Goal: Task Accomplishment & Management: Manage account settings

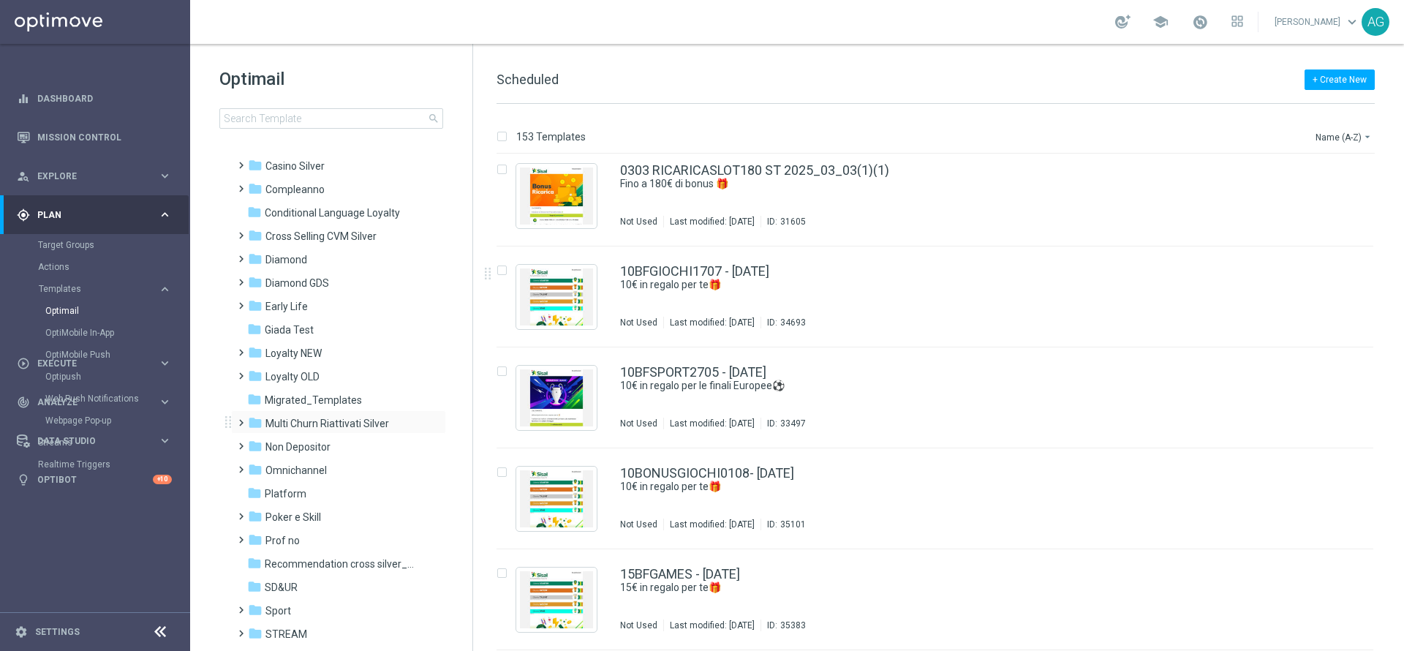
scroll to position [110, 0]
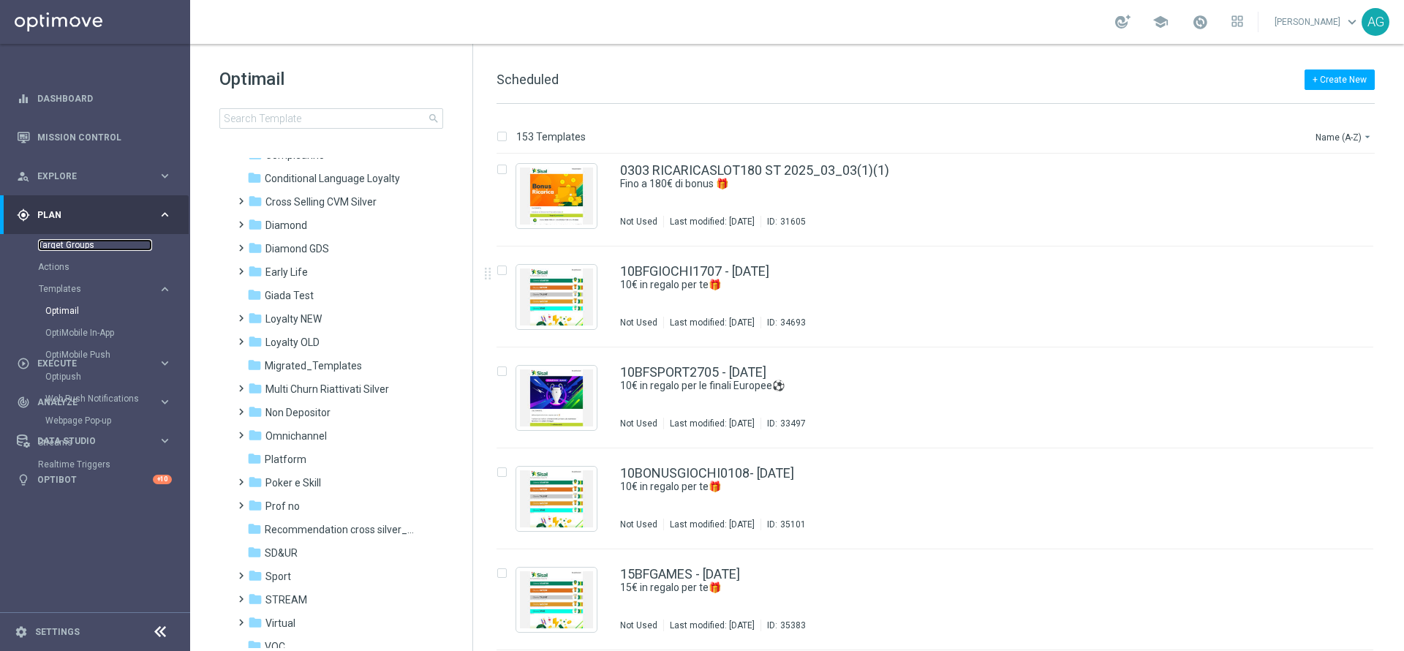
click at [78, 249] on link "Target Groups" at bounding box center [95, 245] width 114 height 12
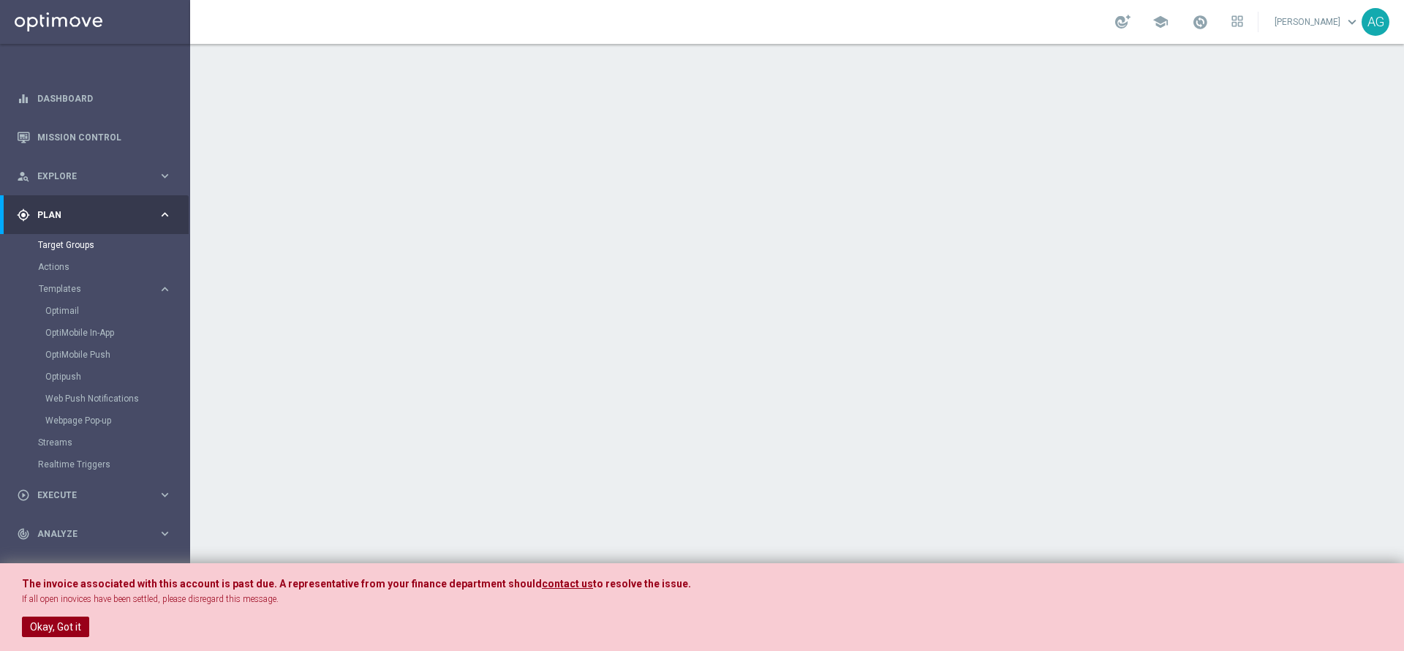
click at [45, 621] on button "Okay, Got it" at bounding box center [55, 626] width 67 height 20
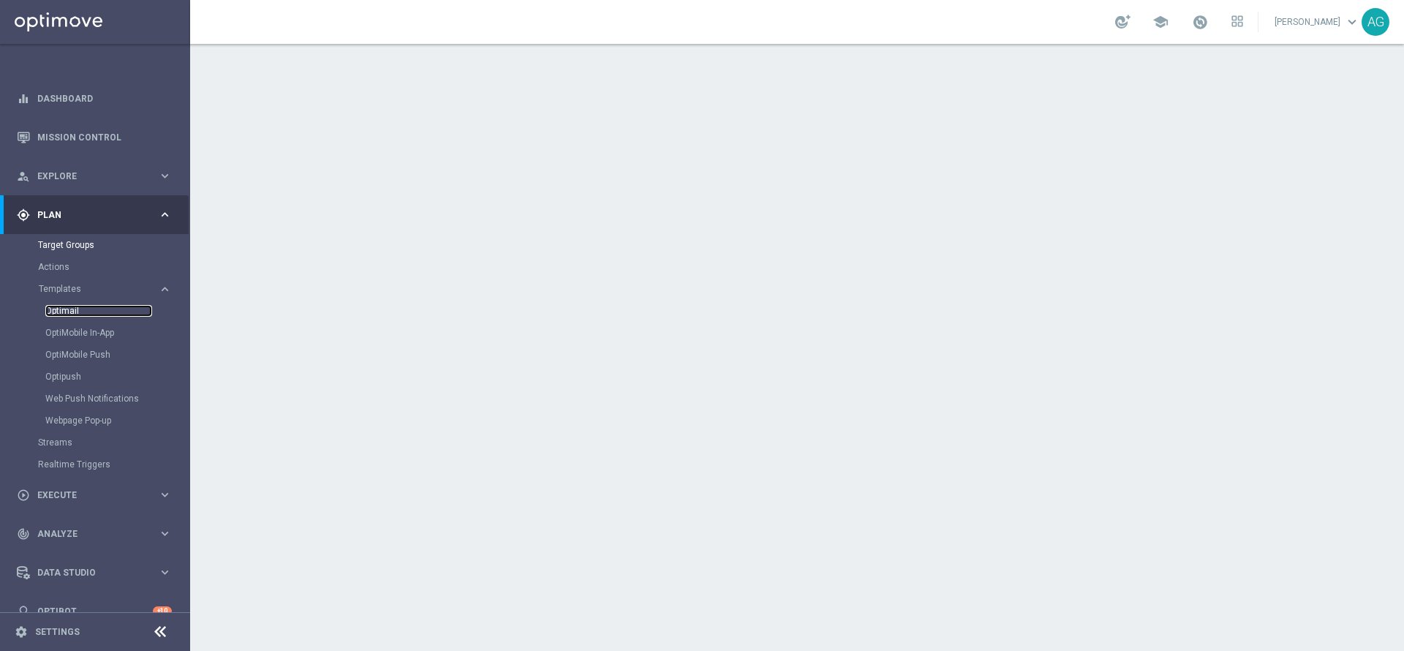
click at [63, 316] on link "Optimail" at bounding box center [98, 311] width 107 height 12
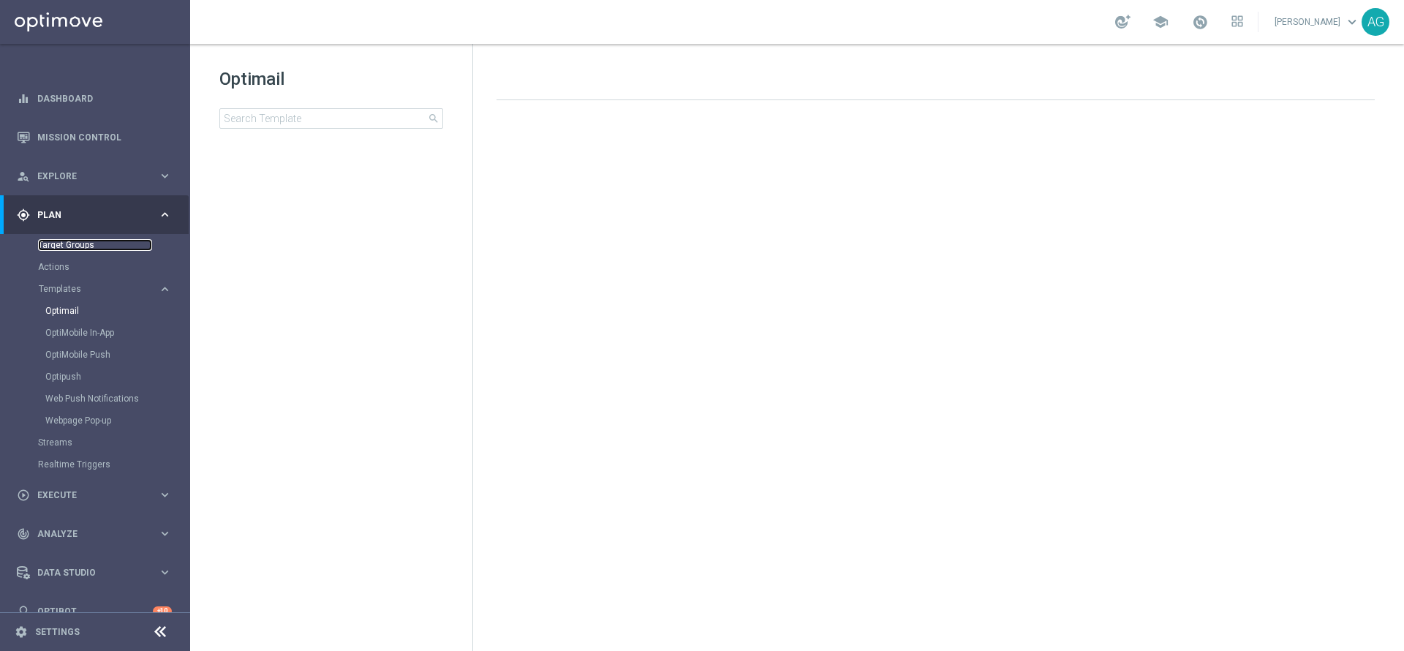
click at [52, 245] on link "Target Groups" at bounding box center [95, 245] width 114 height 12
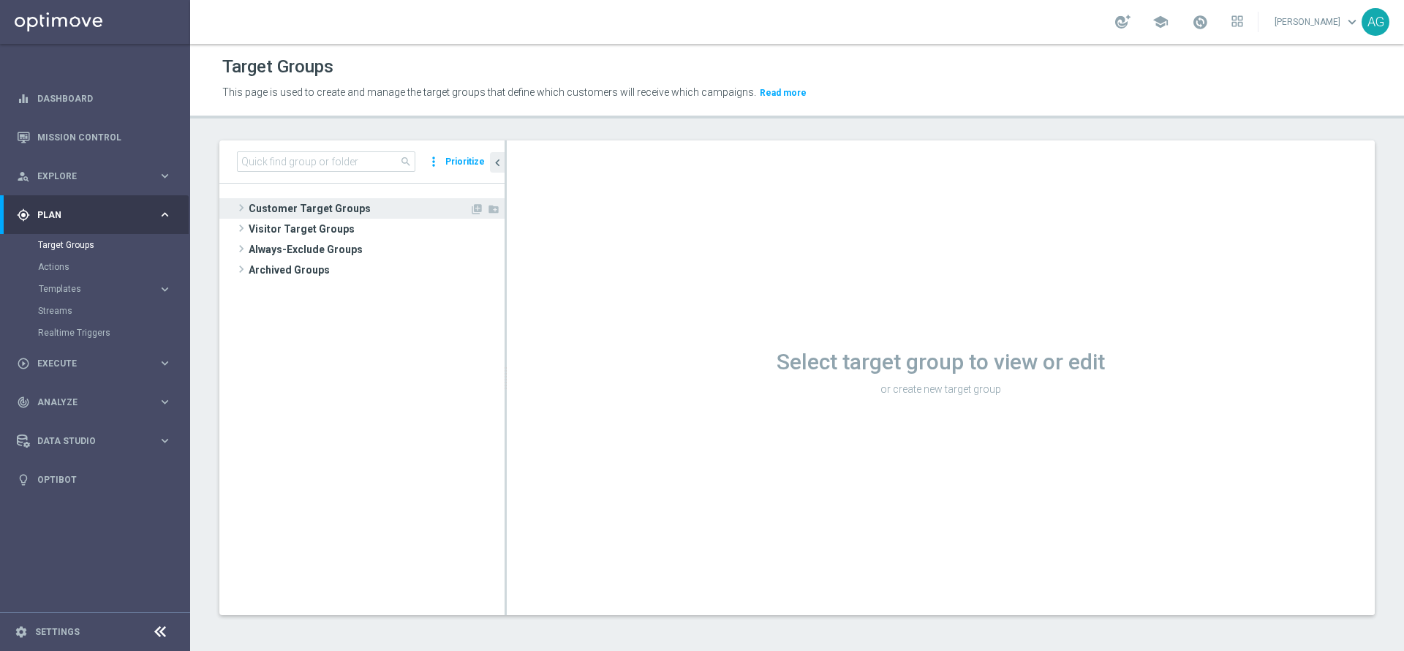
click at [325, 208] on span "Customer Target Groups" at bounding box center [359, 208] width 221 height 20
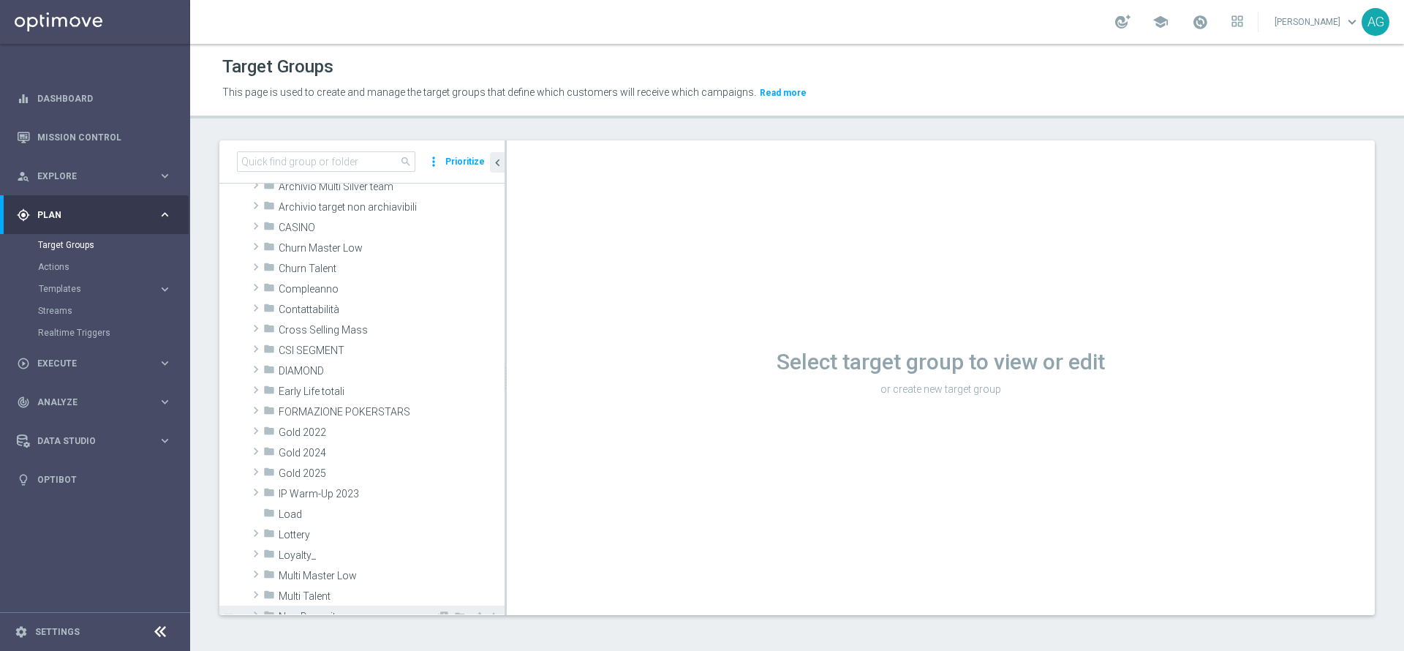
scroll to position [110, 0]
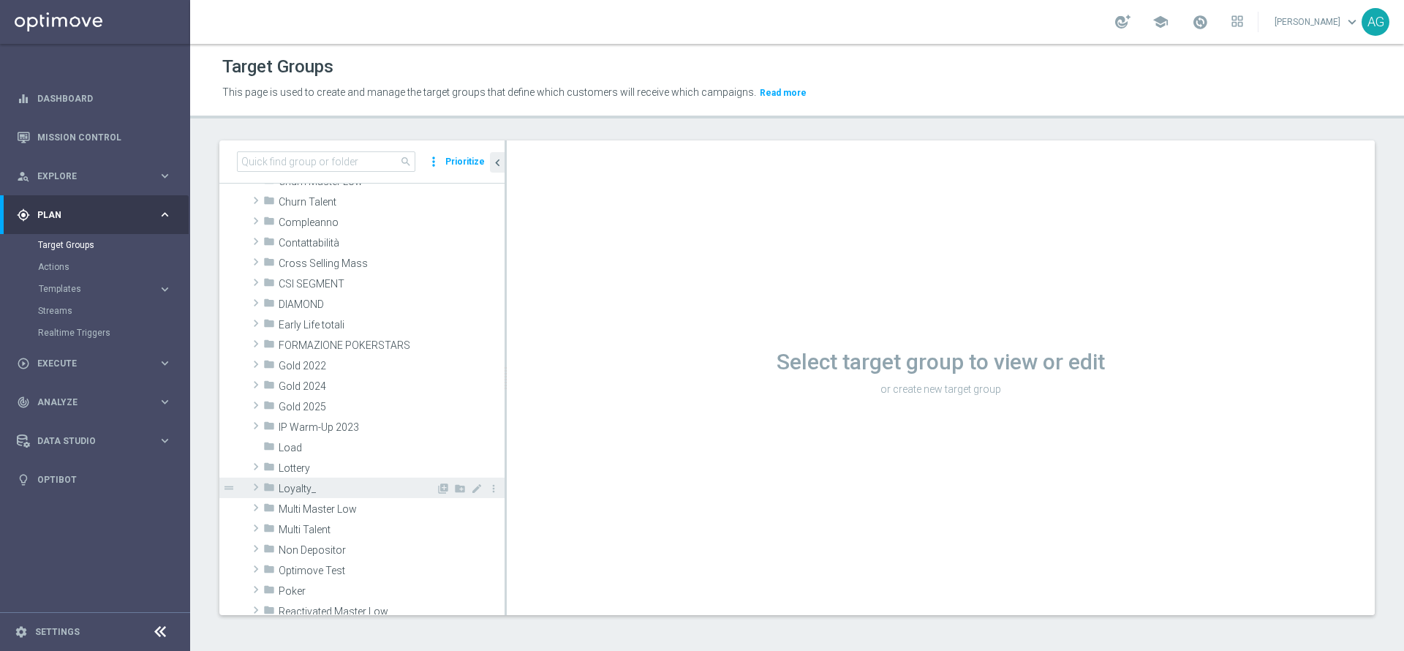
click at [296, 489] on span "Loyalty_" at bounding box center [357, 489] width 157 height 12
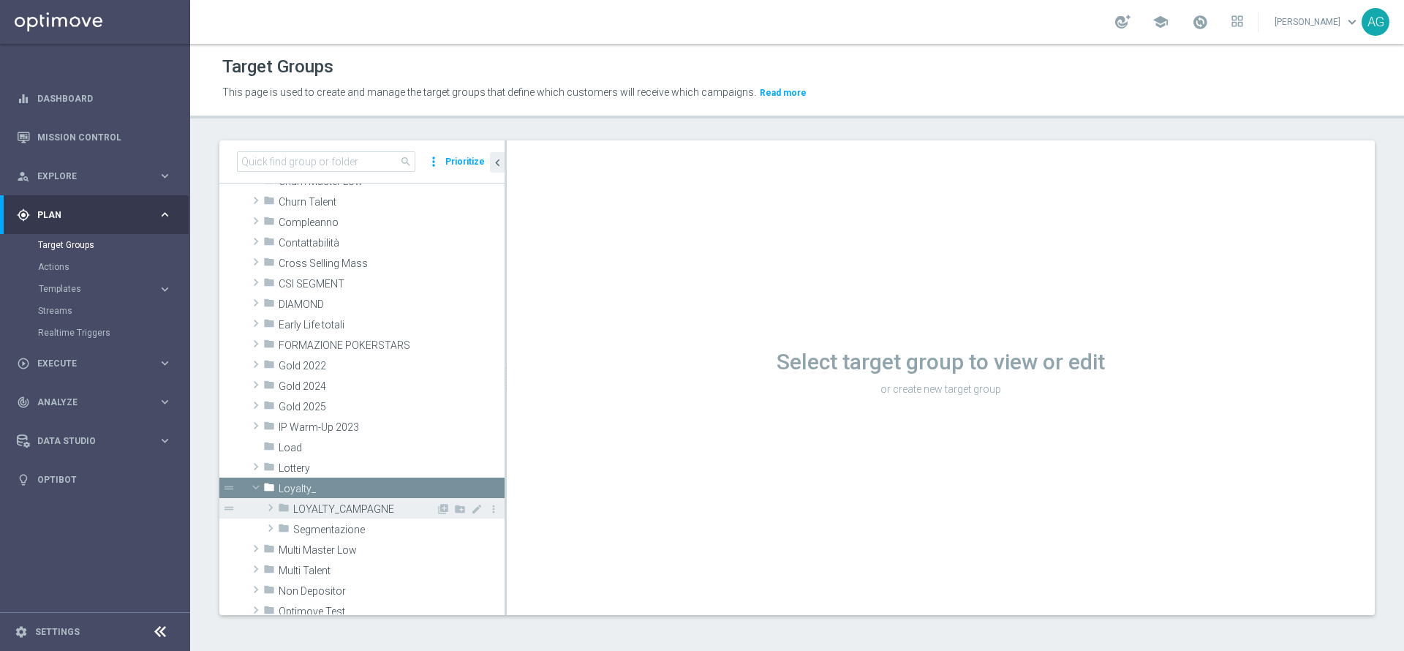
scroll to position [219, 0]
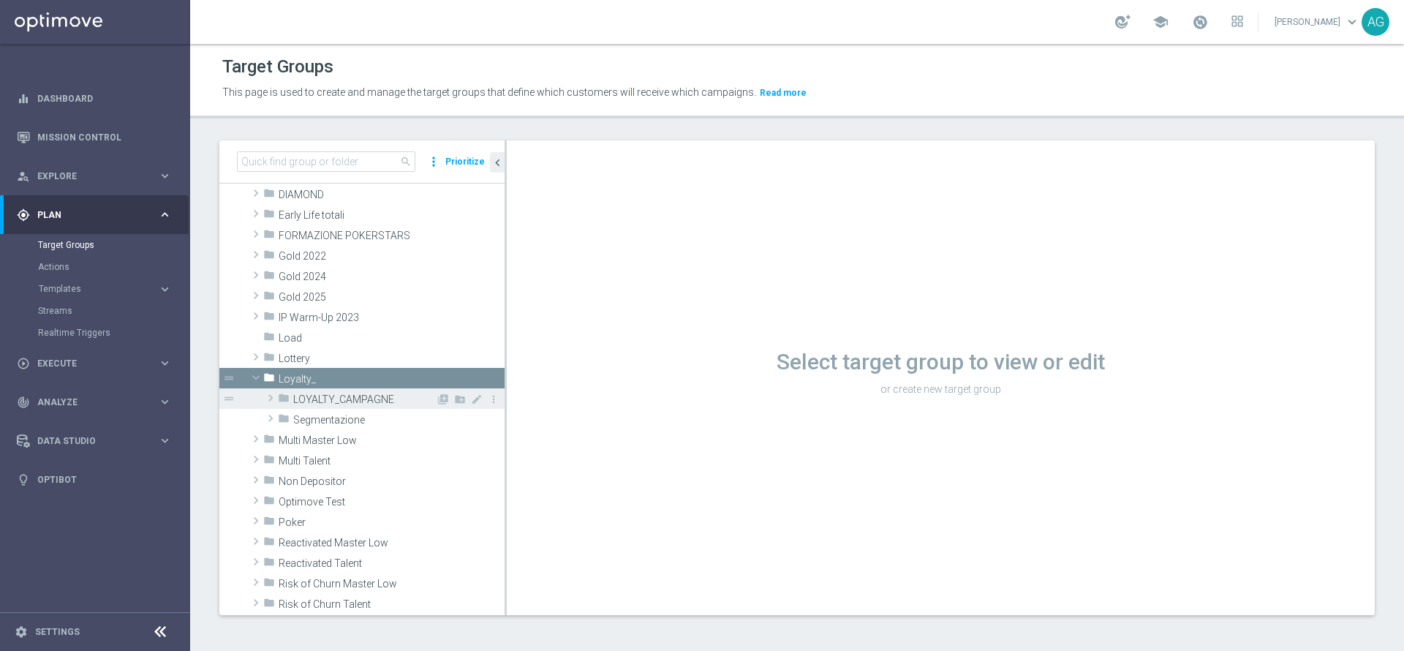
click at [329, 402] on span "LOYALTY_CAMPAGNE" at bounding box center [364, 399] width 143 height 12
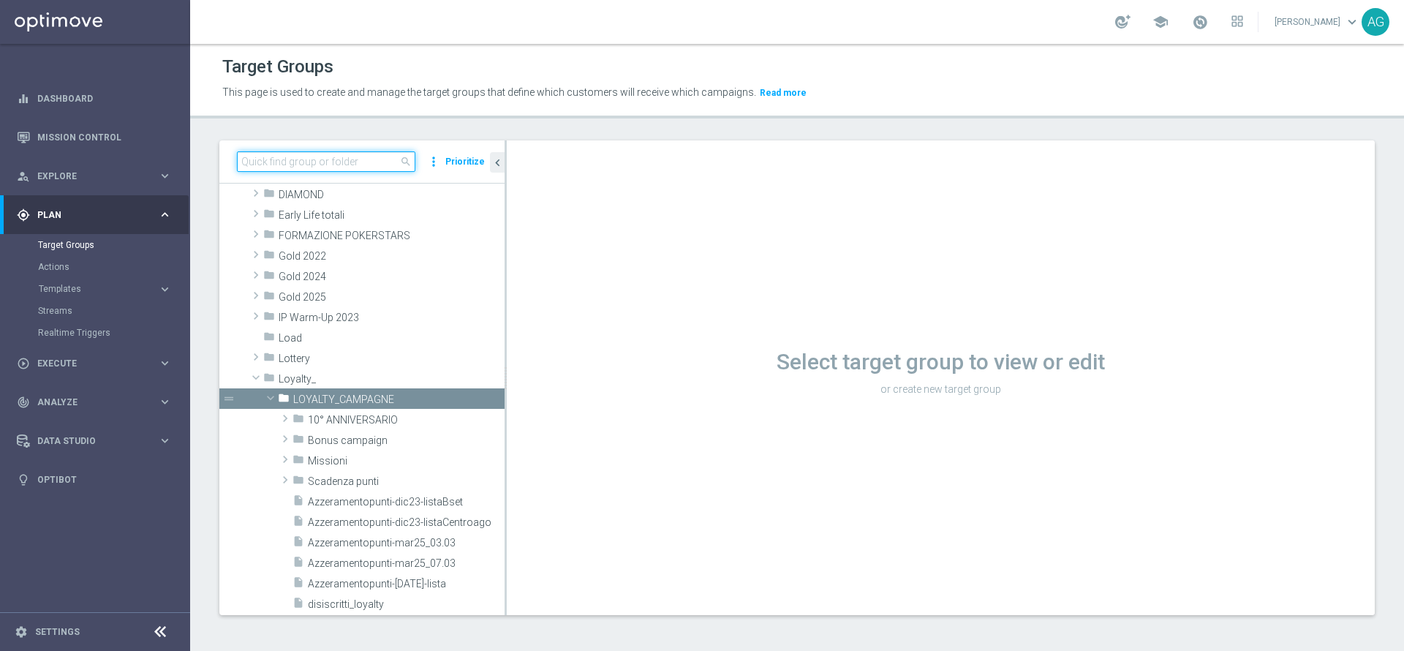
click at [306, 166] on input at bounding box center [326, 161] width 178 height 20
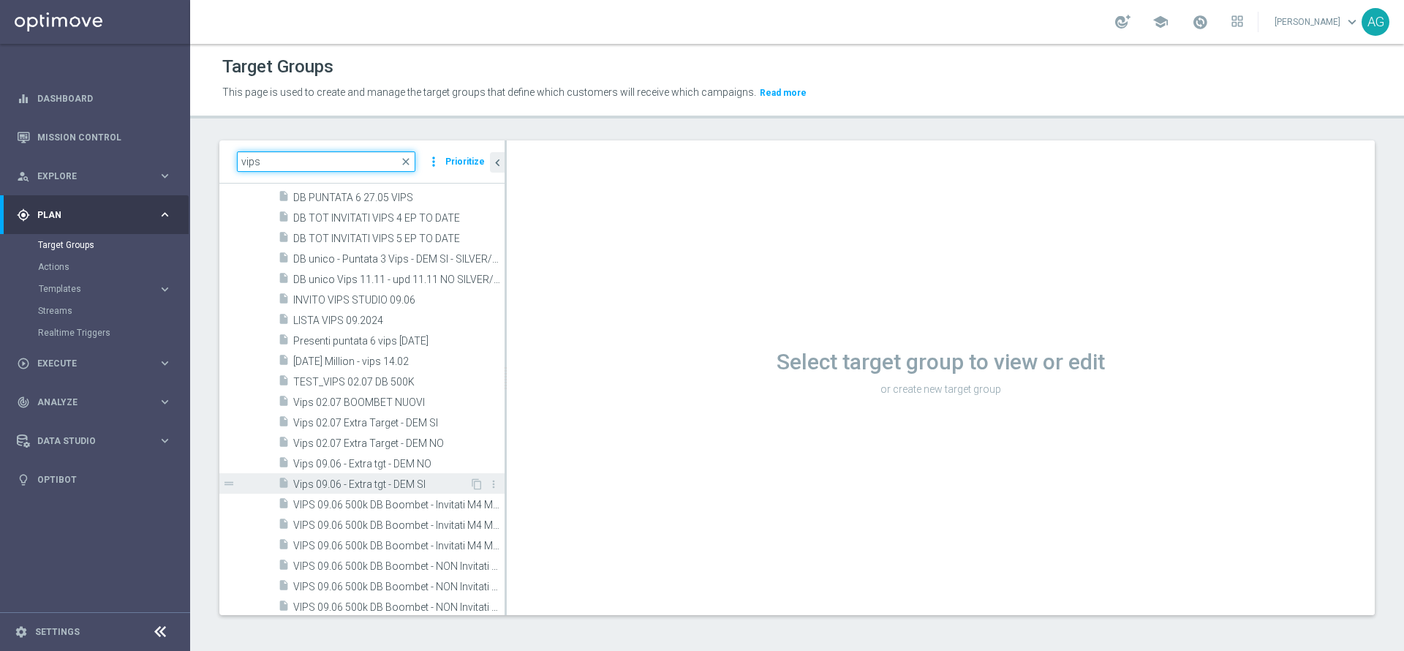
scroll to position [329, 0]
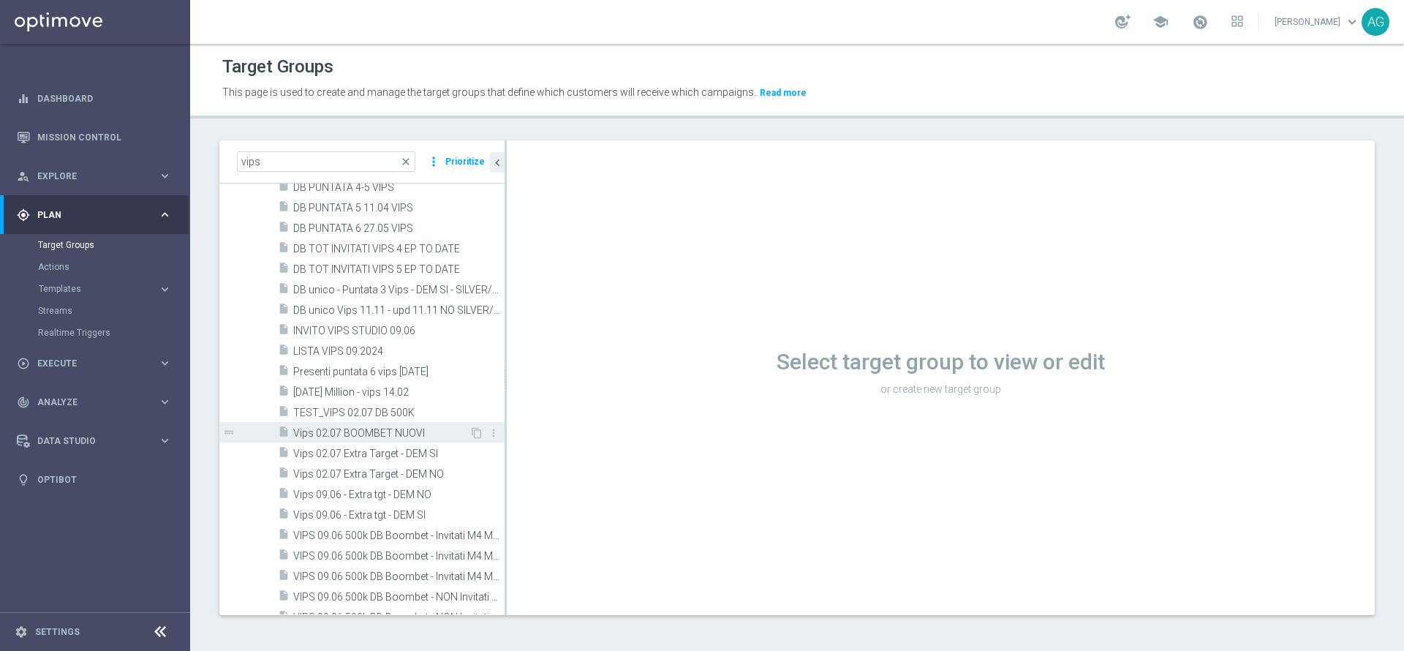
click at [341, 433] on span "Vips 02.07 BOOMBET NUOVI" at bounding box center [381, 433] width 176 height 12
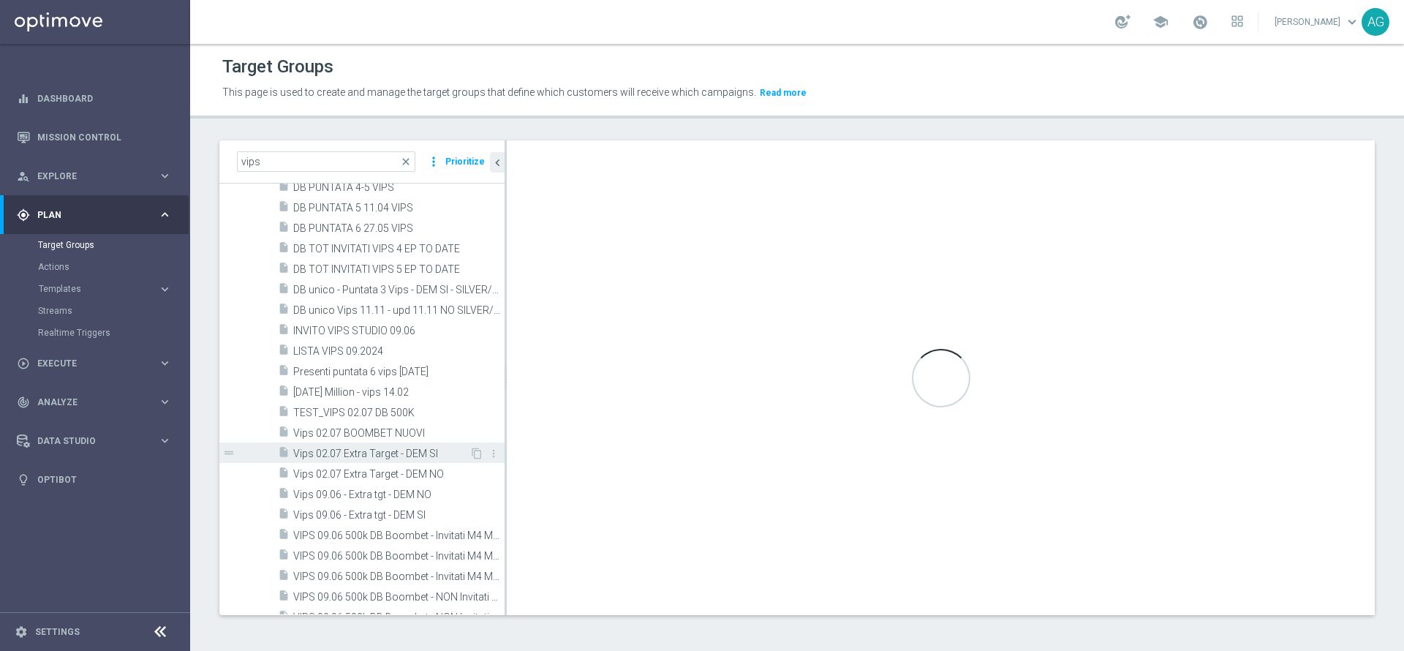
click at [352, 450] on span "Vips 02.07 Extra Target - DEM SI" at bounding box center [381, 453] width 176 height 12
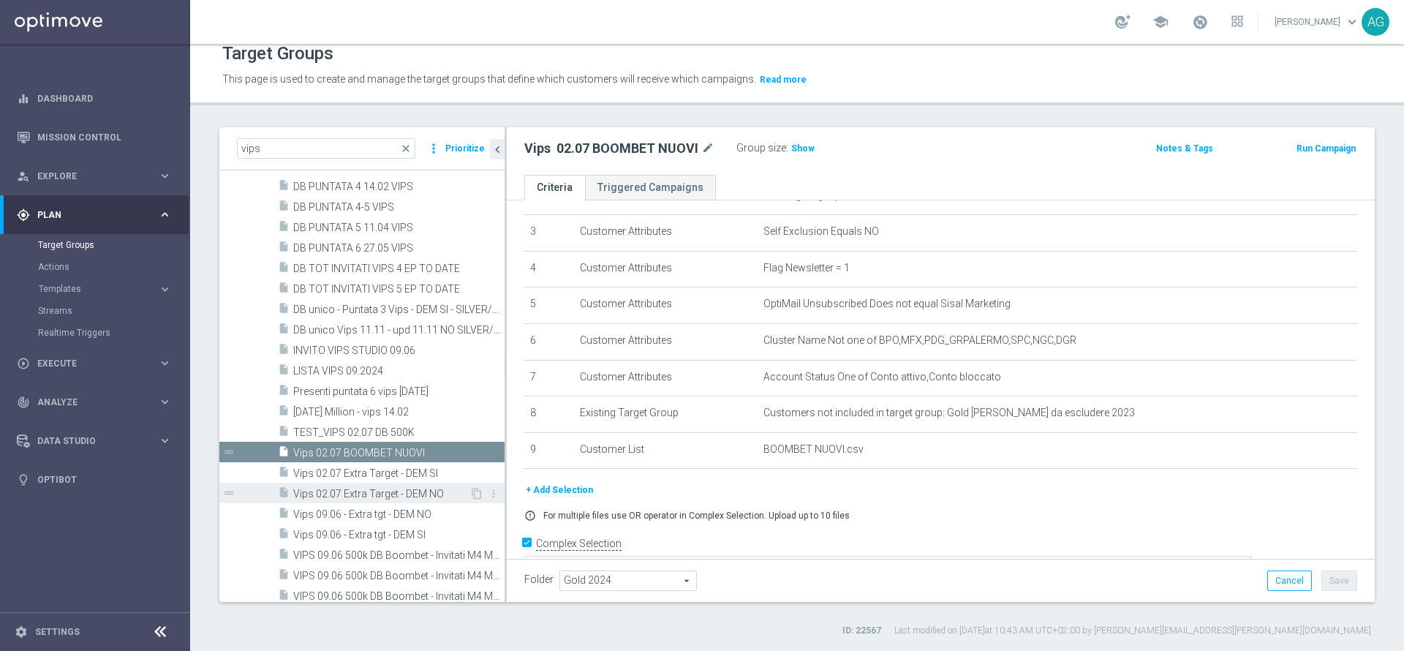
scroll to position [439, 0]
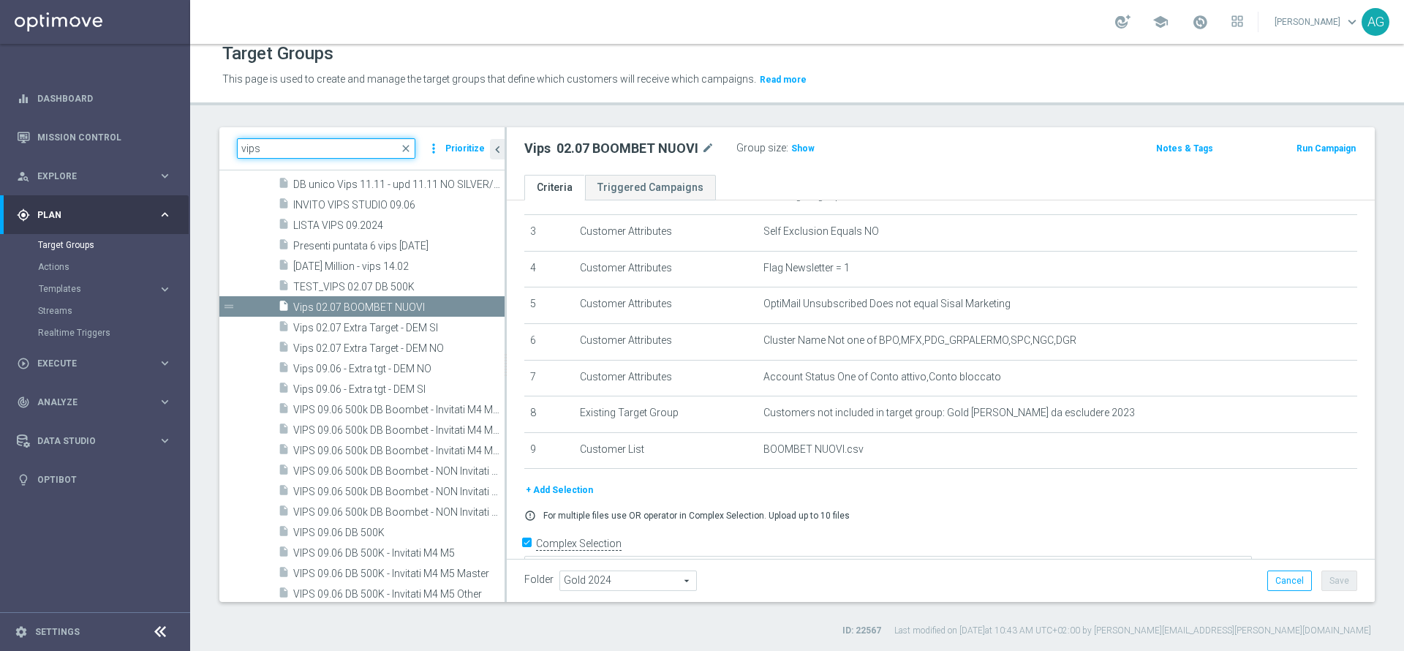
click at [328, 153] on input "vips" at bounding box center [326, 148] width 178 height 20
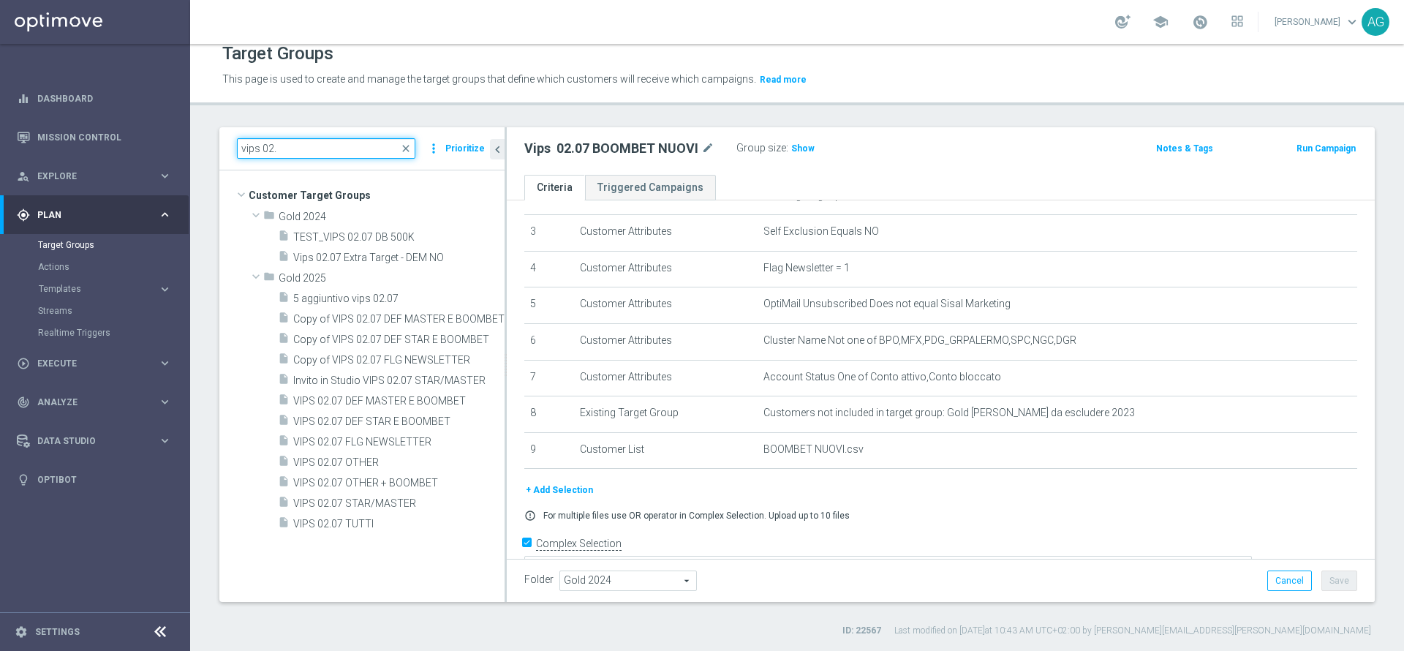
scroll to position [0, 0]
type input "vips 02.07"
click at [332, 153] on input "vips 02.07" at bounding box center [326, 148] width 178 height 20
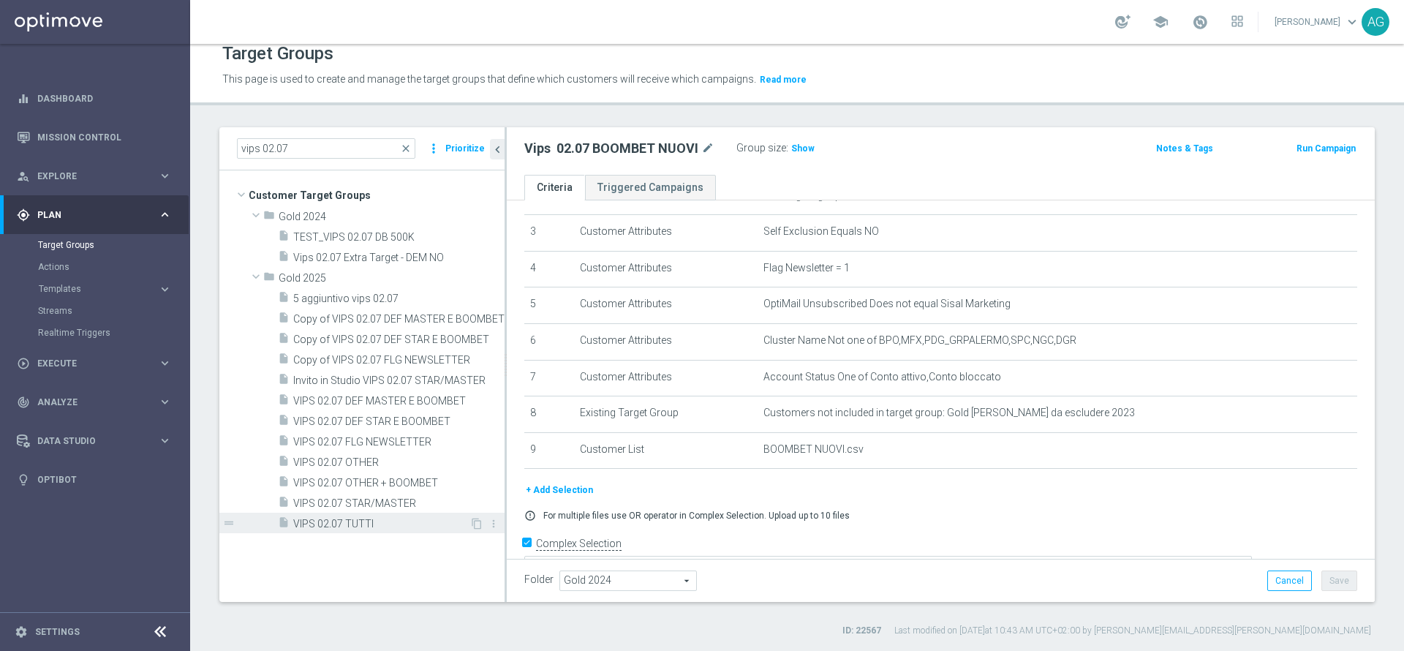
click at [355, 525] on span "VIPS 02.07 TUTTI" at bounding box center [381, 524] width 176 height 12
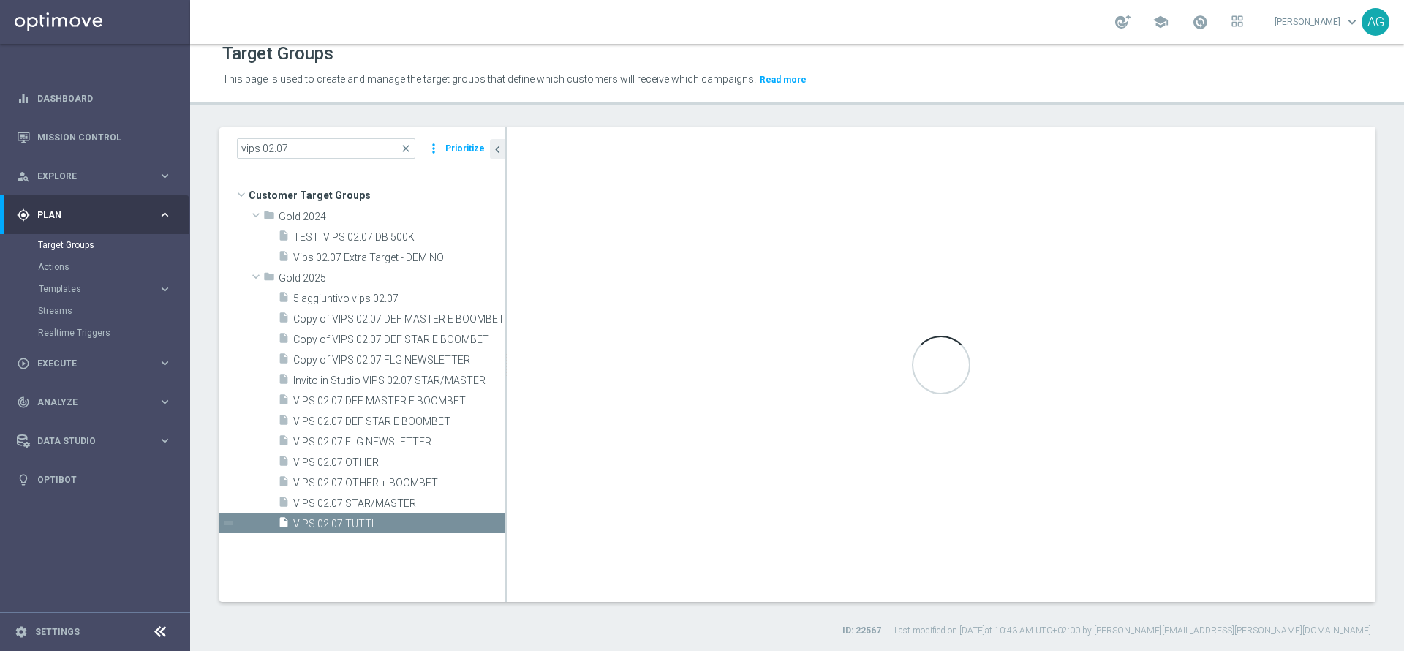
type textarea "(1 and 2 and 3 and 4 and 5 and 6 and 7 and 8 and 9 and 10 and 11 and 12 and 13 …"
type input "Gold 2025"
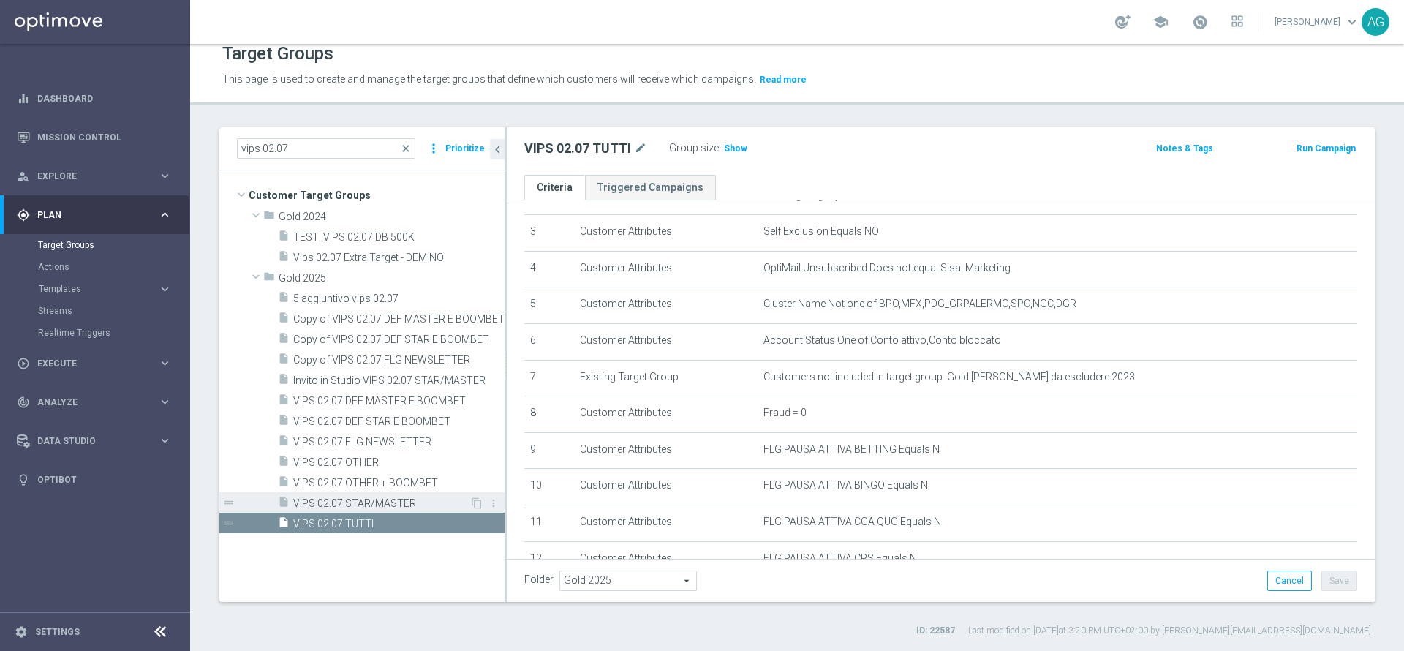
click at [371, 498] on span "VIPS 02.07 STAR/MASTER" at bounding box center [381, 503] width 176 height 12
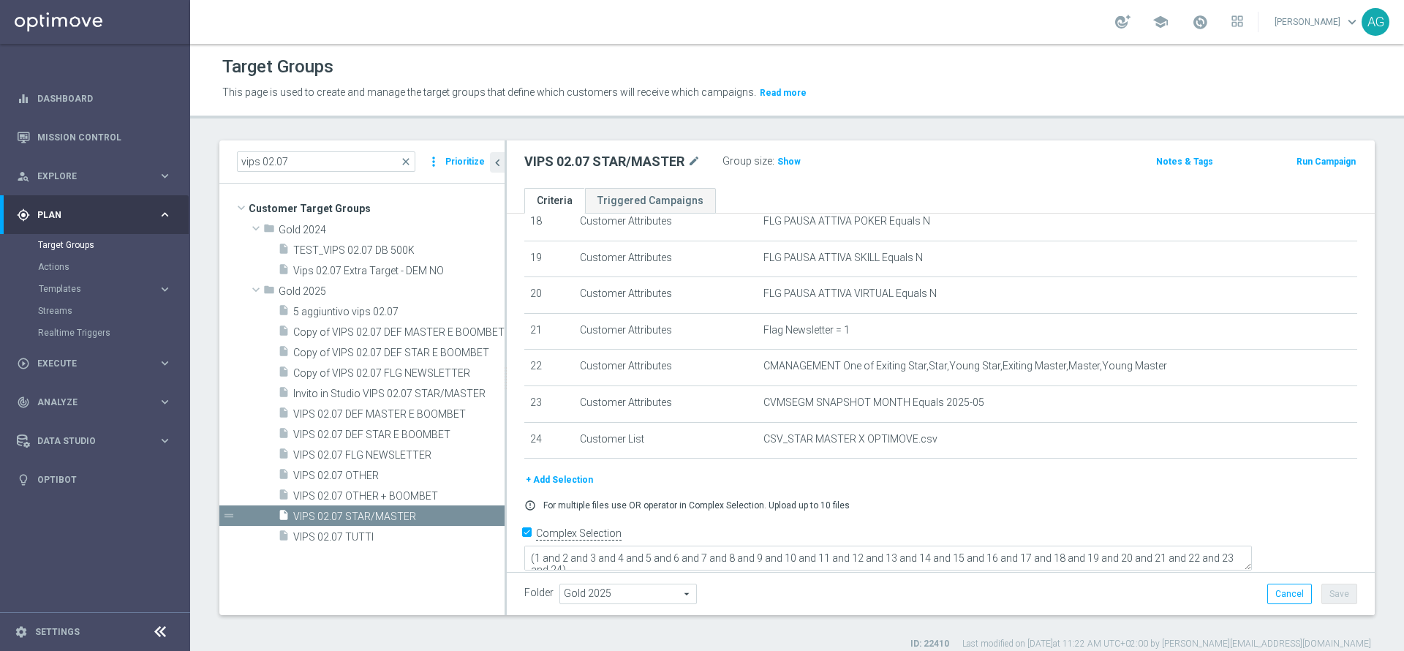
scroll to position [688, 0]
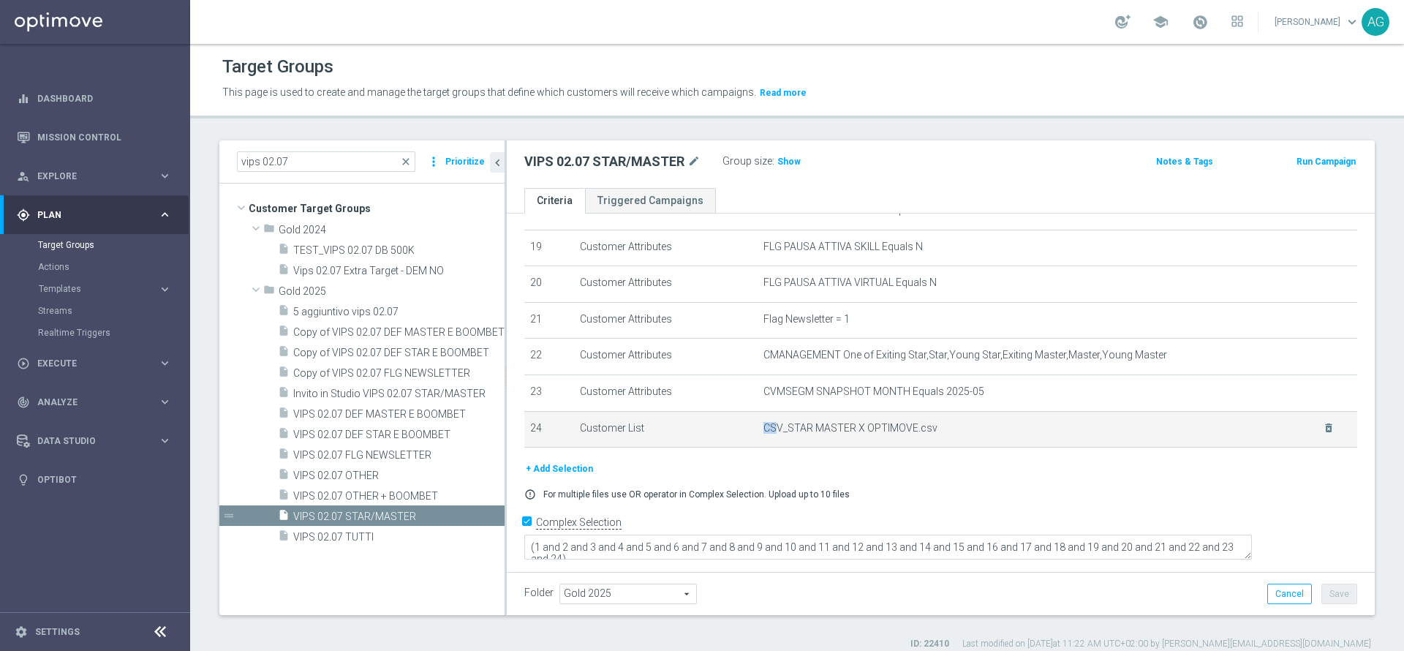
drag, startPoint x: 768, startPoint y: 448, endPoint x: 931, endPoint y: 436, distance: 163.5
click at [931, 436] on td "CSV_STAR MASTER X OPTIMOVE.csv delete_forever" at bounding box center [1057, 429] width 600 height 37
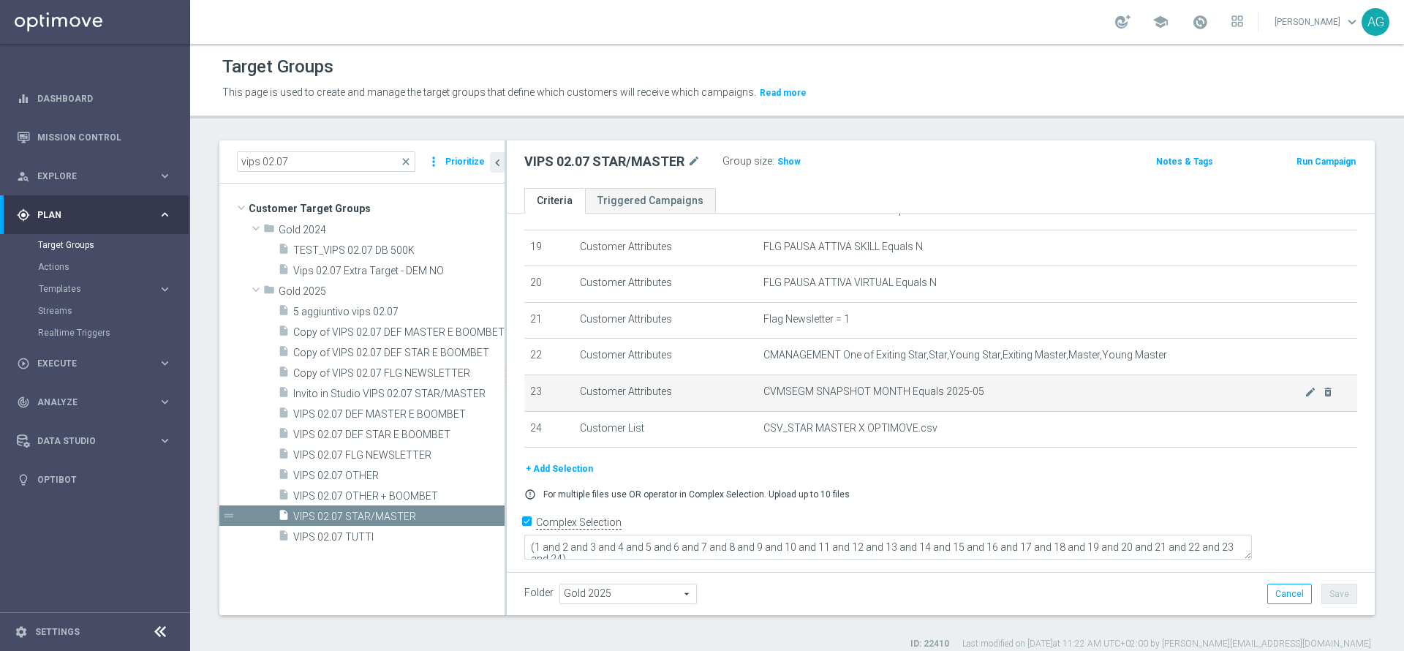
click at [861, 397] on td "CVMSEGM SNAPSHOT MONTH Equals 2025-05 mode_edit delete_forever" at bounding box center [1057, 393] width 600 height 37
drag, startPoint x: 821, startPoint y: 407, endPoint x: 995, endPoint y: 404, distance: 174.0
click at [995, 398] on span "CVMSEGM SNAPSHOT MONTH Equals 2025-05" at bounding box center [1033, 391] width 541 height 12
click at [996, 398] on span "CVMSEGM SNAPSHOT MONTH Equals 2025-05" at bounding box center [1033, 391] width 541 height 12
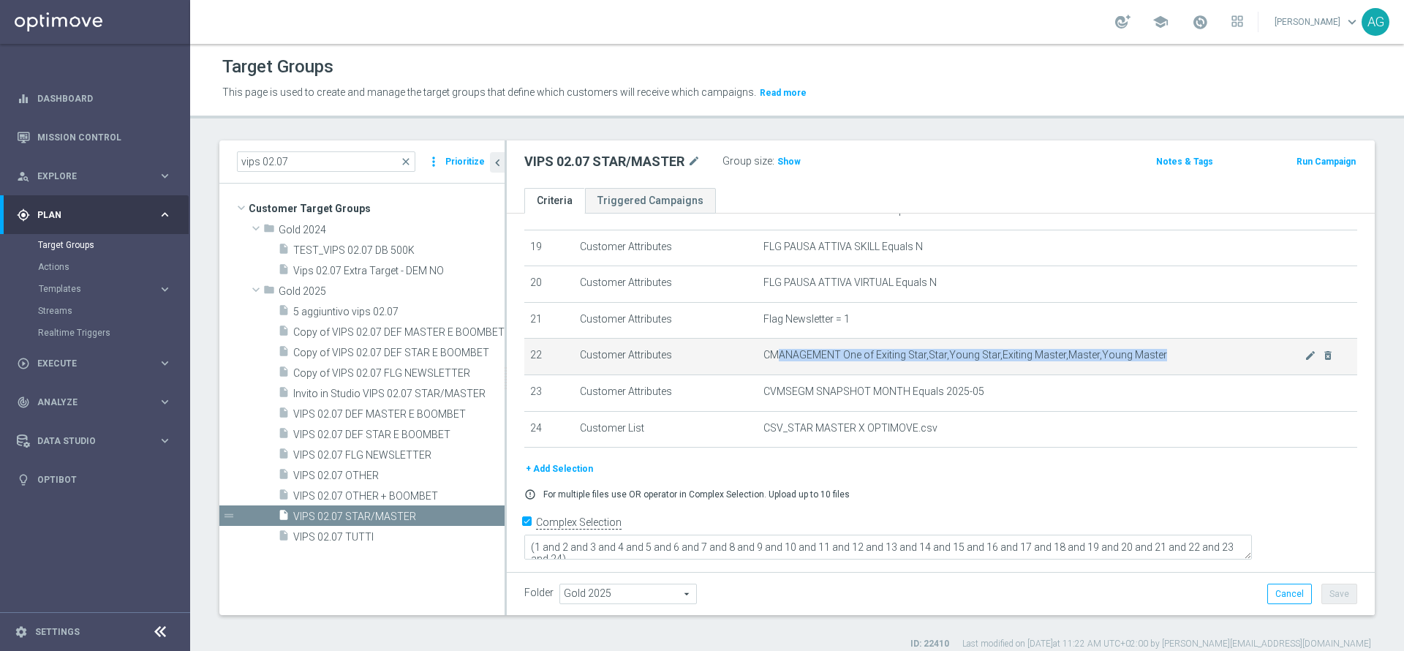
drag, startPoint x: 804, startPoint y: 368, endPoint x: 1212, endPoint y: 366, distance: 407.3
click at [1212, 361] on span "CMANAGEMENT One of Exiting Star,Star,Young Star,Exiting Master,Master,Young Mas…" at bounding box center [1033, 355] width 541 height 12
click at [1209, 361] on span "CMANAGEMENT One of Exiting Star,Star,Young Star,Exiting Master,Master,Young Mas…" at bounding box center [1033, 355] width 541 height 12
drag, startPoint x: 769, startPoint y: 376, endPoint x: 1171, endPoint y: 372, distance: 401.4
click at [1171, 361] on span "CMANAGEMENT One of Exiting Star,Star,Young Star,Exiting Master,Master,Young Mas…" at bounding box center [1033, 355] width 541 height 12
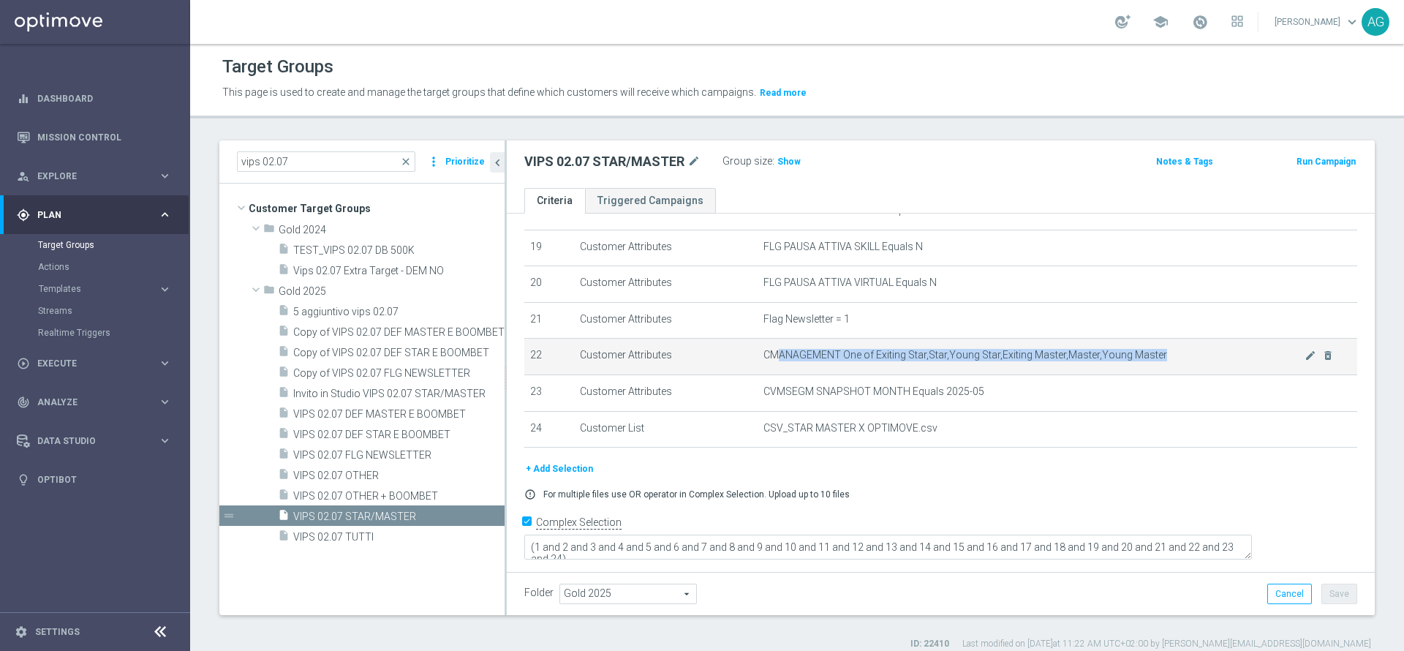
click at [1171, 361] on span "CMANAGEMENT One of Exiting Star,Star,Young Star,Exiting Master,Master,Young Mas…" at bounding box center [1033, 355] width 541 height 12
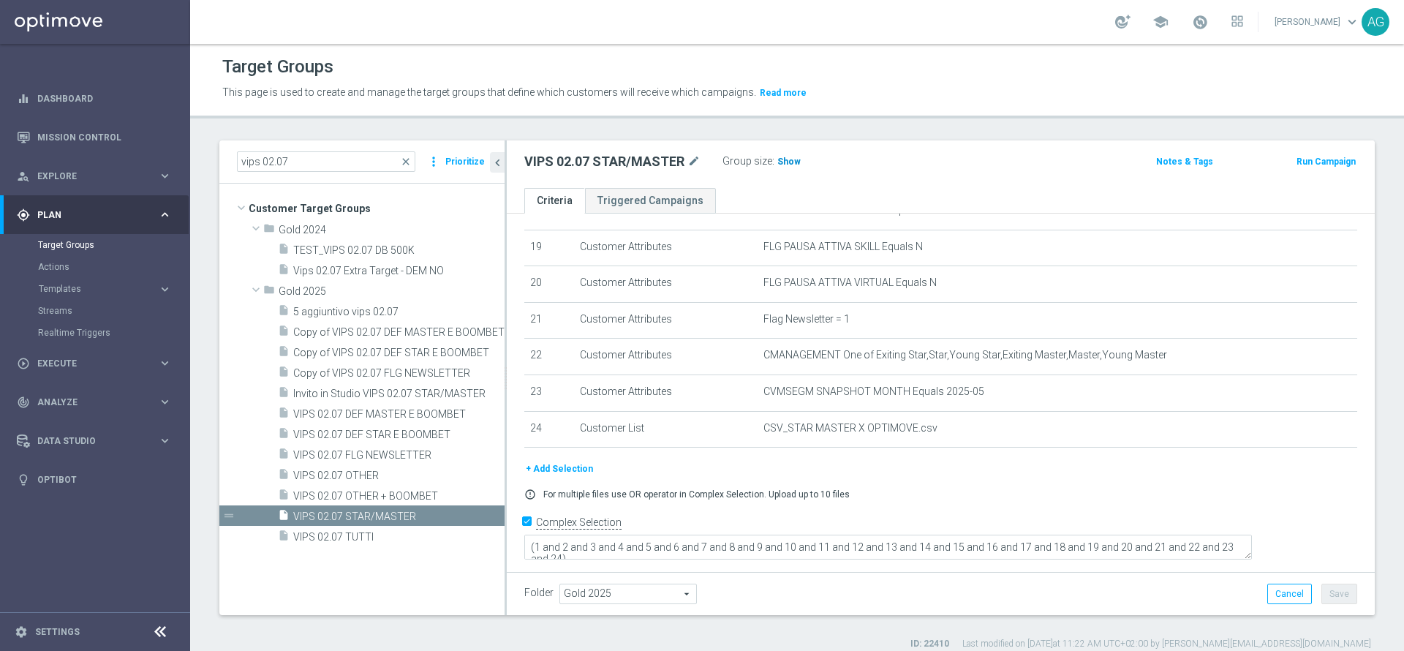
click at [777, 163] on span "Show" at bounding box center [788, 161] width 23 height 10
click at [355, 532] on span "VIPS 02.07 TUTTI" at bounding box center [381, 537] width 176 height 12
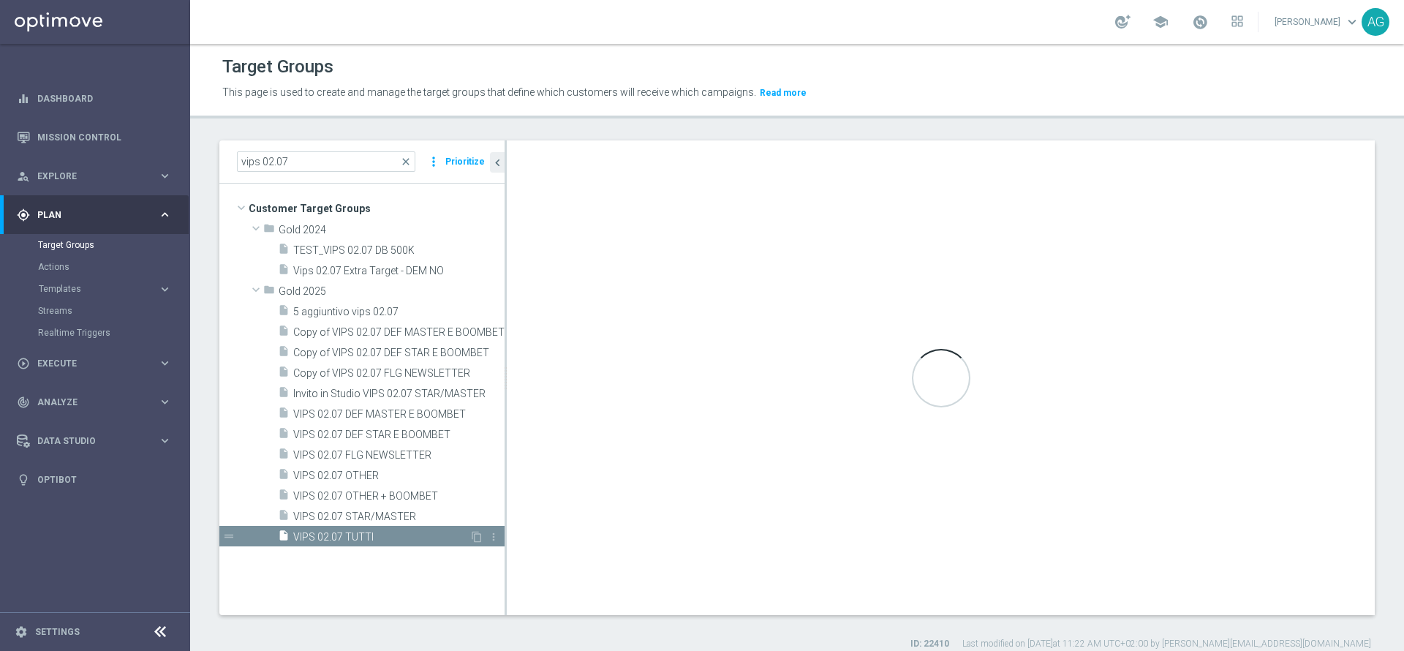
type textarea "(1 and 2 and 3 and 4 and 5 and 6 and 7 and 8 and 9 and 10 and 11 and 12 and 13 …"
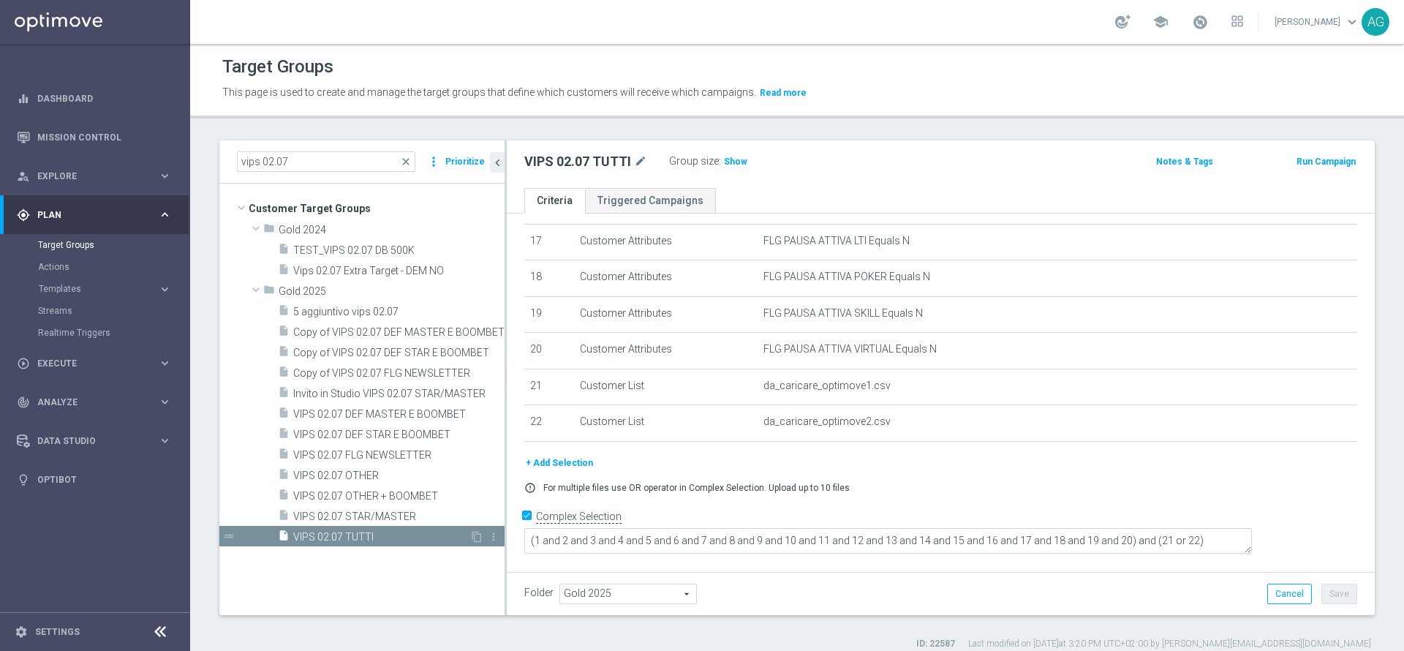
scroll to position [614, 0]
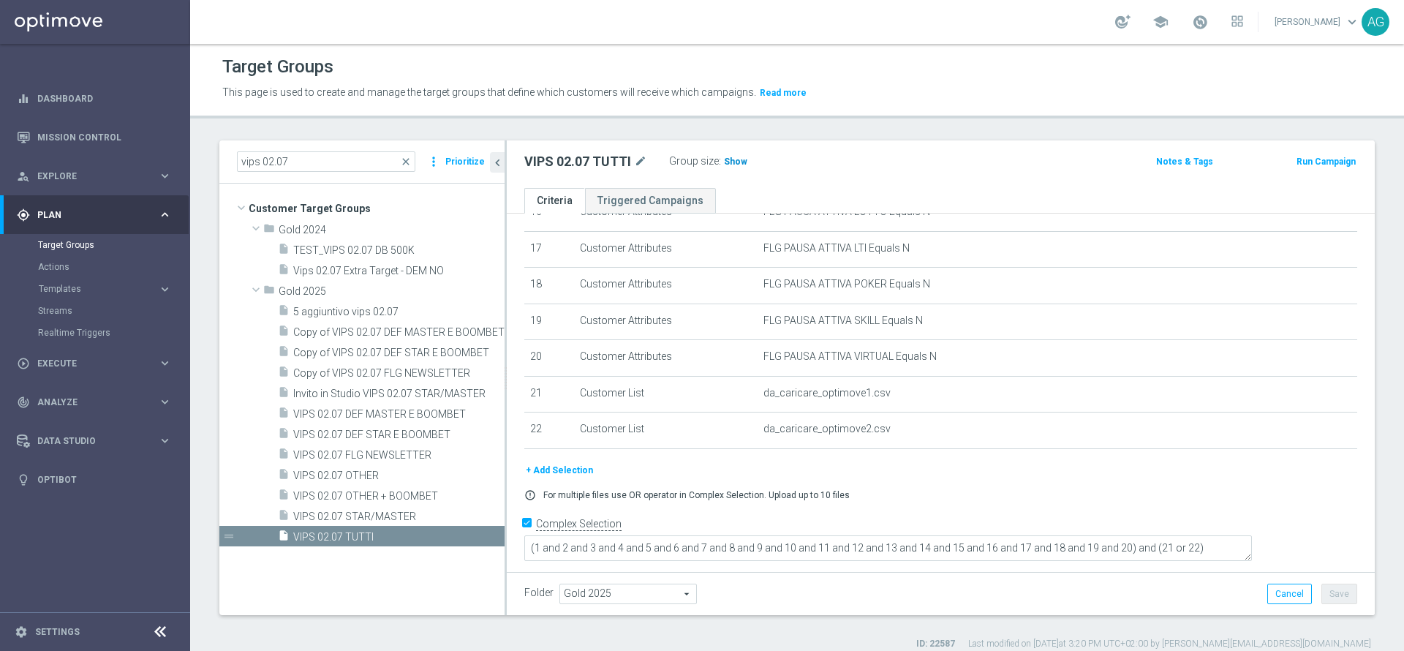
click at [726, 167] on h3 "Show" at bounding box center [735, 162] width 26 height 16
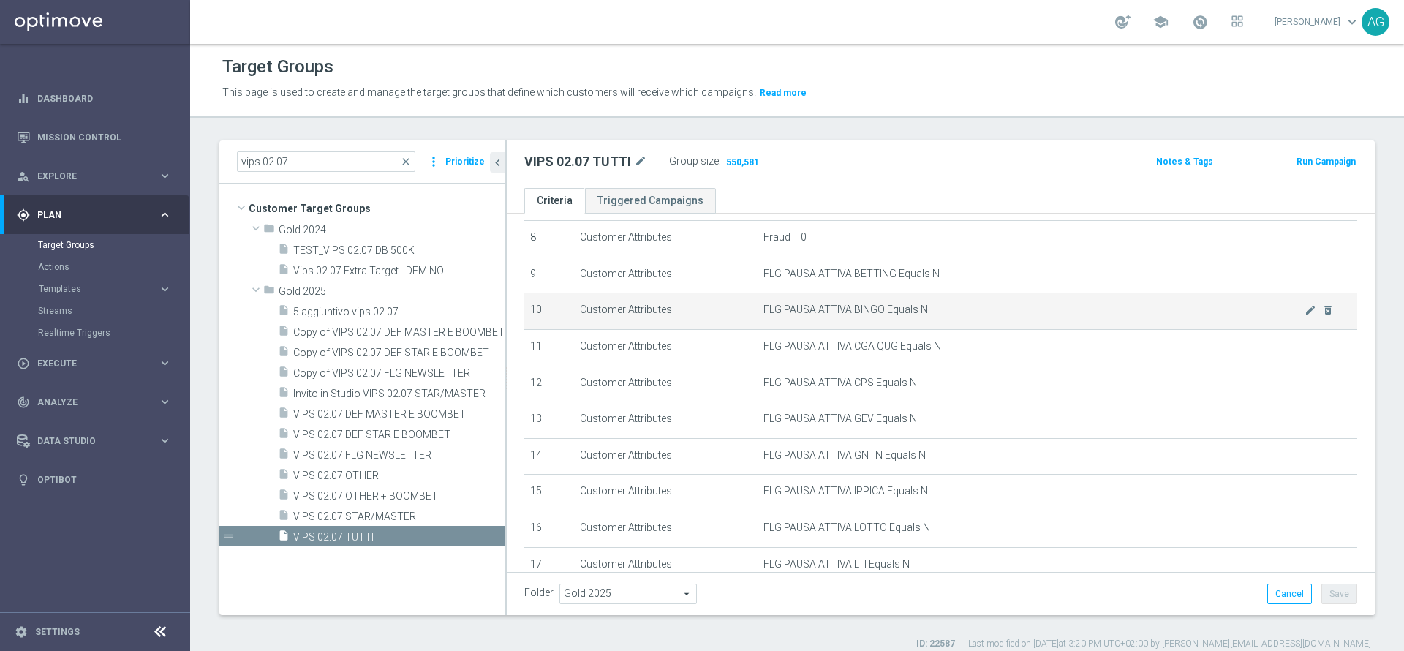
scroll to position [329, 0]
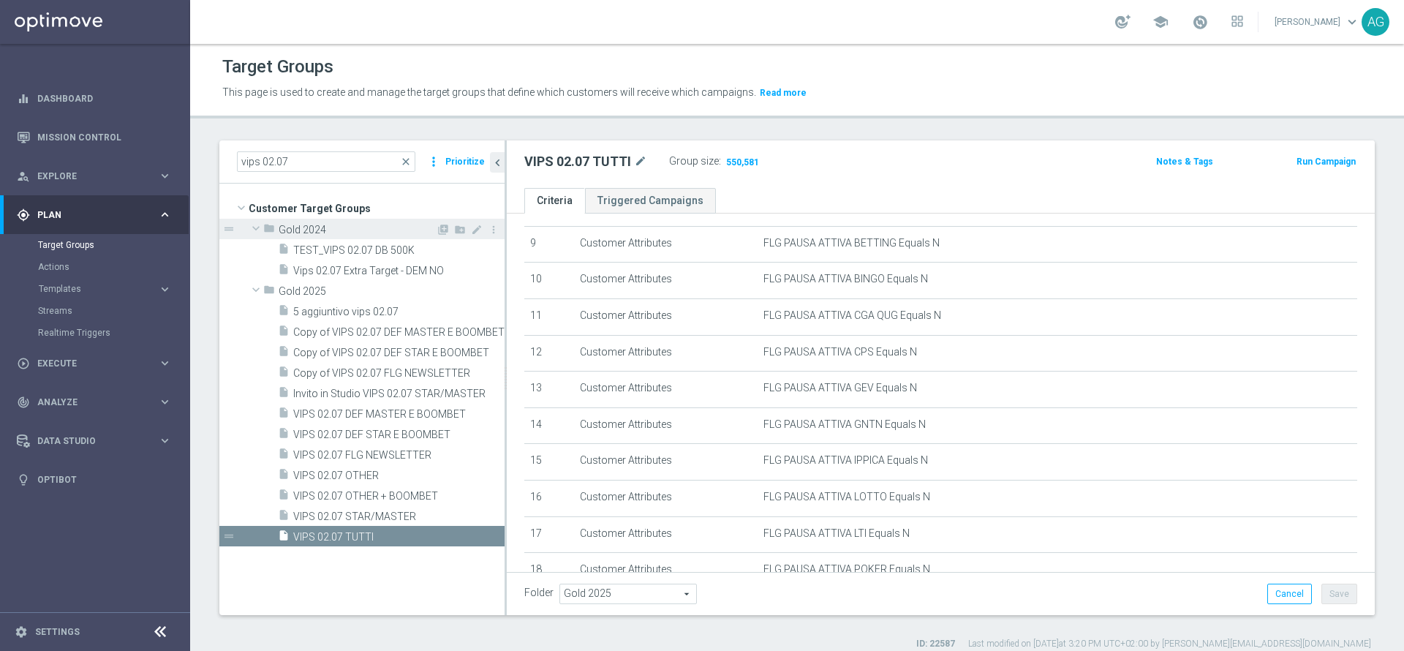
click at [254, 230] on span at bounding box center [256, 228] width 18 height 15
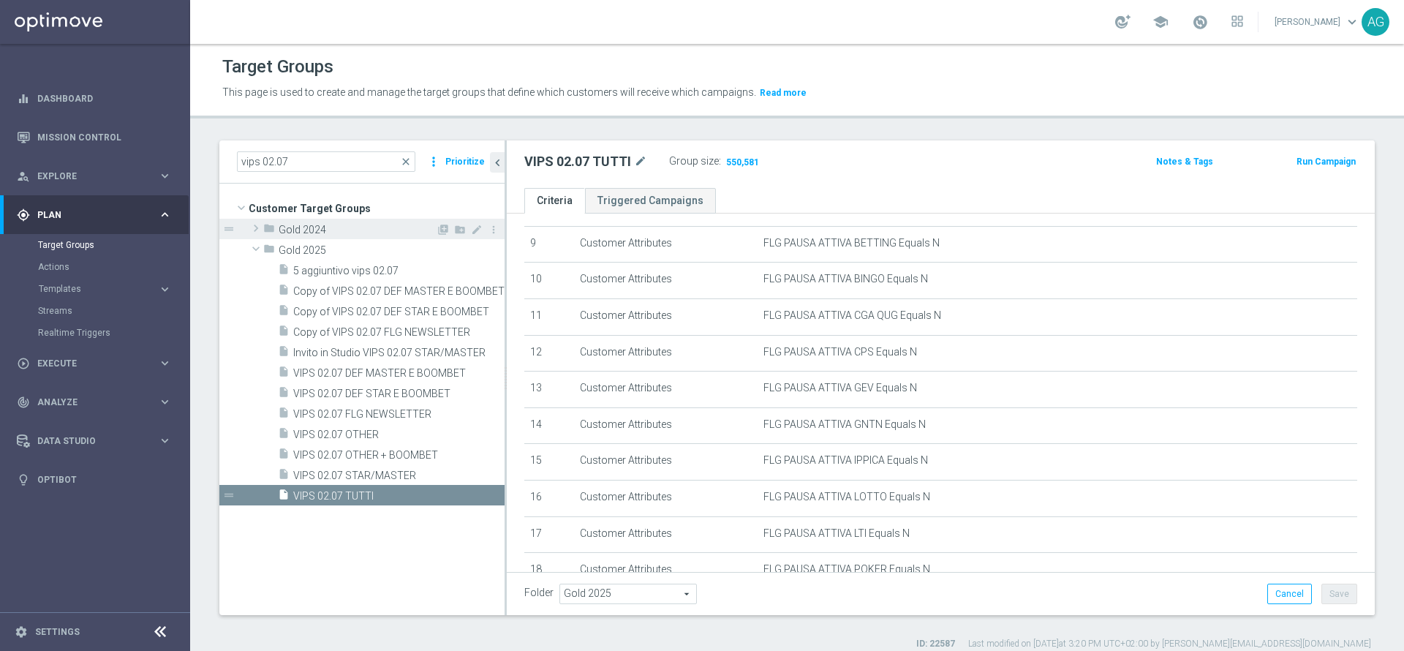
click at [254, 230] on span at bounding box center [256, 228] width 15 height 18
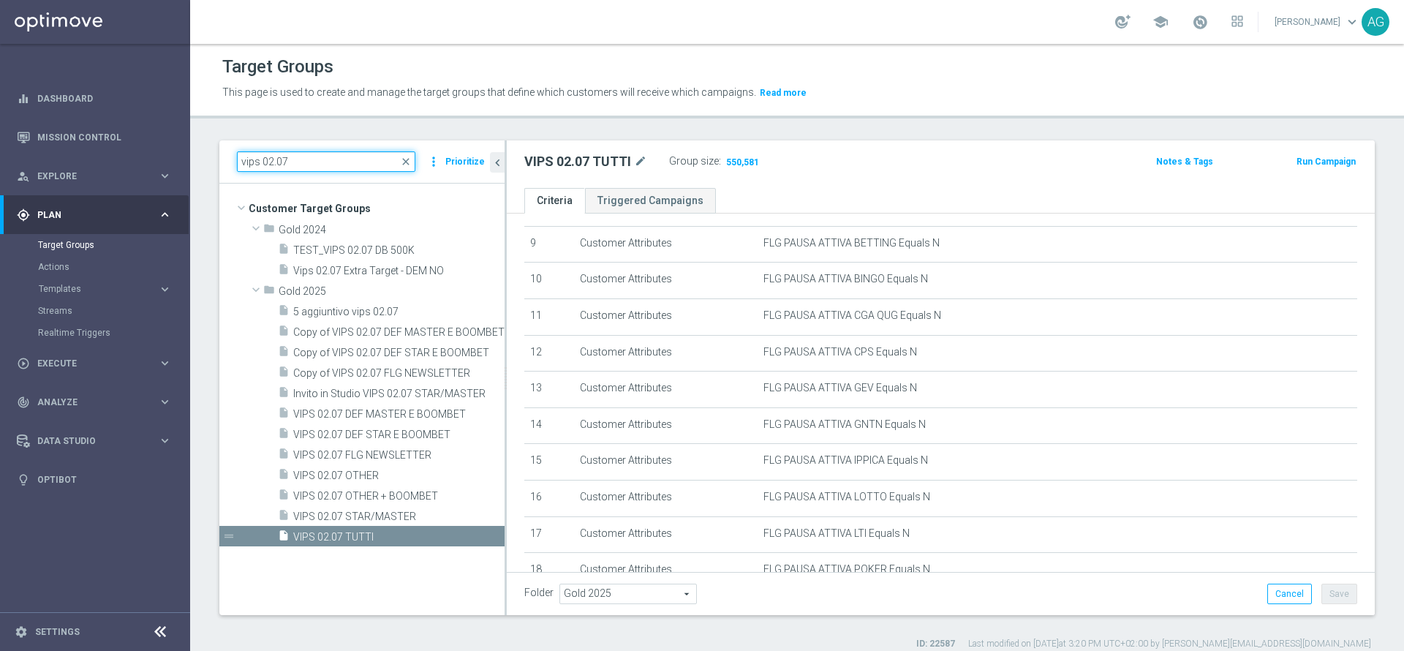
drag, startPoint x: 304, startPoint y: 167, endPoint x: 216, endPoint y: 168, distance: 87.8
click at [216, 168] on div "vips 02.07 close more_vert Prioritize Customer Target Groups library_add create…" at bounding box center [797, 395] width 1214 height 510
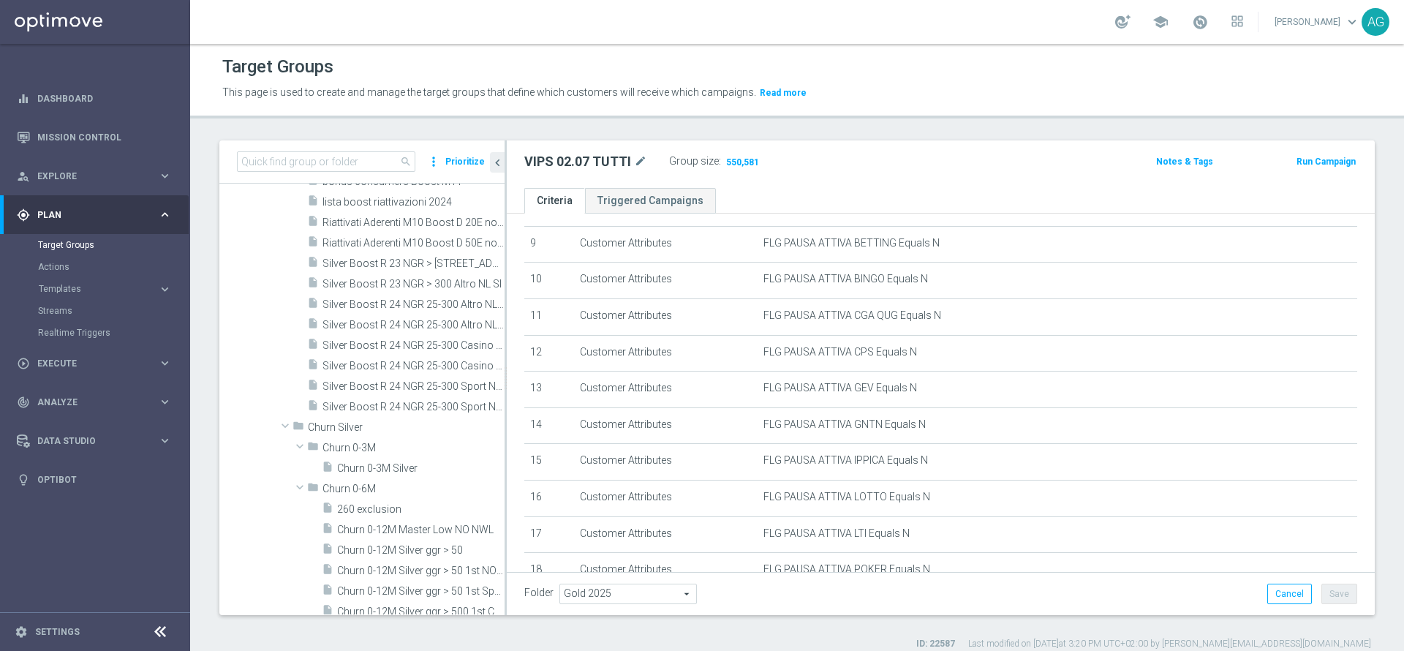
scroll to position [0, 0]
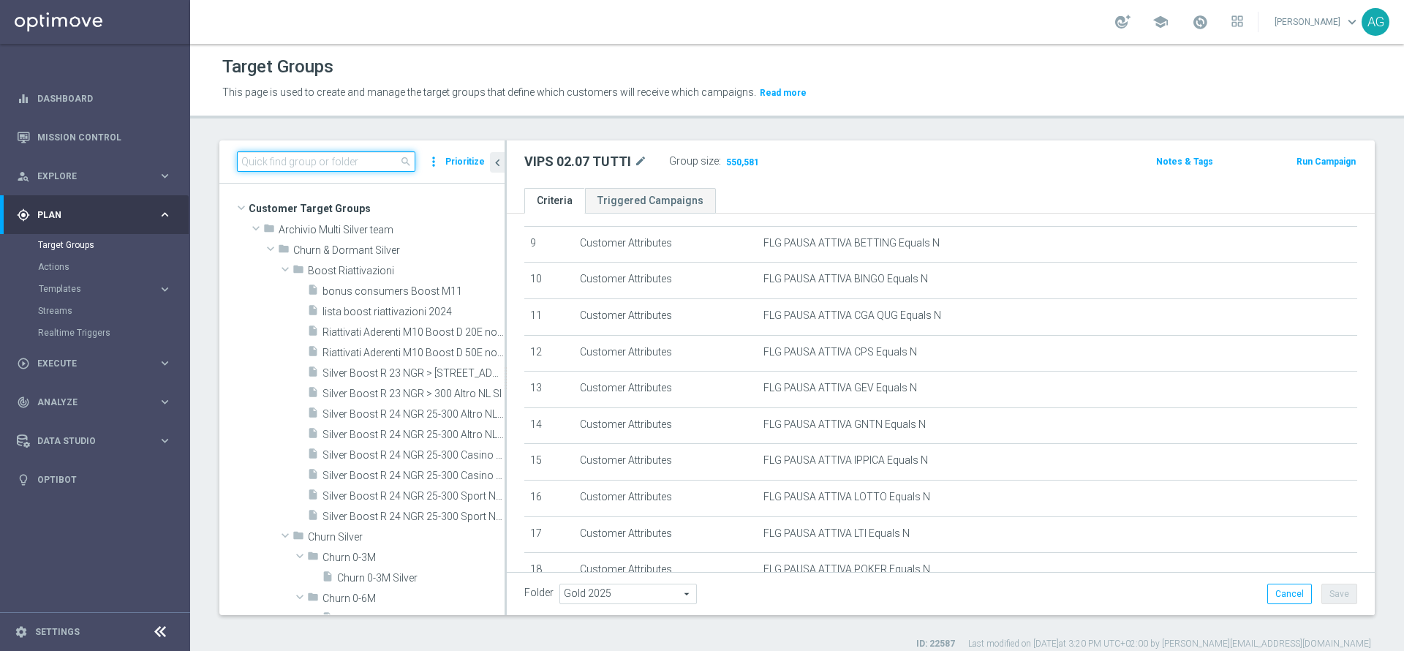
click at [284, 161] on input at bounding box center [326, 161] width 178 height 20
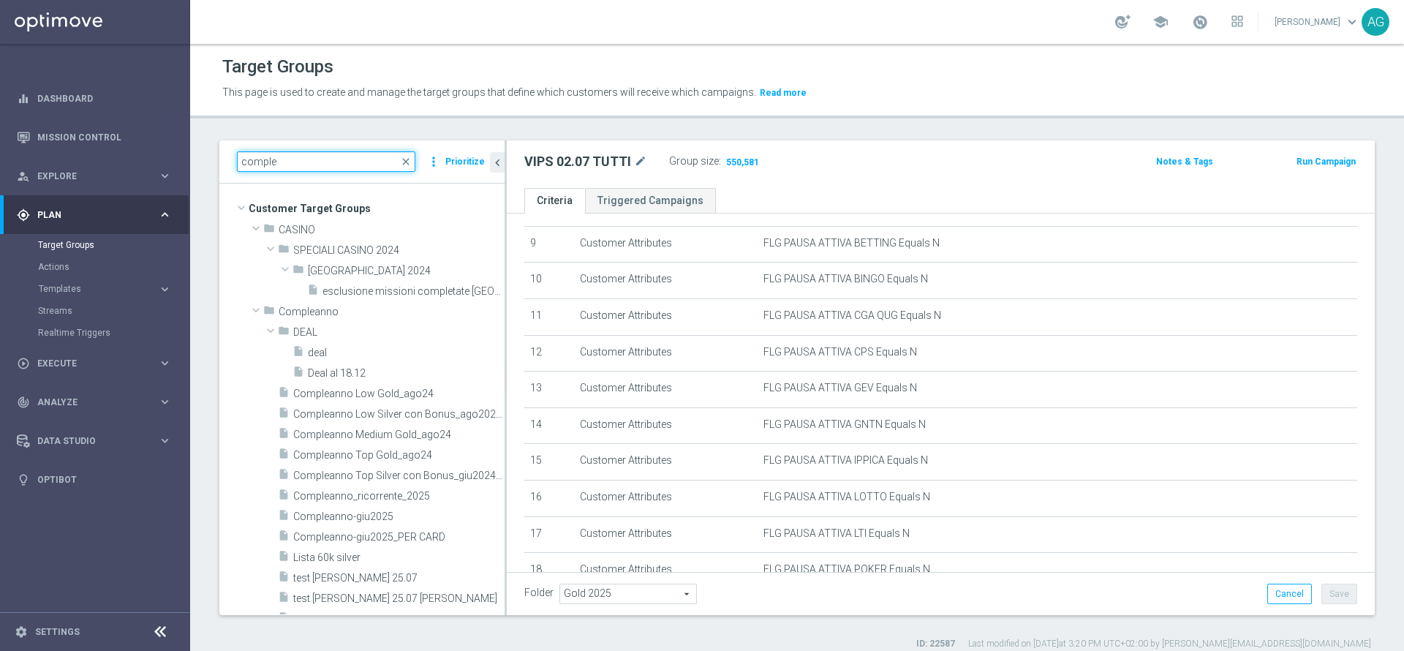
type input "comple"
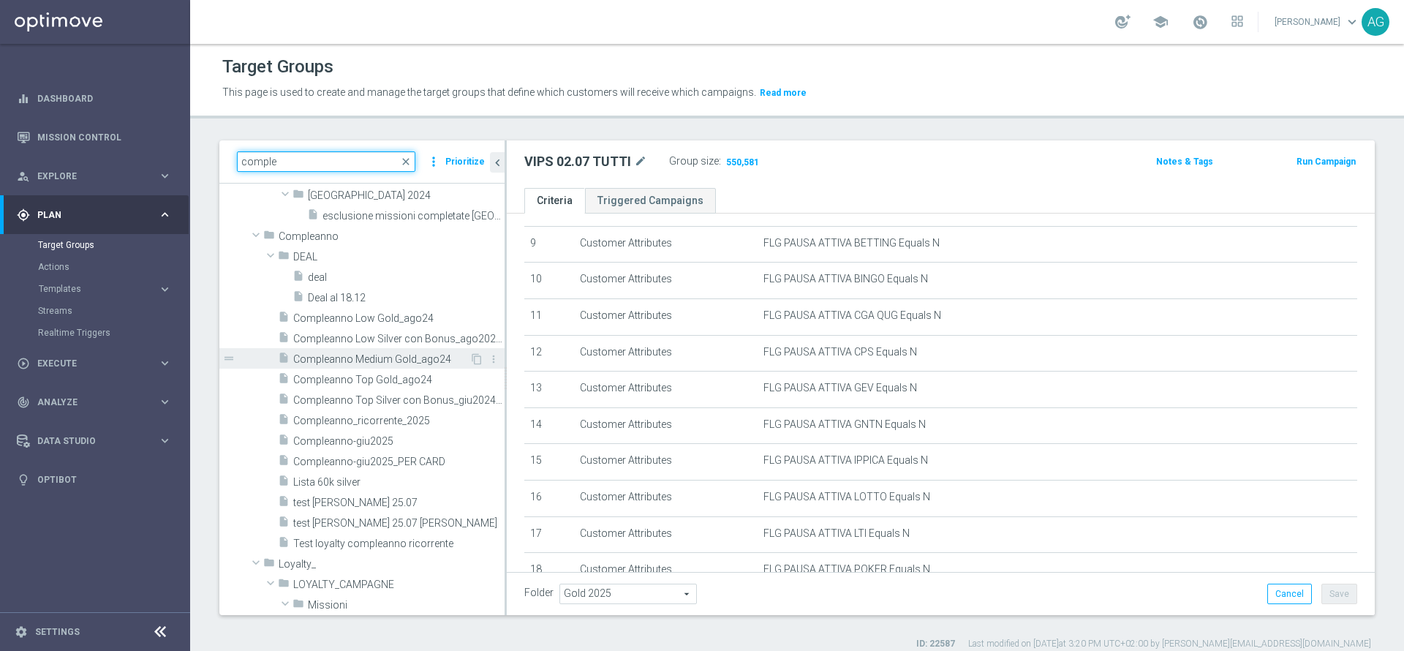
scroll to position [110, 0]
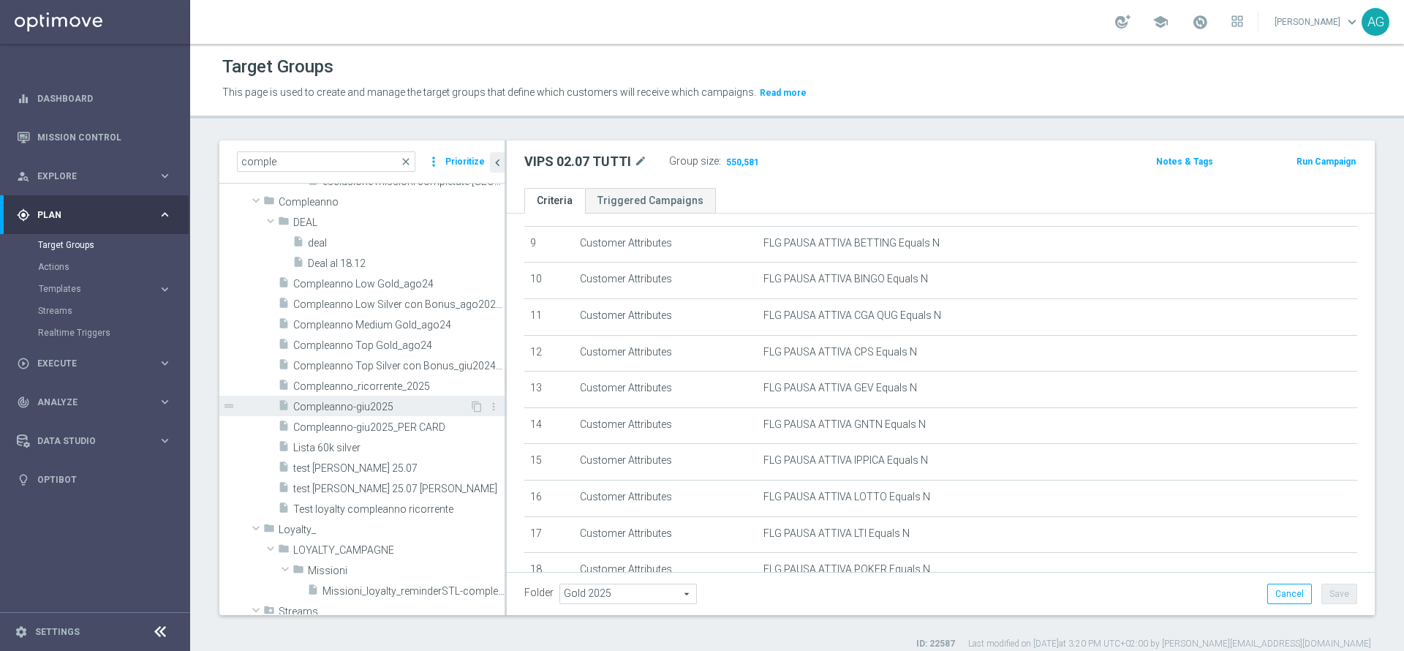
click at [355, 399] on div "insert_drive_file Compleanno-giu2025" at bounding box center [374, 406] width 192 height 20
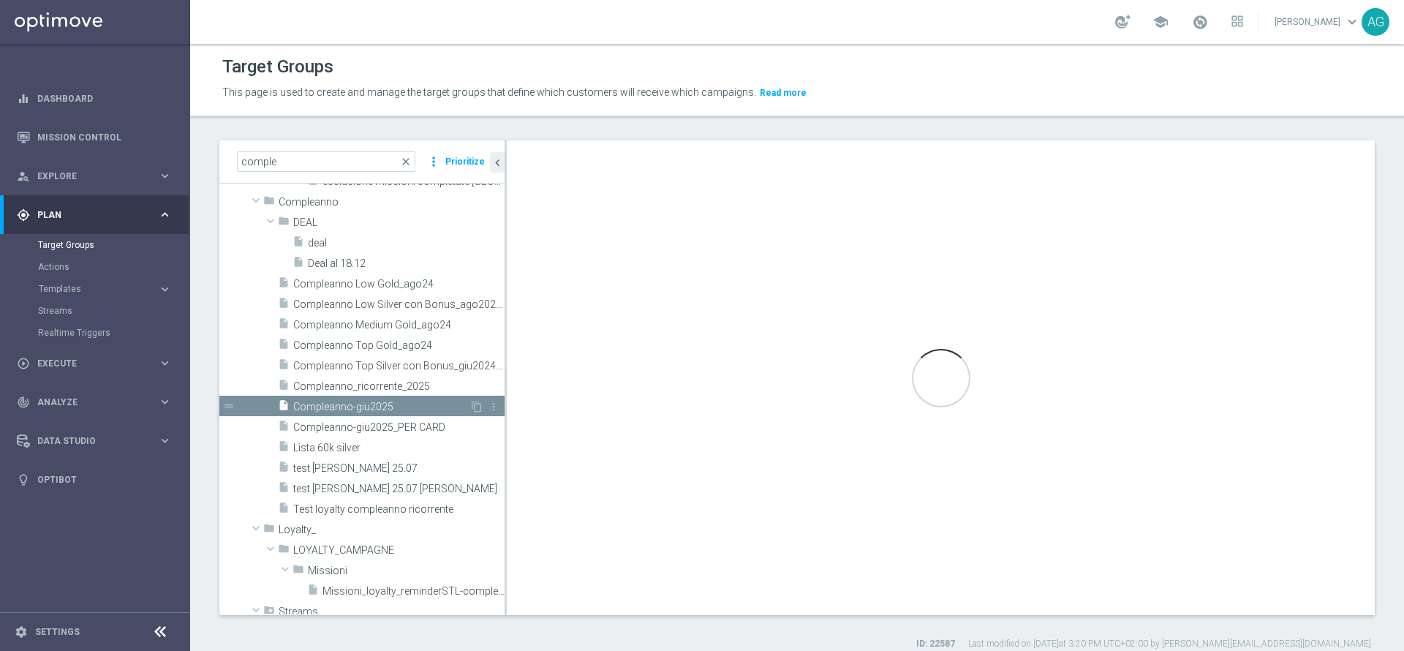
type textarea "(1 AND 2 AND 3 AND 4 AND 5 AND 6 AND 7 AND 8 AND 9 AND 10 AND 11 AND 12 AND 13 …"
type input "Compleanno"
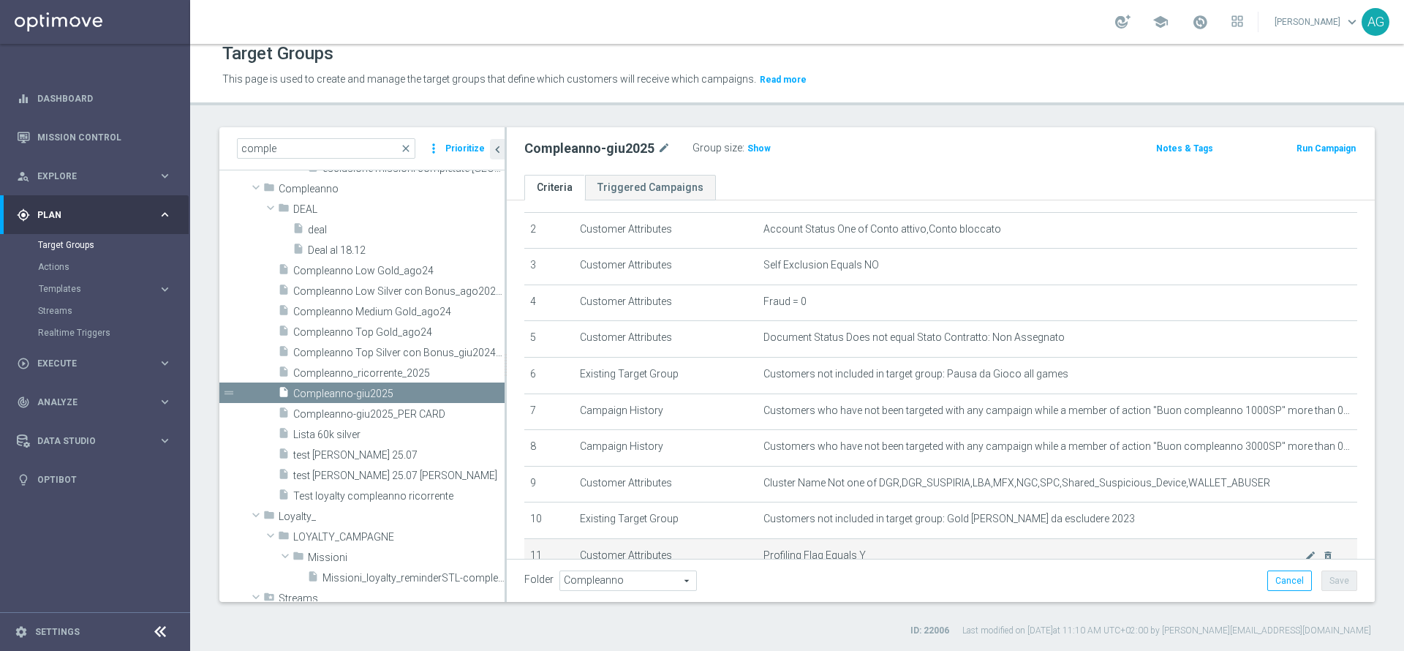
scroll to position [186, 0]
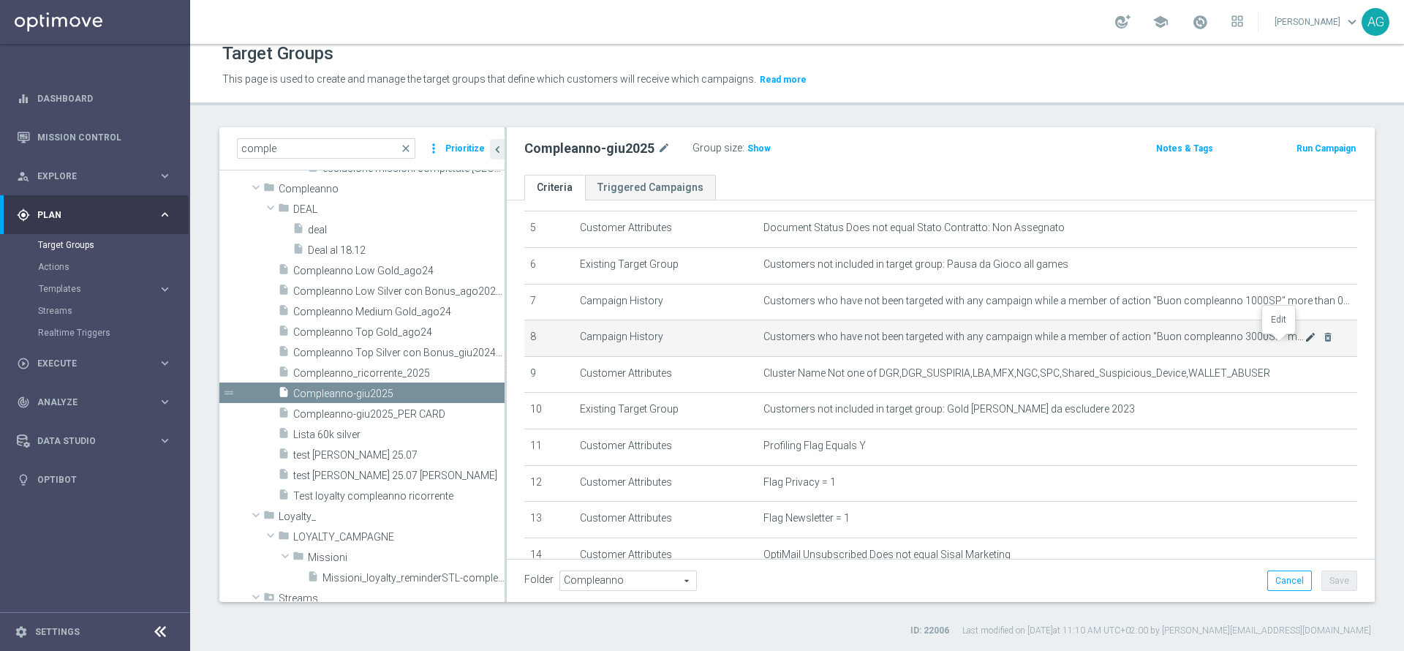
click at [1304, 342] on icon "mode_edit" at bounding box center [1310, 337] width 12 height 12
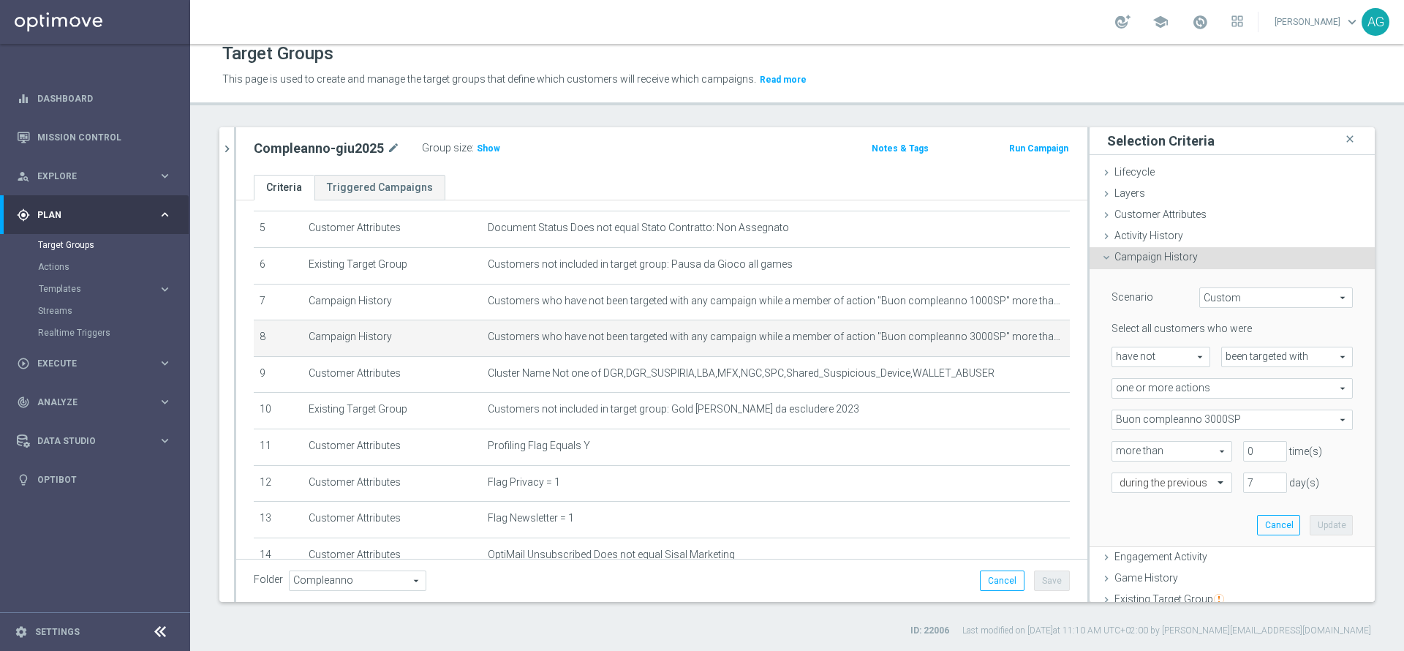
click at [1171, 361] on span "have not" at bounding box center [1160, 356] width 97 height 19
click at [1128, 317] on div "Scenario Custom Custom arrow_drop_down search Select all customers who were hav…" at bounding box center [1231, 389] width 241 height 205
click at [1208, 379] on span "one or more actions" at bounding box center [1232, 388] width 240 height 19
click at [1089, 420] on div "Scenario Custom Custom arrow_drop_down search Select all customers who were hav…" at bounding box center [1231, 408] width 285 height 279
click at [1123, 418] on span "Buon compleanno 3000SP" at bounding box center [1232, 419] width 240 height 19
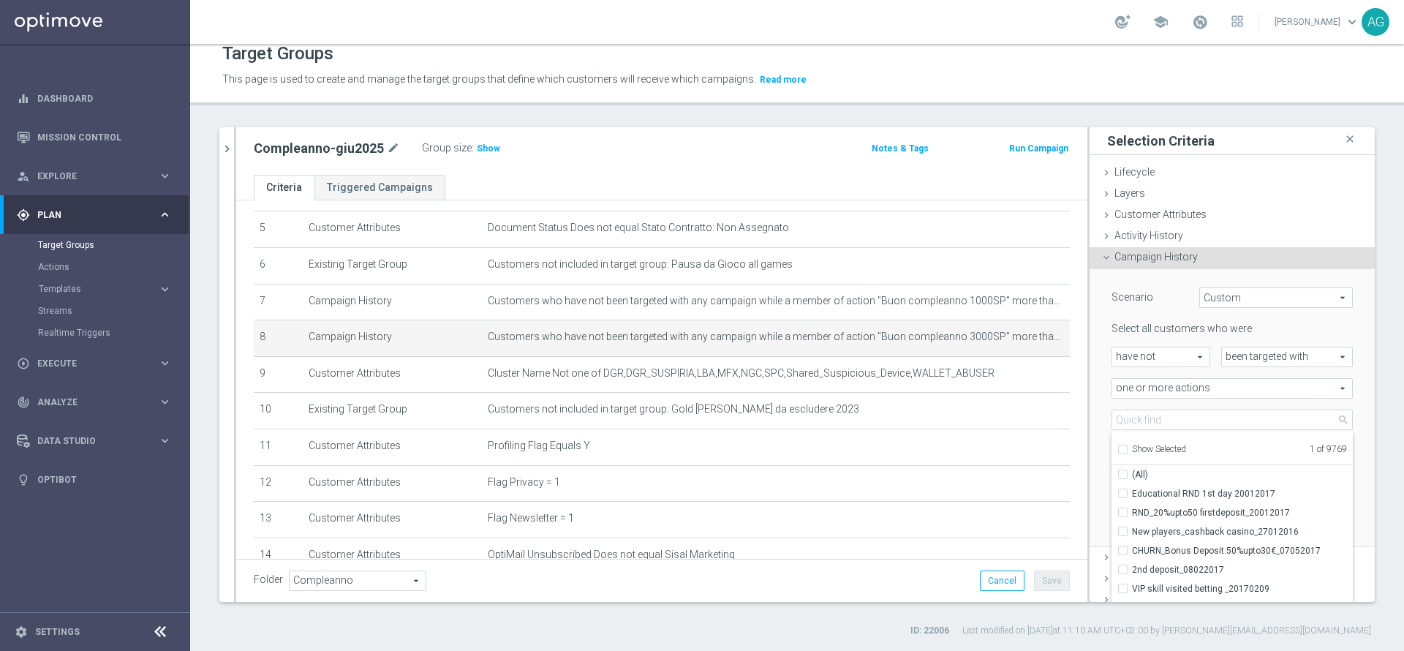
click at [1089, 420] on div "Scenario Custom Custom arrow_drop_down search Select all customers who were hav…" at bounding box center [1231, 408] width 285 height 279
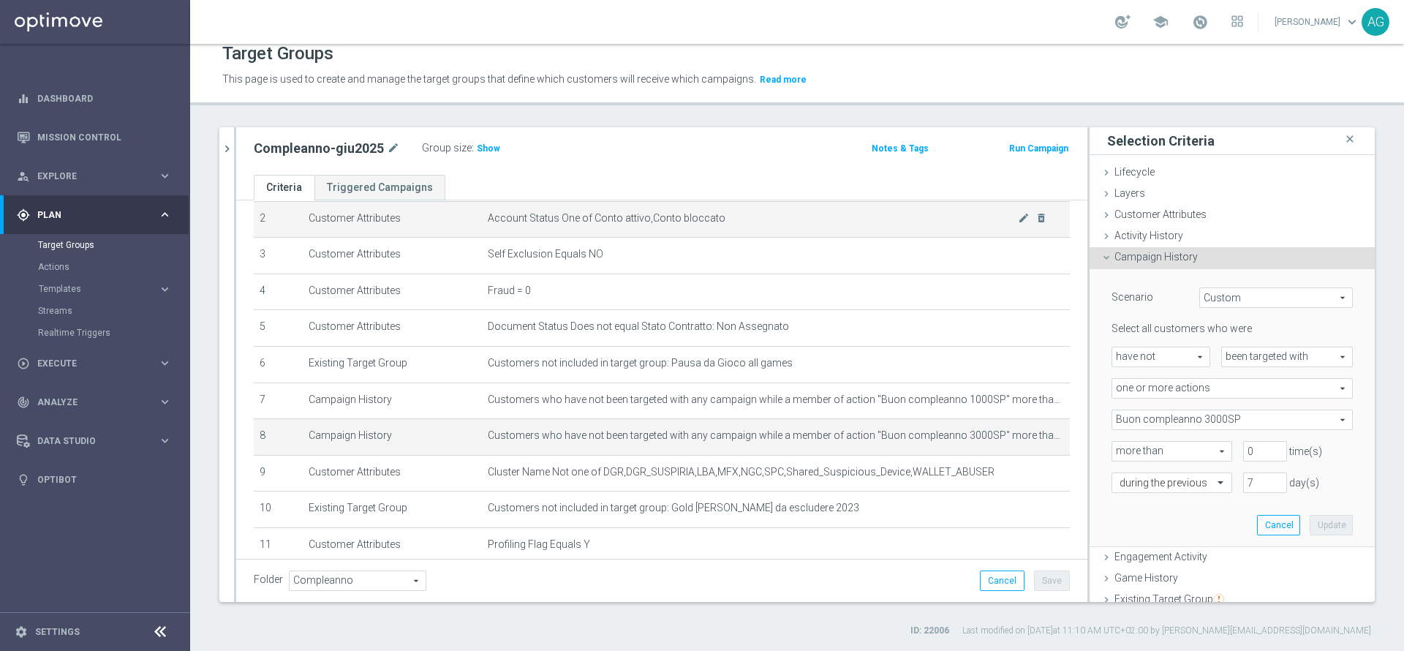
scroll to position [0, 0]
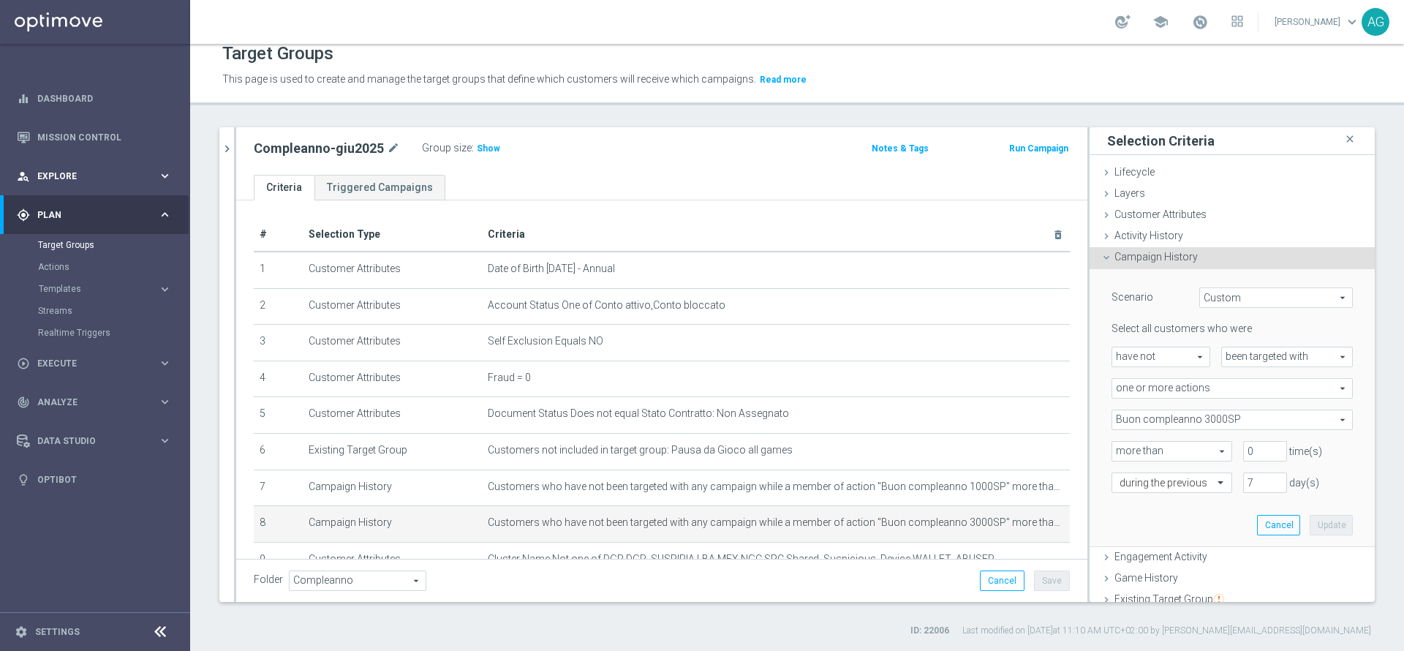
click at [61, 184] on div "person_search Explore keyboard_arrow_right" at bounding box center [94, 175] width 189 height 39
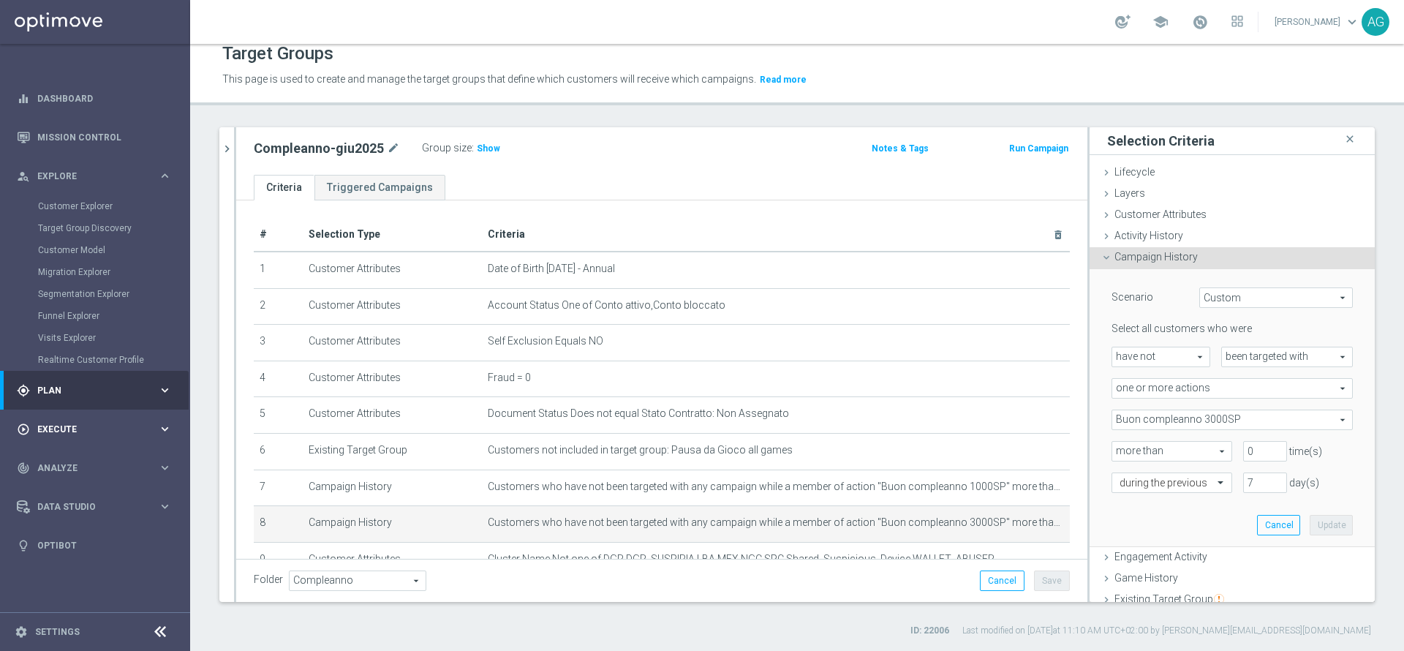
click at [98, 412] on div "play_circle_outline Execute keyboard_arrow_right" at bounding box center [94, 428] width 189 height 39
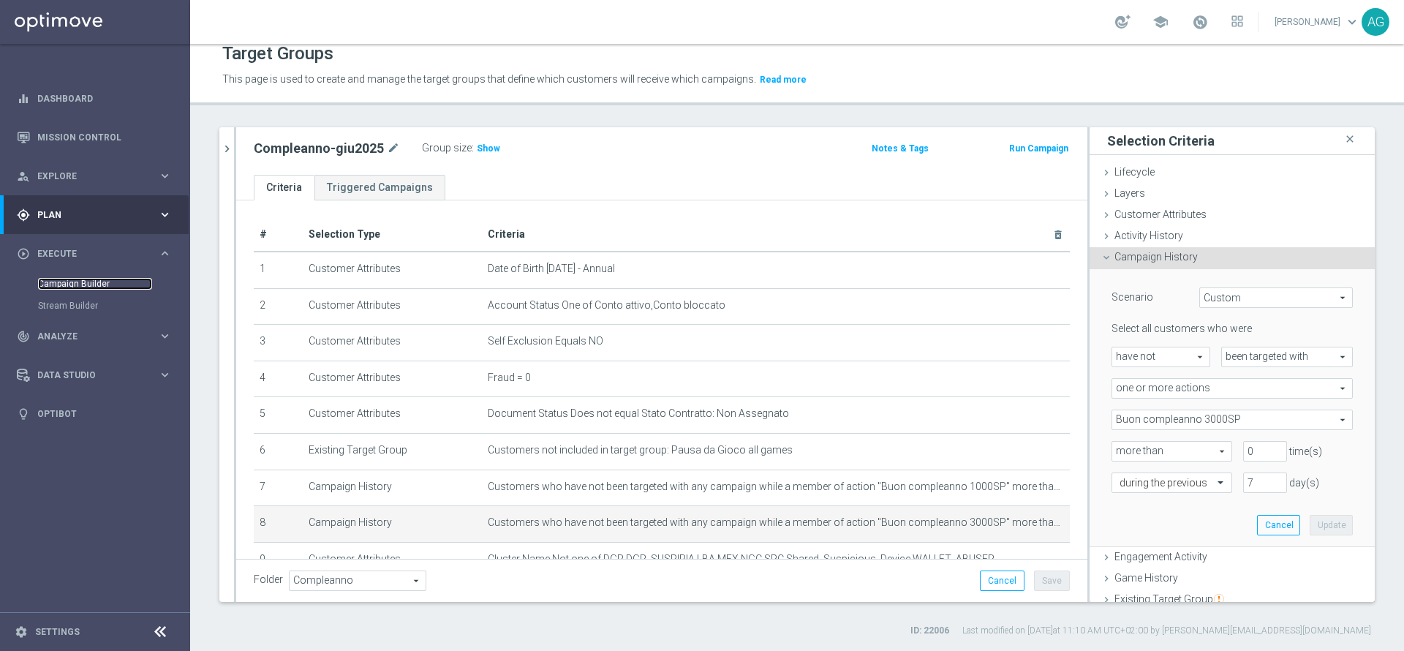
click at [64, 280] on link "Campaign Builder" at bounding box center [95, 284] width 114 height 12
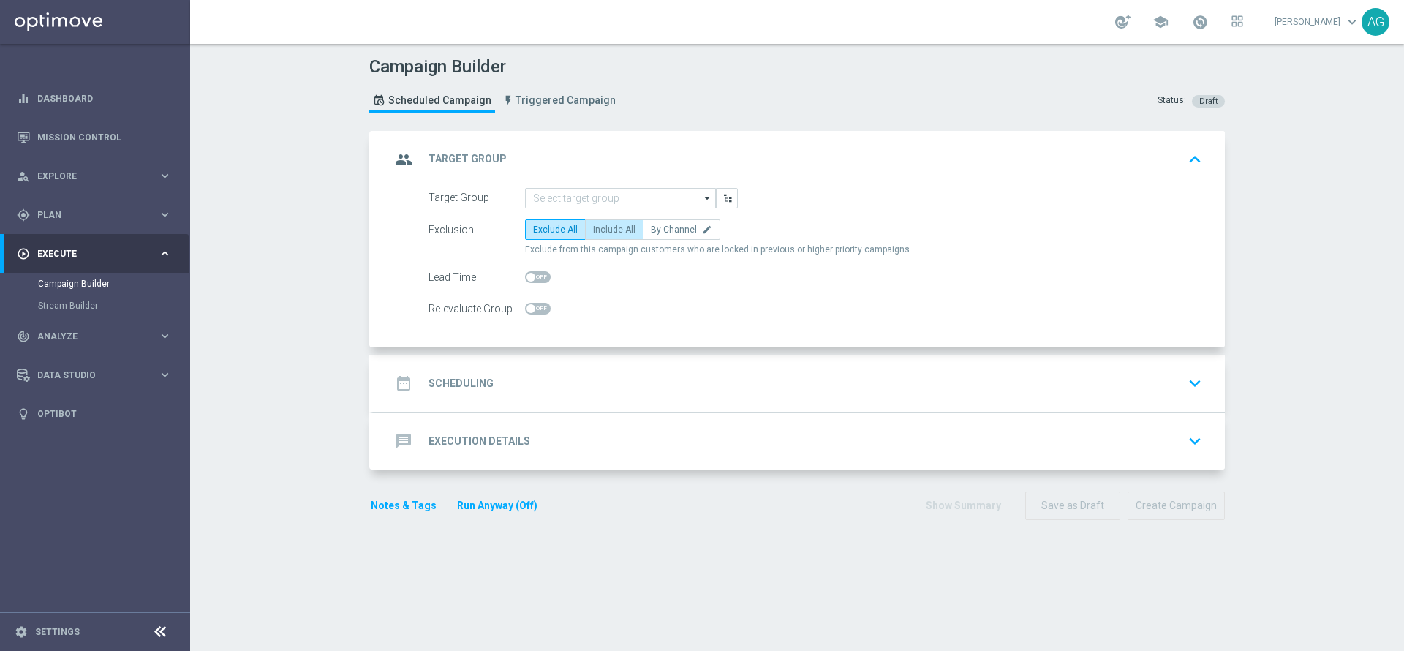
click at [613, 230] on span "Include All" at bounding box center [614, 229] width 42 height 10
click at [602, 230] on input "Include All" at bounding box center [598, 232] width 10 height 10
radio input "true"
click at [542, 229] on span "Exclude All" at bounding box center [555, 229] width 45 height 10
click at [542, 229] on input "Exclude All" at bounding box center [538, 232] width 10 height 10
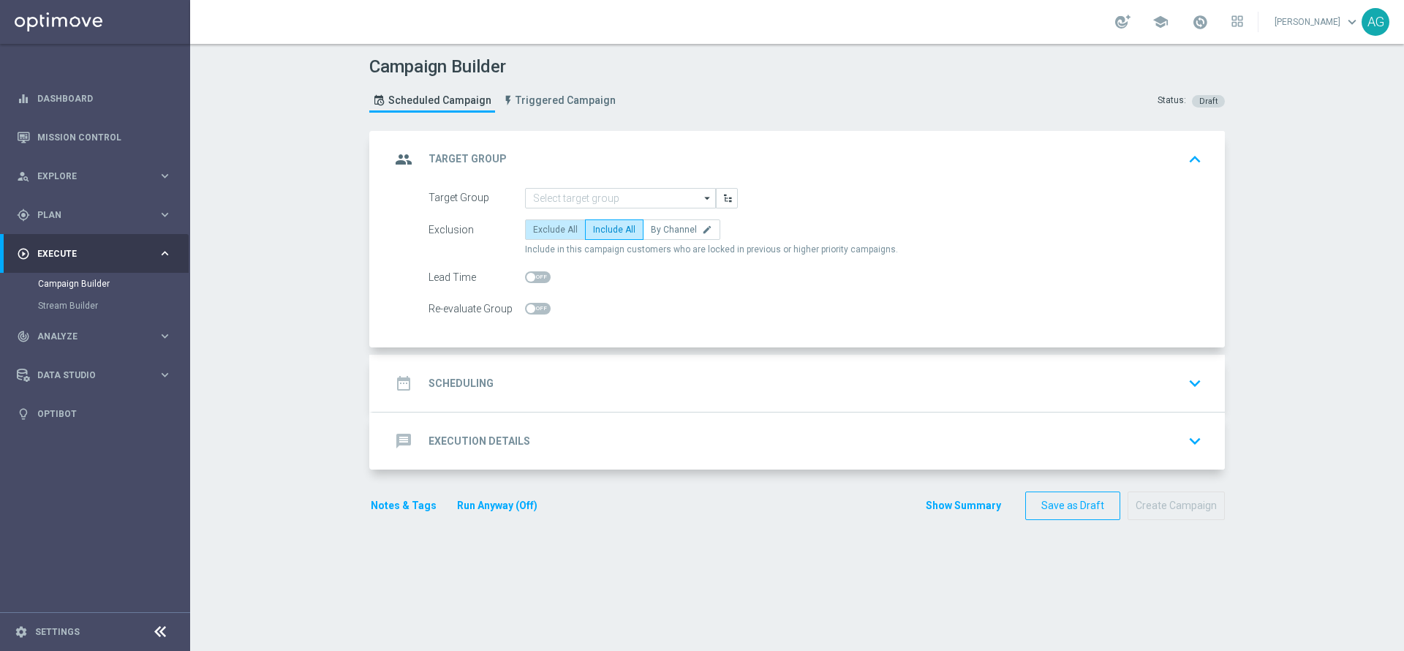
radio input "true"
click at [84, 200] on div "gps_fixed Plan keyboard_arrow_right" at bounding box center [94, 214] width 189 height 39
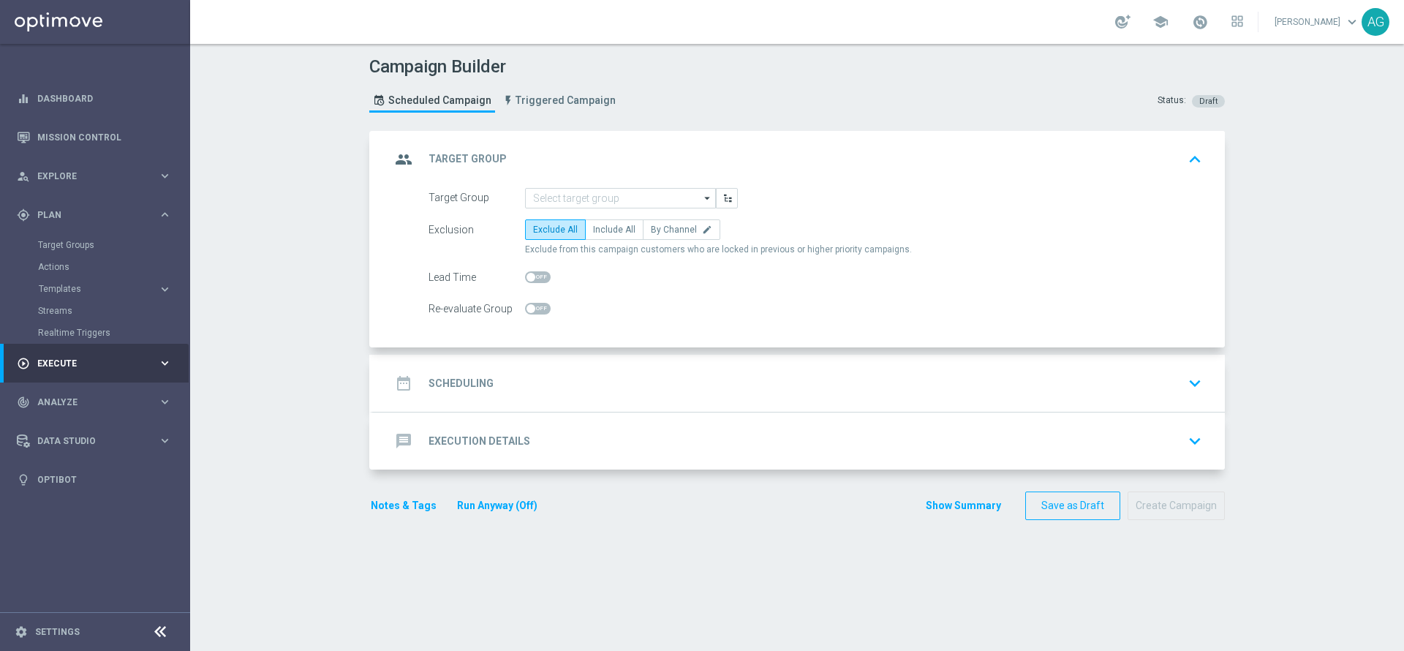
click at [75, 235] on div "Target Groups" at bounding box center [113, 245] width 151 height 22
click at [72, 239] on link "Target Groups" at bounding box center [95, 245] width 114 height 12
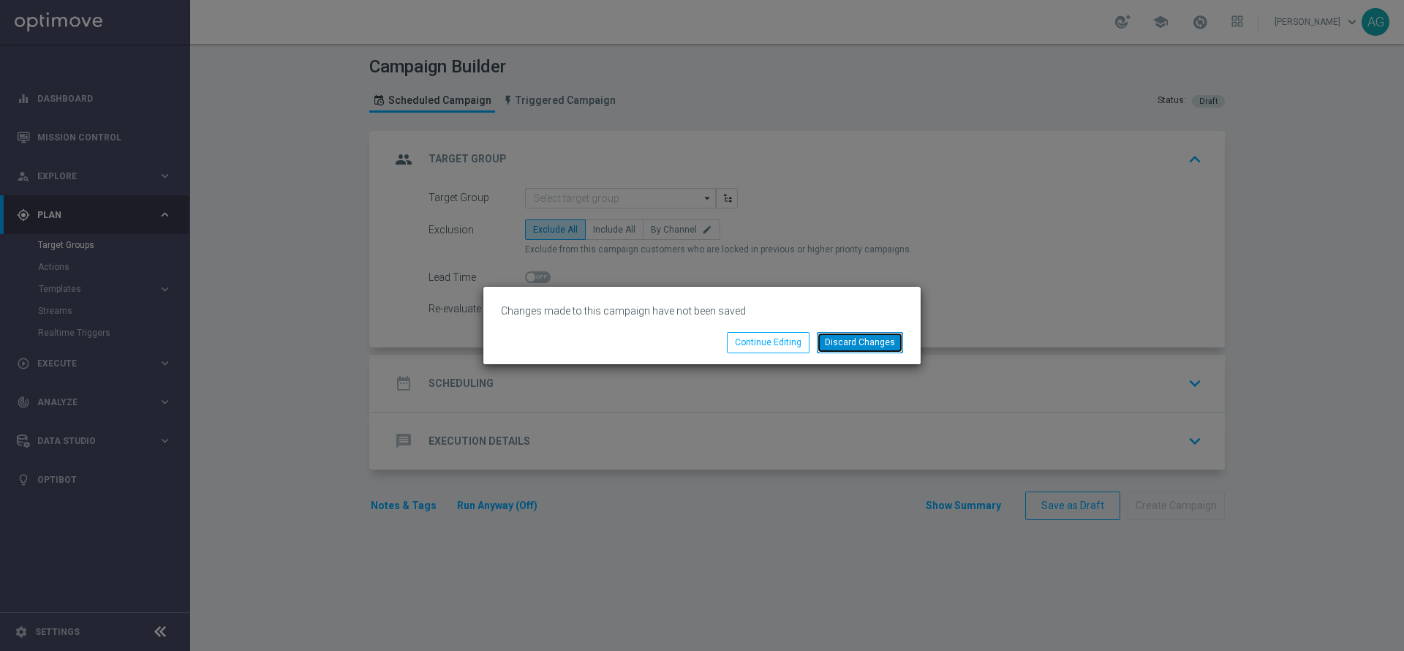
click at [842, 346] on button "Discard Changes" at bounding box center [860, 342] width 86 height 20
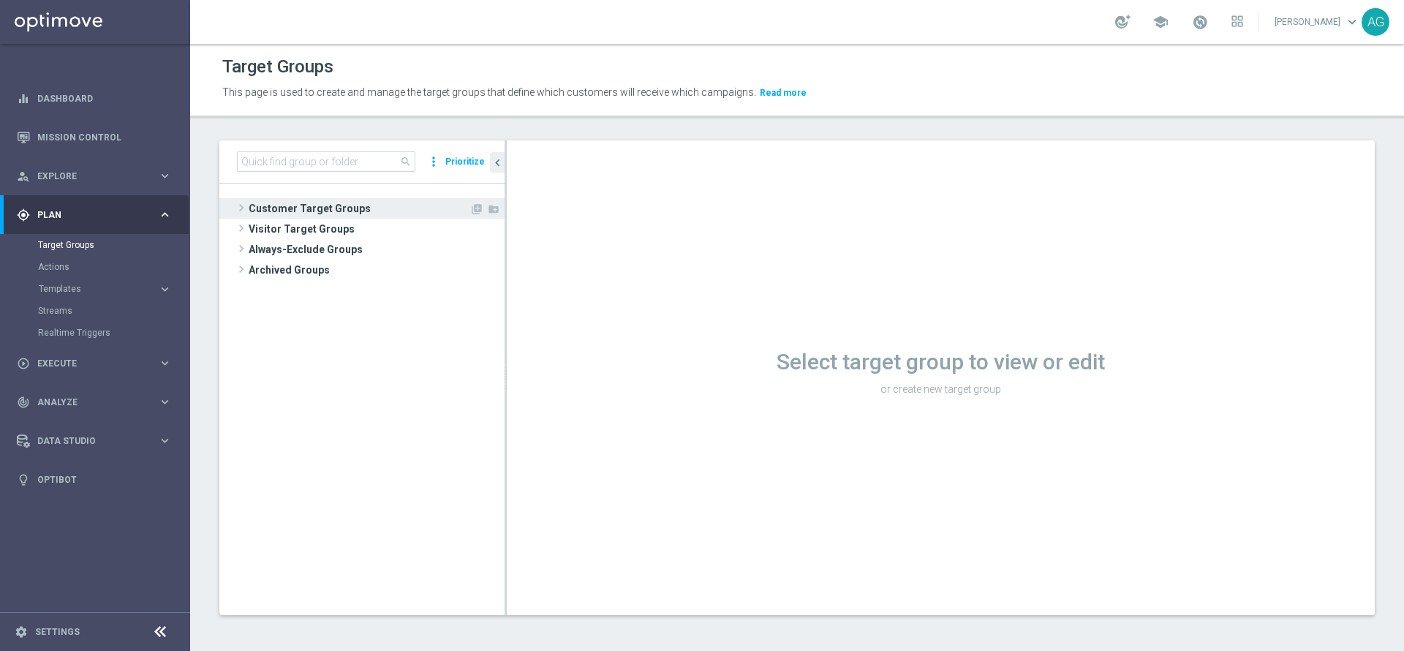
click at [273, 216] on span "Customer Target Groups" at bounding box center [359, 208] width 221 height 20
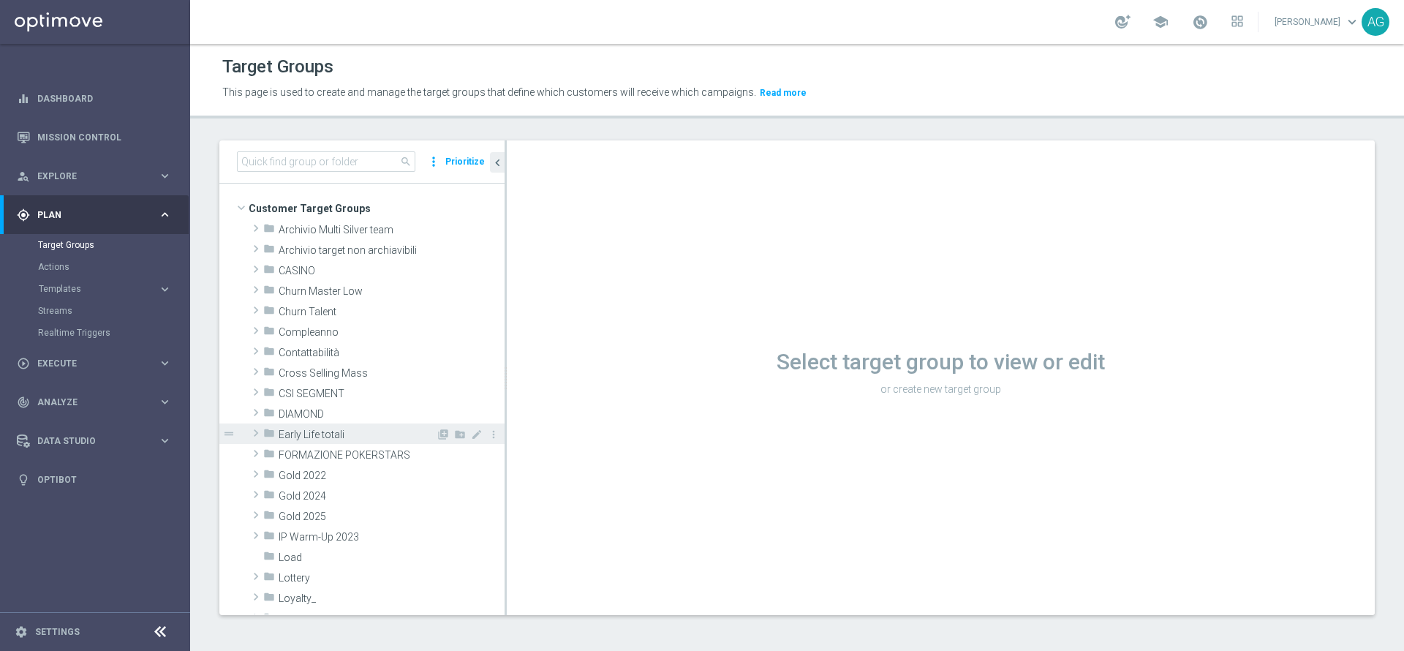
scroll to position [110, 0]
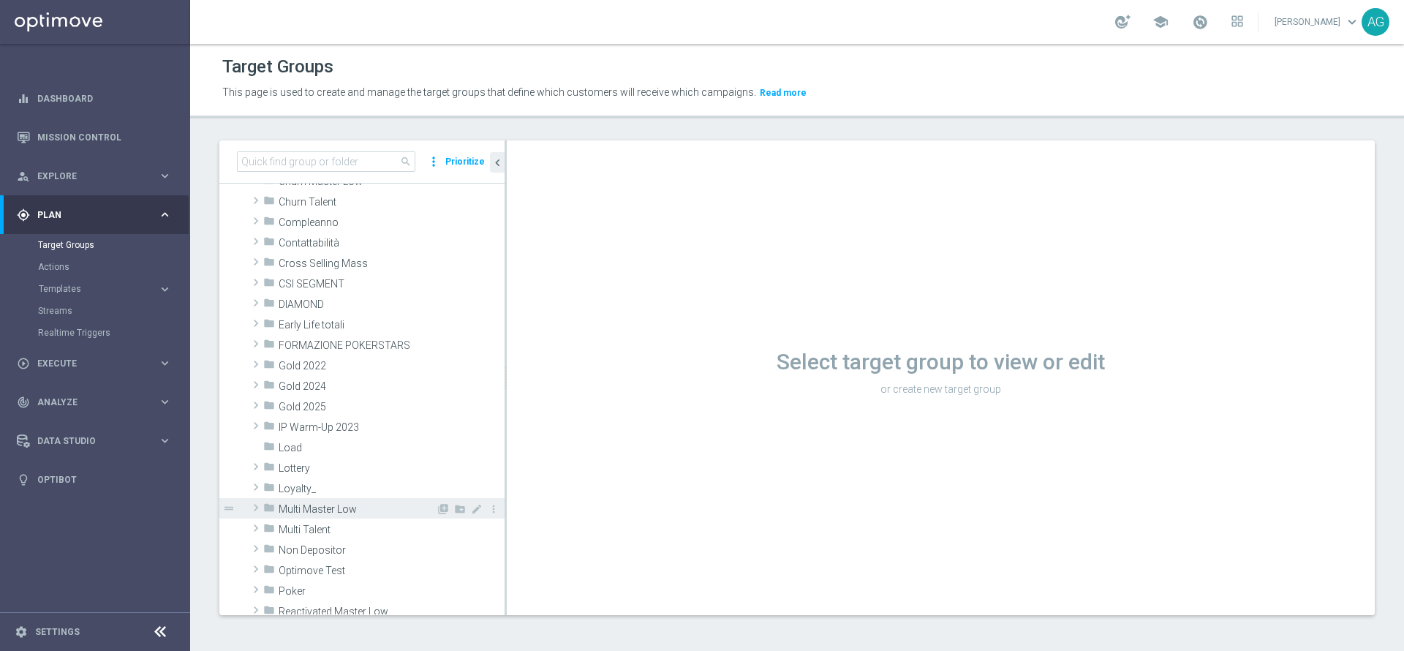
click at [307, 499] on div "folder Multi Master Low" at bounding box center [349, 508] width 173 height 20
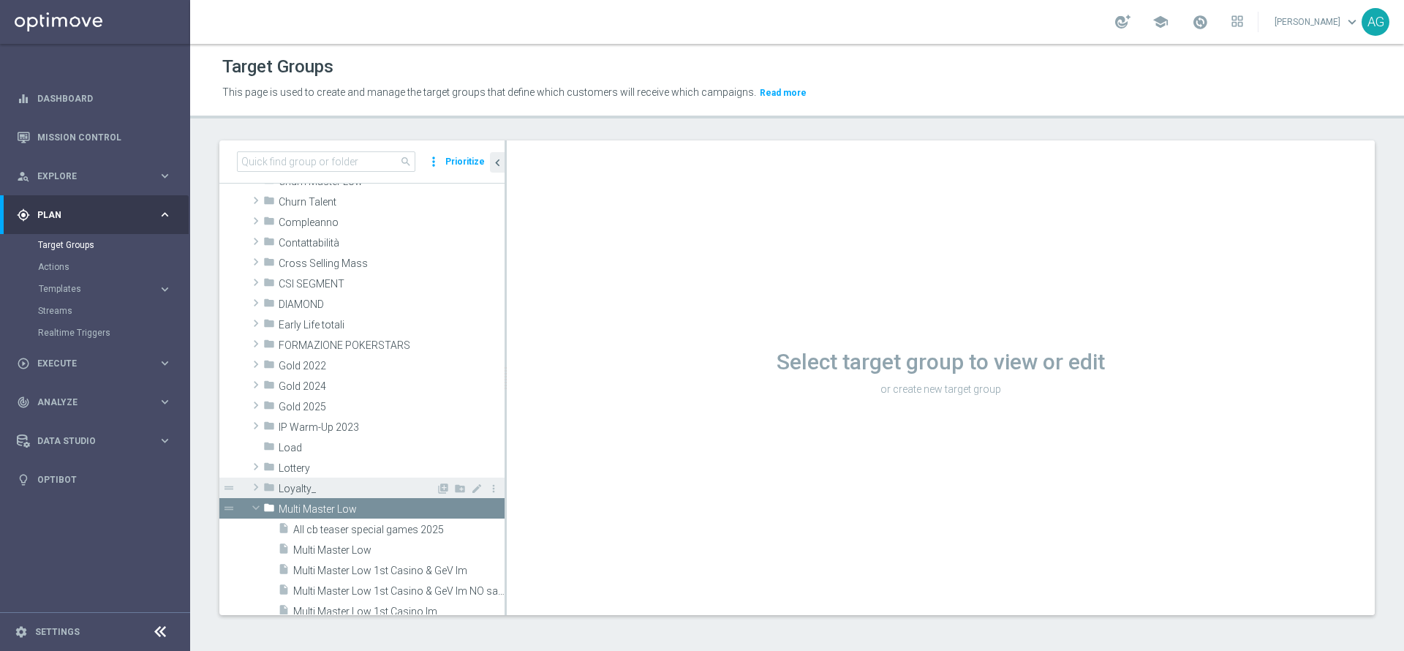
click at [303, 480] on div "folder Loyalty_" at bounding box center [349, 487] width 173 height 20
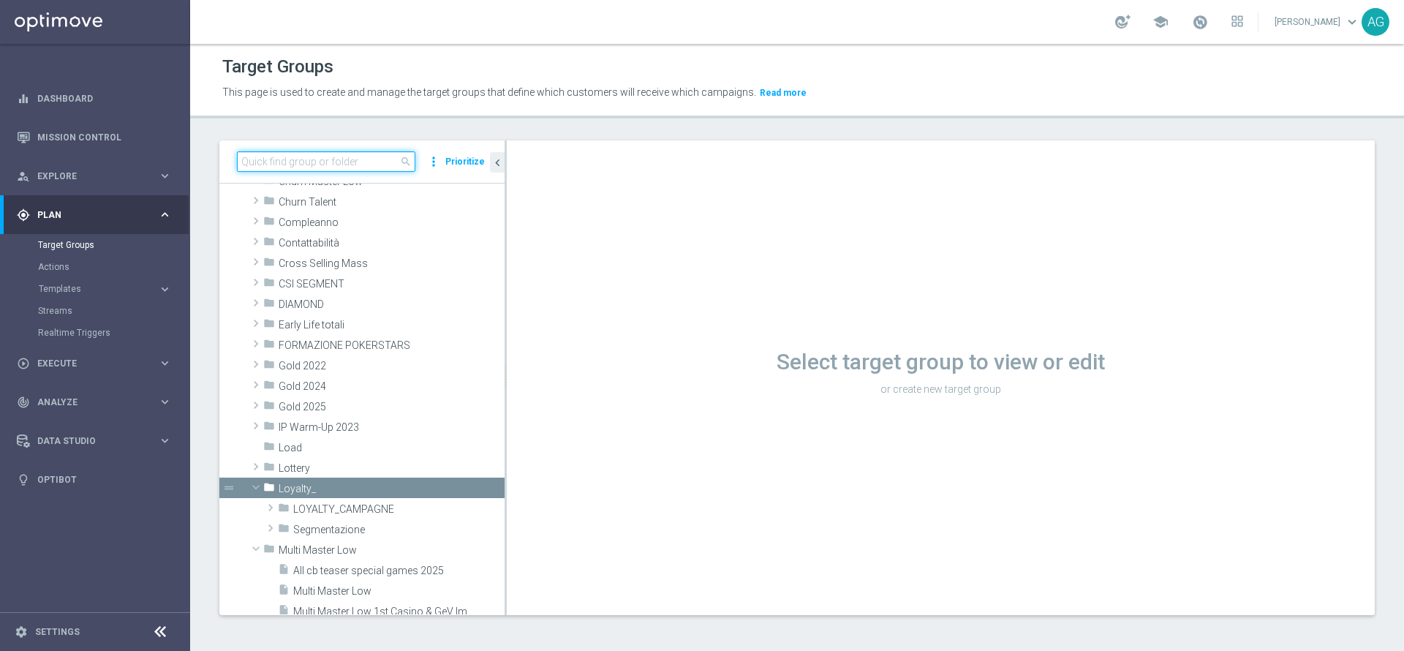
click at [316, 162] on input at bounding box center [326, 161] width 178 height 20
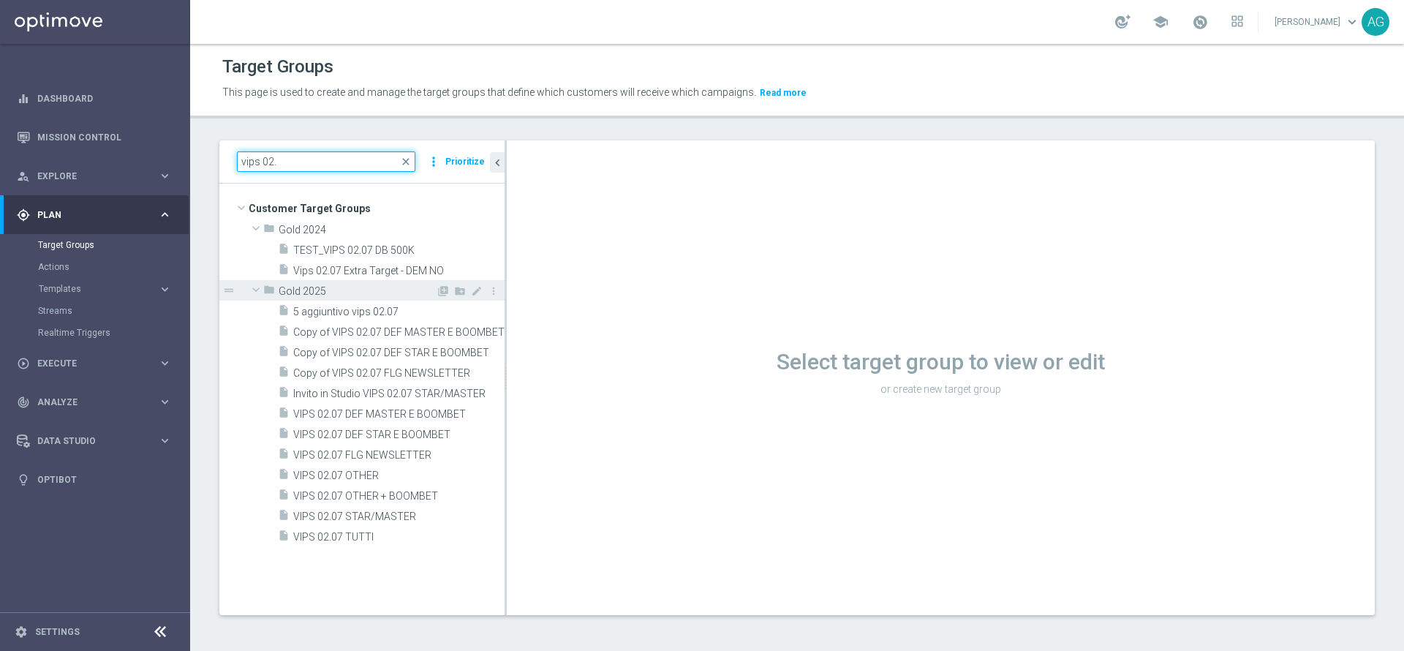
scroll to position [1, 0]
click at [359, 162] on input "vips 02.07" at bounding box center [326, 160] width 178 height 20
type input "vips 02.07"
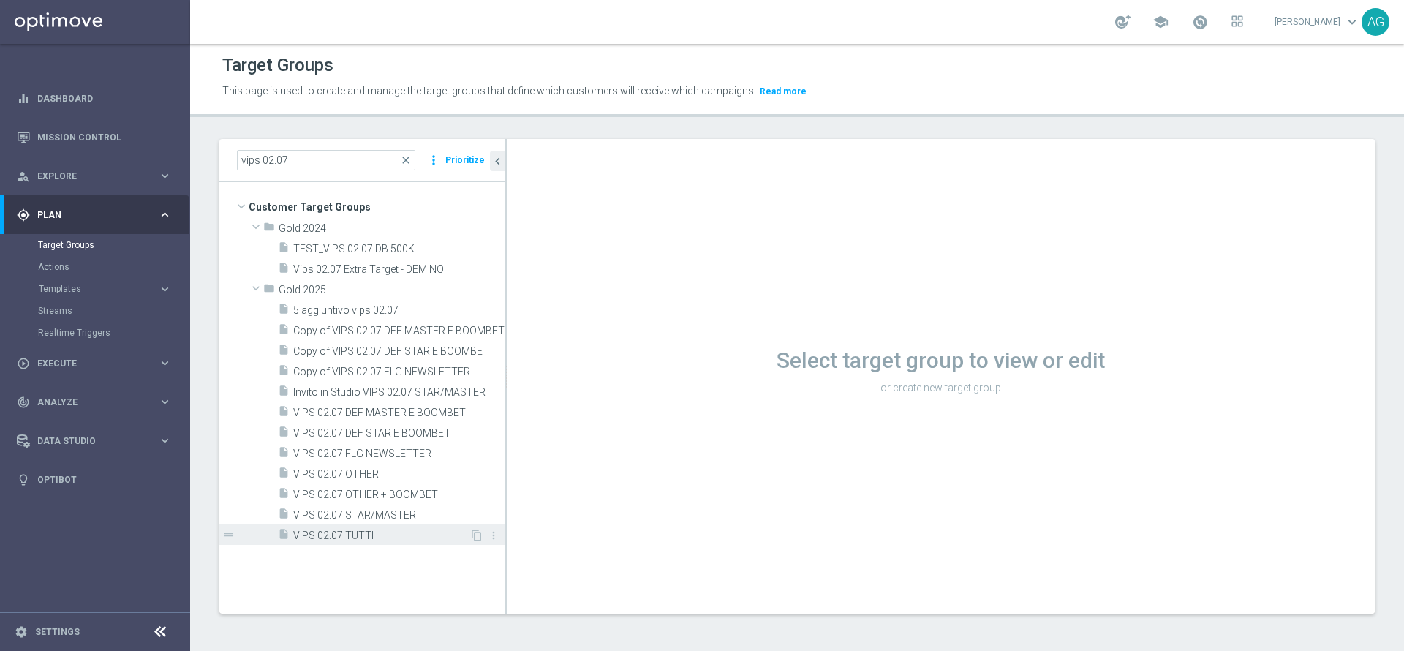
click at [330, 532] on span "VIPS 02.07 TUTTI" at bounding box center [381, 535] width 176 height 12
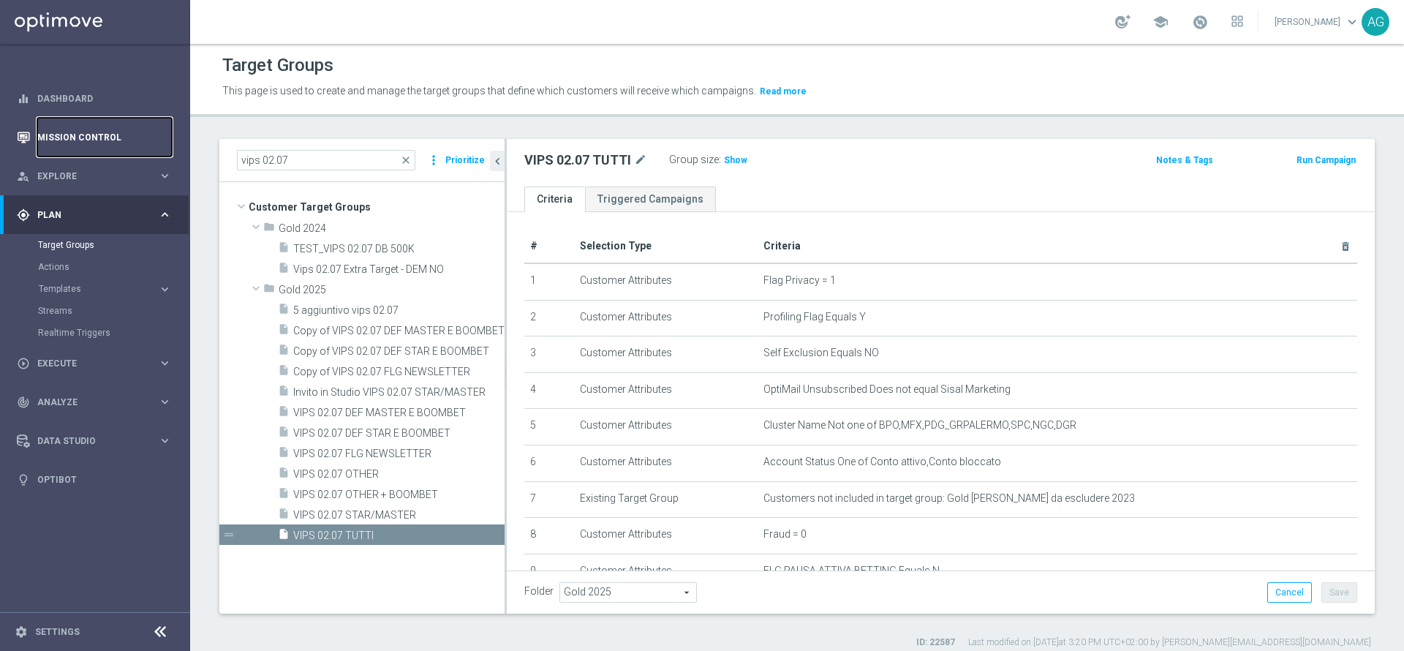
click at [80, 129] on link "Mission Control" at bounding box center [104, 137] width 135 height 39
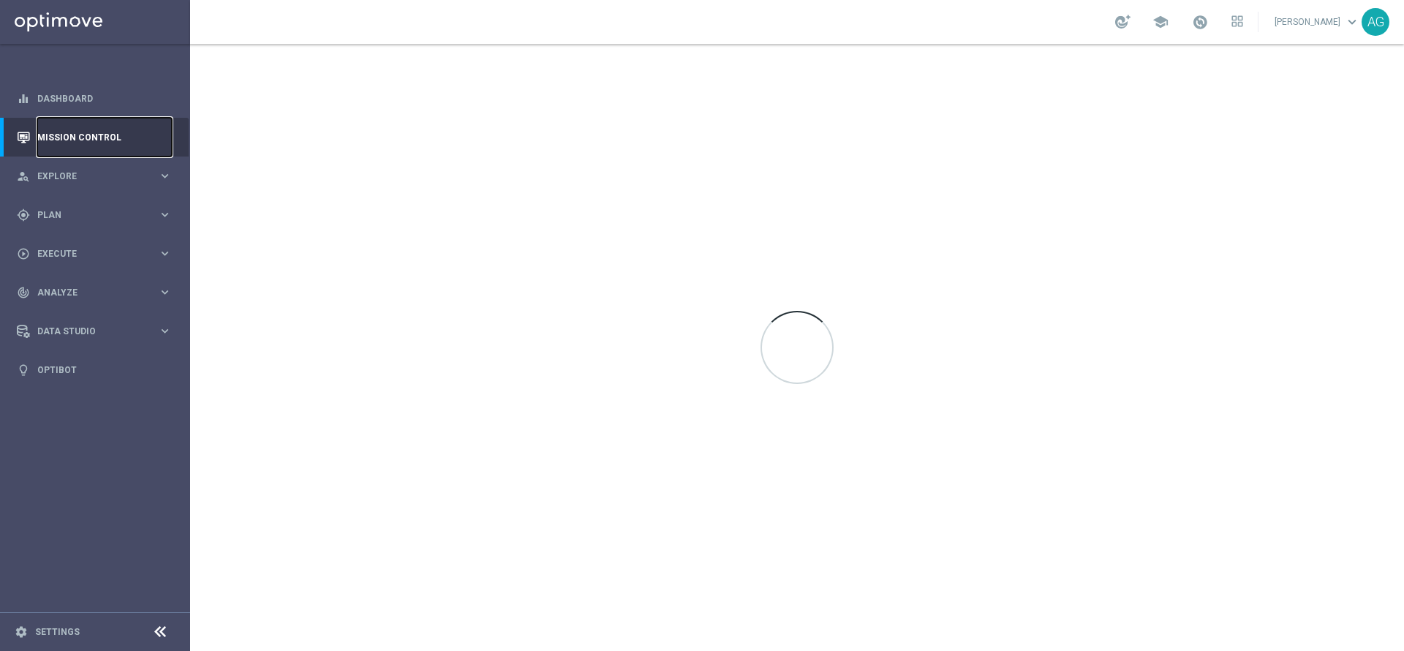
click at [97, 153] on link "Mission Control" at bounding box center [104, 137] width 135 height 39
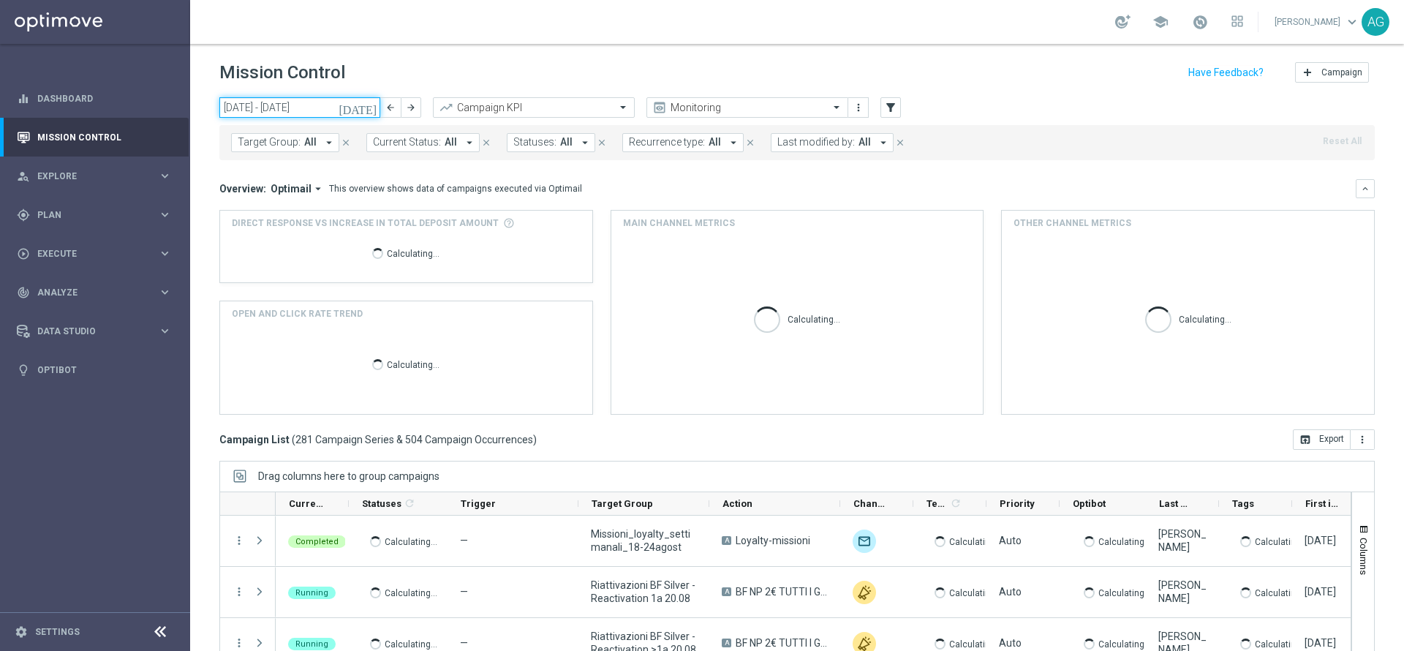
click at [271, 111] on input "18 Aug 2025 - 24 Aug 2025" at bounding box center [299, 107] width 161 height 20
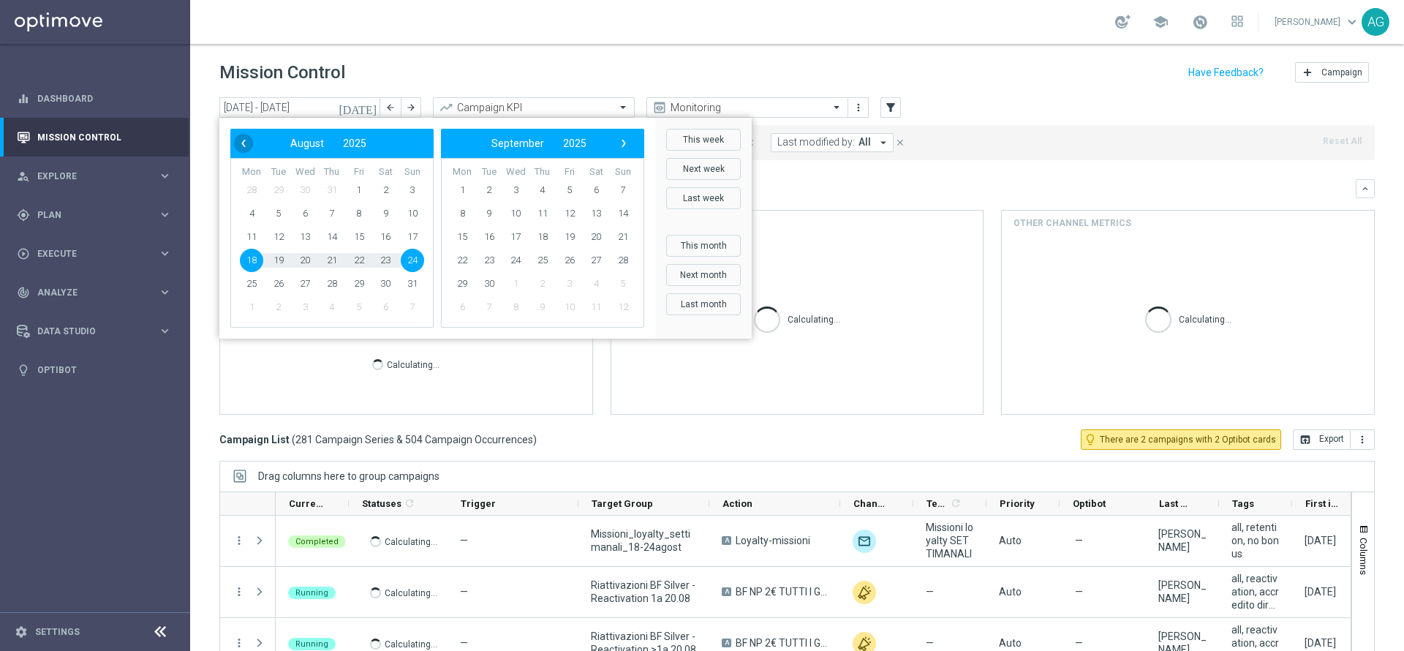
click at [243, 138] on span "‹" at bounding box center [243, 143] width 19 height 19
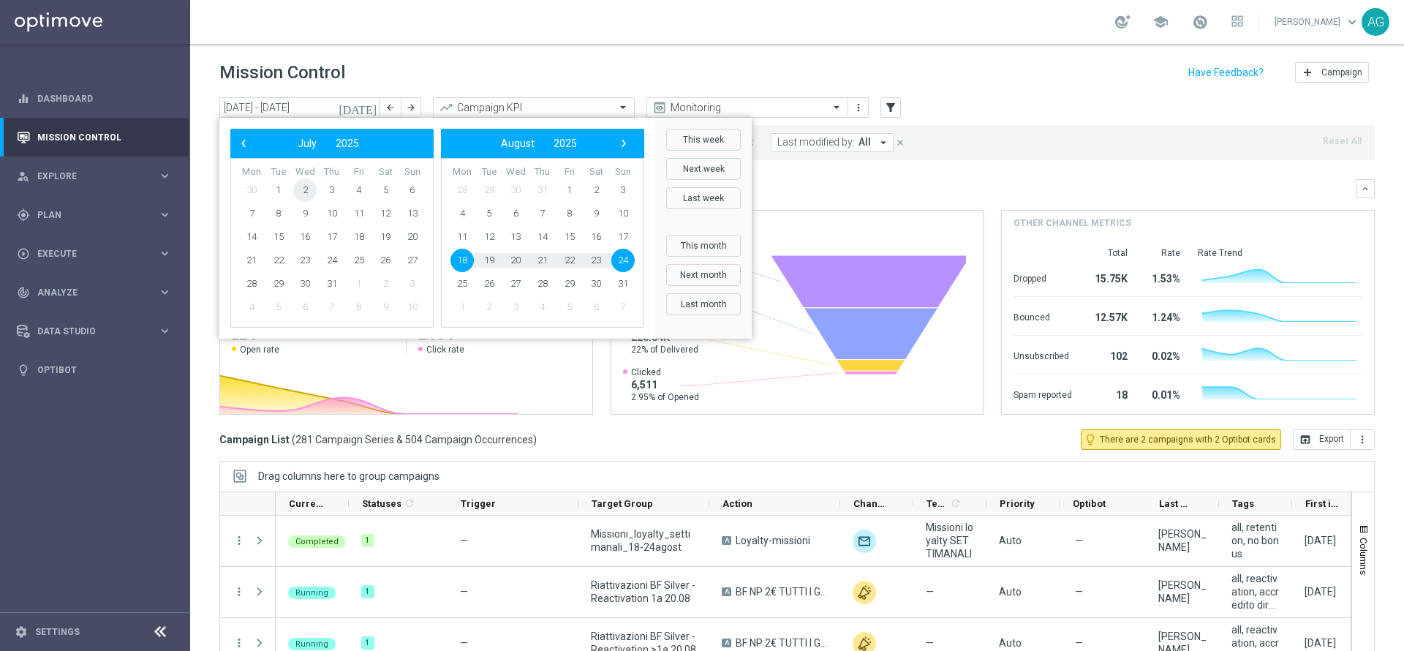
click at [304, 189] on span "2" at bounding box center [304, 189] width 23 height 23
type input "02 Jul 2025 - 02 Jul 2025"
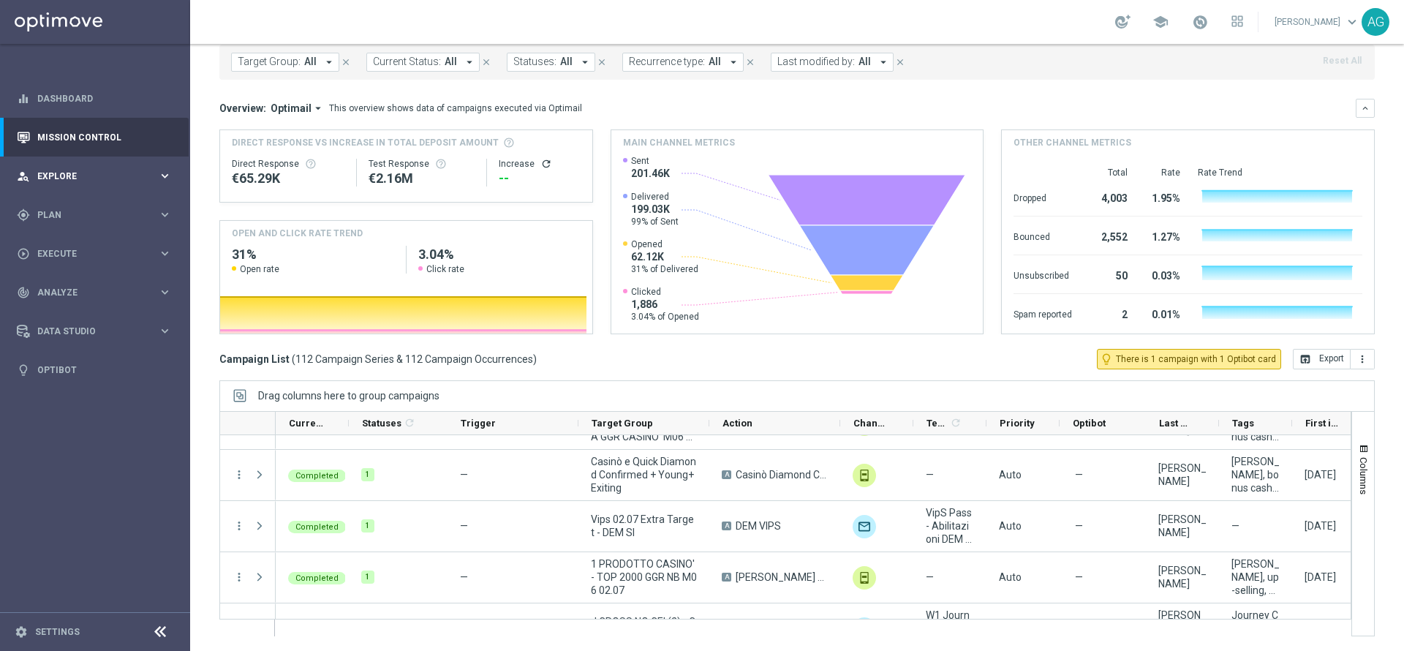
click at [55, 173] on span "Explore" at bounding box center [97, 176] width 121 height 9
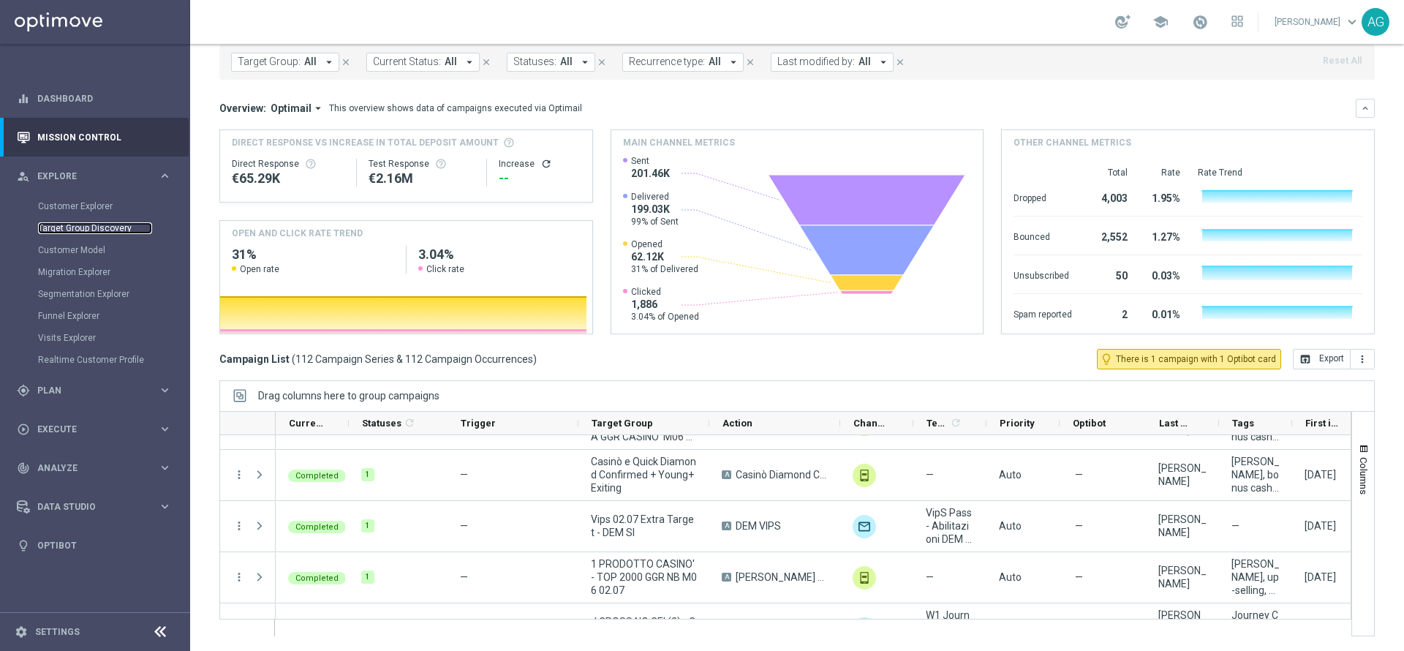
click at [67, 227] on link "Target Group Discovery" at bounding box center [95, 228] width 114 height 12
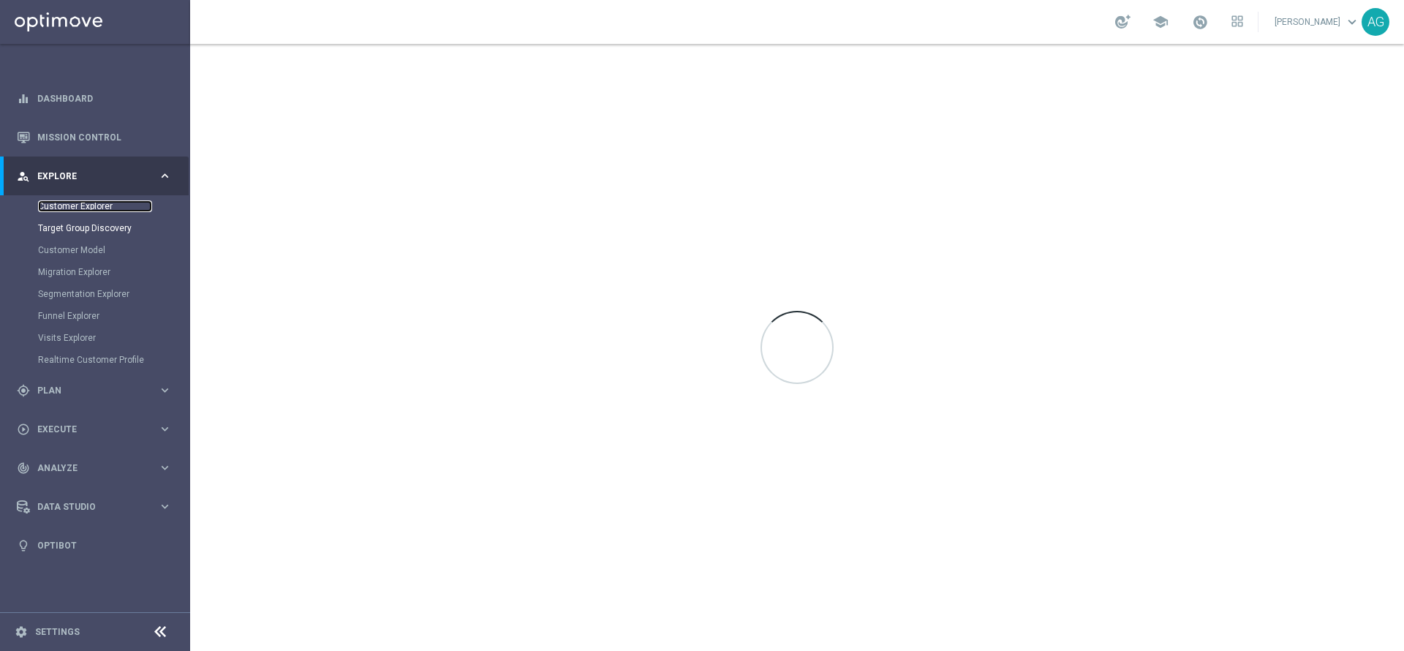
click at [50, 208] on link "Customer Explorer" at bounding box center [95, 206] width 114 height 12
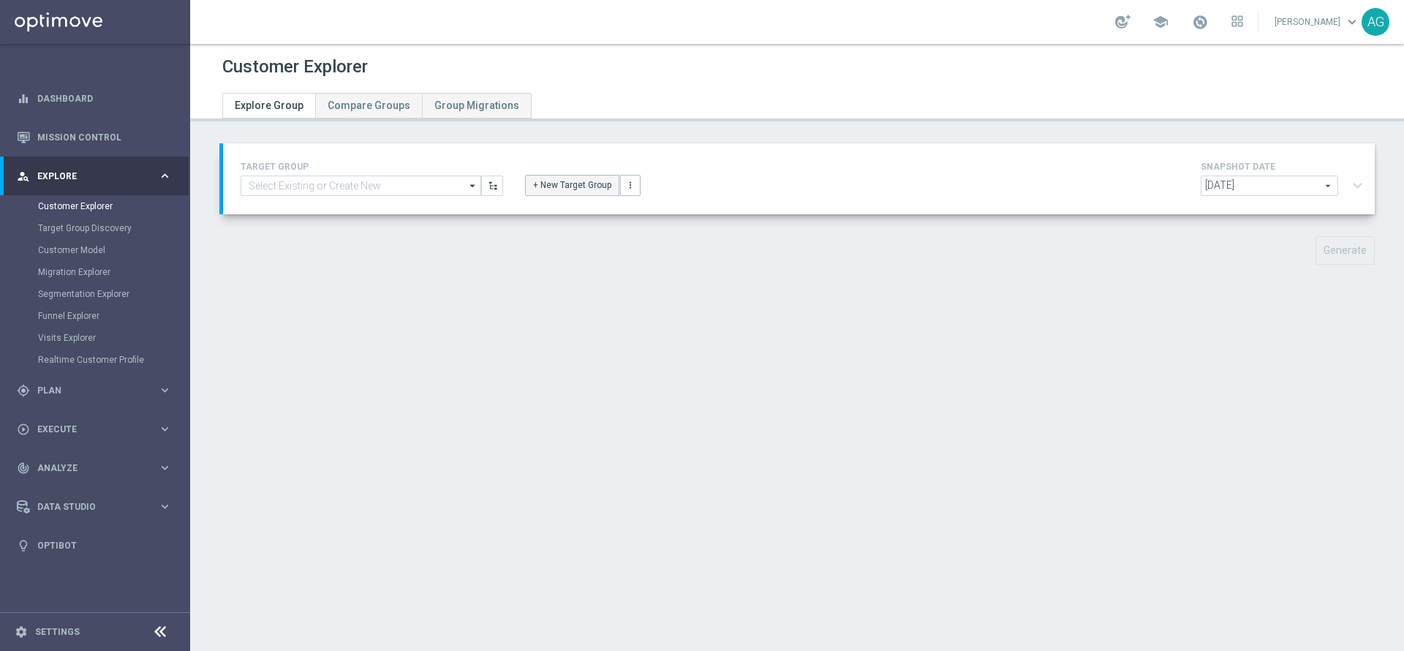
click at [572, 190] on button "+ New Target Group" at bounding box center [572, 185] width 94 height 20
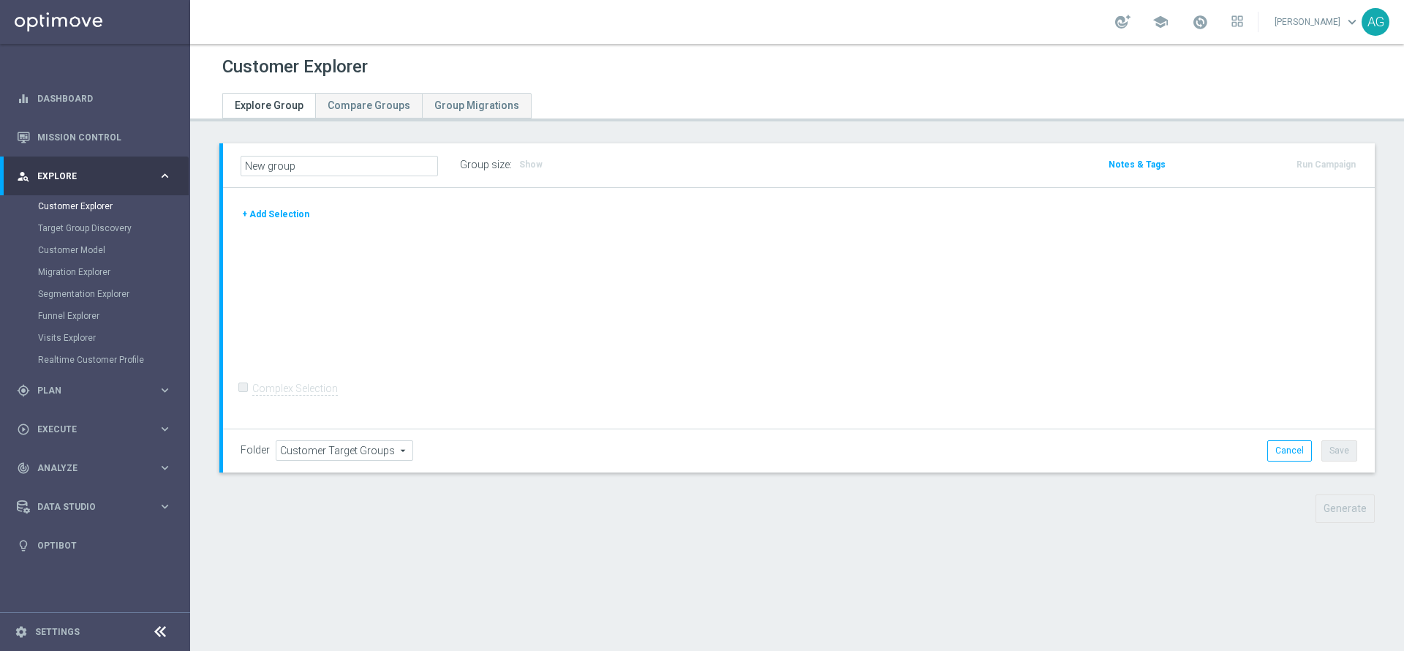
click at [295, 211] on button "+ Add Selection" at bounding box center [276, 214] width 70 height 16
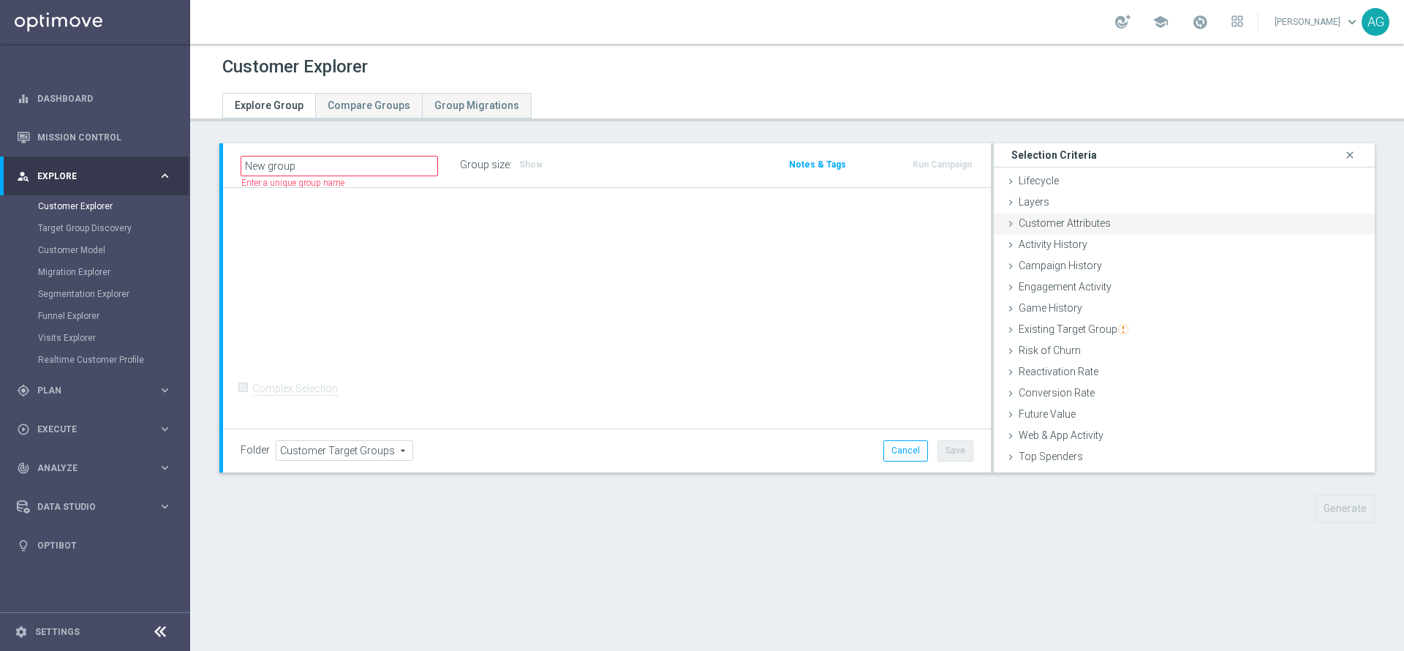
click at [1081, 231] on div "Customer Attributes done" at bounding box center [1184, 224] width 381 height 22
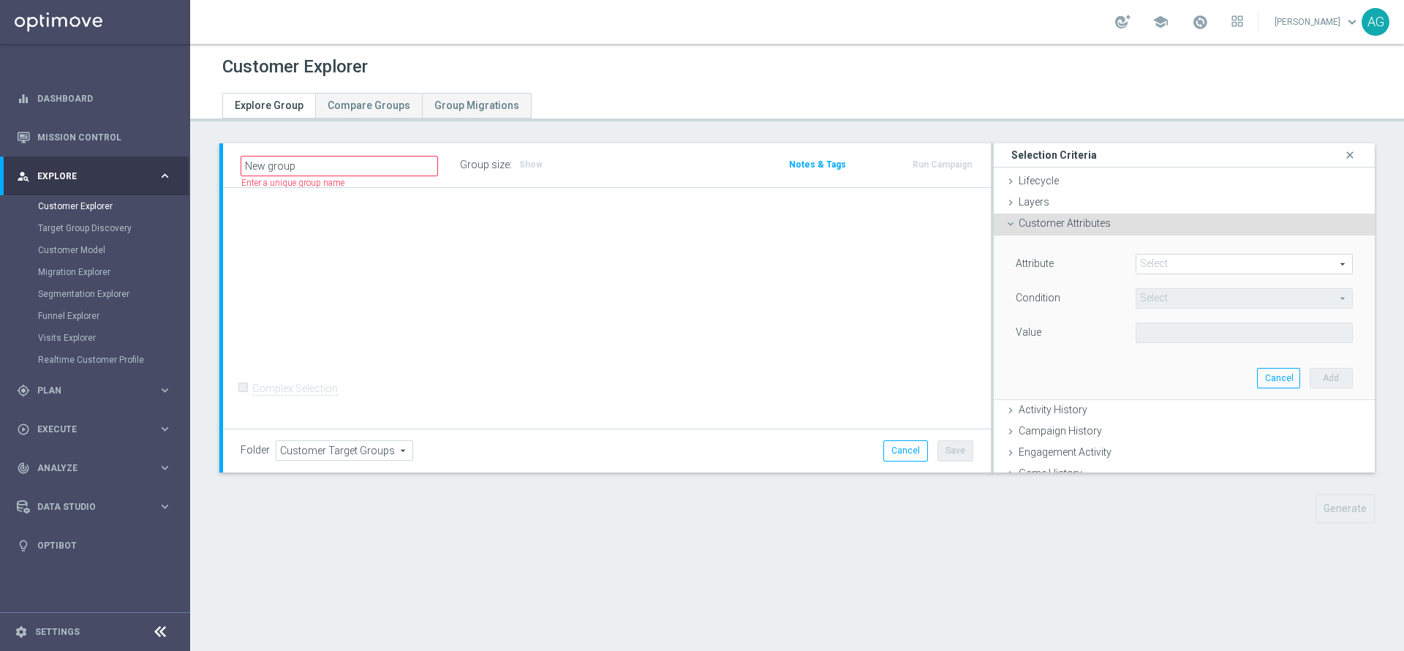
click at [1136, 264] on span at bounding box center [1244, 263] width 216 height 19
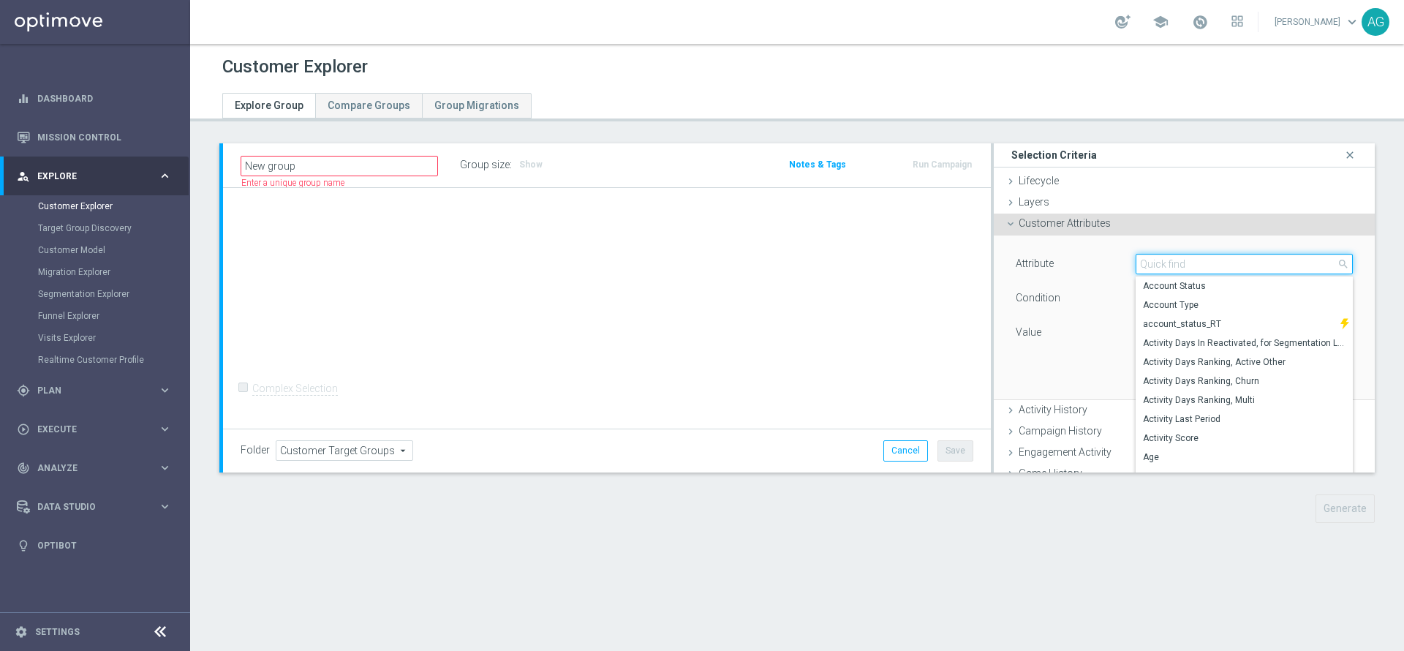
click at [1135, 264] on input "search" at bounding box center [1243, 264] width 217 height 20
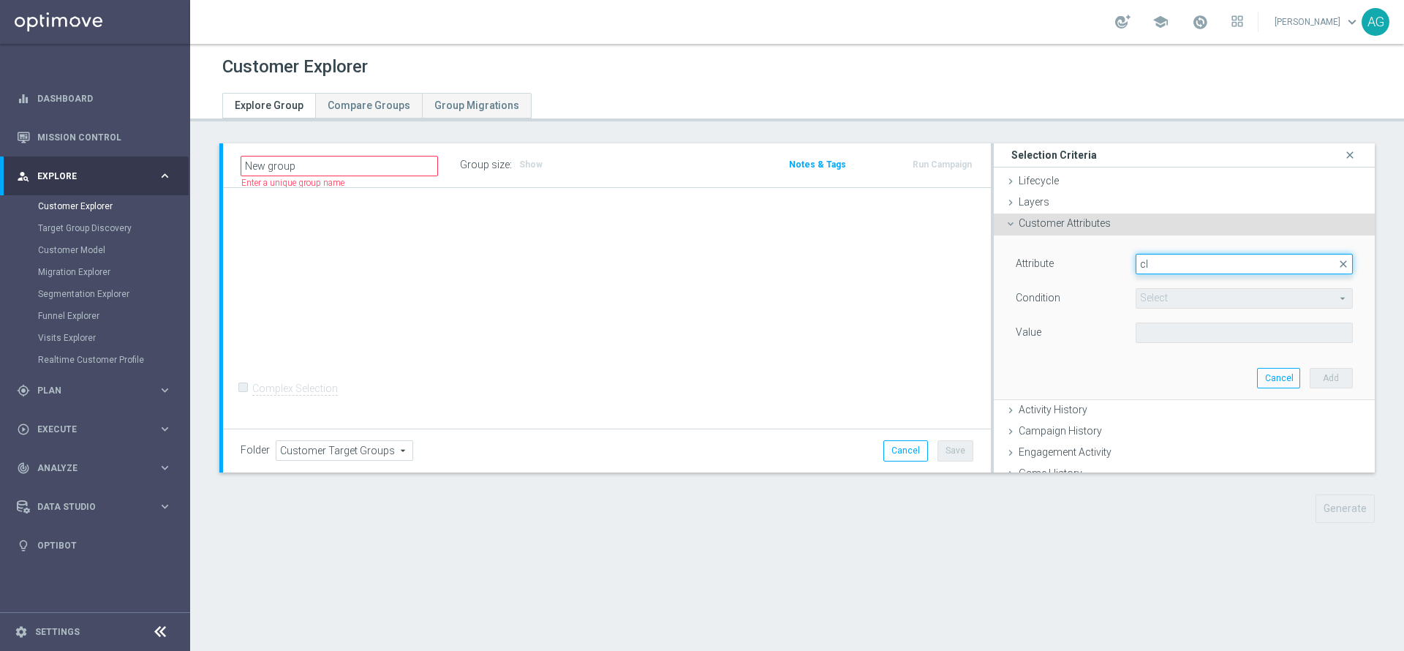
type input "c"
type input "coffic"
click at [1151, 281] on span "COFFICIAL" at bounding box center [1244, 286] width 203 height 12
type input "COFFICIAL"
type input "Equals"
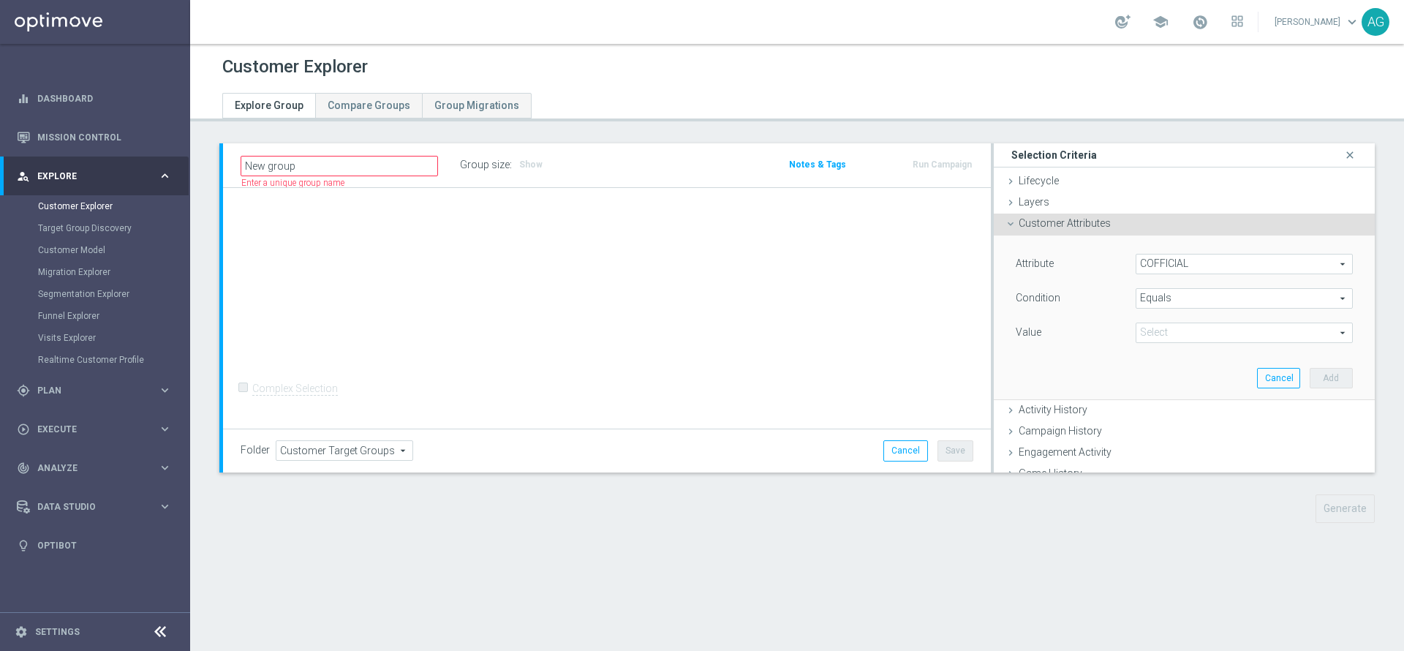
click at [1157, 303] on span "Equals" at bounding box center [1244, 298] width 216 height 19
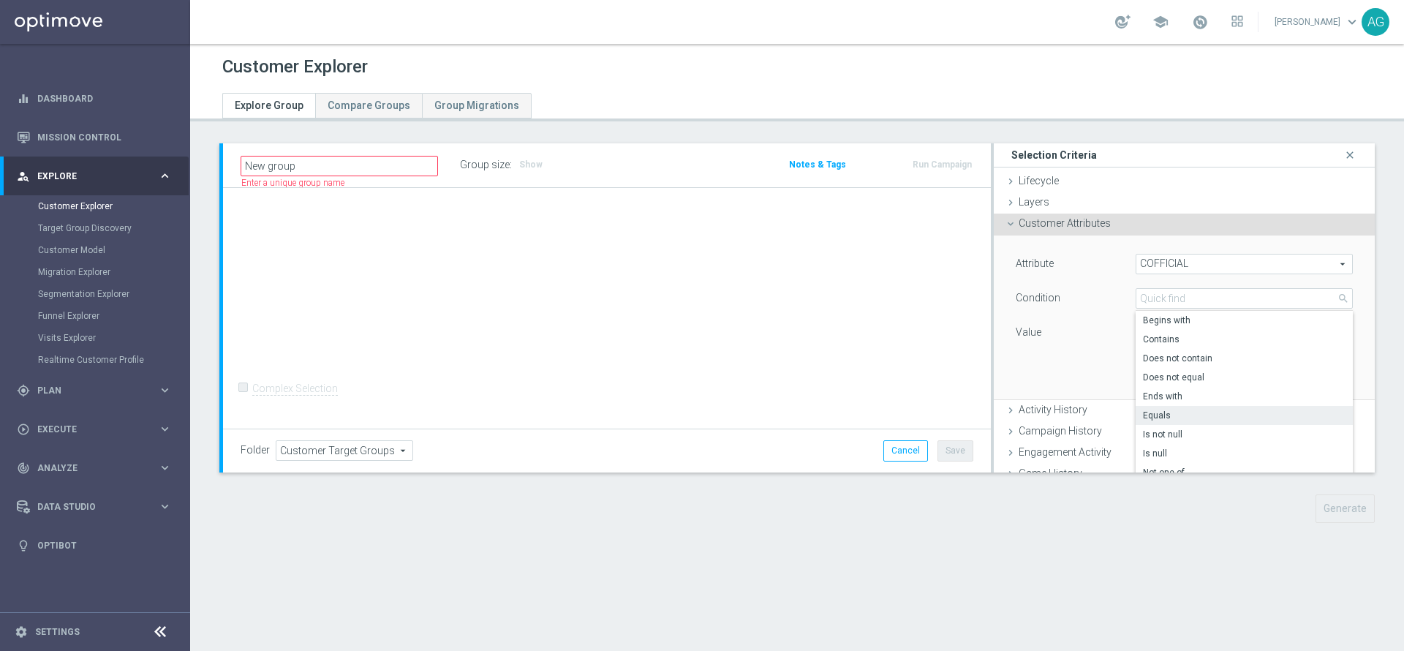
click at [1086, 317] on div "Attribute COFFICIAL COFFICIAL arrow_drop_down search Condition Equals Equals ar…" at bounding box center [1184, 300] width 337 height 92
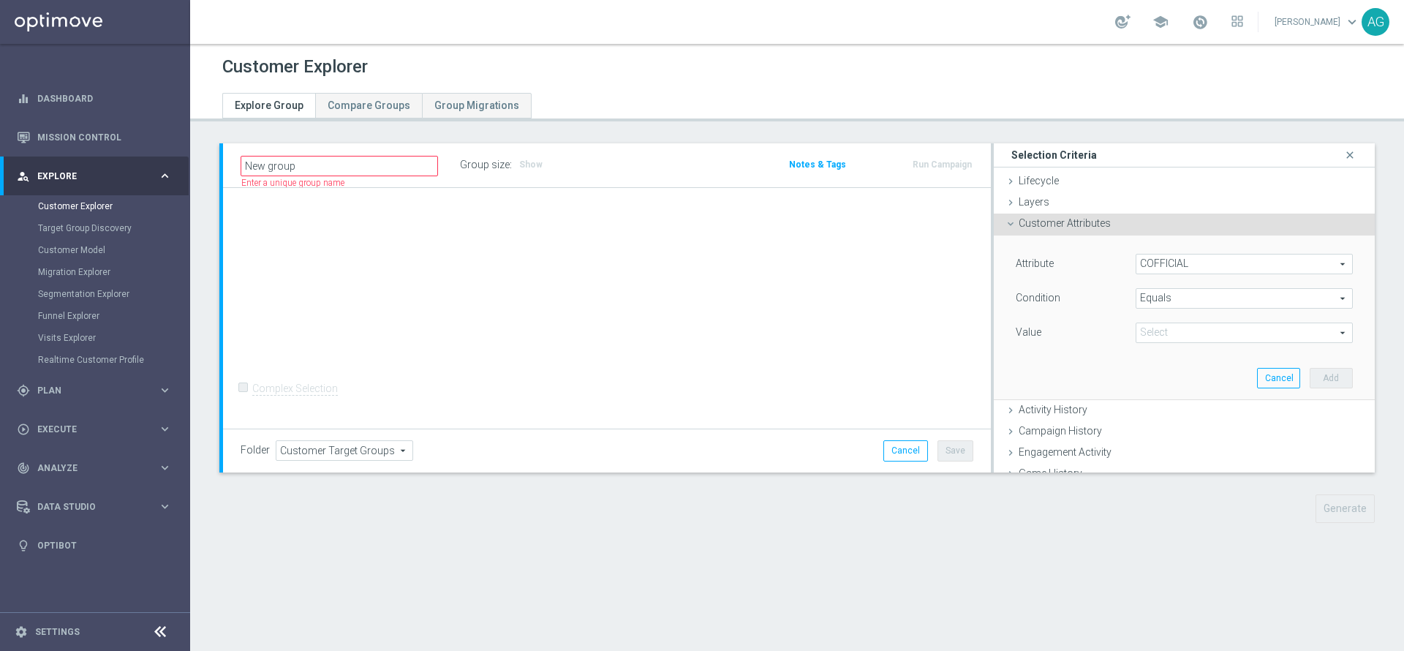
click at [1136, 299] on span "Equals" at bounding box center [1244, 298] width 216 height 19
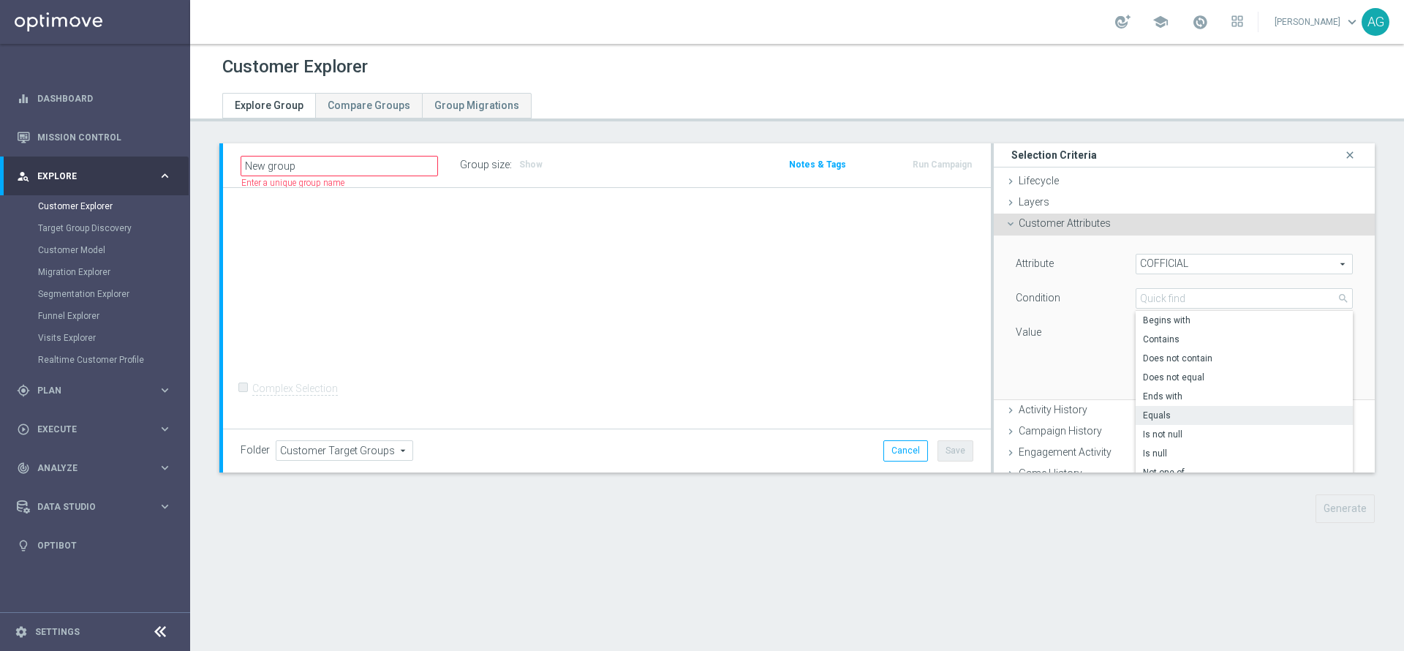
drag, startPoint x: 1080, startPoint y: 327, endPoint x: 1193, endPoint y: 328, distance: 113.3
click at [1086, 325] on div "Value" at bounding box center [1065, 333] width 120 height 23
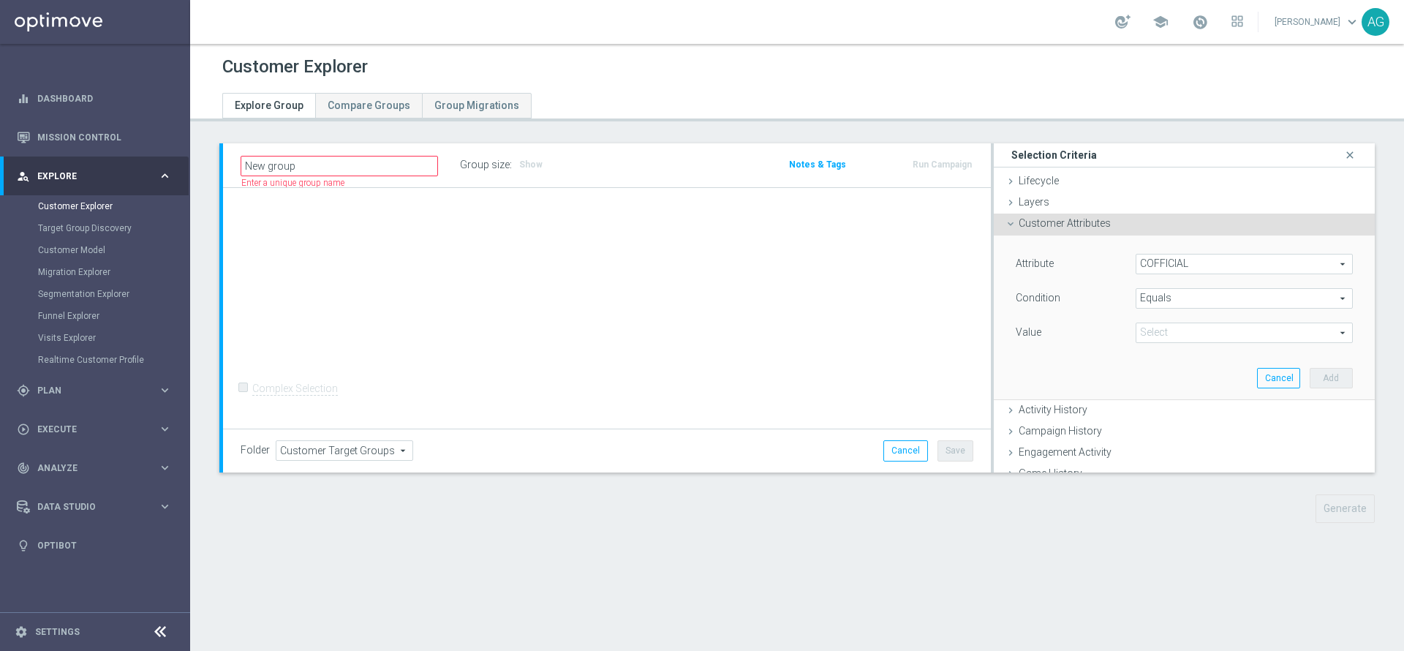
click at [1196, 332] on span at bounding box center [1244, 332] width 216 height 19
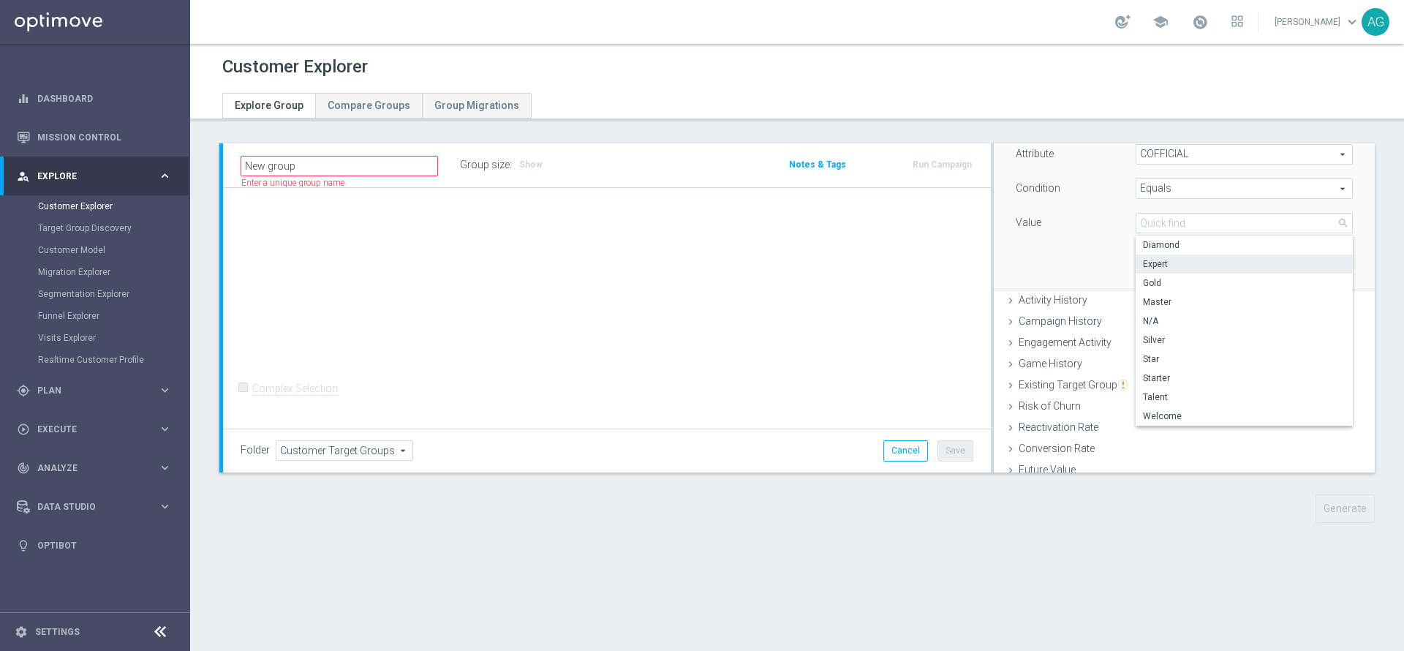
click at [1150, 260] on span "Expert" at bounding box center [1244, 264] width 203 height 12
type input "Expert"
click at [1309, 268] on button "Add" at bounding box center [1330, 268] width 43 height 20
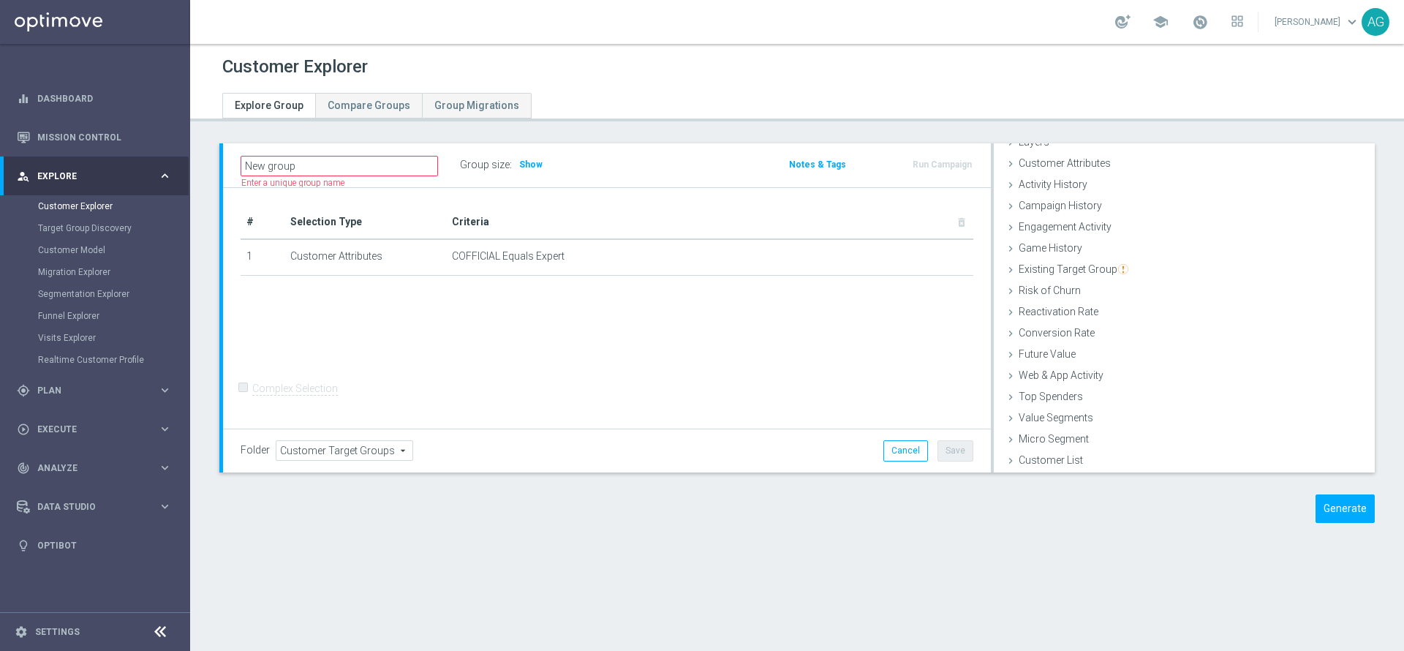
scroll to position [60, 0]
click at [1078, 206] on span "Campaign History" at bounding box center [1059, 206] width 83 height 12
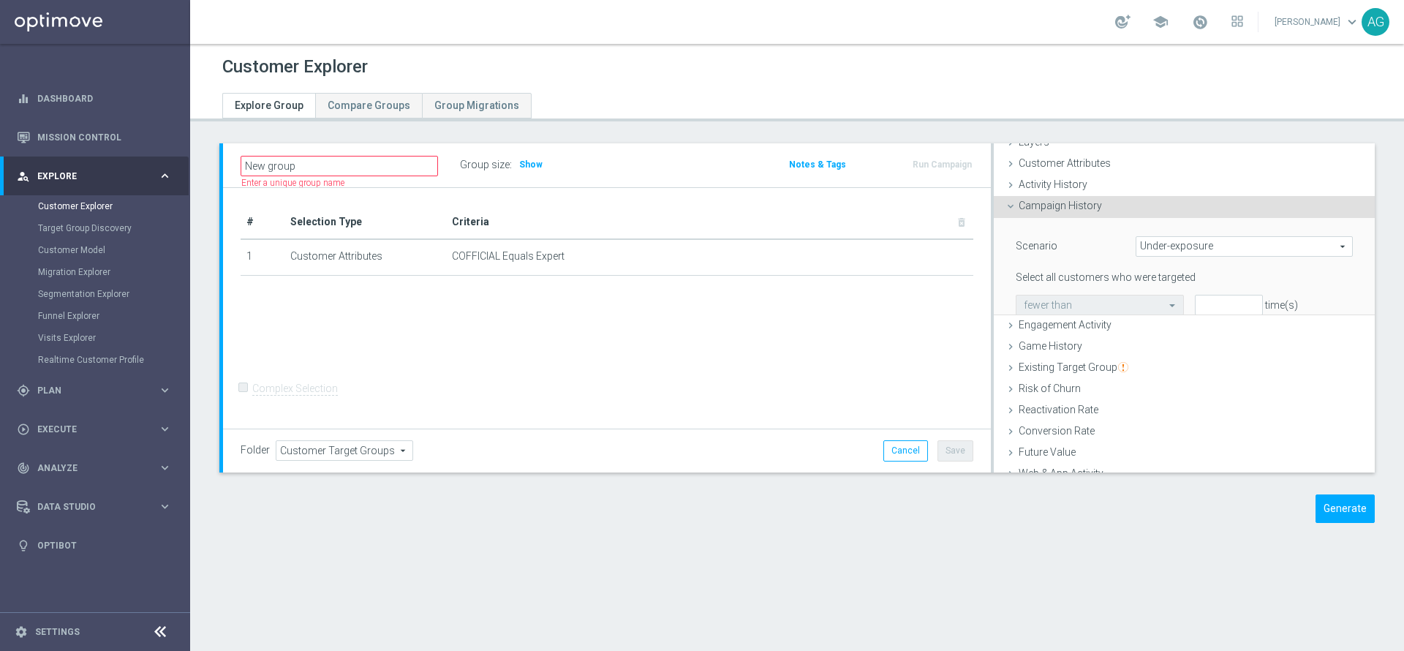
scroll to position [90, 0]
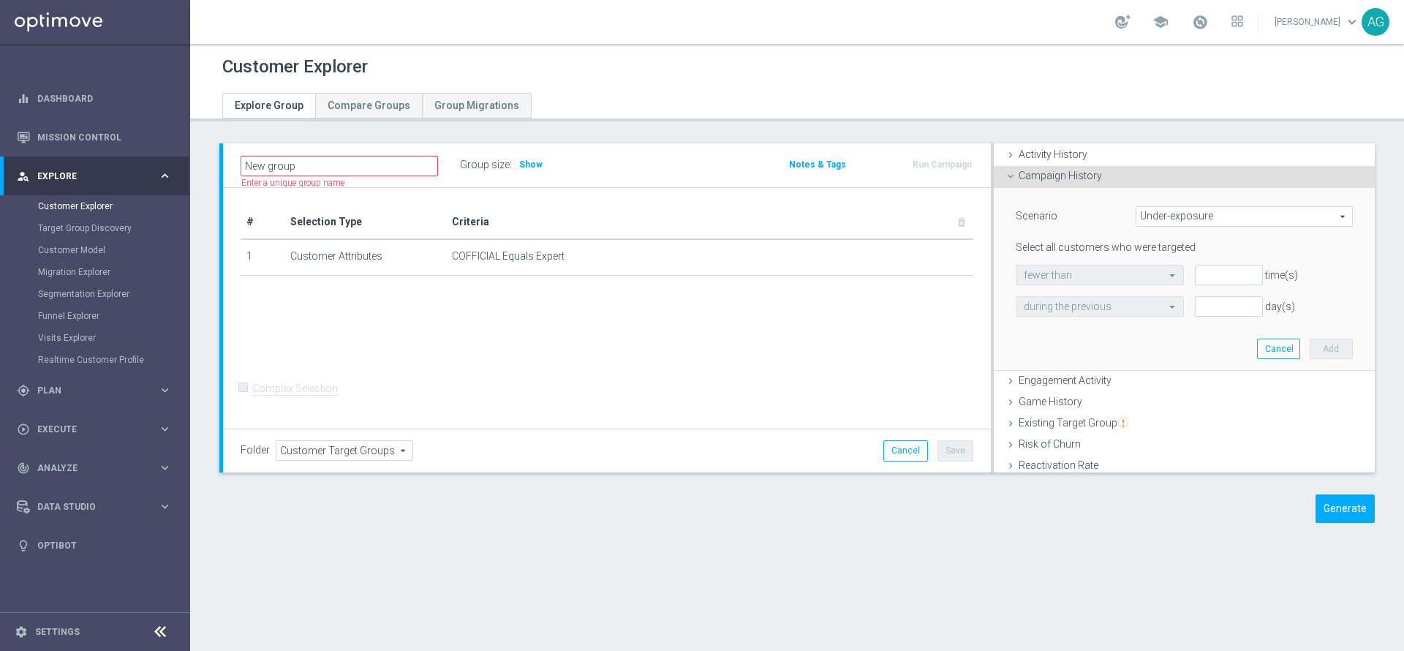
click at [1148, 213] on span "Under-exposure" at bounding box center [1244, 216] width 216 height 19
click at [1157, 292] on span "Targeted while in a target group" at bounding box center [1244, 295] width 201 height 12
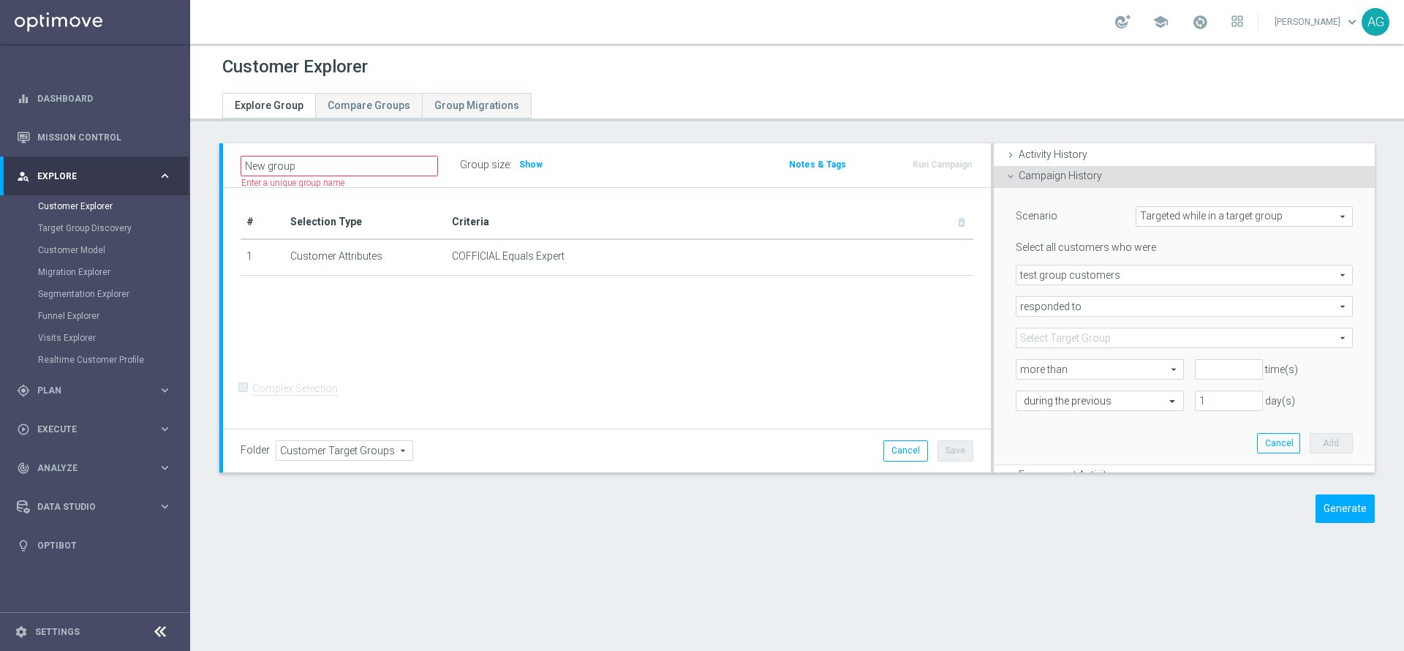
click at [1141, 276] on span "test group customers" at bounding box center [1184, 274] width 336 height 19
click at [994, 307] on div "Scenario Targeted while in a target group Targeted while in a target group arro…" at bounding box center [1184, 327] width 381 height 279
click at [1032, 304] on span "responded to" at bounding box center [1184, 306] width 336 height 19
click at [994, 309] on div "Scenario Targeted while in a target group Targeted while in a target group arro…" at bounding box center [1184, 327] width 381 height 279
click at [1035, 281] on span "test group customers" at bounding box center [1184, 274] width 336 height 19
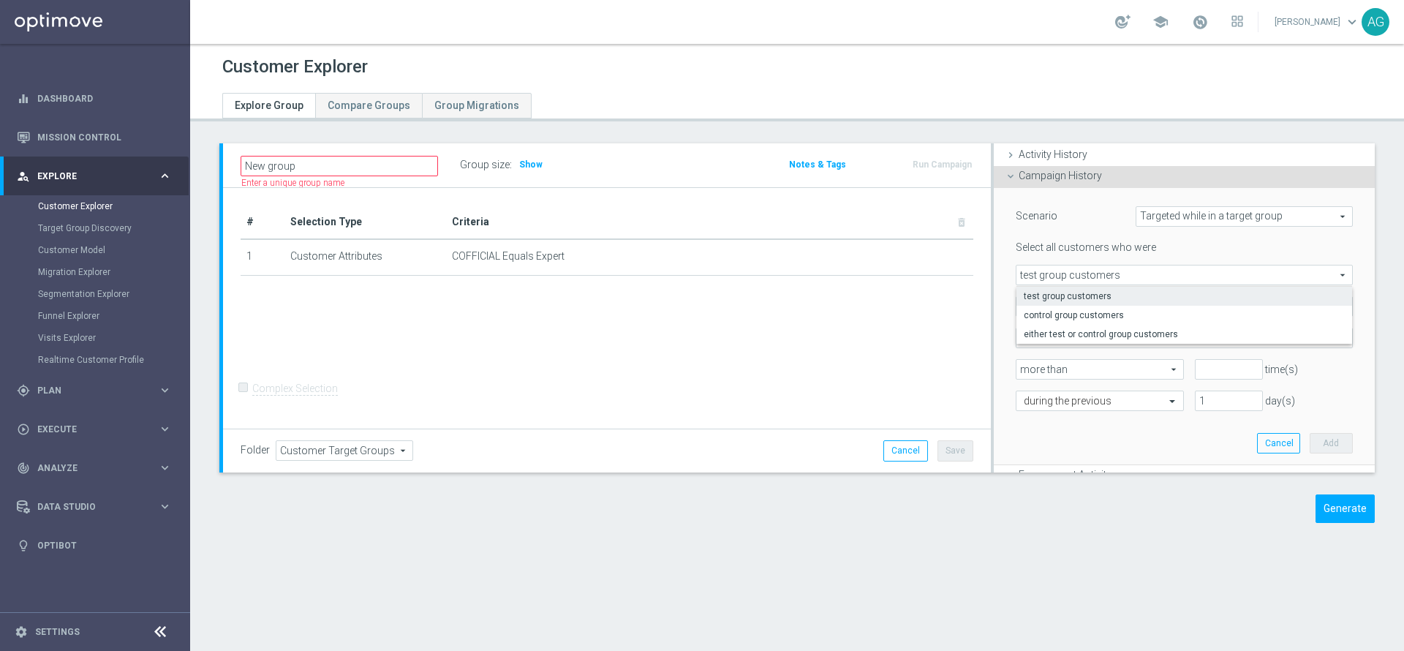
click at [1005, 305] on div "responded to responded to arrow_drop_down search" at bounding box center [1184, 306] width 359 height 20
click at [1139, 222] on span "Targeted while in a target group" at bounding box center [1244, 216] width 216 height 19
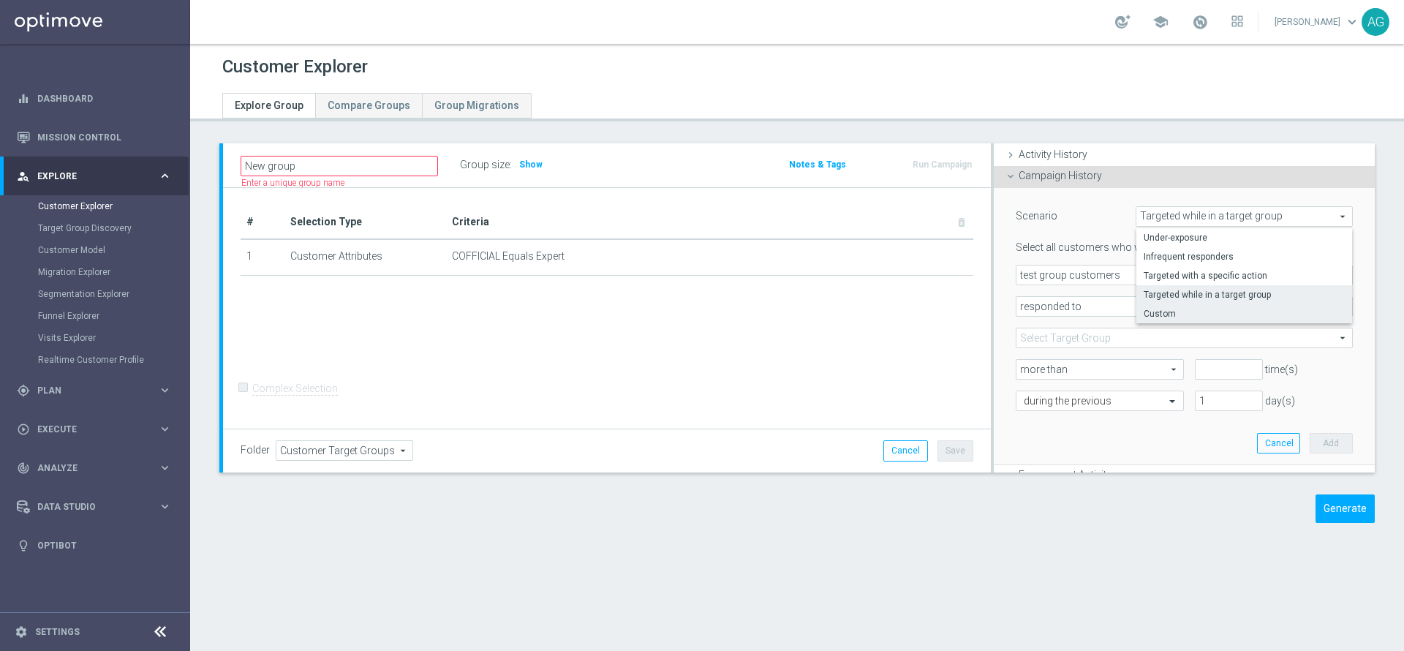
click at [1165, 316] on span "Custom" at bounding box center [1244, 314] width 201 height 12
type input "Custom"
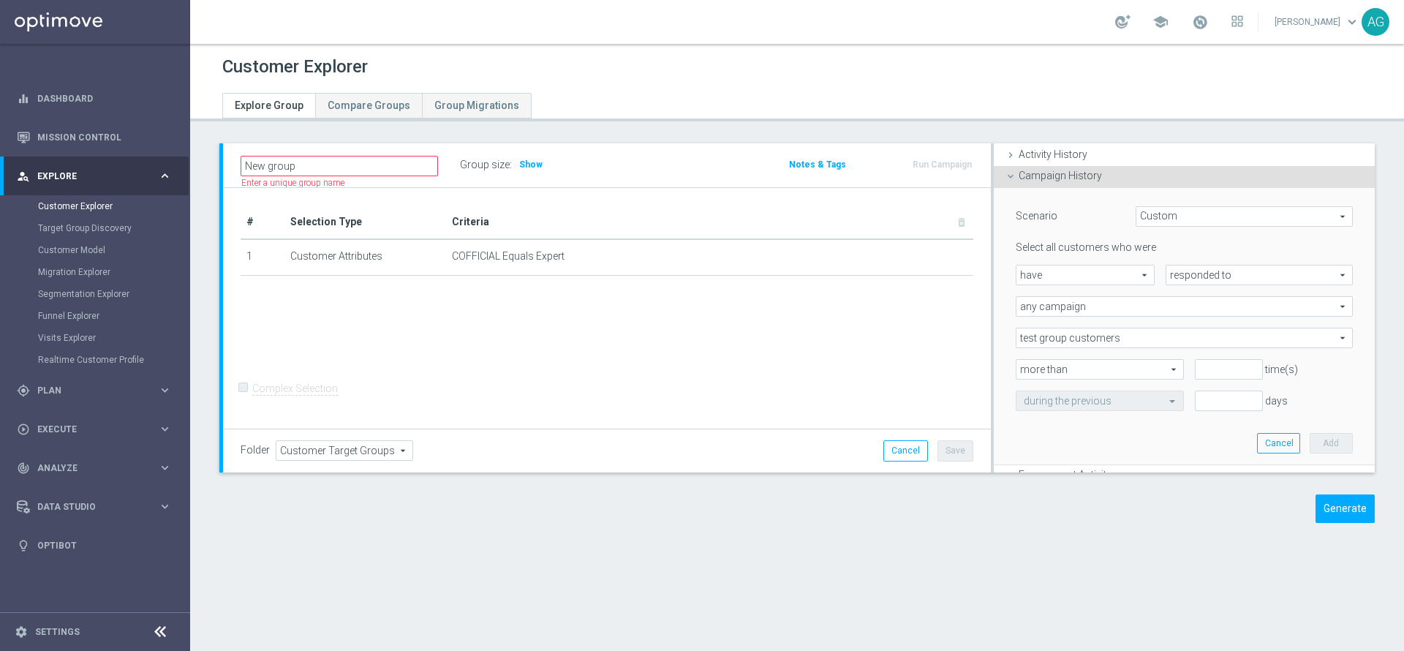
click at [1111, 282] on span "have" at bounding box center [1084, 274] width 137 height 19
click at [1171, 284] on div "responded to responded to arrow_drop_down search" at bounding box center [1258, 275] width 187 height 20
click at [1182, 319] on span "been targeted with" at bounding box center [1258, 315] width 171 height 12
type input "been targeted with"
click at [1111, 301] on span "any campaign" at bounding box center [1184, 306] width 336 height 19
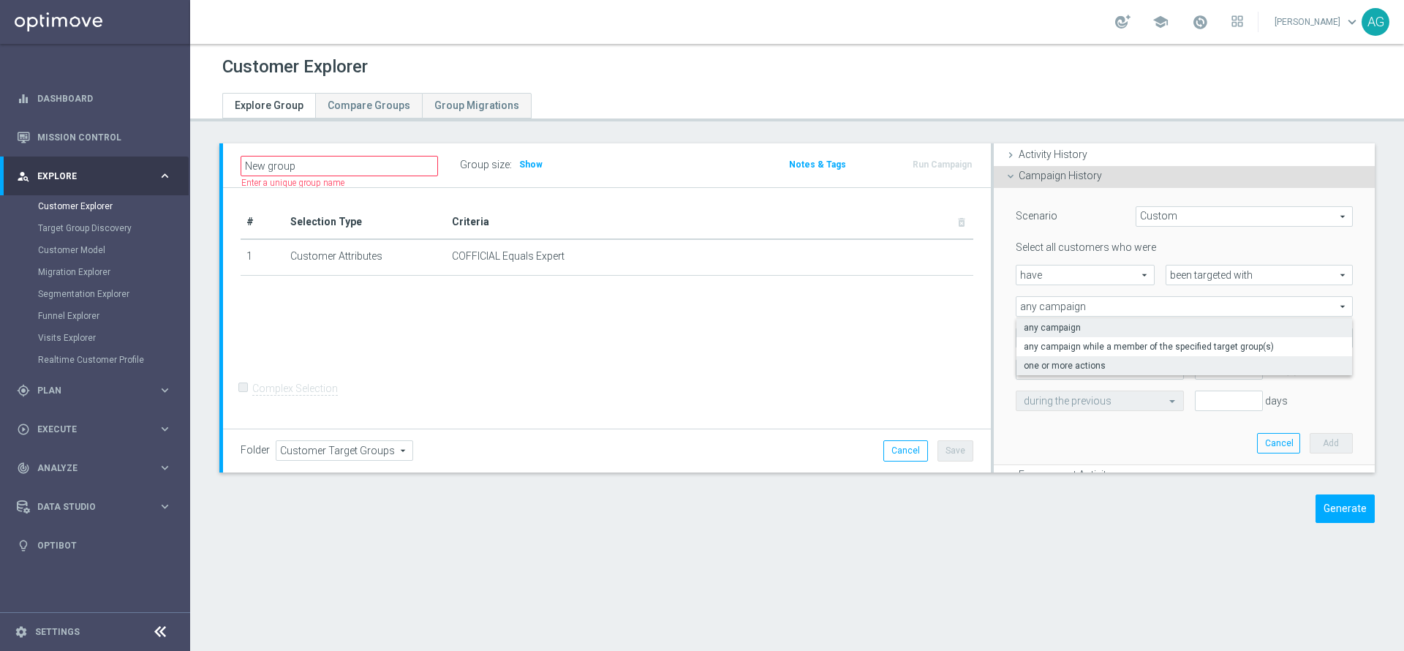
click at [1024, 366] on span "one or more actions" at bounding box center [1184, 366] width 321 height 12
type input "one or more actions"
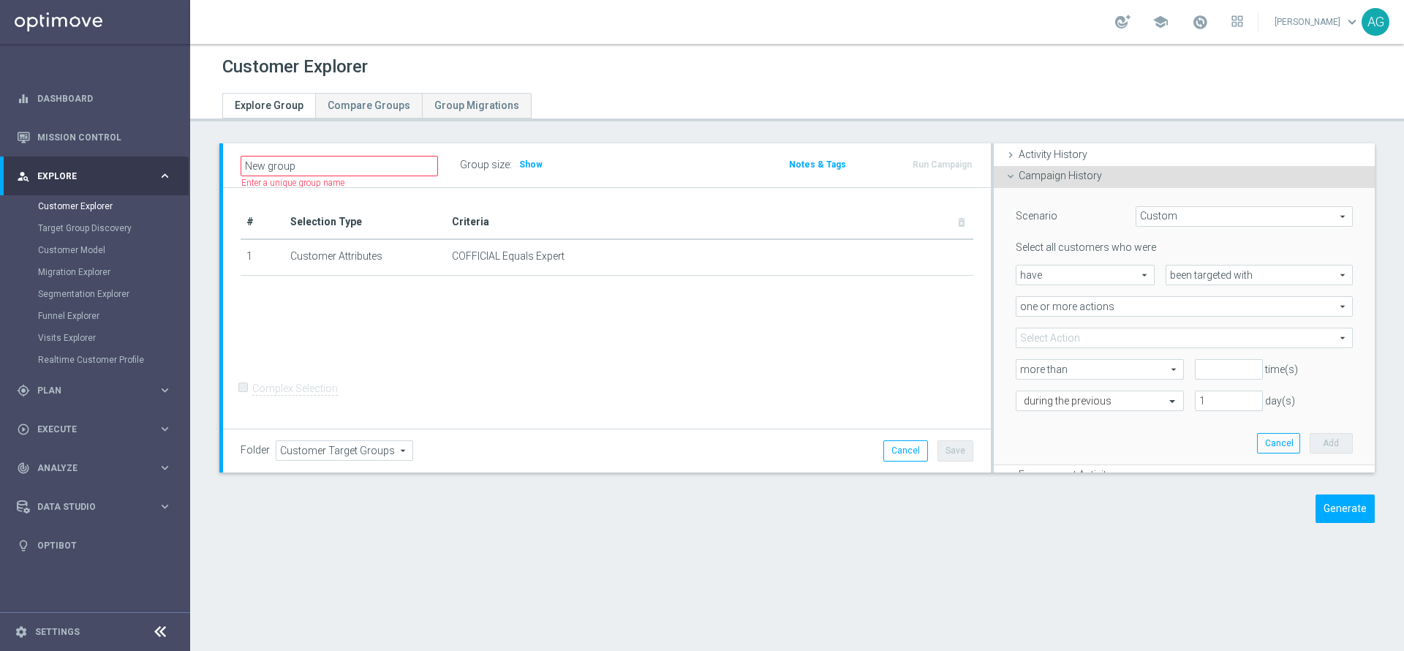
click at [1123, 341] on span at bounding box center [1184, 337] width 336 height 19
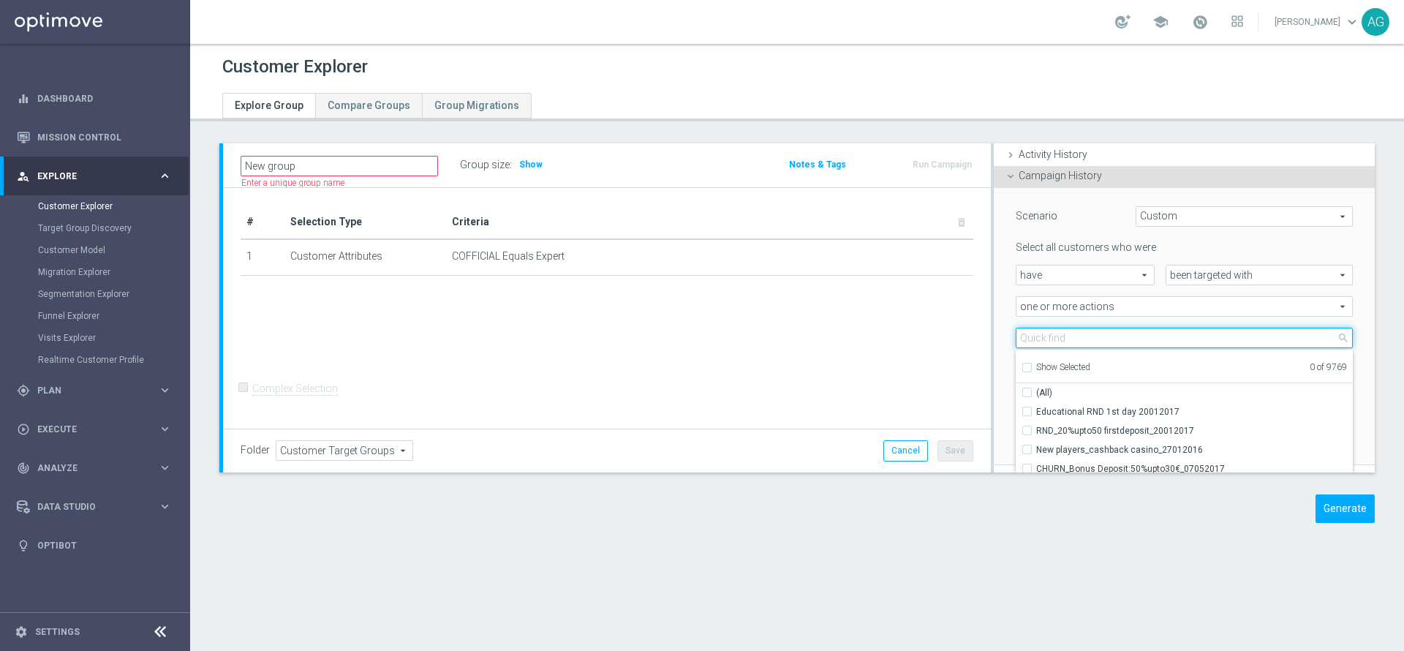
click at [1106, 344] on input "search" at bounding box center [1184, 338] width 337 height 20
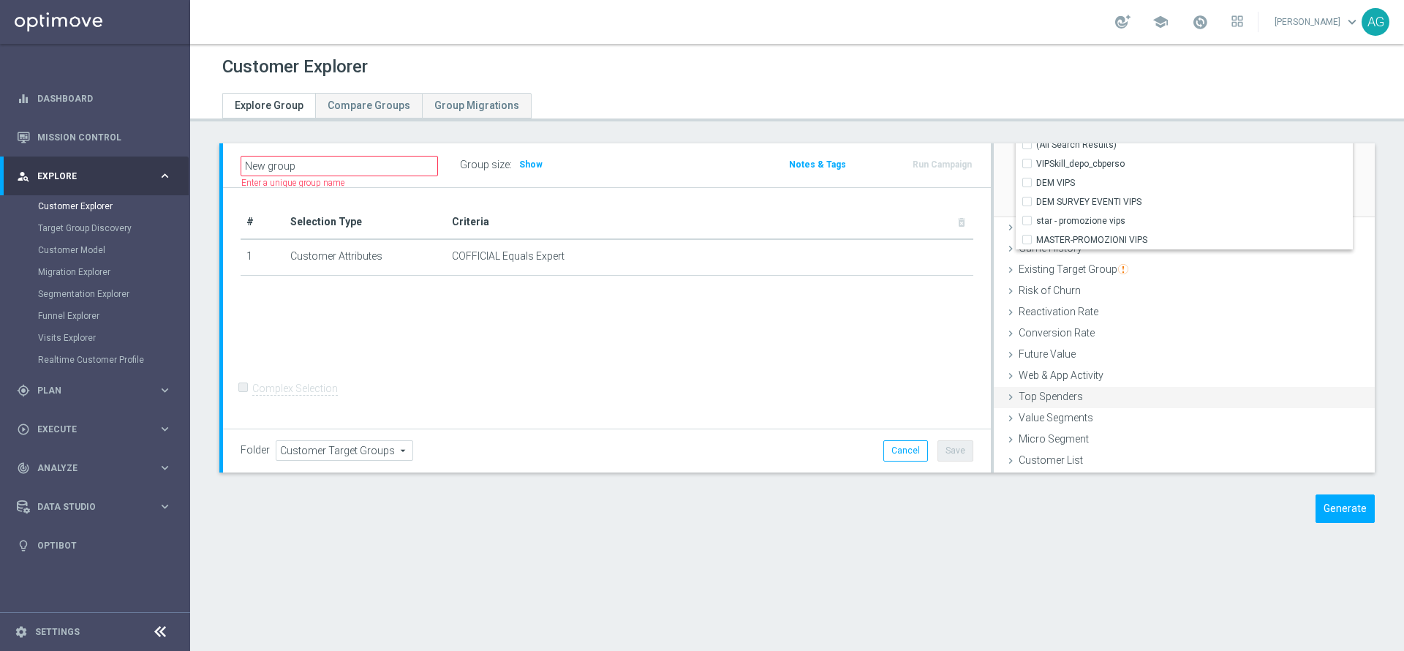
scroll to position [228, 0]
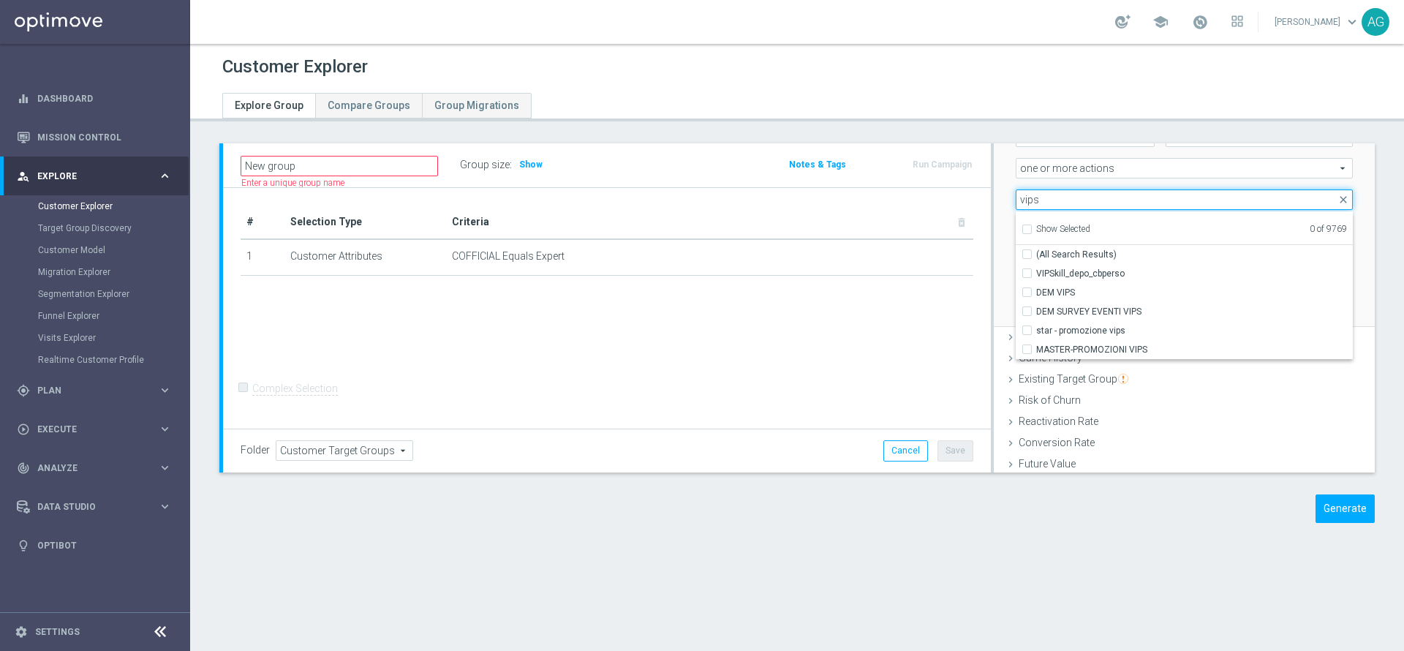
type input "vips"
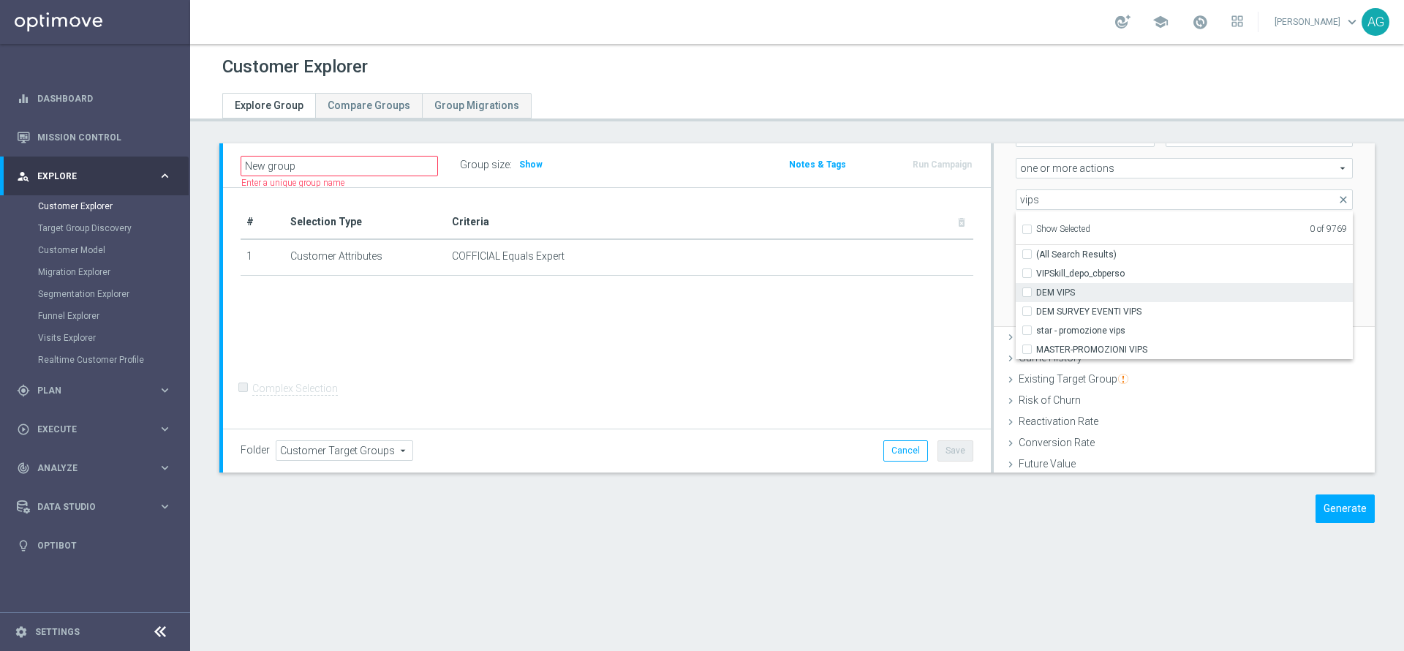
click at [1084, 293] on span "DEM VIPS" at bounding box center [1194, 293] width 317 height 12
click at [1036, 293] on input "DEM VIPS" at bounding box center [1032, 292] width 10 height 10
checkbox input "true"
type input "DEM VIPS"
click at [776, 518] on div "Generate" at bounding box center [796, 508] width 1177 height 29
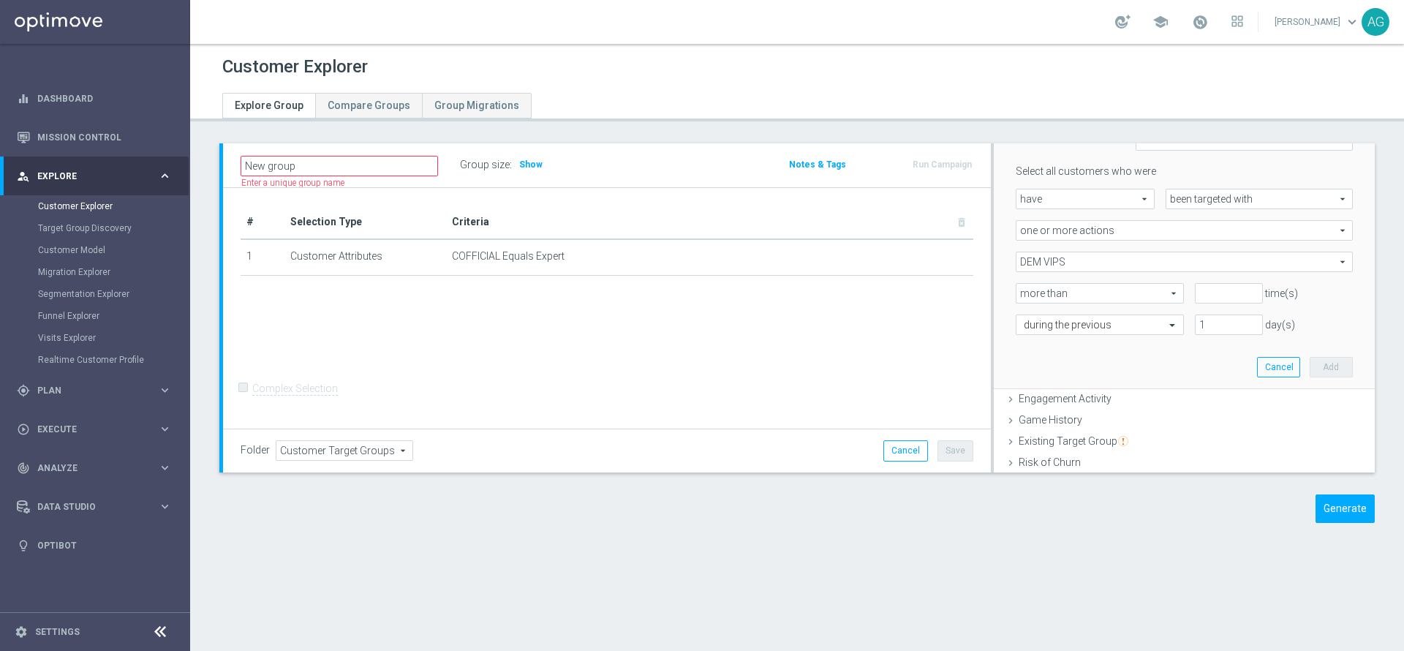
scroll to position [118, 0]
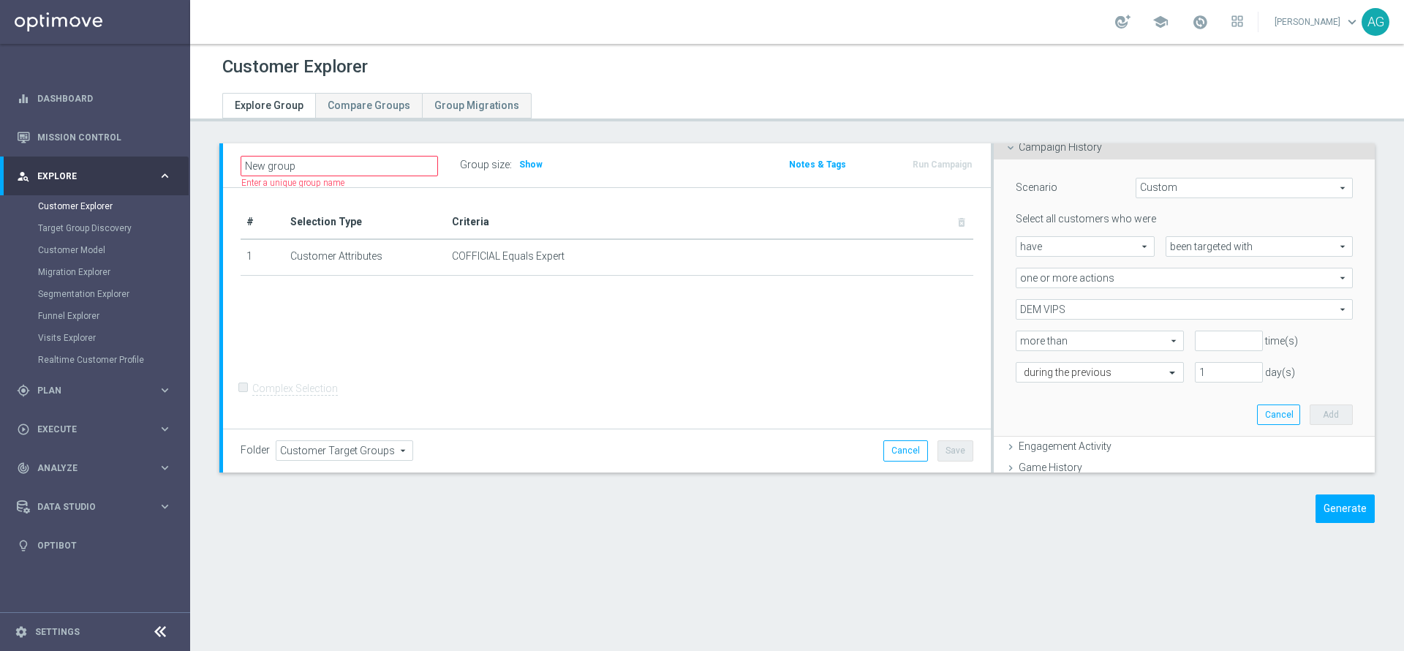
click at [1131, 338] on span "more than" at bounding box center [1099, 340] width 167 height 19
click at [1195, 338] on input "number" at bounding box center [1229, 340] width 68 height 20
click at [1127, 349] on span "more than" at bounding box center [1099, 340] width 167 height 19
click at [1005, 363] on div "during the previous" at bounding box center [1094, 372] width 179 height 20
click at [1195, 333] on input "number" at bounding box center [1229, 340] width 68 height 20
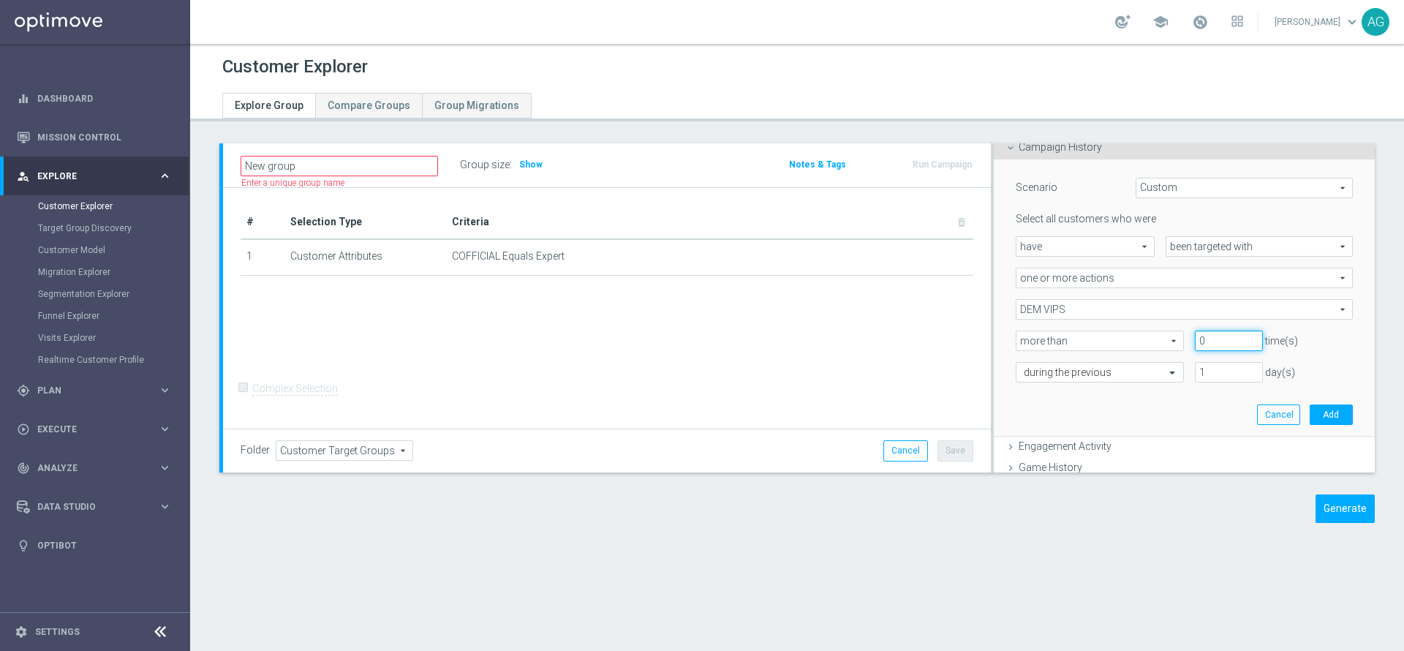
type input "0"
click at [1092, 396] on div "Scenario Custom Custom arrow_drop_down search Select all customers who were hav…" at bounding box center [1184, 297] width 359 height 277
click at [1195, 334] on input "0" at bounding box center [1229, 340] width 68 height 20
click at [532, 173] on div "Group size : Show" at bounding box center [533, 164] width 146 height 20
click at [528, 161] on span "Show" at bounding box center [530, 164] width 23 height 10
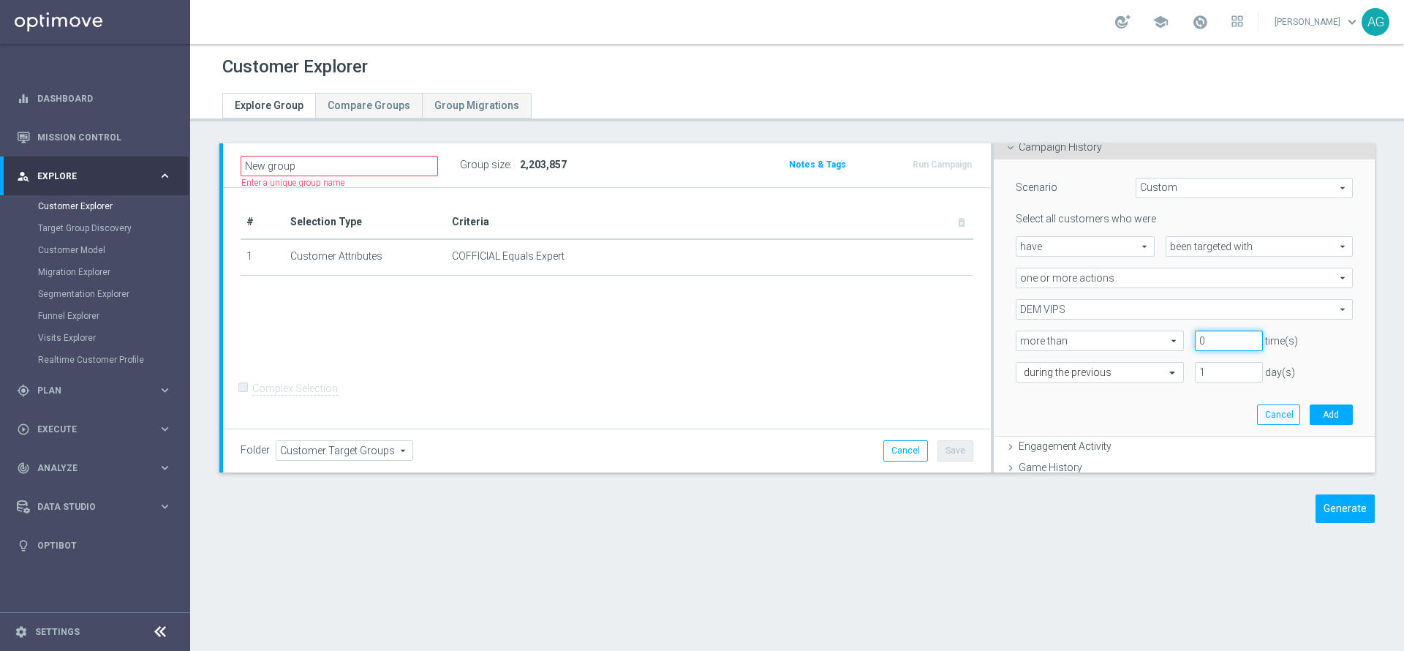
click at [1214, 349] on input "0" at bounding box center [1229, 340] width 68 height 20
click at [752, 320] on div "# Selection Type Criteria delete_forever 1 Customer Attributes COFFICIAL Equals…" at bounding box center [607, 308] width 768 height 241
click at [1209, 365] on input "1" at bounding box center [1229, 372] width 68 height 20
type input "2"
click at [1322, 325] on div "Scenario Custom Custom arrow_drop_down search Select all customers who were hav…" at bounding box center [1184, 297] width 359 height 277
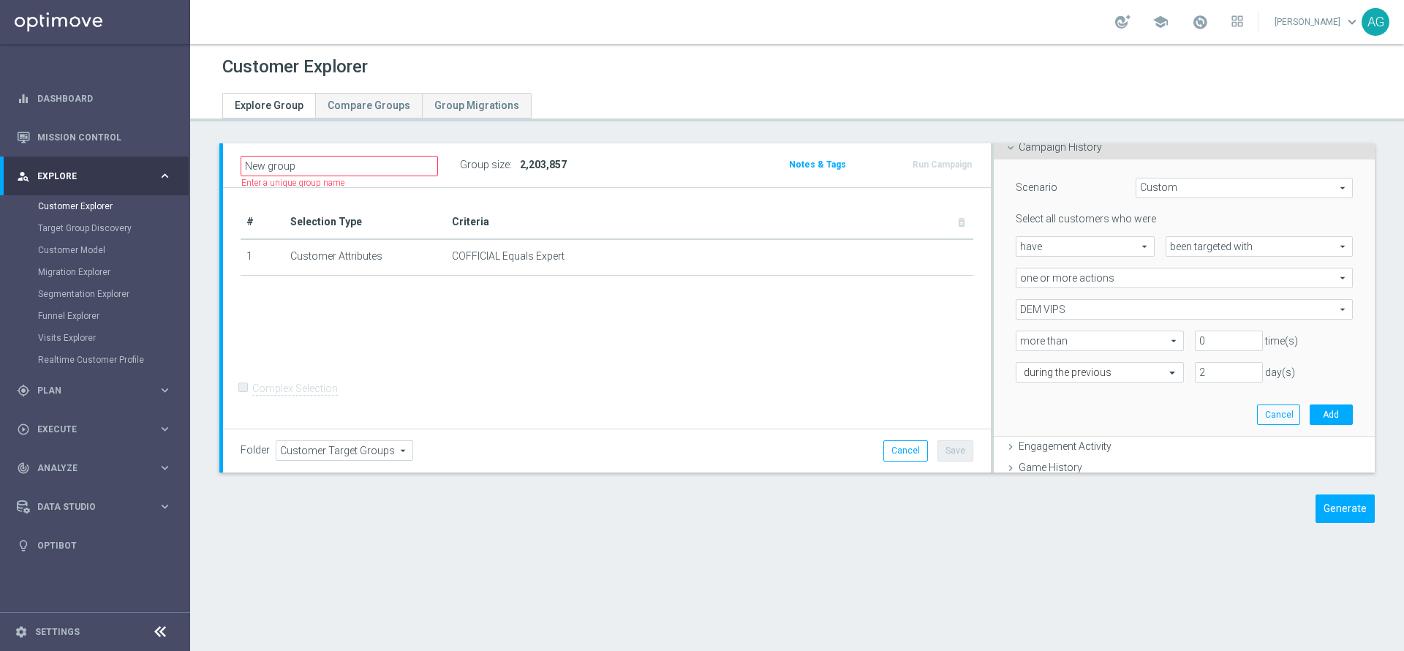
scroll to position [9, 0]
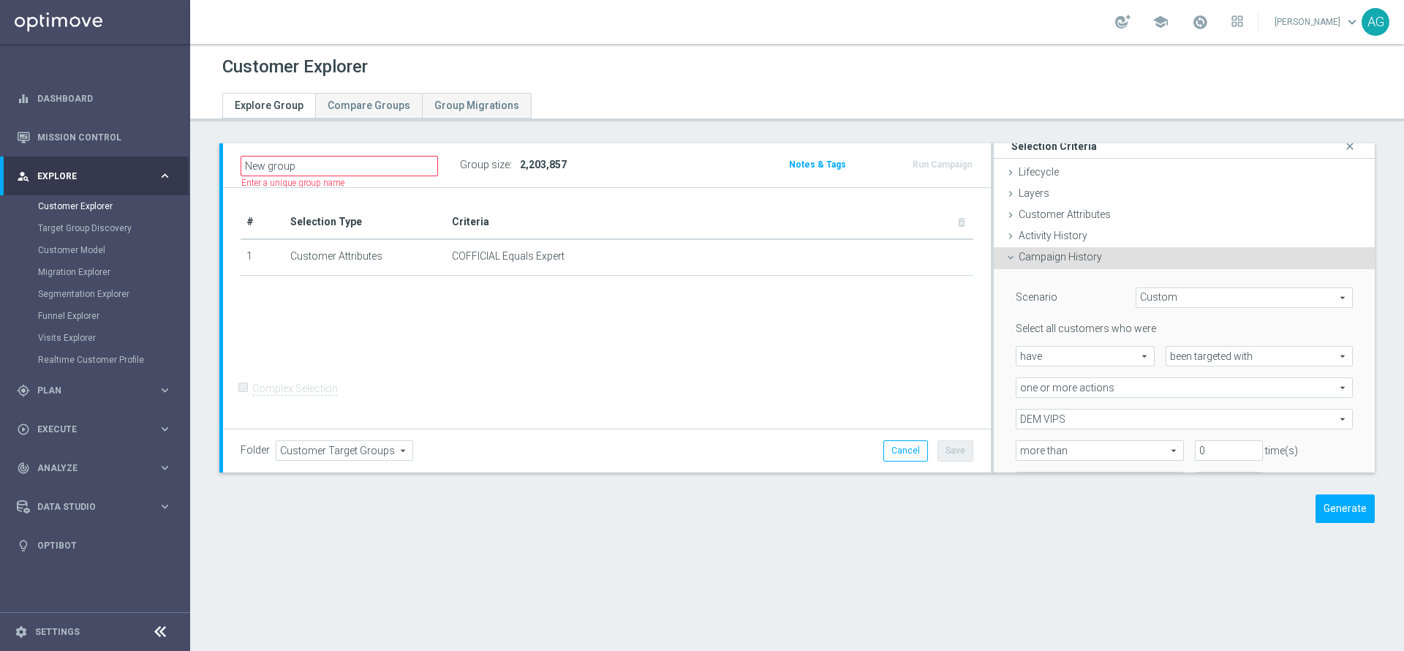
click at [1274, 409] on span "DEM VIPS" at bounding box center [1184, 418] width 336 height 19
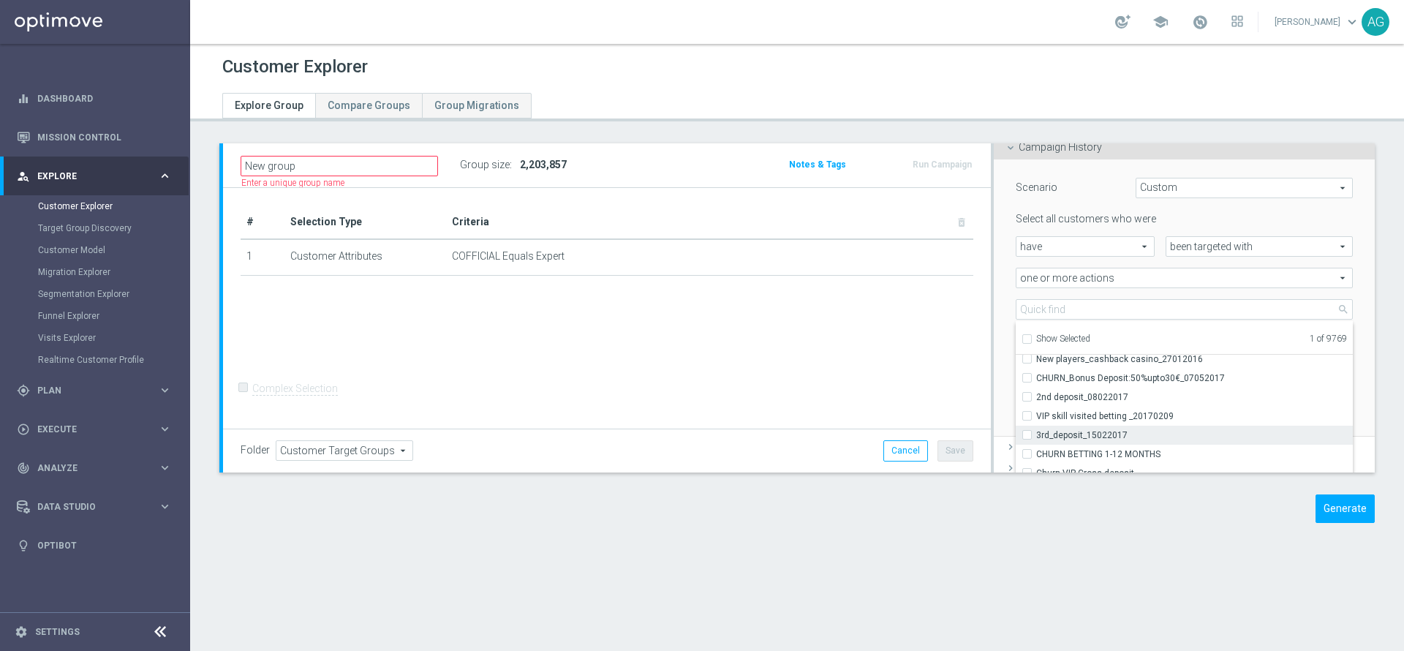
scroll to position [110, 0]
click at [994, 321] on div "Scenario Custom Custom arrow_drop_down search Select all customers who were hav…" at bounding box center [1184, 298] width 381 height 279
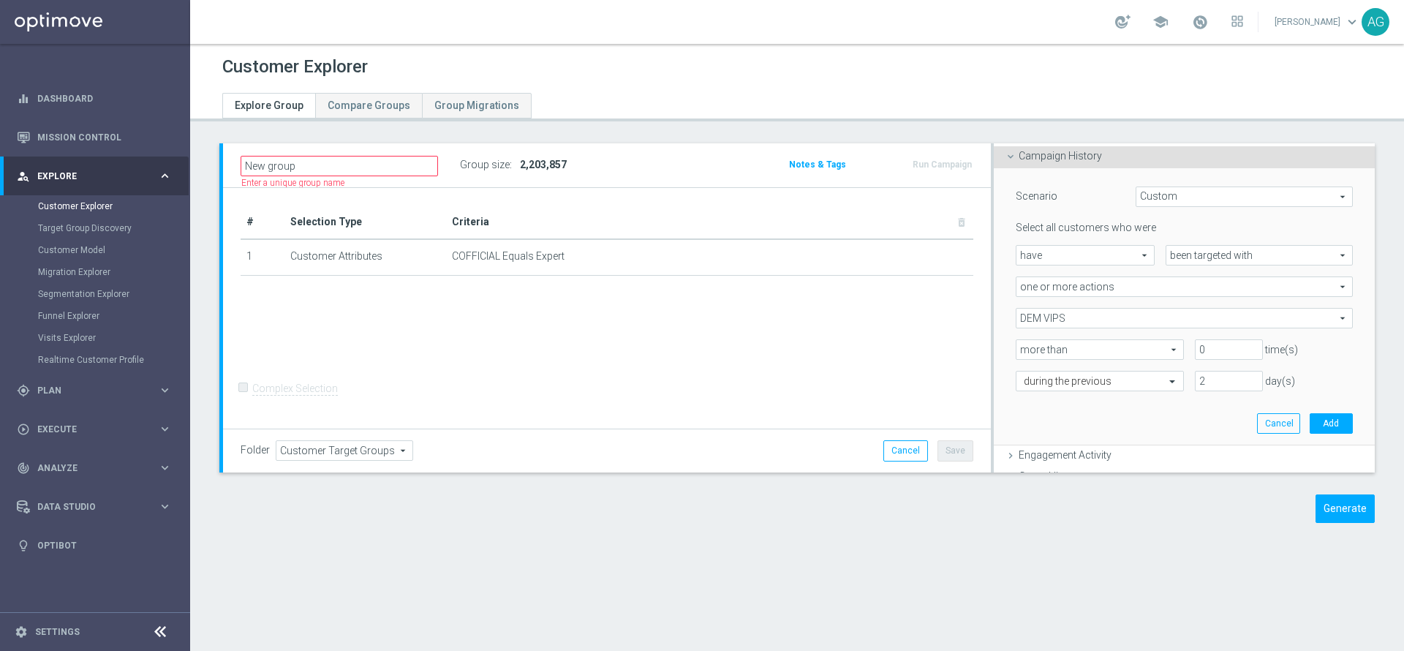
click at [1016, 258] on span "have" at bounding box center [1084, 255] width 137 height 19
click at [994, 306] on div "Scenario Custom Custom arrow_drop_down search Select all customers who were hav…" at bounding box center [1184, 307] width 381 height 279
click at [1195, 373] on input "2" at bounding box center [1229, 381] width 68 height 20
type input "352"
click at [1309, 425] on button "Add" at bounding box center [1330, 423] width 43 height 20
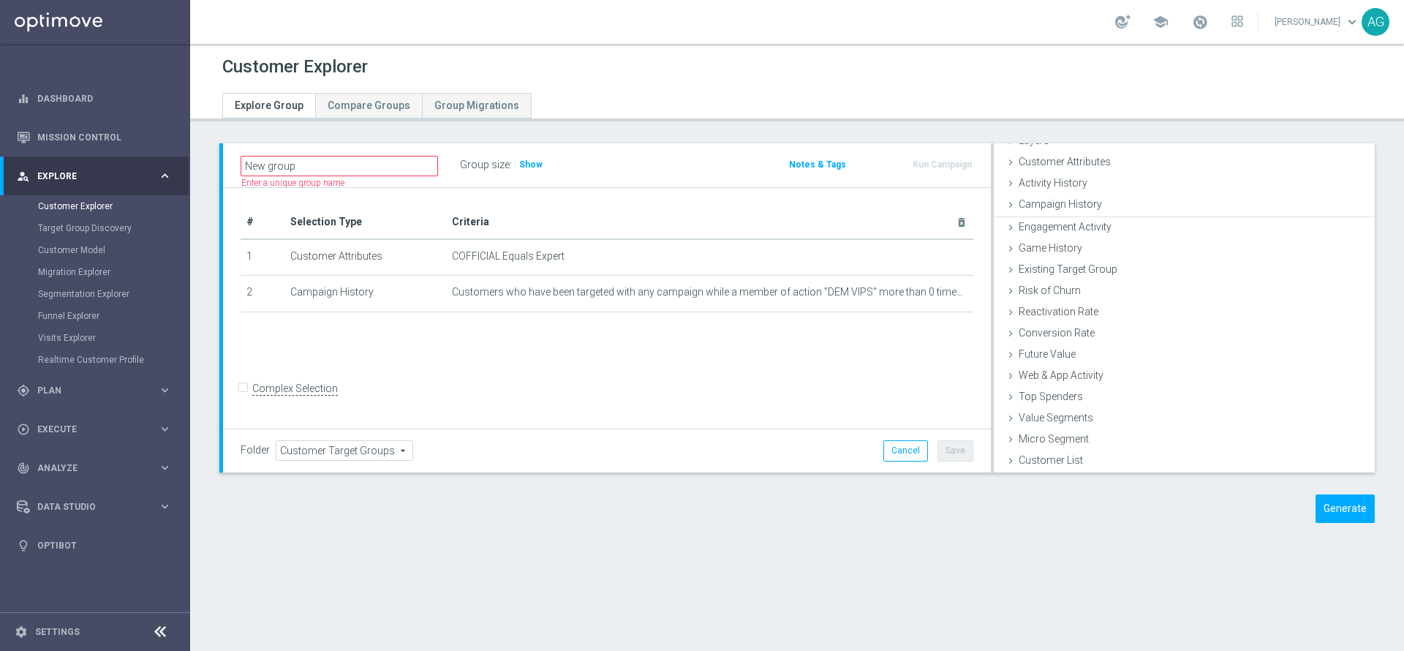
scroll to position [60, 0]
drag, startPoint x: 776, startPoint y: 286, endPoint x: 809, endPoint y: 287, distance: 32.2
click at [778, 286] on span "Customers who have been targeted with any campaign while a member of action "DE…" at bounding box center [689, 292] width 475 height 12
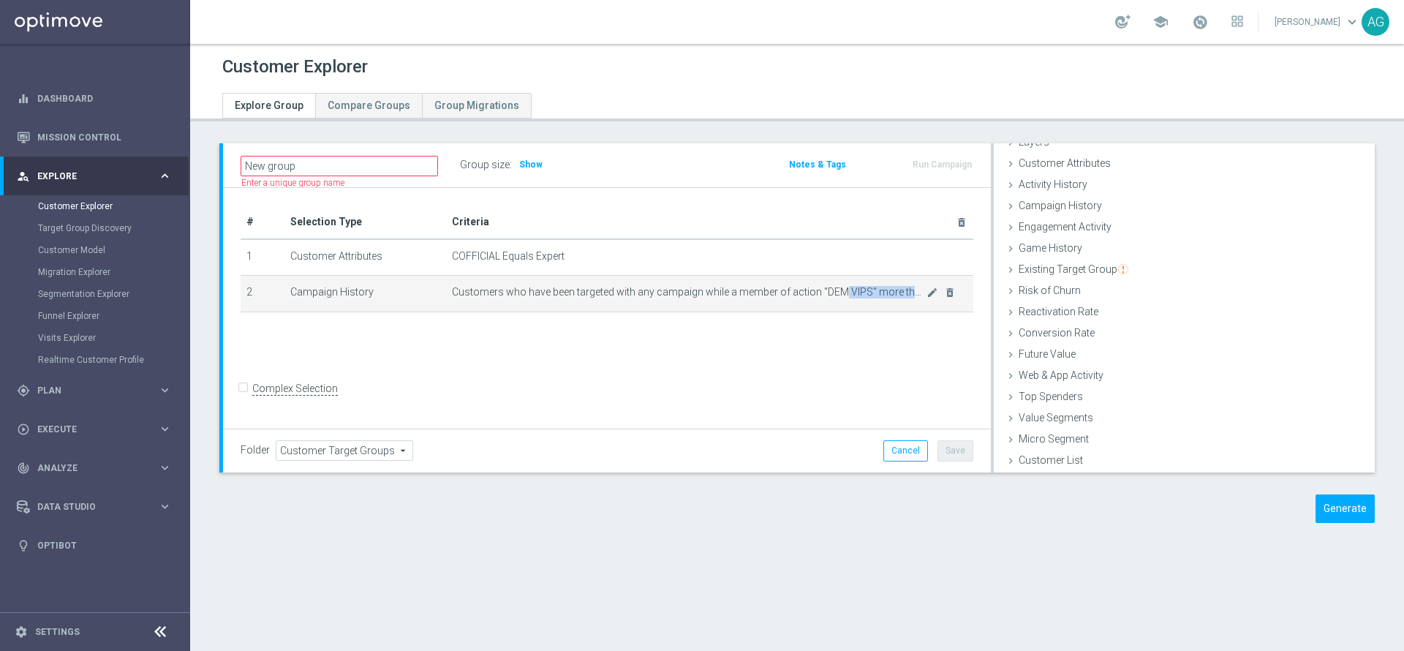
drag, startPoint x: 836, startPoint y: 287, endPoint x: 942, endPoint y: 277, distance: 105.8
click at [942, 277] on td "Customers who have been targeted with any campaign while a member of action "DE…" at bounding box center [709, 294] width 527 height 37
click at [898, 295] on span "Customers who have been targeted with any campaign while a member of action "DE…" at bounding box center [689, 292] width 475 height 12
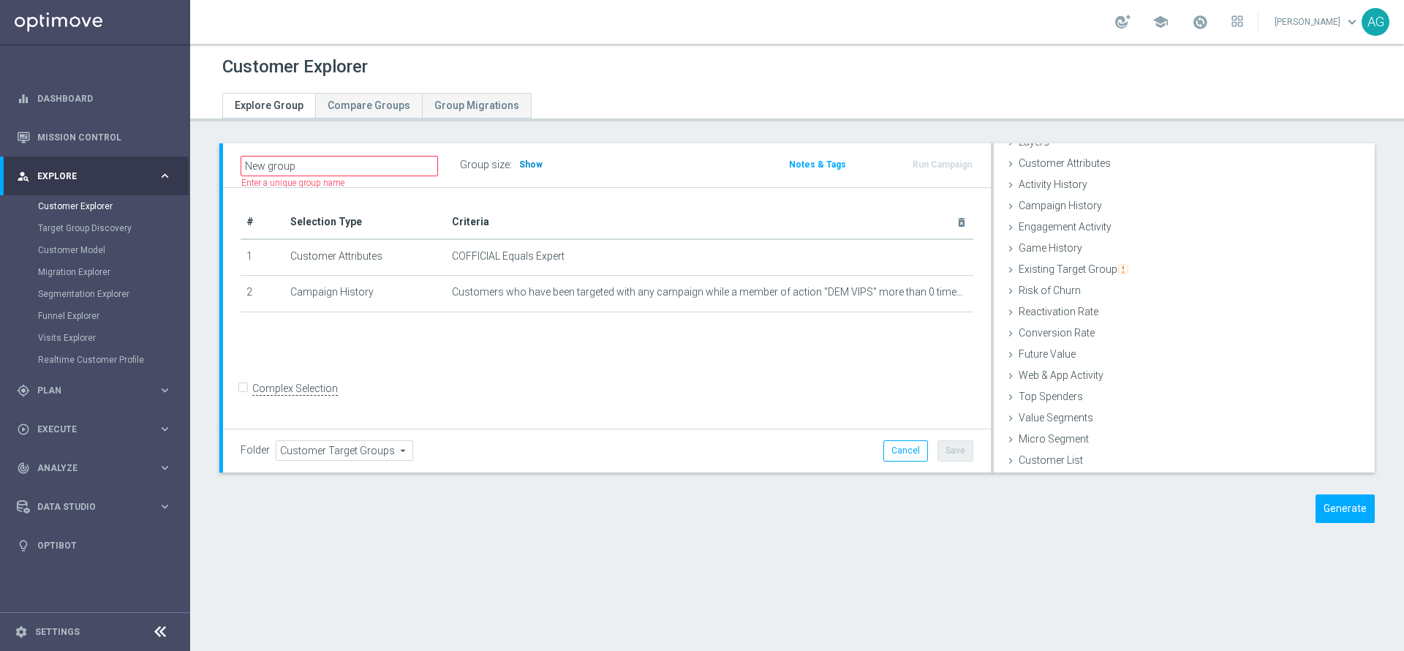
click at [521, 162] on span "Show" at bounding box center [530, 164] width 23 height 10
click at [527, 156] on h3 "637,467" at bounding box center [539, 165] width 42 height 18
click at [1315, 514] on button "Generate" at bounding box center [1344, 508] width 59 height 29
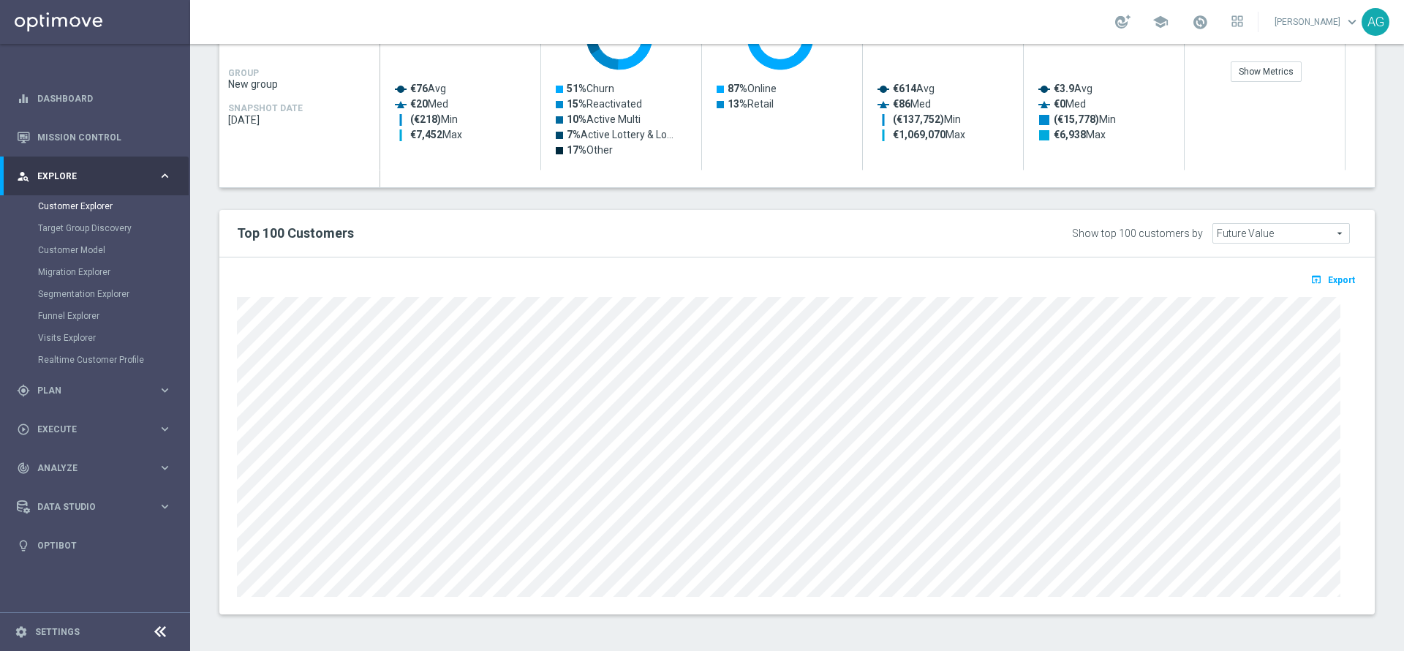
scroll to position [0, 0]
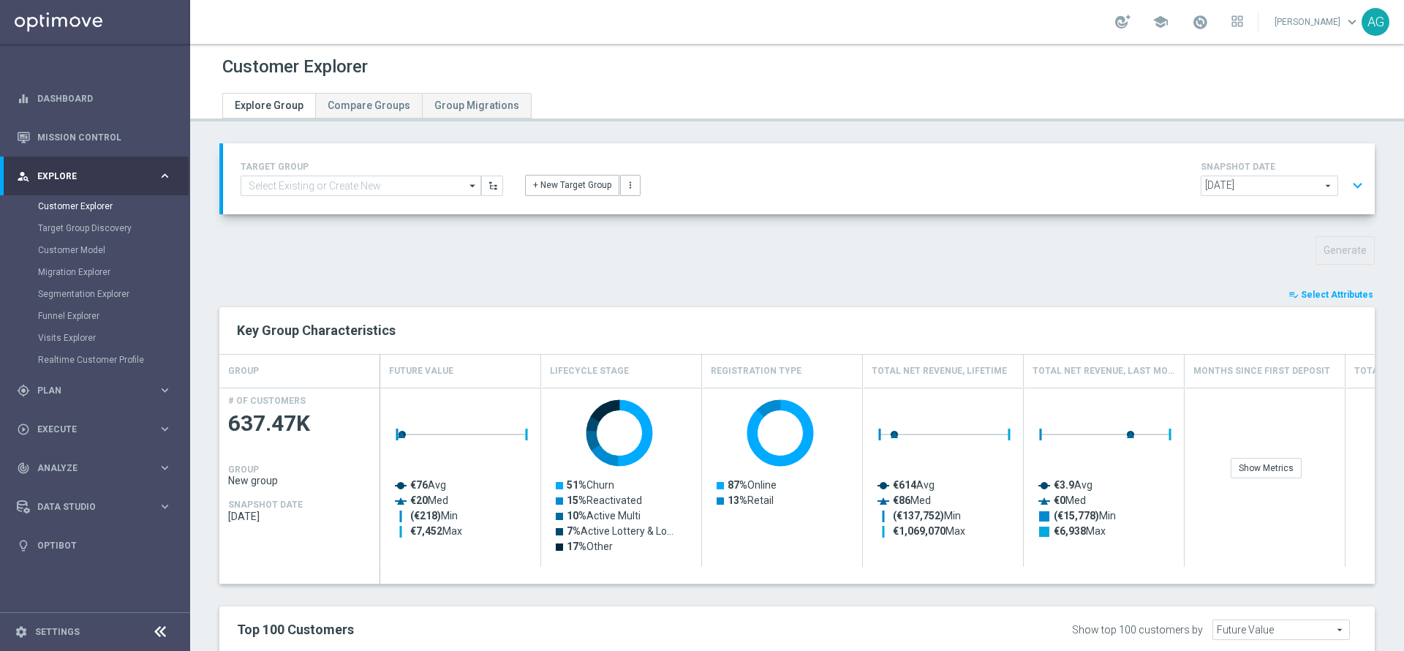
click at [1347, 177] on button "expand_more" at bounding box center [1357, 186] width 21 height 28
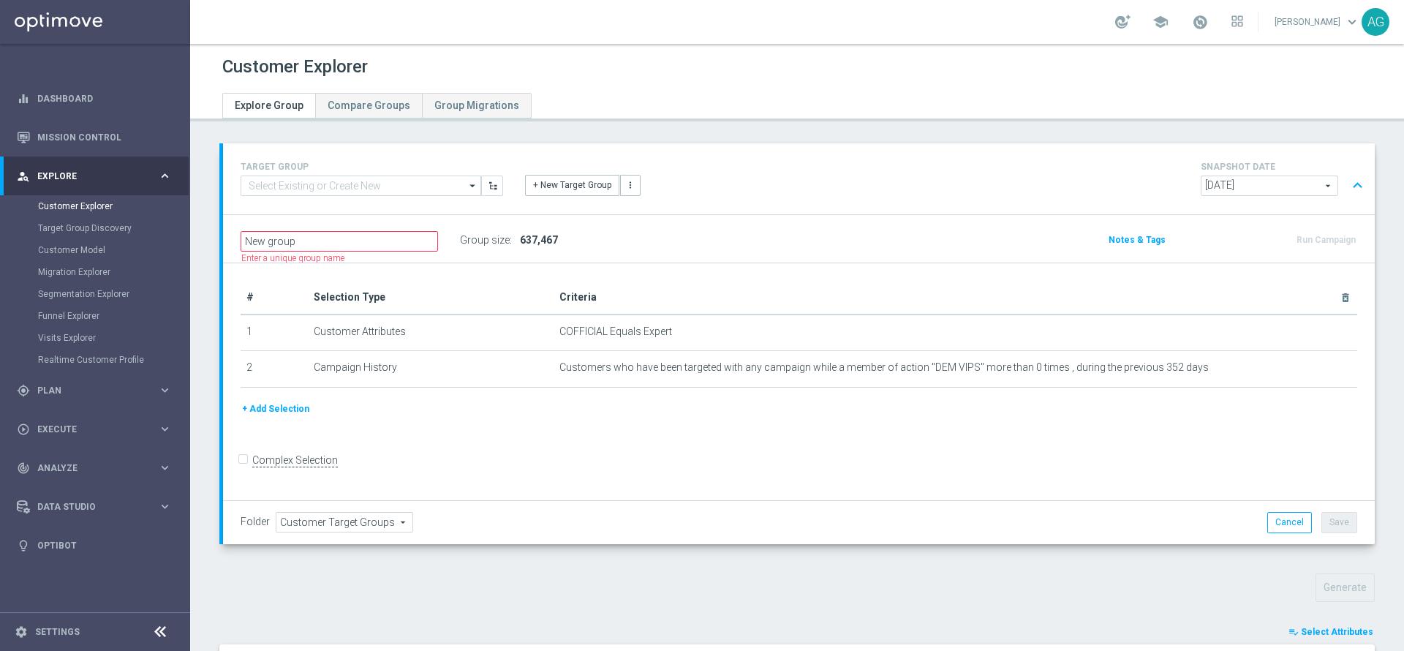
click at [628, 454] on div "# Selection Type Criteria delete_forever 1 Customer Attributes COFFICIAL Equals…" at bounding box center [799, 382] width 1152 height 238
click at [242, 472] on input "Complex Selection" at bounding box center [246, 462] width 10 height 20
checkbox input "true"
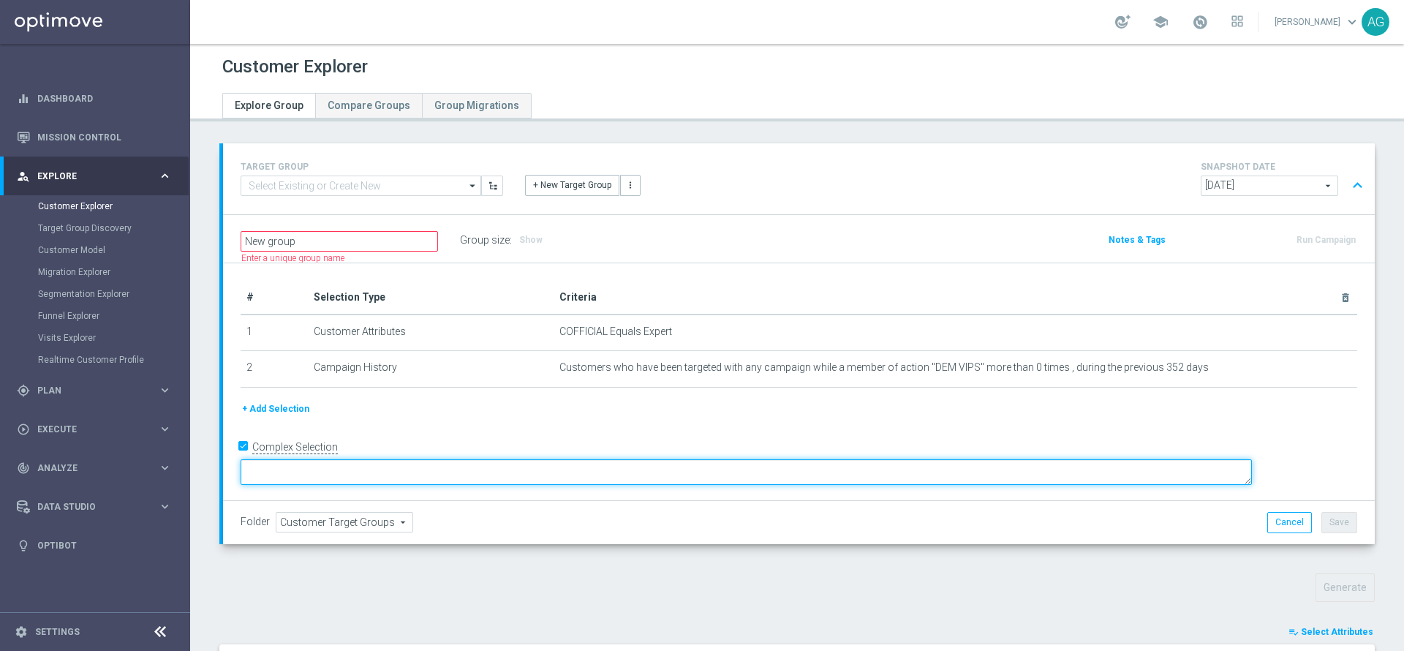
click at [398, 472] on textarea at bounding box center [746, 472] width 1011 height 26
type textarea "("
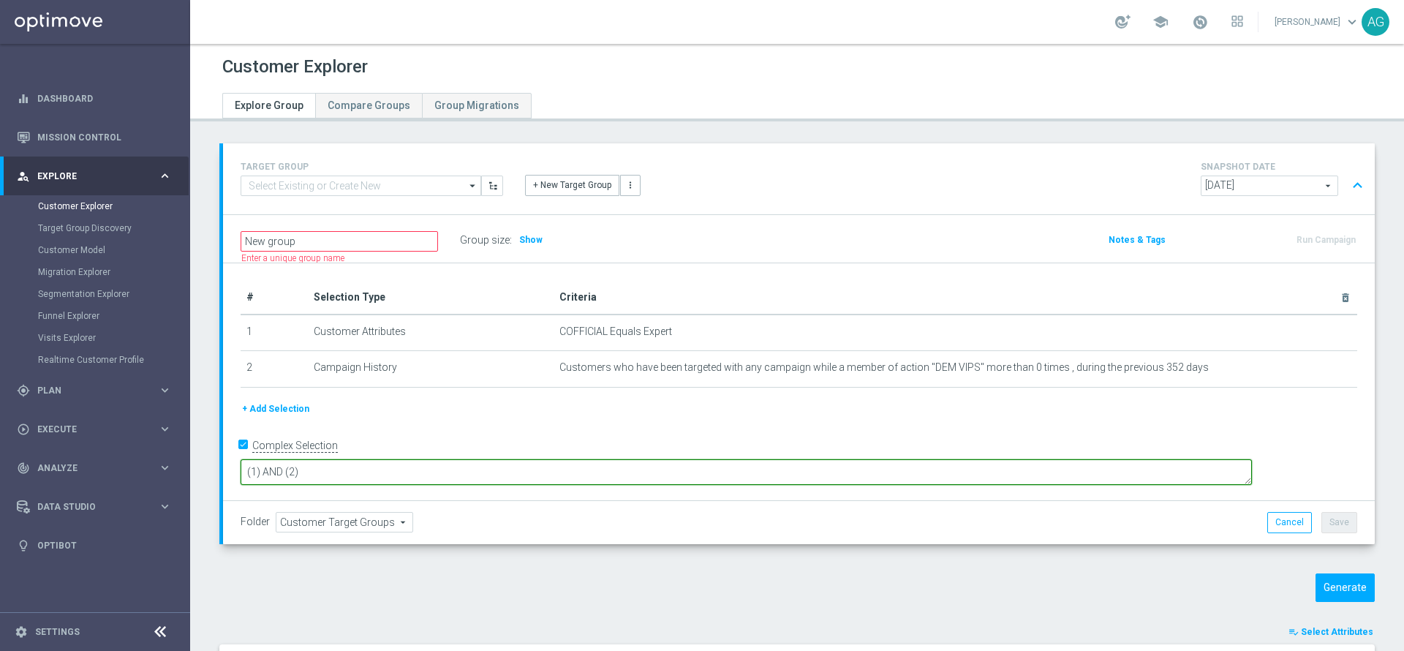
type textarea "(1) AND (2)"
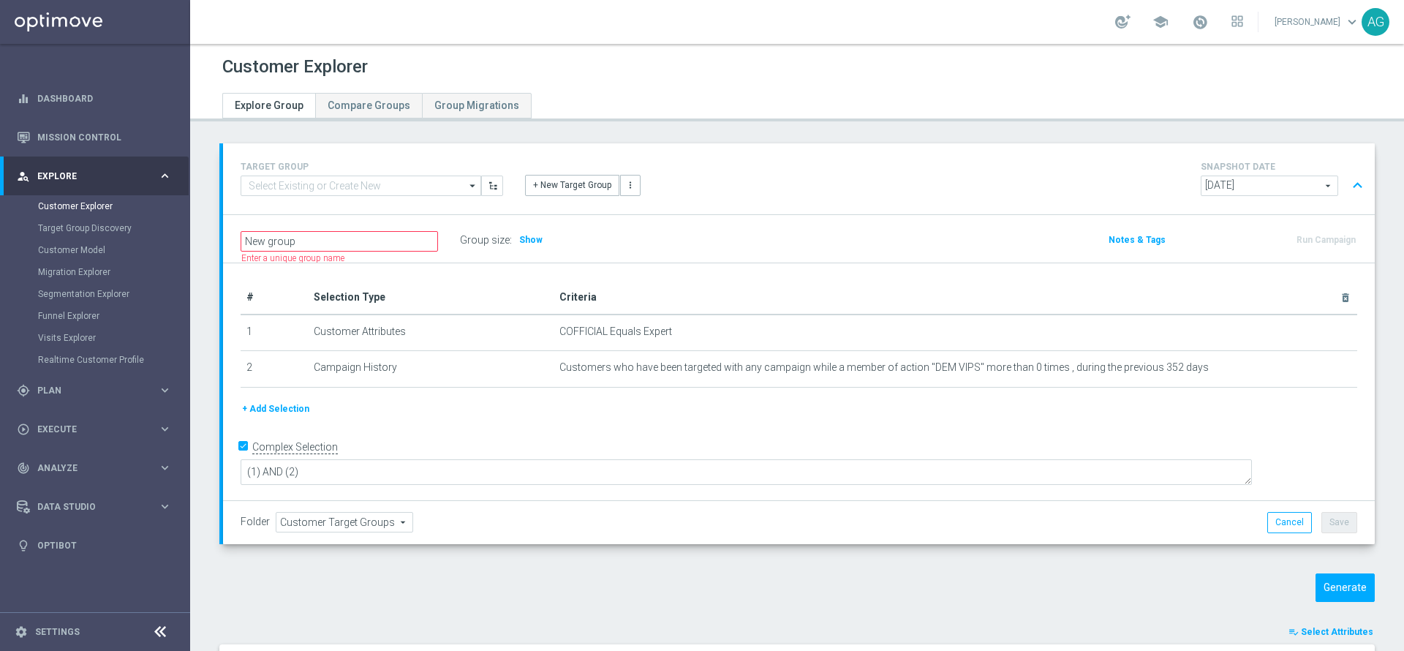
click at [490, 408] on div "+ Add Selection" at bounding box center [799, 409] width 1138 height 16
click at [534, 237] on span "Show" at bounding box center [530, 240] width 23 height 10
click at [483, 393] on div "# Selection Type Criteria delete_forever 1 Customer Attributes COFFICIAL Equals…" at bounding box center [799, 341] width 1138 height 120
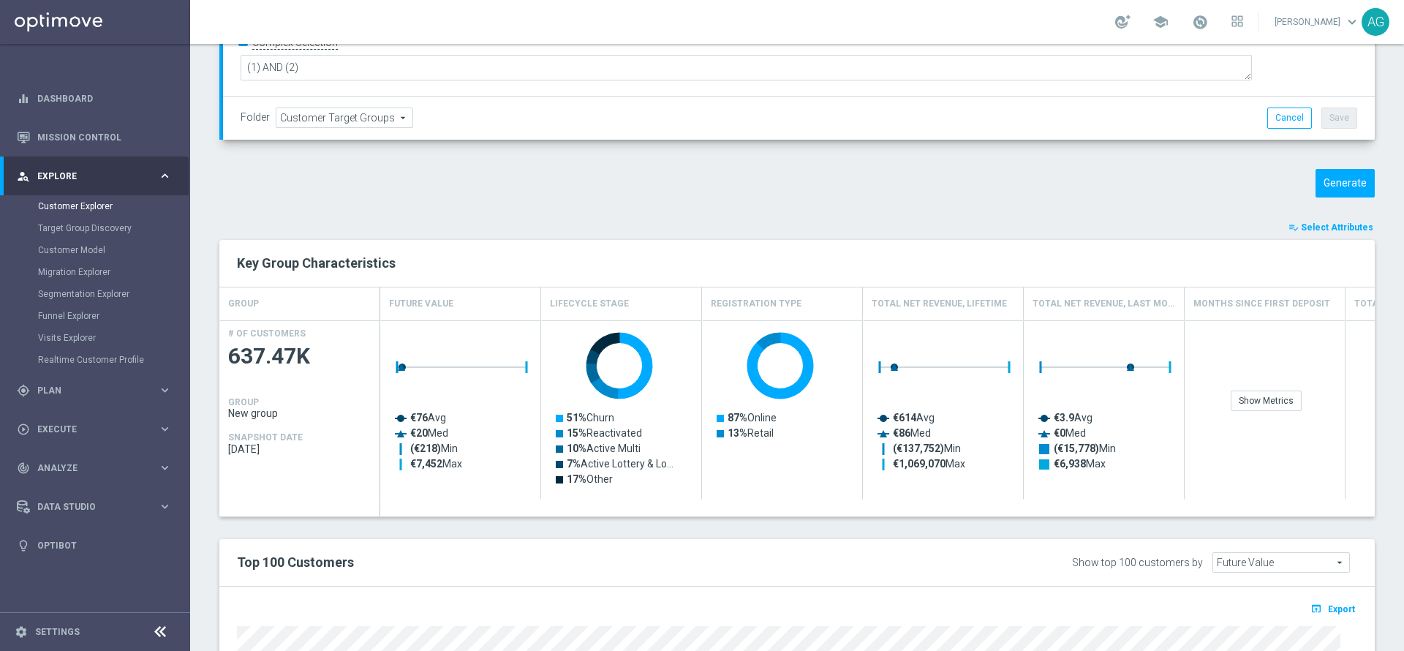
scroll to position [295, 0]
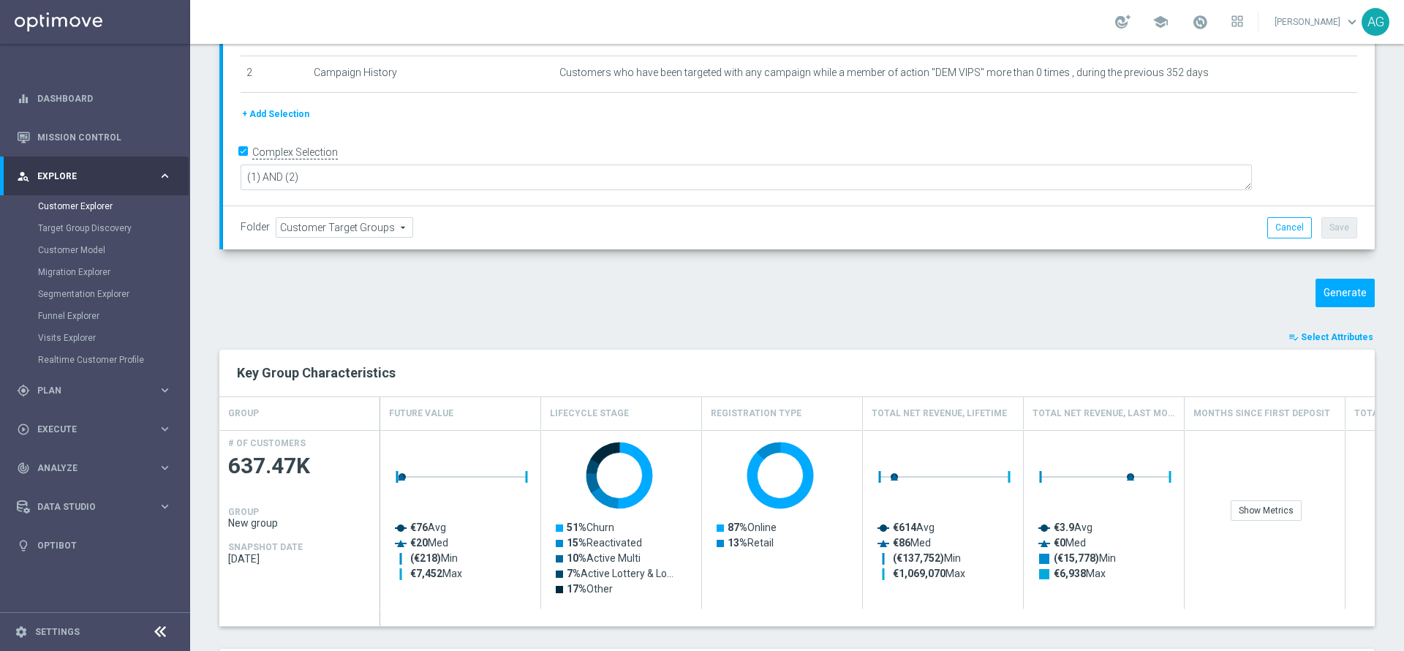
click at [286, 121] on button "+ Add Selection" at bounding box center [276, 114] width 70 height 16
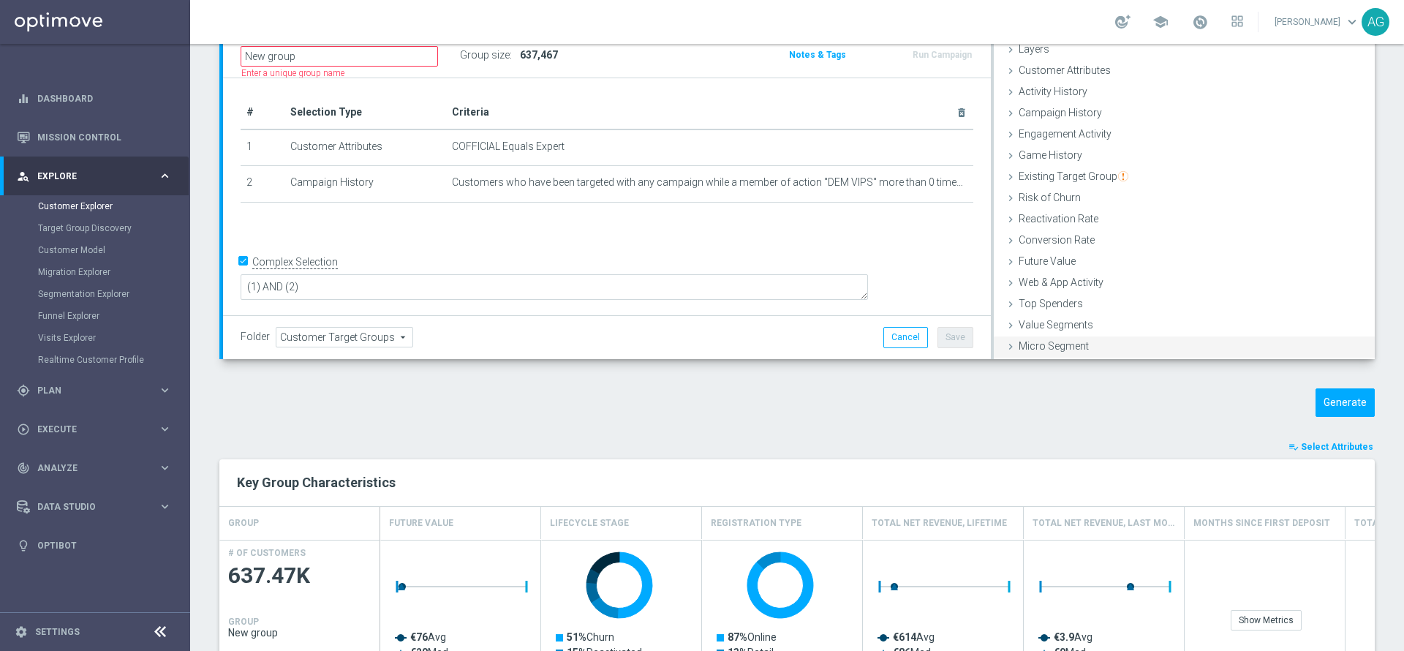
scroll to position [60, 0]
click at [956, 421] on div "TARGET GROUP arrow_drop_down Drag here to set row groups Drag here to set colum…" at bounding box center [797, 571] width 1214 height 1226
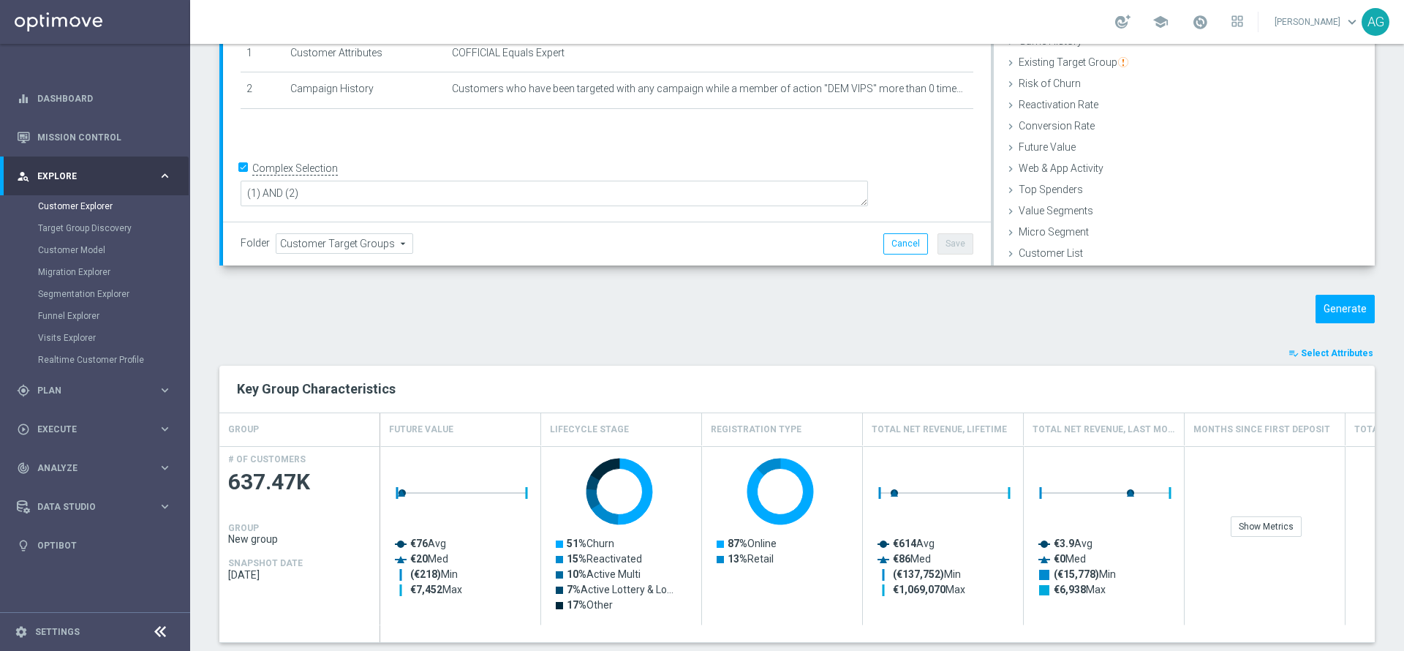
scroll to position [185, 0]
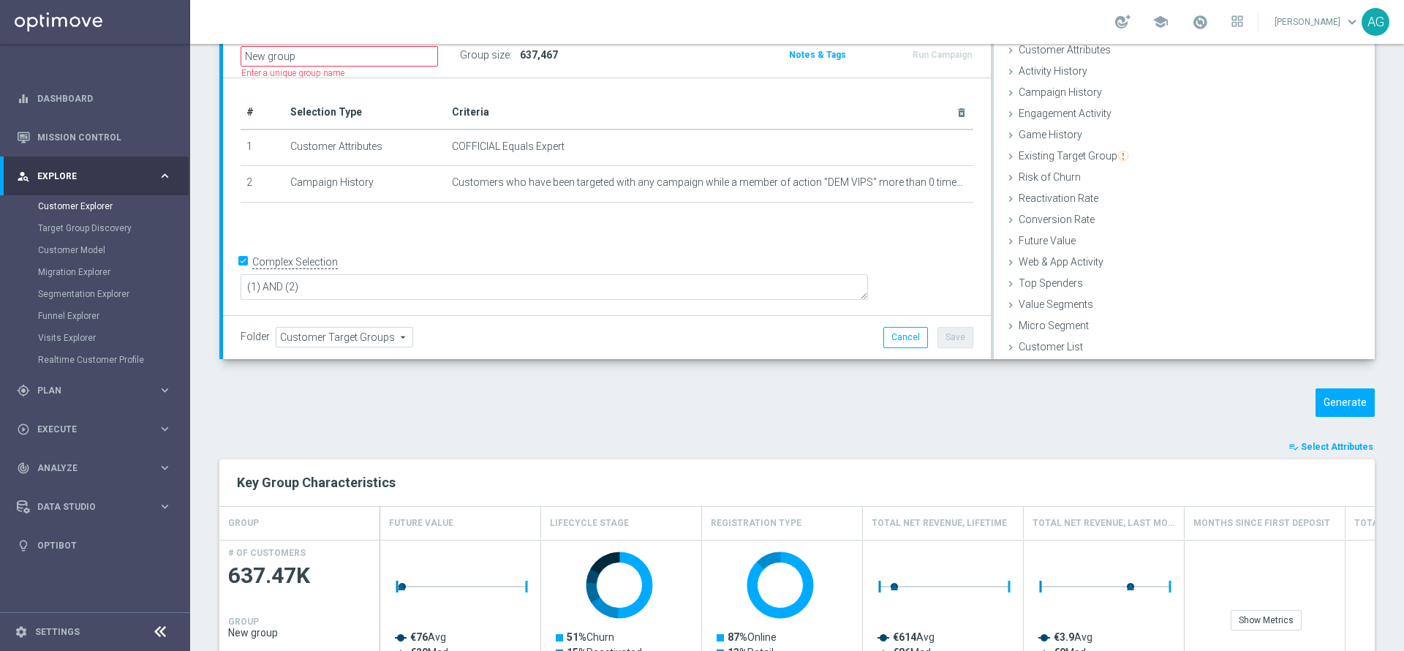
click at [638, 230] on div "# Selection Type Criteria delete_forever 1 Customer Attributes COFFICIAL Equals…" at bounding box center [607, 197] width 768 height 238
click at [831, 245] on div "# Selection Type Criteria delete_forever 1 Customer Attributes COFFICIAL Equals…" at bounding box center [607, 197] width 768 height 238
click at [1029, 110] on span "Engagement Activity" at bounding box center [1064, 113] width 93 height 12
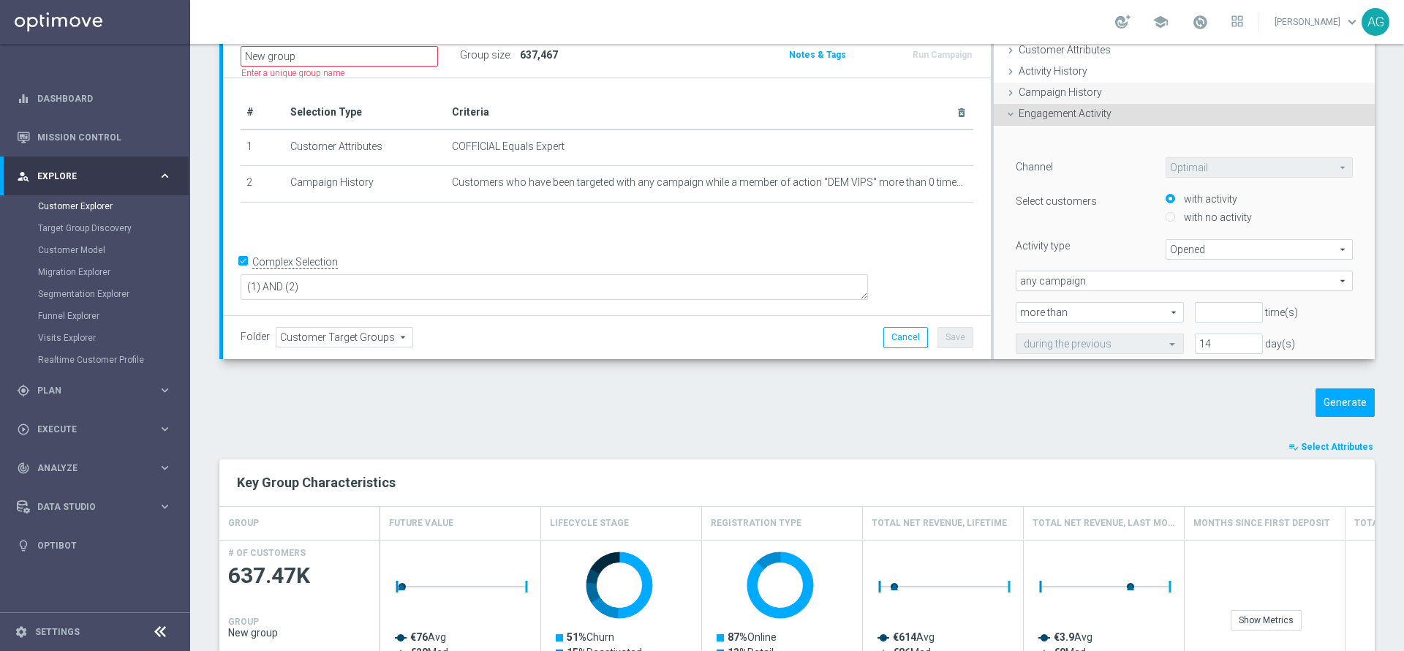
click at [1040, 91] on span "Campaign History" at bounding box center [1059, 92] width 83 height 12
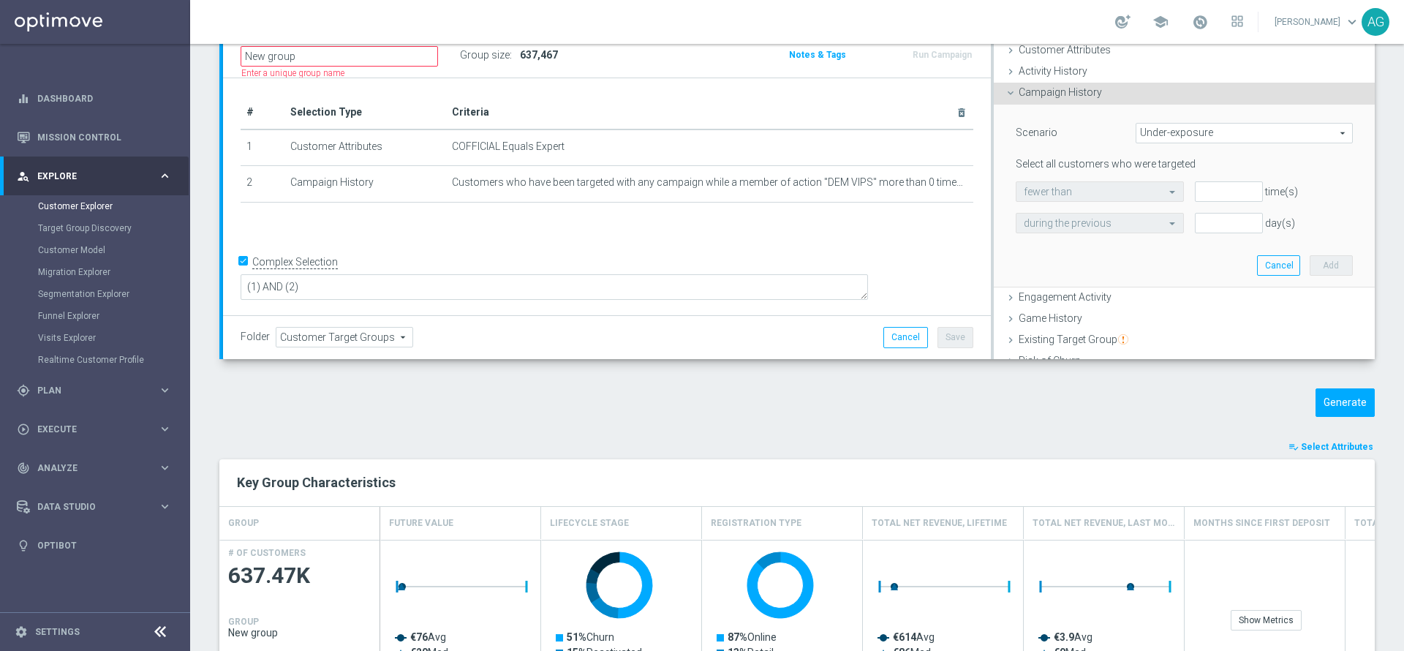
scroll to position [0, 0]
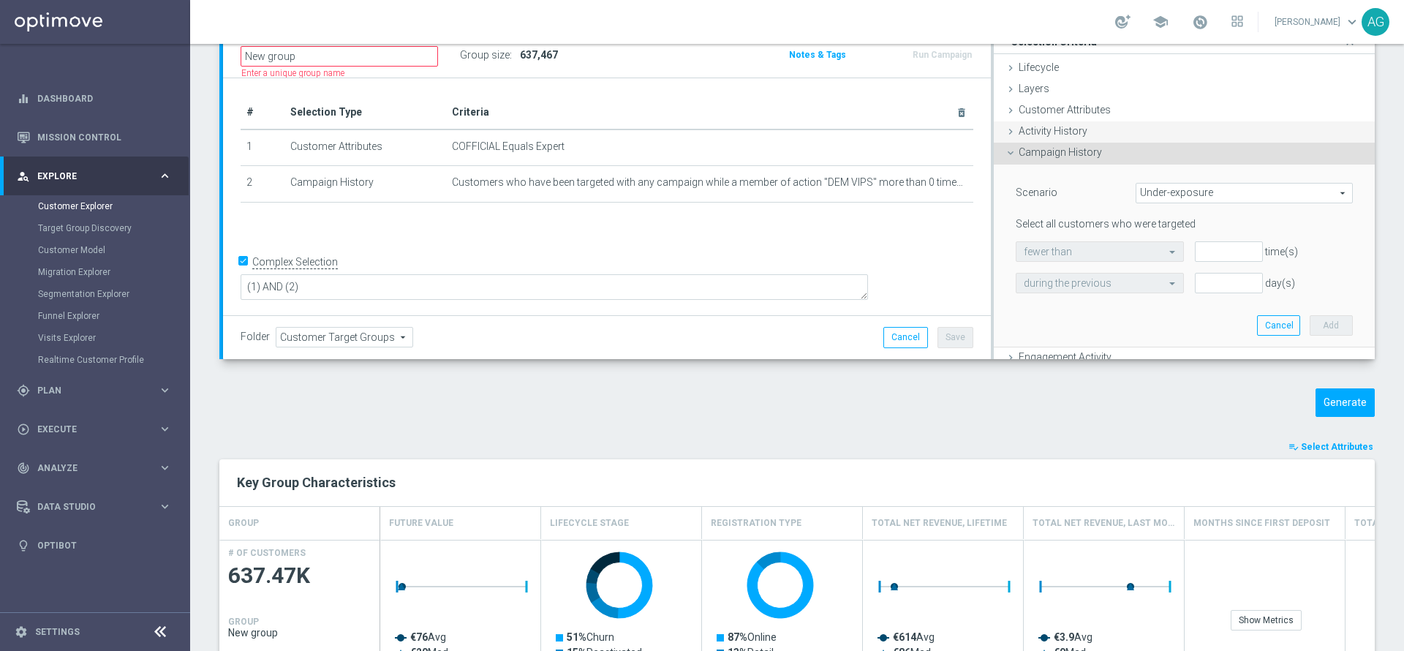
click at [1081, 135] on div "Activity History done" at bounding box center [1184, 132] width 381 height 22
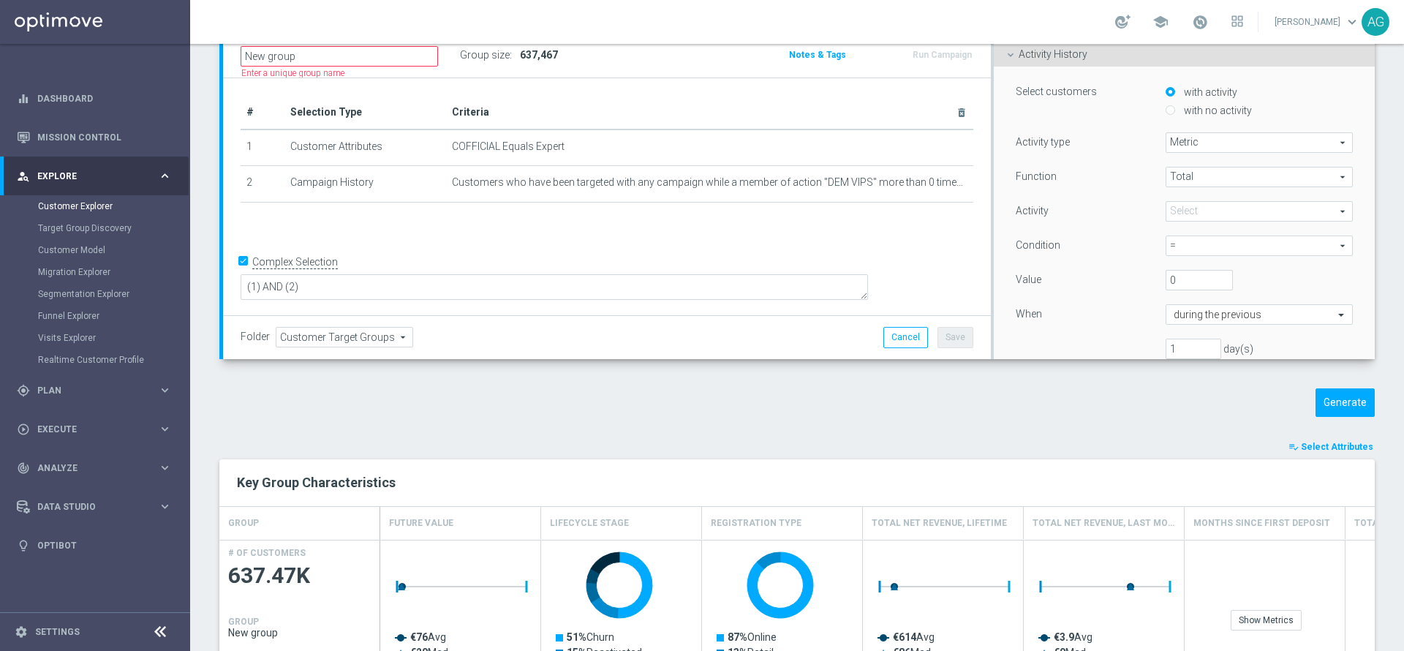
scroll to position [110, 0]
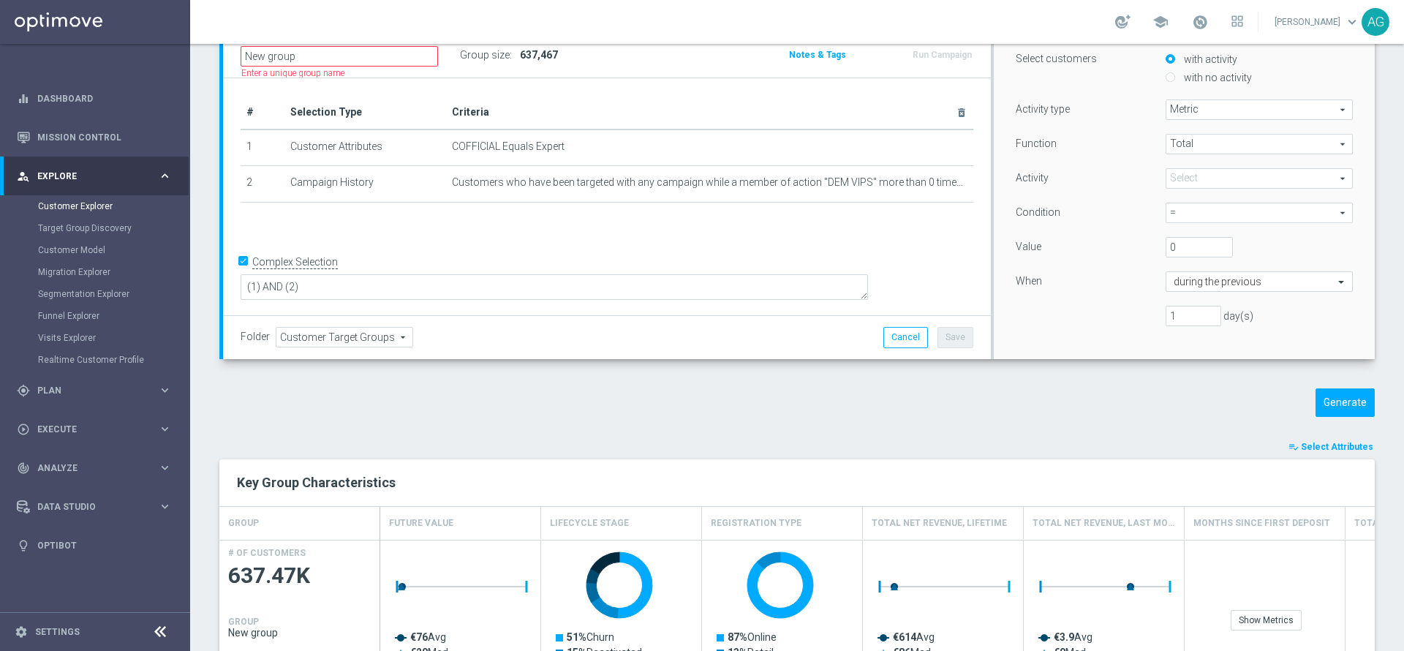
click at [1166, 106] on span "Metric" at bounding box center [1259, 109] width 186 height 19
click at [1114, 134] on div "Function" at bounding box center [1080, 145] width 150 height 23
click at [1166, 139] on span "Total" at bounding box center [1259, 144] width 186 height 19
click at [1125, 194] on div "Function Total Total arrow_drop_down search Total Avg Min Max Activity" at bounding box center [1184, 236] width 337 height 204
click at [1173, 169] on span at bounding box center [1259, 178] width 186 height 19
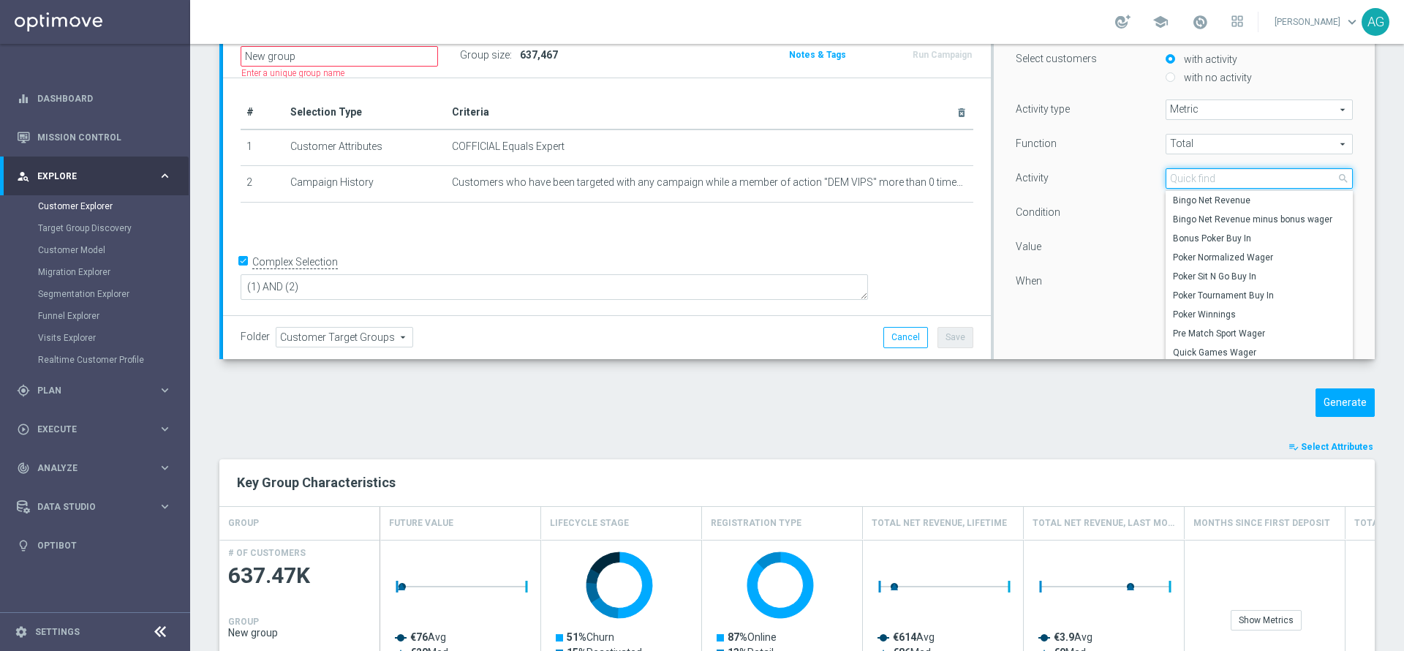
click at [1175, 171] on input "search" at bounding box center [1258, 178] width 187 height 20
type input "w"
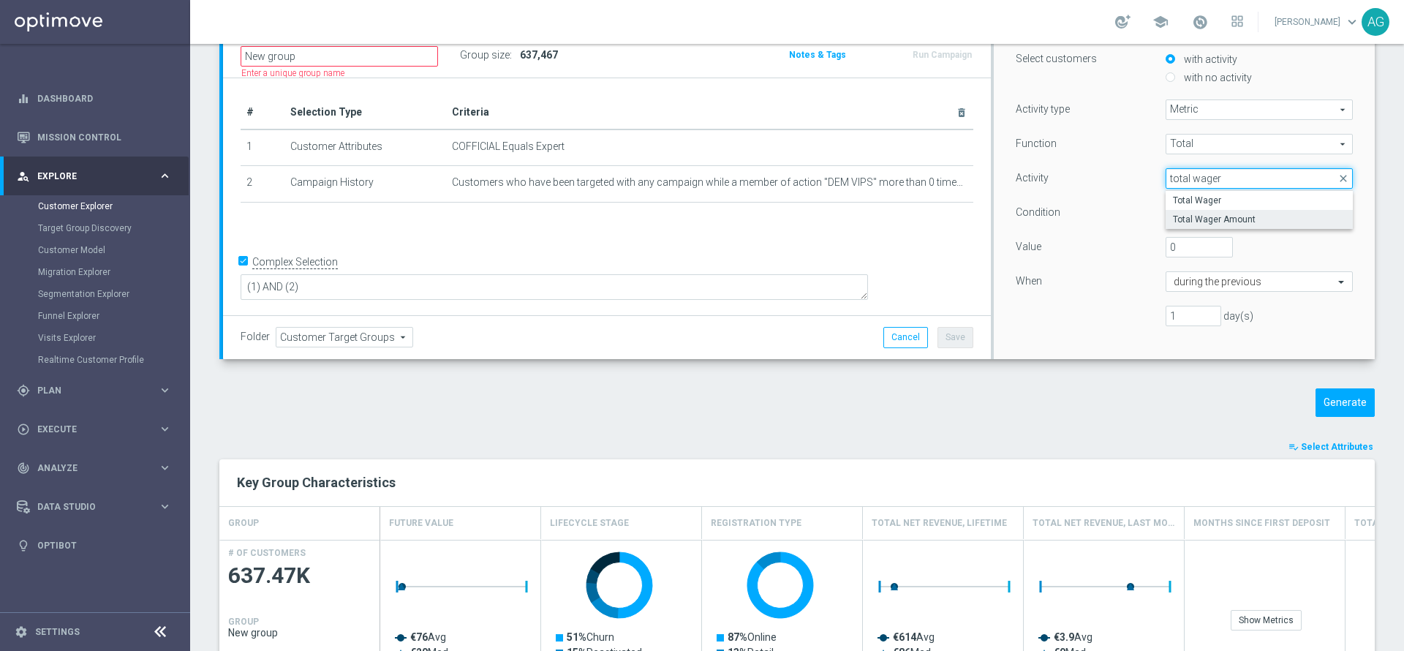
type input "total wager"
click at [1221, 222] on span "Total Wager Amount" at bounding box center [1259, 219] width 173 height 12
type input "Total Wager Amount"
click at [1111, 210] on div "Condition" at bounding box center [1080, 214] width 150 height 23
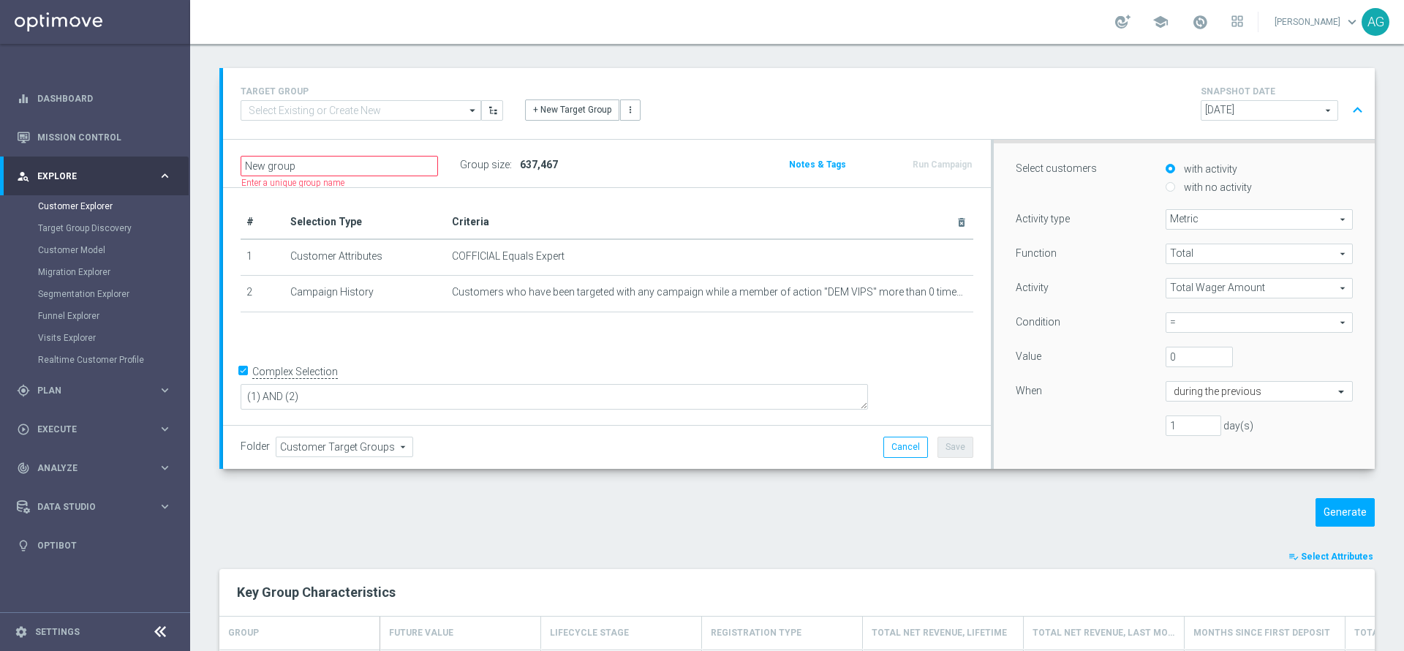
scroll to position [219, 0]
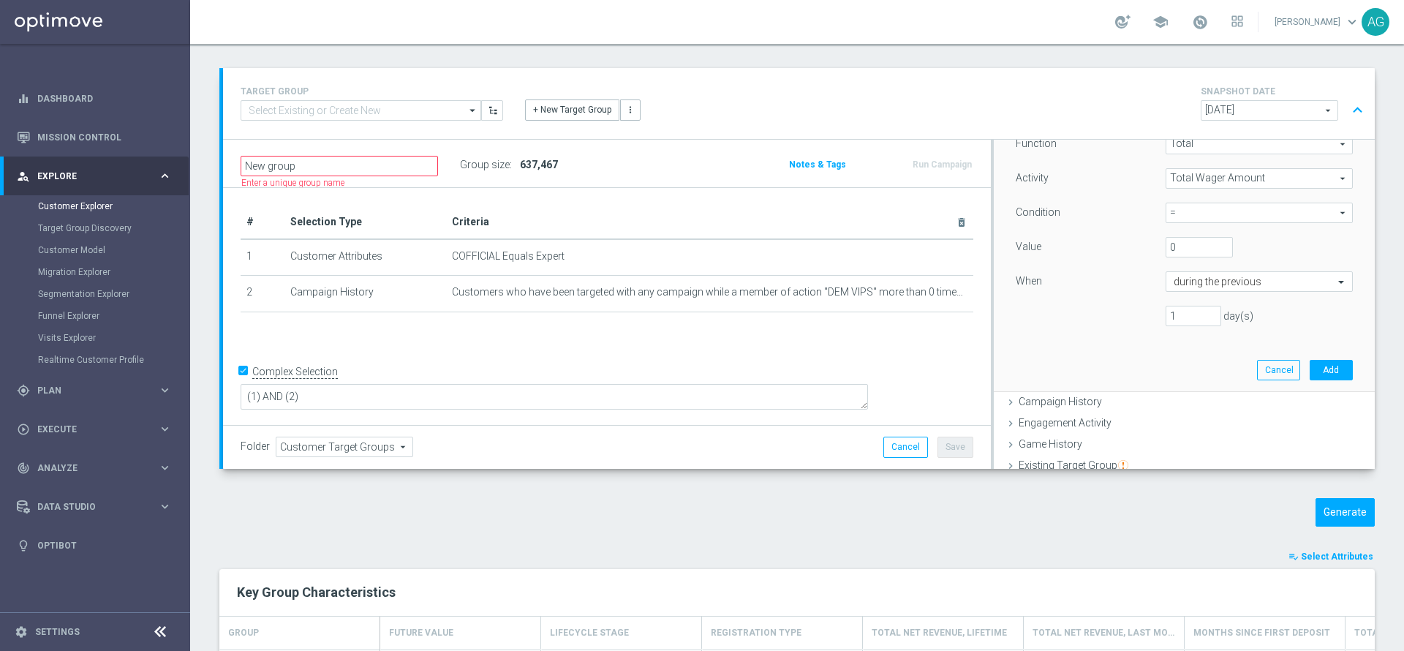
click at [1166, 219] on span "=" at bounding box center [1259, 212] width 186 height 19
click at [1078, 228] on div "Function Total Total arrow_drop_down search Activity Total Wager Amount Total W…" at bounding box center [1184, 236] width 337 height 204
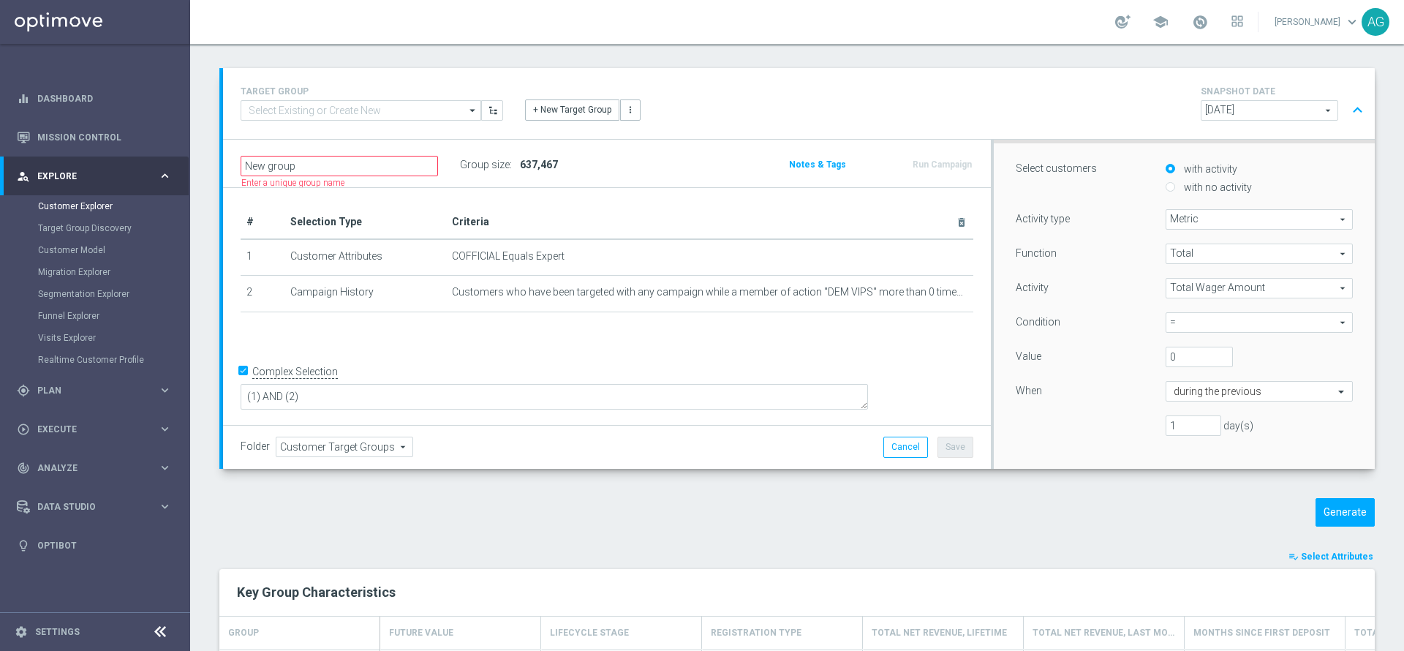
click at [1196, 324] on span "=" at bounding box center [1259, 322] width 186 height 19
click at [1181, 377] on span ">" at bounding box center [1259, 383] width 173 height 12
type input ">"
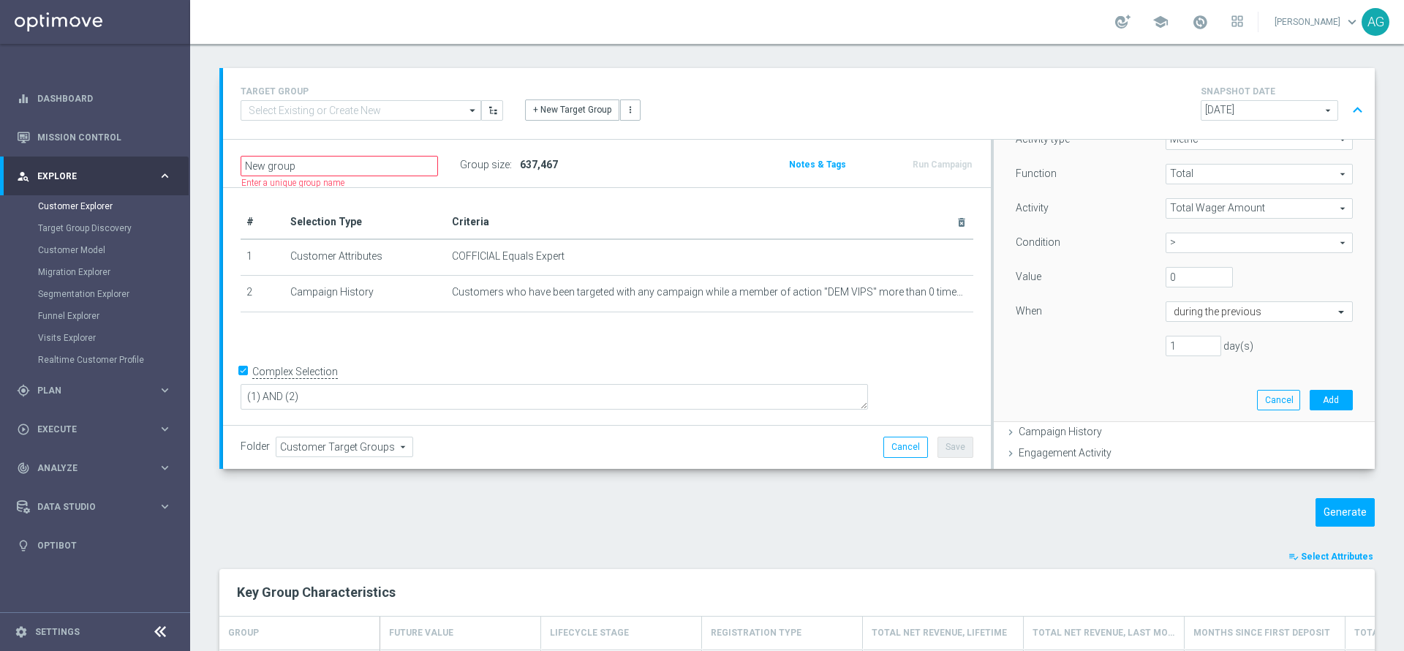
scroll to position [219, 0]
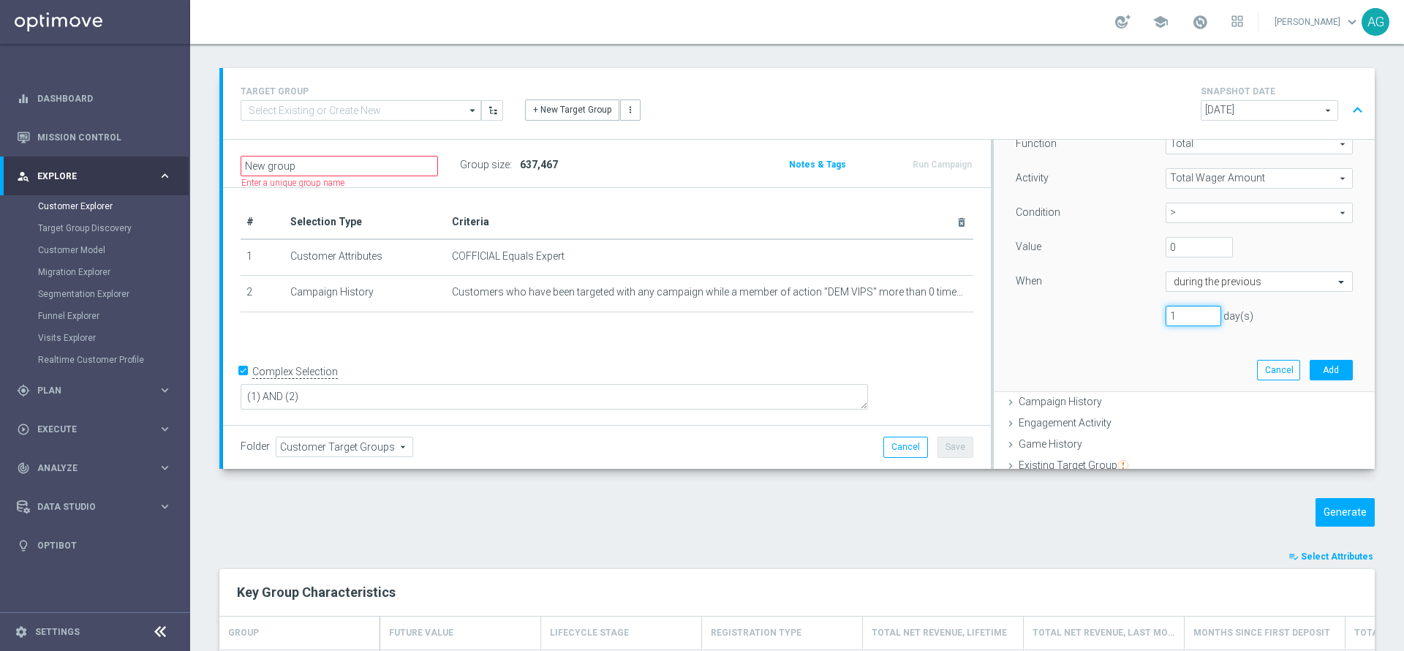
click at [1165, 325] on input "1" at bounding box center [1193, 316] width 56 height 20
type input "230"
click at [1309, 375] on button "Add" at bounding box center [1330, 370] width 43 height 20
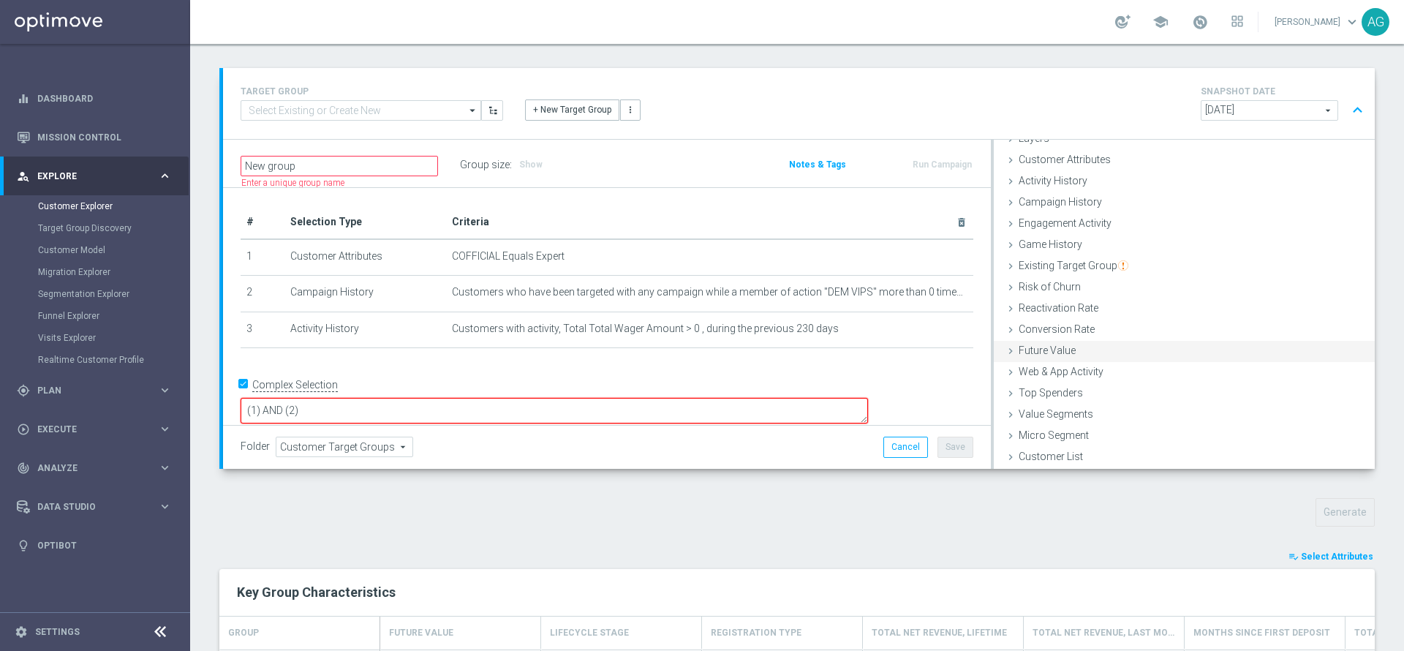
scroll to position [60, 0]
click at [604, 403] on textarea "(1) AND (2)" at bounding box center [554, 411] width 627 height 26
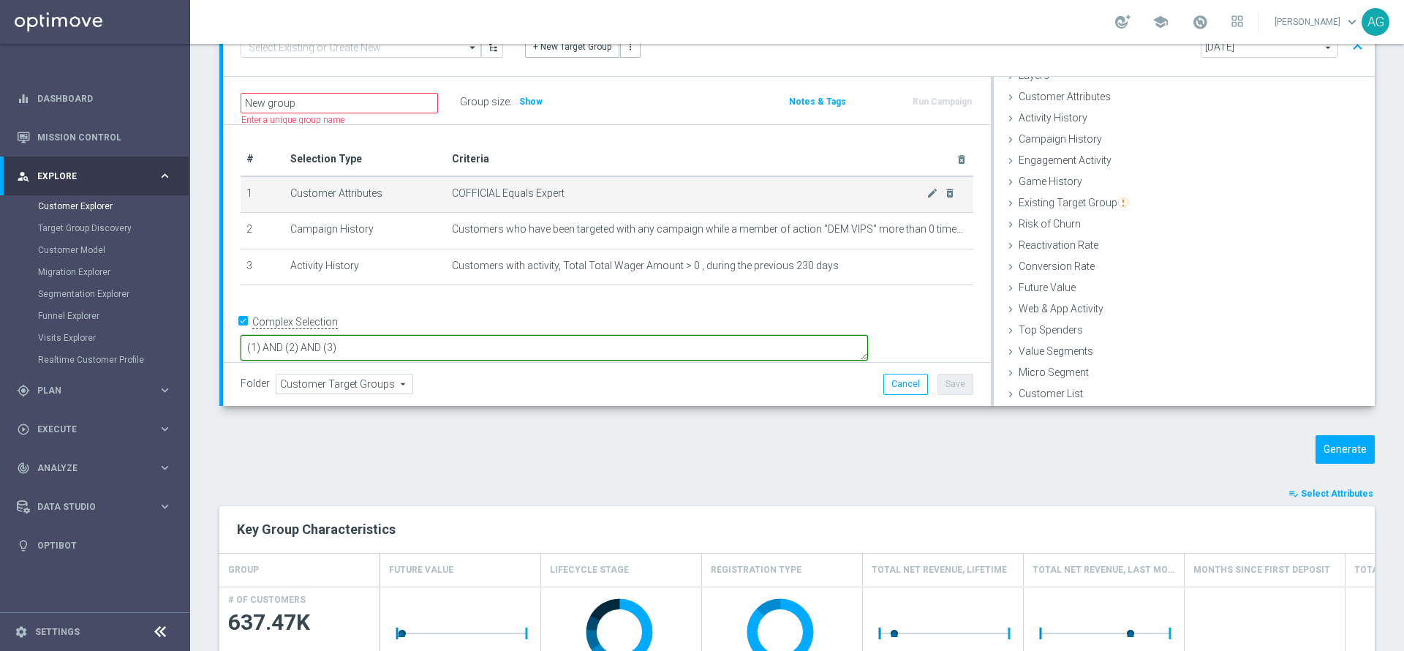
scroll to position [75, 0]
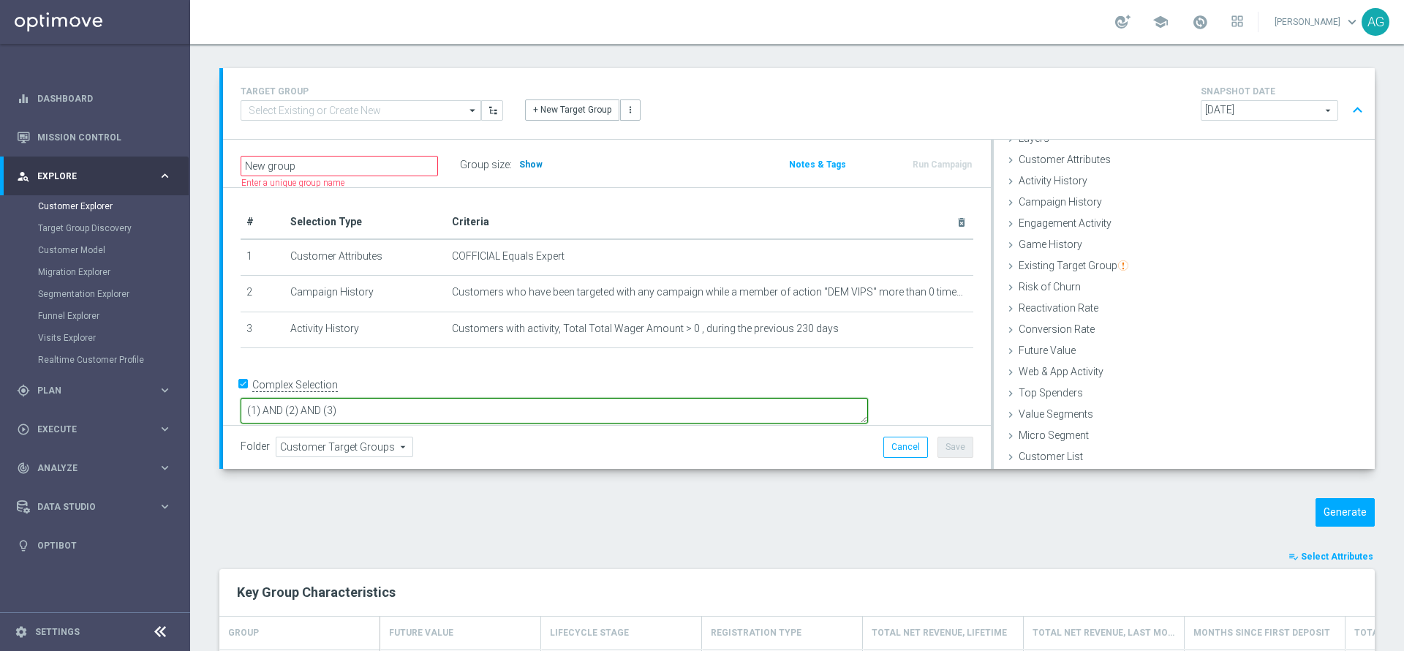
type textarea "(1) AND (2) AND (3)"
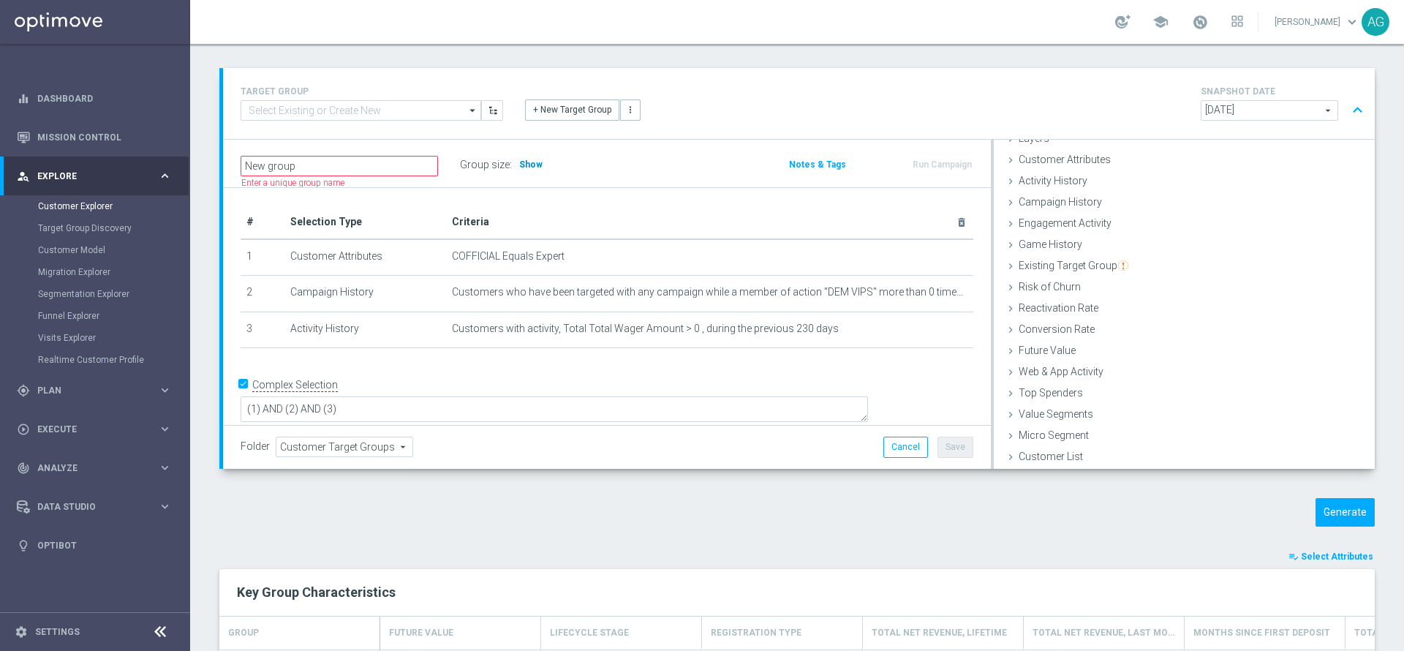
click at [518, 170] on h3 "Show" at bounding box center [531, 164] width 26 height 16
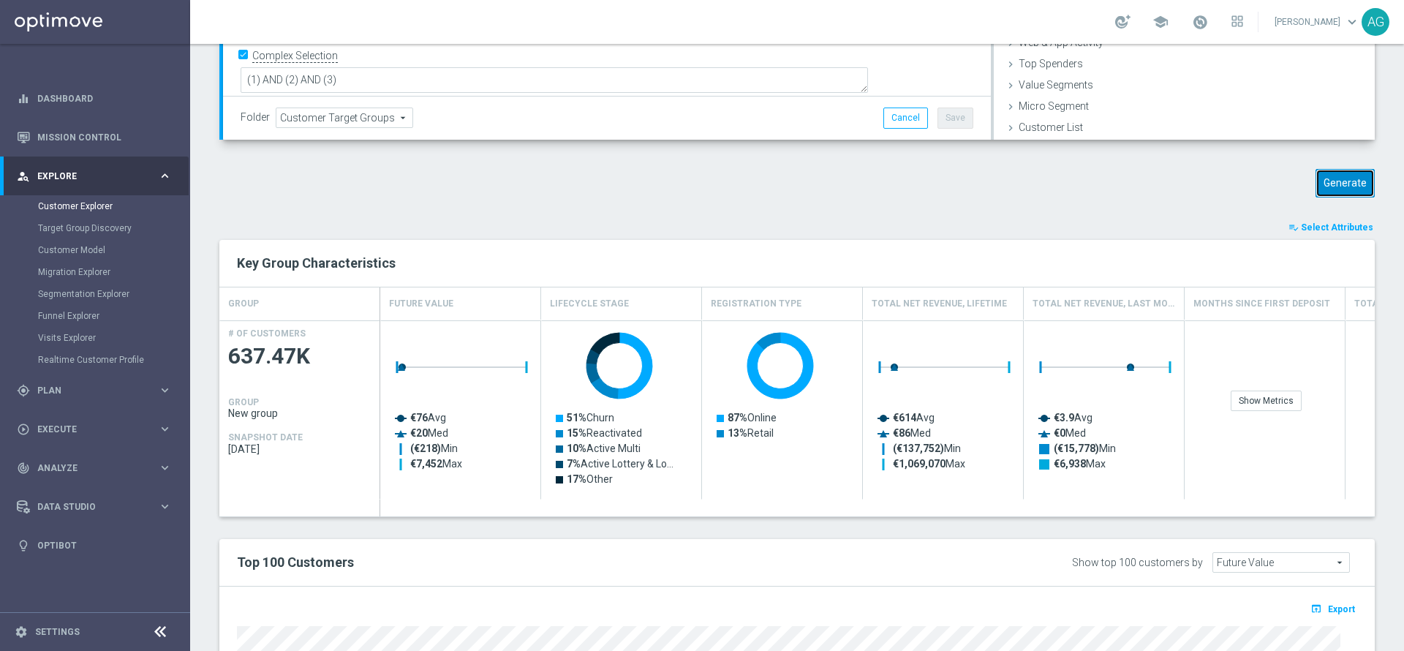
click at [1325, 186] on button "Generate" at bounding box center [1344, 183] width 59 height 29
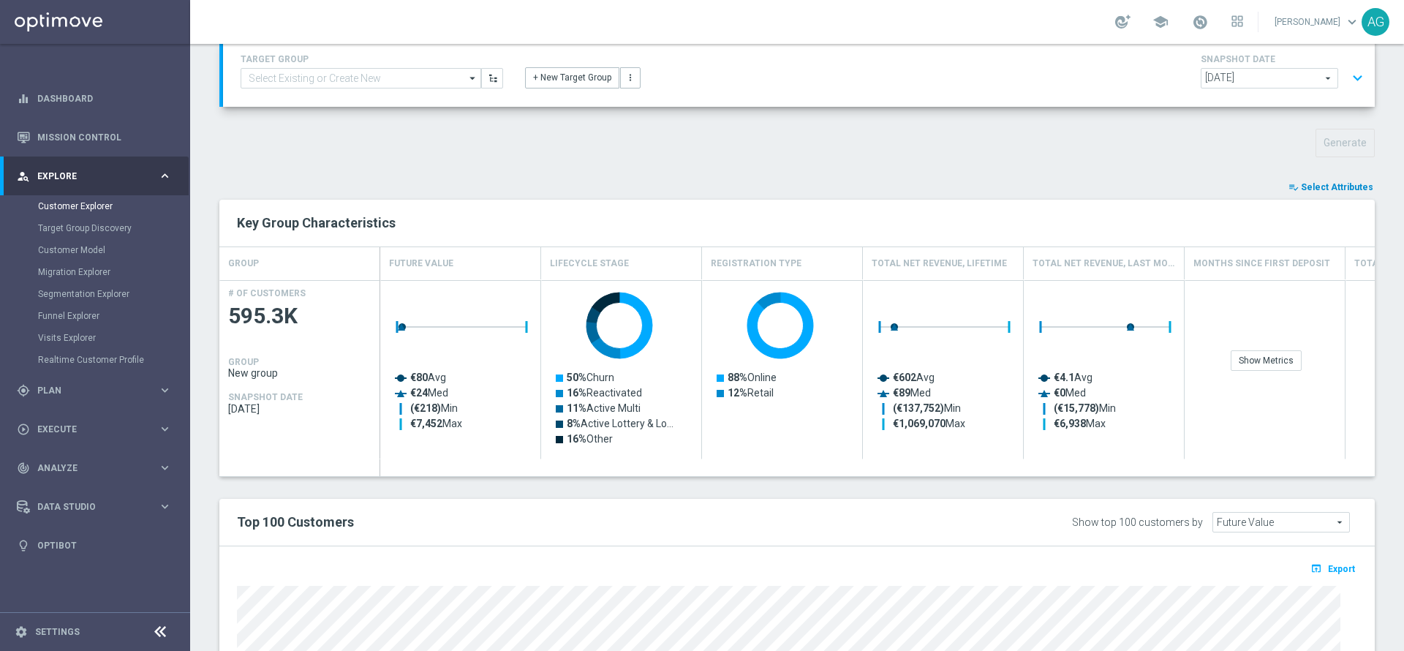
scroll to position [67, 0]
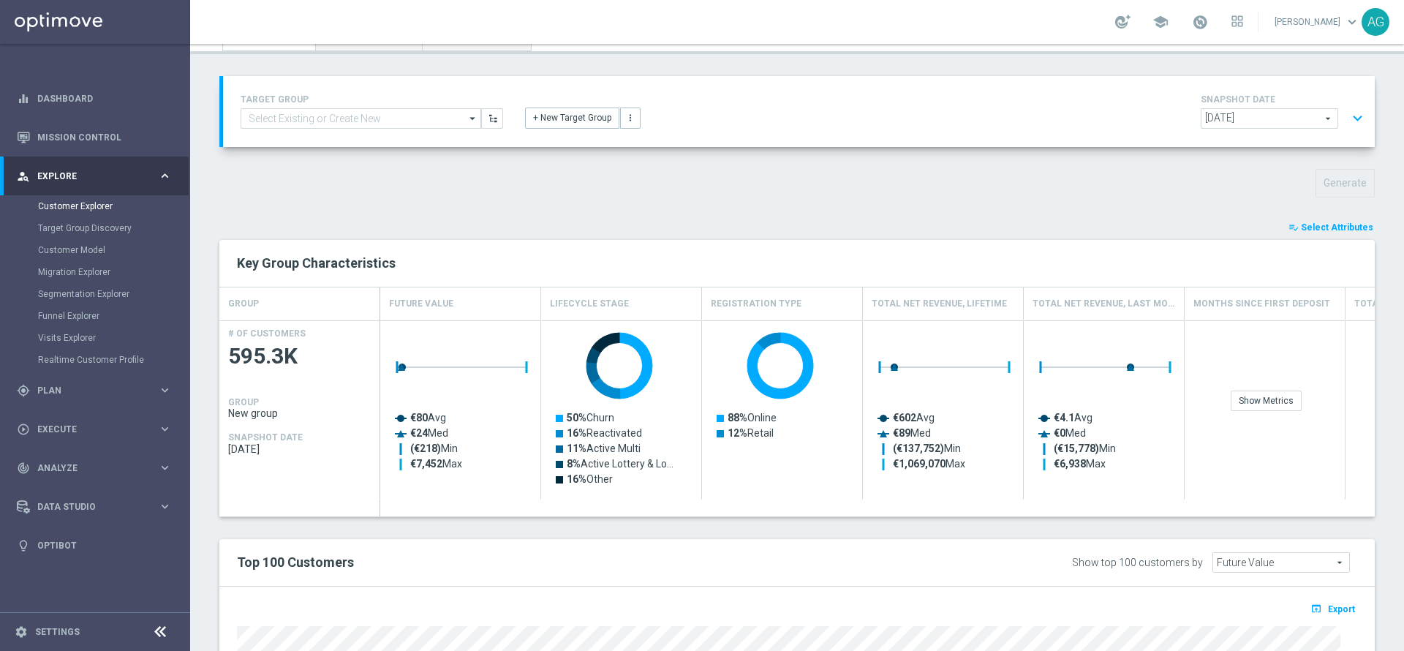
click at [1323, 225] on span "Select Attributes" at bounding box center [1337, 227] width 72 height 10
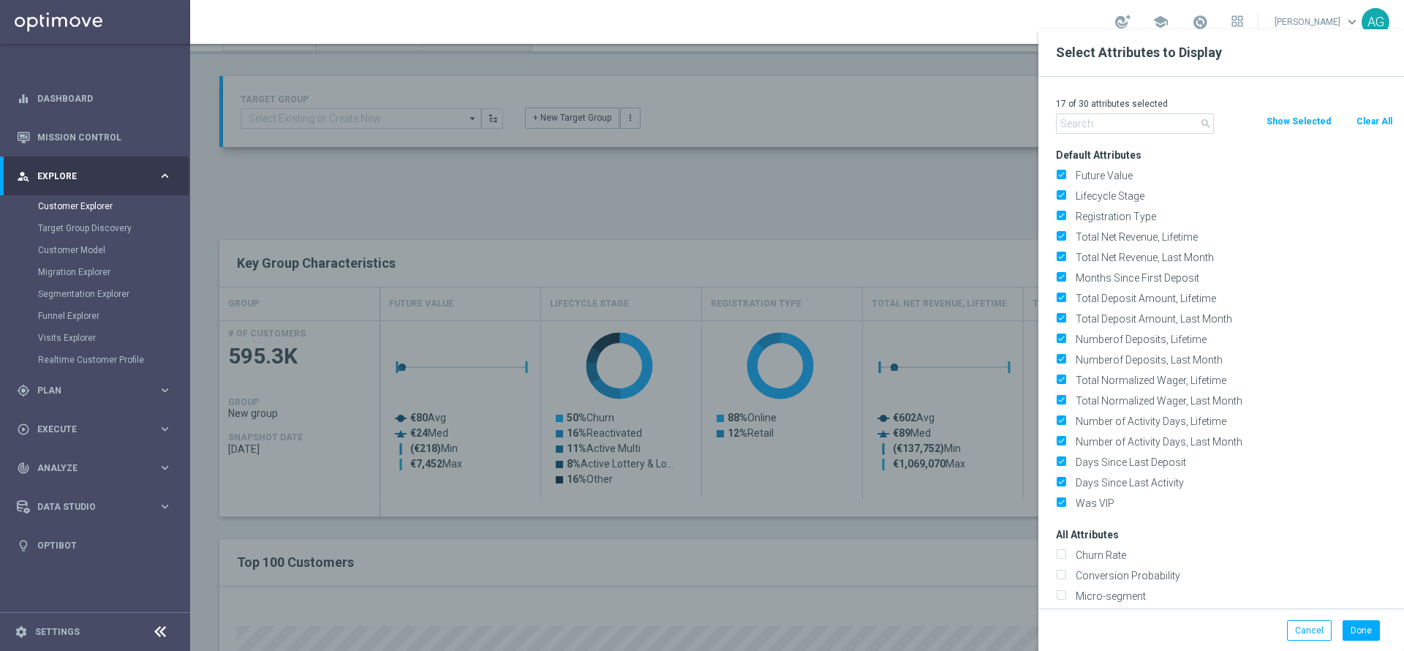
click at [1368, 114] on button "Clear All" at bounding box center [1374, 121] width 39 height 16
checkbox input "false"
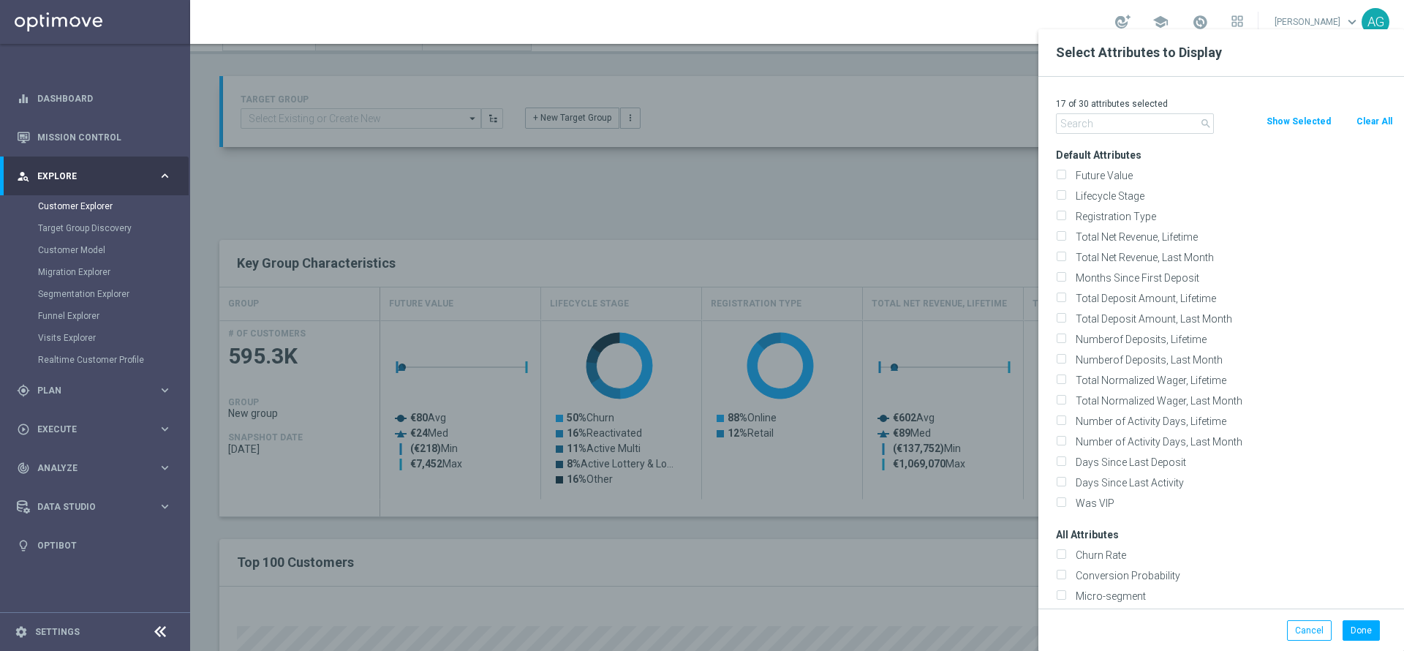
checkbox input "false"
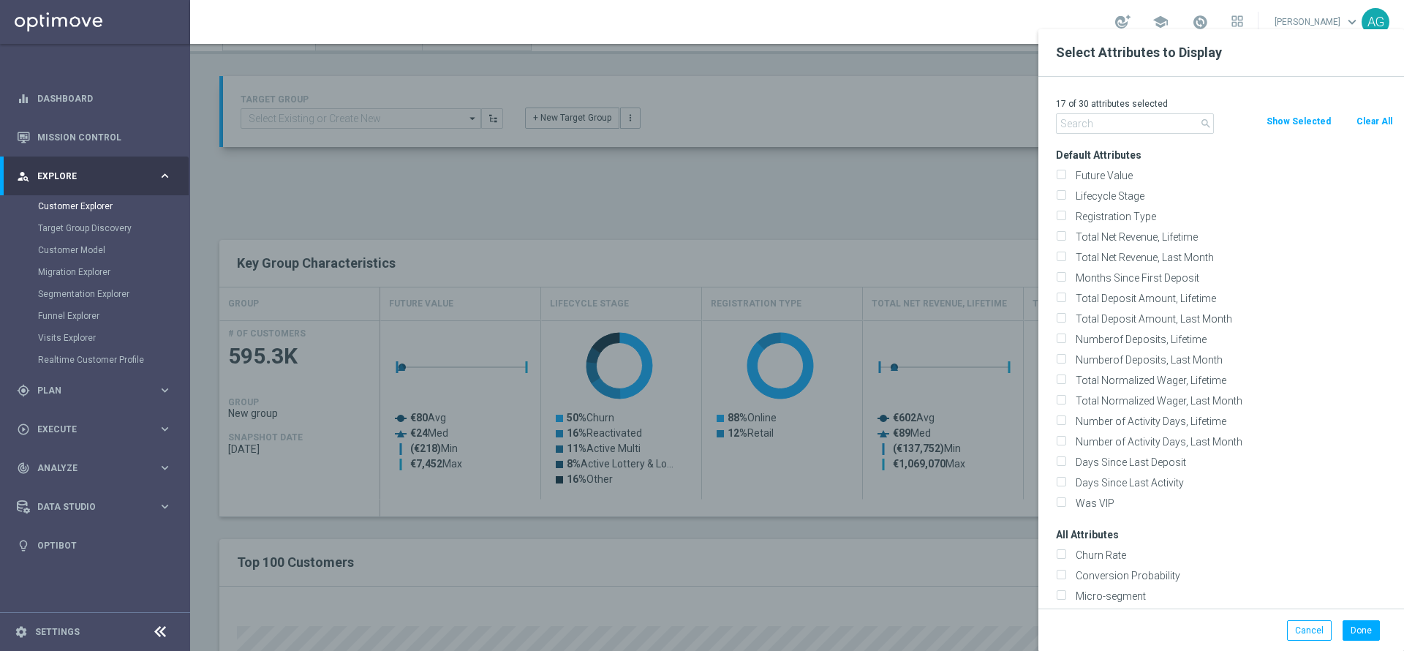
checkbox input "false"
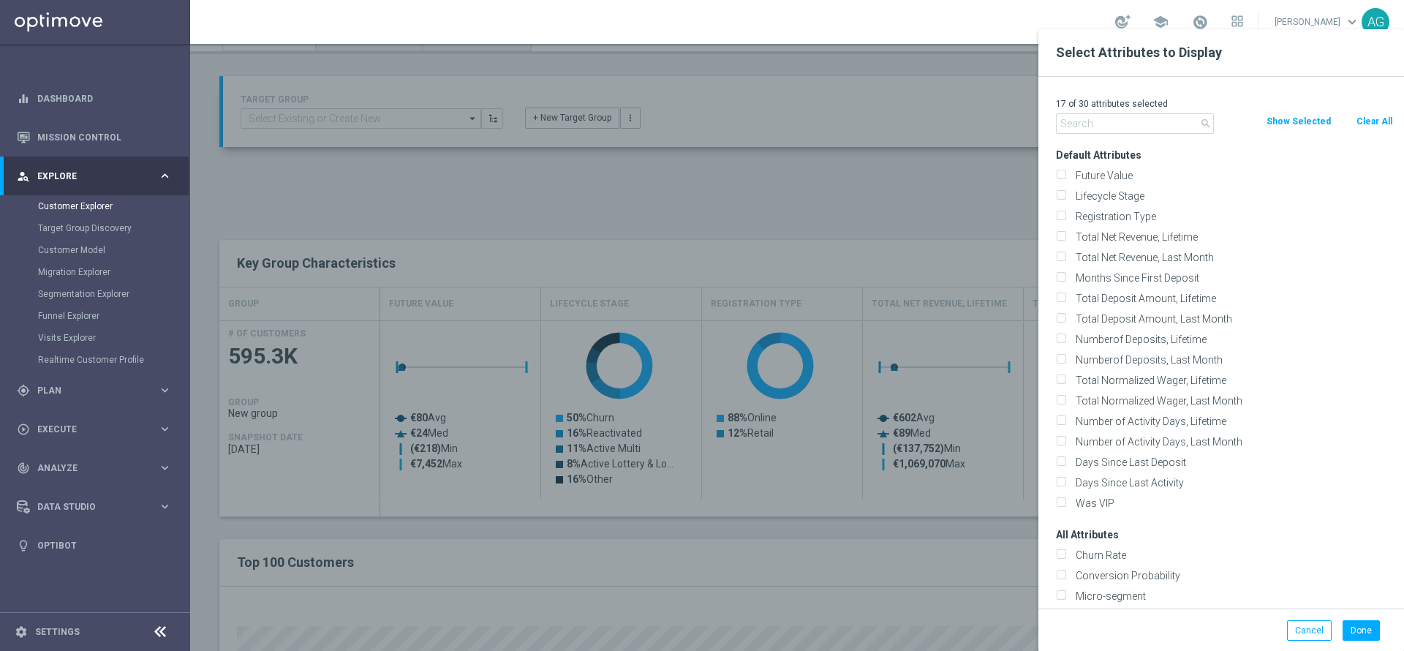
checkbox input "false"
click at [1135, 116] on input "text" at bounding box center [1135, 123] width 158 height 20
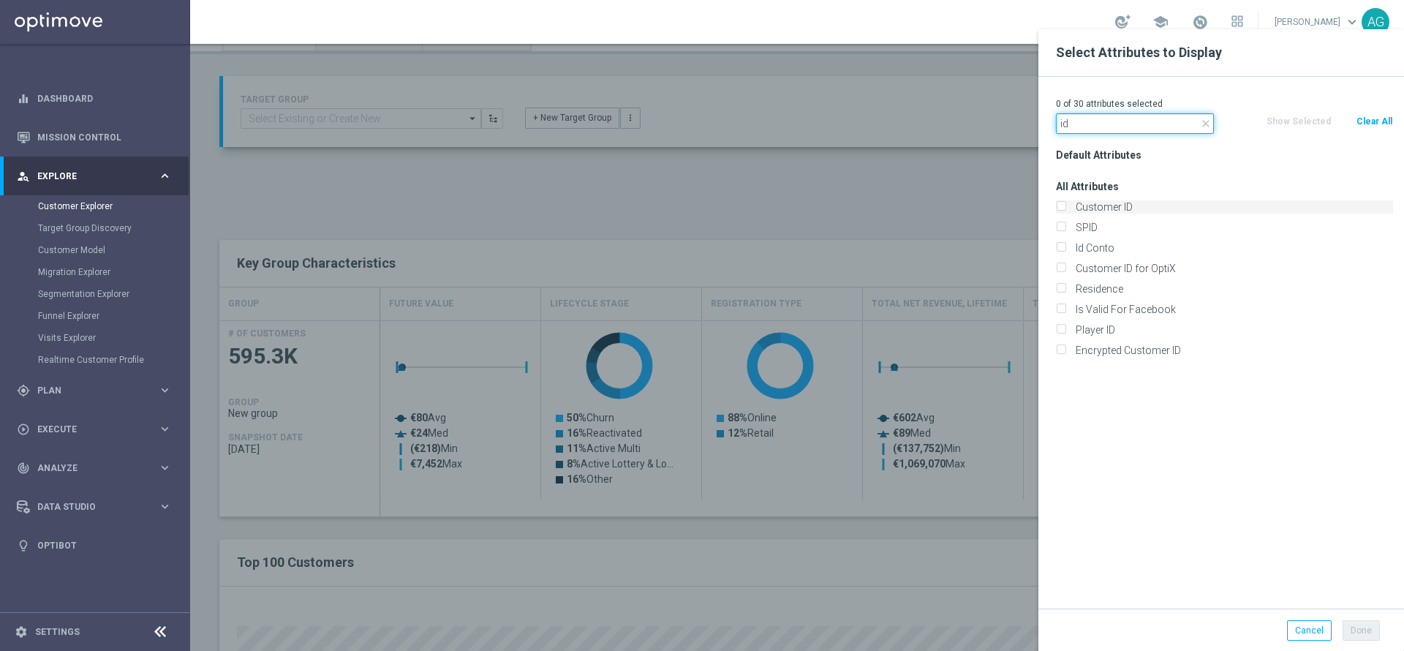
type input "id"
click at [1114, 211] on label "Customer ID" at bounding box center [1231, 206] width 322 height 13
click at [1065, 211] on input "Customer ID" at bounding box center [1061, 209] width 10 height 10
checkbox input "true"
click at [1149, 173] on div "Default Attributes All Attributes Customer ID SPID" at bounding box center [1224, 377] width 359 height 464
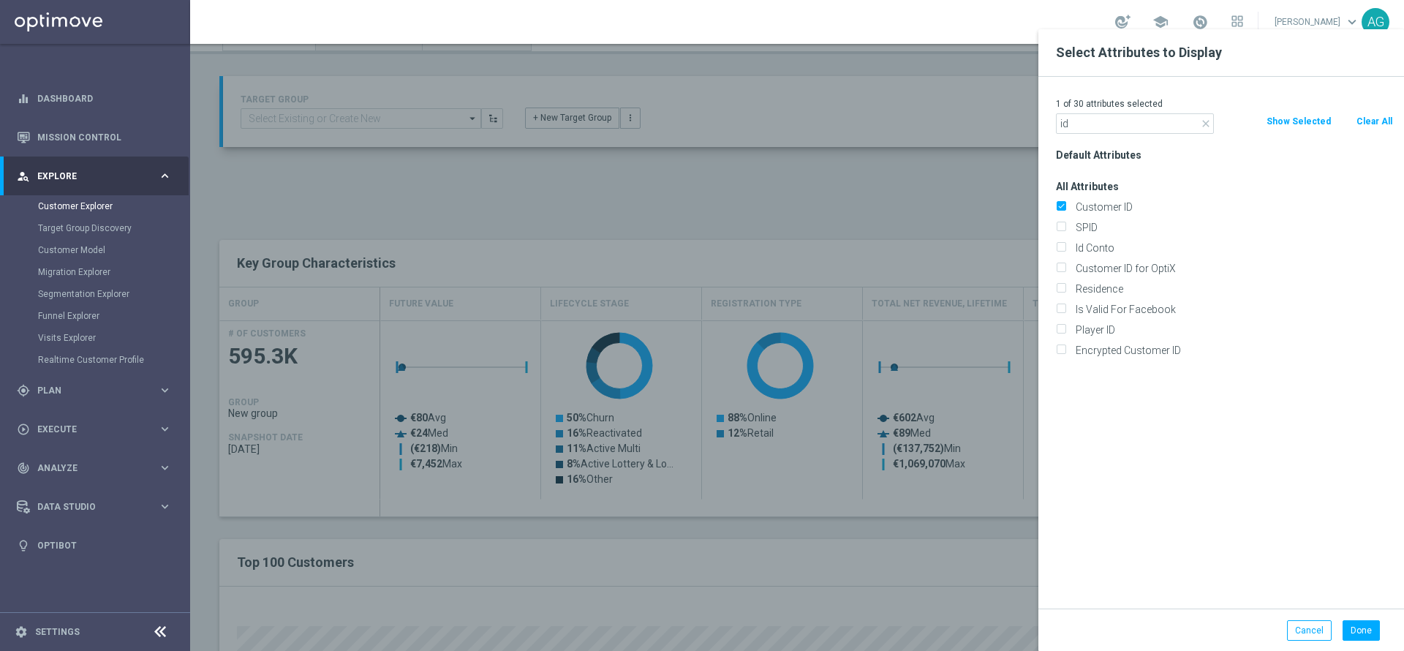
click at [1207, 126] on icon "close" at bounding box center [1206, 124] width 12 height 12
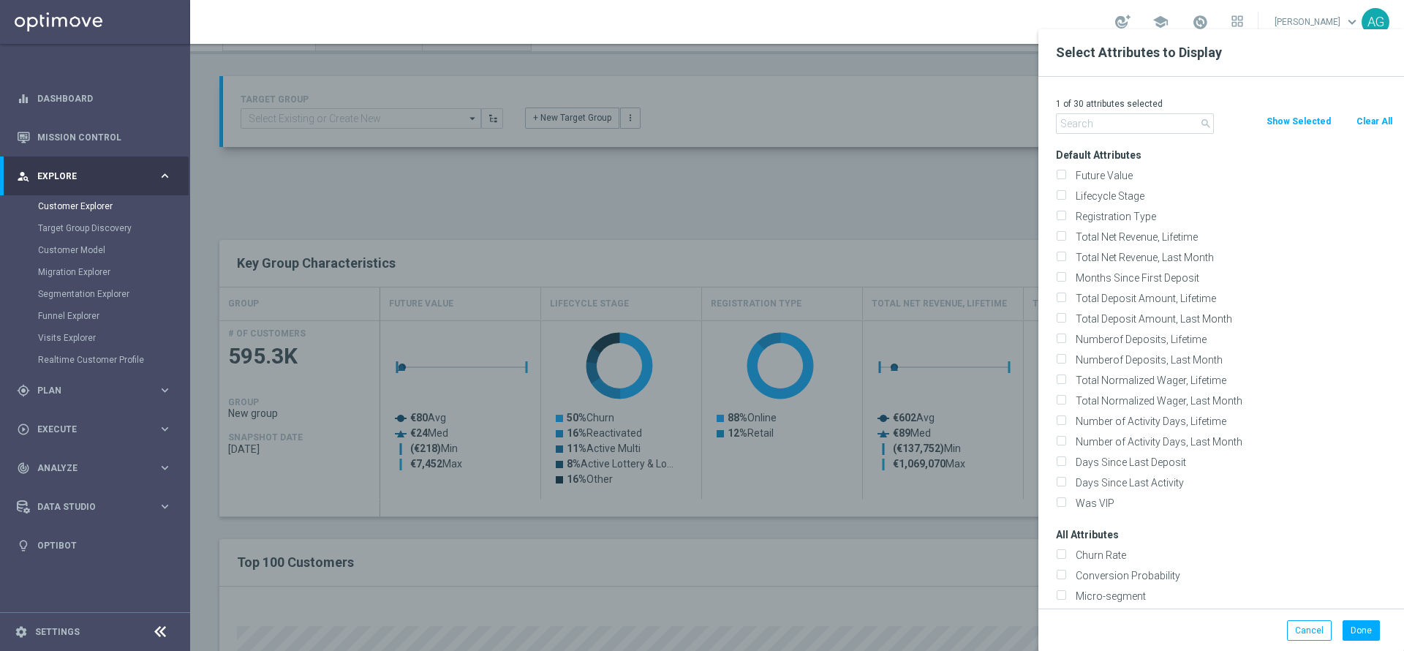
click at [1114, 137] on div "1 of 30 attributes selected search Clear All Show Selected Default Attributes F…" at bounding box center [1221, 343] width 366 height 532
click at [1105, 126] on input "text" at bounding box center [1135, 123] width 158 height 20
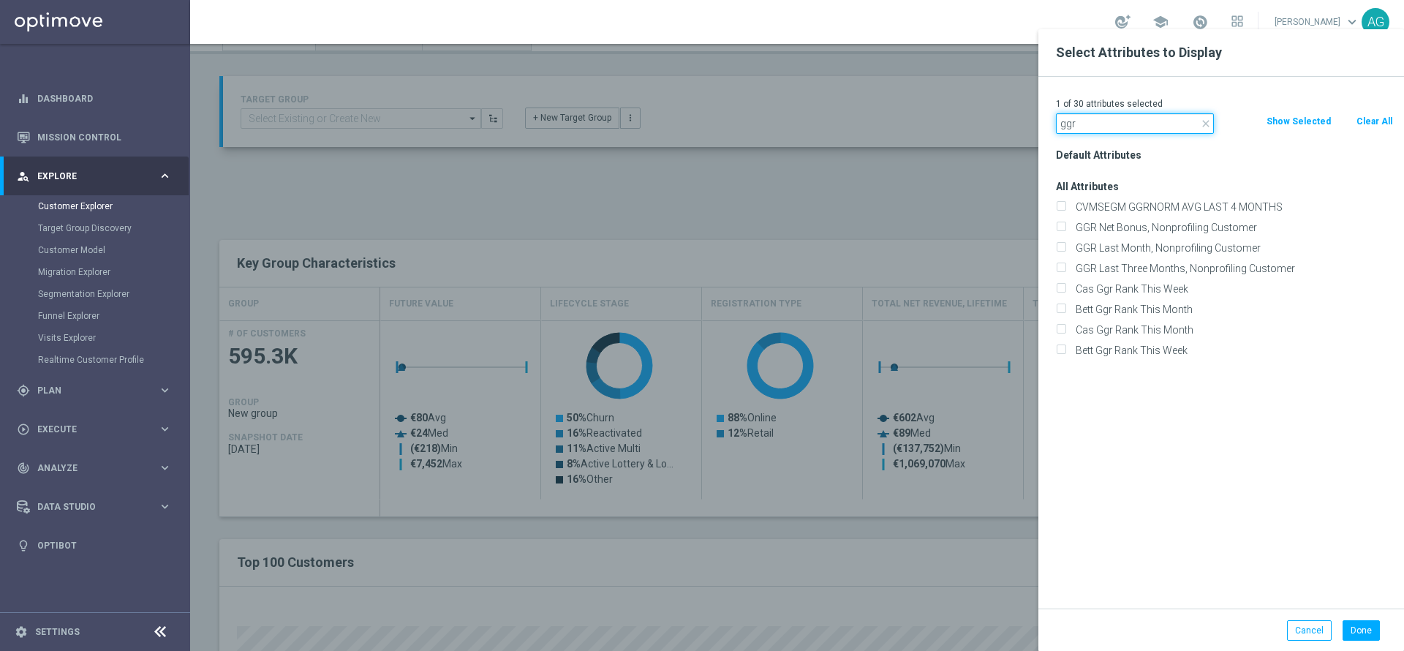
type input "ggr"
click at [1314, 621] on button "Cancel" at bounding box center [1309, 630] width 45 height 20
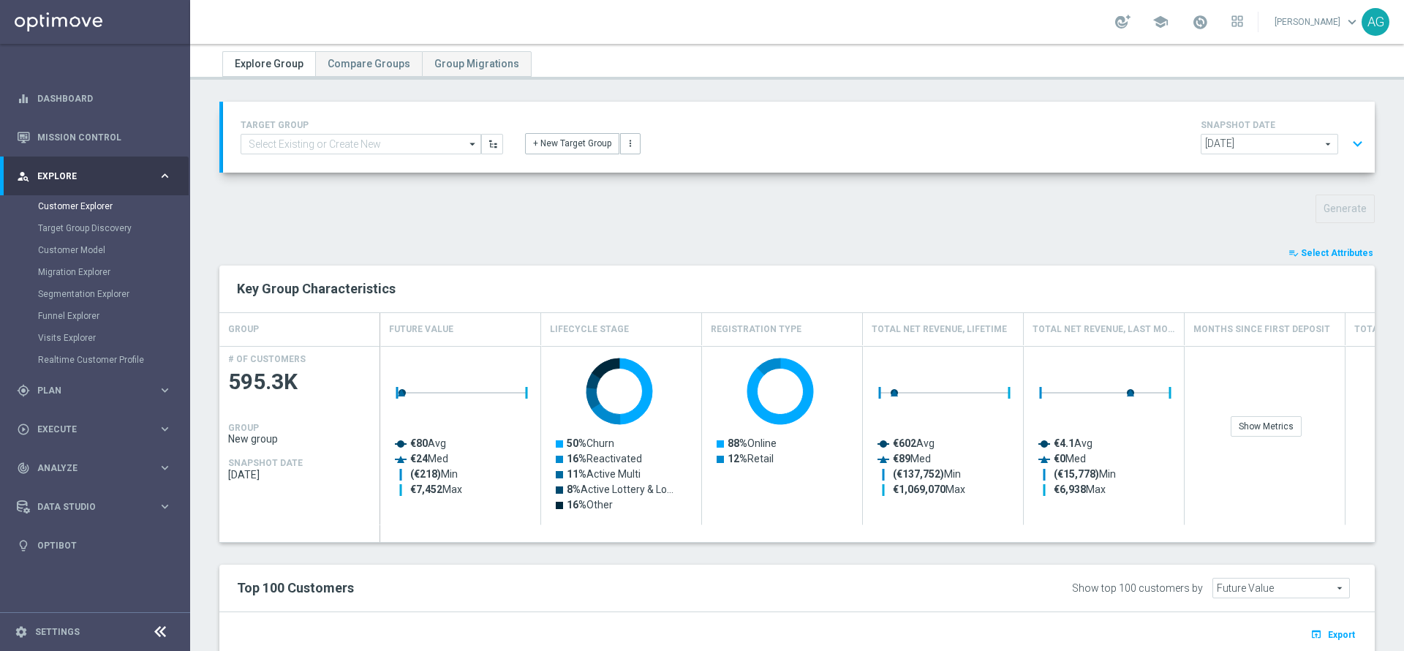
scroll to position [0, 0]
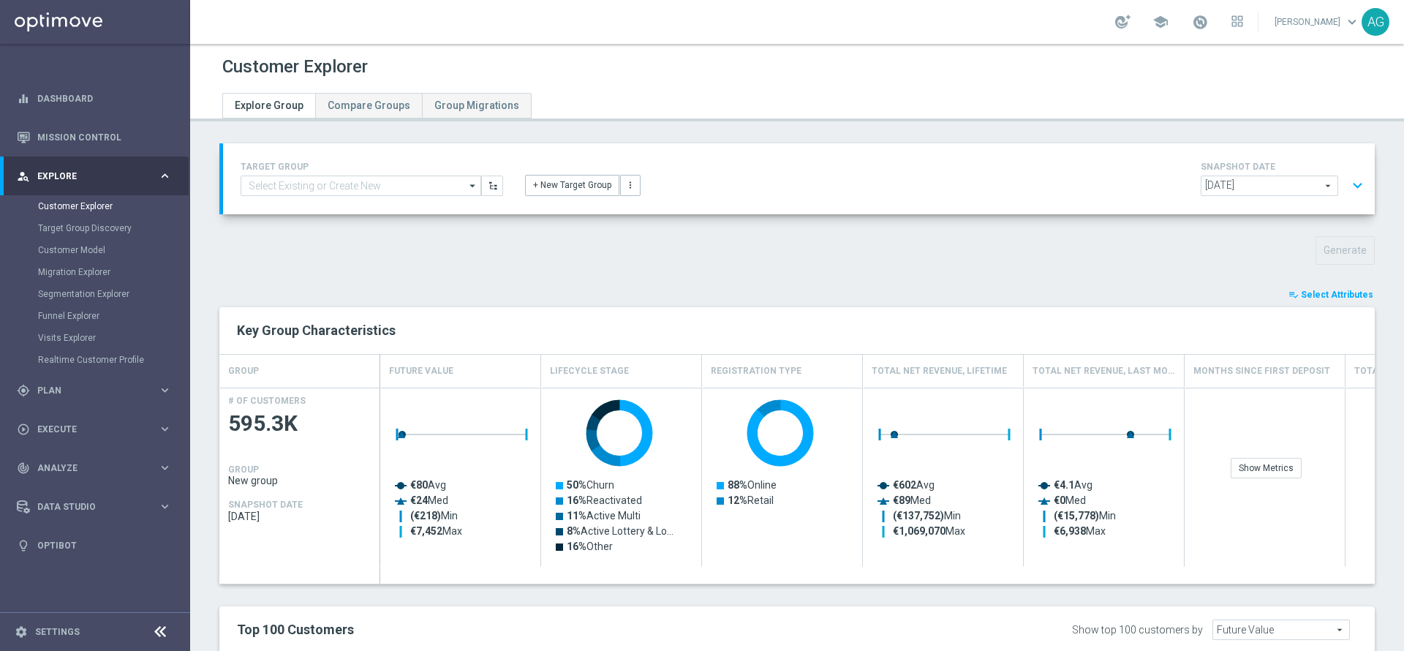
click at [1347, 176] on button "expand_more" at bounding box center [1357, 186] width 21 height 28
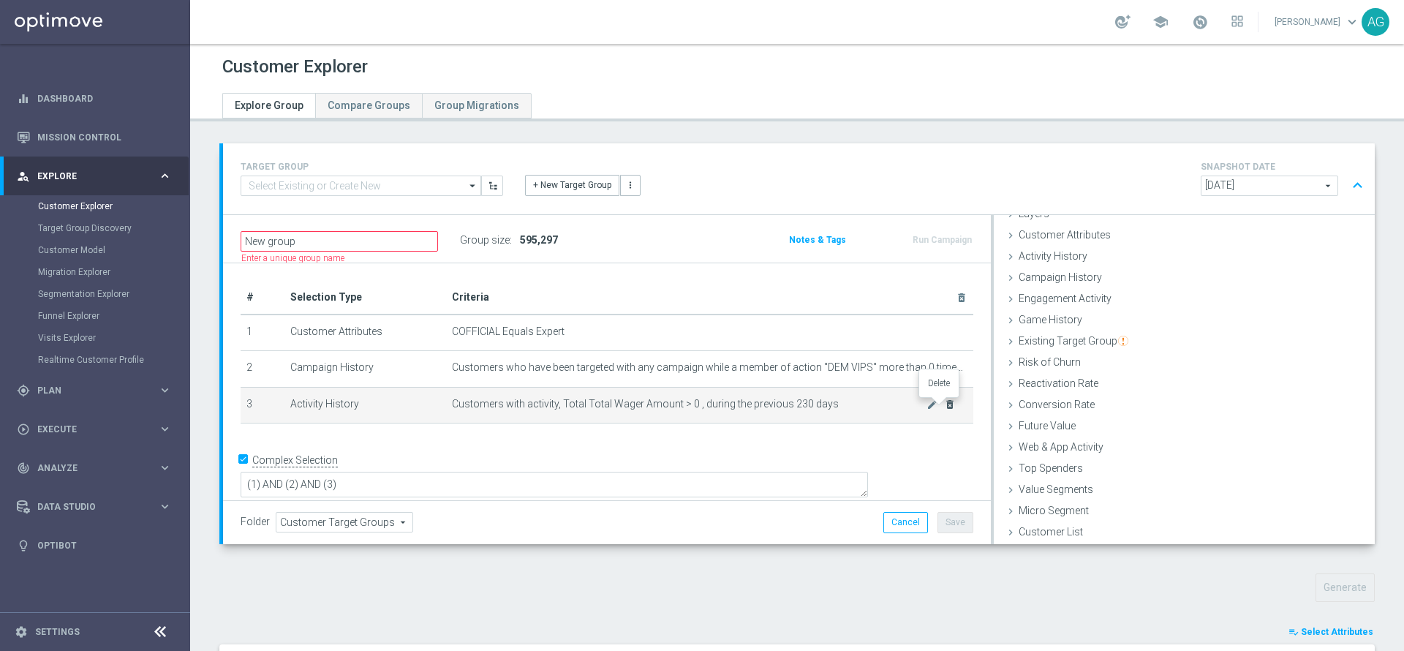
click at [944, 409] on icon "delete_forever" at bounding box center [950, 404] width 12 height 12
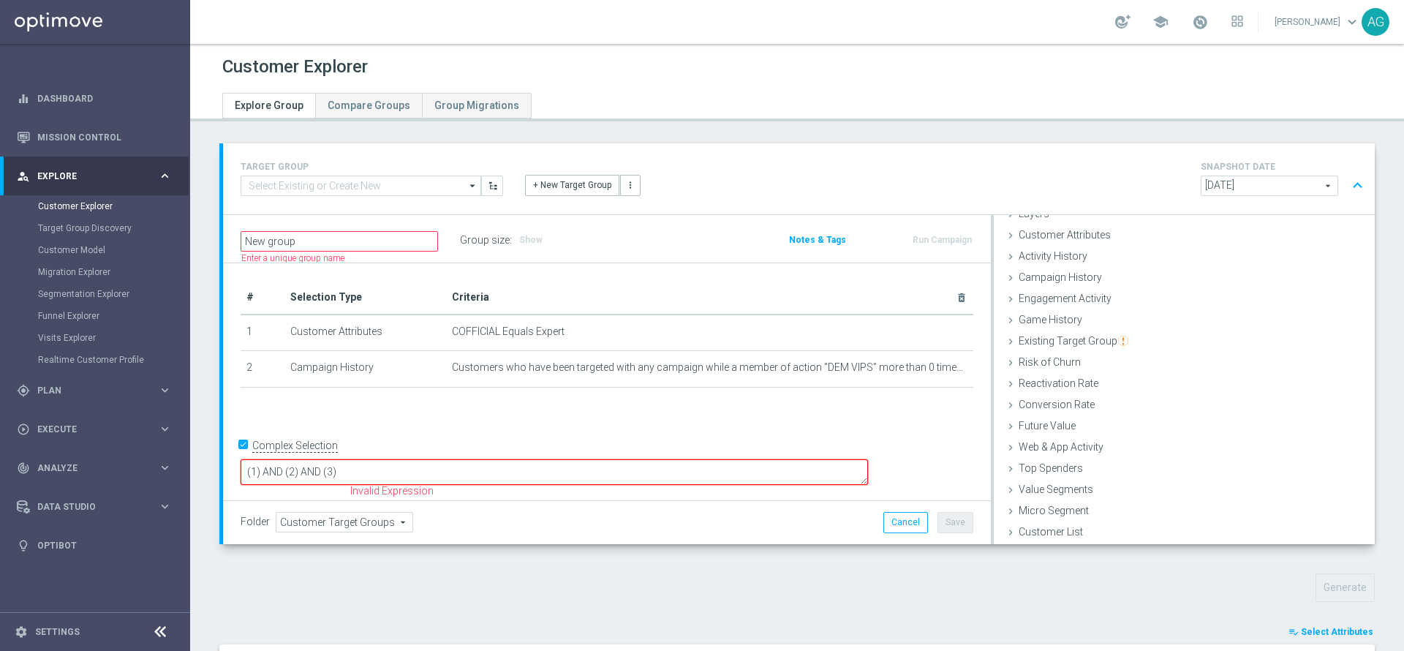
click at [611, 474] on textarea "(1) AND (2) AND (3)" at bounding box center [554, 472] width 627 height 26
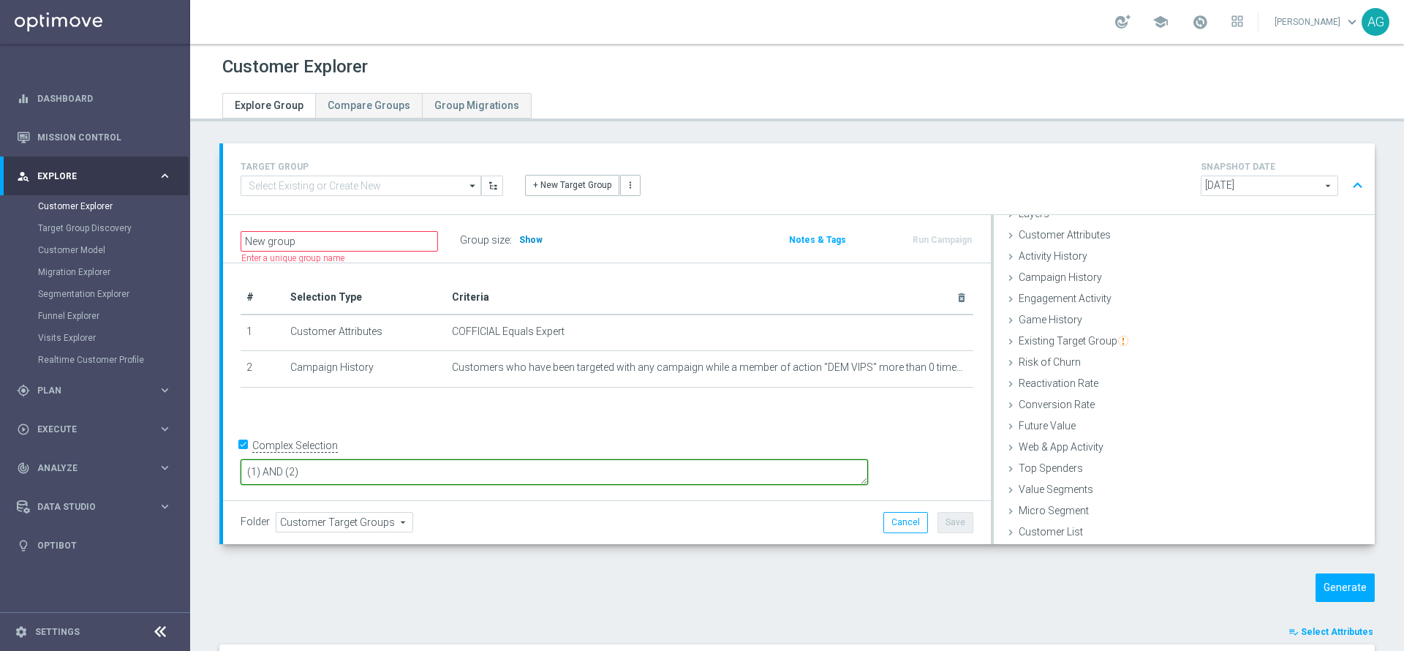
type textarea "(1) AND (2)"
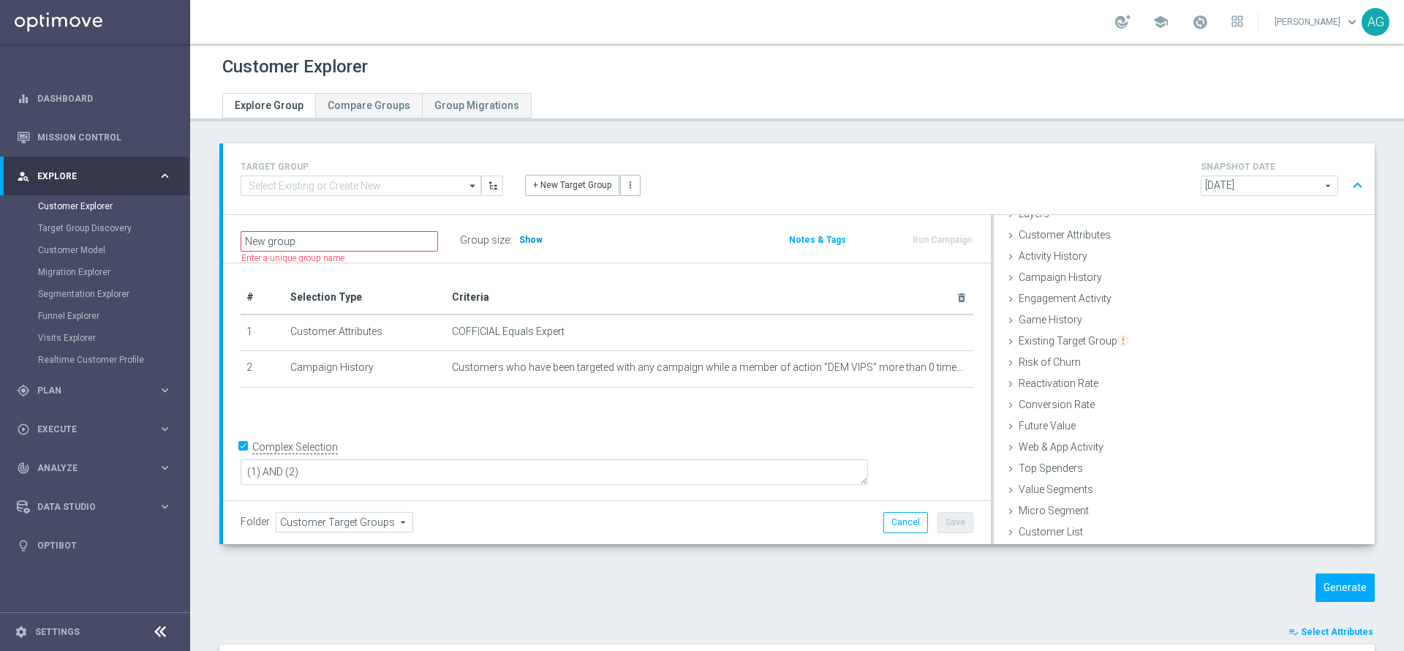
click at [532, 233] on h3 "Show" at bounding box center [531, 240] width 26 height 16
click at [1350, 594] on button "Generate" at bounding box center [1344, 587] width 59 height 29
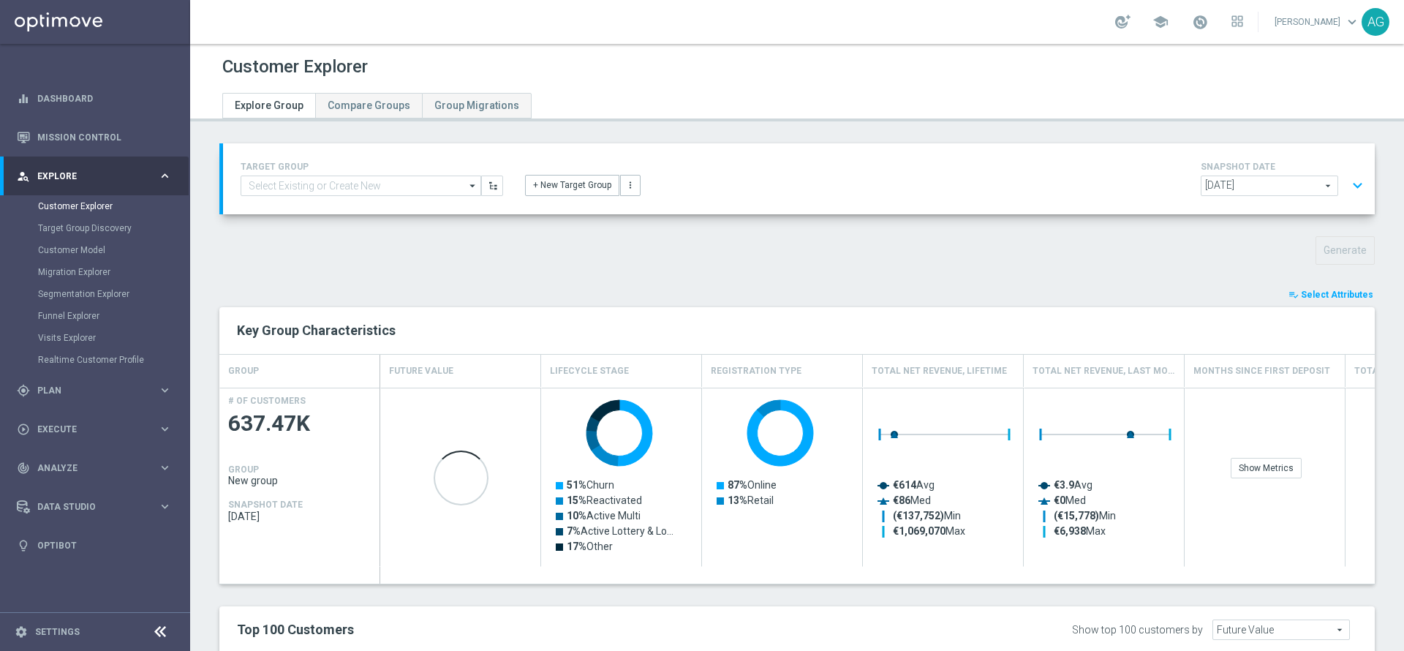
click at [1311, 288] on button "playlist_add_check Select Attributes" at bounding box center [1331, 295] width 88 height 16
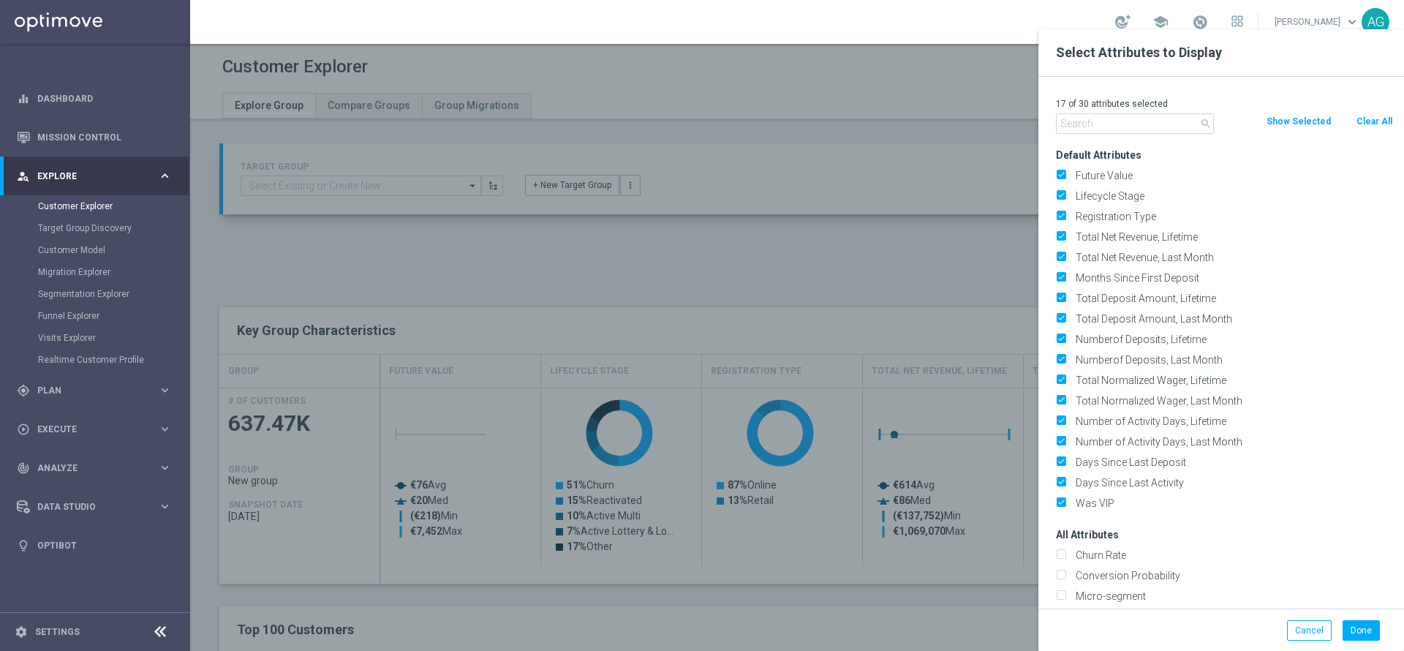
click at [1367, 121] on button "Clear All" at bounding box center [1374, 121] width 39 height 16
checkbox input "false"
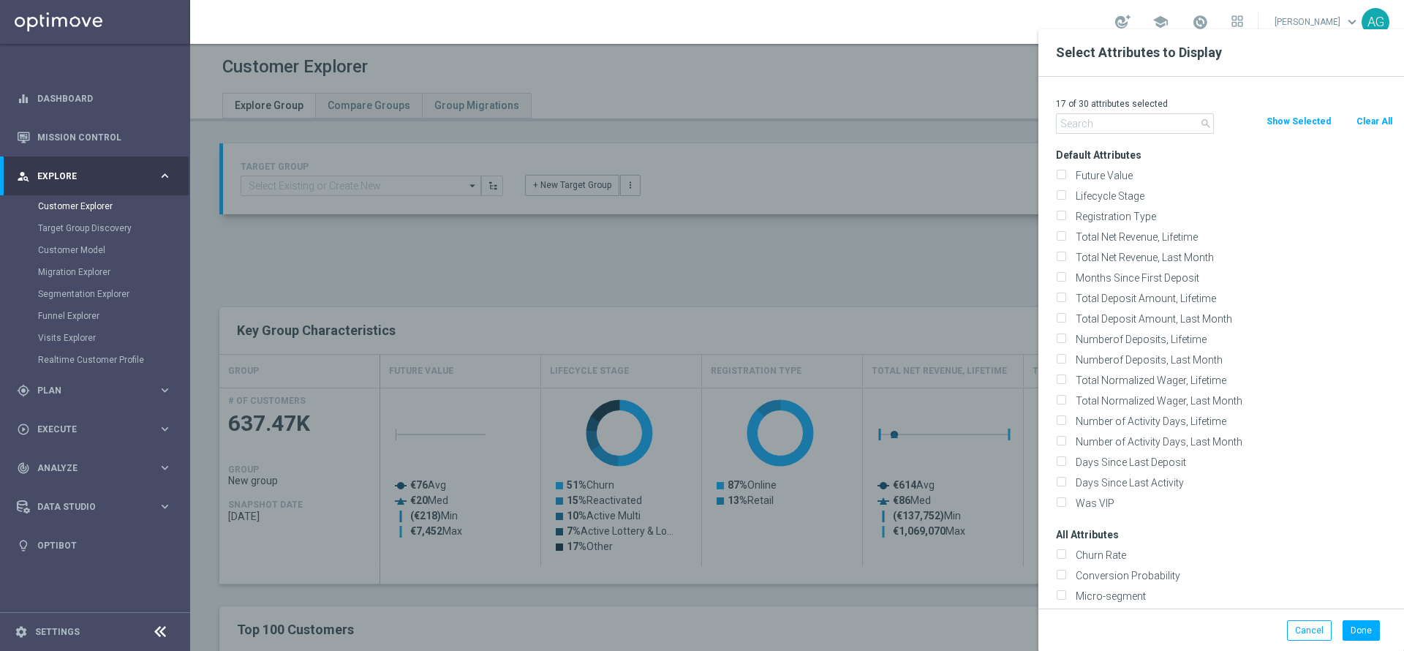
checkbox input "false"
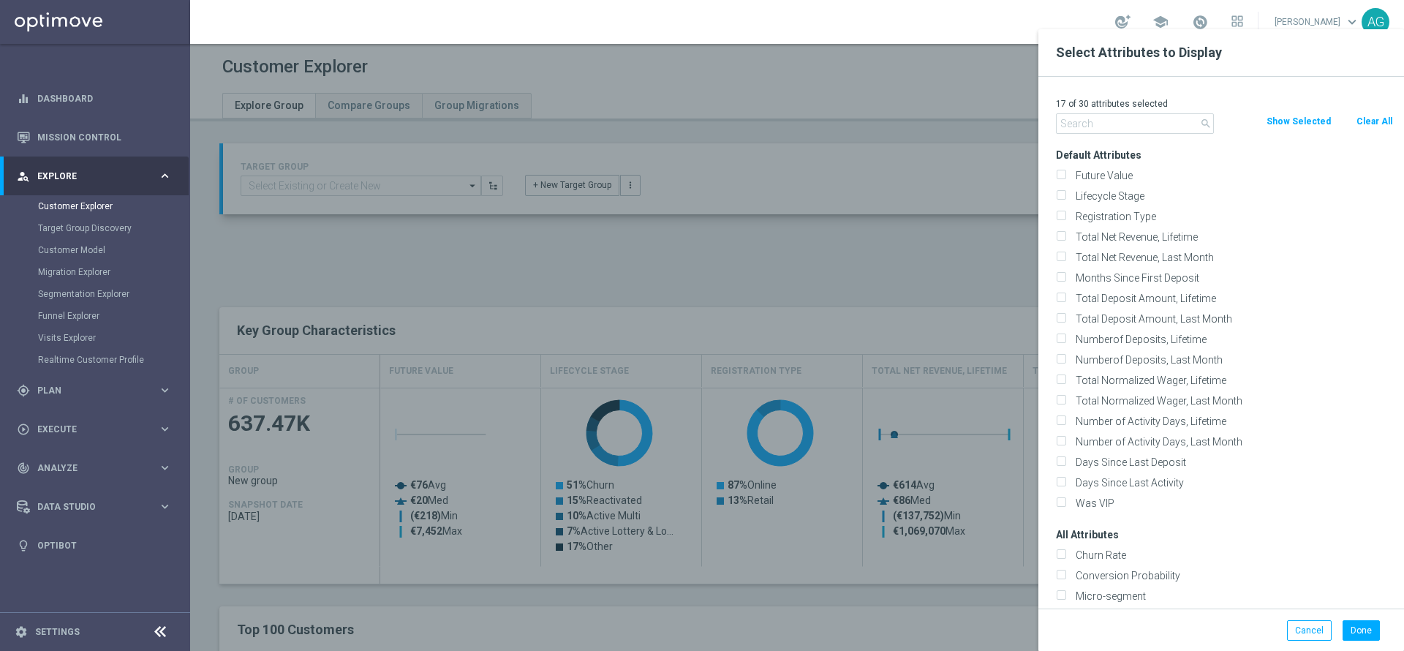
checkbox input "false"
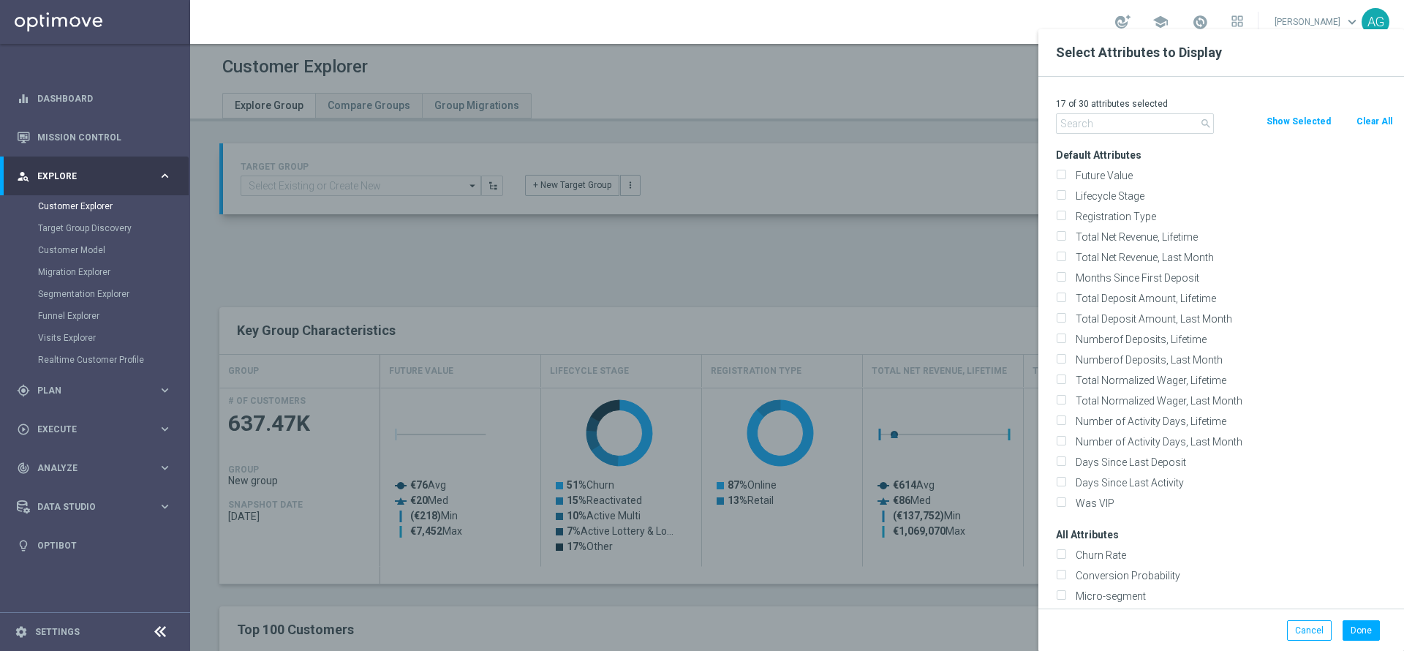
checkbox input "false"
click at [1163, 124] on input "text" at bounding box center [1135, 123] width 158 height 20
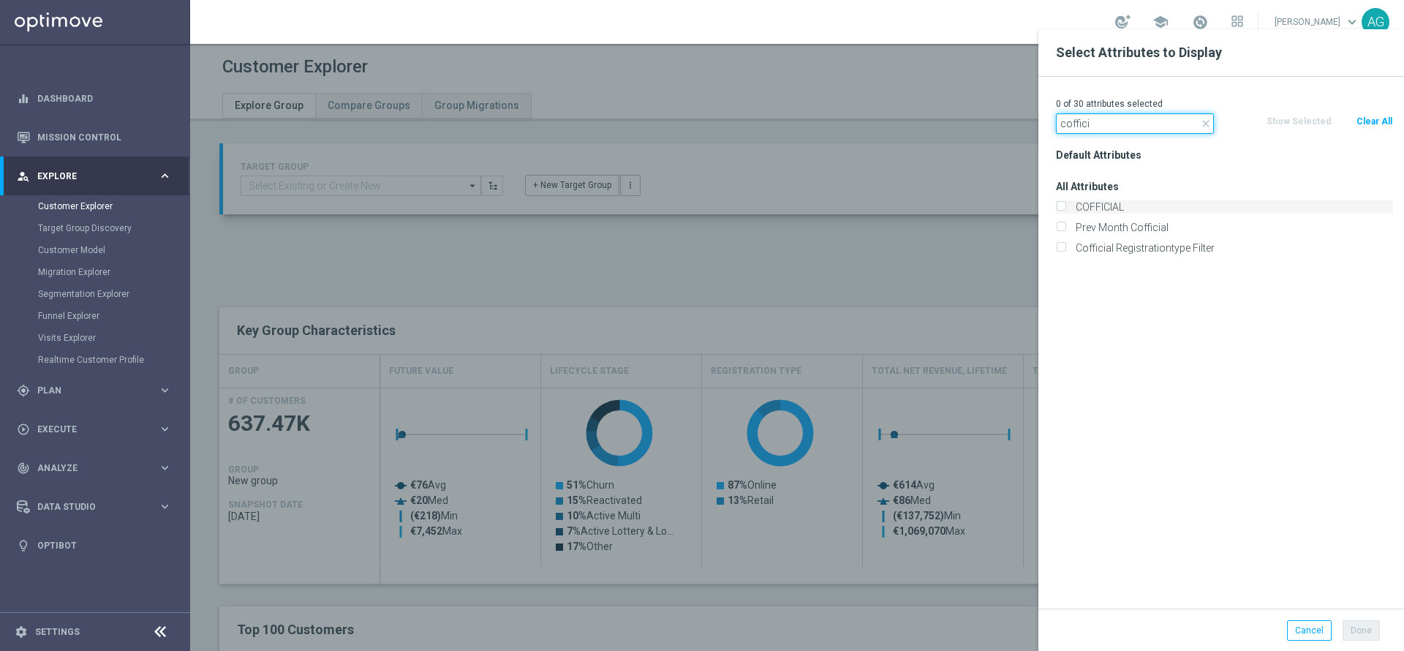
type input "coffici"
click at [1103, 211] on label "COFFICIAL" at bounding box center [1231, 206] width 322 height 13
click at [1065, 211] on input "COFFICIAL" at bounding box center [1061, 209] width 10 height 10
checkbox input "true"
click at [1201, 128] on icon "close" at bounding box center [1206, 124] width 12 height 12
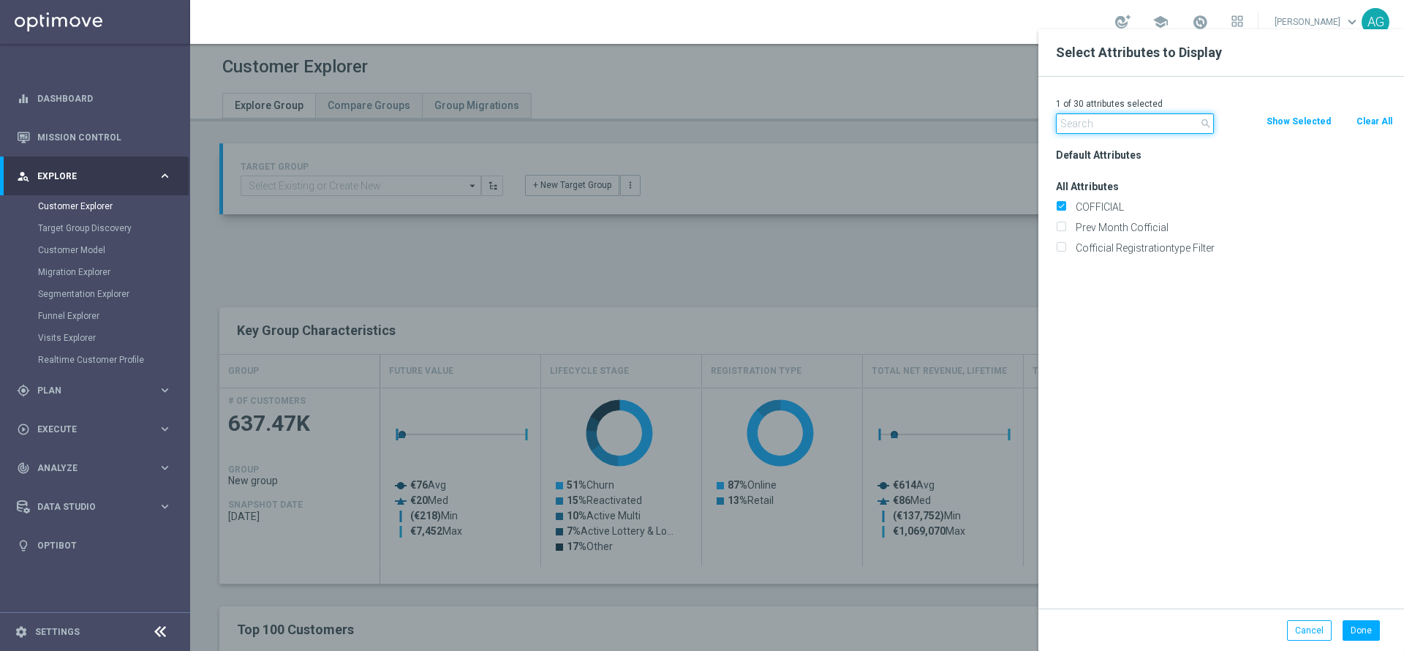
click at [1146, 121] on input "text" at bounding box center [1135, 123] width 158 height 20
type input "id"
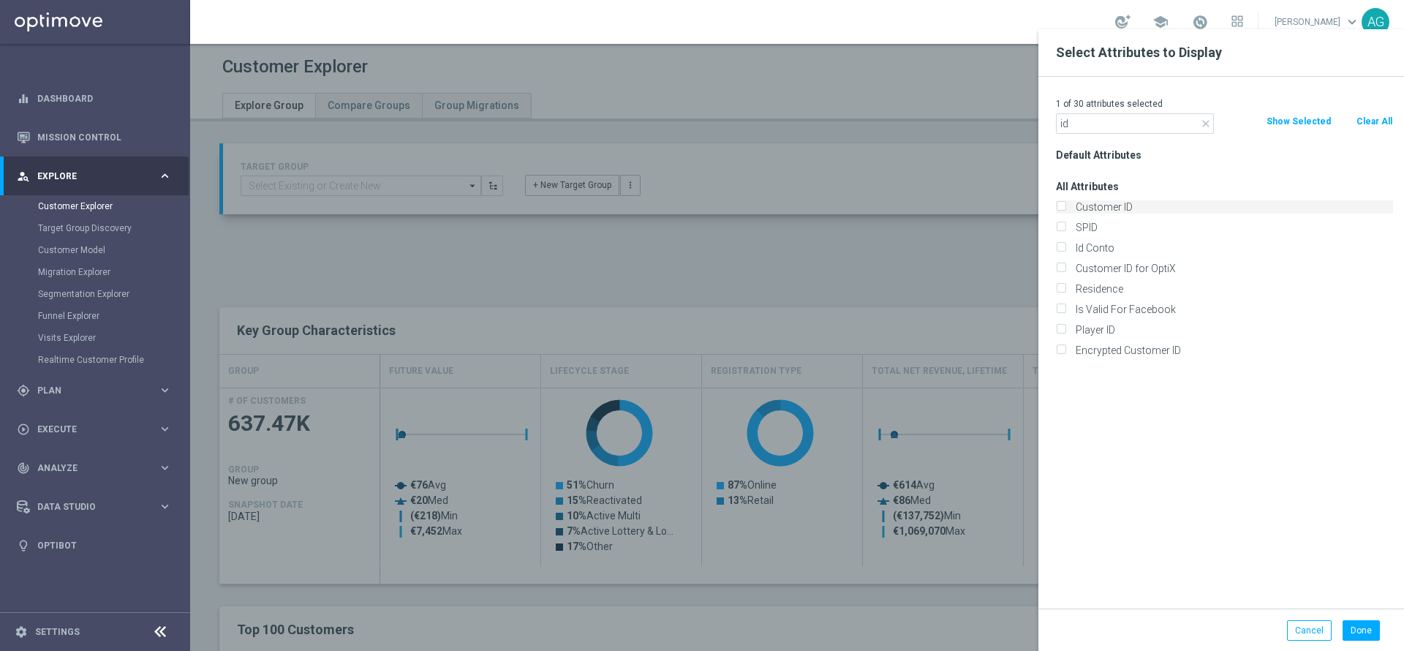
click at [1108, 205] on label "Customer ID" at bounding box center [1231, 206] width 322 height 13
click at [1065, 205] on input "Customer ID" at bounding box center [1061, 209] width 10 height 10
checkbox input "true"
click at [1119, 174] on div "Default Attributes All Attributes Customer ID SPID" at bounding box center [1224, 377] width 359 height 464
click at [1361, 624] on button "Done" at bounding box center [1360, 630] width 37 height 20
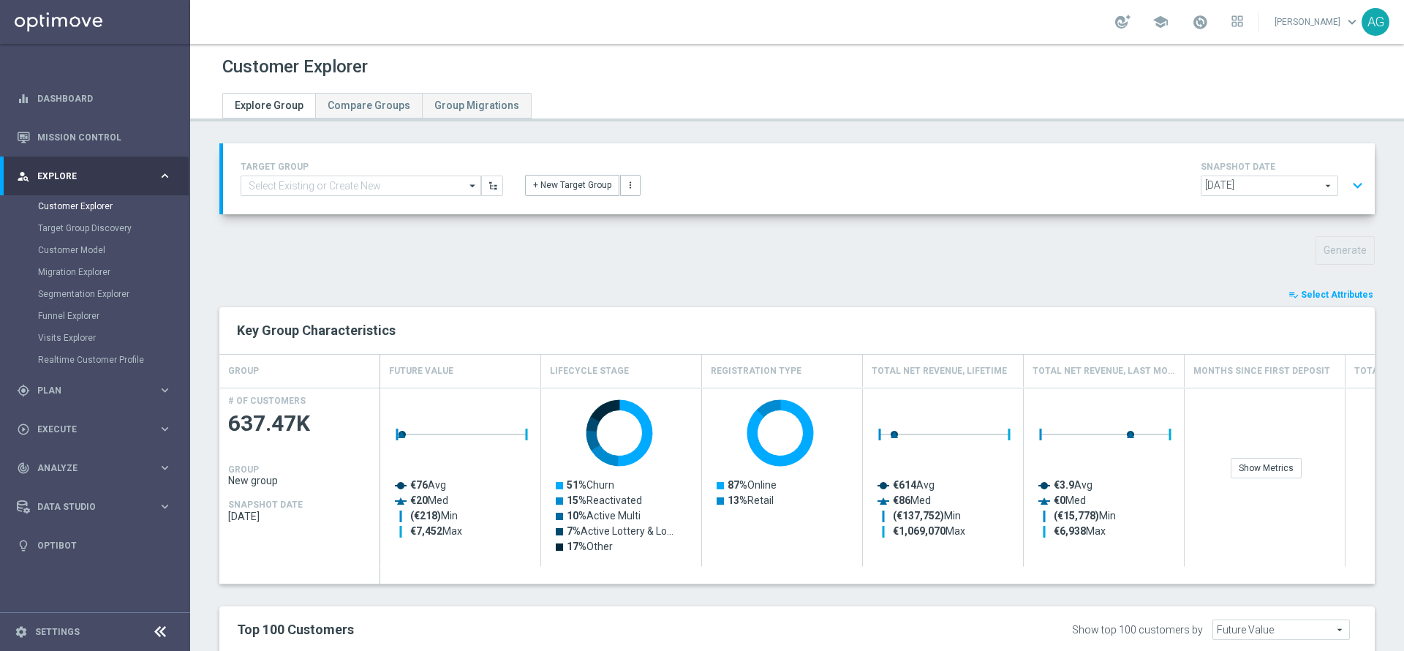
type input "Search"
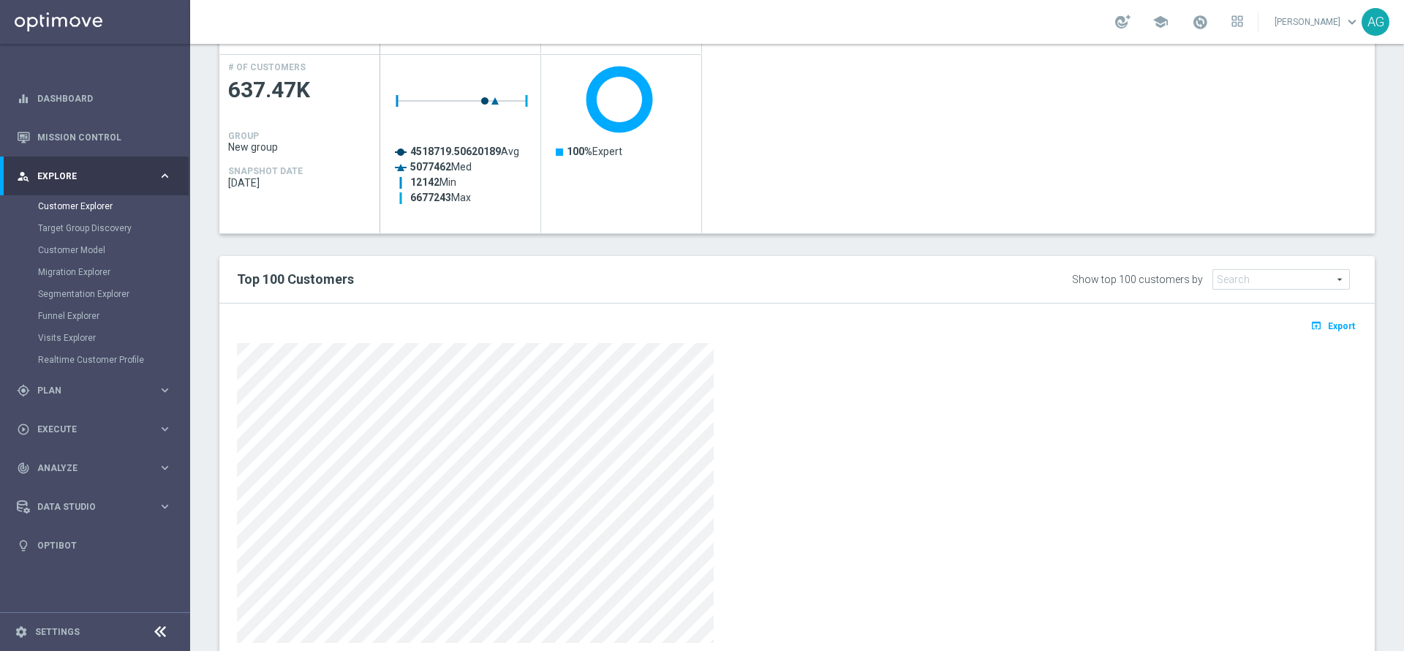
scroll to position [379, 0]
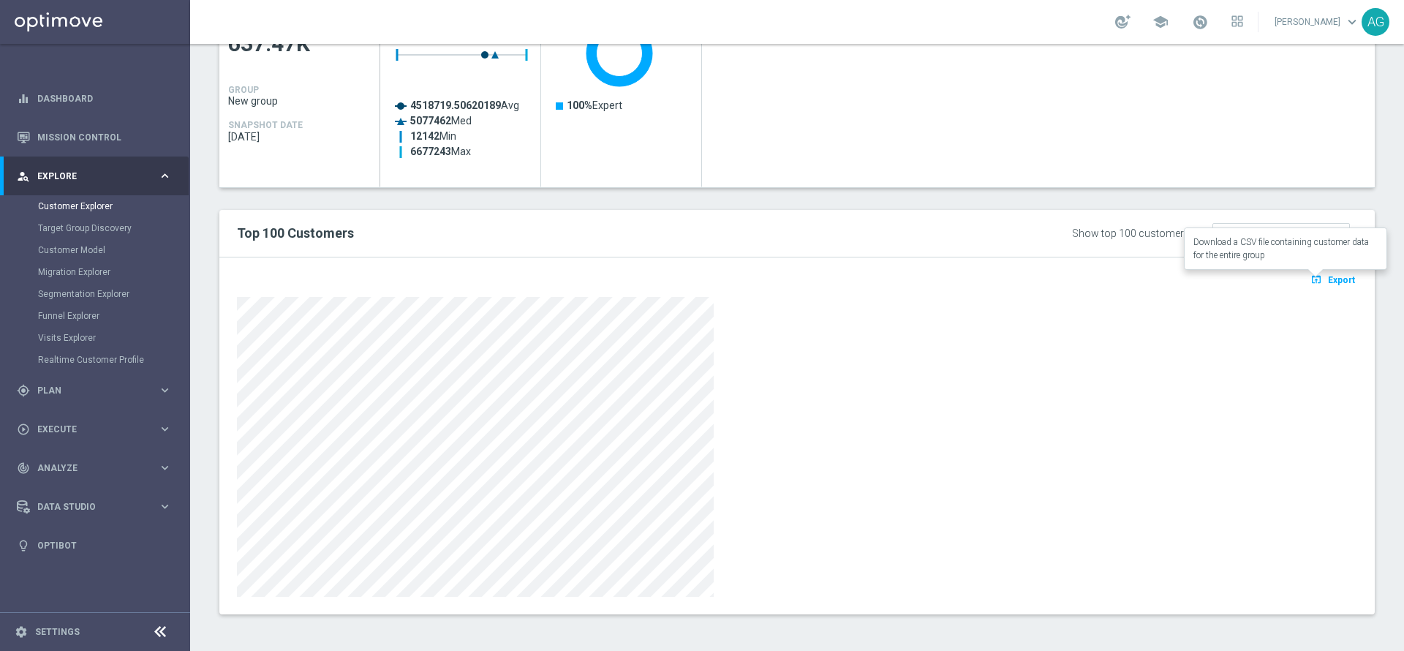
click at [1328, 283] on span "Export" at bounding box center [1341, 280] width 27 height 10
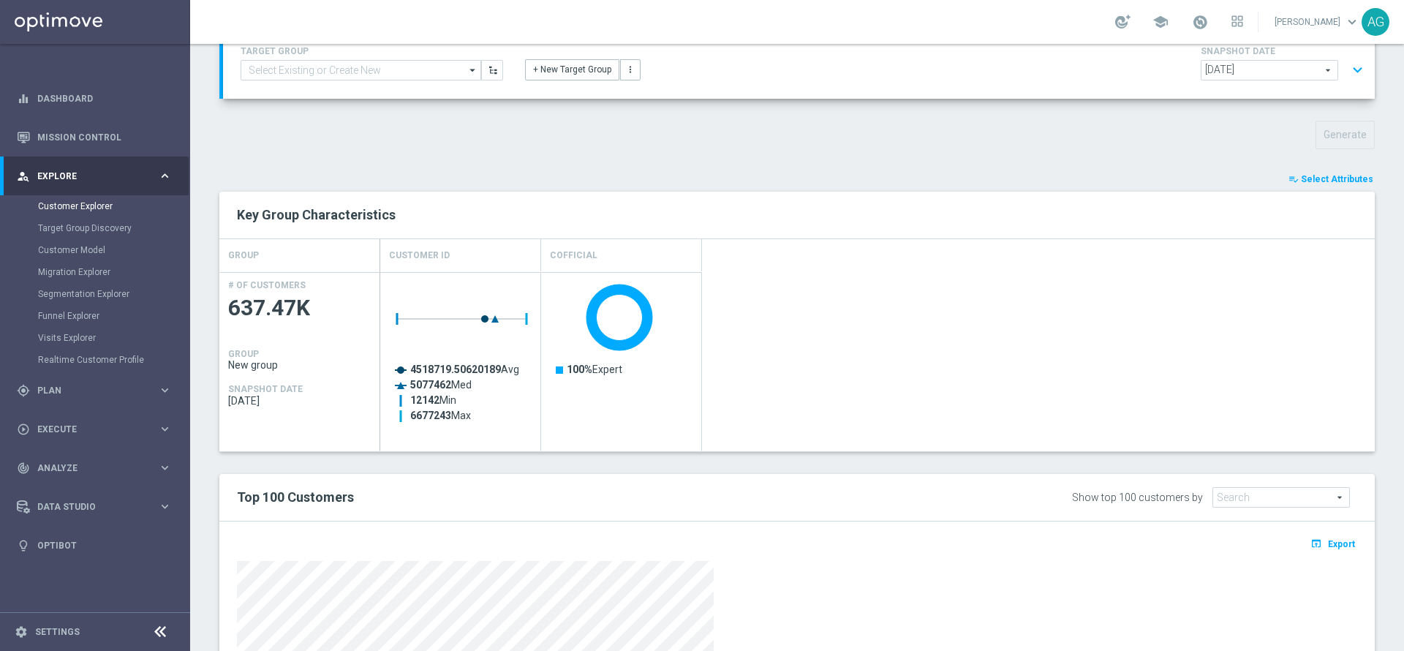
scroll to position [0, 0]
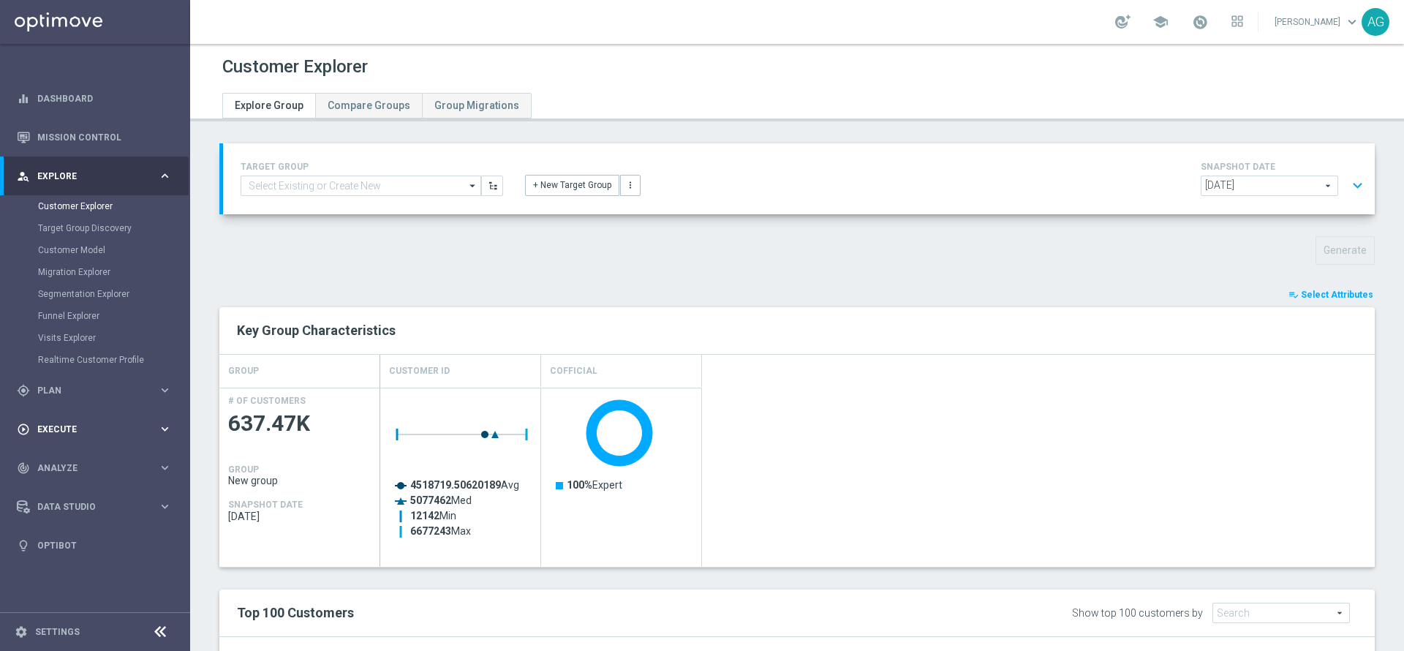
click at [67, 439] on div "play_circle_outline Execute keyboard_arrow_right" at bounding box center [94, 428] width 189 height 39
click at [59, 217] on span "Plan" at bounding box center [97, 215] width 121 height 9
click at [56, 249] on link "Target Groups" at bounding box center [95, 245] width 114 height 12
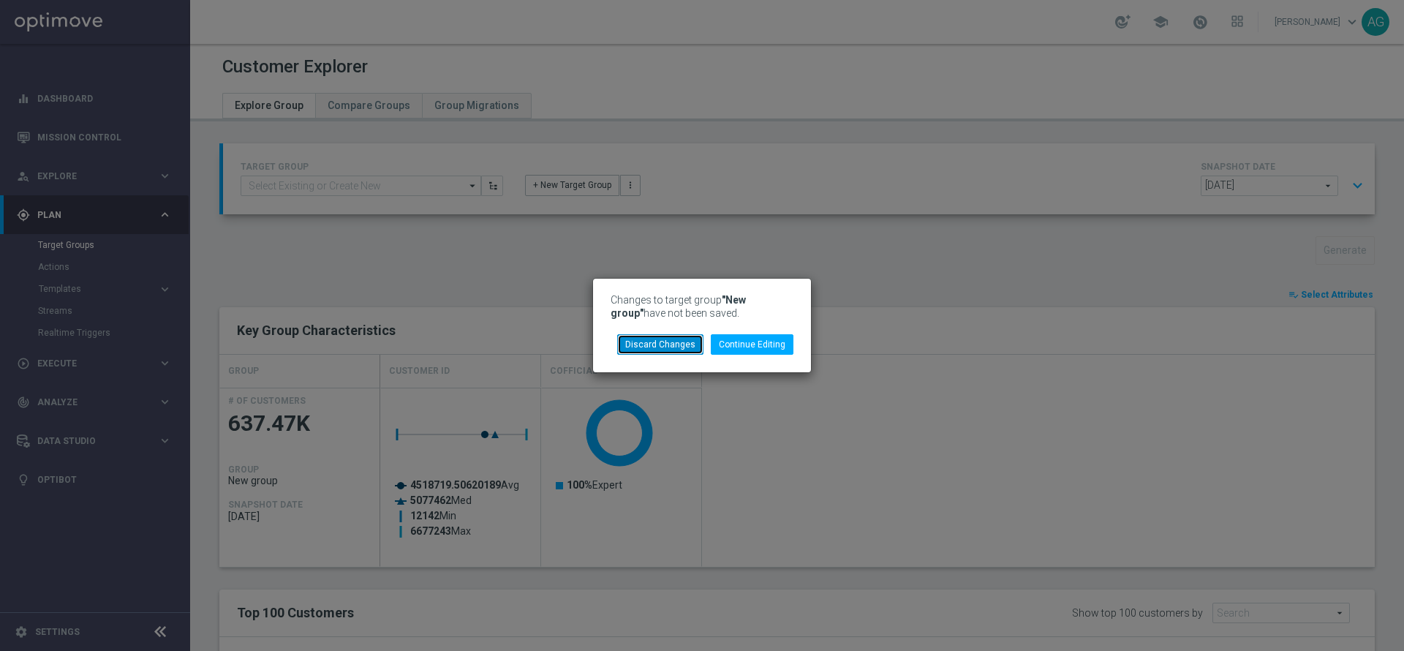
click at [696, 336] on button "Discard Changes" at bounding box center [660, 344] width 86 height 20
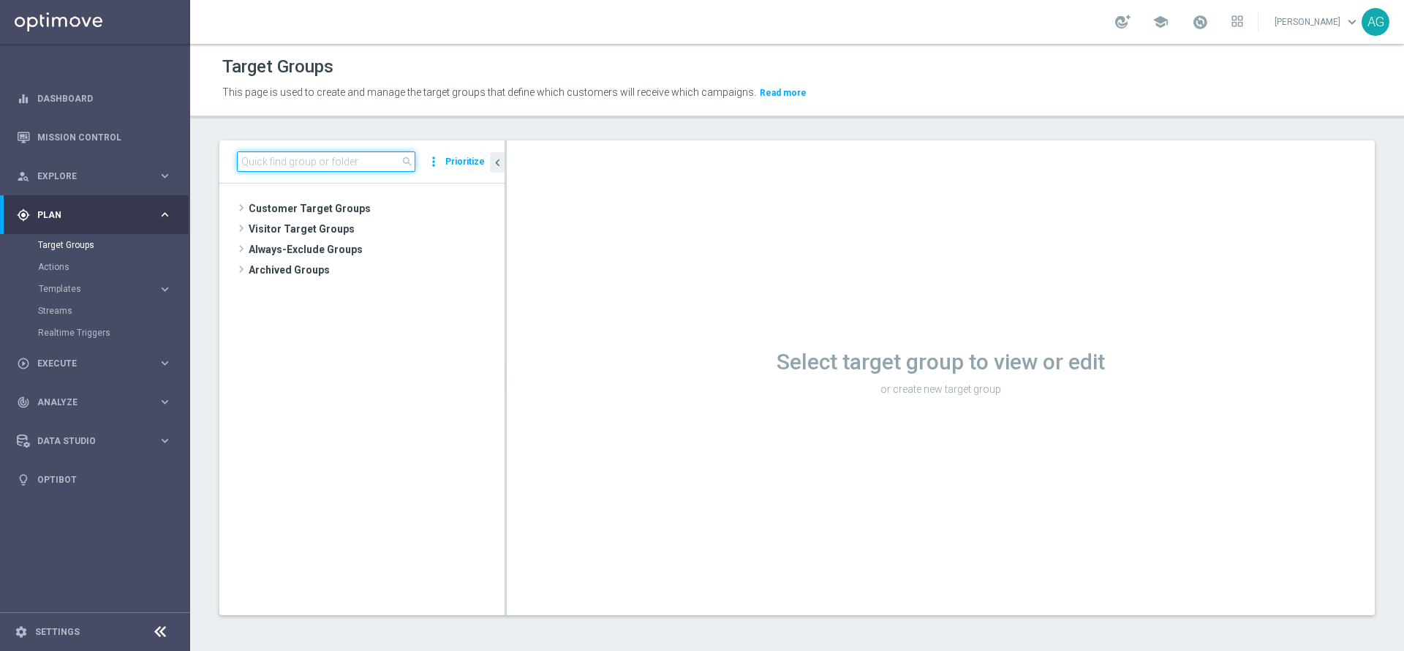
click at [284, 163] on input at bounding box center [326, 161] width 178 height 20
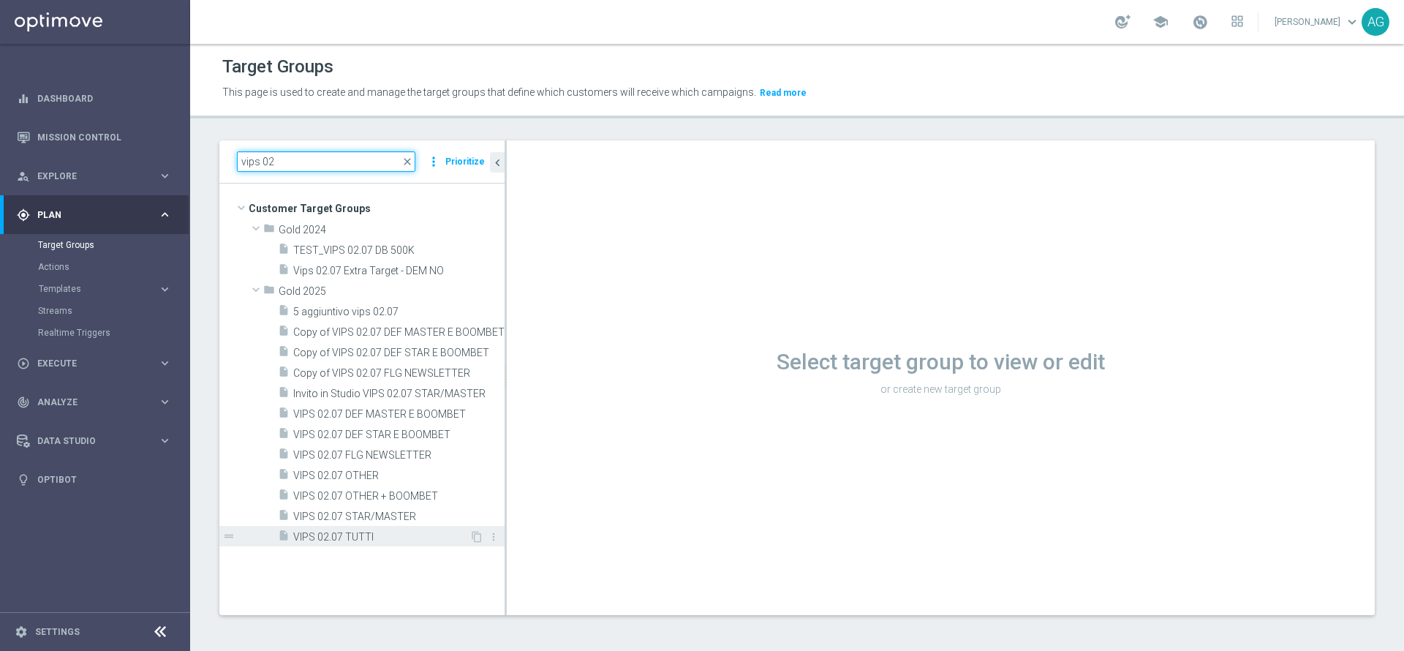
type input "vips 02"
click at [303, 545] on div "insert_drive_file VIPS 02.07 TUTTI" at bounding box center [374, 536] width 192 height 20
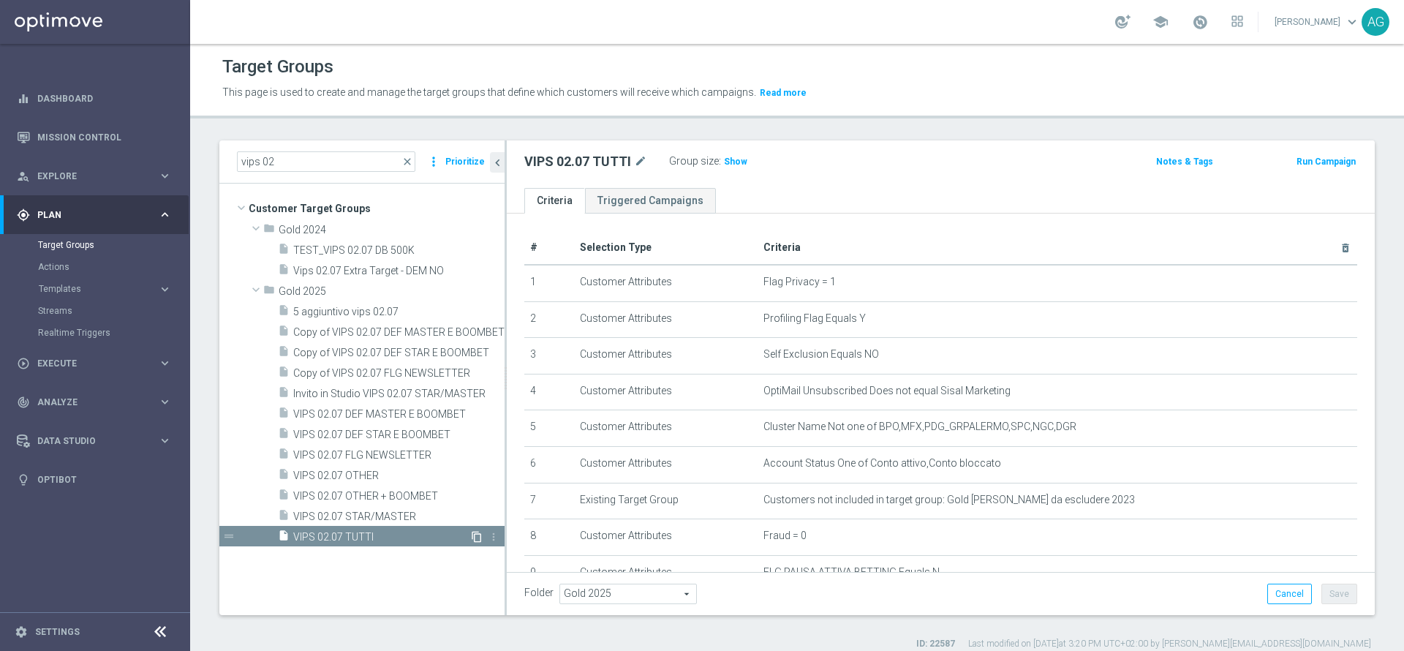
click at [475, 531] on icon "content_copy" at bounding box center [477, 537] width 12 height 12
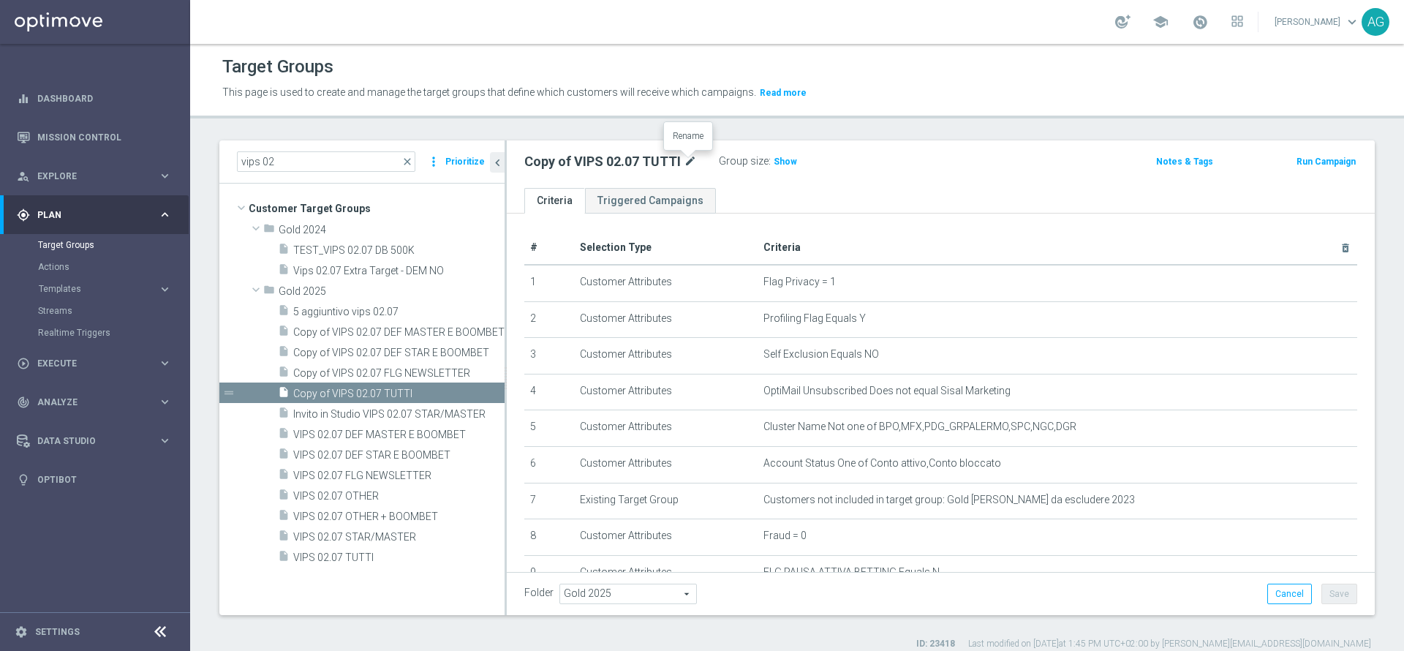
click at [692, 162] on icon "mode_edit" at bounding box center [690, 162] width 13 height 18
click at [684, 163] on input "Copy of VIPS 02.07 TUTTI" at bounding box center [622, 163] width 197 height 20
click at [568, 163] on input "Copy of VIPS 02.07 STAR-" at bounding box center [622, 163] width 197 height 20
click at [563, 167] on input "VIPS 02.07 STAR-" at bounding box center [622, 163] width 197 height 20
type input "VIPS 26.08 STAR-MASTER-TALENT"
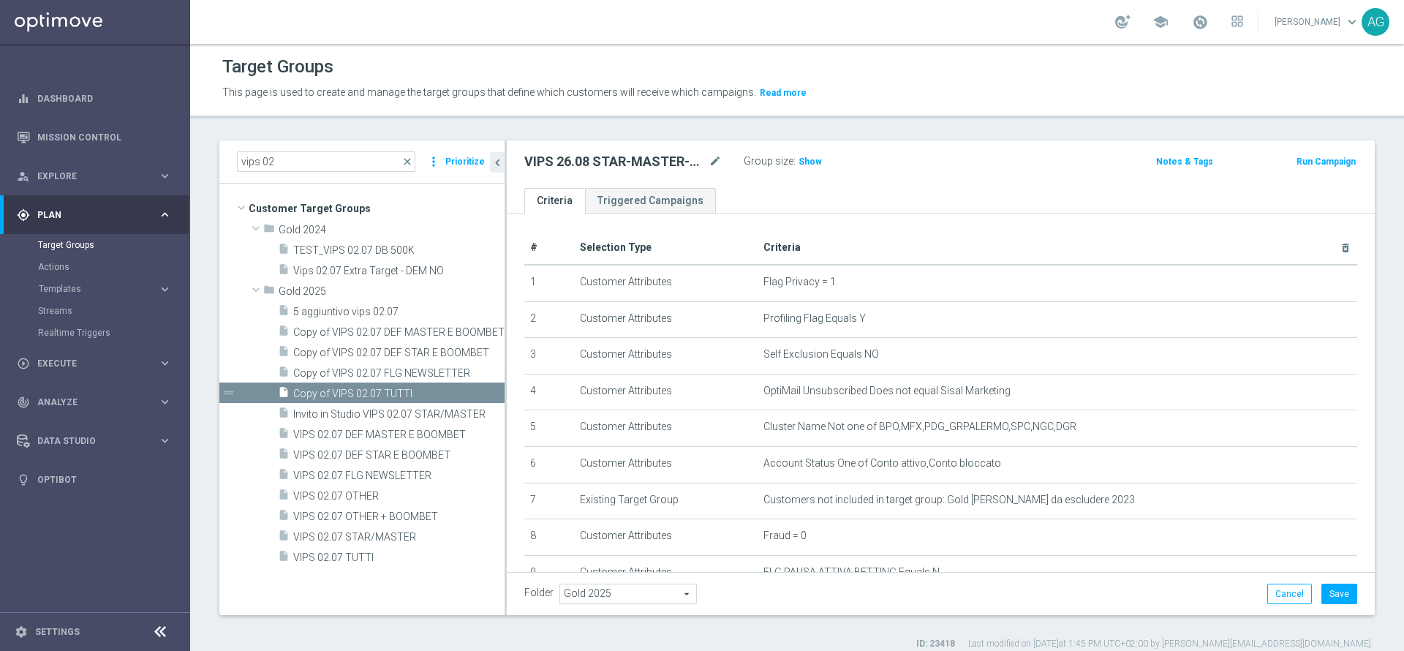
click at [851, 211] on ul "Criteria Triggered Campaigns" at bounding box center [941, 201] width 868 height 26
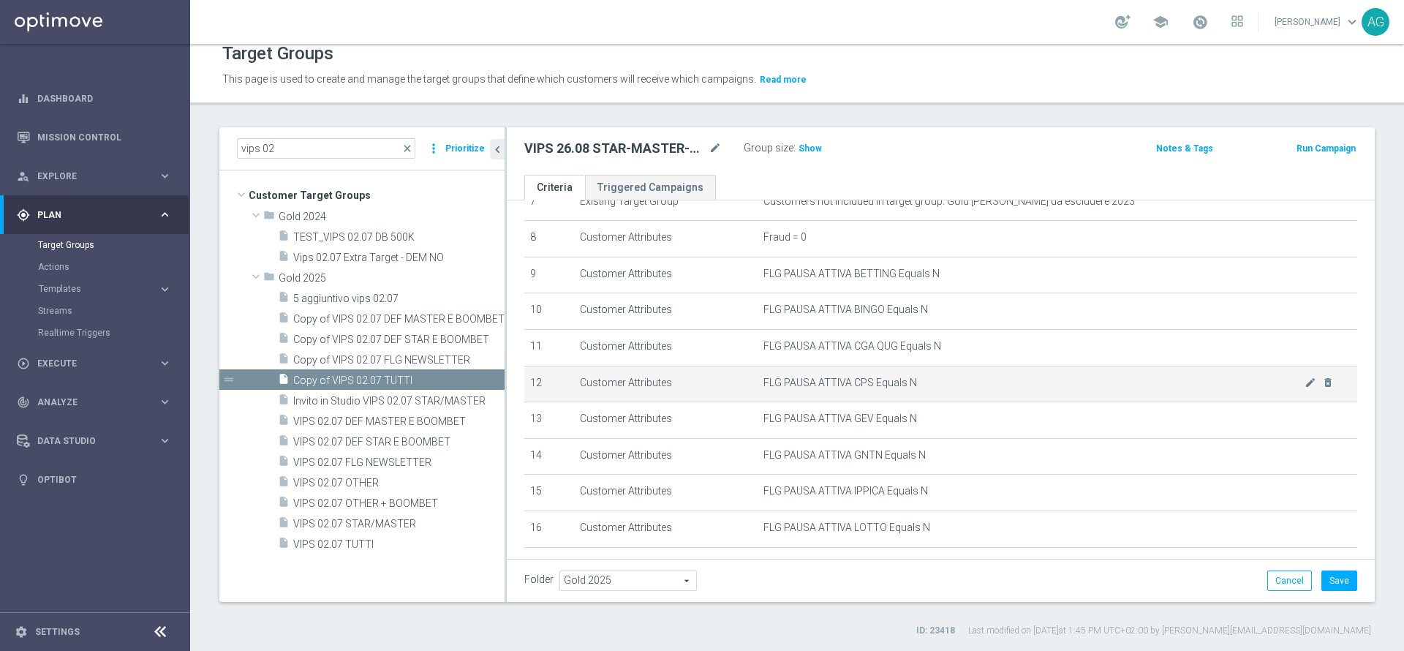
scroll to position [175, 0]
click at [1322, 390] on icon "delete_forever" at bounding box center [1328, 384] width 12 height 12
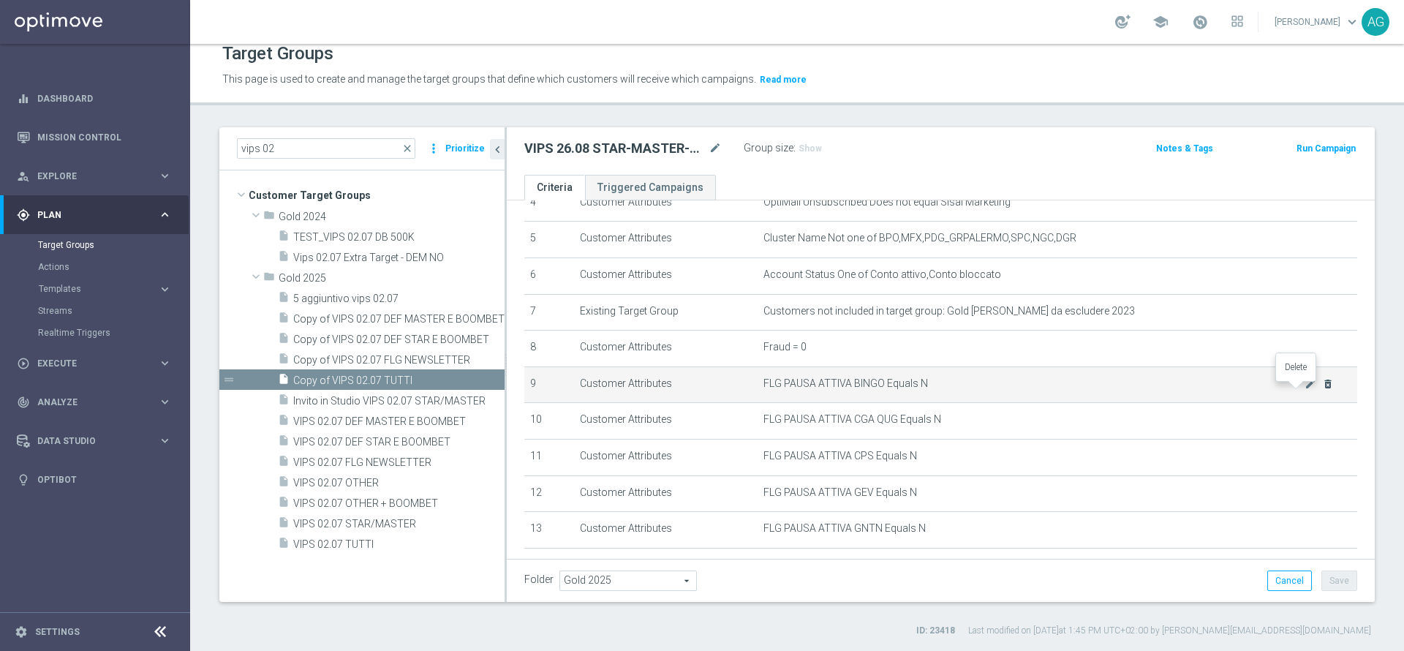
click at [1322, 390] on icon "delete_forever" at bounding box center [1328, 384] width 12 height 12
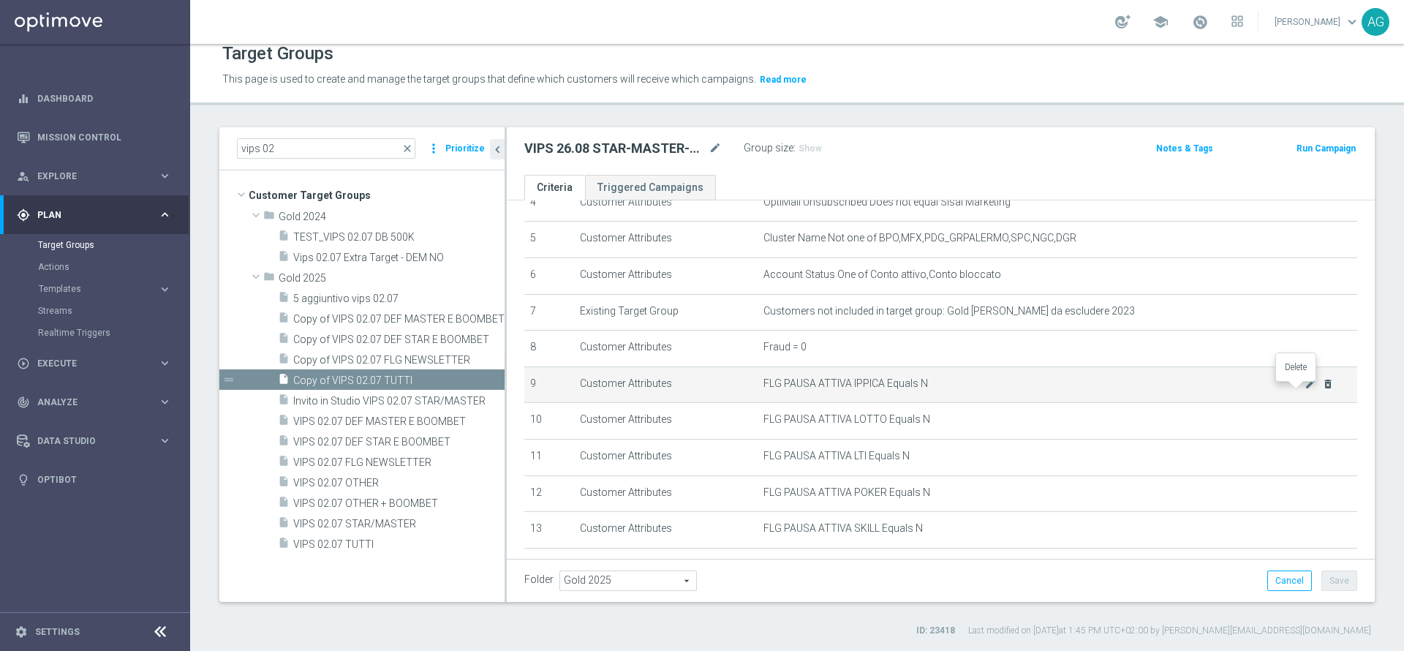
click at [1322, 390] on icon "delete_forever" at bounding box center [1328, 384] width 12 height 12
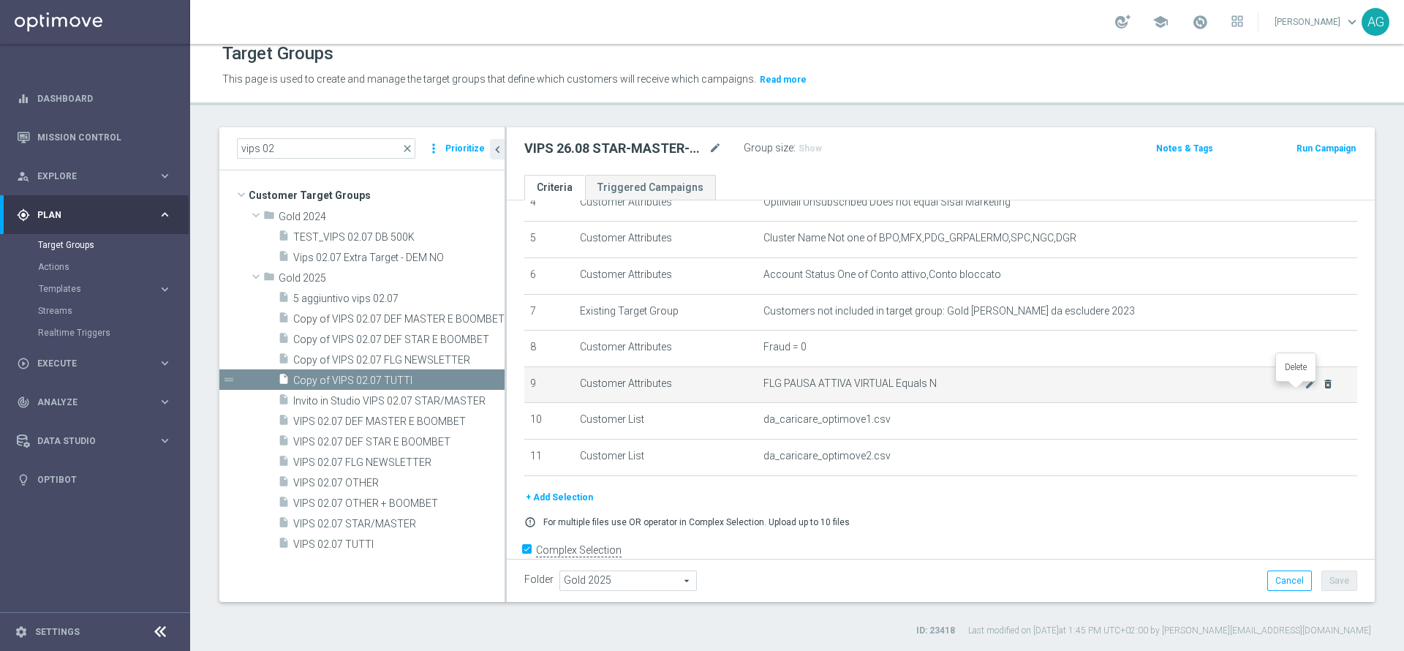
click at [1322, 390] on icon "delete_forever" at bounding box center [1328, 384] width 12 height 12
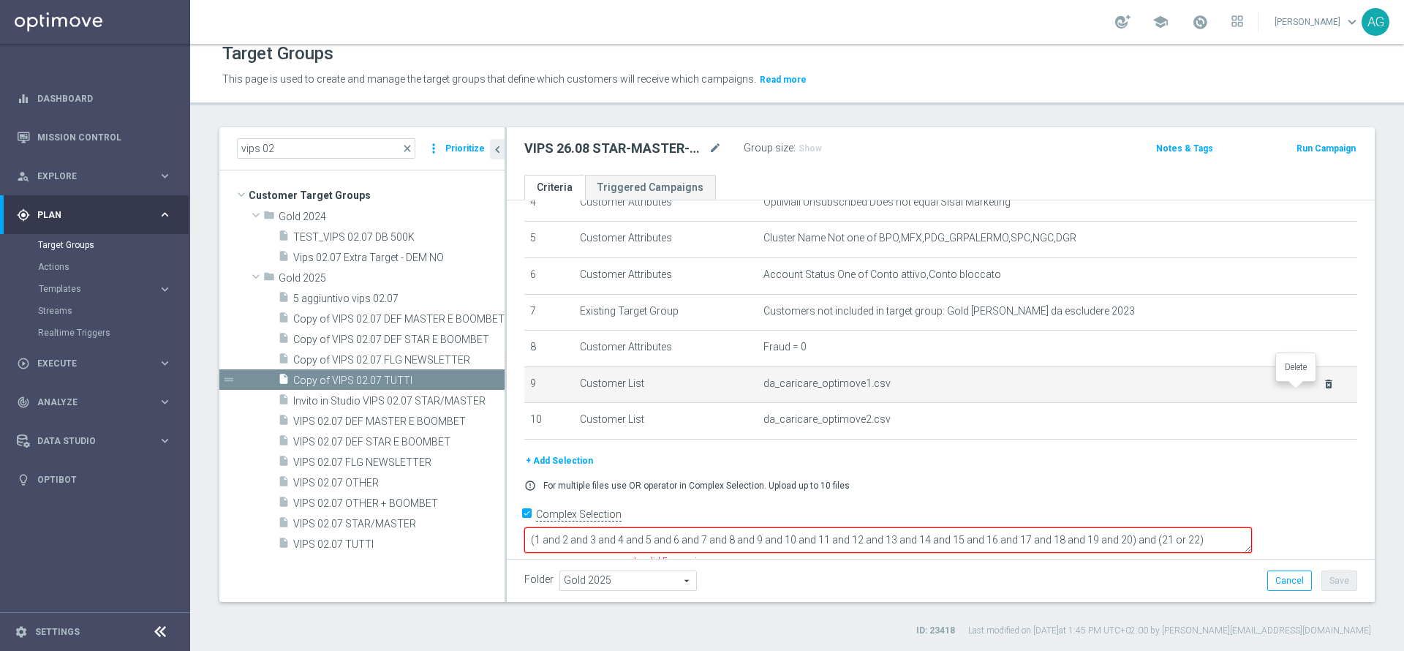
scroll to position [172, 0]
click at [1323, 393] on icon "delete_forever" at bounding box center [1329, 388] width 12 height 12
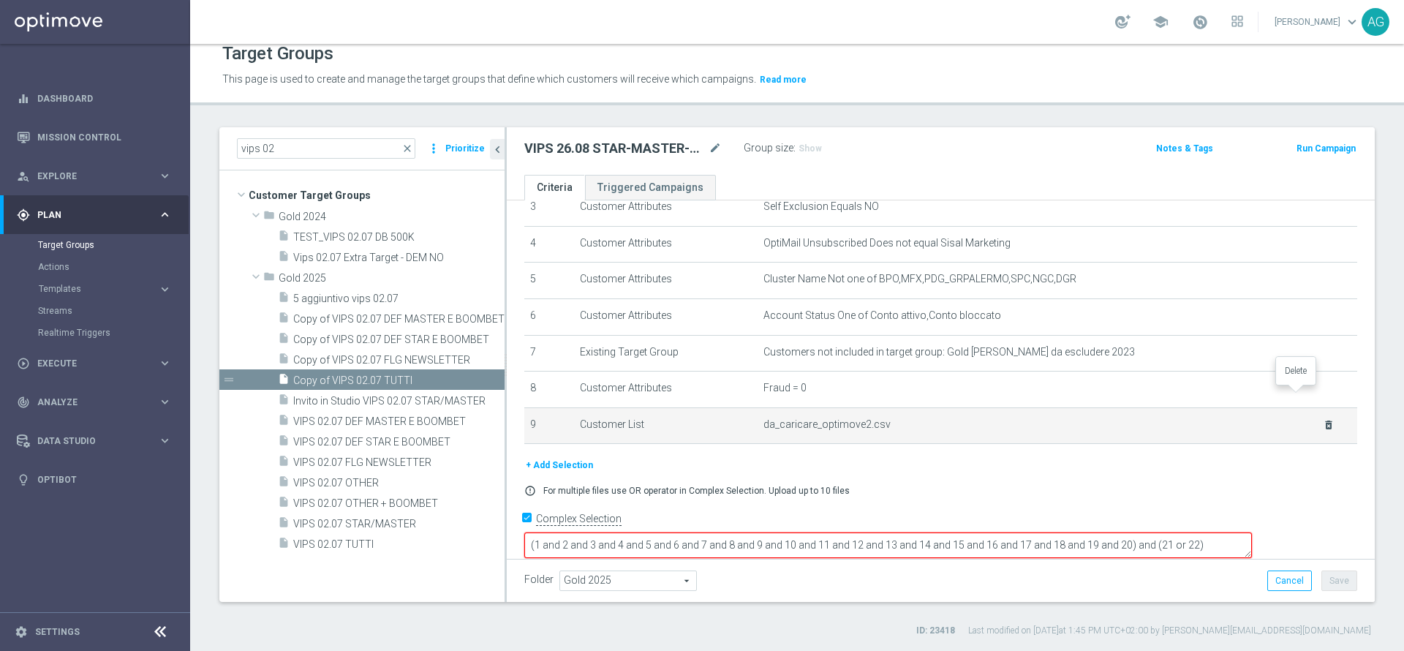
click at [0, 0] on icon "delete_forever" at bounding box center [0, 0] width 0 height 0
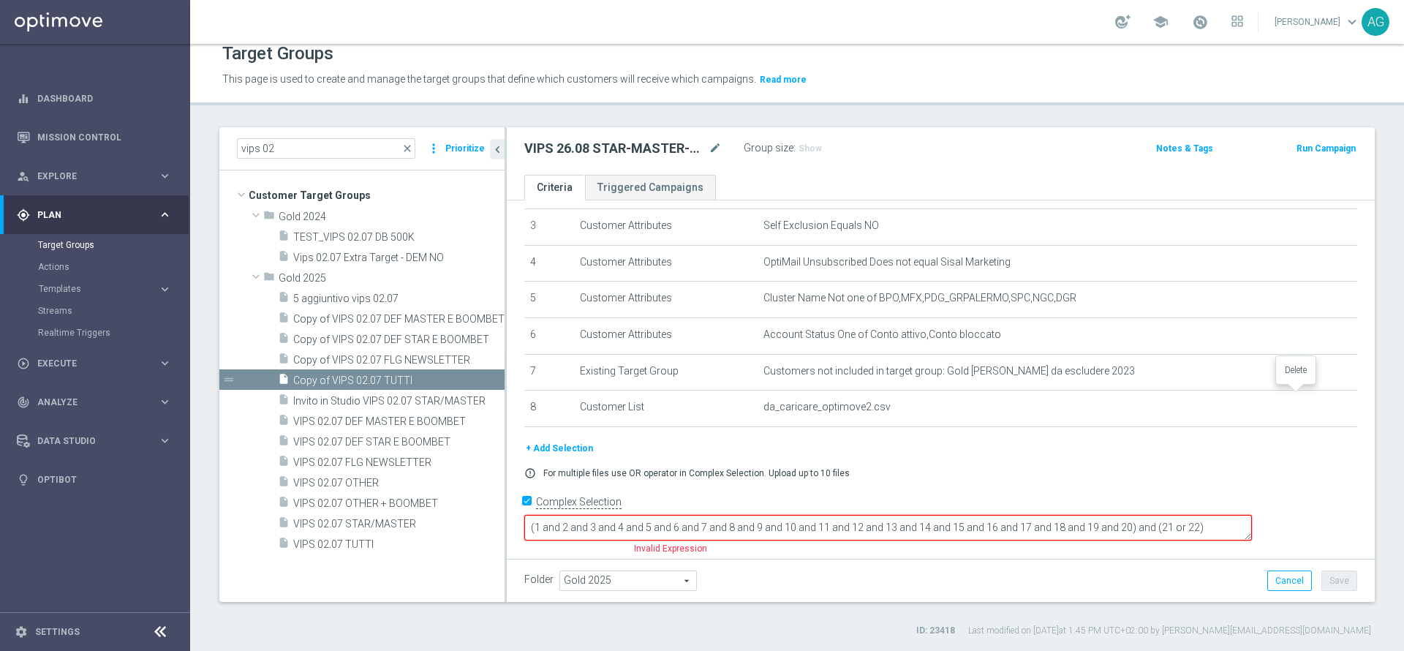
scroll to position [98, 0]
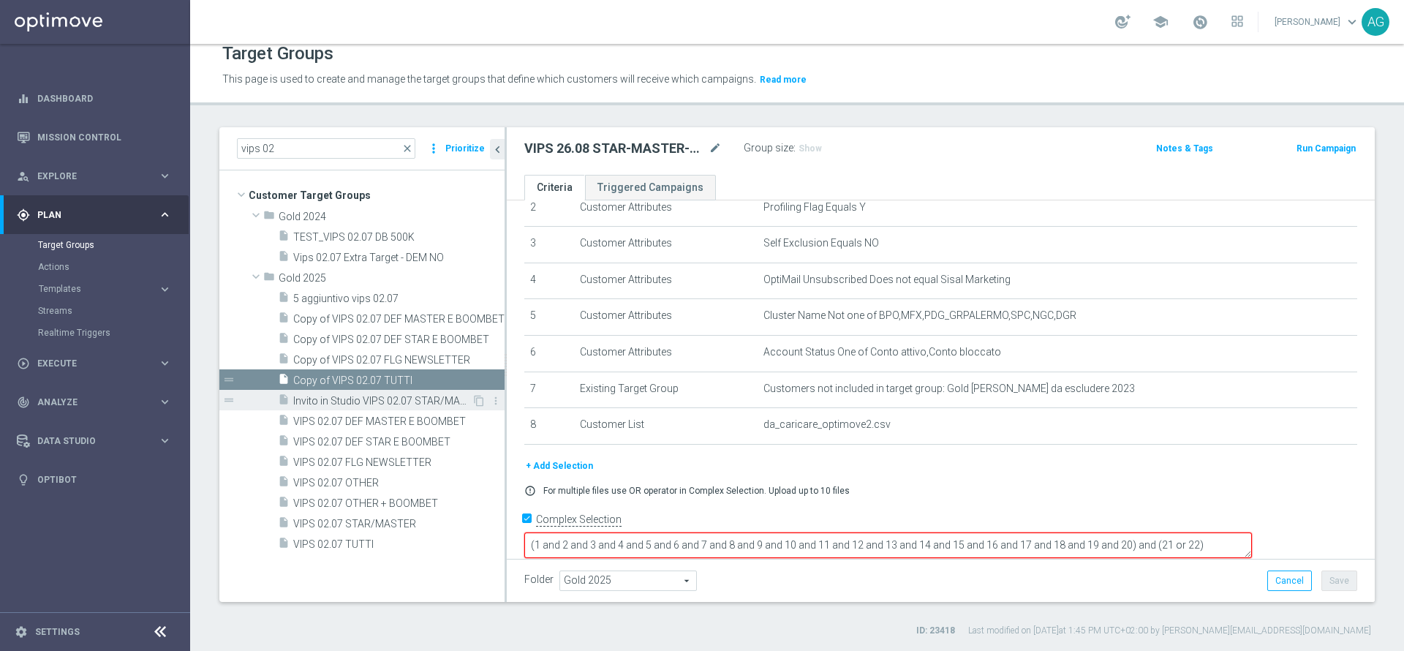
click at [330, 403] on span "Invito in Studio VIPS 02.07 STAR/MASTER" at bounding box center [382, 401] width 178 height 12
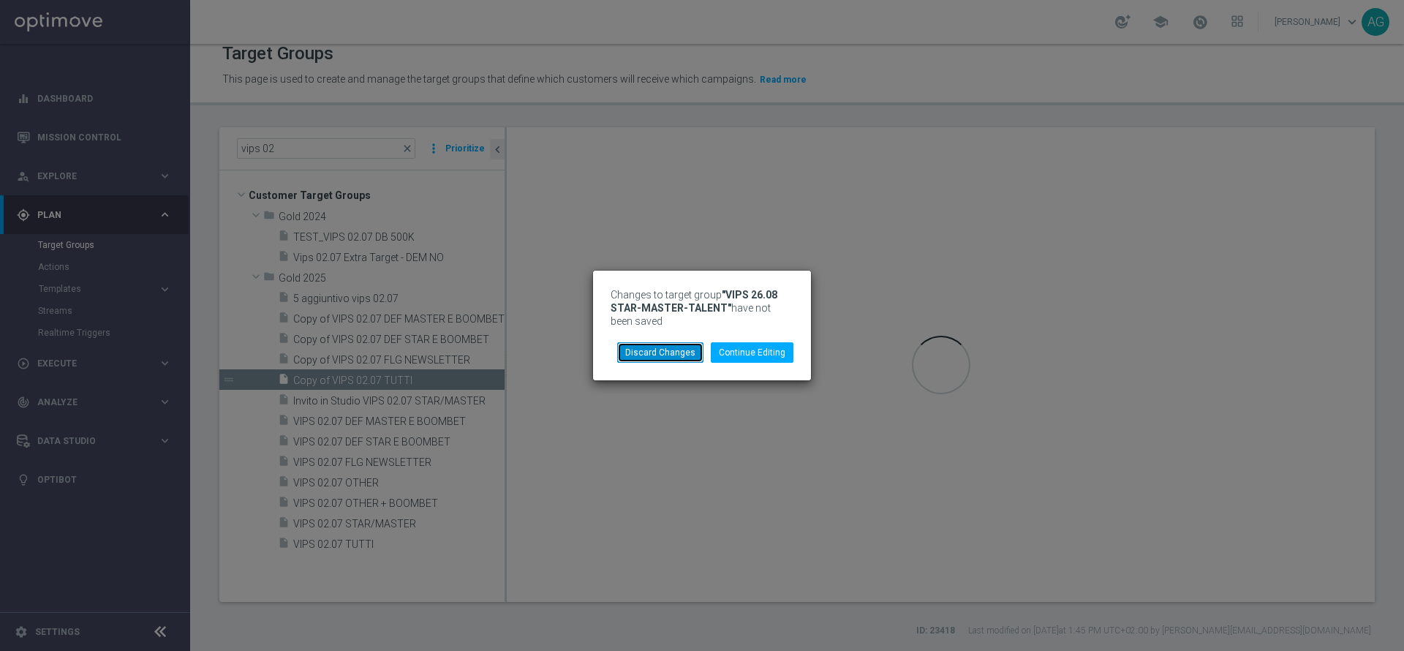
click at [660, 358] on button "Discard Changes" at bounding box center [660, 352] width 86 height 20
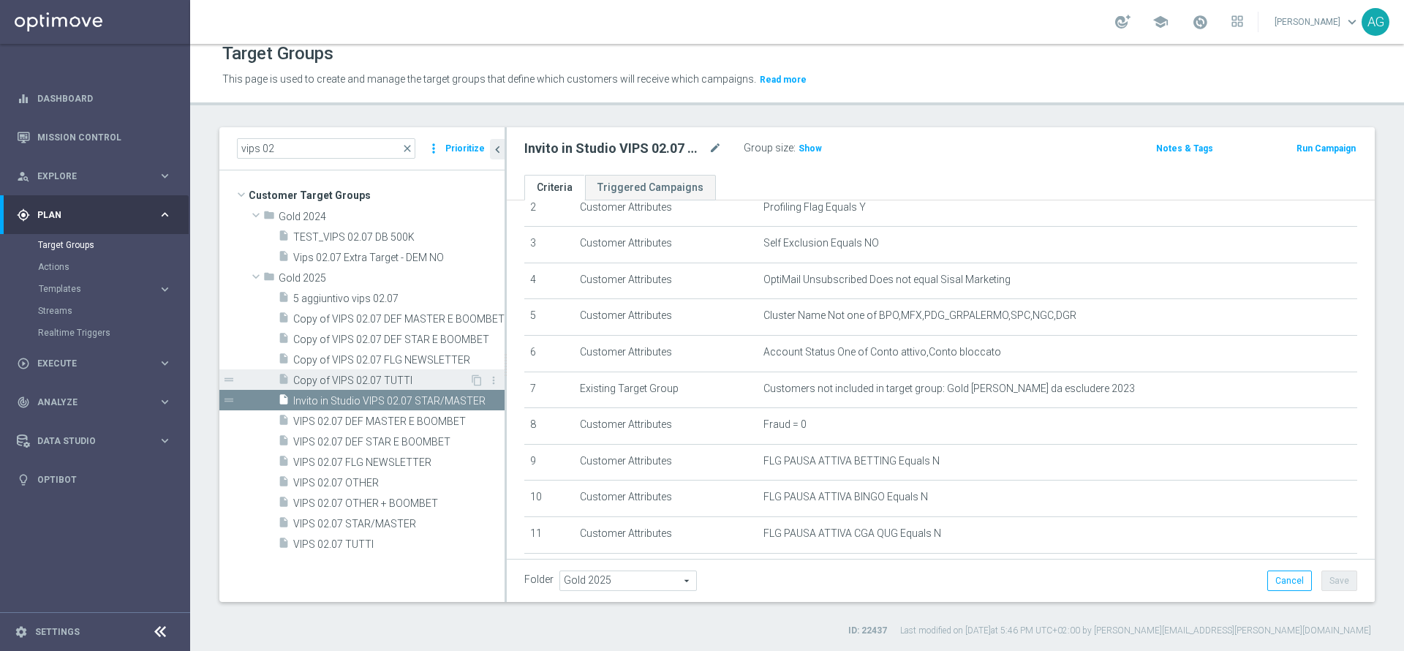
scroll to position [175, 0]
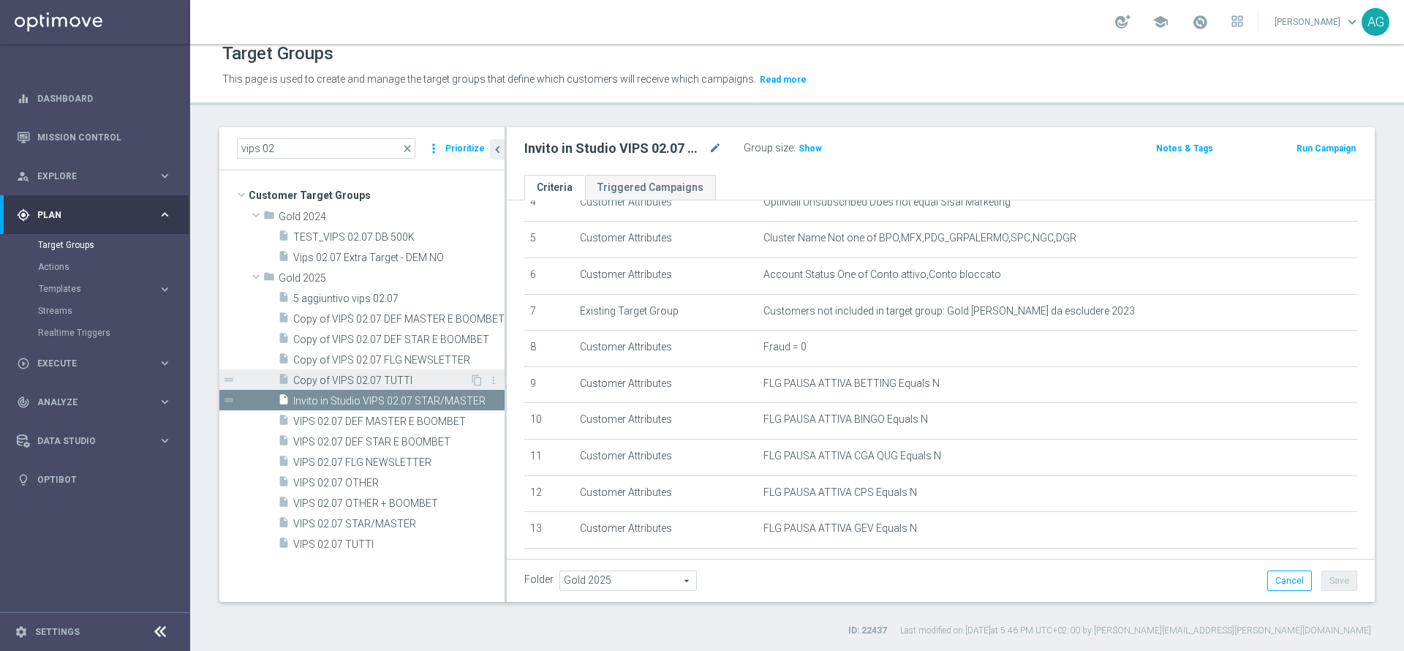
click at [415, 382] on span "Copy of VIPS 02.07 TUTTI" at bounding box center [381, 380] width 176 height 12
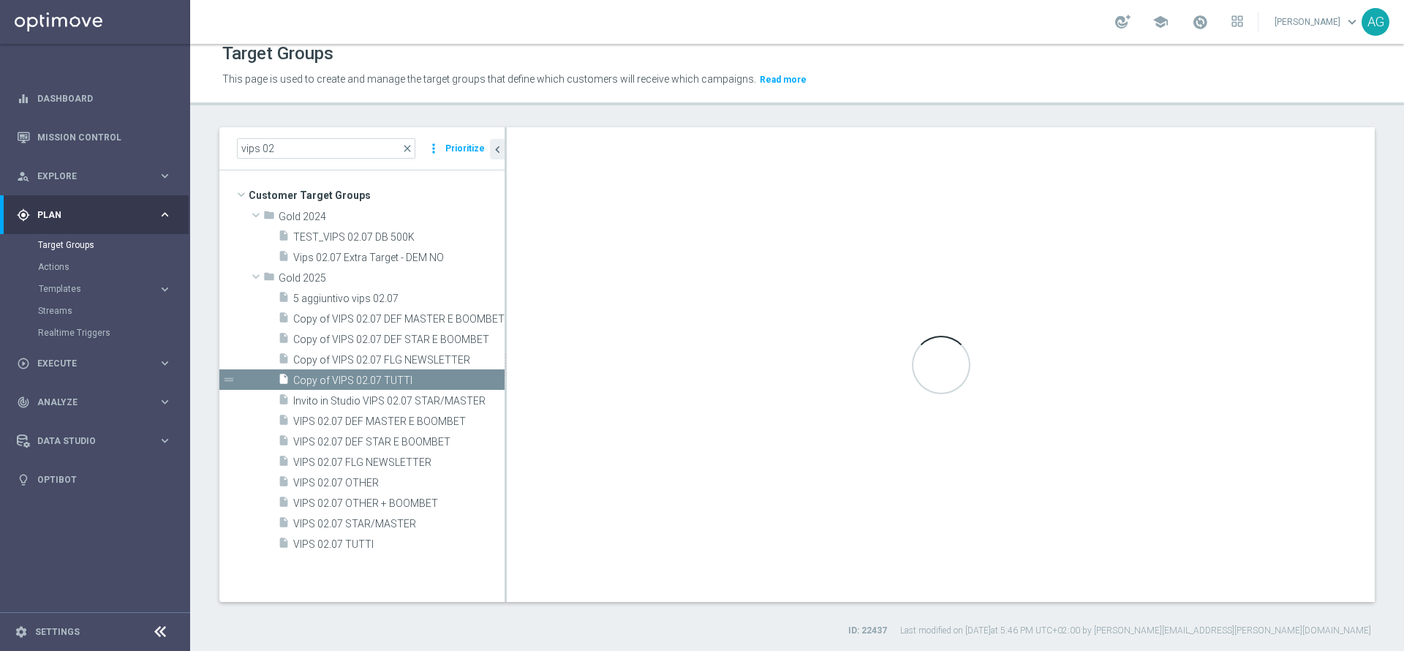
type textarea "(1 and 2 and 3 and 4 and 5 and 6 and 7 and 8 and 9 and 10 and 11 and 12 and 13 …"
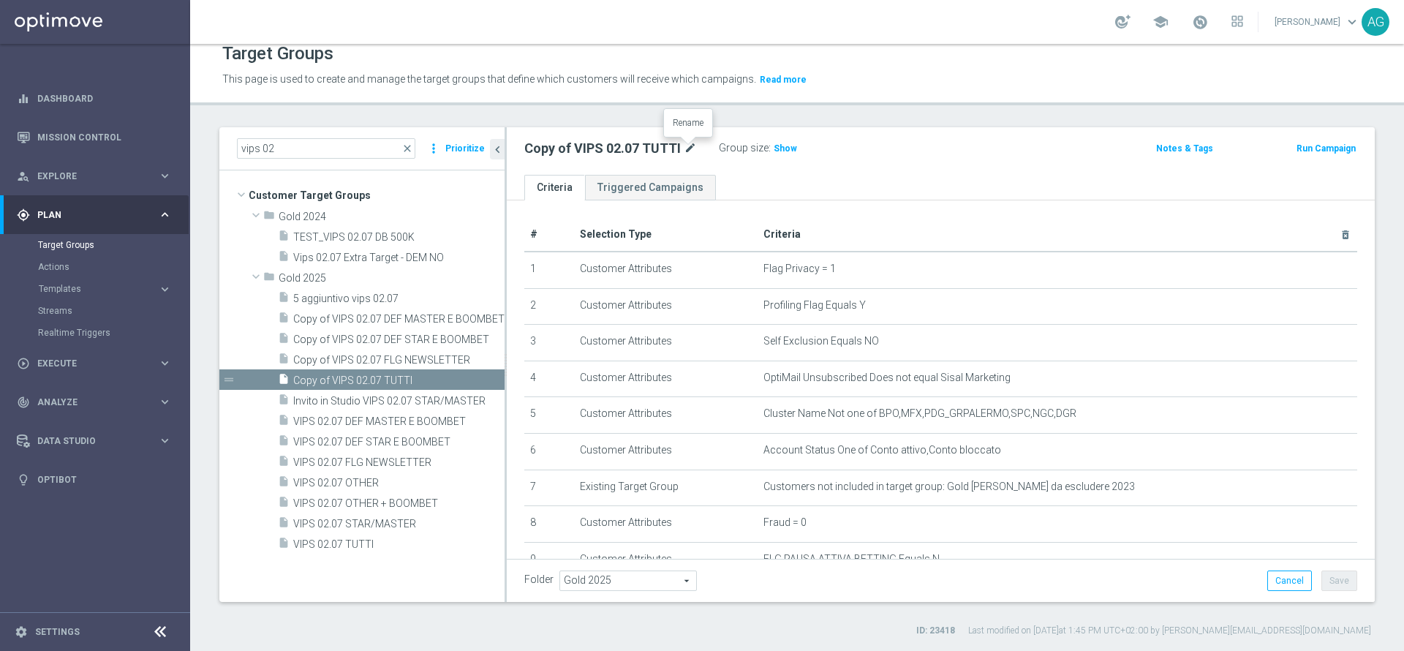
click at [684, 145] on icon "mode_edit" at bounding box center [690, 149] width 13 height 18
click at [564, 151] on input "Copy of VIPS 02.07 TUTTI" at bounding box center [622, 150] width 197 height 20
type input "VIPS 26.08 TUTTI"
click at [640, 145] on icon "mode_edit" at bounding box center [640, 149] width 13 height 18
click at [638, 153] on input "VIPS 26.08 TUTTI" at bounding box center [622, 150] width 197 height 20
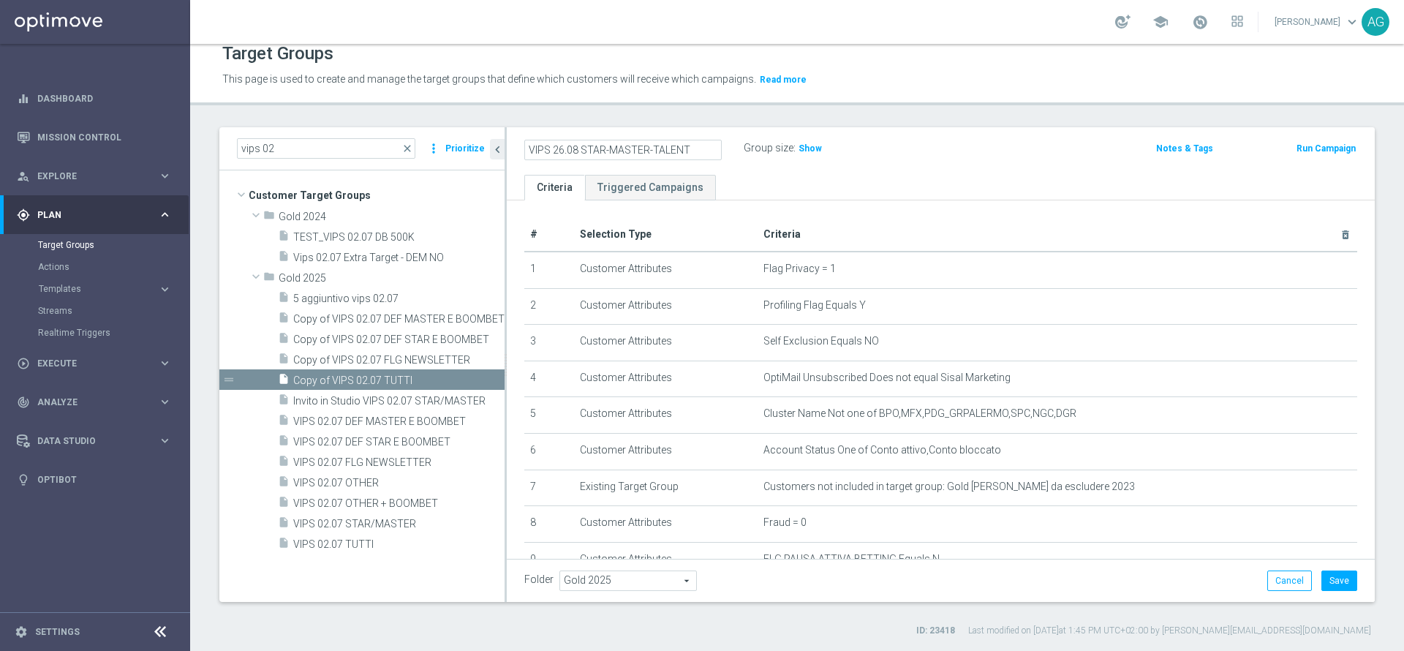
type input "VIPS 26.08 STAR-MASTER-TALENT"
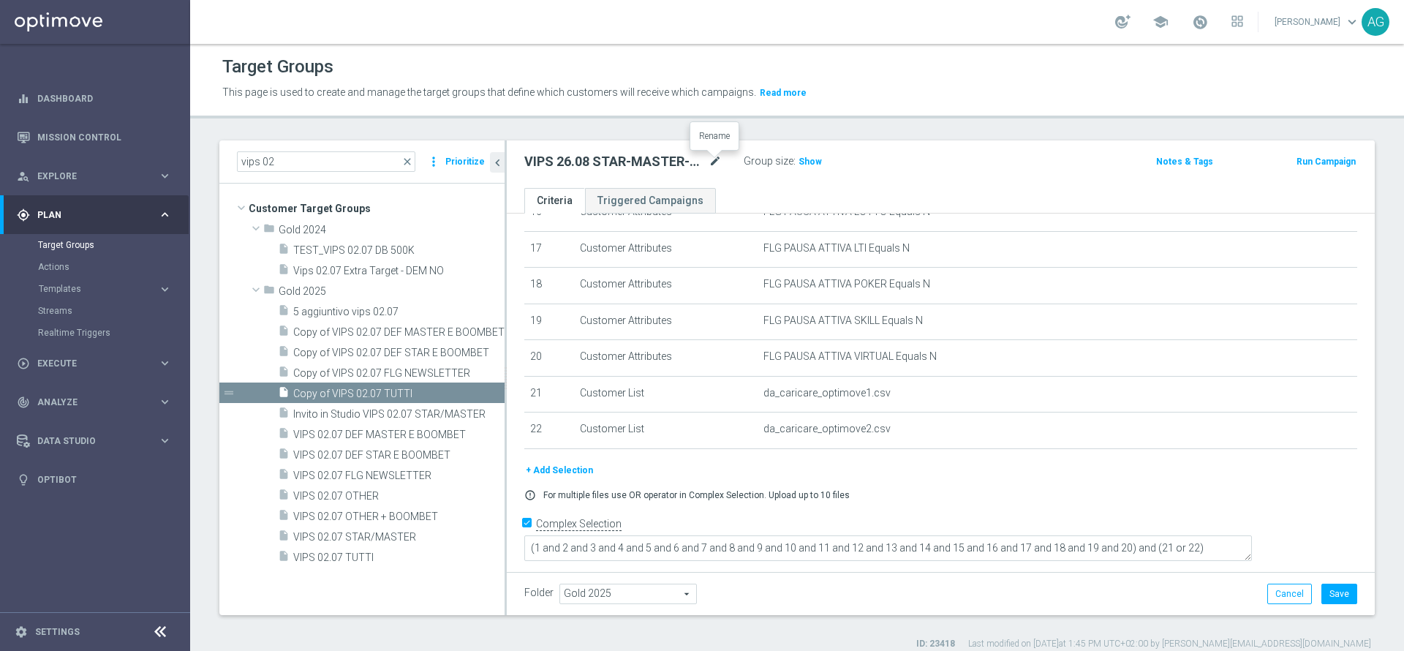
click at [714, 160] on icon "mode_edit" at bounding box center [714, 162] width 13 height 18
click at [773, 188] on ul "Criteria Triggered Campaigns" at bounding box center [941, 201] width 868 height 26
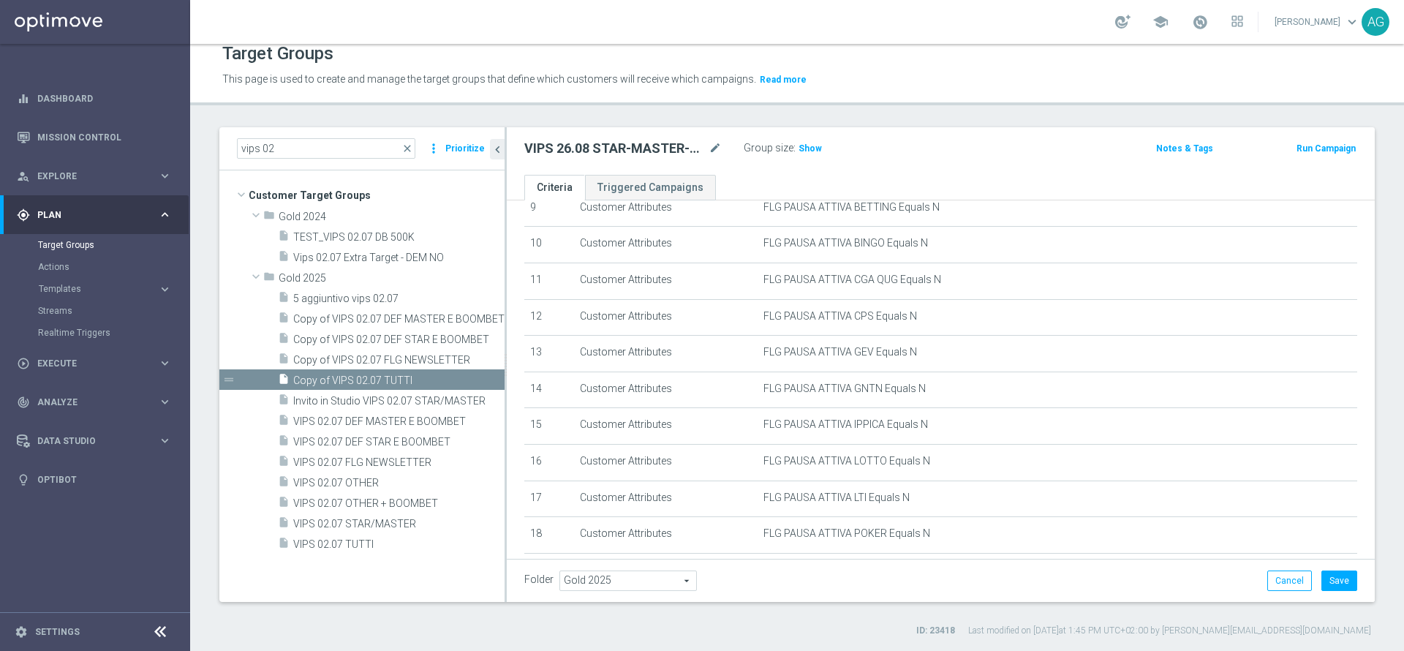
scroll to position [285, 0]
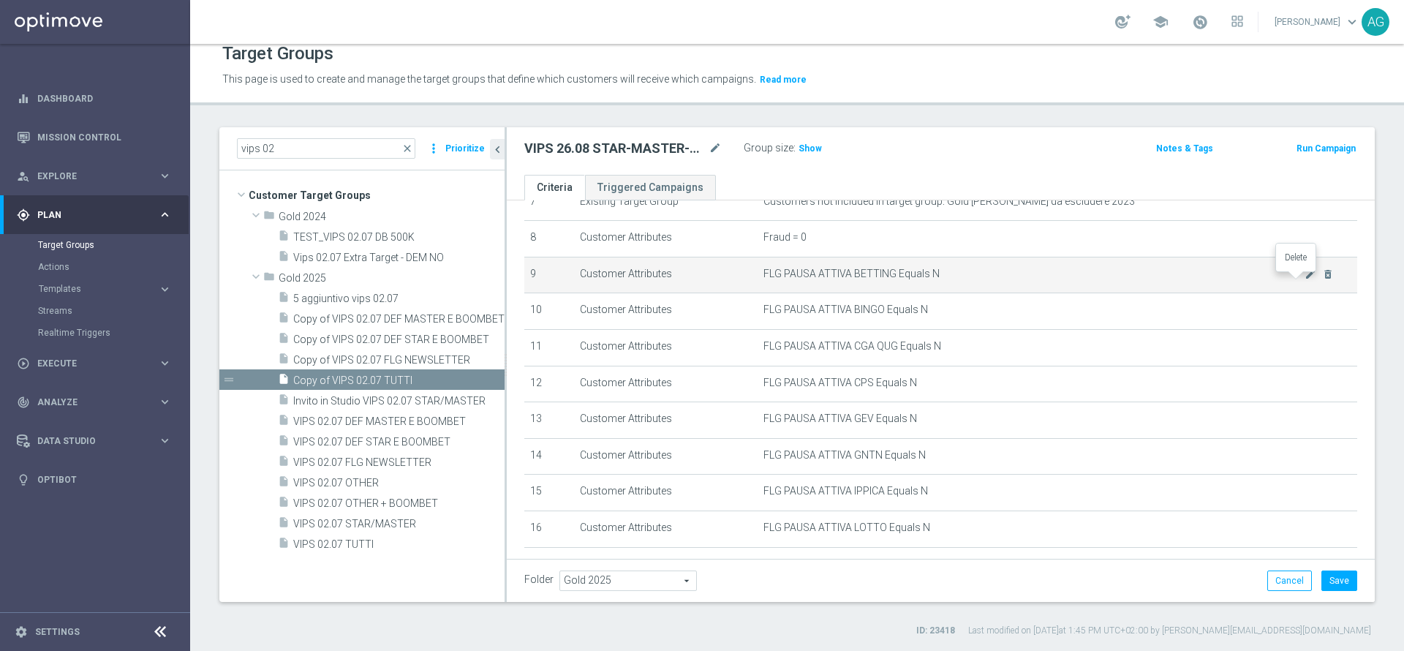
click at [1322, 279] on icon "delete_forever" at bounding box center [1328, 274] width 12 height 12
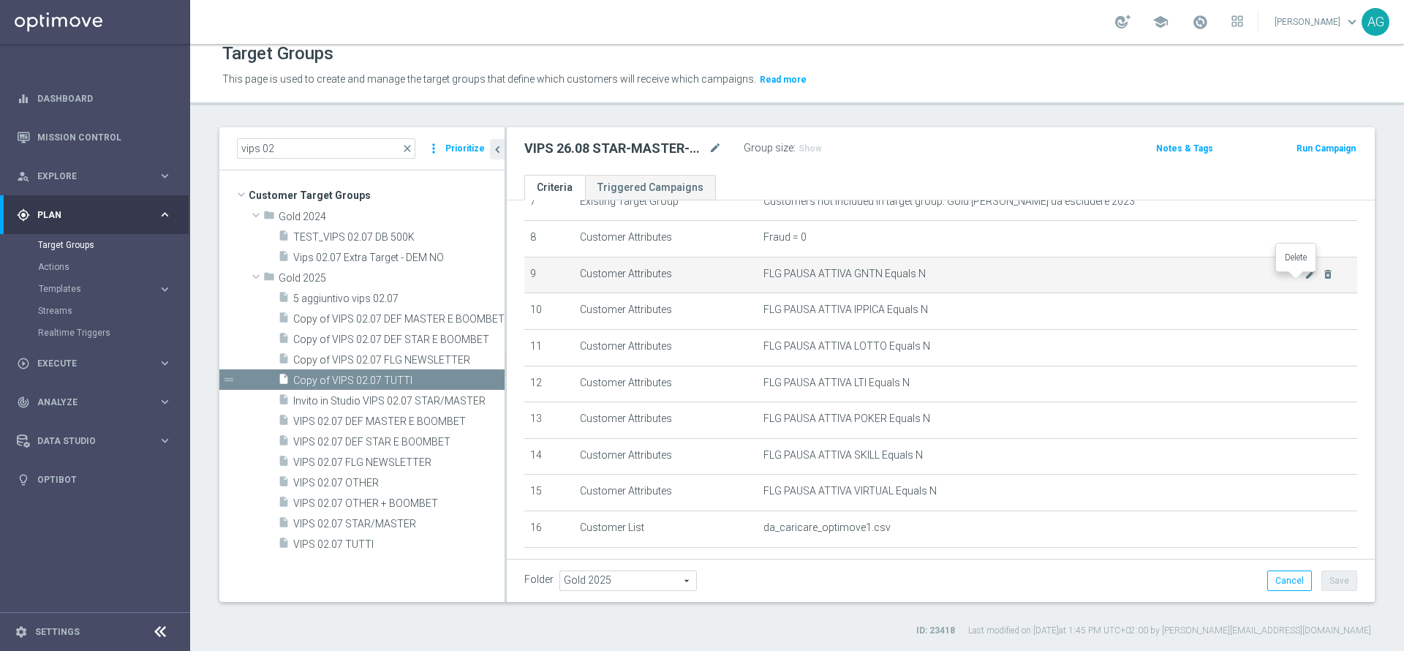
click at [1322, 279] on icon "delete_forever" at bounding box center [1328, 274] width 12 height 12
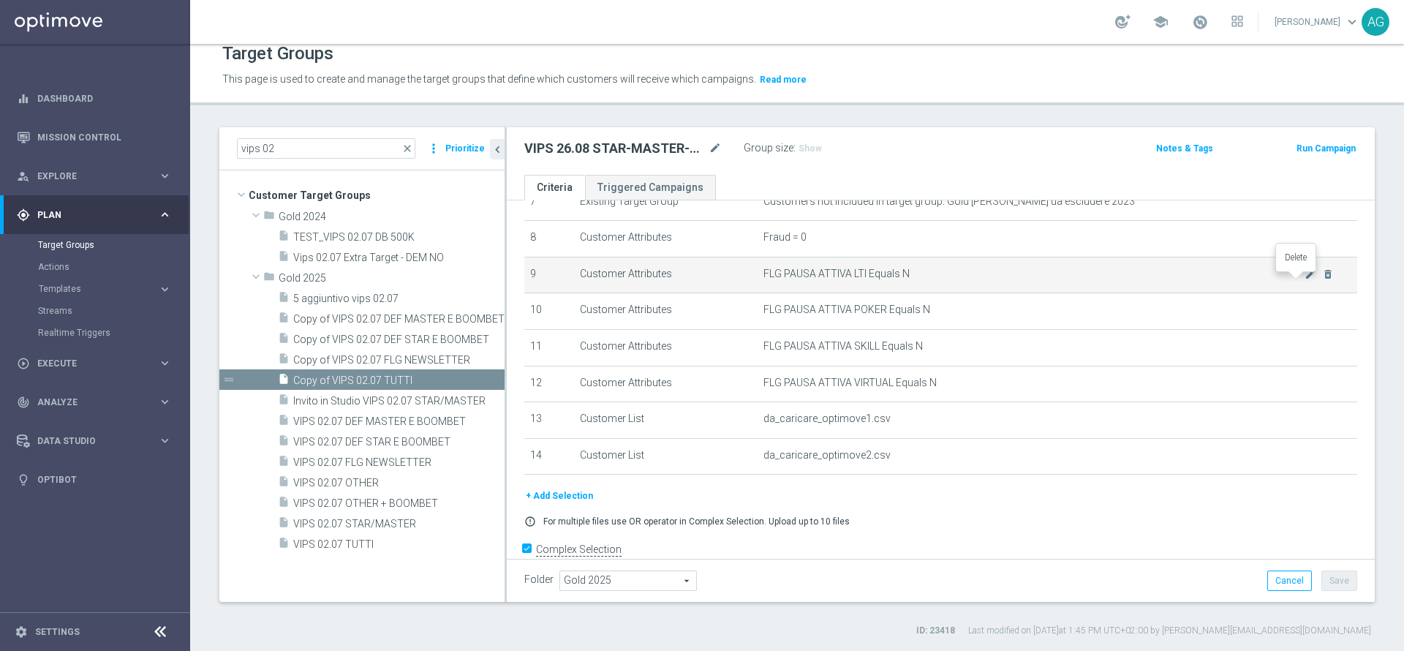
click at [1322, 279] on icon "delete_forever" at bounding box center [1328, 274] width 12 height 12
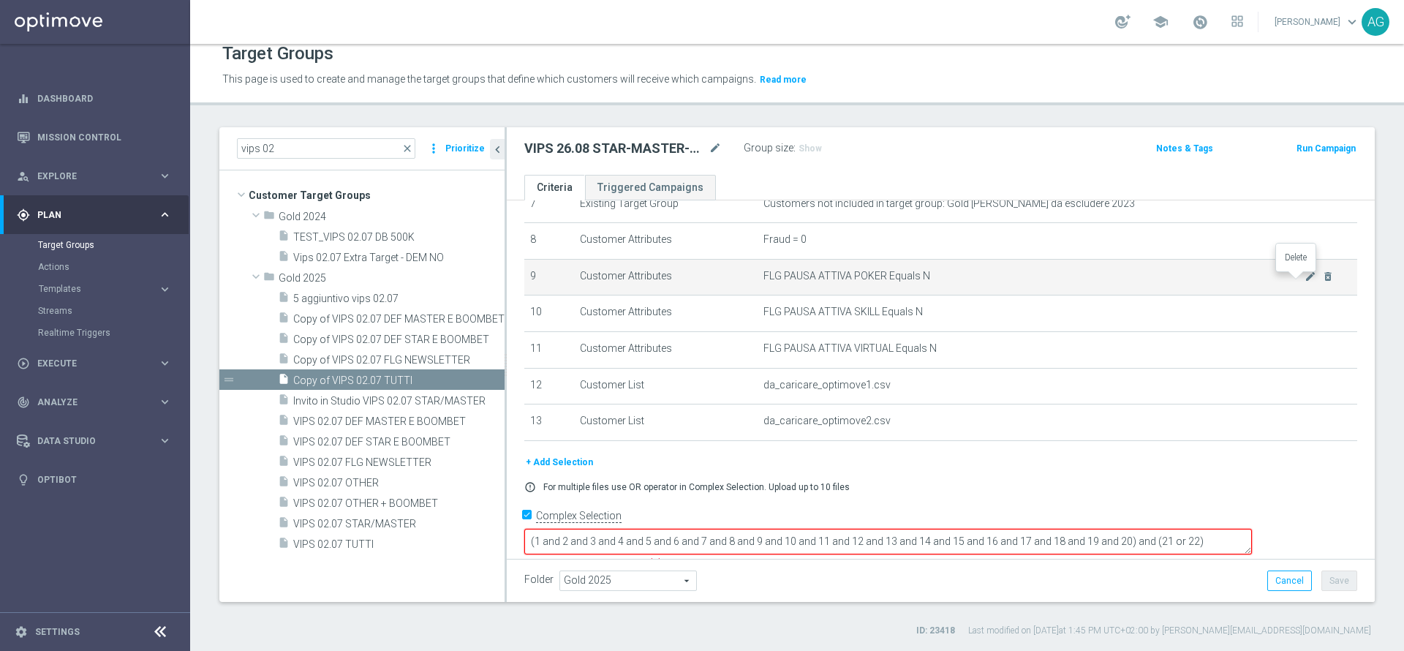
click at [1322, 279] on icon "delete_forever" at bounding box center [1328, 277] width 12 height 12
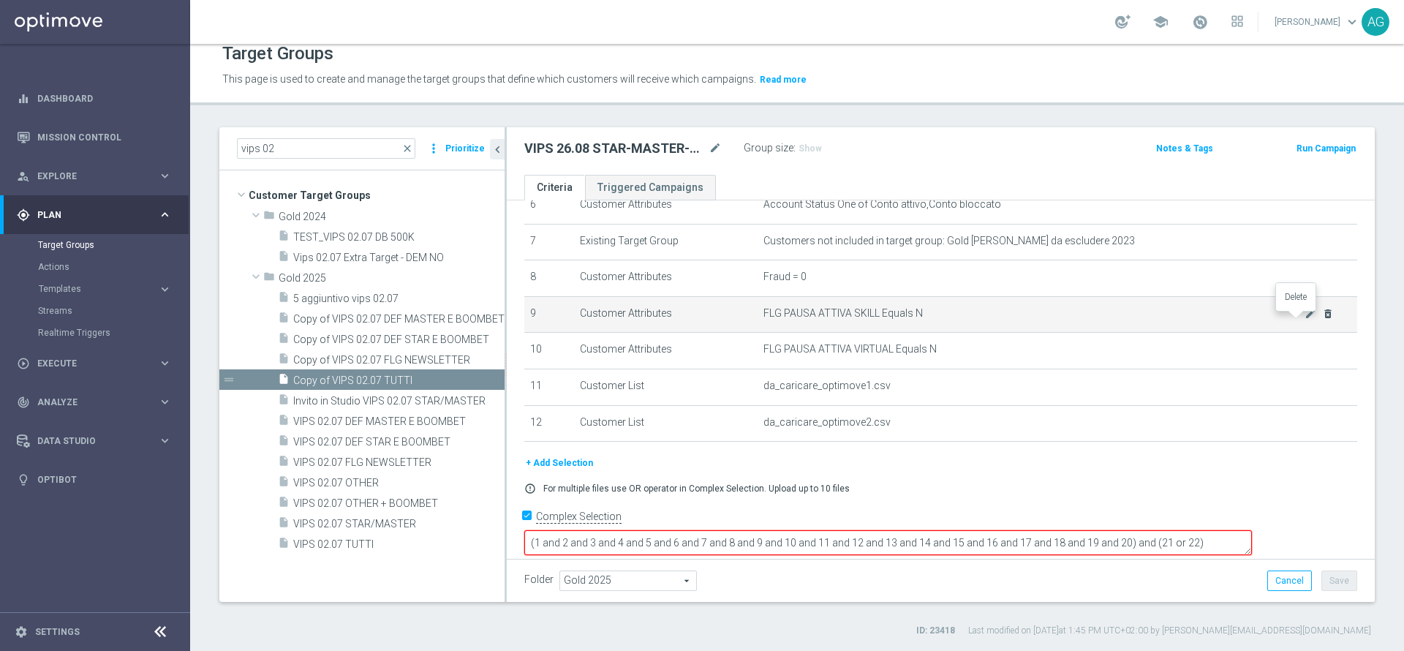
click at [1322, 320] on icon "delete_forever" at bounding box center [1328, 314] width 12 height 12
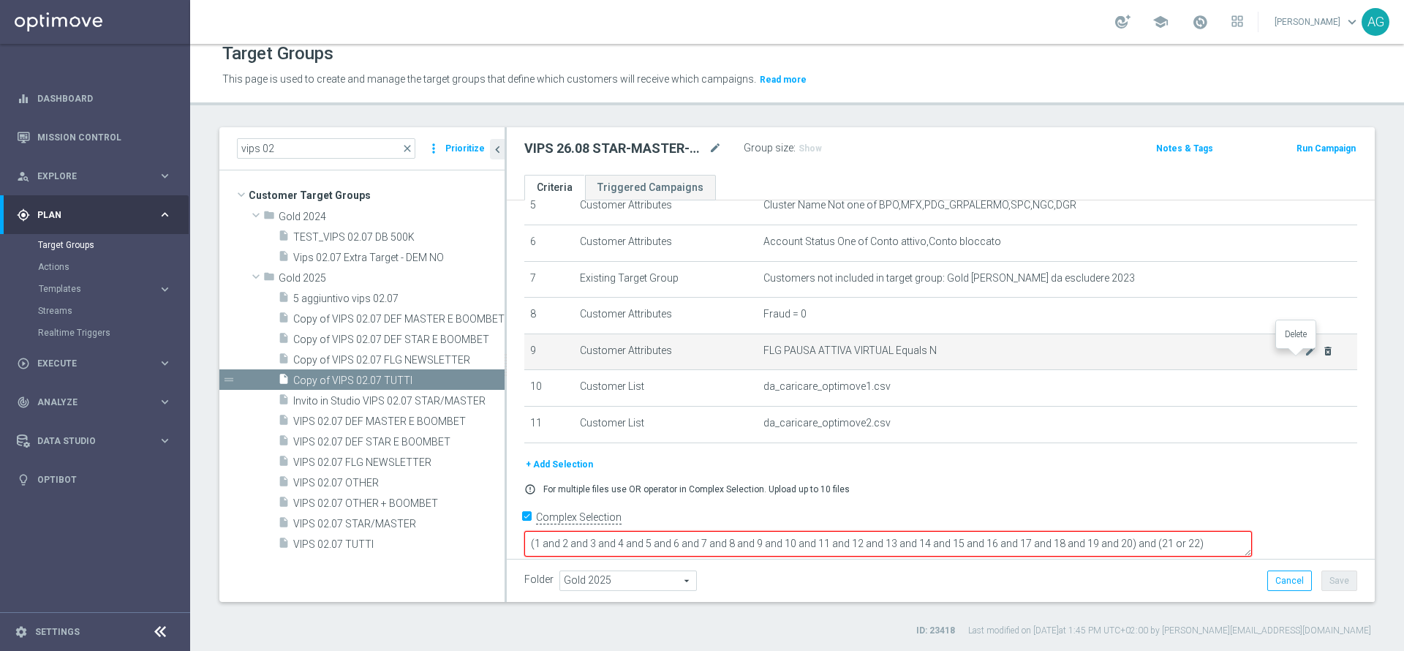
click at [1322, 357] on icon "delete_forever" at bounding box center [1328, 351] width 12 height 12
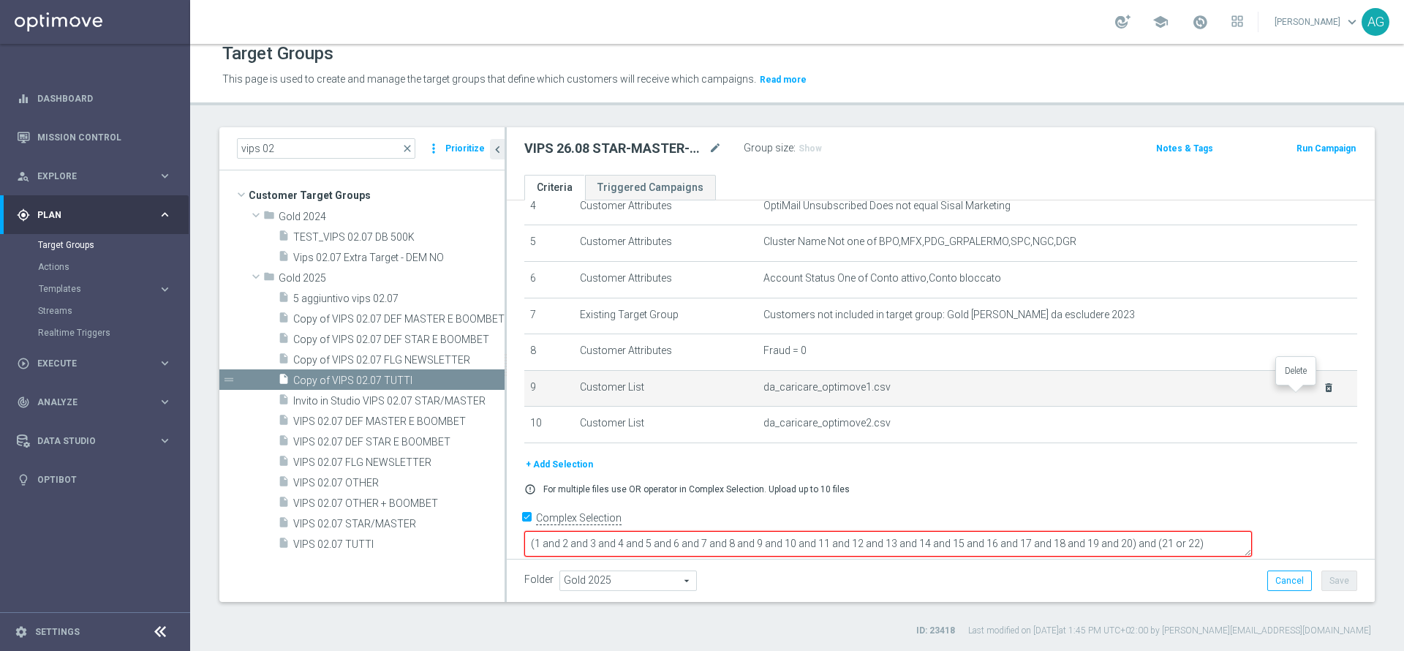
click at [1323, 393] on icon "delete_forever" at bounding box center [1329, 388] width 12 height 12
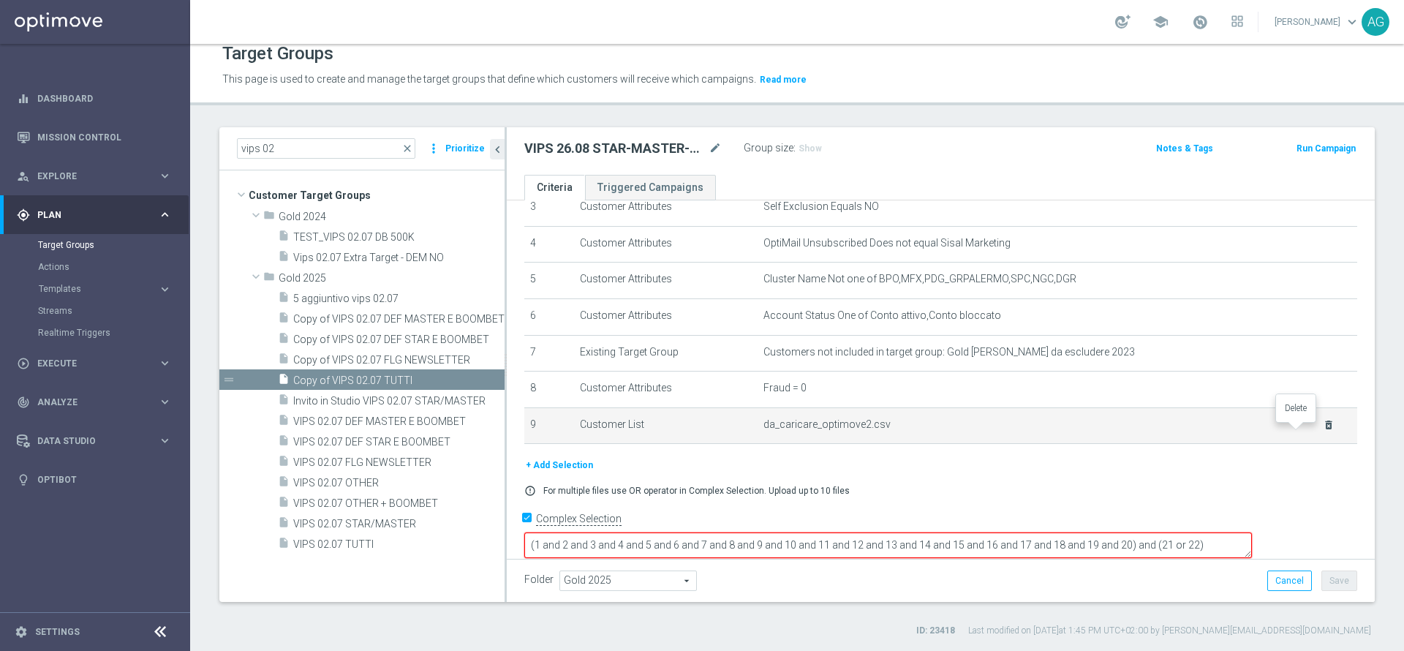
click at [1323, 431] on icon "delete_forever" at bounding box center [1329, 425] width 12 height 12
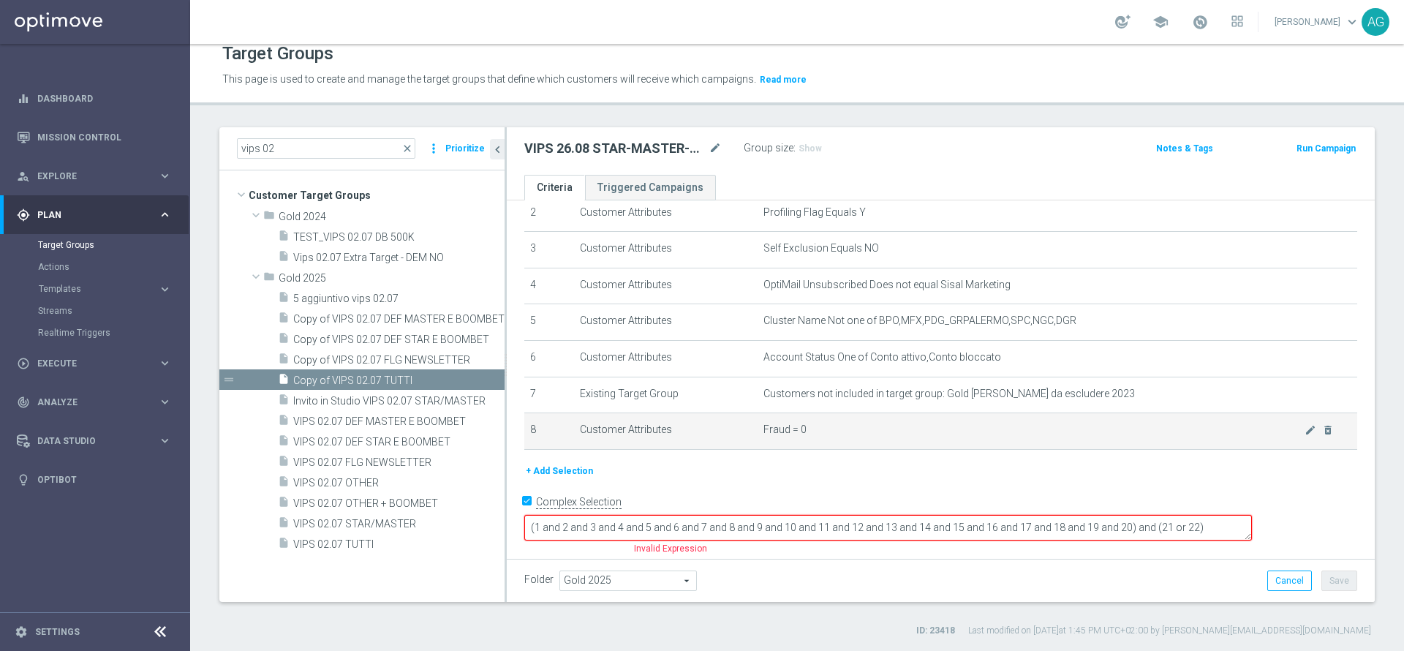
scroll to position [75, 0]
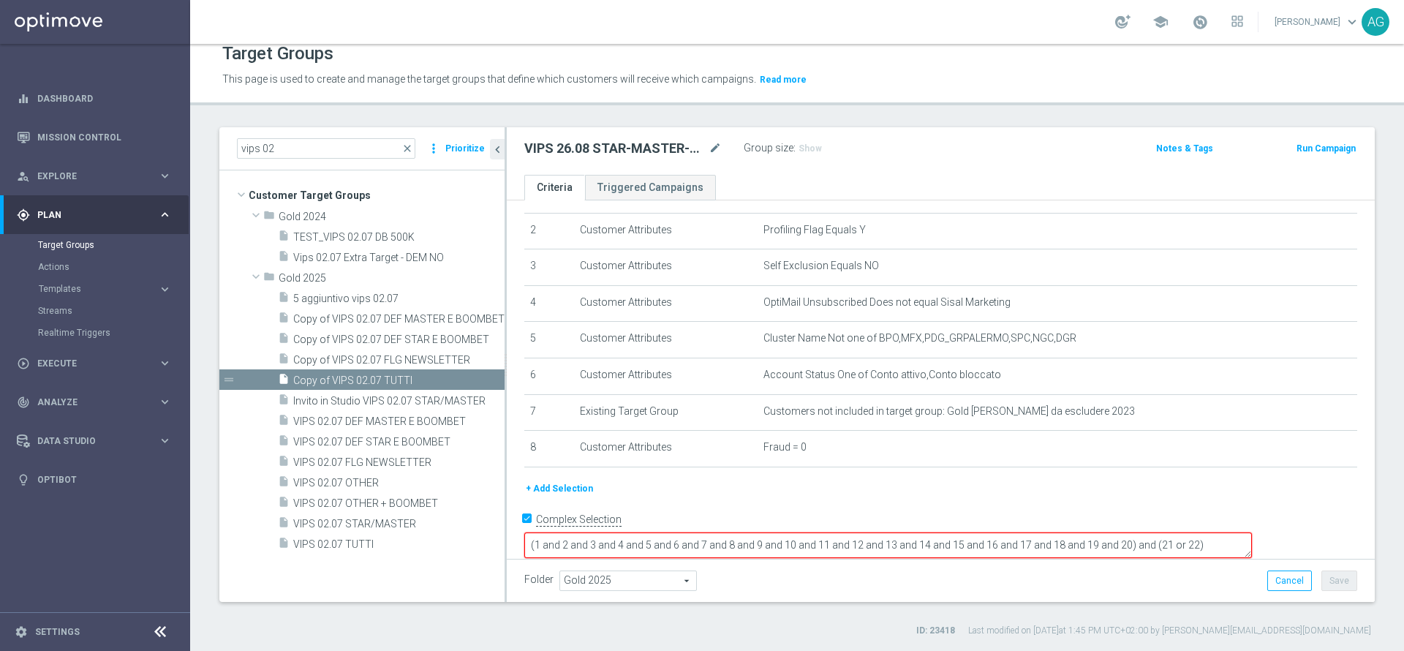
click at [545, 496] on button "+ Add Selection" at bounding box center [559, 488] width 70 height 16
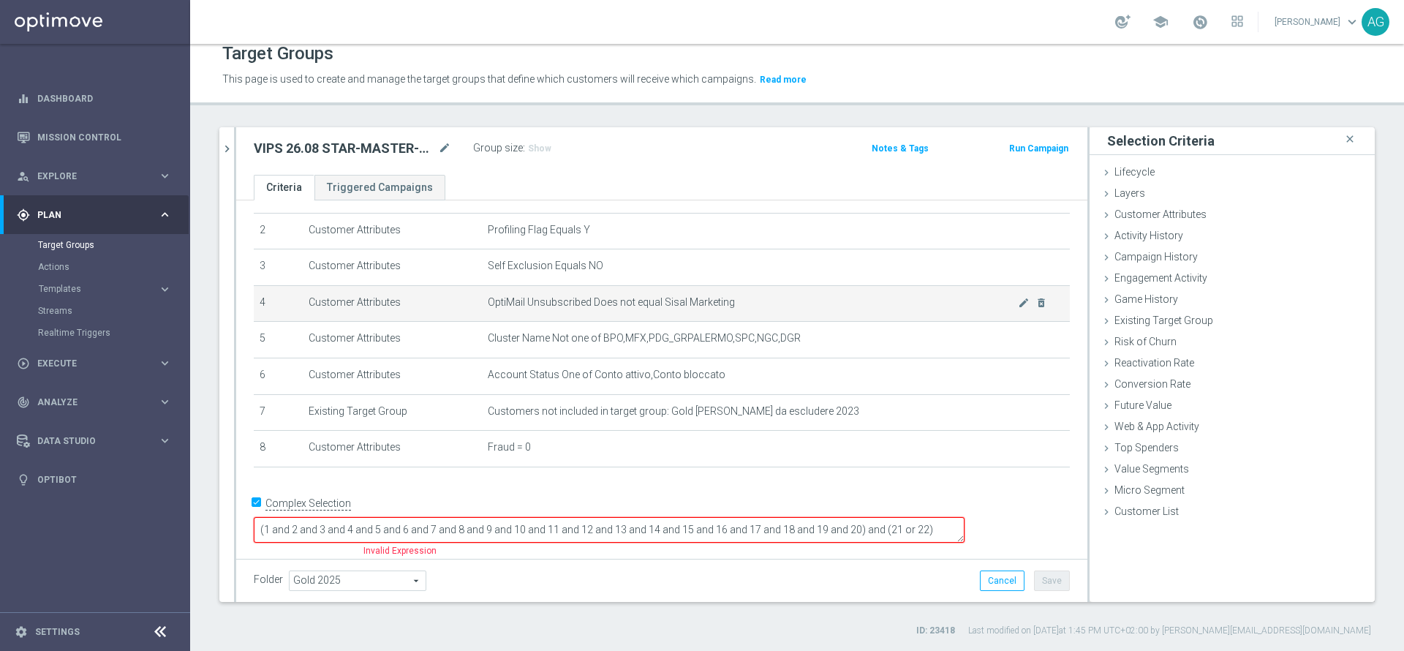
scroll to position [59, 0]
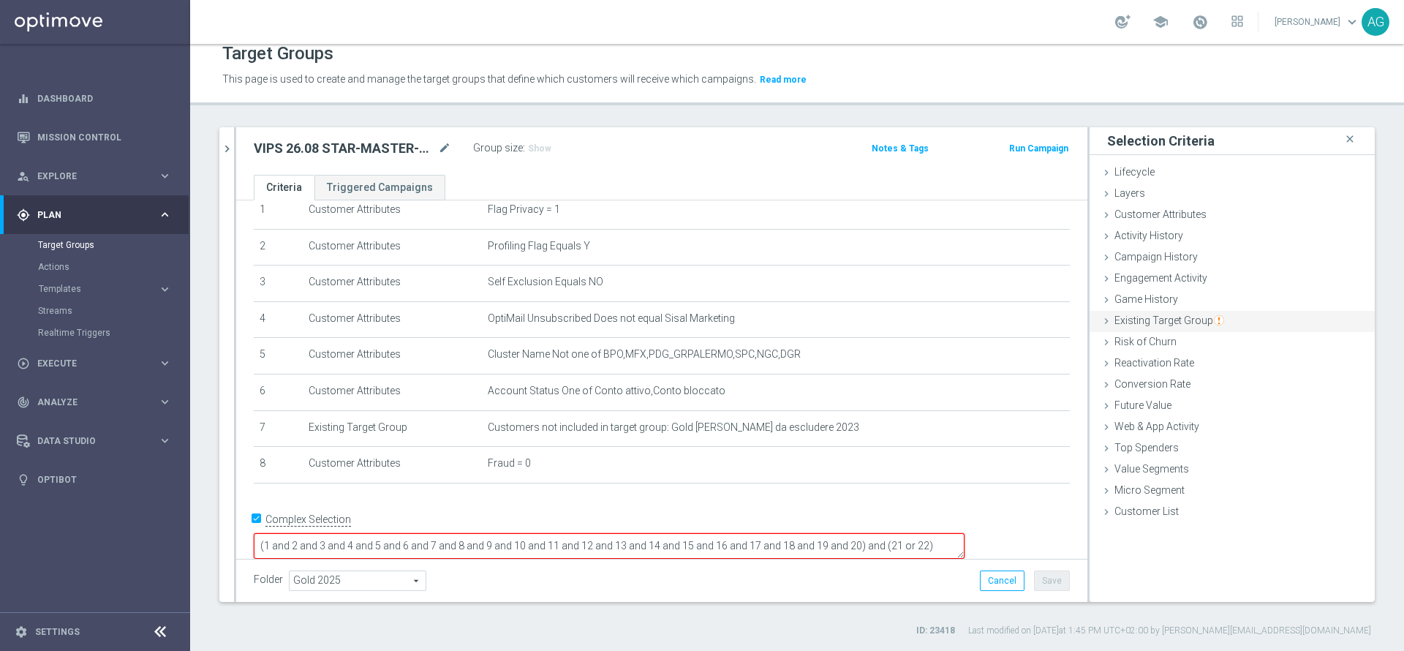
click at [1132, 317] on span "Existing Target Group" at bounding box center [1169, 320] width 110 height 12
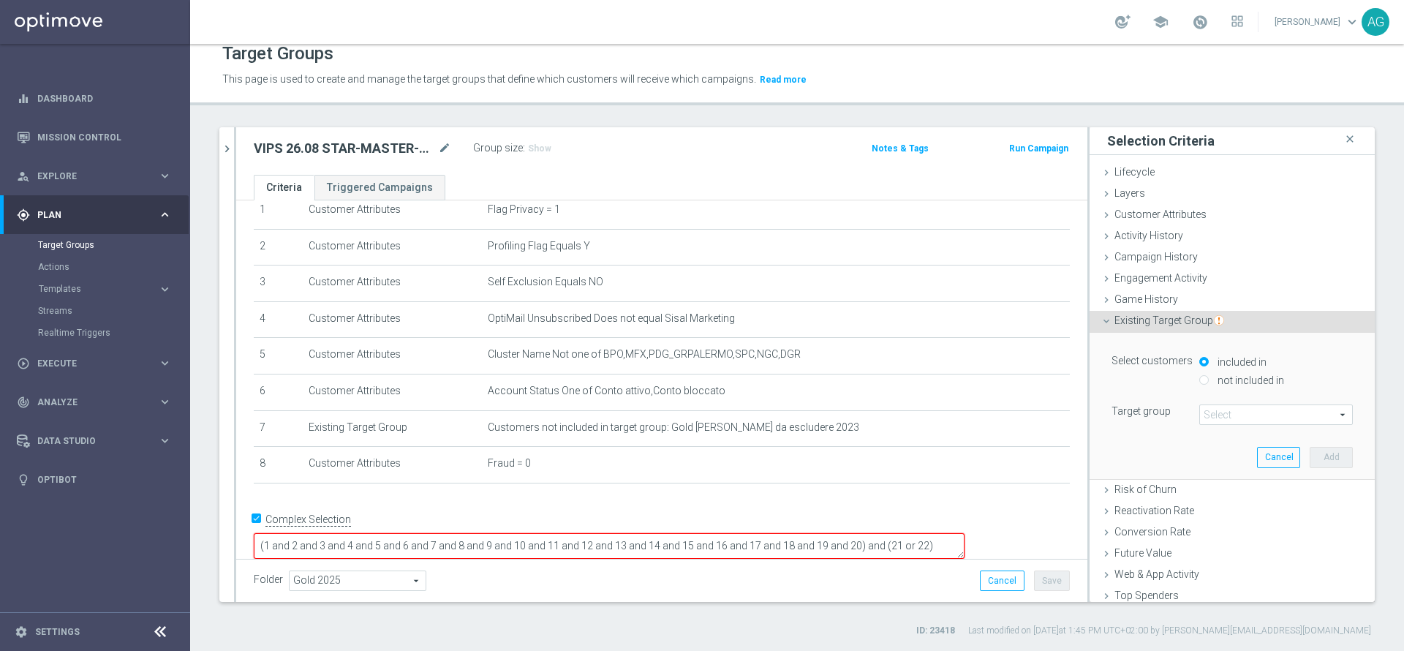
click at [1199, 377] on input "not included in" at bounding box center [1204, 380] width 10 height 10
radio input "true"
click at [1200, 409] on span at bounding box center [1276, 414] width 152 height 19
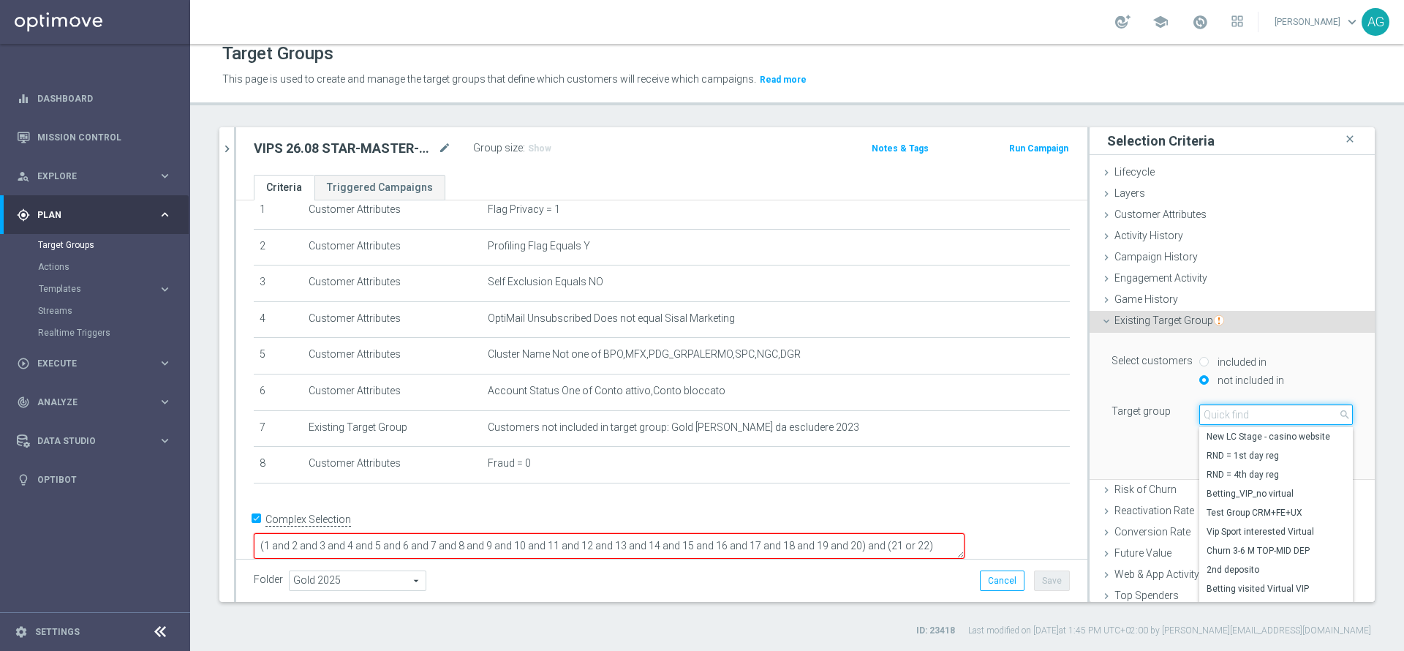
click at [1199, 409] on input "search" at bounding box center [1276, 414] width 154 height 20
type input "pausa"
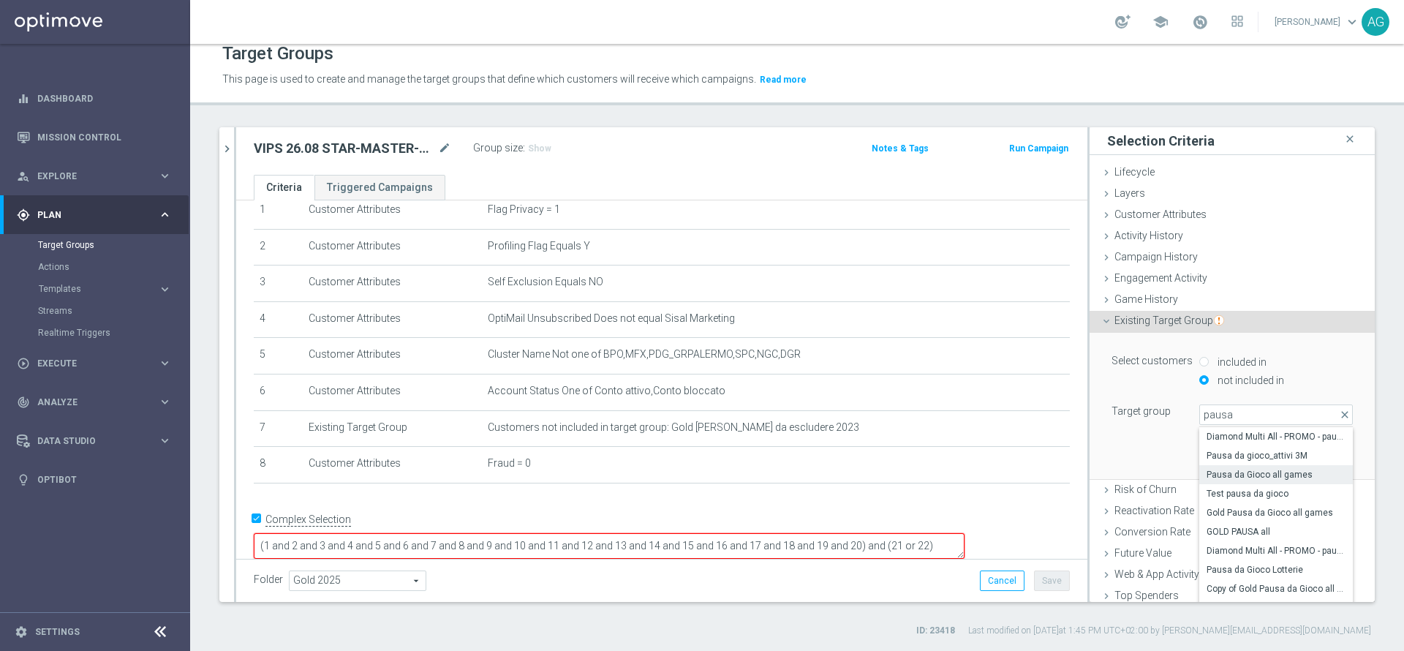
click at [1238, 465] on label "Pausa da Gioco all games" at bounding box center [1276, 474] width 154 height 19
type input "Pausa da Gioco all games"
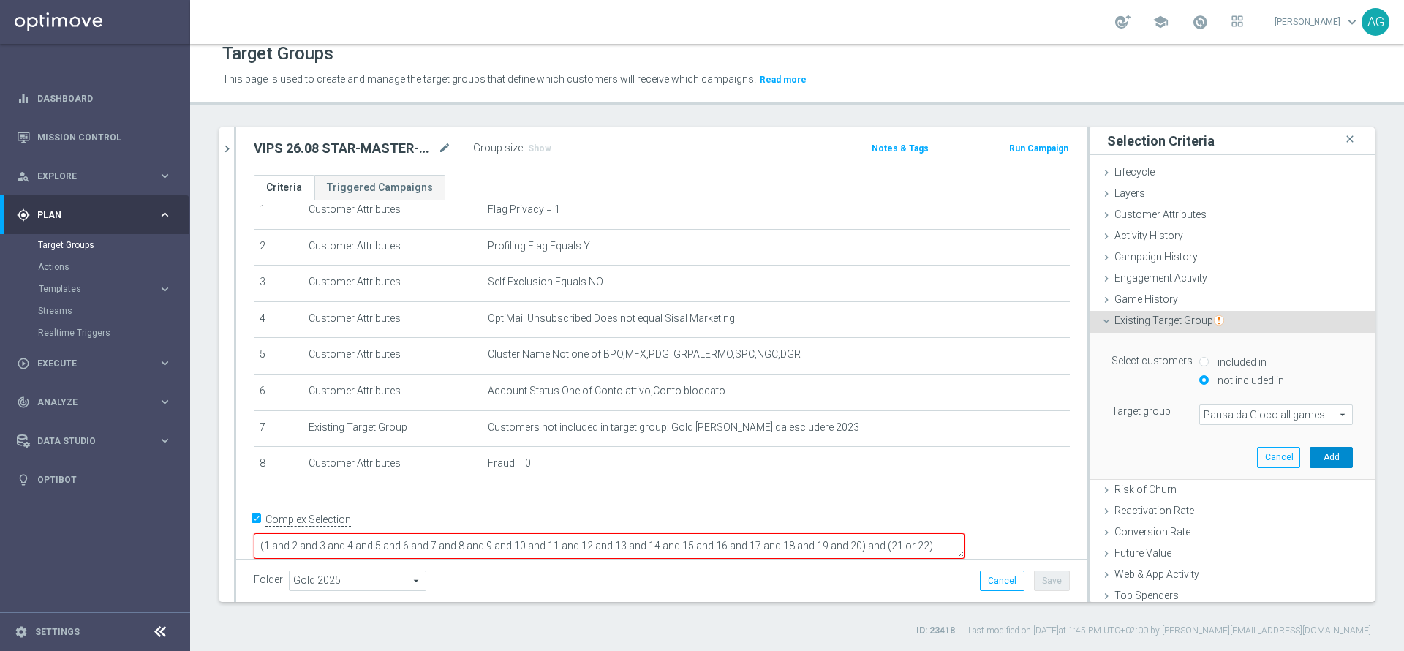
click at [1309, 462] on button "Add" at bounding box center [1330, 457] width 43 height 20
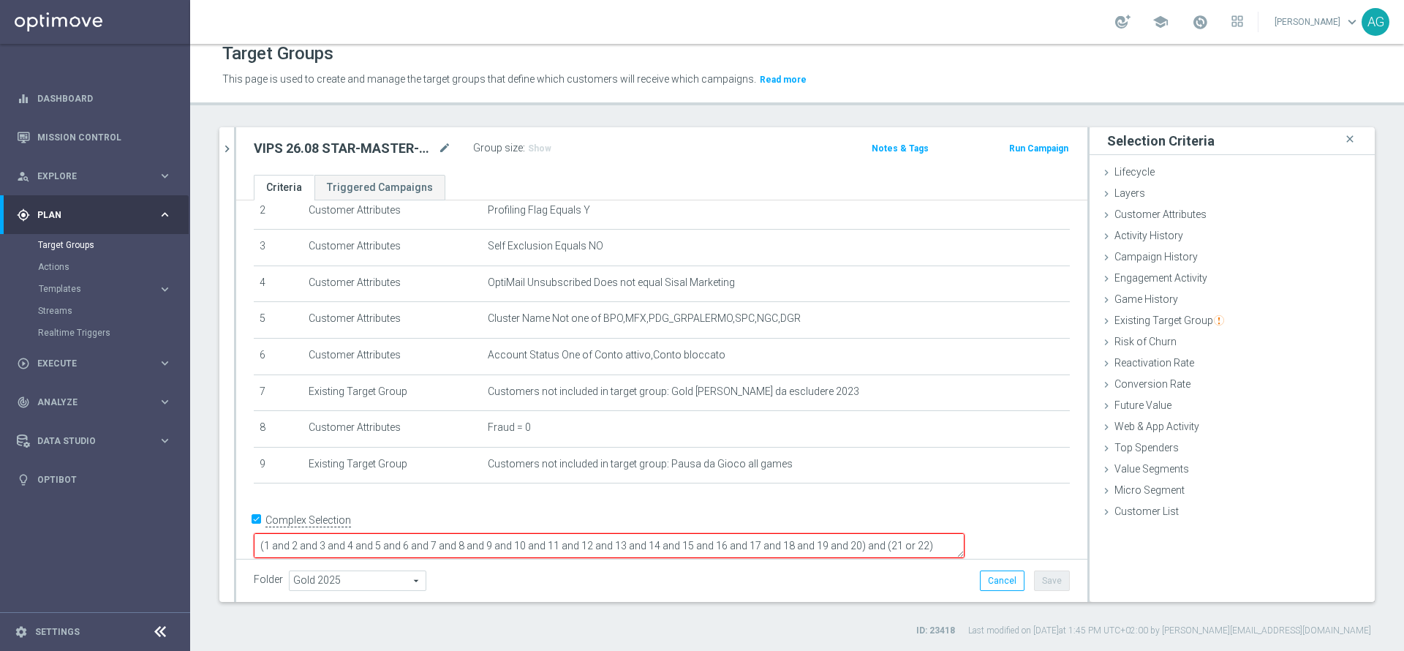
scroll to position [94, 0]
drag, startPoint x: 1021, startPoint y: 526, endPoint x: 988, endPoint y: 525, distance: 33.7
click at [964, 534] on textarea "(1 and 2 and 3 and 4 and 5 and 6 and 7 and 8 and 9 and 10 and 11 and 12 and 13 …" at bounding box center [609, 546] width 711 height 25
click at [964, 534] on textarea "(1 and 2 and 3 and 4 and 5 and 6 and 7 and 8 and 9 and 10 and 11 and 12 and 13 …" at bounding box center [609, 545] width 711 height 23
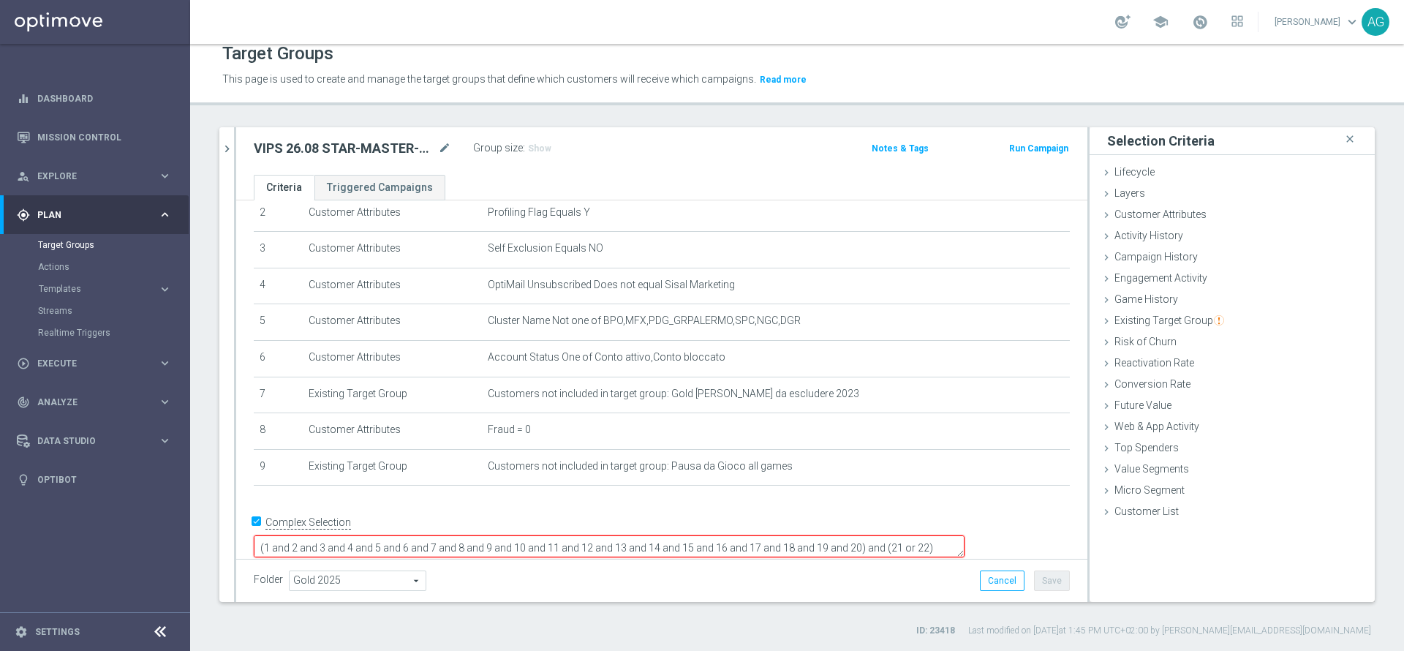
drag, startPoint x: 1034, startPoint y: 526, endPoint x: 1032, endPoint y: 499, distance: 27.1
click at [1032, 499] on div "# Selection Type Criteria delete_forever 1 Customer Attributes Flag Privacy = 1…" at bounding box center [661, 341] width 851 height 468
drag, startPoint x: 1027, startPoint y: 534, endPoint x: 1031, endPoint y: 548, distance: 14.6
click at [964, 548] on textarea "(1 and 2 and 3 and 4 and 5 and 6 and 7 and 8 and 9 and 10 and 11 and 12 and 13 …" at bounding box center [609, 552] width 711 height 37
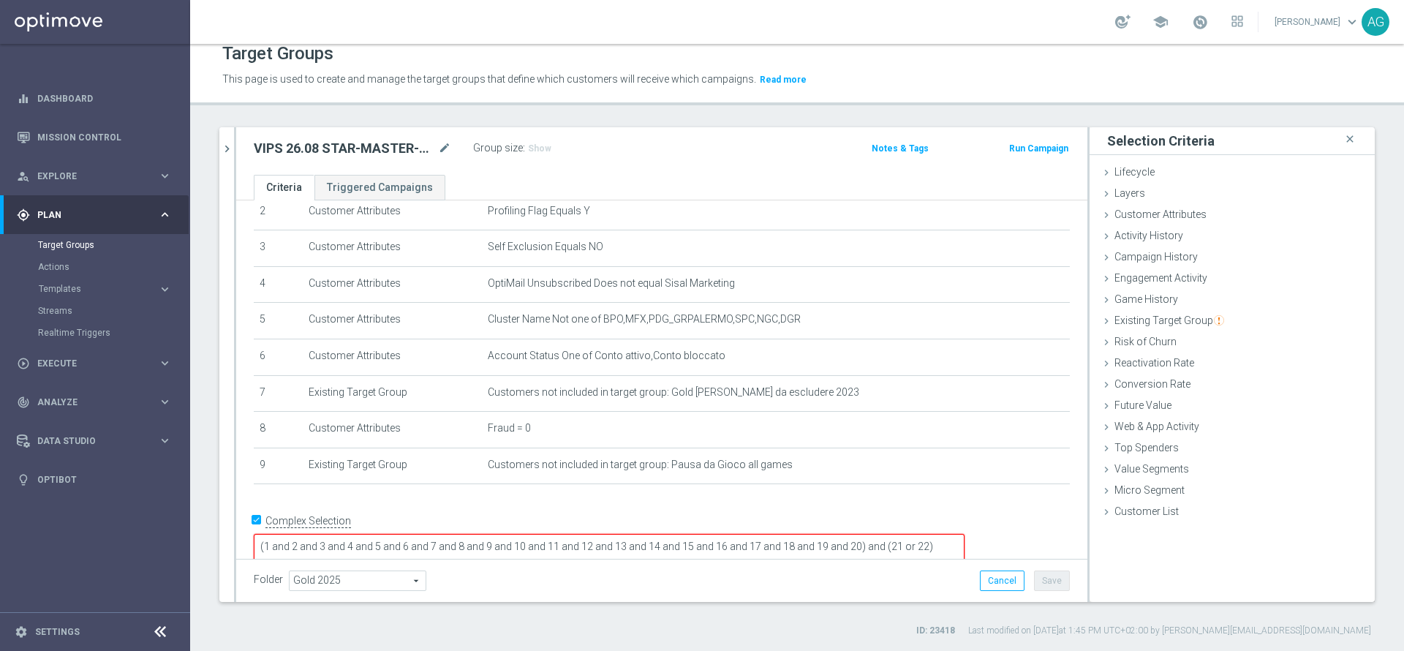
click at [964, 540] on textarea "(1 and 2 and 3 and 4 and 5 and 6 and 7 and 8 and 9 and 10 and 11 and 12 and 13 …" at bounding box center [609, 552] width 711 height 37
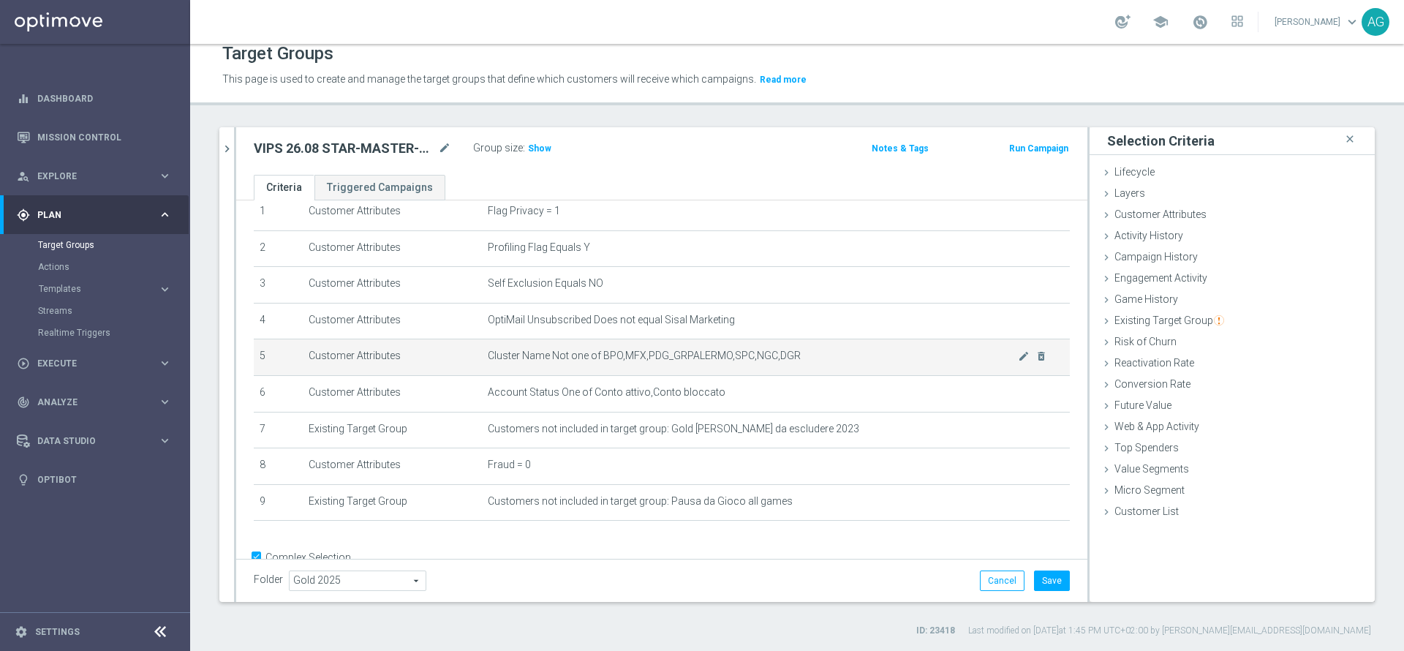
scroll to position [107, 0]
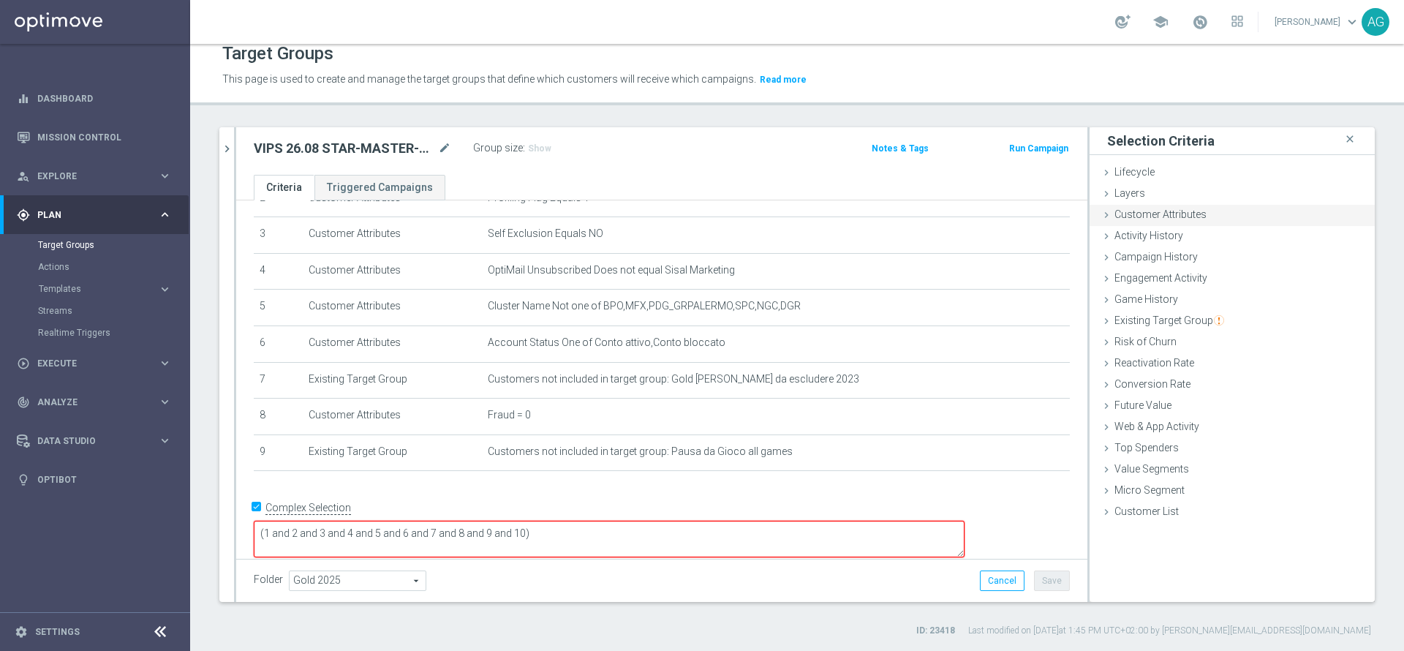
type textarea "(1 and 2 and 3 and 4 and 5 and 6 and 7 and 8 and 9 and 10)"
click at [1212, 211] on div "Customer Attributes done" at bounding box center [1231, 216] width 285 height 22
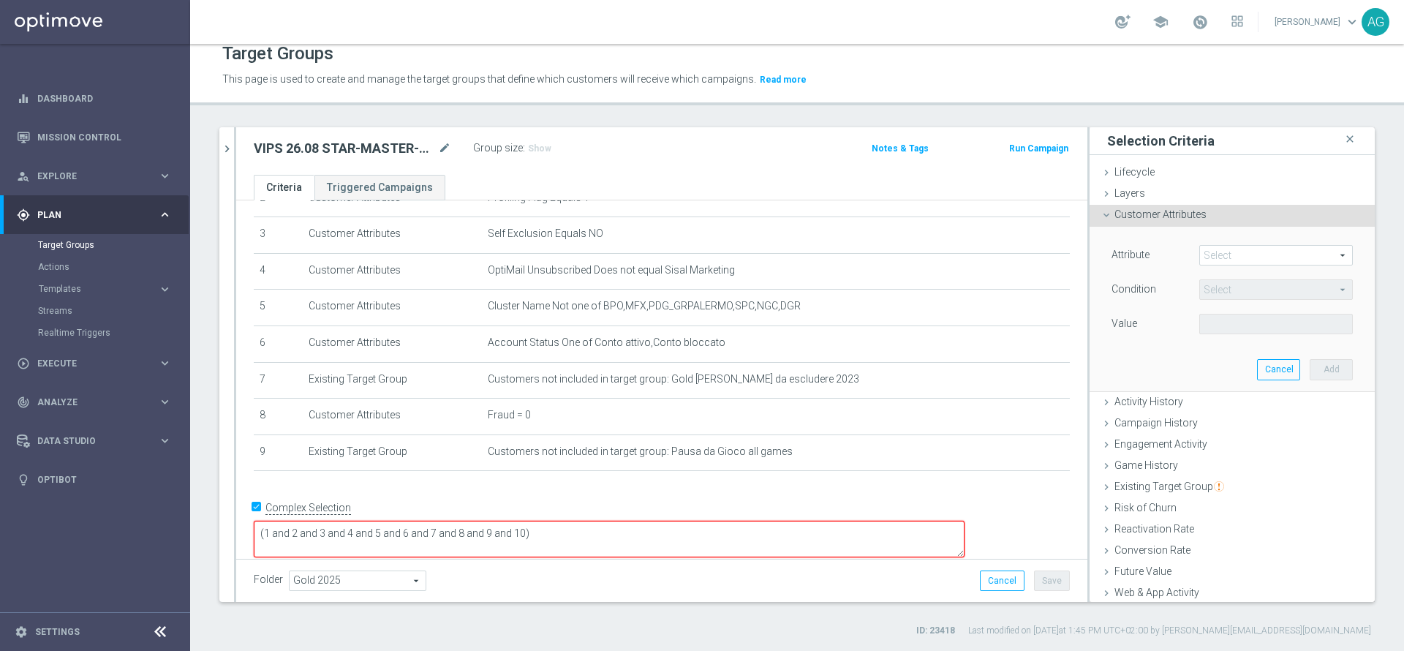
click at [1219, 261] on span at bounding box center [1276, 255] width 152 height 19
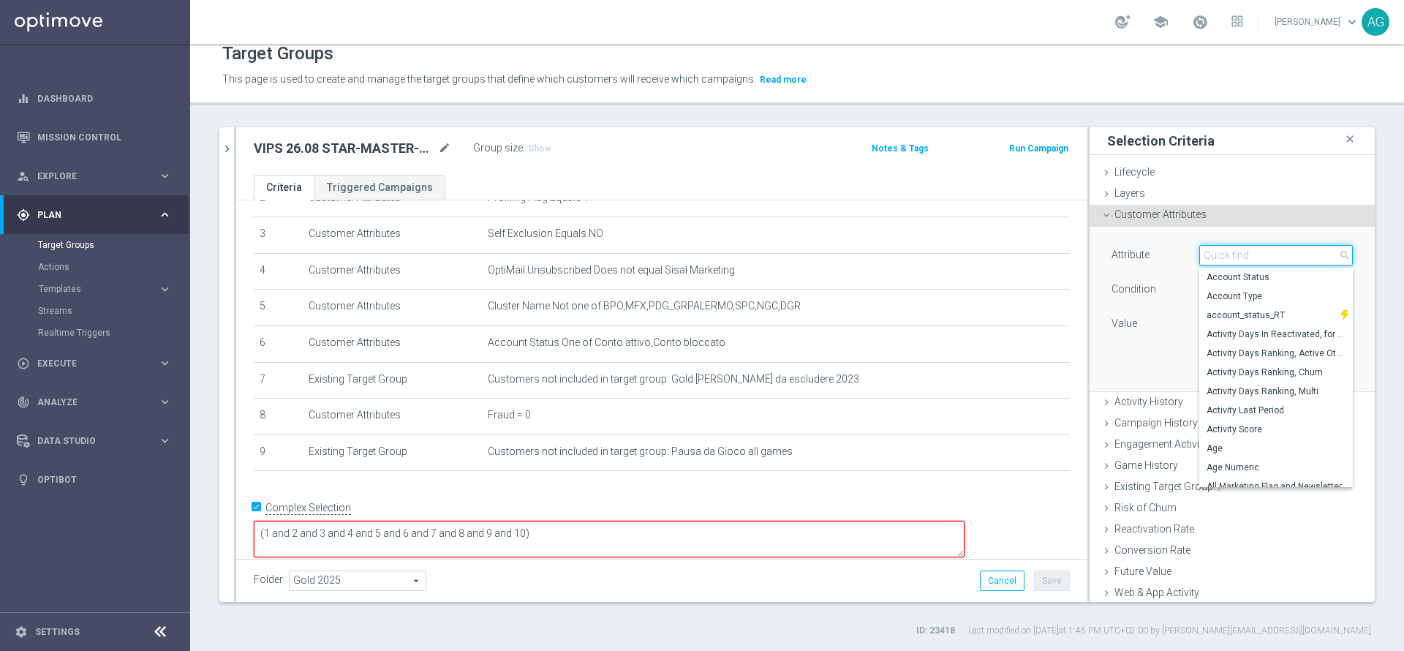
click at [1208, 257] on input "search" at bounding box center [1276, 255] width 154 height 20
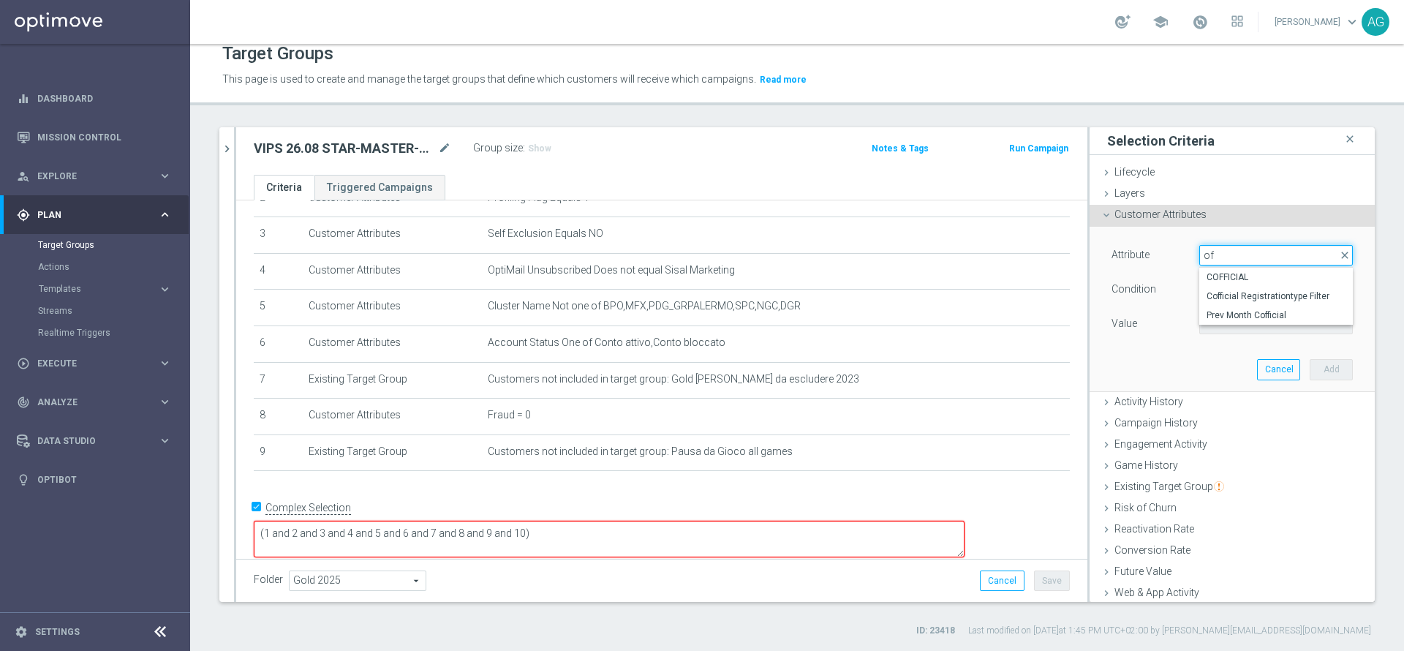
type input "o"
type input "cofficial"
click at [1234, 278] on span "COFFICIAL" at bounding box center [1275, 277] width 139 height 12
type input "COFFICIAL"
click at [1236, 284] on span "Equals" at bounding box center [1276, 289] width 152 height 19
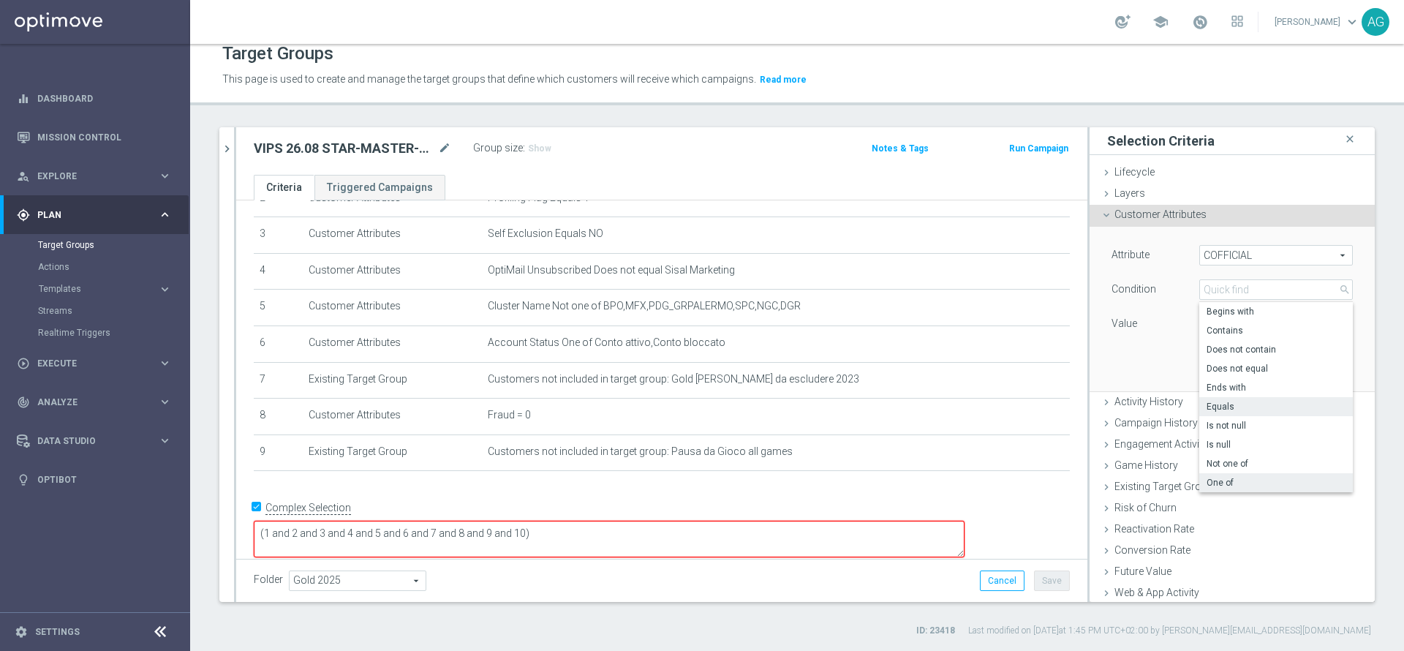
click at [1212, 477] on span "One of" at bounding box center [1275, 483] width 139 height 12
type input "One of"
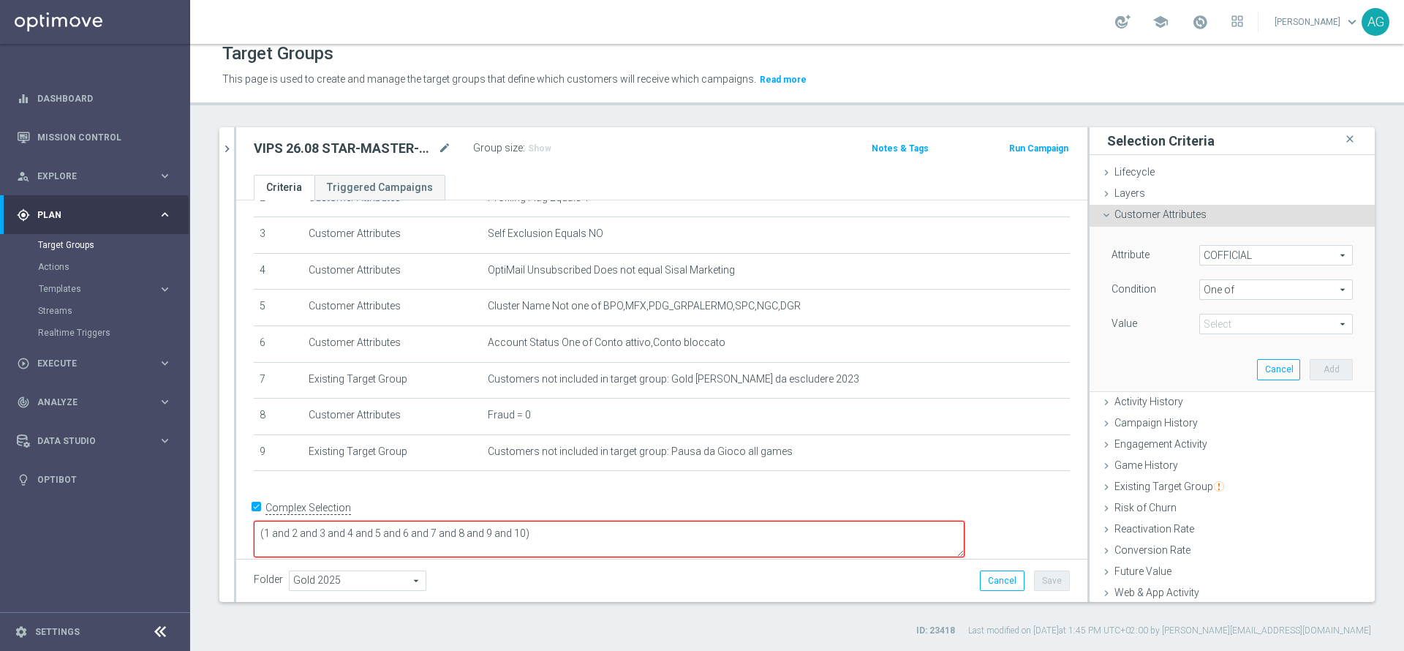
click at [1206, 316] on span at bounding box center [1276, 323] width 152 height 19
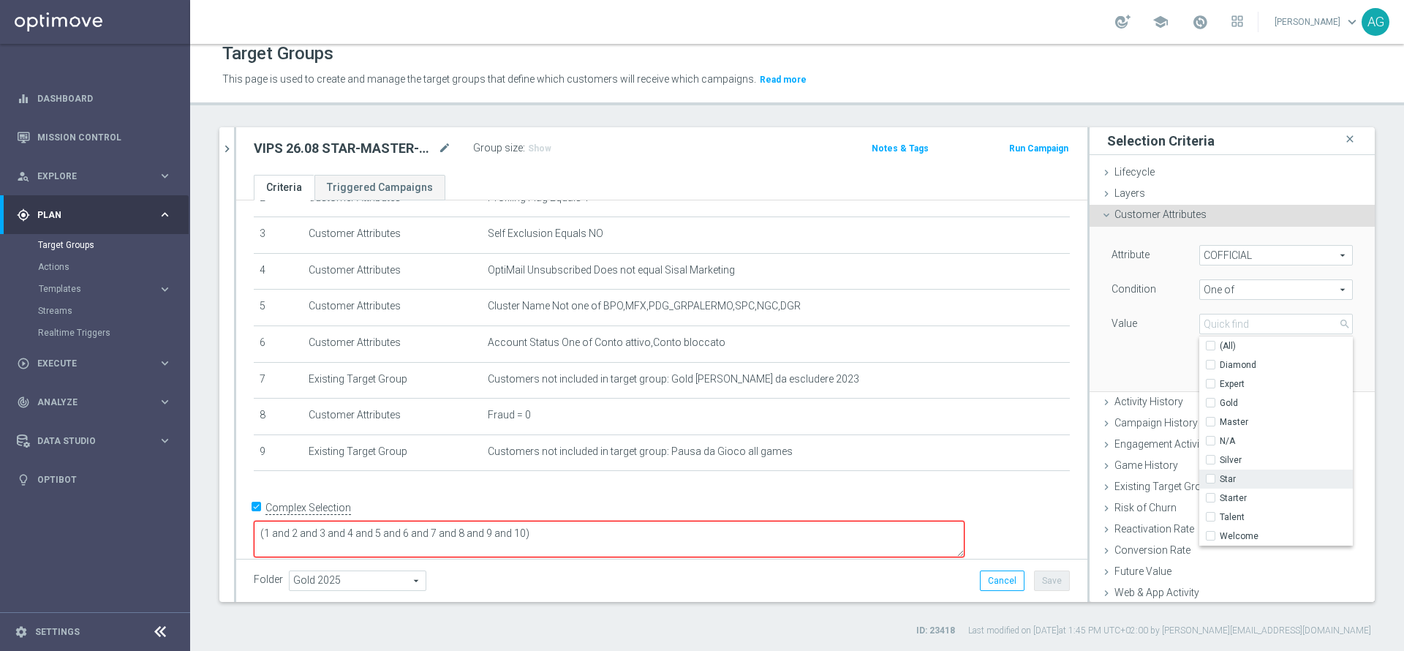
click at [1210, 480] on input "Star" at bounding box center [1215, 480] width 10 height 10
checkbox input "true"
type input "Star"
click at [1210, 519] on input "Talent" at bounding box center [1215, 518] width 10 height 10
checkbox input "true"
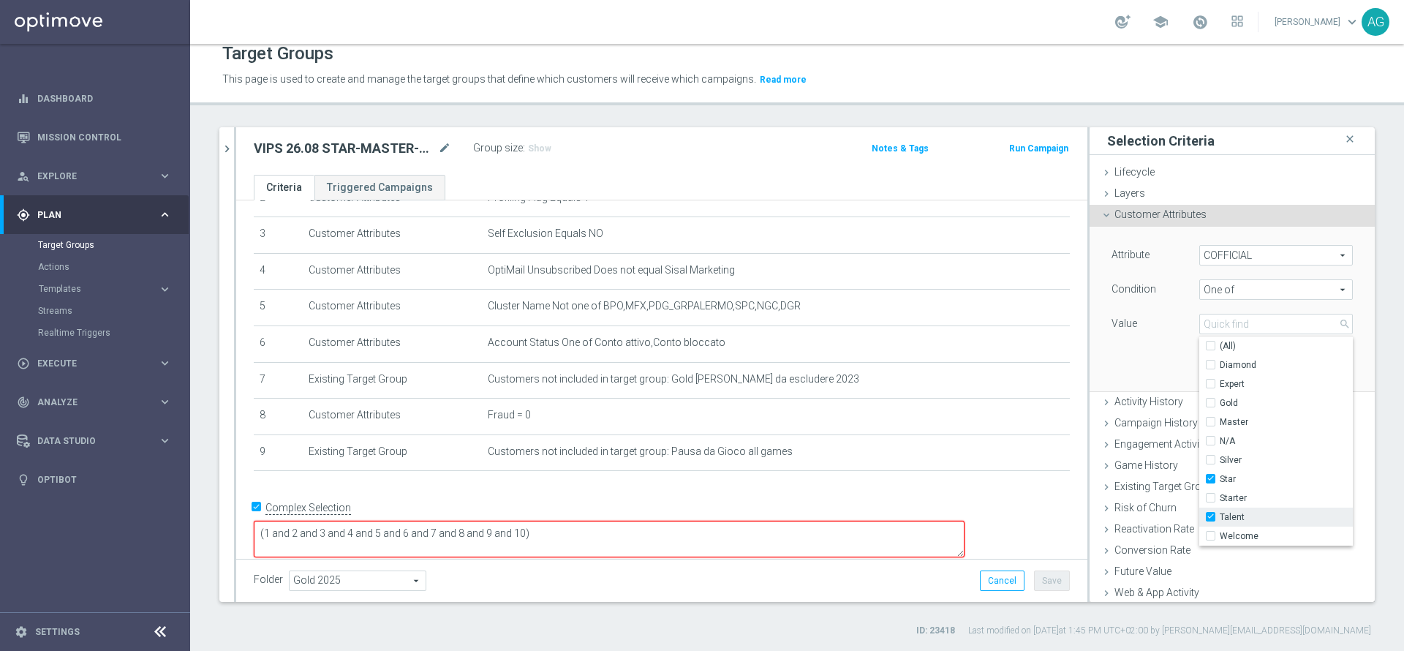
type input "Selected 2 of 10"
click at [1220, 417] on label "Master" at bounding box center [1286, 421] width 133 height 19
click at [1210, 417] on input "Master" at bounding box center [1215, 422] width 10 height 10
checkbox input "true"
type input "Selected 3 of 10"
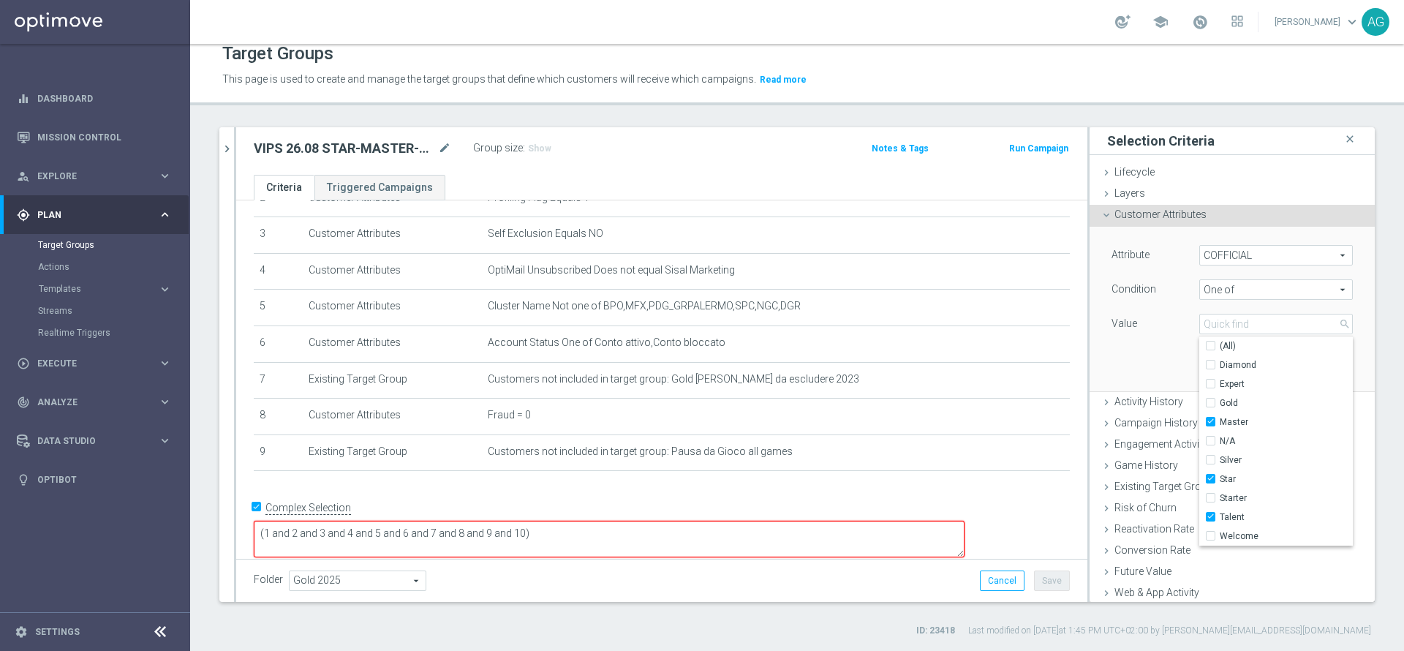
click at [1133, 343] on div "Attribute COFFICIAL COFFICIAL arrow_drop_down search Condition One of One of ar…" at bounding box center [1231, 309] width 263 height 164
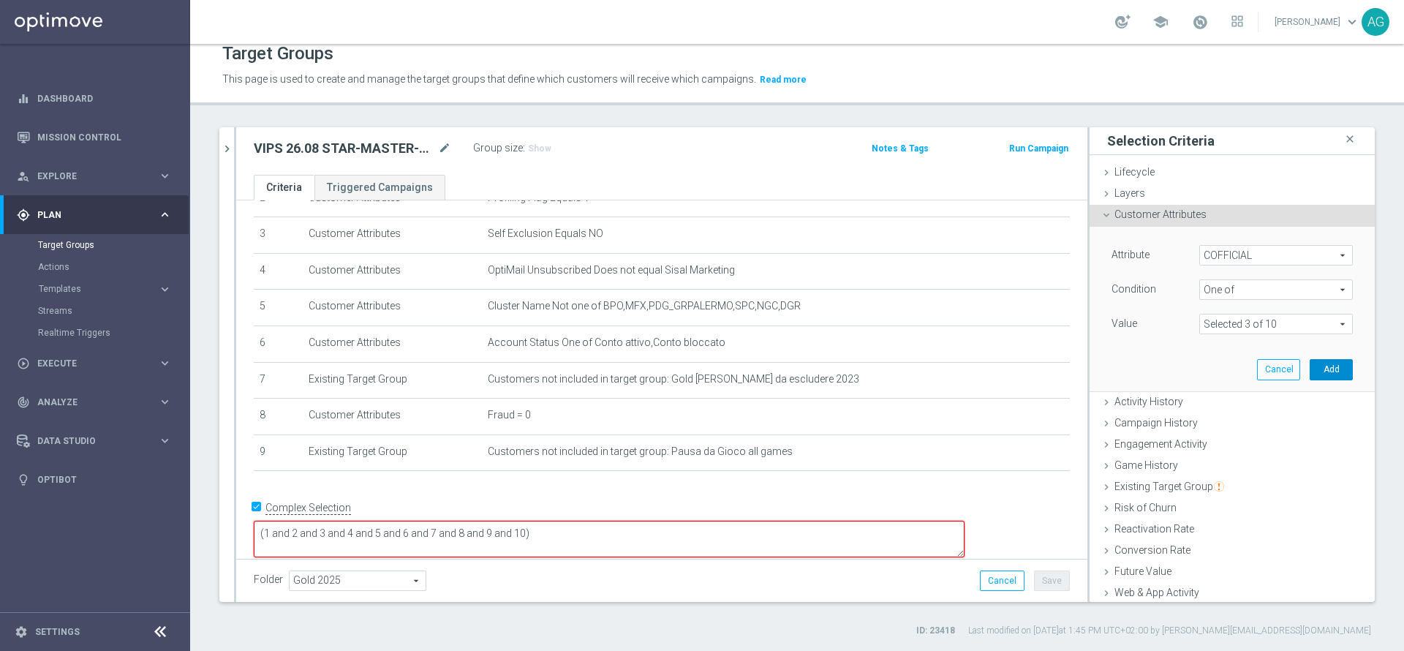
click at [1309, 376] on button "Add" at bounding box center [1330, 369] width 43 height 20
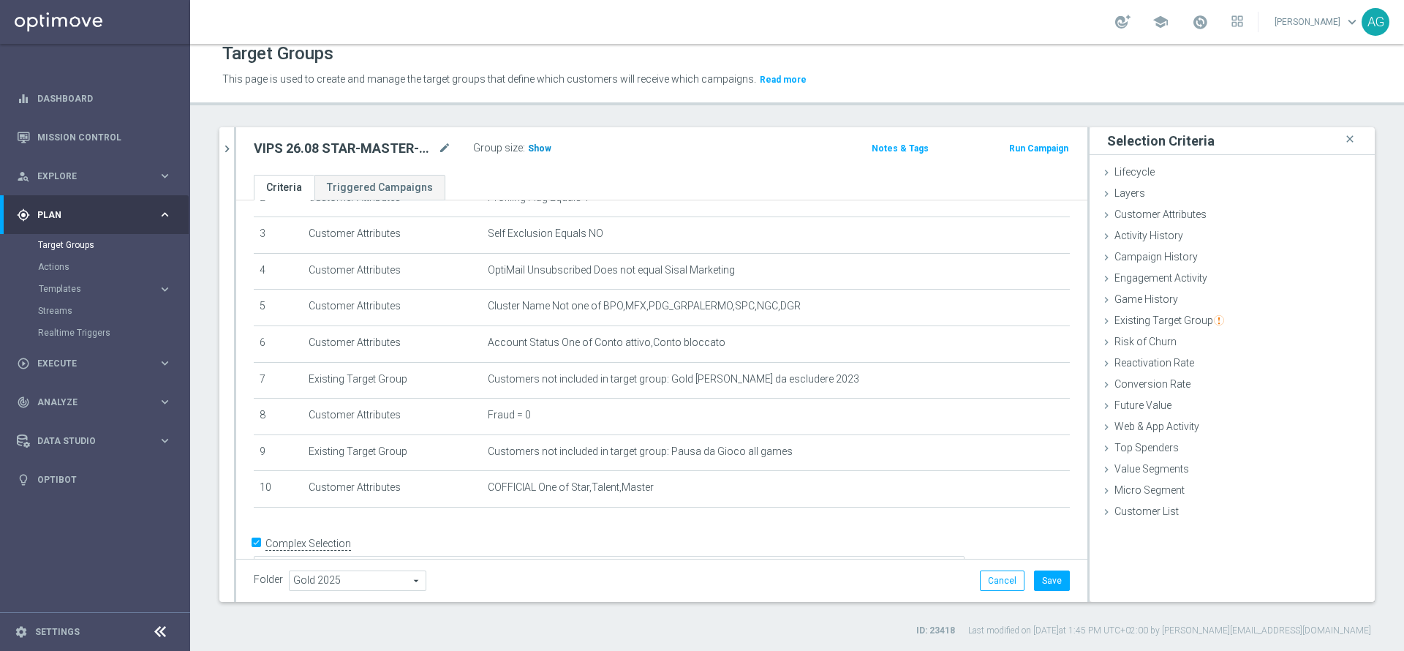
click at [545, 152] on span "Show" at bounding box center [539, 148] width 23 height 10
click at [1034, 586] on button "Save" at bounding box center [1052, 580] width 36 height 20
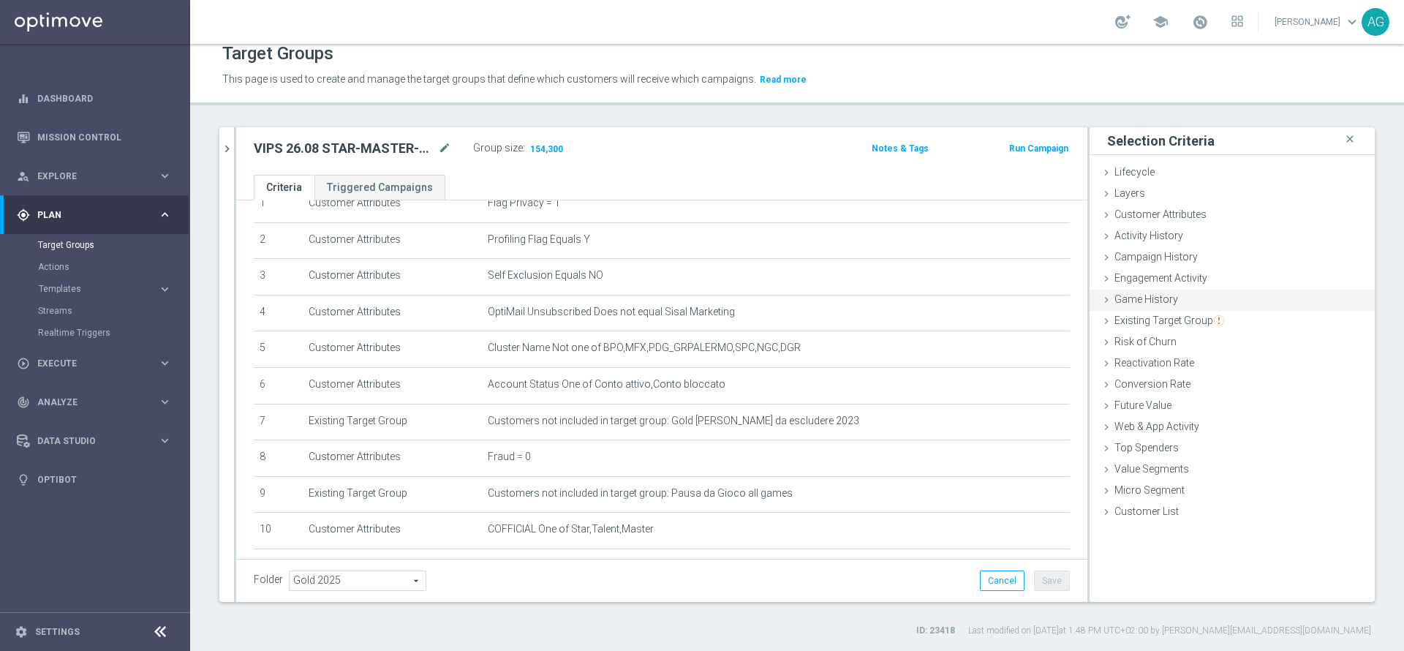
scroll to position [110, 0]
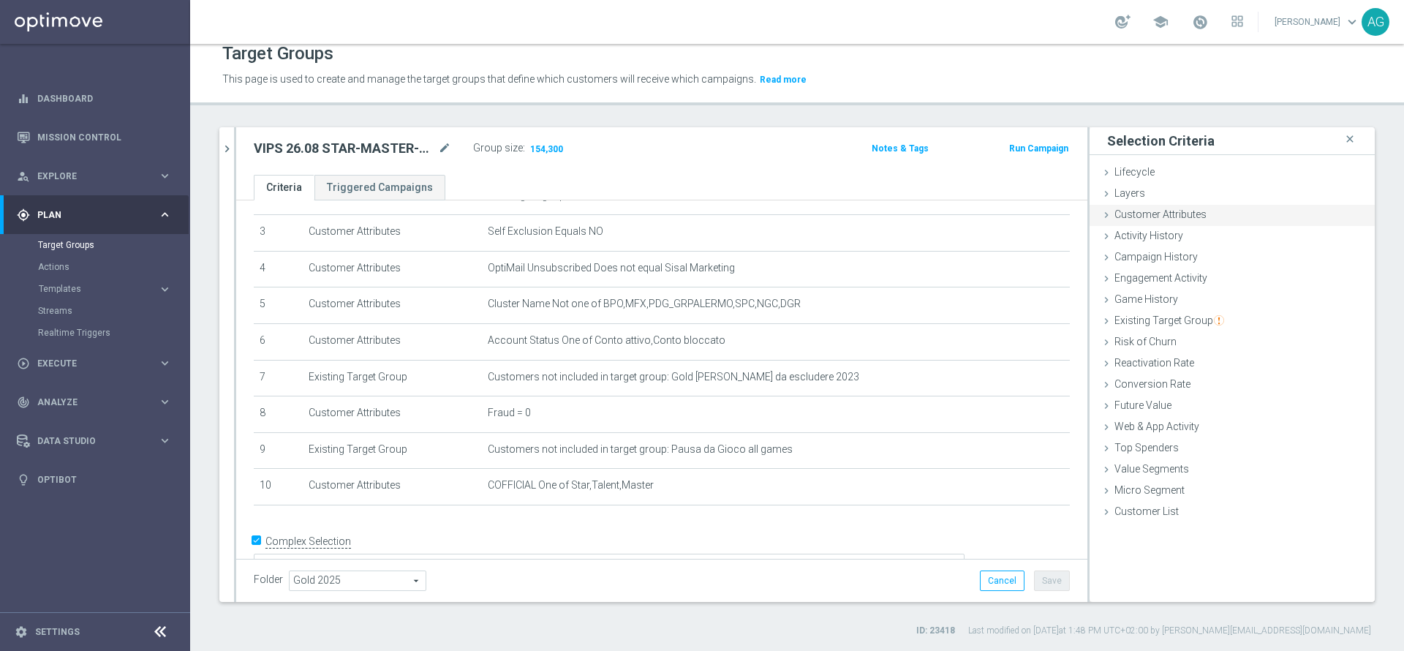
click at [1209, 222] on div "Customer Attributes done selection saved" at bounding box center [1231, 216] width 285 height 22
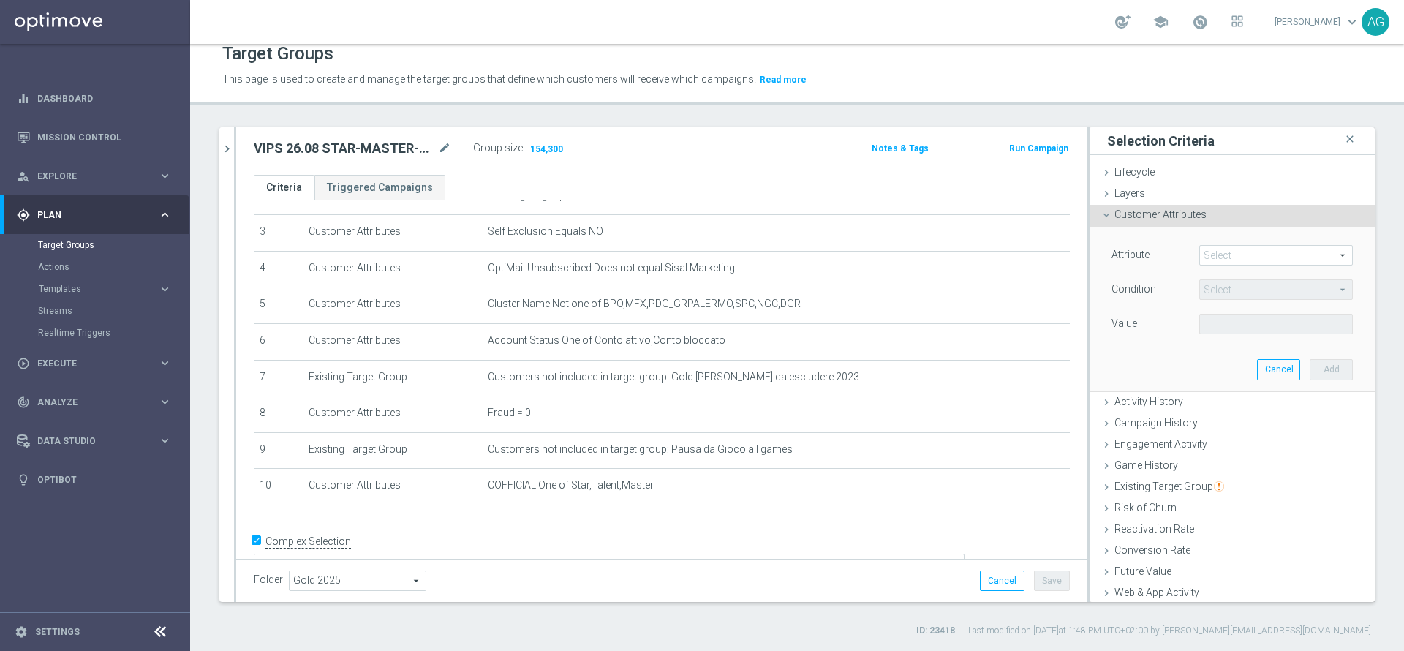
click at [1226, 255] on span at bounding box center [1276, 255] width 152 height 19
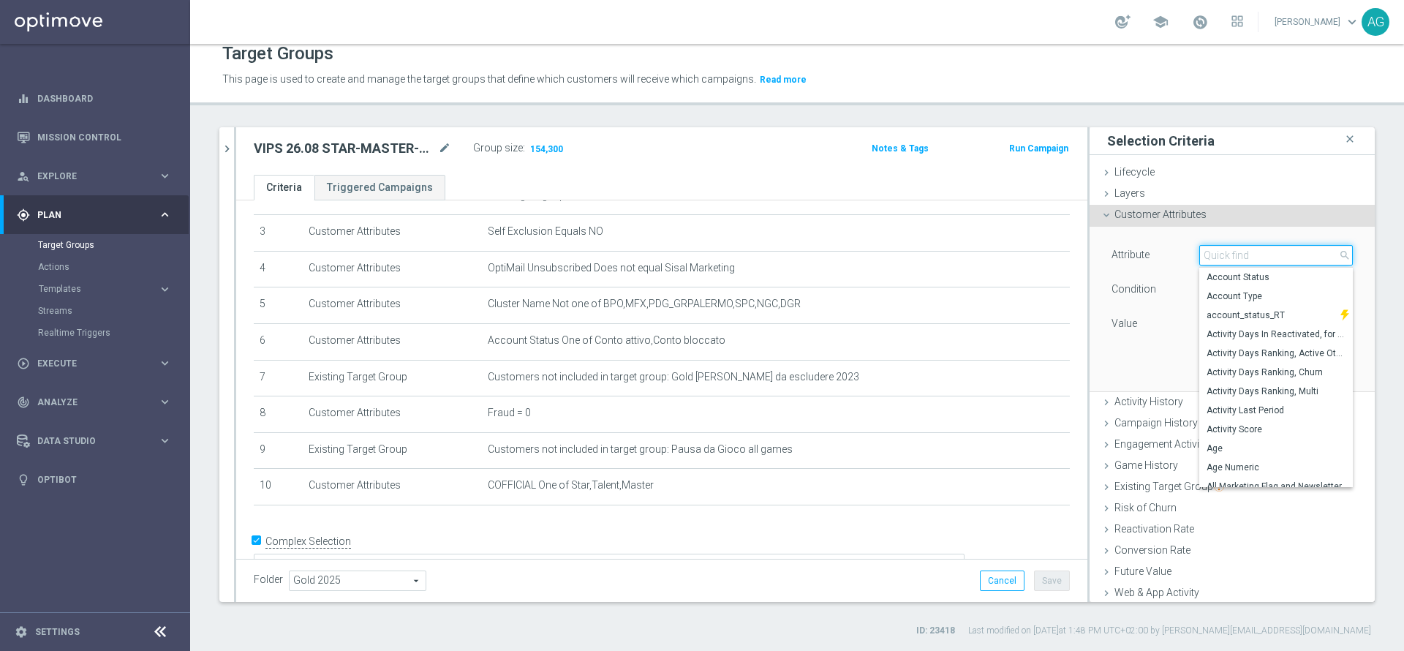
click at [1220, 257] on input "search" at bounding box center [1276, 255] width 154 height 20
type input "news"
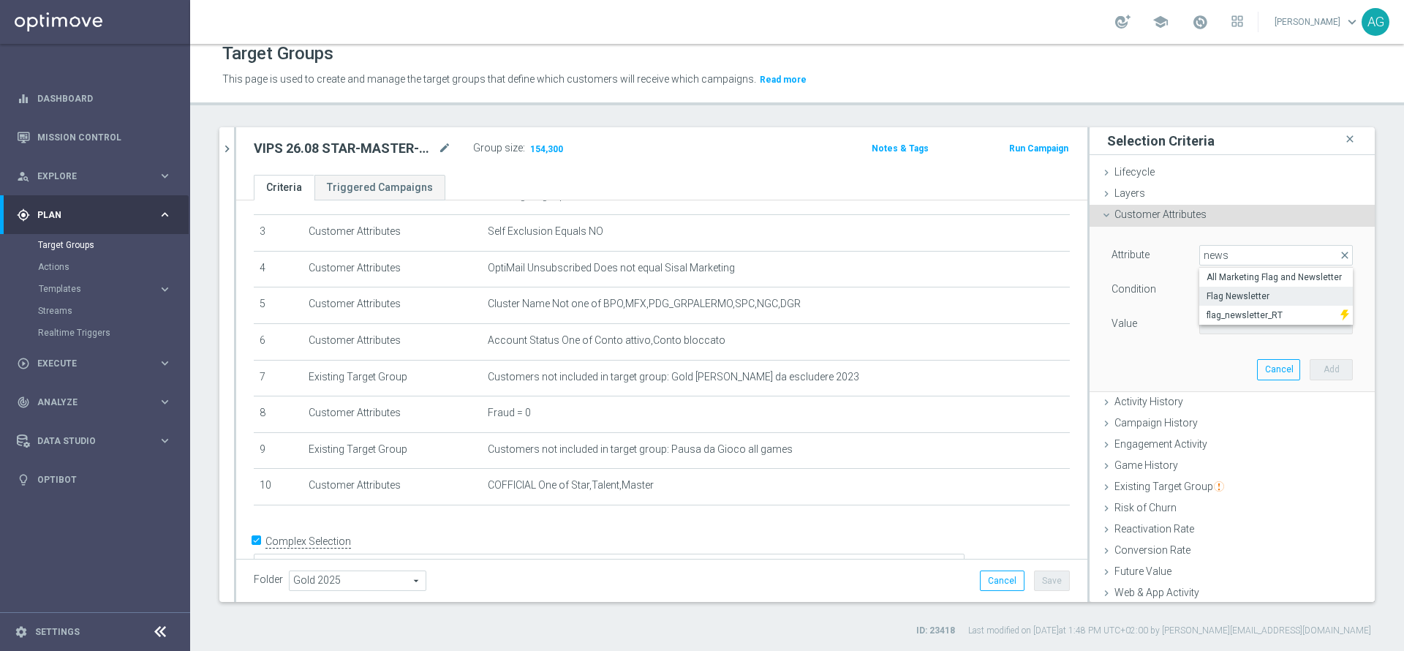
click at [1221, 300] on span "Flag Newsletter" at bounding box center [1275, 296] width 139 height 12
type input "Flag Newsletter"
type input "="
click at [1201, 317] on input "number" at bounding box center [1232, 324] width 66 height 20
type input "1"
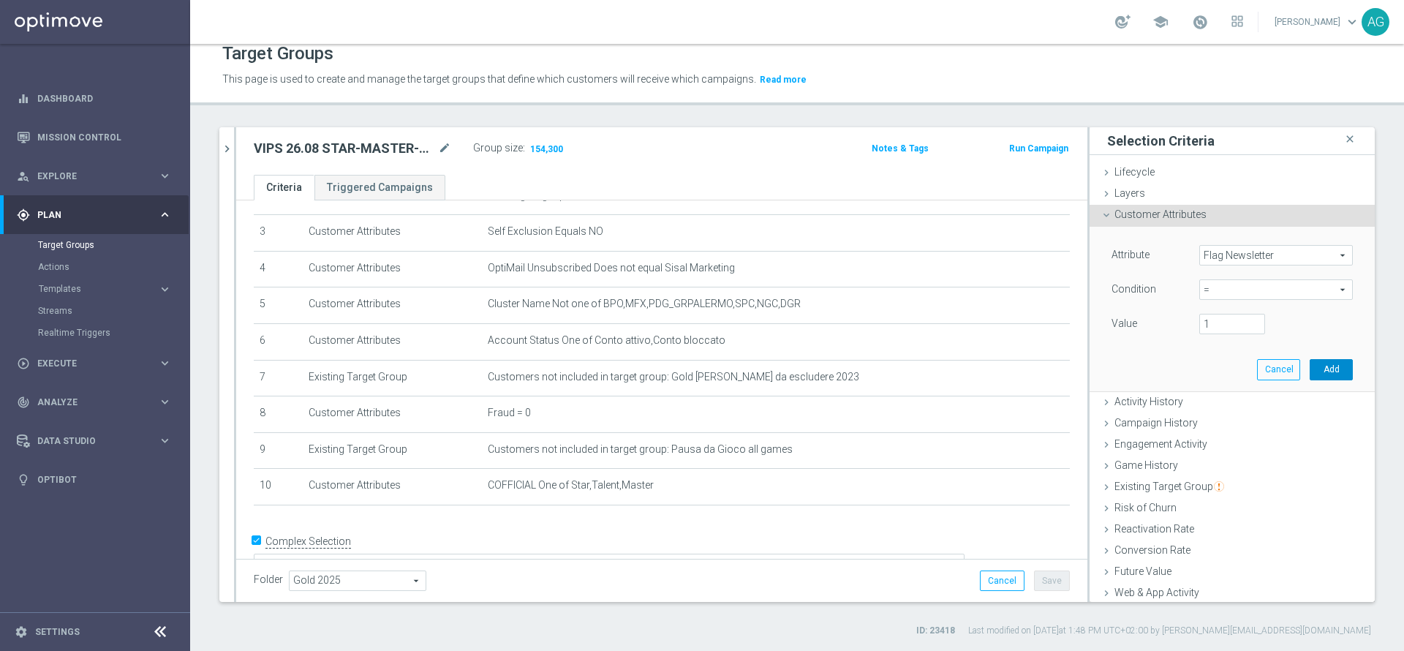
click at [1309, 364] on button "Add" at bounding box center [1330, 369] width 43 height 20
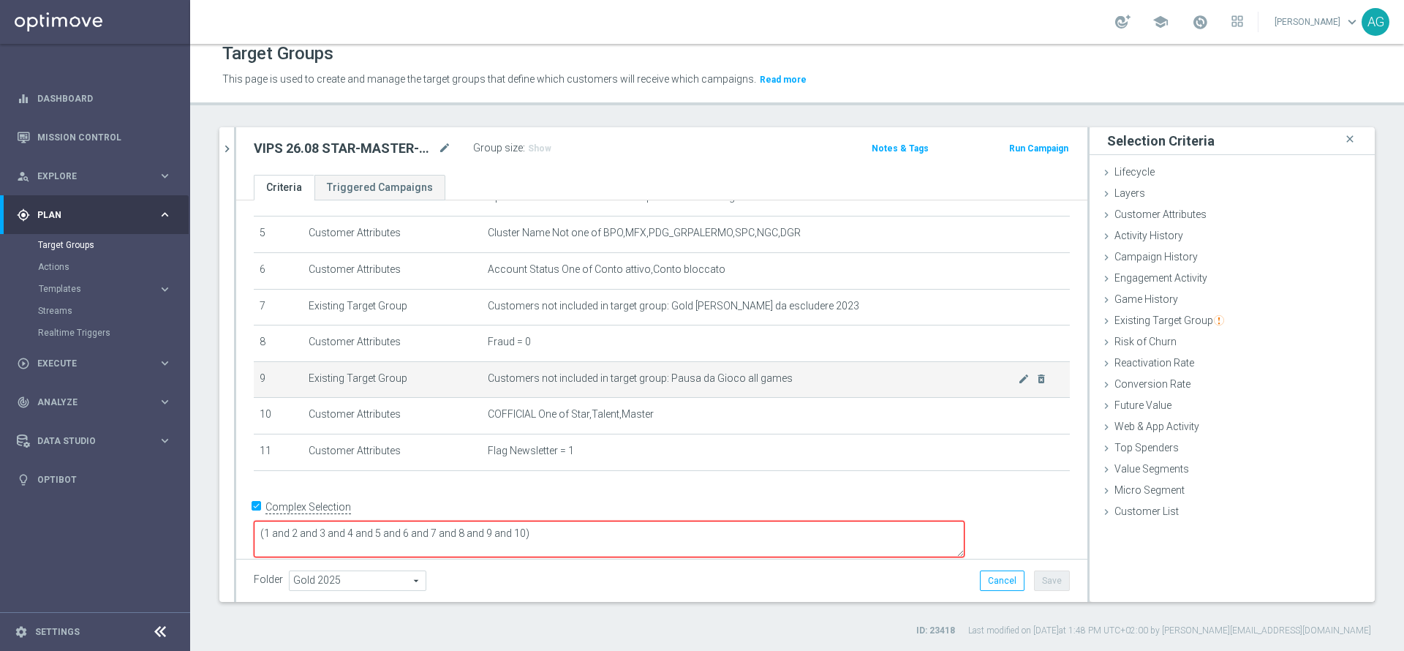
scroll to position [181, 0]
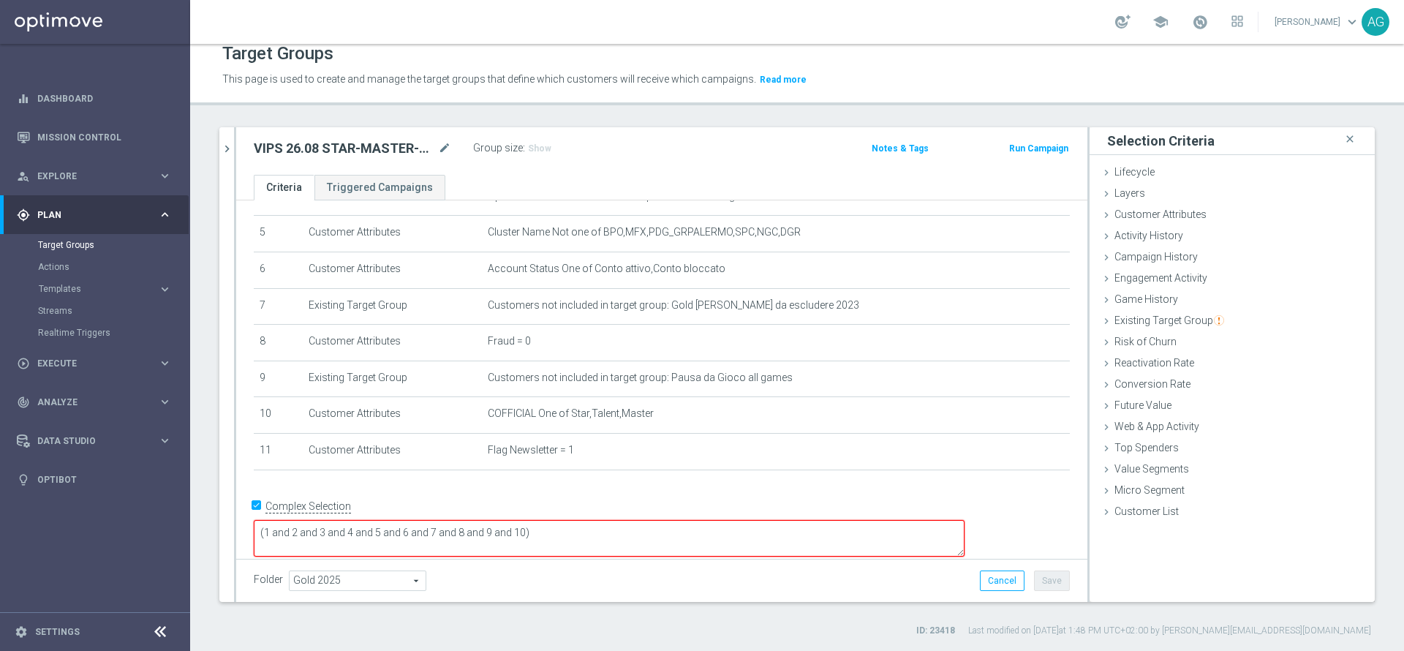
click at [653, 520] on textarea "(1 and 2 and 3 and 4 and 5 and 6 and 7 and 8 and 9 and 10)" at bounding box center [609, 538] width 711 height 37
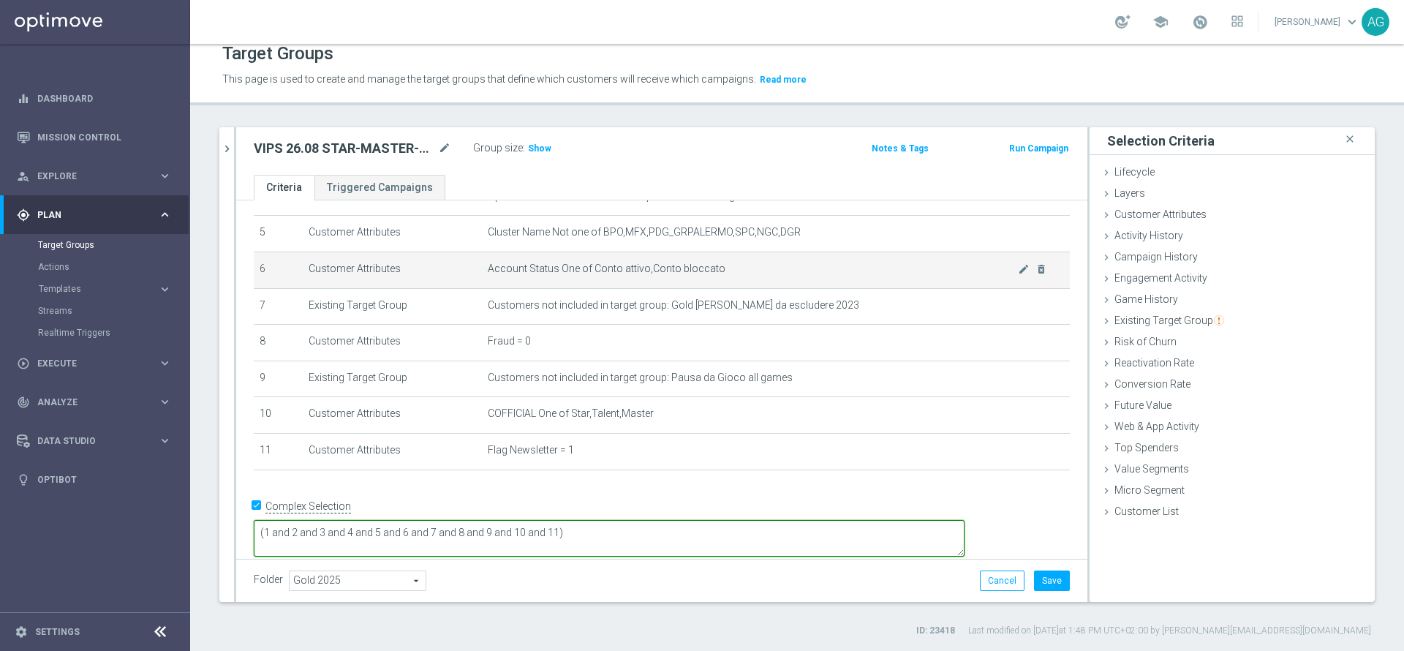
scroll to position [0, 0]
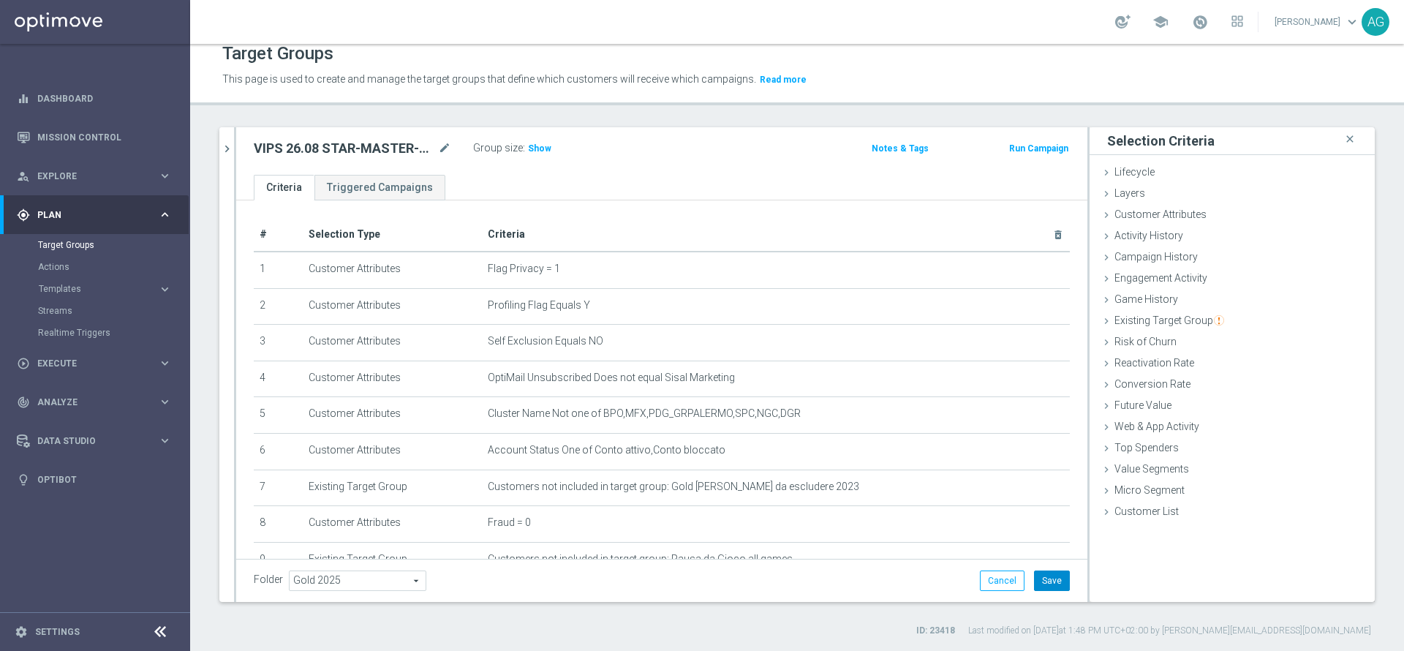
type textarea "(1 and 2 and 3 and 4 and 5 and 6 and 7 and 8 and 9 and 10 and 11)"
click at [1038, 578] on button "Save" at bounding box center [1052, 580] width 36 height 20
click at [537, 142] on h3 "Show" at bounding box center [539, 148] width 26 height 16
click at [1138, 221] on div "Customer Attributes done selection saved" at bounding box center [1231, 216] width 285 height 22
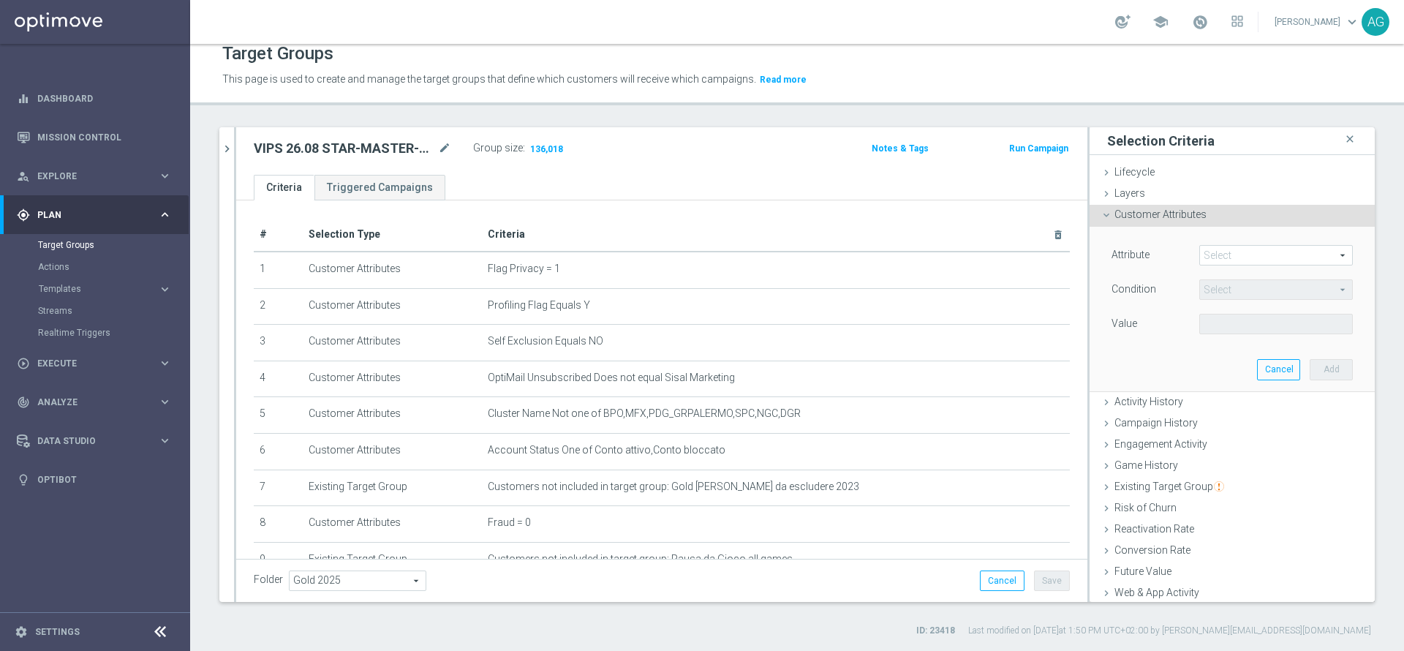
click at [1247, 249] on span at bounding box center [1276, 255] width 152 height 19
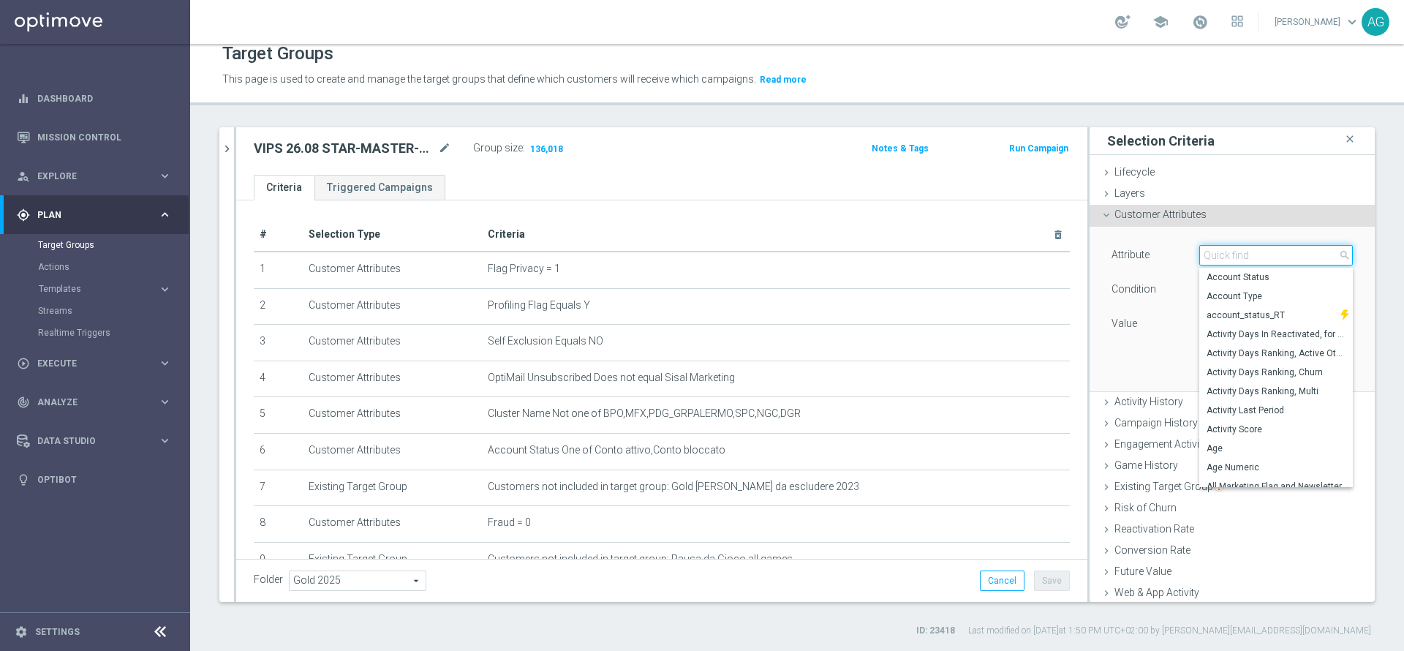
click at [1222, 259] on input "search" at bounding box center [1276, 255] width 154 height 20
type input "ggr"
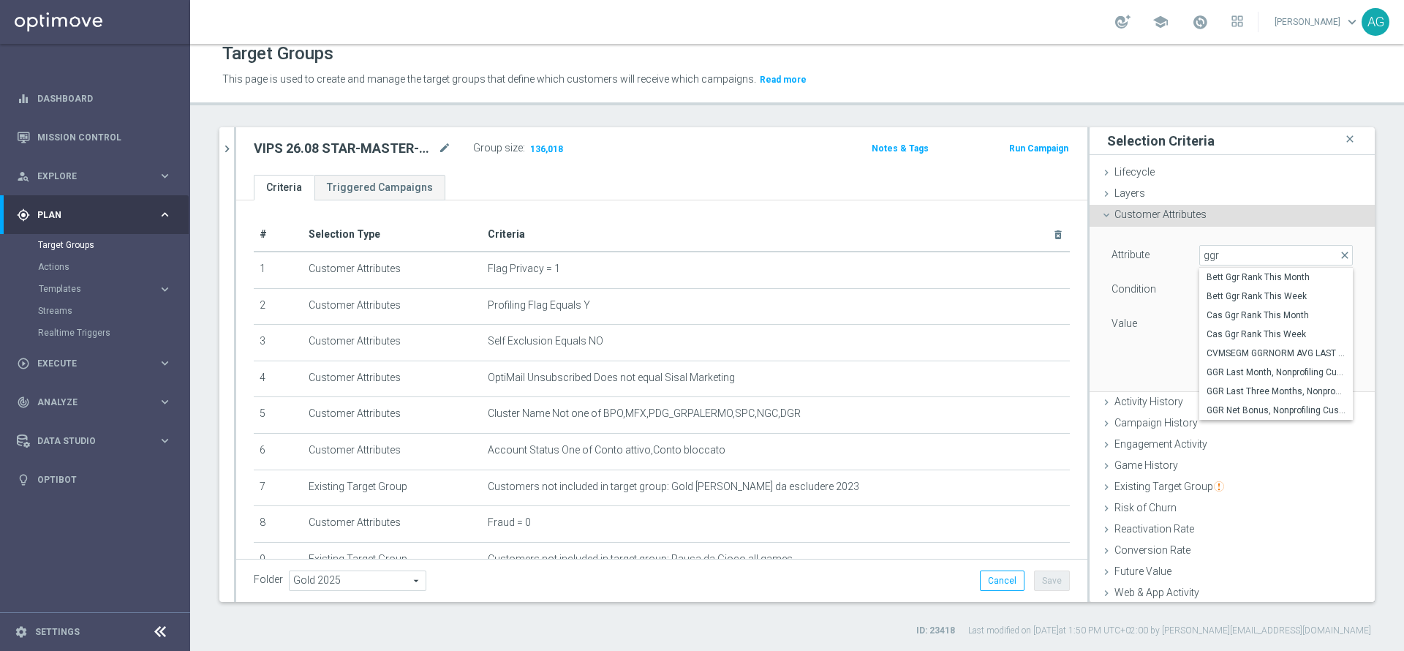
click at [1153, 301] on div "Condition" at bounding box center [1144, 290] width 88 height 23
click at [1257, 362] on button "Cancel" at bounding box center [1278, 369] width 43 height 20
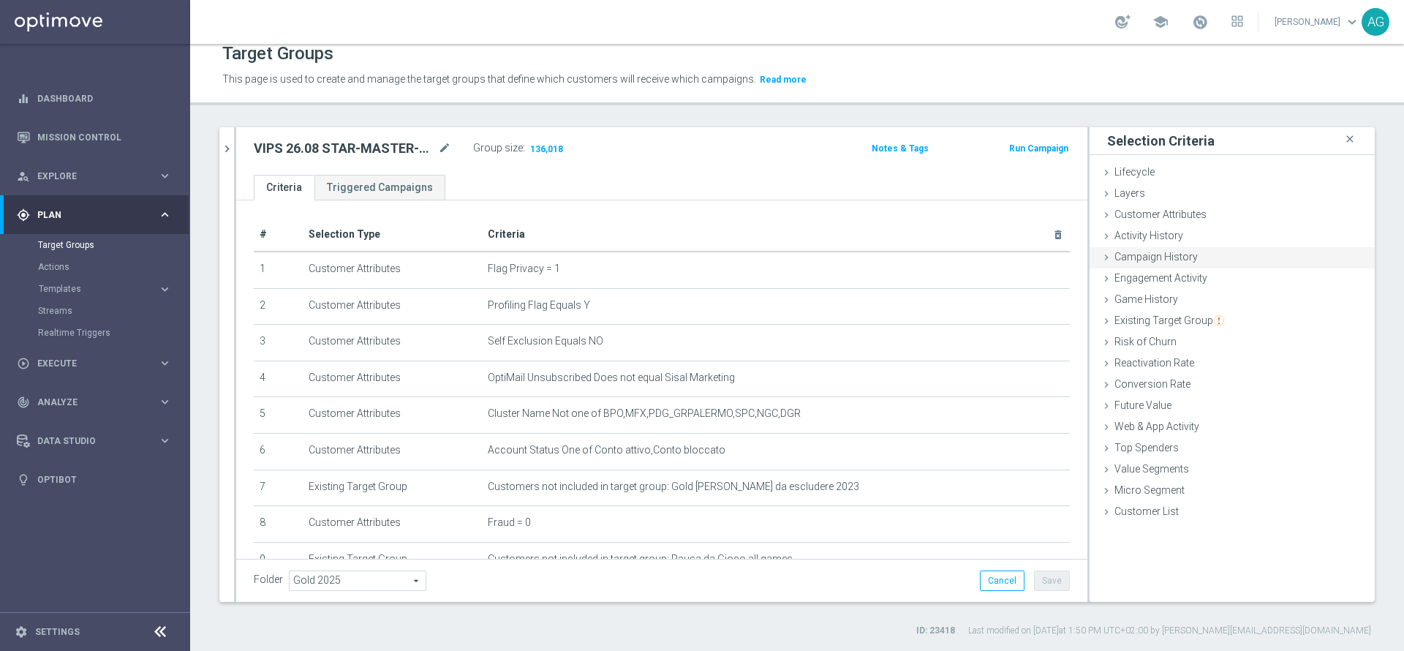
click at [1142, 262] on span "Campaign History" at bounding box center [1155, 257] width 83 height 12
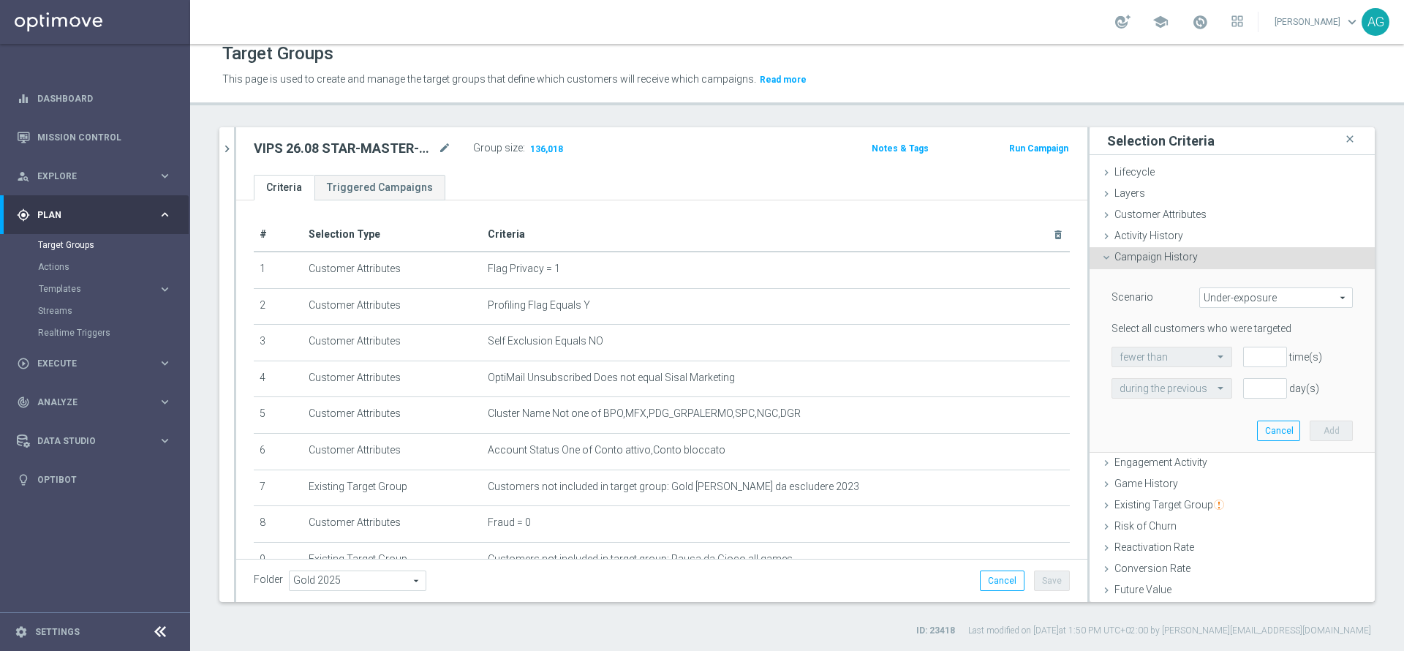
click at [1142, 262] on span "Campaign History" at bounding box center [1155, 257] width 83 height 12
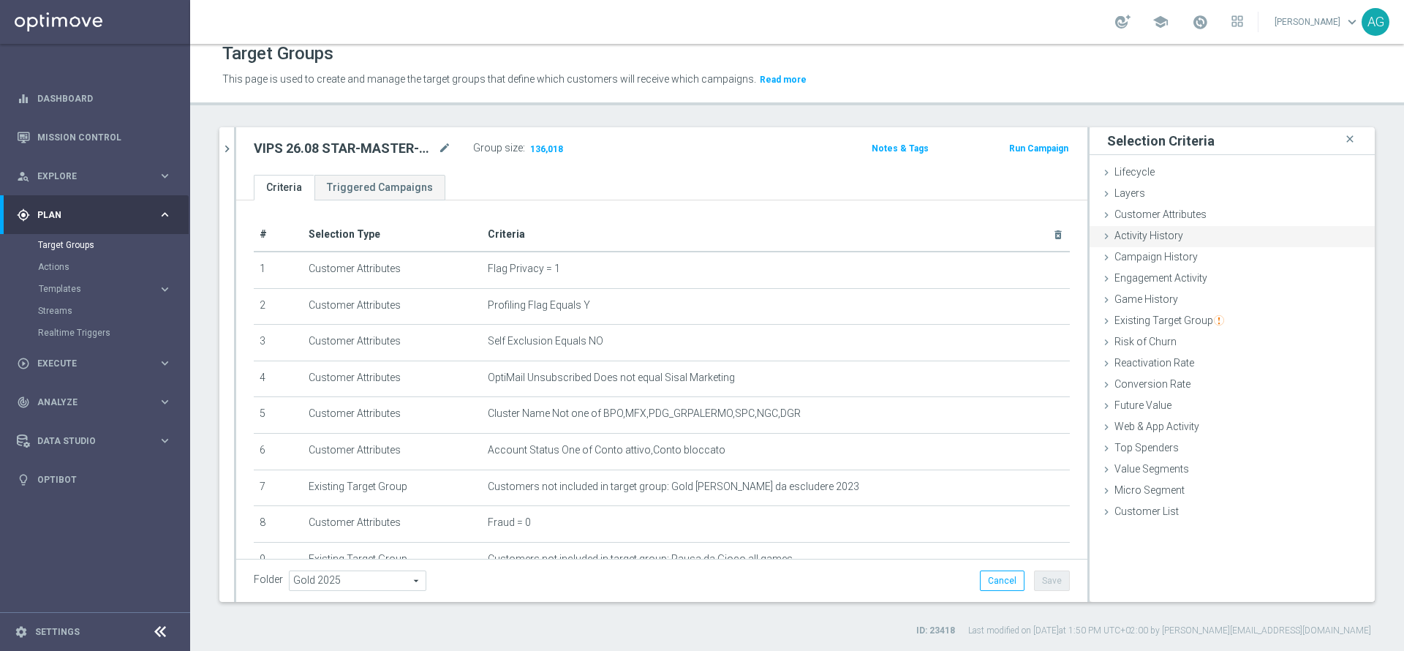
click at [1154, 235] on span "Activity History" at bounding box center [1148, 236] width 69 height 12
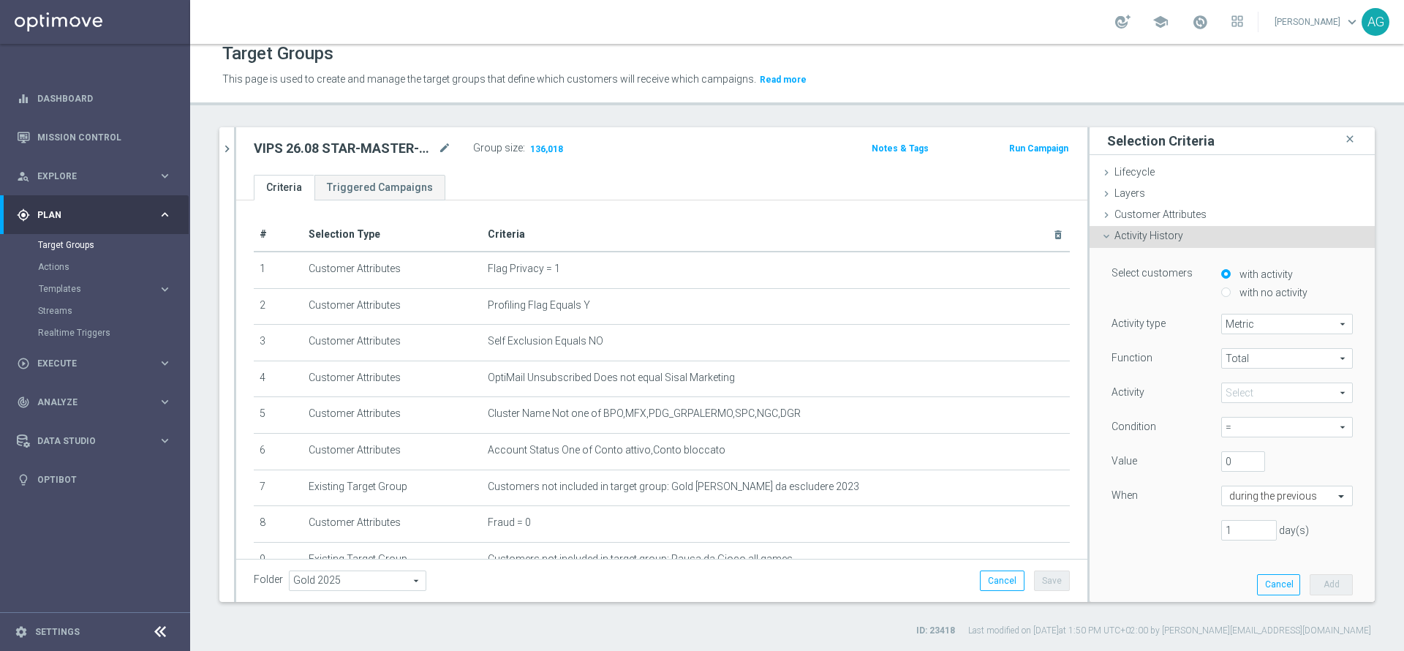
click at [1222, 319] on span "Metric" at bounding box center [1287, 323] width 130 height 19
click at [1168, 388] on div "Activity" at bounding box center [1155, 393] width 110 height 23
click at [1228, 364] on span "Total" at bounding box center [1287, 358] width 130 height 19
click at [1181, 402] on div "Activity" at bounding box center [1155, 393] width 110 height 23
click at [1222, 396] on span at bounding box center [1287, 392] width 130 height 19
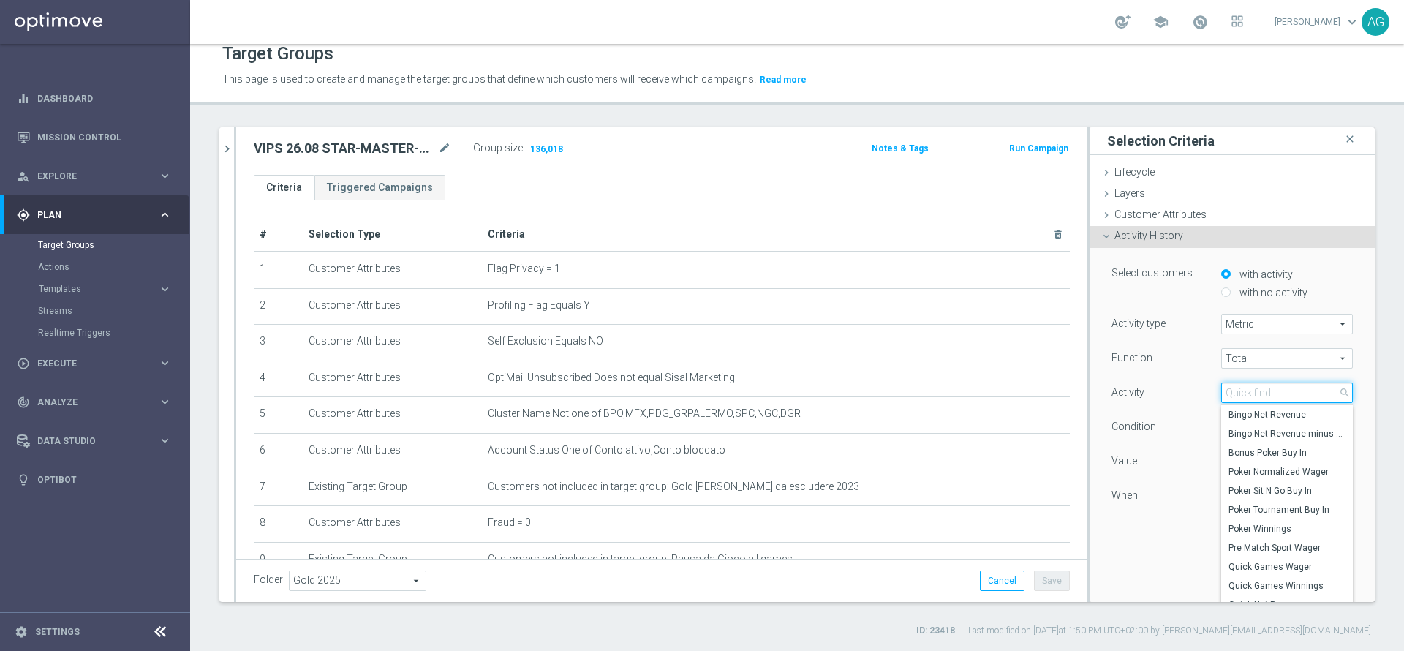
click at [1222, 392] on input "search" at bounding box center [1287, 392] width 132 height 20
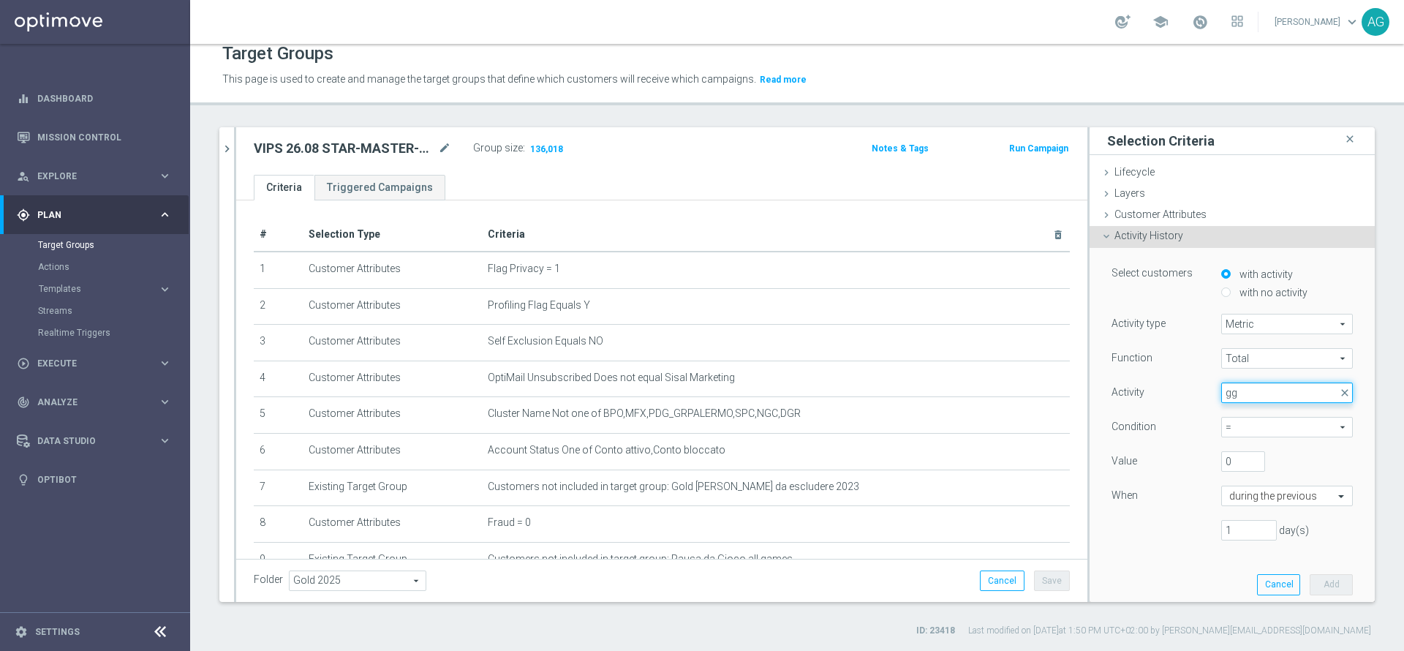
type input "g"
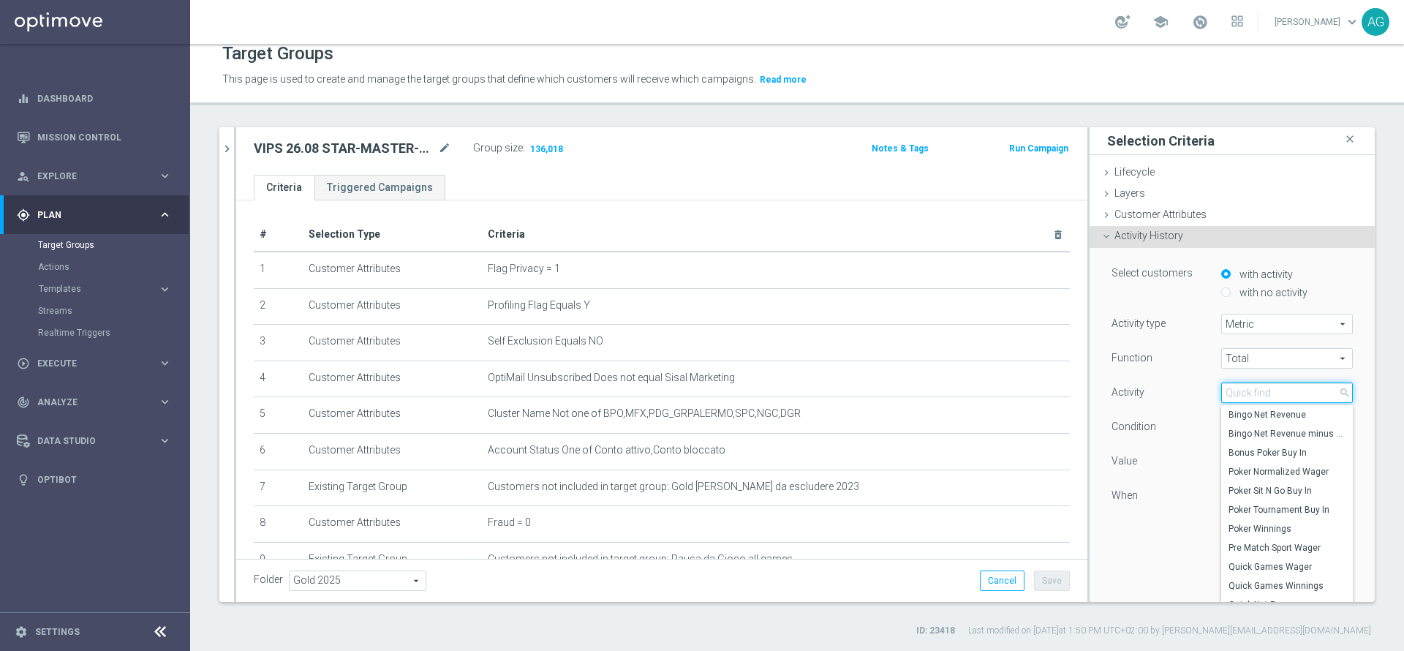
type input "g"
type input "gr"
click at [1246, 415] on span "Total Gross Gaming Revenue" at bounding box center [1286, 415] width 117 height 12
type input "Total Gross Gaming Revenue"
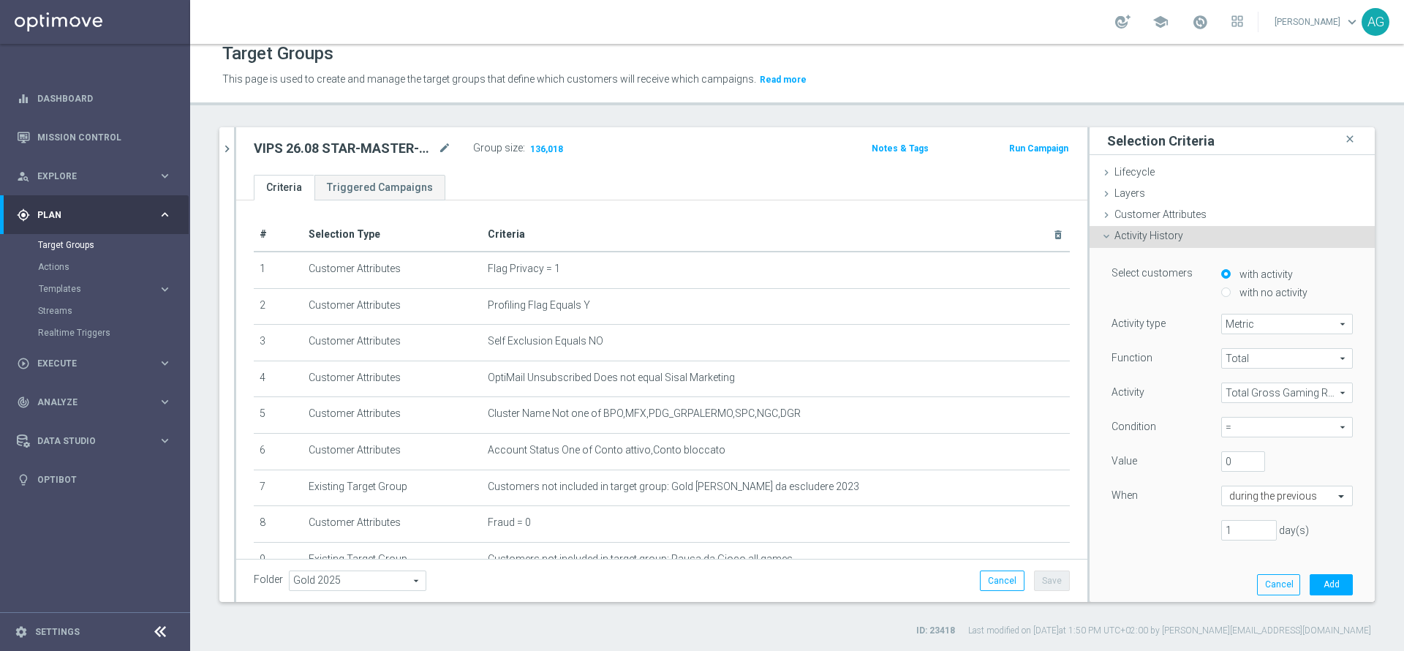
click at [1223, 423] on span "=" at bounding box center [1287, 426] width 130 height 19
click at [1138, 442] on div "Function Total Total arrow_drop_down search Activity Total Gross Gaming Revenue…" at bounding box center [1231, 450] width 241 height 204
click at [1288, 460] on div "0" at bounding box center [1276, 461] width 132 height 20
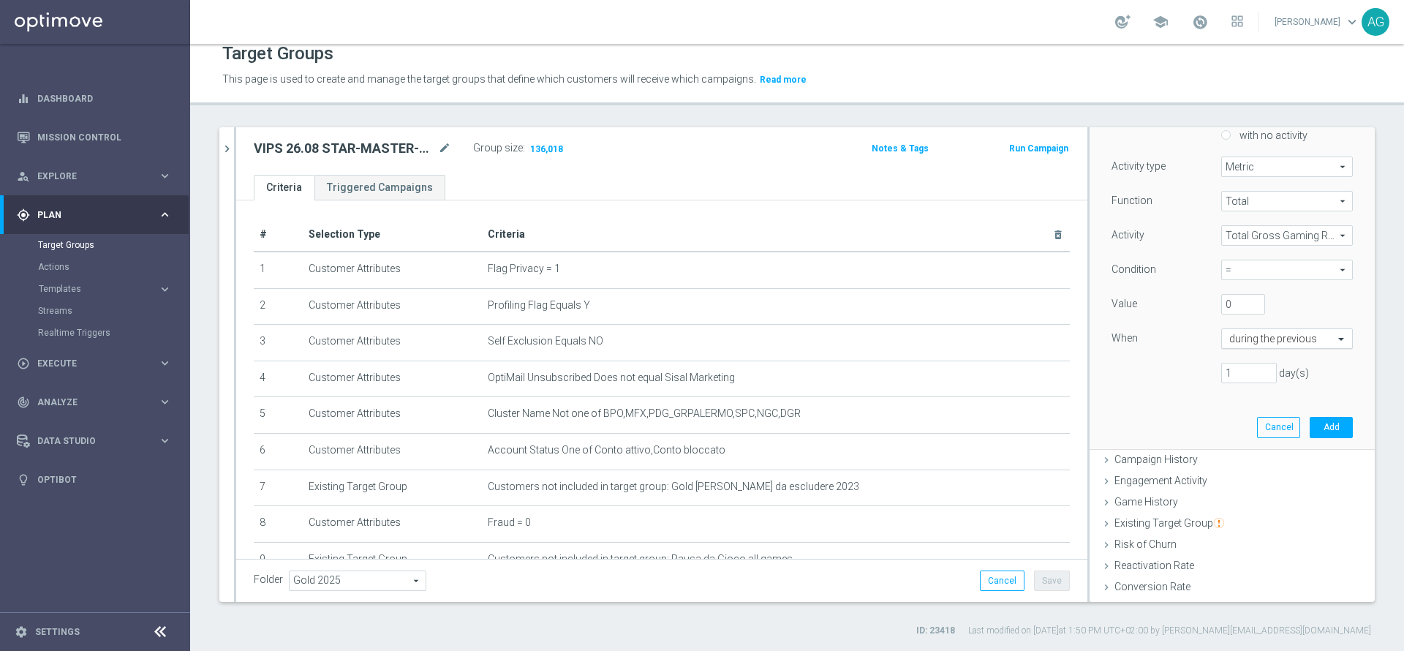
scroll to position [110, 0]
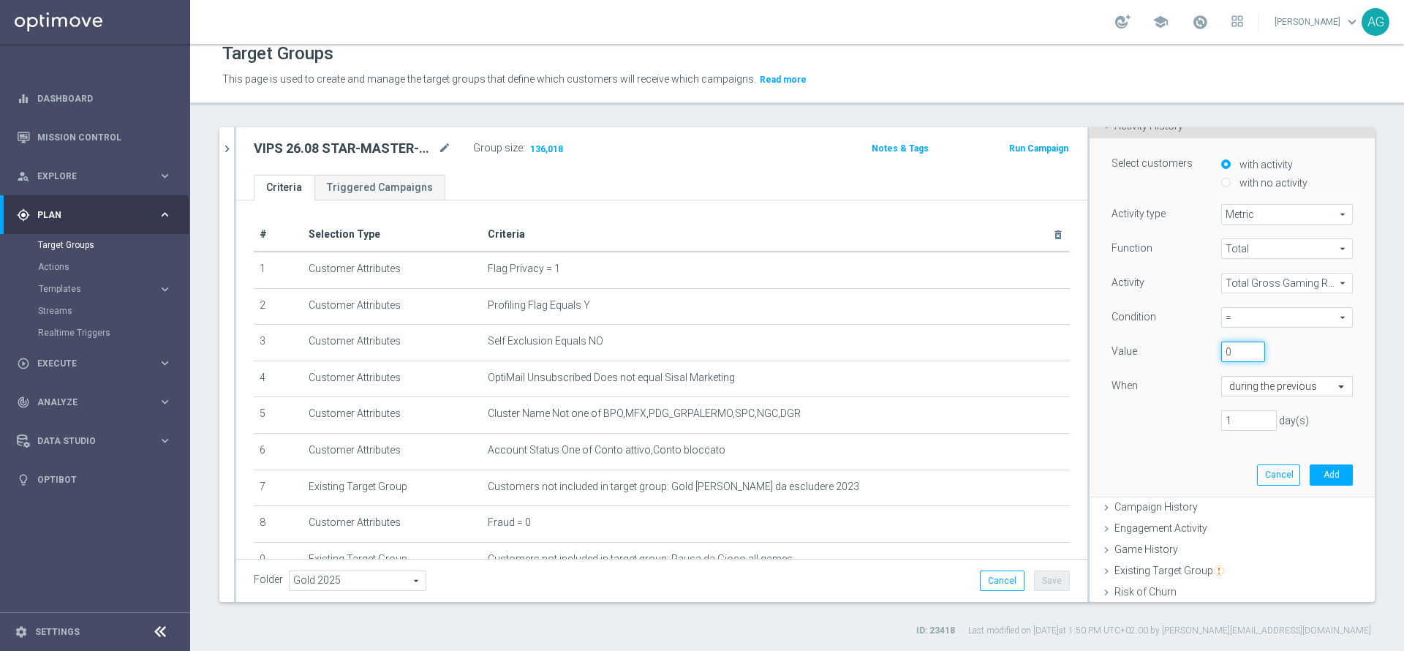
click at [1221, 358] on input "0" at bounding box center [1243, 351] width 44 height 20
click at [1173, 365] on div "Function Total Total arrow_drop_down search Activity Total Gross Gaming Revenue…" at bounding box center [1231, 340] width 241 height 204
click at [1231, 397] on div "When during the previous" at bounding box center [1231, 387] width 263 height 23
click at [1217, 397] on div "When during the previous" at bounding box center [1231, 387] width 263 height 23
click at [1229, 385] on input "text" at bounding box center [1272, 386] width 86 height 13
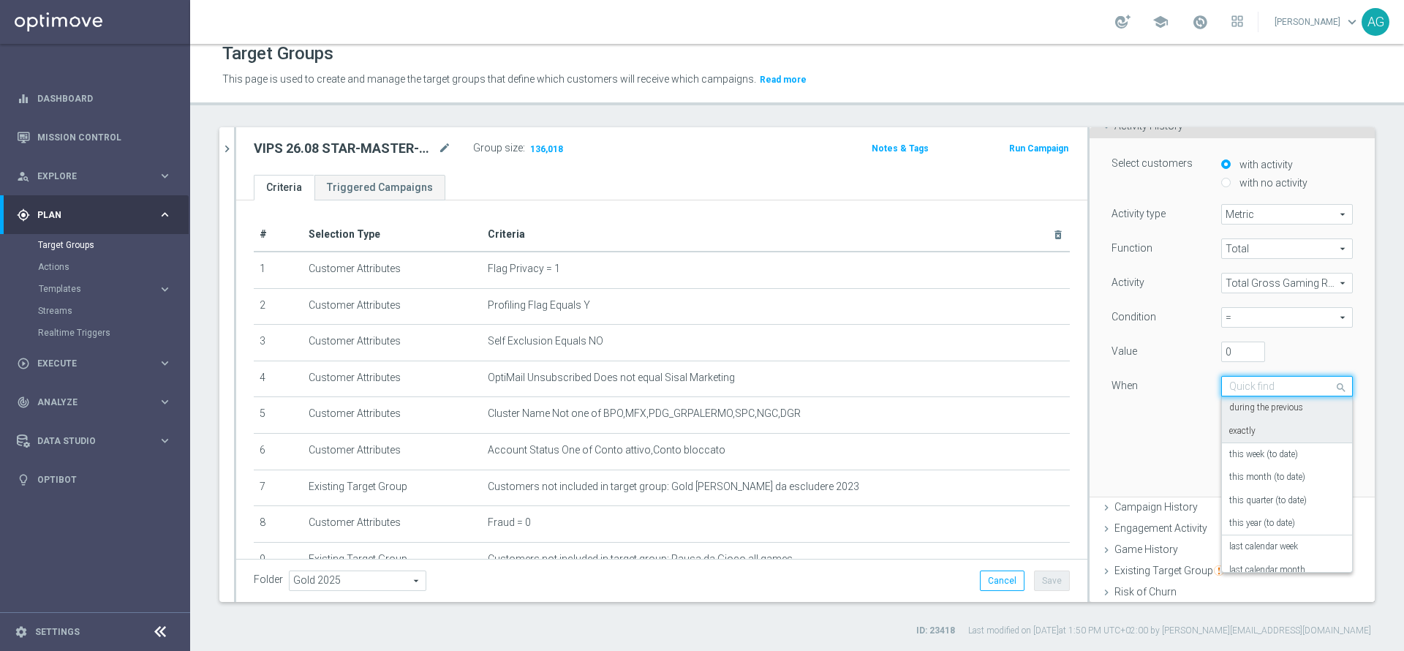
click at [1177, 458] on div "Select customers with activity with no activity Activity type Metric Metric arr…" at bounding box center [1231, 317] width 263 height 358
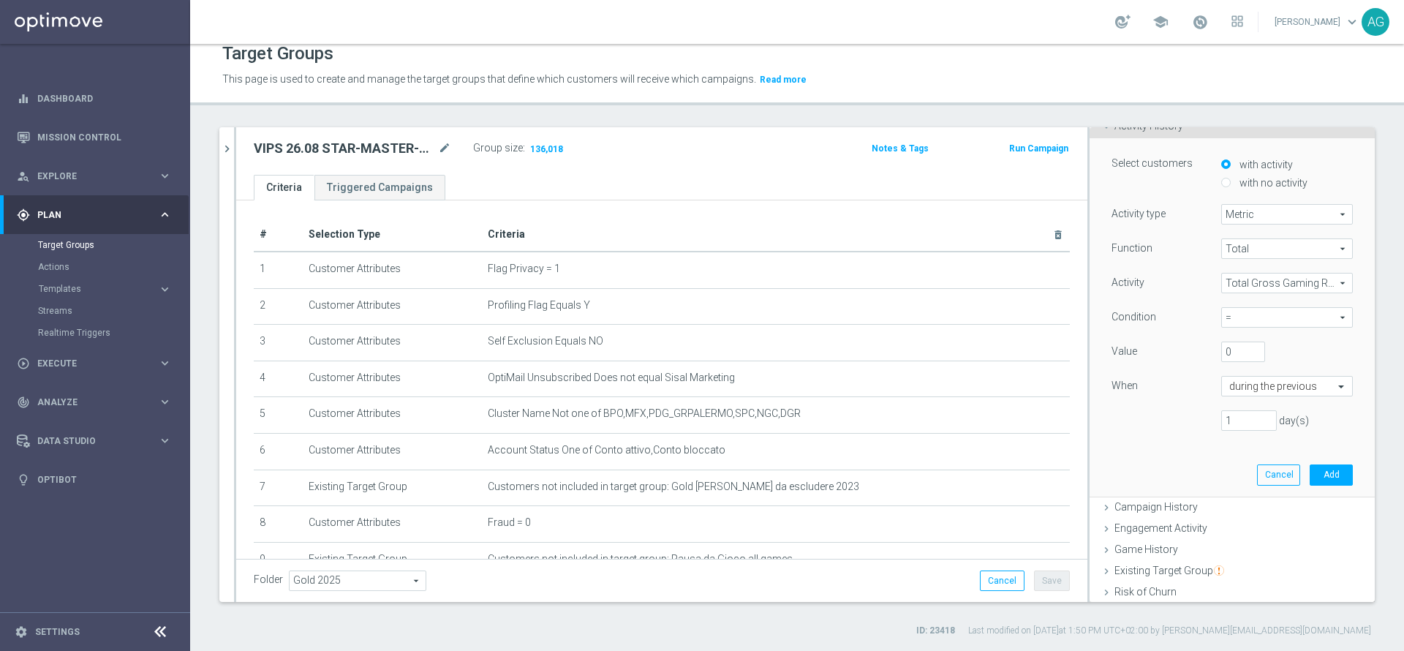
scroll to position [0, 0]
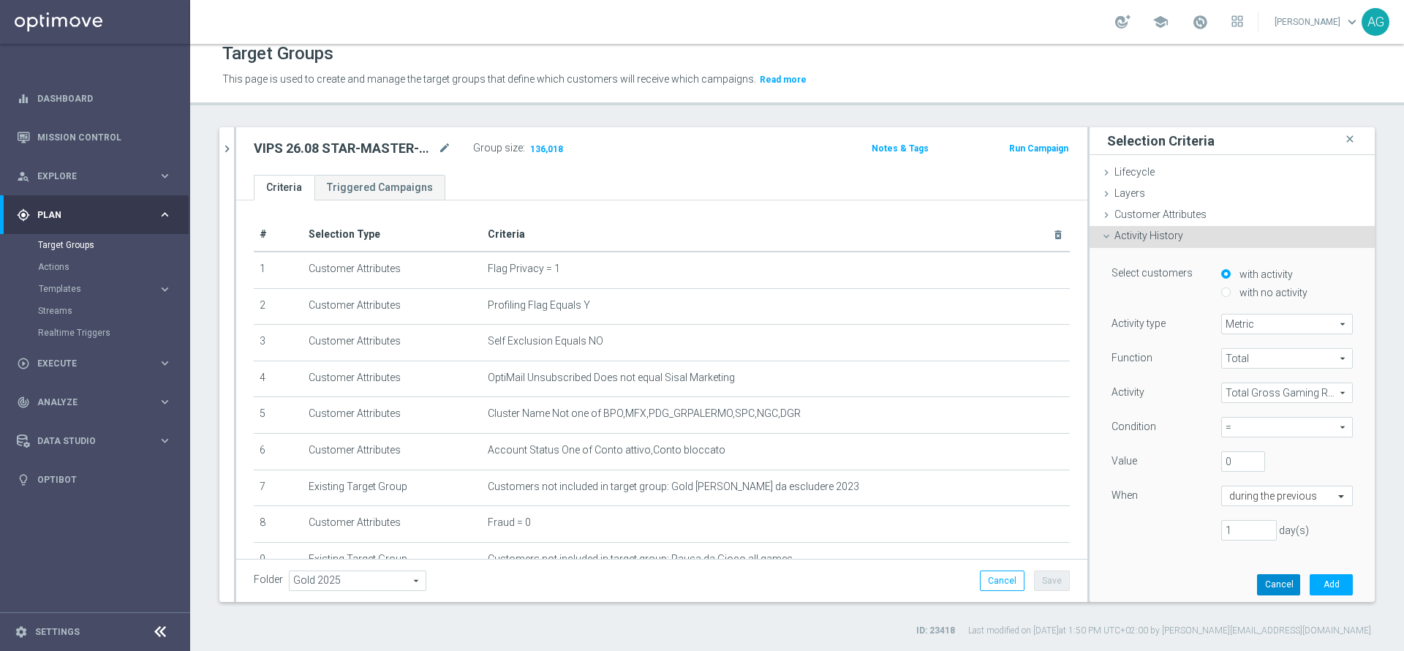
click at [1257, 594] on button "Cancel" at bounding box center [1278, 584] width 43 height 20
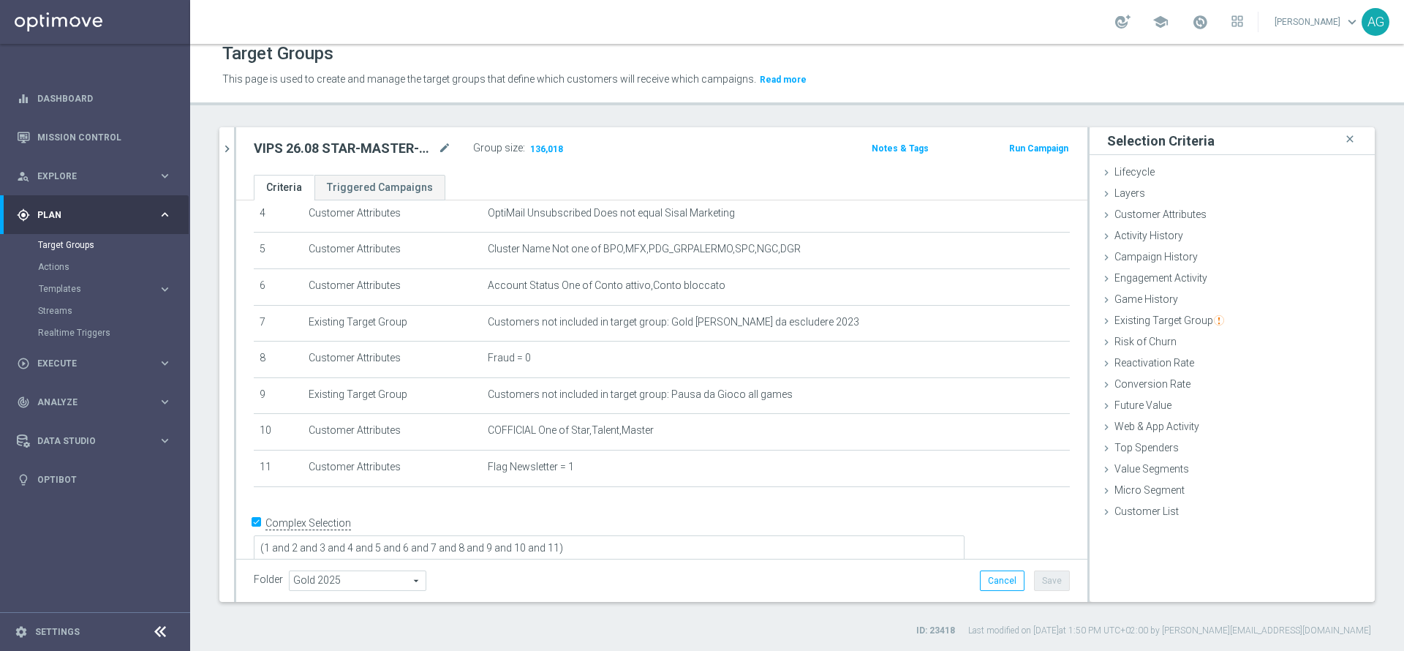
scroll to position [180, 0]
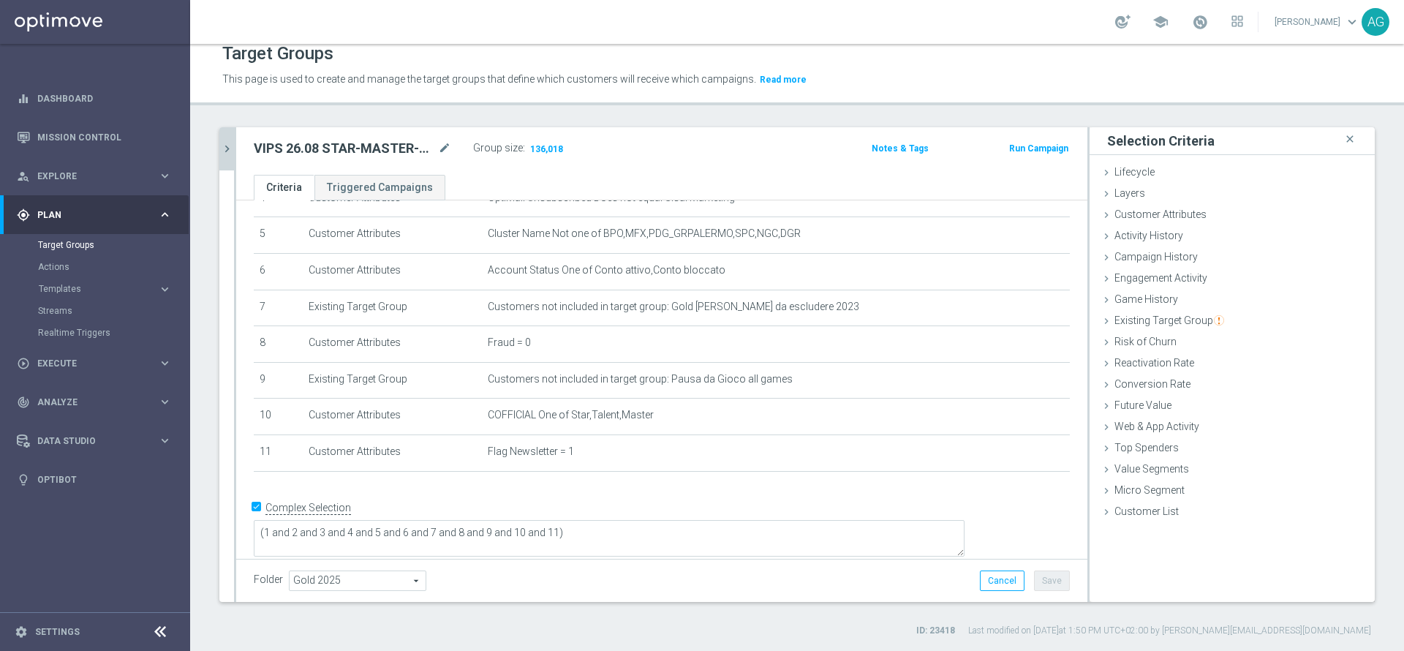
click at [228, 149] on icon "chevron_right" at bounding box center [227, 149] width 14 height 14
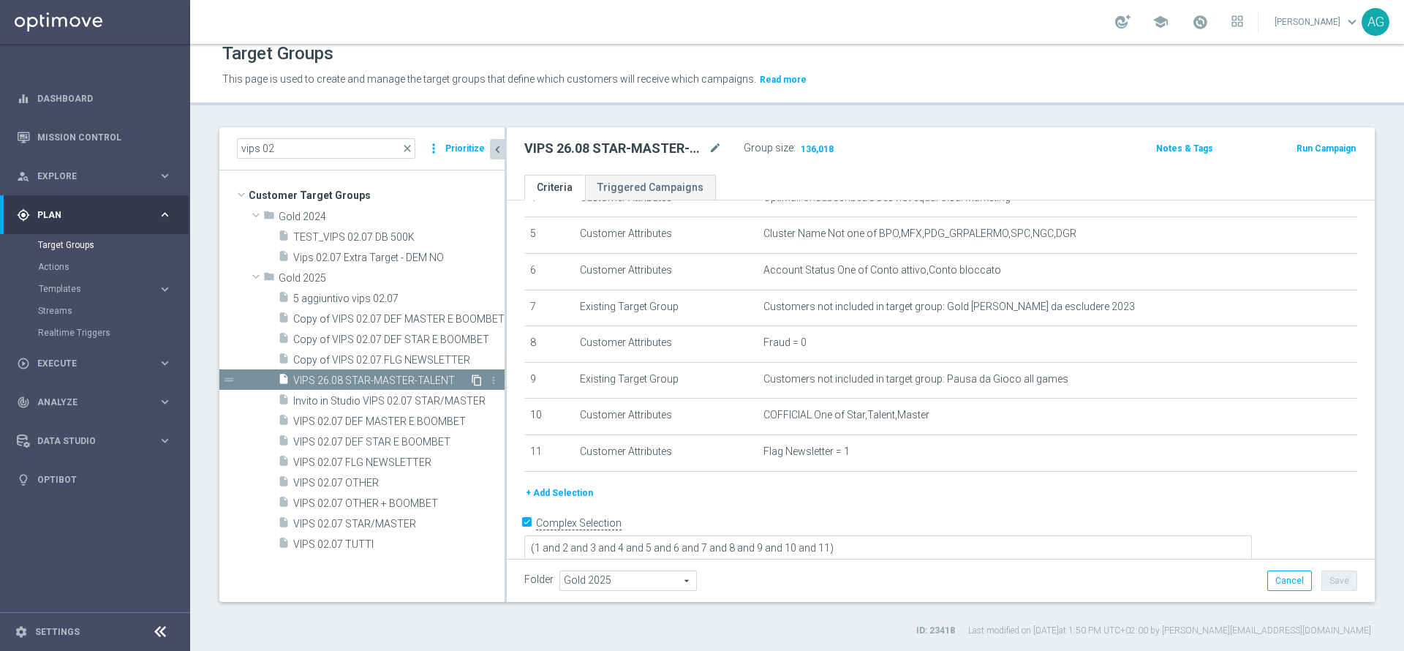
click at [471, 381] on icon "content_copy" at bounding box center [477, 380] width 12 height 12
click at [716, 150] on icon "mode_edit" at bounding box center [714, 149] width 13 height 18
click at [718, 151] on input "Copy of VIPS 26.08 STAR-MASTER-TALENT" at bounding box center [622, 150] width 197 height 20
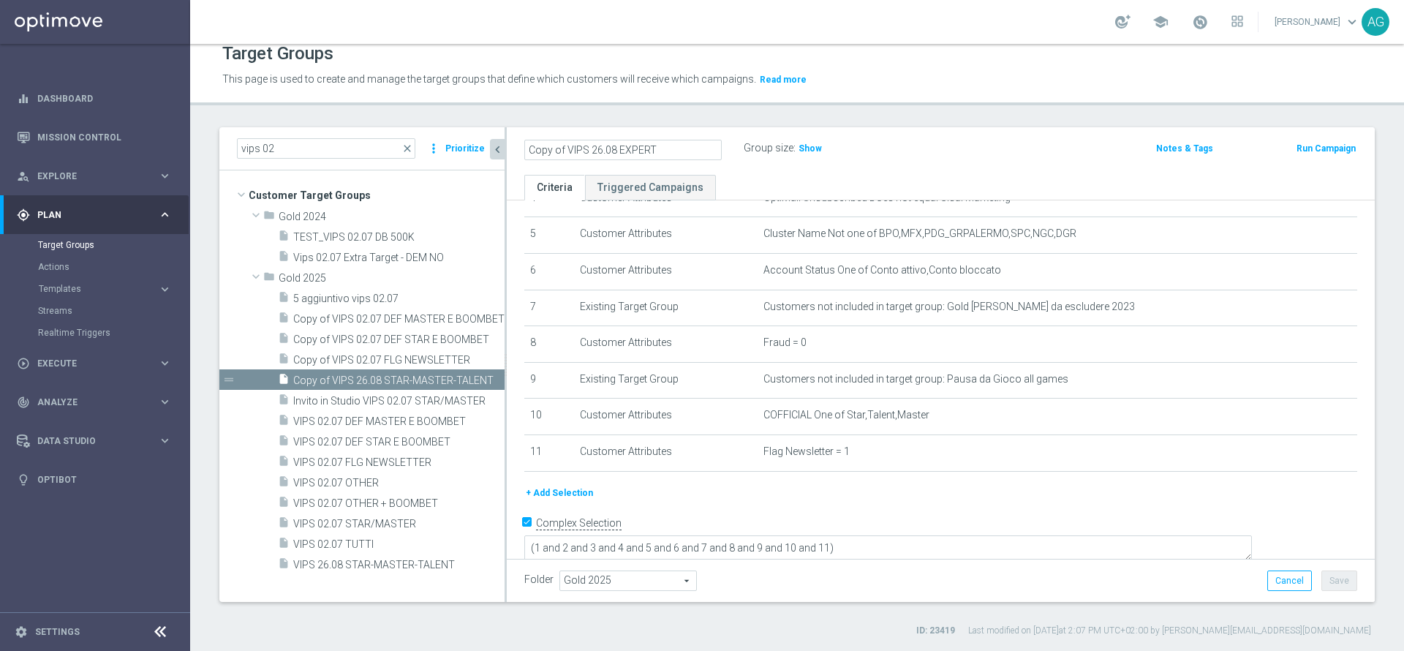
click at [564, 147] on input "Copy of VIPS 26.08 EXPERT" at bounding box center [622, 150] width 197 height 20
click at [614, 145] on input "VIPS 26.08 EXPERT" at bounding box center [622, 150] width 197 height 20
type input "VIPS 26.08 EXPERT"
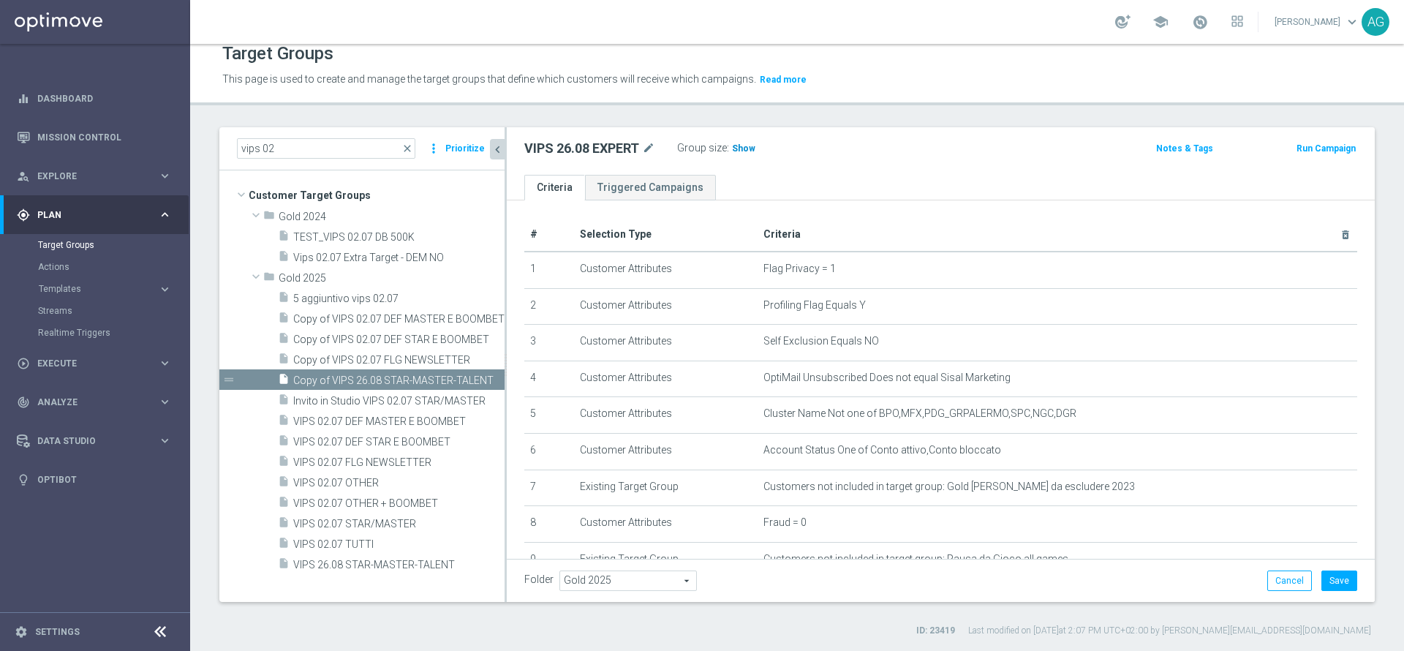
click at [748, 151] on span "Show" at bounding box center [743, 148] width 23 height 10
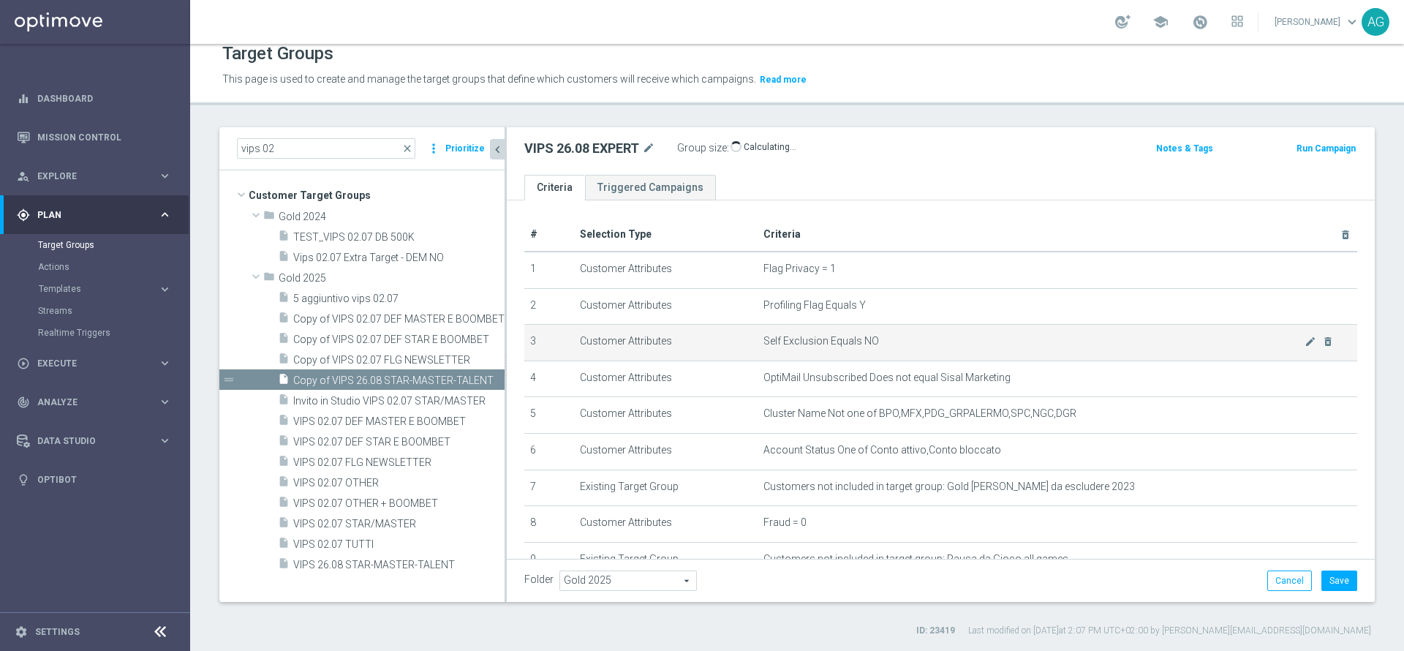
scroll to position [184, 0]
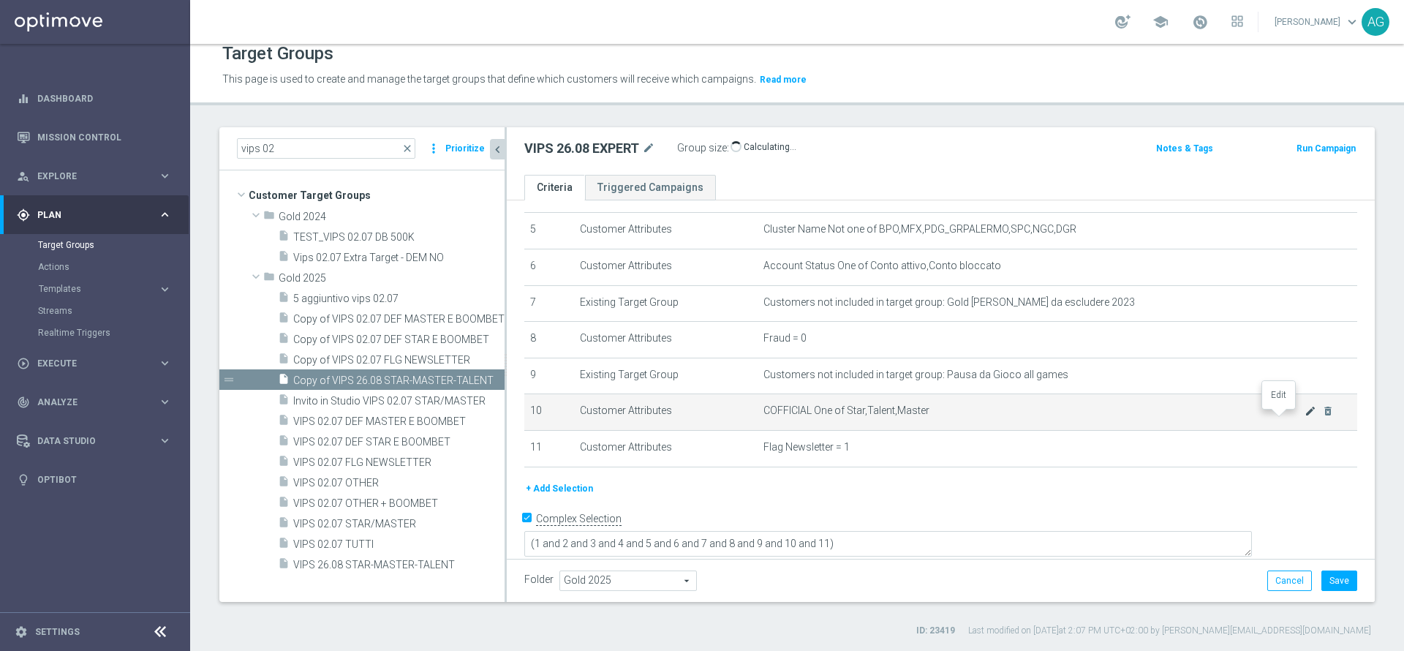
click at [1304, 417] on icon "mode_edit" at bounding box center [1310, 411] width 12 height 12
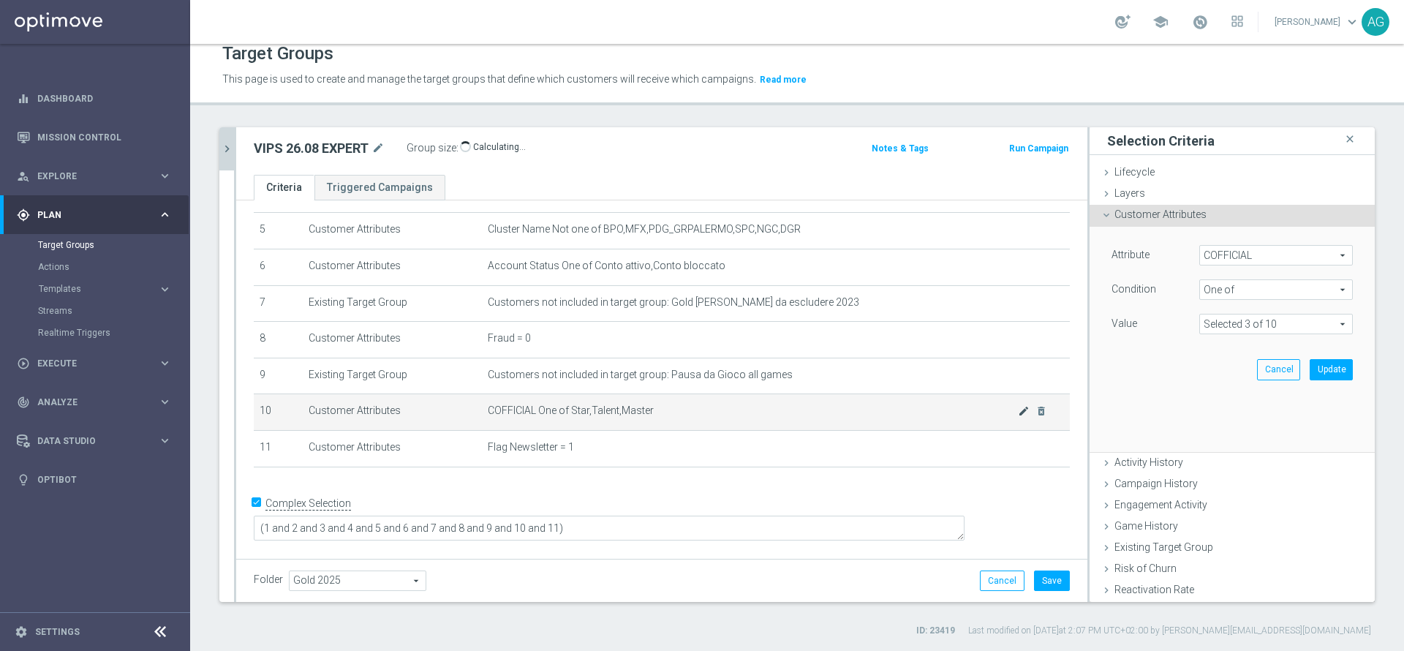
scroll to position [169, 0]
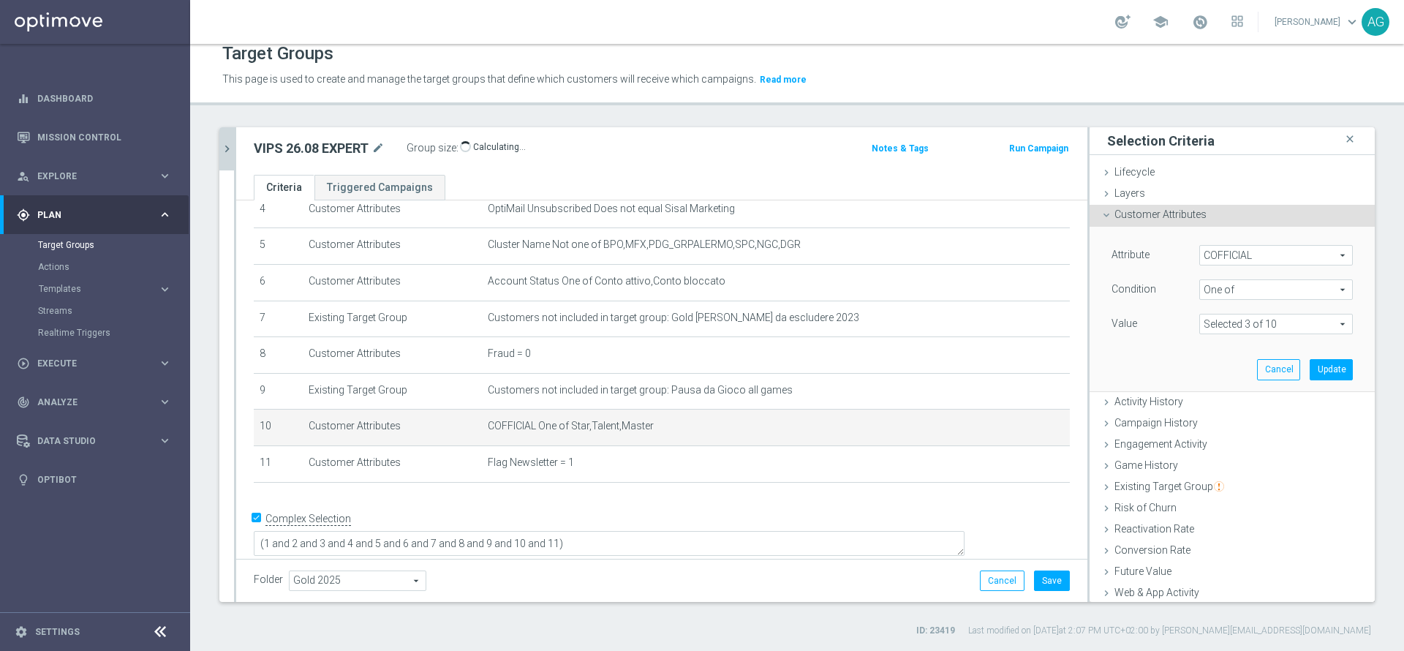
click at [1227, 289] on span "One of" at bounding box center [1276, 289] width 152 height 19
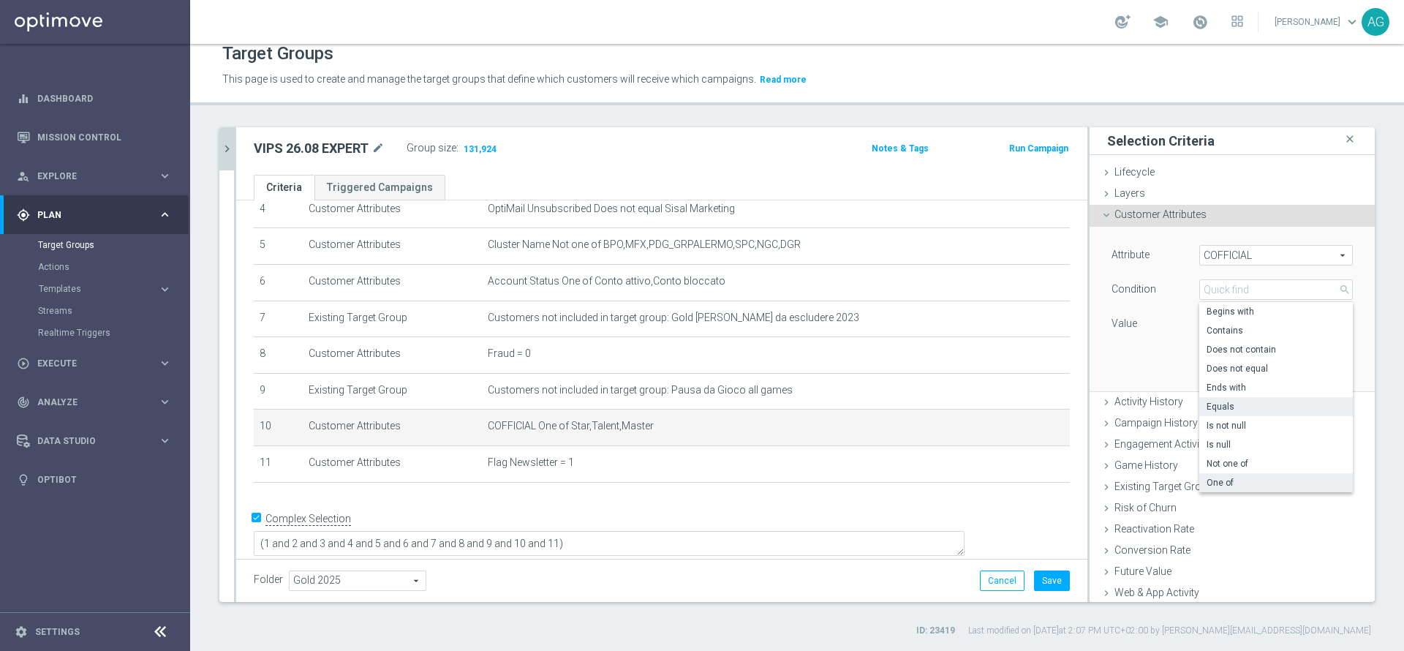
click at [1214, 399] on label "Equals" at bounding box center [1276, 406] width 154 height 19
type input "Equals"
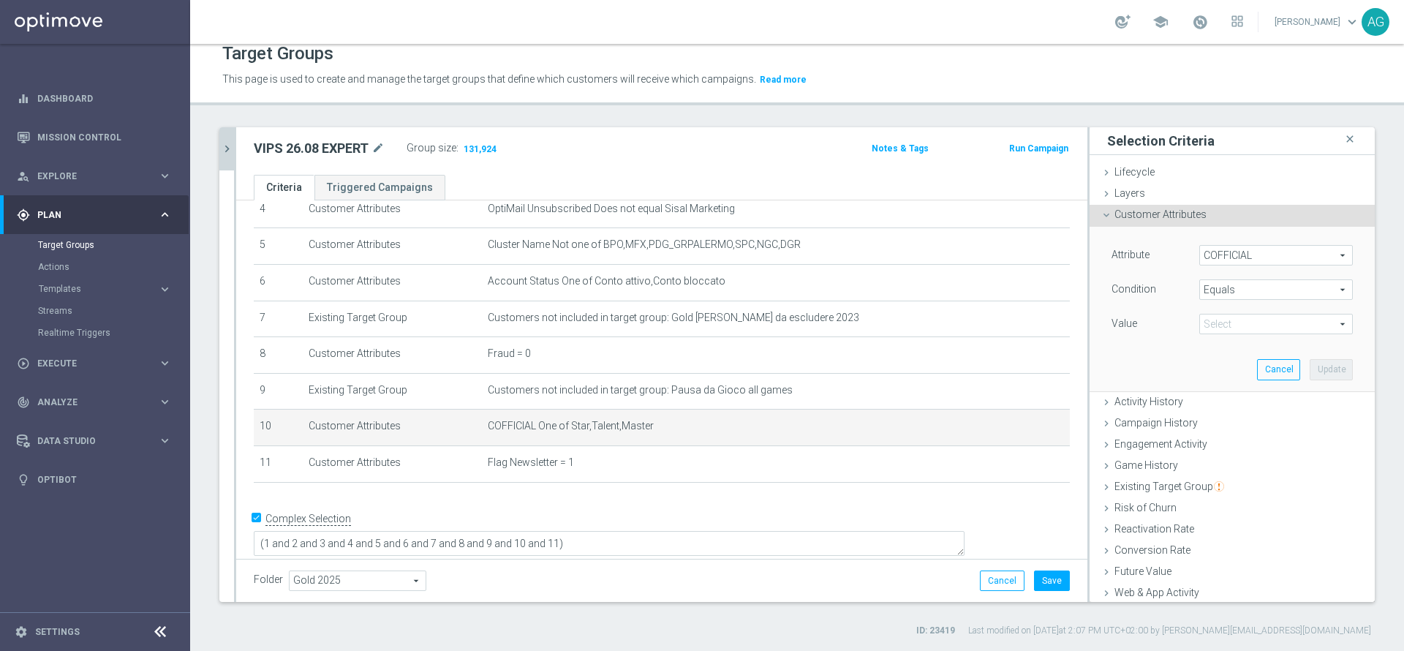
click at [1223, 322] on span at bounding box center [1276, 323] width 152 height 19
click at [1218, 368] on span "Expert" at bounding box center [1275, 365] width 139 height 12
type input "Expert"
click at [1309, 374] on button "Update" at bounding box center [1330, 369] width 43 height 20
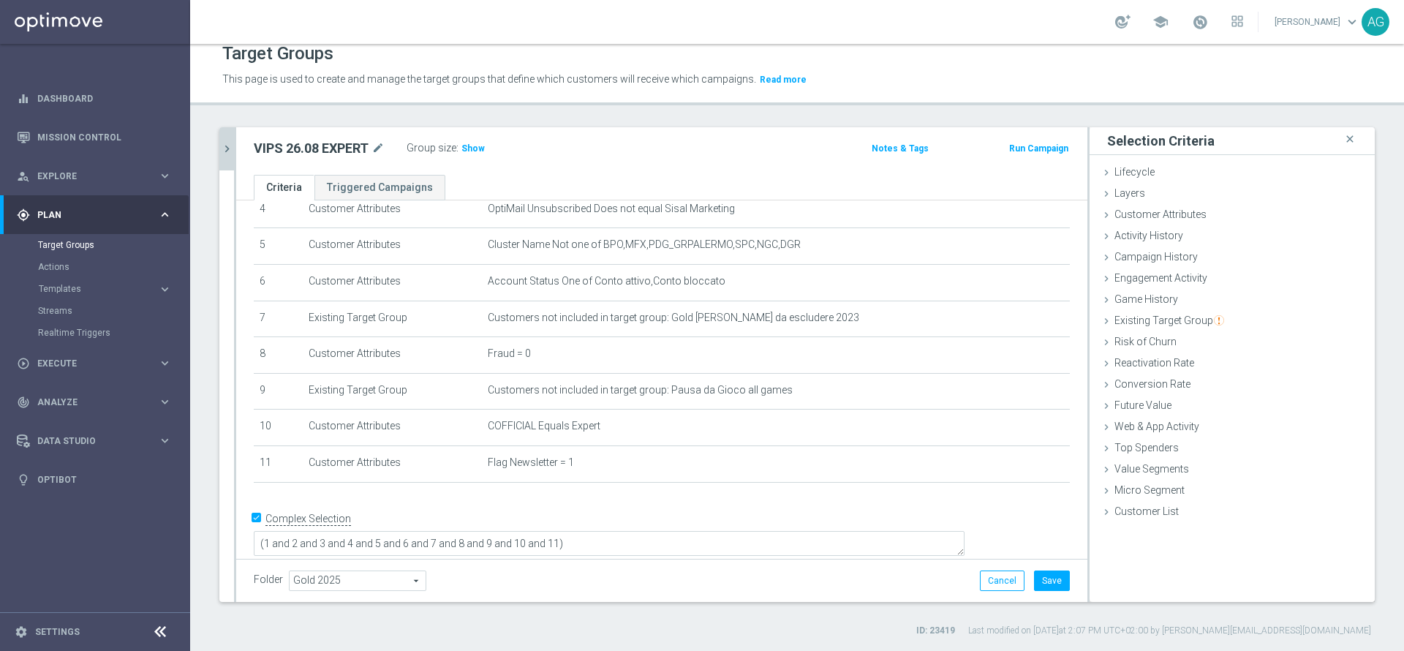
click at [475, 158] on div "Group size : Show" at bounding box center [480, 148] width 146 height 20
click at [478, 151] on span "Show" at bounding box center [472, 148] width 23 height 10
click at [611, 171] on div "VIPS 26.08 EXPERT mode_edit Group size : 1,033,535 Notes & Tags Run Campaign" at bounding box center [661, 151] width 851 height 48
click at [544, 507] on div "+ Add Selection" at bounding box center [662, 502] width 838 height 12
click at [233, 143] on icon "chevron_right" at bounding box center [227, 149] width 14 height 14
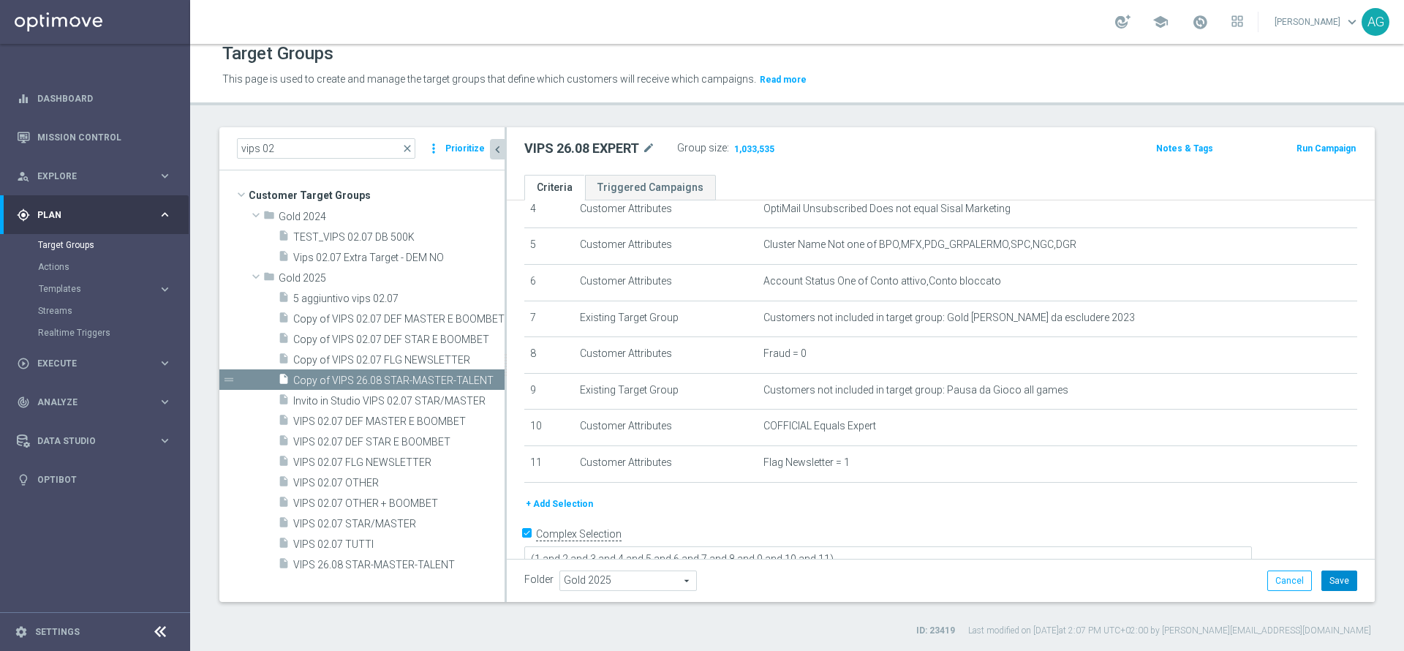
click at [1321, 575] on button "Save" at bounding box center [1339, 580] width 36 height 20
click at [293, 140] on input "vips 02" at bounding box center [326, 148] width 178 height 20
type input "v"
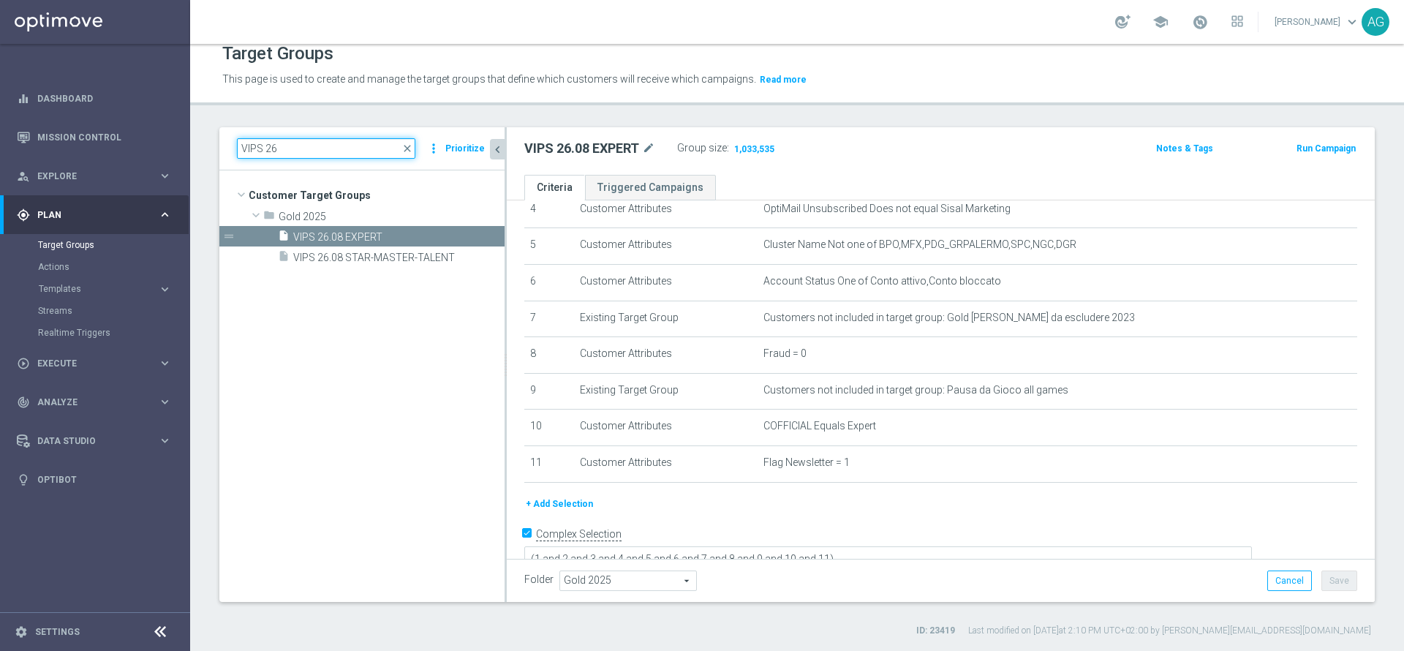
scroll to position [0, 0]
type input "VIPS 26"
click at [388, 270] on tree-viewport "Customer Target Groups library_add create_new_folder folder" at bounding box center [361, 385] width 285 height 431
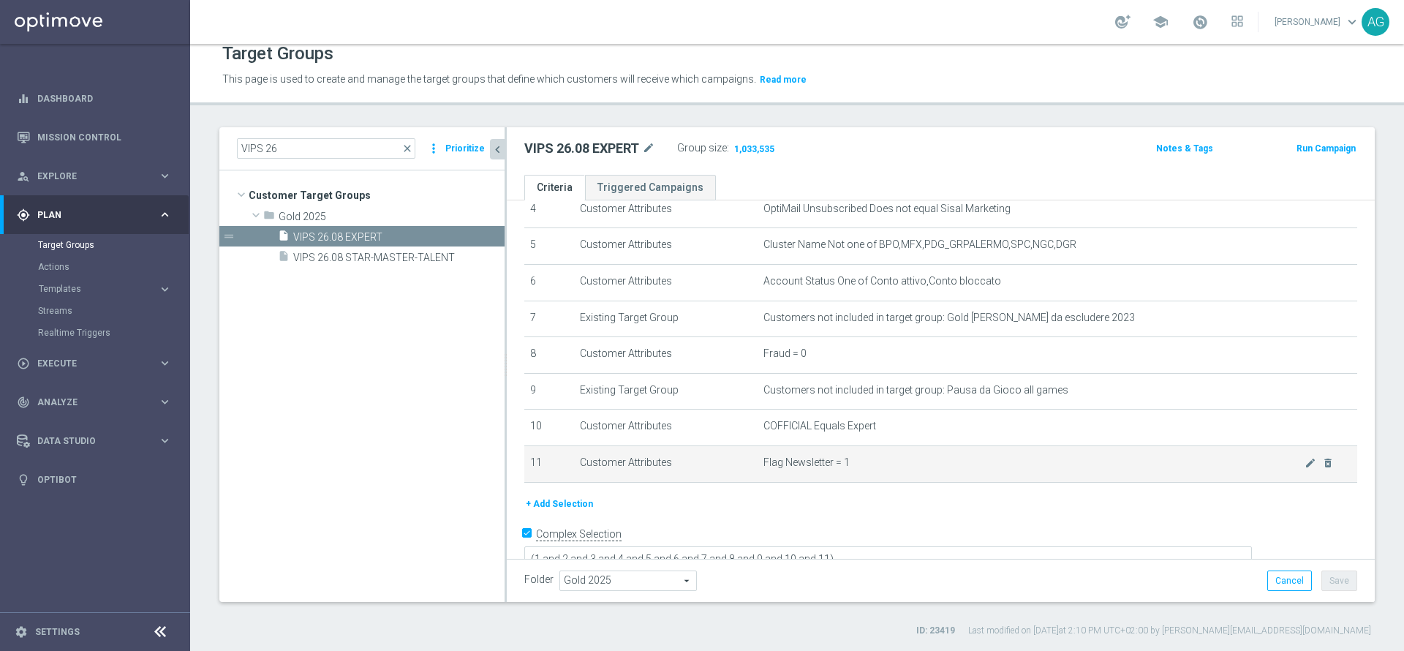
scroll to position [184, 0]
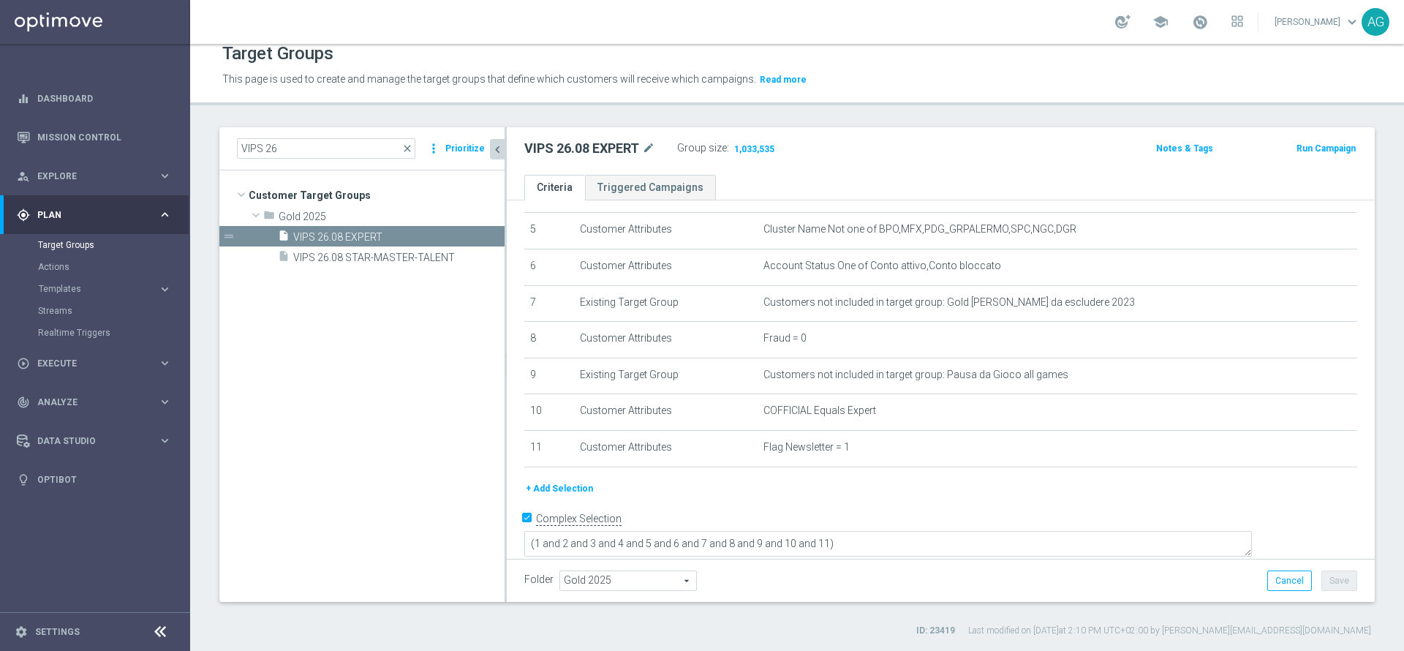
click at [566, 488] on button "+ Add Selection" at bounding box center [559, 488] width 70 height 16
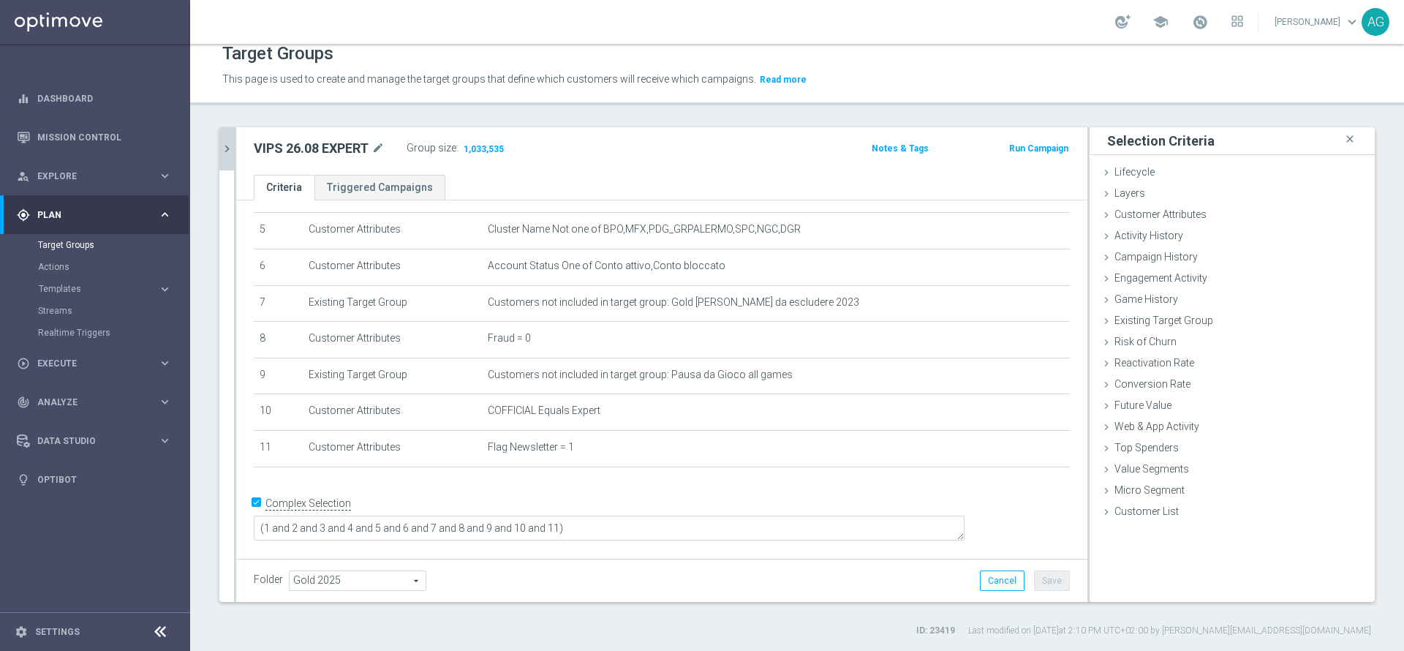
scroll to position [169, 0]
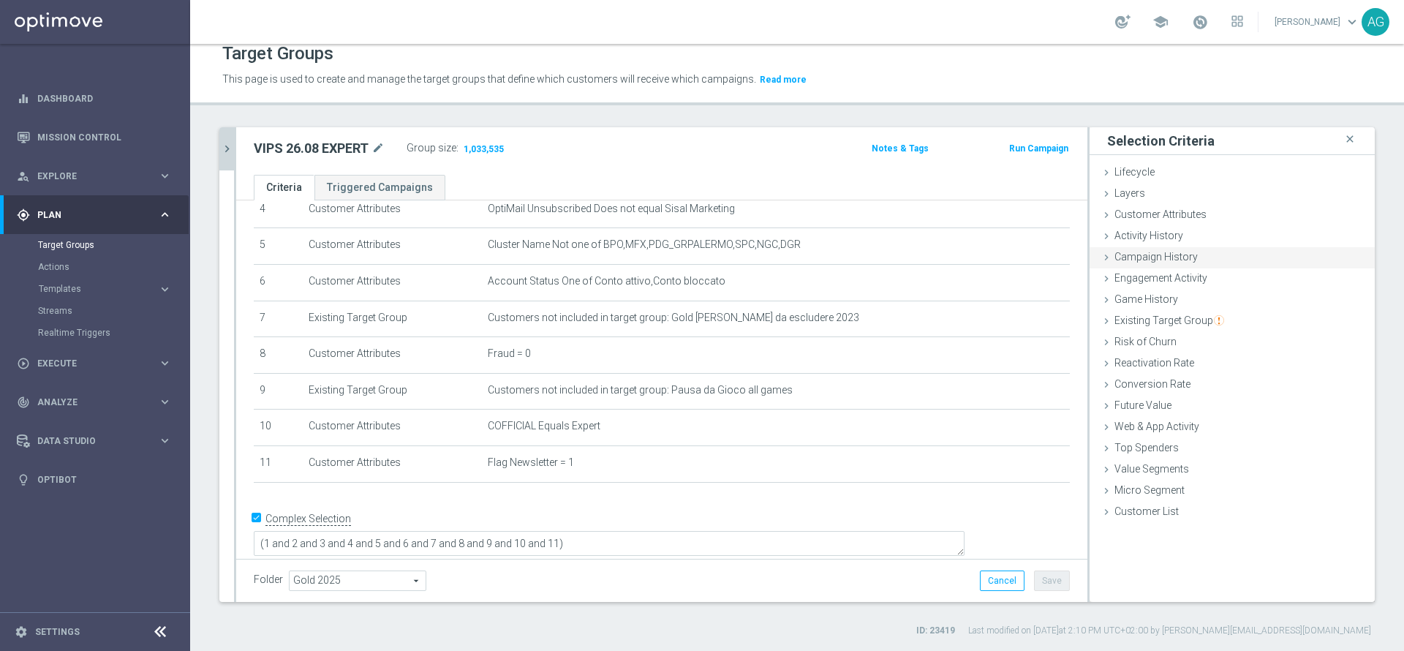
click at [1181, 255] on div "Campaign History done" at bounding box center [1231, 258] width 285 height 22
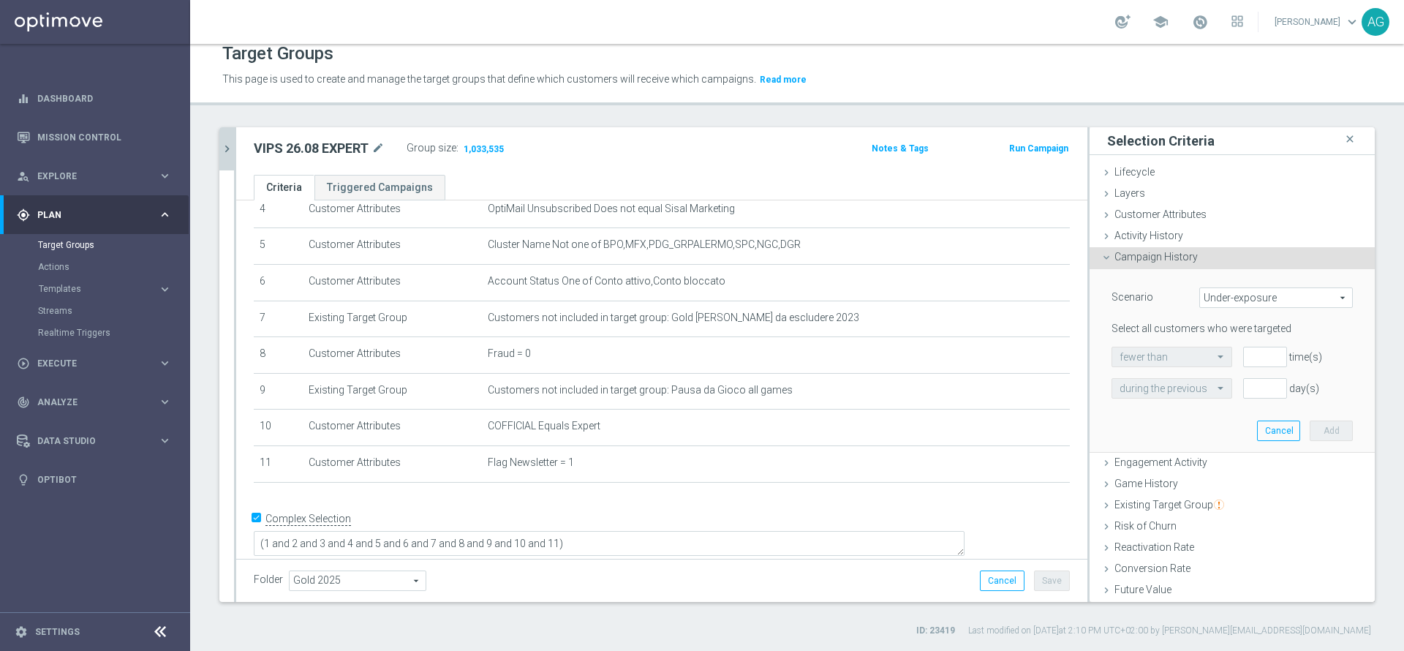
click at [1212, 292] on span "Under-exposure" at bounding box center [1276, 297] width 152 height 19
click at [1207, 391] on span "Custom" at bounding box center [1275, 395] width 137 height 12
type input "Custom"
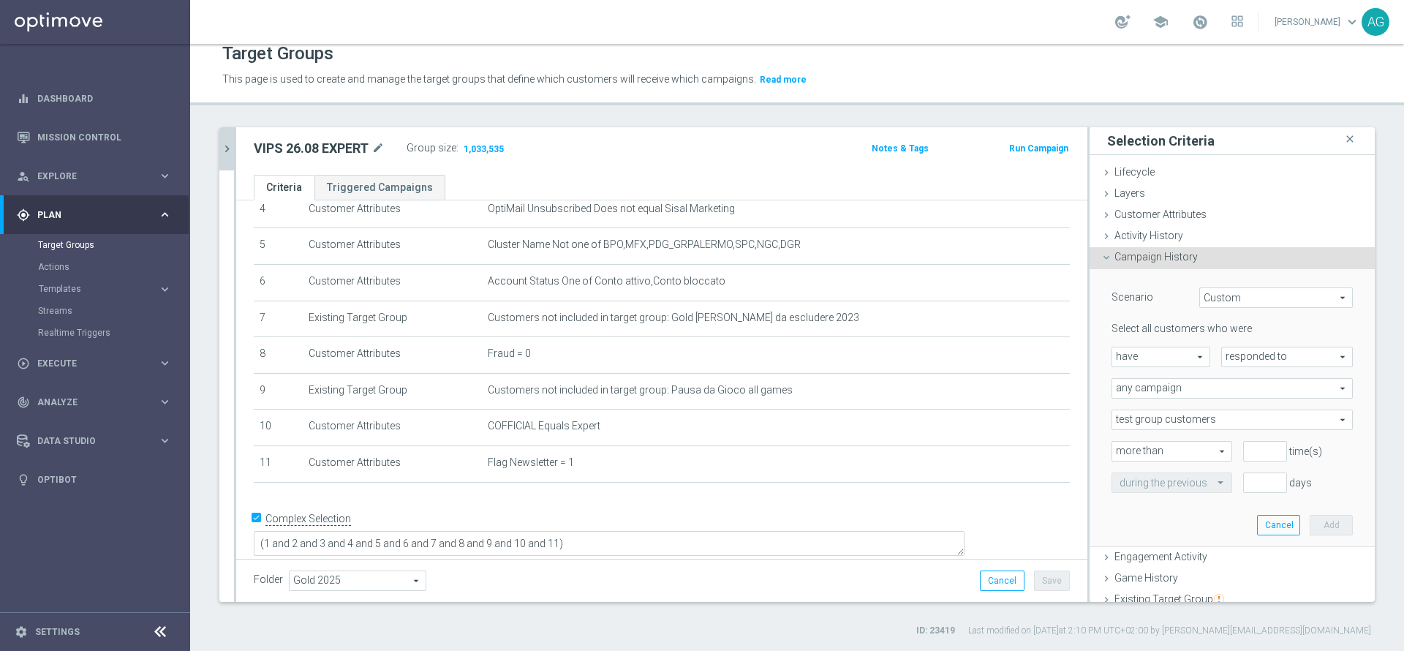
click at [1232, 355] on span "responded to" at bounding box center [1287, 356] width 130 height 19
click at [1229, 397] on span "been targeted with" at bounding box center [1287, 397] width 116 height 12
type input "been targeted with"
click at [1168, 398] on div "any campaign any campaign arrow_drop_down search" at bounding box center [1231, 388] width 241 height 20
click at [1139, 450] on span "one or more actions" at bounding box center [1231, 448] width 225 height 12
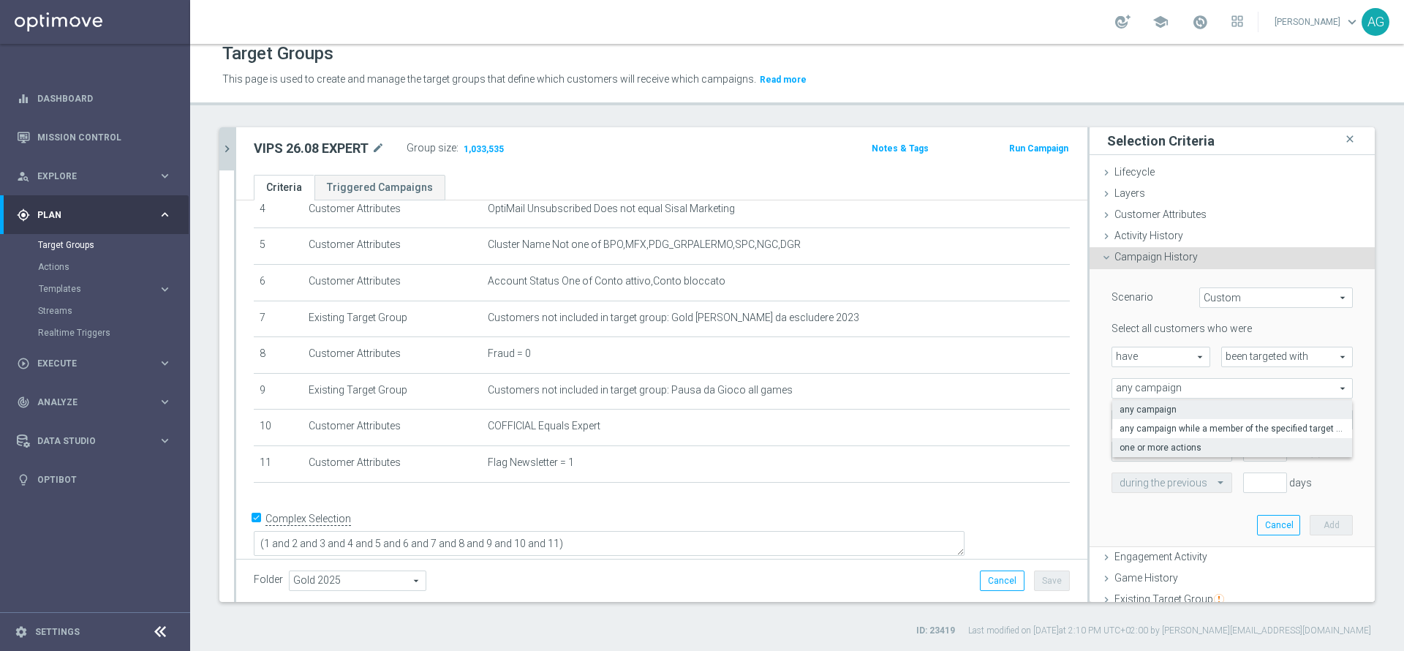
type input "one or more actions"
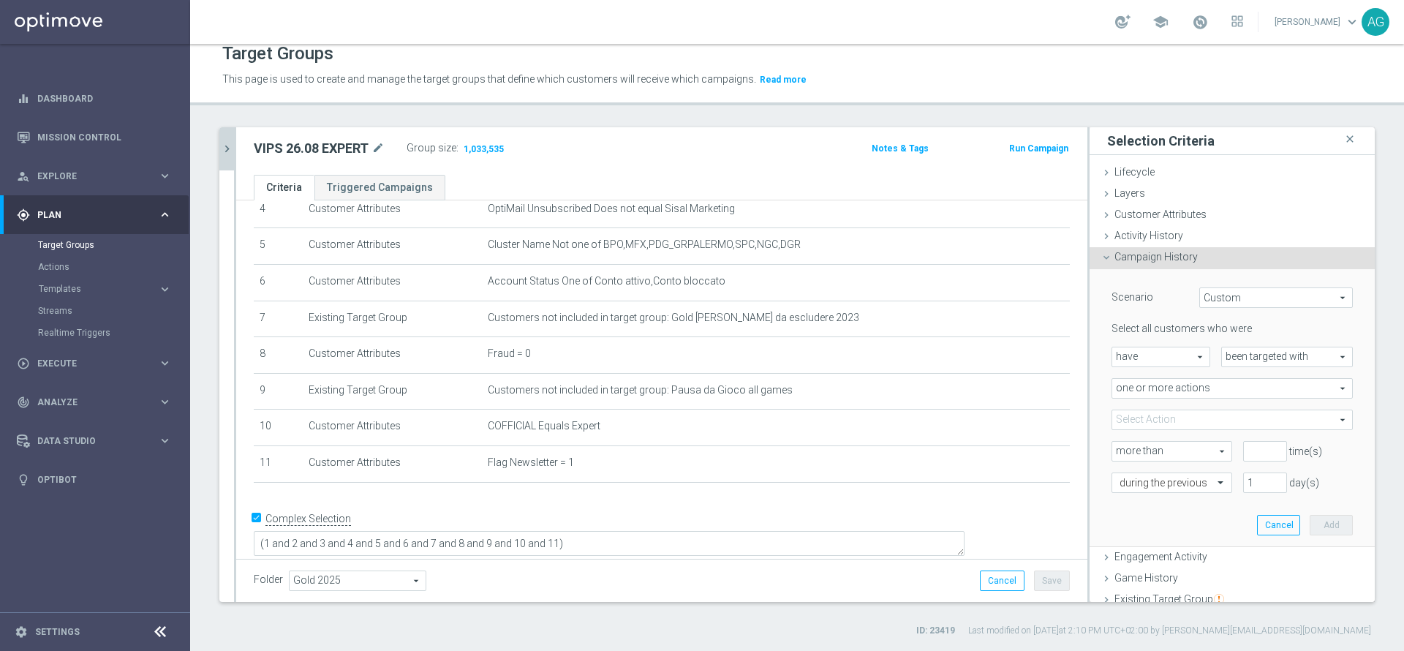
click at [1171, 420] on span at bounding box center [1232, 419] width 240 height 19
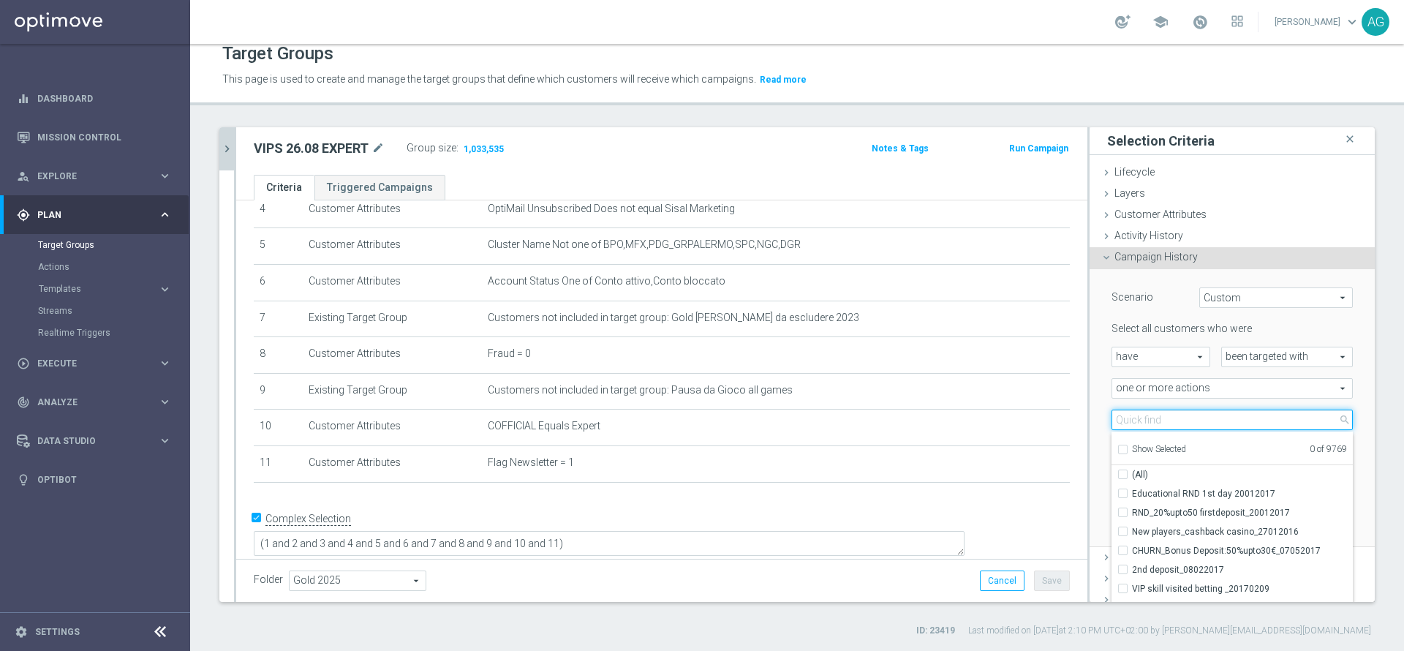
click at [1131, 421] on input "search" at bounding box center [1231, 419] width 241 height 20
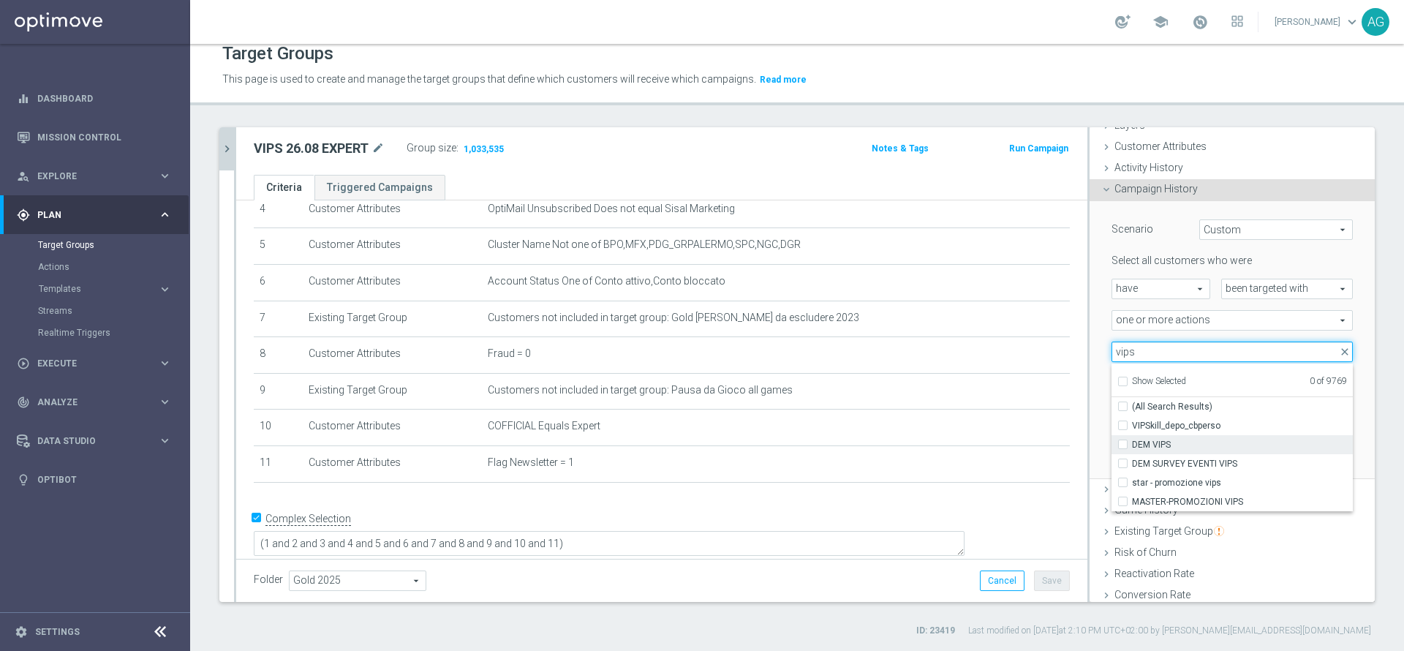
type input "vips"
click at [1146, 446] on span "DEM VIPS" at bounding box center [1242, 445] width 221 height 12
click at [1132, 446] on input "DEM VIPS" at bounding box center [1127, 444] width 10 height 10
checkbox input "true"
type input "DEM VIPS"
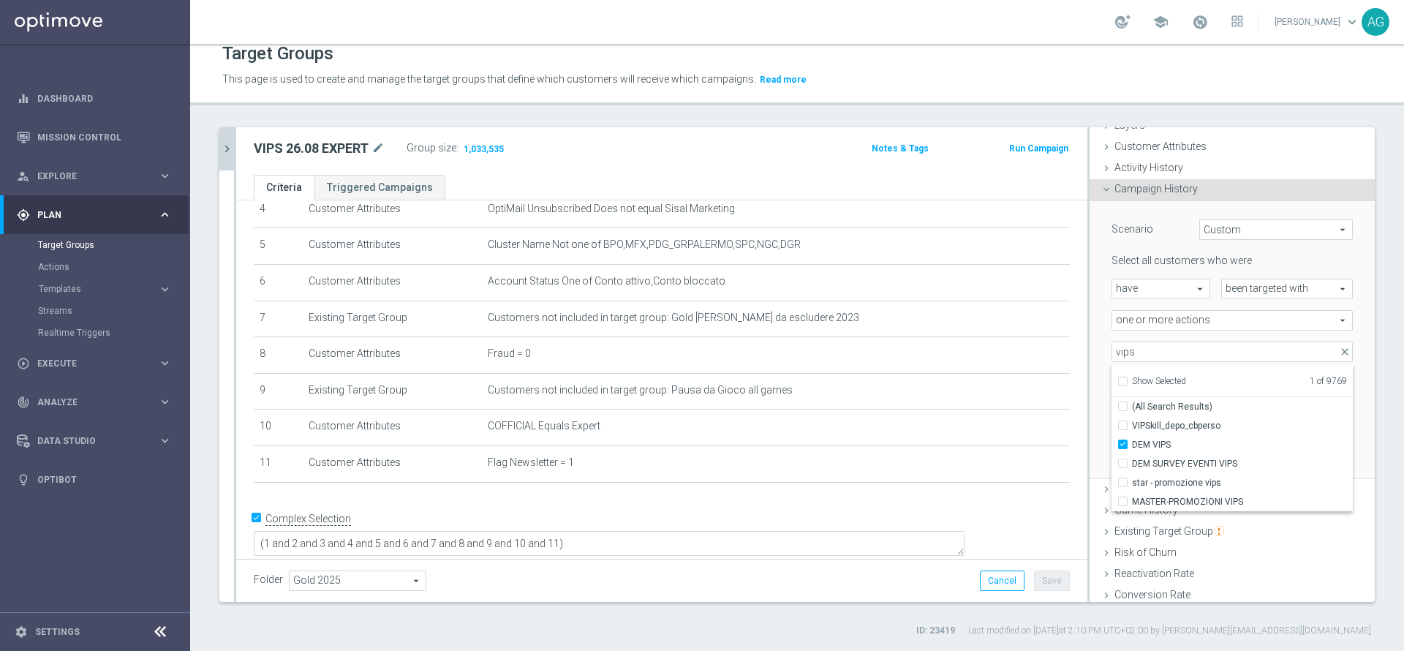
click at [1379, 423] on div "VIPS 26 close more_vert Prioritize Customer Target Groups library_add create_ne…" at bounding box center [797, 382] width 1214 height 510
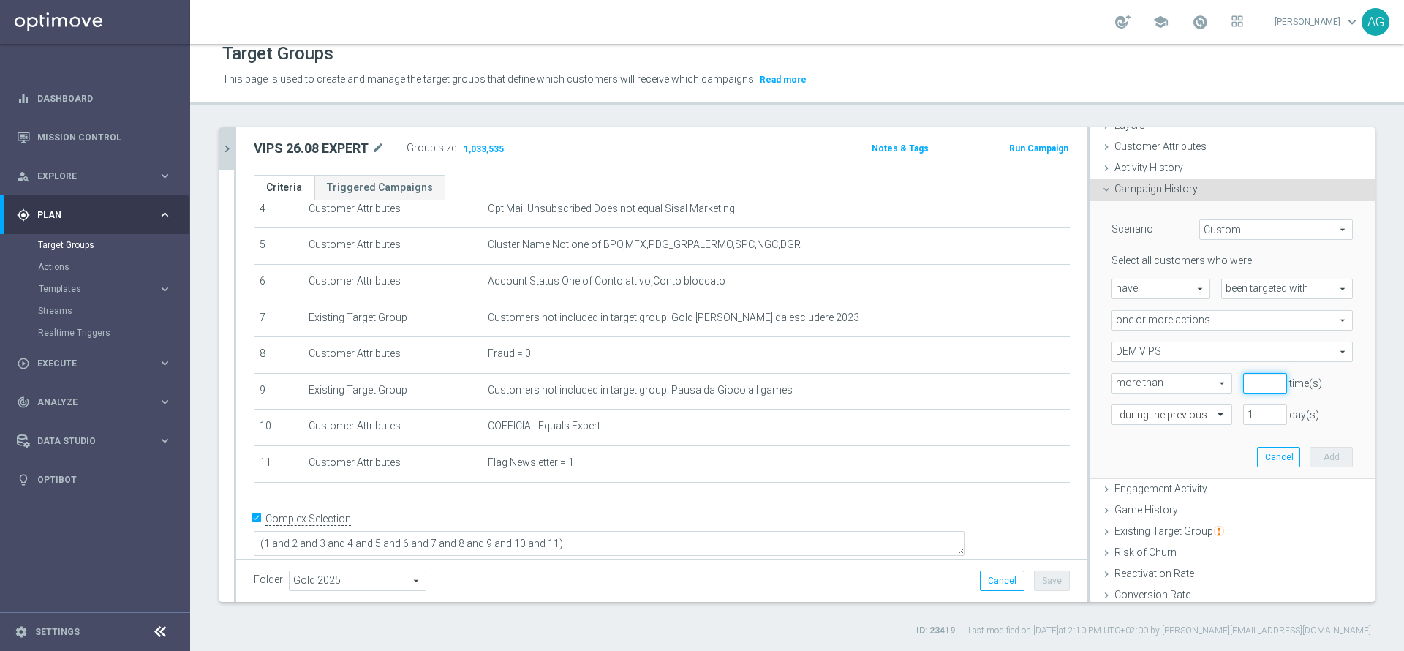
click at [1243, 386] on input "number" at bounding box center [1265, 383] width 44 height 20
type input "0"
click at [1316, 404] on div "1 day(s)" at bounding box center [1298, 414] width 132 height 20
click at [1243, 408] on input "1" at bounding box center [1265, 414] width 44 height 20
type input "352"
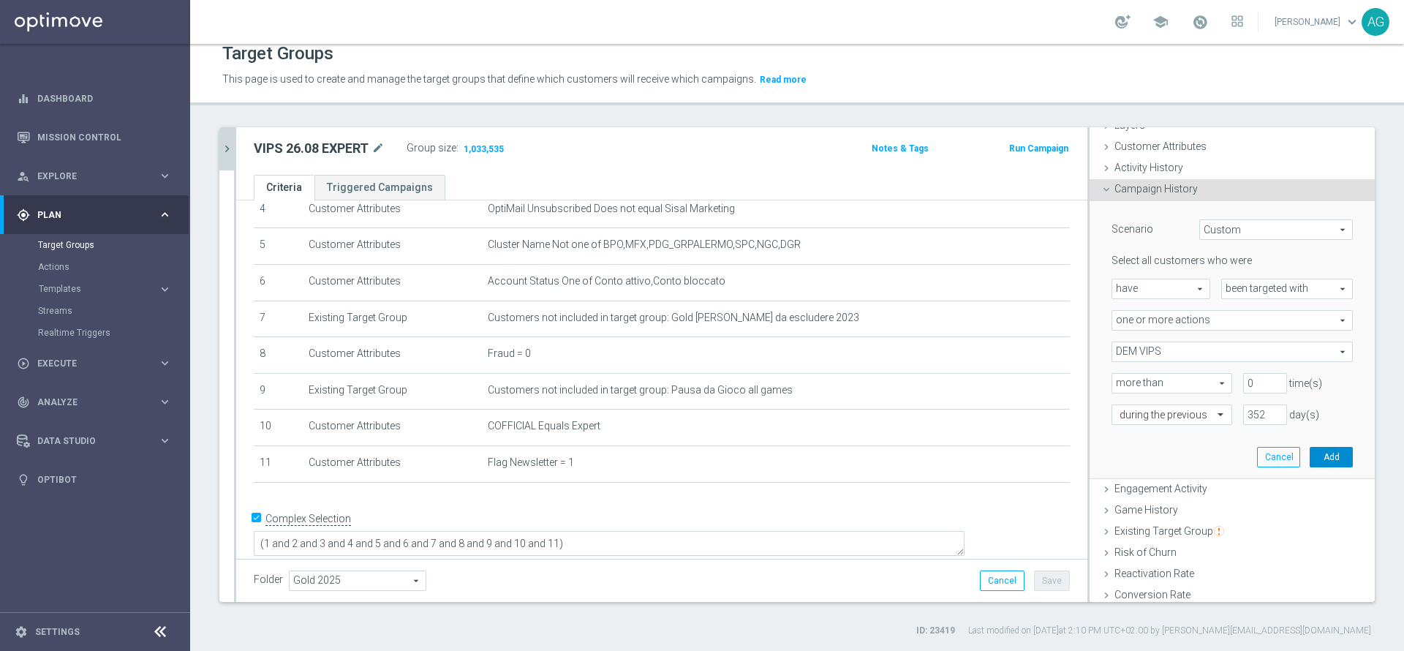
click at [1309, 464] on button "Add" at bounding box center [1330, 457] width 43 height 20
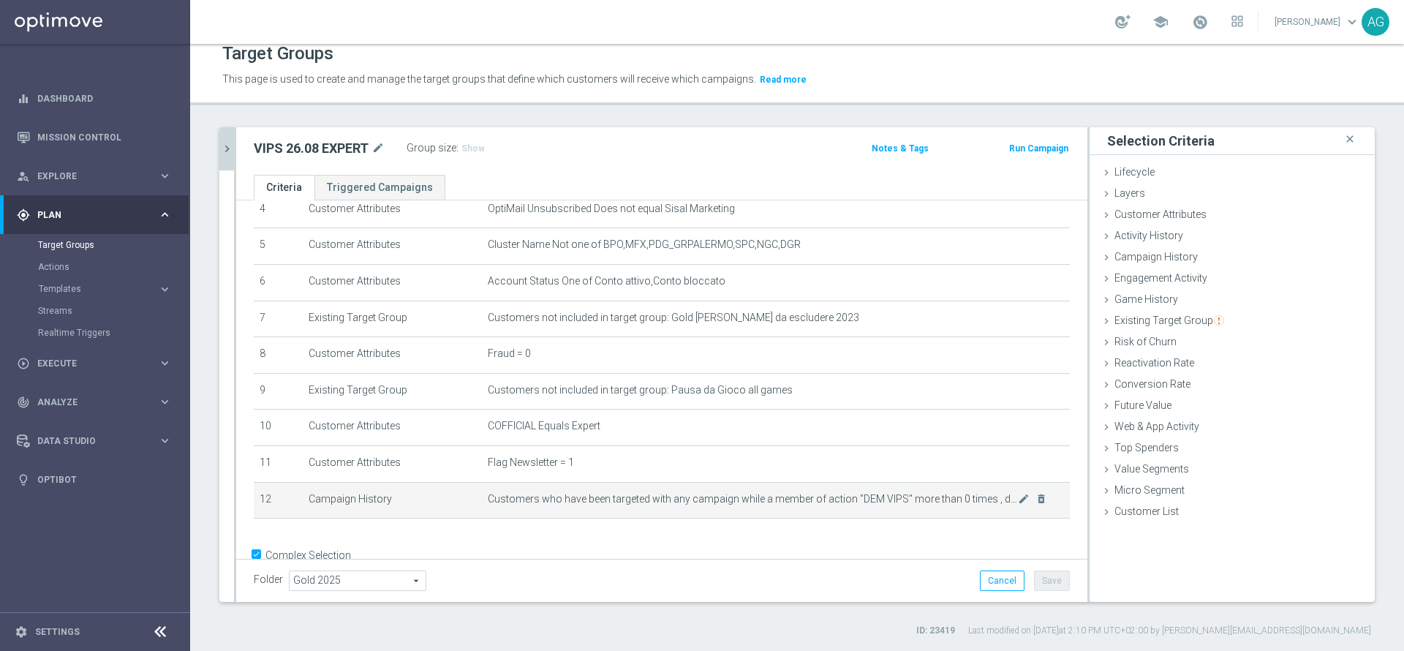
scroll to position [208, 0]
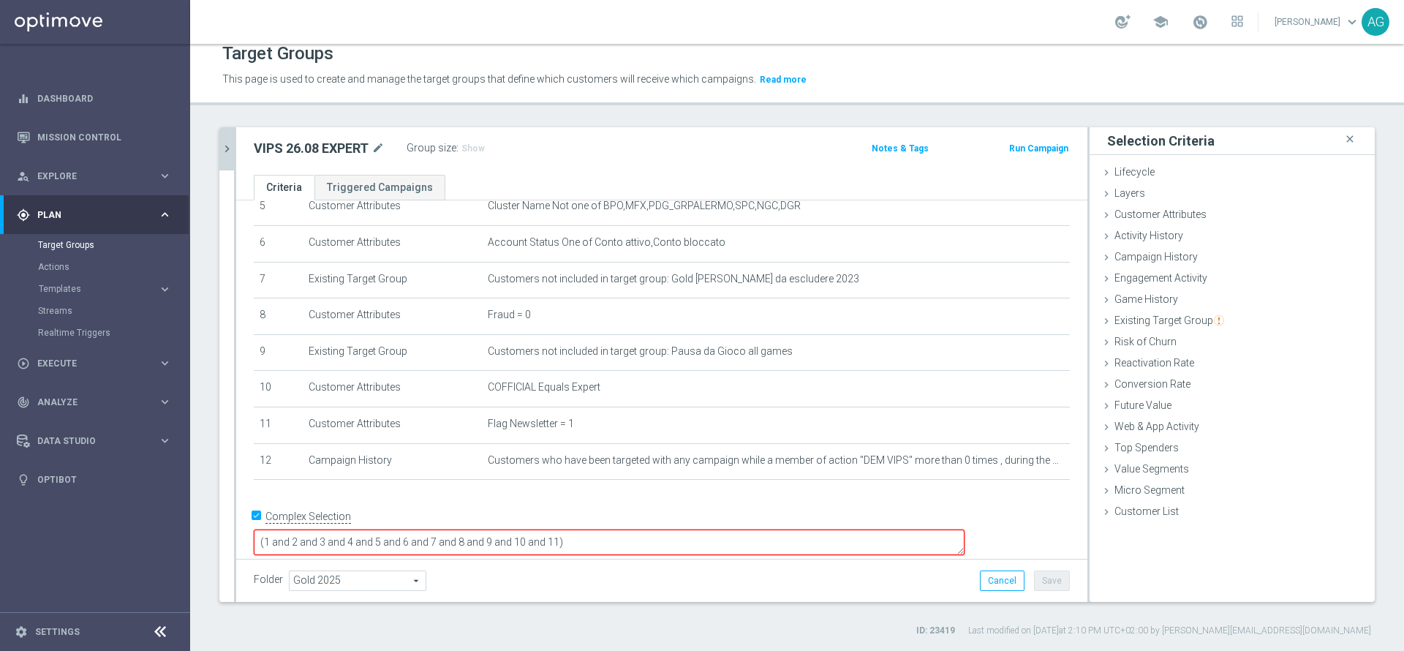
click at [683, 529] on textarea "(1 and 2 and 3 and 4 and 5 and 6 and 7 and 8 and 9 and 10 and 11)" at bounding box center [609, 542] width 711 height 26
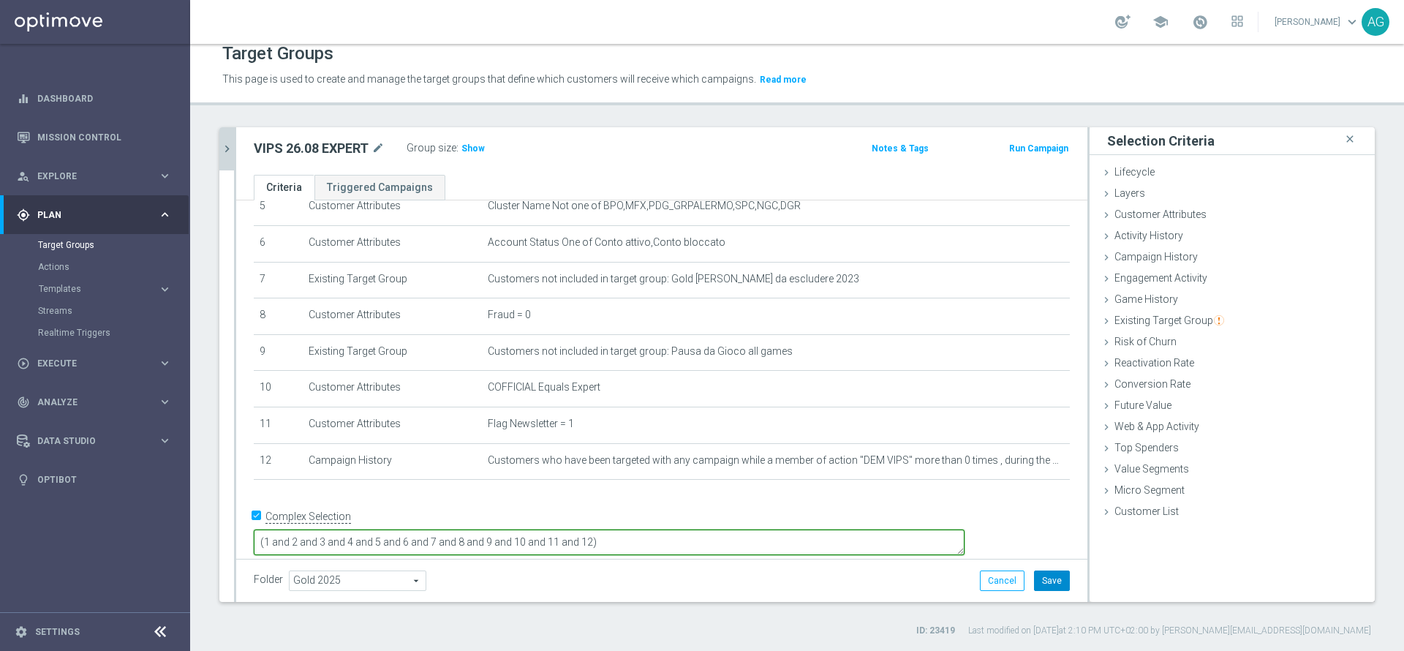
type textarea "(1 and 2 and 3 and 4 and 5 and 6 and 7 and 8 and 9 and 10 and 11 and 12)"
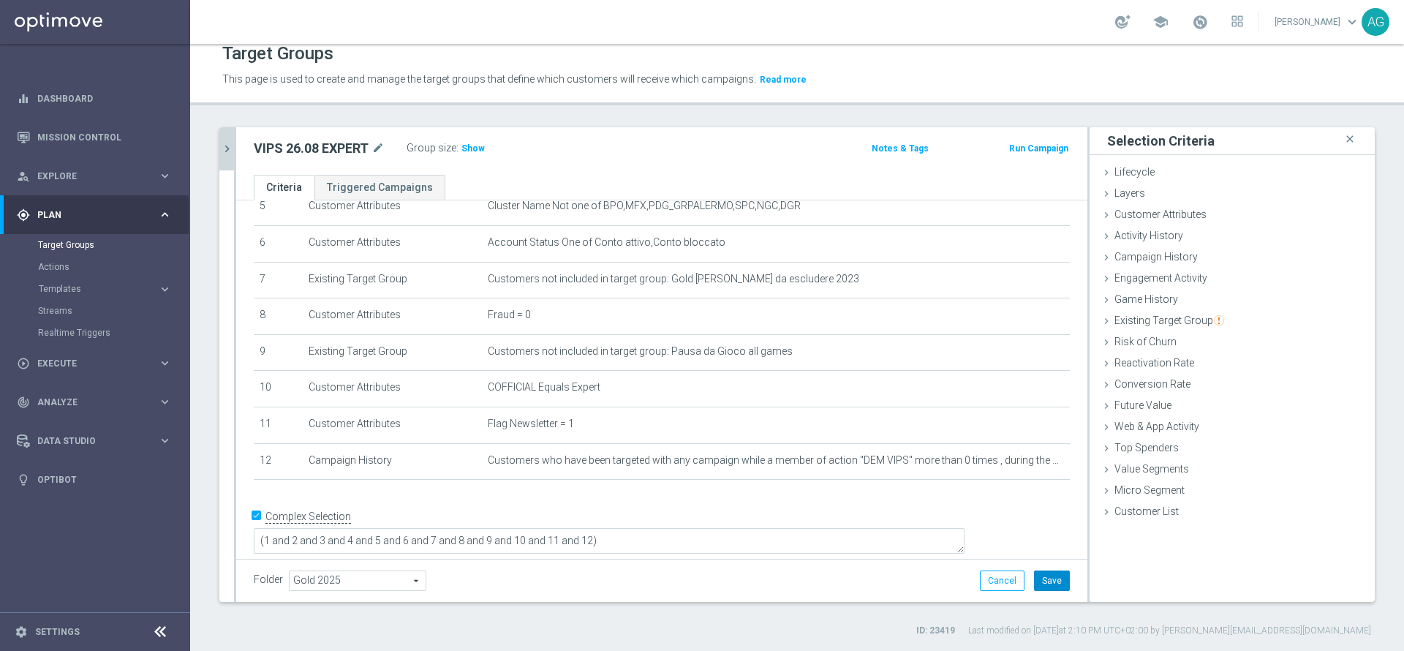
scroll to position [206, 0]
click at [1034, 577] on button "Save" at bounding box center [1052, 580] width 36 height 20
click at [473, 146] on span "Show" at bounding box center [472, 148] width 23 height 10
click at [581, 166] on div "VIPS 26.08 EXPERT mode_edit Group size : 611,601 Notes & Tags Run Campaign" at bounding box center [661, 151] width 851 height 48
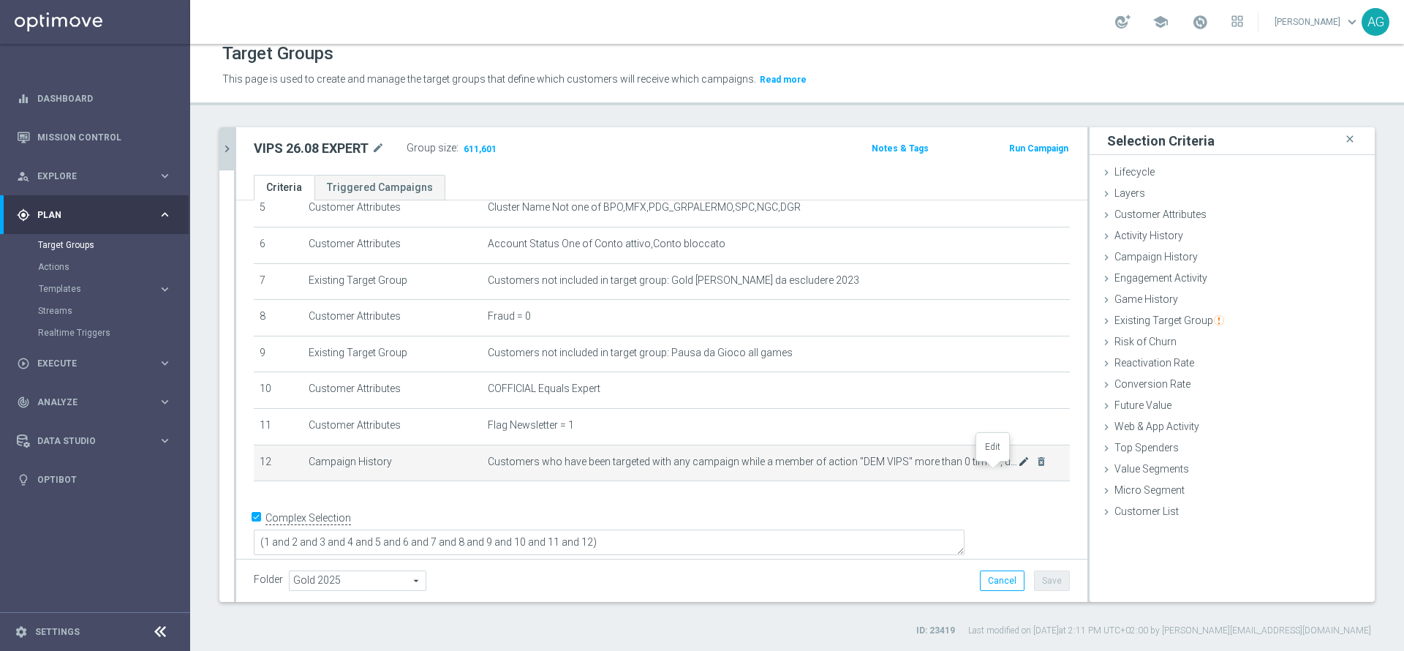
click at [1018, 467] on icon "mode_edit" at bounding box center [1024, 462] width 12 height 12
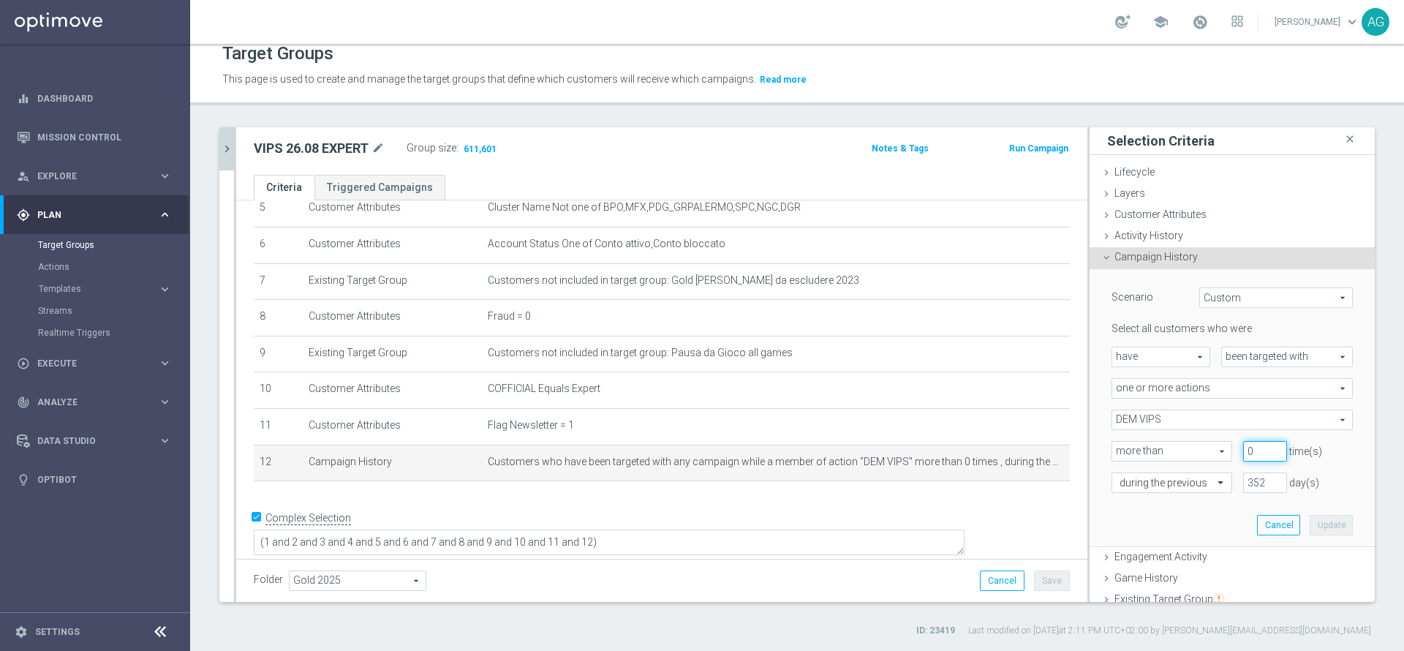
click at [1243, 444] on input "0" at bounding box center [1265, 451] width 44 height 20
type input "1"
click at [1309, 533] on button "Update" at bounding box center [1330, 525] width 43 height 20
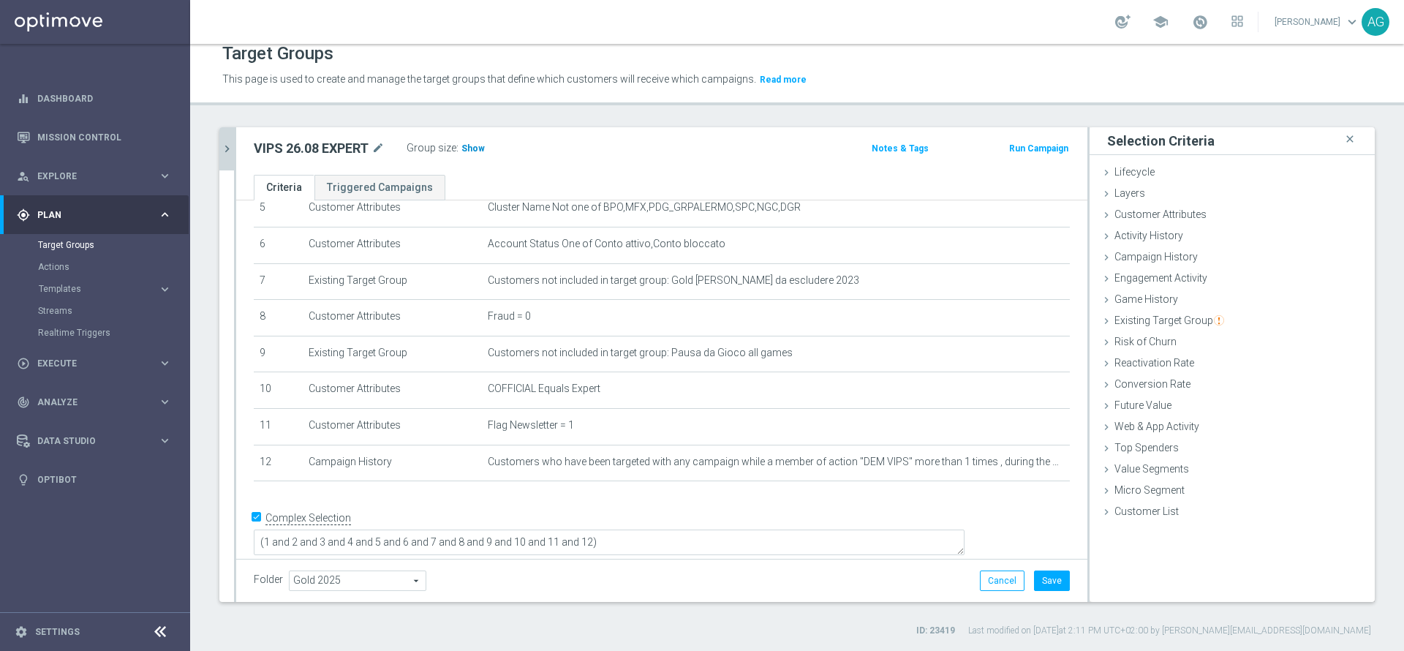
click at [475, 151] on span "Show" at bounding box center [472, 148] width 23 height 10
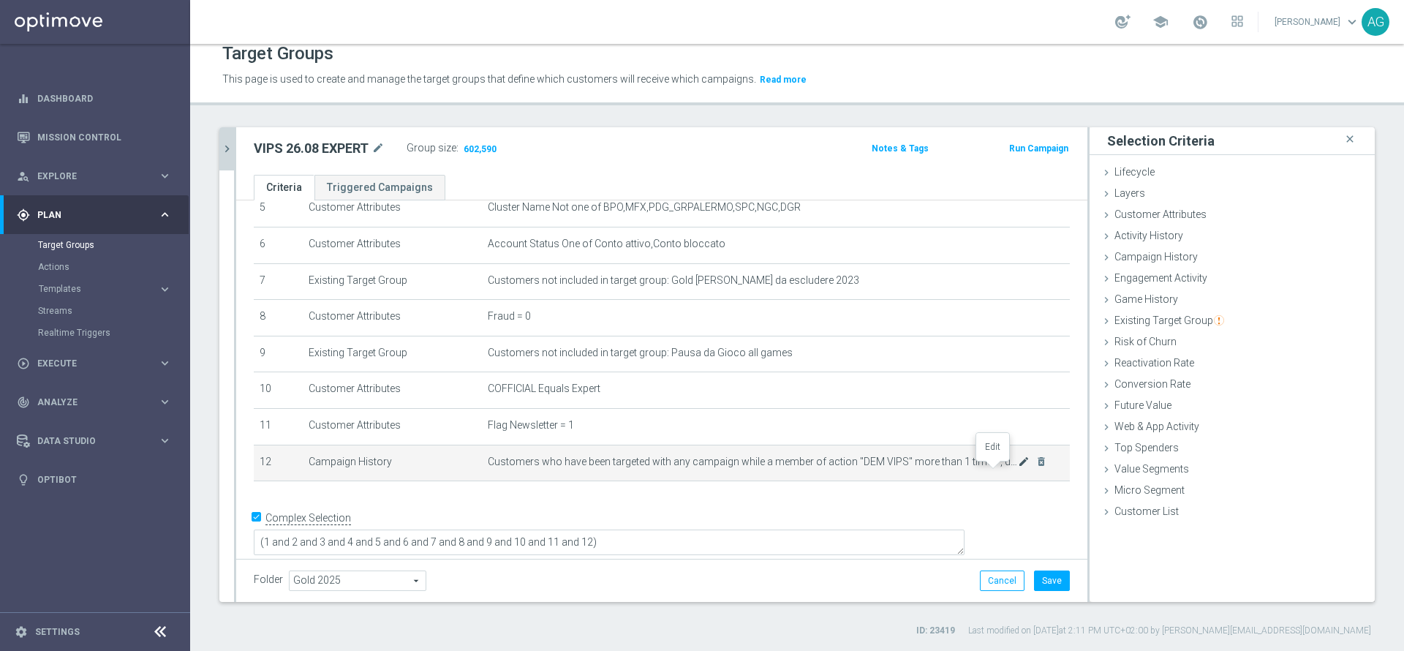
click at [1018, 467] on icon "mode_edit" at bounding box center [1024, 462] width 12 height 12
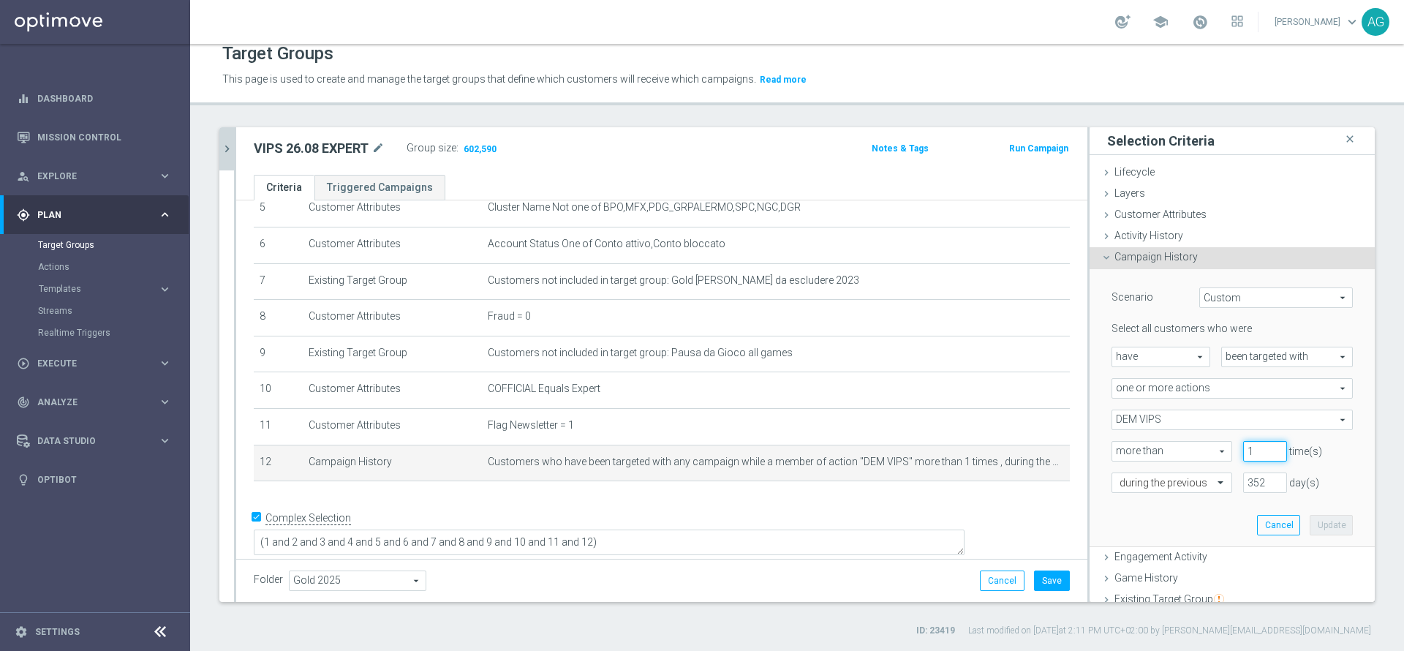
click at [1243, 445] on input "1" at bounding box center [1265, 451] width 44 height 20
type input "0"
click at [1050, 582] on button "Save" at bounding box center [1052, 580] width 36 height 20
click at [1309, 515] on button "Update" at bounding box center [1330, 525] width 43 height 20
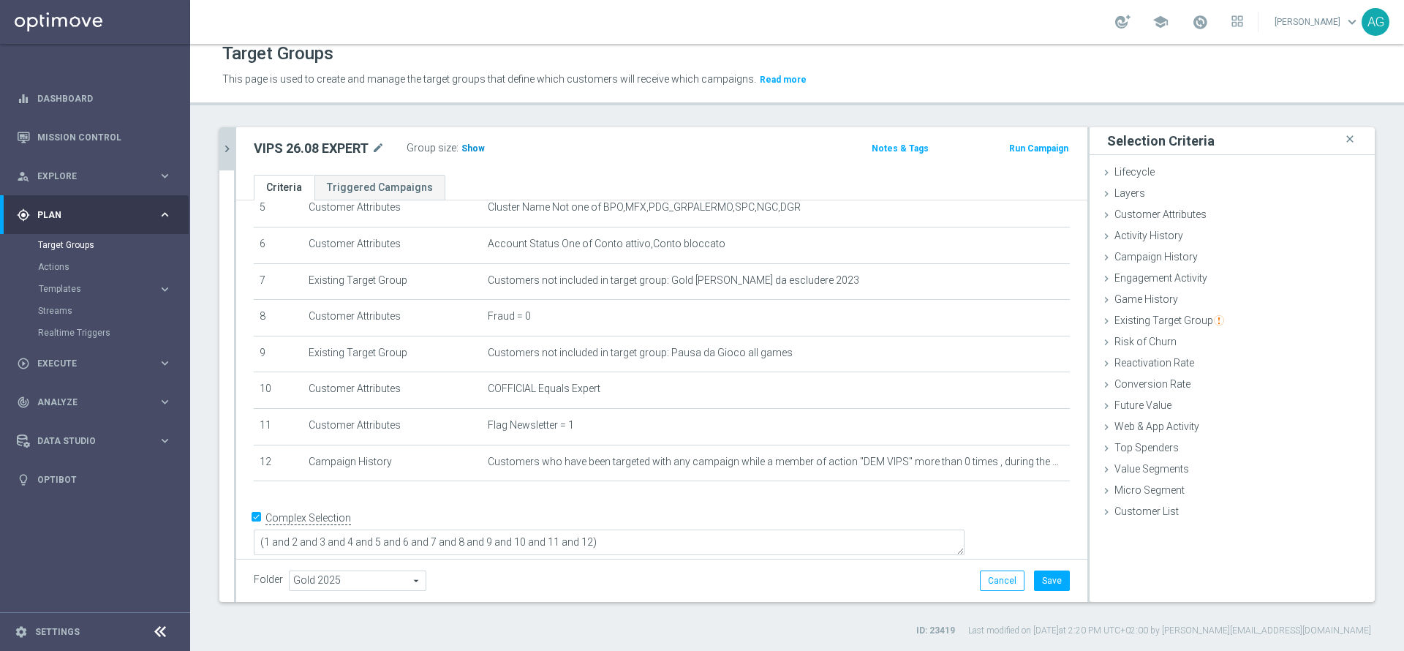
click at [471, 140] on h3 "Show" at bounding box center [473, 148] width 26 height 16
click at [1042, 589] on button "Save" at bounding box center [1052, 580] width 36 height 20
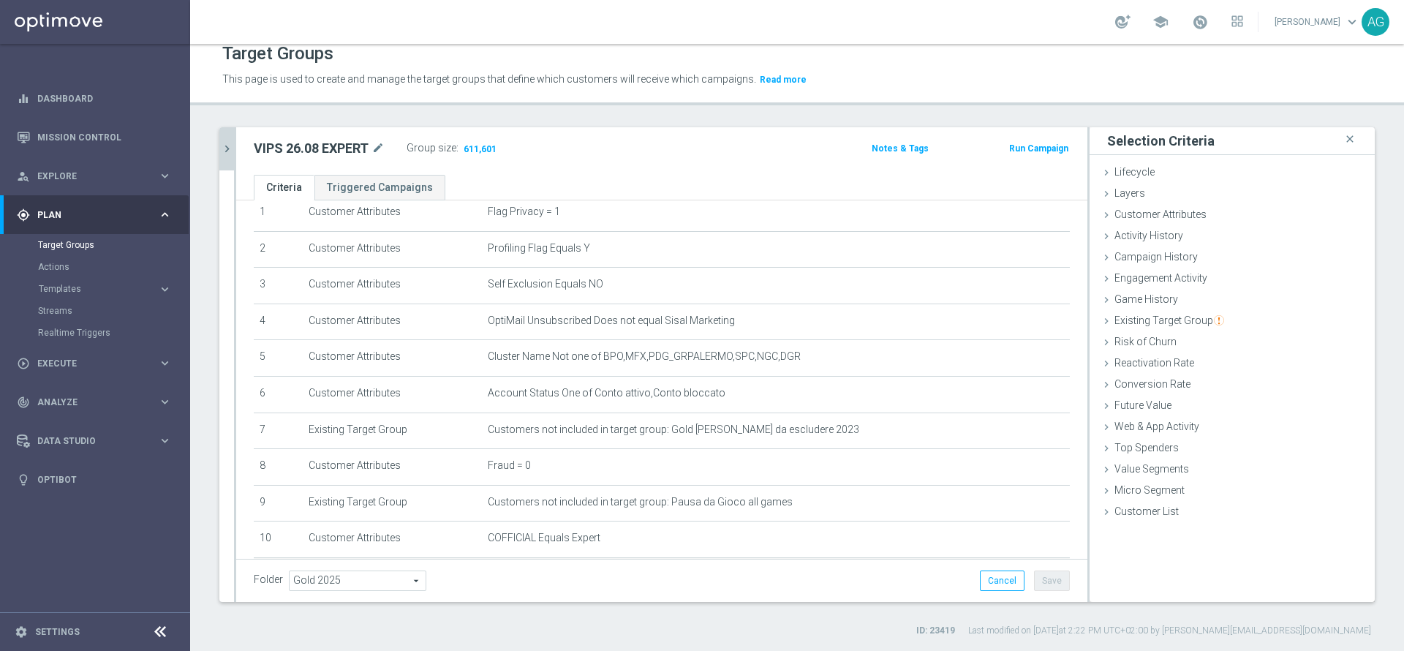
scroll to position [0, 0]
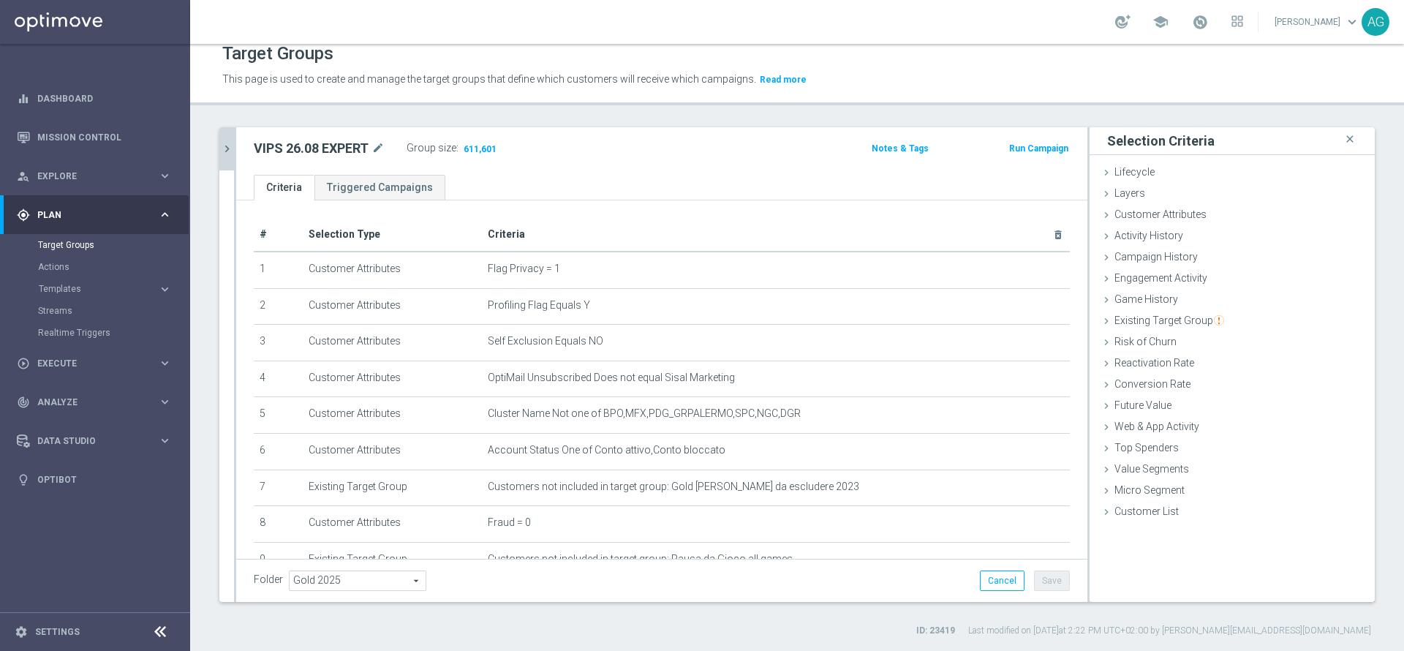
click at [219, 144] on div "VIPS 26 close more_vert Prioritize Customer Target Groups library_add create_ne…" at bounding box center [797, 382] width 1214 height 510
click at [224, 146] on icon "chevron_right" at bounding box center [227, 149] width 14 height 14
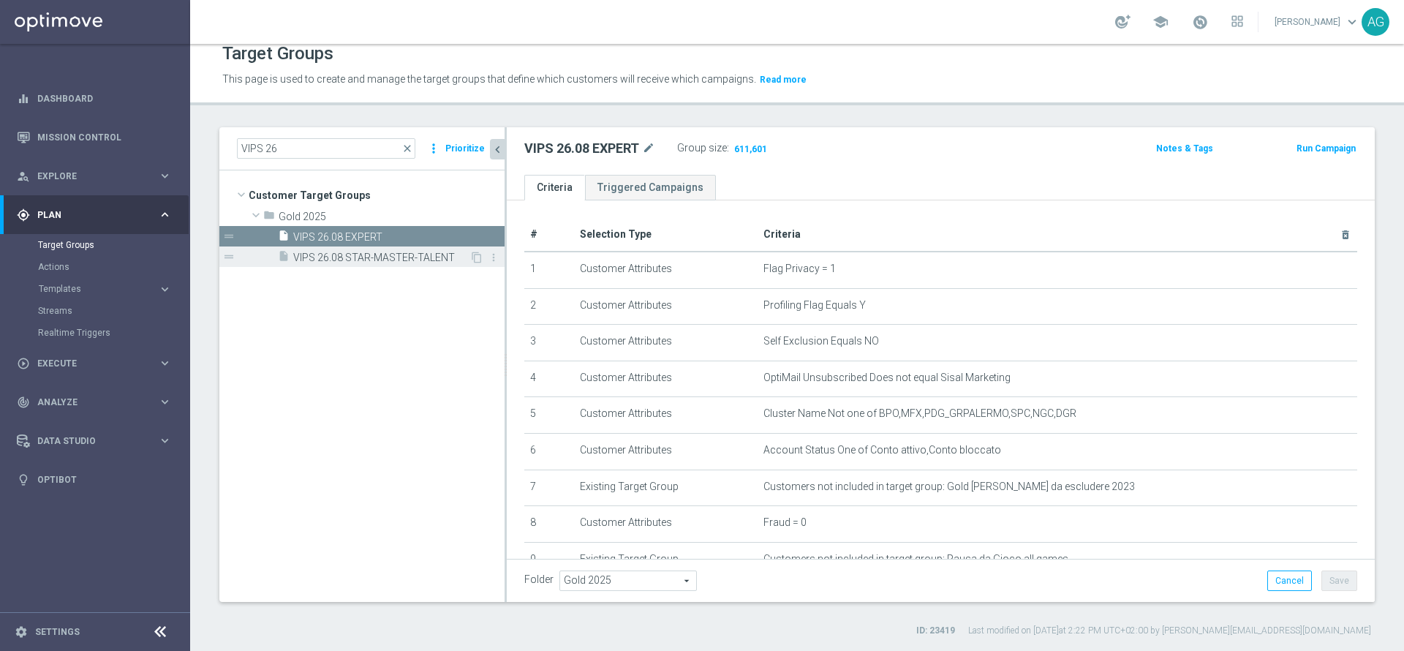
click at [322, 255] on span "VIPS 26.08 STAR-MASTER-TALENT" at bounding box center [381, 258] width 176 height 12
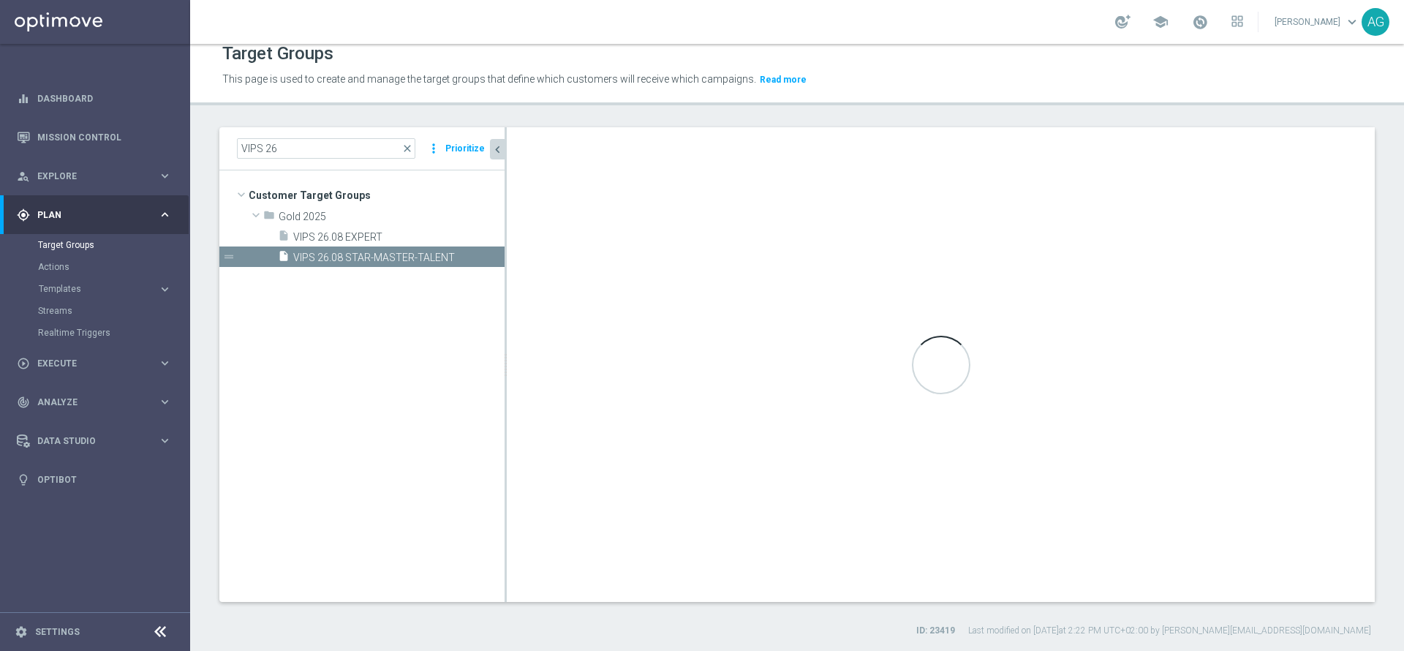
type textarea "(1 and 2 and 3 and 4 and 5 and 6 and 7 and 8 and 9 and 10 and 11)"
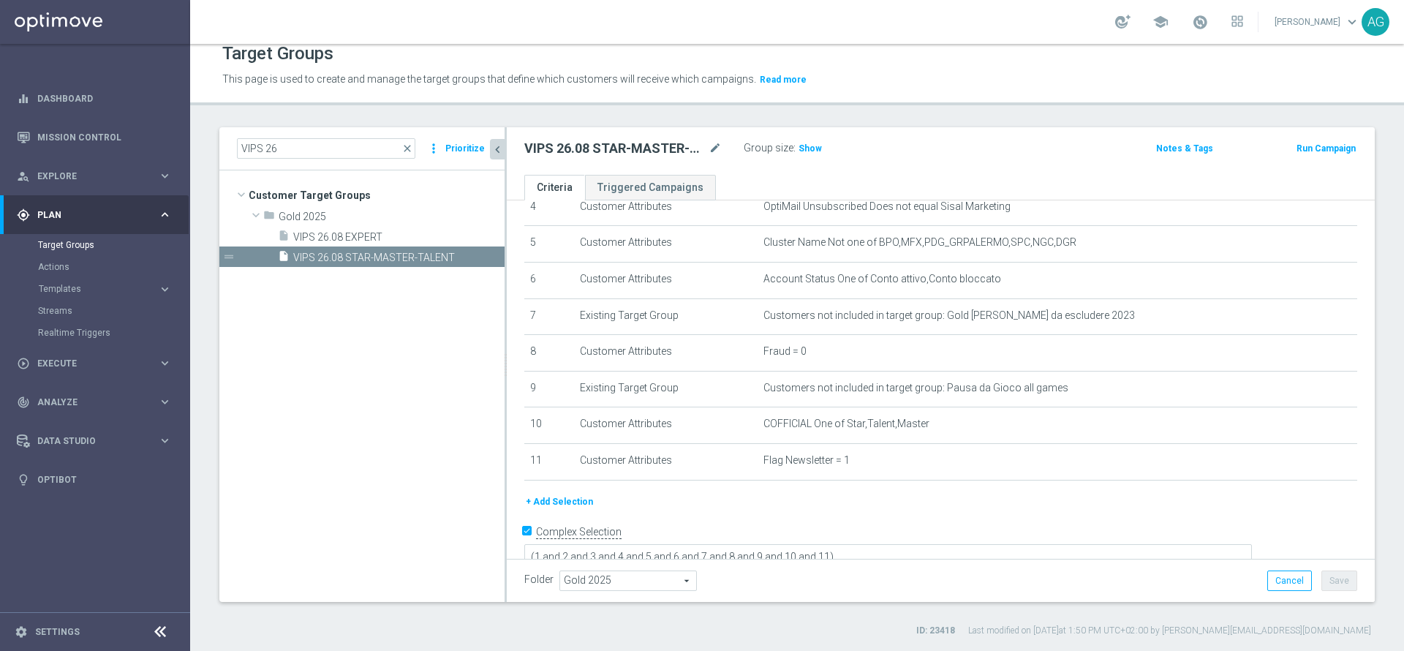
scroll to position [184, 0]
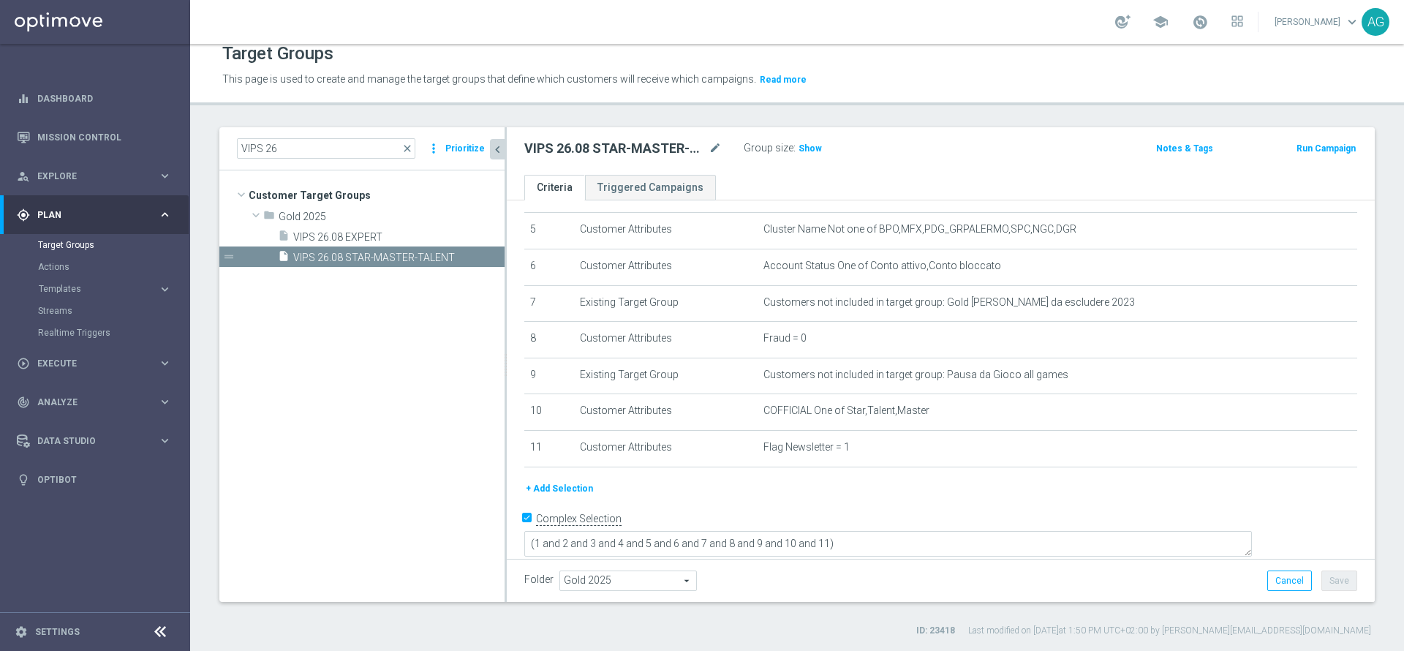
click at [545, 488] on button "+ Add Selection" at bounding box center [559, 488] width 70 height 16
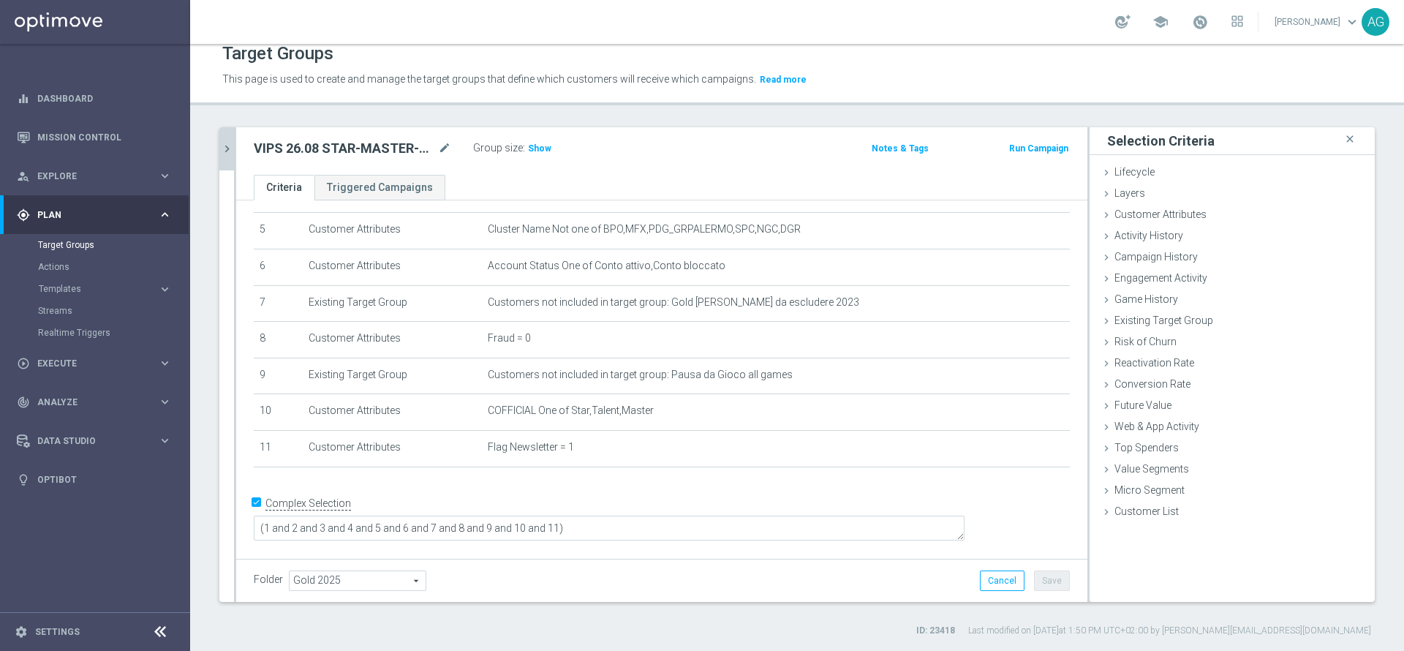
scroll to position [169, 0]
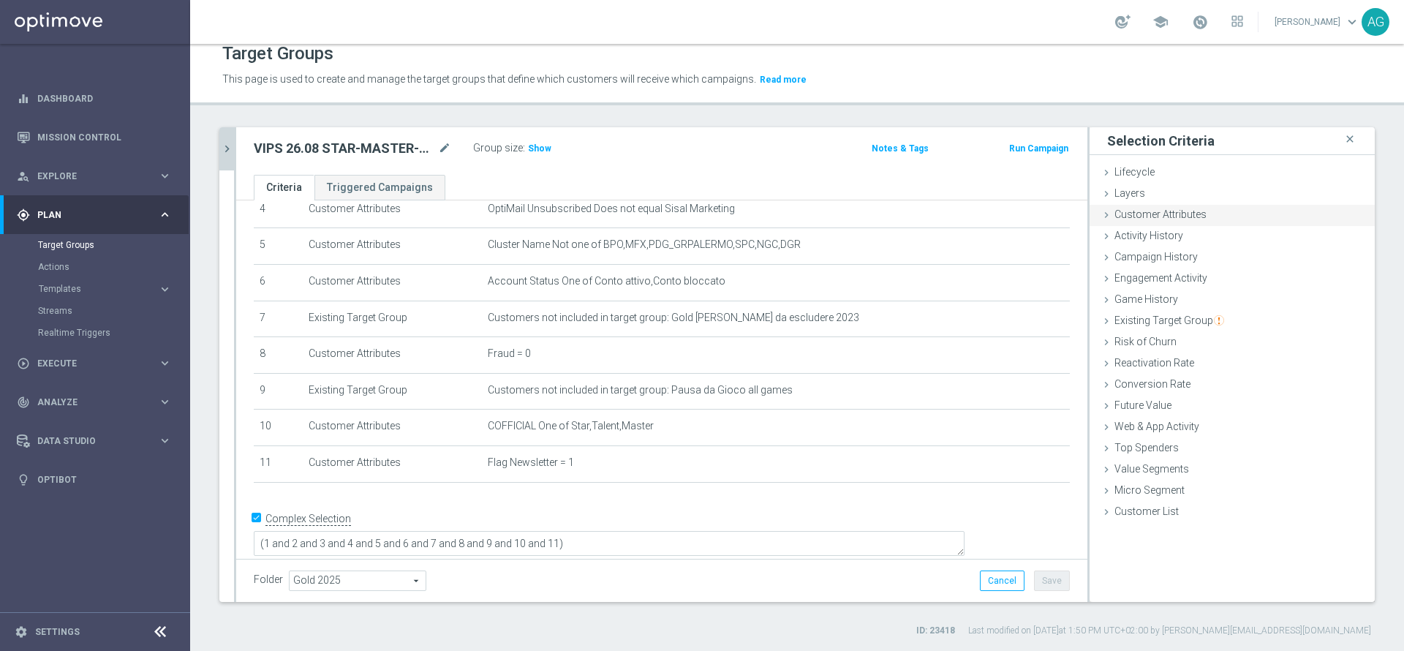
click at [1187, 224] on div "Customer Attributes done selection updated" at bounding box center [1231, 216] width 285 height 22
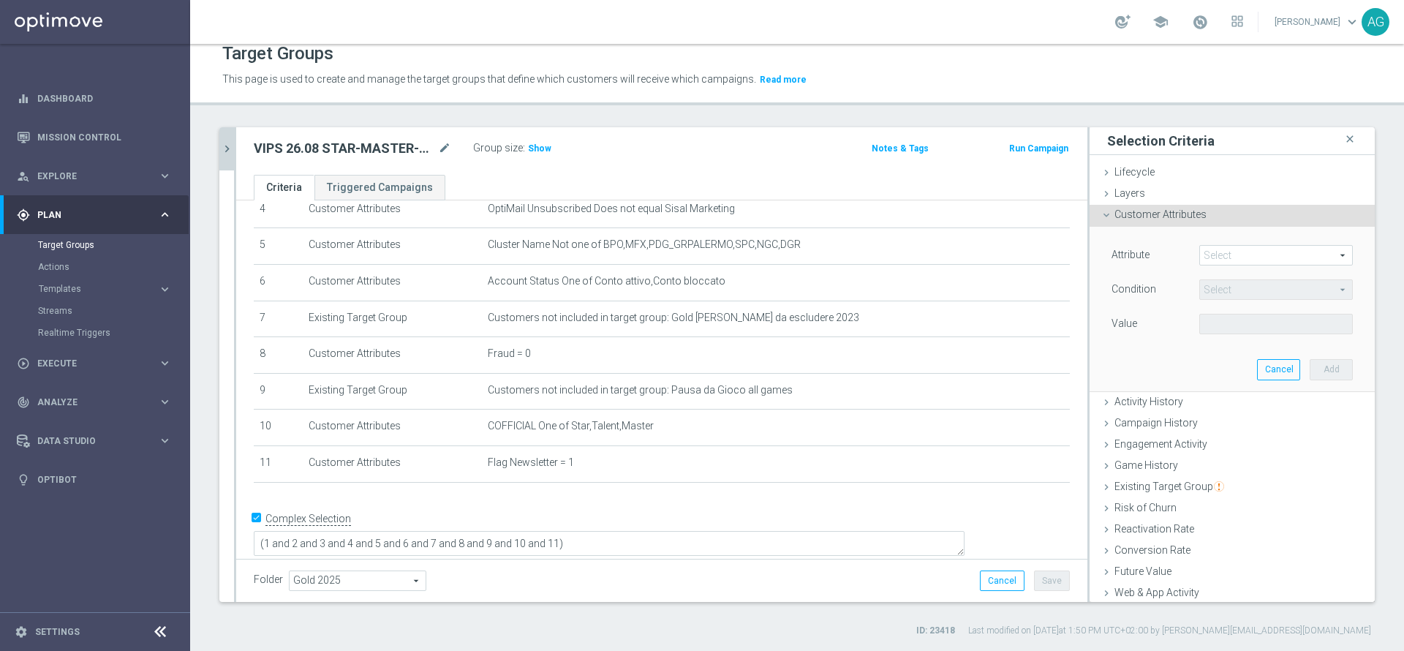
click at [1213, 256] on span at bounding box center [1276, 255] width 152 height 19
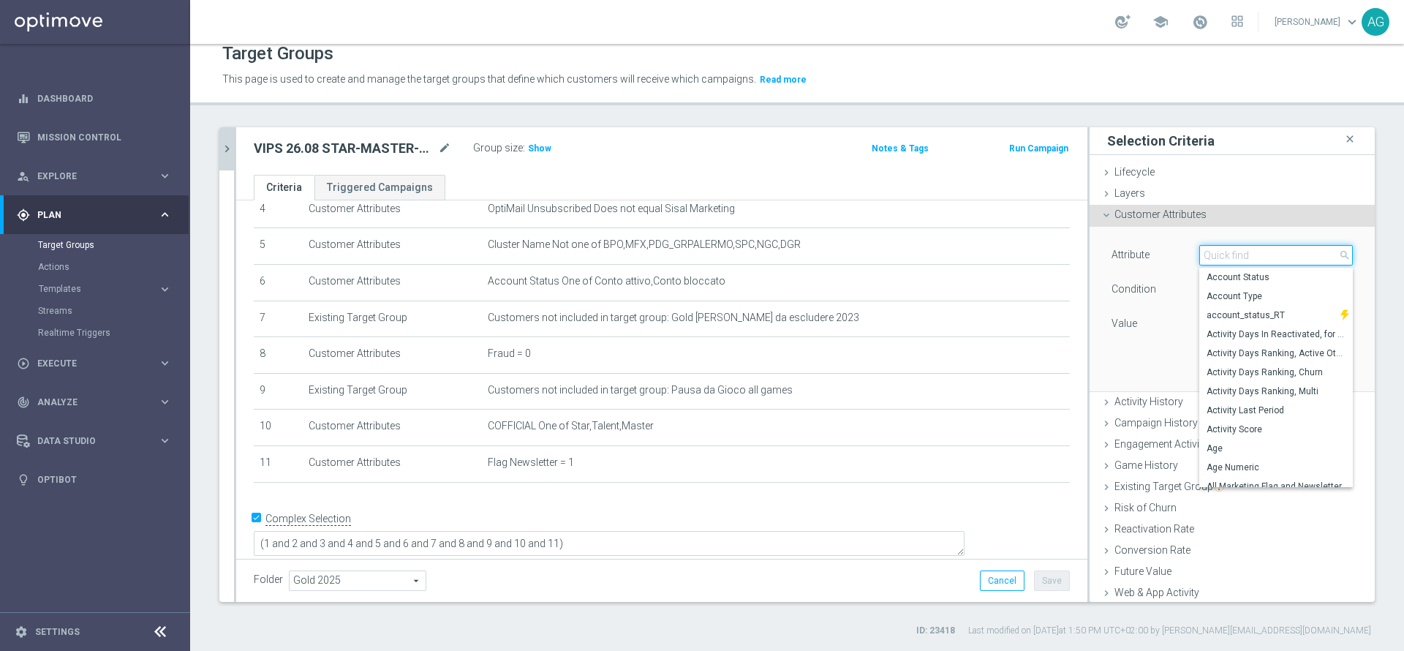
click at [1213, 256] on input "search" at bounding box center [1276, 255] width 154 height 20
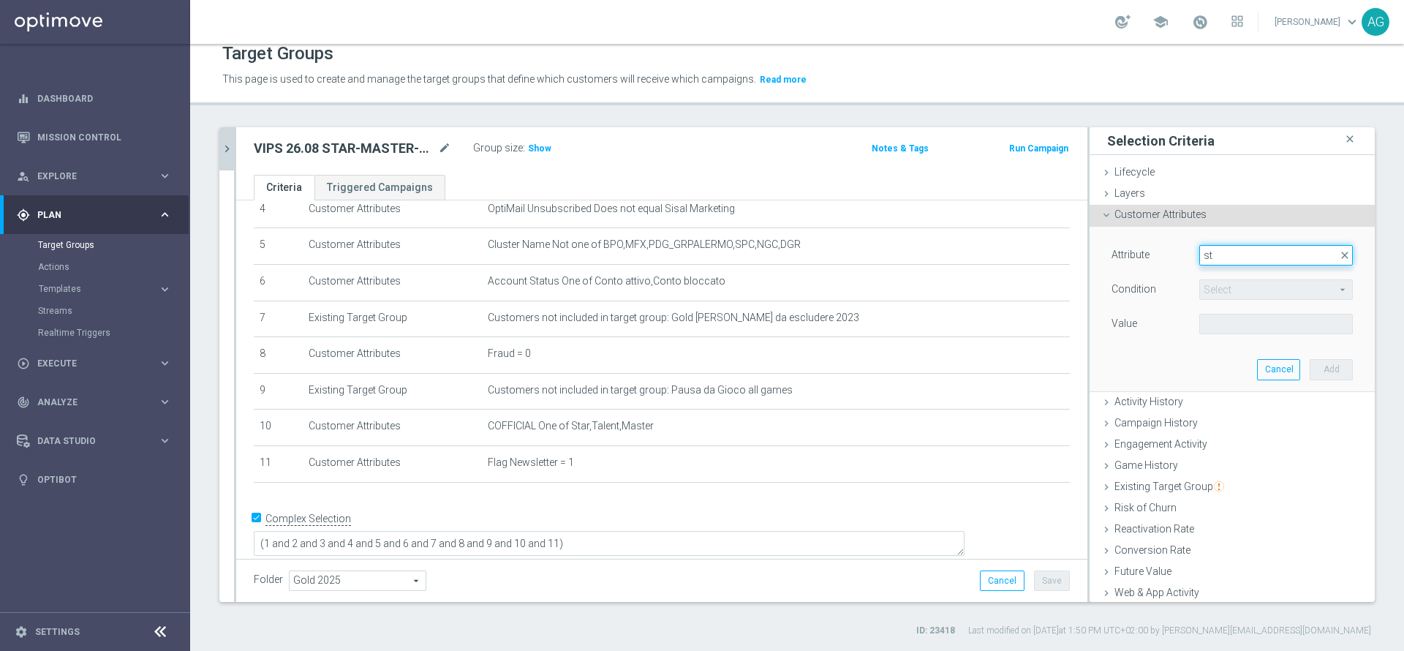
type input "s"
type input "a"
type input "docu"
click at [1215, 268] on label "Document Status" at bounding box center [1276, 277] width 154 height 19
type input "Document Status"
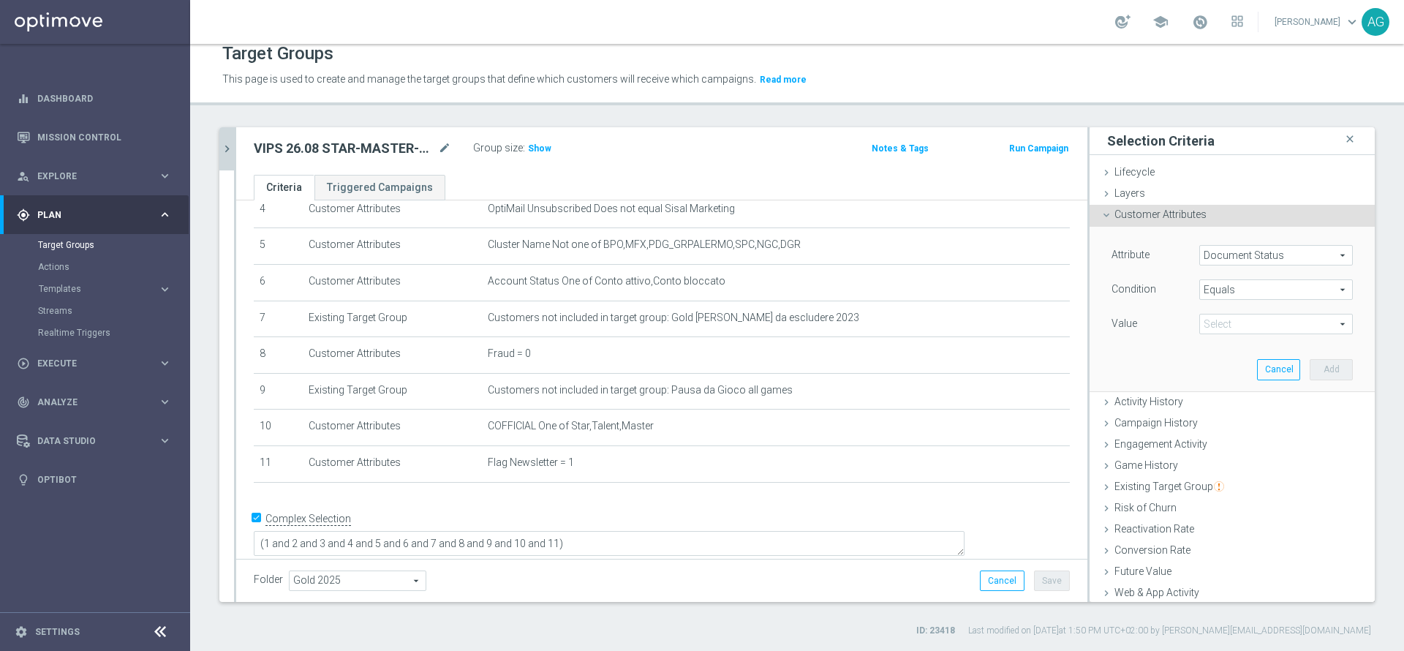
click at [1218, 285] on span "Equals" at bounding box center [1276, 289] width 152 height 19
click at [1228, 364] on span "Does not equal" at bounding box center [1275, 369] width 139 height 12
type input "Does not equal"
click at [1244, 319] on span at bounding box center [1276, 323] width 152 height 19
click at [1206, 287] on span "Does not equal" at bounding box center [1276, 289] width 152 height 19
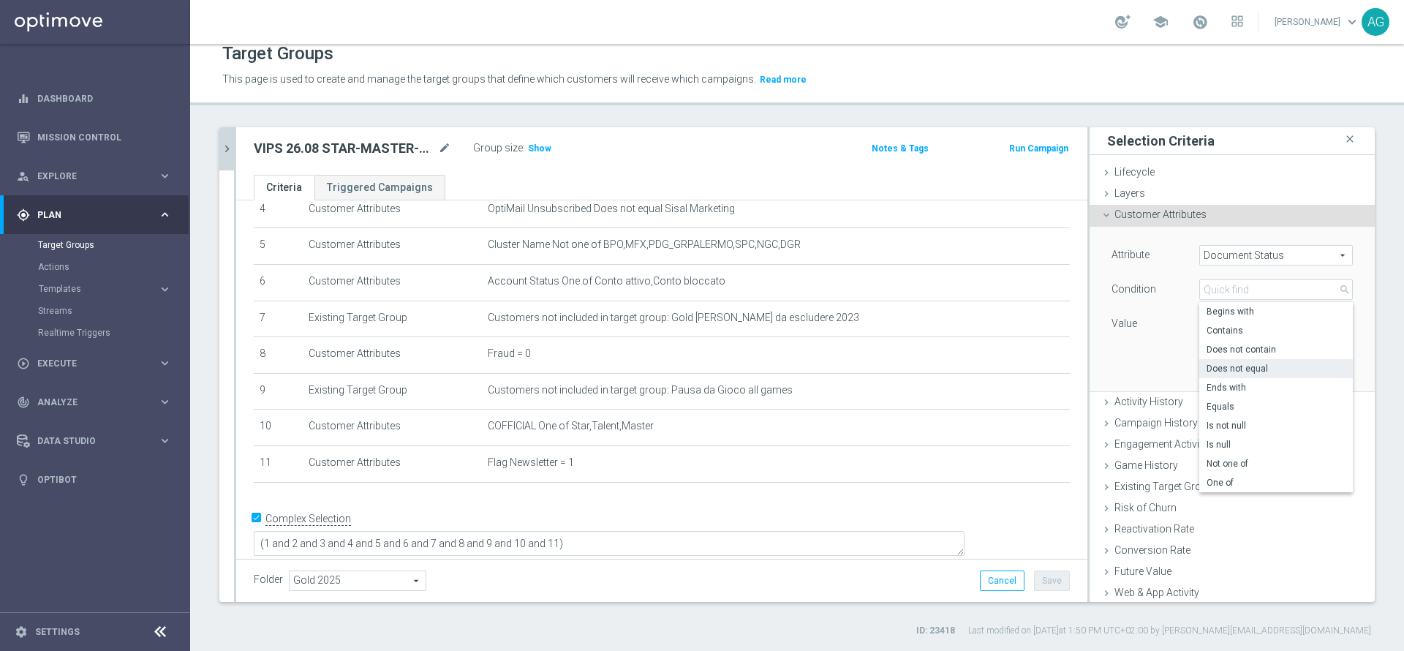
click at [1149, 362] on div "Attribute Document Status Document Status arrow_drop_down search Condition Does…" at bounding box center [1231, 309] width 263 height 164
click at [1247, 333] on div "Select arrow_drop_down search" at bounding box center [1276, 324] width 154 height 20
click at [1244, 366] on span "Stato Contratto: Non Assegnato" at bounding box center [1275, 365] width 139 height 12
type input "Stato Contratto: Non Assegnato"
click at [1309, 360] on button "Add" at bounding box center [1330, 369] width 43 height 20
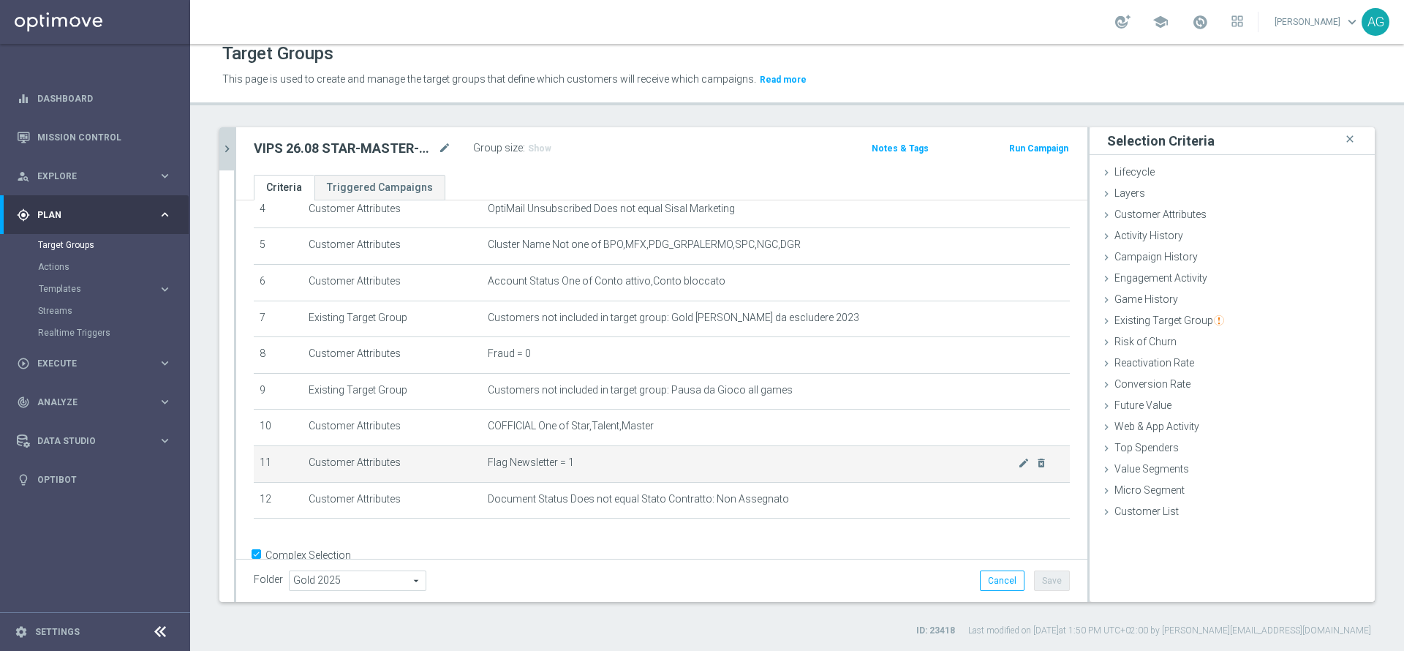
scroll to position [208, 0]
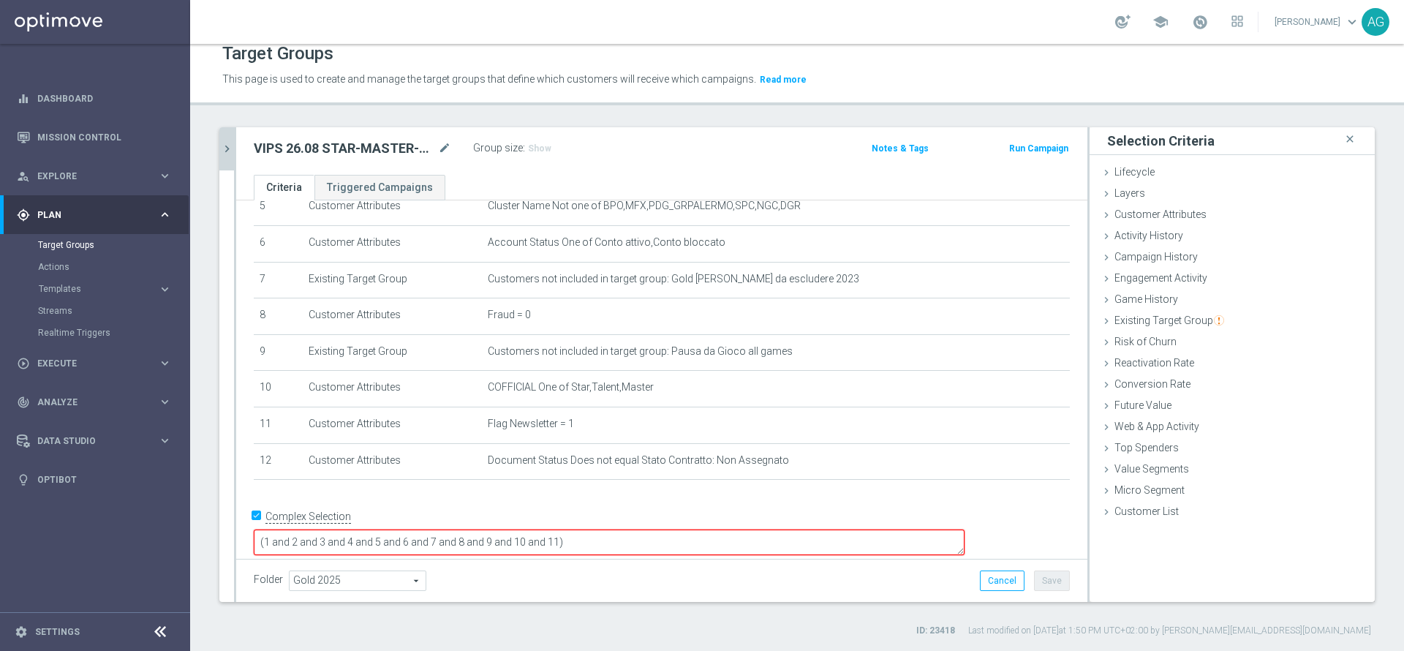
click at [693, 532] on textarea "(1 and 2 and 3 and 4 and 5 and 6 and 7 and 8 and 9 and 10 and 11)" at bounding box center [609, 542] width 711 height 26
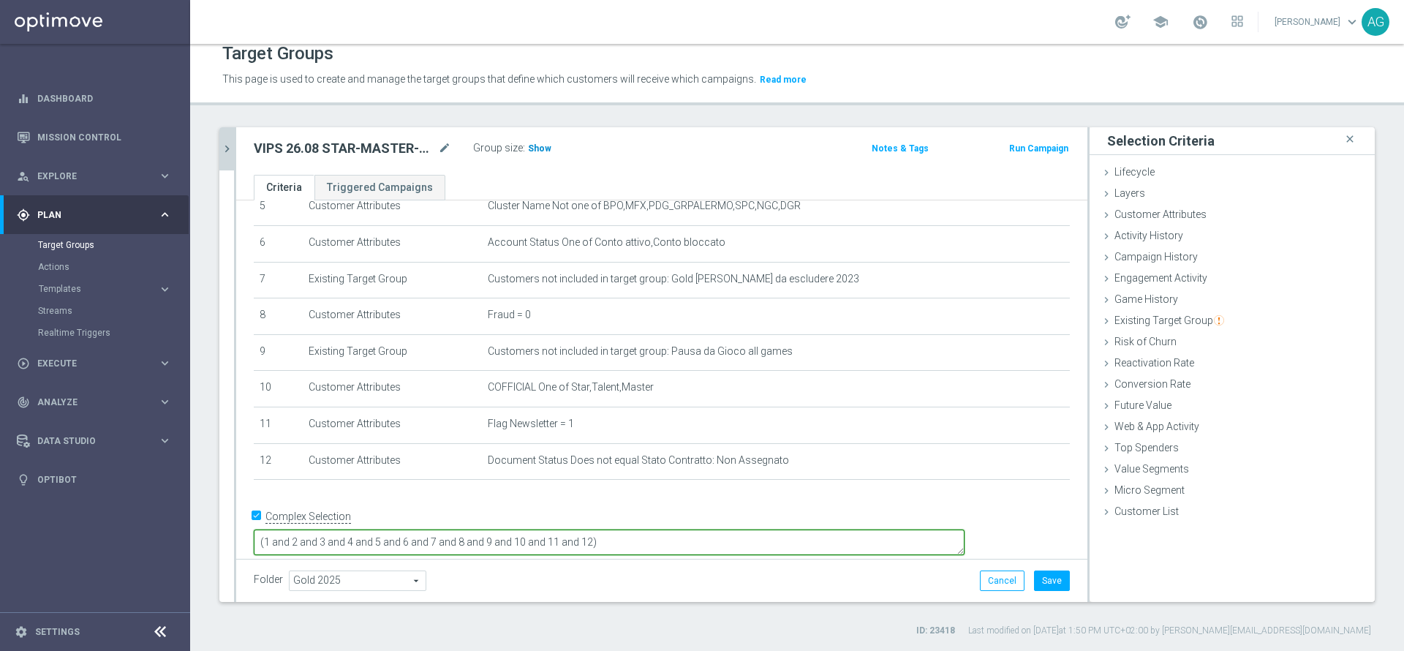
type textarea "(1 and 2 and 3 and 4 and 5 and 6 and 7 and 8 and 9 and 10 and 11 and 12)"
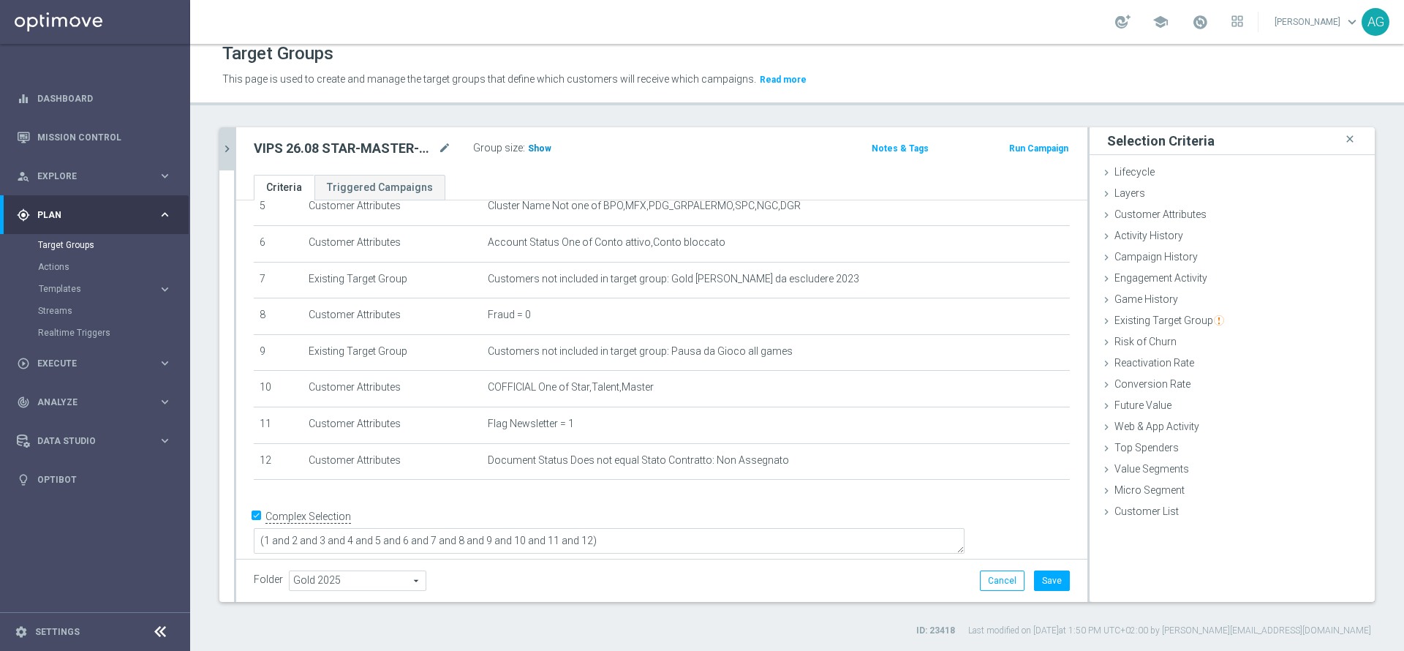
scroll to position [206, 0]
click at [534, 151] on span "Show" at bounding box center [539, 148] width 23 height 10
click at [622, 170] on div "VIPS 26.08 STAR-MASTER-TALENT mode_edit Group size : 136,018 Notes & Tags Run C…" at bounding box center [661, 151] width 851 height 48
click at [1034, 587] on button "Save" at bounding box center [1052, 580] width 36 height 20
click at [232, 145] on icon "chevron_right" at bounding box center [227, 149] width 14 height 14
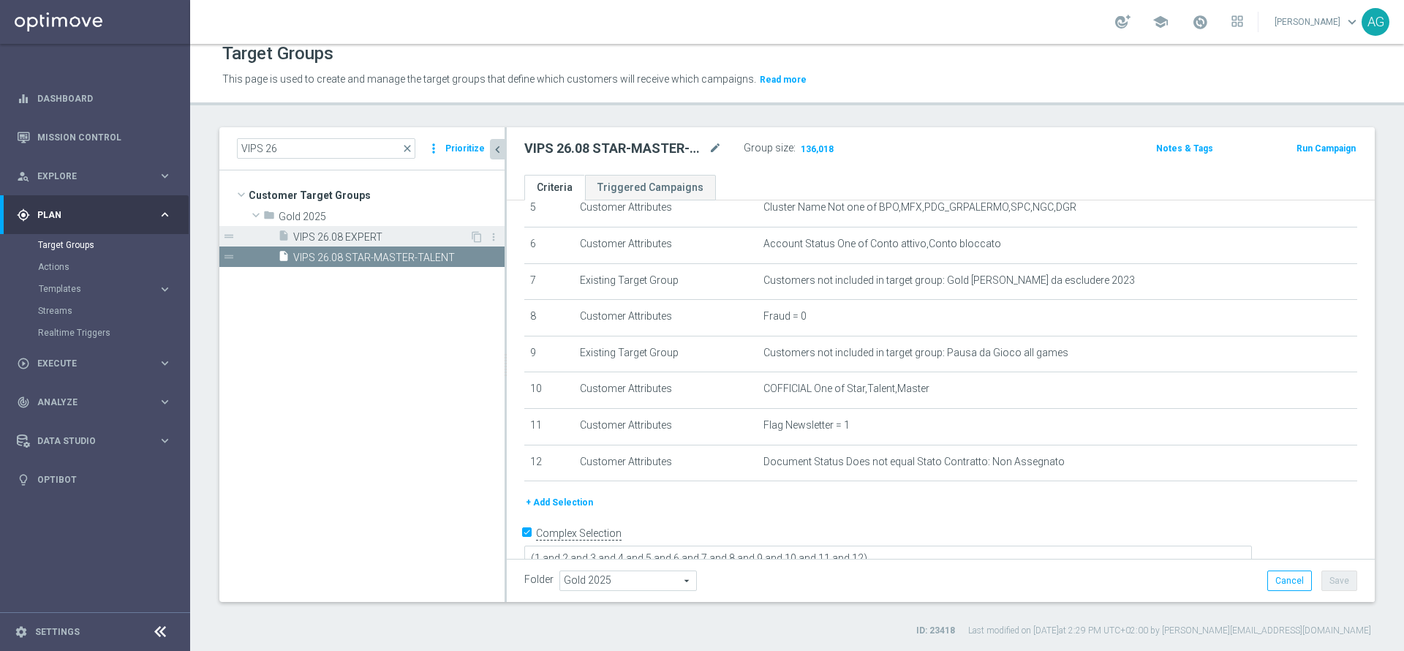
click at [302, 229] on div "insert_drive_file VIPS 26.08 EXPERT" at bounding box center [374, 236] width 192 height 20
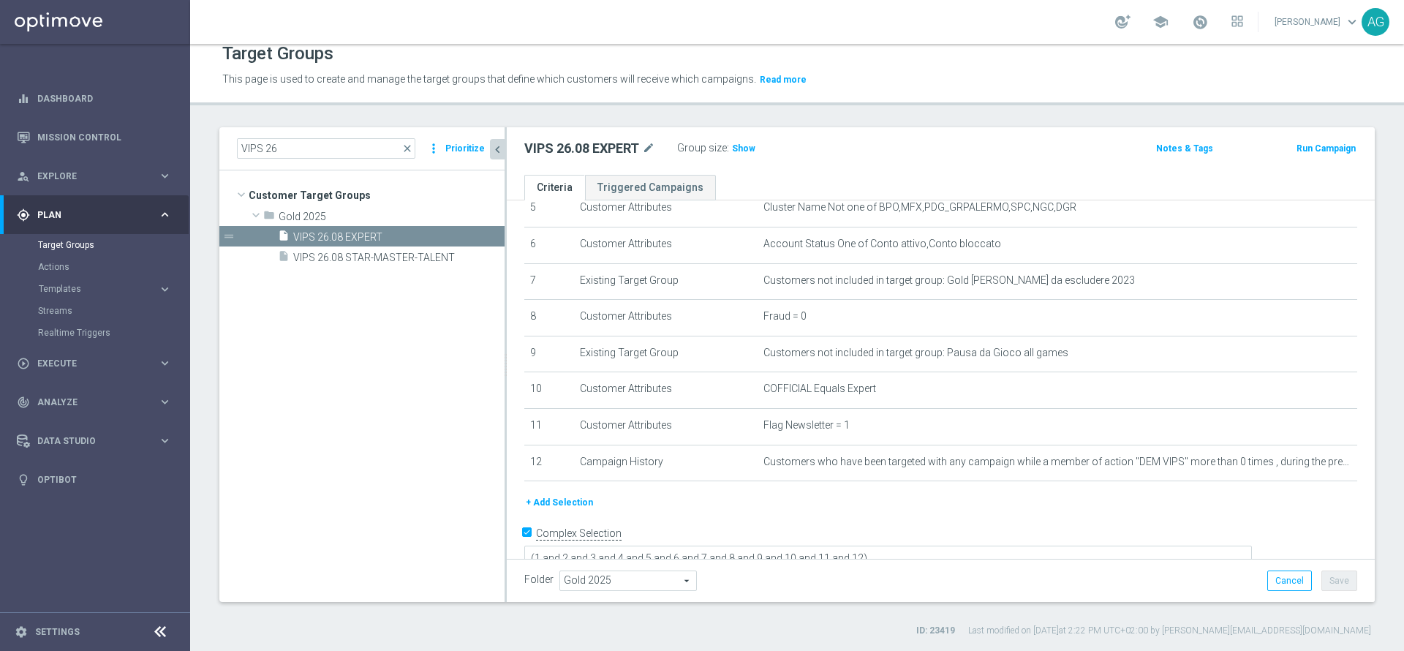
click at [551, 503] on button "+ Add Selection" at bounding box center [559, 502] width 70 height 16
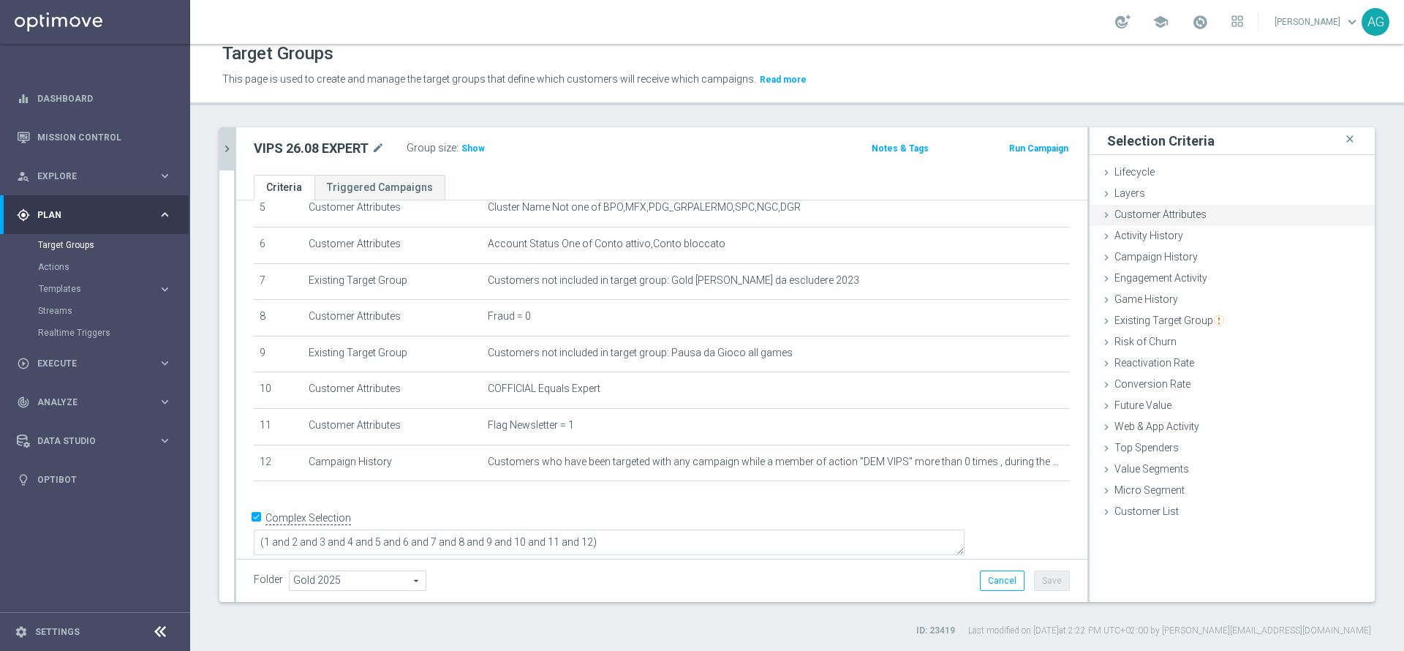
click at [1205, 211] on div "Customer Attributes done selection saved" at bounding box center [1231, 216] width 285 height 22
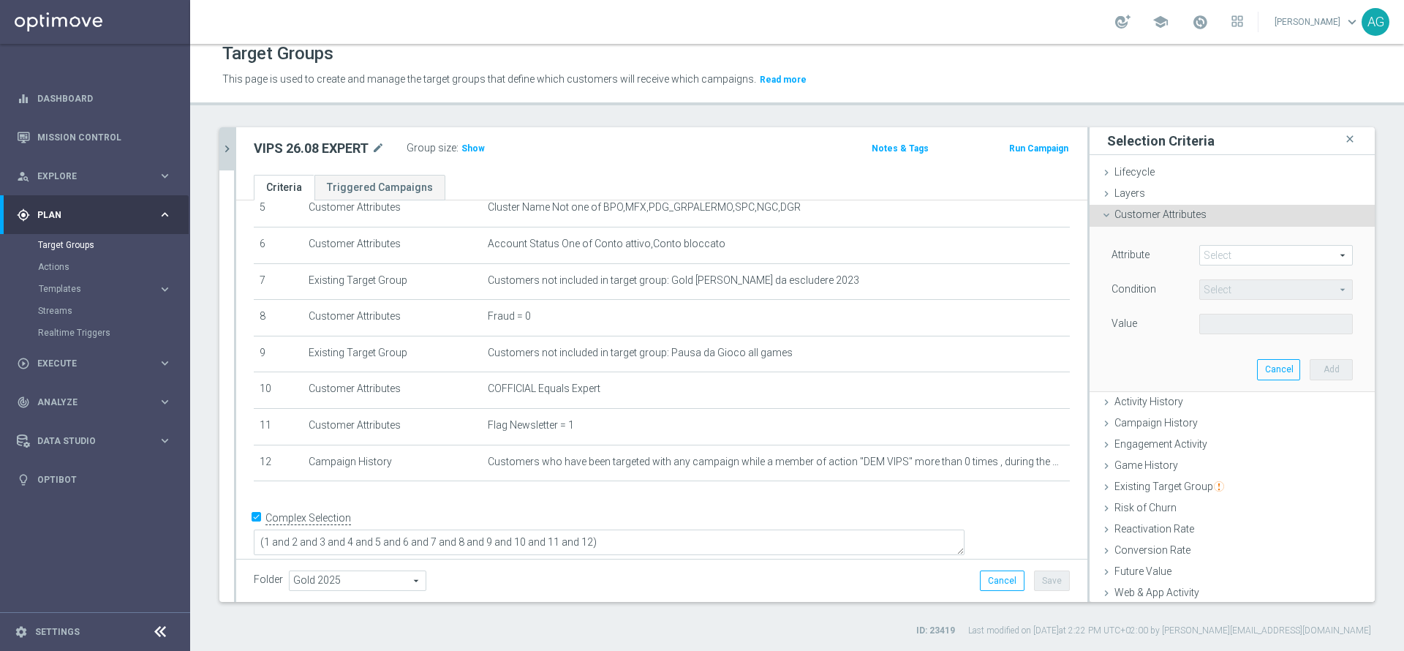
click at [1213, 260] on span at bounding box center [1276, 255] width 152 height 19
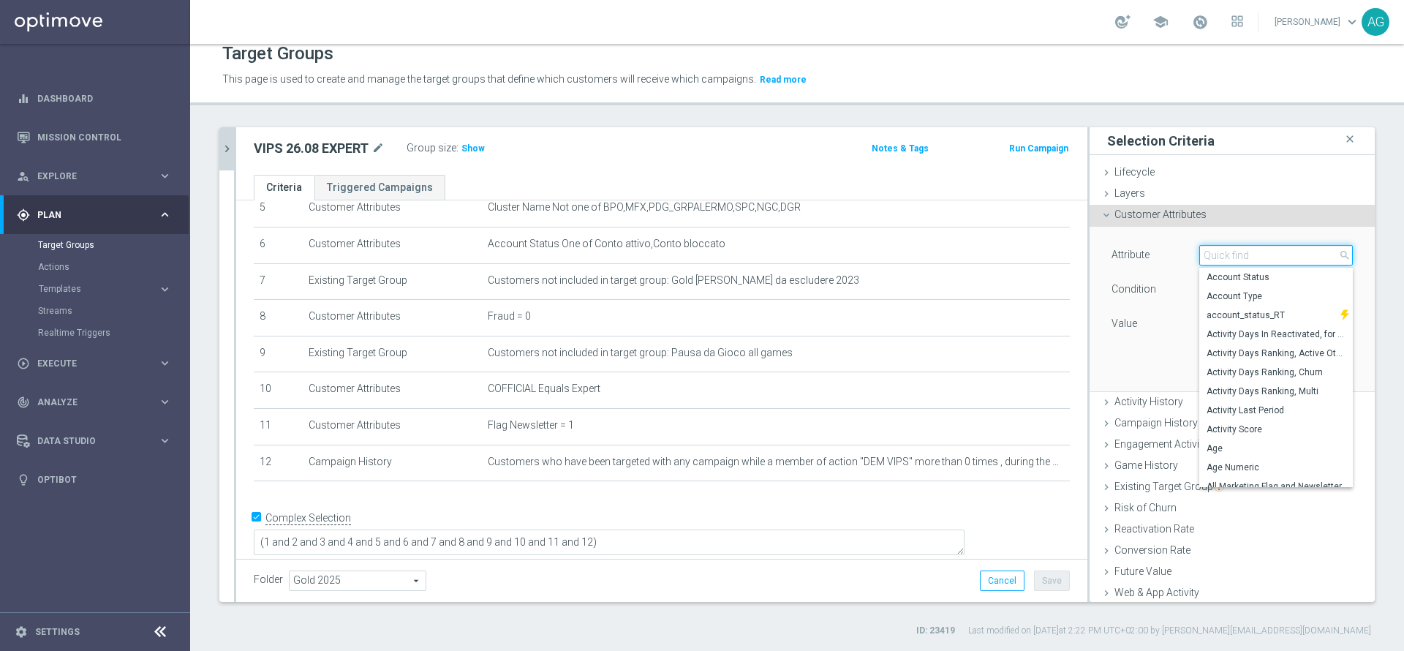
click at [1213, 257] on input "search" at bounding box center [1276, 255] width 154 height 20
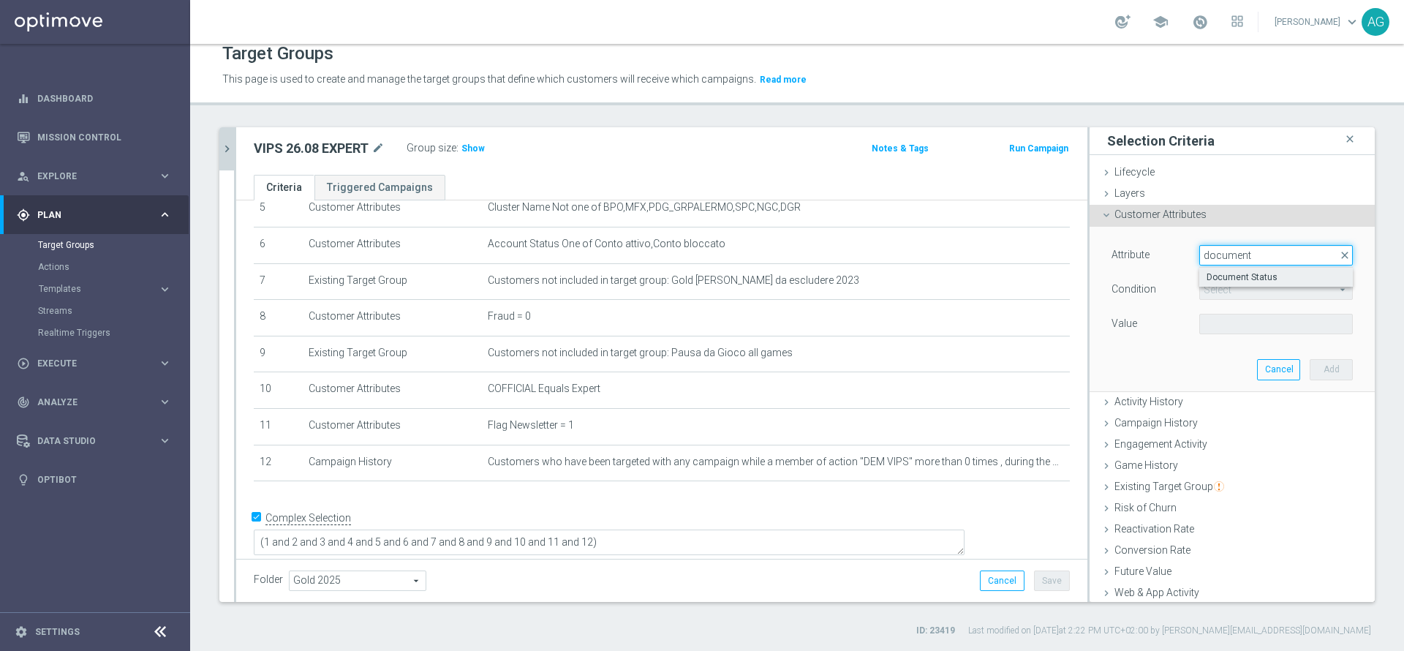
type input "document"
click at [1219, 280] on span "Document Status" at bounding box center [1275, 277] width 139 height 12
type input "Document Status"
click at [1219, 287] on span "Equals" at bounding box center [1276, 289] width 152 height 19
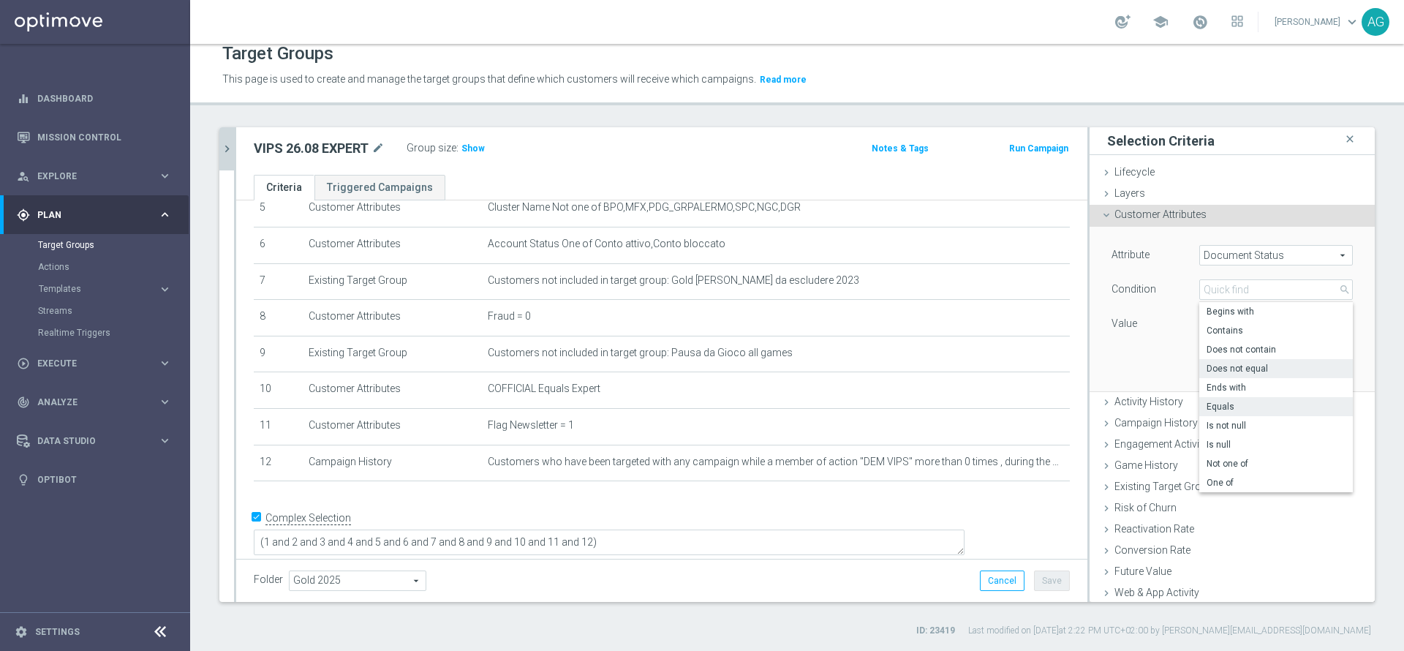
click at [1212, 359] on label "Does not equal" at bounding box center [1276, 368] width 154 height 19
type input "Does not equal"
click at [1241, 322] on span at bounding box center [1276, 323] width 152 height 19
click at [1238, 362] on span "Stato Contratto: Non Assegnato" at bounding box center [1275, 365] width 139 height 12
type input "Stato Contratto: Non Assegnato"
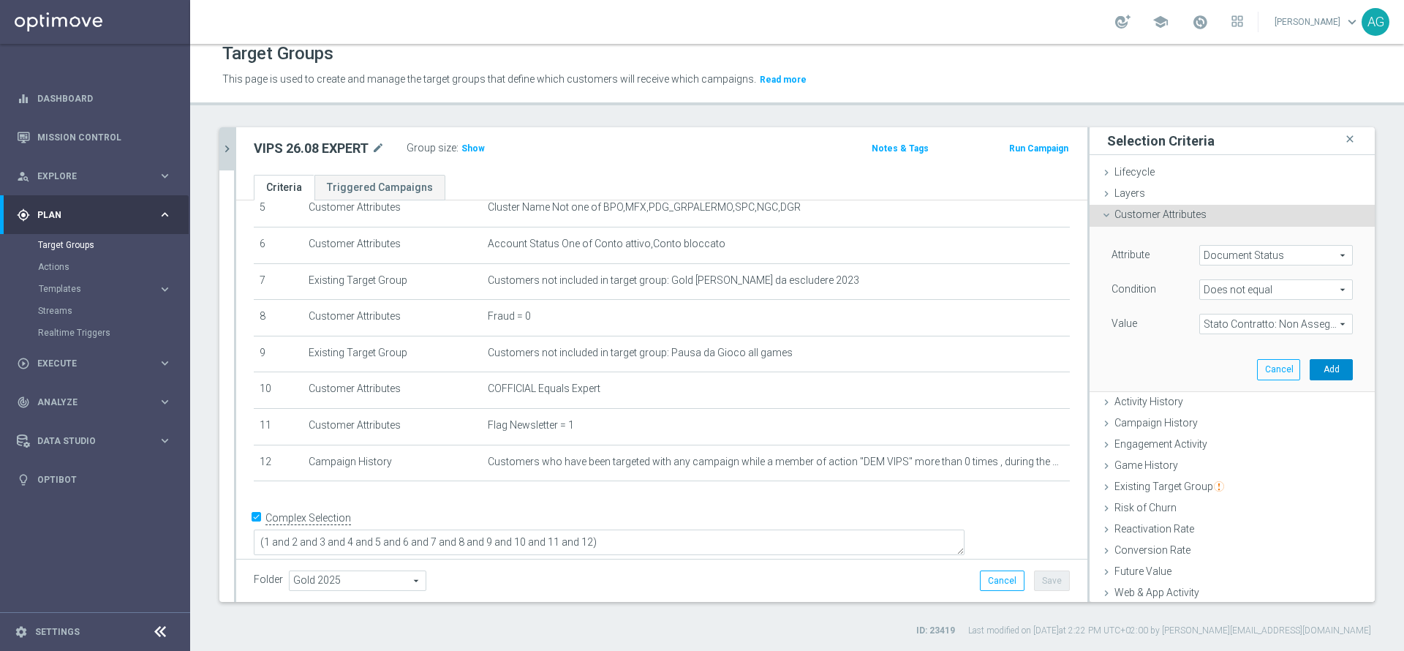
click at [1309, 362] on button "Add" at bounding box center [1330, 369] width 43 height 20
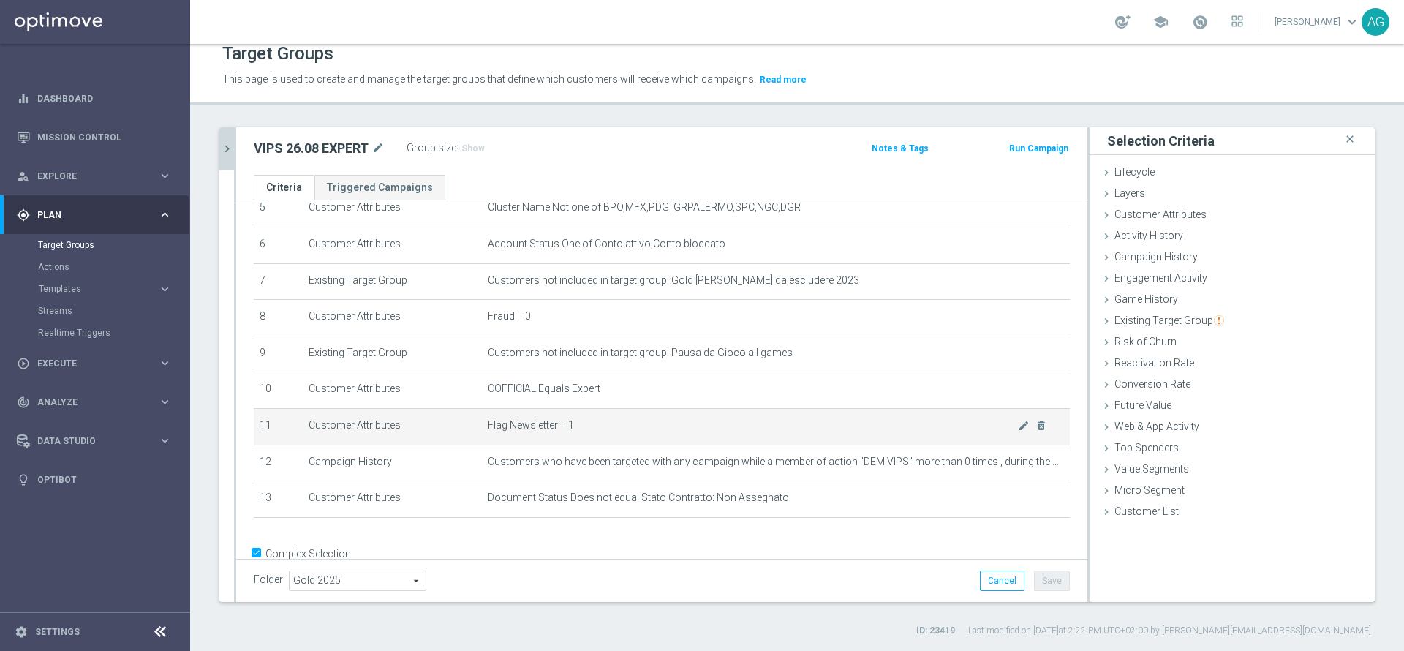
scroll to position [244, 0]
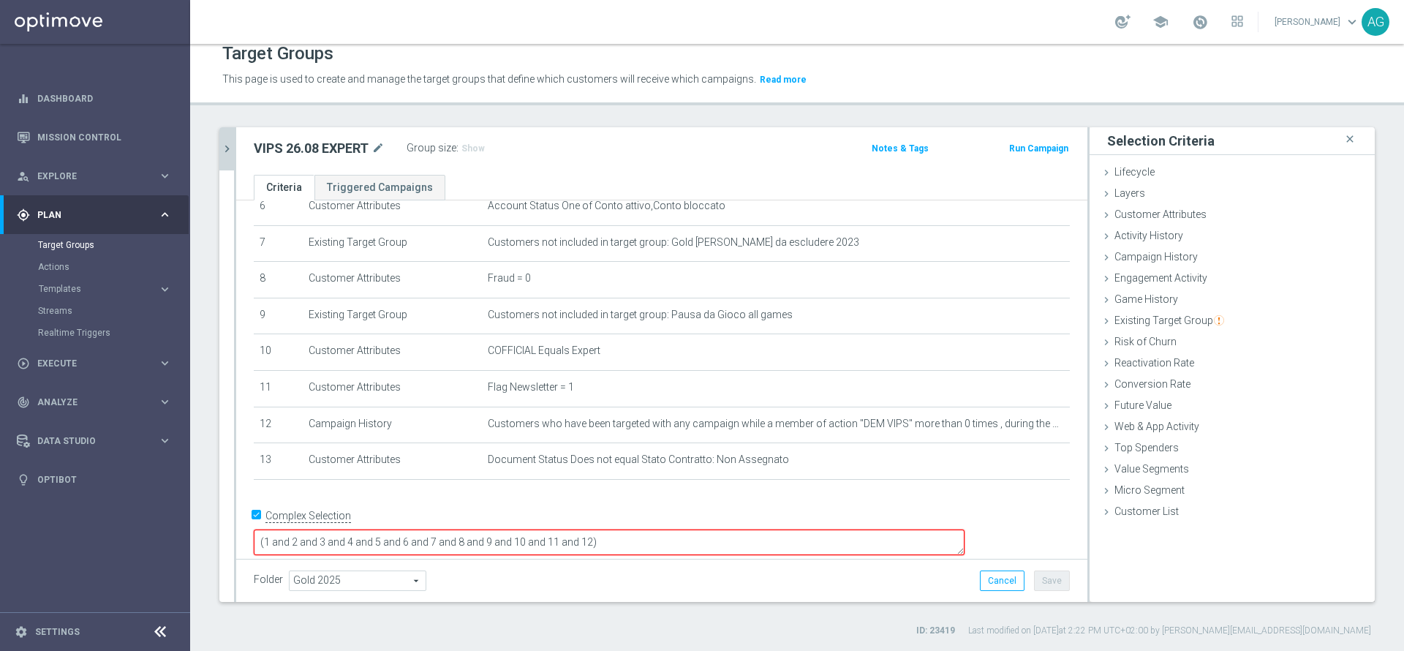
click at [731, 534] on textarea "(1 and 2 and 3 and 4 and 5 and 6 and 7 and 8 and 9 and 10 and 11 and 12)" at bounding box center [609, 542] width 711 height 26
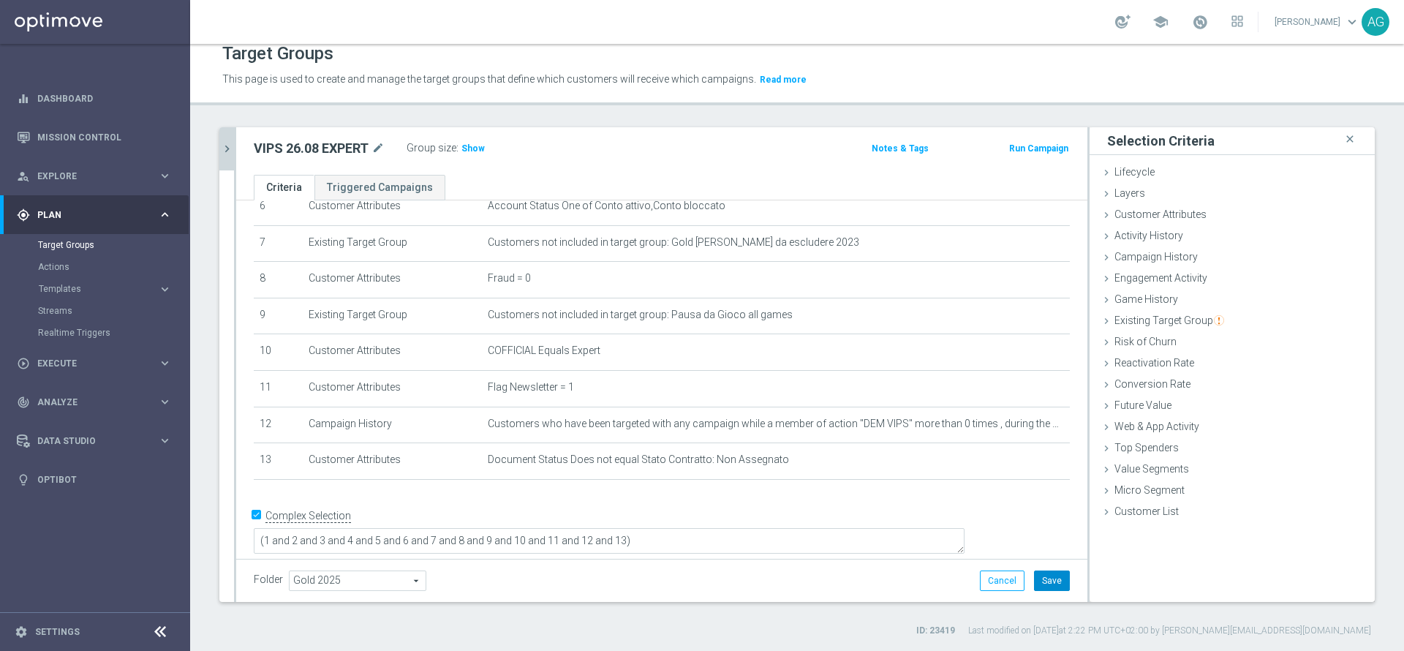
scroll to position [243, 0]
click at [1037, 575] on button "Save" at bounding box center [1052, 580] width 36 height 20
click at [471, 141] on h3 "Show" at bounding box center [473, 148] width 26 height 16
click at [230, 151] on icon "chevron_right" at bounding box center [227, 149] width 14 height 14
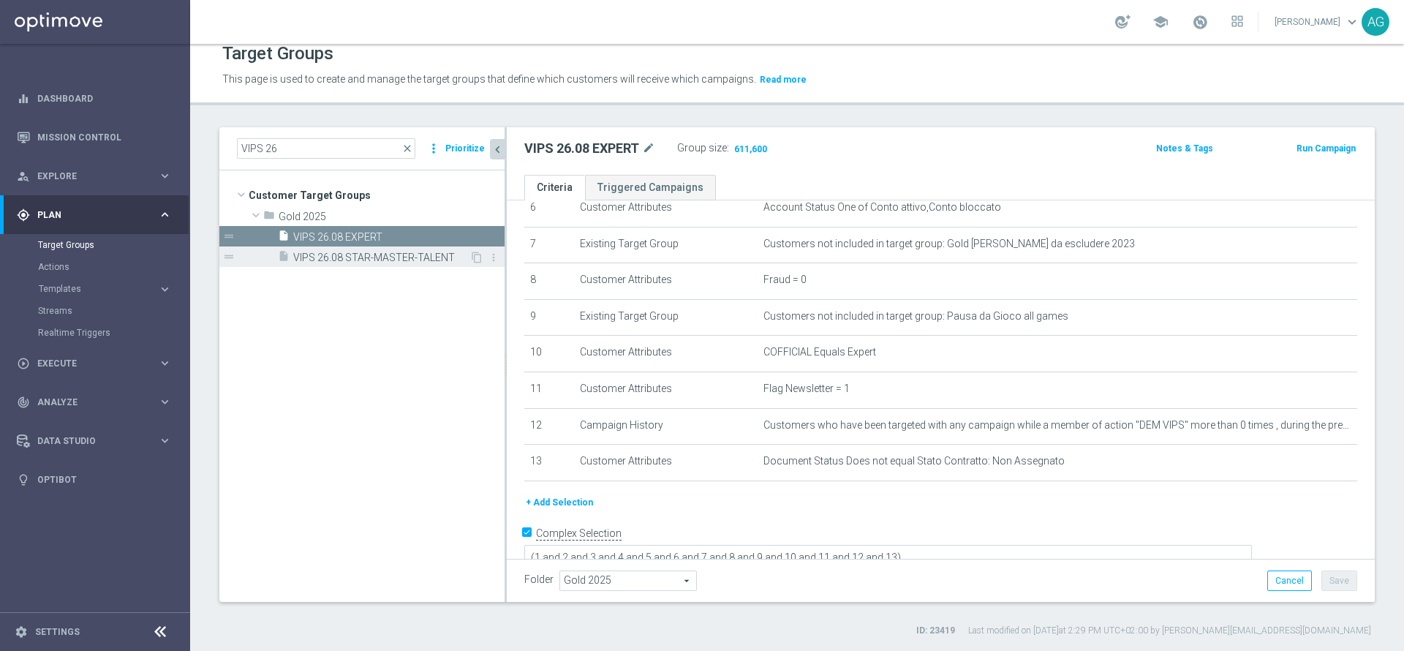
click at [306, 246] on div "insert_drive_file VIPS 26.08 STAR-MASTER-TALENT" at bounding box center [374, 256] width 192 height 20
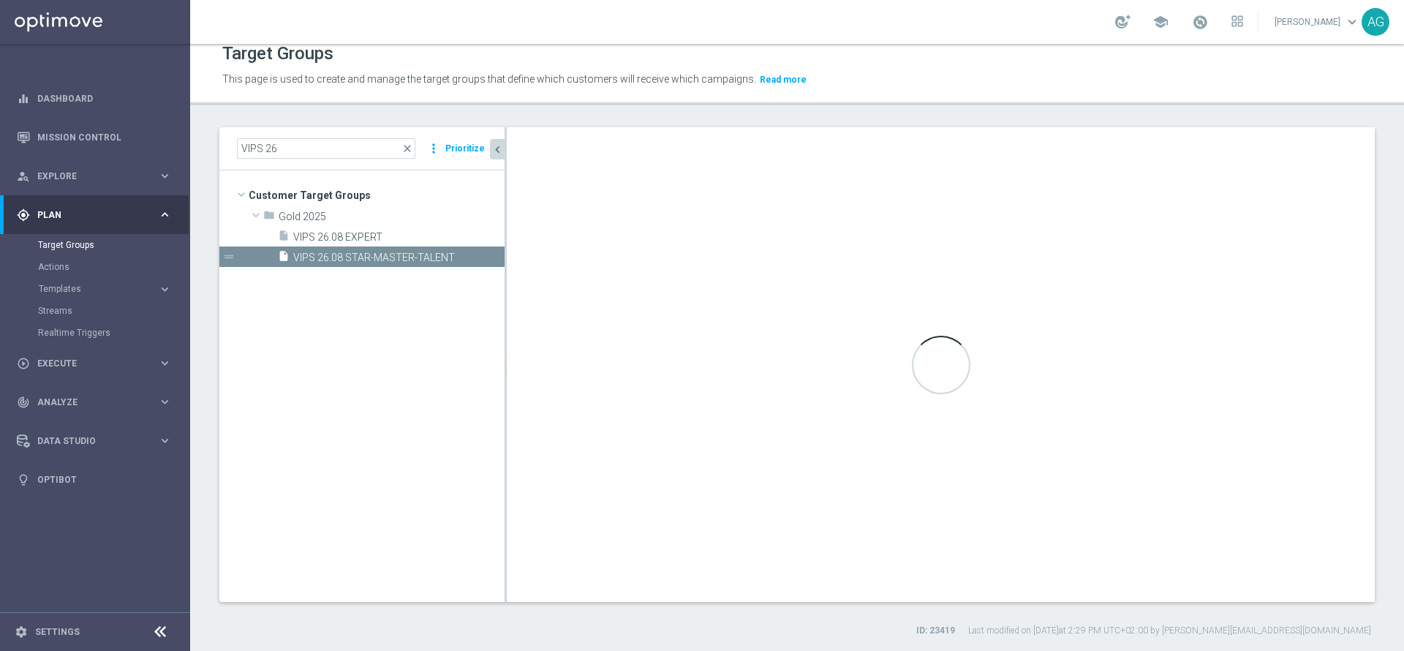
type textarea "(1 and 2 and 3 and 4 and 5 and 6 and 7 and 8 and 9 and 10 and 11 and 12)"
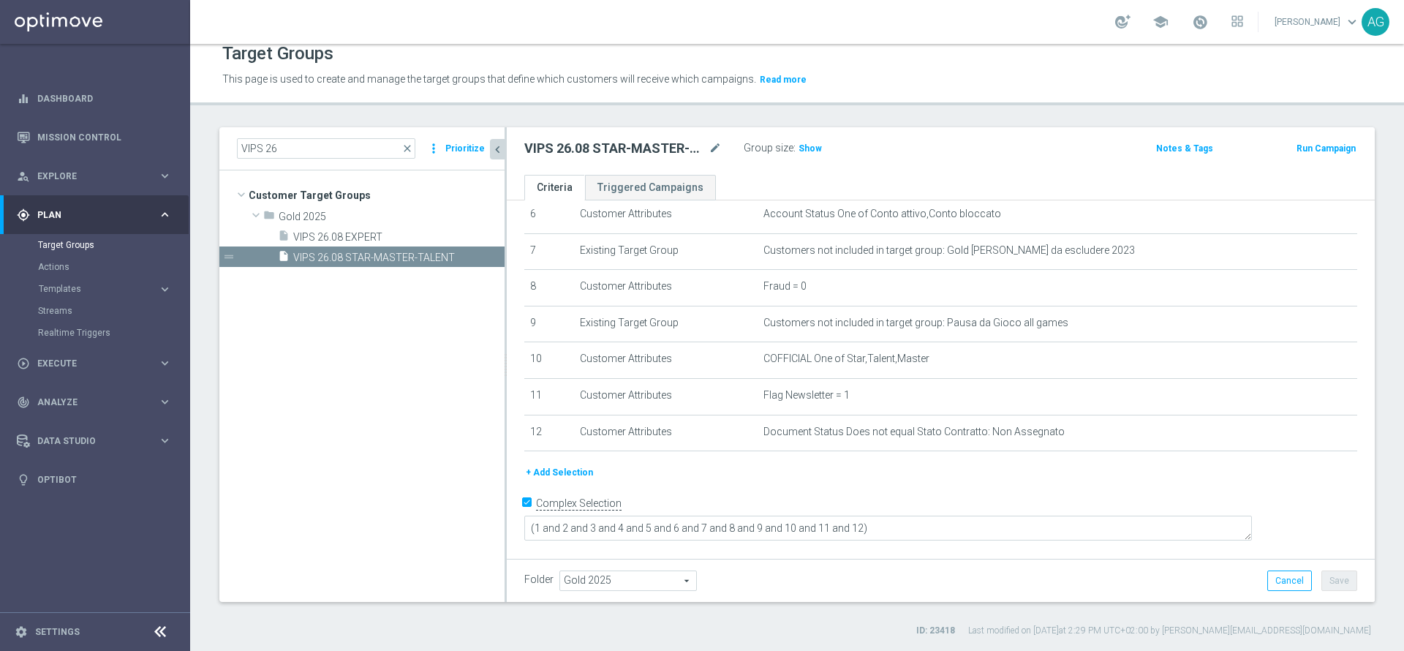
scroll to position [222, 0]
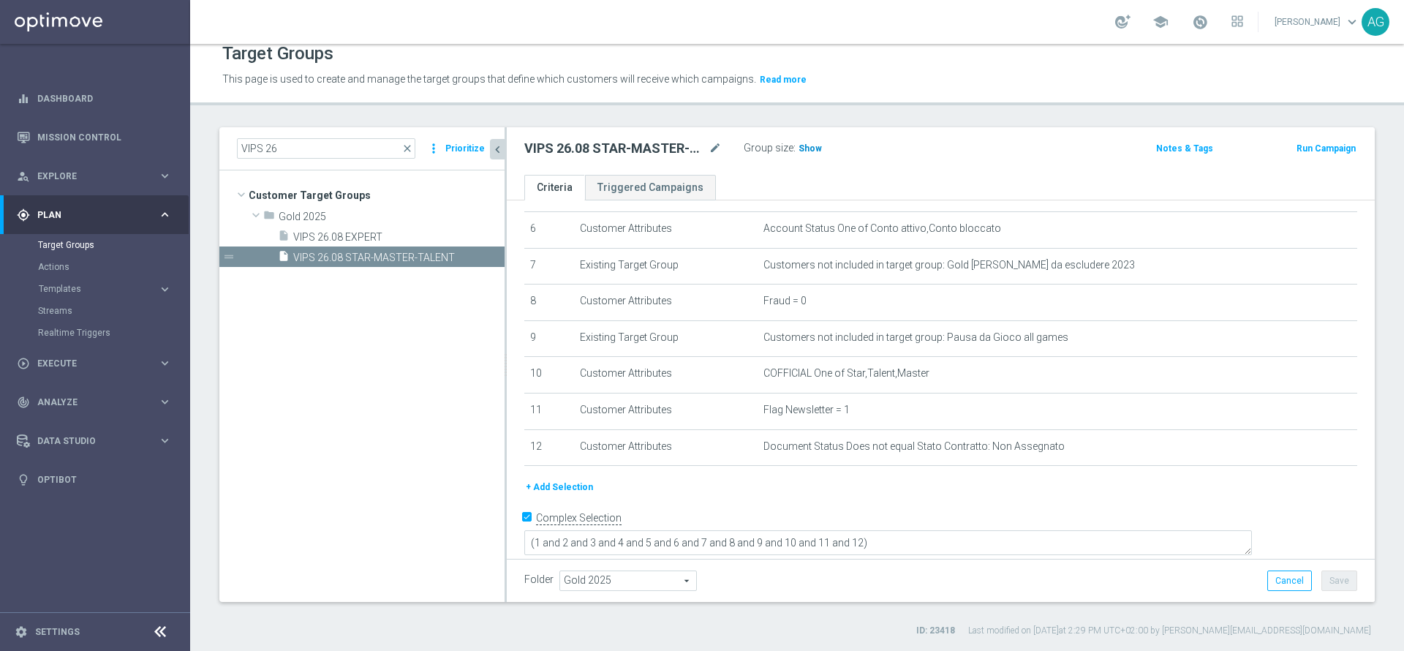
click at [806, 145] on span "Show" at bounding box center [809, 148] width 23 height 10
click at [559, 495] on button "+ Add Selection" at bounding box center [559, 487] width 70 height 16
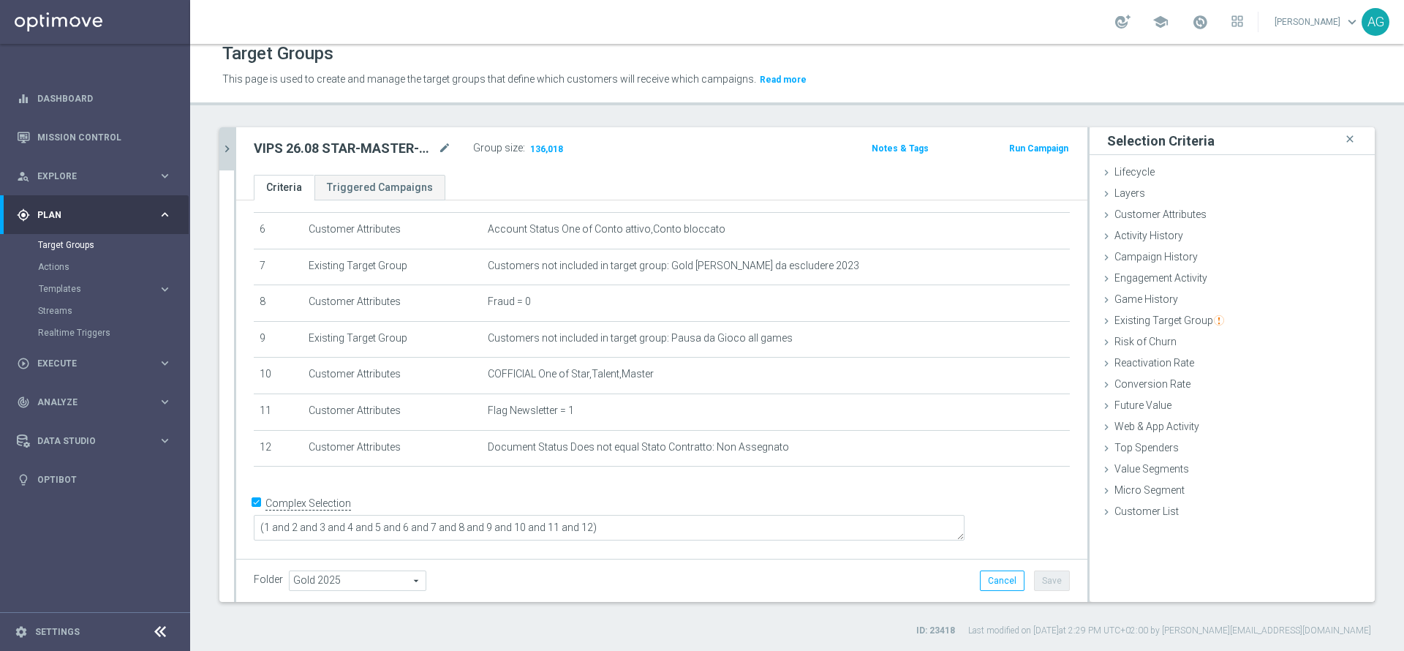
scroll to position [206, 0]
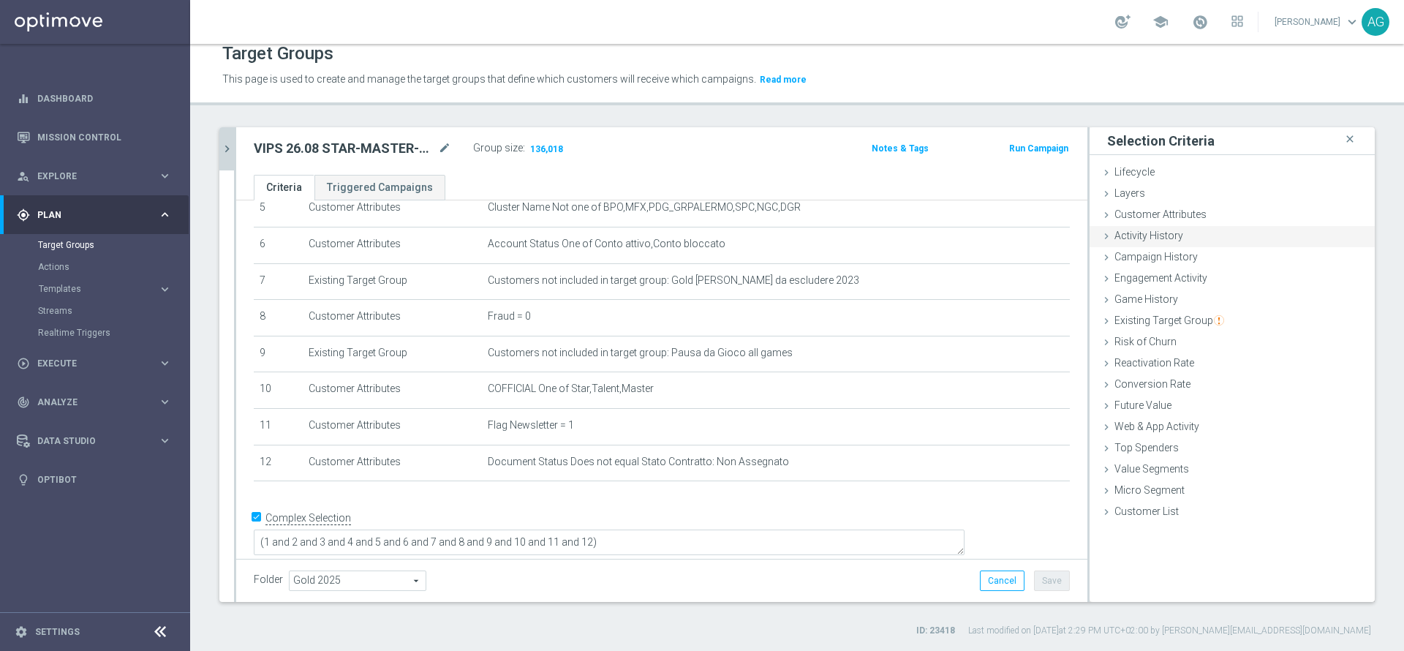
click at [1155, 233] on span "Activity History" at bounding box center [1148, 236] width 69 height 12
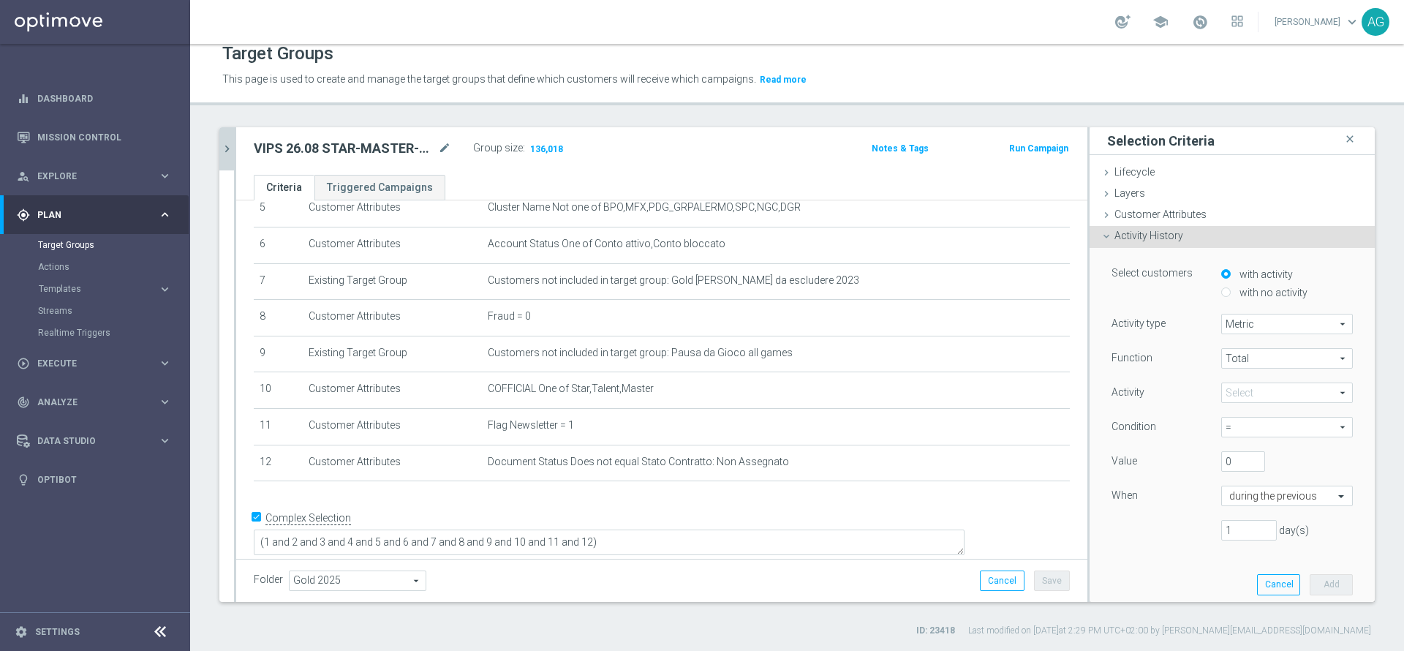
click at [1222, 359] on span "Total" at bounding box center [1287, 358] width 130 height 19
click at [1166, 350] on div "Function" at bounding box center [1155, 359] width 110 height 23
click at [1235, 393] on span at bounding box center [1287, 392] width 130 height 19
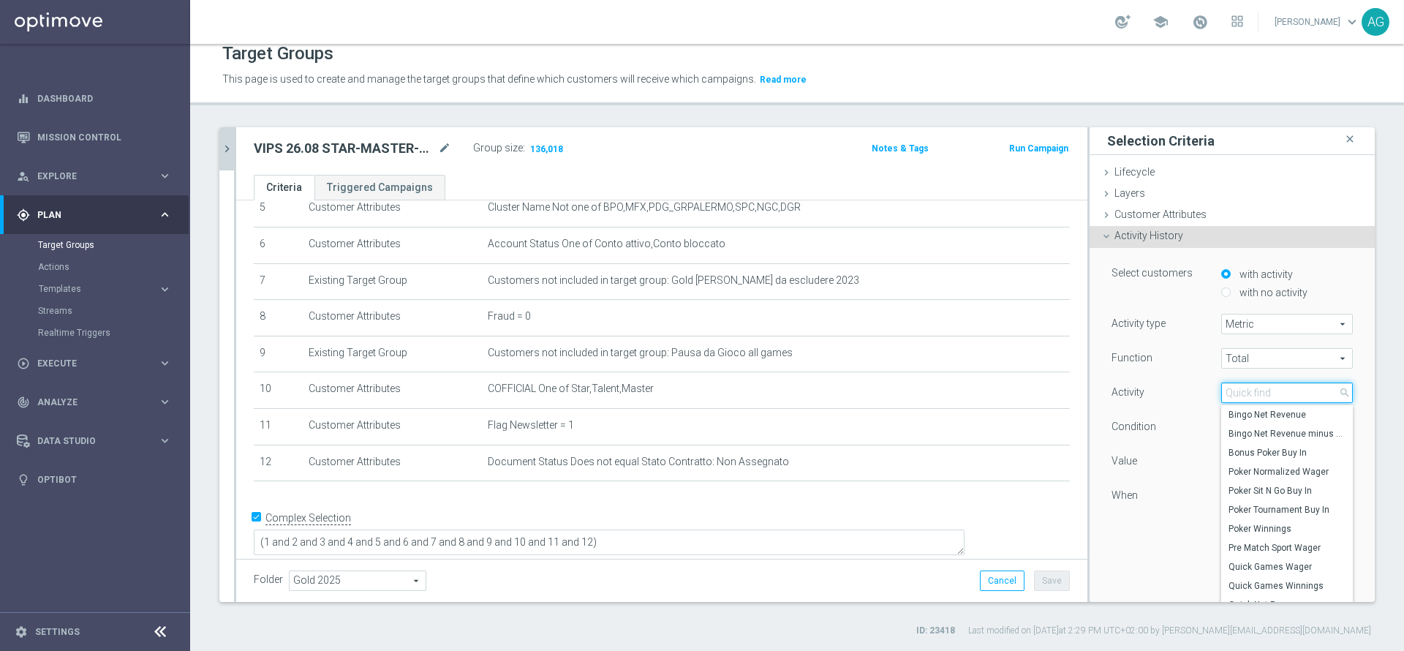
click at [1235, 393] on input "search" at bounding box center [1287, 392] width 132 height 20
click at [1273, 398] on input "WAGER" at bounding box center [1287, 392] width 132 height 20
type input "W"
type input "w"
click at [1149, 382] on div "Activity" at bounding box center [1155, 393] width 110 height 23
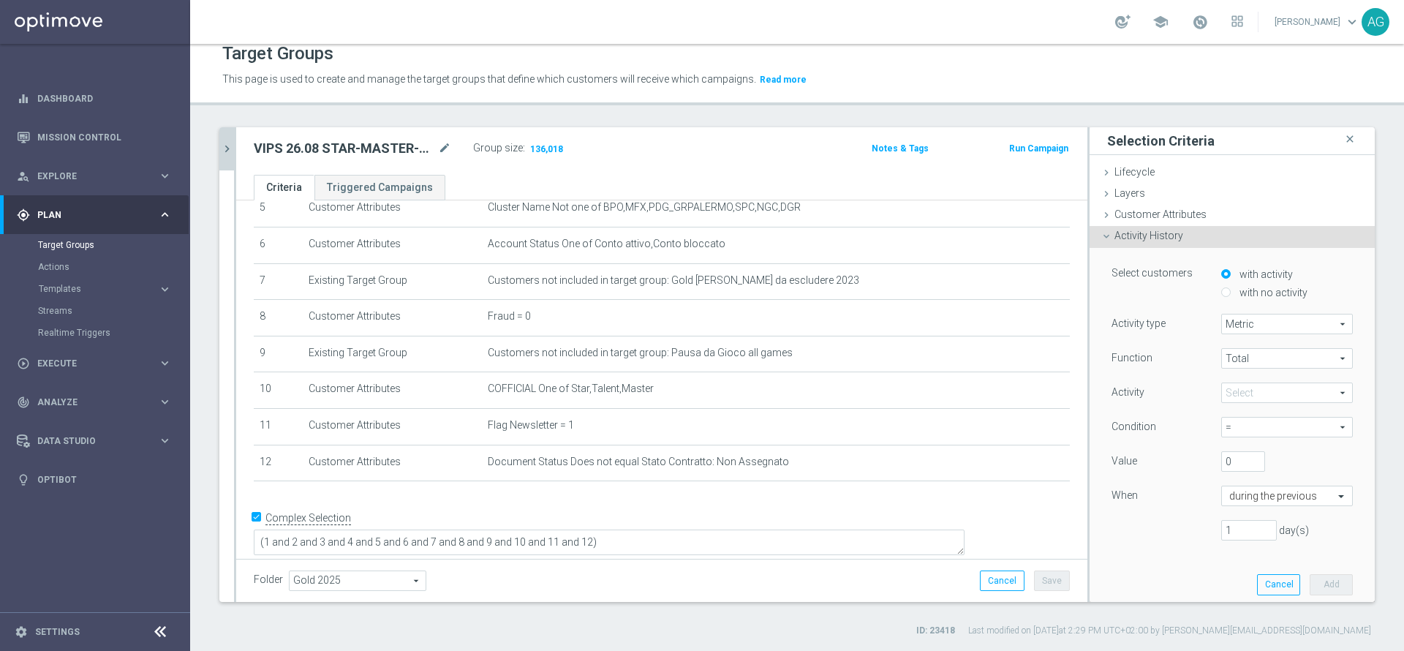
click at [1239, 385] on span at bounding box center [1287, 392] width 130 height 19
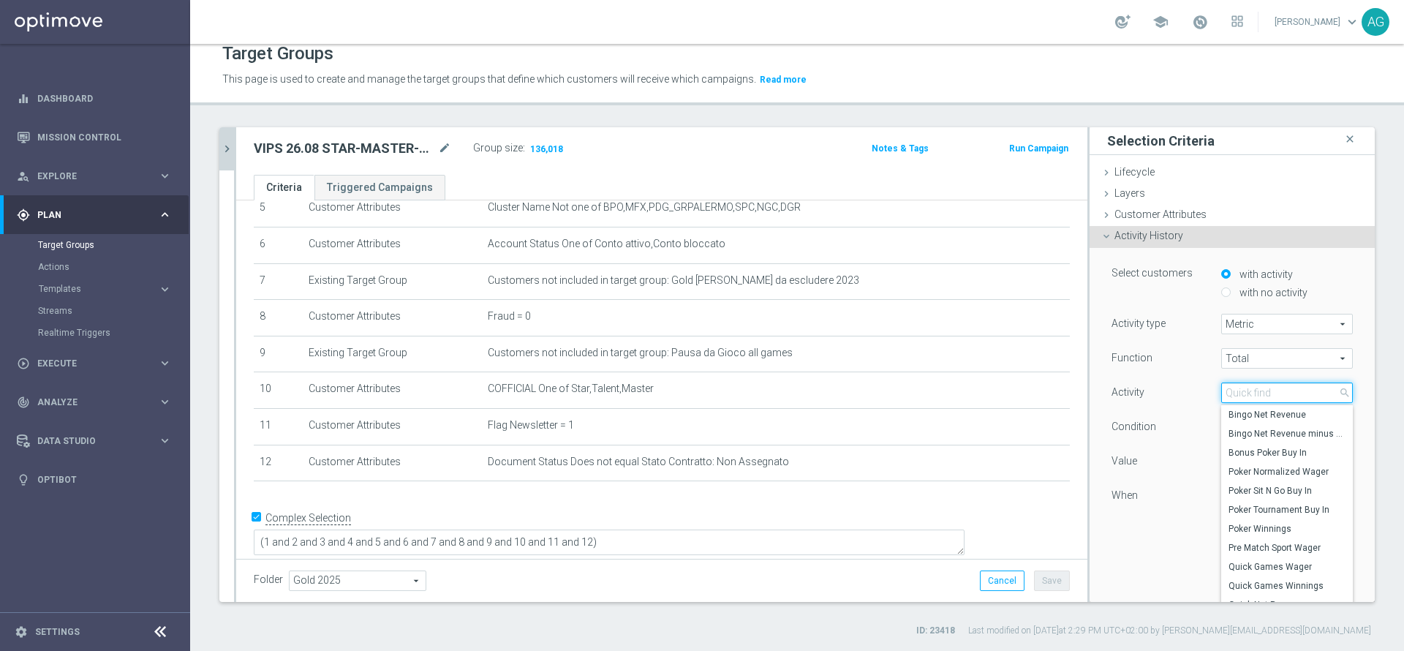
click at [1239, 390] on input "search" at bounding box center [1287, 392] width 132 height 20
type input "w"
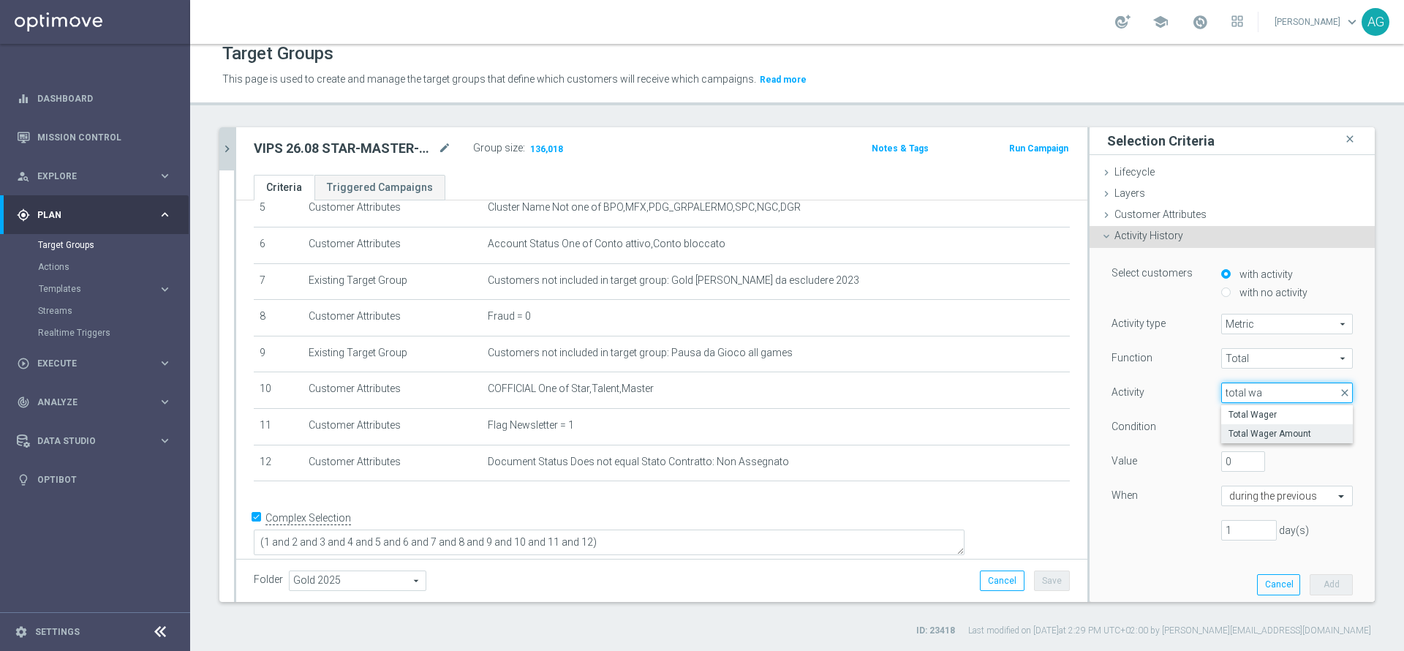
type input "total wa"
click at [1251, 431] on span "Total Wager Amount" at bounding box center [1286, 434] width 117 height 12
type input "Total Wager Amount"
click at [1247, 431] on span "=" at bounding box center [1287, 426] width 130 height 19
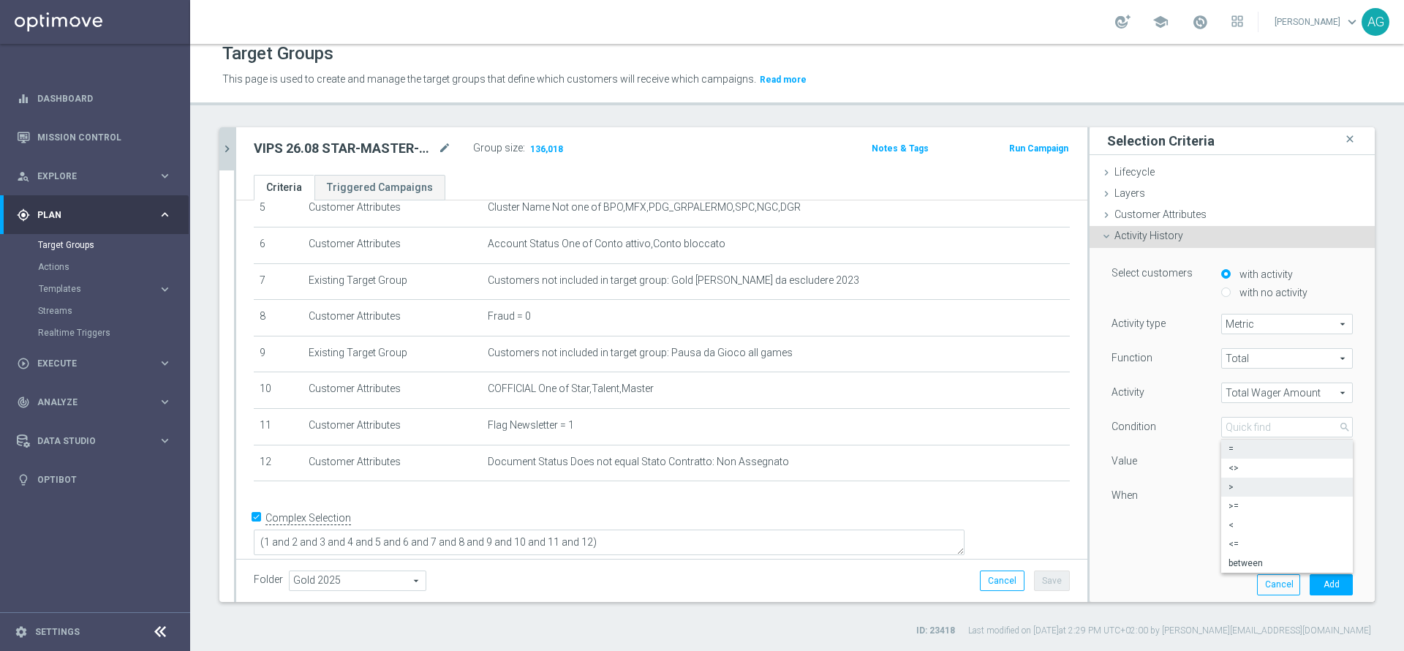
click at [1229, 480] on label ">" at bounding box center [1287, 486] width 132 height 19
type input ">"
click at [1221, 527] on input "1" at bounding box center [1249, 530] width 56 height 20
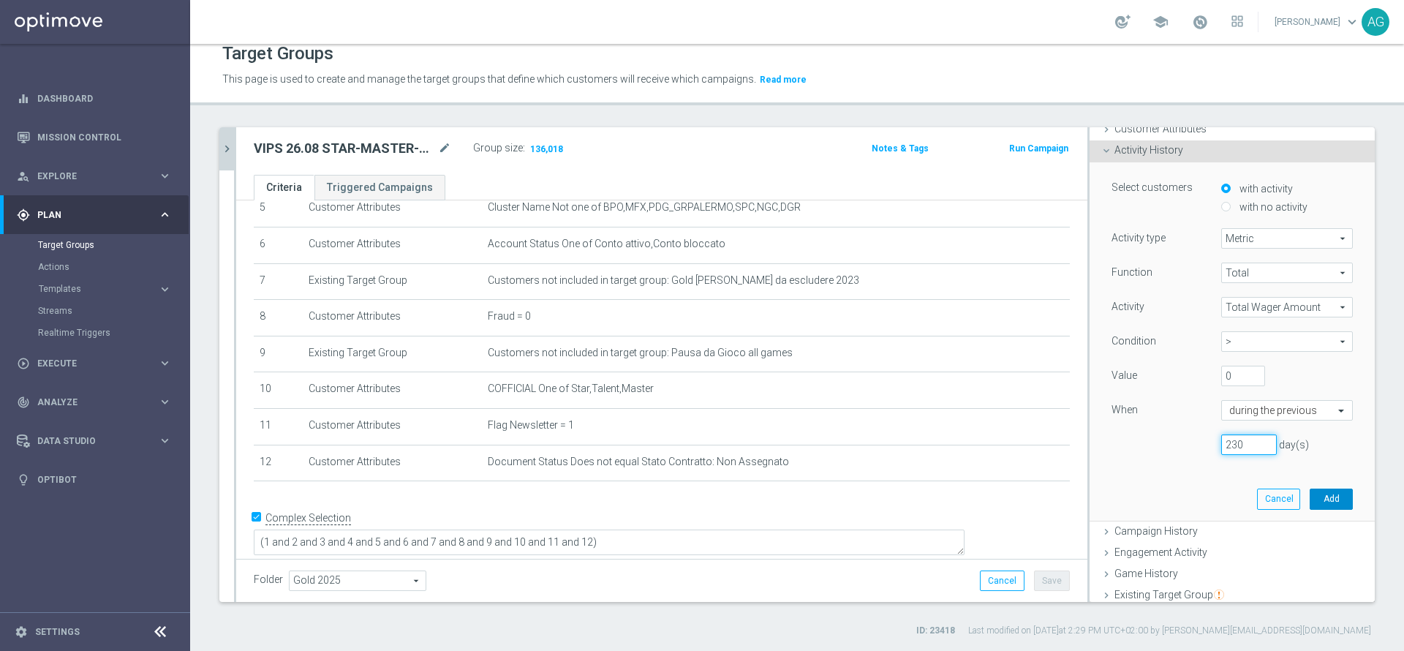
type input "230"
click at [1309, 490] on button "Add" at bounding box center [1330, 498] width 43 height 20
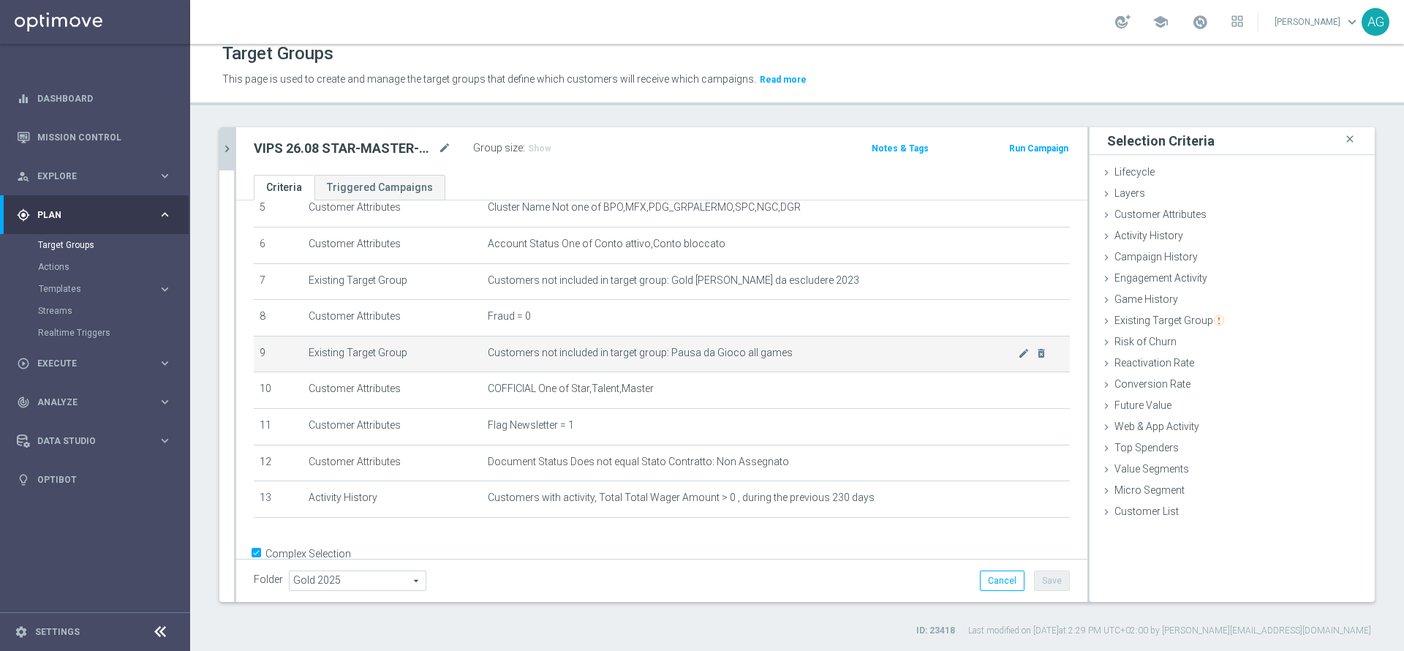
scroll to position [244, 0]
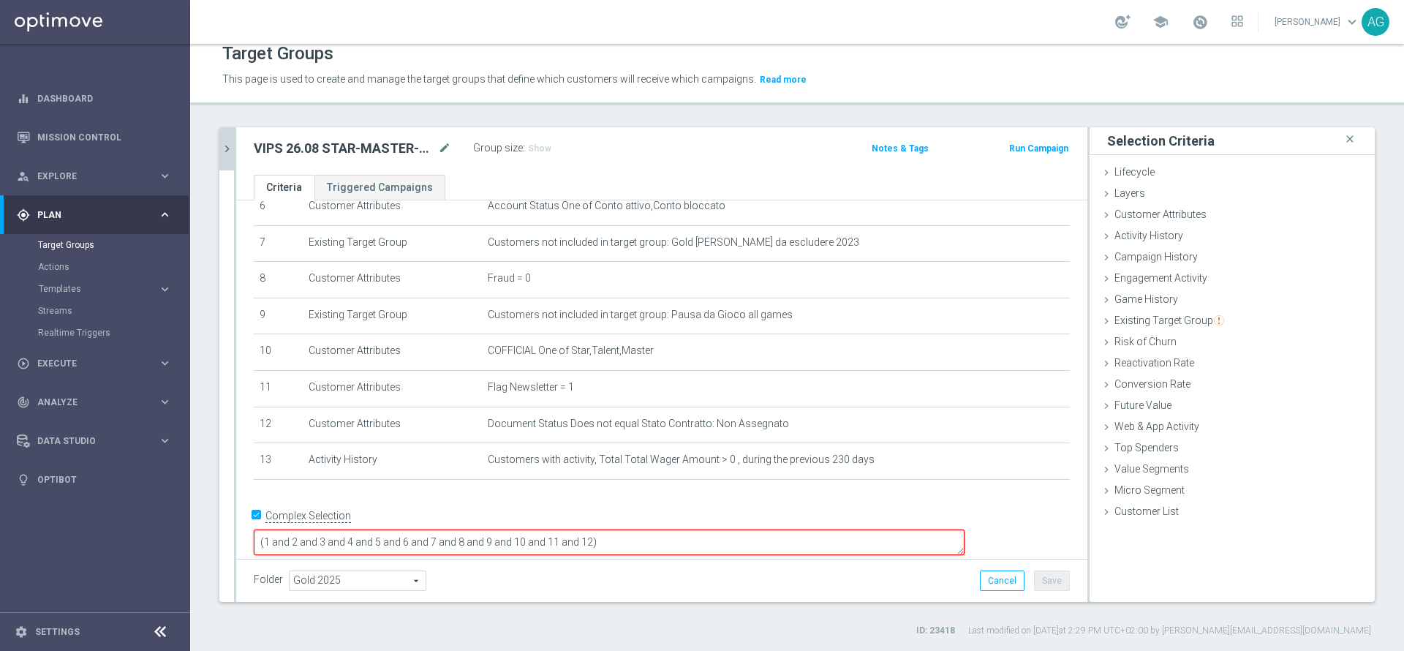
click at [721, 532] on textarea "(1 and 2 and 3 and 4 and 5 and 6 and 7 and 8 and 9 and 10 and 11 and 12)" at bounding box center [609, 542] width 711 height 26
click at [693, 532] on textarea "(1 and 2 and 3 and 4 and 5 and 6 and 7 and 8 and 9 and 10 and 11 and 12)" at bounding box center [609, 542] width 711 height 26
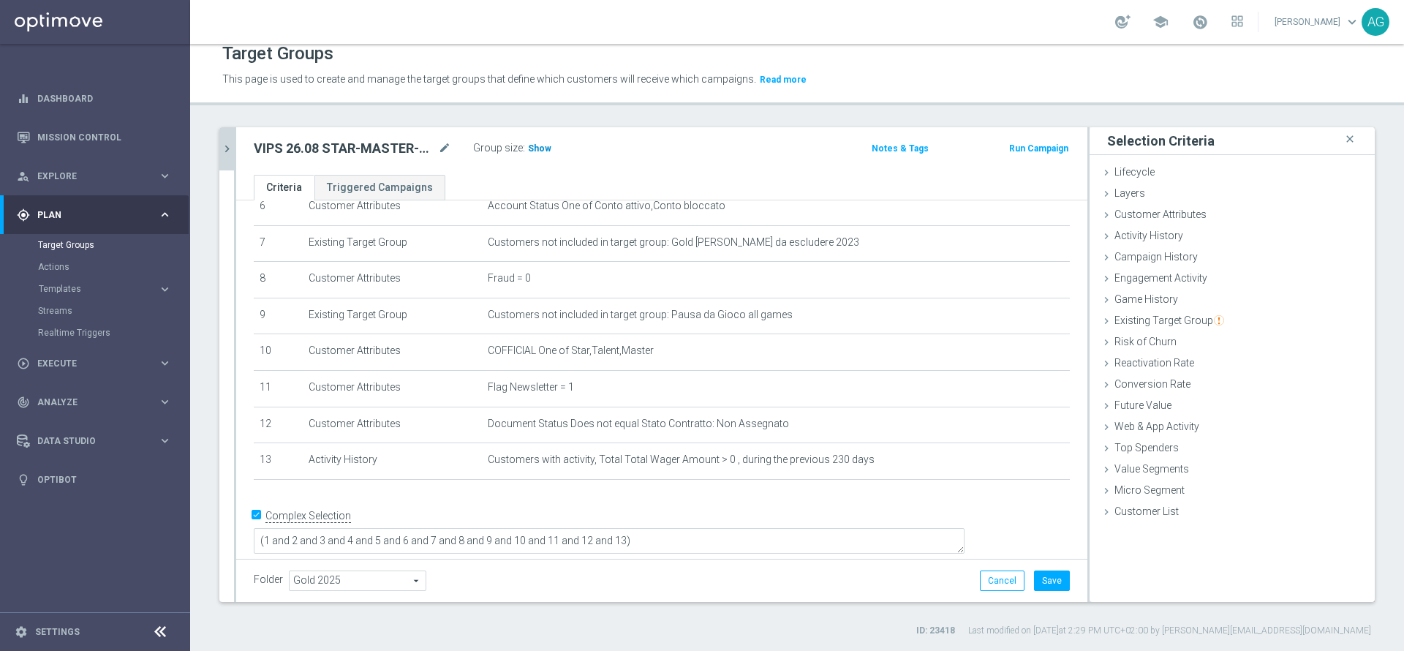
scroll to position [243, 0]
click at [534, 150] on span "Show" at bounding box center [539, 148] width 23 height 10
click at [1044, 585] on button "Save" at bounding box center [1052, 580] width 36 height 20
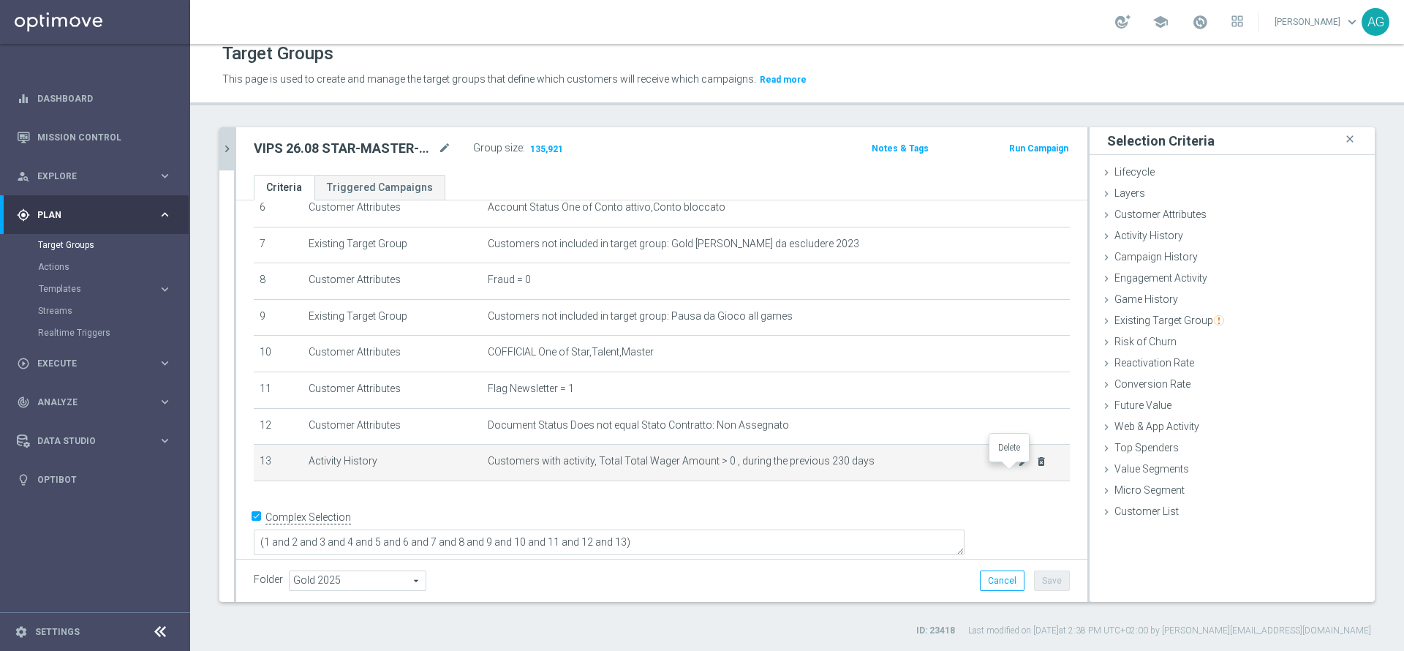
click at [1035, 467] on icon "delete_forever" at bounding box center [1041, 462] width 12 height 12
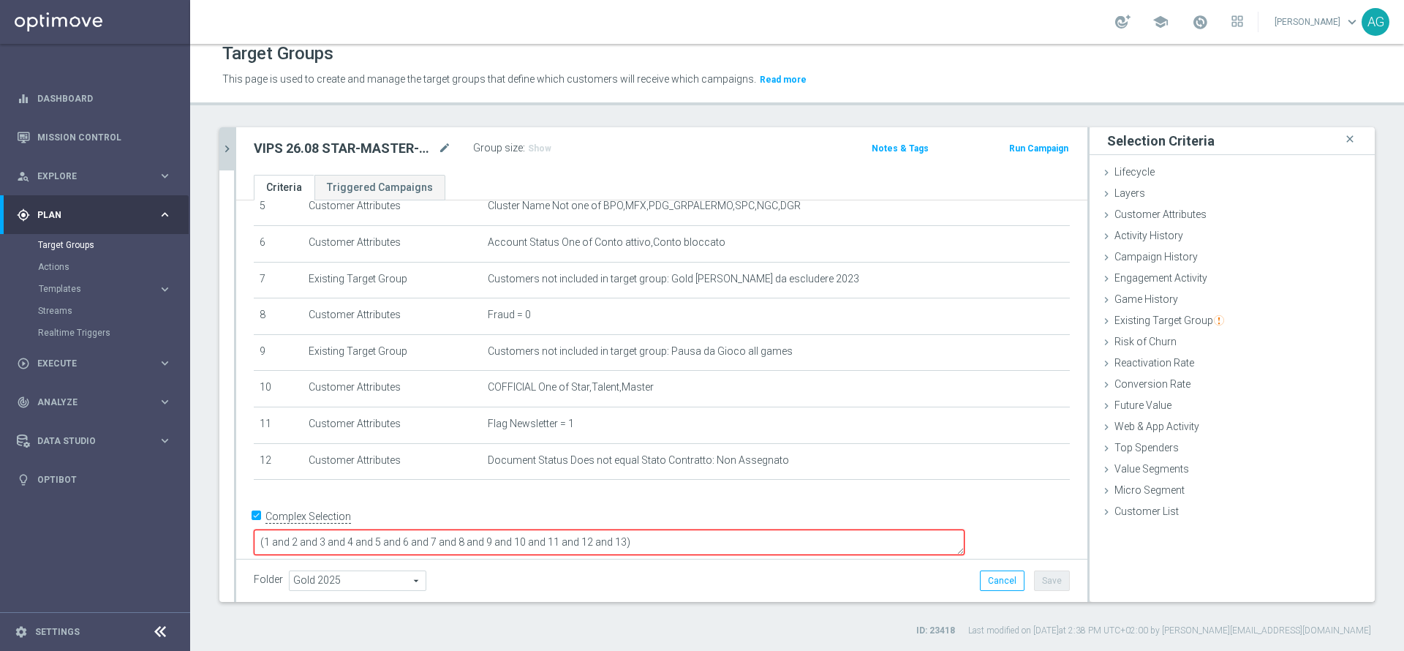
click at [768, 529] on textarea "(1 and 2 and 3 and 4 and 5 and 6 and 7 and 8 and 9 and 10 and 11 and 12 and 13)" at bounding box center [609, 542] width 711 height 26
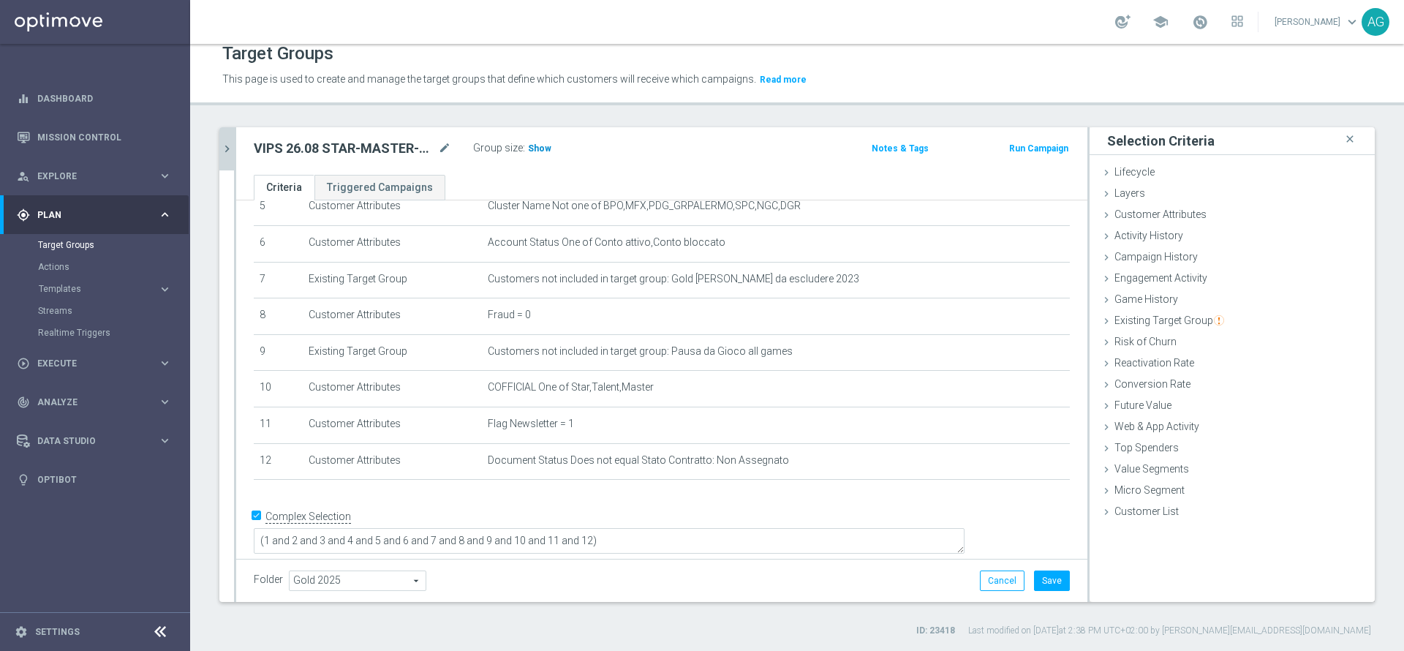
scroll to position [206, 0]
click at [536, 153] on span "Show" at bounding box center [539, 148] width 23 height 10
click at [223, 152] on icon "chevron_right" at bounding box center [227, 149] width 14 height 14
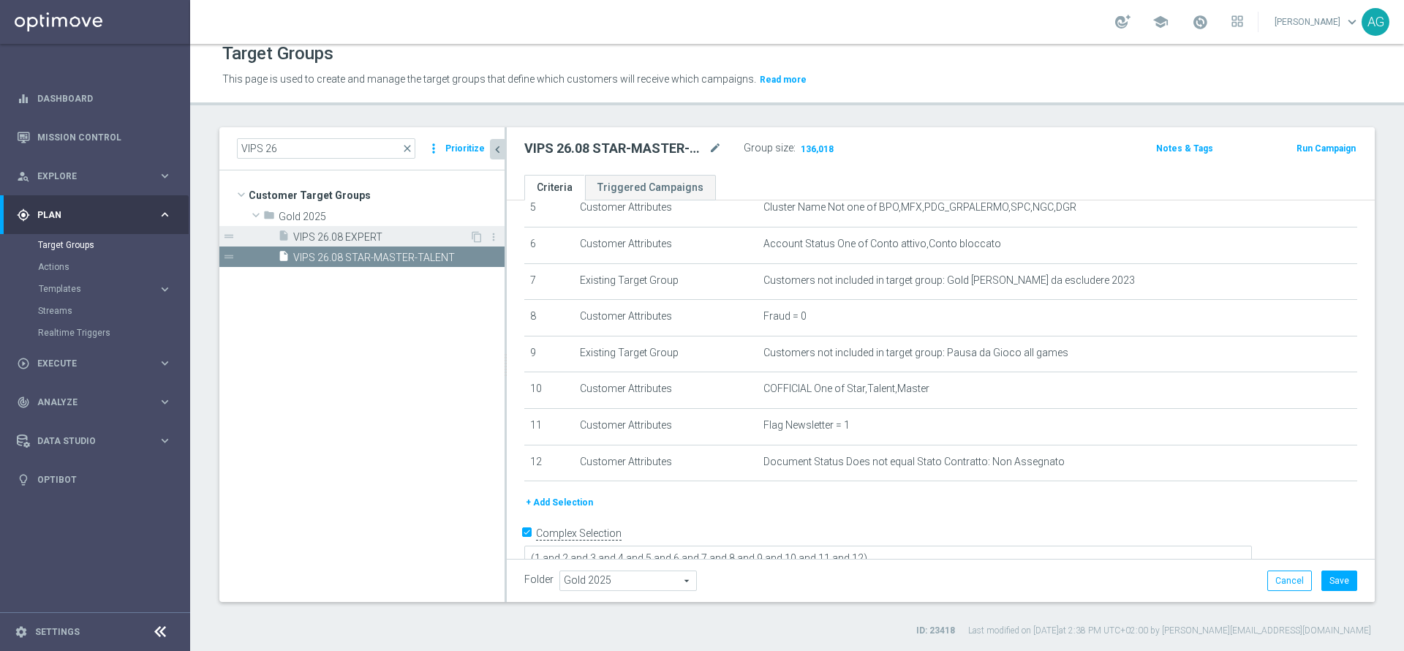
click at [320, 236] on span "VIPS 26.08 EXPERT" at bounding box center [381, 237] width 176 height 12
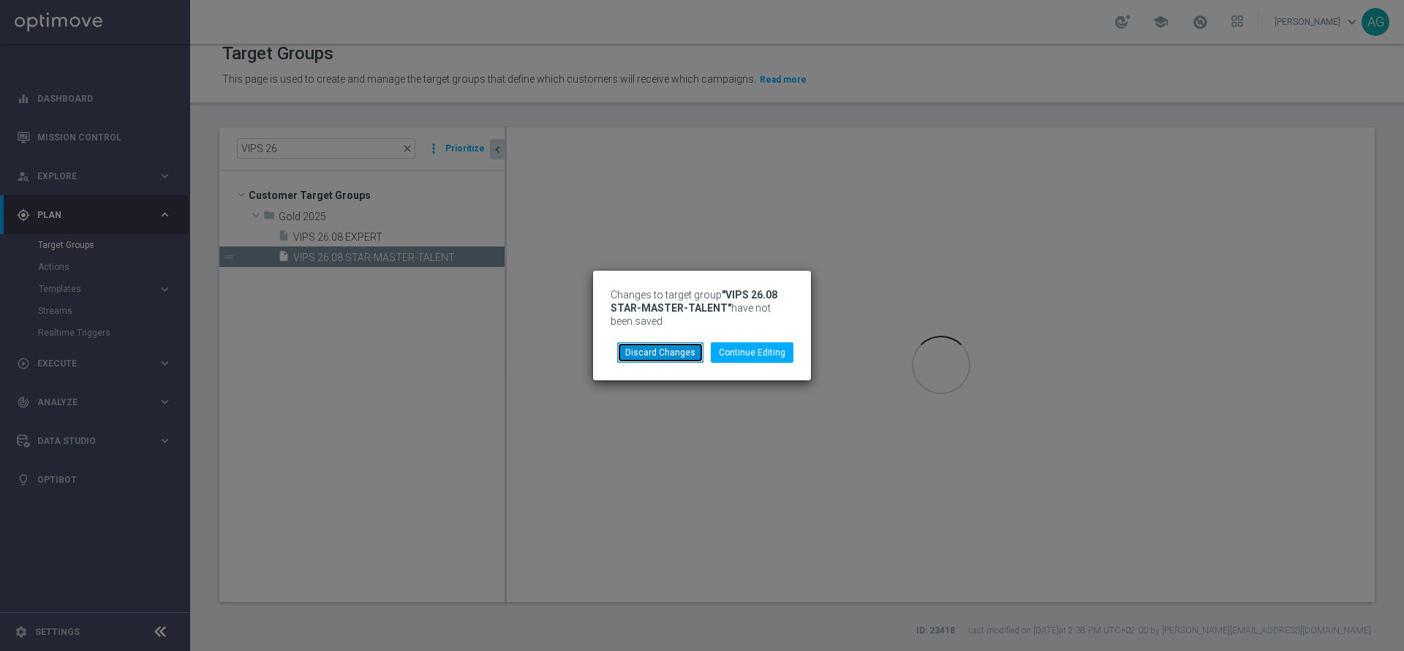
click at [682, 356] on button "Discard Changes" at bounding box center [660, 352] width 86 height 20
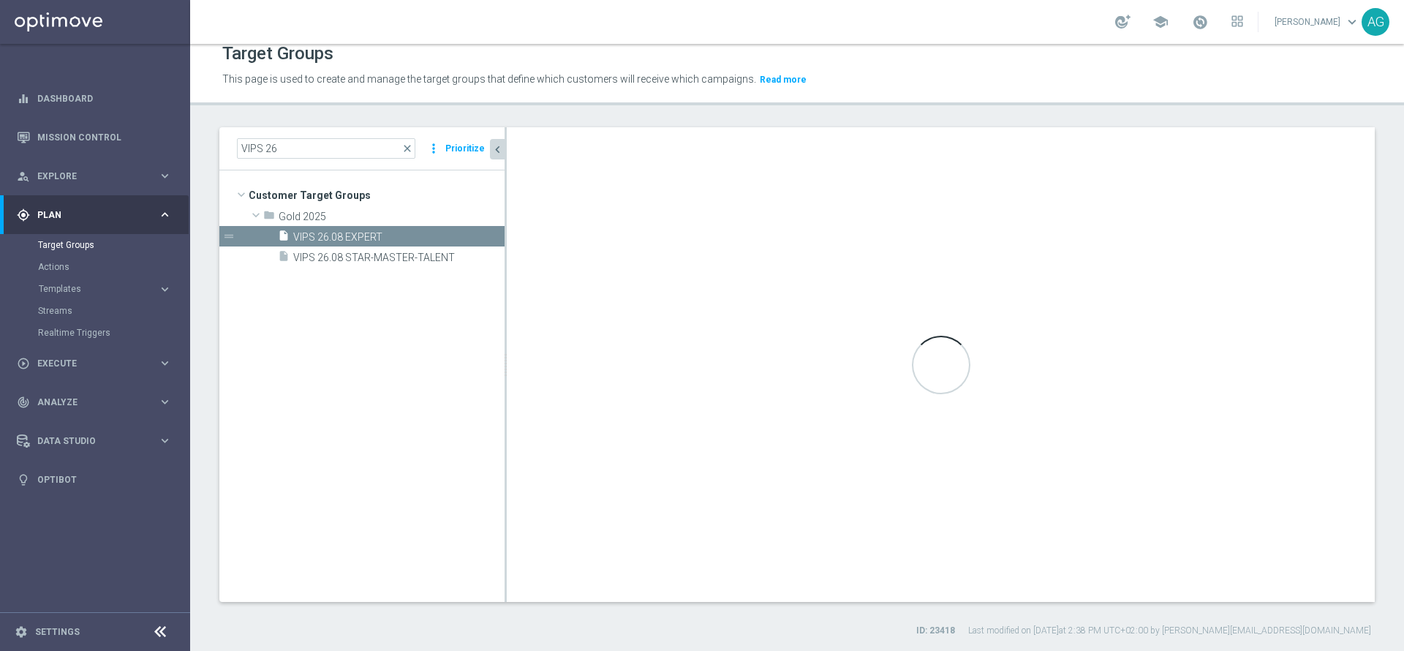
type textarea "(1 and 2 and 3 and 4 and 5 and 6 and 7 and 8 and 9 and 10 and 11 and 12 and 13)"
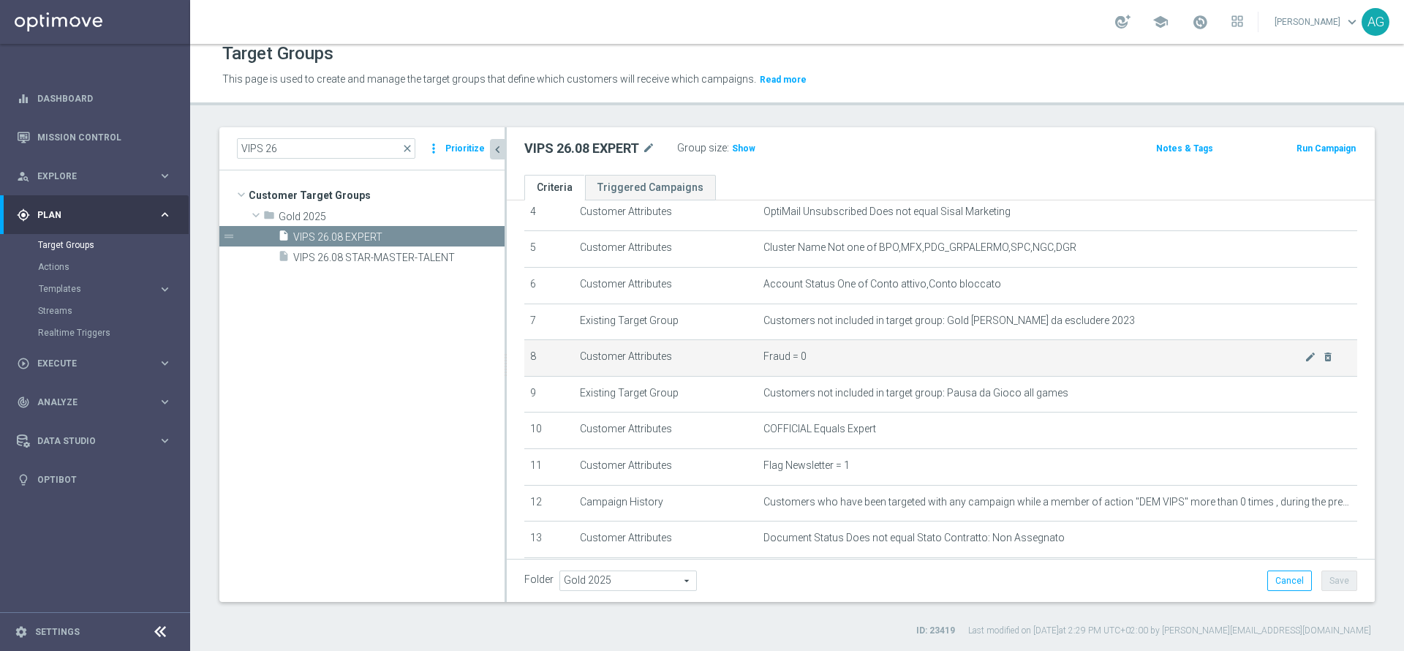
scroll to position [155, 0]
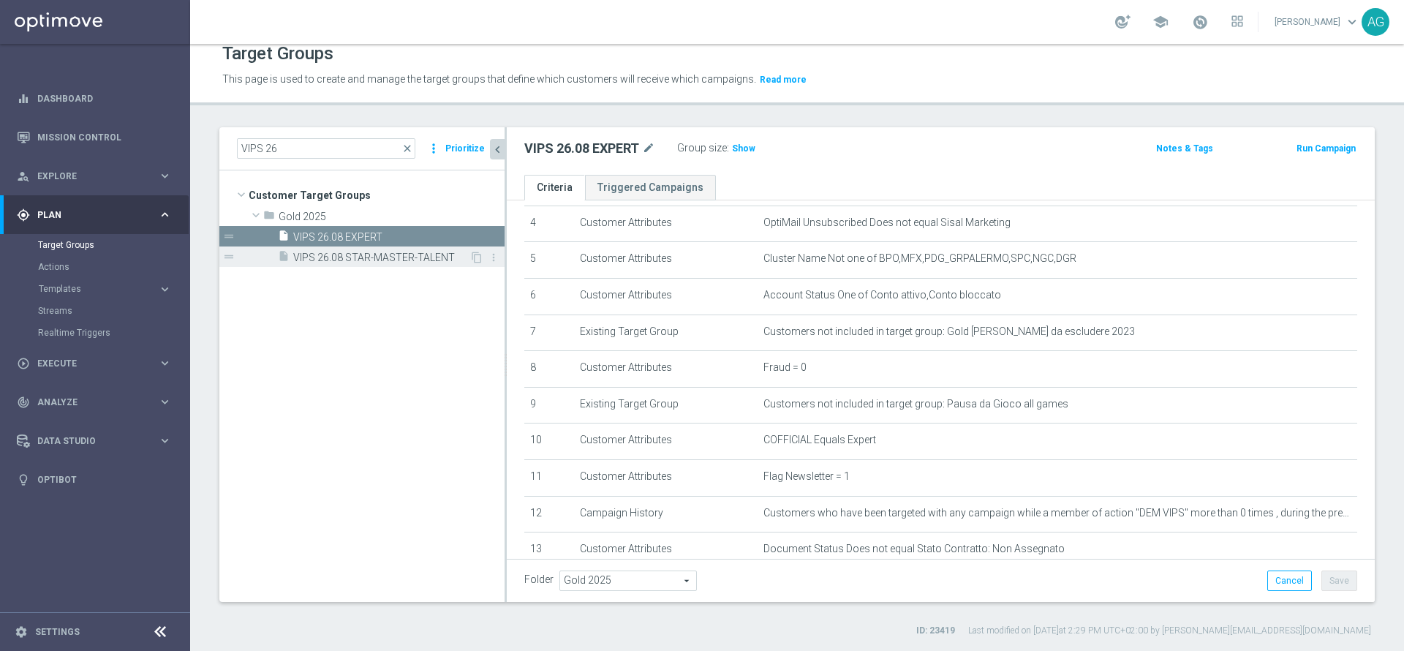
click at [405, 252] on span "VIPS 26.08 STAR-MASTER-TALENT" at bounding box center [381, 258] width 176 height 12
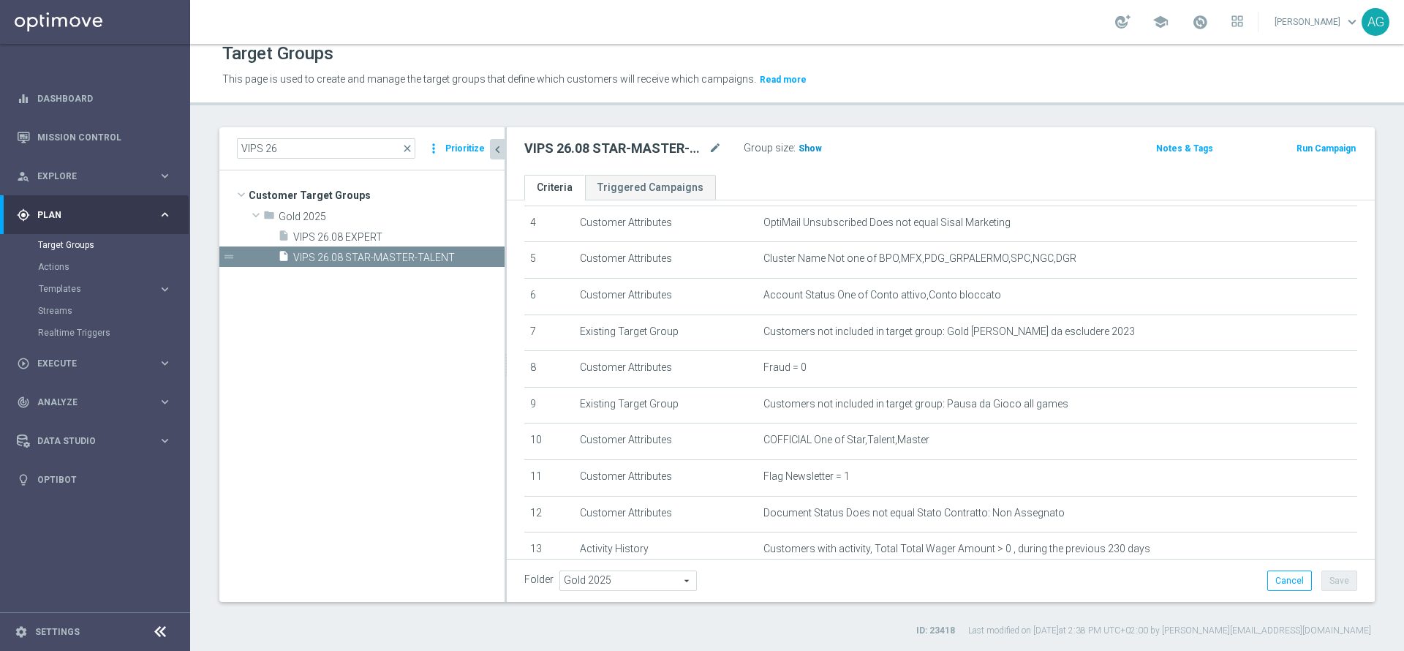
click at [812, 152] on span "Show" at bounding box center [809, 148] width 23 height 10
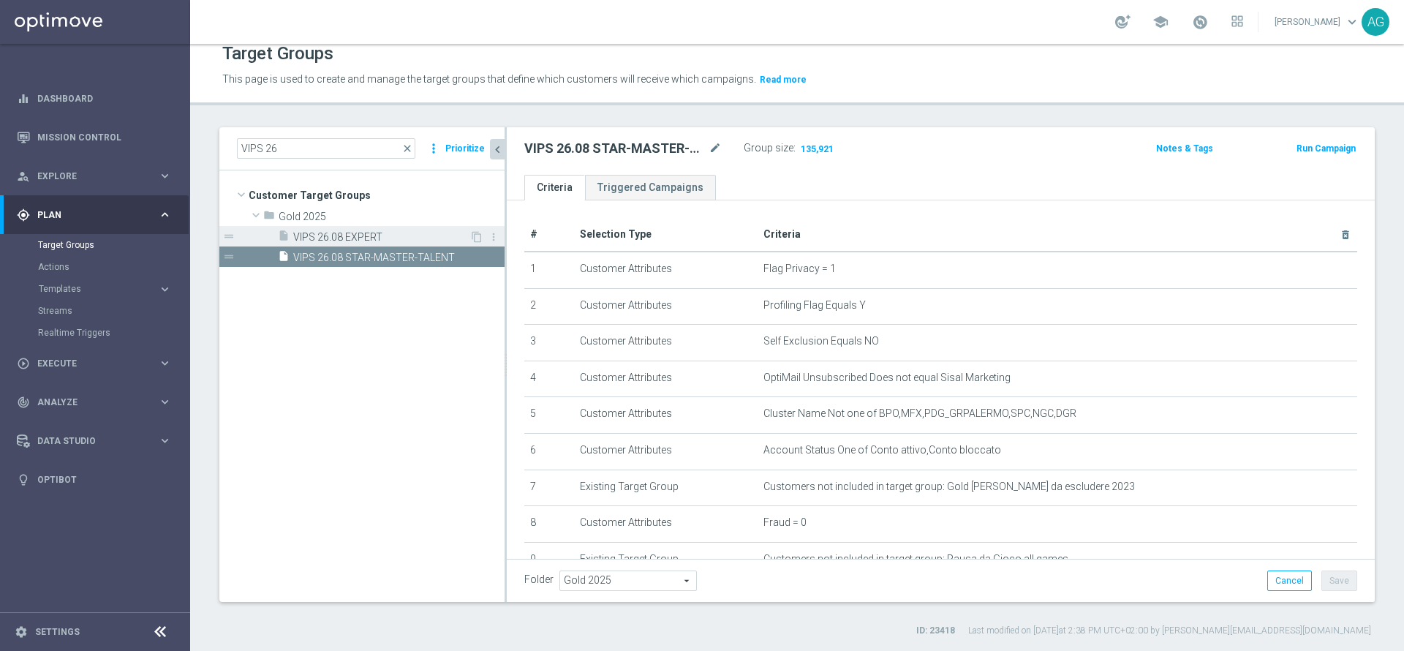
click at [352, 226] on div "insert_drive_file VIPS 26.08 EXPERT" at bounding box center [374, 236] width 192 height 20
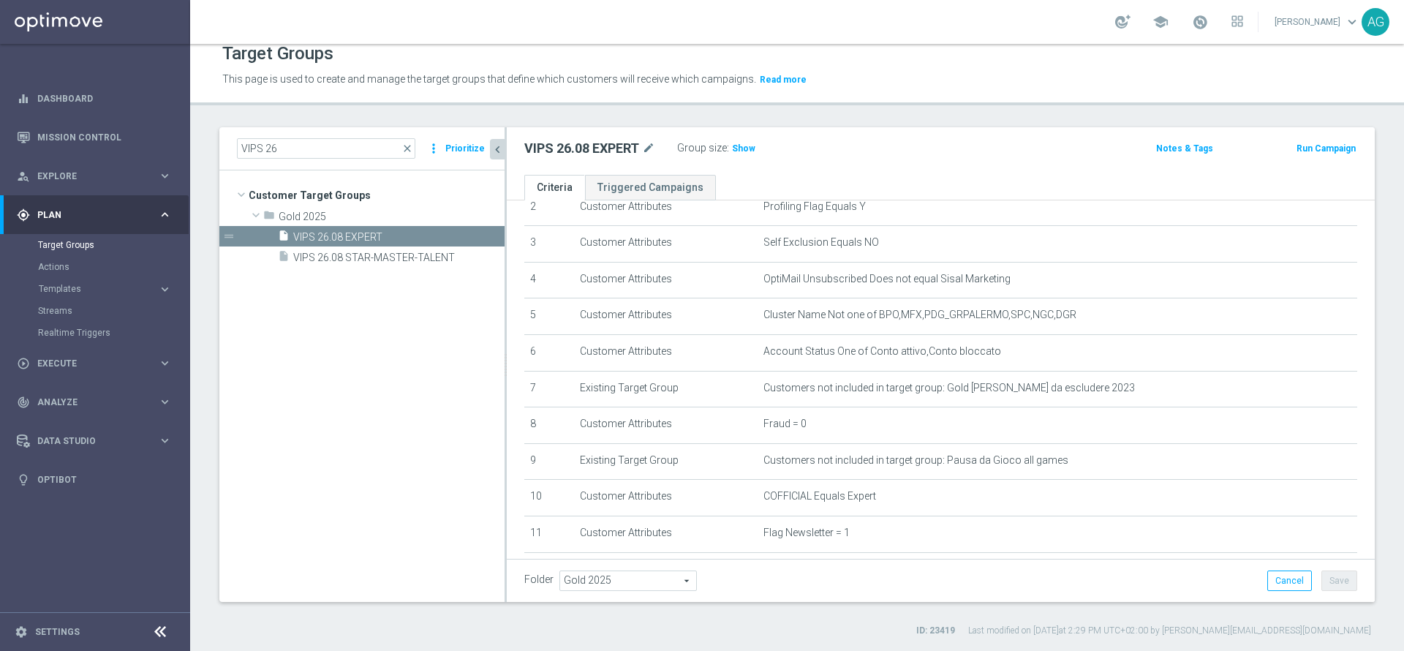
scroll to position [259, 0]
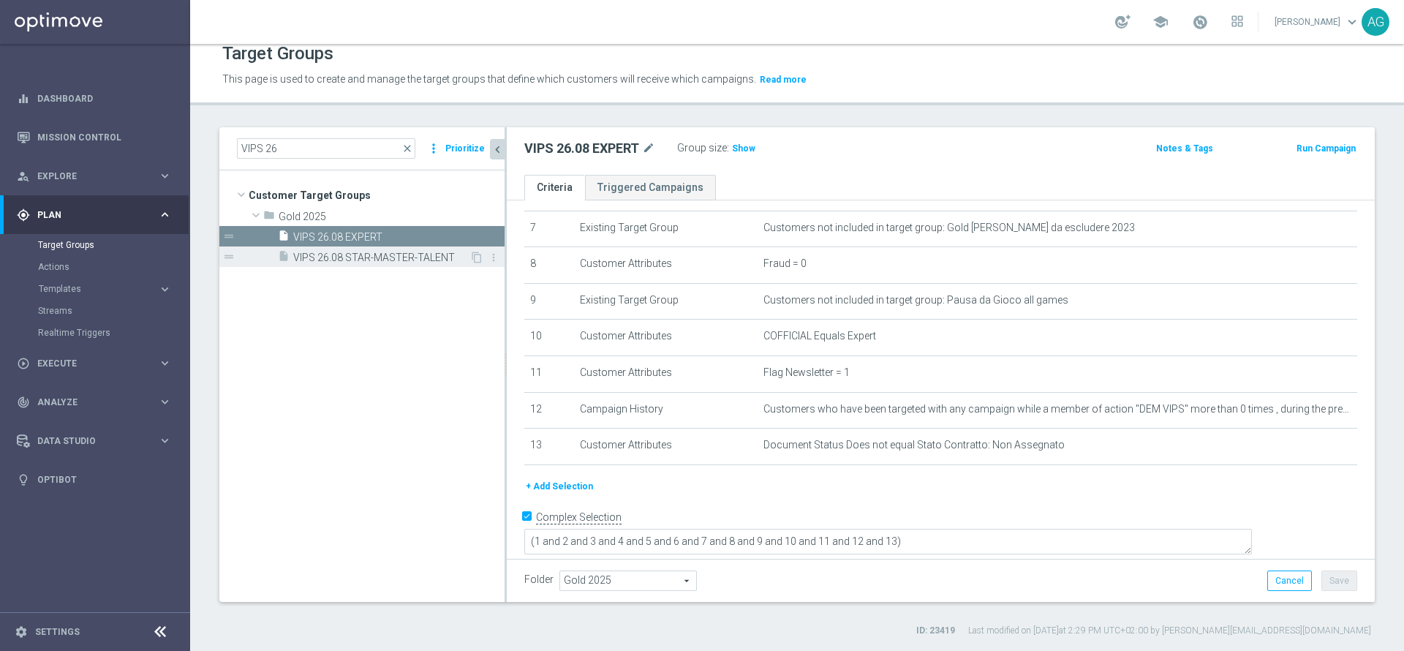
click at [325, 260] on span "VIPS 26.08 STAR-MASTER-TALENT" at bounding box center [381, 258] width 176 height 12
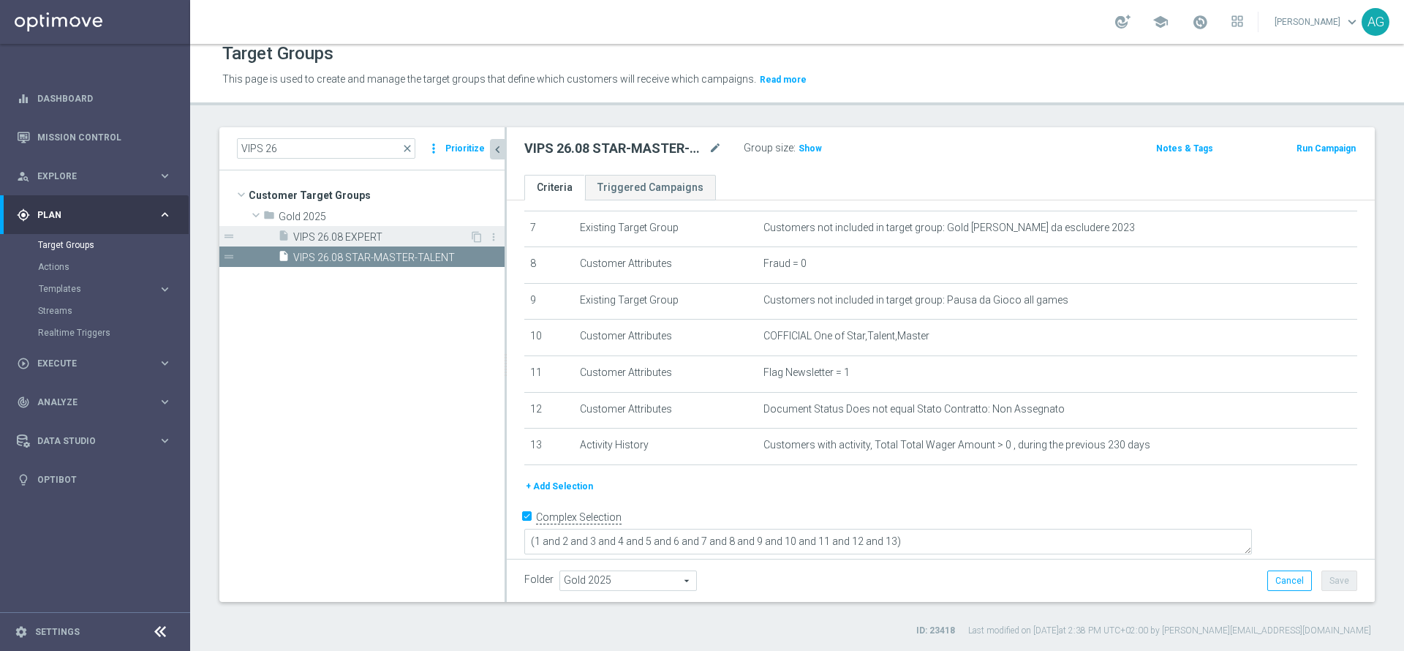
click at [342, 233] on span "VIPS 26.08 EXPERT" at bounding box center [381, 237] width 176 height 12
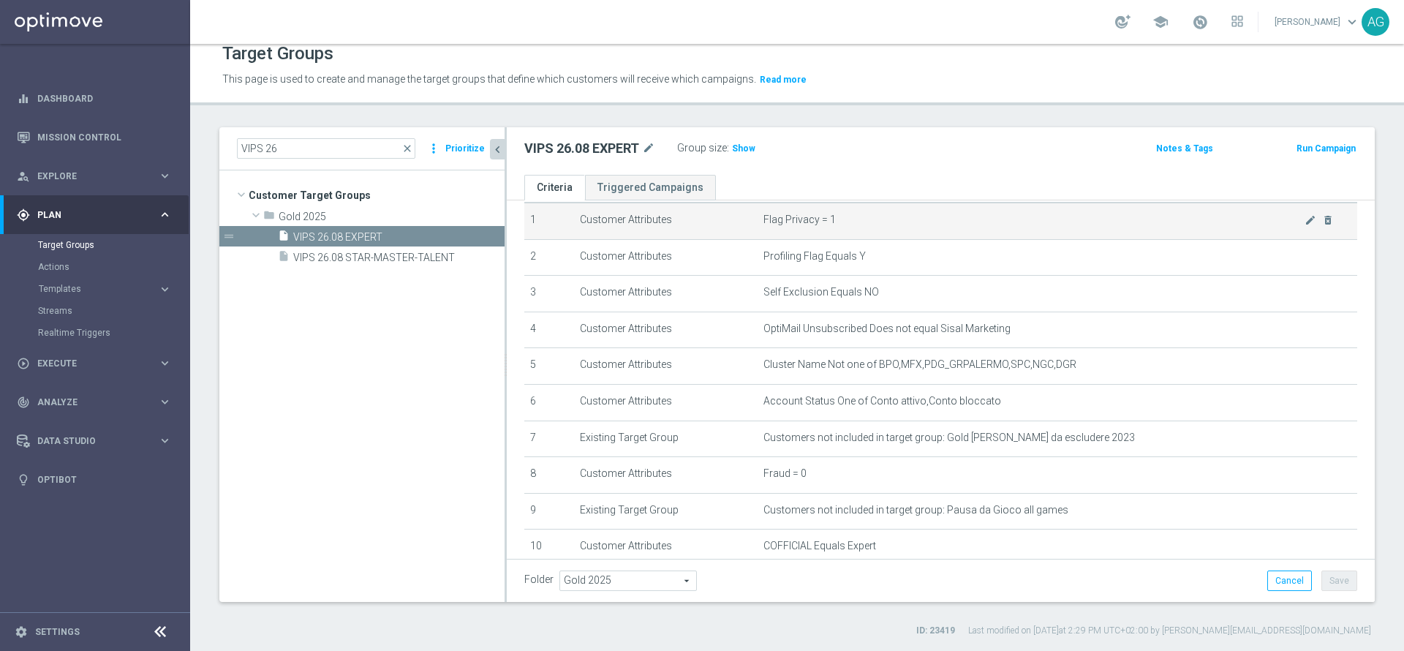
scroll to position [39, 0]
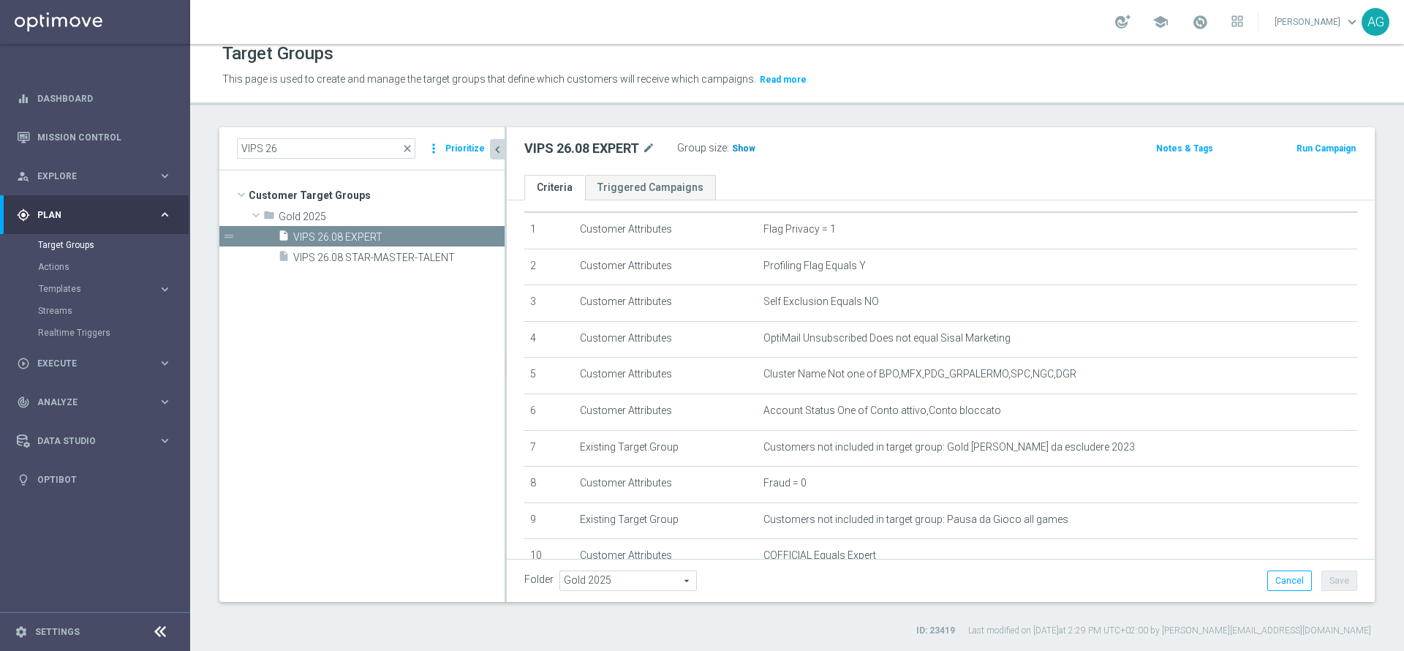
click at [741, 147] on span "Show" at bounding box center [743, 148] width 23 height 10
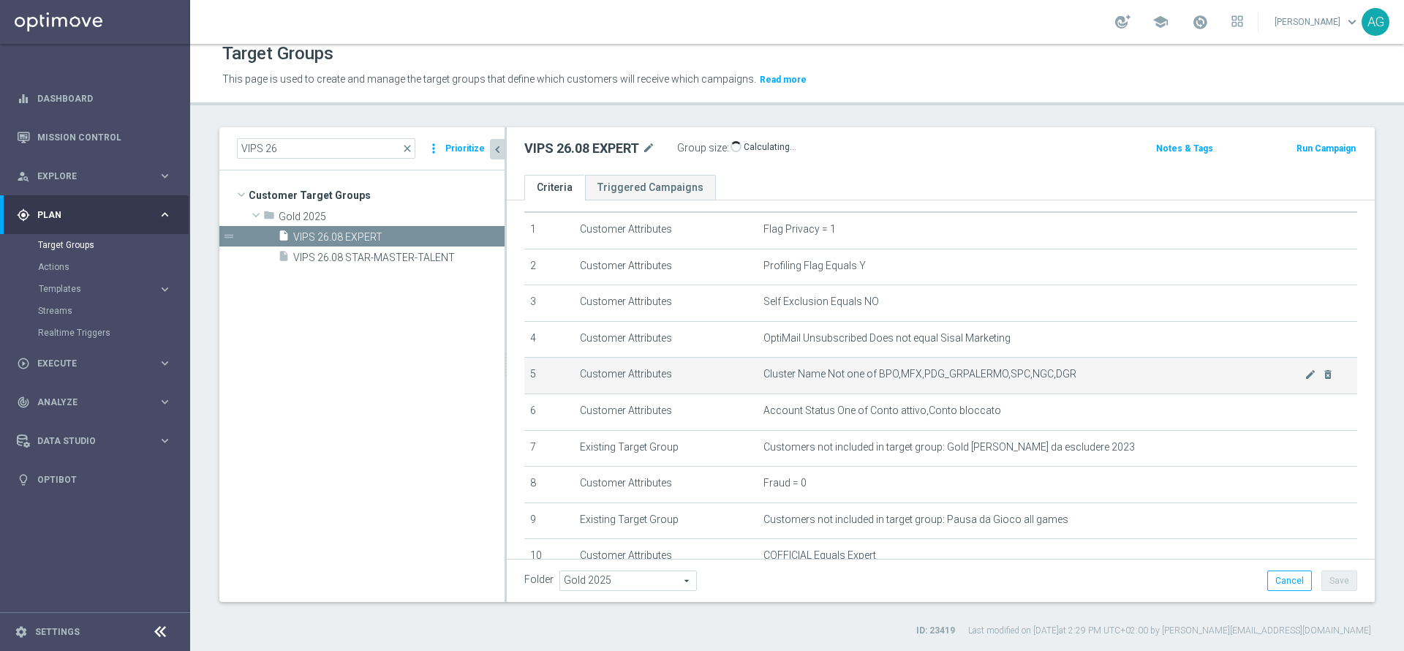
scroll to position [259, 0]
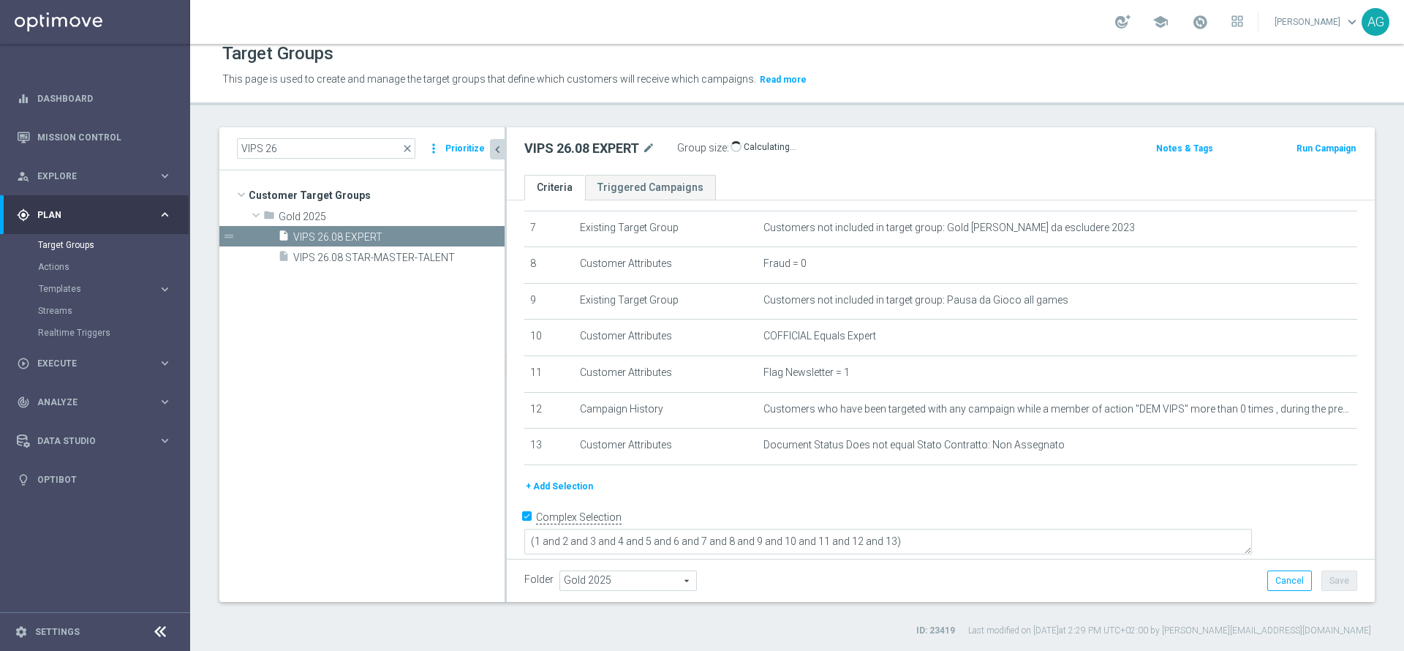
click at [554, 494] on button "+ Add Selection" at bounding box center [559, 486] width 70 height 16
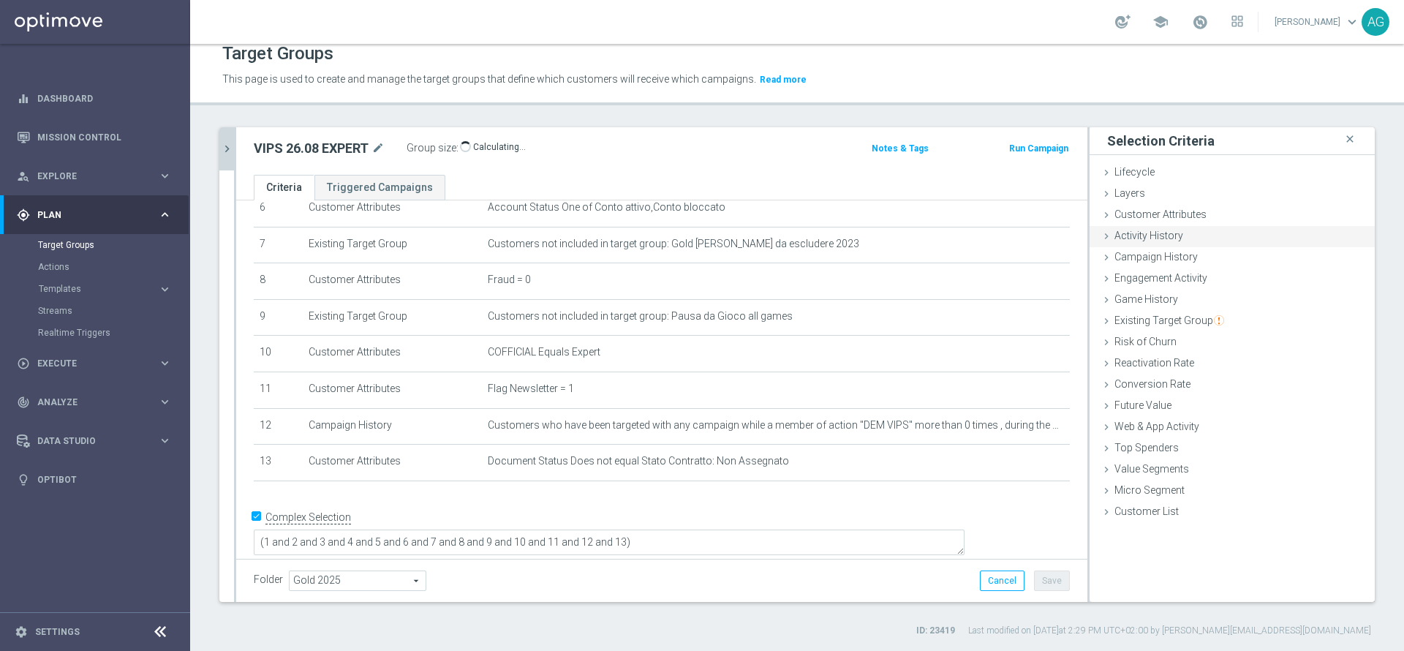
click at [1161, 244] on div "Activity History done selection saved" at bounding box center [1231, 237] width 285 height 22
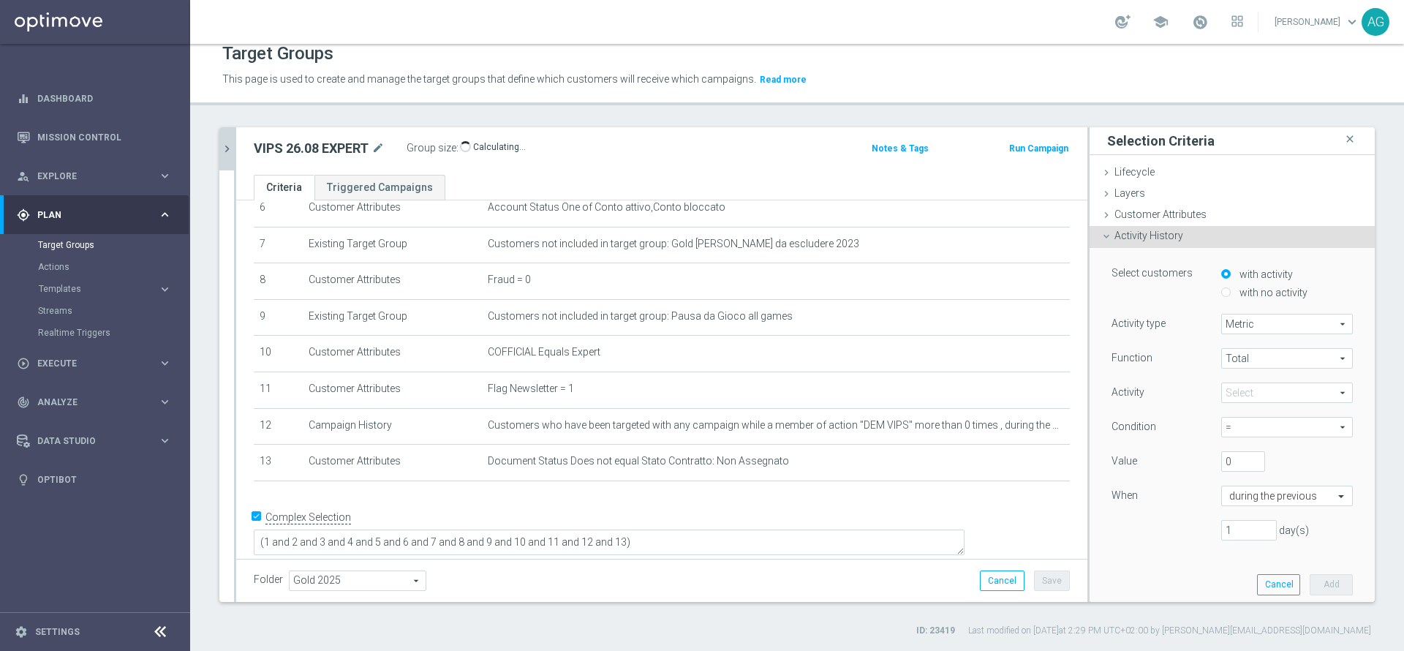
click at [1224, 388] on span at bounding box center [1287, 392] width 130 height 19
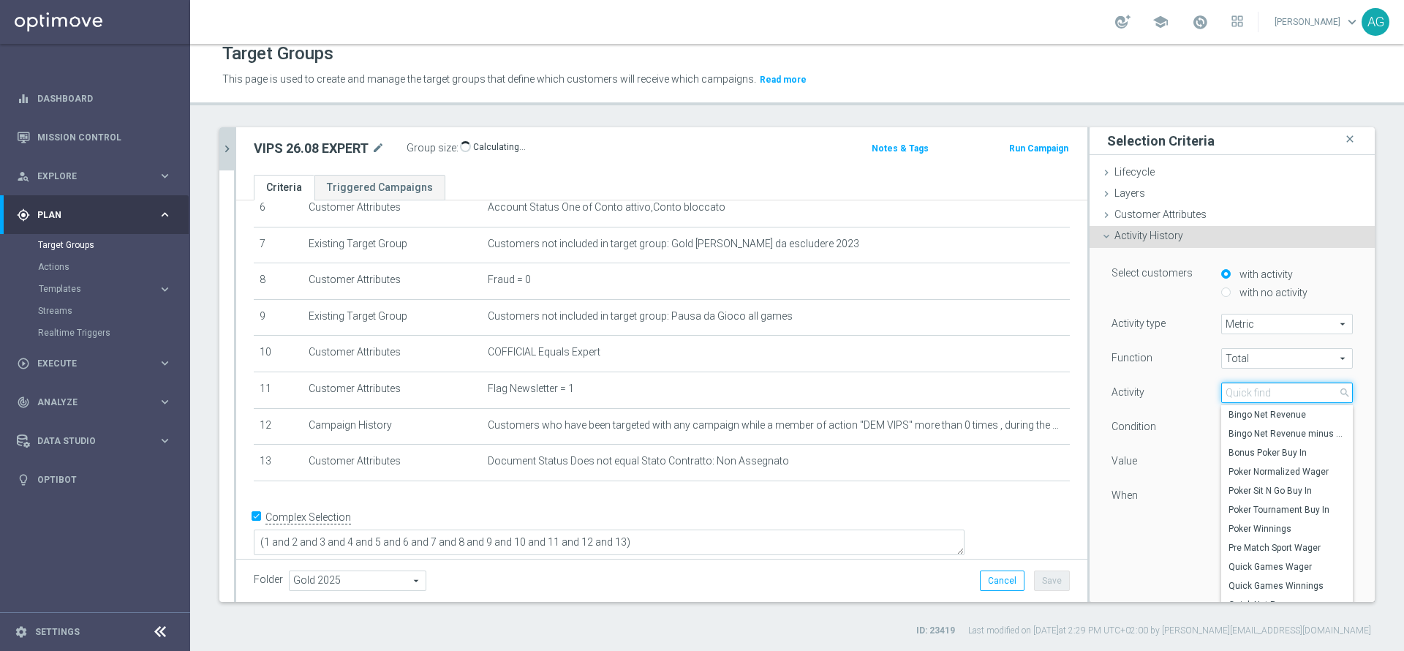
click at [1221, 397] on input "search" at bounding box center [1287, 392] width 132 height 20
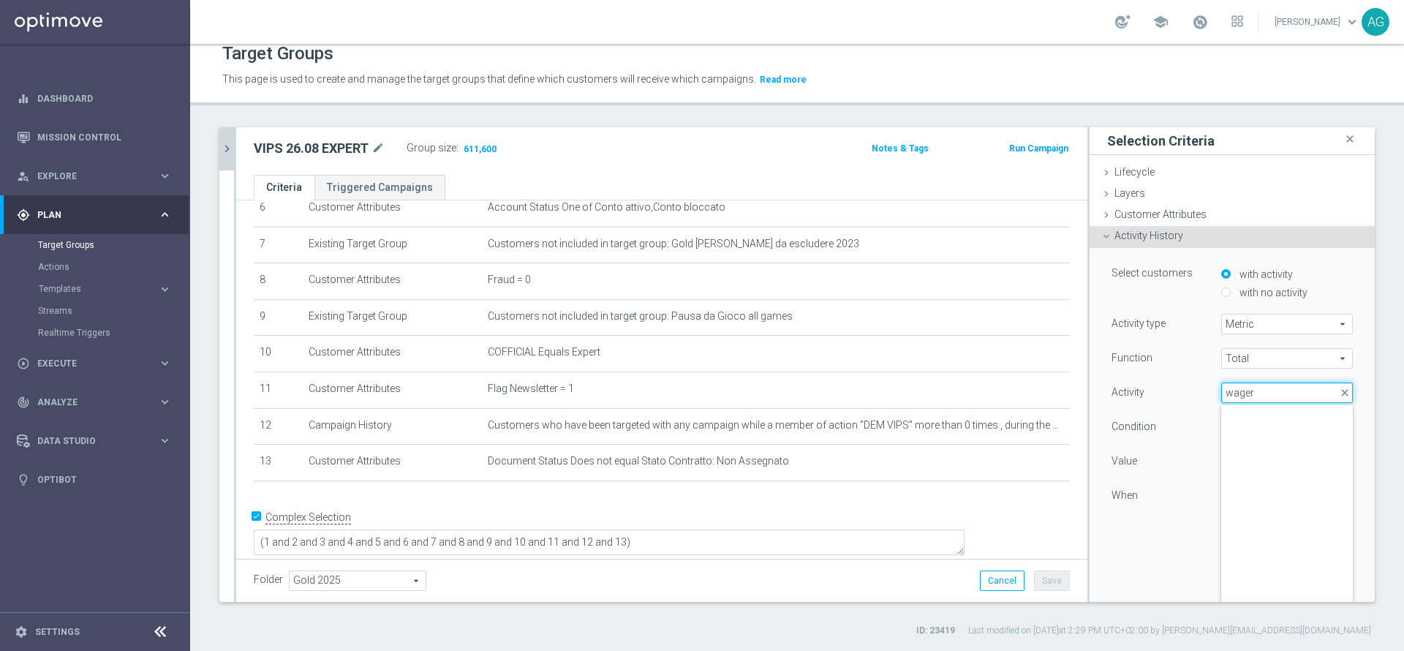
scroll to position [89, 0]
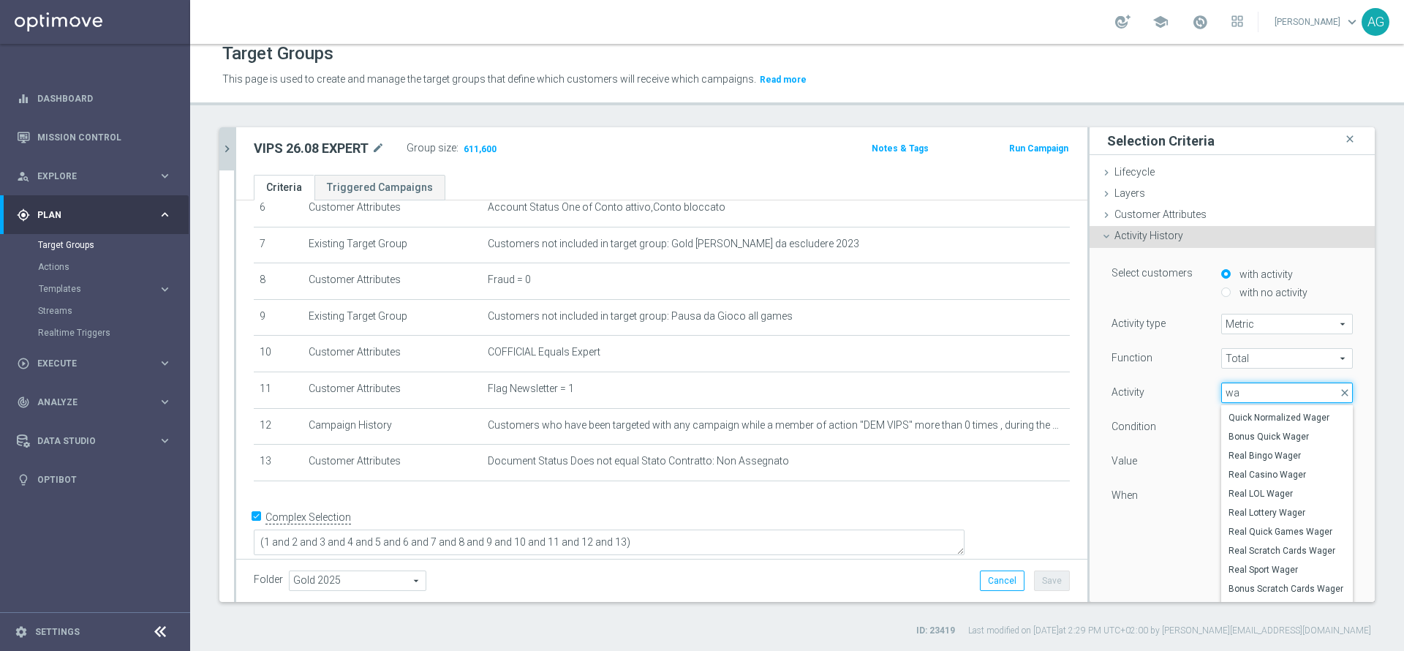
type input "w"
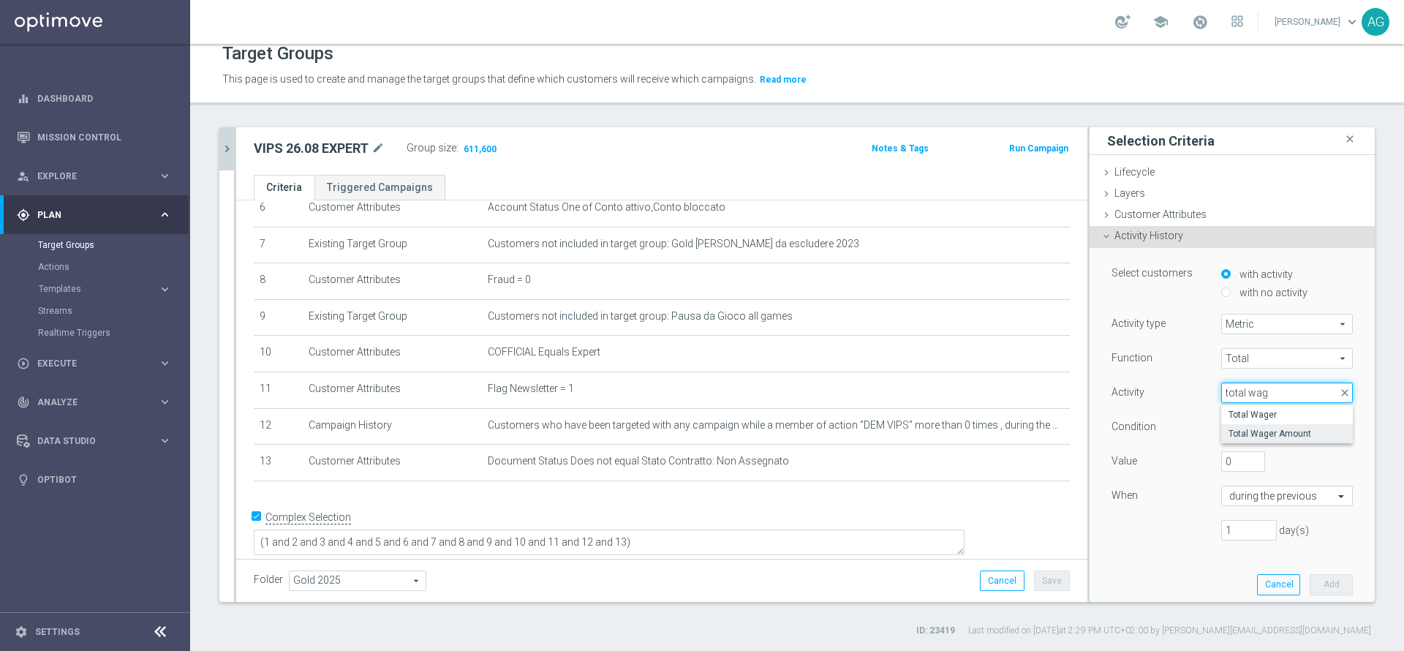
type input "total wag"
click at [1254, 430] on span "Total Wager Amount" at bounding box center [1286, 434] width 117 height 12
type input "Total Wager Amount"
click at [1225, 435] on span "=" at bounding box center [1287, 426] width 130 height 19
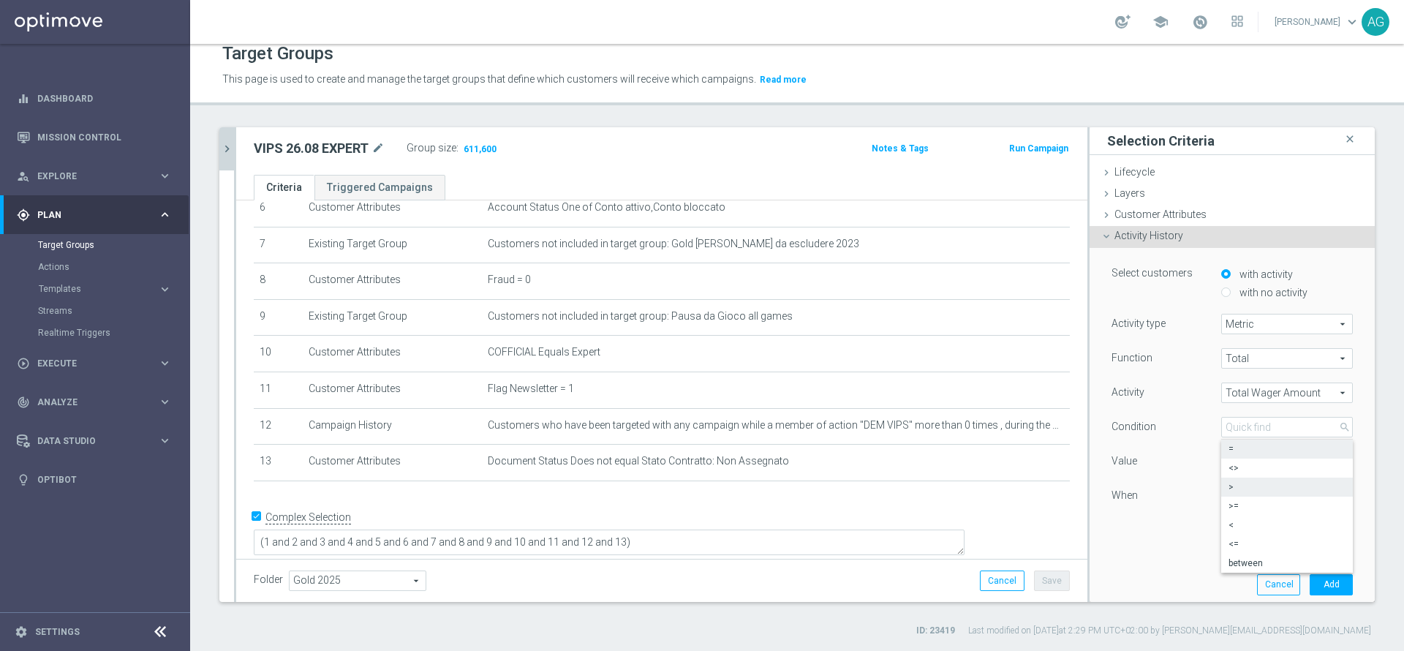
click at [1228, 492] on span ">" at bounding box center [1286, 487] width 117 height 12
type input ">"
click at [1233, 488] on div "during the previous" at bounding box center [1287, 495] width 132 height 20
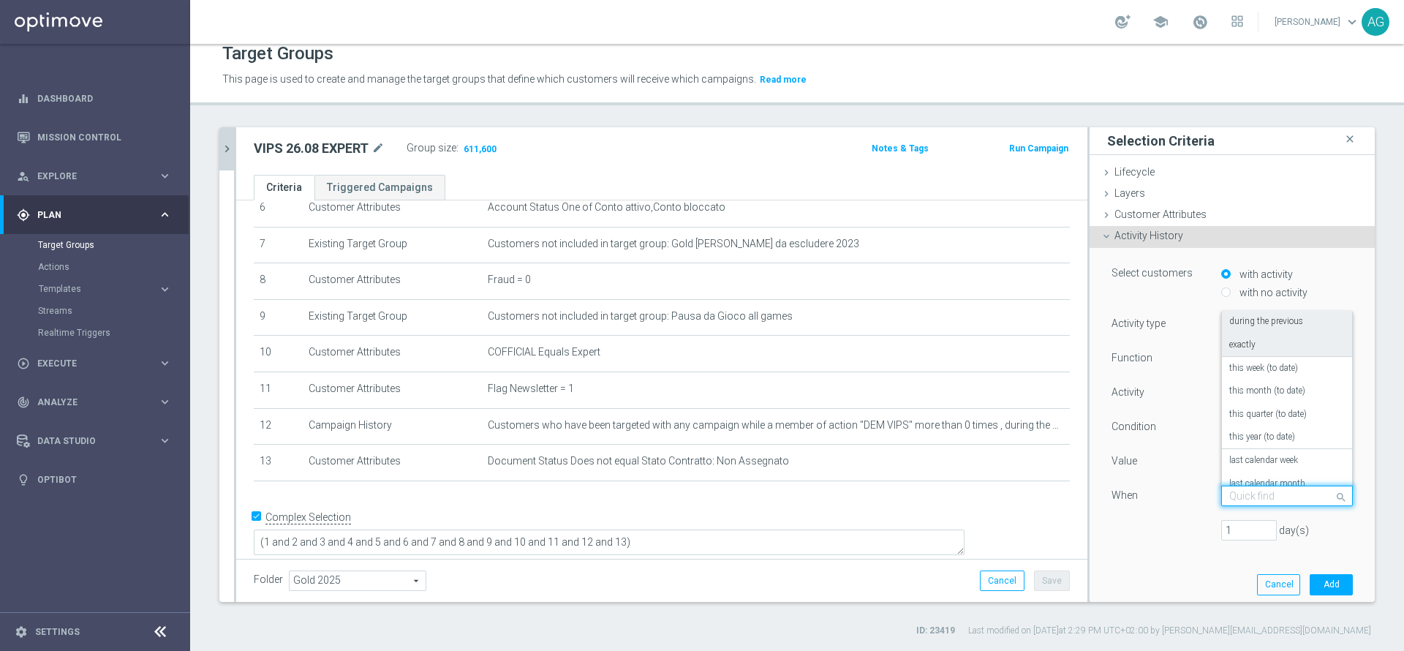
click at [1164, 394] on div "Activity" at bounding box center [1155, 393] width 110 height 23
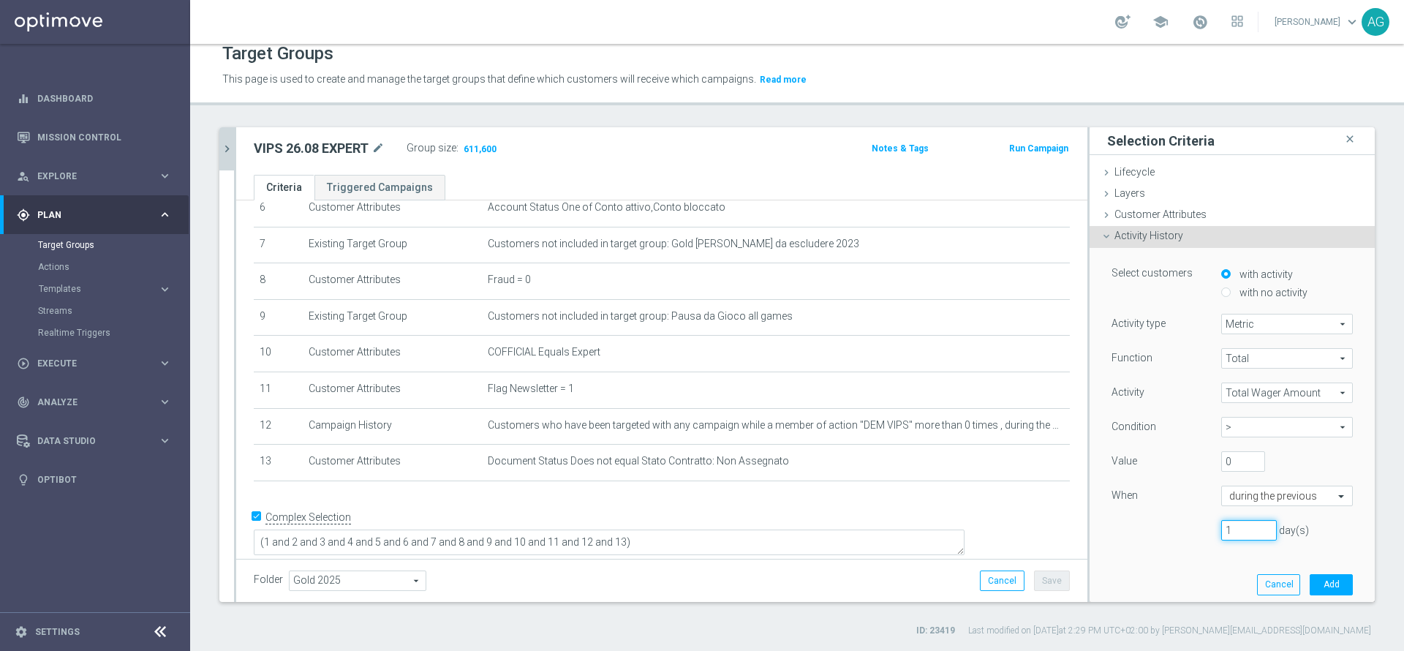
click at [1222, 528] on input "1" at bounding box center [1249, 530] width 56 height 20
type input "230"
click at [1309, 583] on button "Add" at bounding box center [1330, 584] width 43 height 20
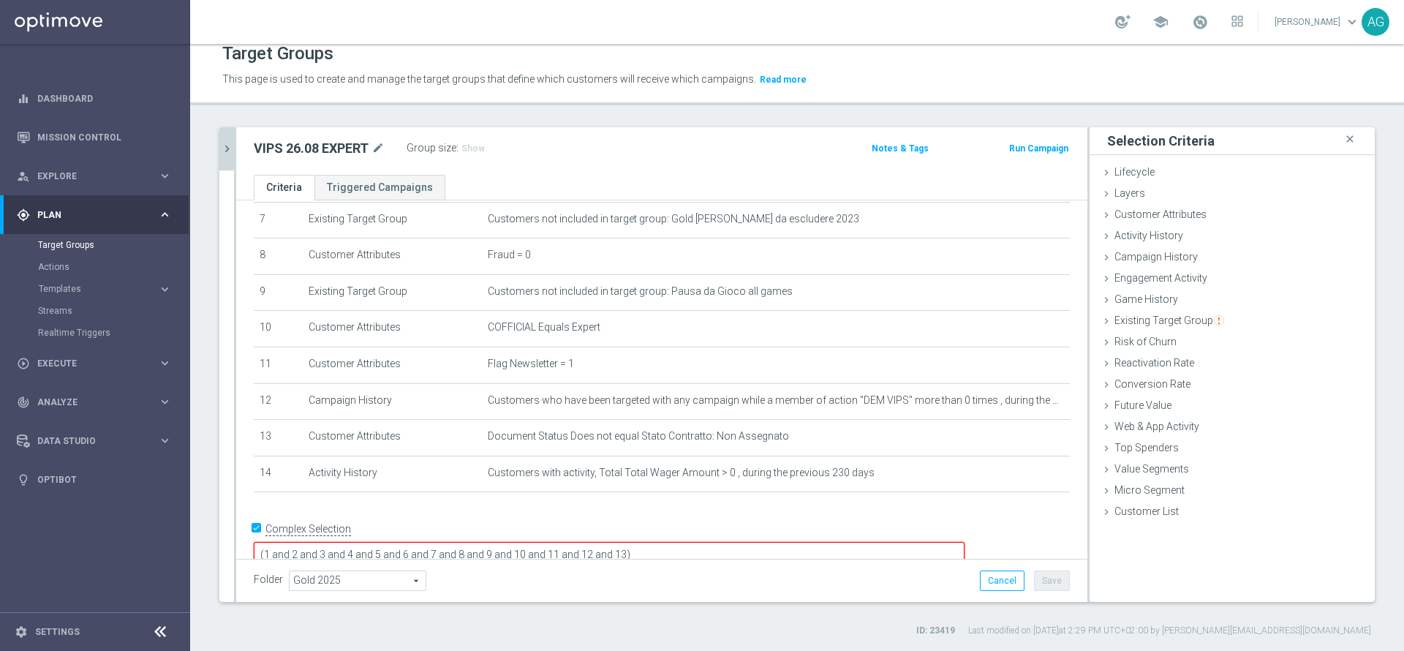
scroll to position [281, 0]
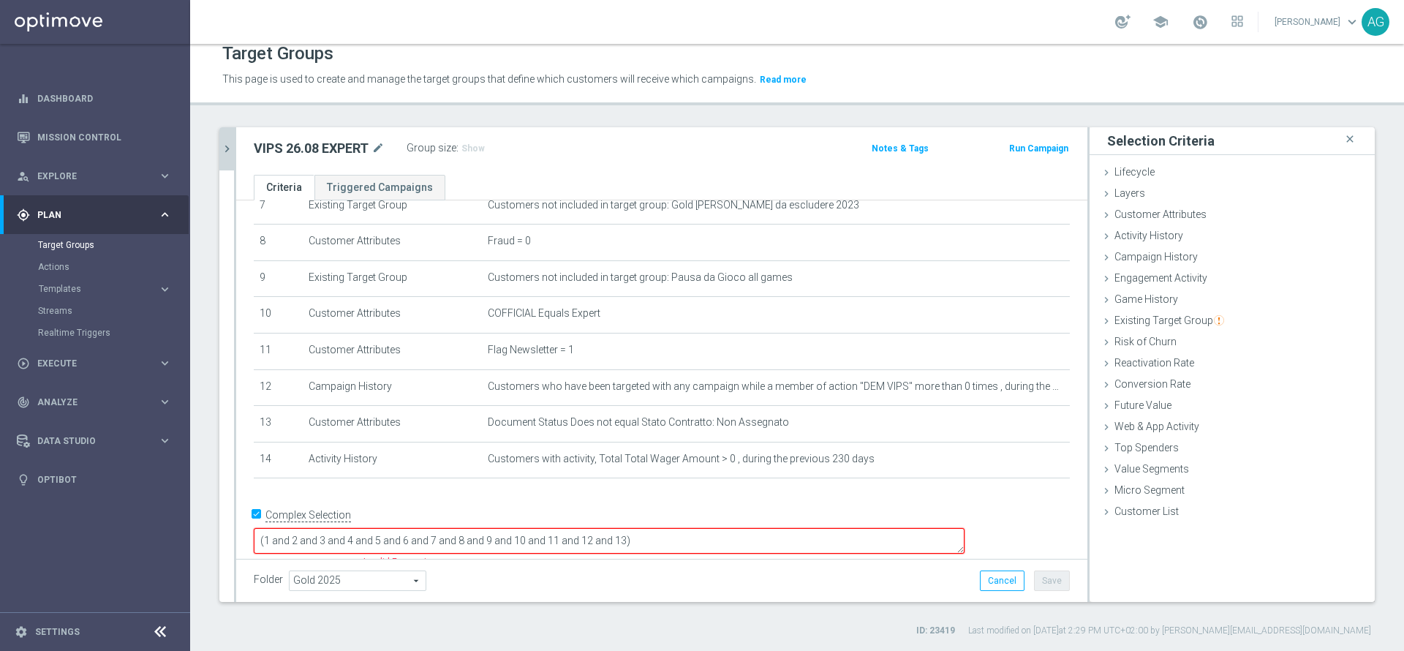
click at [735, 532] on textarea "(1 and 2 and 3 and 4 and 5 and 6 and 7 and 8 and 9 and 10 and 11 and 12 and 13)" at bounding box center [609, 541] width 711 height 26
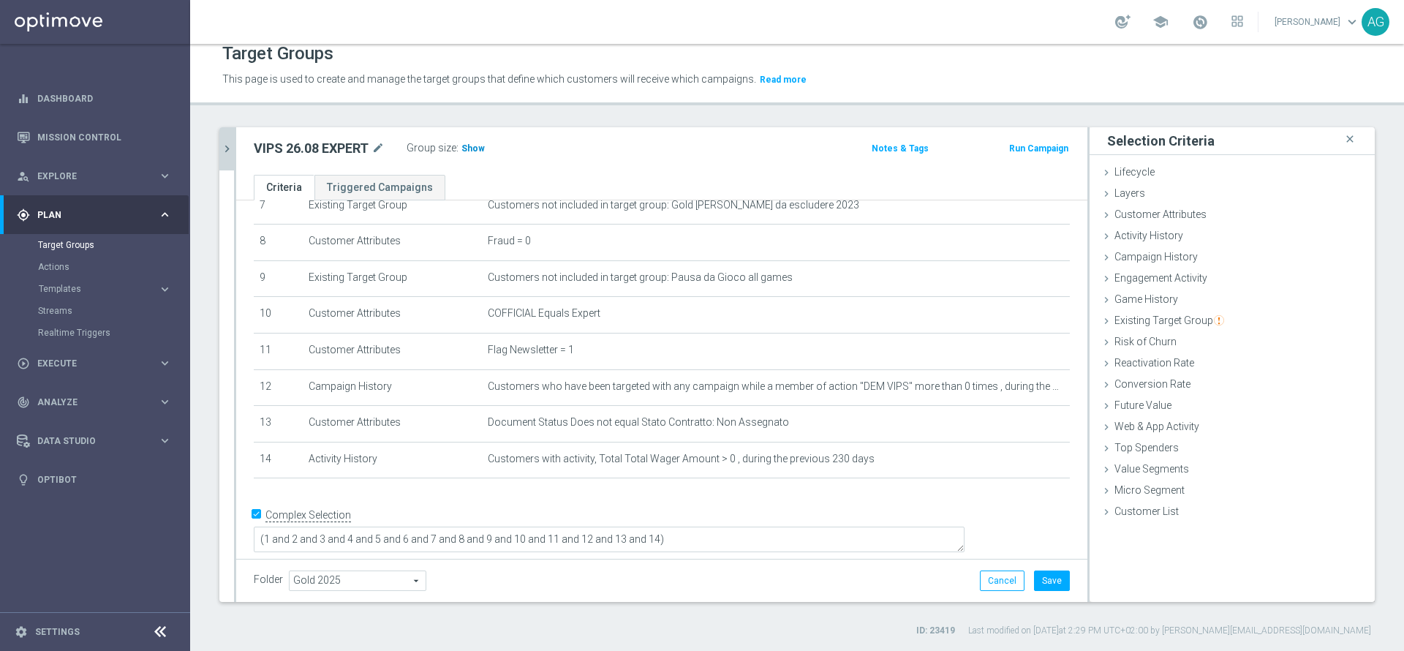
click at [466, 140] on h3 "Show" at bounding box center [473, 148] width 26 height 16
click at [1038, 574] on button "Save" at bounding box center [1052, 580] width 36 height 20
click at [223, 132] on button "chevron_right" at bounding box center [226, 148] width 15 height 43
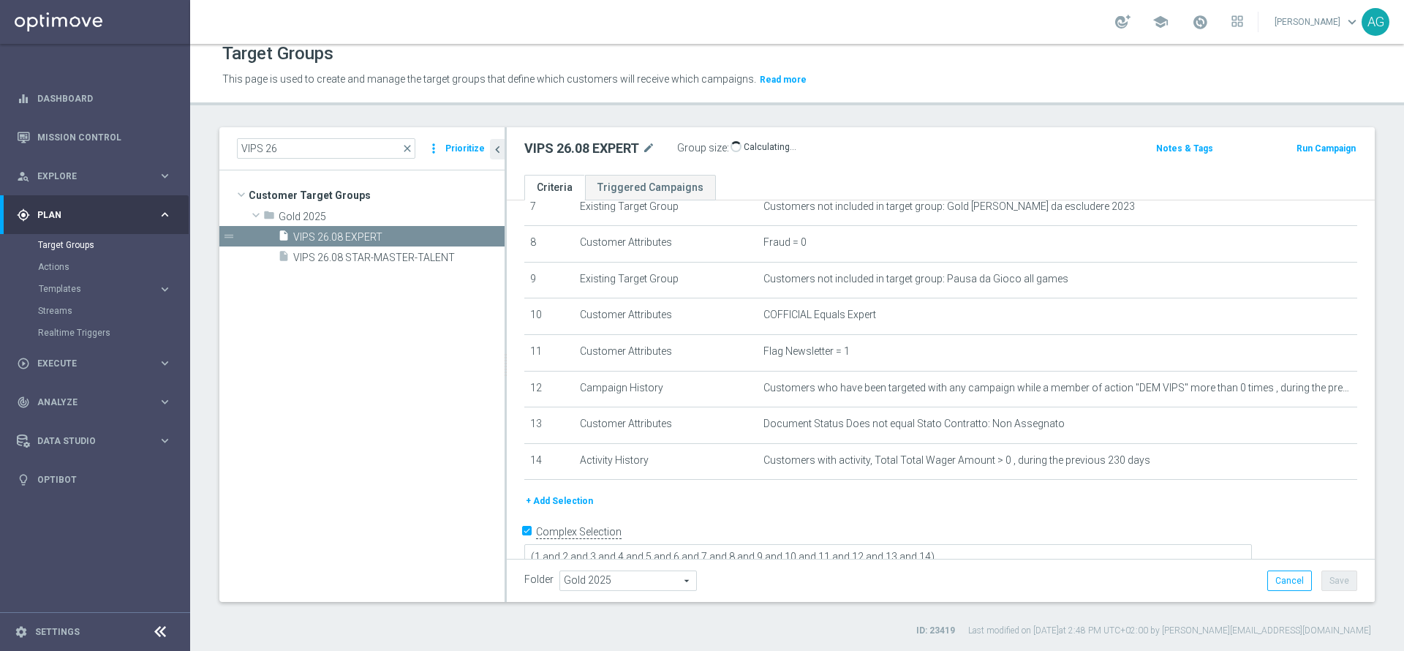
click at [311, 331] on tree-viewport "Customer Target Groups library_add create_new_folder folder" at bounding box center [361, 385] width 285 height 431
click at [939, 160] on div "VIPS 26.08 EXPERT mode_edit Group size : 571,943 Notes & Tags Run Campaign" at bounding box center [941, 151] width 868 height 48
click at [758, 185] on ul "Criteria Triggered Campaigns" at bounding box center [941, 188] width 868 height 26
click at [756, 185] on ul "Criteria Triggered Campaigns" at bounding box center [941, 188] width 868 height 26
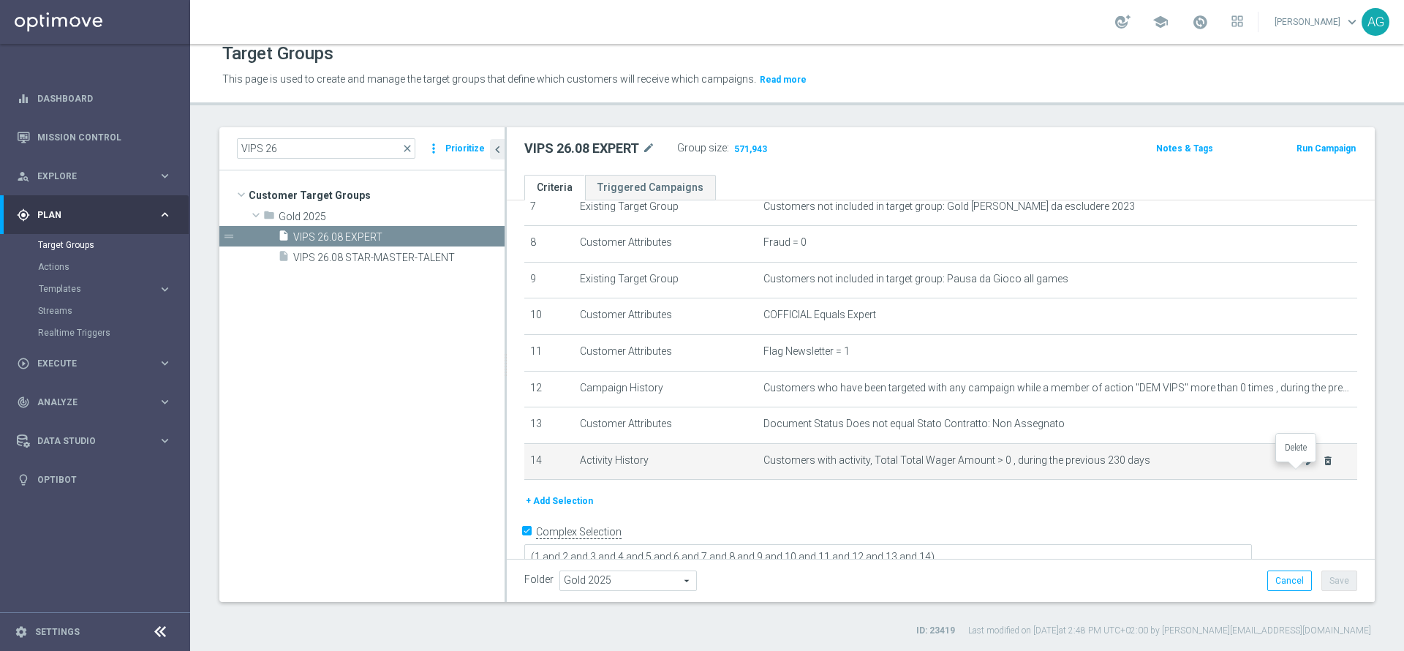
click at [1322, 466] on icon "delete_forever" at bounding box center [1328, 461] width 12 height 12
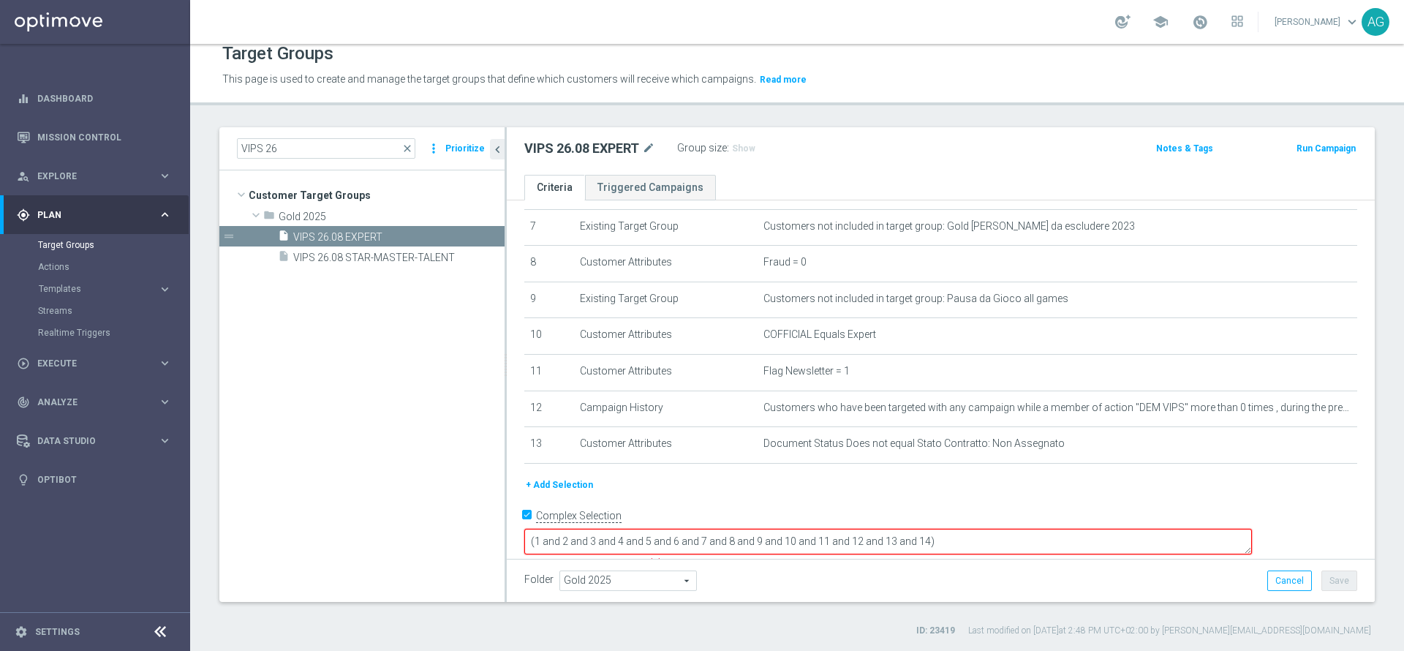
click at [1057, 533] on textarea "(1 and 2 and 3 and 4 and 5 and 6 and 7 and 8 and 9 and 10 and 11 and 12 and 13 …" at bounding box center [887, 542] width 727 height 26
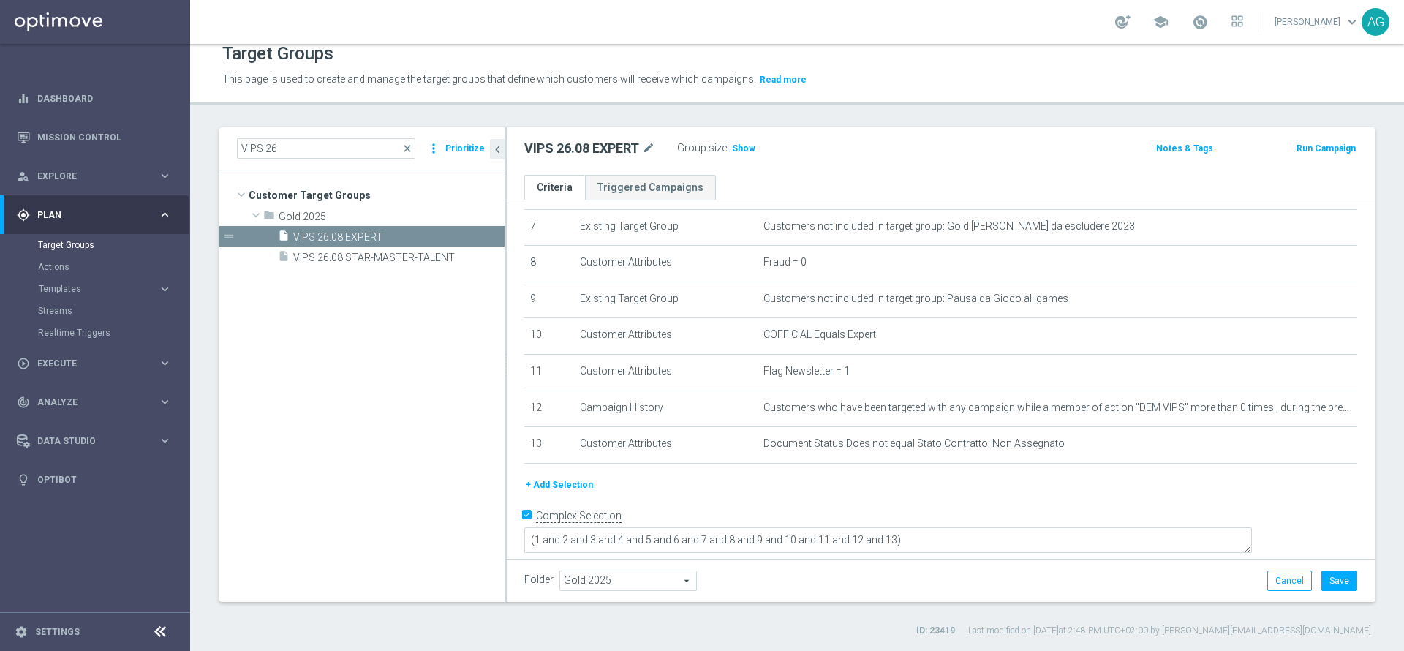
click at [1031, 493] on div "+ Add Selection" at bounding box center [940, 485] width 855 height 16
click at [752, 159] on div "VIPS 26.08 EXPERT mode_edit Group size : Show Notes & Tags Run Campaign" at bounding box center [941, 151] width 868 height 48
click at [741, 148] on span "Show" at bounding box center [743, 148] width 23 height 10
click at [369, 254] on span "VIPS 26.08 STAR-MASTER-TALENT" at bounding box center [381, 258] width 176 height 12
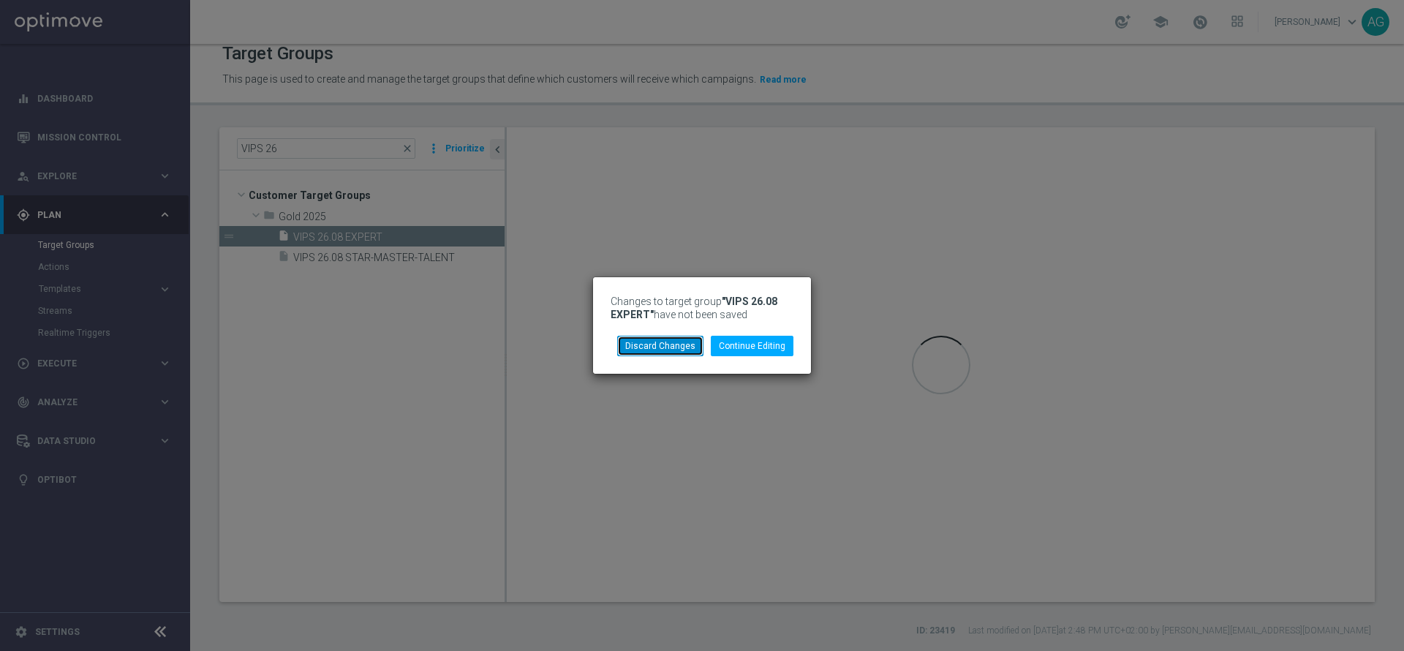
click at [677, 348] on button "Discard Changes" at bounding box center [660, 346] width 86 height 20
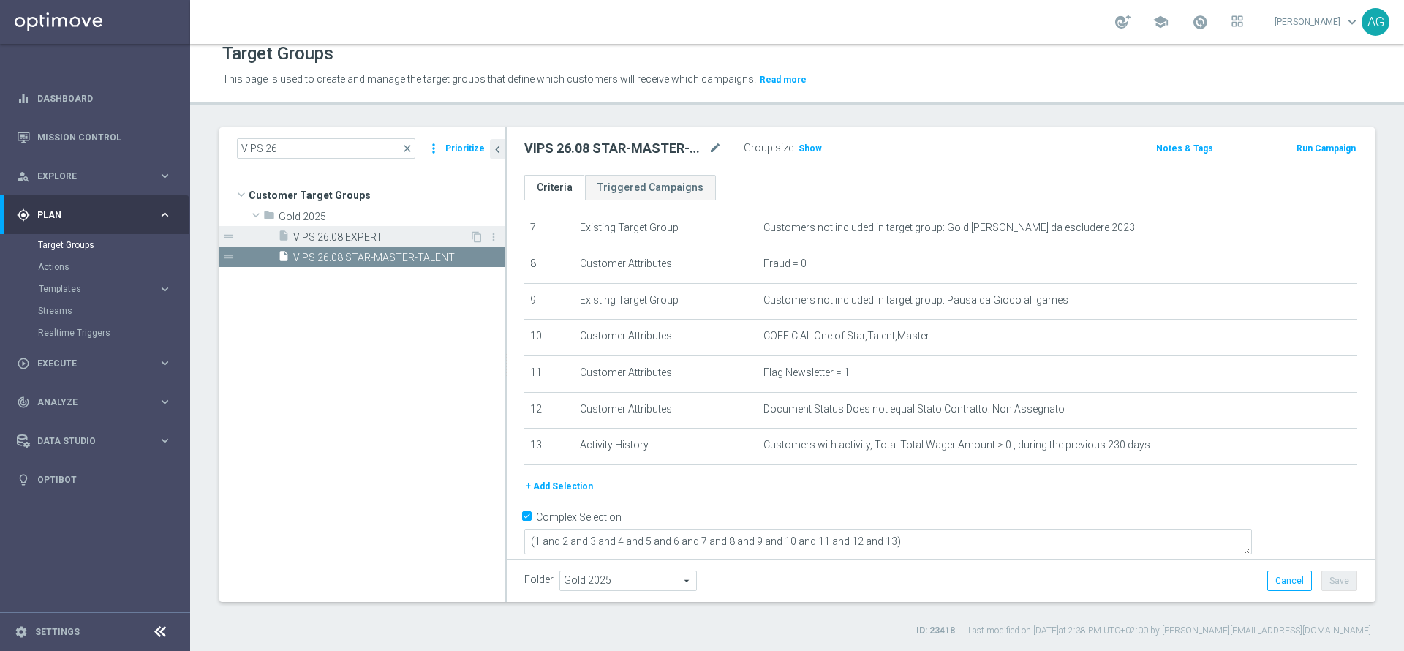
click at [400, 235] on span "VIPS 26.08 EXPERT" at bounding box center [381, 237] width 176 height 12
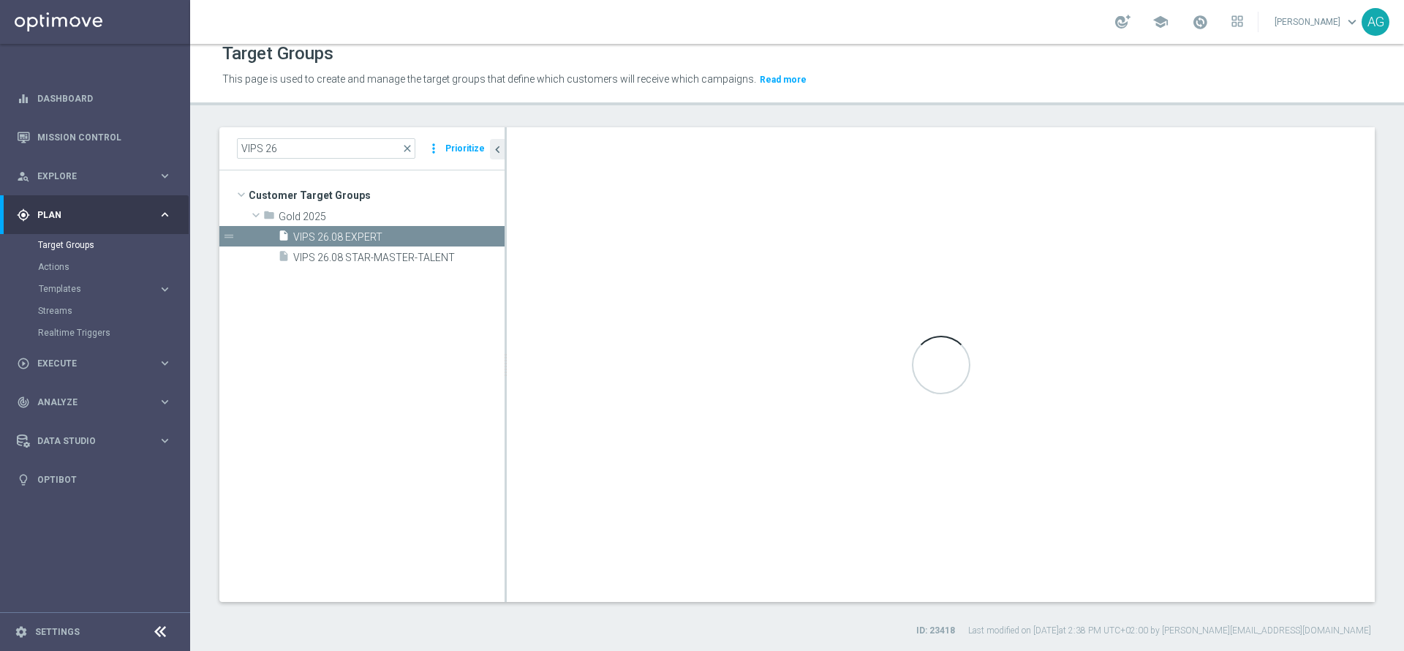
type textarea "(1 and 2 and 3 and 4 and 5 and 6 and 7 and 8 and 9 and 10 and 11 and 12 and 13 …"
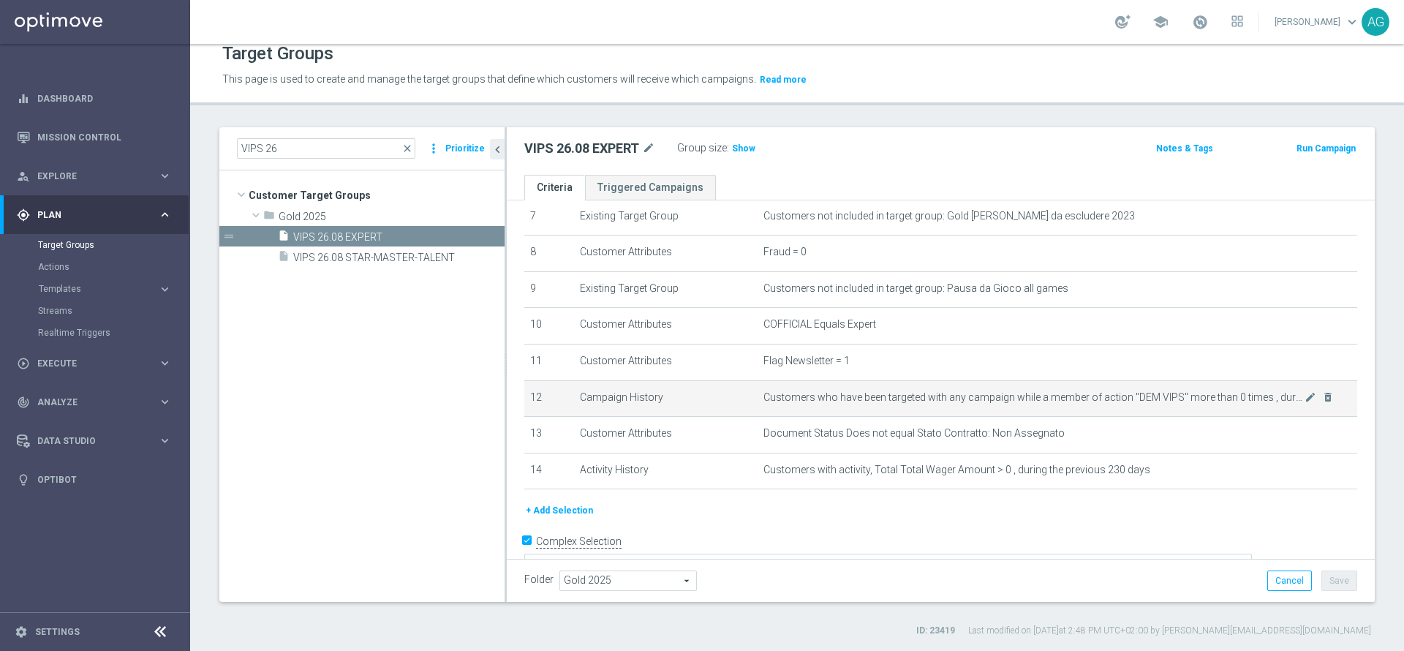
scroll to position [295, 0]
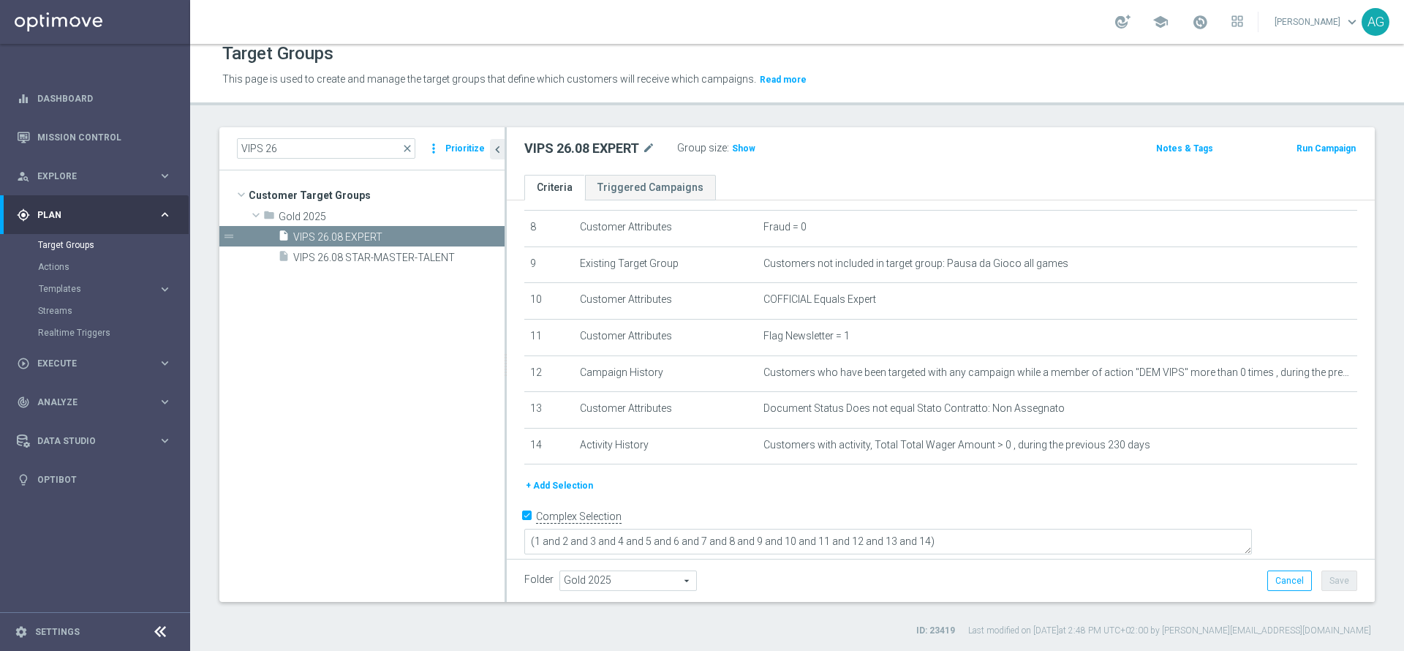
click at [787, 573] on div "Folder Gold 2025 Gold 2025 arrow_drop_down search Cancel Save Saving..." at bounding box center [940, 580] width 833 height 20
click at [652, 148] on icon "mode_edit" at bounding box center [648, 149] width 13 height 18
click at [549, 156] on input "VIPS 26.08 EXPERT" at bounding box center [622, 150] width 197 height 20
type input "VIPS WARMBRIGE 26.08 EXPERT"
click at [365, 257] on span "VIPS 26.08 STAR-MASTER-TALENT" at bounding box center [381, 258] width 176 height 12
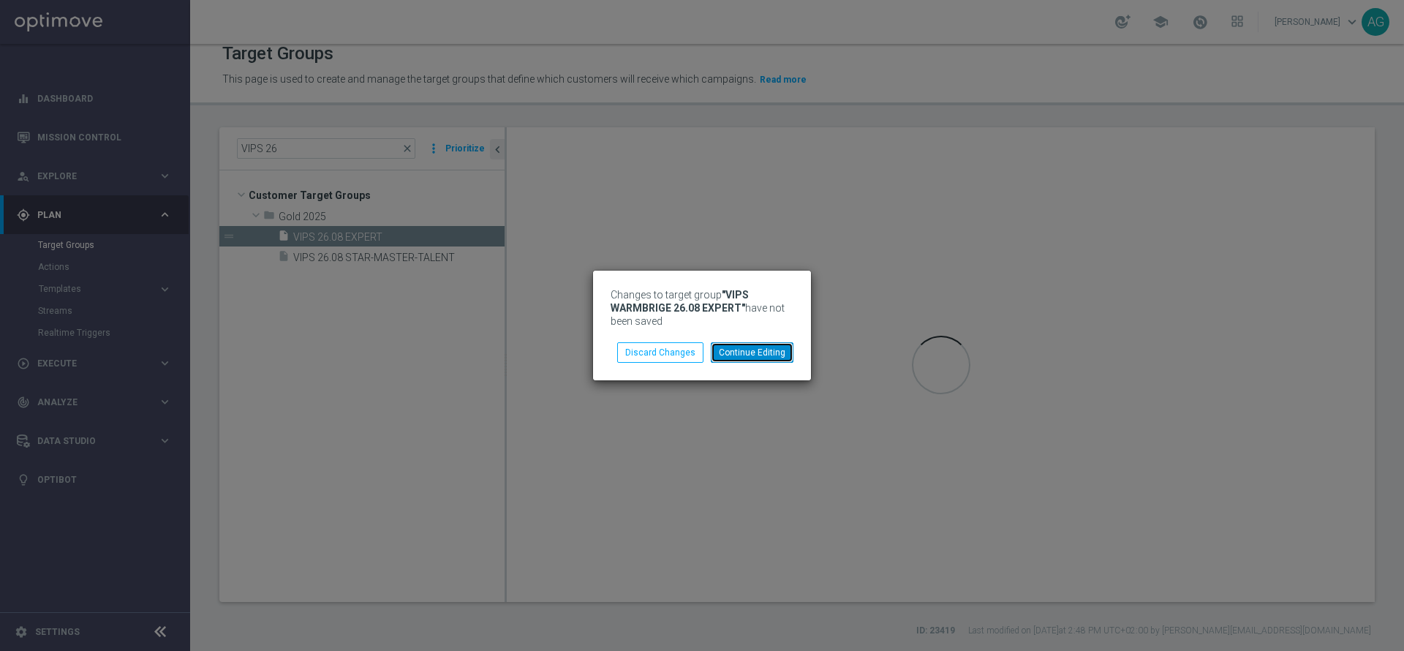
click at [730, 348] on button "Continue Editing" at bounding box center [752, 352] width 83 height 20
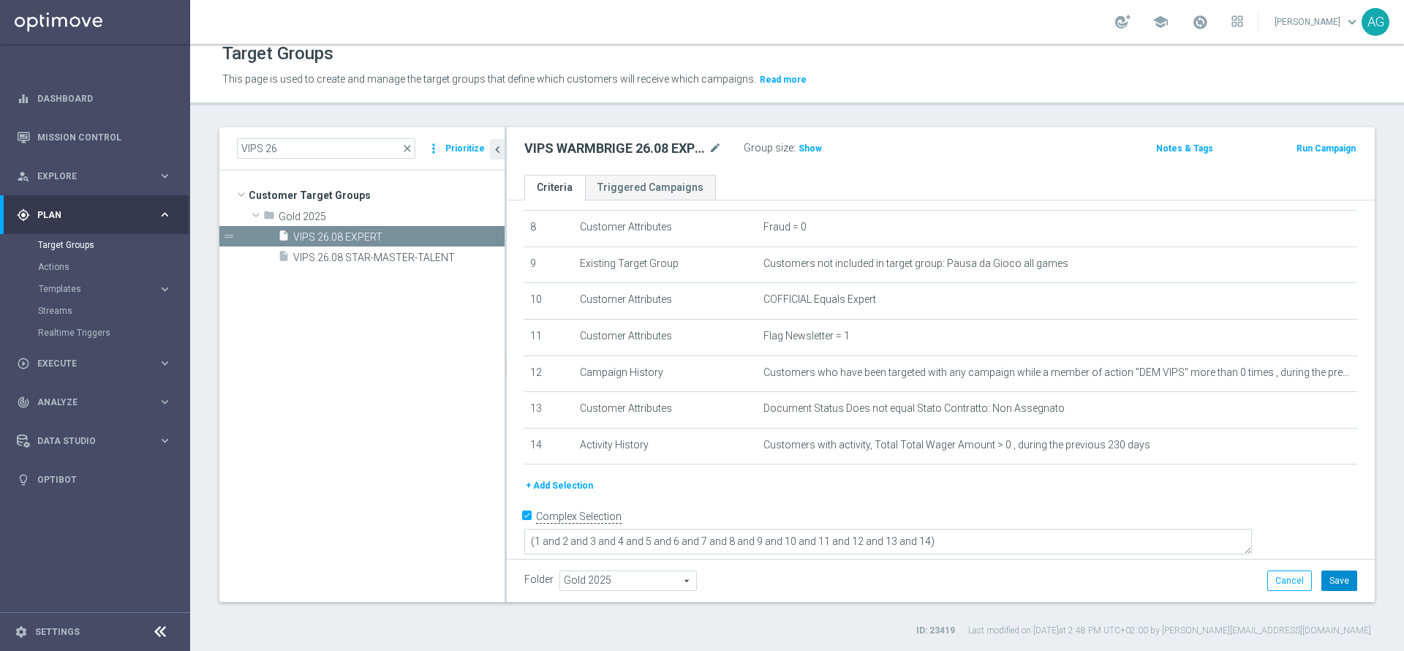
click at [1334, 579] on button "Save" at bounding box center [1339, 580] width 36 height 20
click at [410, 260] on span "VIPS 26.08 STAR-MASTER-TALENT" at bounding box center [381, 258] width 176 height 12
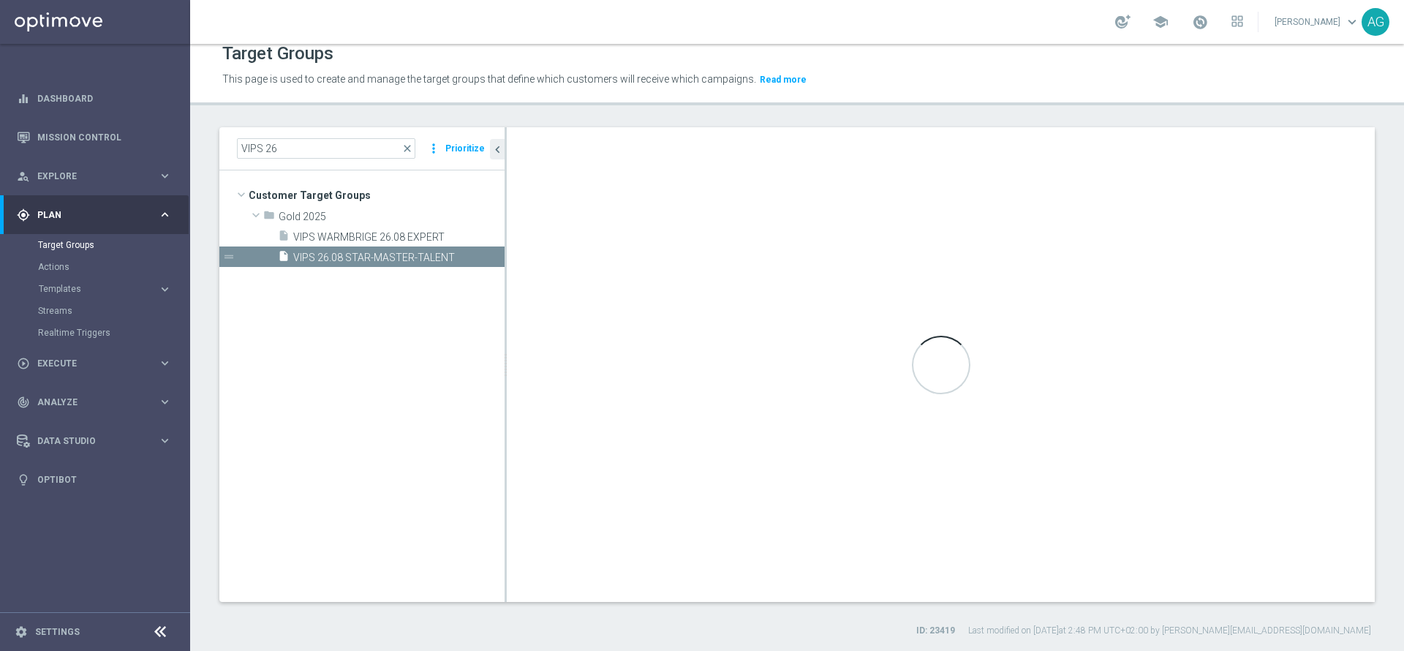
type textarea "(1 and 2 and 3 and 4 and 5 and 6 and 7 and 8 and 9 and 10 and 11 and 12 and 13)"
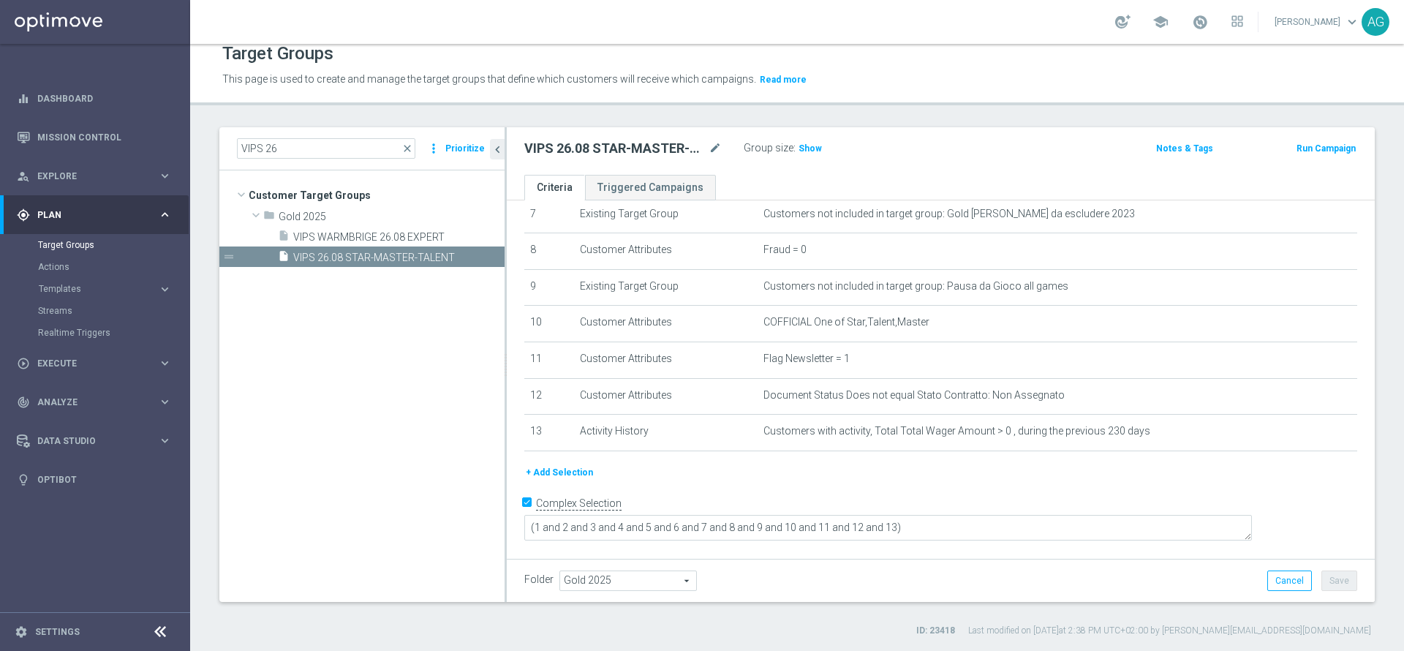
scroll to position [259, 0]
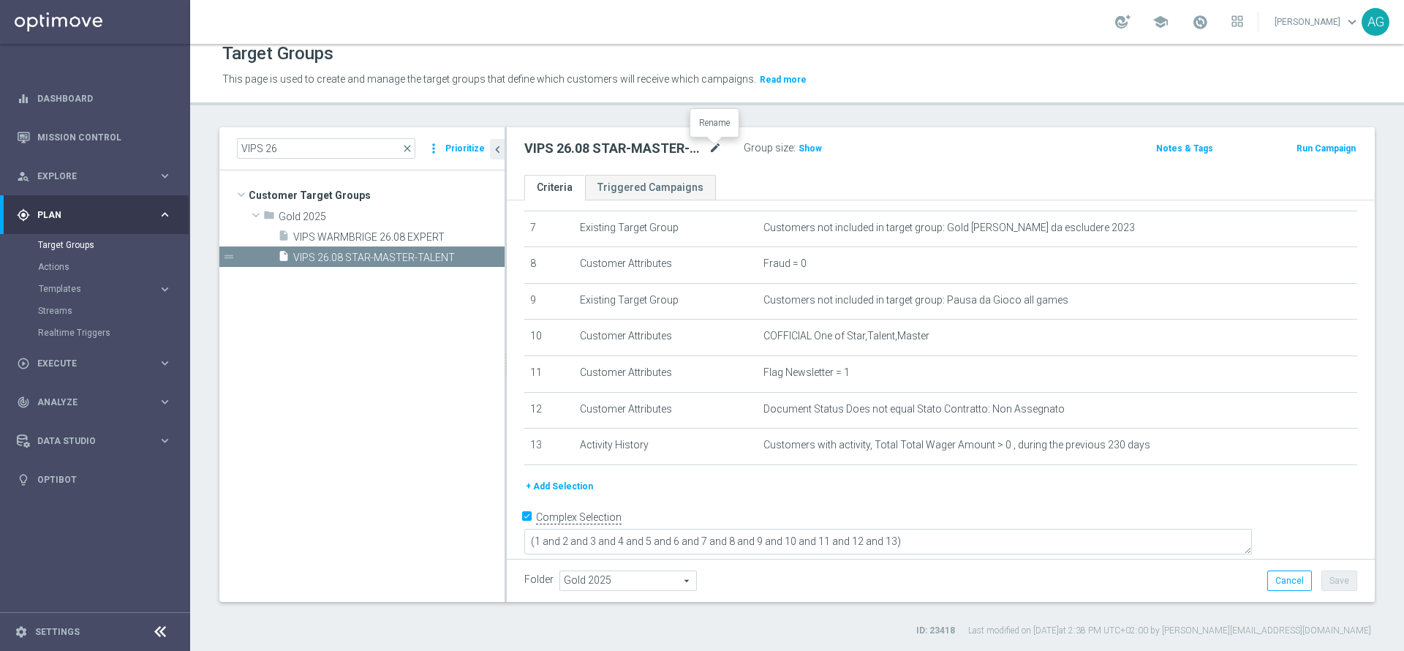
click at [714, 146] on icon "mode_edit" at bounding box center [714, 149] width 13 height 18
click at [579, 150] on input "VIPS 26.08 STAR-MASTER-TALENT" at bounding box center [622, 150] width 197 height 20
type input "VIPS 26.08 WB STAR-MASTER-TALENT"
click at [439, 423] on tree-viewport "Customer Target Groups library_add create_new_folder folder" at bounding box center [361, 385] width 285 height 431
click at [1336, 579] on button "Save" at bounding box center [1339, 580] width 36 height 20
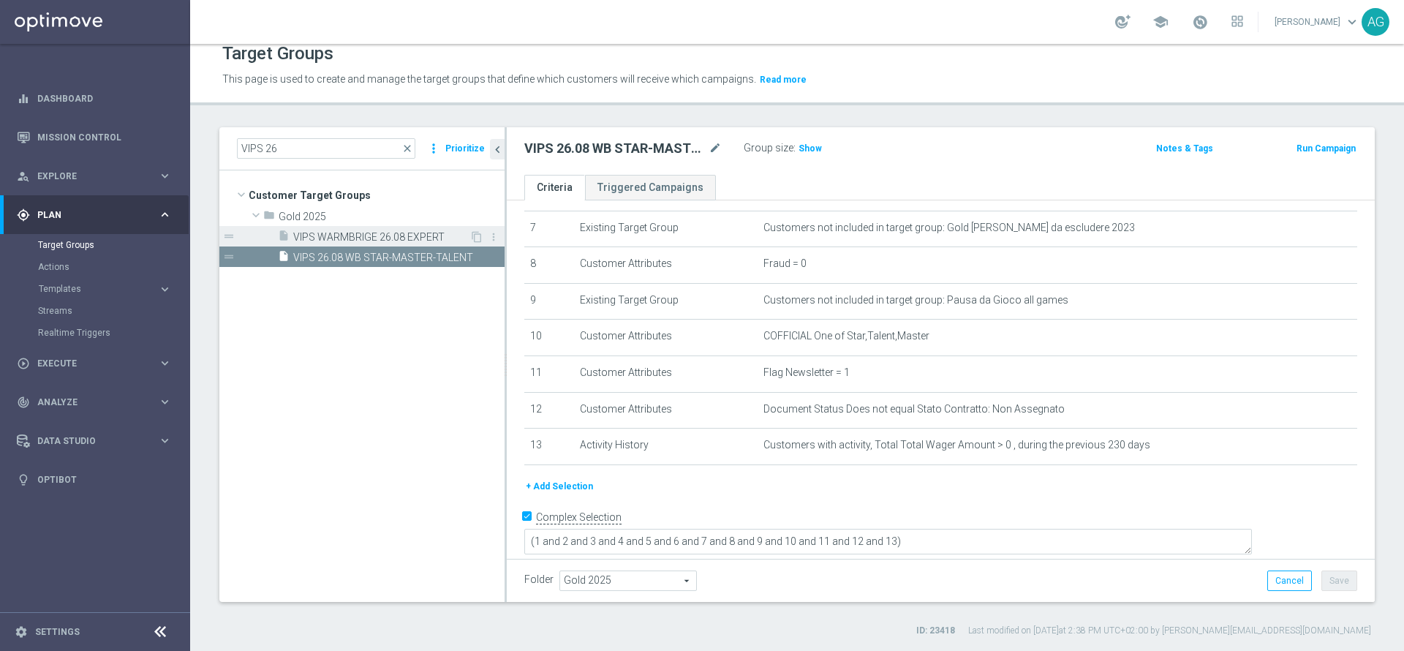
click at [391, 229] on div "insert_drive_file VIPS WARMBRIGE 26.08 EXPERT" at bounding box center [374, 236] width 192 height 20
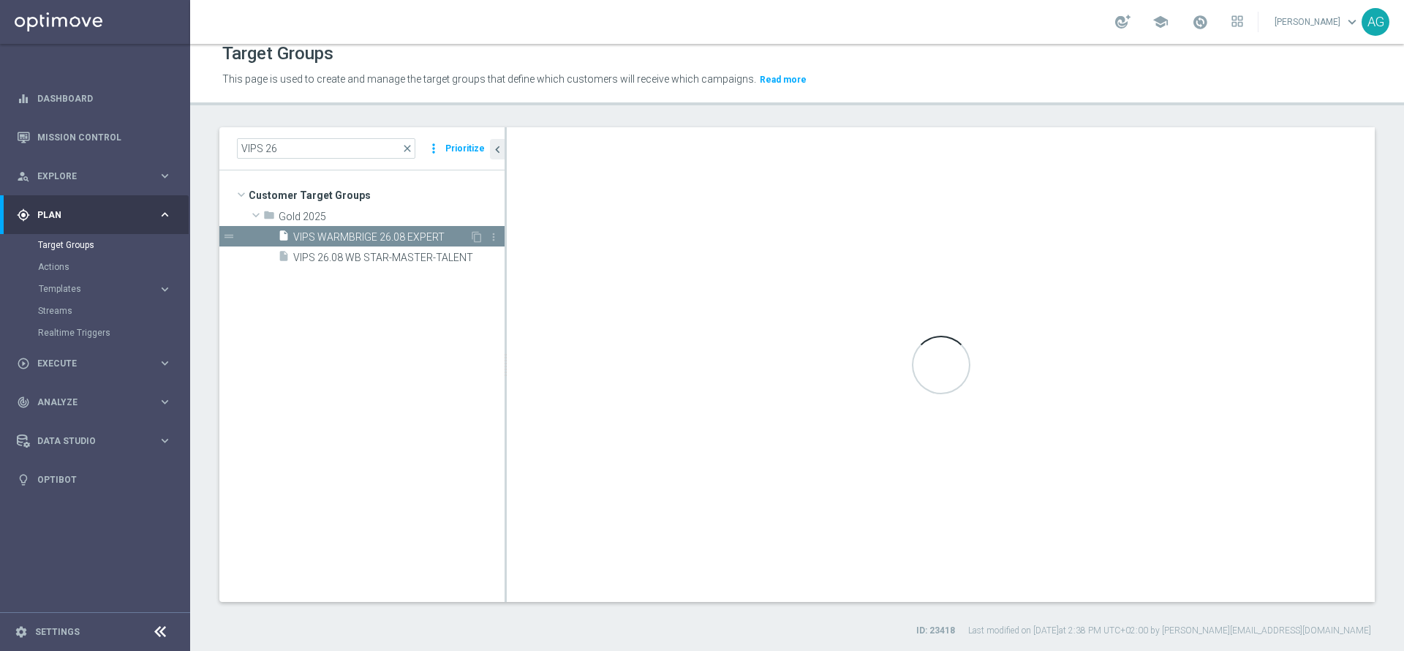
type textarea "(1 and 2 and 3 and 4 and 5 and 6 and 7 and 8 and 9 and 10 and 11 and 12 and 13 …"
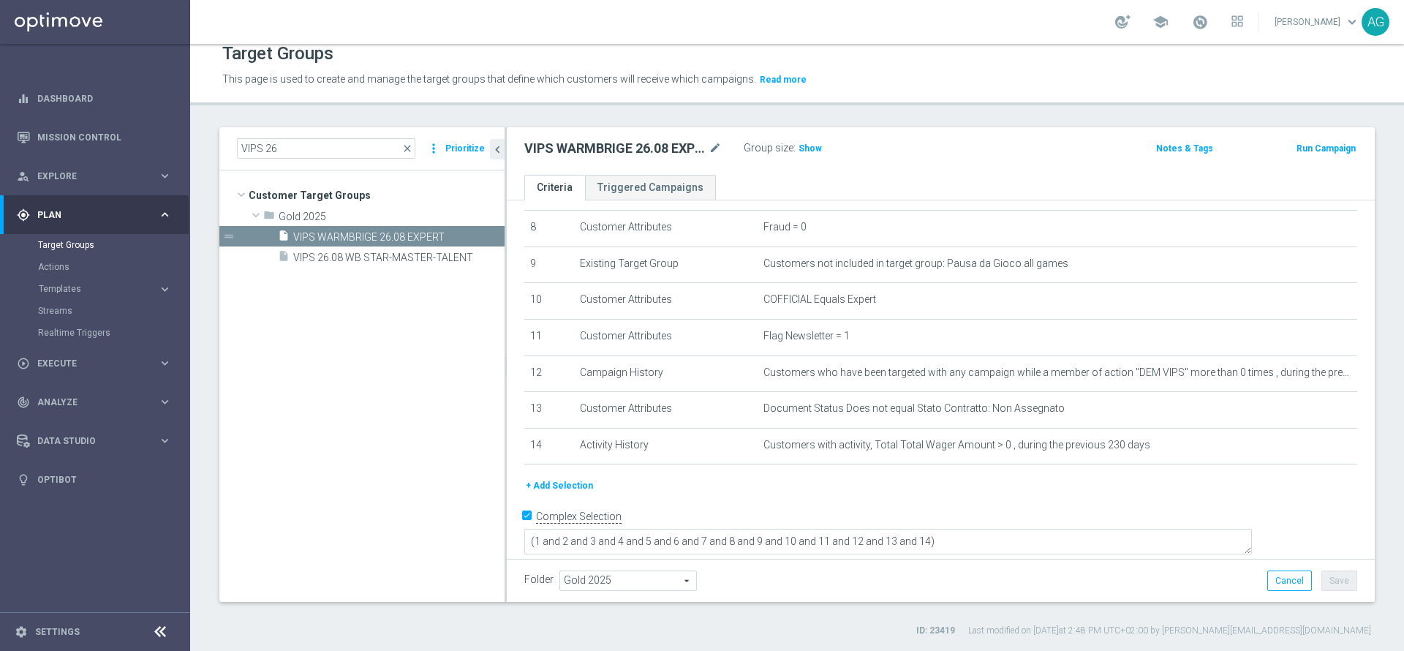
click at [704, 150] on h2 "VIPS WARMBRIGE 26.08 EXPERT" at bounding box center [614, 149] width 181 height 18
click at [708, 150] on div "VIPS WARMBRIGE 26.08 EXPERT mode_edit" at bounding box center [622, 149] width 197 height 18
click at [710, 149] on icon "mode_edit" at bounding box center [714, 149] width 13 height 18
click at [610, 151] on input "VIPS WARMBRIGE 26.08 EXPERT" at bounding box center [622, 150] width 197 height 20
type input "VIPS 26.08 WB EXPERT"
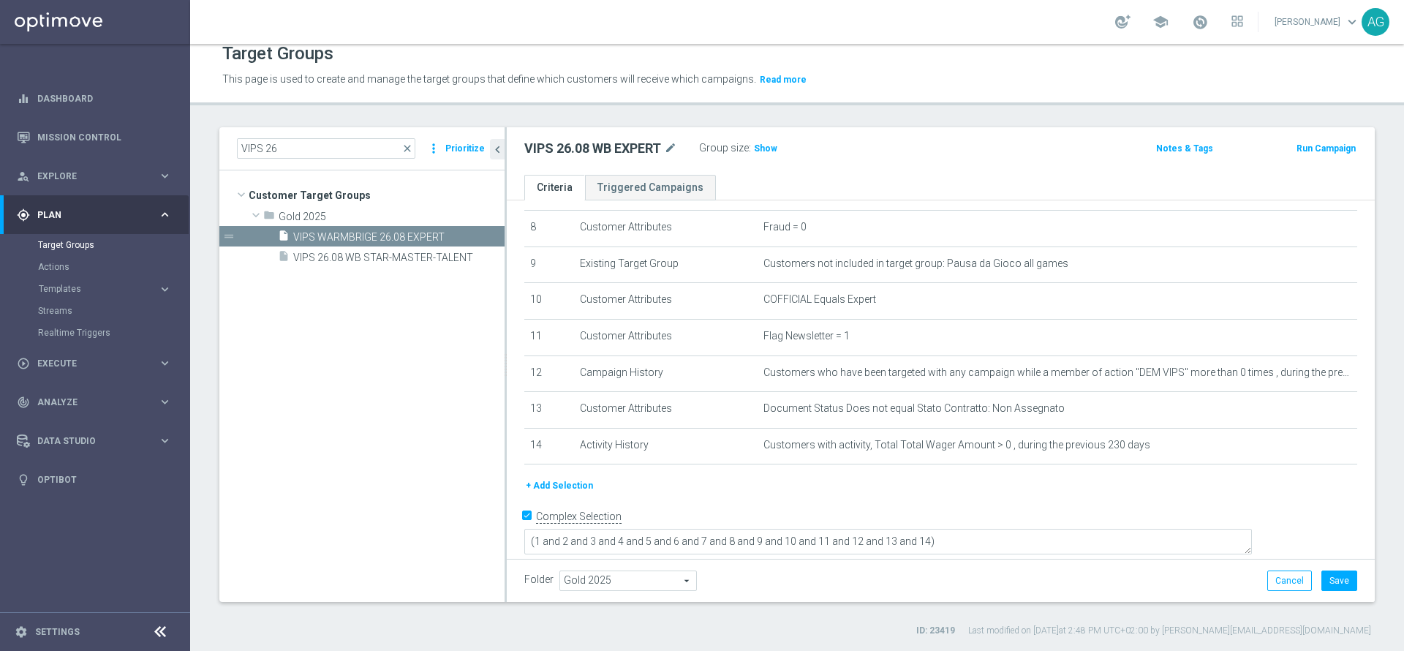
click at [328, 515] on tree-viewport "Customer Target Groups library_add create_new_folder folder" at bounding box center [361, 385] width 285 height 431
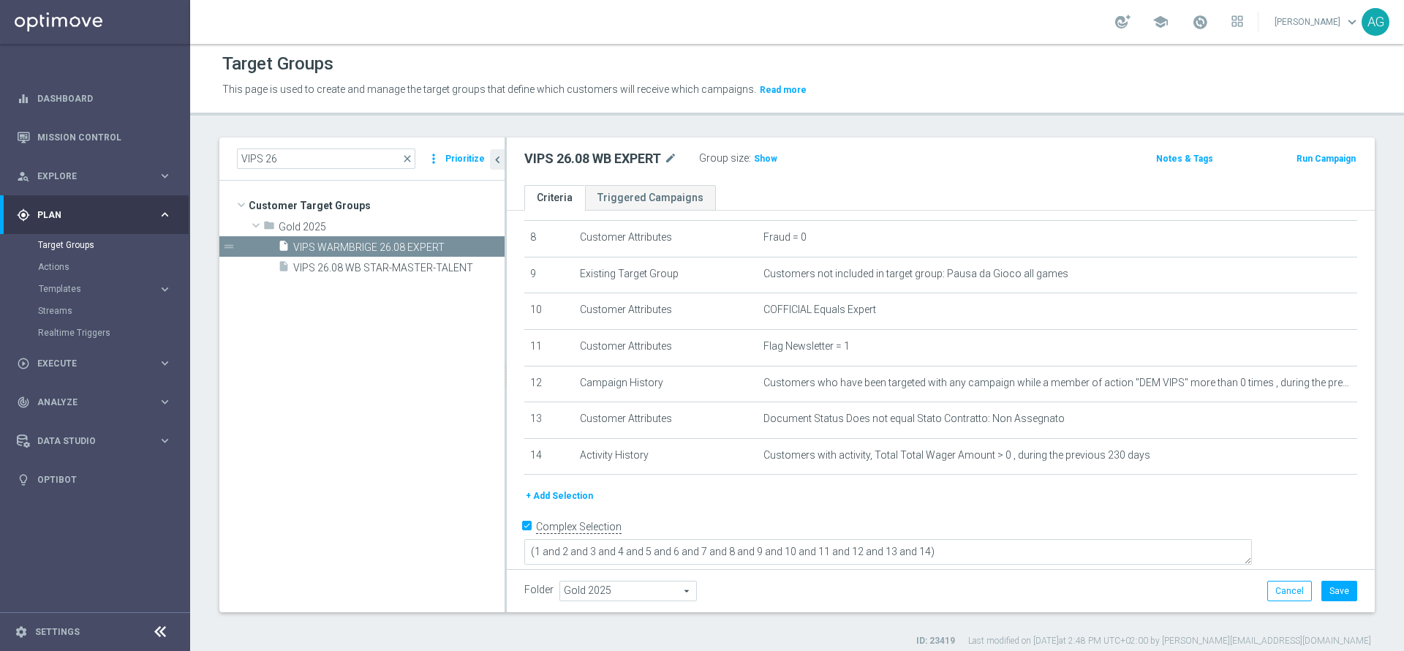
scroll to position [0, 0]
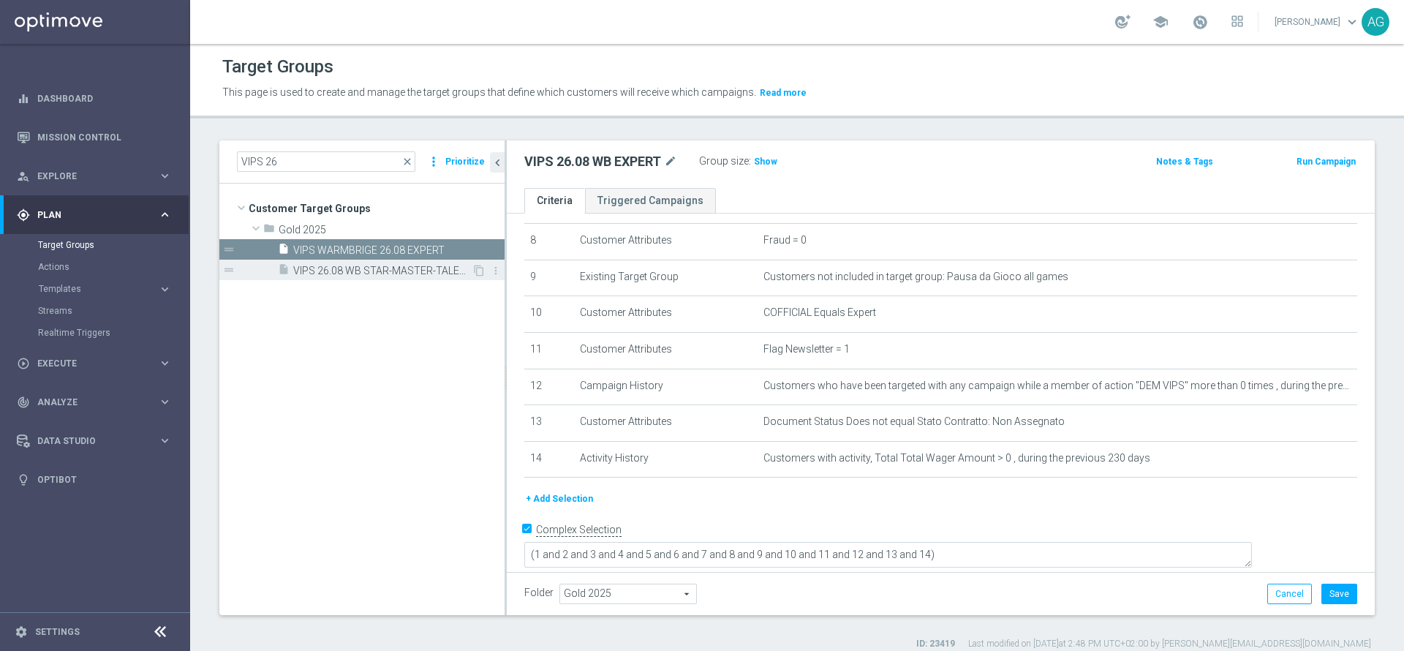
click at [366, 273] on span "VIPS 26.08 WB STAR-MASTER-TALENT" at bounding box center [382, 271] width 178 height 12
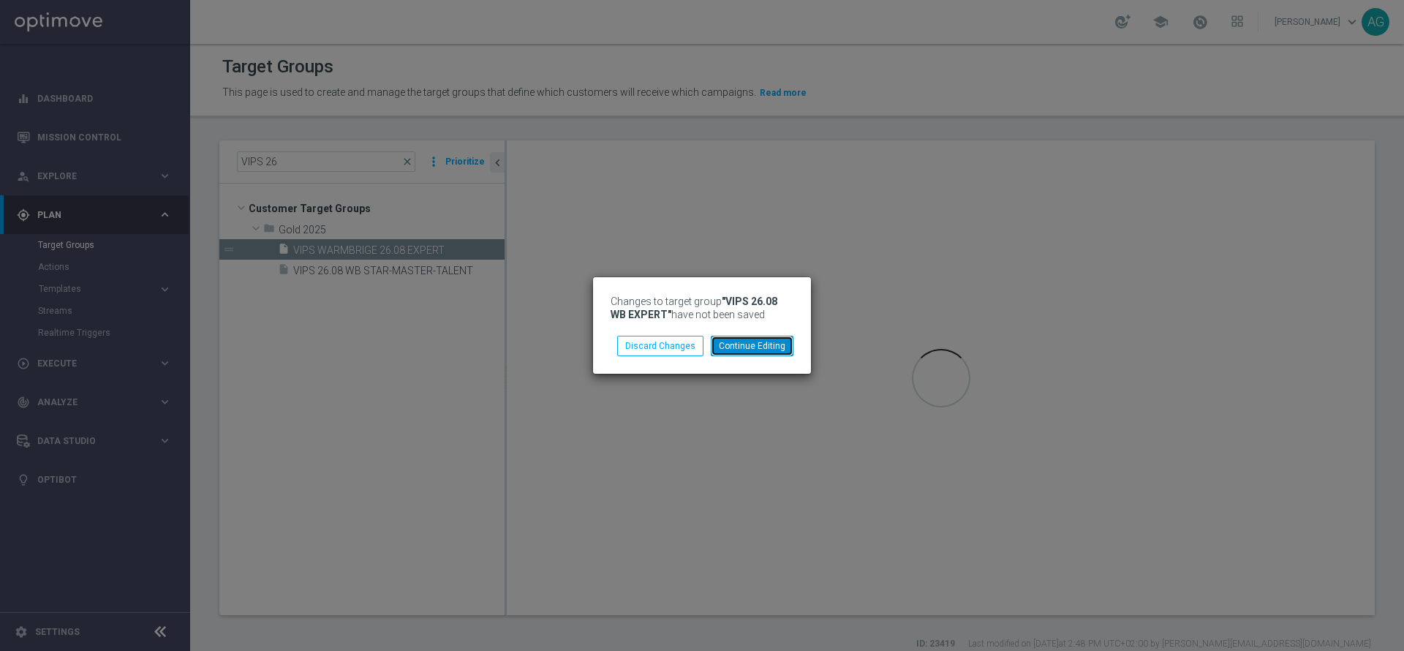
click at [765, 338] on button "Continue Editing" at bounding box center [752, 346] width 83 height 20
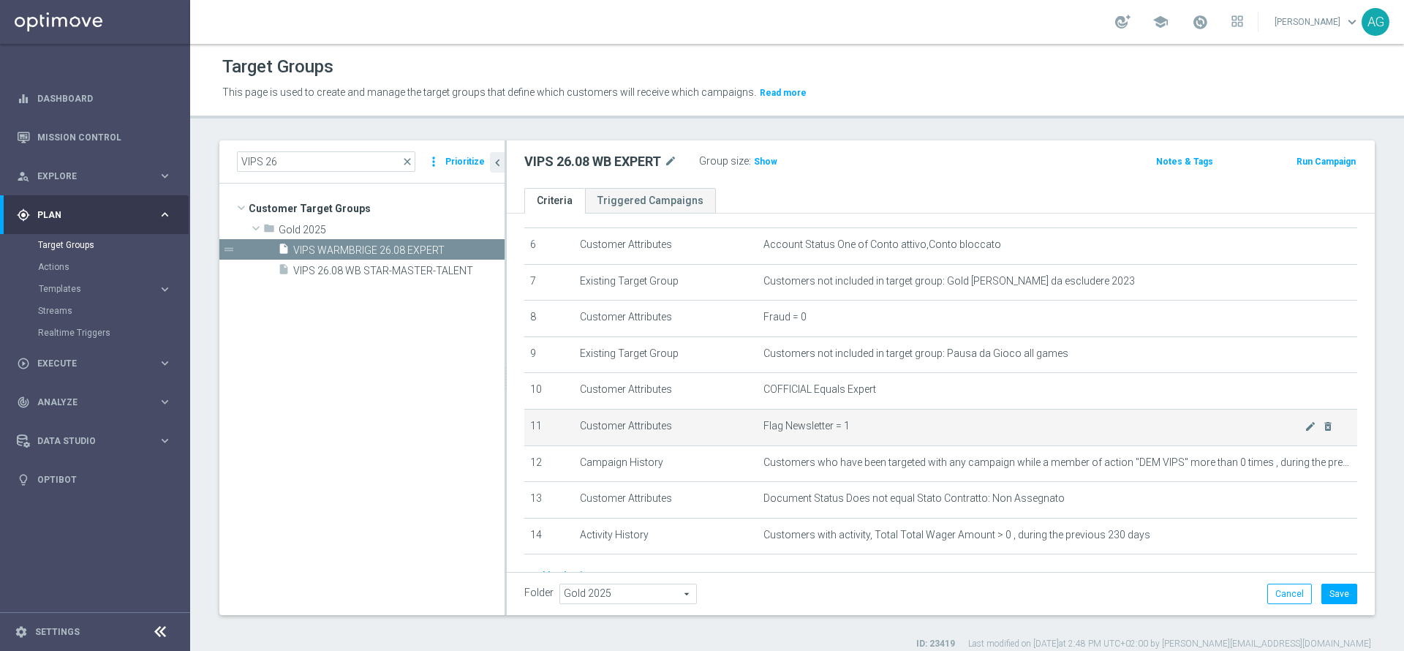
scroll to position [186, 0]
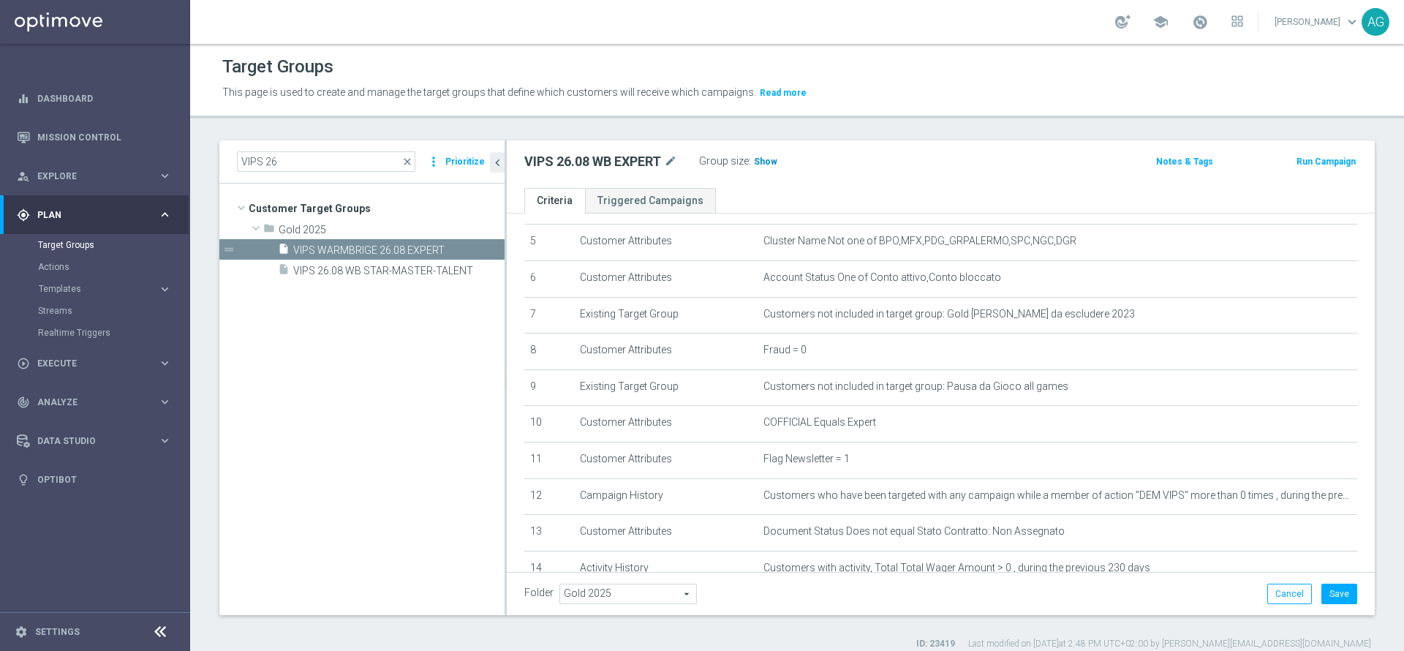
click at [771, 165] on span "Show" at bounding box center [765, 161] width 23 height 10
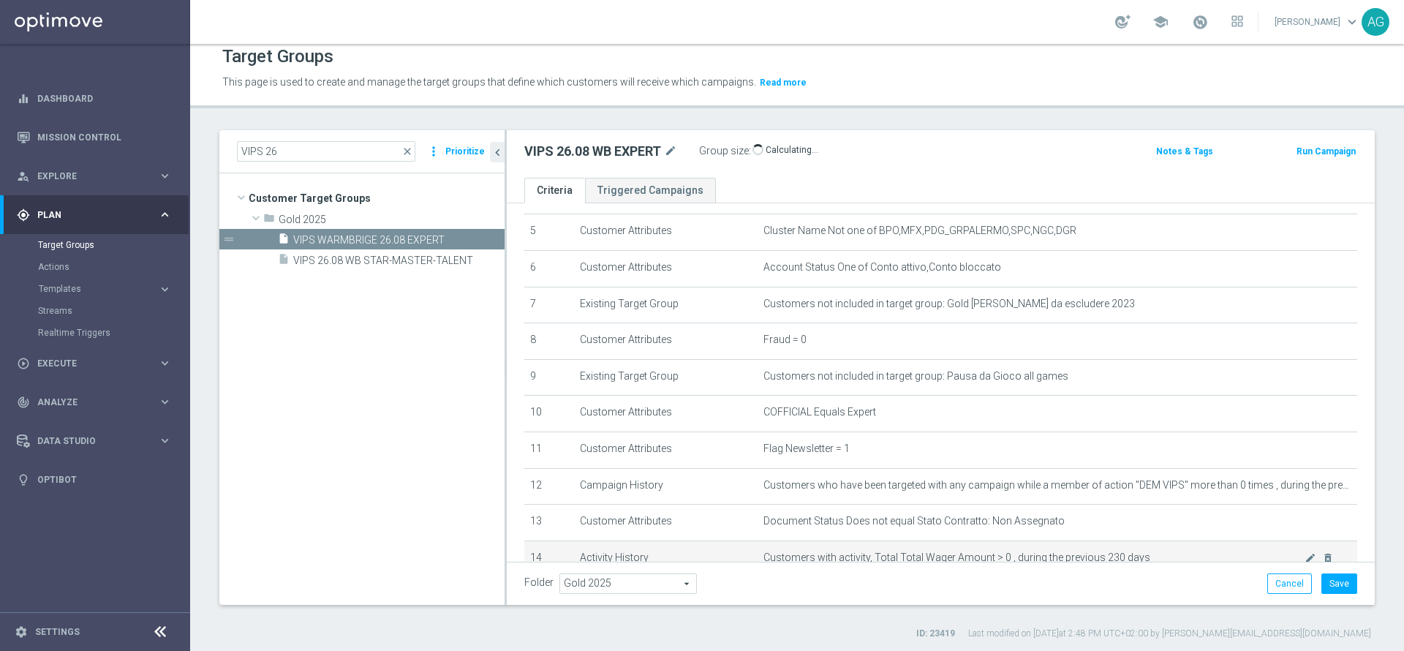
scroll to position [13, 0]
click at [320, 250] on div "insert_drive_file VIPS 26.08 WB STAR-MASTER-TALENT" at bounding box center [375, 256] width 194 height 20
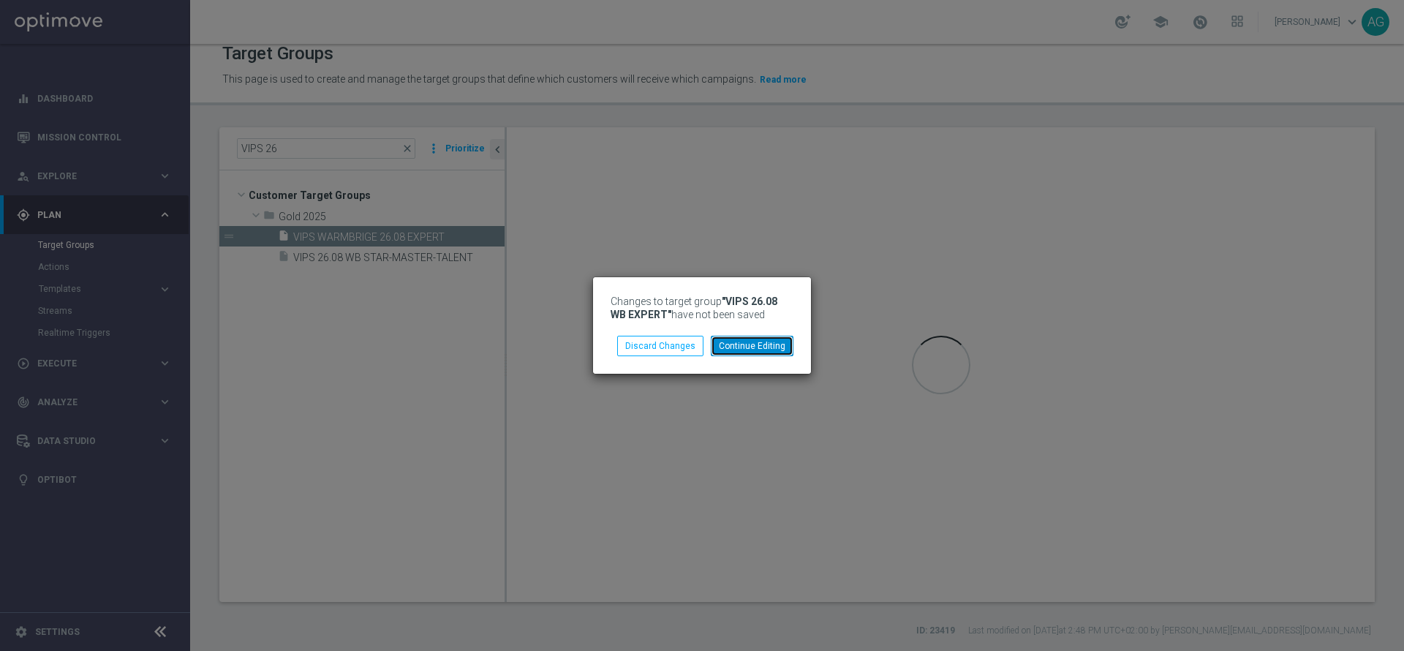
click at [729, 352] on button "Continue Editing" at bounding box center [752, 346] width 83 height 20
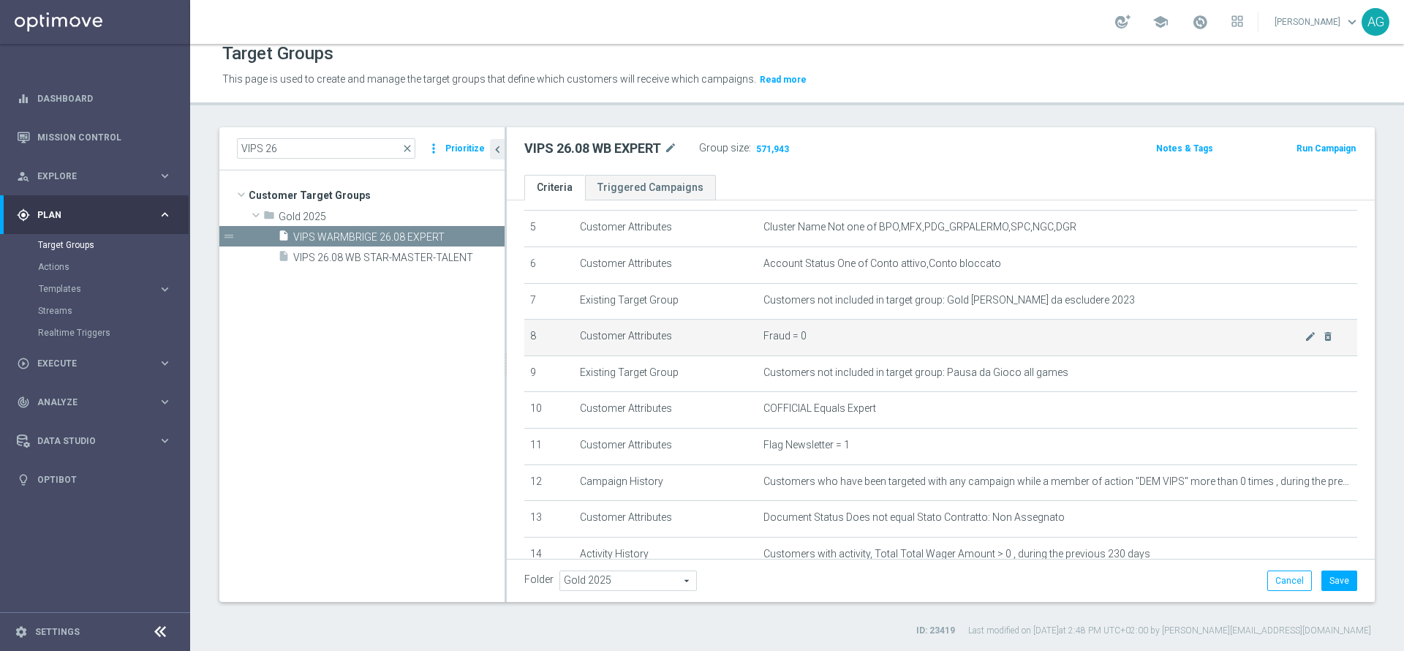
scroll to position [186, 0]
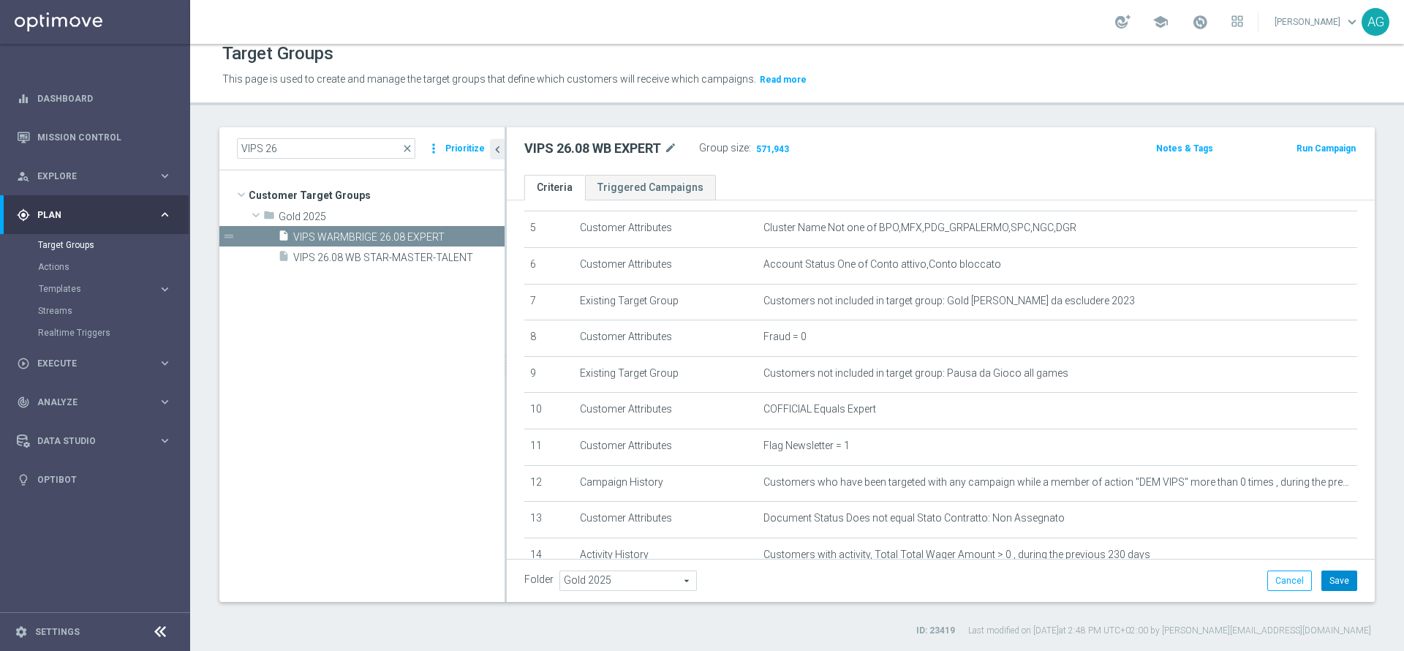
click at [1333, 570] on button "Save" at bounding box center [1339, 580] width 36 height 20
click at [311, 266] on div "insert_drive_file VIPS 26.08 WB STAR-MASTER-TALENT" at bounding box center [391, 256] width 227 height 20
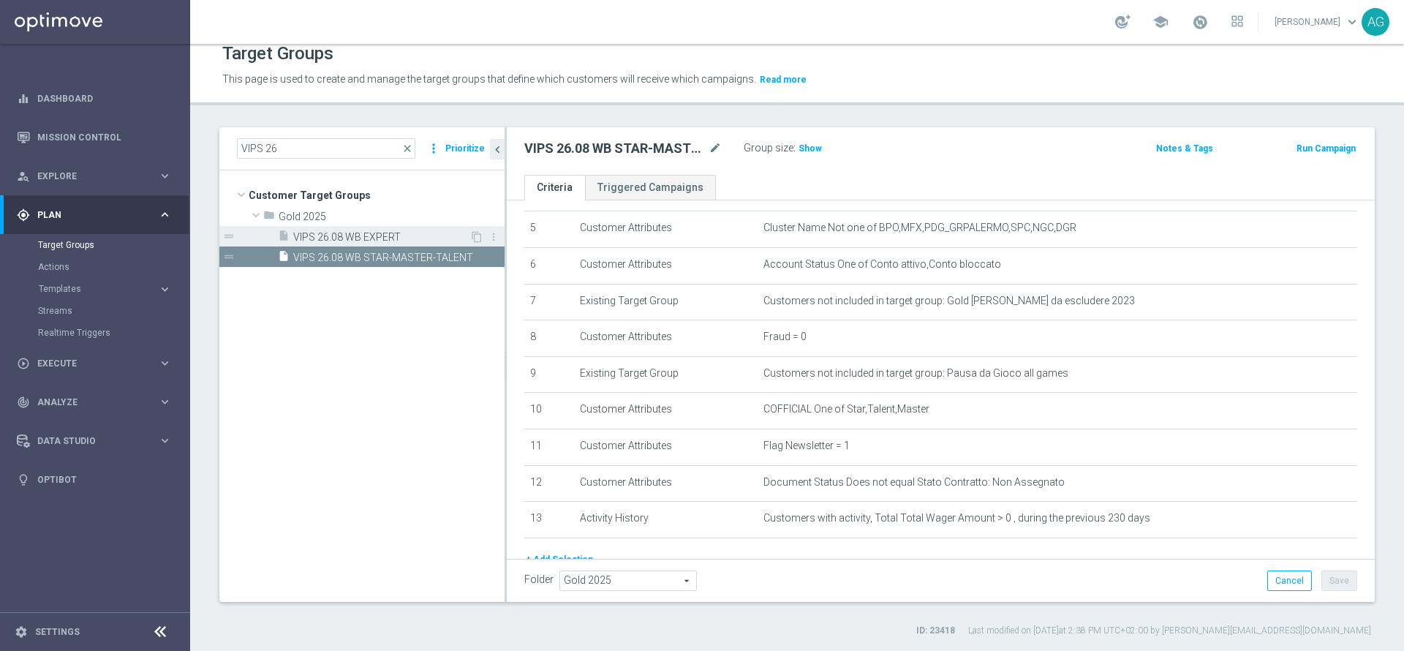
click at [325, 227] on div "insert_drive_file VIPS 26.08 WB EXPERT" at bounding box center [374, 236] width 192 height 20
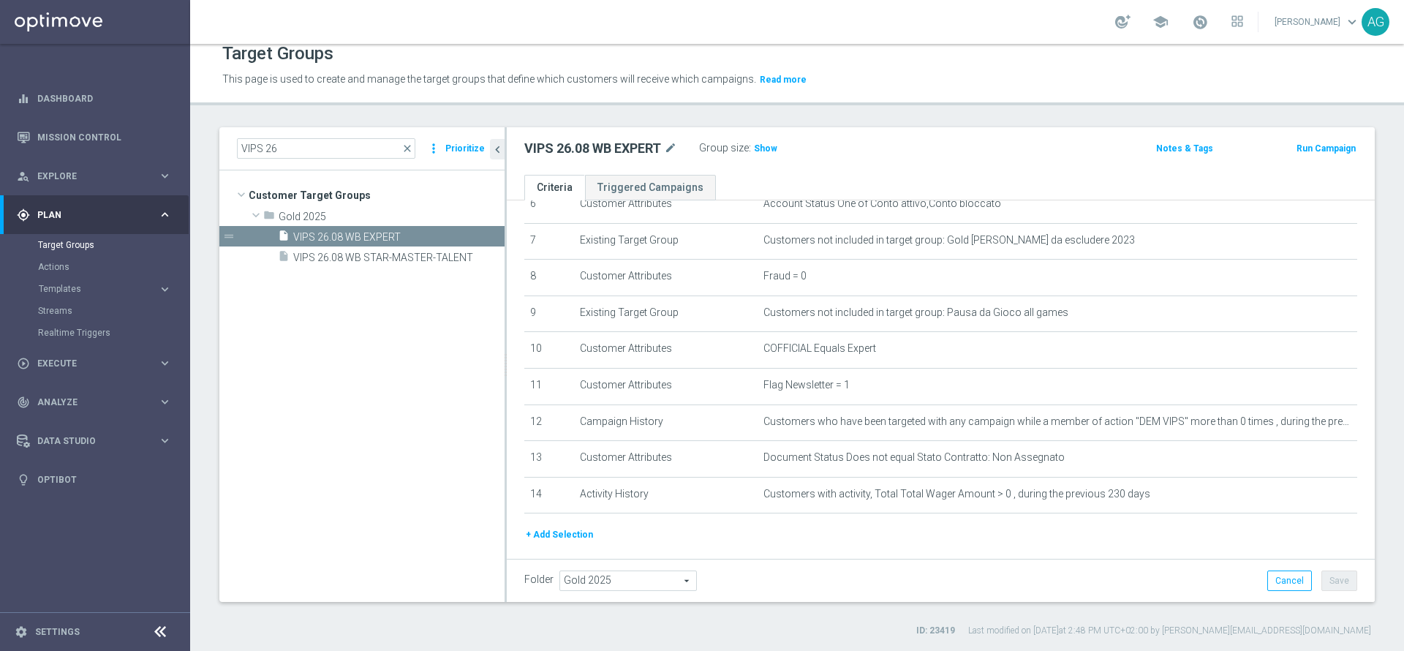
scroll to position [295, 0]
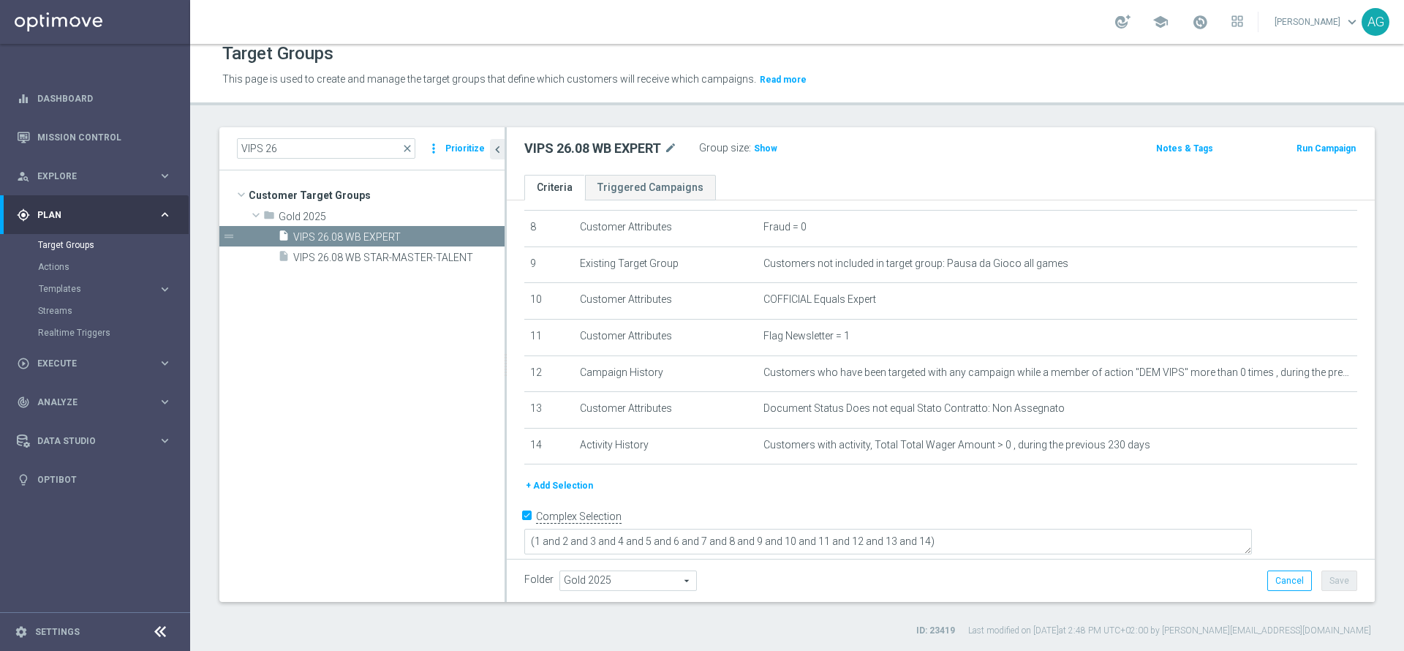
click at [570, 494] on button "+ Add Selection" at bounding box center [559, 485] width 70 height 16
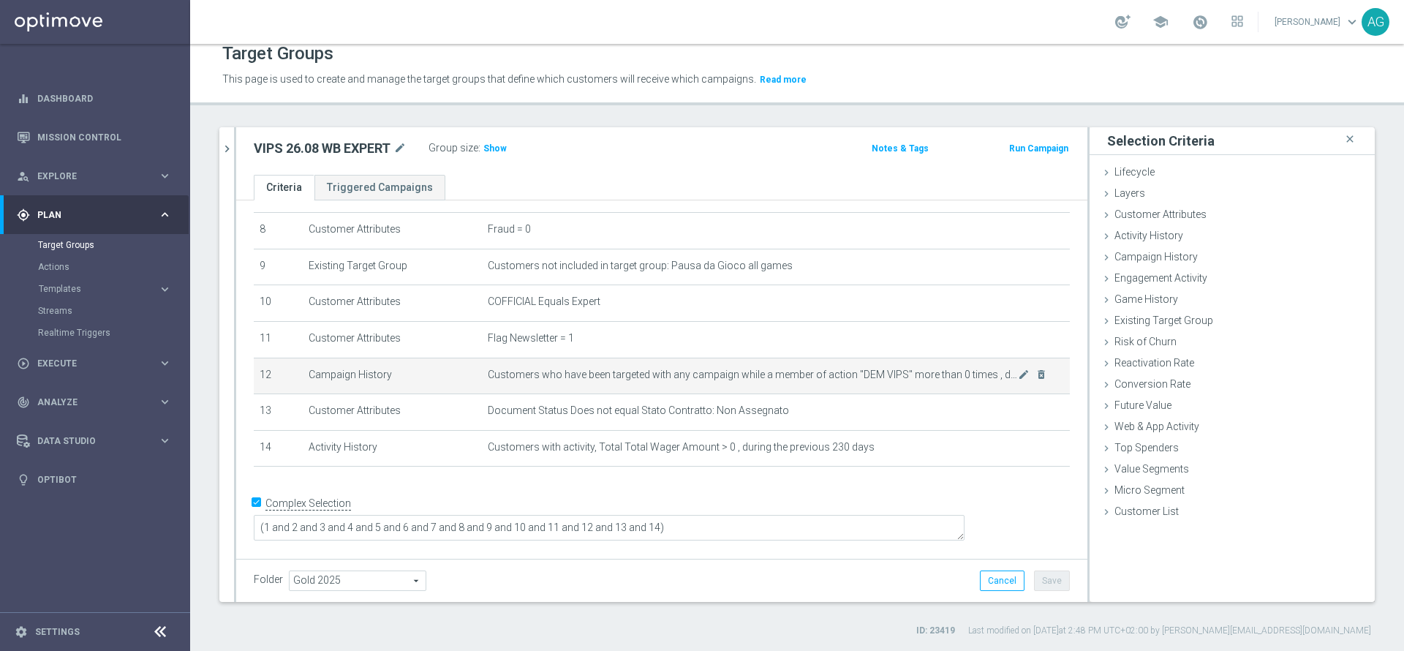
scroll to position [280, 0]
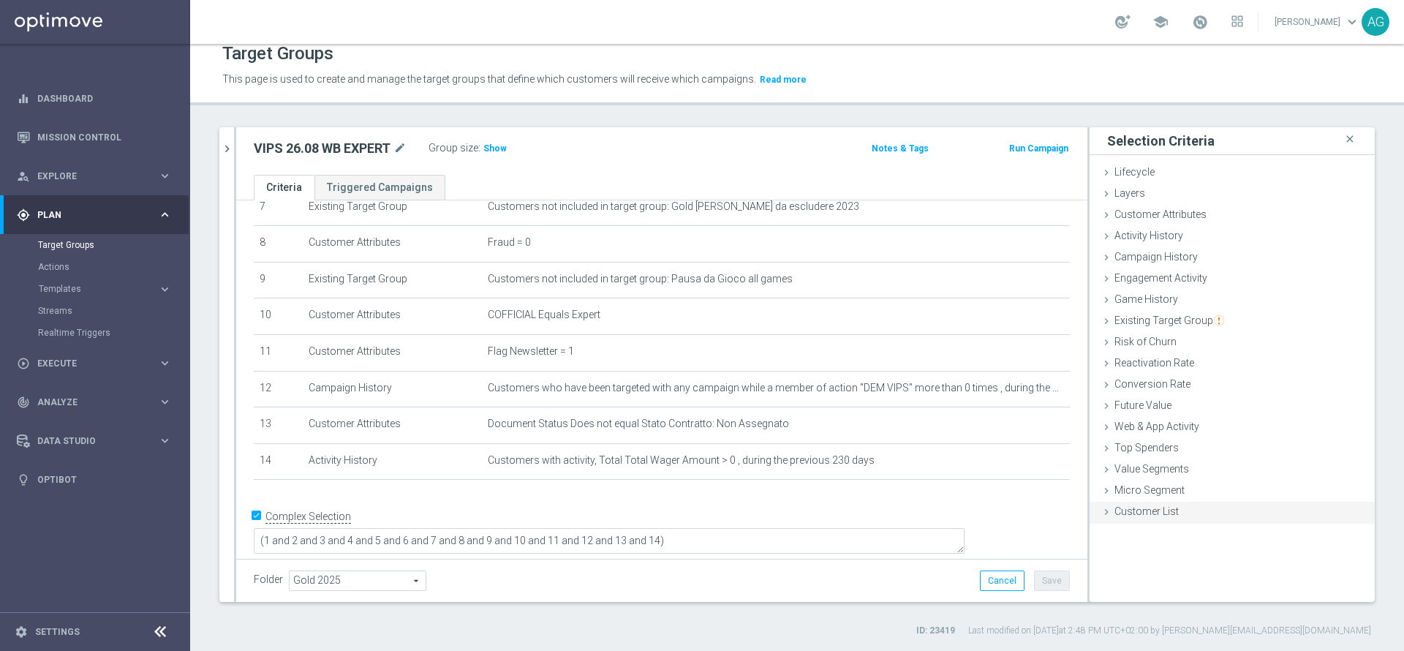
click at [1128, 509] on span "Customer List" at bounding box center [1146, 511] width 64 height 12
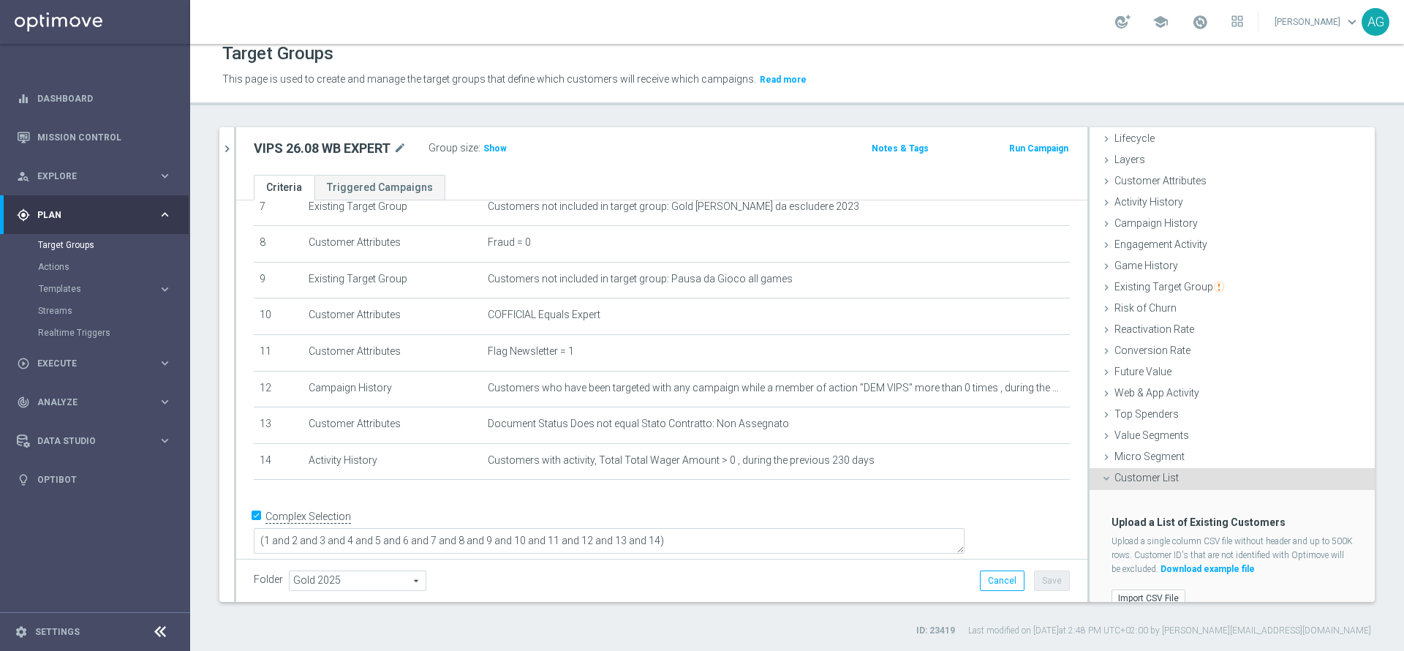
scroll to position [53, 0]
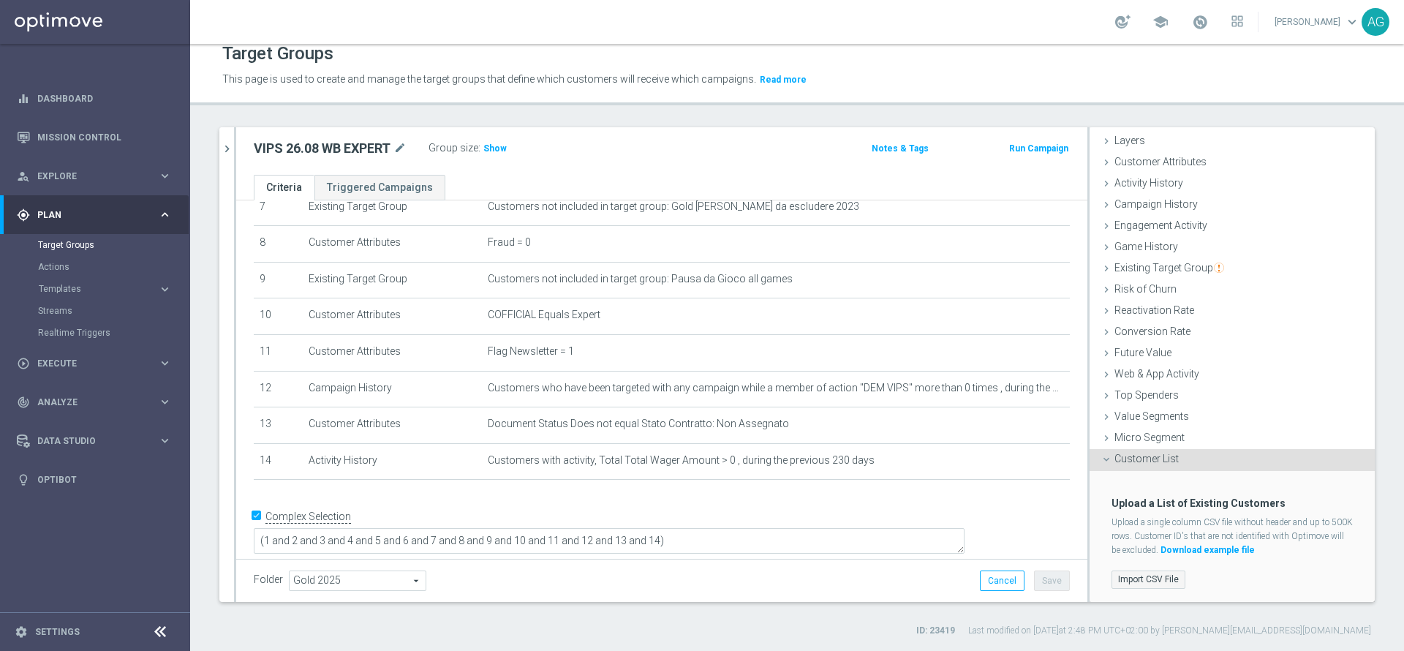
click at [1144, 576] on label "Import CSV File" at bounding box center [1148, 579] width 74 height 18
click at [0, 0] on input "Import CSV File" at bounding box center [0, 0] width 0 height 0
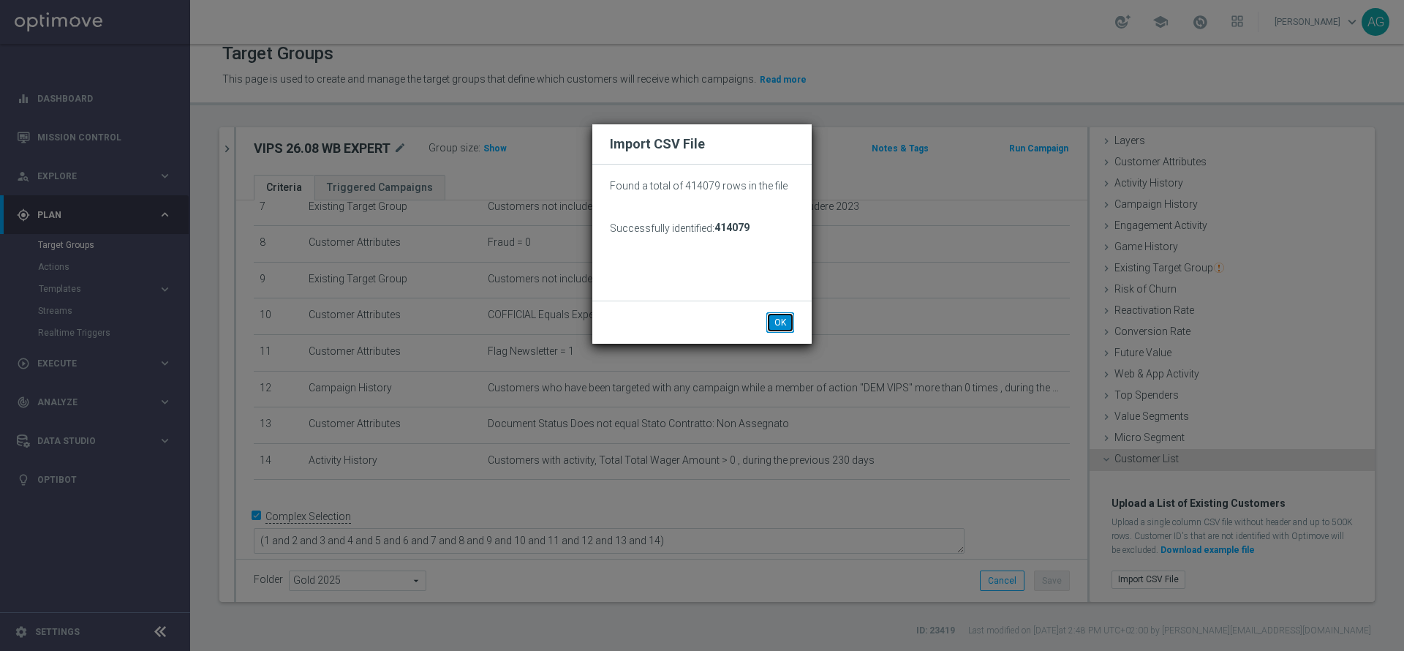
click at [786, 320] on button "OK" at bounding box center [780, 322] width 28 height 20
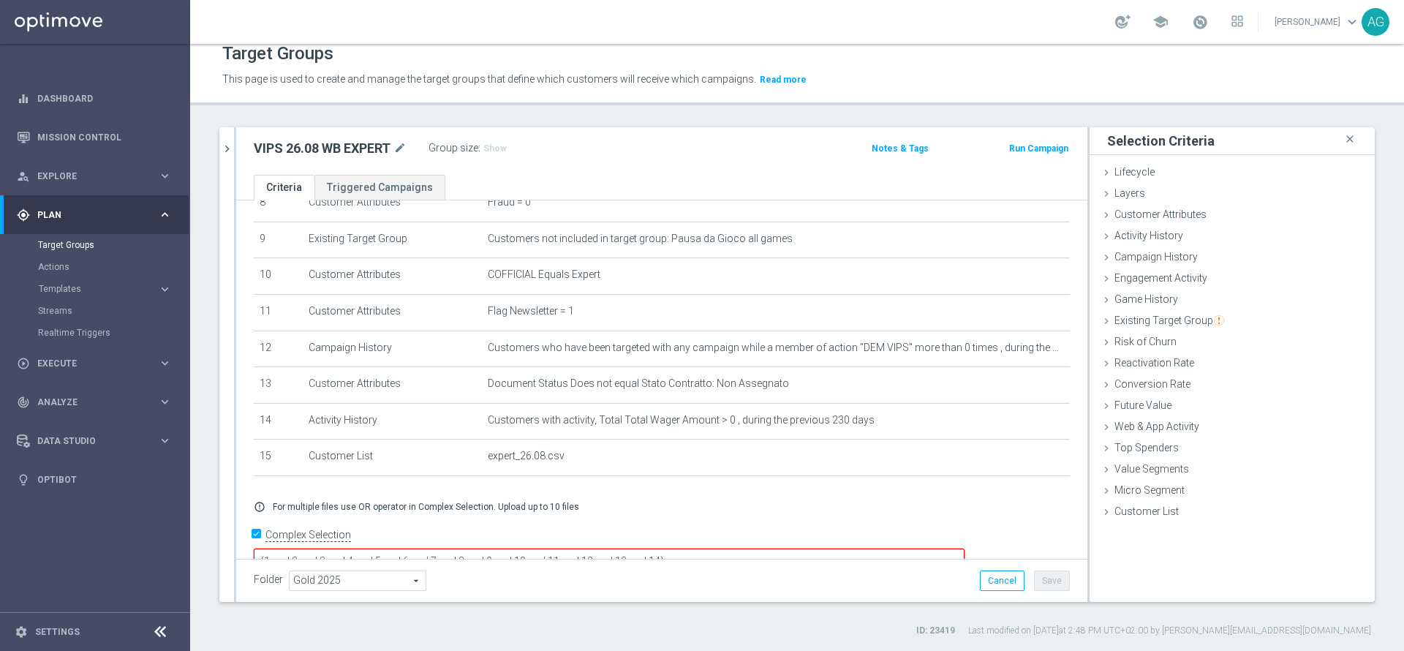
scroll to position [341, 0]
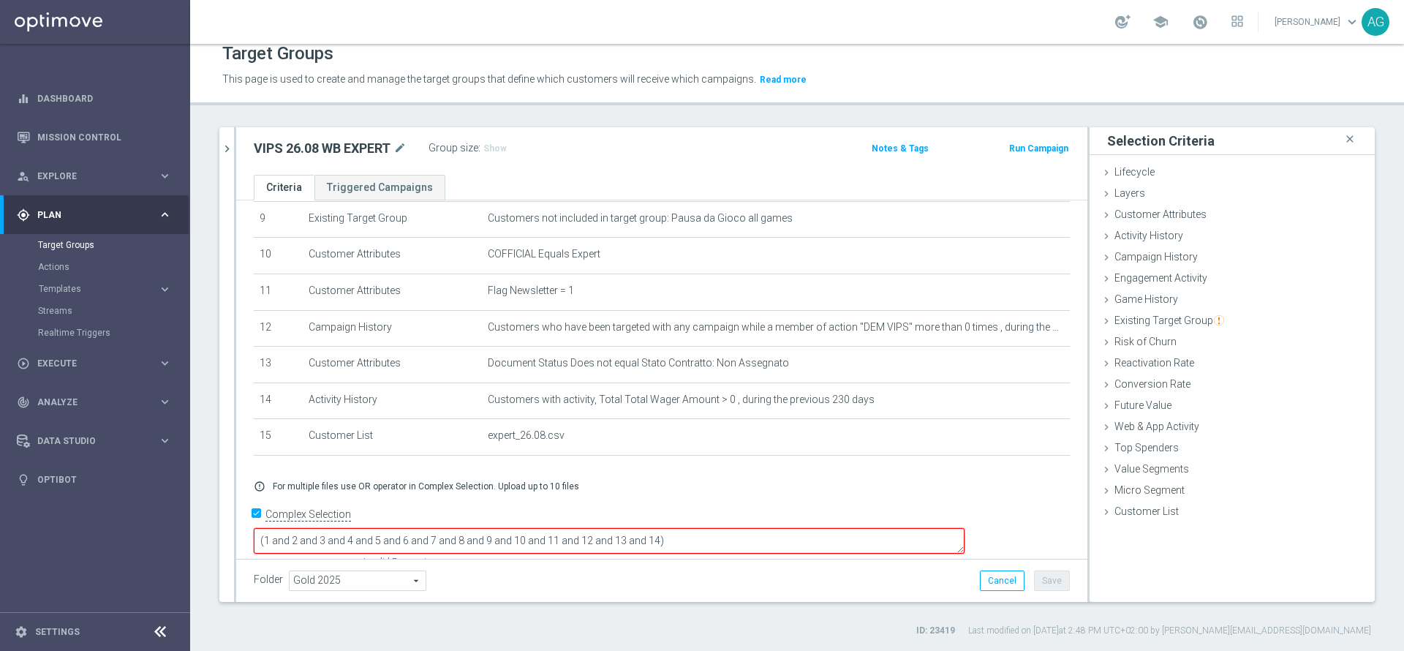
click at [764, 528] on textarea "(1 and 2 and 3 and 4 and 5 and 6 and 7 and 8 and 9 and 10 and 11 and 12 and 13 …" at bounding box center [609, 541] width 711 height 26
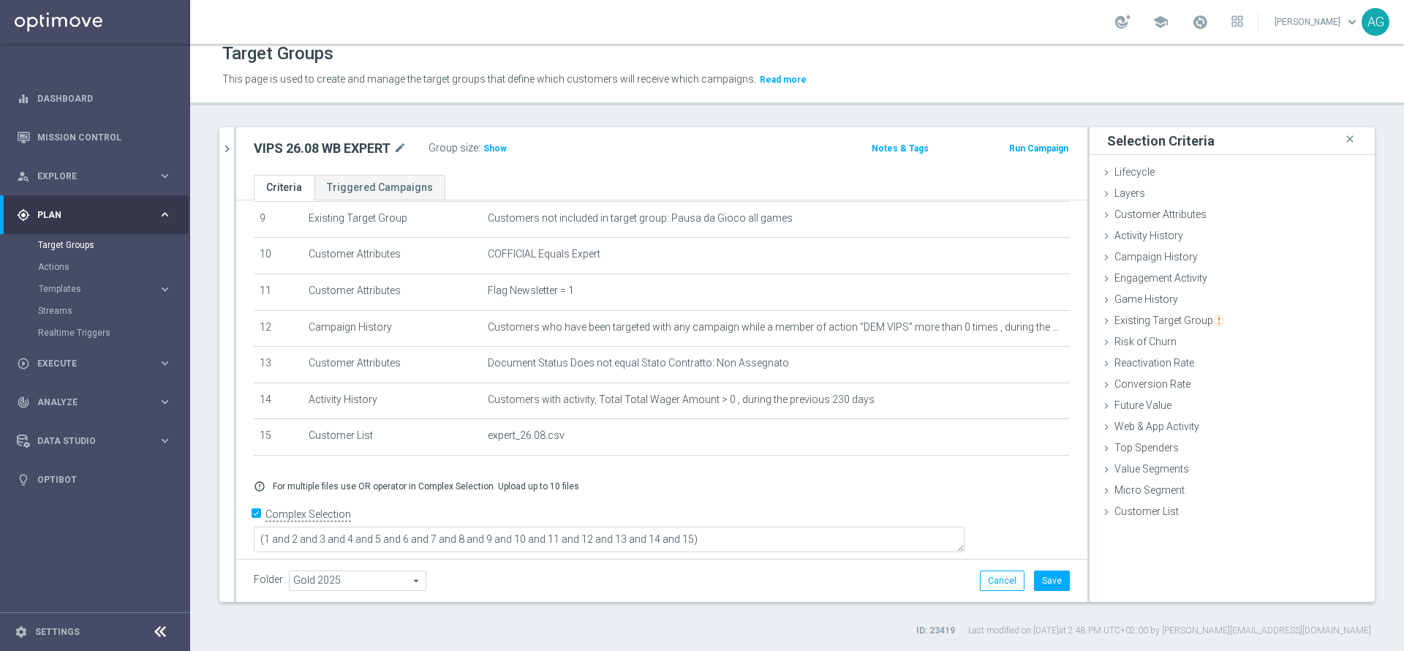
click at [748, 469] on div "# Selection Type Criteria delete_forever 1 Customer Attributes Flag Privacy = 1…" at bounding box center [662, 172] width 838 height 591
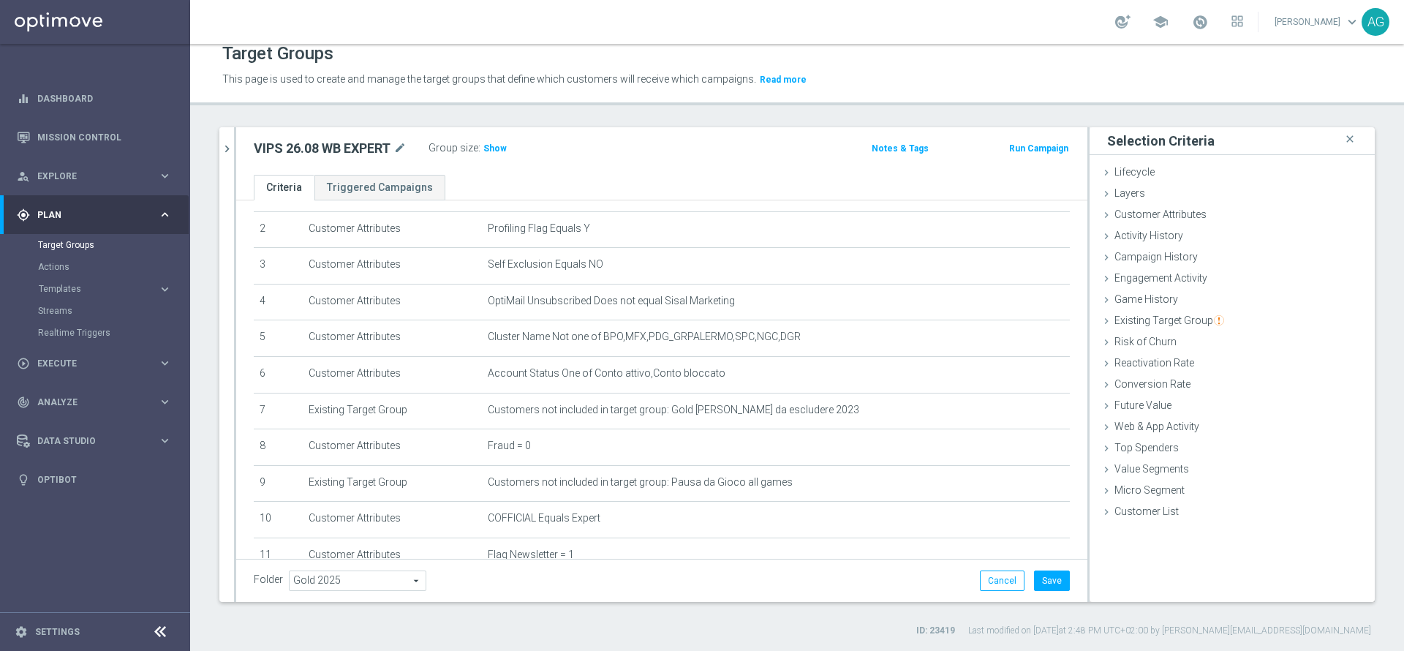
scroll to position [0, 0]
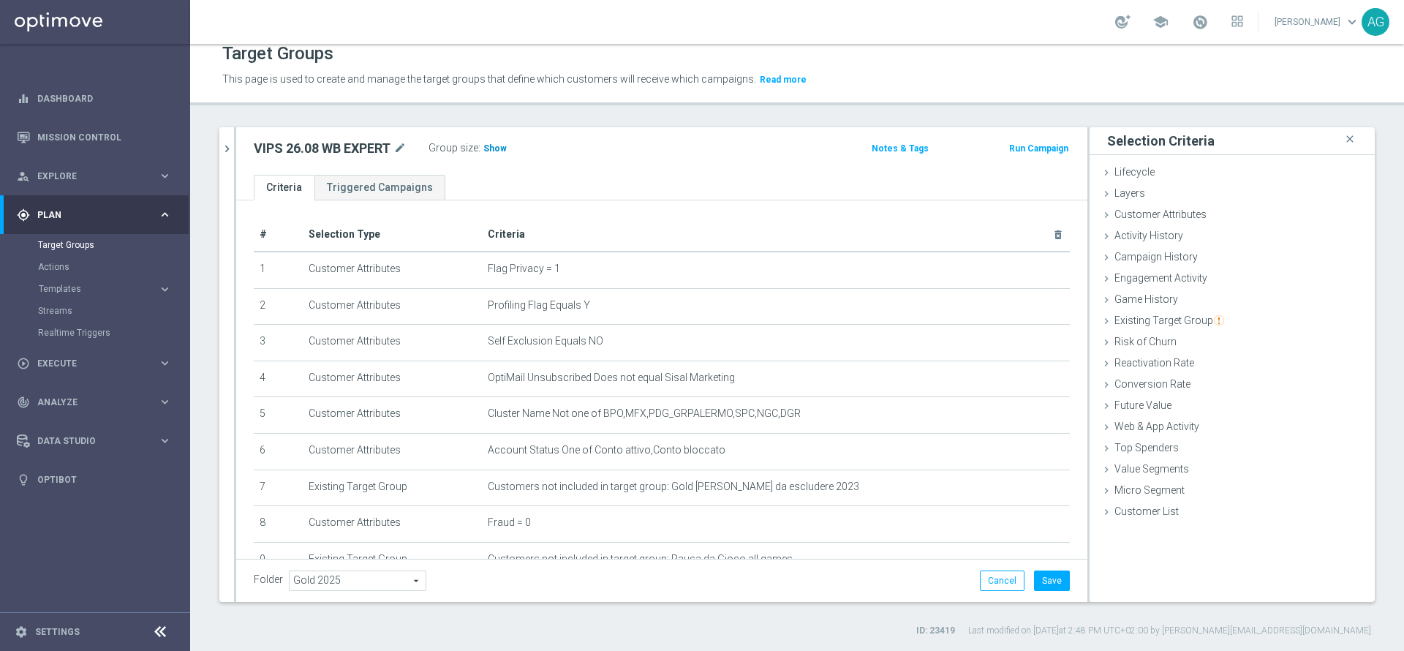
click at [499, 150] on span "Show" at bounding box center [494, 148] width 23 height 10
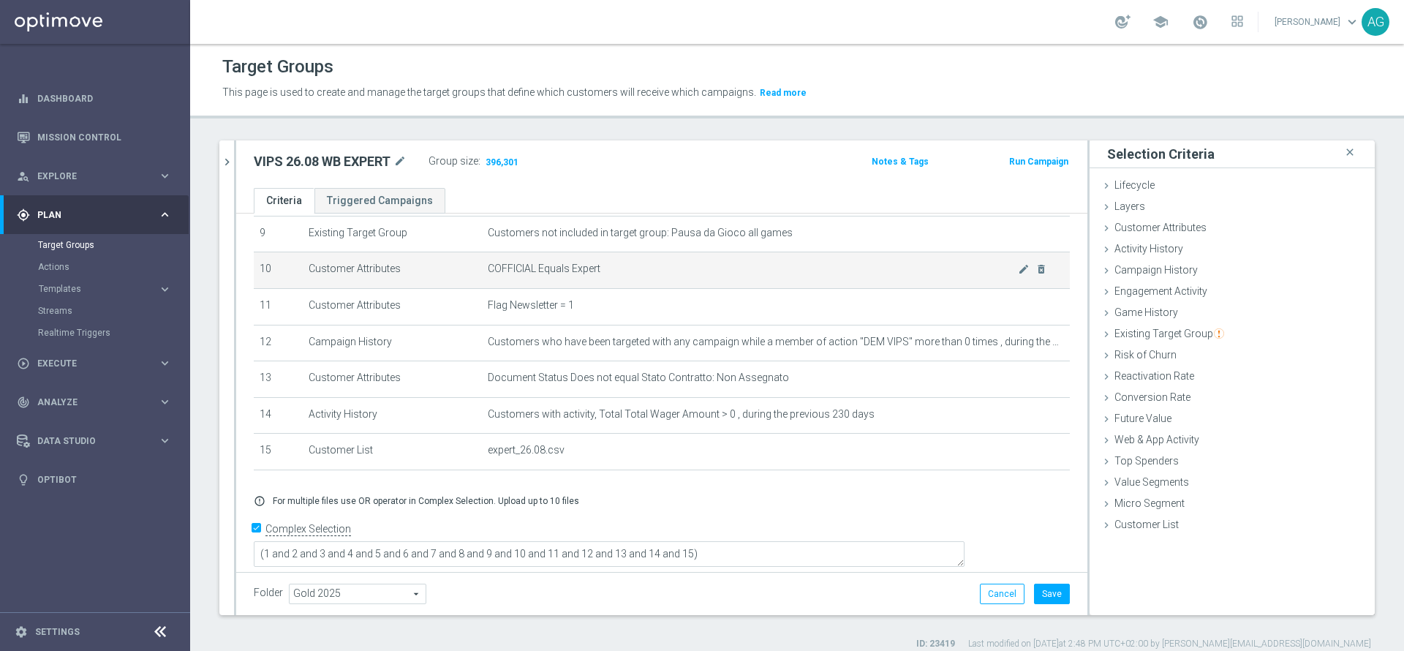
scroll to position [13, 0]
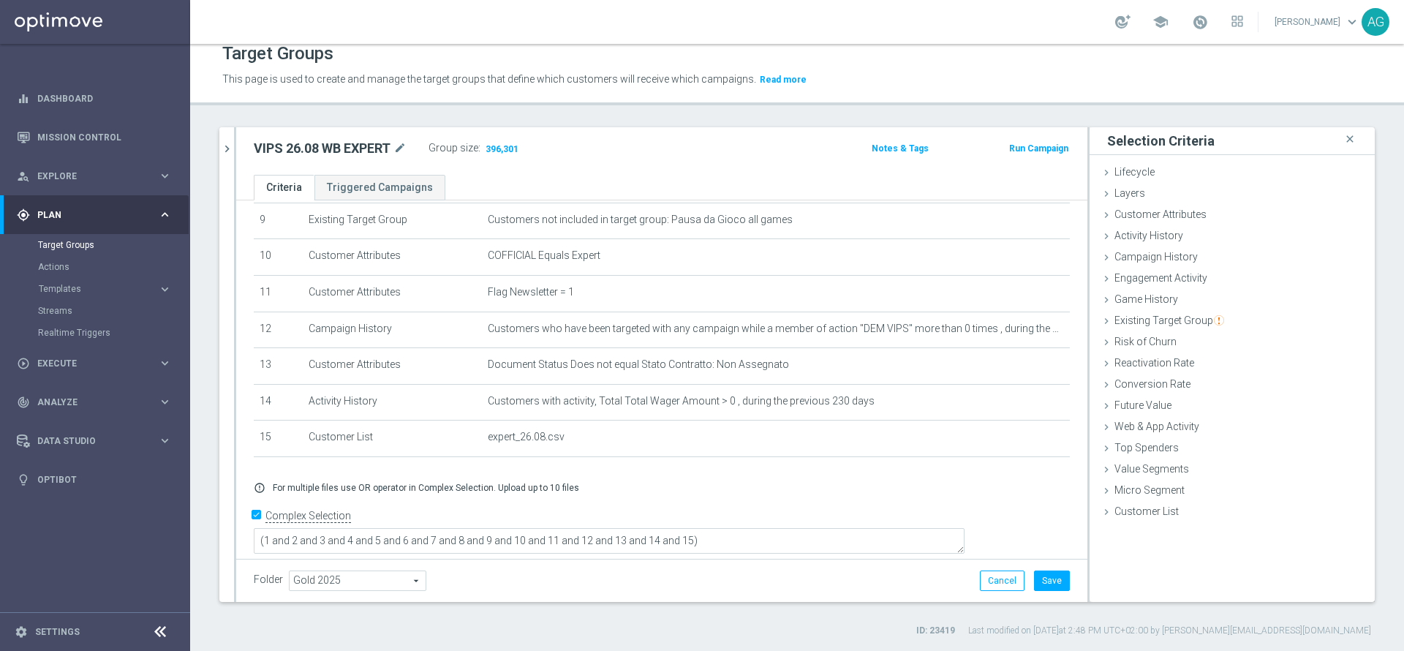
click at [639, 170] on div "VIPS 26.08 WB EXPERT mode_edit Group size : 396,301 Notes & Tags Run Campaign" at bounding box center [661, 151] width 851 height 48
click at [1039, 590] on button "Save" at bounding box center [1052, 580] width 36 height 20
click at [226, 159] on button "chevron_right" at bounding box center [226, 148] width 15 height 43
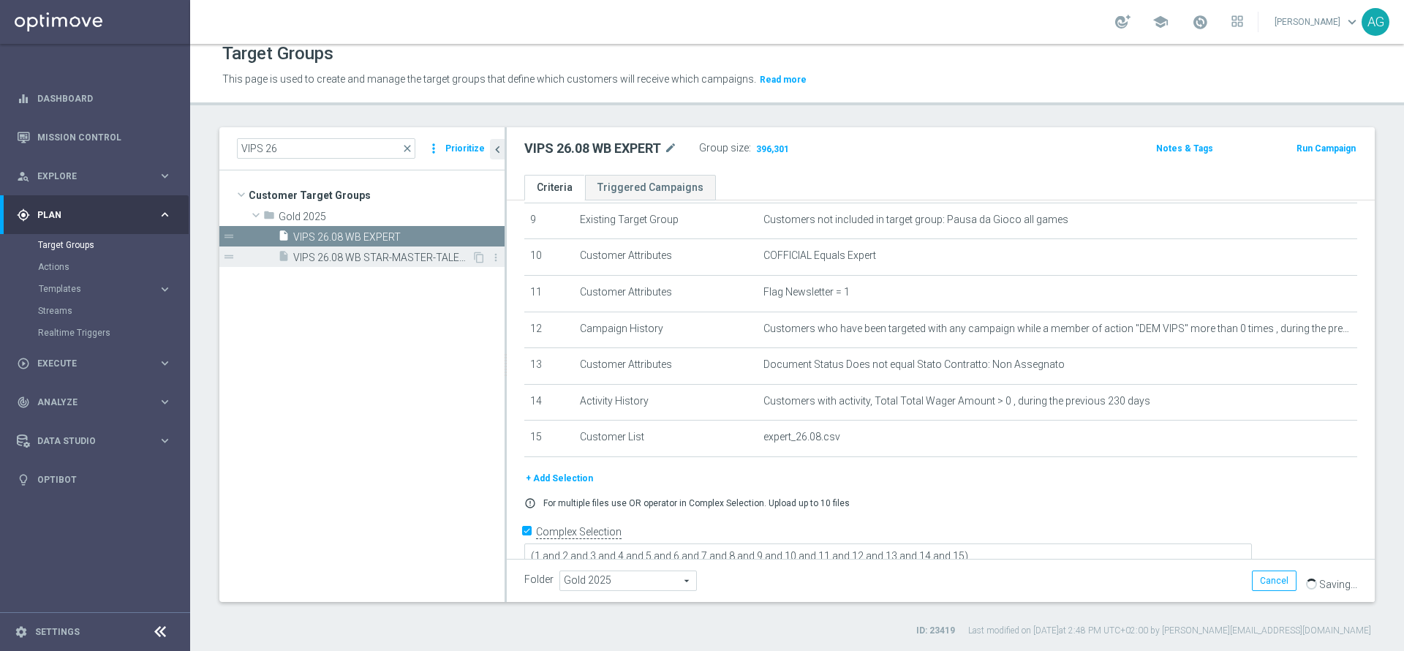
click at [304, 257] on span "VIPS 26.08 WB STAR-MASTER-TALENT" at bounding box center [382, 258] width 178 height 12
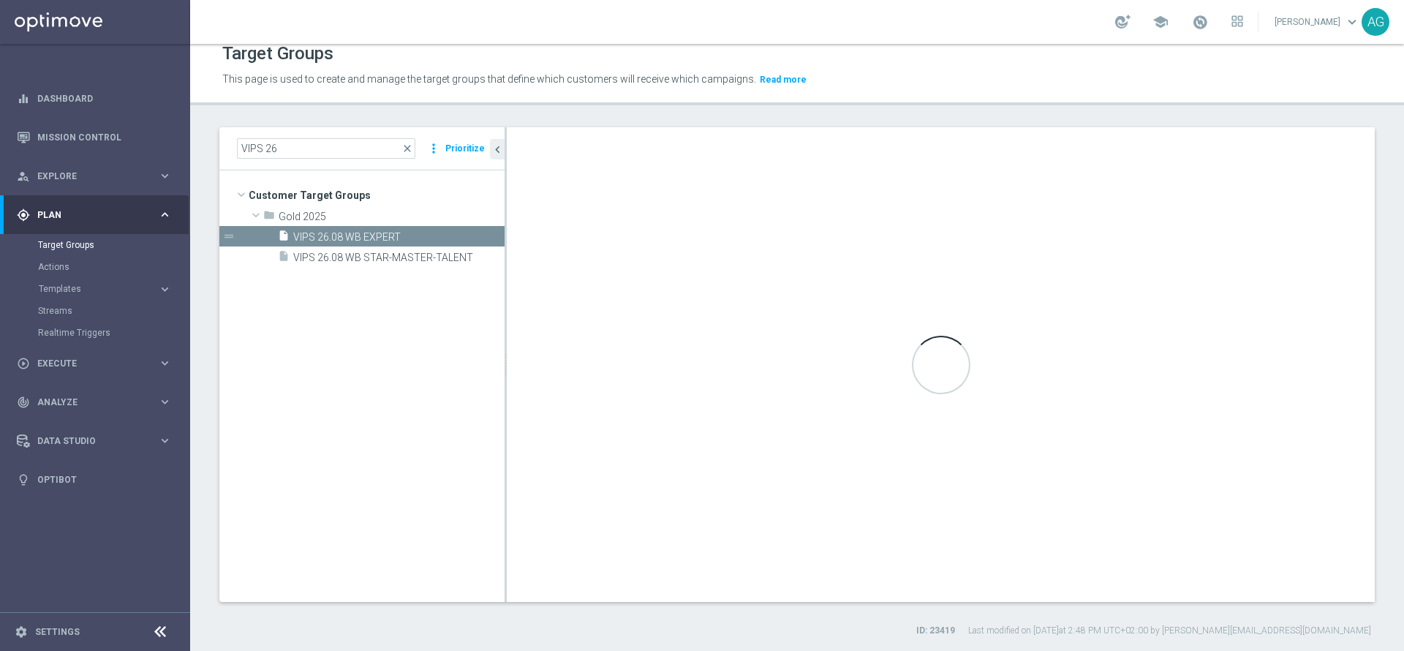
click at [447, 267] on tree-viewport "Customer Target Groups library_add create_new_folder folder" at bounding box center [361, 385] width 285 height 431
click at [365, 263] on span "VIPS 26.08 WB STAR-MASTER-TALENT" at bounding box center [382, 258] width 178 height 12
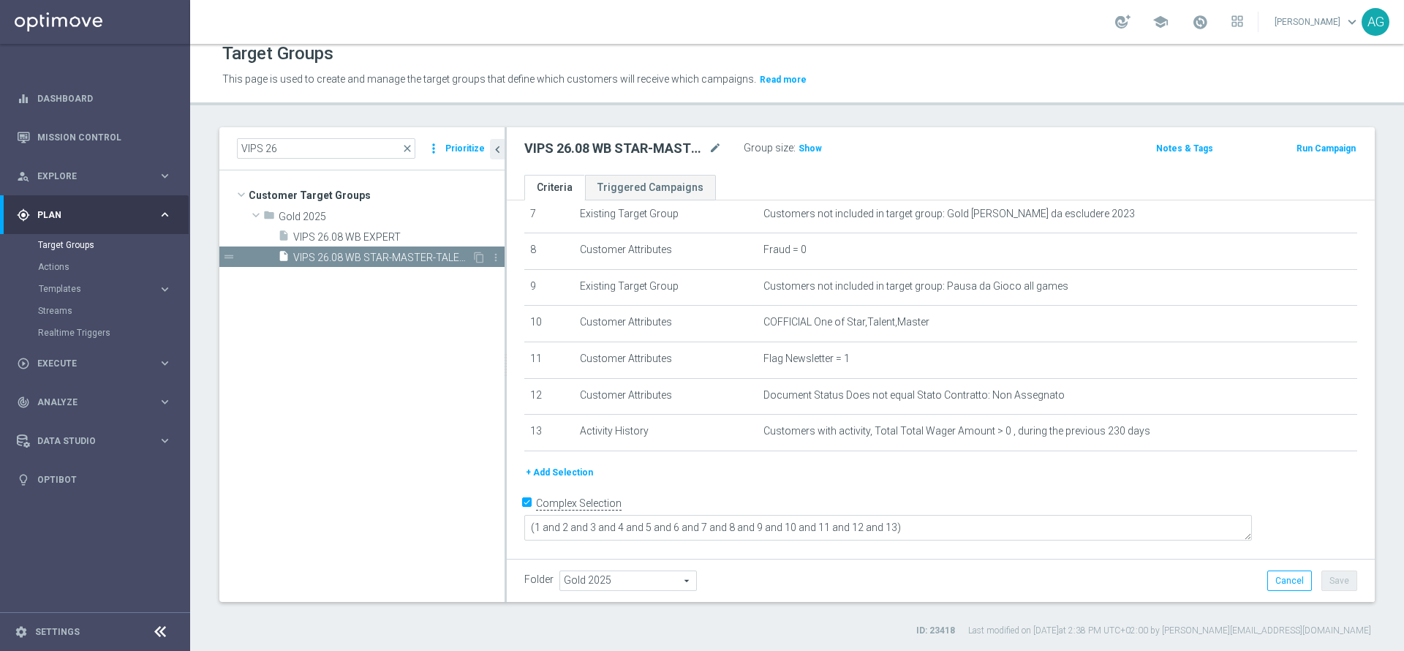
scroll to position [259, 0]
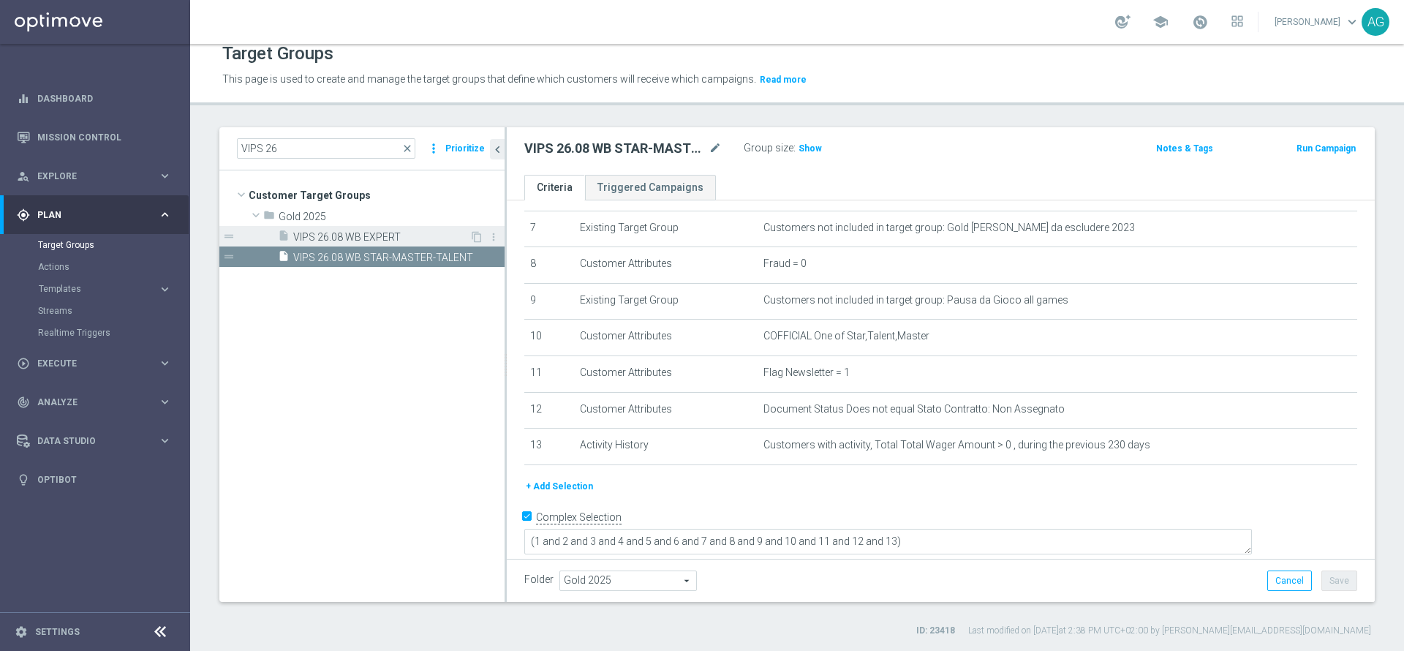
click at [344, 235] on span "VIPS 26.08 WB EXPERT" at bounding box center [381, 237] width 176 height 12
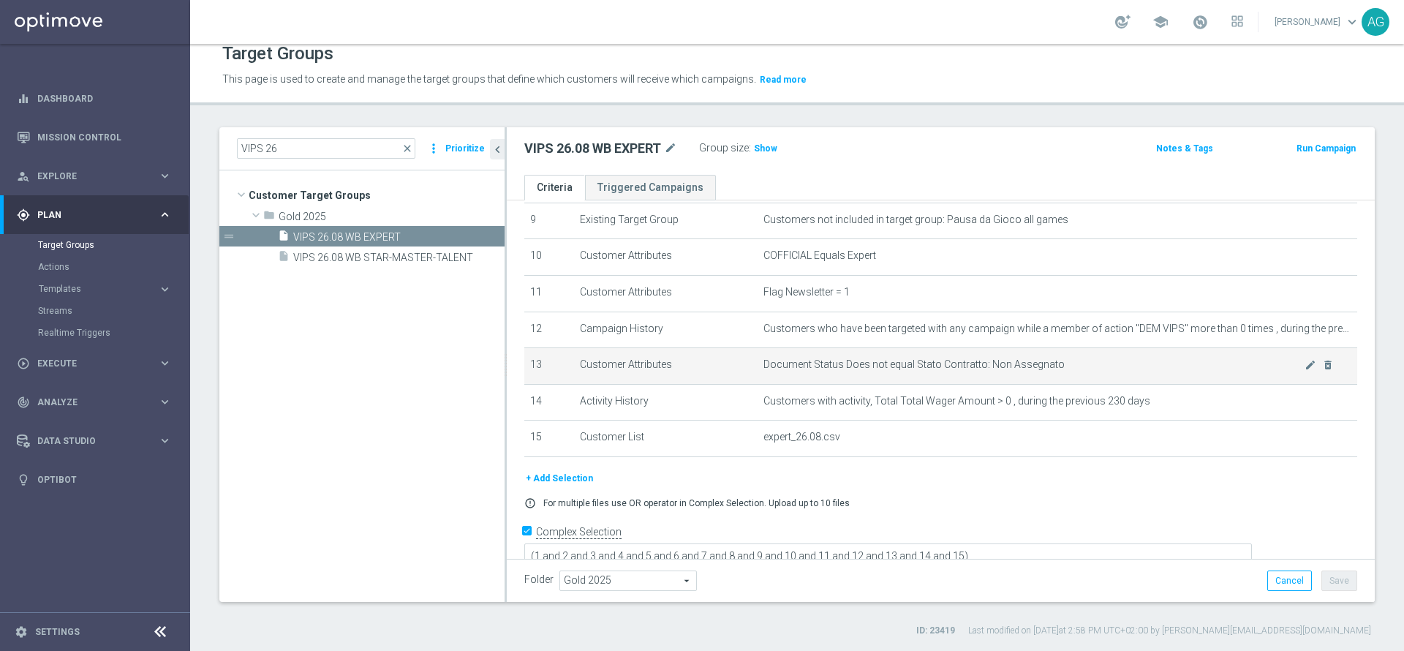
scroll to position [355, 0]
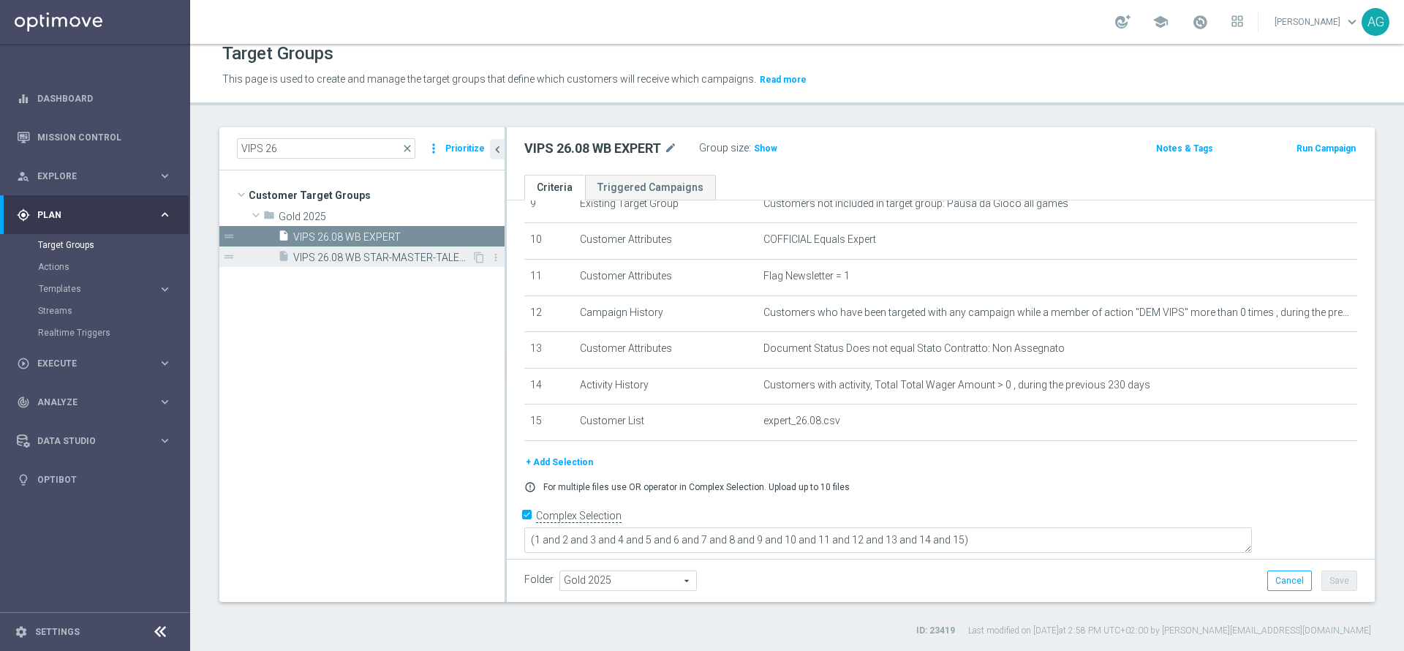
click at [412, 260] on span "VIPS 26.08 WB STAR-MASTER-TALENT" at bounding box center [382, 258] width 178 height 12
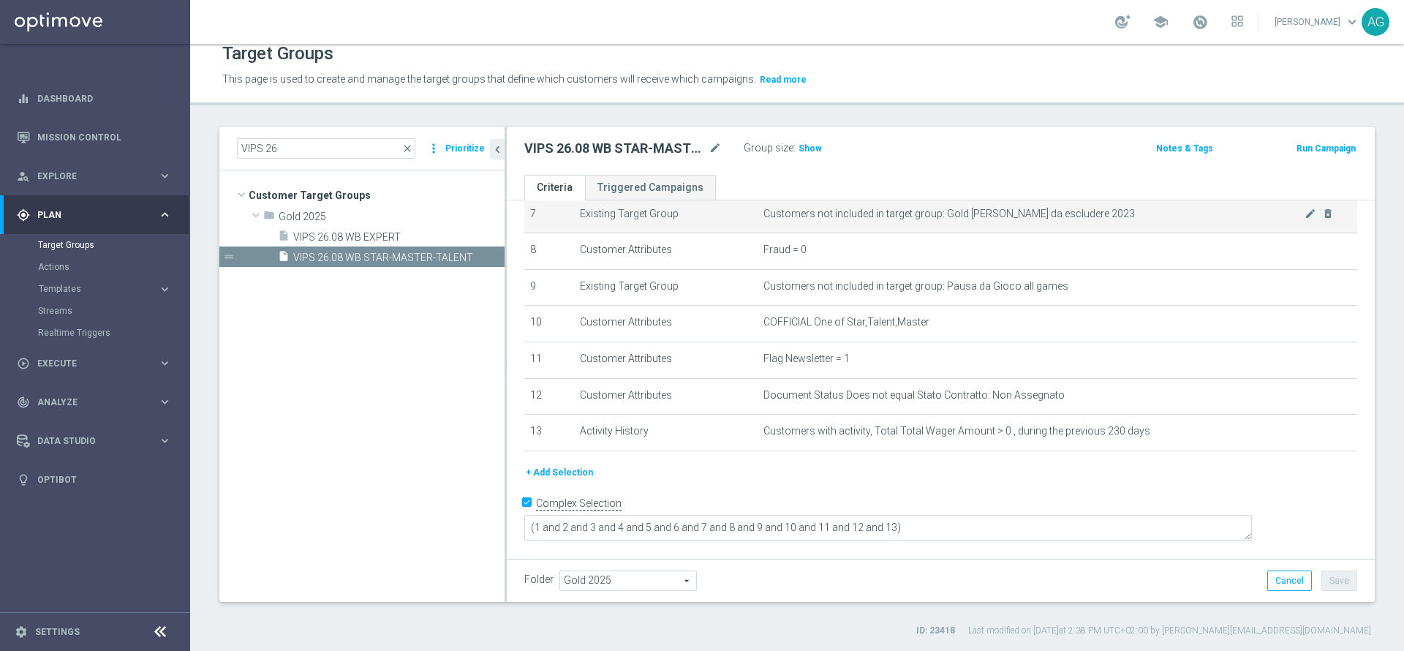
scroll to position [259, 0]
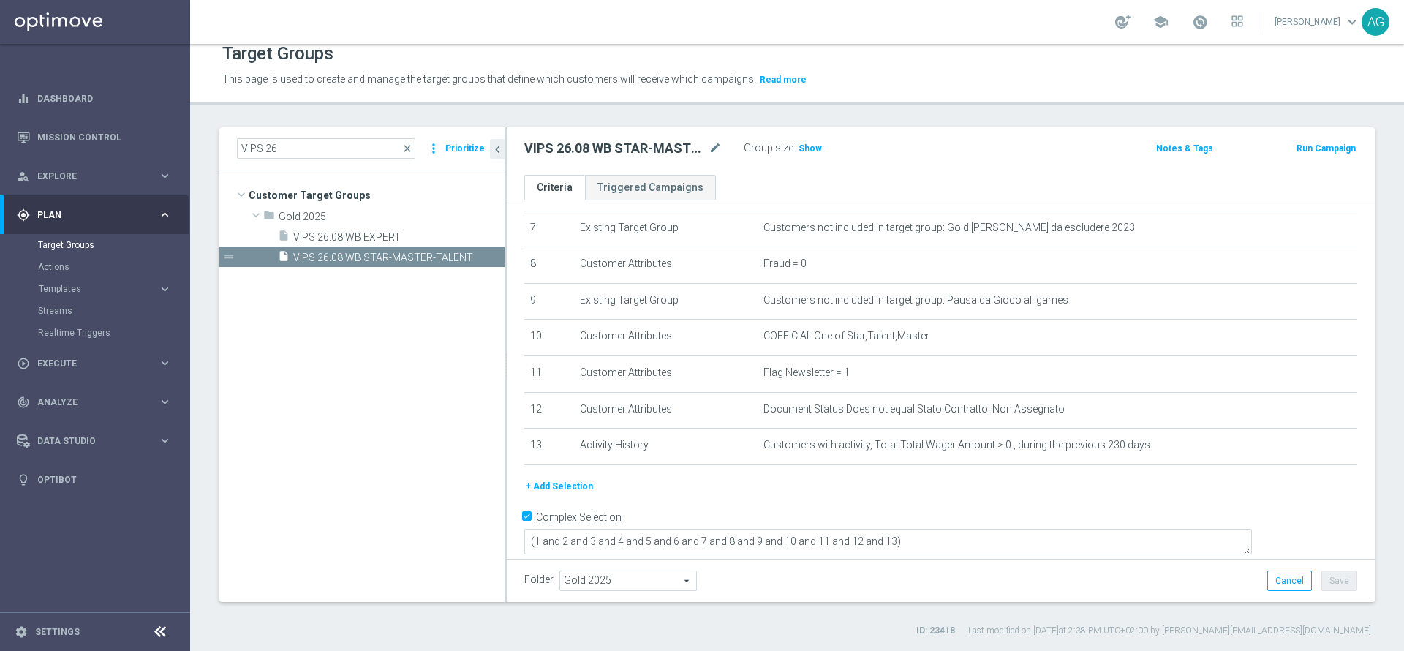
click at [809, 138] on div "Group size : Show" at bounding box center [817, 147] width 146 height 18
click at [807, 156] on h3 "Show" at bounding box center [810, 148] width 26 height 16
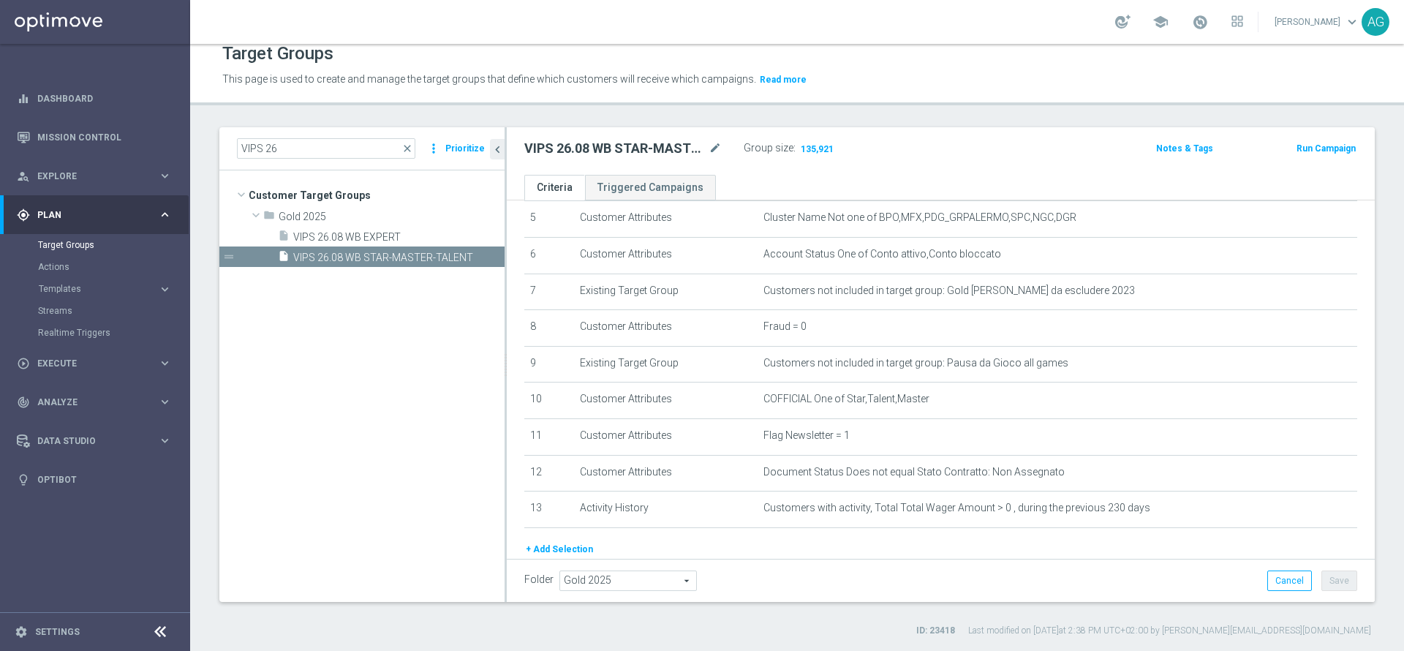
scroll to position [149, 0]
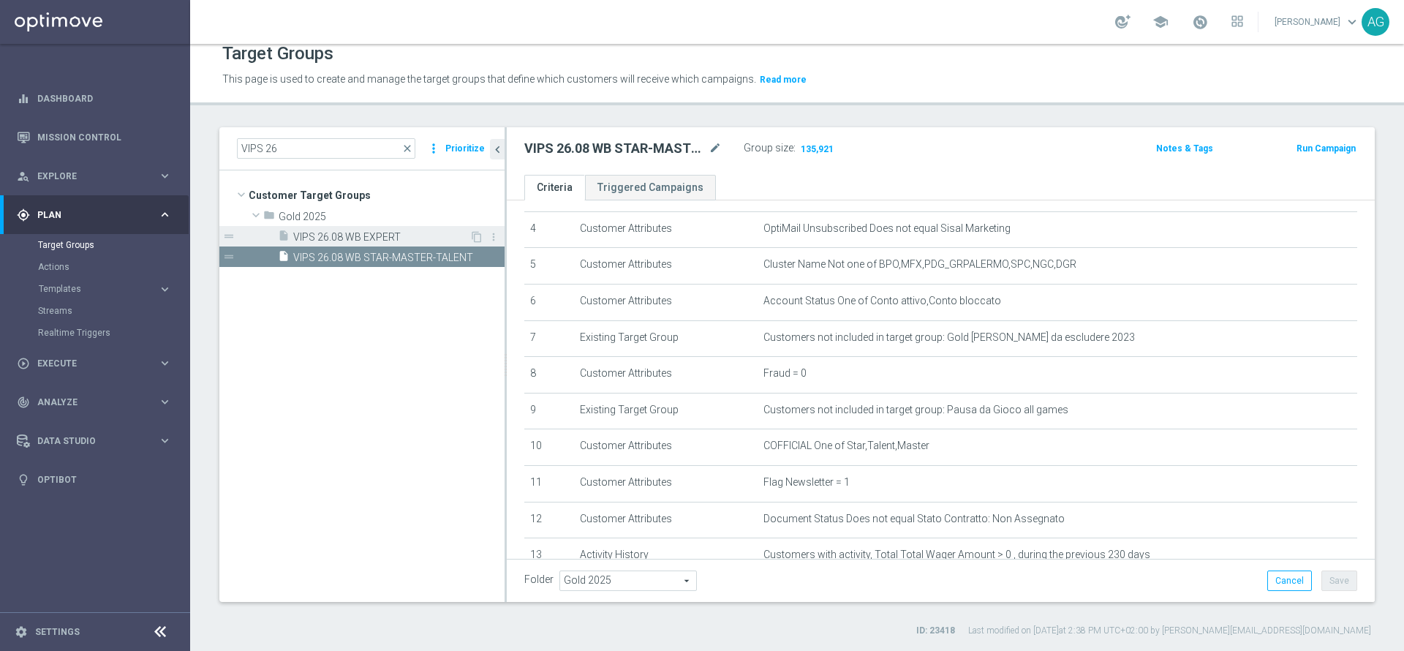
click at [344, 241] on span "VIPS 26.08 WB EXPERT" at bounding box center [381, 237] width 176 height 12
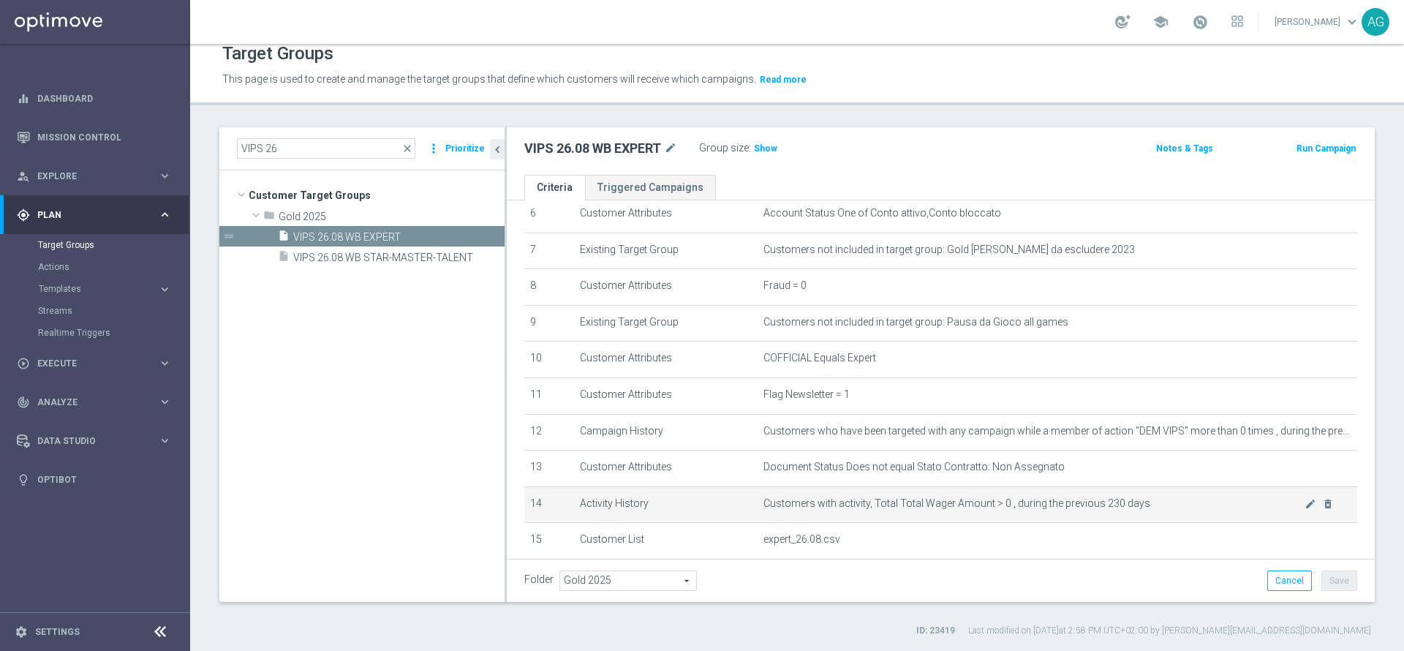
scroll to position [355, 0]
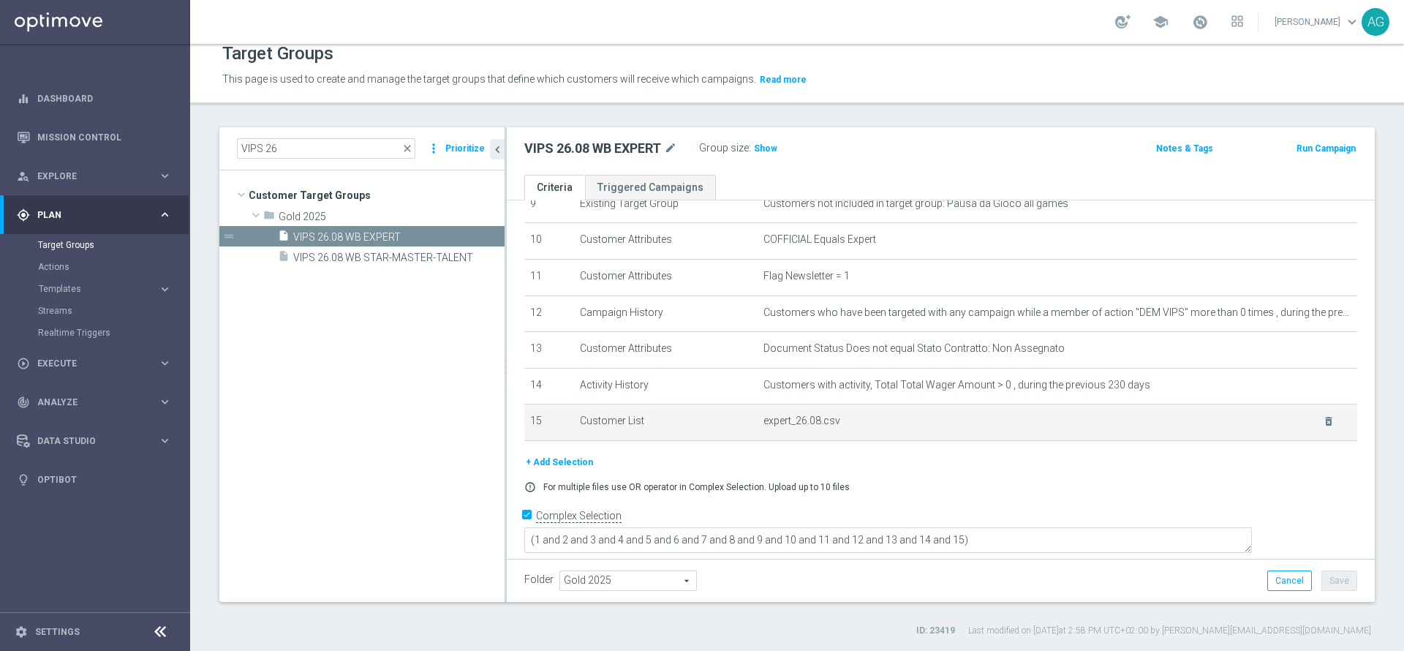
click at [1304, 425] on div "delete_forever" at bounding box center [1319, 421] width 30 height 12
click at [1323, 427] on icon "delete_forever" at bounding box center [1329, 421] width 12 height 12
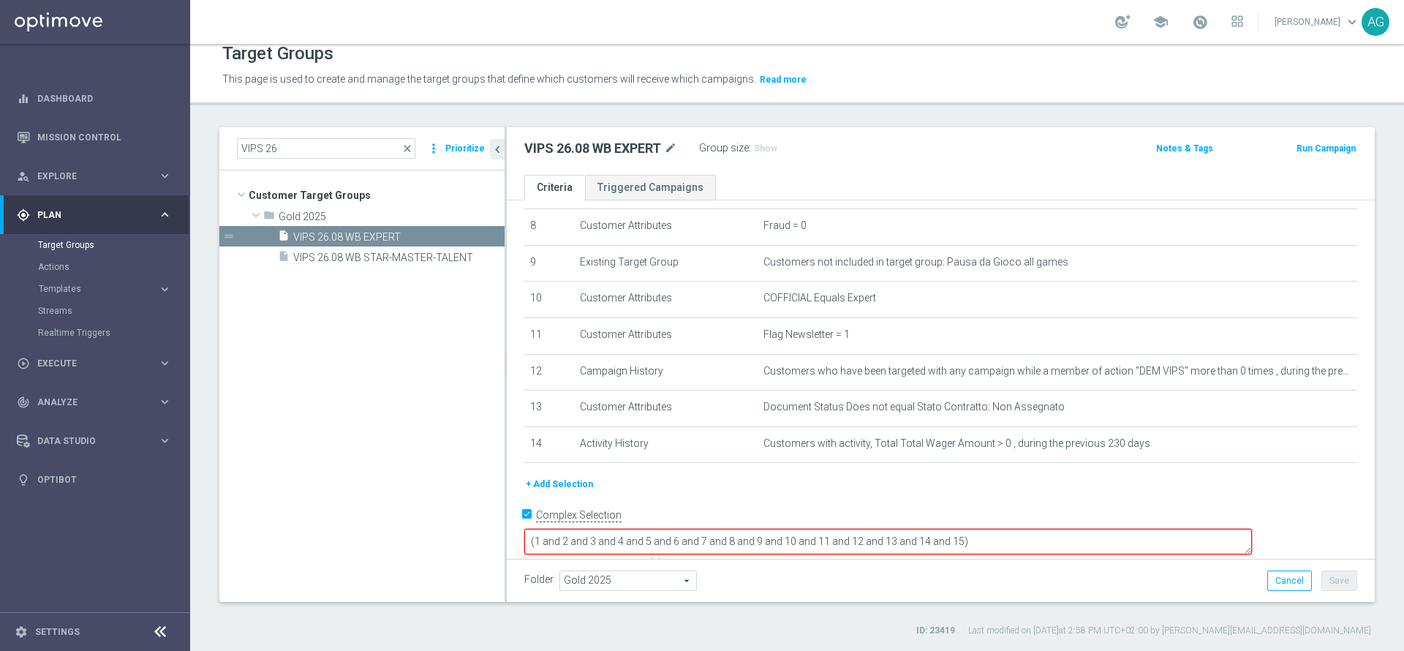
click at [573, 492] on button "+ Add Selection" at bounding box center [559, 484] width 70 height 16
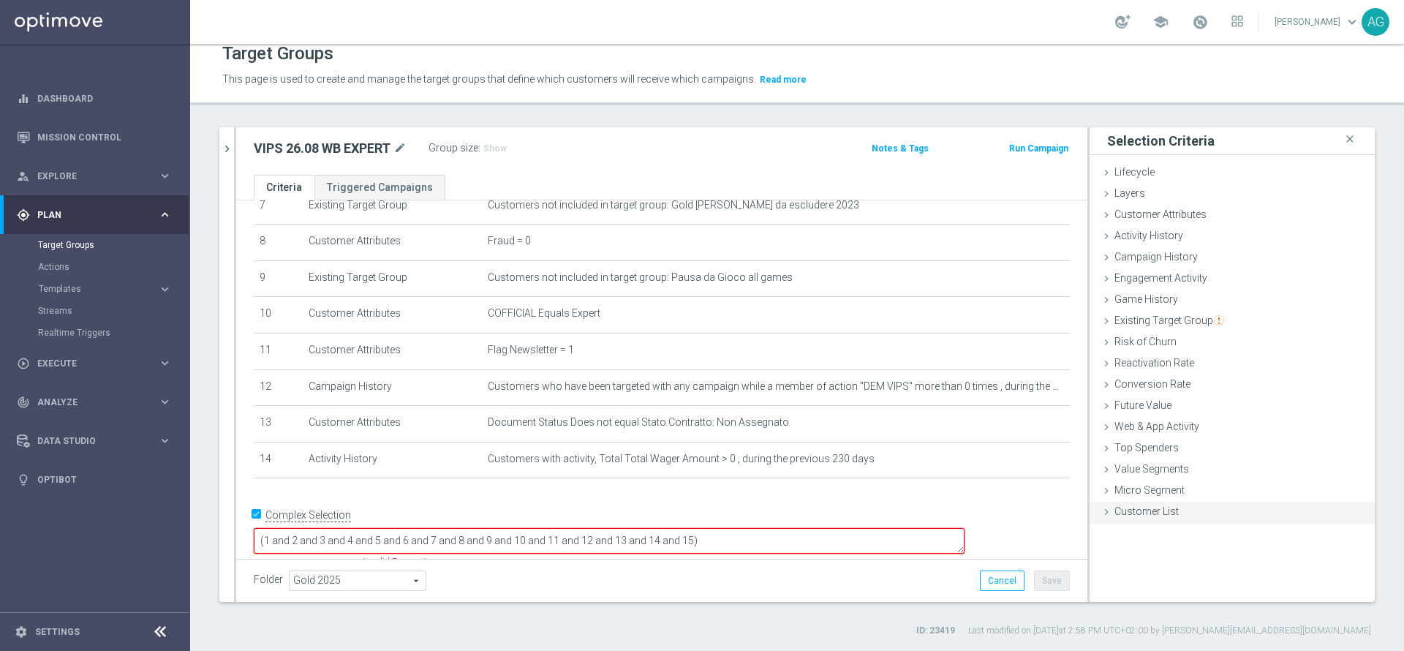
click at [1182, 504] on div "Customer List done selection saved" at bounding box center [1231, 513] width 285 height 22
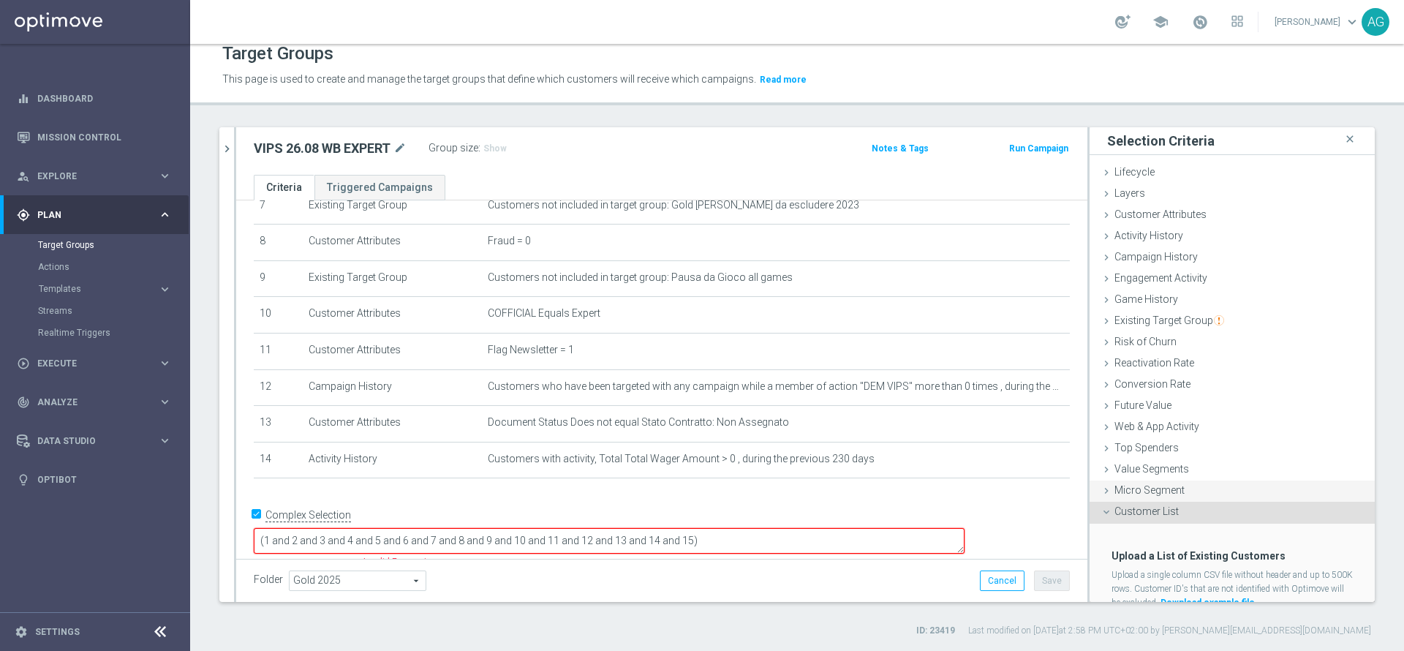
scroll to position [53, 0]
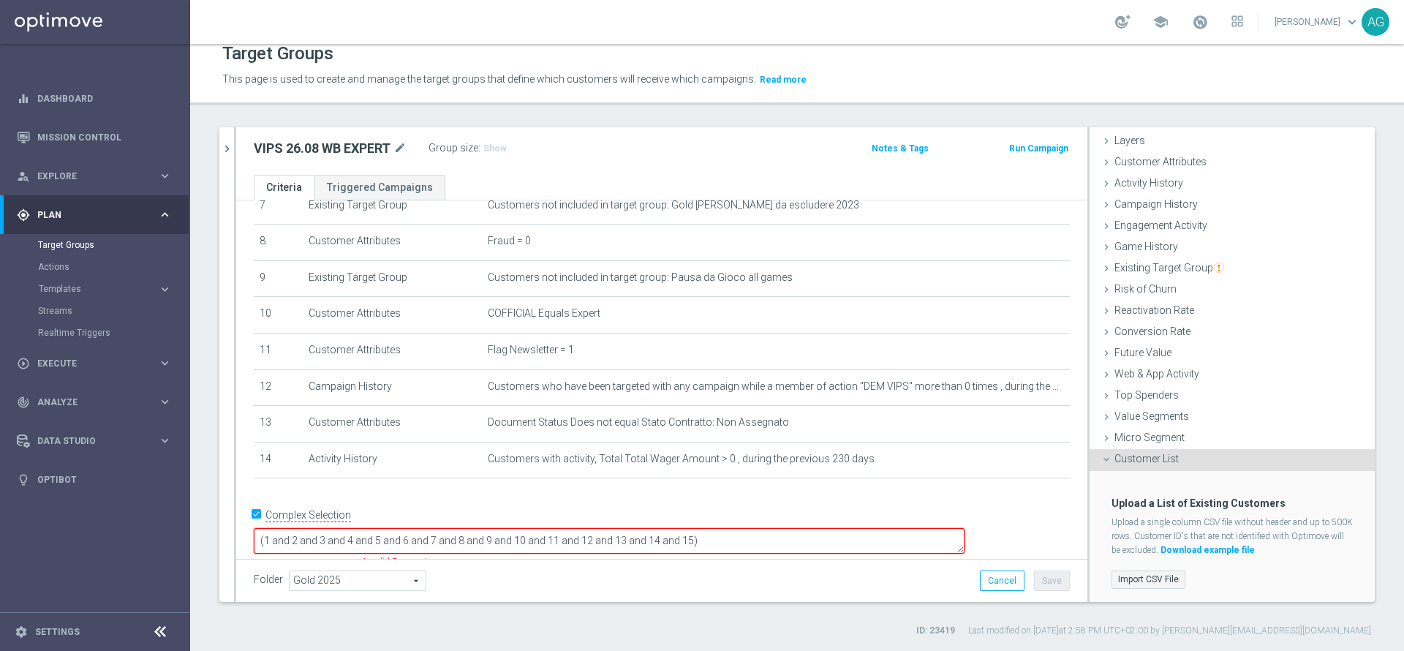
click at [1133, 575] on label "Import CSV File" at bounding box center [1148, 579] width 74 height 18
click at [0, 0] on input "Import CSV File" at bounding box center [0, 0] width 0 height 0
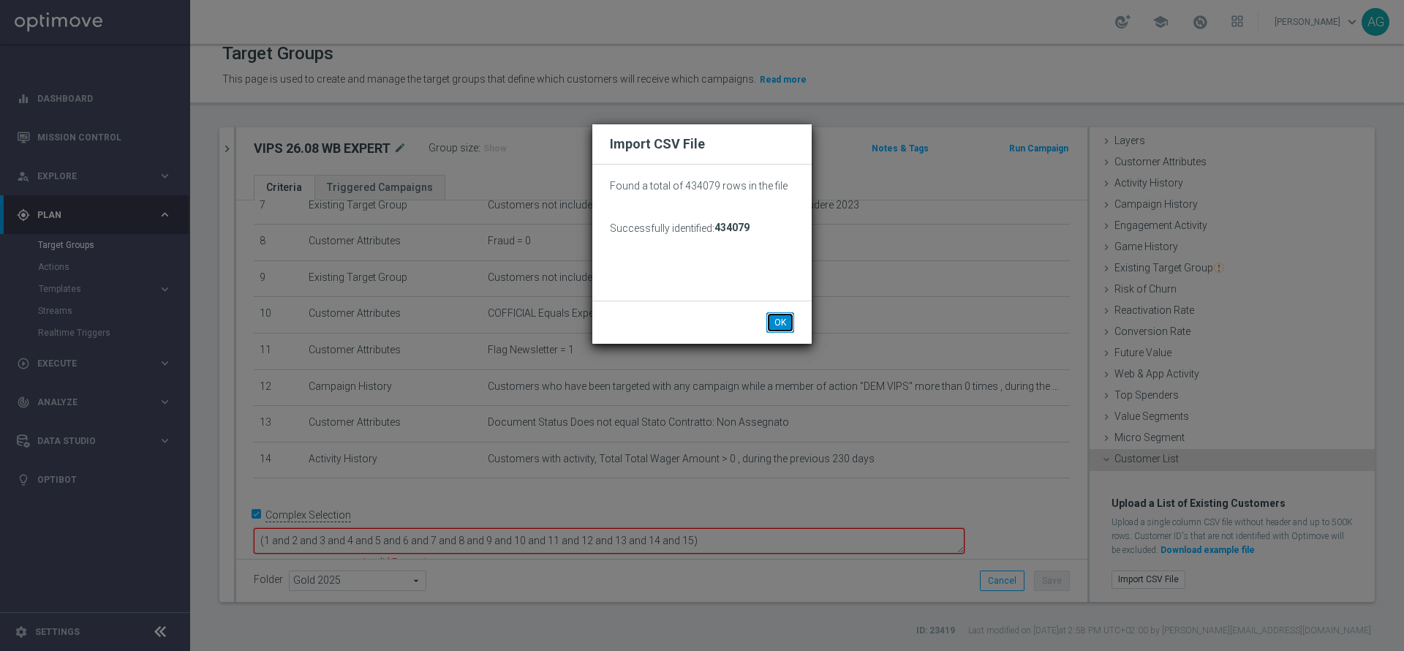
click at [786, 323] on button "OK" at bounding box center [780, 322] width 28 height 20
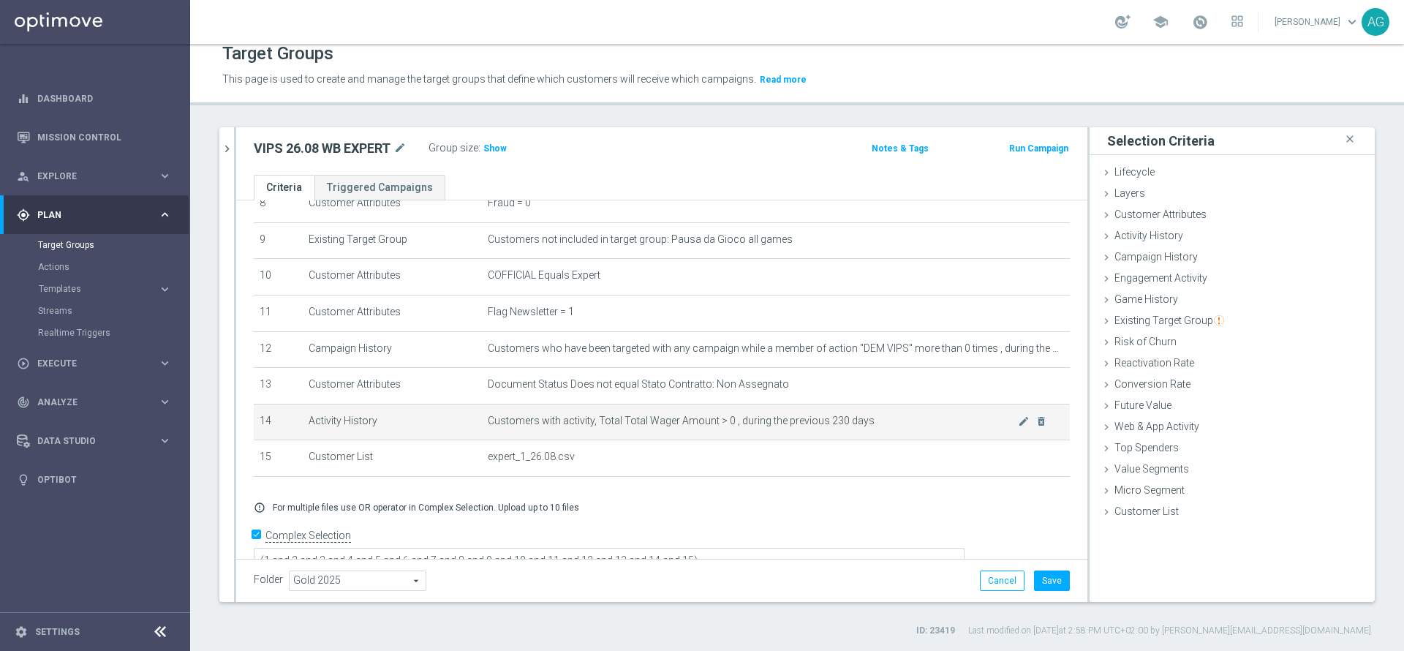
scroll to position [339, 0]
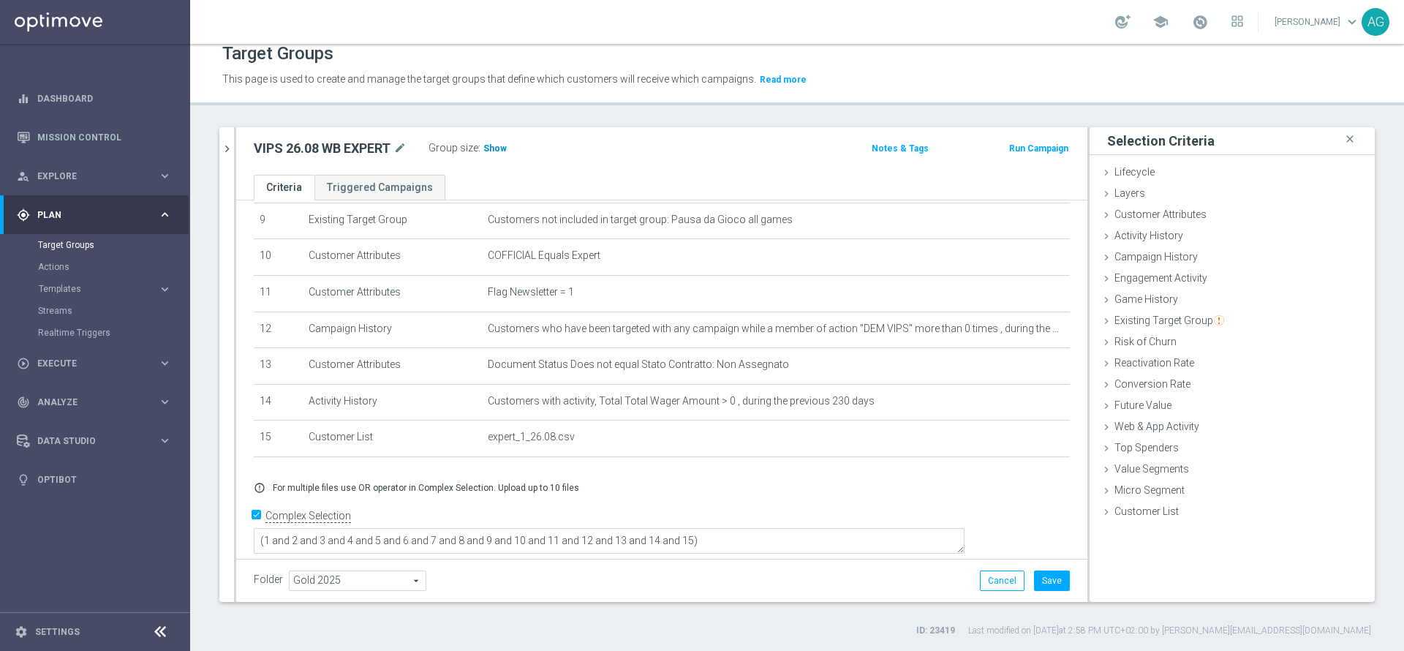
click at [496, 152] on span "Show" at bounding box center [494, 148] width 23 height 10
click at [731, 487] on div "+ Add Selection error_outline For multiple files use OR operator in Complex Sel…" at bounding box center [662, 487] width 838 height 34
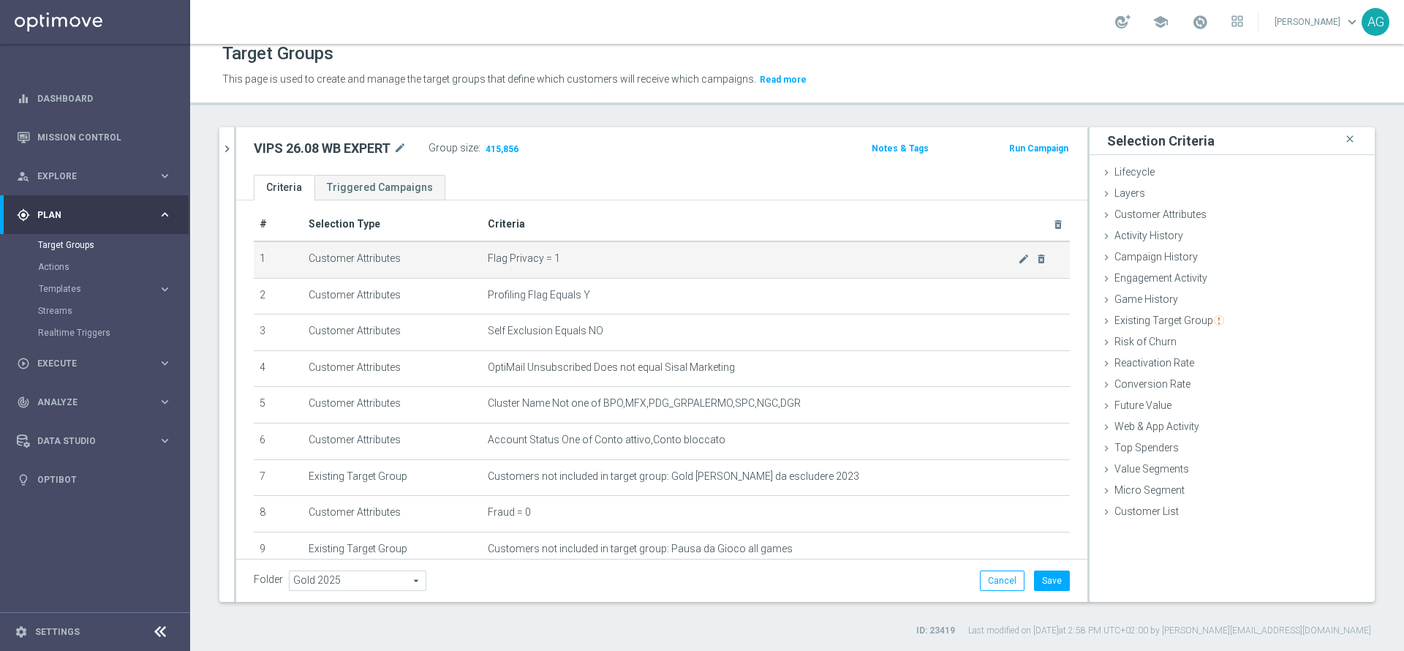
scroll to position [0, 0]
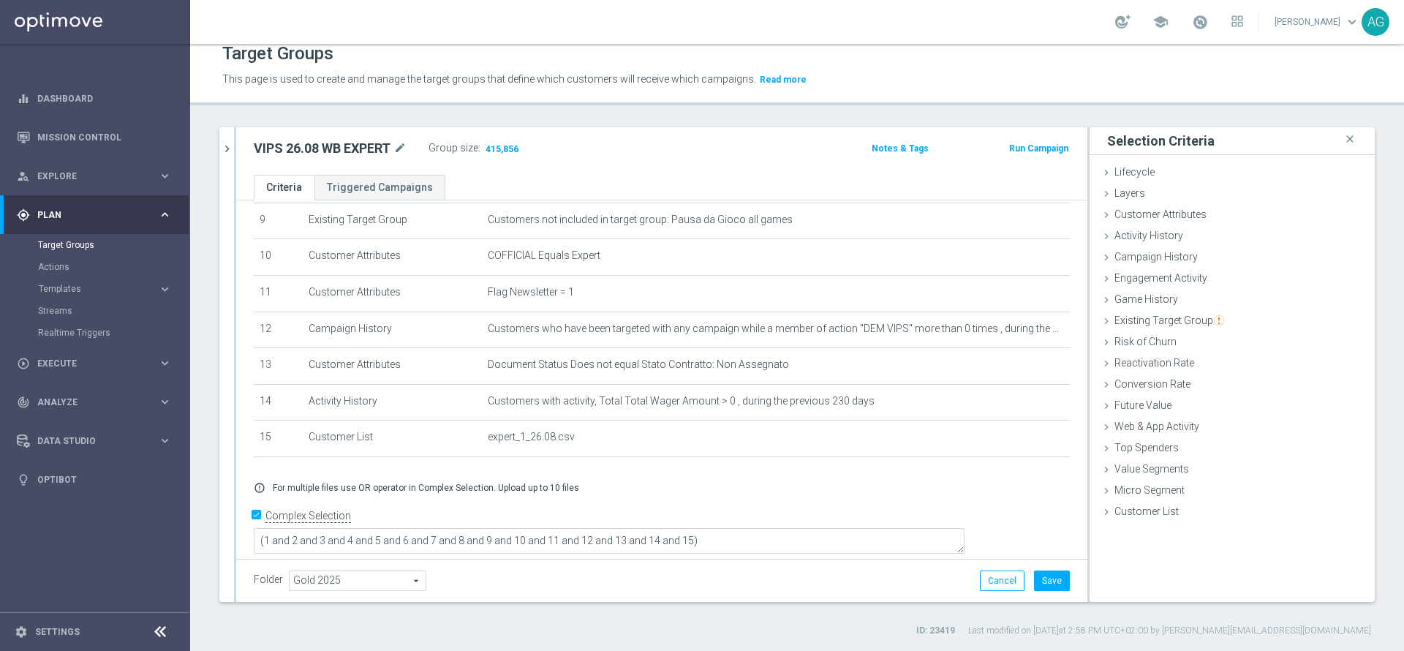
click at [653, 488] on div "+ Add Selection error_outline For multiple files use OR operator in Complex Sel…" at bounding box center [662, 487] width 838 height 34
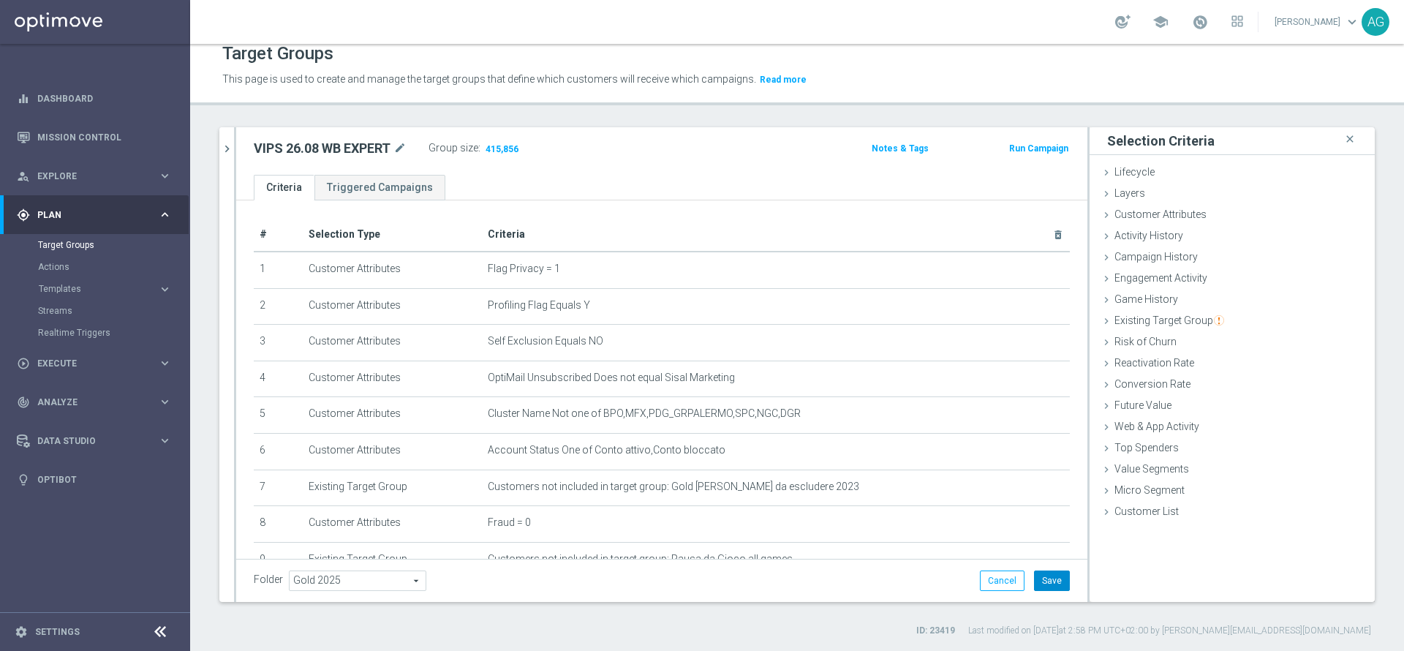
click at [1040, 574] on button "Save" at bounding box center [1052, 580] width 36 height 20
click at [230, 148] on icon "chevron_right" at bounding box center [227, 149] width 14 height 14
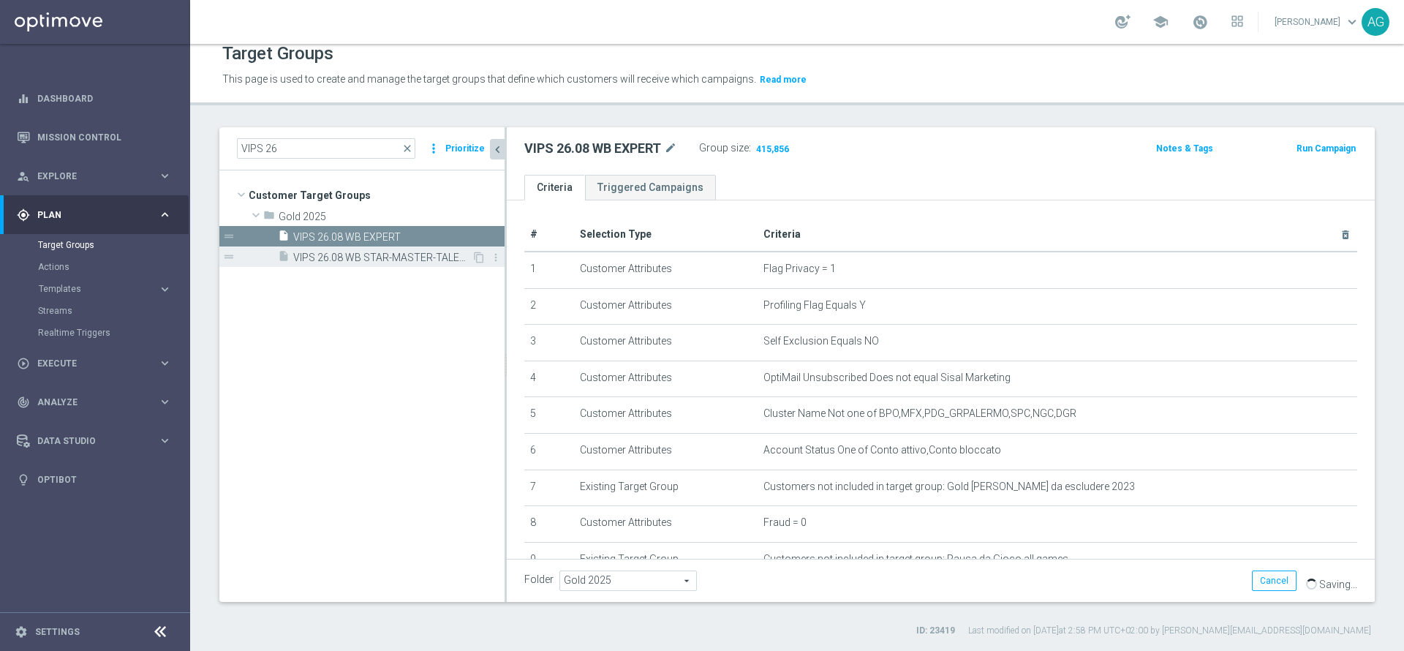
click at [356, 258] on span "VIPS 26.08 WB STAR-MASTER-TALENT" at bounding box center [382, 258] width 178 height 12
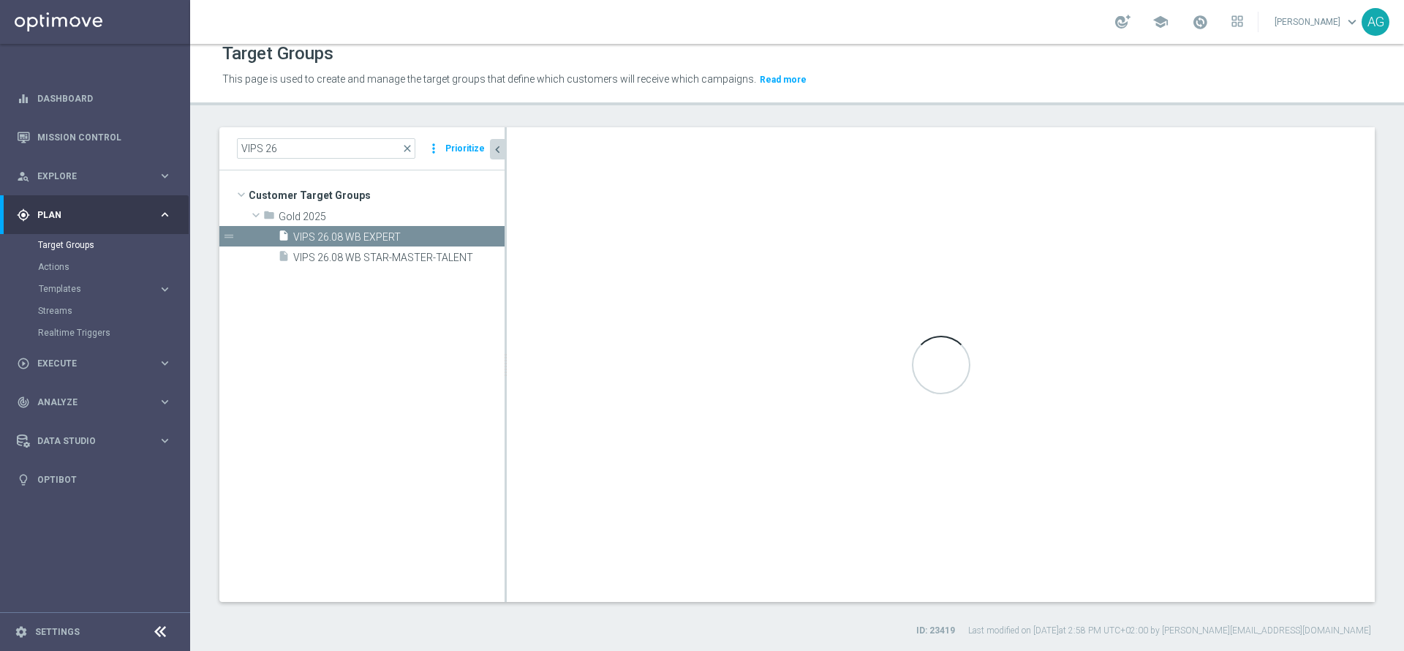
click at [326, 314] on tree-viewport "Customer Target Groups library_add create_new_folder folder" at bounding box center [361, 385] width 285 height 431
click at [337, 250] on div "insert_drive_file VIPS 26.08 WB STAR-MASTER-TALENT" at bounding box center [375, 256] width 194 height 20
click at [388, 253] on span "VIPS 26.08 WB STAR-MASTER-TALENT" at bounding box center [382, 258] width 178 height 12
click at [416, 255] on span "VIPS 26.08 WB STAR-MASTER-TALENT" at bounding box center [382, 258] width 178 height 12
click at [377, 249] on div "insert_drive_file VIPS 26.08 WB STAR-MASTER-TALENT" at bounding box center [375, 256] width 194 height 20
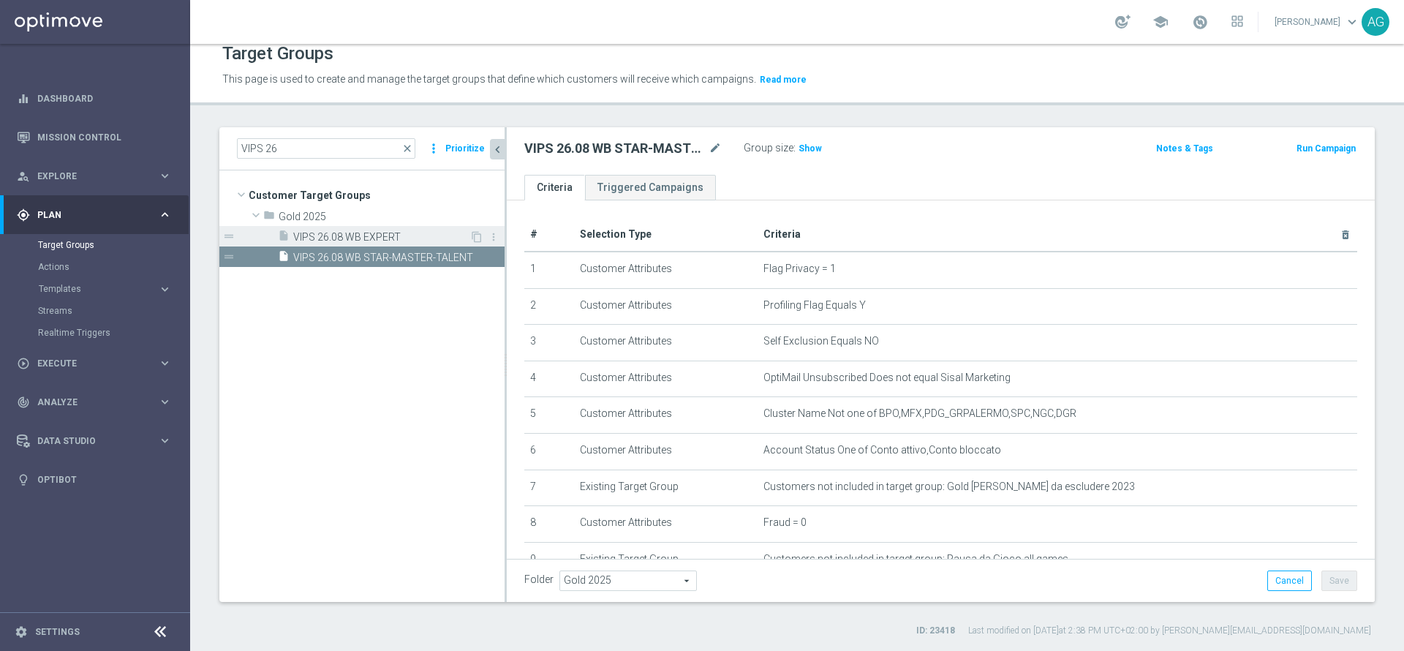
click at [365, 235] on span "VIPS 26.08 WB EXPERT" at bounding box center [381, 237] width 176 height 12
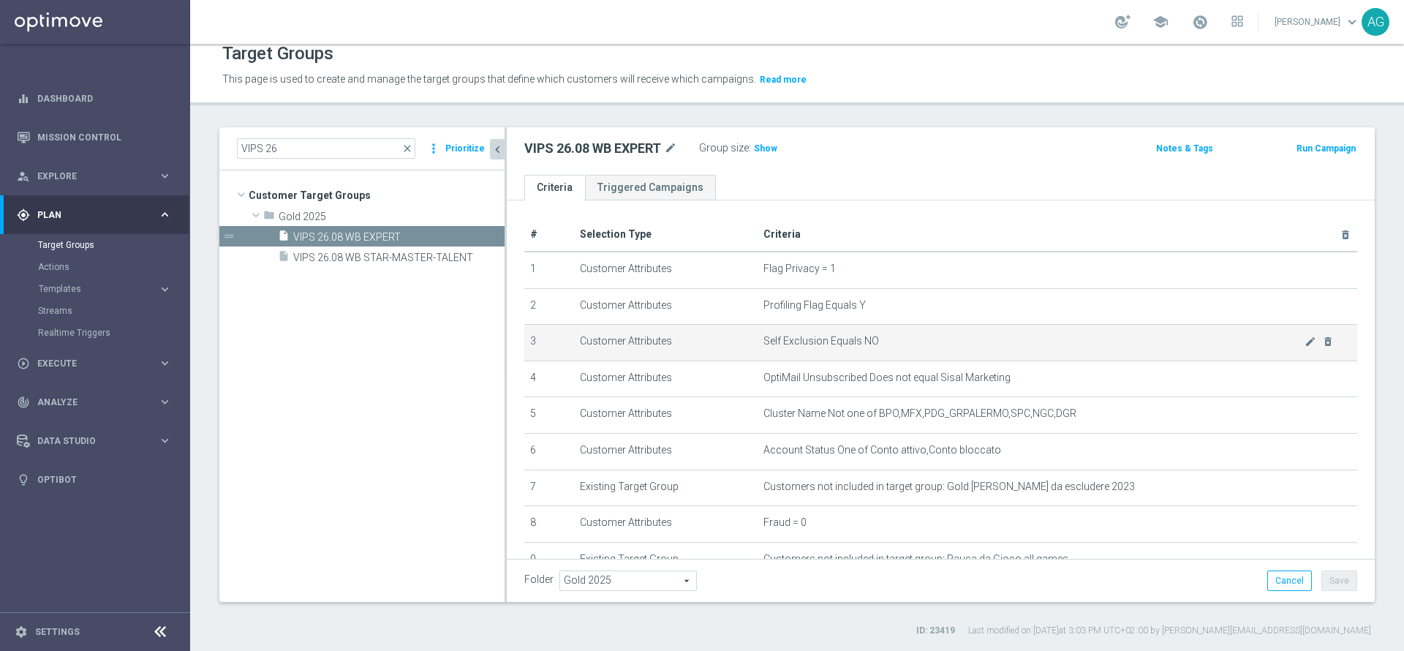
scroll to position [329, 0]
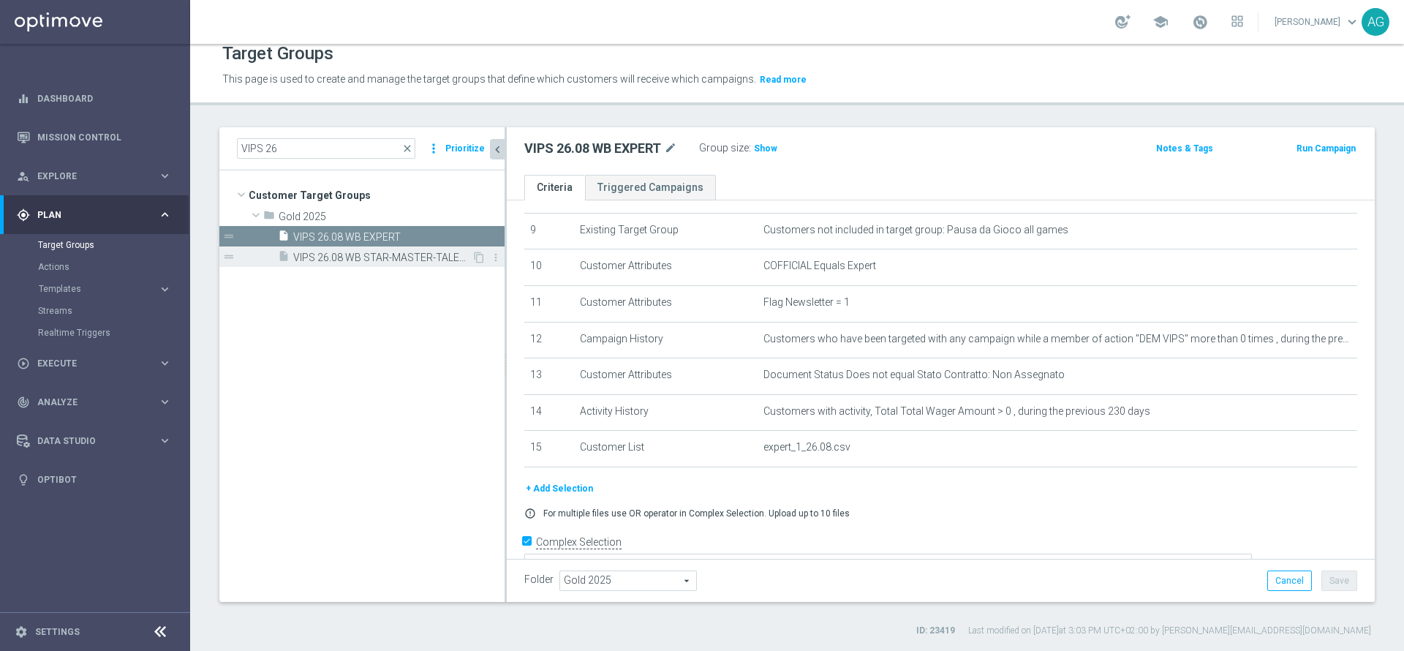
click at [339, 258] on span "VIPS 26.08 WB STAR-MASTER-TALENT" at bounding box center [382, 258] width 178 height 12
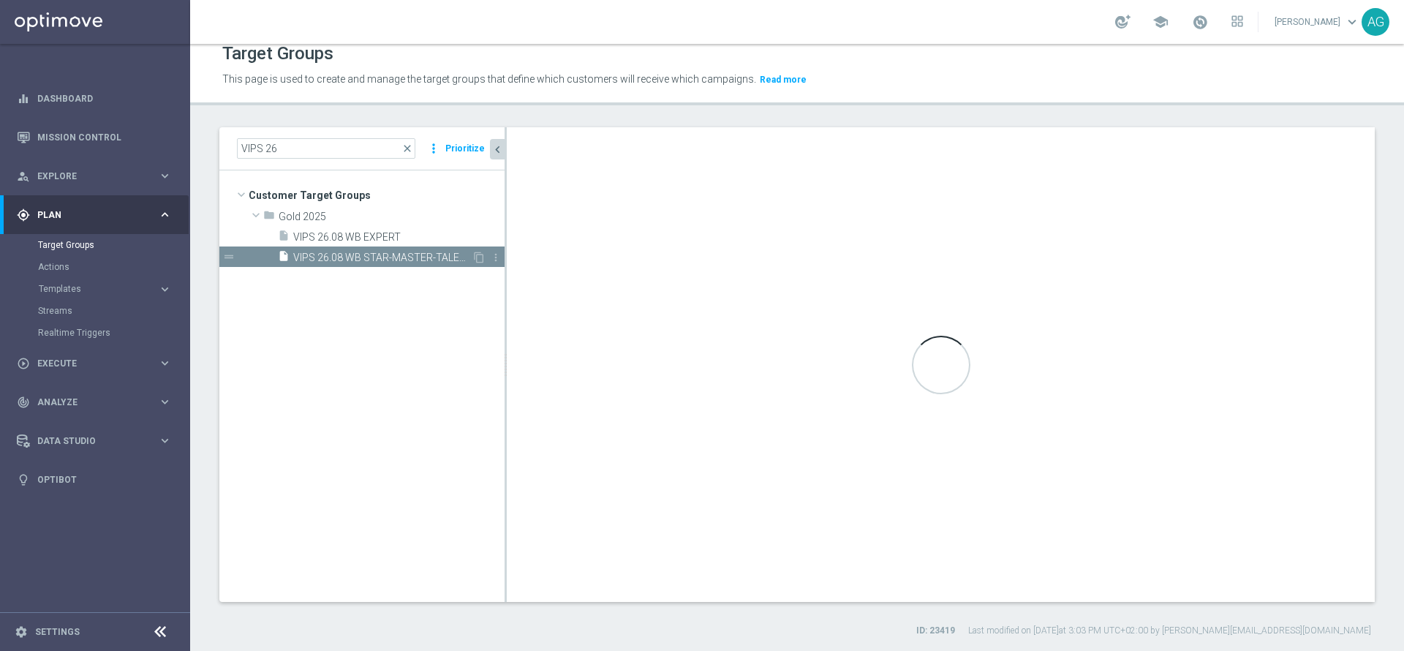
type textarea "(1 and 2 and 3 and 4 and 5 and 6 and 7 and 8 and 9 and 10 and 11 and 12 and 13)"
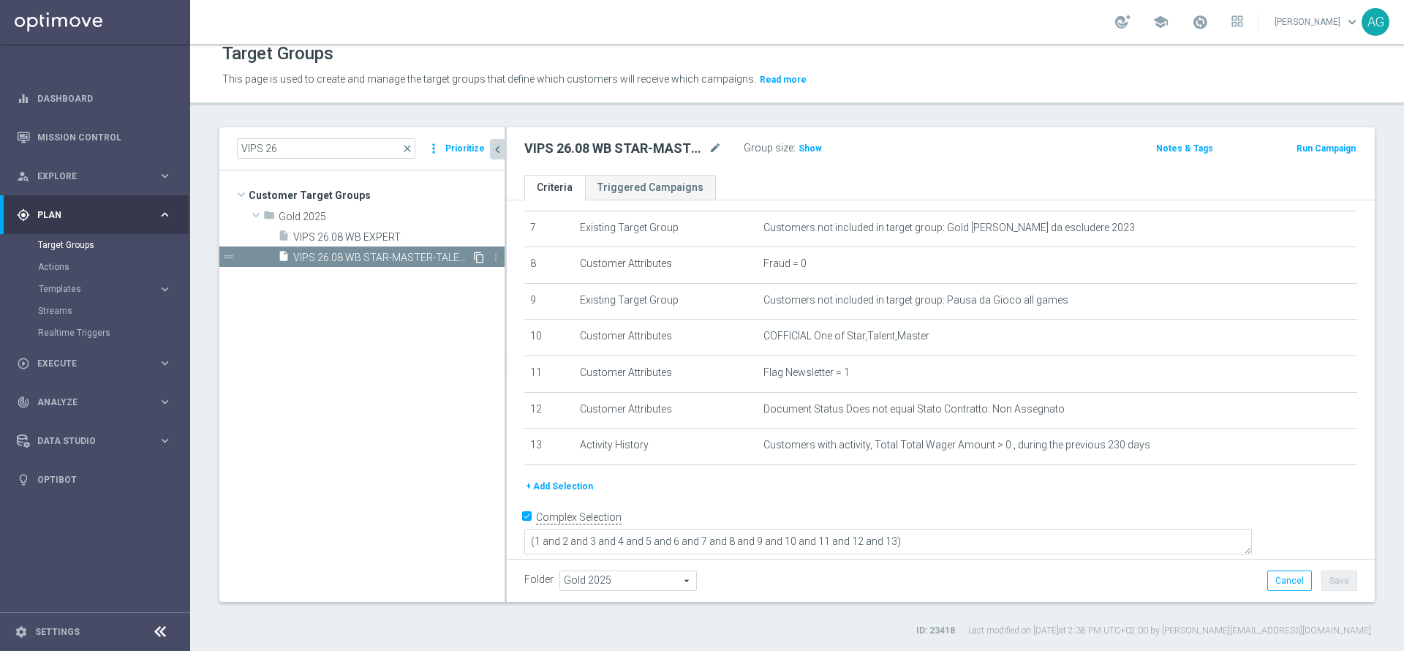
click at [477, 258] on icon "content_copy" at bounding box center [479, 258] width 12 height 12
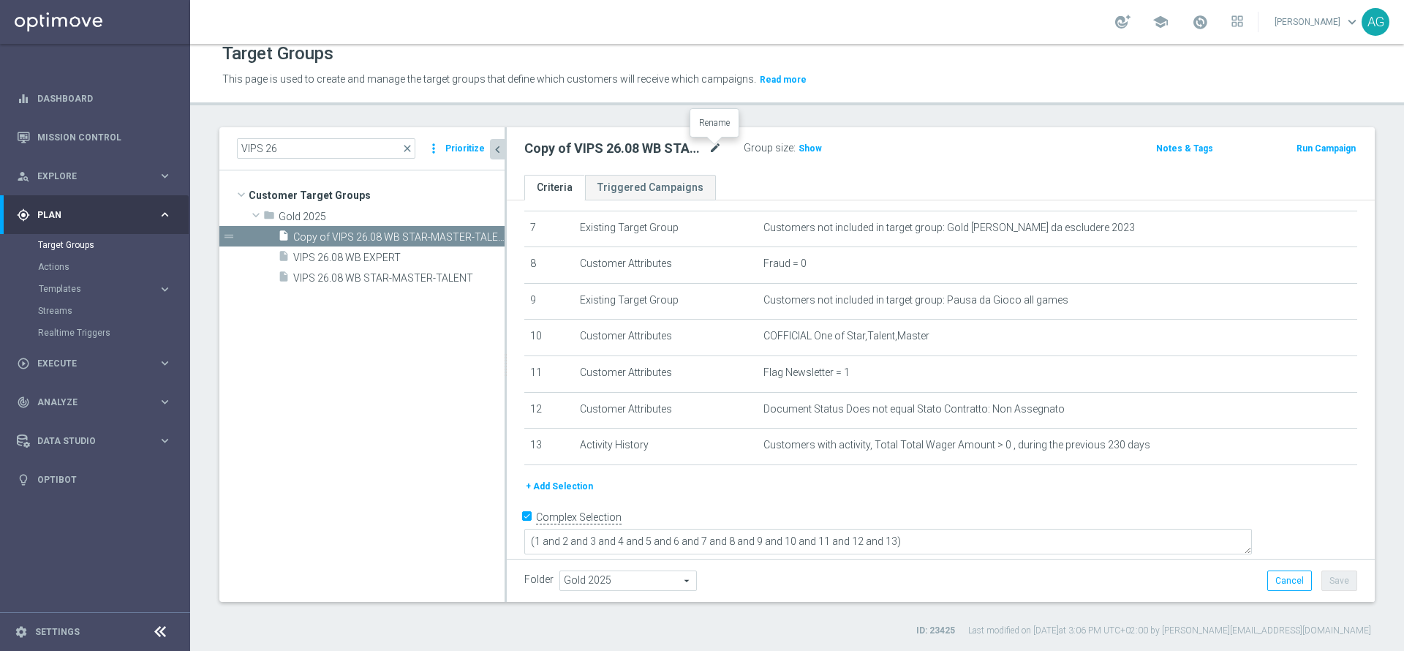
click at [714, 156] on icon "mode_edit" at bounding box center [714, 149] width 13 height 18
click at [588, 145] on input "Copy of VIPS 26.08 WB STAR-MASTER-TALENT" at bounding box center [622, 150] width 197 height 20
click at [541, 154] on input "Copy of VIPS 26.08 WB STAR-MASTER-TALENT" at bounding box center [622, 150] width 197 height 20
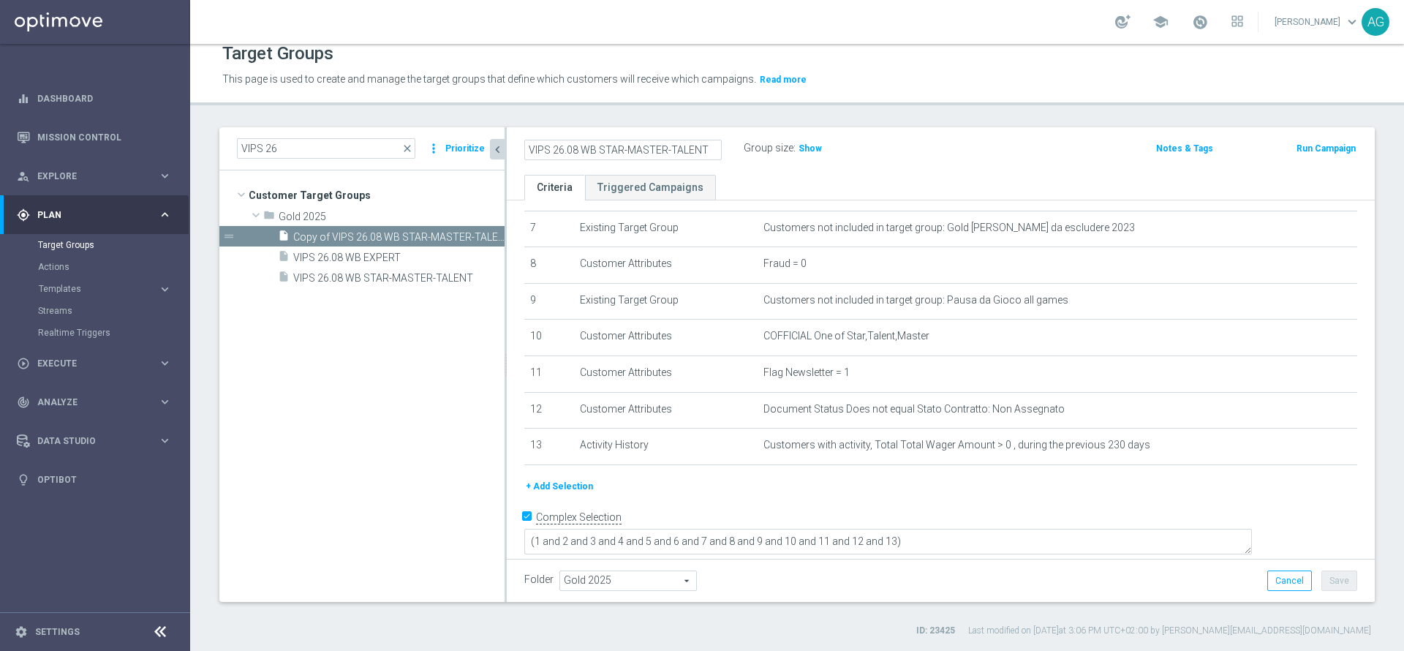
click at [551, 145] on input "VIPS 26.08 WB STAR-MASTER-TALENT" at bounding box center [622, 150] width 197 height 20
click at [630, 156] on input "VIPS 26.08 WB STAR-MASTER-TALENT" at bounding box center [622, 150] width 197 height 20
drag, startPoint x: 708, startPoint y: 146, endPoint x: 584, endPoint y: 145, distance: 124.3
click at [584, 145] on input "VIPS 26.08 WB STAR-MASTER-TALENT" at bounding box center [622, 150] width 197 height 20
type input "VIPS 26.08 WE SISAL INGAGGIO"
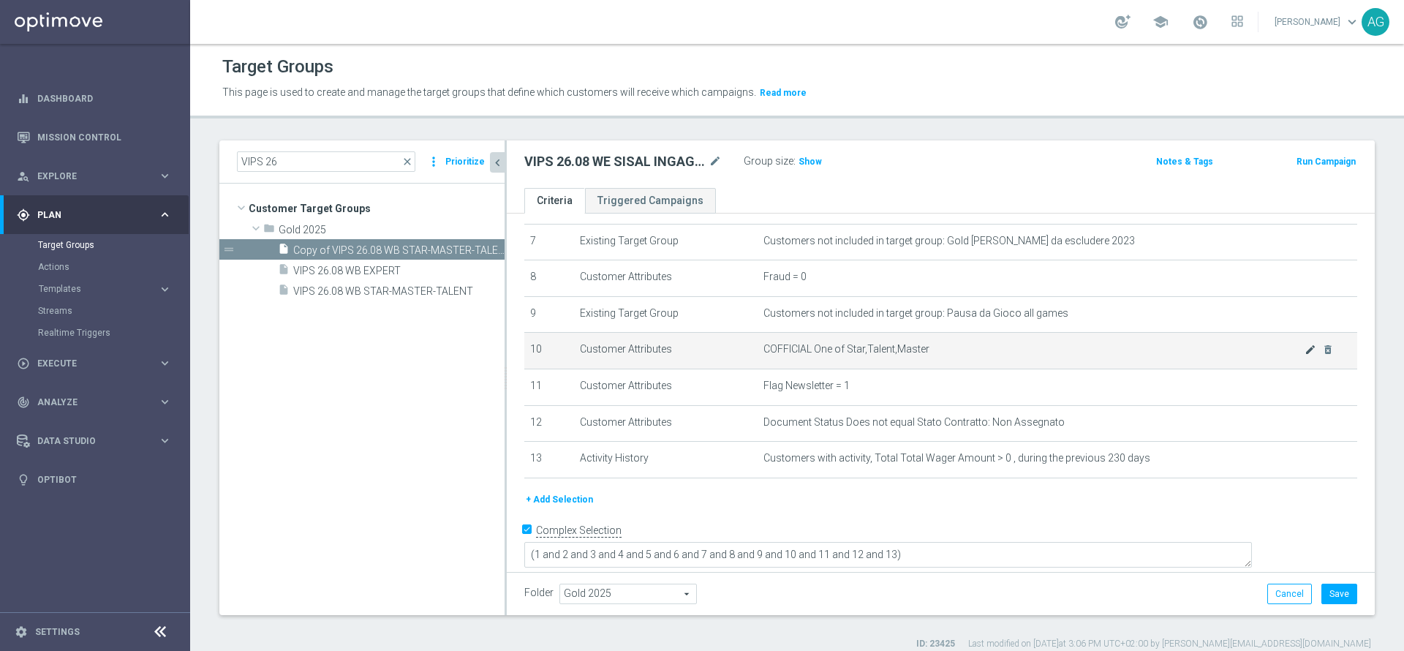
click at [1280, 353] on body "equalizer Dashboard Mission Control" at bounding box center [702, 325] width 1404 height 651
click at [1304, 355] on icon "mode_edit" at bounding box center [1310, 350] width 12 height 12
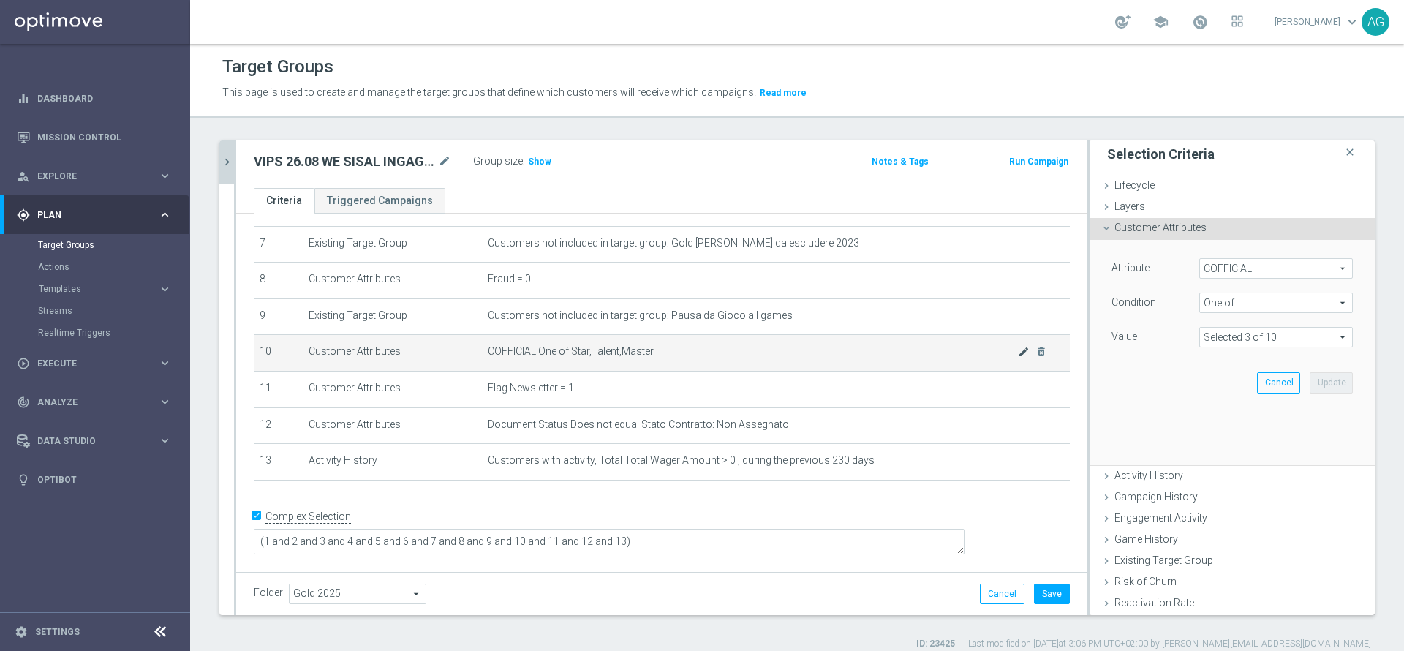
scroll to position [243, 0]
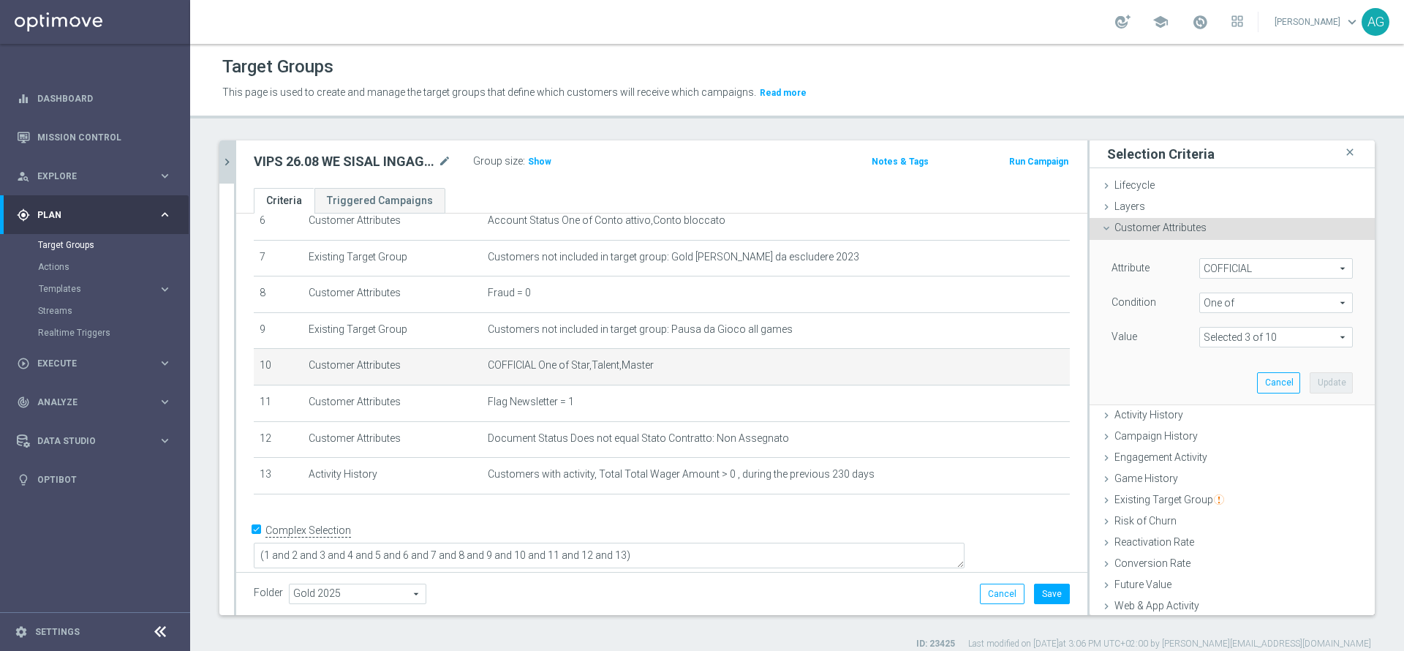
click at [1201, 270] on span "COFFICIAL" at bounding box center [1276, 268] width 152 height 19
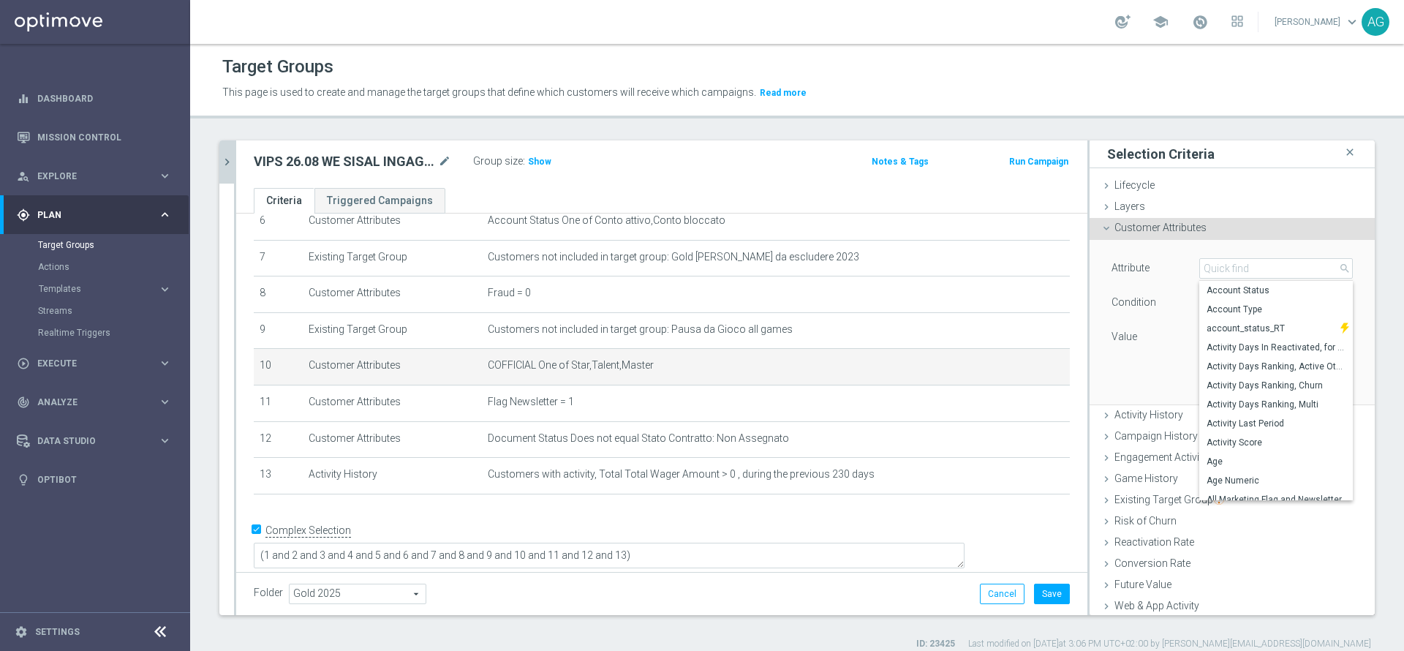
click at [1166, 279] on div "Attribute COFFICIAL COFFICIAL arrow_drop_down search Account Status Account Typ…" at bounding box center [1231, 269] width 263 height 23
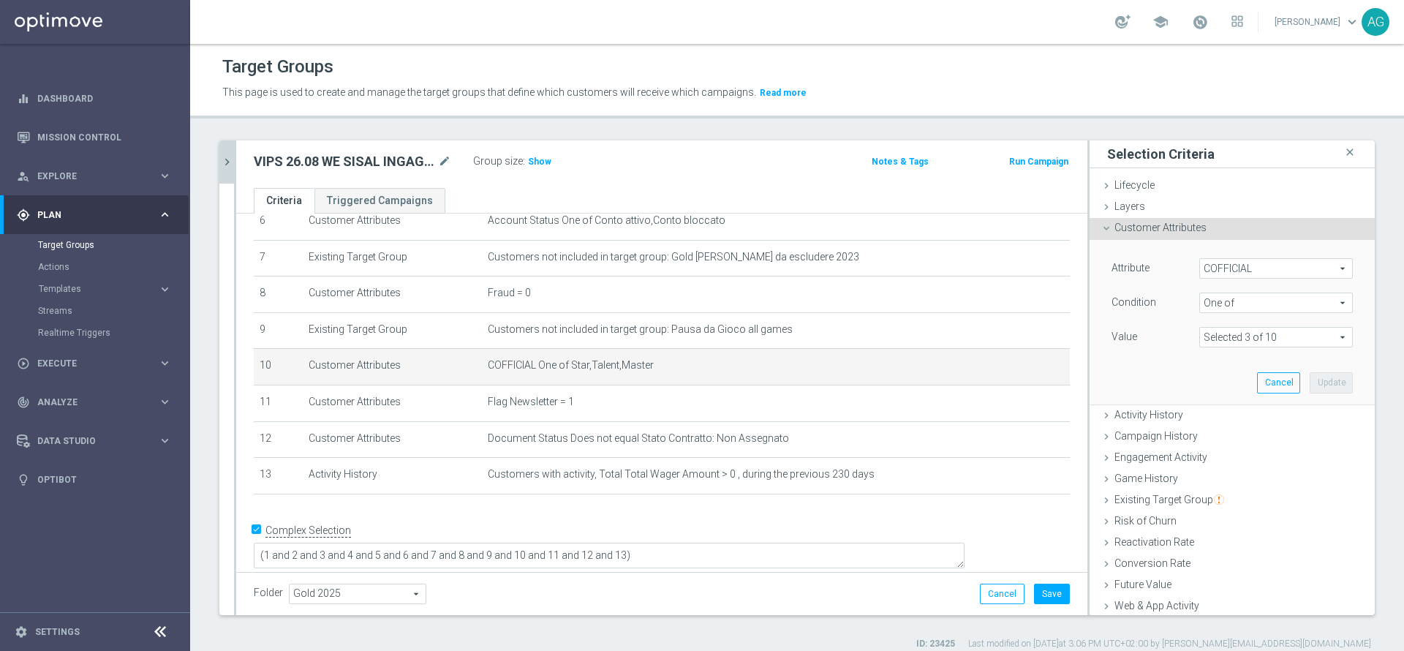
click at [1212, 336] on span at bounding box center [1276, 337] width 152 height 19
click at [1159, 355] on div "Attribute COFFICIAL COFFICIAL arrow_drop_down search Condition One of One of ar…" at bounding box center [1231, 322] width 263 height 164
click at [1203, 299] on span "One of" at bounding box center [1276, 302] width 152 height 19
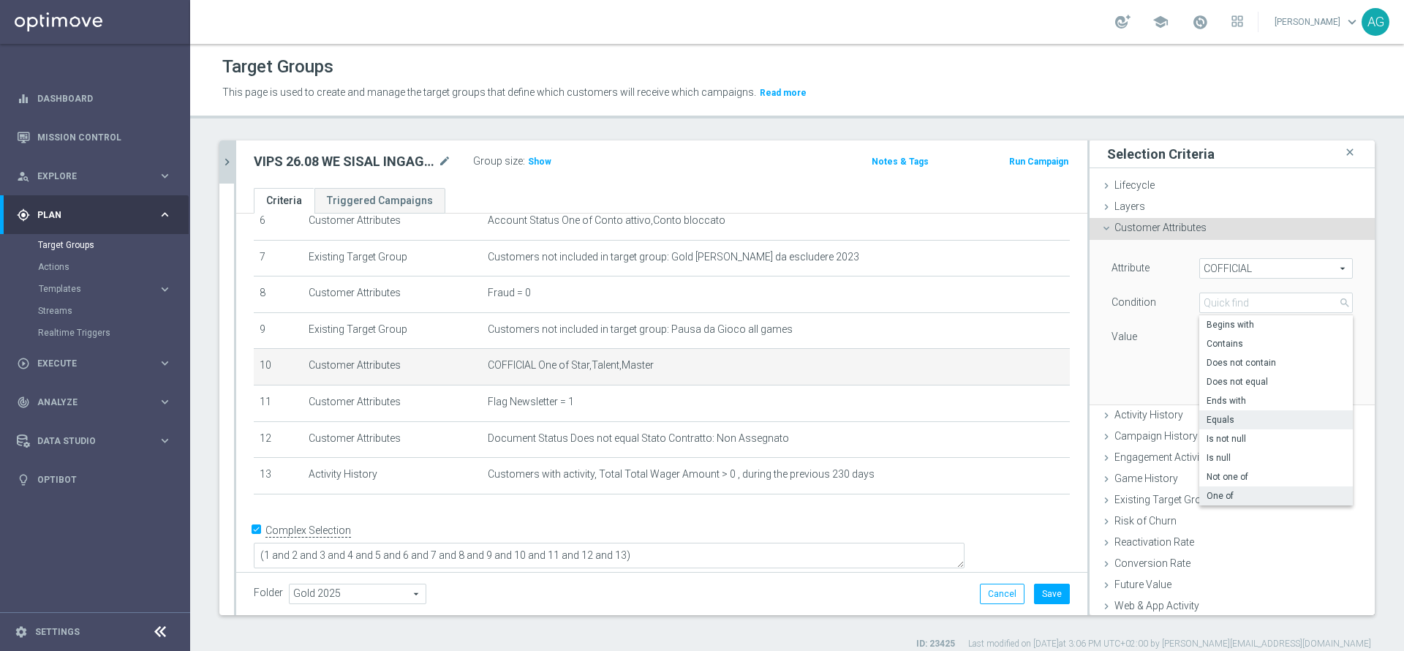
click at [1216, 412] on label "Equals" at bounding box center [1276, 419] width 154 height 19
type input "Equals"
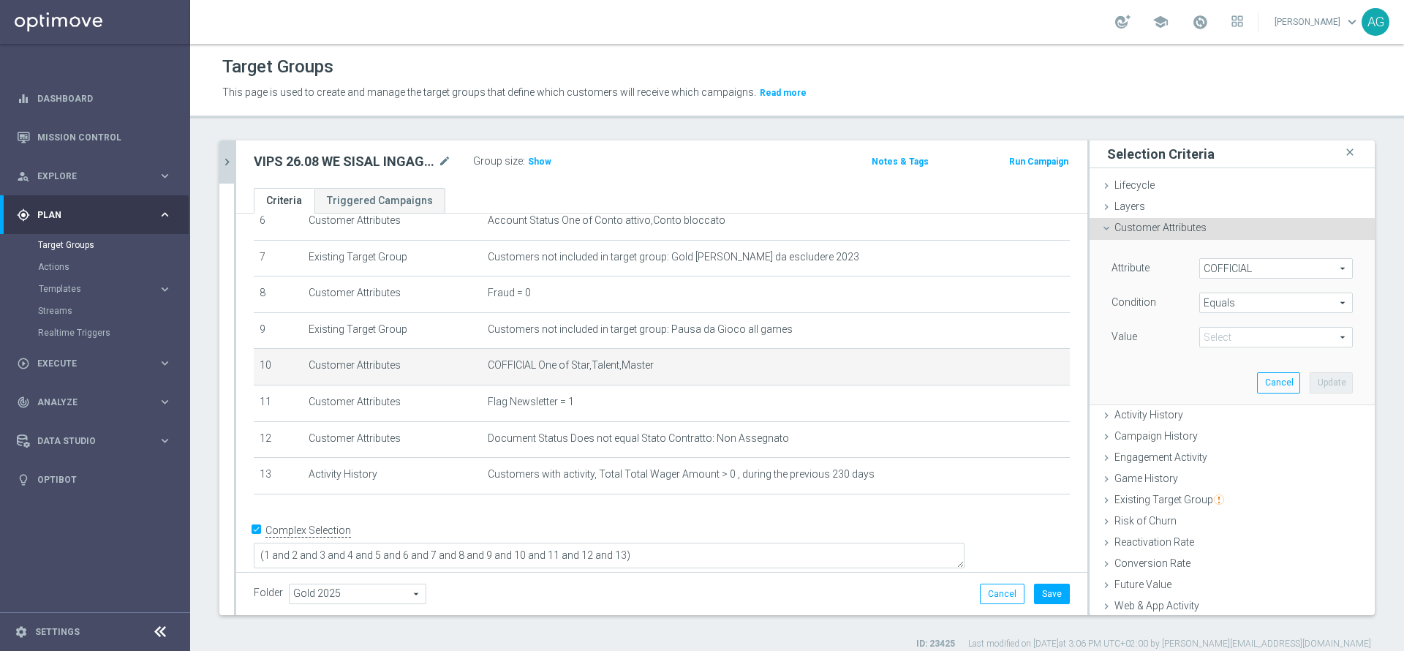
click at [1209, 339] on span at bounding box center [1276, 337] width 152 height 19
click at [1206, 380] on span "Expert" at bounding box center [1275, 378] width 139 height 12
type input "Expert"
click at [1309, 380] on button "Update" at bounding box center [1330, 382] width 43 height 20
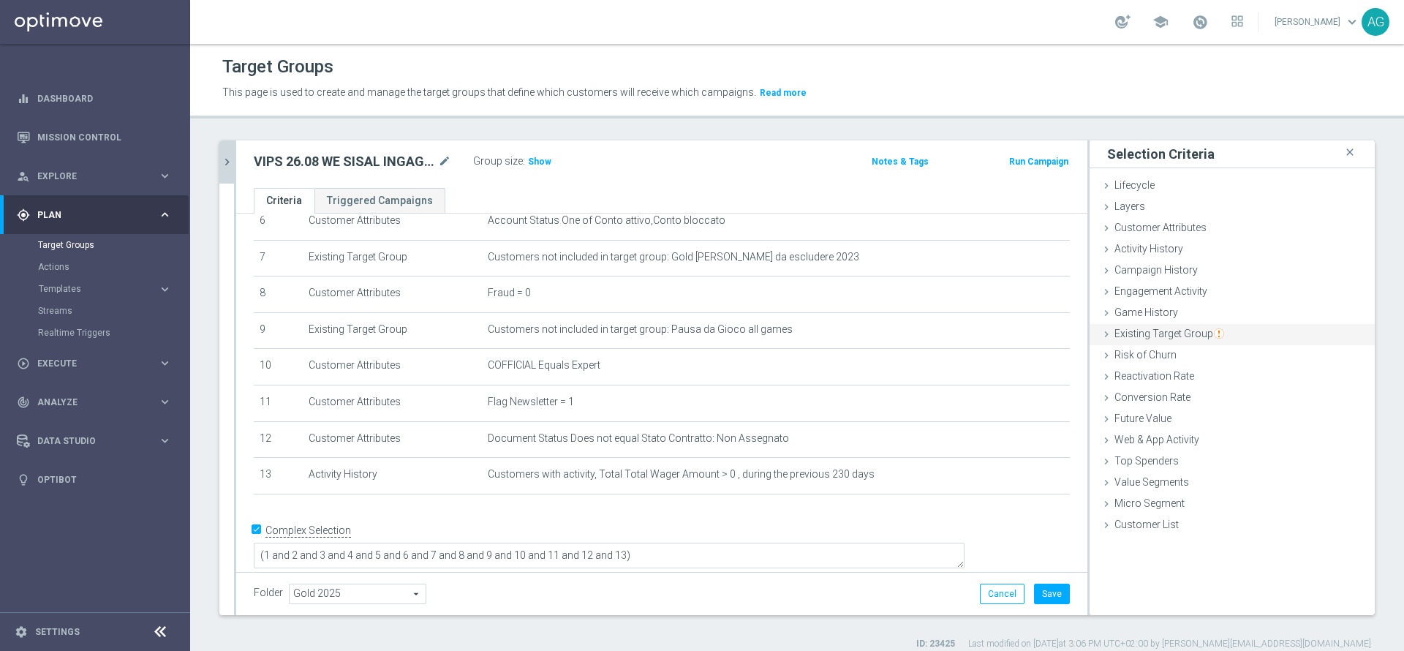
click at [1152, 339] on span "Existing Target Group" at bounding box center [1169, 334] width 110 height 12
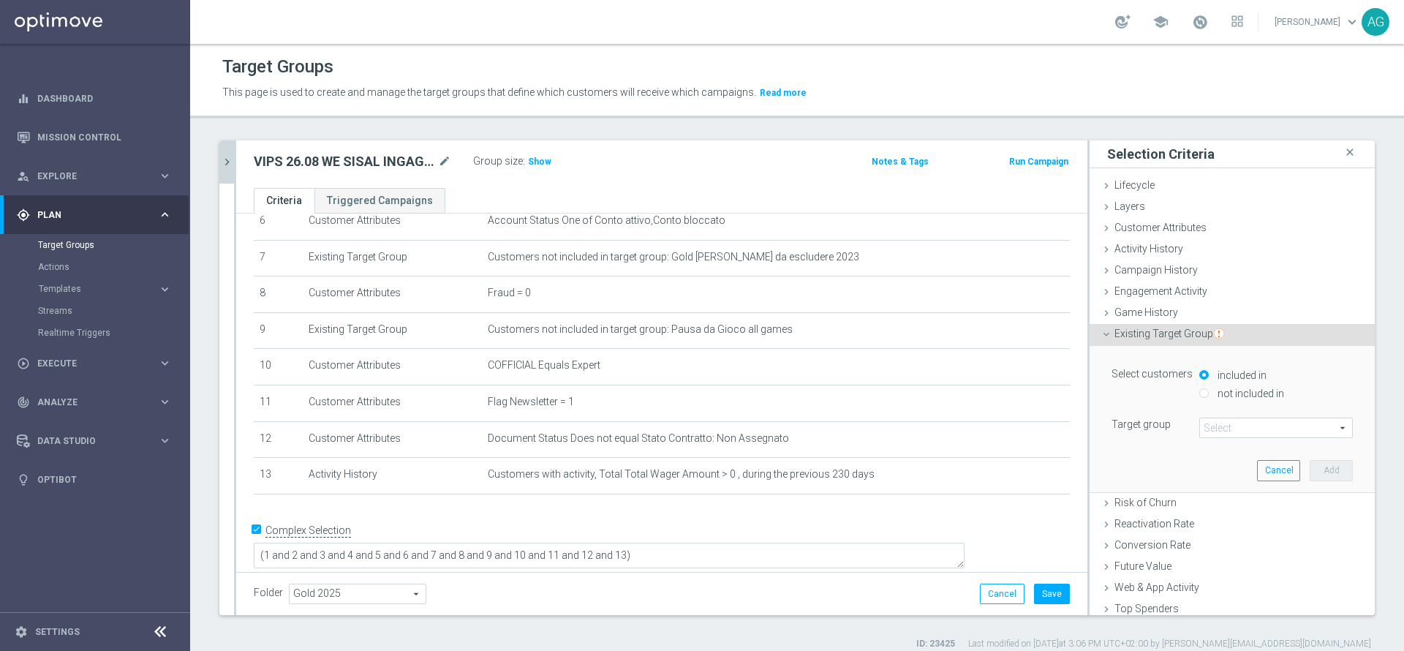
click at [1199, 391] on input "not included in" at bounding box center [1204, 393] width 10 height 10
radio input "true"
click at [1200, 423] on span at bounding box center [1276, 427] width 152 height 19
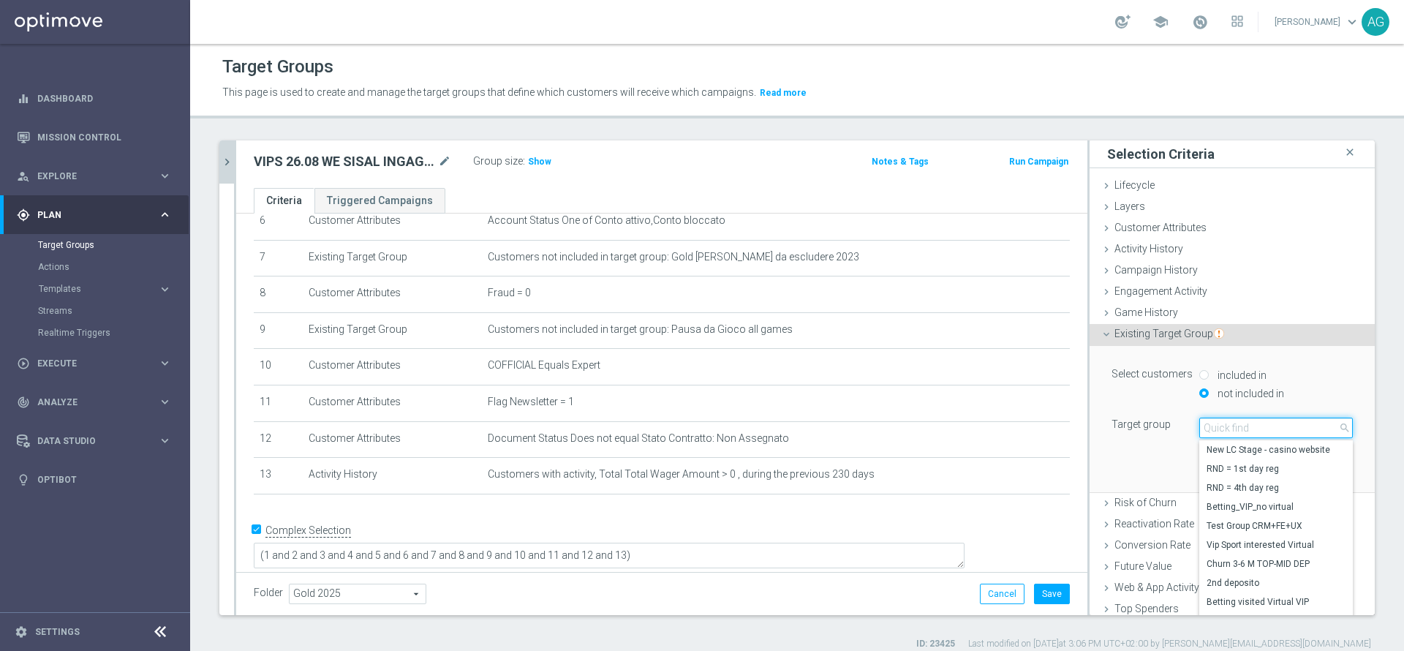
click at [1202, 425] on input "search" at bounding box center [1276, 427] width 154 height 20
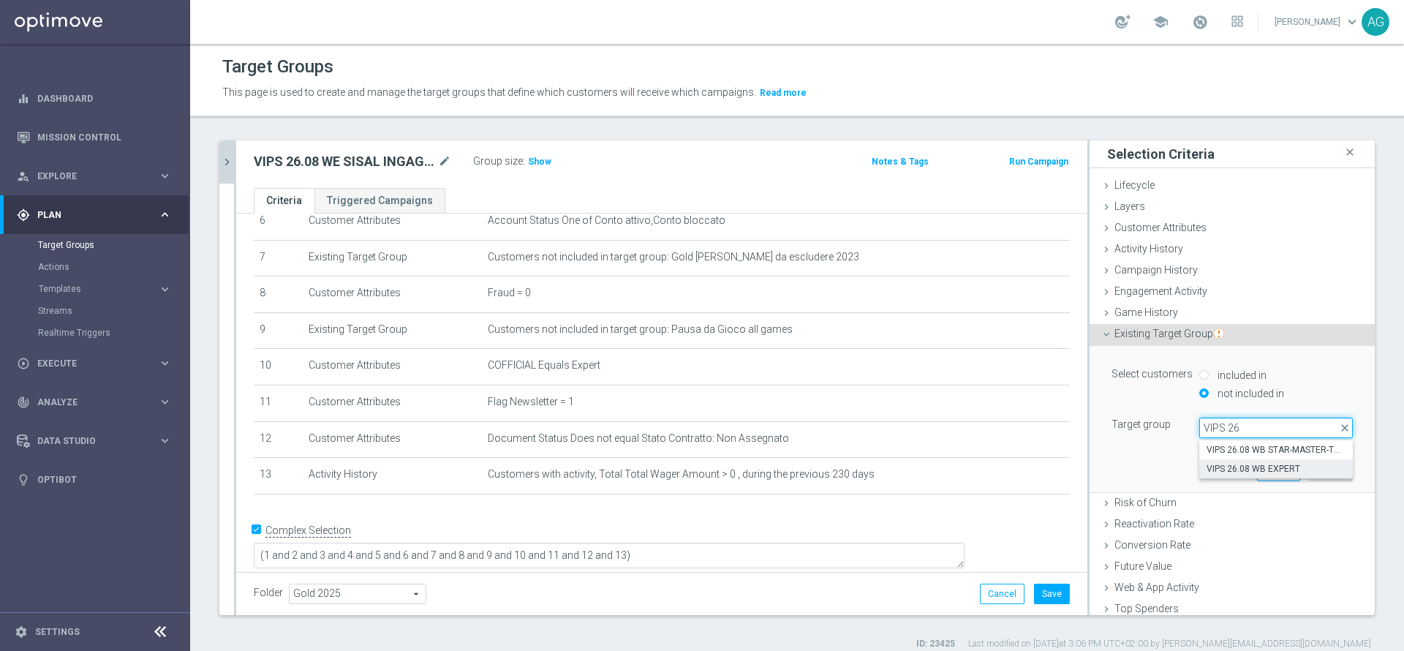
type input "VIPS 26"
click at [1231, 476] on label "VIPS 26.08 WB EXPERT" at bounding box center [1276, 468] width 154 height 19
type input "VIPS 26.08 WB EXPERT"
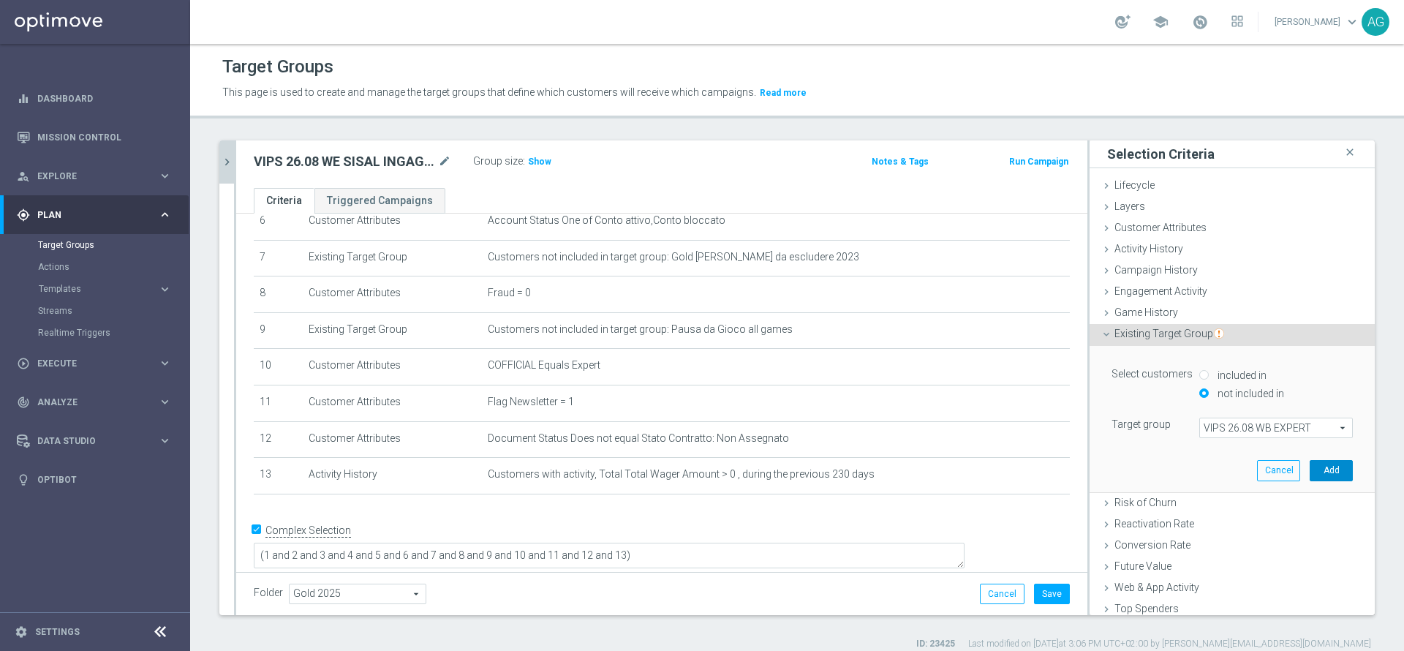
click at [1309, 479] on button "Add" at bounding box center [1330, 470] width 43 height 20
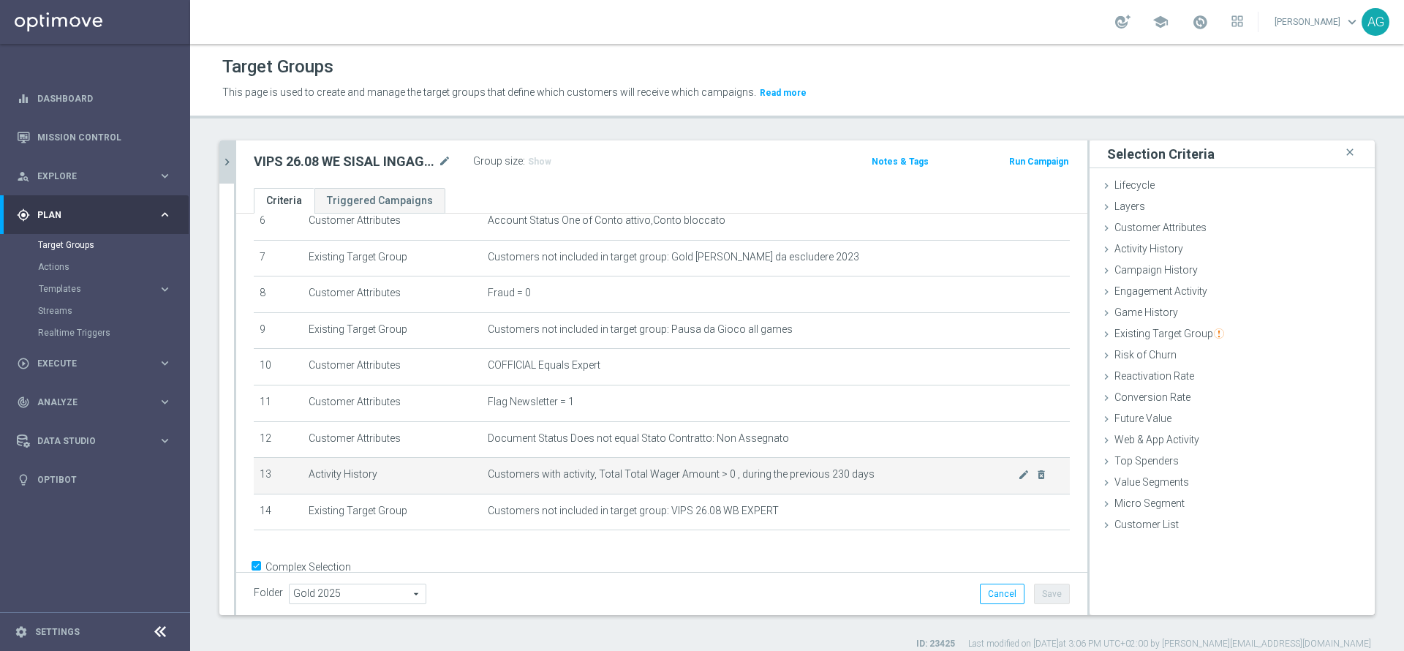
scroll to position [281, 0]
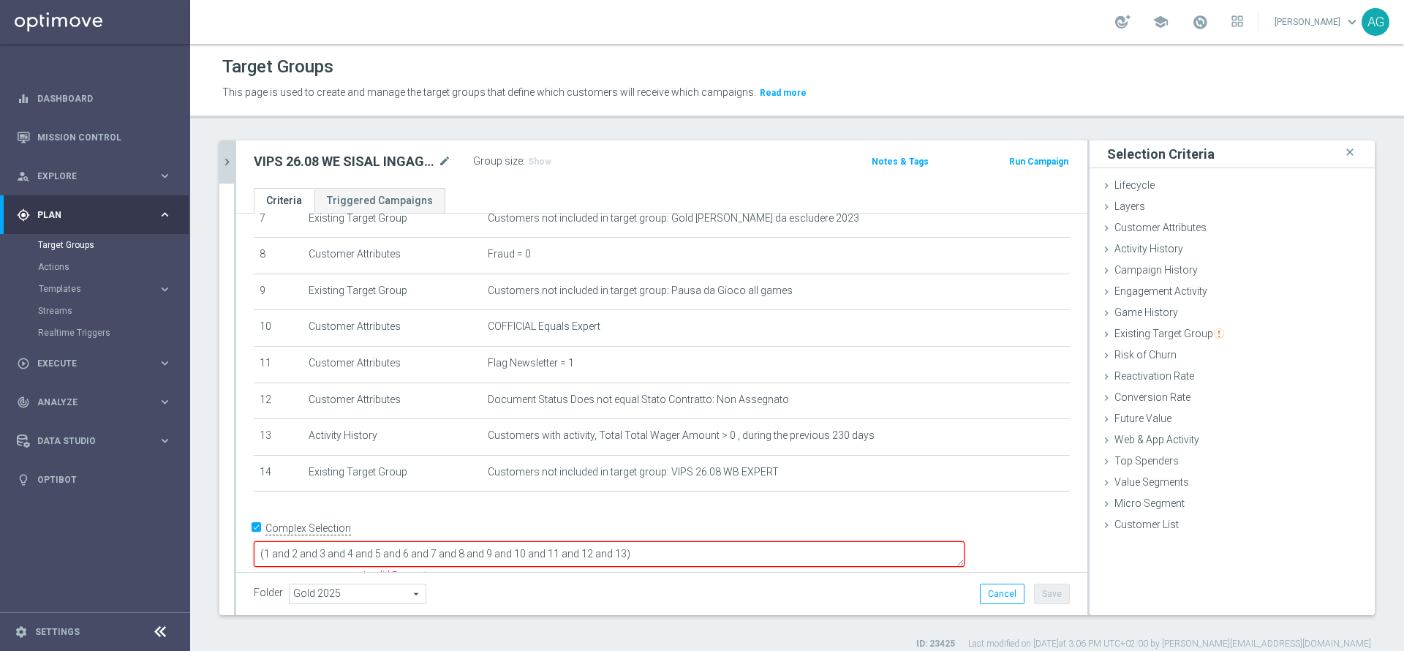
click at [741, 541] on textarea "(1 and 2 and 3 and 4 and 5 and 6 and 7 and 8 and 9 and 10 and 11 and 12 and 13)" at bounding box center [609, 554] width 711 height 26
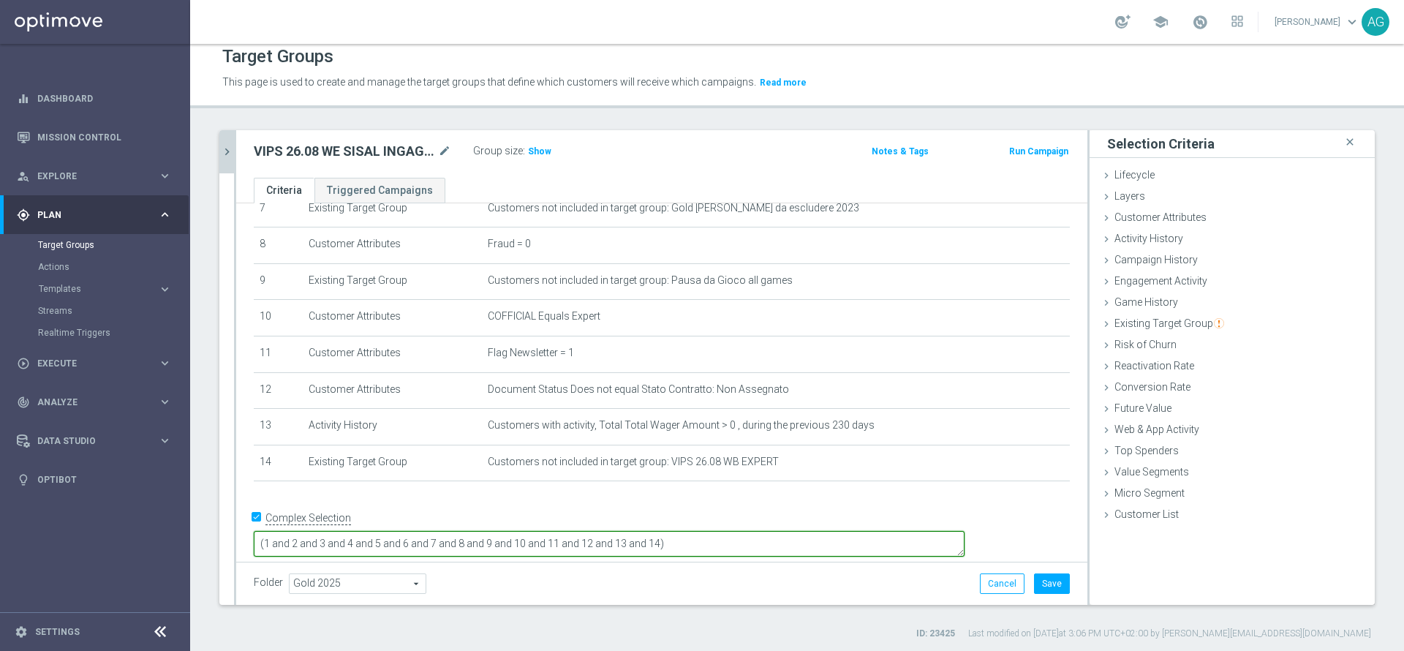
scroll to position [13, 0]
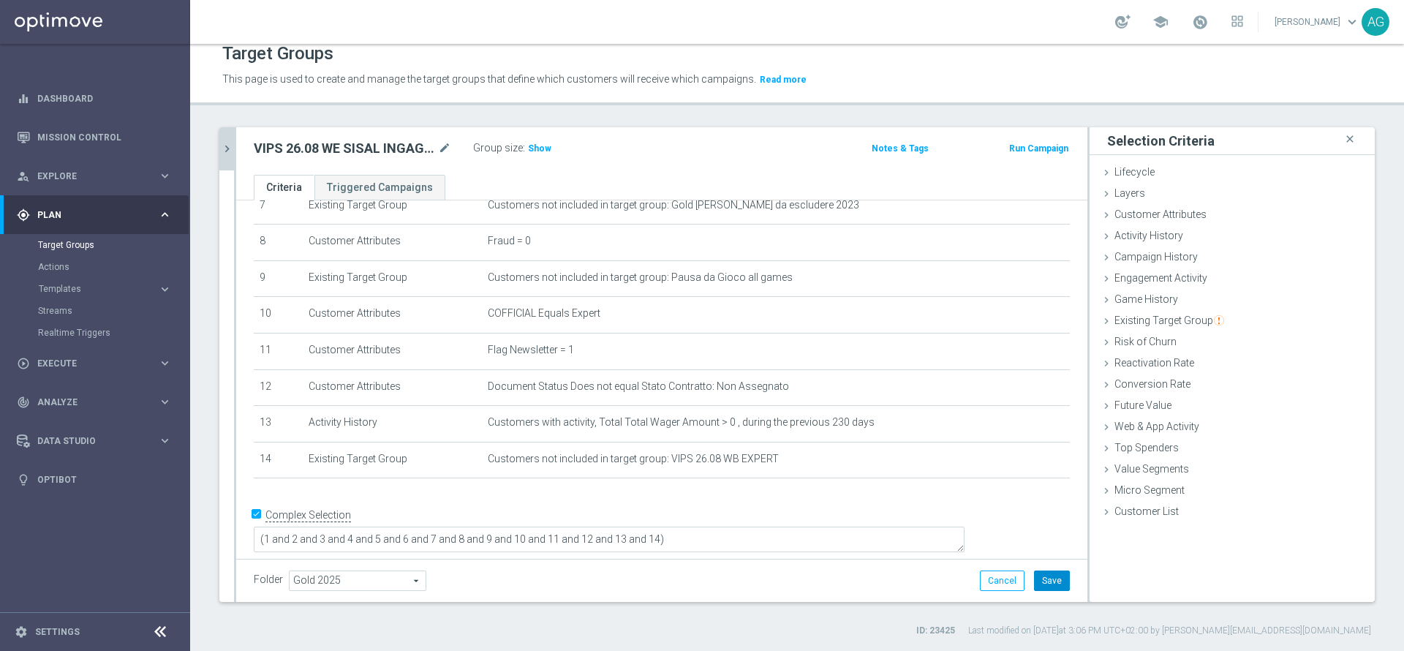
click at [1034, 588] on button "Save" at bounding box center [1052, 580] width 36 height 20
click at [535, 145] on span "Show" at bounding box center [539, 148] width 23 height 10
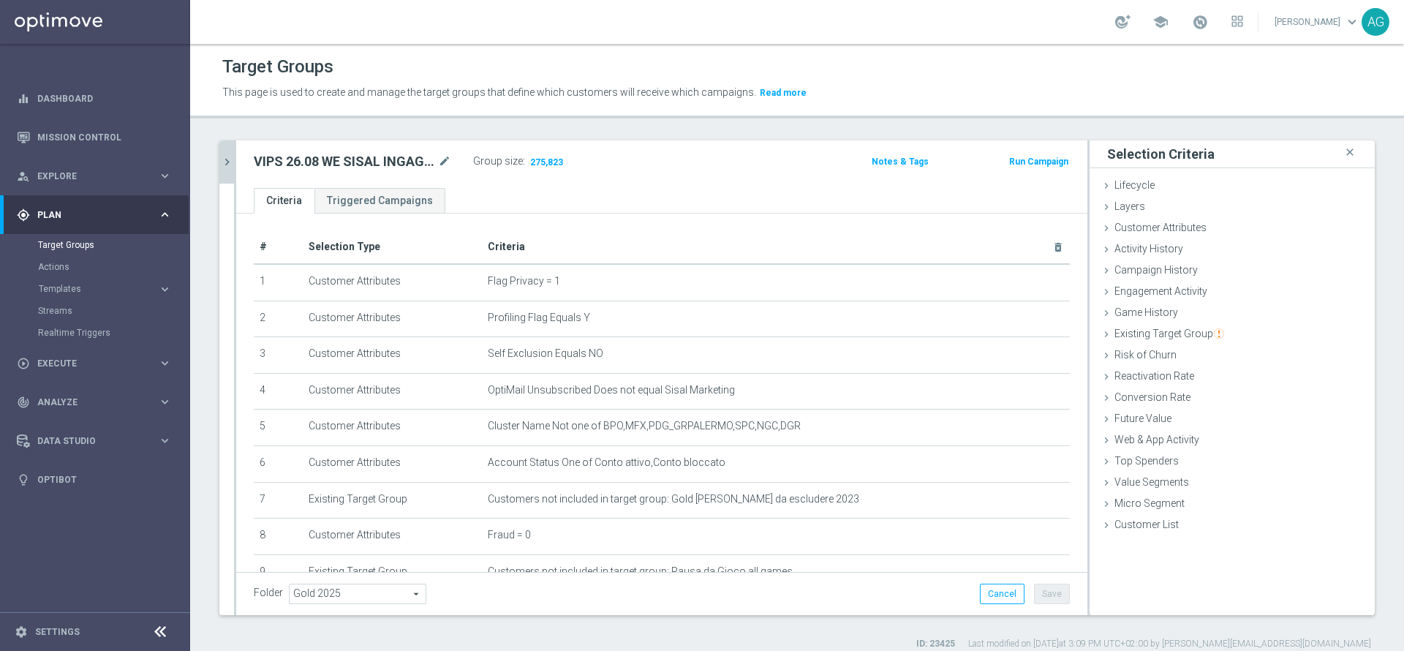
scroll to position [0, 0]
click at [228, 152] on button "chevron_right" at bounding box center [226, 161] width 15 height 43
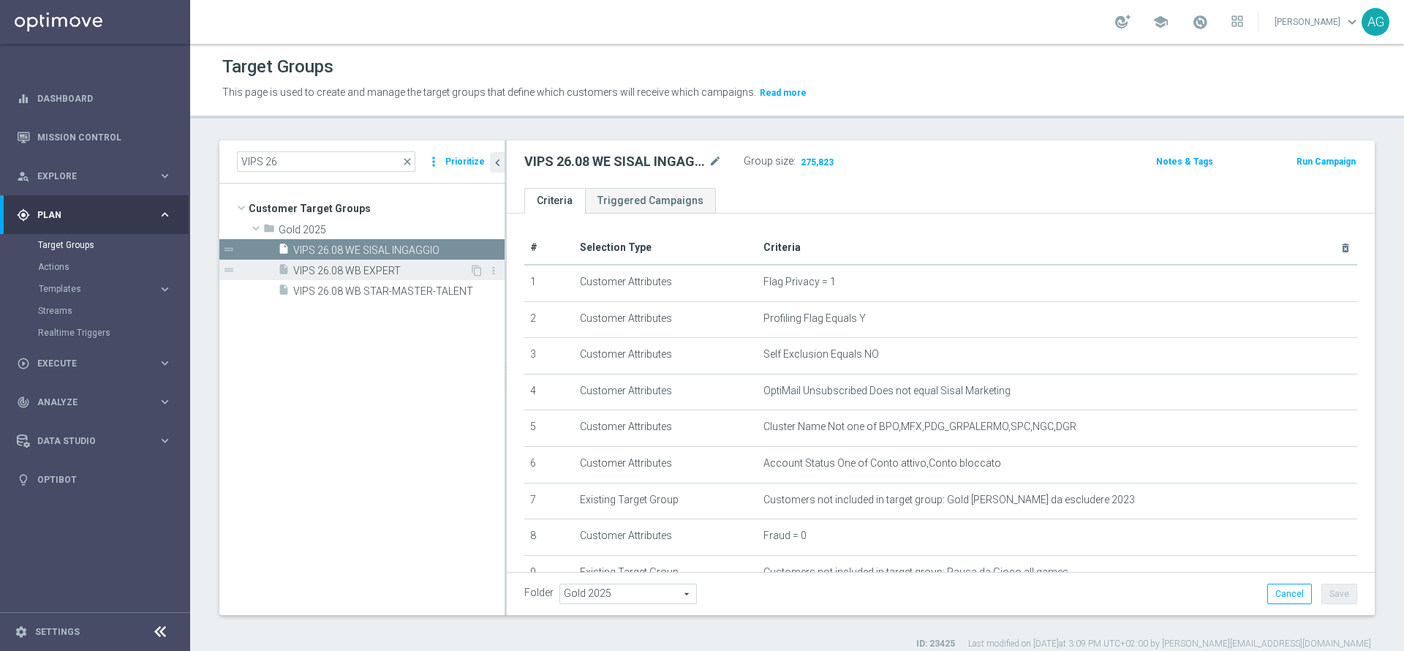
click at [326, 276] on span "VIPS 26.08 WB EXPERT" at bounding box center [381, 271] width 176 height 12
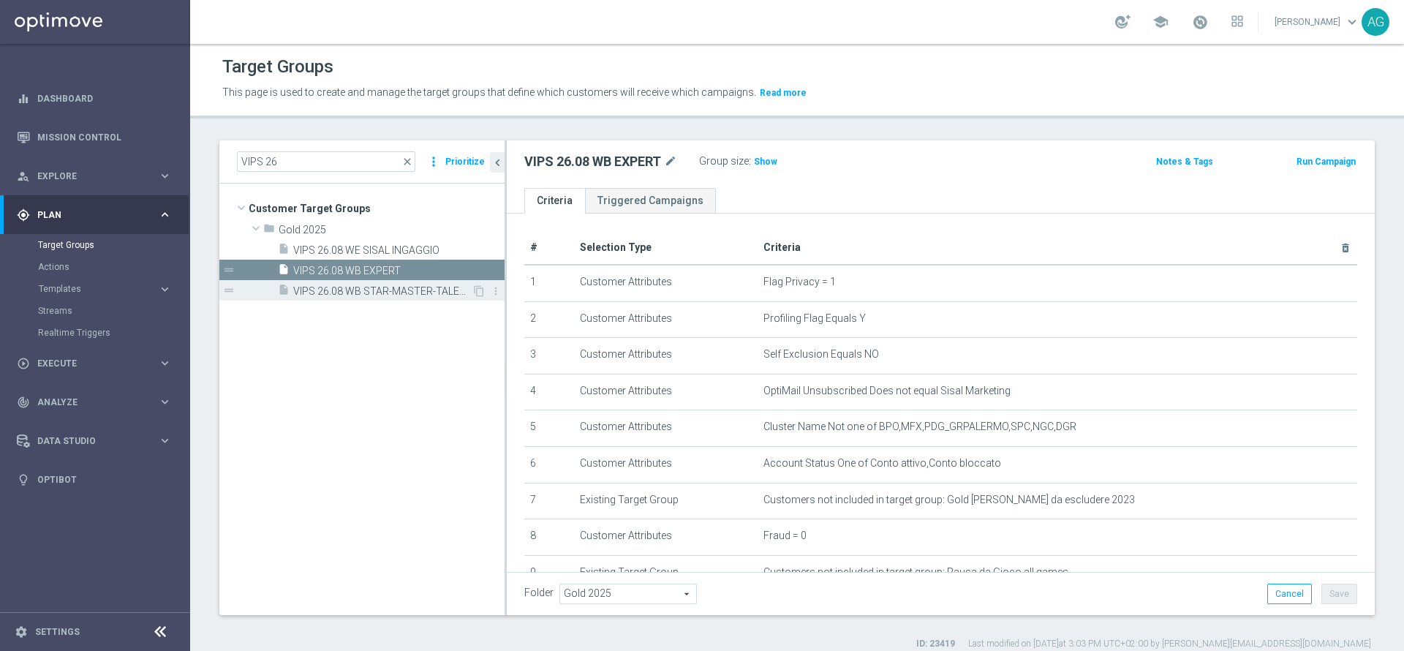
click at [341, 292] on span "VIPS 26.08 WB STAR-MASTER-TALENT" at bounding box center [382, 291] width 178 height 12
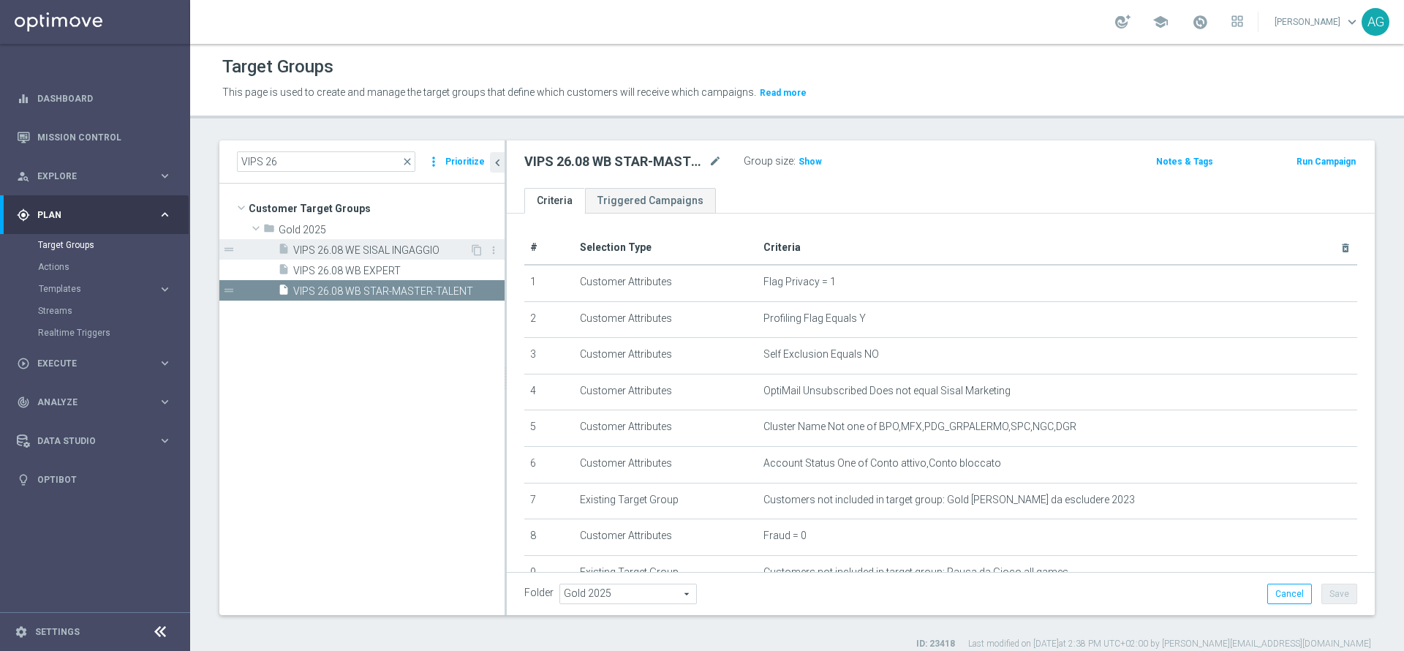
click at [387, 249] on span "VIPS 26.08 WE SISAL INGAGGIO" at bounding box center [381, 250] width 176 height 12
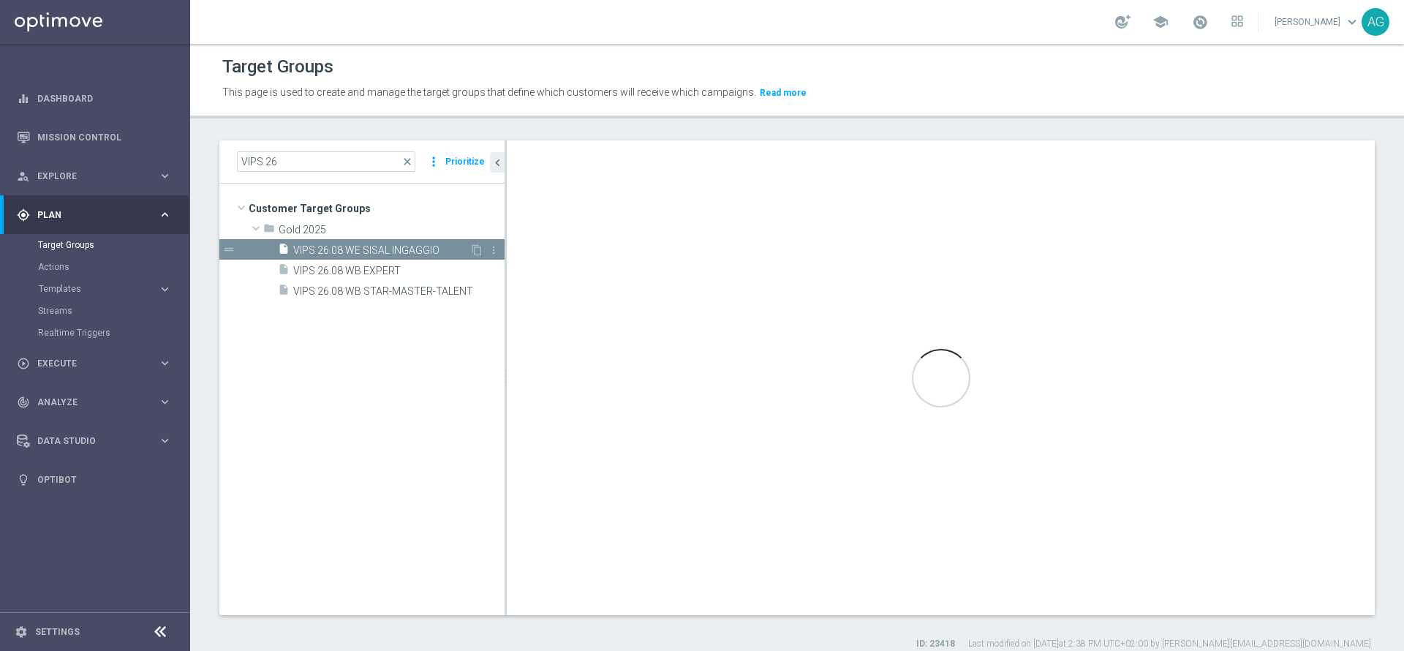
type textarea "(1 and 2 and 3 and 4 and 5 and 6 and 7 and 8 and 9 and 10 and 11 and 12 and 13 …"
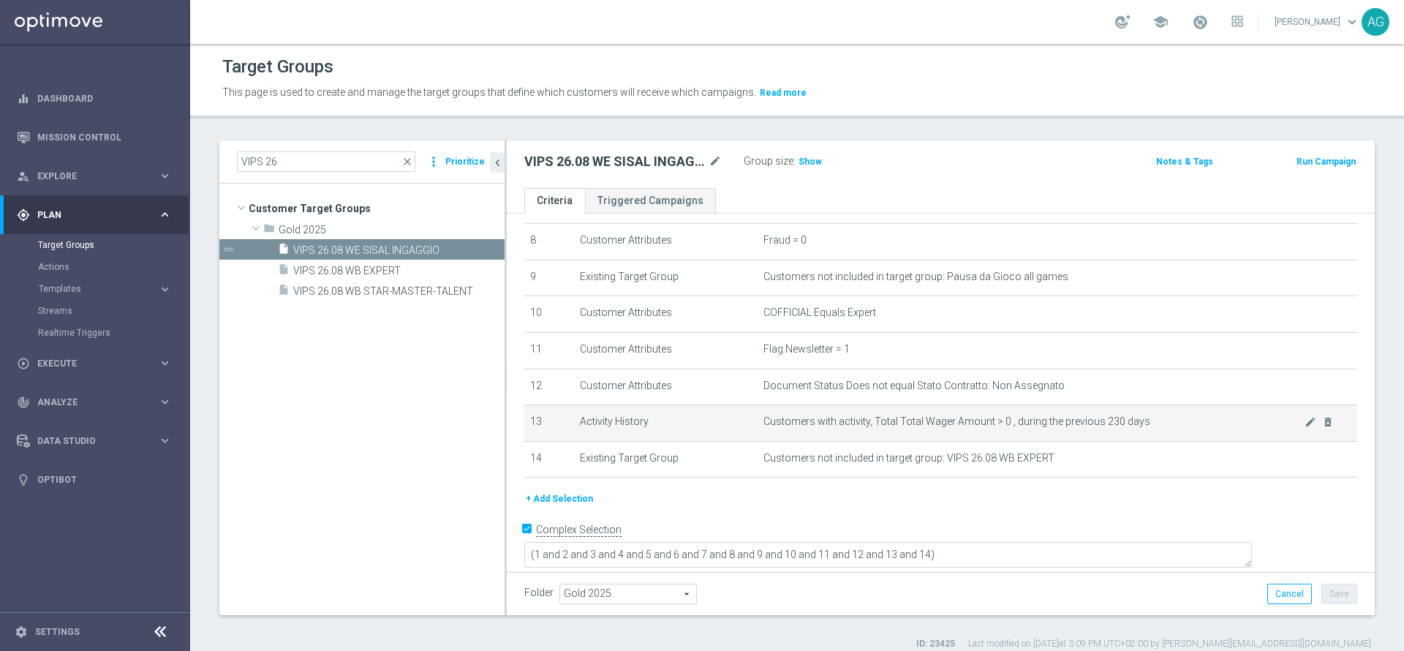
scroll to position [186, 0]
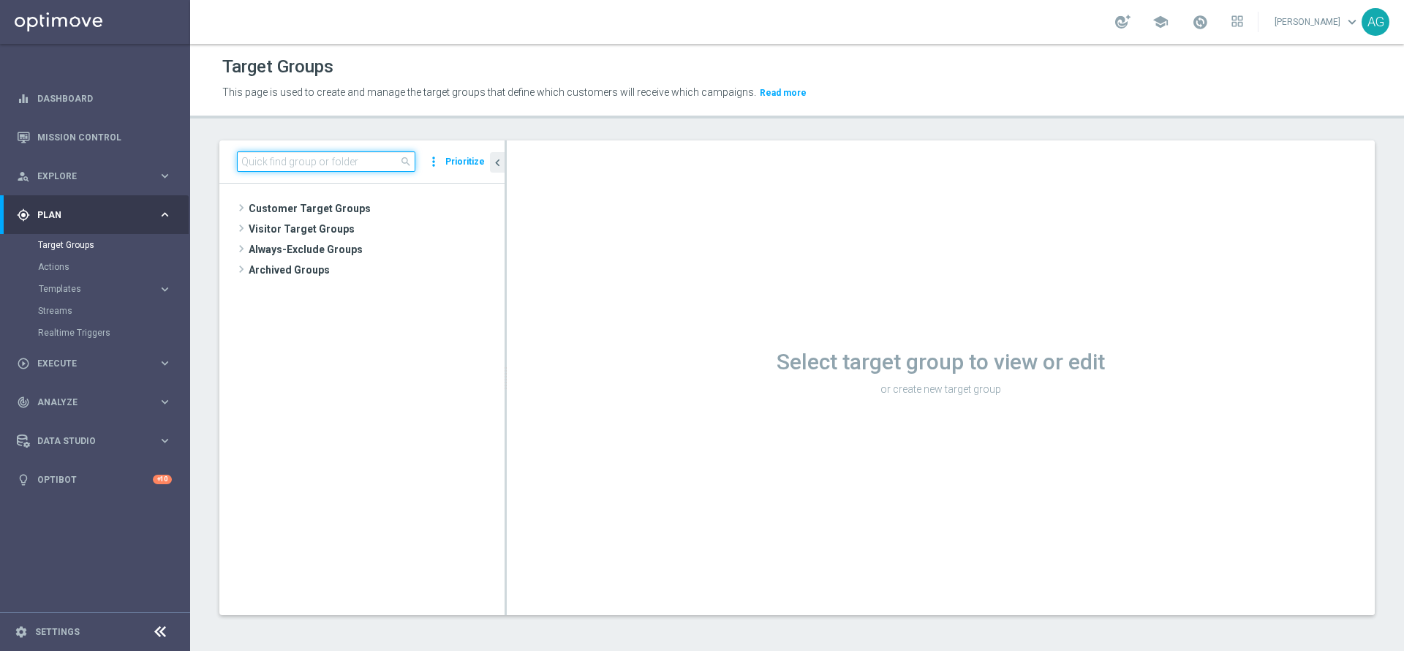
click at [317, 165] on input at bounding box center [326, 161] width 178 height 20
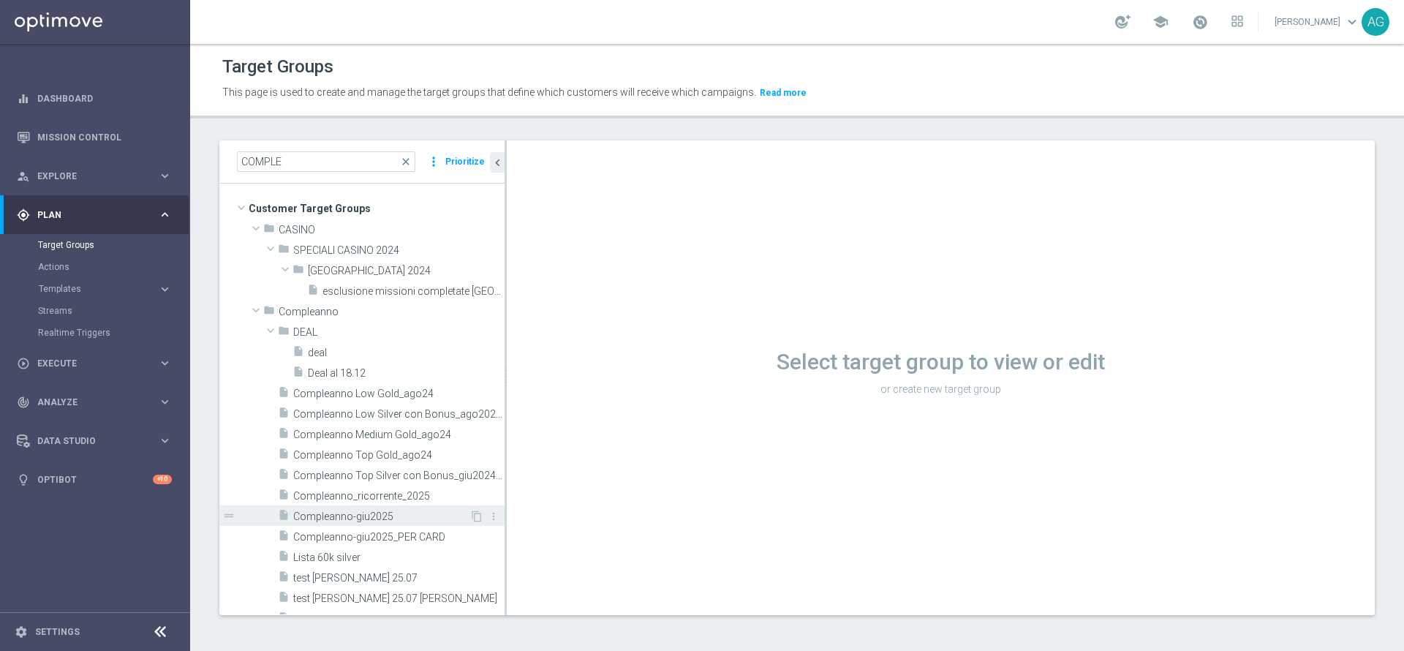
click at [329, 518] on span "Compleanno-giu2025" at bounding box center [381, 516] width 176 height 12
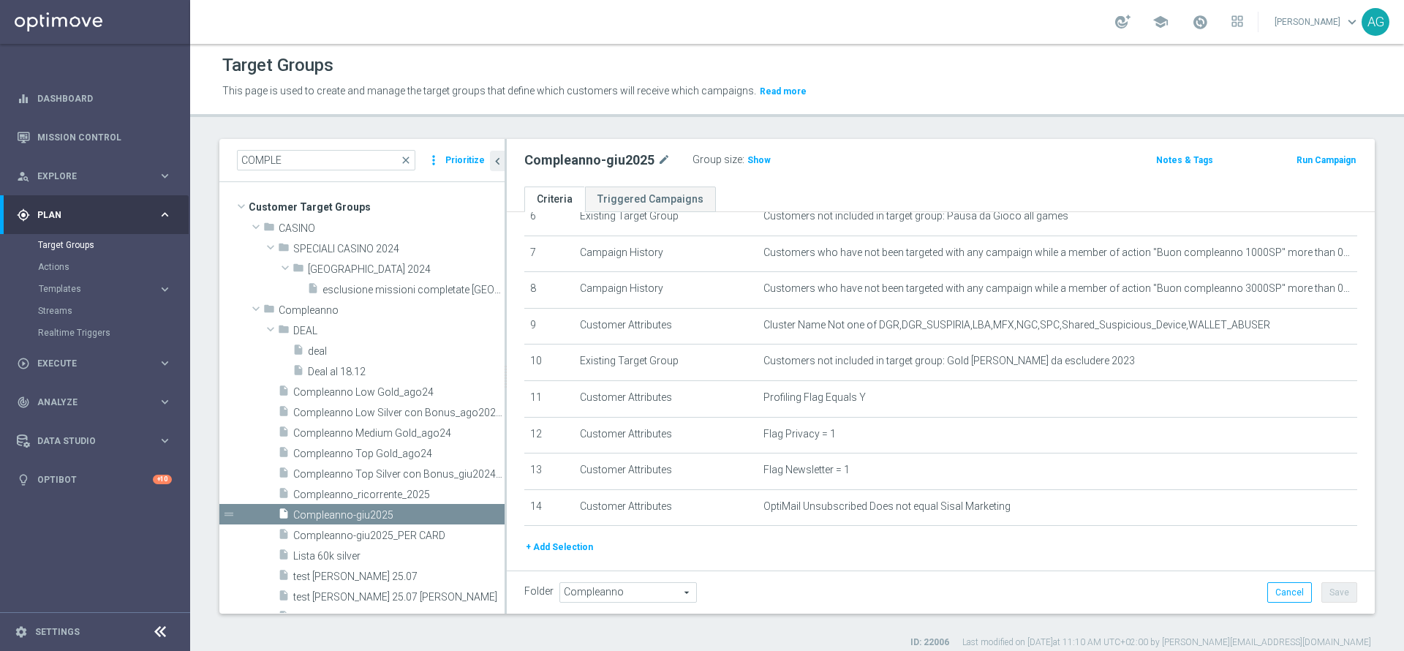
scroll to position [295, 0]
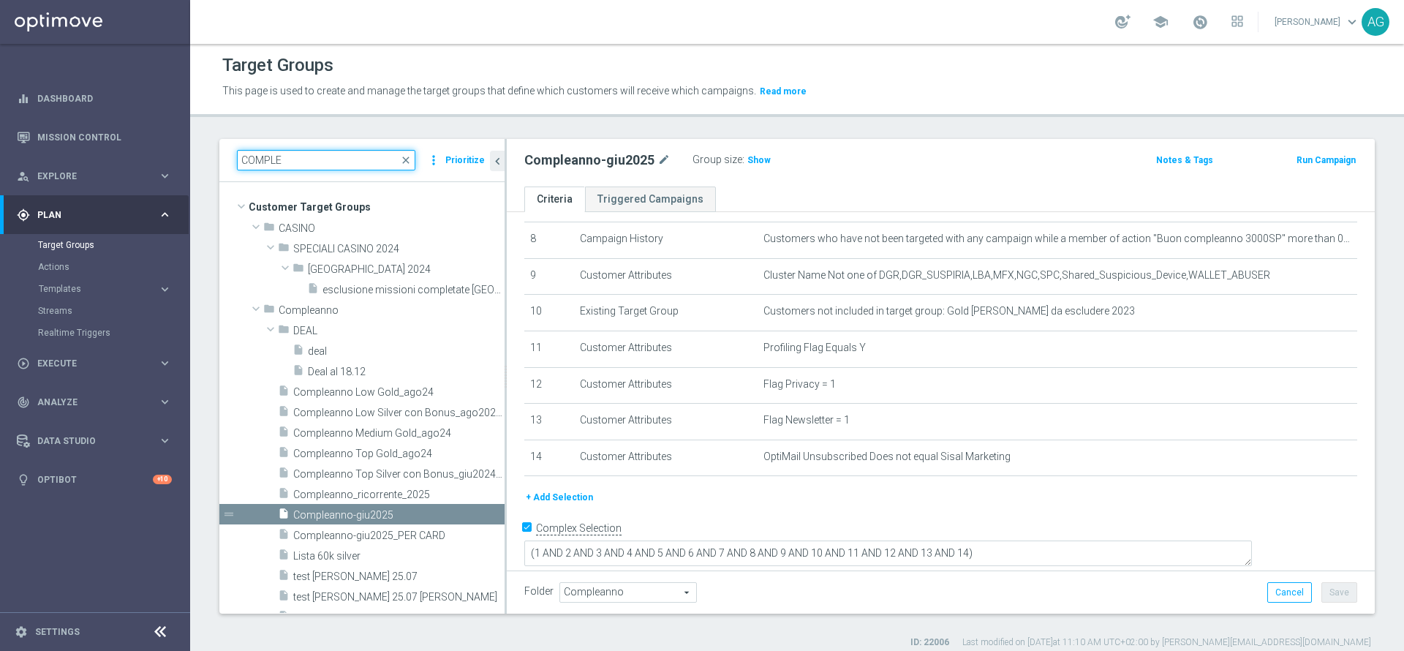
drag, startPoint x: 346, startPoint y: 154, endPoint x: 219, endPoint y: 137, distance: 127.5
click at [219, 137] on div "Target Groups This page is used to create and manage the target groups that def…" at bounding box center [797, 347] width 1214 height 607
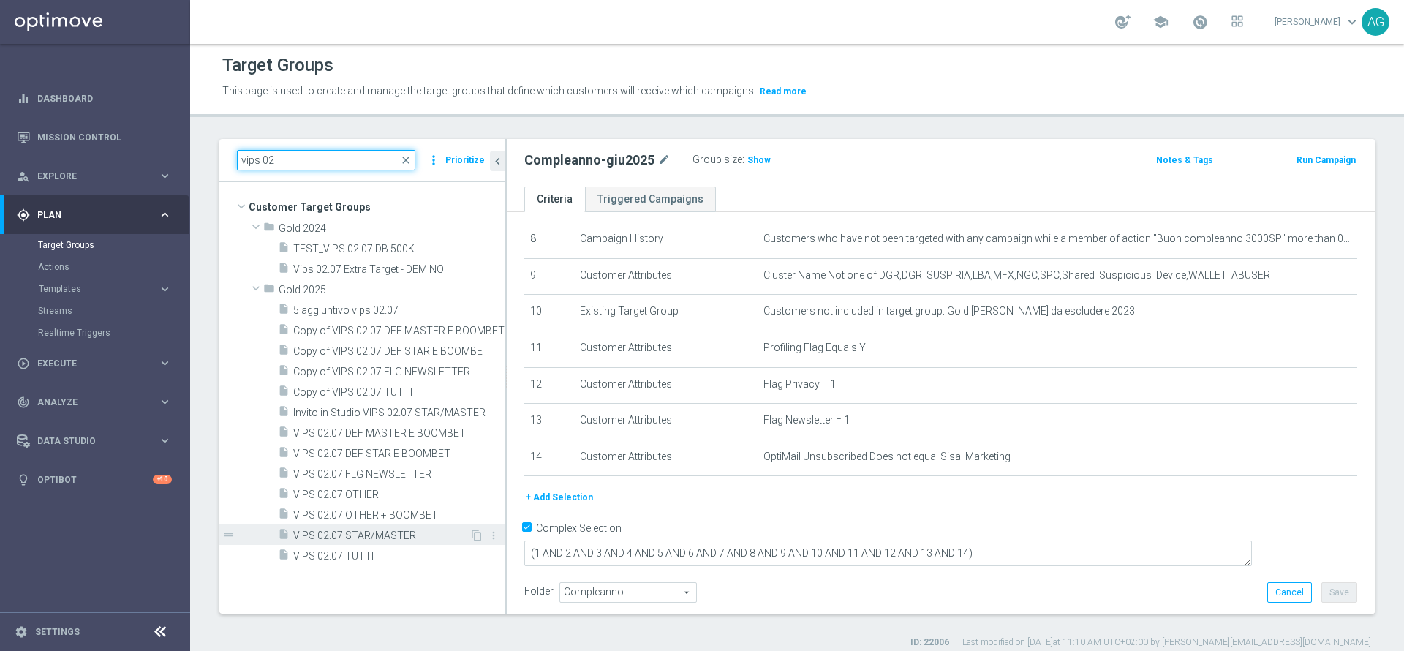
type input "vips 02"
click at [388, 532] on span "VIPS 02.07 STAR/MASTER" at bounding box center [381, 535] width 176 height 12
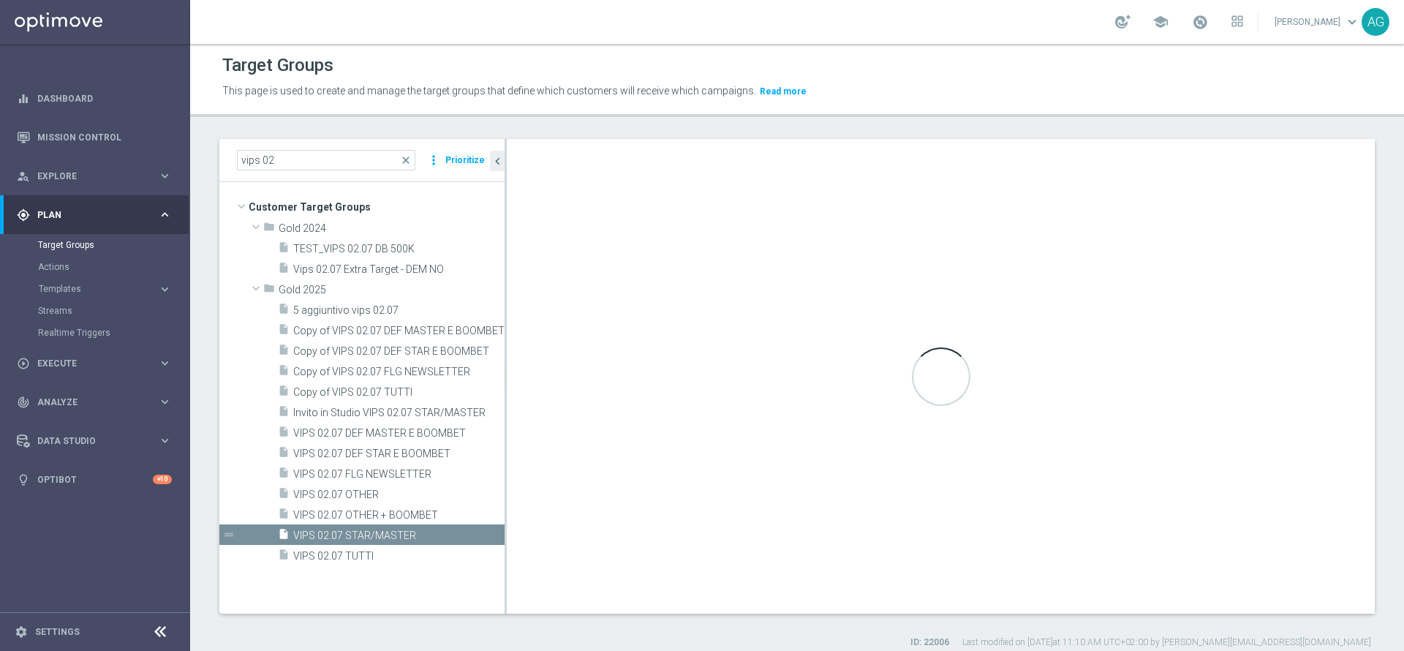
type textarea "(1 and 2 and 3 and 4 and 5 and 6 and 7 and 8 and 9 and 10 and 11 and 12 and 13 …"
type input "Gold 2025"
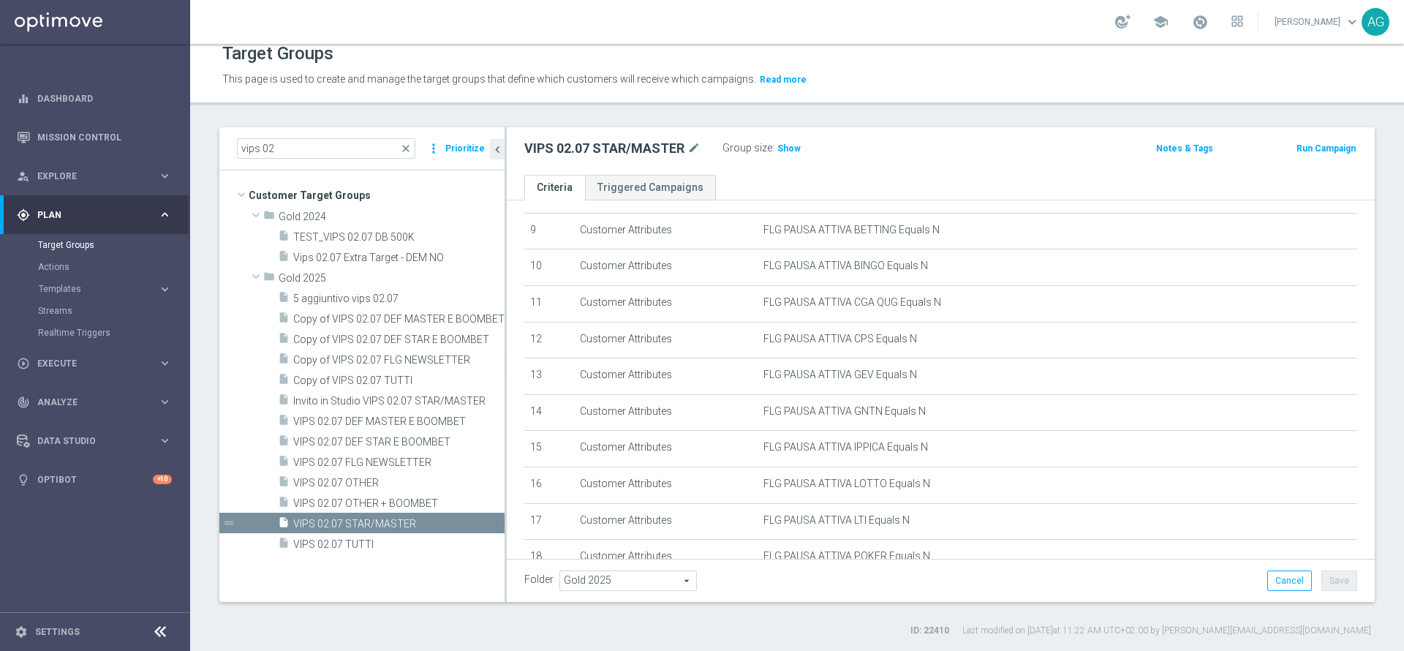
scroll to position [688, 0]
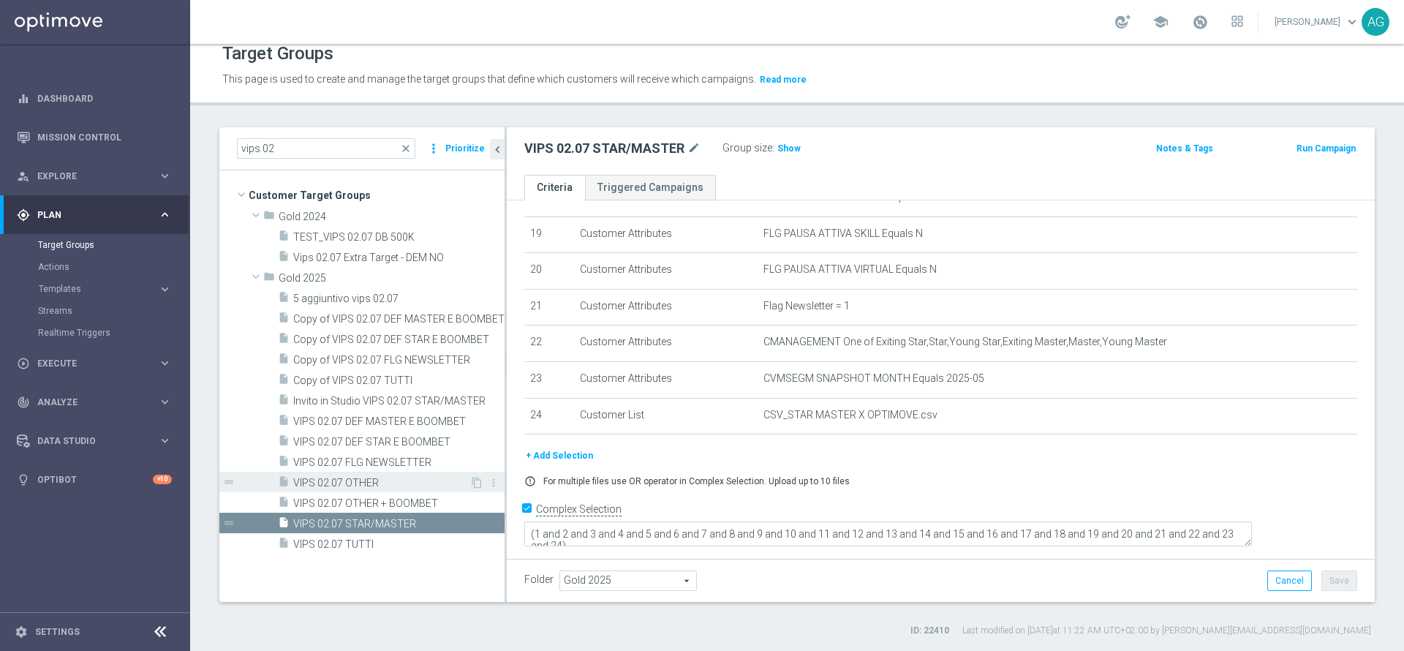
click at [352, 480] on span "VIPS 02.07 OTHER" at bounding box center [381, 483] width 176 height 12
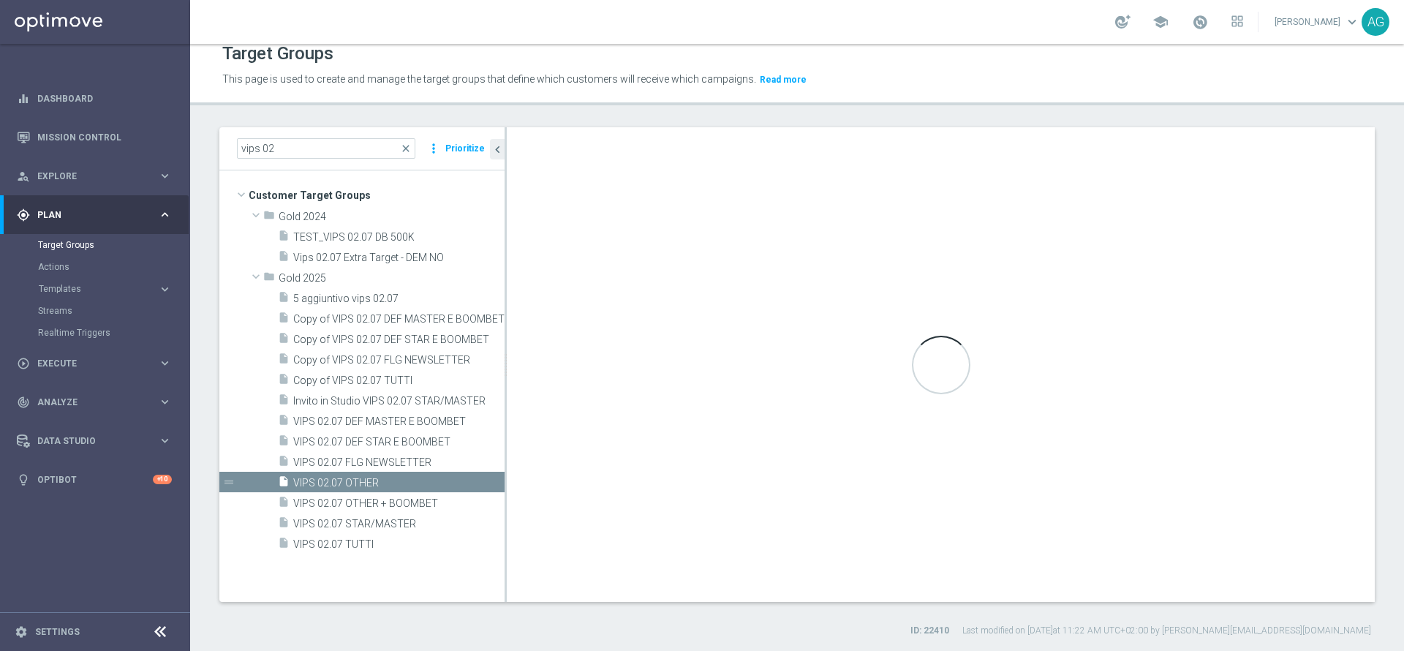
type textarea "(1 and 2 and 3 and 4 and 5 and 6 and 7 and 8 and 9 and 10 and 11 and 12 and 13 …"
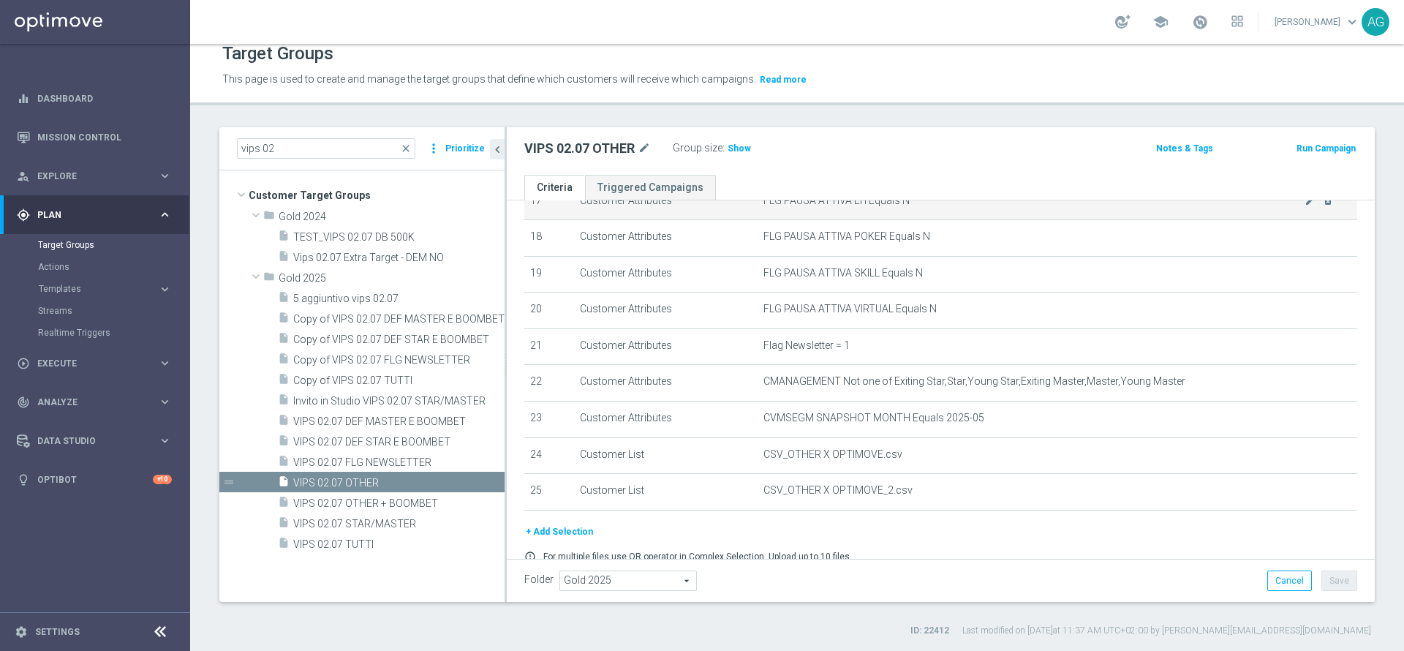
scroll to position [648, 0]
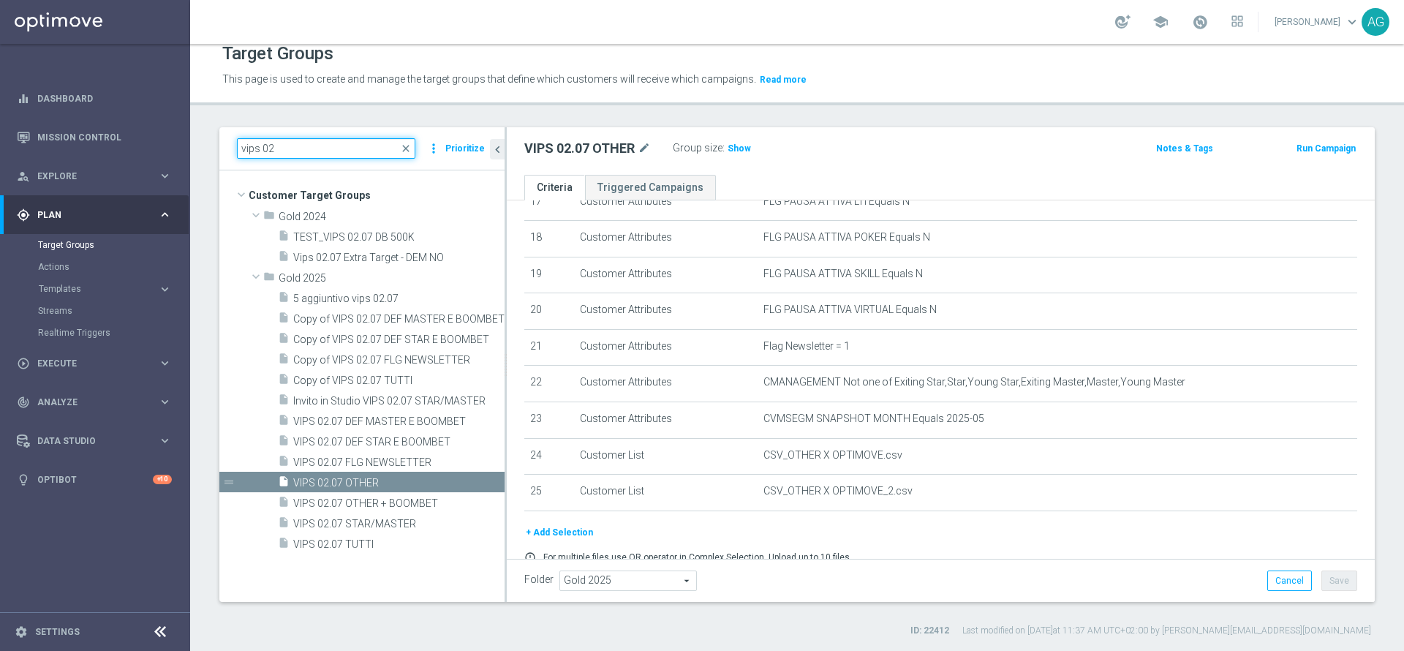
click at [322, 154] on input "vips 02" at bounding box center [326, 148] width 178 height 20
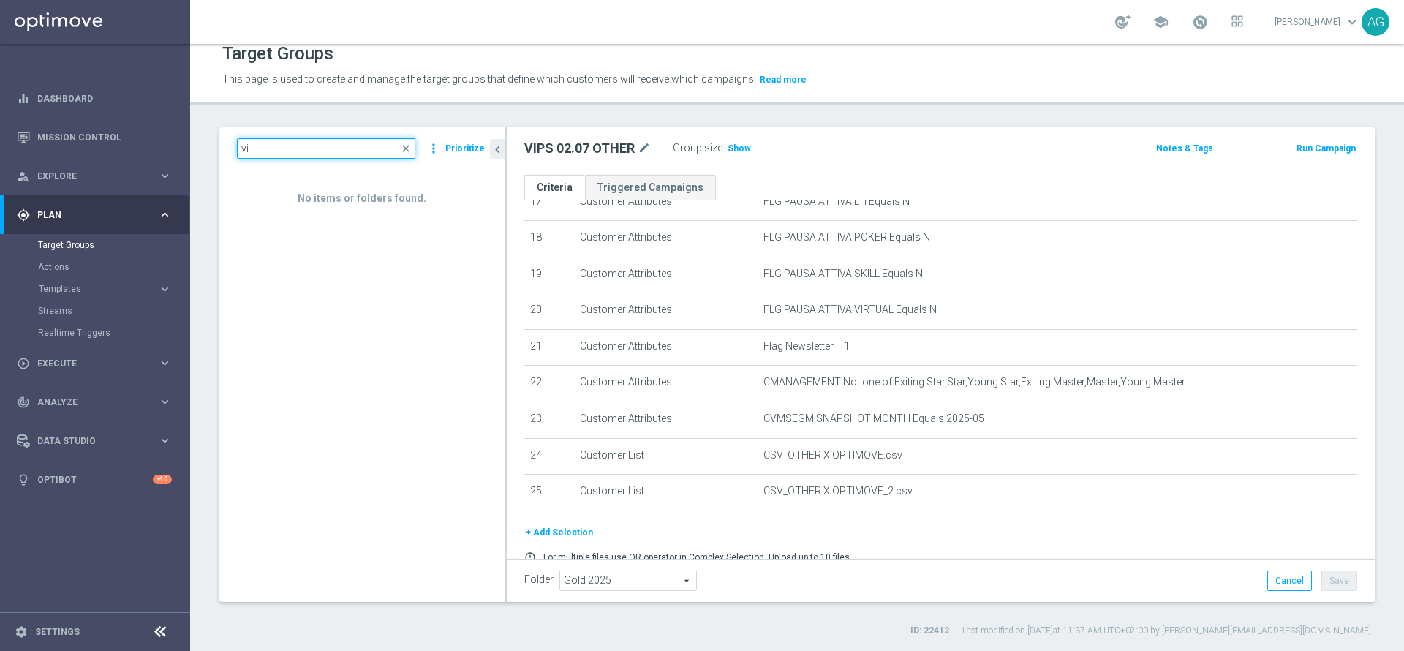
type input "v"
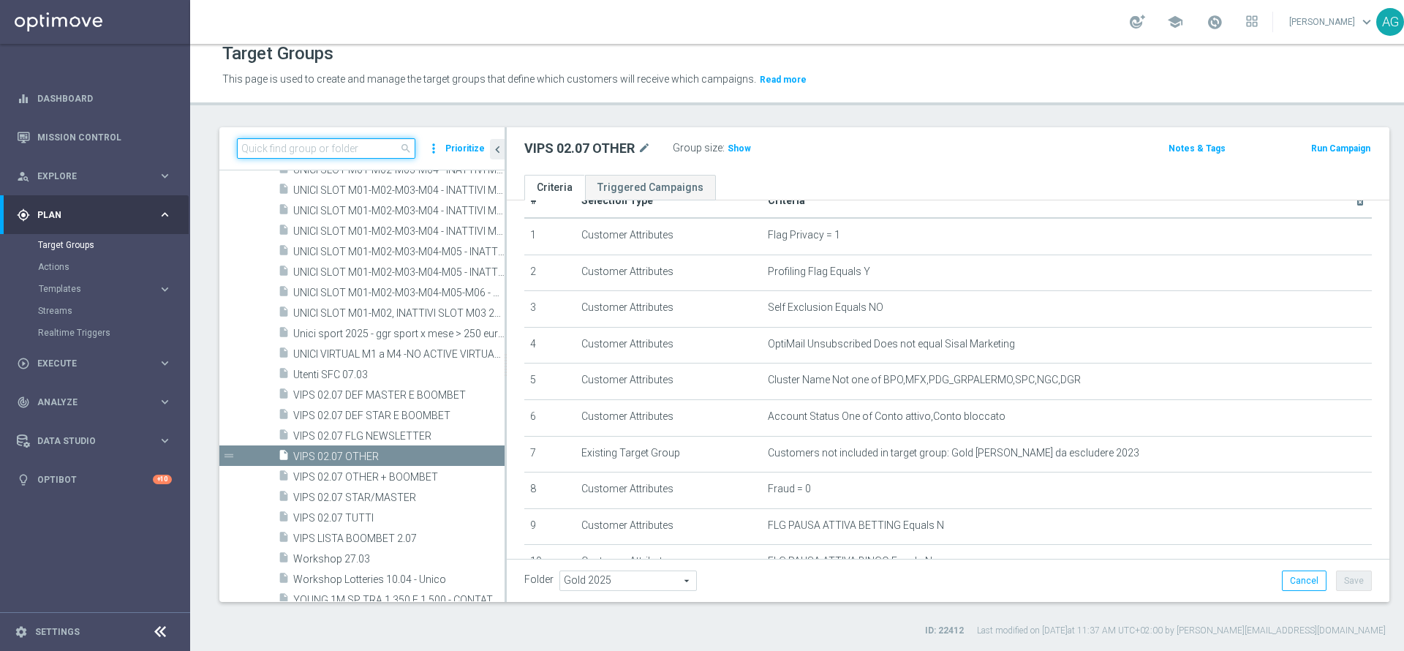
scroll to position [0, 0]
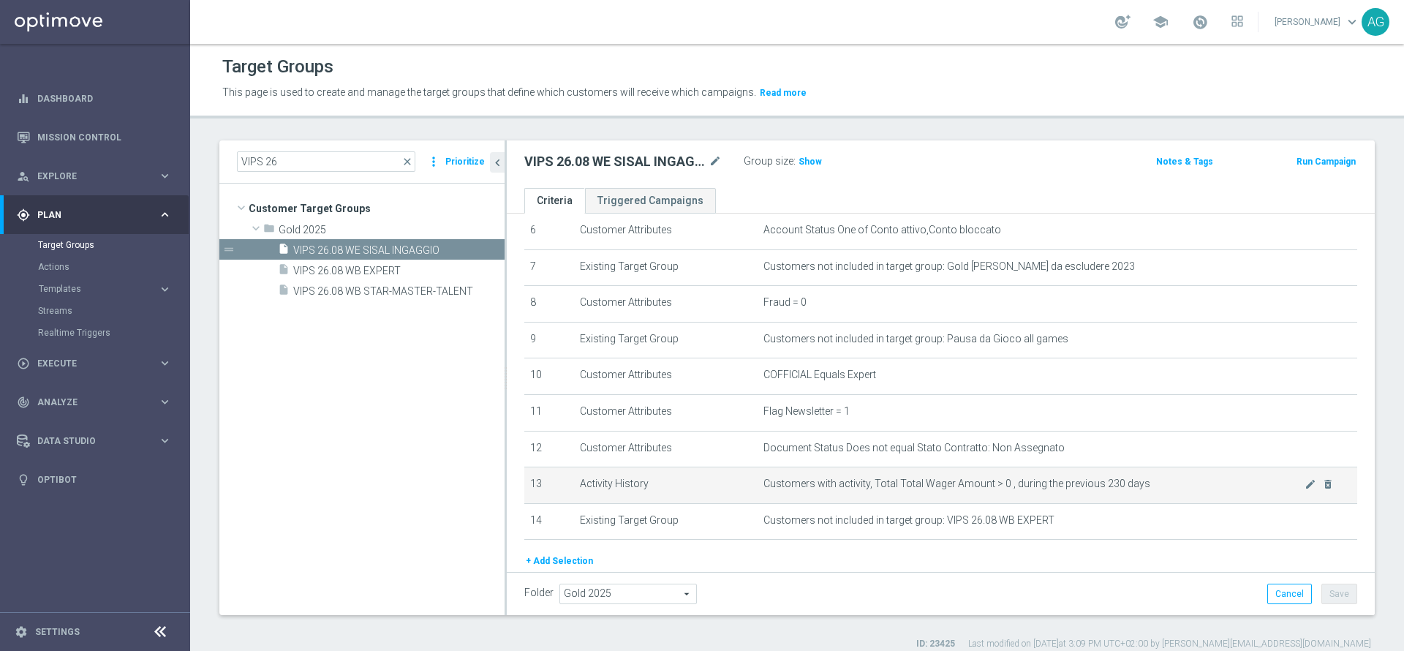
scroll to position [295, 0]
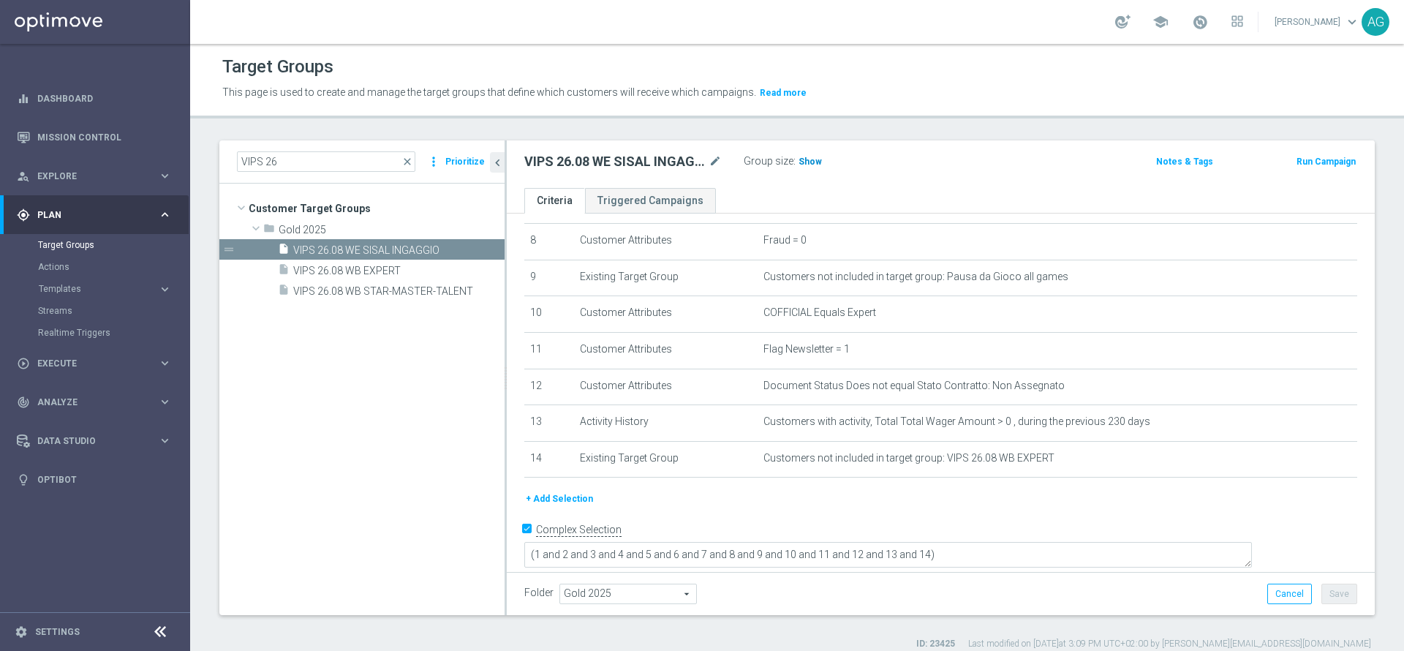
click at [800, 155] on h3 "Show" at bounding box center [810, 162] width 26 height 16
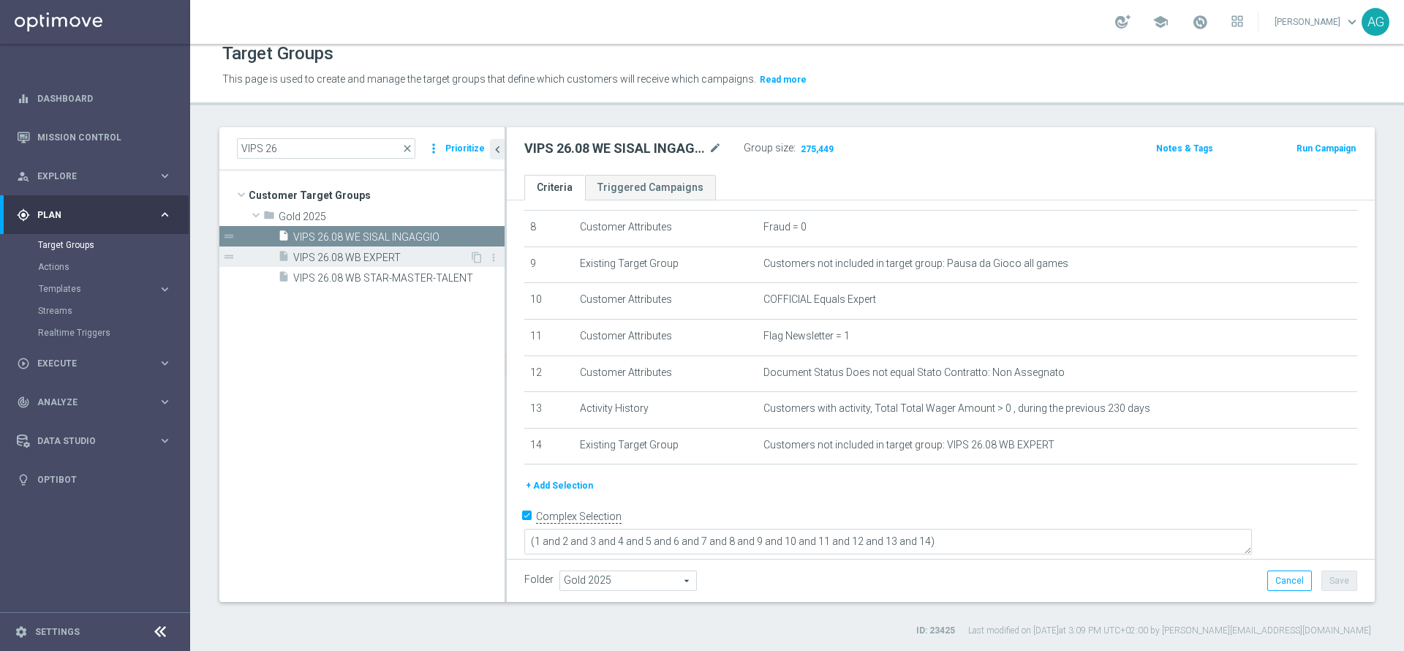
click at [326, 262] on span "VIPS 26.08 WB EXPERT" at bounding box center [381, 258] width 176 height 12
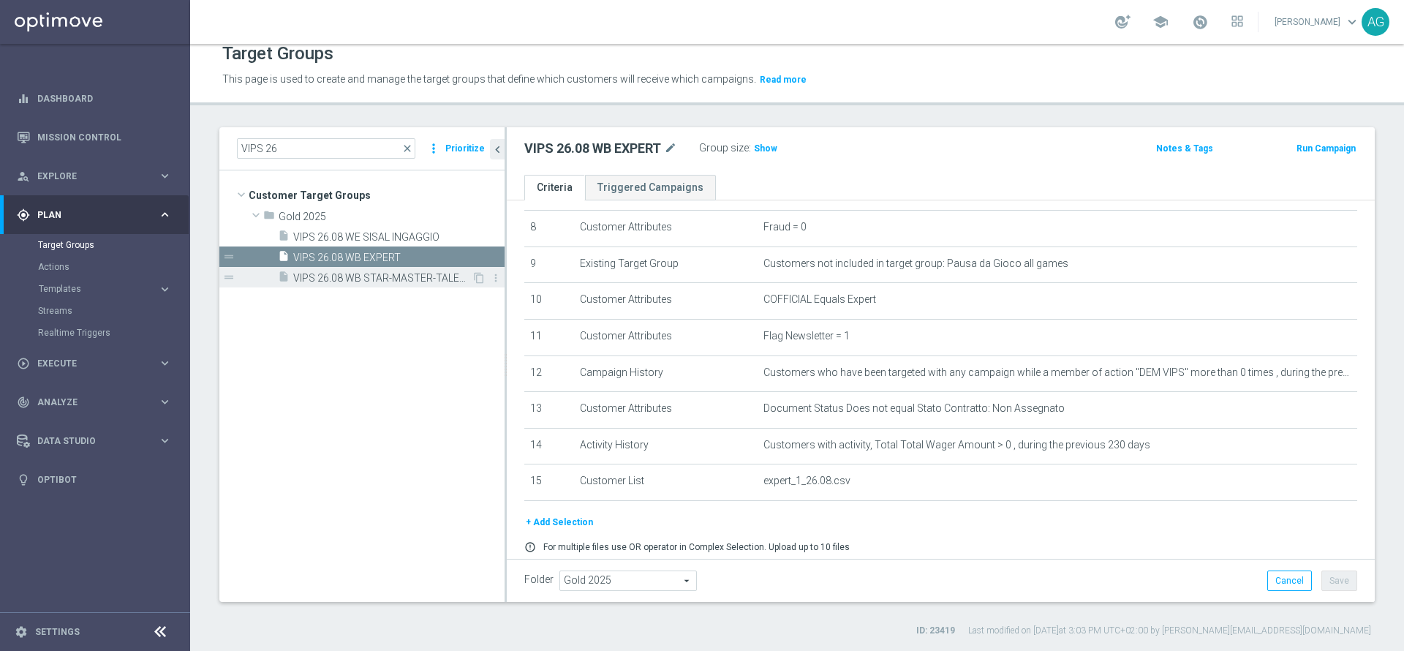
click at [360, 274] on span "VIPS 26.08 WB STAR-MASTER-TALENT" at bounding box center [382, 278] width 178 height 12
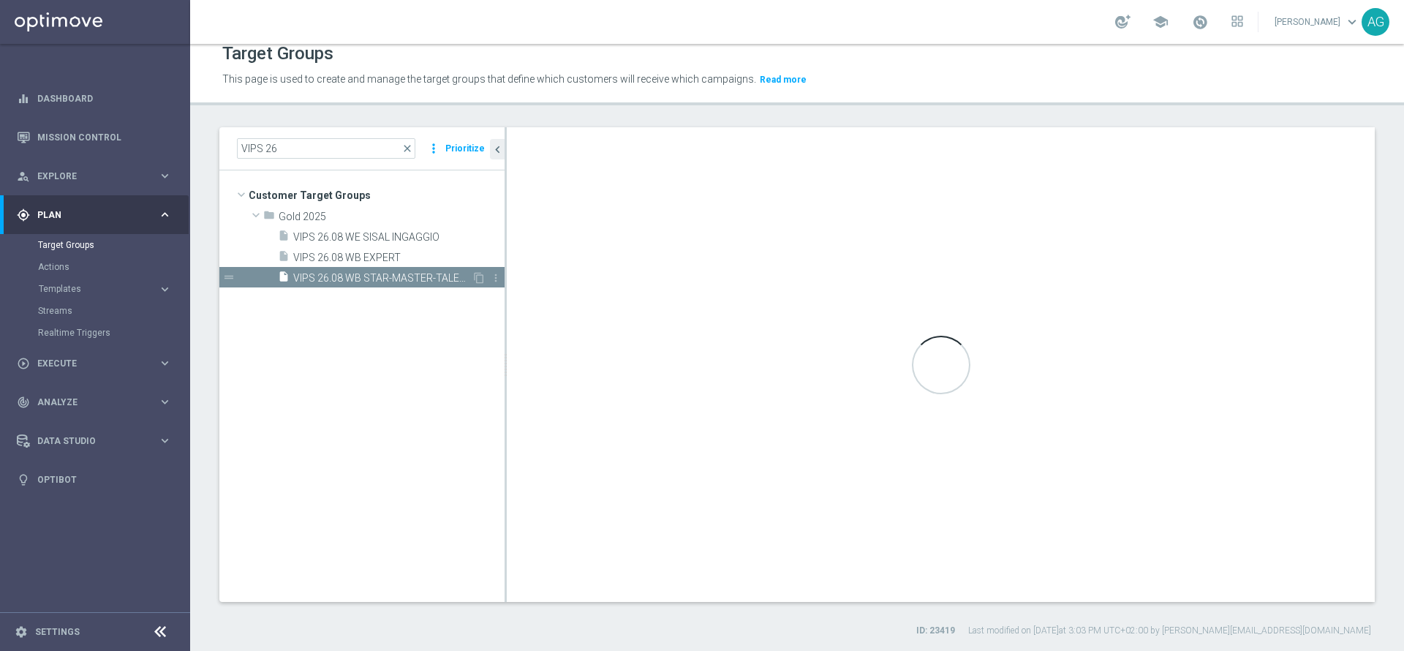
type textarea "(1 and 2 and 3 and 4 and 5 and 6 and 7 and 8 and 9 and 10 and 11 and 12 and 13)"
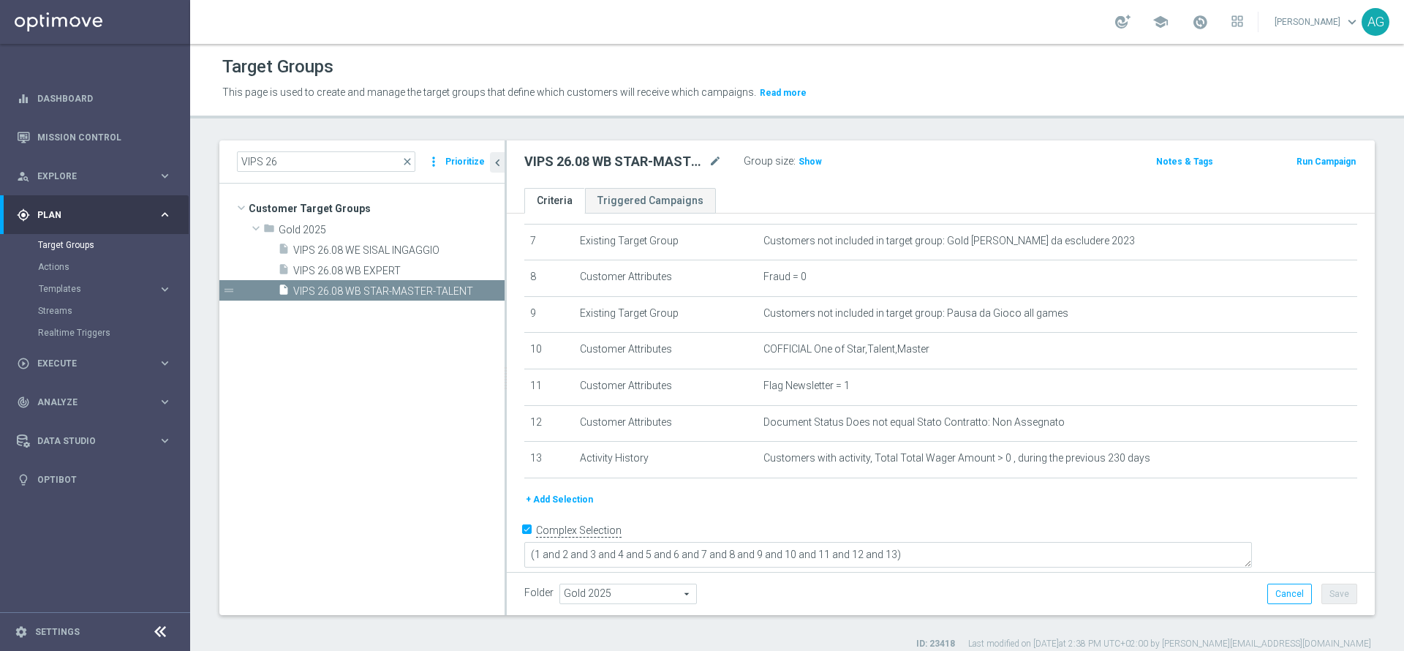
scroll to position [13, 0]
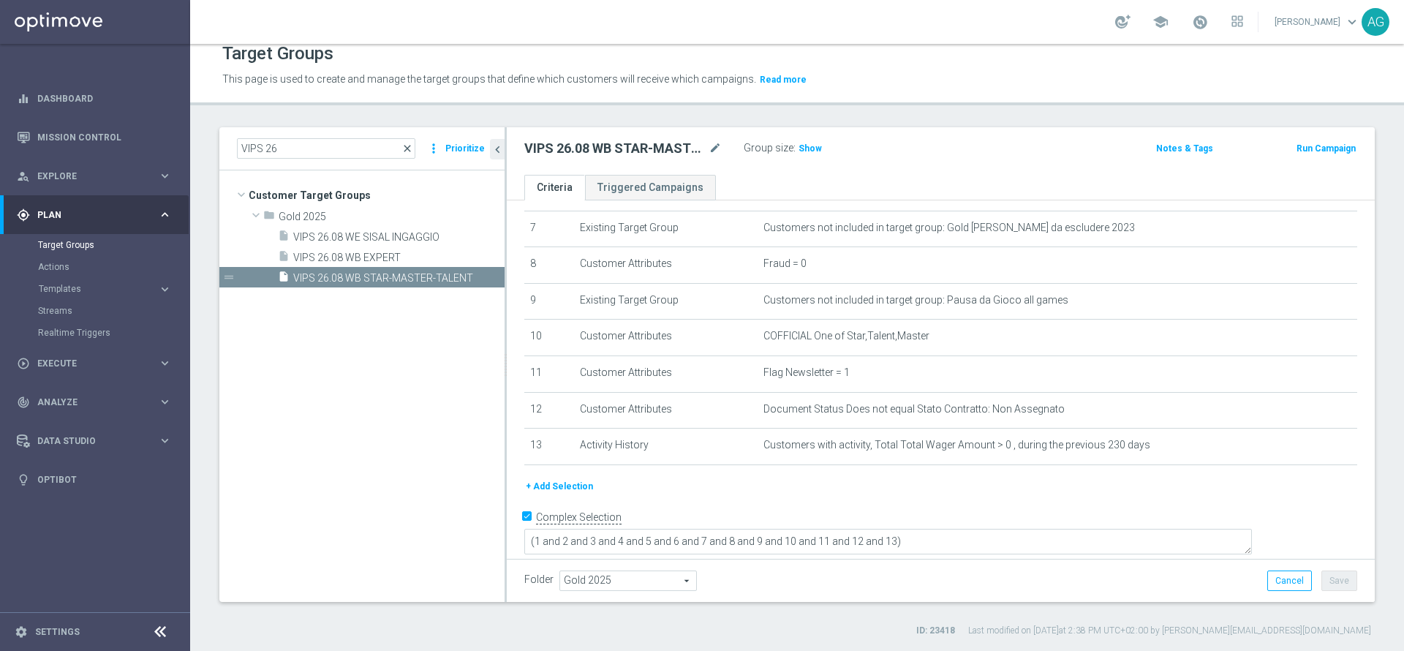
click at [409, 148] on span "close" at bounding box center [407, 149] width 12 height 12
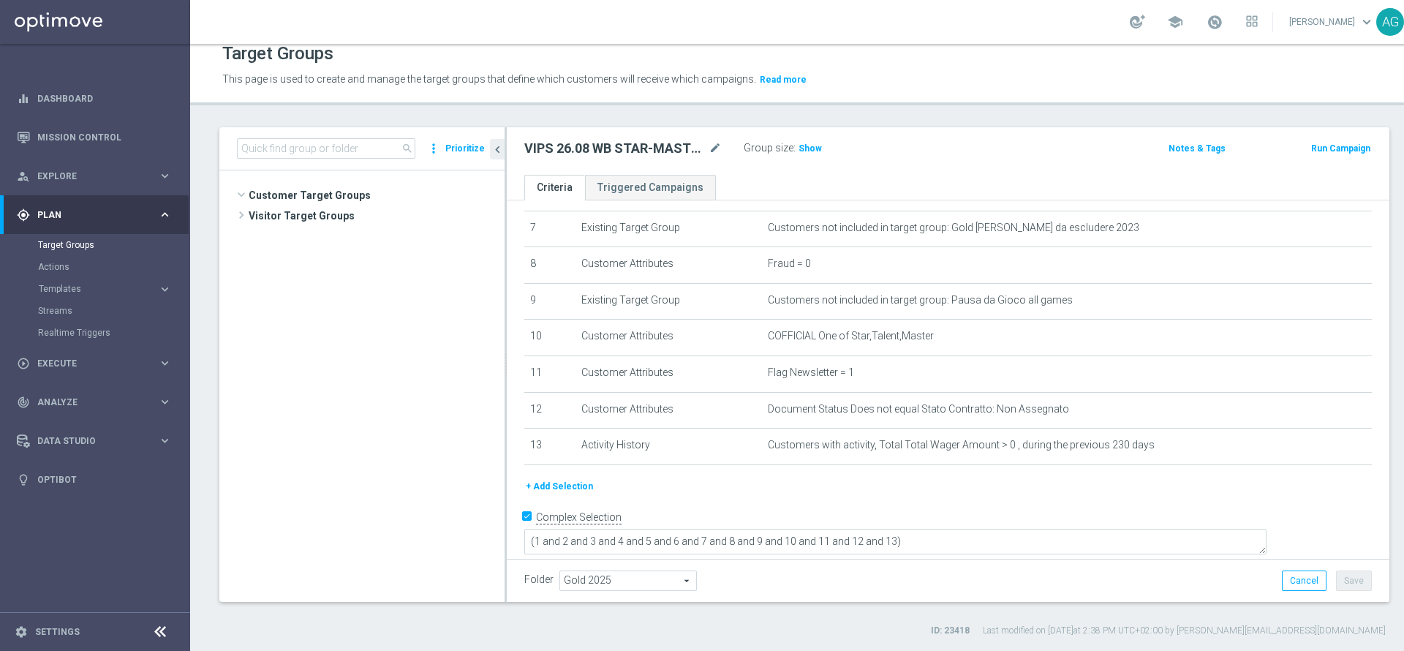
scroll to position [21760, 0]
click at [292, 154] on input at bounding box center [326, 148] width 178 height 20
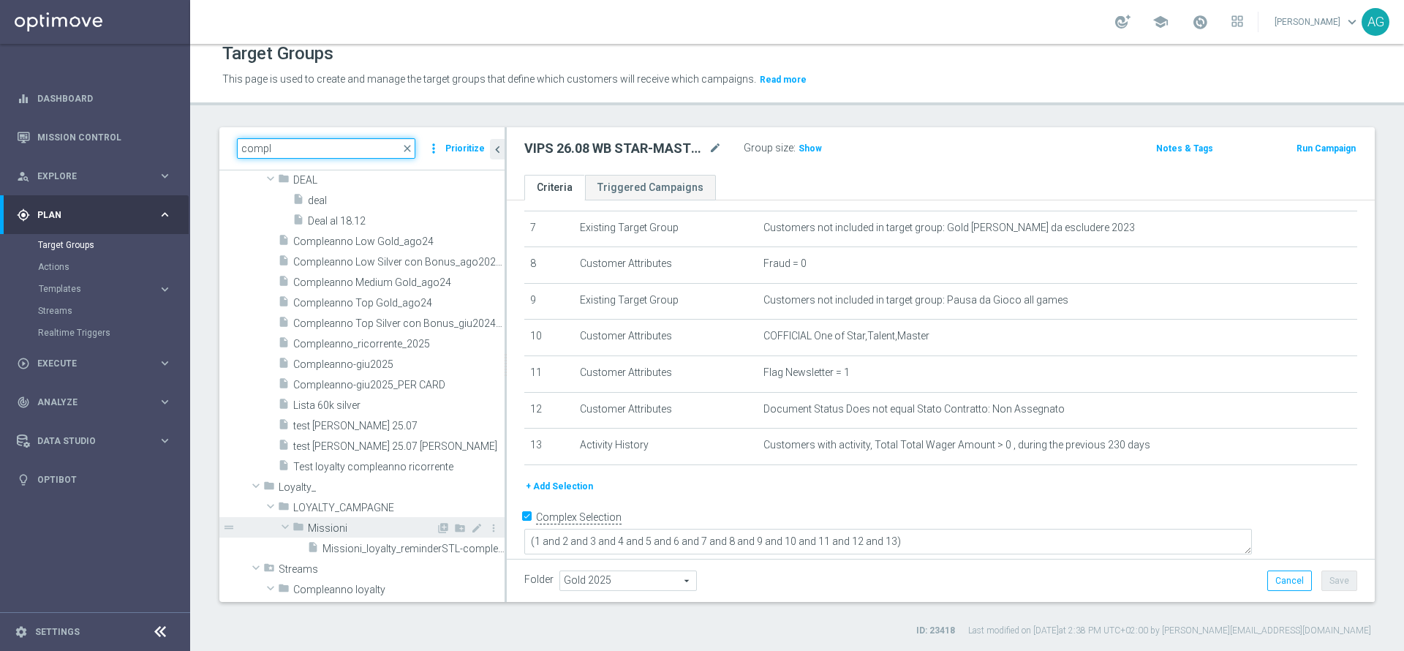
scroll to position [0, 0]
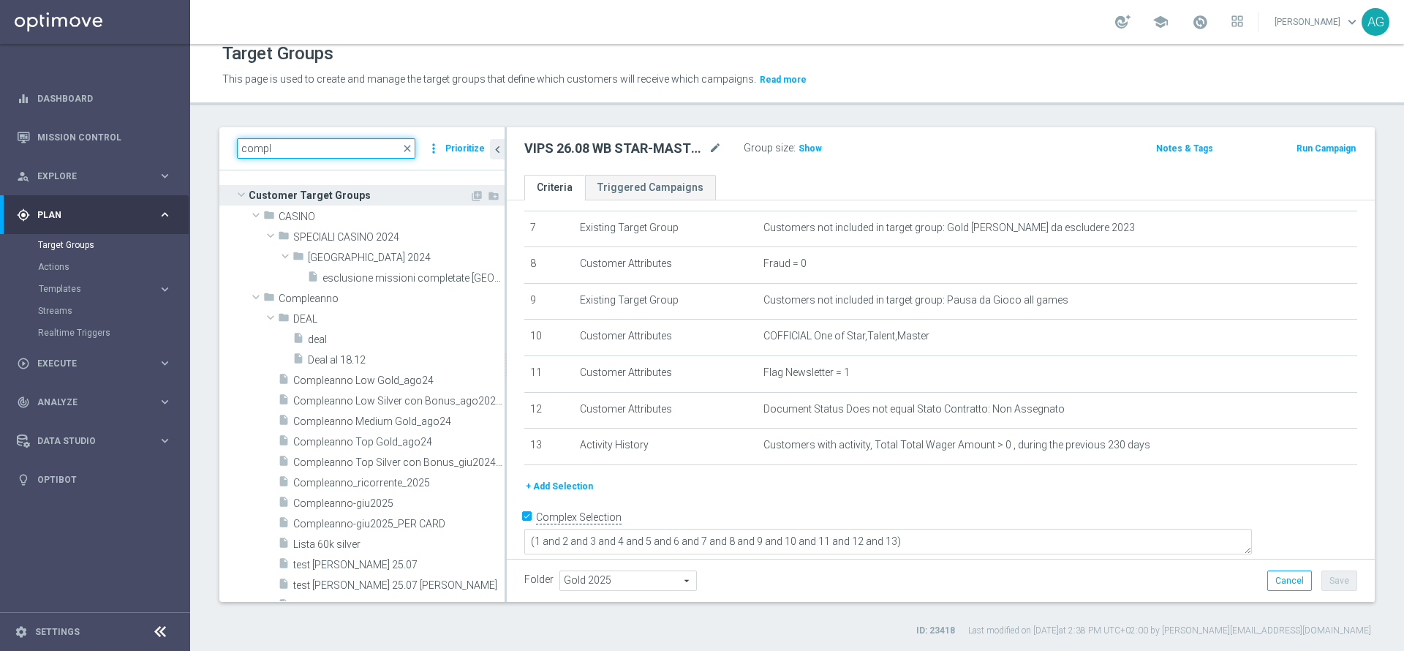
type input "compl"
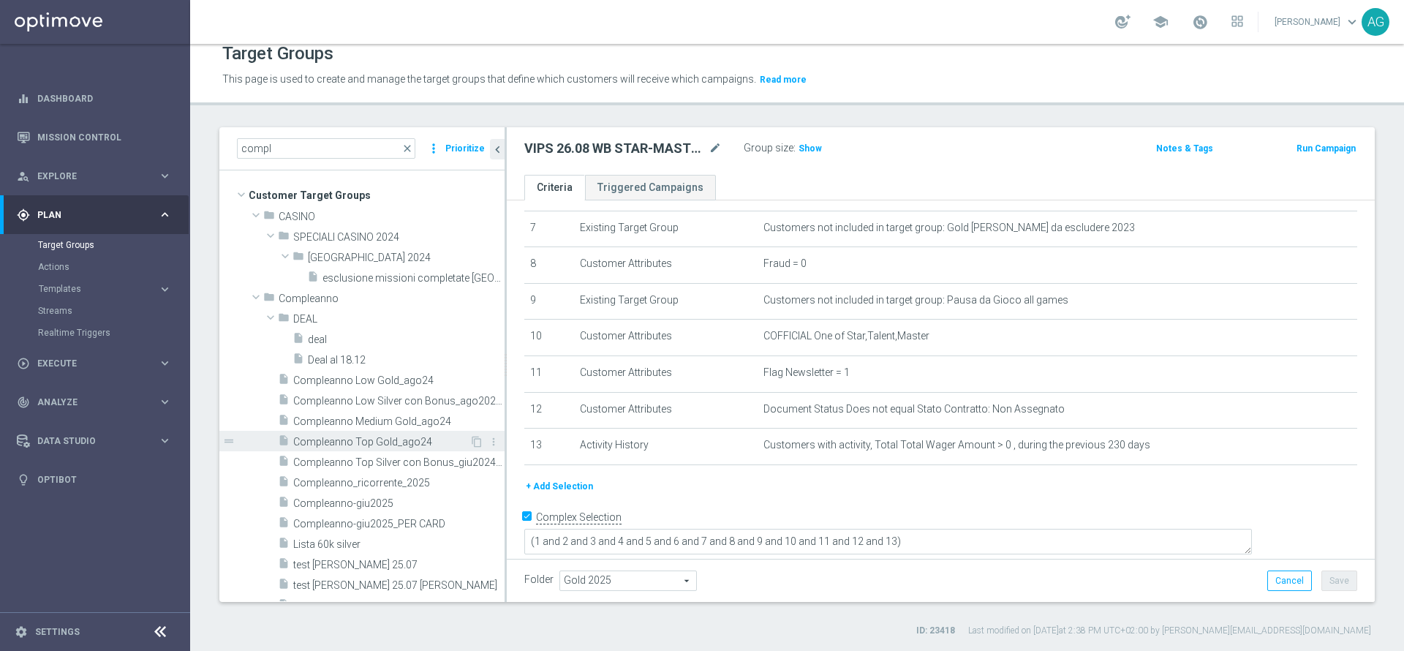
click at [377, 438] on span "Compleanno Top Gold_ago24" at bounding box center [381, 442] width 176 height 12
type textarea "(1 AND 2 AND 3 AND 4)"
type input "Compleanno"
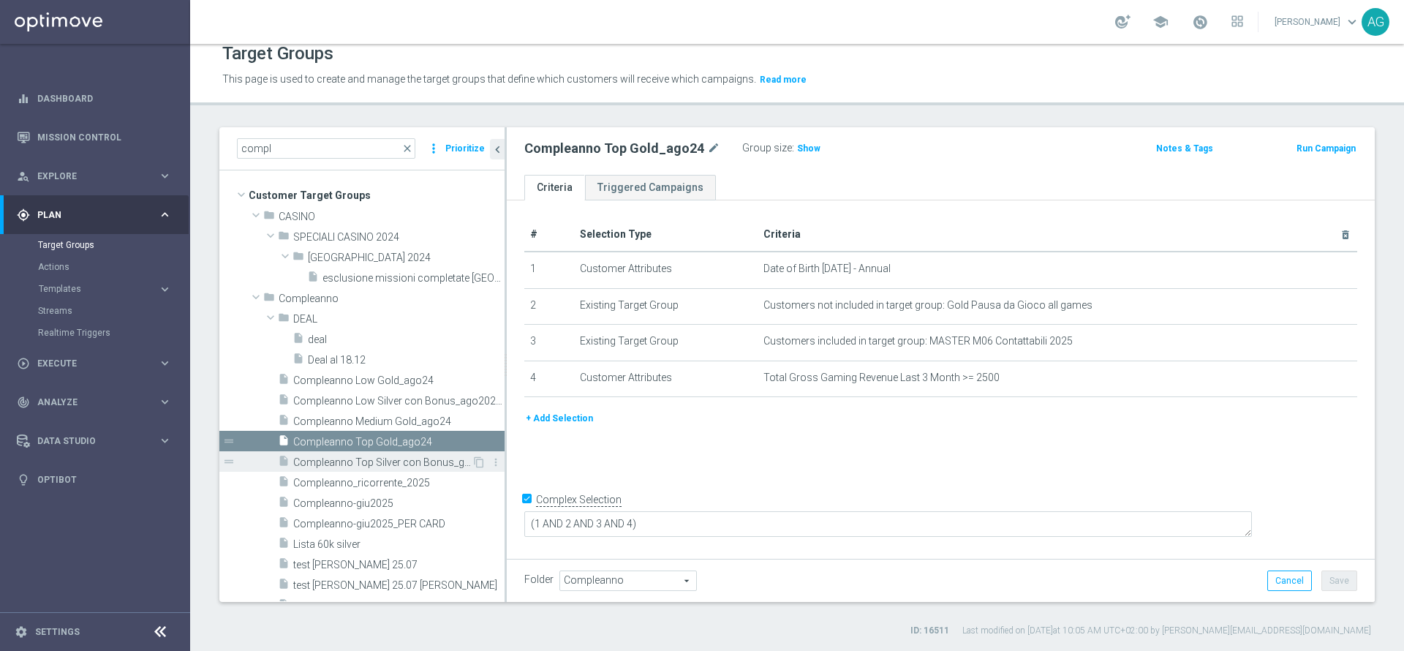
click at [360, 464] on span "Compleanno Top Silver con Bonus_giu20242025_auto" at bounding box center [382, 462] width 178 height 12
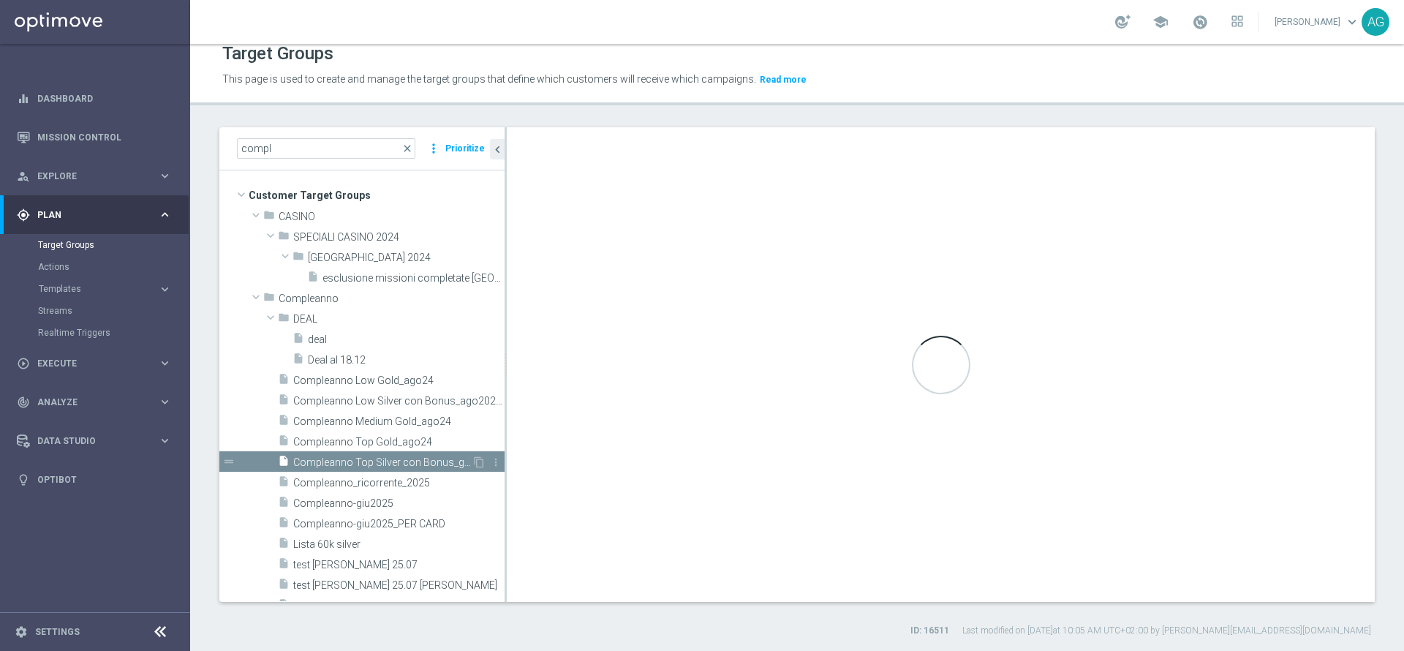
type textarea "(1 AND 2 AND 3 AND 4 AND 5 AND 6 AND 7 AND 8 AND 9 AND 10 AND 11 AND 12 AND 13)"
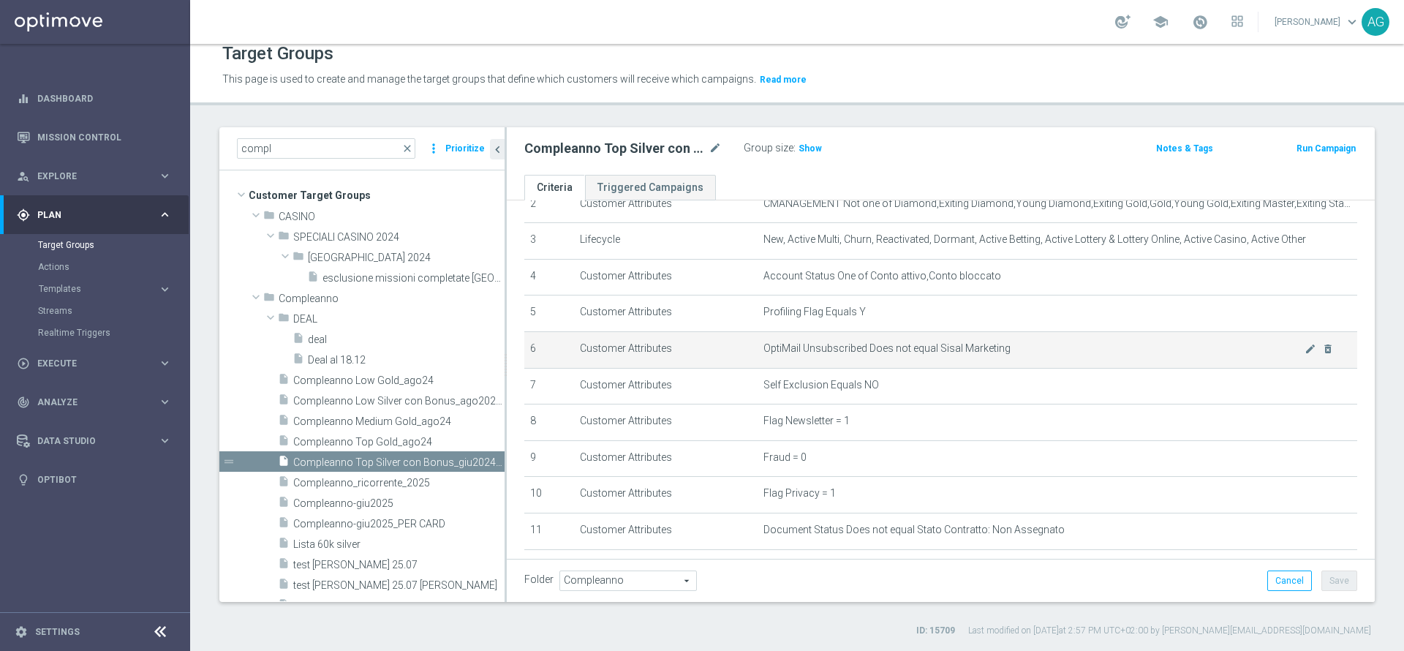
scroll to position [149, 0]
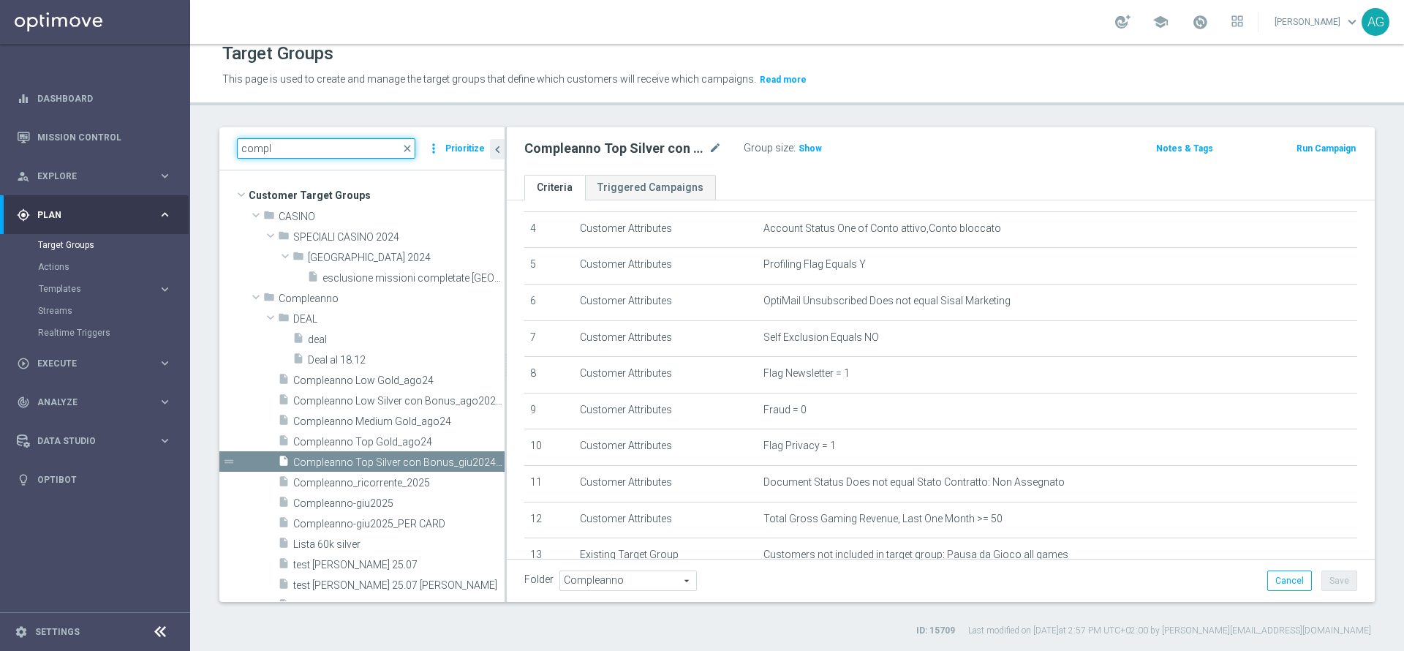
drag, startPoint x: 295, startPoint y: 150, endPoint x: 199, endPoint y: 142, distance: 96.8
click at [199, 142] on div "compl close more_vert Prioritize Customer Target Groups library_add create_new_…" at bounding box center [797, 382] width 1214 height 510
type input "P"
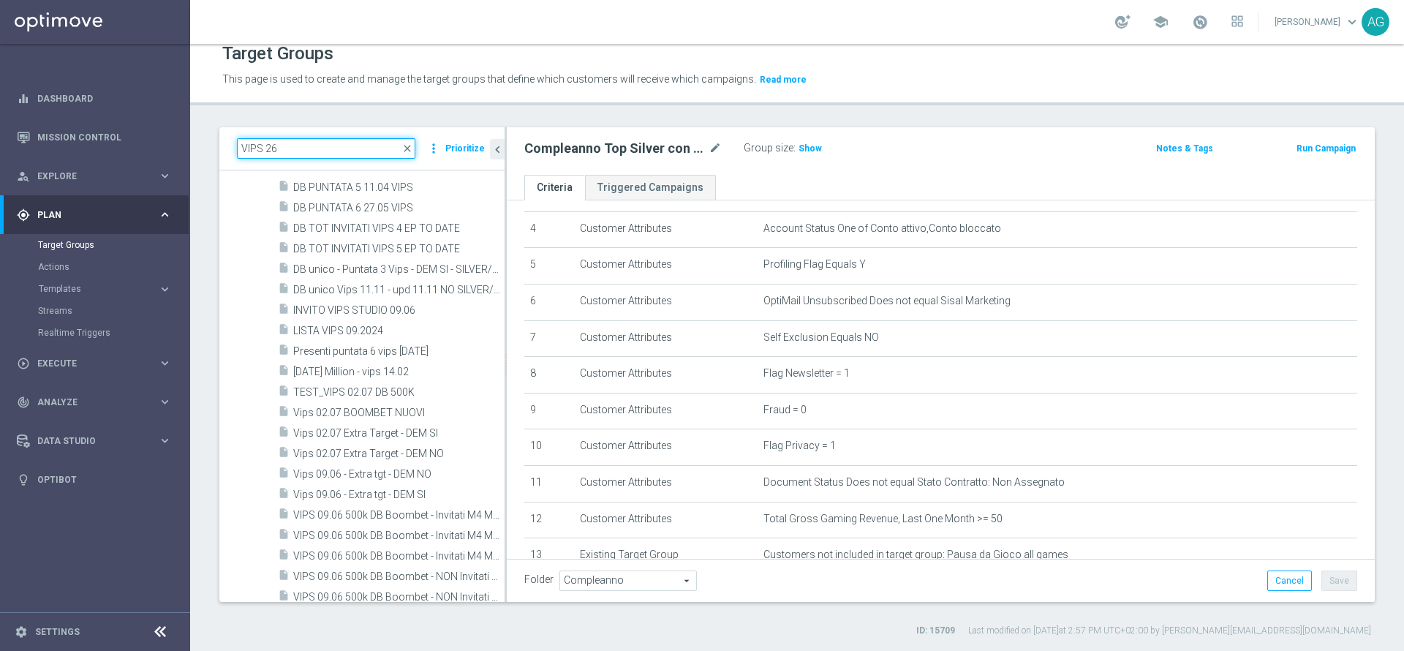
scroll to position [0, 0]
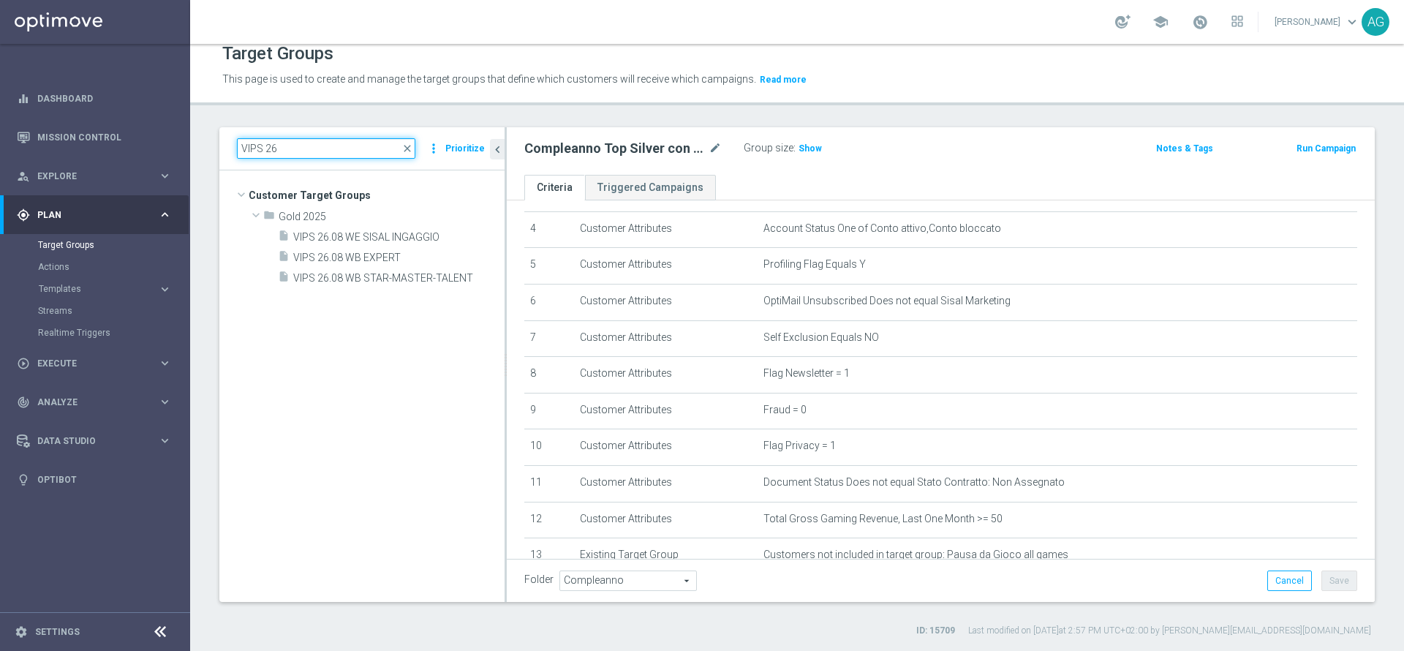
type input "VIPS 26"
click at [341, 328] on tree-viewport "Customer Target Groups library_add create_new_folder folder" at bounding box center [361, 385] width 285 height 431
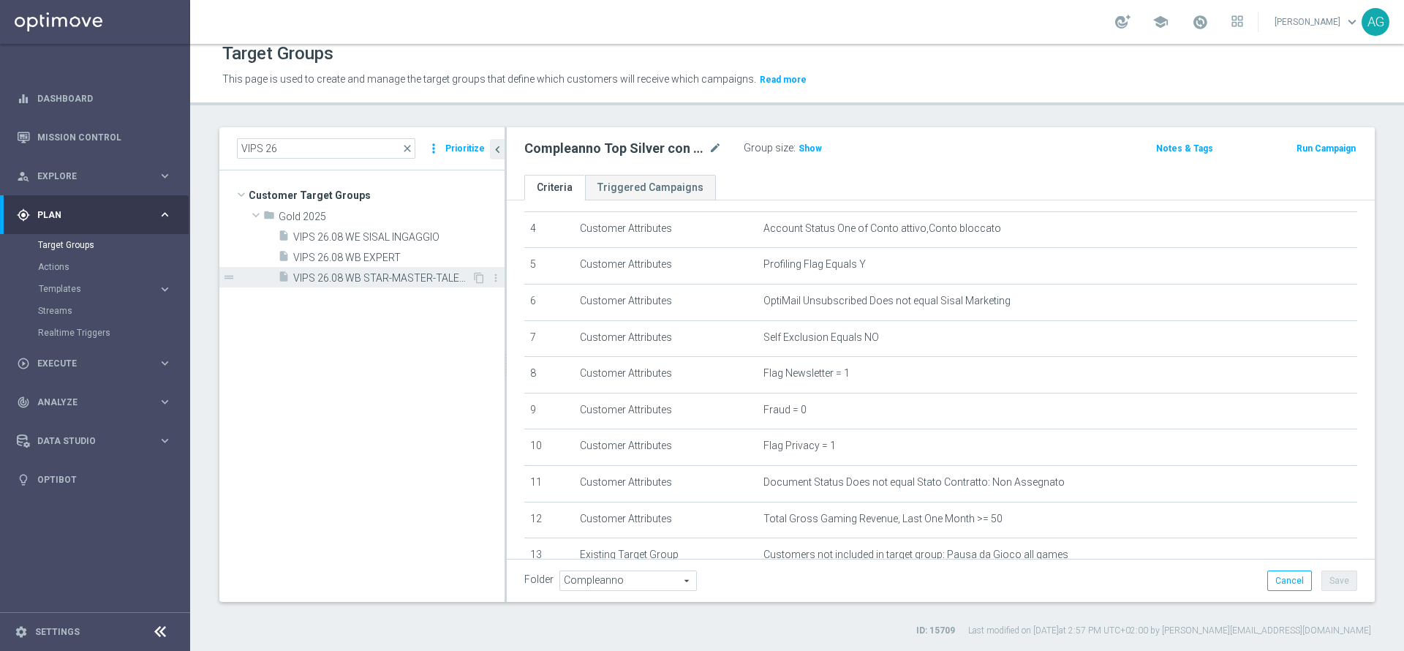
click at [360, 280] on span "VIPS 26.08 WB STAR-MASTER-TALENT" at bounding box center [382, 278] width 178 height 12
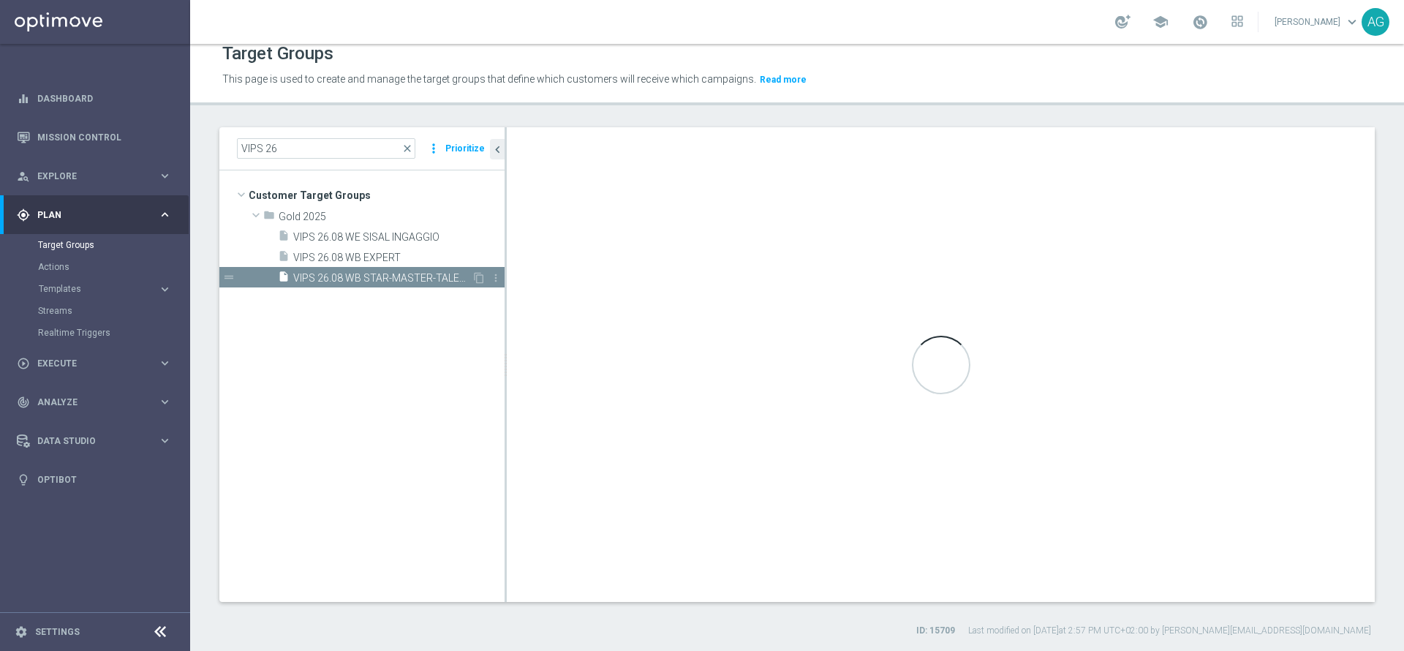
type textarea "(1 and 2 and 3 and 4 and 5 and 6 and 7 and 8 and 9 and 10 and 11 and 12 and 13)"
type input "Gold 2025"
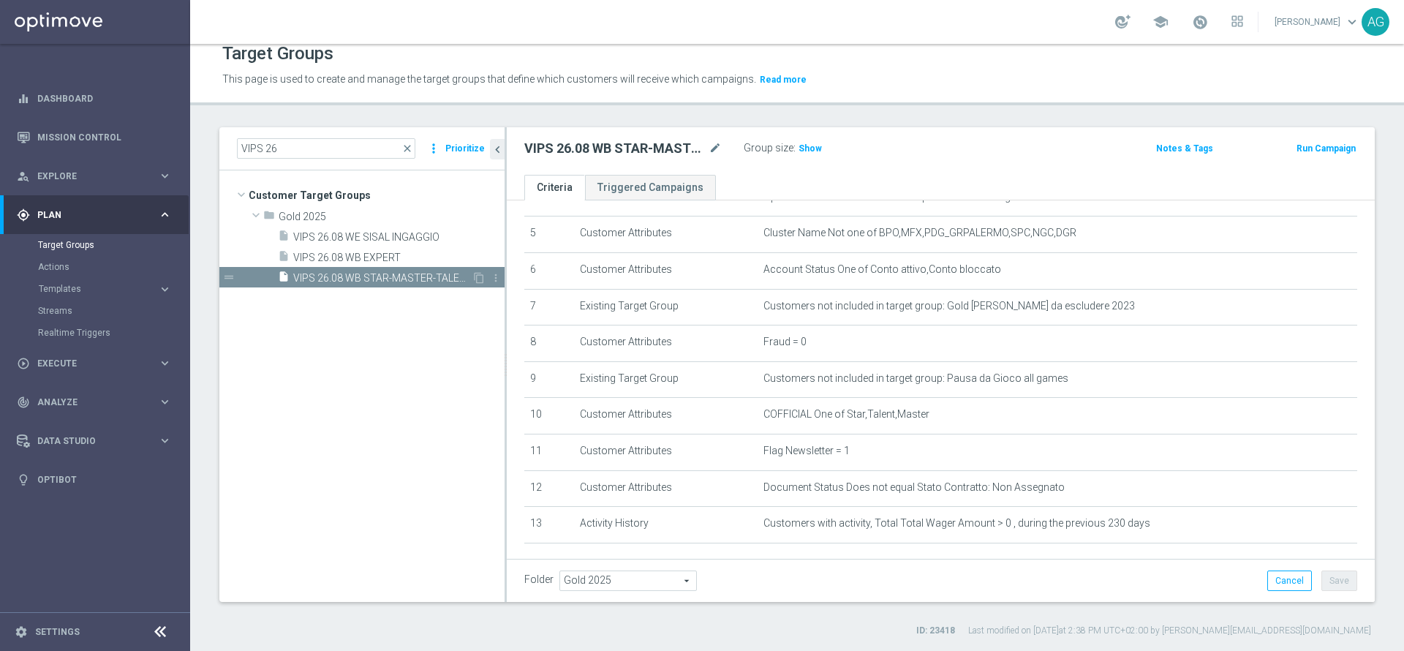
scroll to position [259, 0]
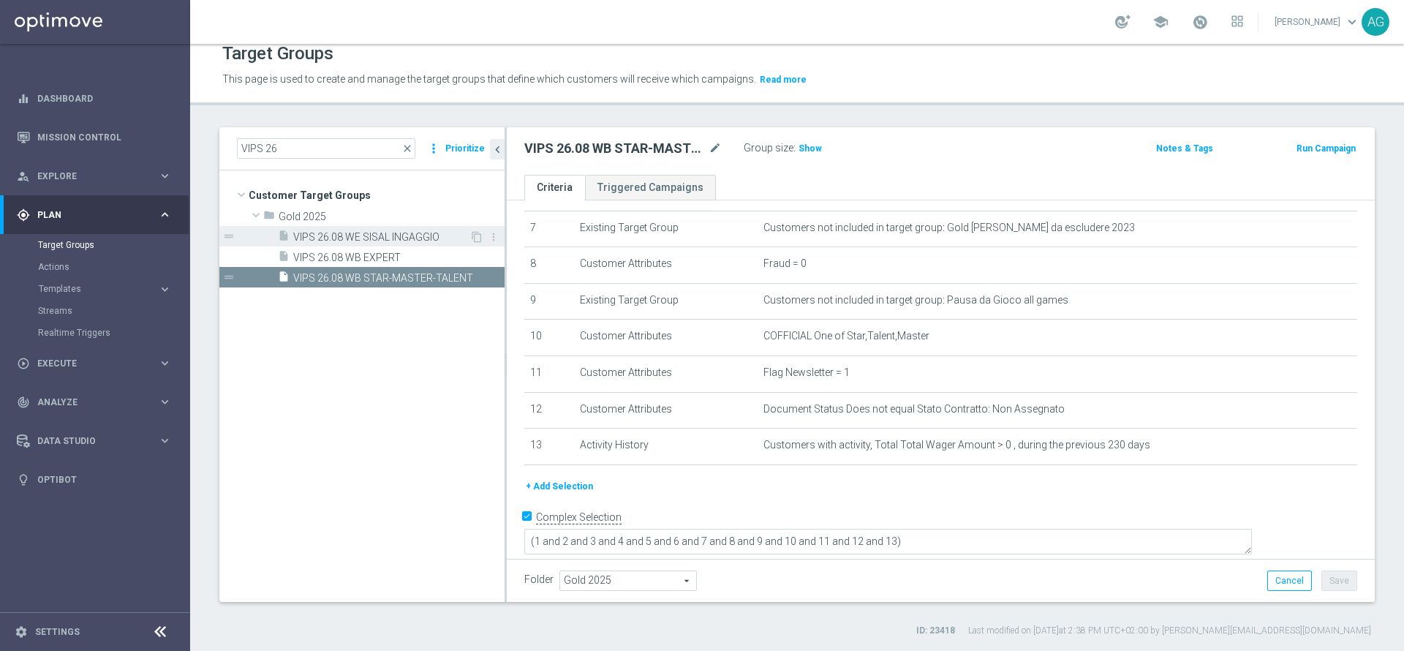
click at [361, 241] on span "VIPS 26.08 WE SISAL INGAGGIO" at bounding box center [381, 237] width 176 height 12
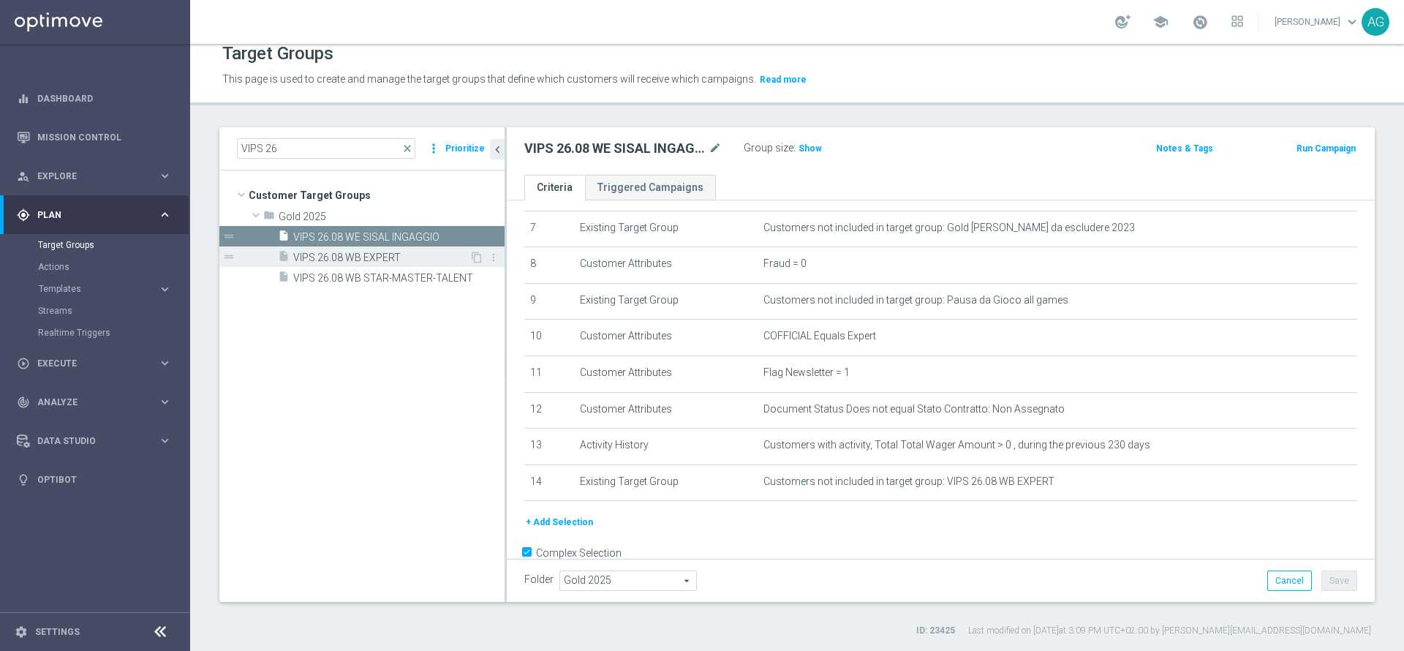
click at [361, 250] on div "insert_drive_file VIPS 26.08 WB EXPERT" at bounding box center [374, 256] width 192 height 20
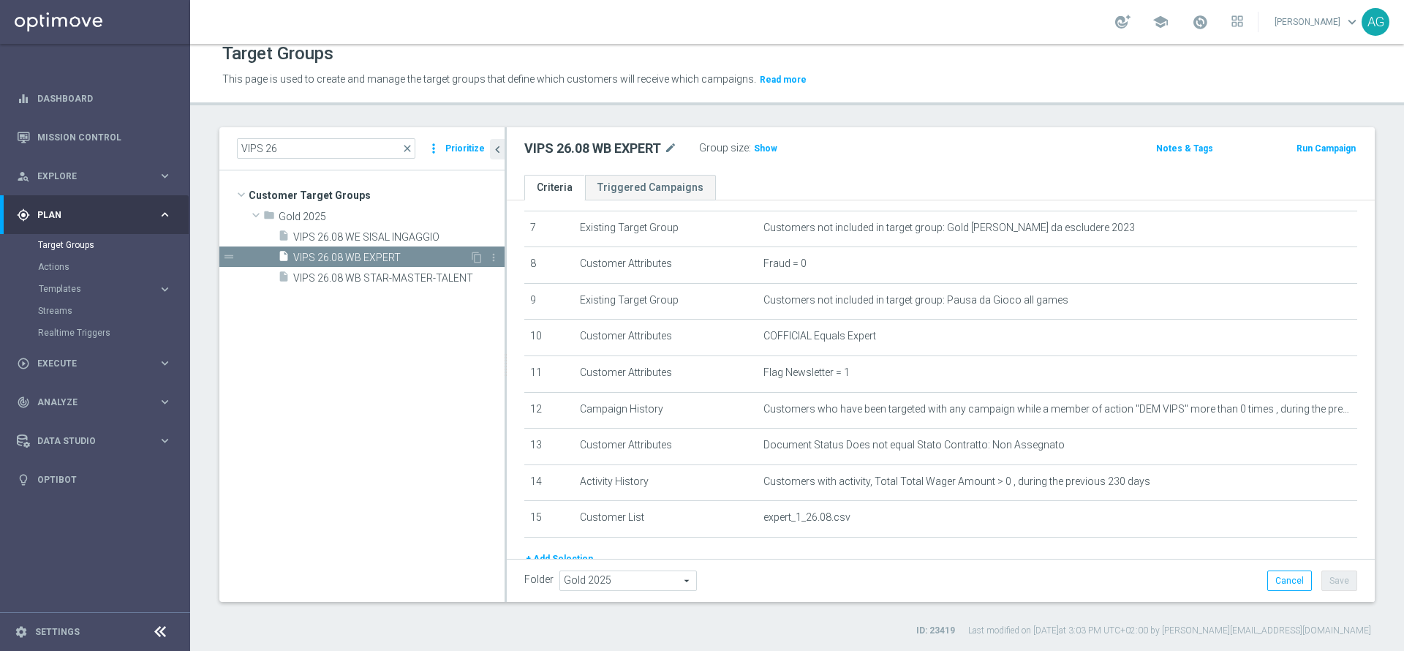
click at [355, 246] on div "insert_drive_file VIPS 26.08 WB EXPERT" at bounding box center [374, 256] width 192 height 20
click at [382, 241] on span "VIPS 26.08 WE SISAL INGAGGIO" at bounding box center [381, 237] width 176 height 12
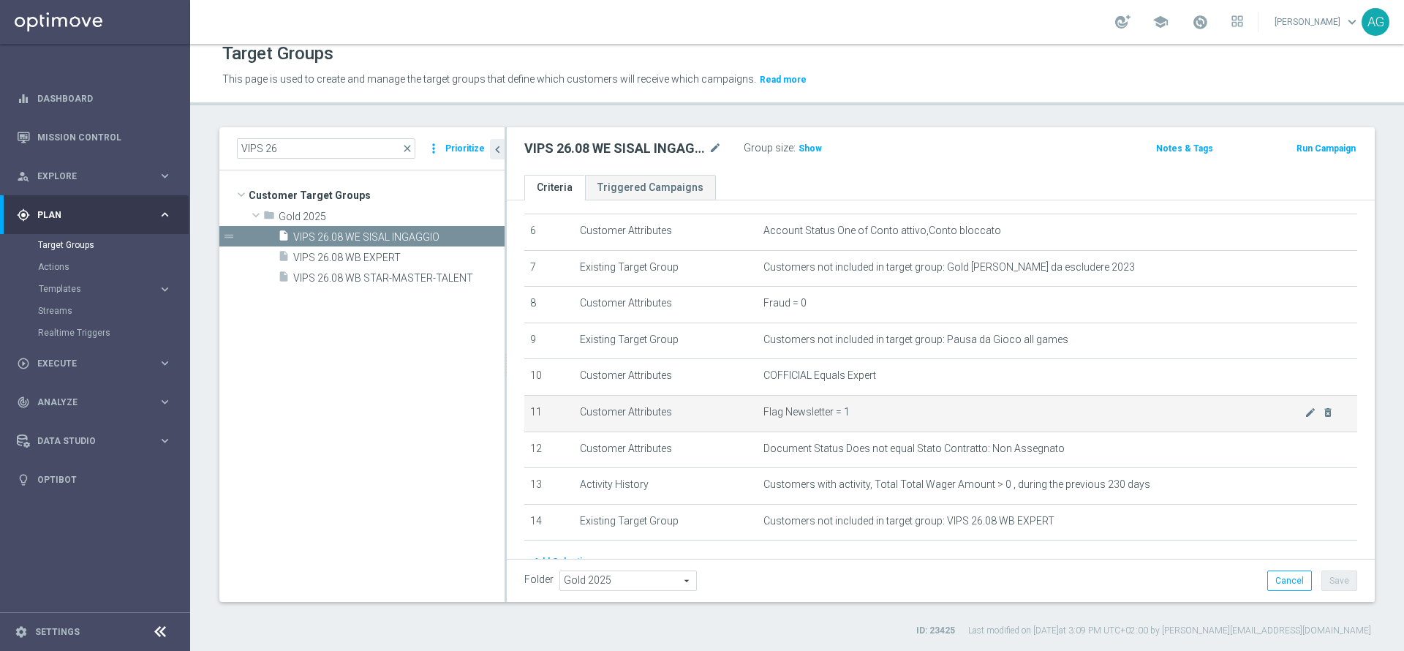
scroll to position [186, 0]
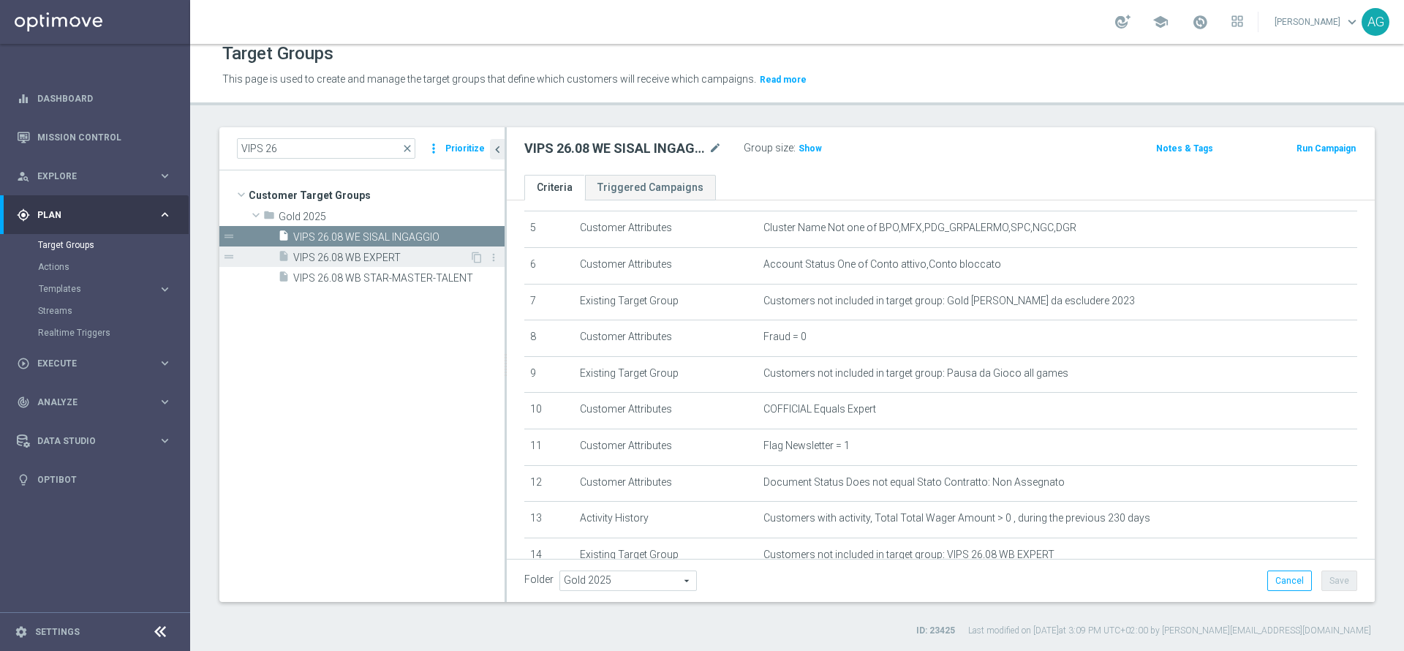
click at [317, 260] on span "VIPS 26.08 WB EXPERT" at bounding box center [381, 258] width 176 height 12
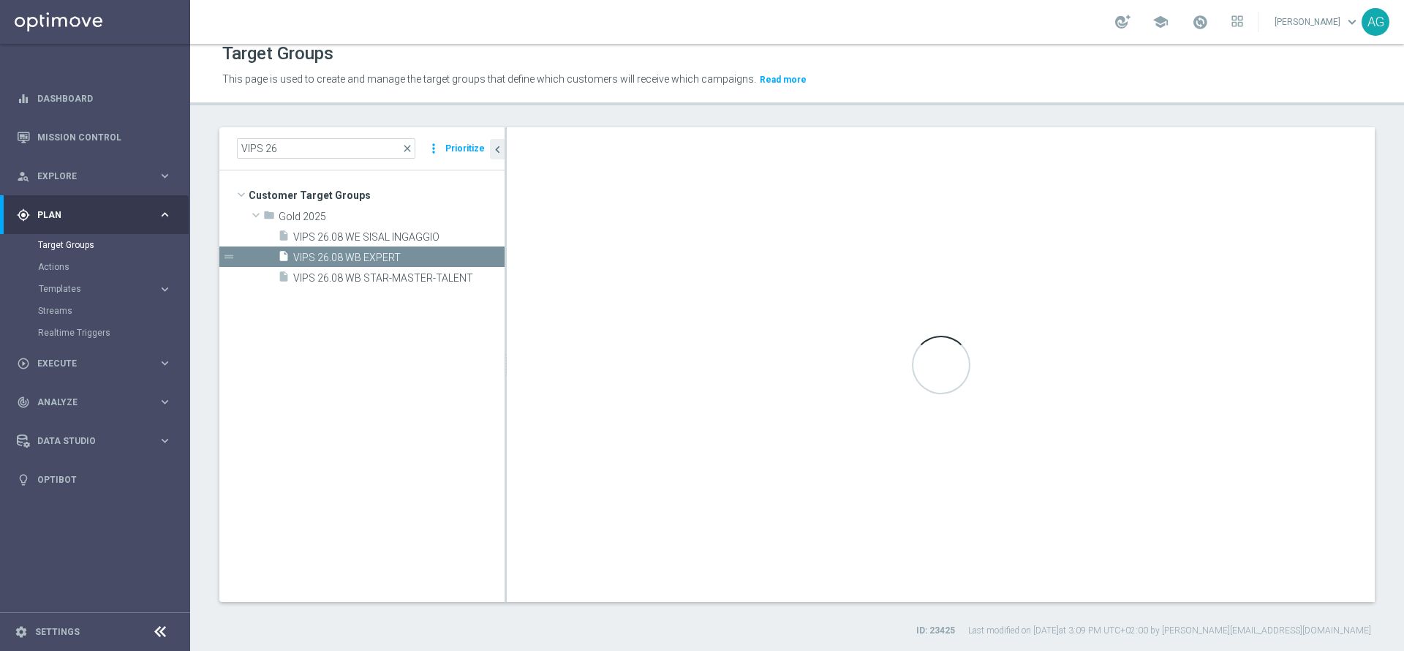
type textarea "(1 and 2 and 3 and 4 and 5 and 6 and 7 and 8 and 9 and 10 and 11 and 12 and 13 …"
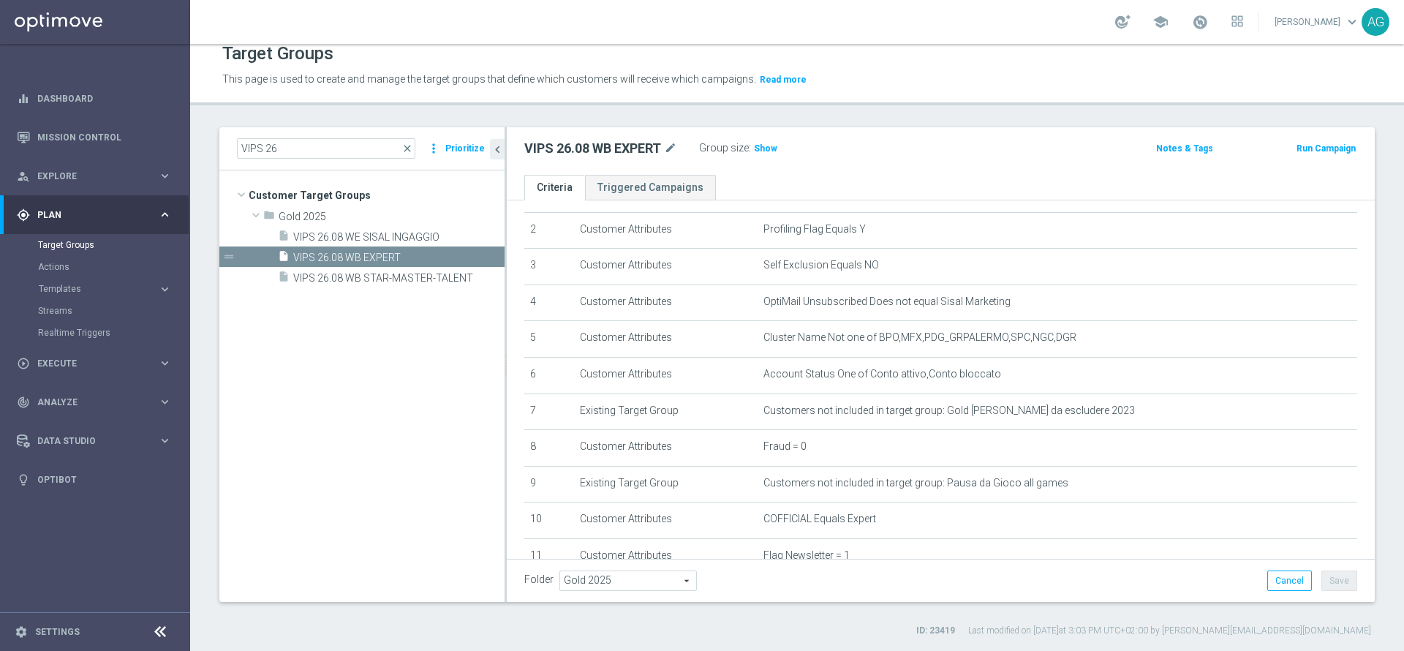
click at [400, 366] on tree-viewport "Customer Target Groups library_add create_new_folder folder" at bounding box center [361, 385] width 285 height 431
click at [316, 140] on input "VIPS 26" at bounding box center [326, 148] width 178 height 20
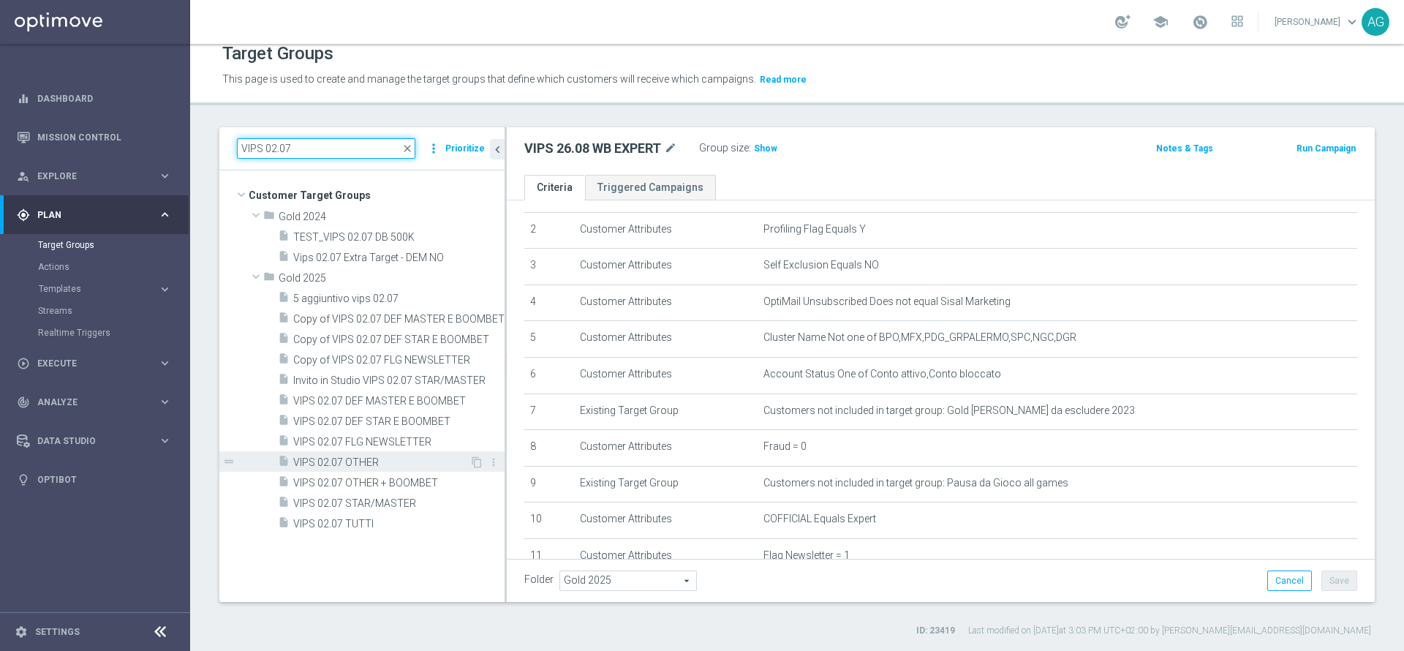
type input "VIPS 02.07"
click at [348, 469] on div "insert_drive_file VIPS 02.07 OTHER" at bounding box center [374, 461] width 192 height 20
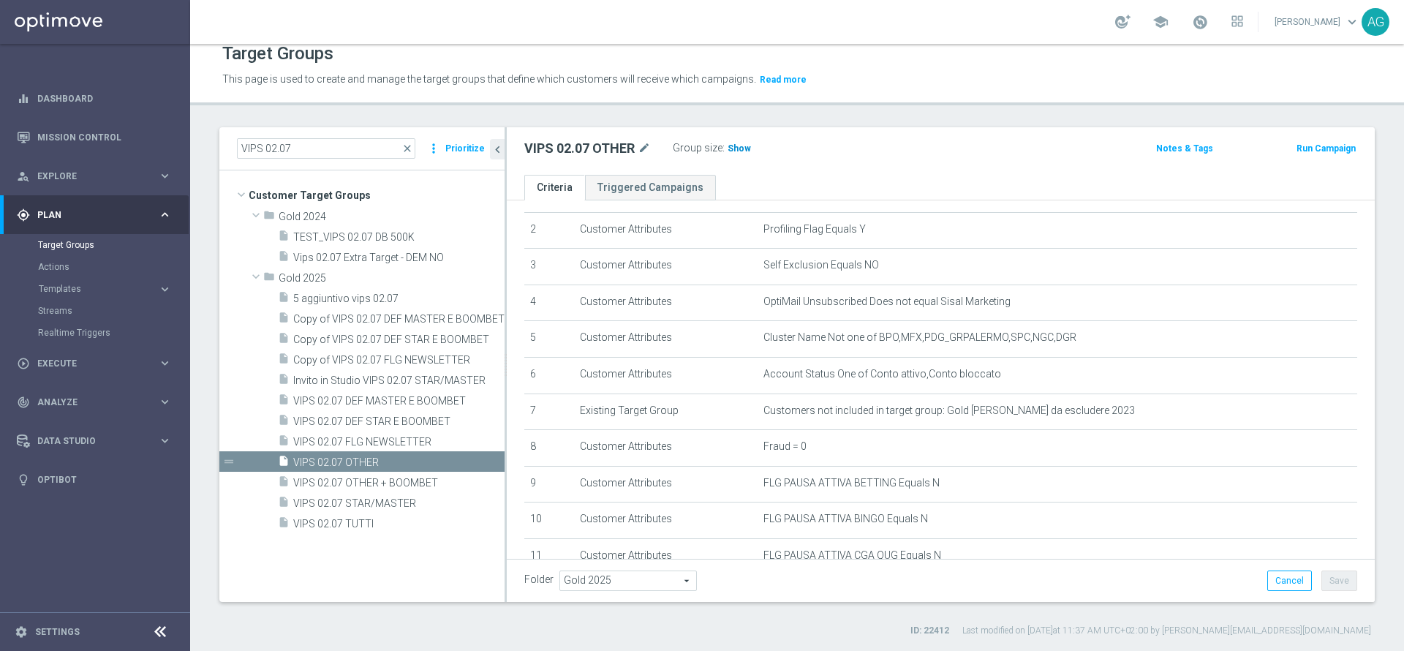
click at [741, 143] on span "Show" at bounding box center [738, 148] width 23 height 10
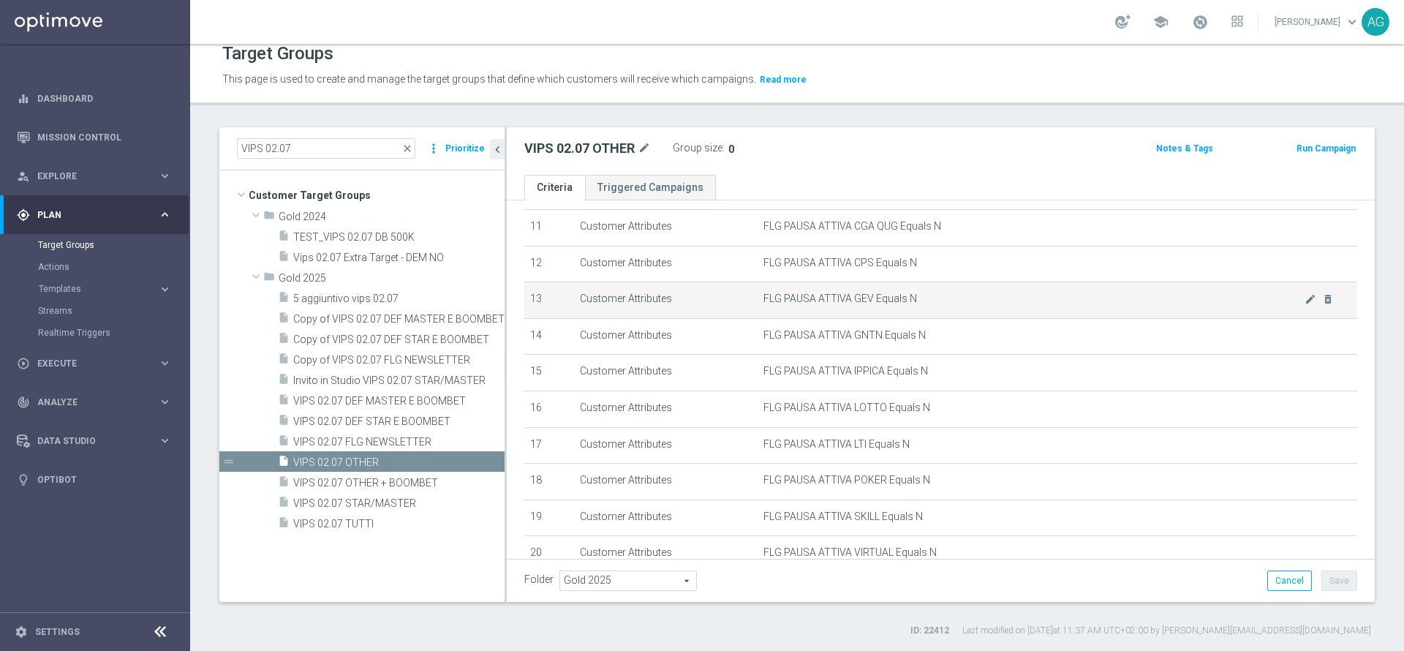
scroll to position [725, 0]
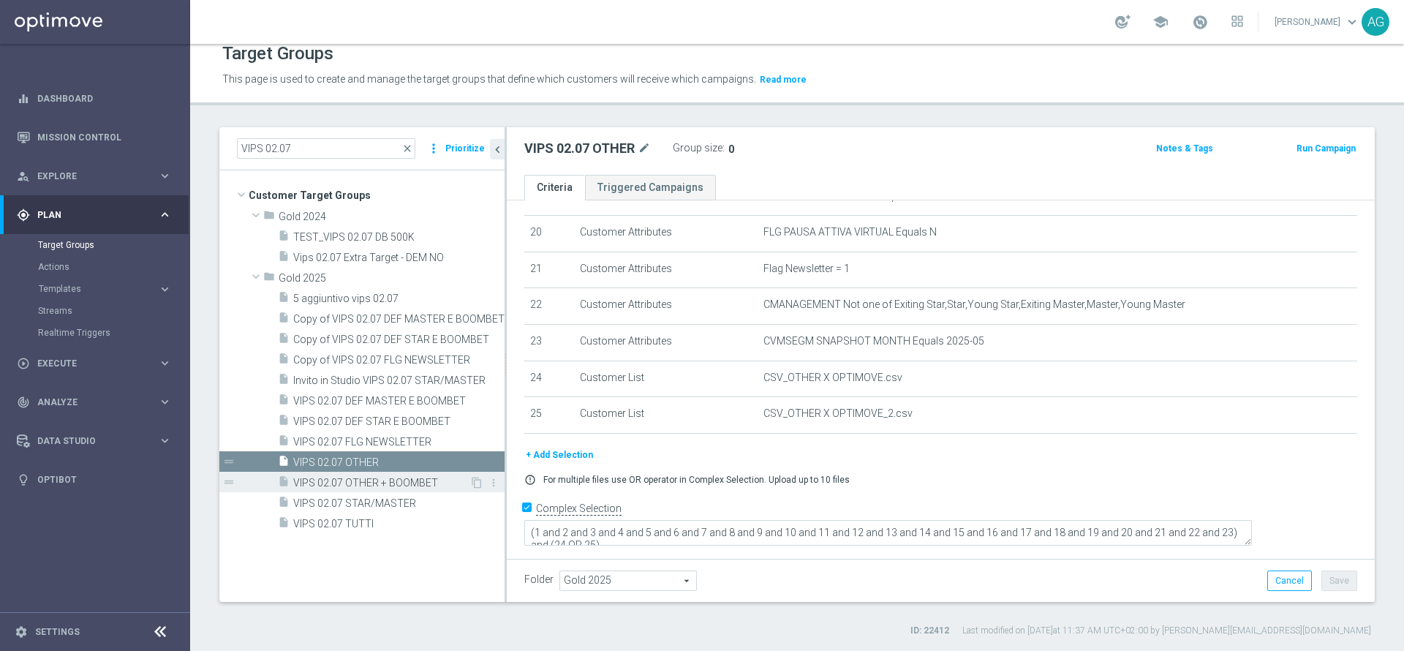
click at [352, 481] on span "VIPS 02.07 OTHER + BOOMBET" at bounding box center [381, 483] width 176 height 12
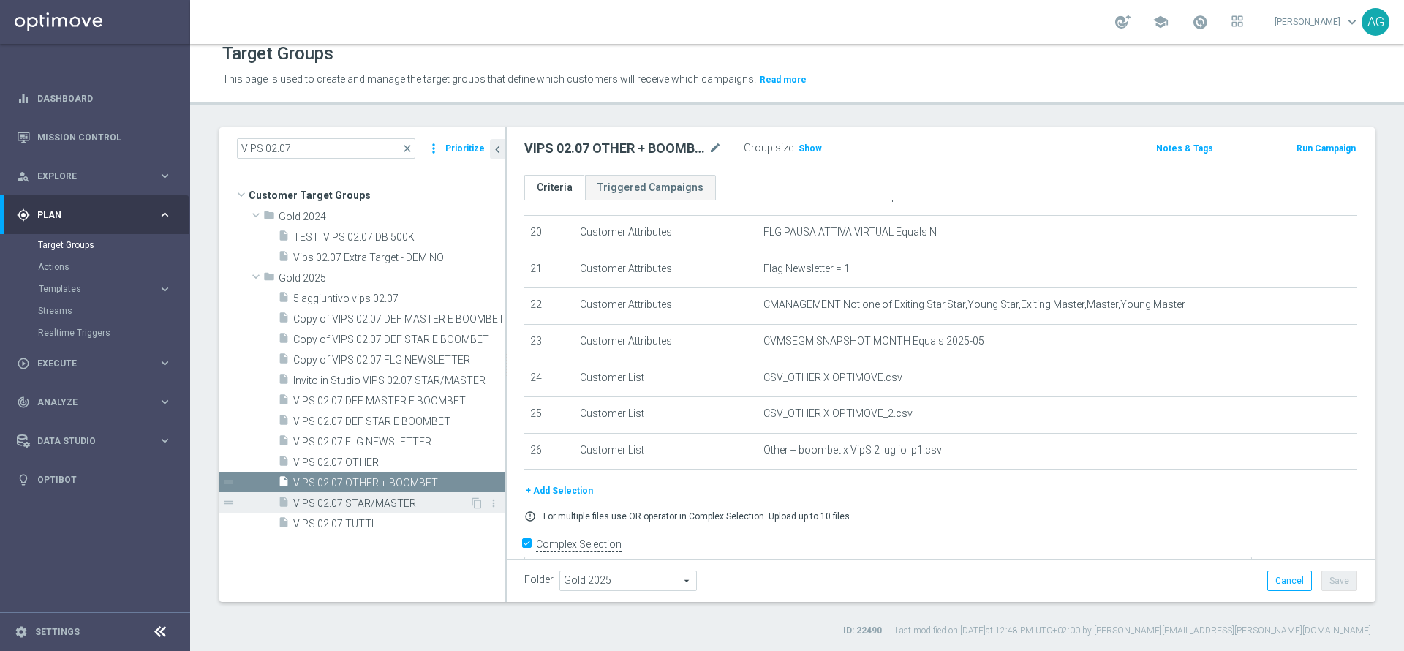
click at [358, 504] on span "VIPS 02.07 STAR/MASTER" at bounding box center [381, 503] width 176 height 12
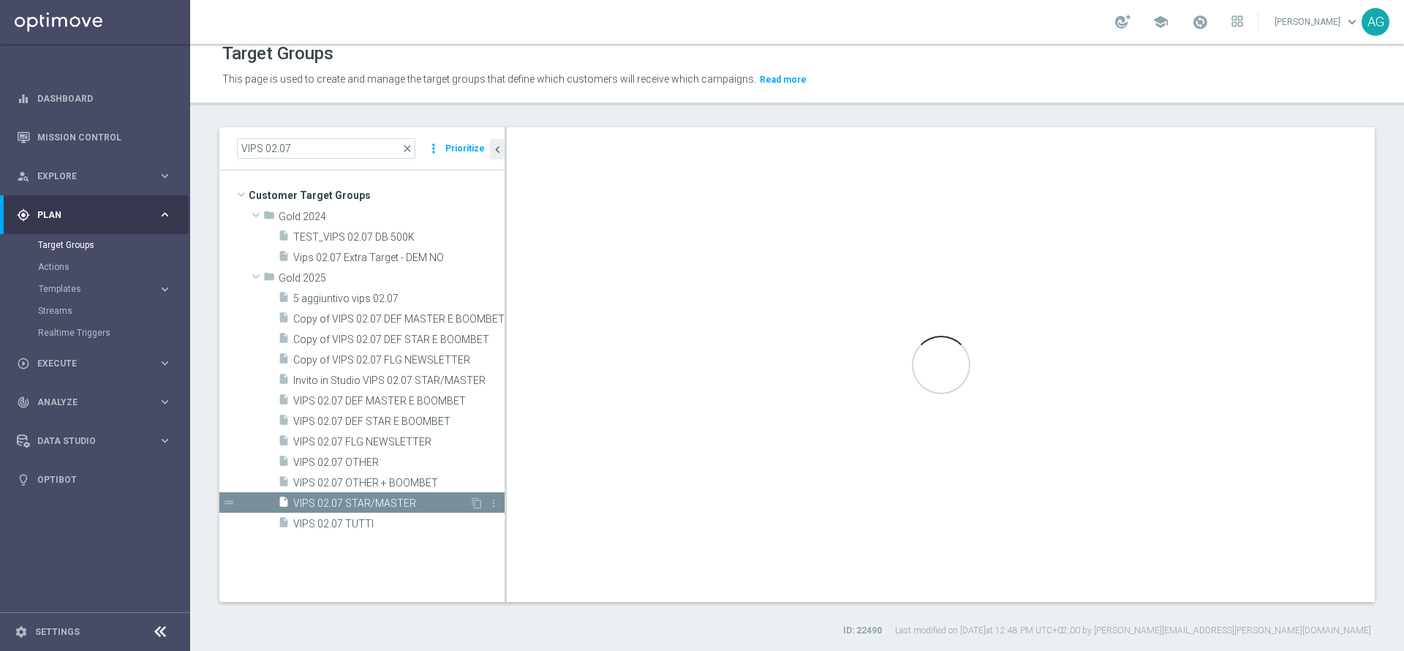
scroll to position [688, 0]
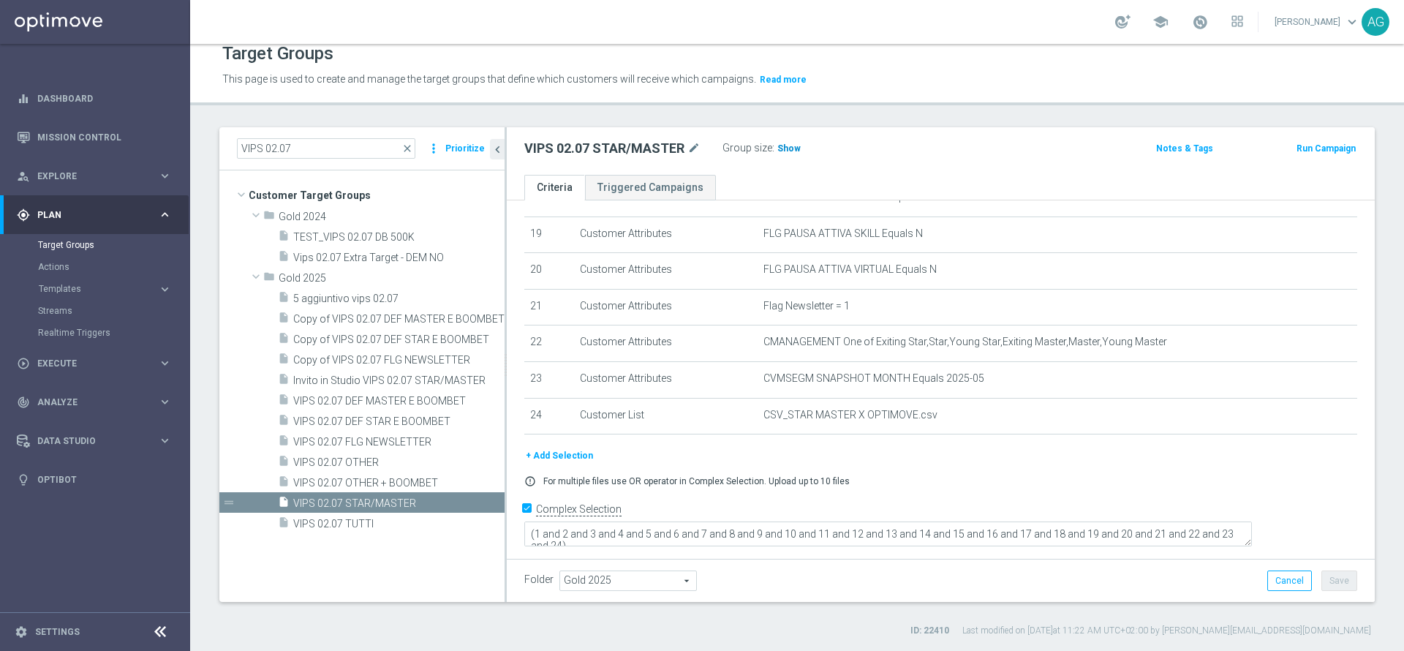
click at [776, 156] on h3 "Show" at bounding box center [789, 148] width 26 height 16
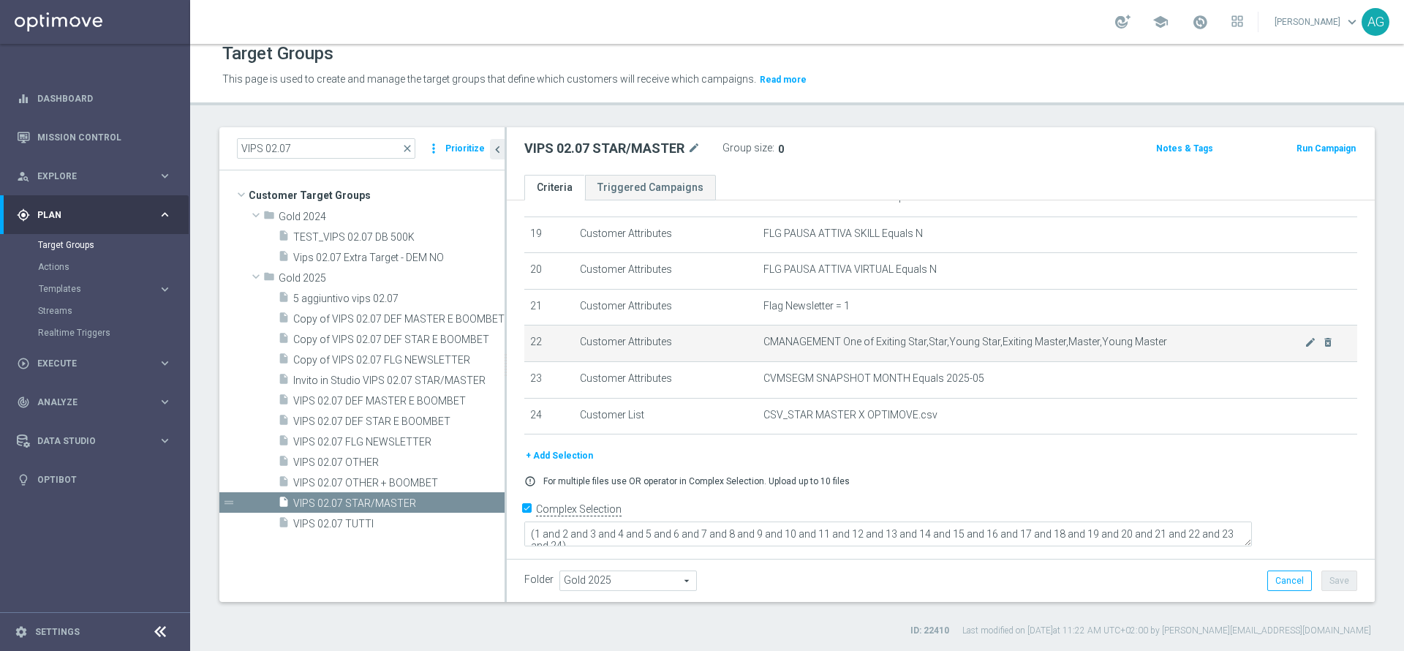
drag, startPoint x: 877, startPoint y: 364, endPoint x: 967, endPoint y: 366, distance: 89.2
click at [967, 362] on td "CMANAGEMENT One of Exiting Star,Star,Young Star,Exiting Master,Master,Young Mas…" at bounding box center [1057, 343] width 600 height 37
click at [940, 348] on span "CMANAGEMENT One of Exiting Star,Star,Young Star,Exiting Master,Master,Young Mas…" at bounding box center [1033, 342] width 541 height 12
drag, startPoint x: 826, startPoint y: 357, endPoint x: 1174, endPoint y: 363, distance: 348.1
click at [1174, 362] on td "CMANAGEMENT One of Exiting Star,Star,Young Star,Exiting Master,Master,Young Mas…" at bounding box center [1057, 343] width 600 height 37
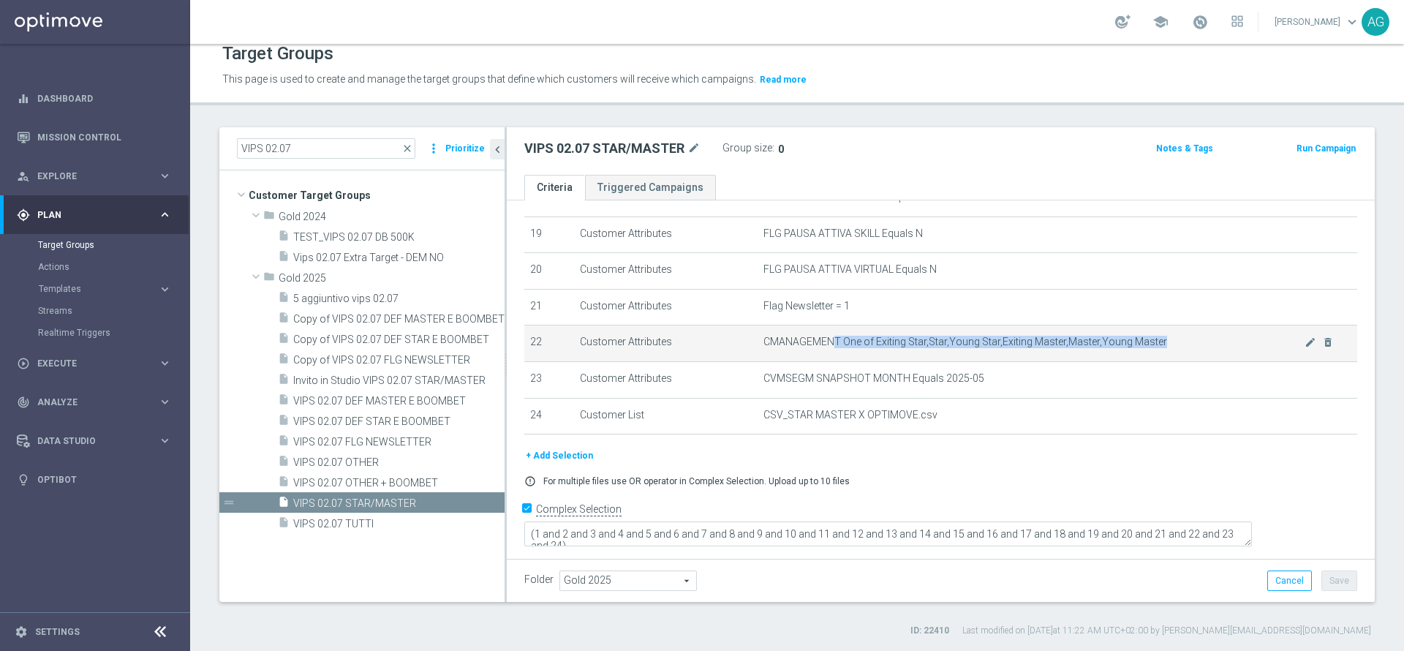
click at [1174, 362] on td "CMANAGEMENT One of Exiting Star,Star,Young Star,Exiting Master,Master,Young Mas…" at bounding box center [1057, 343] width 600 height 37
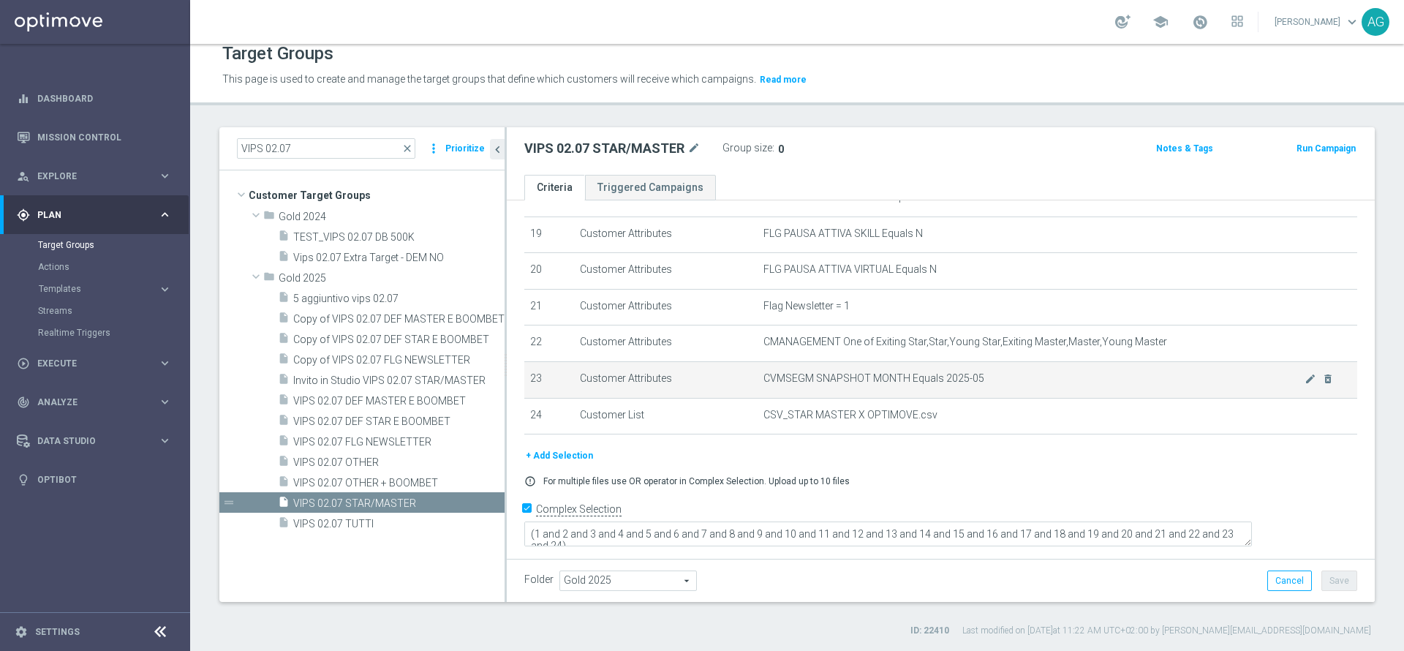
drag, startPoint x: 873, startPoint y: 404, endPoint x: 762, endPoint y: 398, distance: 111.3
click at [776, 398] on td "CVMSEGM SNAPSHOT MONTH Equals 2025-05 mode_edit delete_forever" at bounding box center [1057, 380] width 600 height 37
drag, startPoint x: 758, startPoint y: 395, endPoint x: 944, endPoint y: 407, distance: 186.1
click at [944, 398] on td "CVMSEGM SNAPSHOT MONTH Equals 2025-05 mode_edit delete_forever" at bounding box center [1057, 380] width 600 height 37
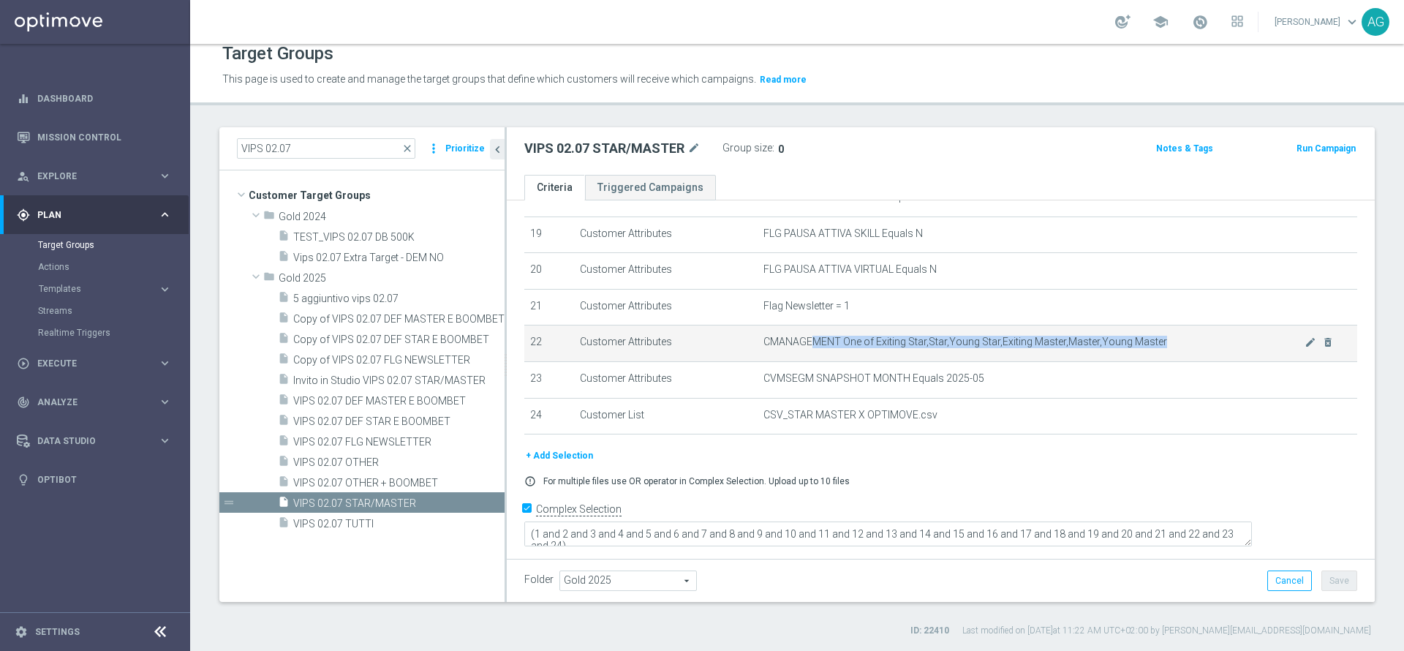
drag, startPoint x: 806, startPoint y: 360, endPoint x: 1160, endPoint y: 353, distance: 353.9
click at [1160, 348] on span "CMANAGEMENT One of Exiting Star,Star,Young Star,Exiting Master,Master,Young Mas…" at bounding box center [1033, 342] width 541 height 12
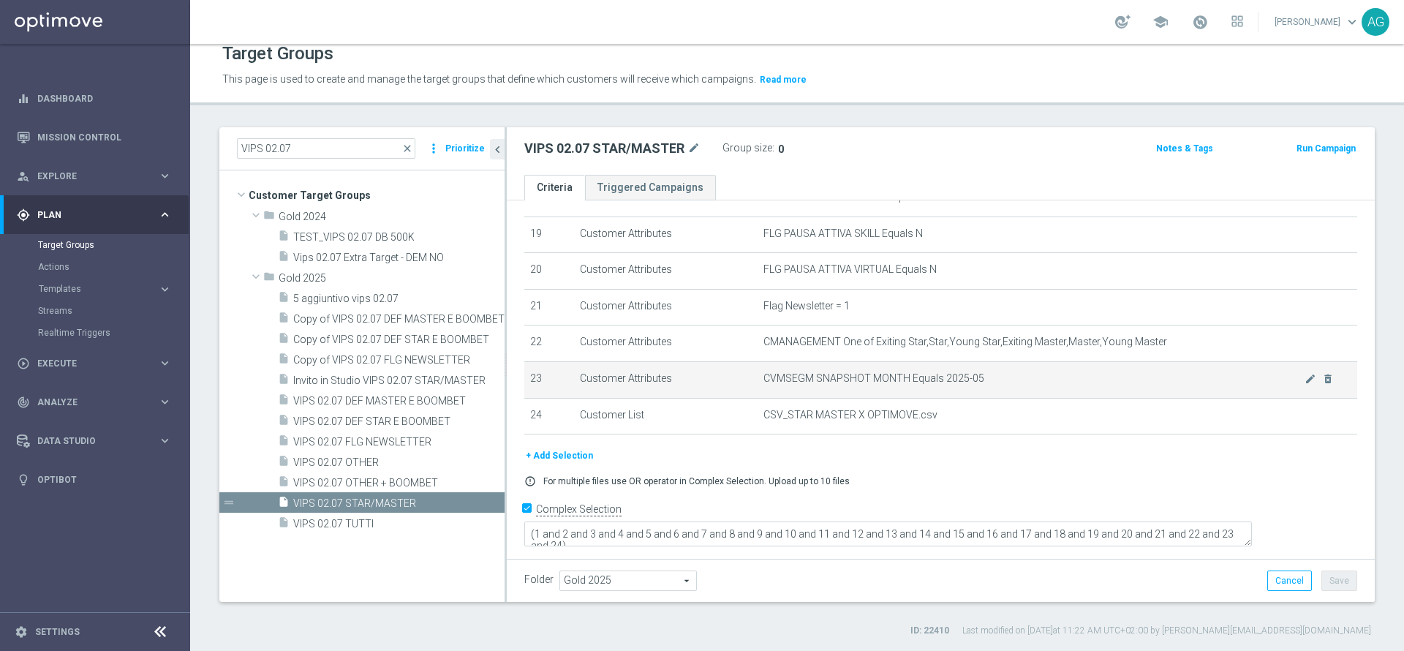
click at [1063, 380] on td "CVMSEGM SNAPSHOT MONTH Equals 2025-05 mode_edit delete_forever" at bounding box center [1057, 380] width 600 height 37
drag, startPoint x: 909, startPoint y: 379, endPoint x: 778, endPoint y: 385, distance: 131.0
click at [851, 388] on td "CVMSEGM SNAPSHOT MONTH Equals 2025-05 mode_edit delete_forever" at bounding box center [1057, 380] width 600 height 37
drag, startPoint x: 778, startPoint y: 385, endPoint x: 915, endPoint y: 389, distance: 136.8
click at [915, 389] on td "CVMSEGM SNAPSHOT MONTH Equals 2025-05 mode_edit delete_forever" at bounding box center [1057, 380] width 600 height 37
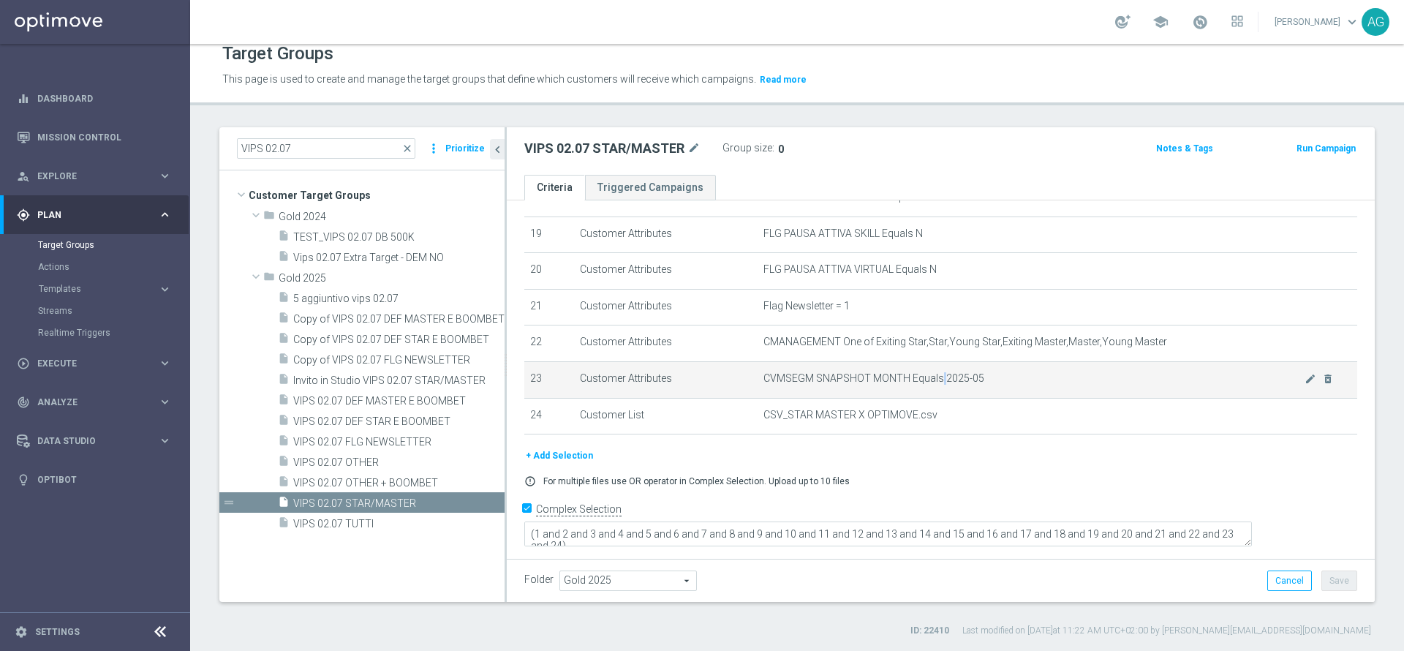
click at [931, 385] on span "CVMSEGM SNAPSHOT MONTH Equals 2025-05" at bounding box center [1033, 378] width 541 height 12
drag, startPoint x: 961, startPoint y: 389, endPoint x: 848, endPoint y: 396, distance: 112.8
click at [848, 385] on span "CVMSEGM SNAPSHOT MONTH Equals 2025-05" at bounding box center [1033, 378] width 541 height 12
click at [997, 398] on td "CVMSEGM SNAPSHOT MONTH Equals 2025-05 mode_edit delete_forever" at bounding box center [1057, 380] width 600 height 37
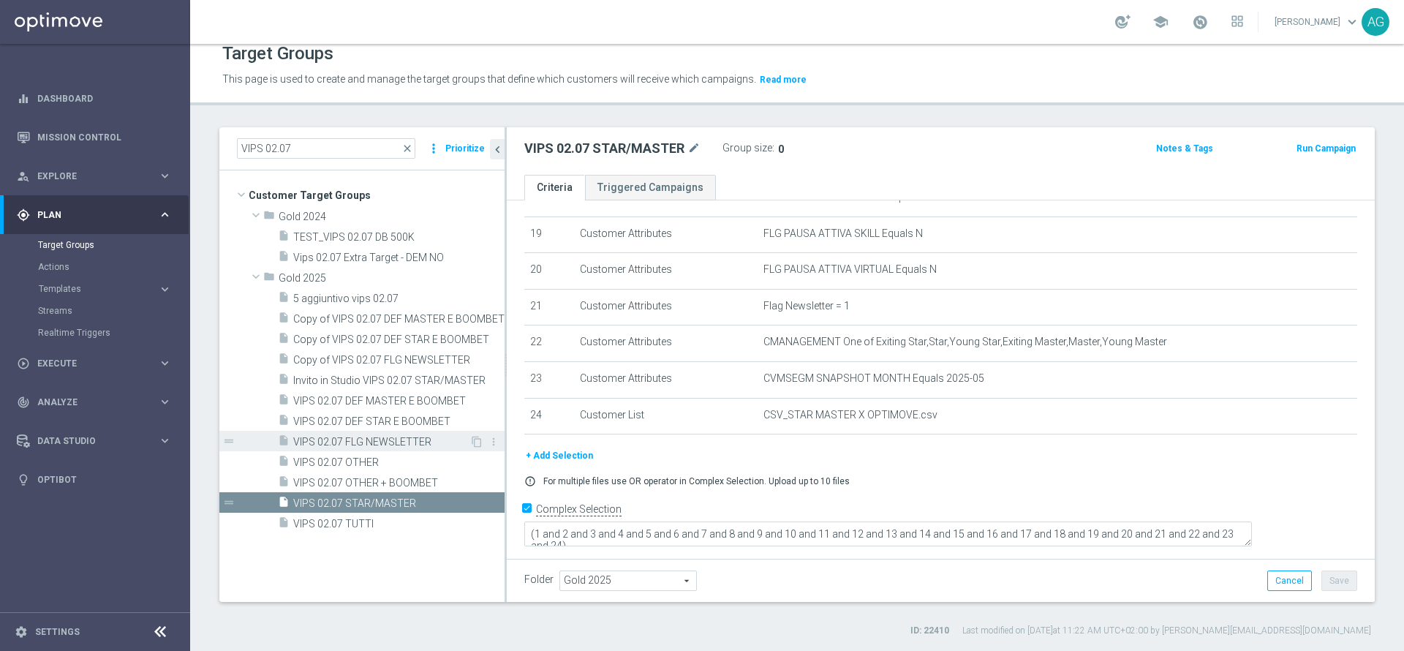
click at [396, 441] on span "VIPS 02.07 FLG NEWSLETTER" at bounding box center [381, 442] width 176 height 12
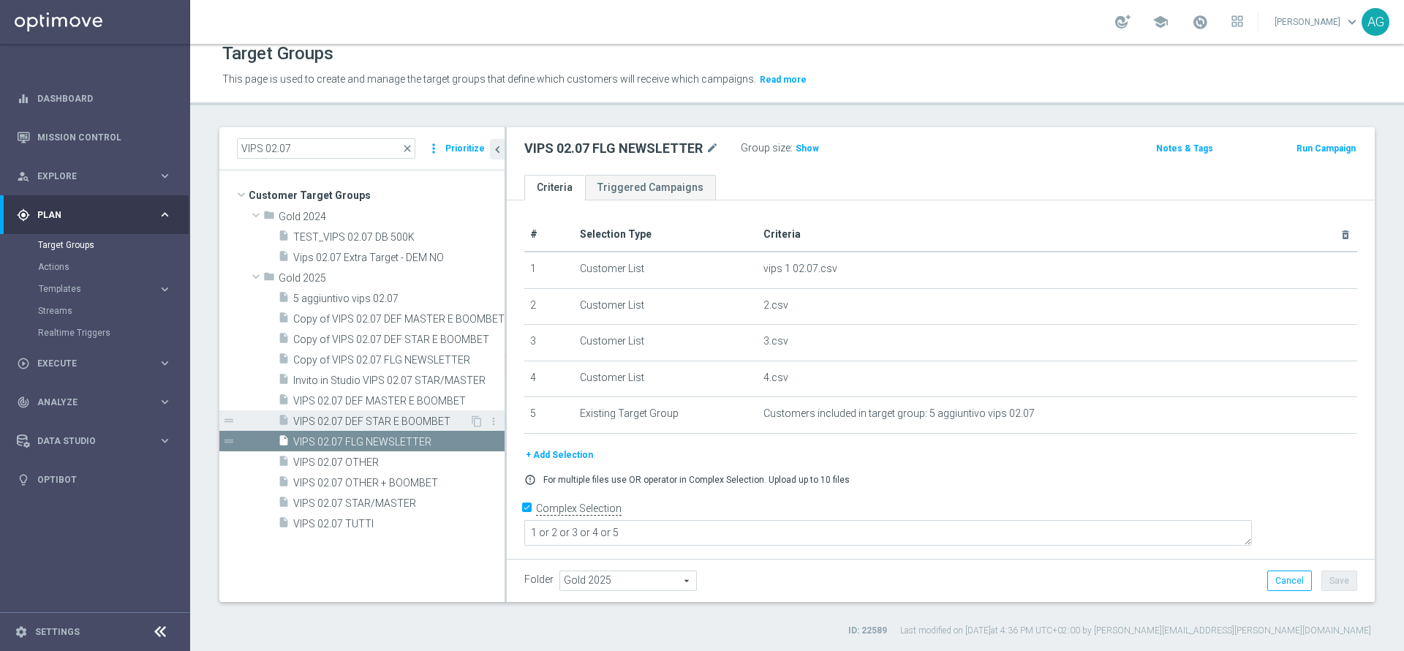
click at [344, 417] on span "VIPS 02.07 DEF STAR E BOOMBET" at bounding box center [381, 421] width 176 height 12
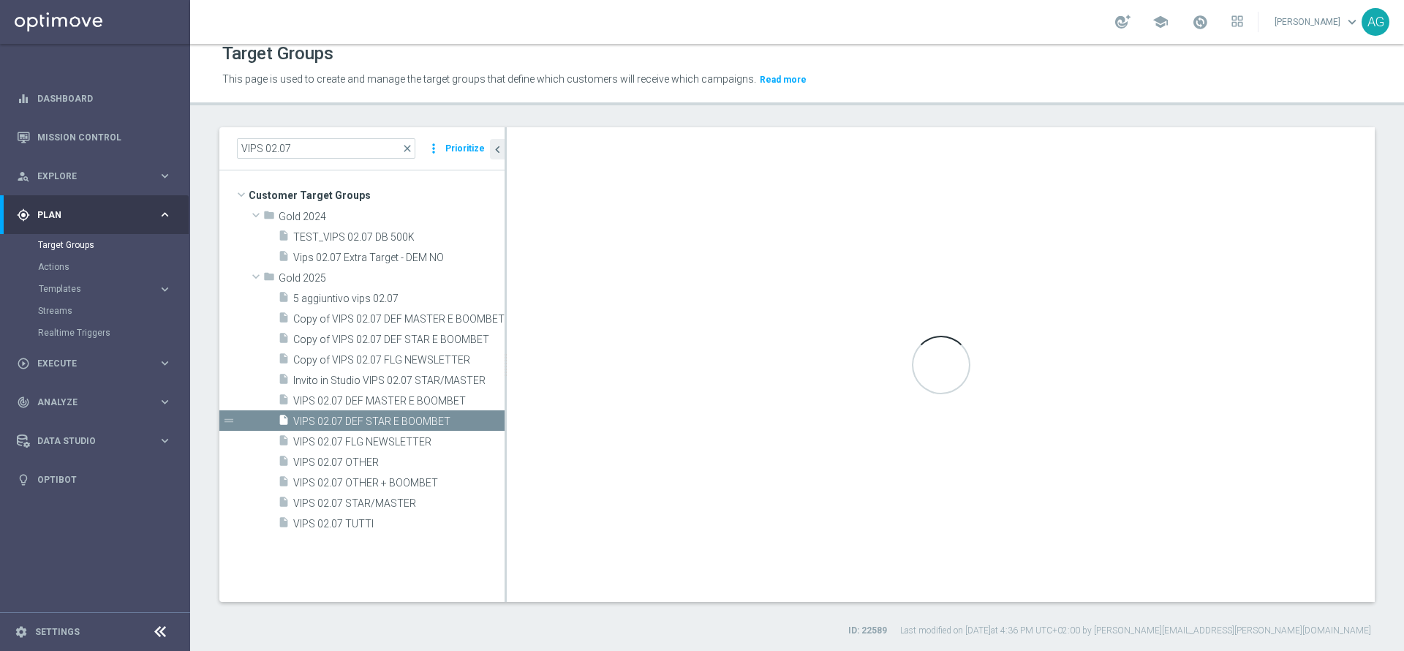
type textarea "(1 and 2 and 3 and 4 and 5 and 6 and 7 and 8 and 9 and 10 and 11 and 12 and 13 …"
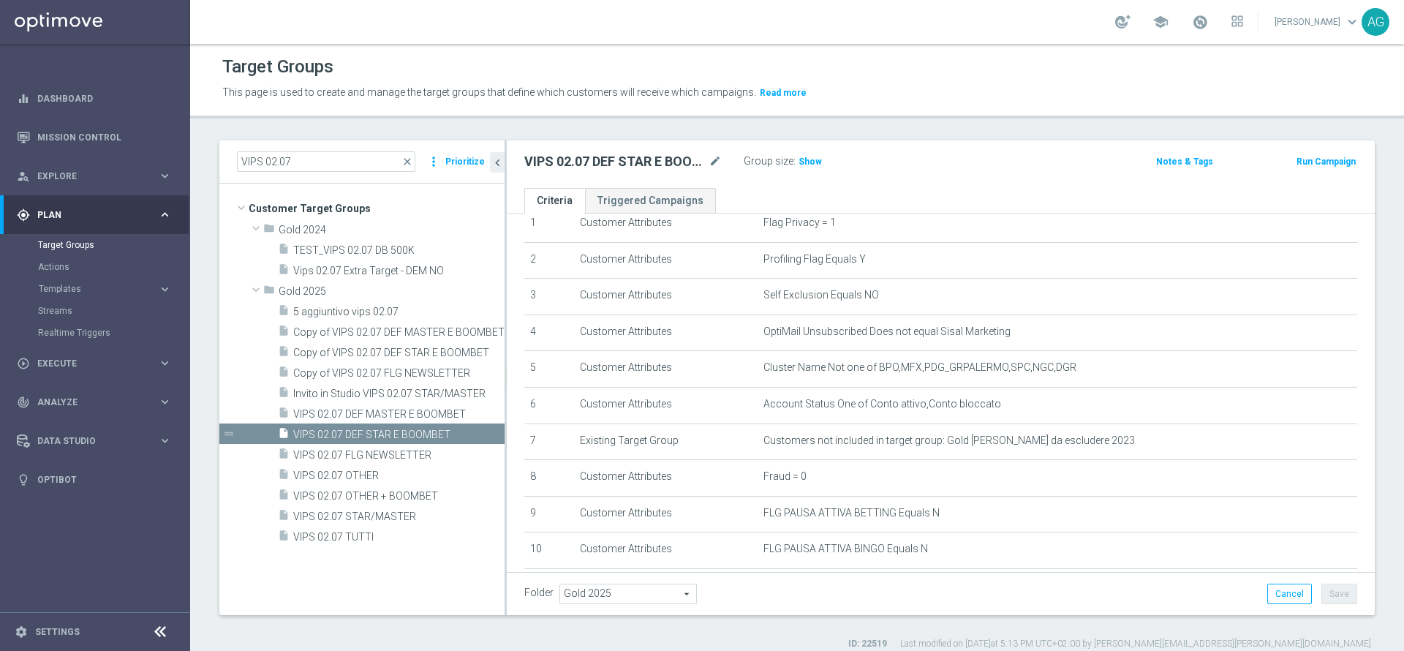
scroll to position [110, 0]
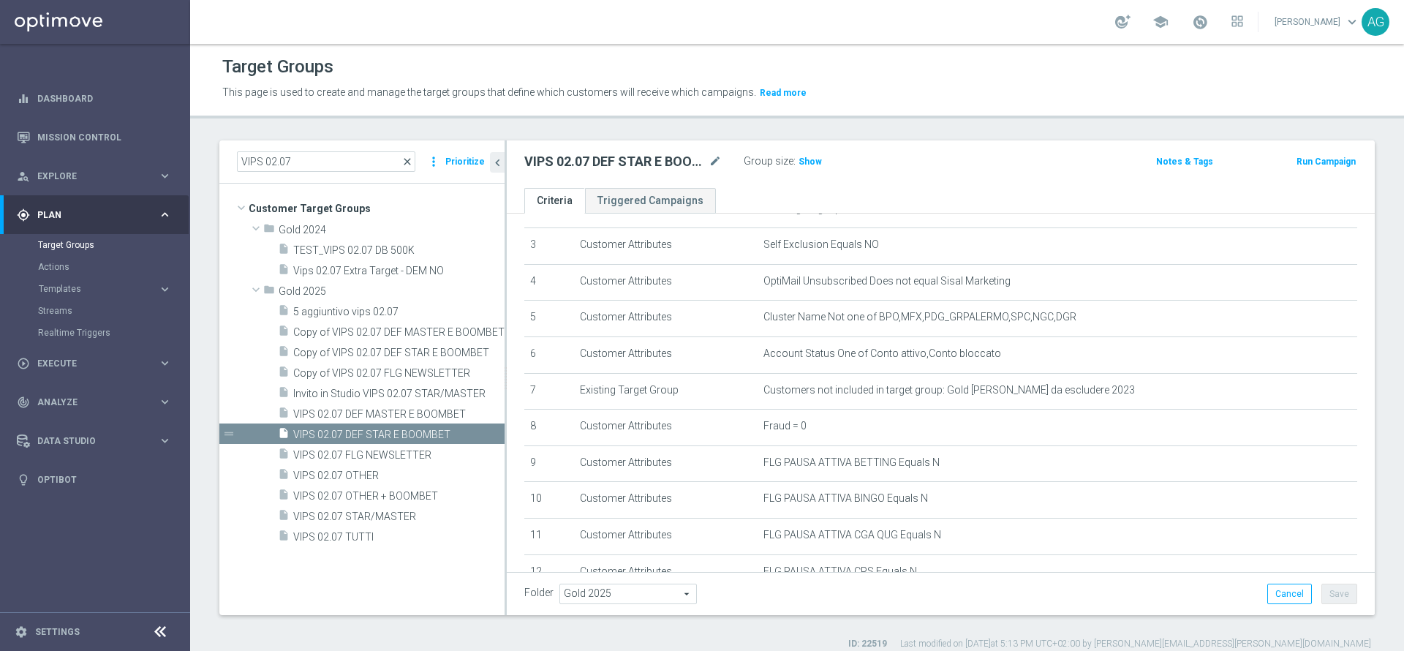
click at [412, 167] on span "close" at bounding box center [407, 162] width 12 height 12
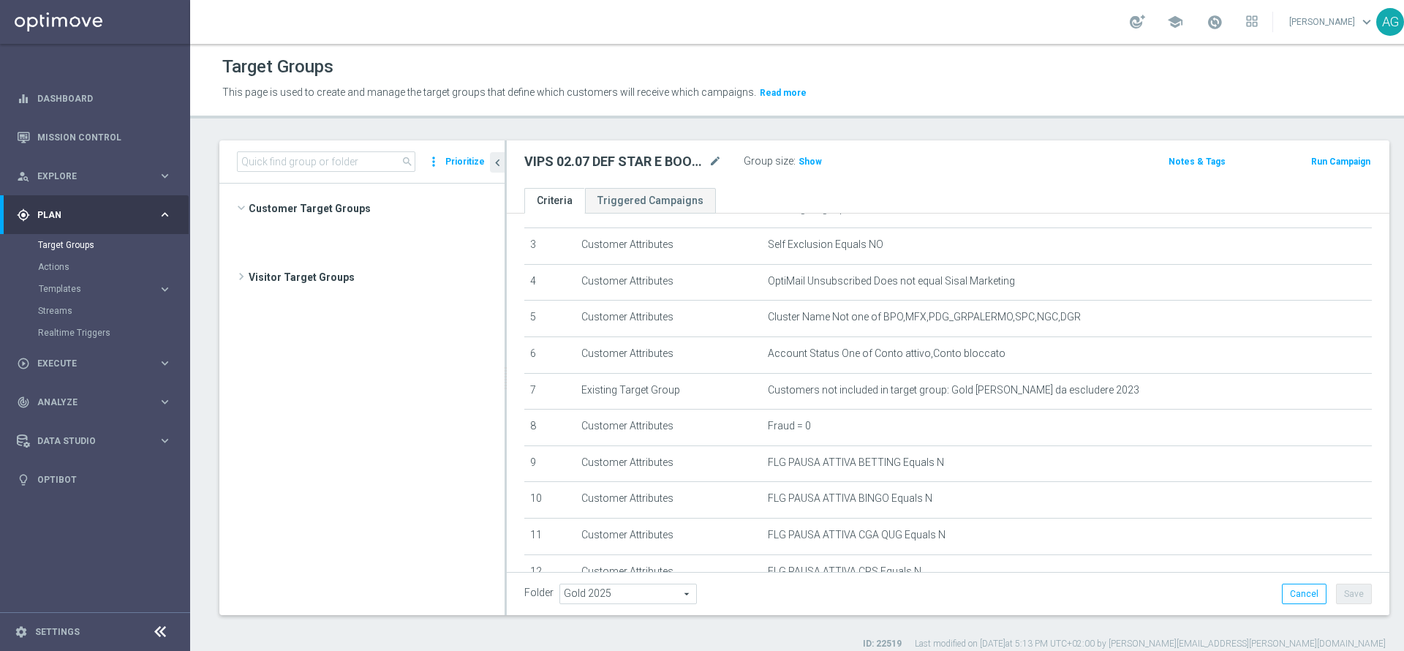
scroll to position [22198, 0]
click at [303, 163] on input at bounding box center [326, 161] width 178 height 20
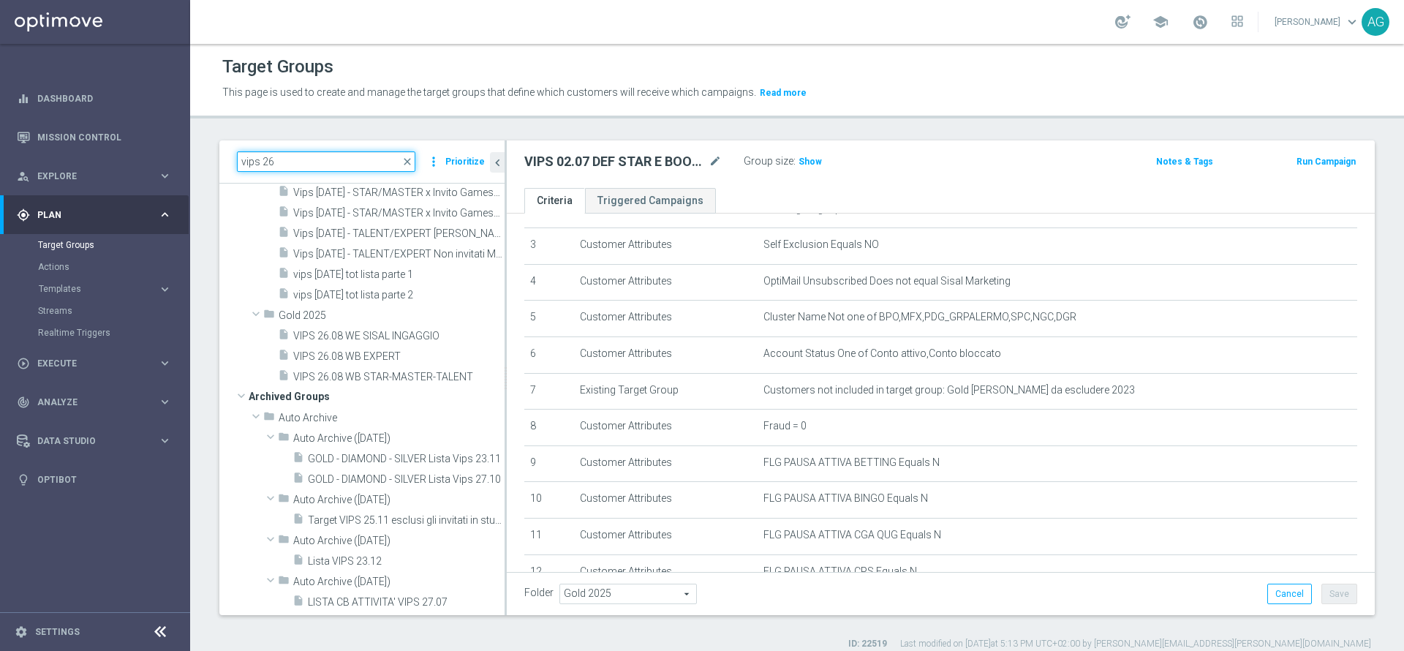
scroll to position [0, 0]
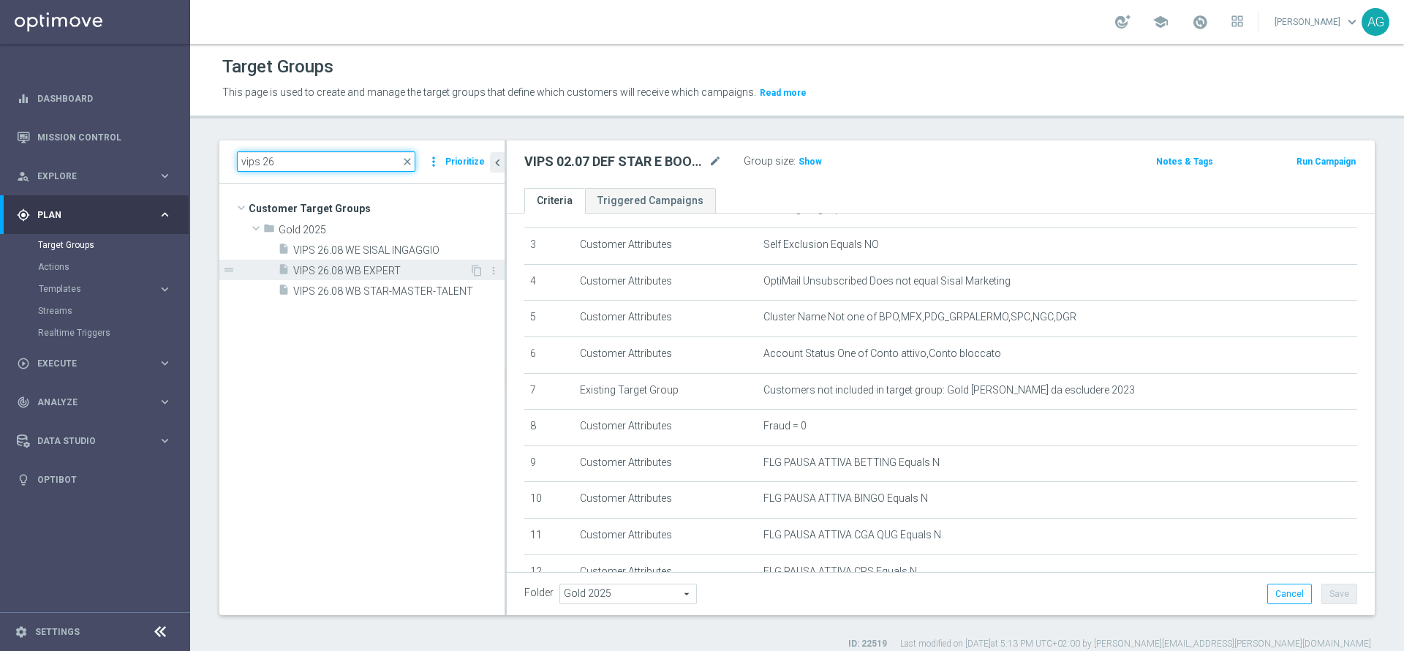
type input "vips 26"
click at [374, 265] on span "VIPS 26.08 WB EXPERT" at bounding box center [381, 271] width 176 height 12
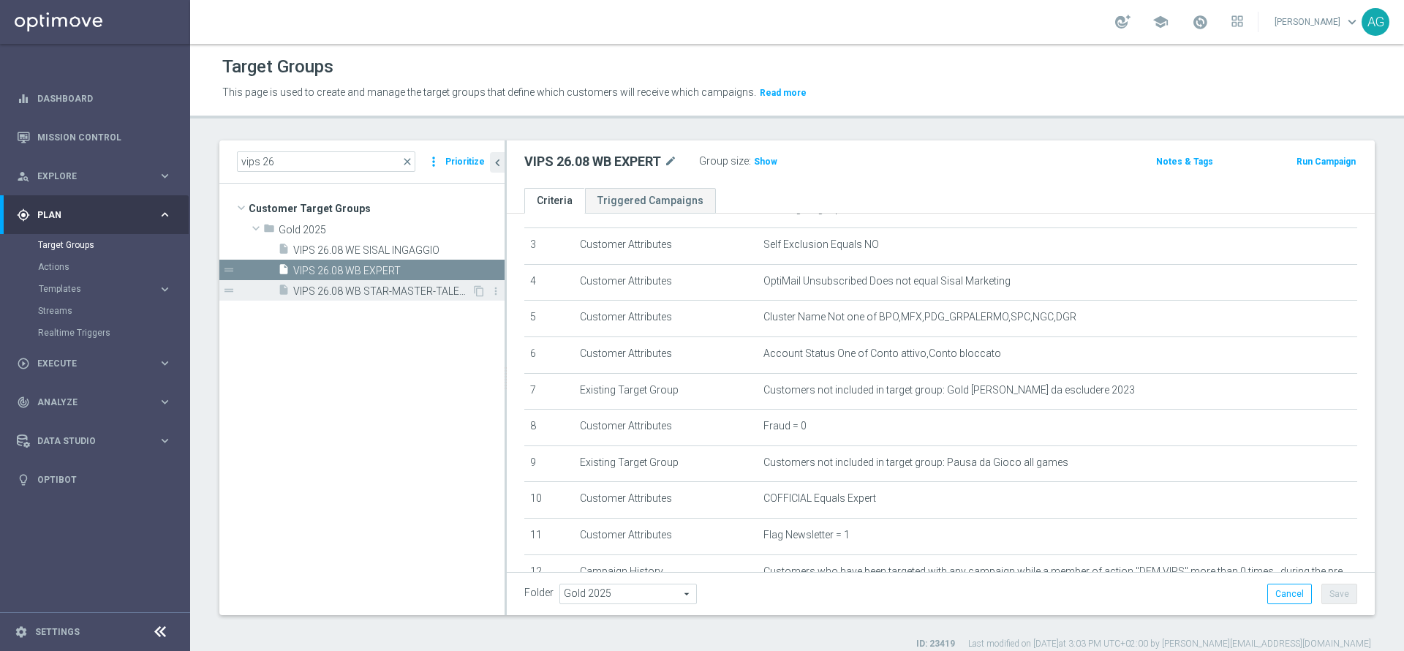
click at [374, 290] on span "VIPS 26.08 WB STAR-MASTER-TALENT" at bounding box center [382, 291] width 178 height 12
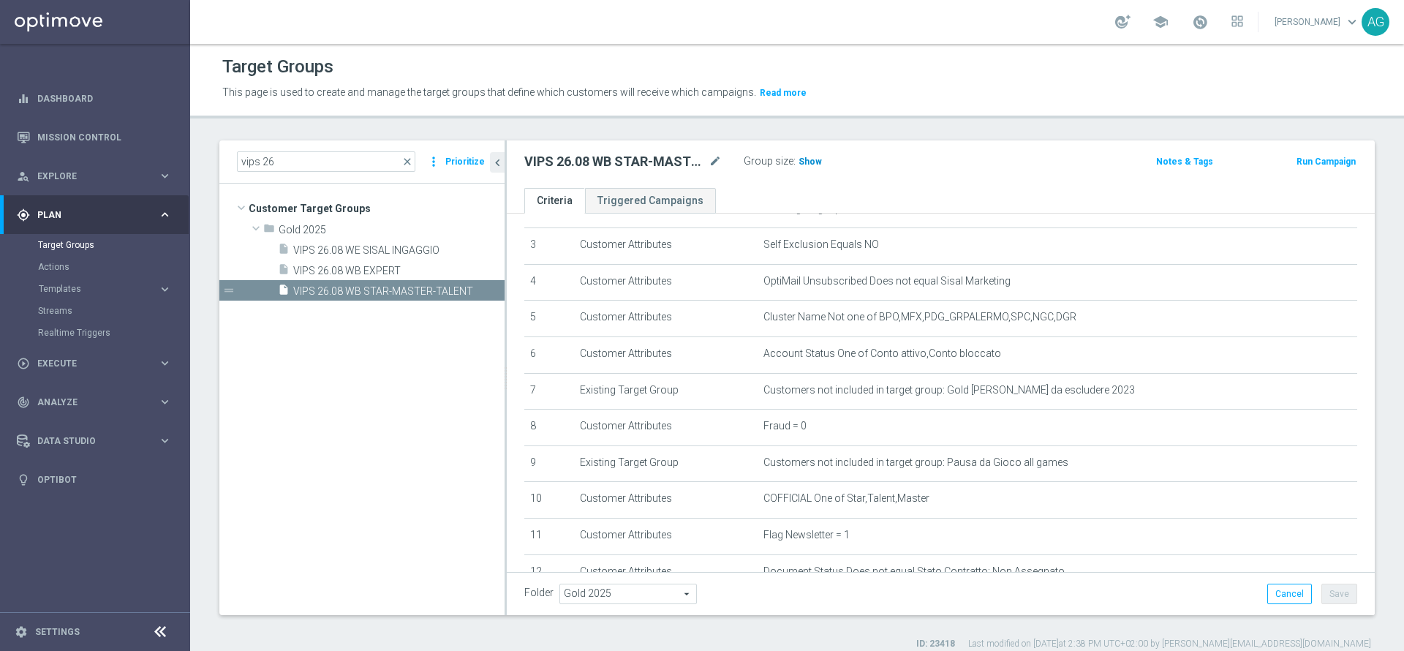
click at [800, 170] on h3 "Show" at bounding box center [810, 162] width 26 height 16
click at [430, 269] on span "VIPS 26.08 WB EXPERT" at bounding box center [381, 271] width 176 height 12
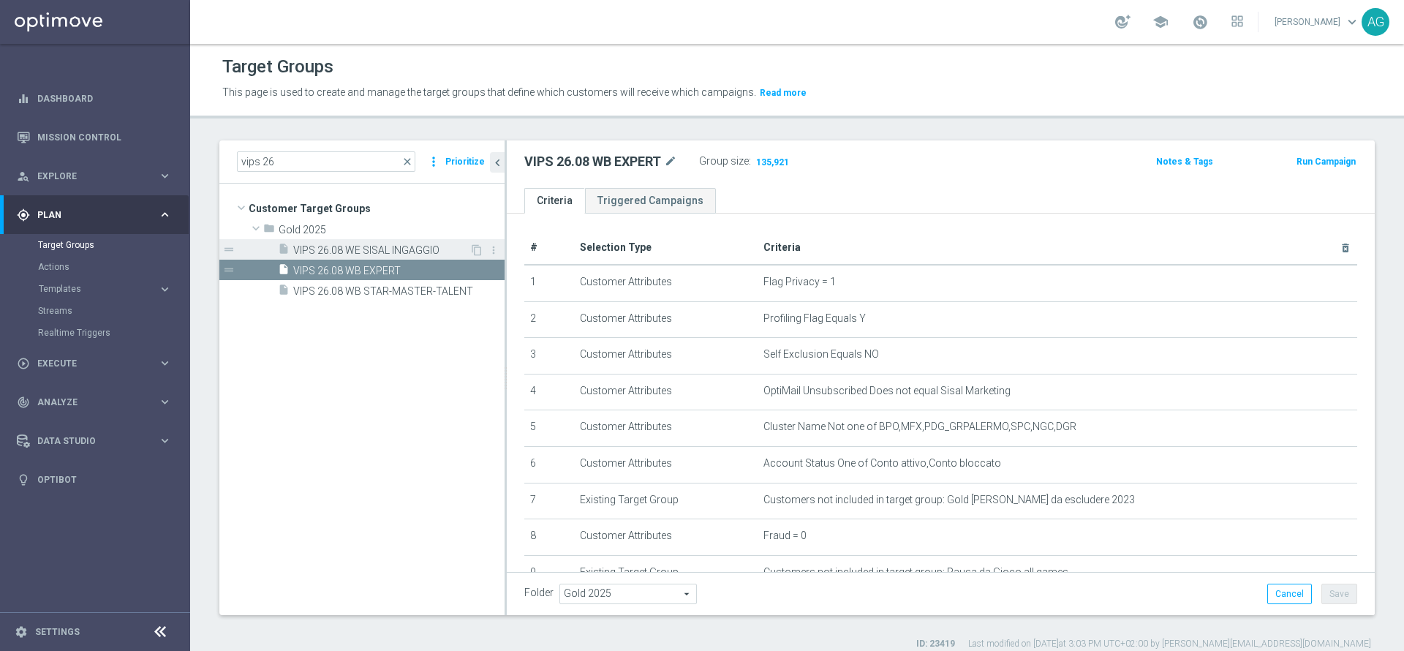
click at [384, 248] on span "VIPS 26.08 WE SISAL INGAGGIO" at bounding box center [381, 250] width 176 height 12
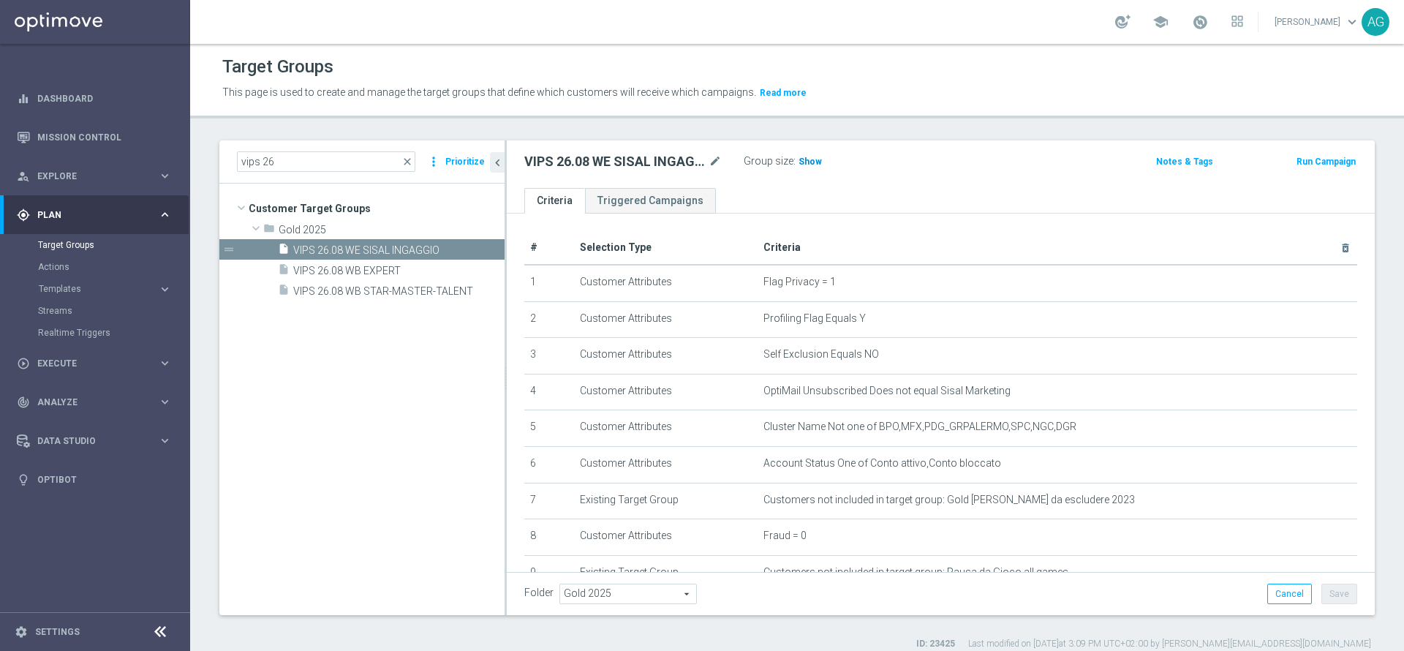
click at [807, 164] on span "Show" at bounding box center [809, 161] width 23 height 10
click at [367, 286] on span "VIPS 26.08 WB STAR-MASTER-TALENT" at bounding box center [382, 291] width 178 height 12
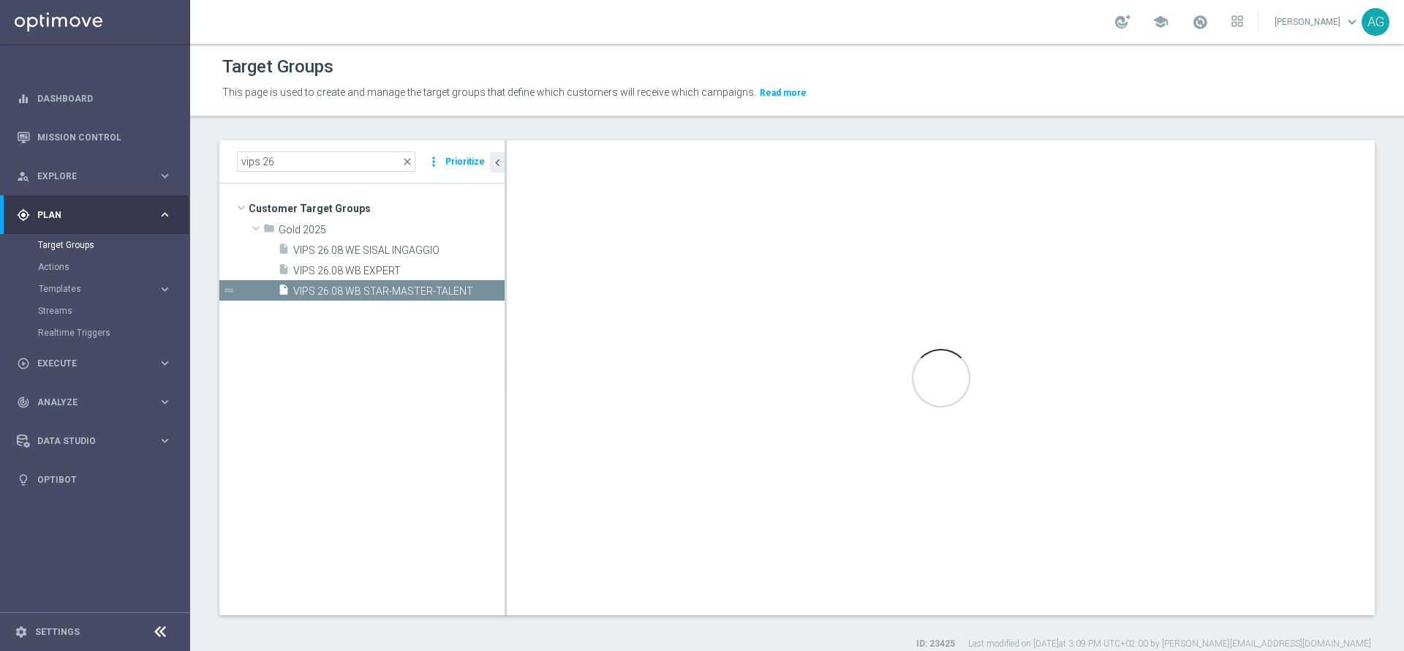
type textarea "(1 and 2 and 3 and 4 and 5 and 6 and 7 and 8 and 9 and 10 and 11 and 12 and 13)"
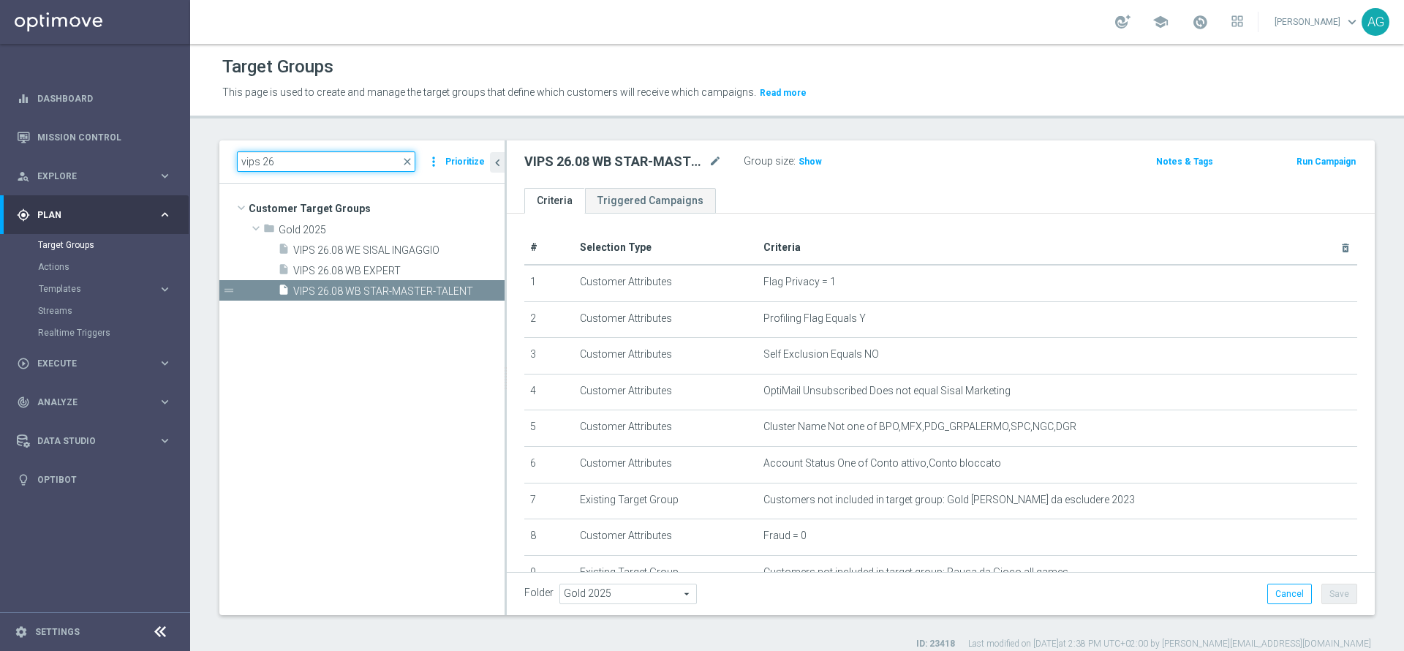
click at [322, 156] on input "vips 26" at bounding box center [326, 161] width 178 height 20
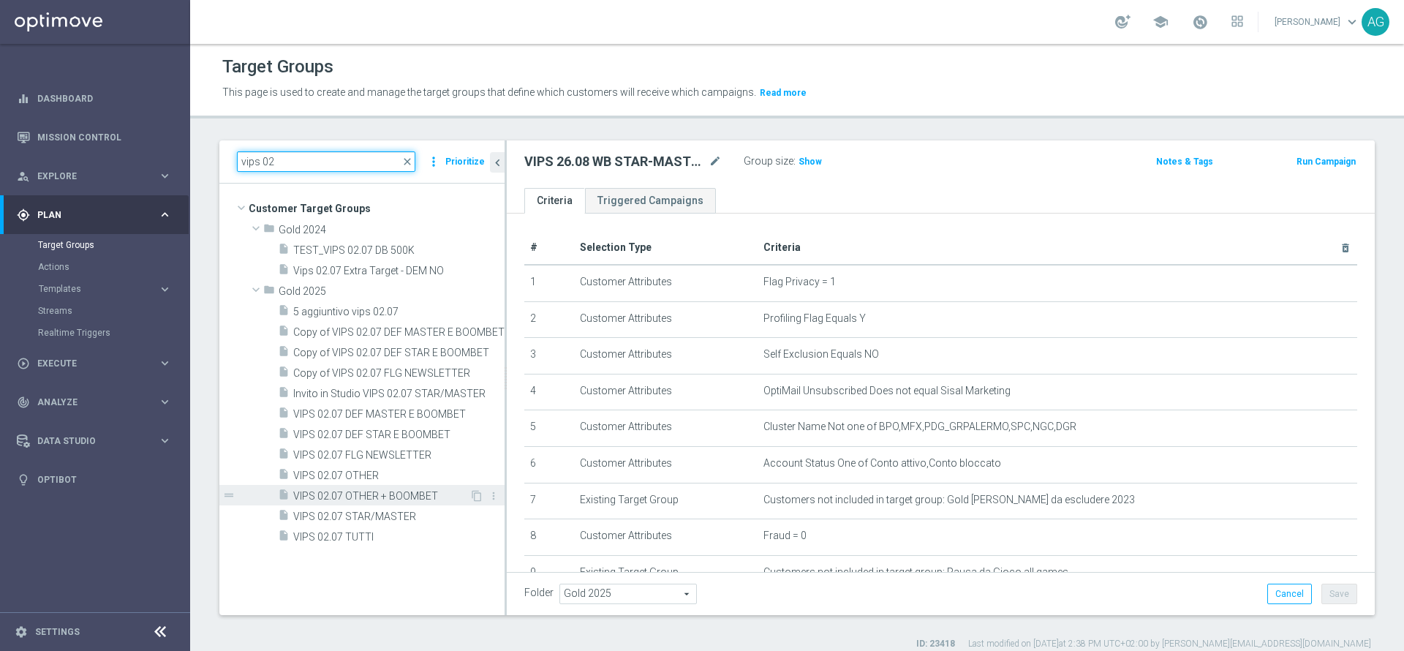
type input "vips 02"
click at [356, 497] on span "VIPS 02.07 OTHER + BOOMBET" at bounding box center [381, 496] width 176 height 12
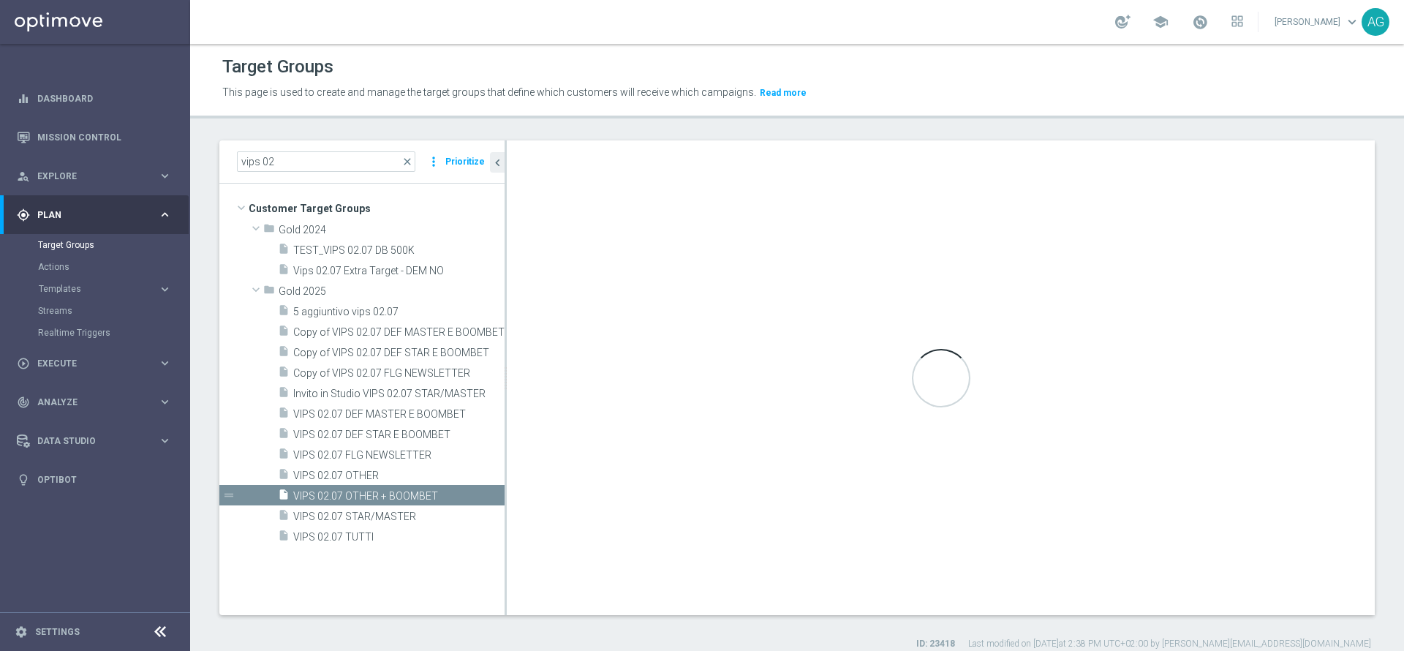
type textarea "(1 and 2 and 3 and 4 and 5 and 6 and 7 and 8 and 9 and 10 and 11 and 12 and 13 …"
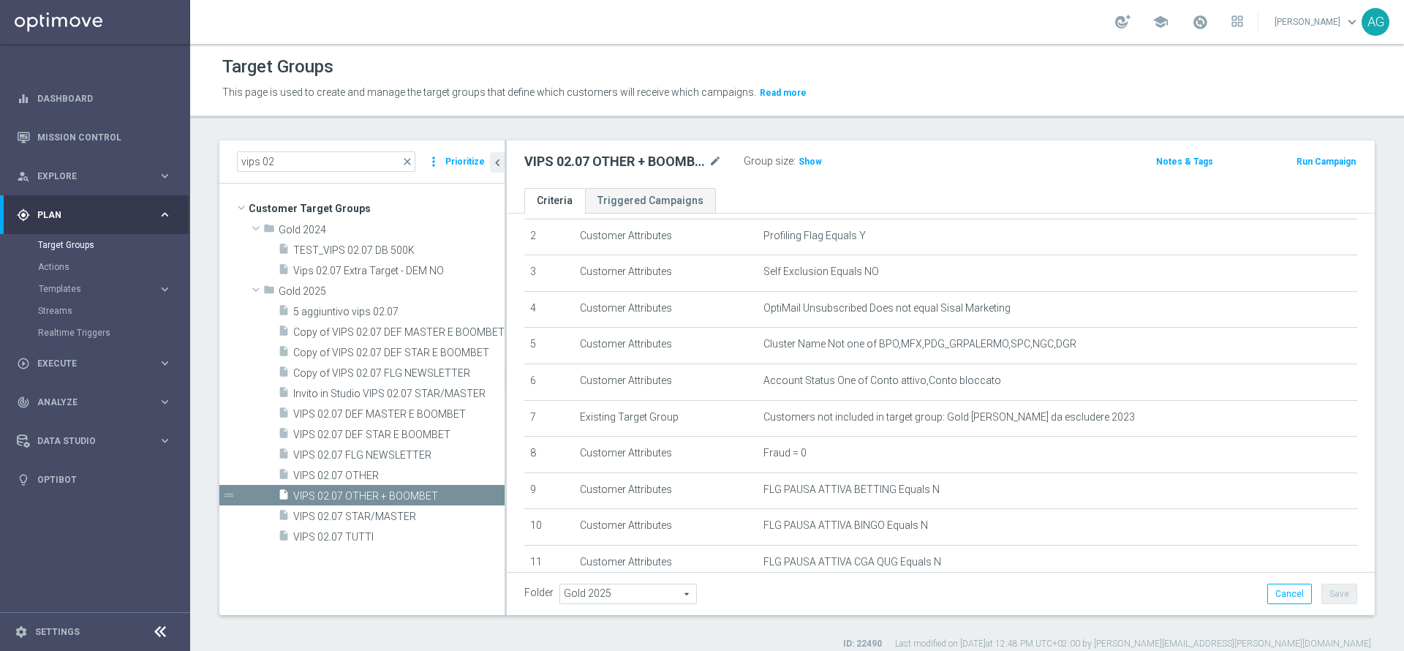
scroll to position [762, 0]
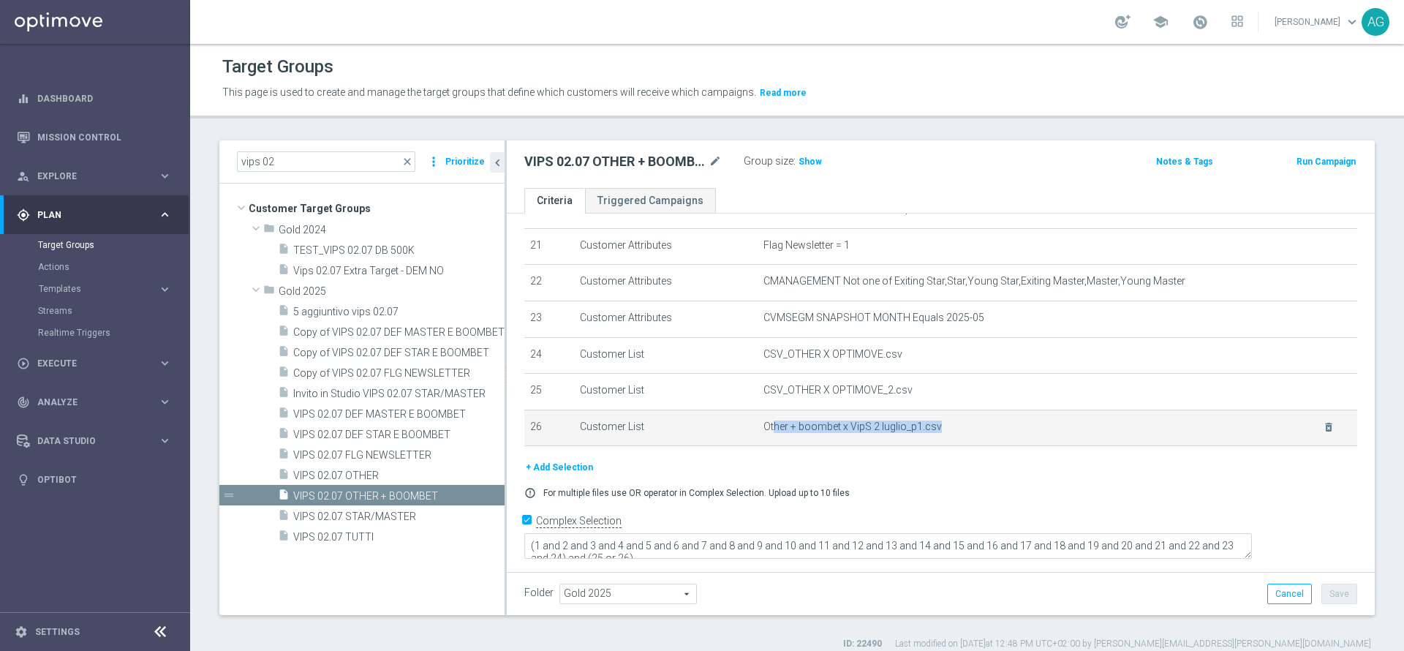
drag, startPoint x: 764, startPoint y: 450, endPoint x: 930, endPoint y: 440, distance: 166.3
click at [930, 433] on span "Other + boombet x VipS 2 luglio_p1.csv" at bounding box center [1033, 426] width 541 height 12
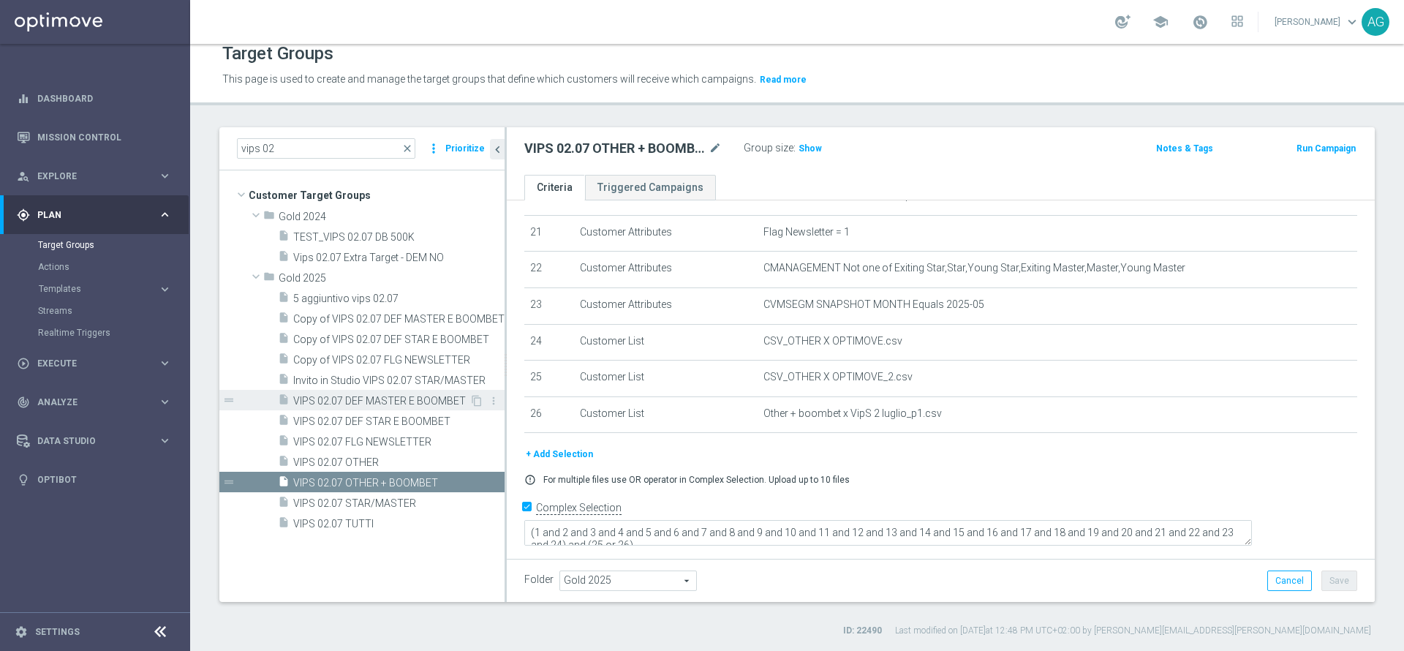
scroll to position [0, 0]
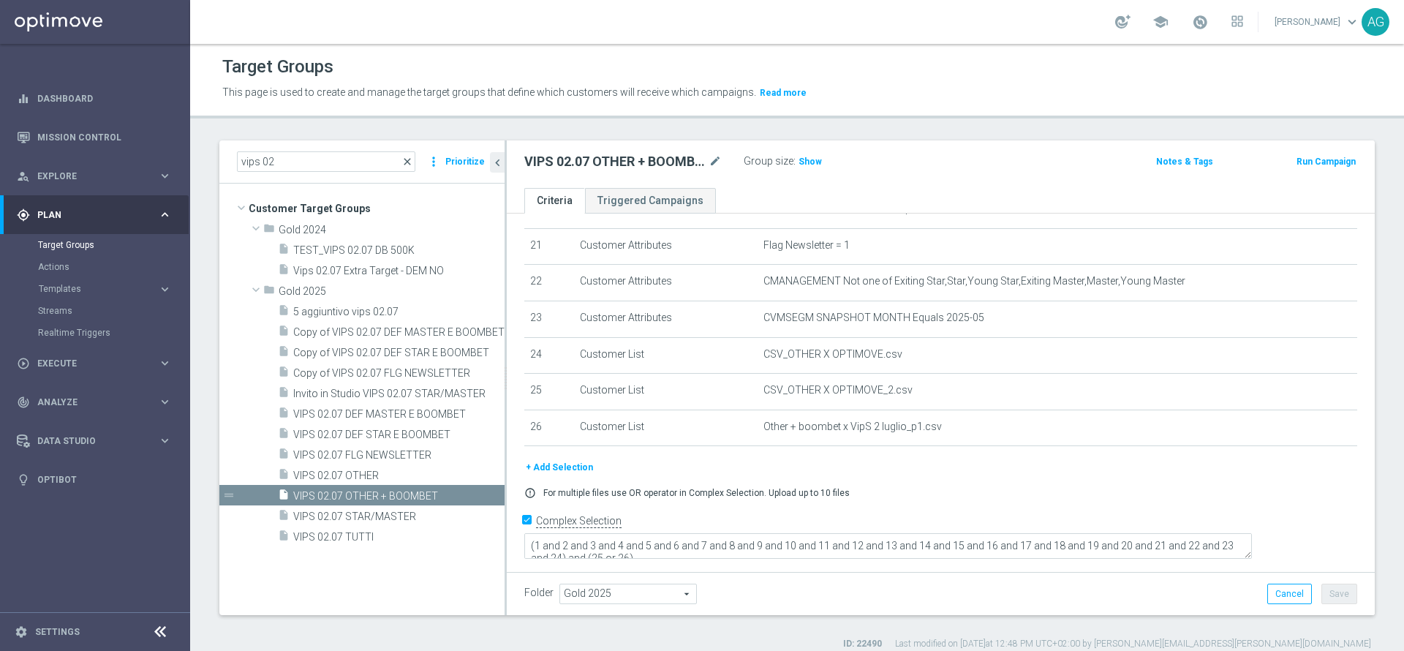
click at [412, 159] on span "close" at bounding box center [407, 162] width 12 height 12
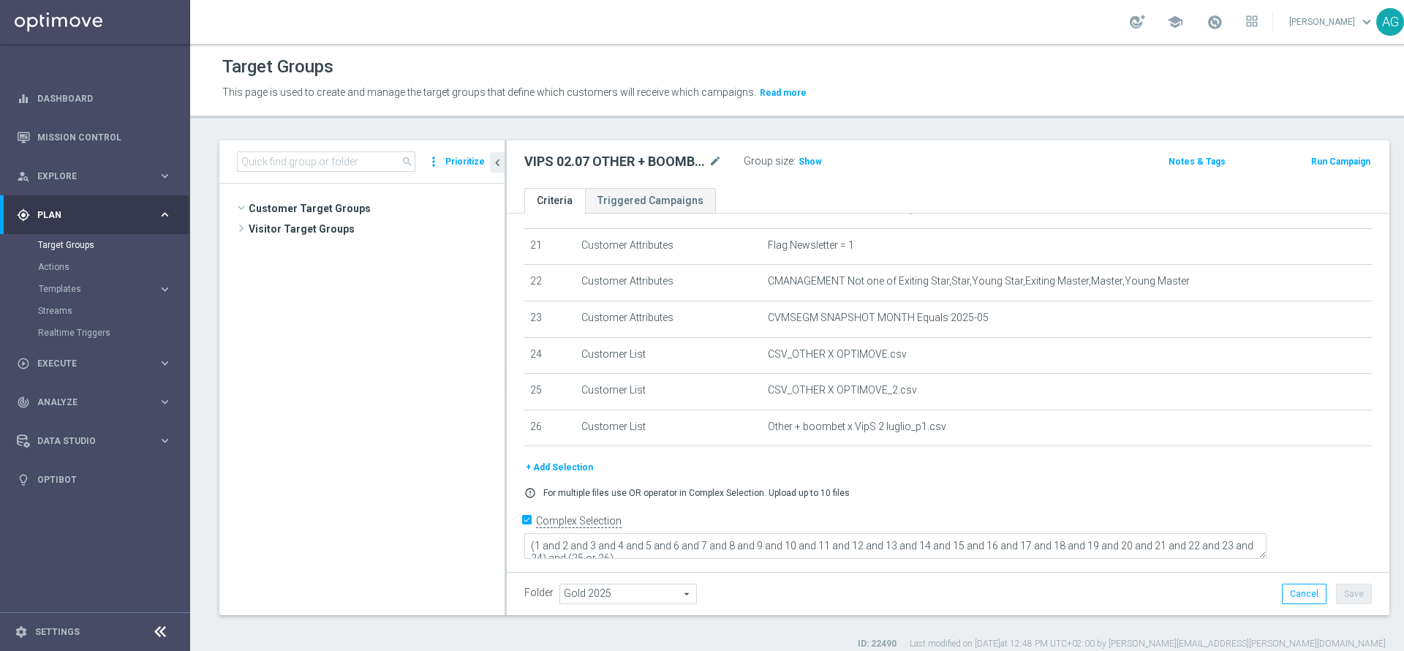
scroll to position [22255, 0]
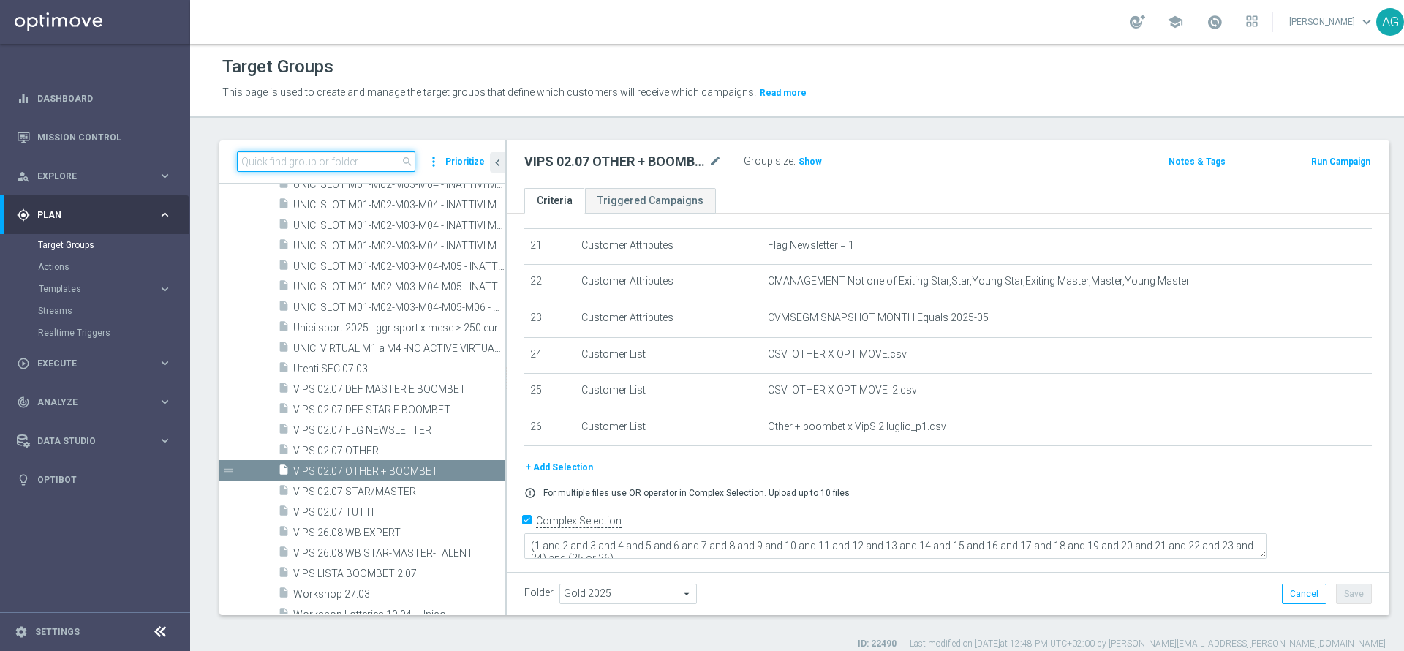
click at [356, 159] on input at bounding box center [326, 161] width 178 height 20
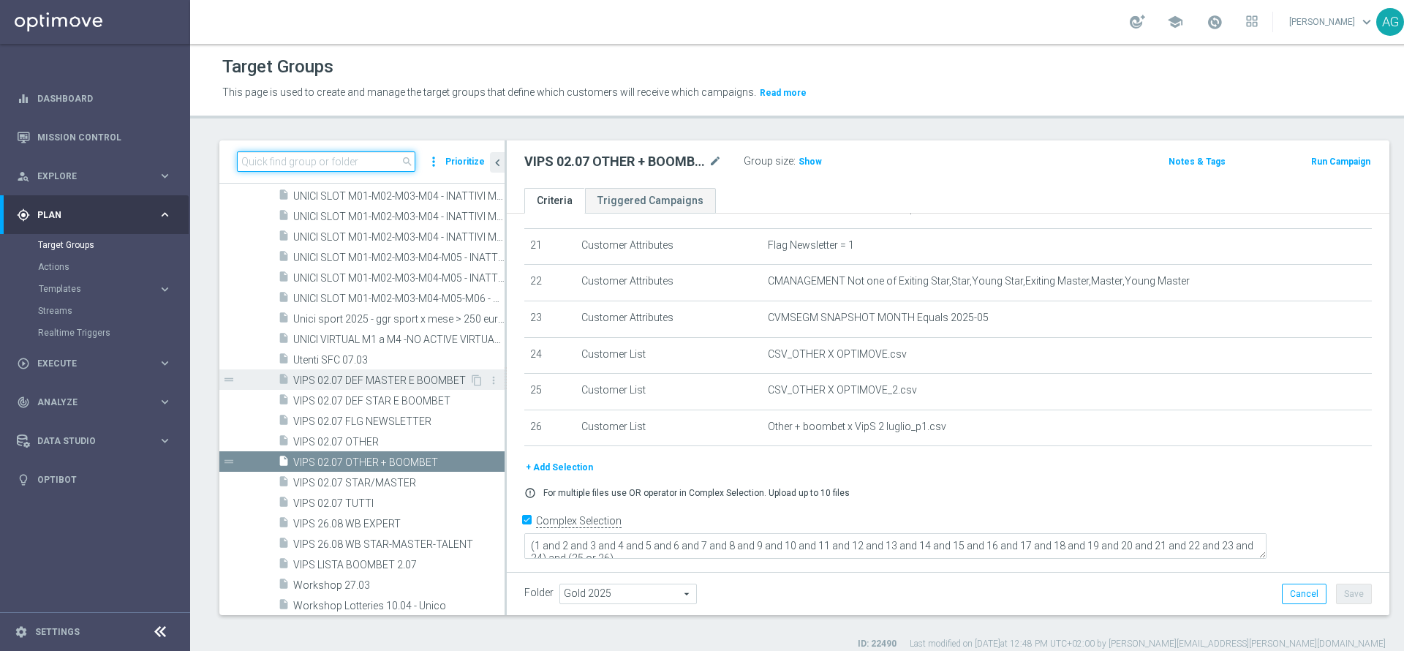
scroll to position [22364, 0]
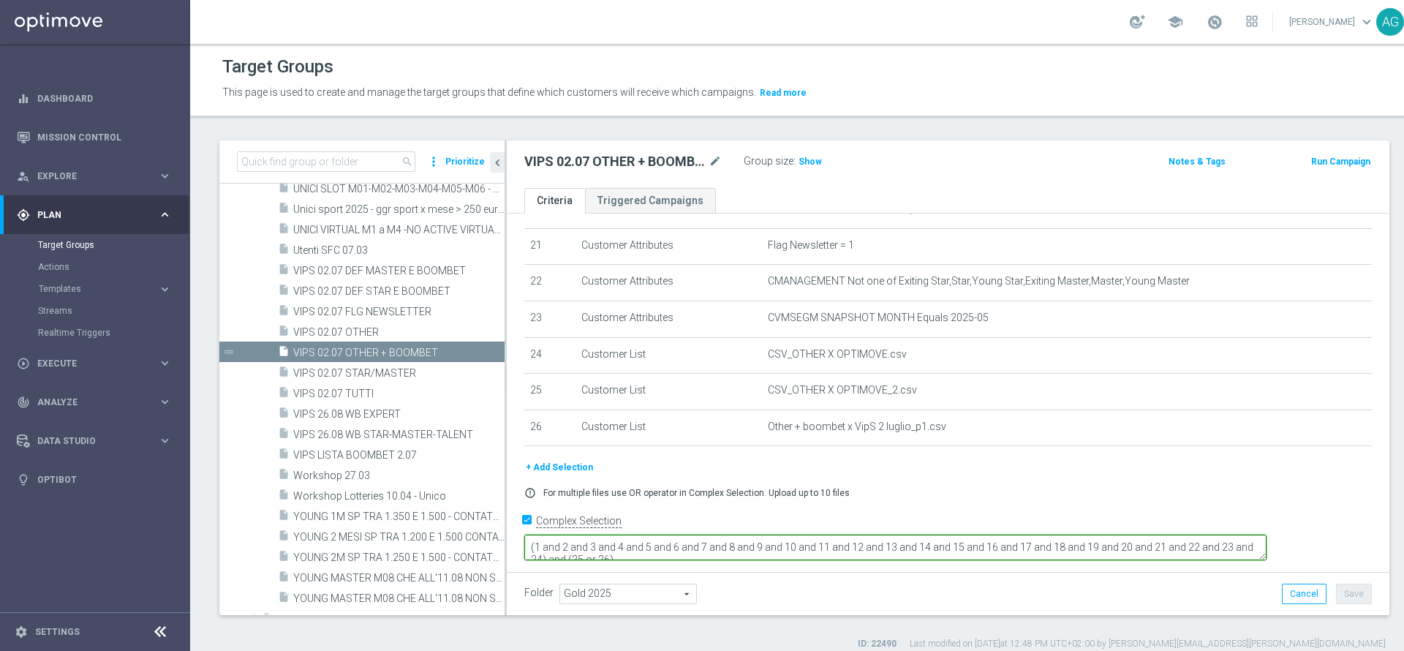
click at [937, 544] on textarea "(1 and 2 and 3 and 4 and 5 and 6 and 7 and 8 and 9 and 10 and 11 and 12 and 13 …" at bounding box center [895, 547] width 742 height 26
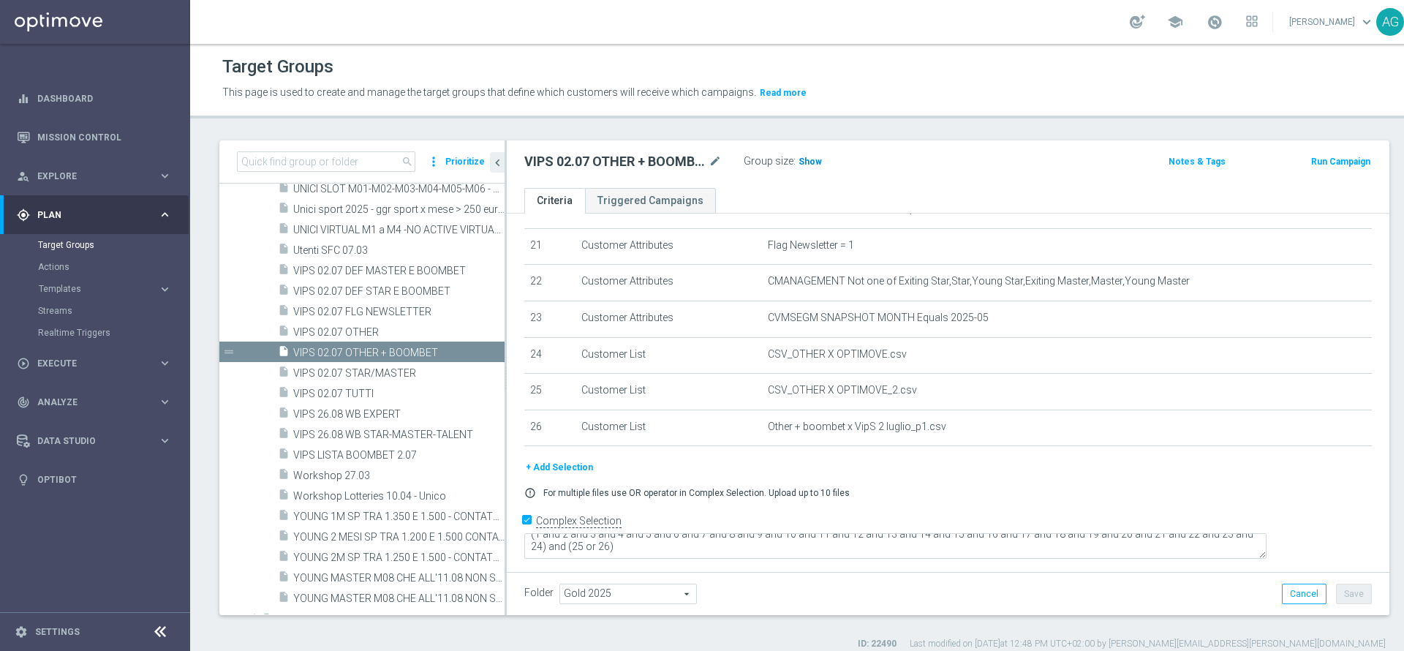
click at [806, 155] on h3 "Show" at bounding box center [810, 162] width 26 height 16
click at [329, 149] on div "search more_vert Prioritize" at bounding box center [361, 161] width 285 height 43
click at [316, 165] on input at bounding box center [326, 161] width 178 height 20
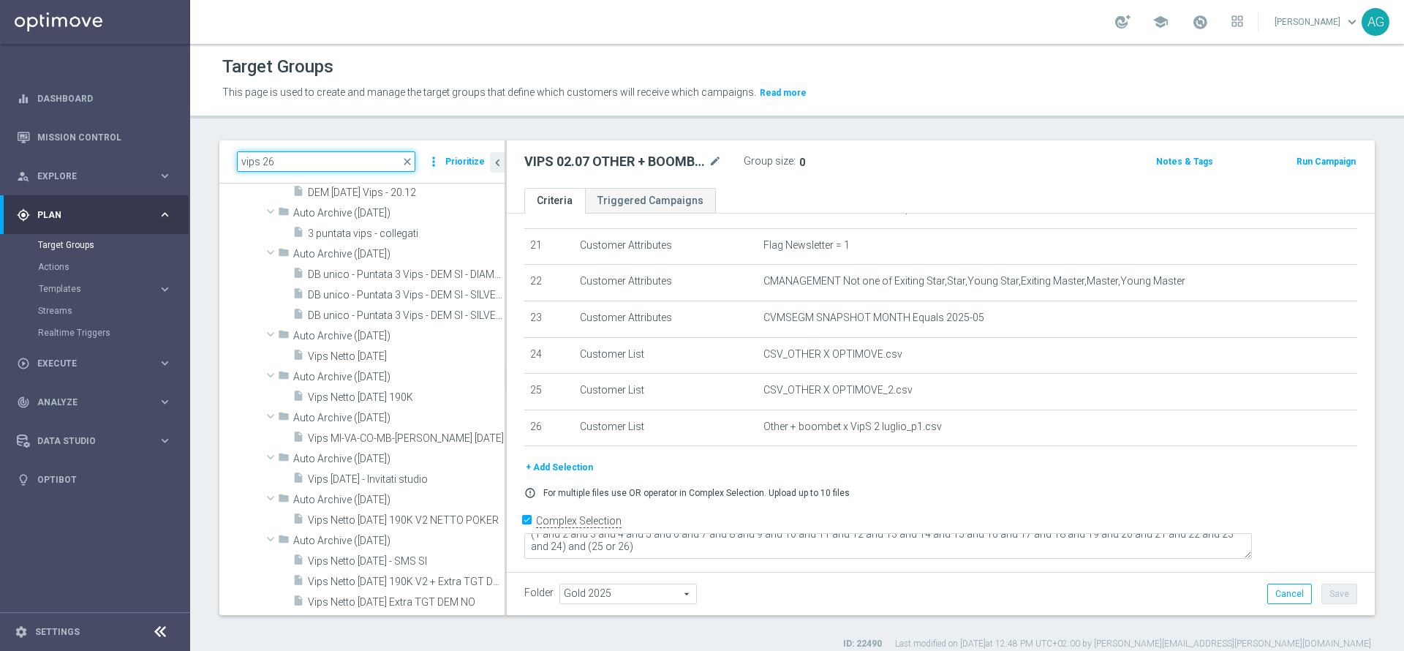
scroll to position [0, 0]
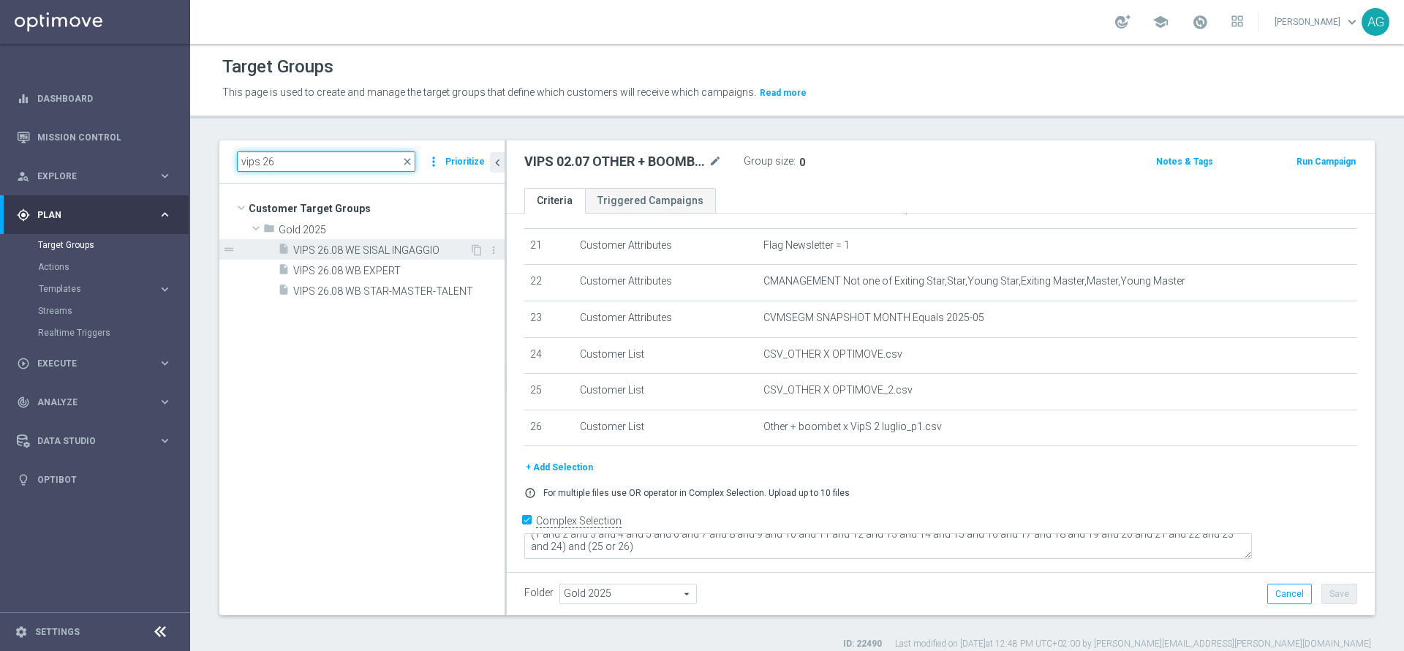
type input "vips 26"
click at [325, 249] on span "VIPS 26.08 WE SISAL INGAGGIO" at bounding box center [381, 250] width 176 height 12
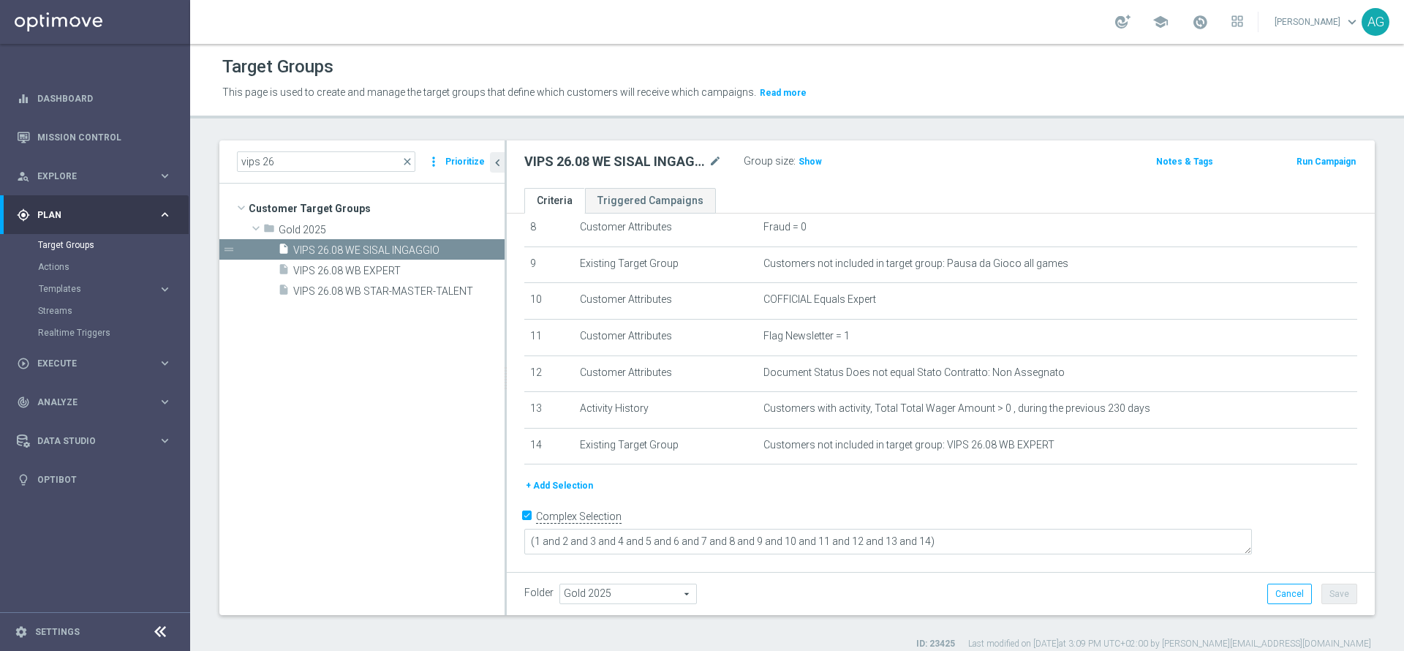
scroll to position [295, 0]
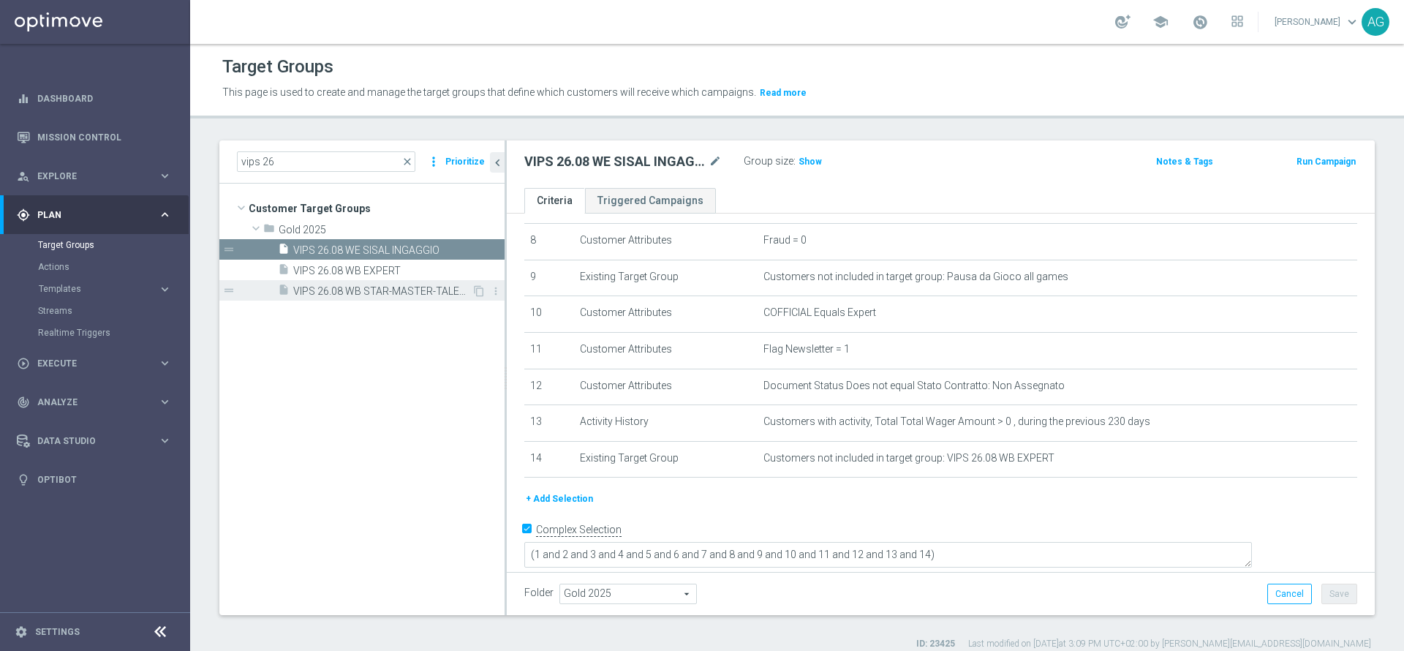
click at [371, 285] on span "VIPS 26.08 WB STAR-MASTER-TALENT" at bounding box center [382, 291] width 178 height 12
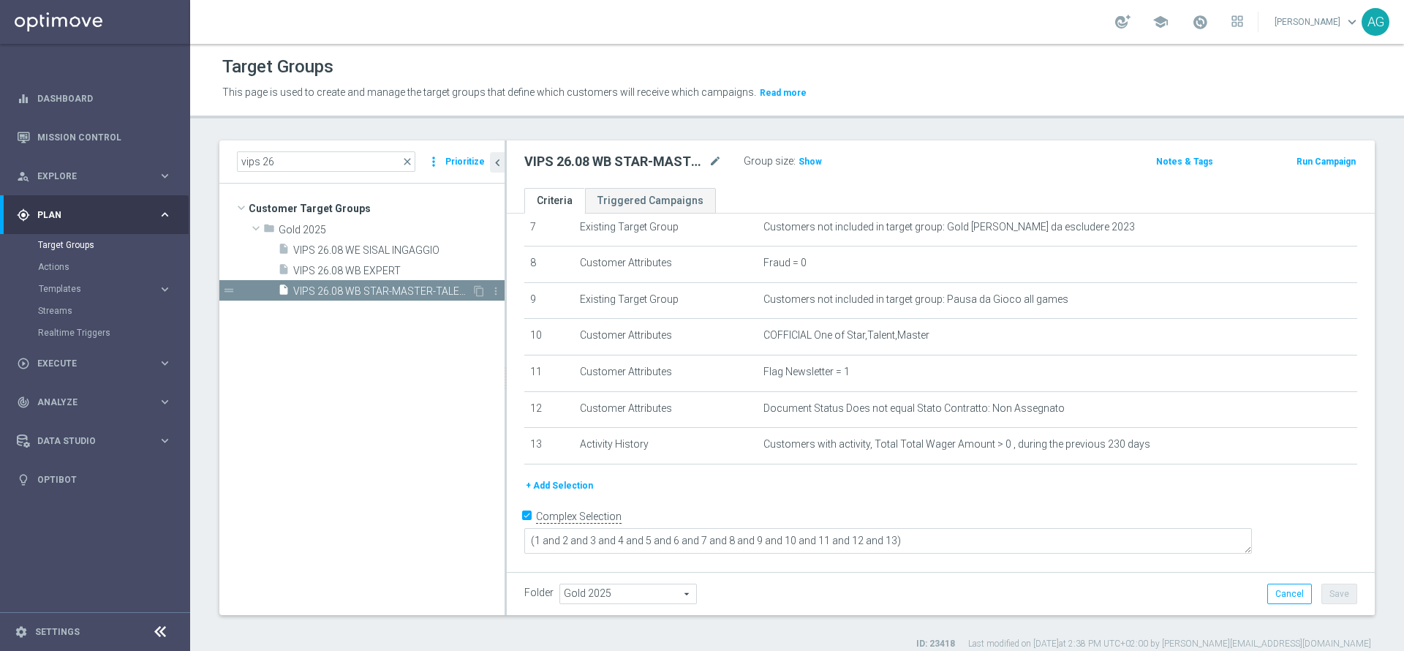
scroll to position [259, 0]
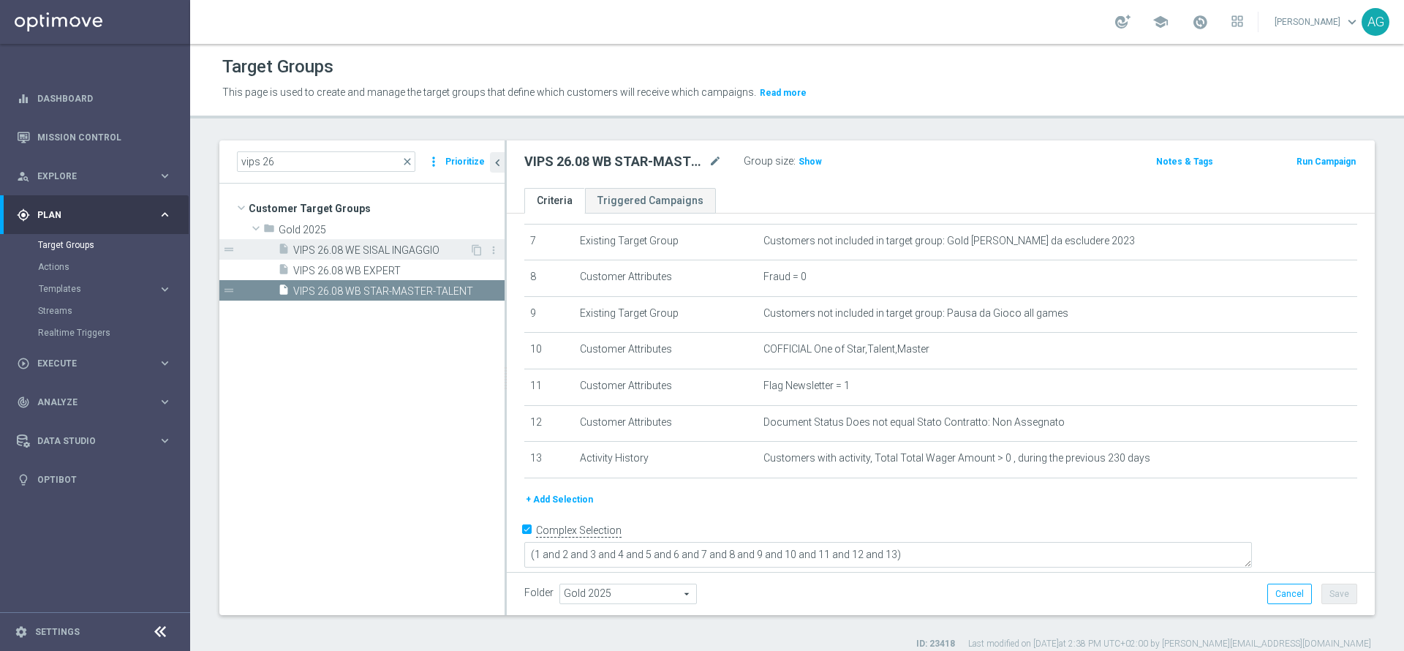
click at [373, 256] on span "VIPS 26.08 WE SISAL INGAGGIO" at bounding box center [381, 250] width 176 height 12
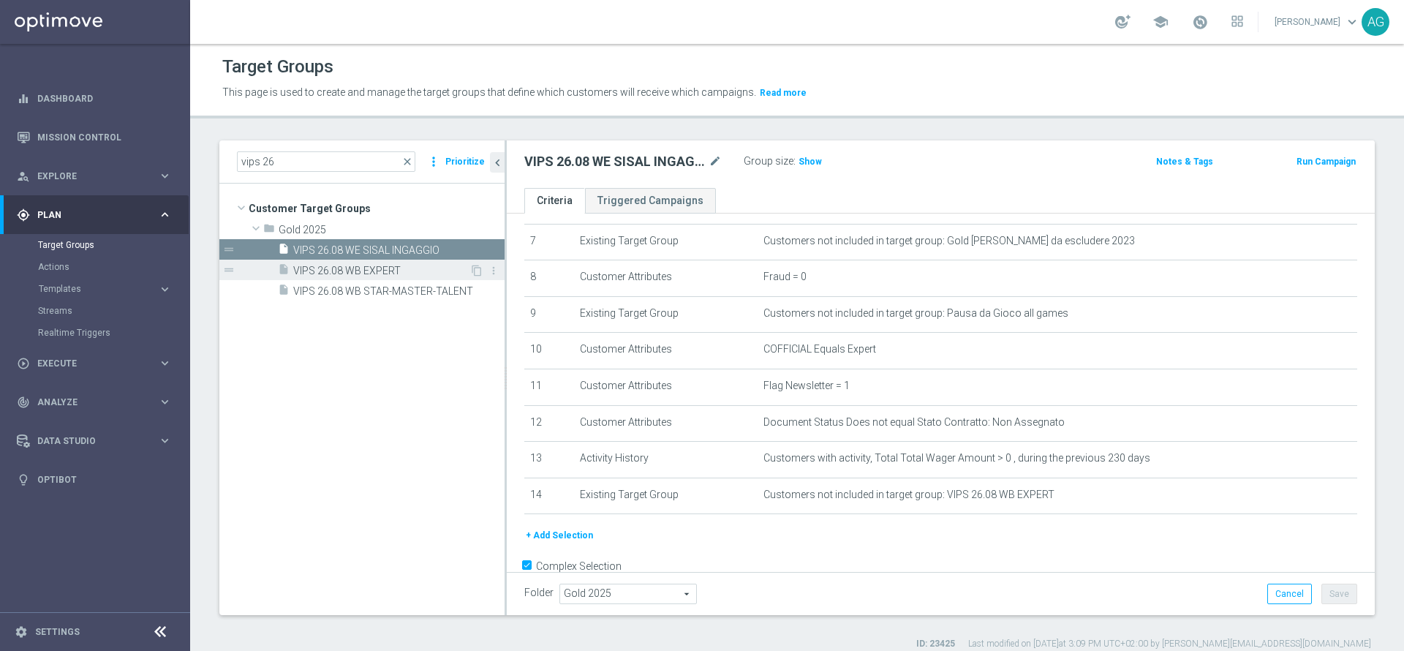
scroll to position [295, 0]
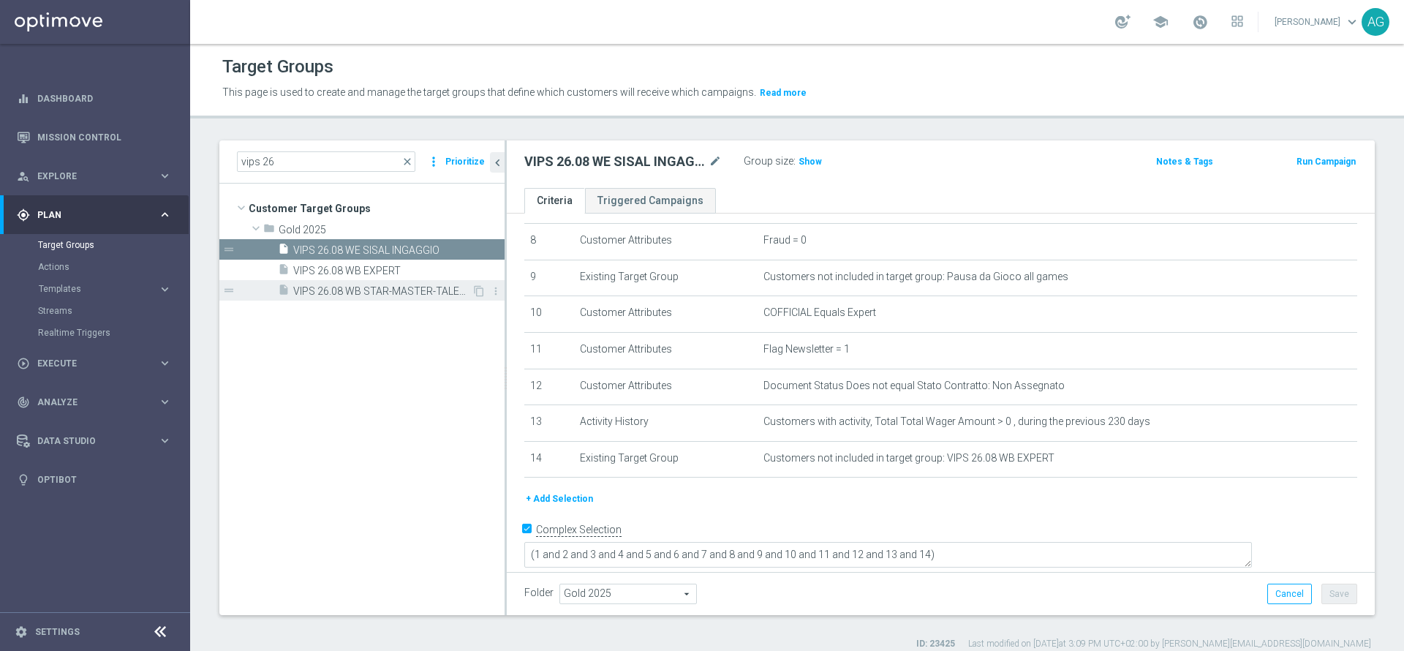
click at [395, 285] on span "VIPS 26.08 WB STAR-MASTER-TALENT" at bounding box center [382, 291] width 178 height 12
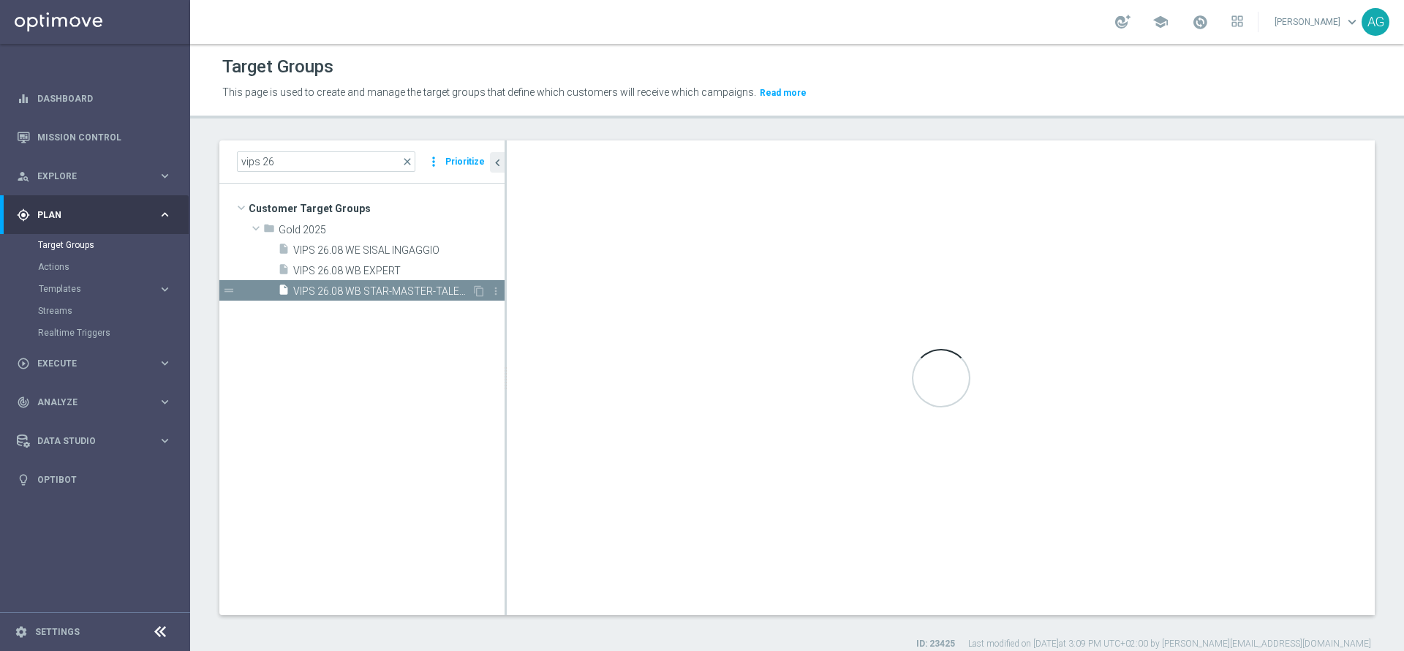
type textarea "(1 and 2 and 3 and 4 and 5 and 6 and 7 and 8 and 9 and 10 and 11 and 12 and 13)"
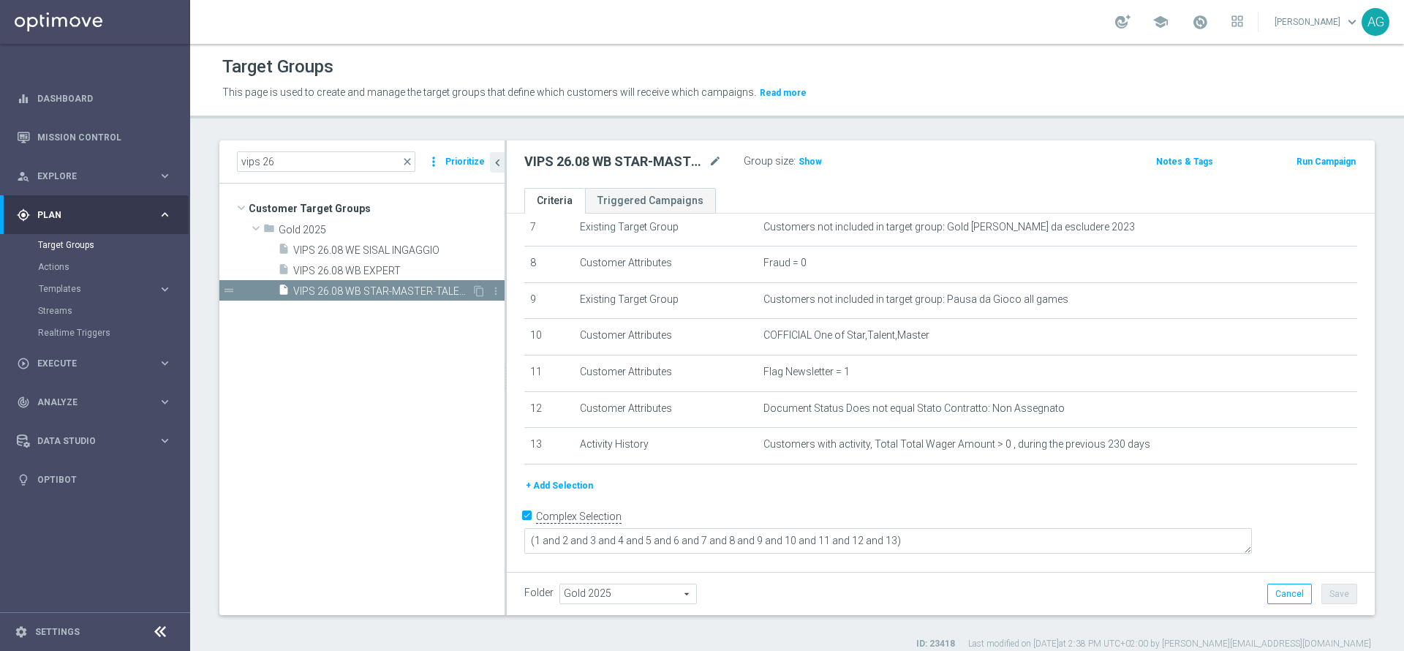
scroll to position [259, 0]
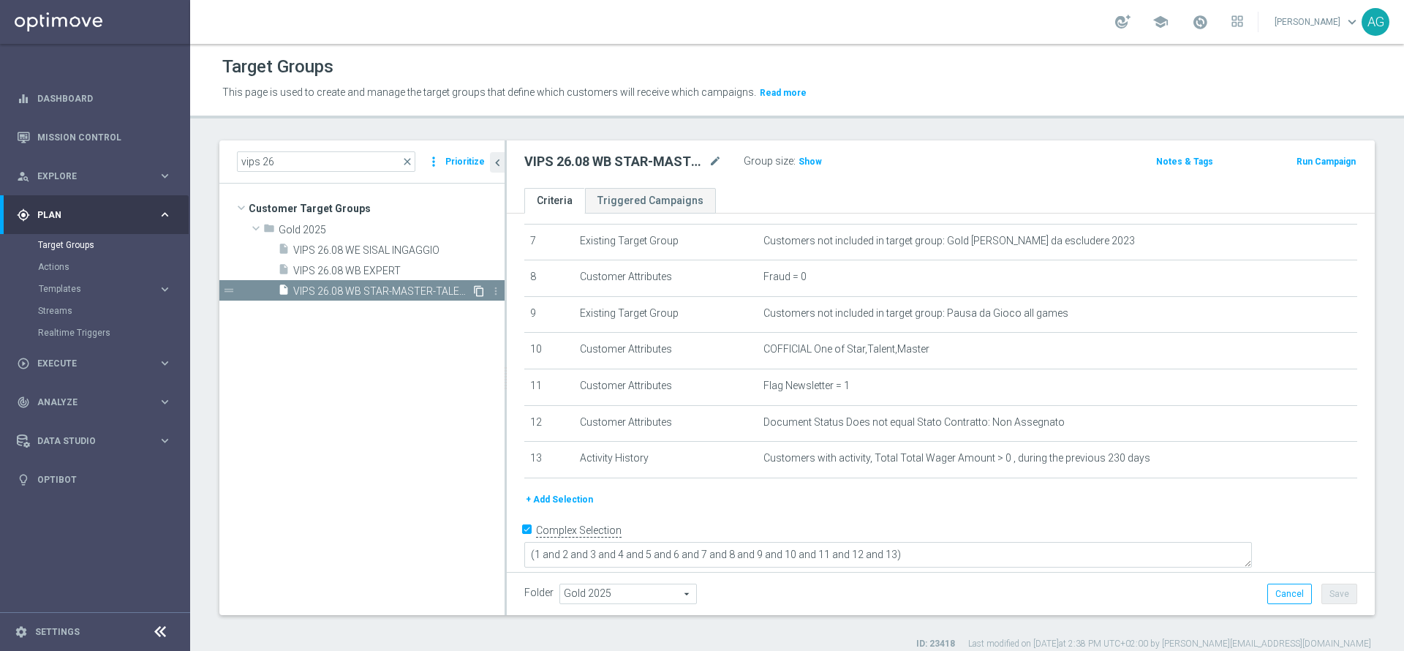
click at [477, 290] on icon "content_copy" at bounding box center [479, 291] width 12 height 12
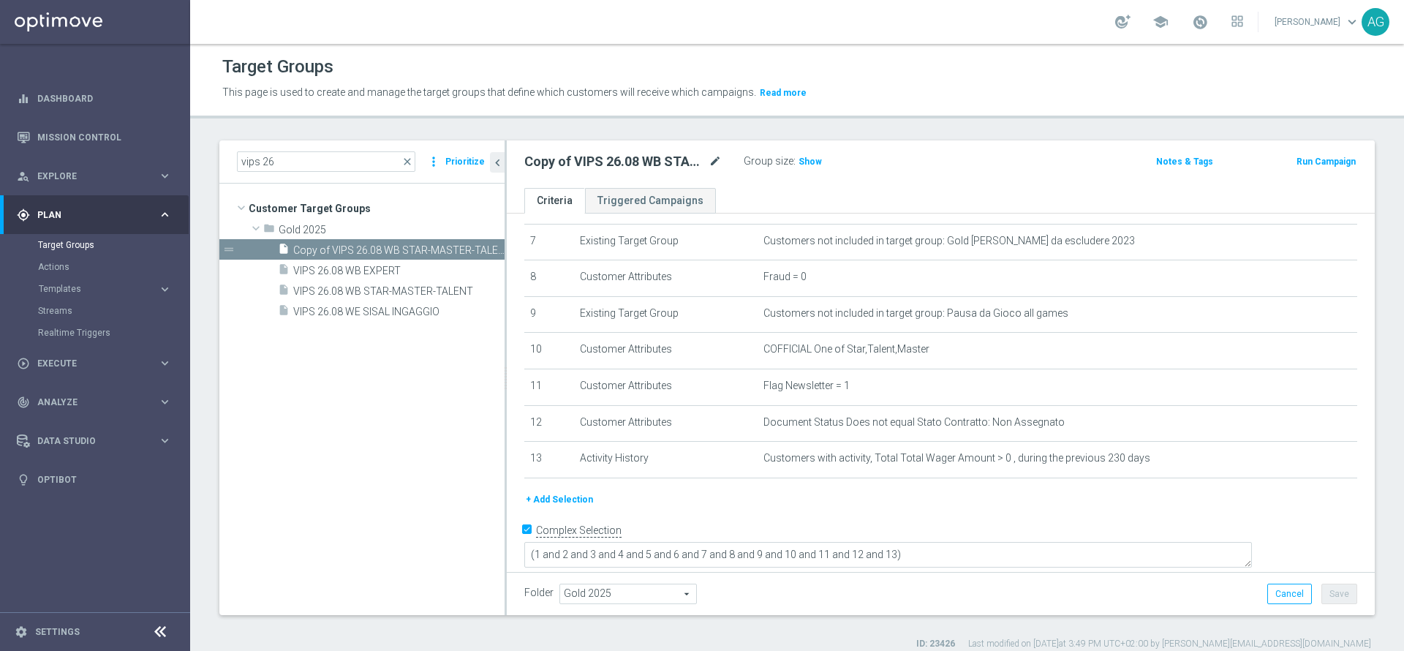
click at [709, 158] on icon "mode_edit" at bounding box center [714, 162] width 13 height 18
click at [556, 167] on input "Copy of VIPS 26.08 WB STAR-MASTER-TALENT" at bounding box center [622, 163] width 197 height 20
click at [540, 167] on input "Copy of VIPS 26.08 WB STAR-MASTER-TALENT" at bounding box center [622, 163] width 197 height 20
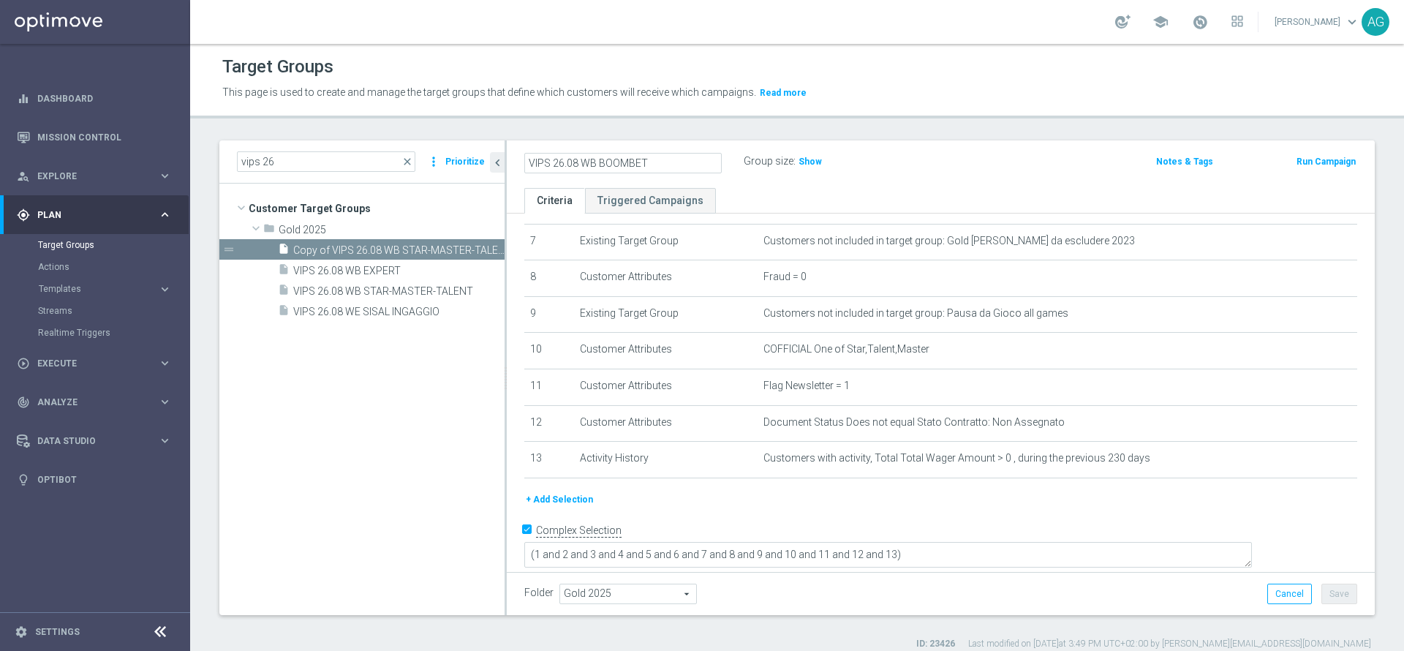
type input "VIPS 26.08 WB BOOMBET"
click at [999, 170] on div "VIPS 26.08 WB BOOMBET mode_edit Group size : Show" at bounding box center [798, 161] width 570 height 20
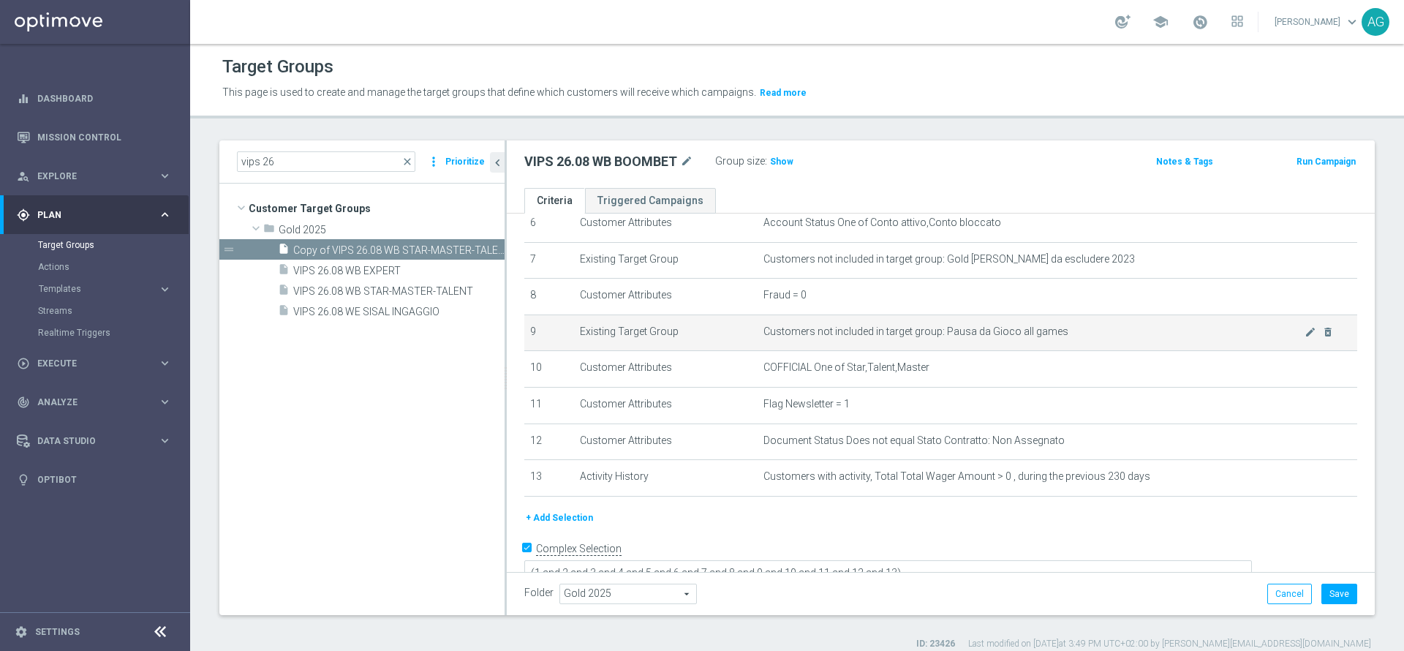
scroll to position [259, 0]
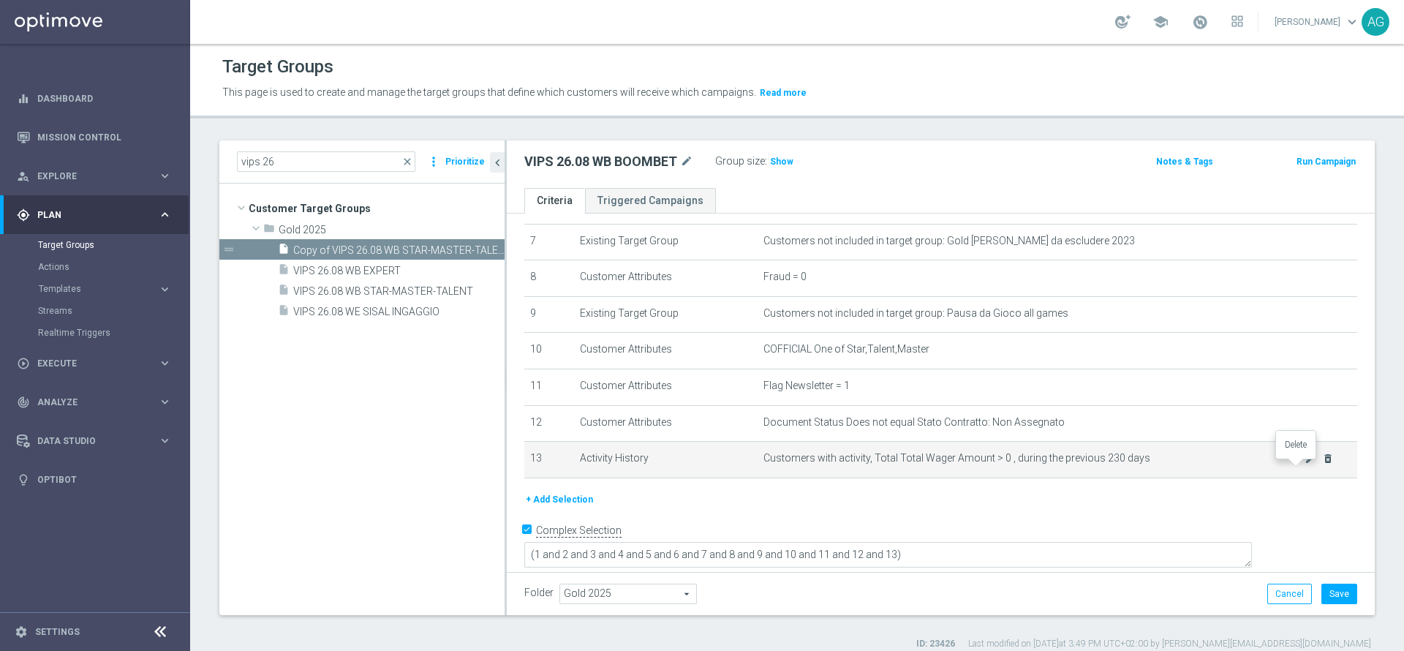
click at [1322, 464] on icon "delete_forever" at bounding box center [1328, 459] width 12 height 12
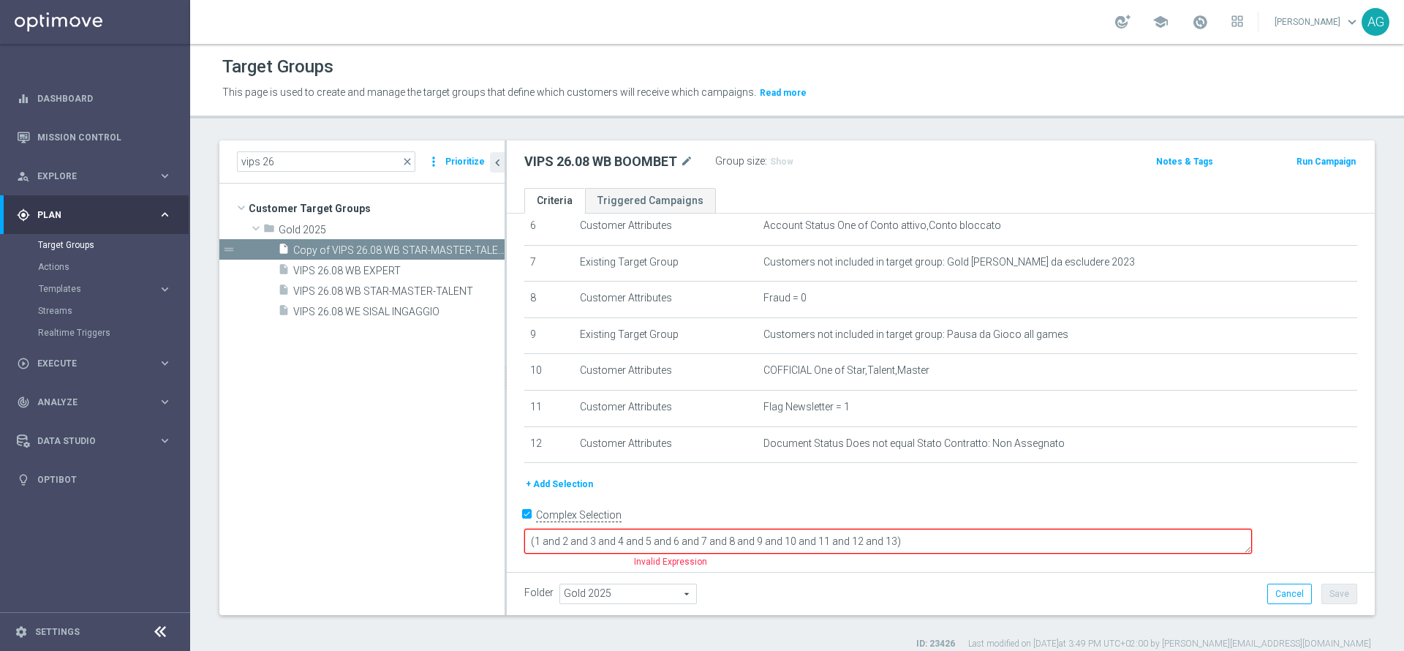
scroll to position [223, 0]
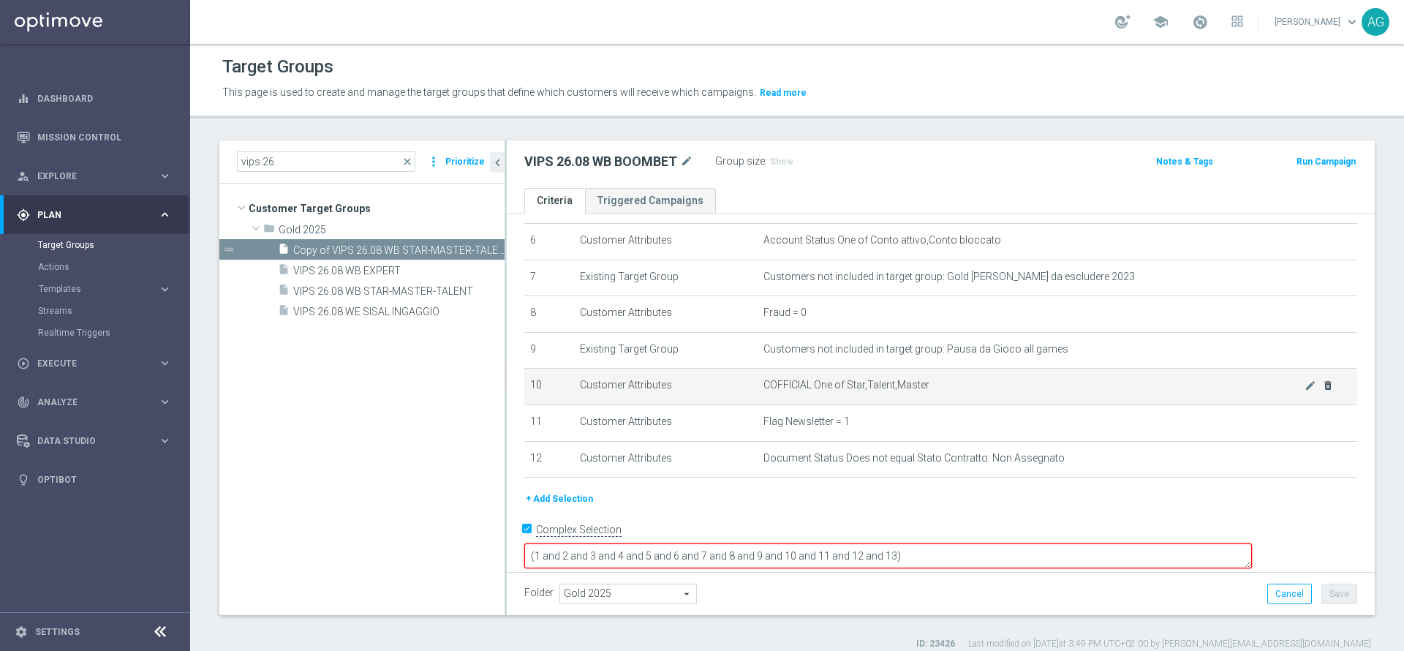
click at [1300, 390] on body "equalizer Dashboard Mission Control" at bounding box center [702, 325] width 1404 height 651
click at [1322, 391] on icon "delete_forever" at bounding box center [1328, 385] width 12 height 12
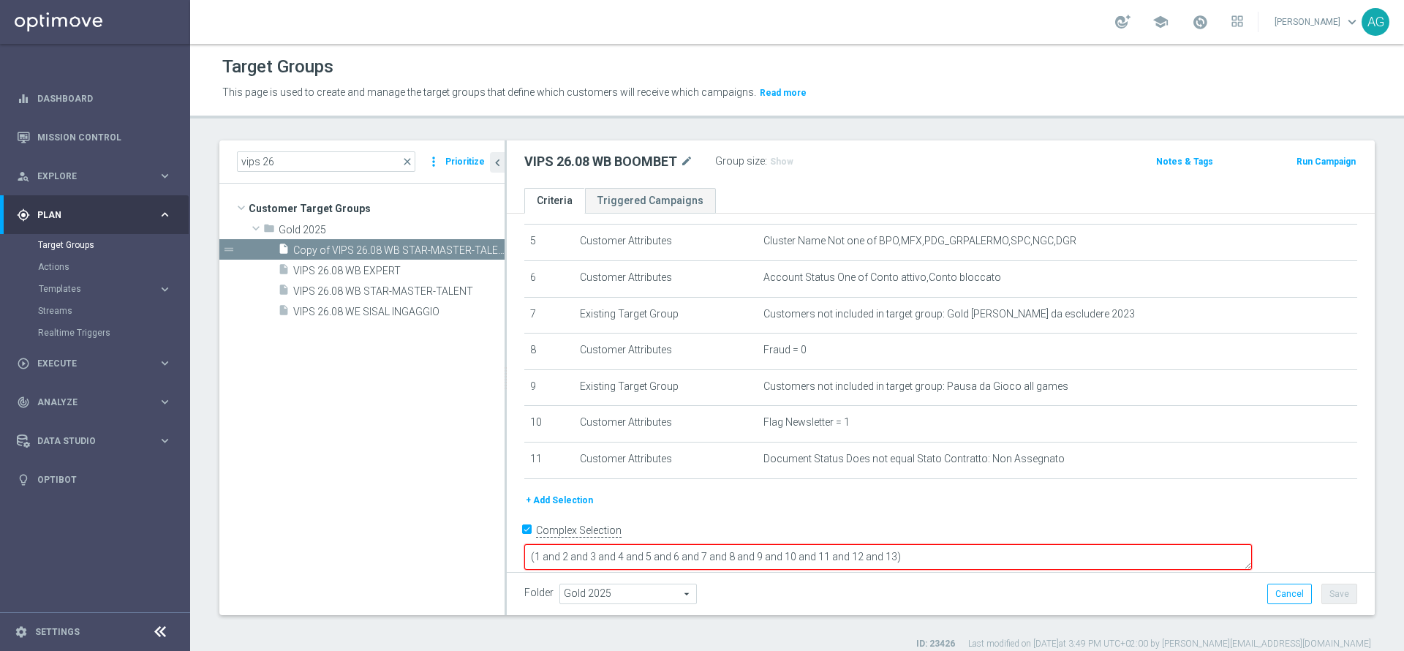
click at [1083, 544] on textarea "(1 and 2 and 3 and 4 and 5 and 6 and 7 and 8 and 9 and 10 and 11 and 12 and 13)" at bounding box center [887, 557] width 727 height 26
type textarea "(1 and 2 and 3 and 4 and 5 and 6 and 7 and 8 and 9 and 10 and 11 and 12)"
click at [816, 508] on div "+ Add Selection" at bounding box center [940, 500] width 855 height 16
click at [1034, 544] on textarea "(1 and 2 and 3 and 4 and 5 and 6 and 7 and 8 and 9 and 10 and 11 and 12)" at bounding box center [887, 557] width 727 height 26
click at [961, 544] on textarea "(1 and 2 and 3 and 4 and 5 and 6 and 7 and 8 and 9 and 10 and 11 and 12)" at bounding box center [887, 557] width 727 height 26
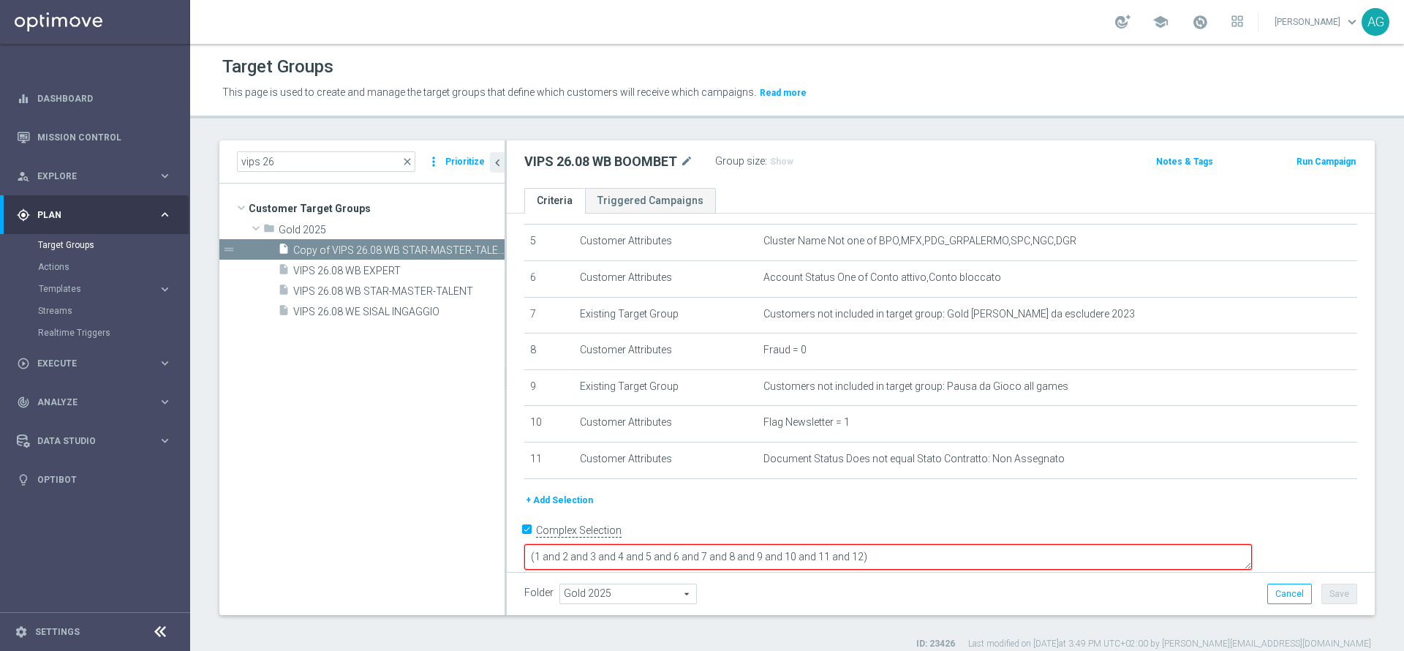
click at [909, 508] on div "+ Add Selection" at bounding box center [940, 500] width 855 height 16
click at [561, 504] on button "+ Add Selection" at bounding box center [559, 500] width 70 height 16
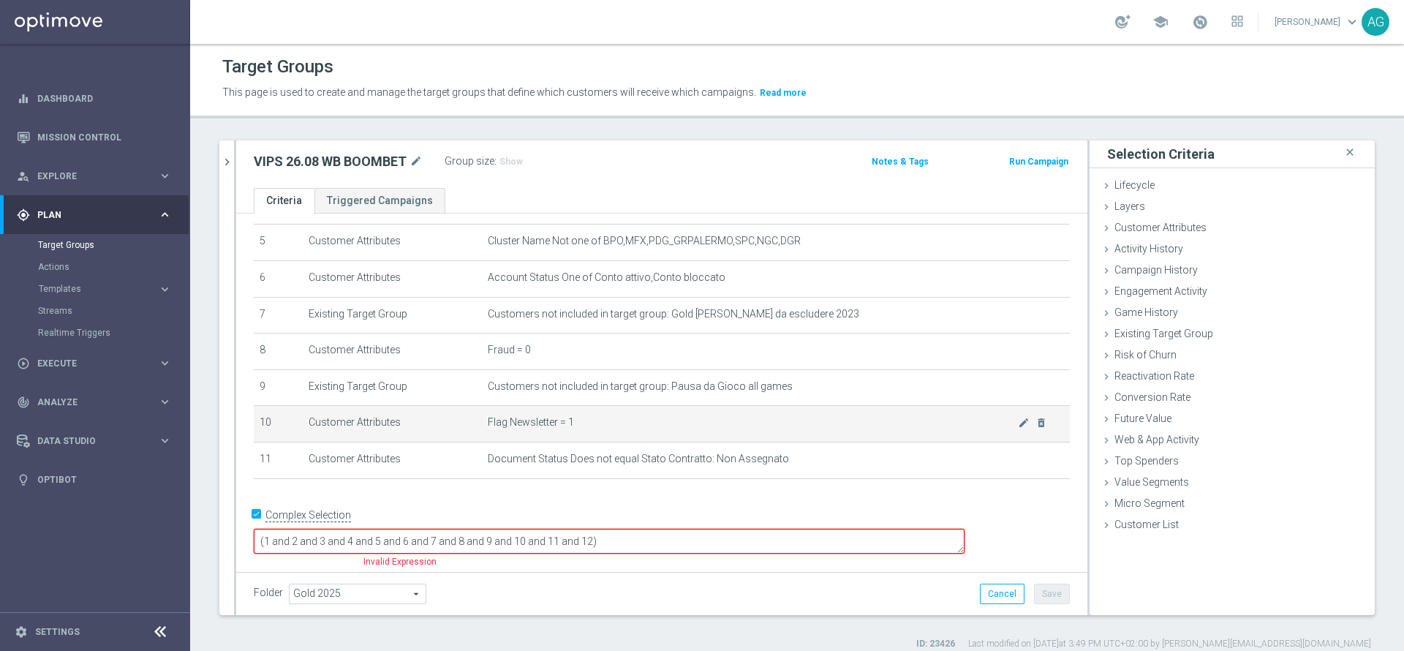
scroll to position [170, 0]
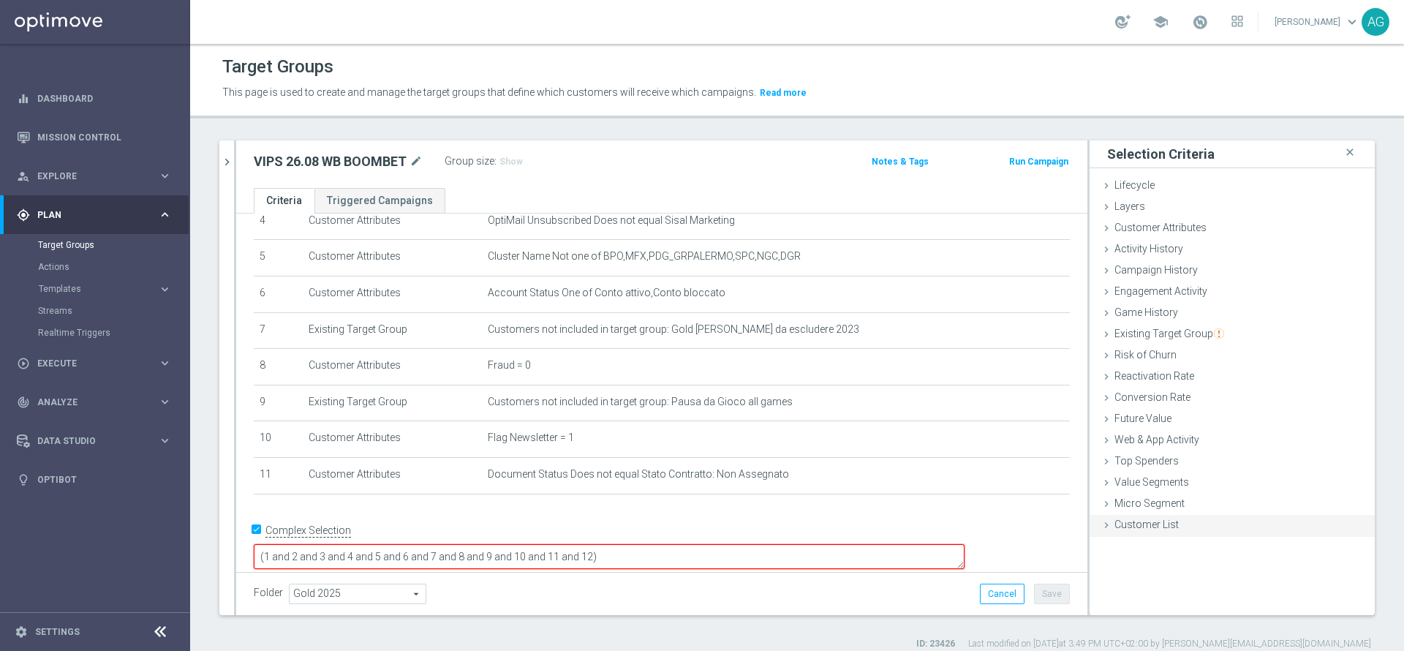
click at [1116, 523] on span "Customer List" at bounding box center [1146, 524] width 64 height 12
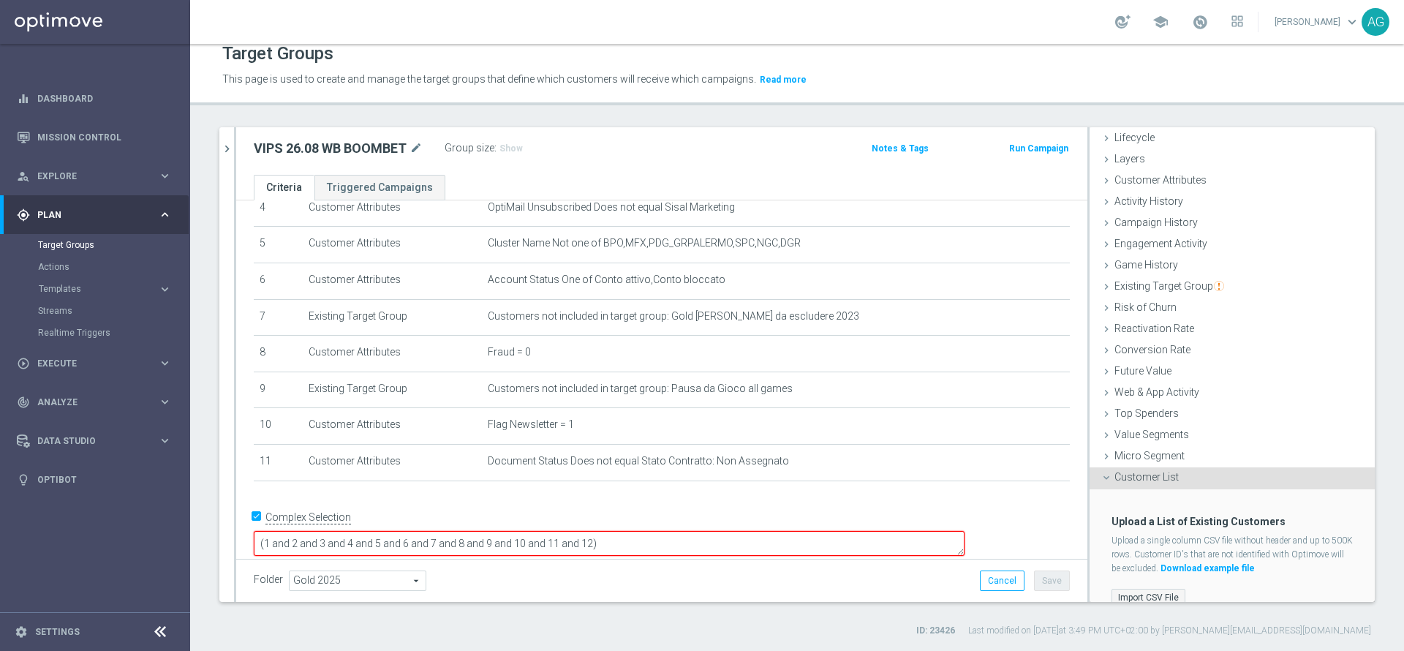
scroll to position [53, 0]
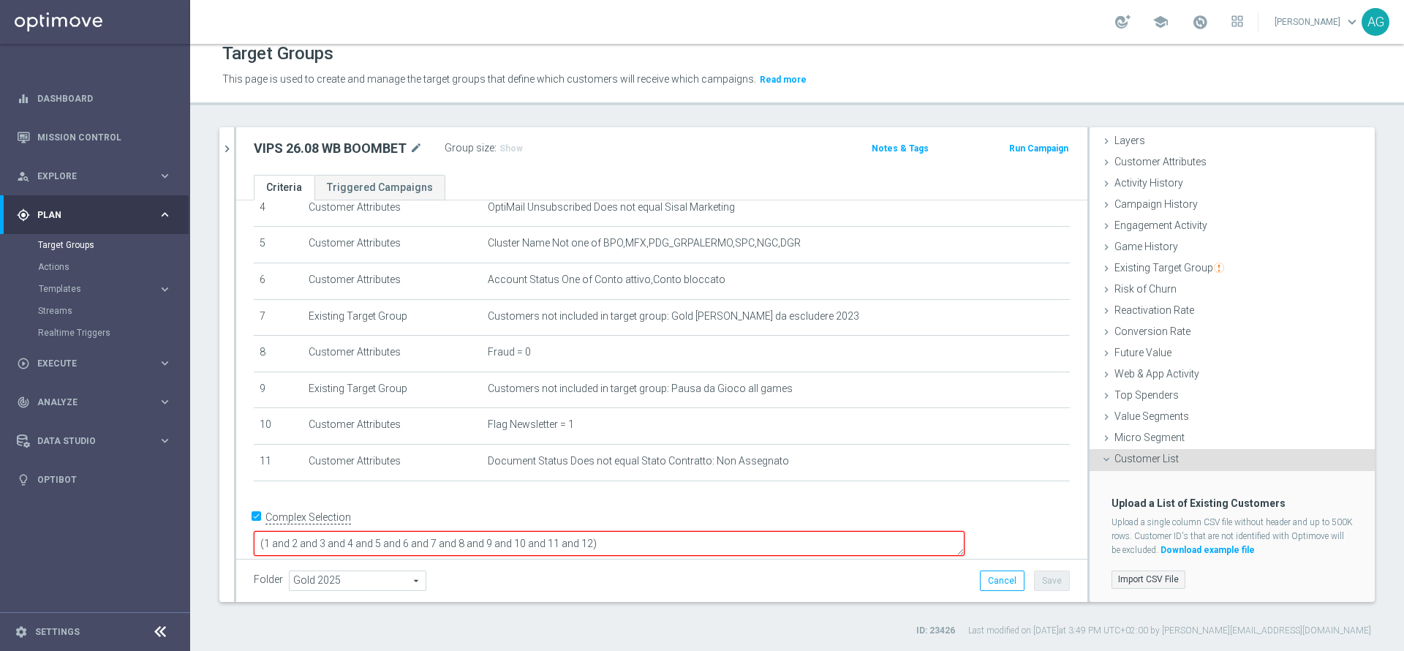
click at [1126, 572] on label "Import CSV File" at bounding box center [1148, 579] width 74 height 18
click at [0, 0] on input "Import CSV File" at bounding box center [0, 0] width 0 height 0
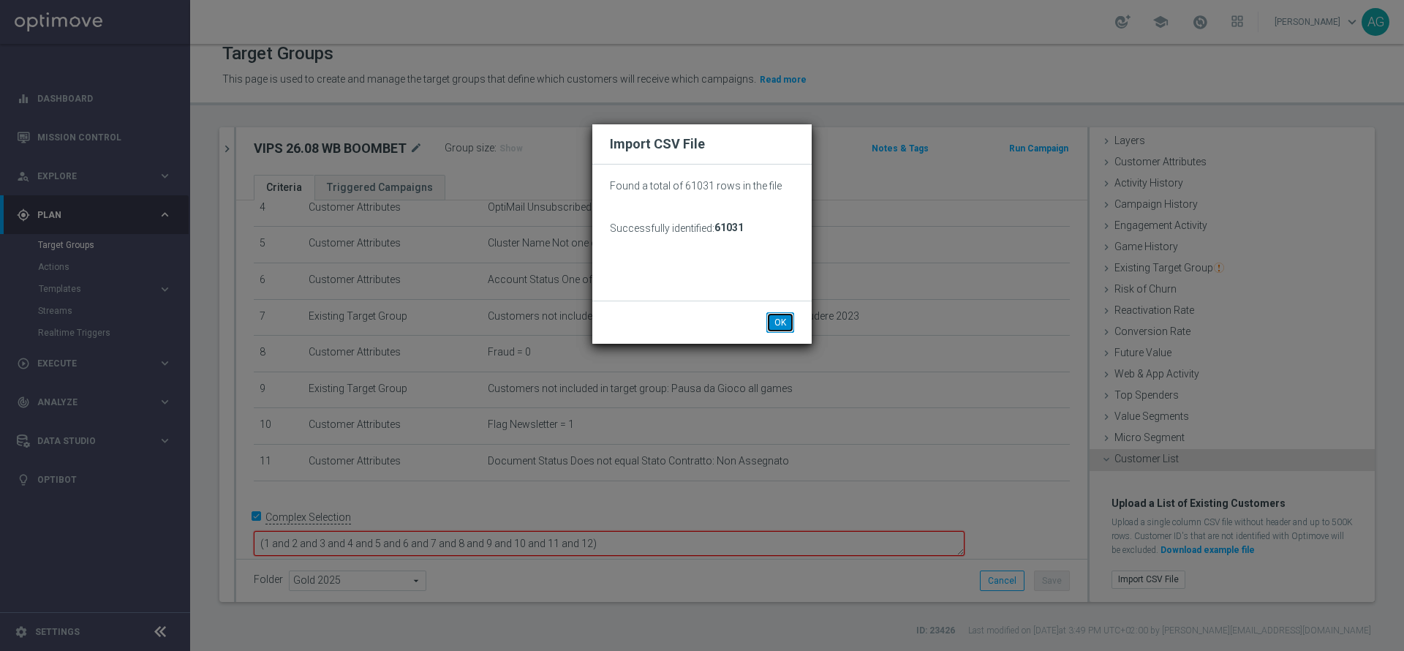
click at [779, 325] on button "OK" at bounding box center [780, 322] width 28 height 20
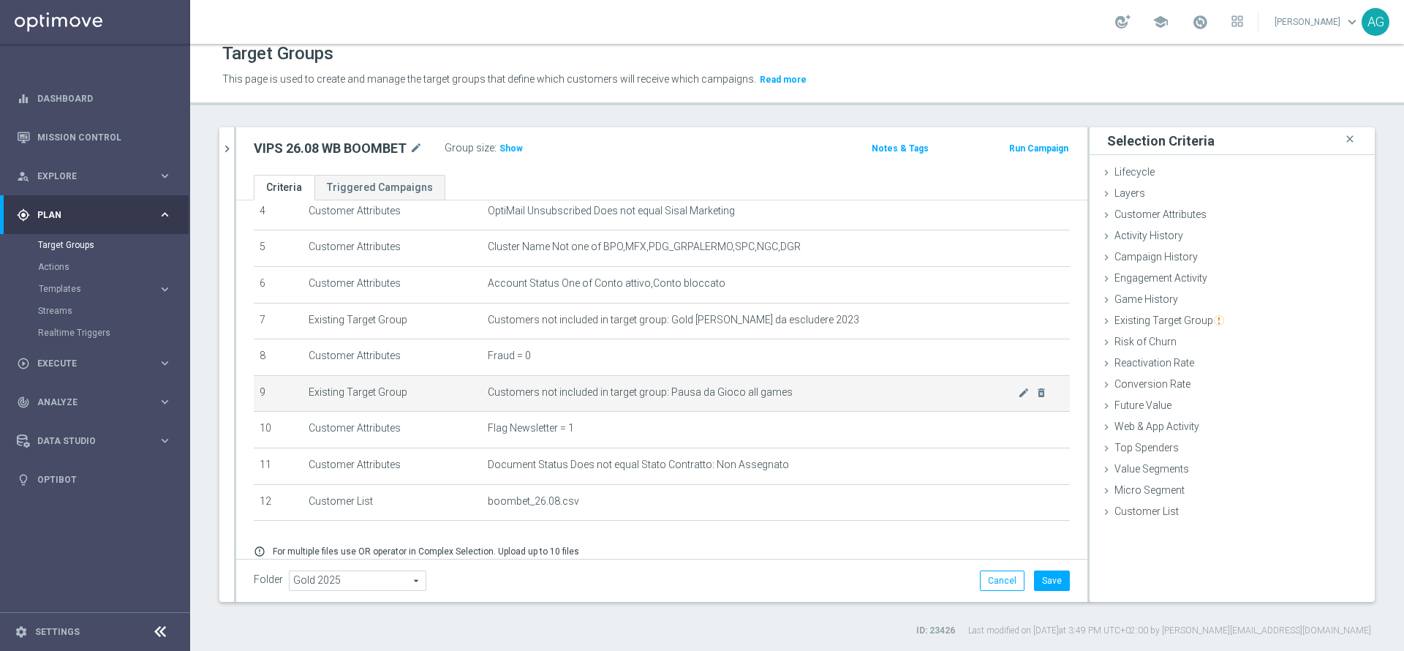
scroll to position [119, 0]
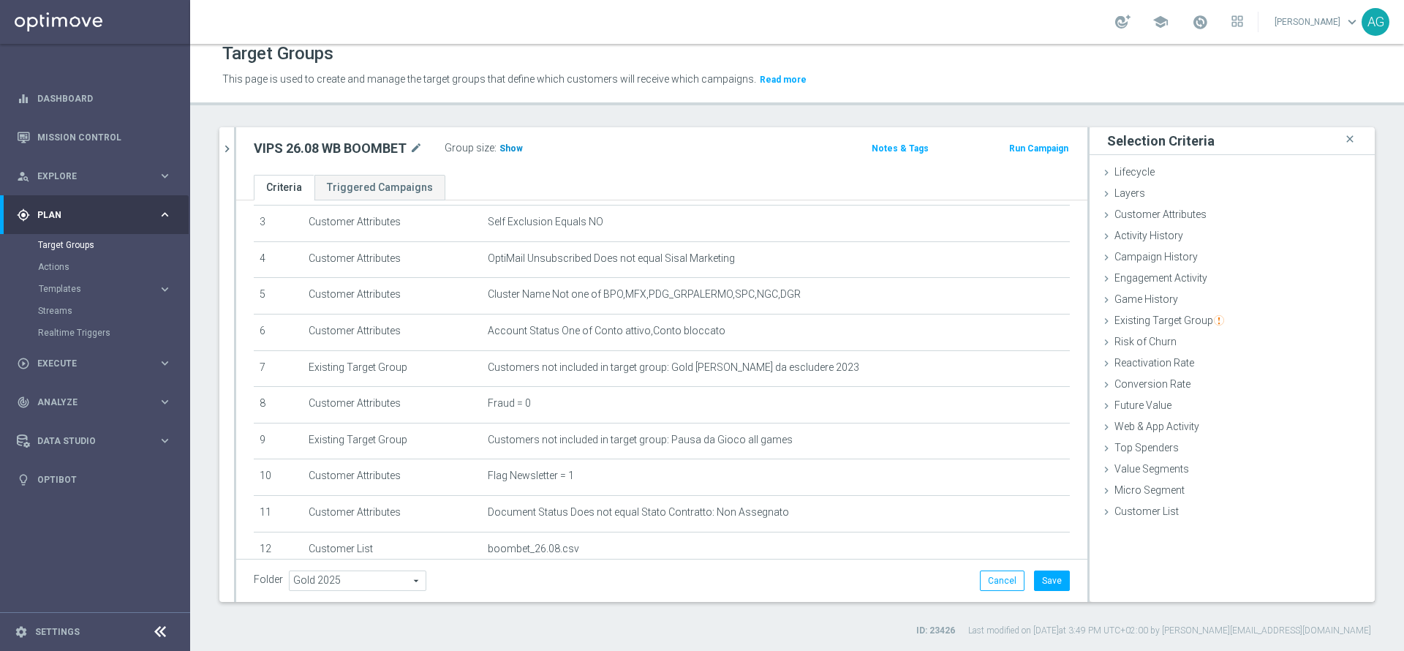
click at [508, 151] on span "Show" at bounding box center [510, 148] width 23 height 10
click at [1232, 314] on div "Existing Target Group done selection saved" at bounding box center [1231, 322] width 285 height 22
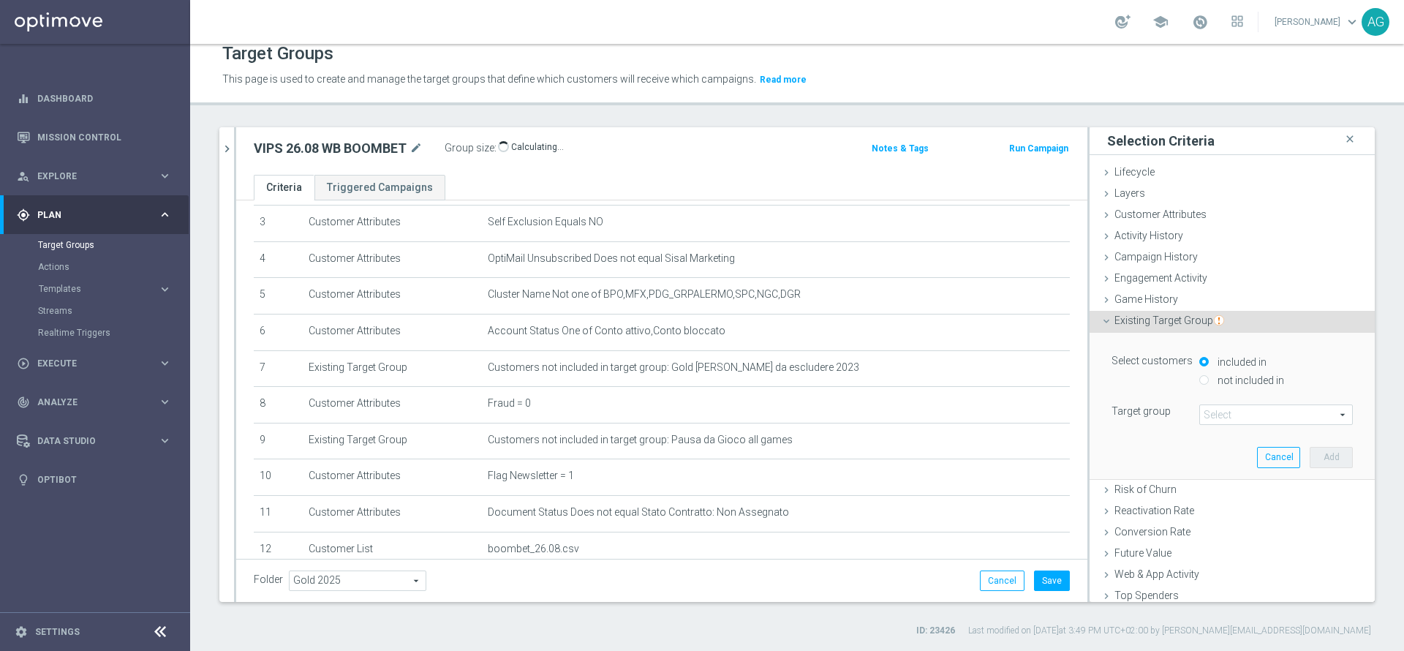
click at [1199, 384] on input "not included in" at bounding box center [1204, 380] width 10 height 10
radio input "true"
click at [1213, 417] on span at bounding box center [1276, 414] width 152 height 19
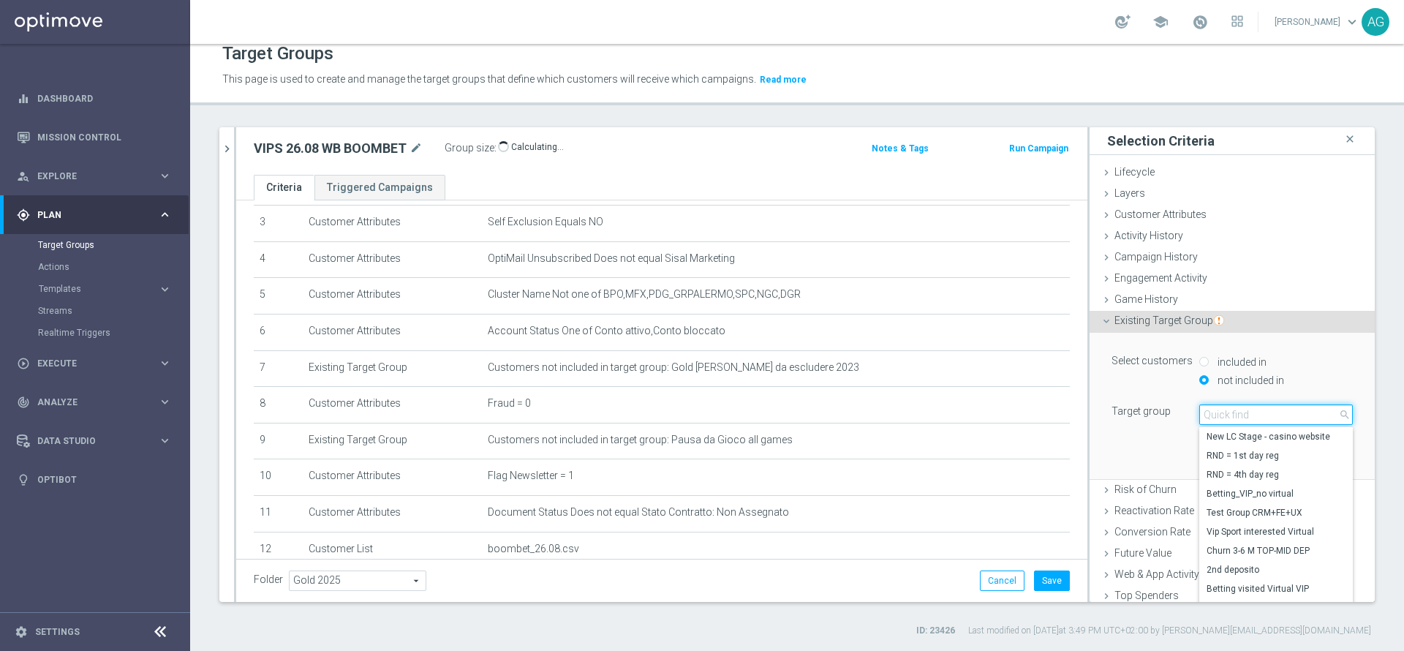
click at [1213, 417] on input "search" at bounding box center [1276, 414] width 154 height 20
type input "vips 26"
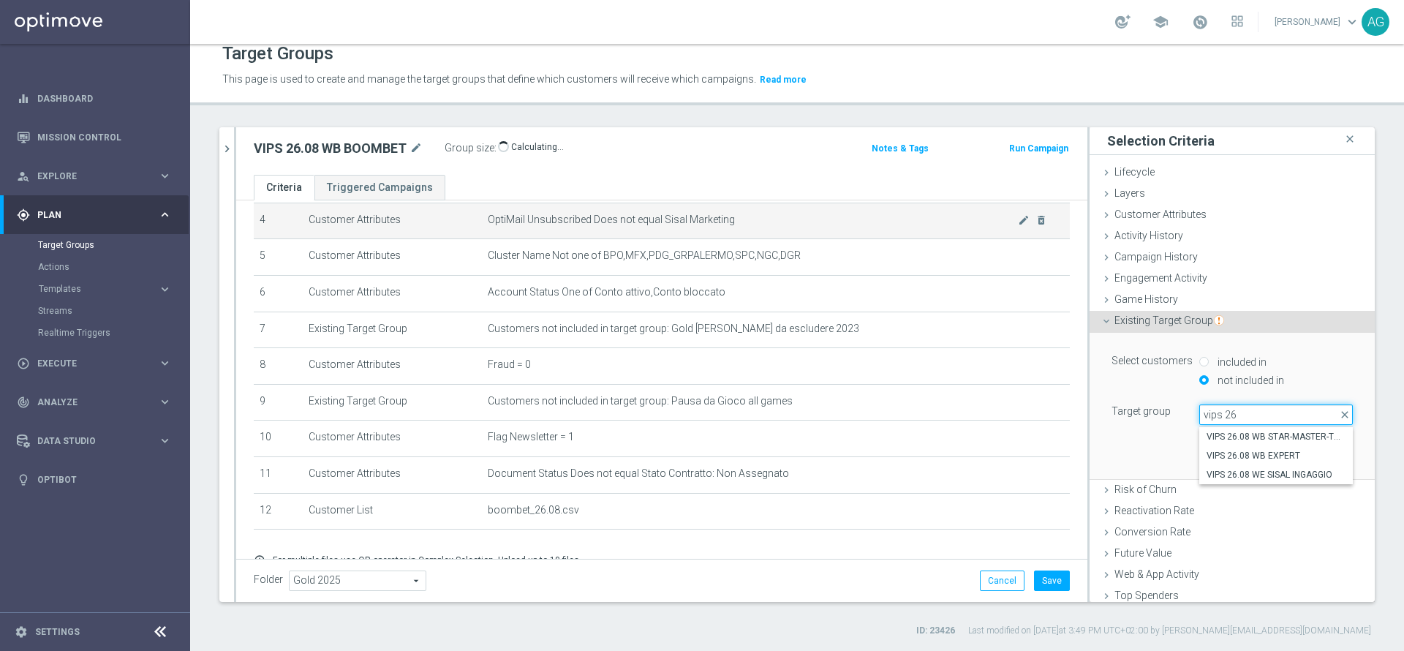
scroll to position [229, 0]
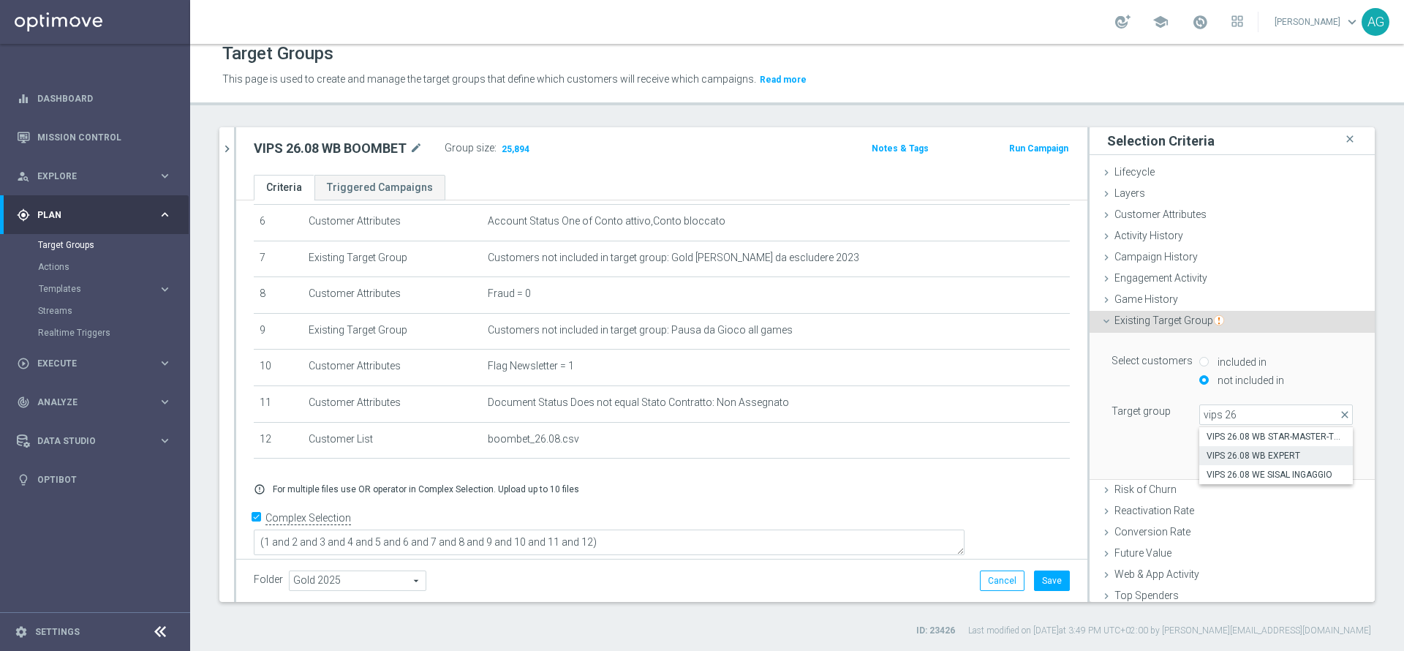
click at [1214, 450] on span "VIPS 26.08 WB EXPERT" at bounding box center [1275, 456] width 139 height 12
type input "VIPS 26.08 WB EXPERT"
click at [1309, 450] on button "Add" at bounding box center [1330, 457] width 43 height 20
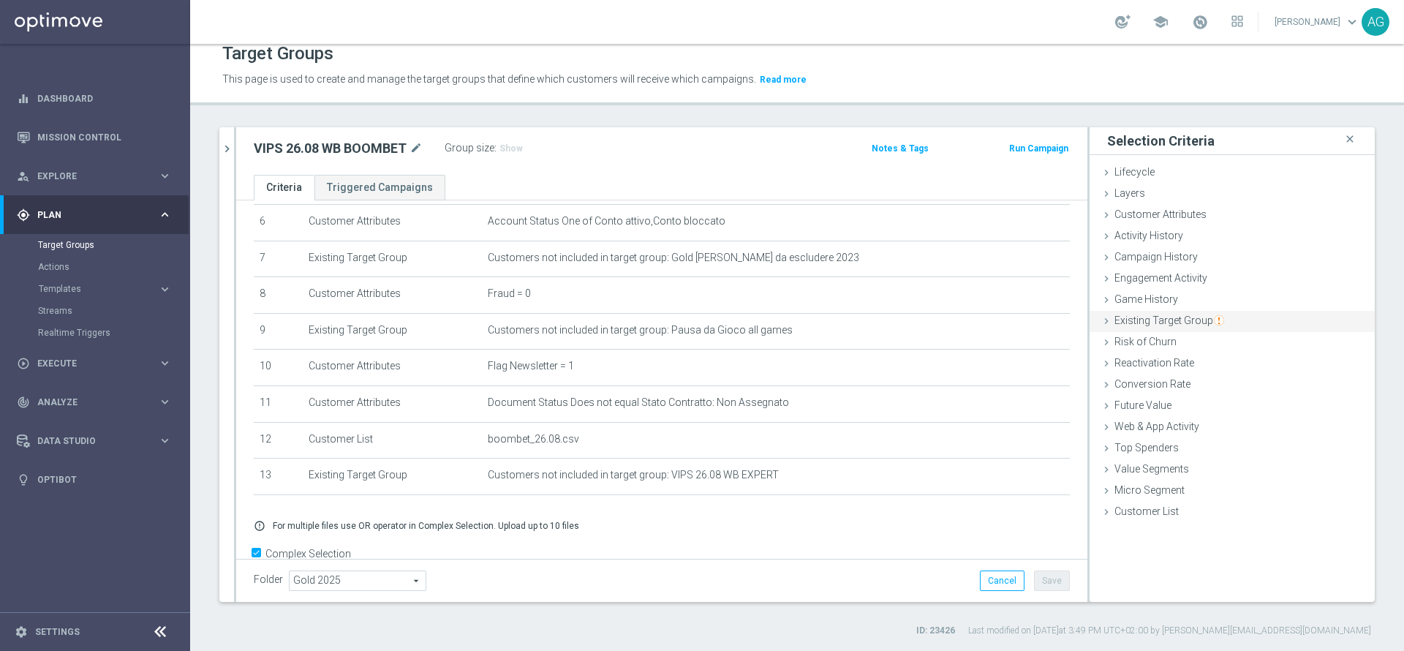
click at [1156, 319] on span "Existing Target Group" at bounding box center [1169, 320] width 110 height 12
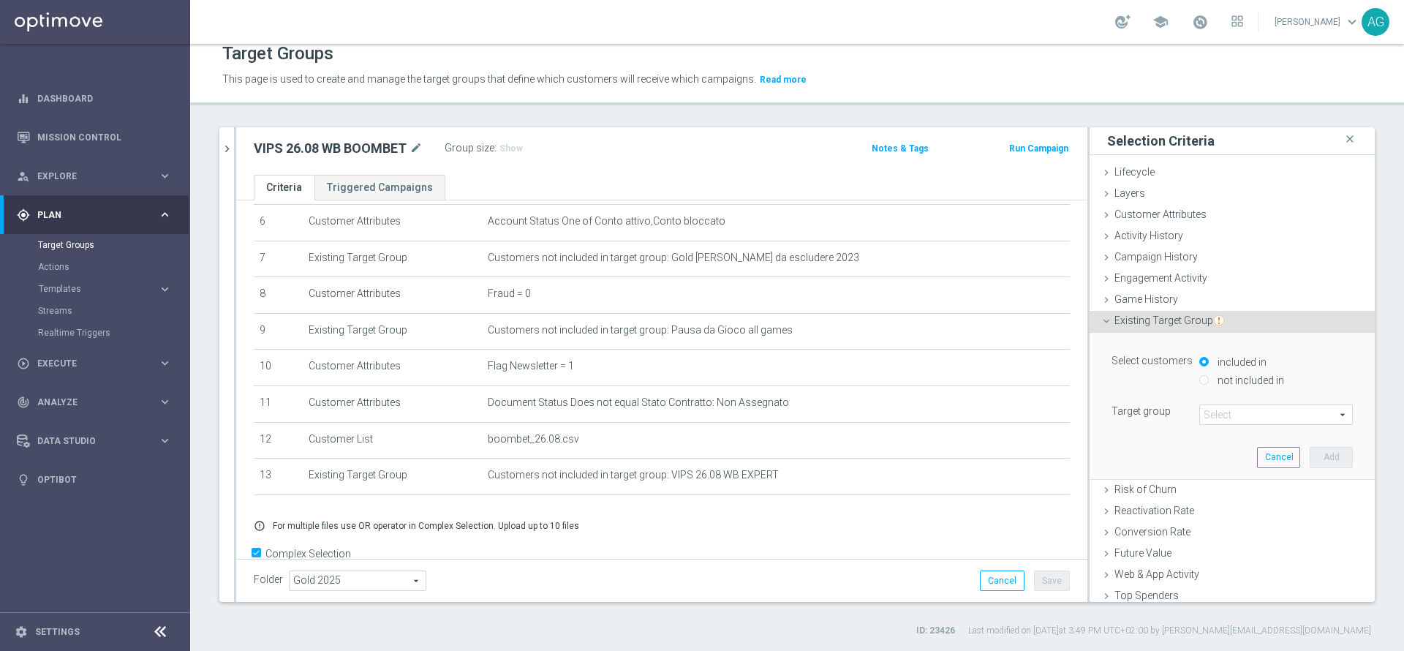
click at [1199, 382] on div "not included in" at bounding box center [1276, 381] width 154 height 18
click at [1199, 380] on input "not included in" at bounding box center [1204, 380] width 10 height 10
radio input "true"
click at [1217, 412] on span at bounding box center [1276, 414] width 152 height 19
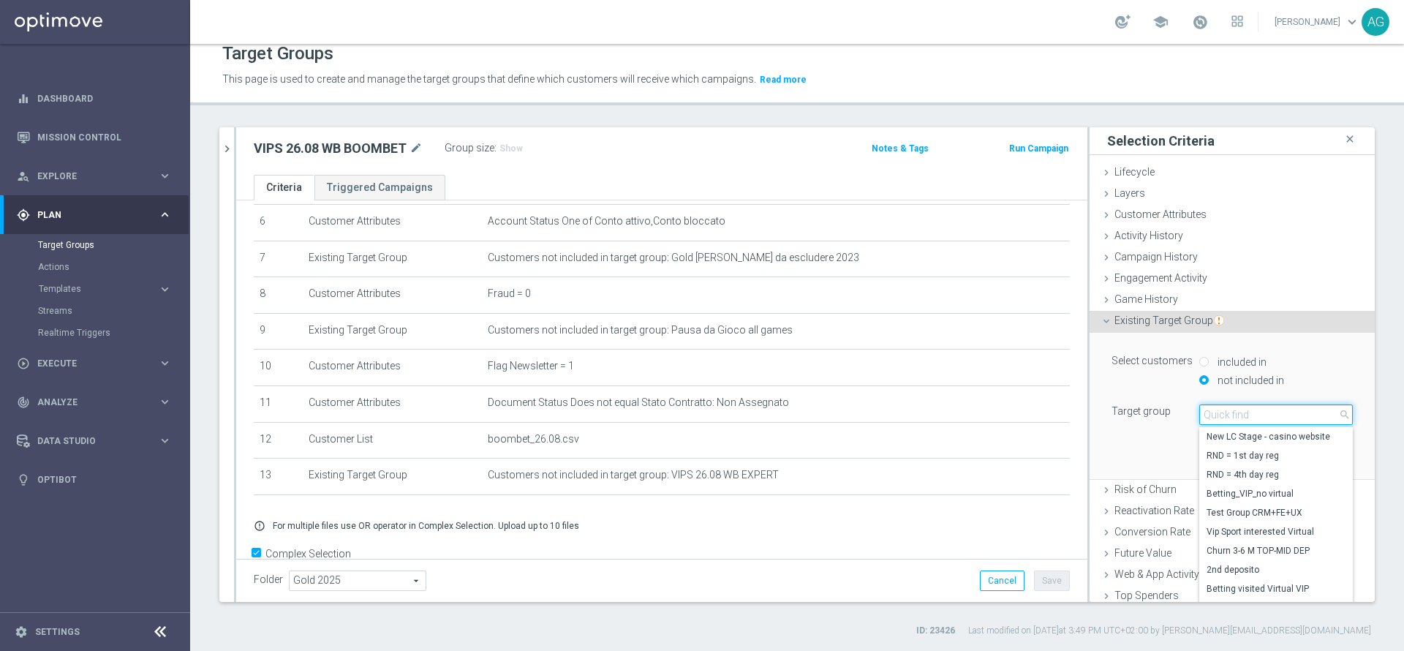
click at [1214, 412] on input "search" at bounding box center [1276, 414] width 154 height 20
type input "vips 26"
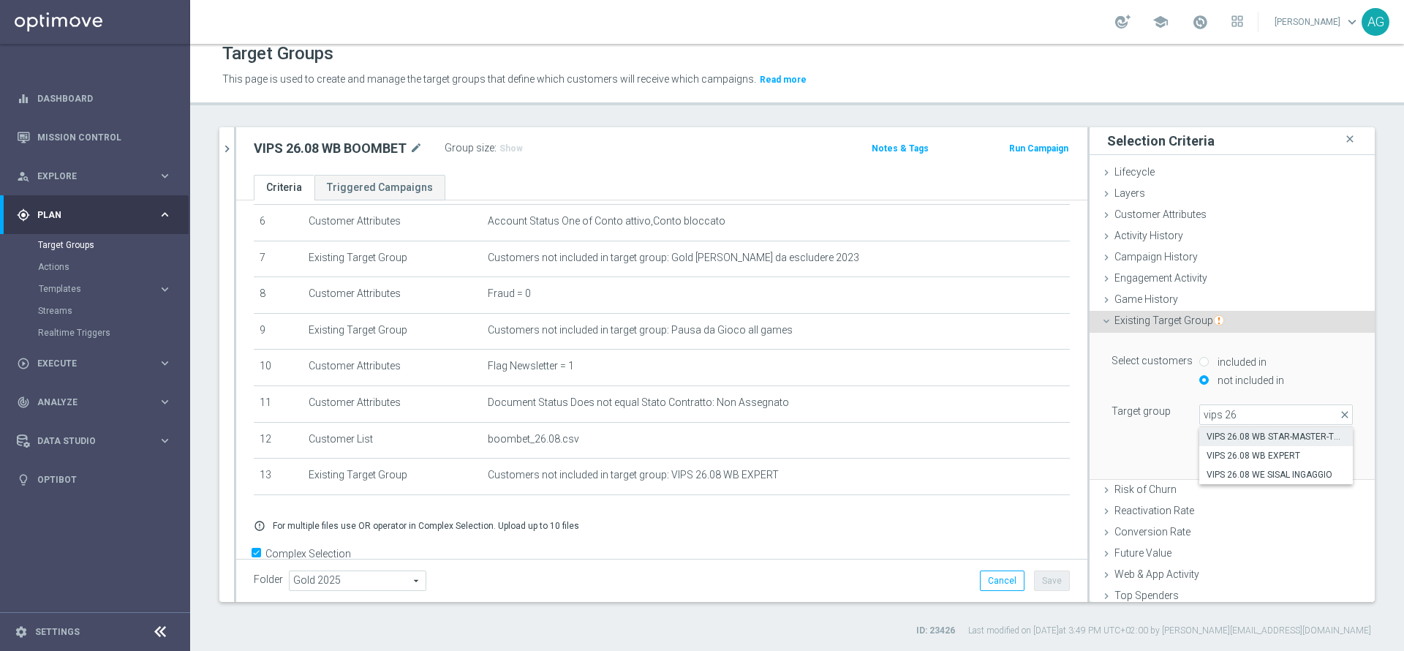
click at [1266, 437] on span "VIPS 26.08 WB STAR-MASTER-TALENT" at bounding box center [1275, 437] width 139 height 12
type input "VIPS 26.08 WB STAR-MASTER-TALENT"
click at [1309, 456] on button "Add" at bounding box center [1330, 457] width 43 height 20
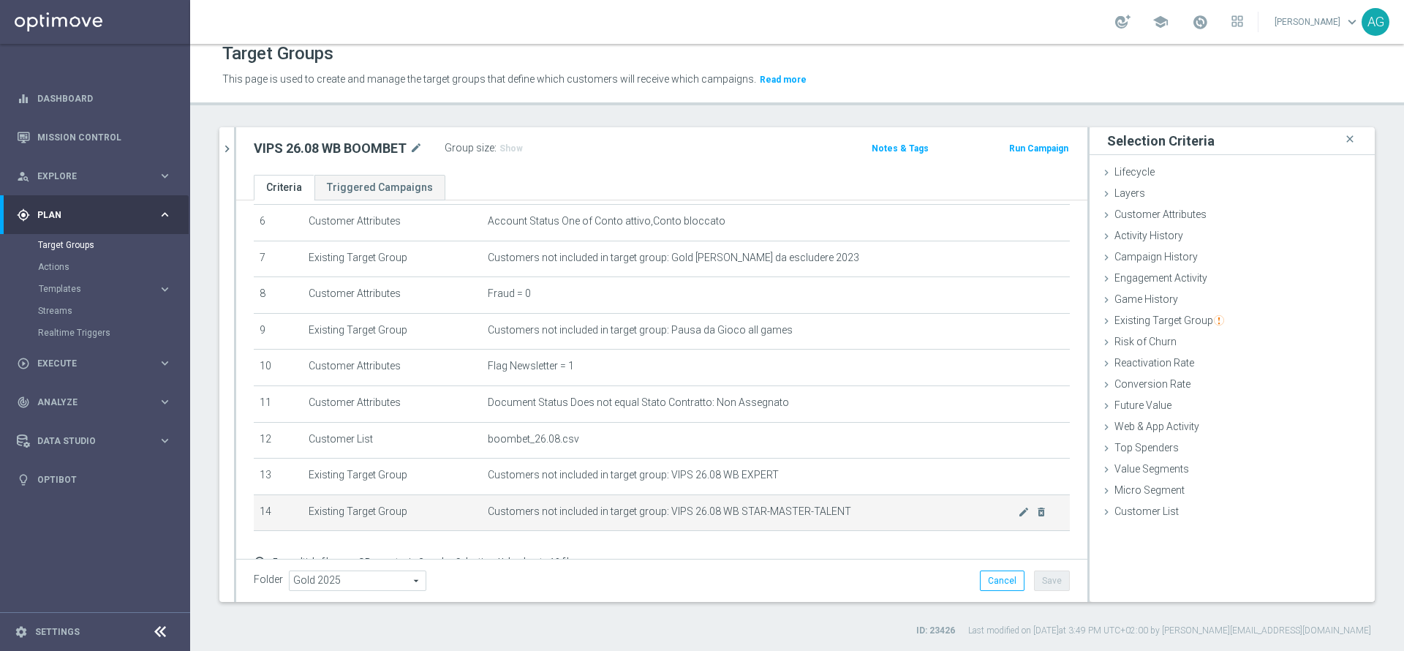
scroll to position [304, 0]
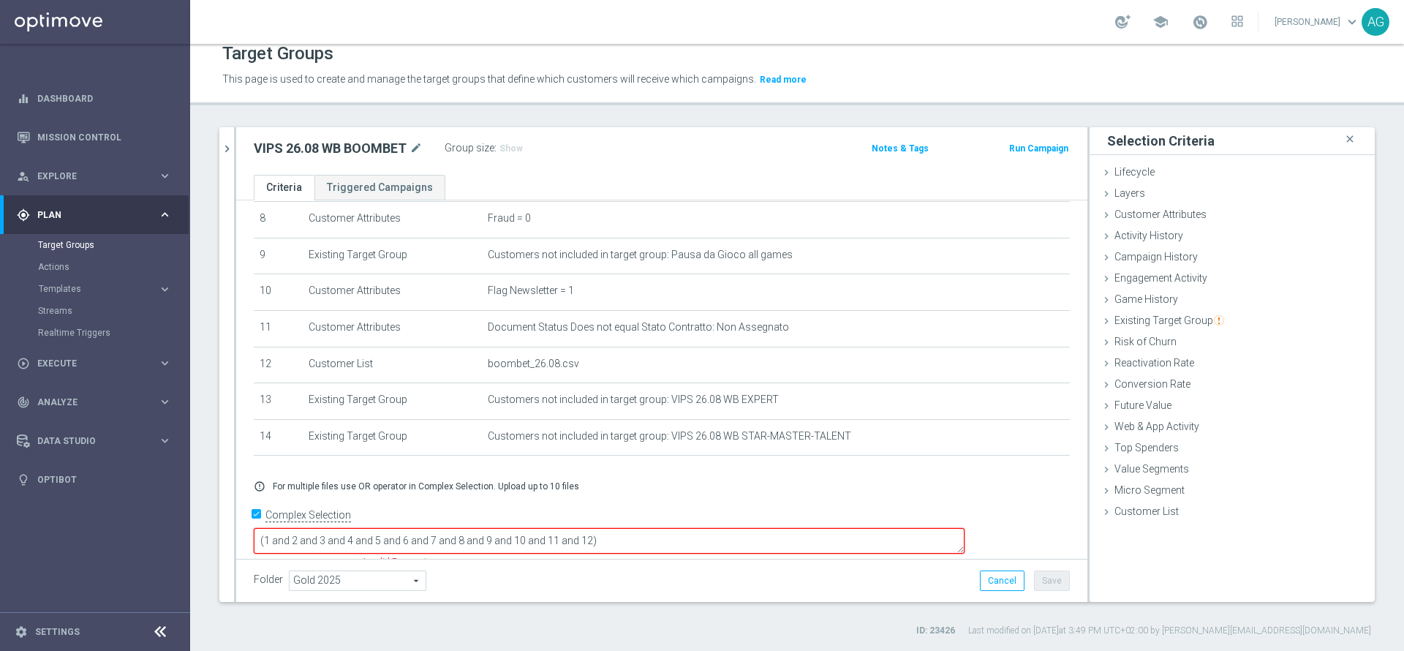
click at [730, 528] on textarea "(1 and 2 and 3 and 4 and 5 and 6 and 7 and 8 and 9 and 10 and 11 and 12)" at bounding box center [609, 541] width 711 height 26
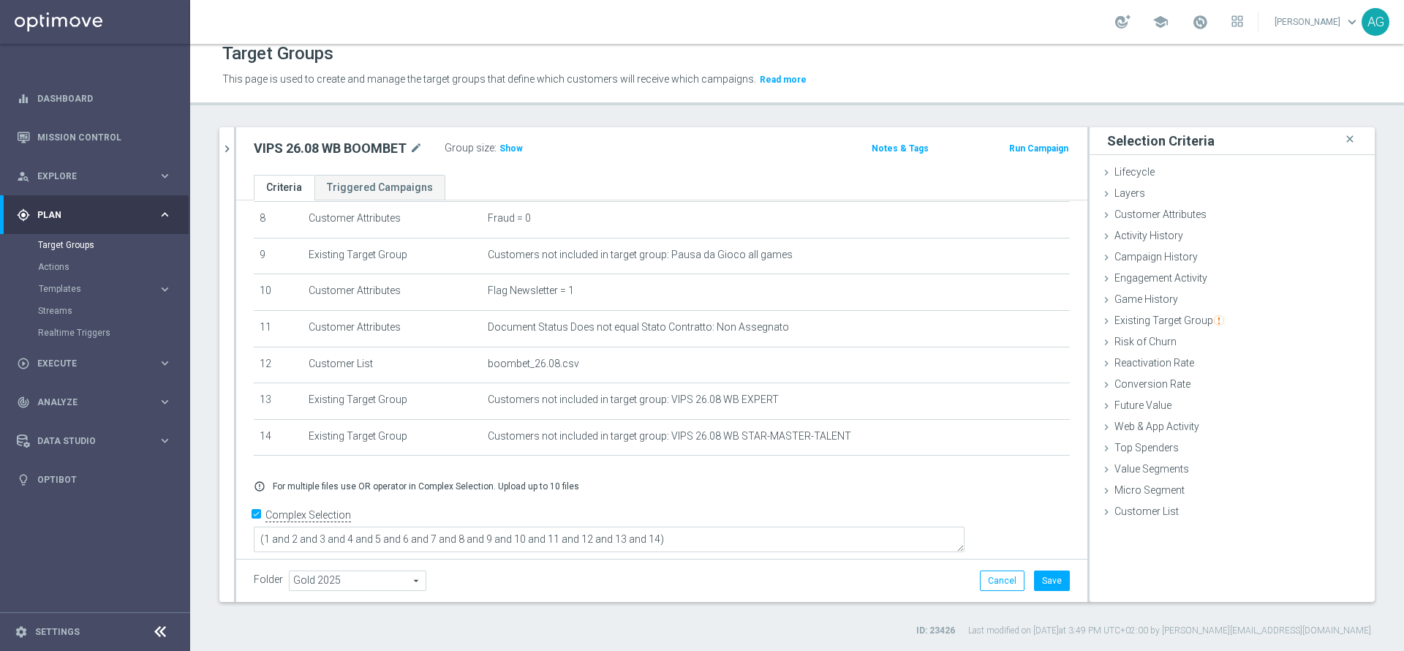
click at [711, 490] on div "+ Add Selection error_outline For multiple files use OR operator in Complex Sel…" at bounding box center [662, 486] width 838 height 34
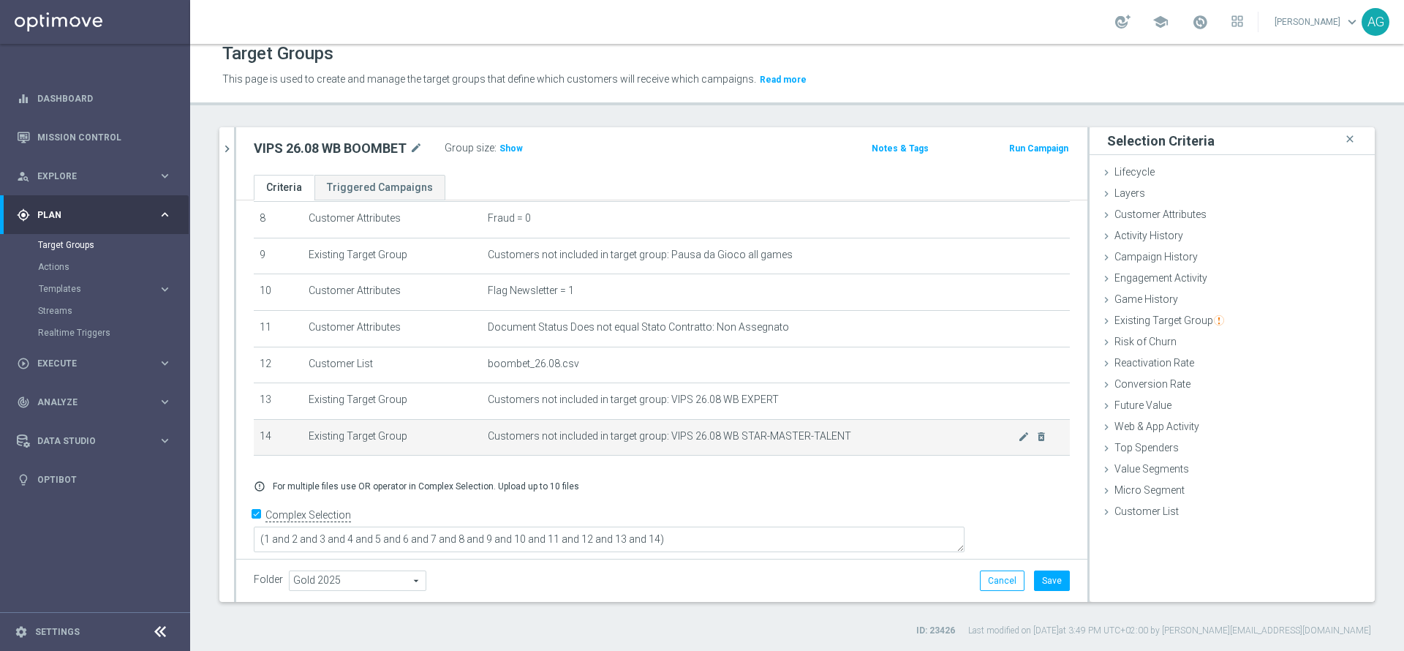
scroll to position [303, 0]
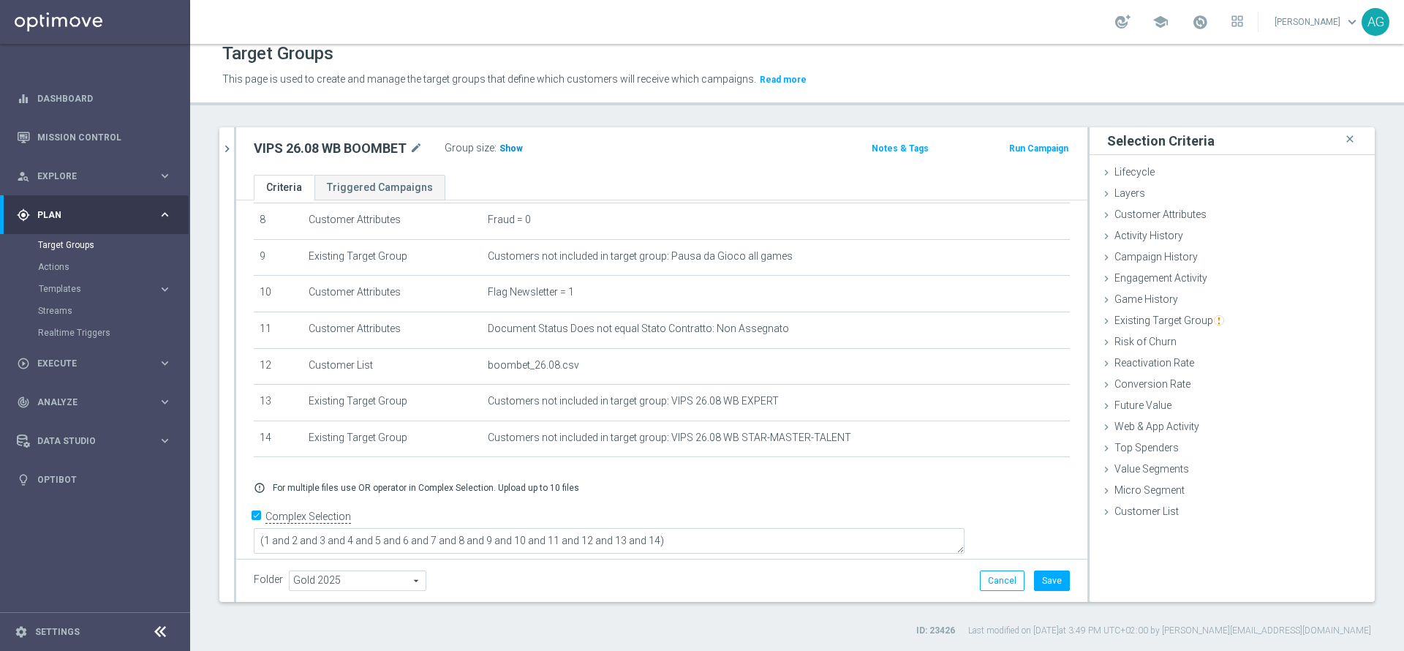
click at [505, 139] on div "Group size : Show" at bounding box center [518, 147] width 146 height 18
click at [518, 146] on span "Show" at bounding box center [510, 148] width 23 height 10
click at [1214, 320] on img "button" at bounding box center [1219, 320] width 10 height 10
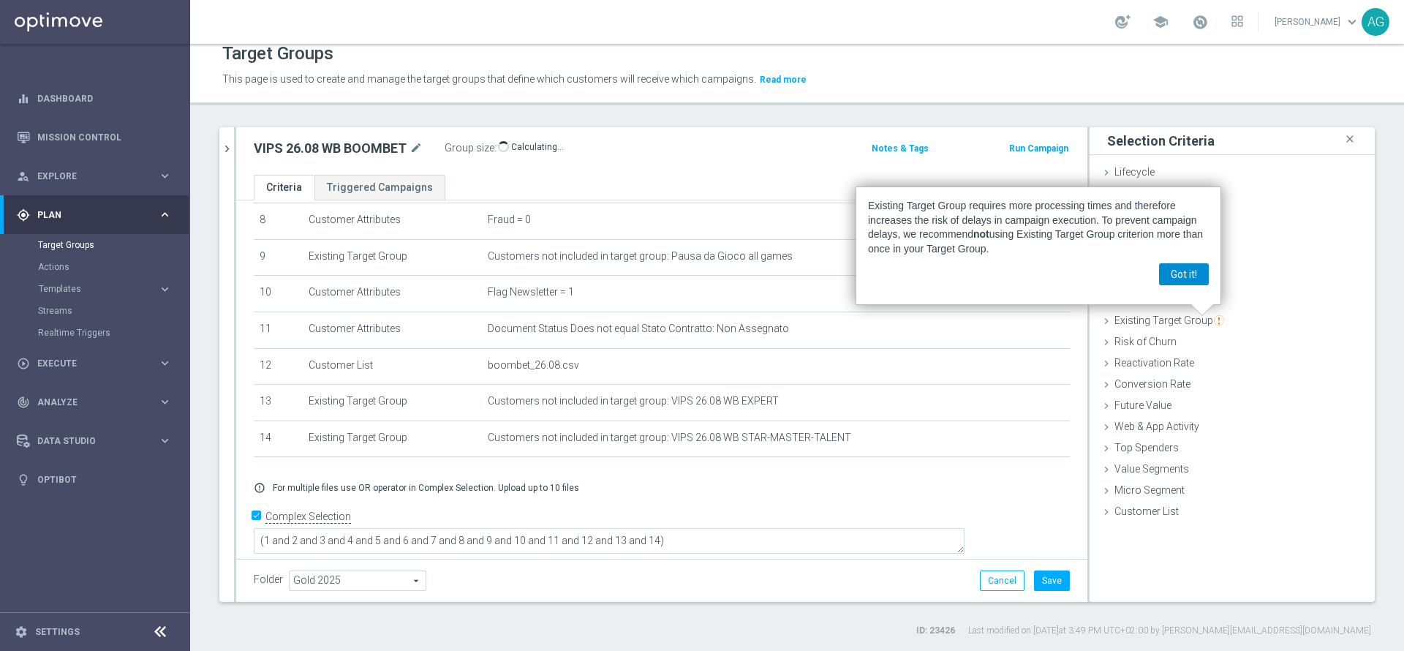
click at [1198, 276] on button "Got it!" at bounding box center [1184, 274] width 50 height 22
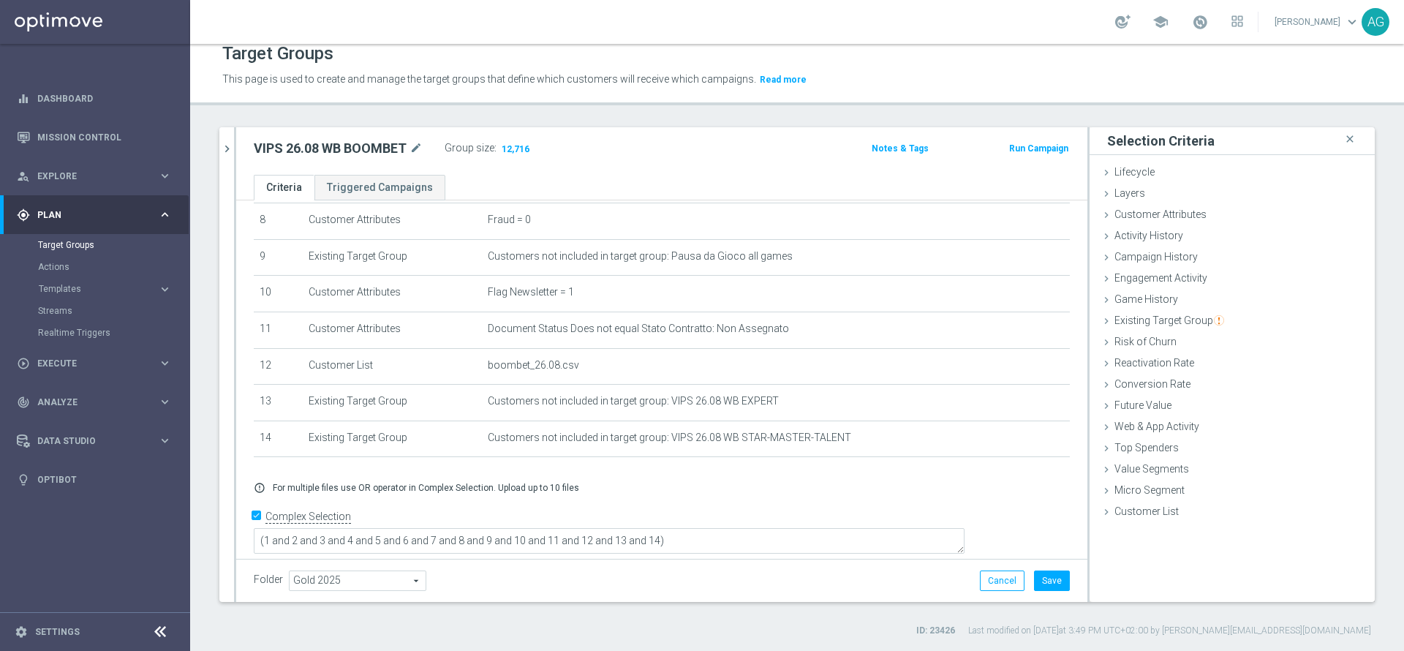
click at [651, 494] on div "error_outline For multiple files use OR operator in Complex Selection. Upload u…" at bounding box center [662, 488] width 838 height 12
click at [669, 487] on div "+ Add Selection error_outline For multiple files use OR operator in Complex Sel…" at bounding box center [662, 487] width 838 height 34
click at [1137, 216] on span "Customer Attributes" at bounding box center [1160, 214] width 92 height 12
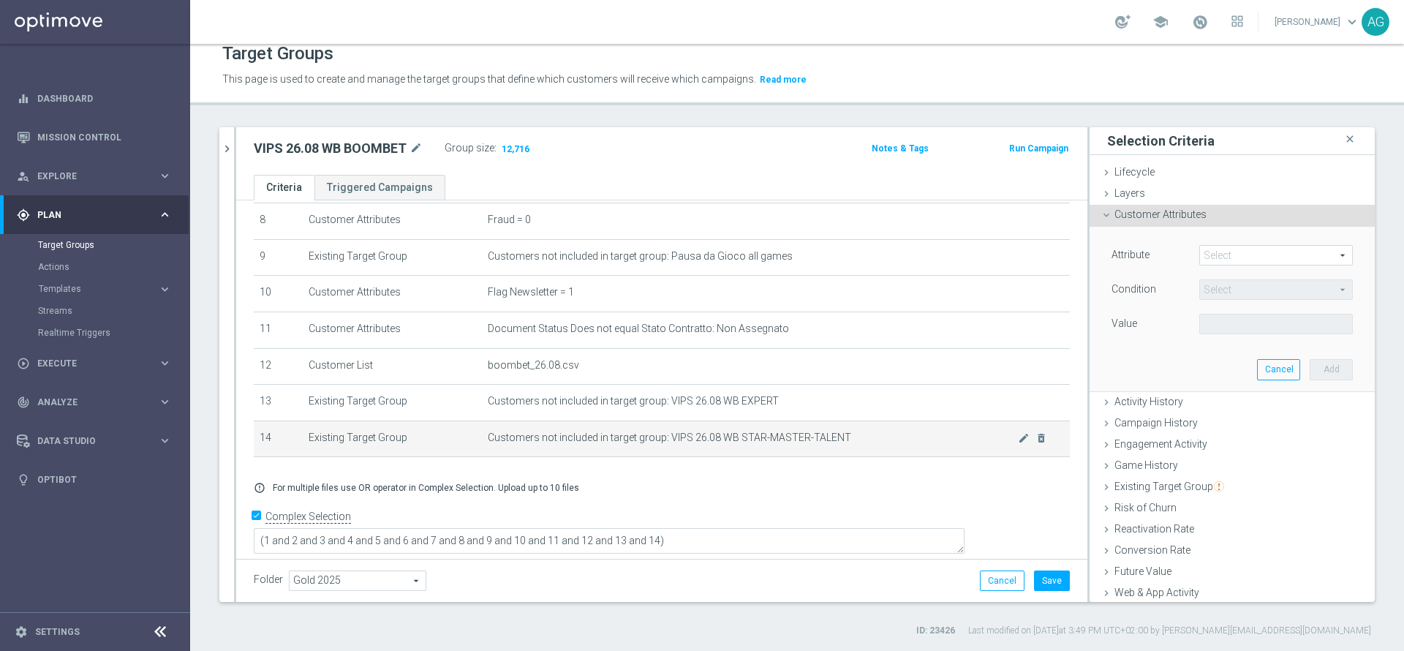
click at [918, 457] on td "Customers not included in target group: VIPS 26.08 WB STAR-MASTER-TALENT mode_e…" at bounding box center [776, 438] width 588 height 37
click at [225, 145] on icon "chevron_right" at bounding box center [227, 149] width 14 height 14
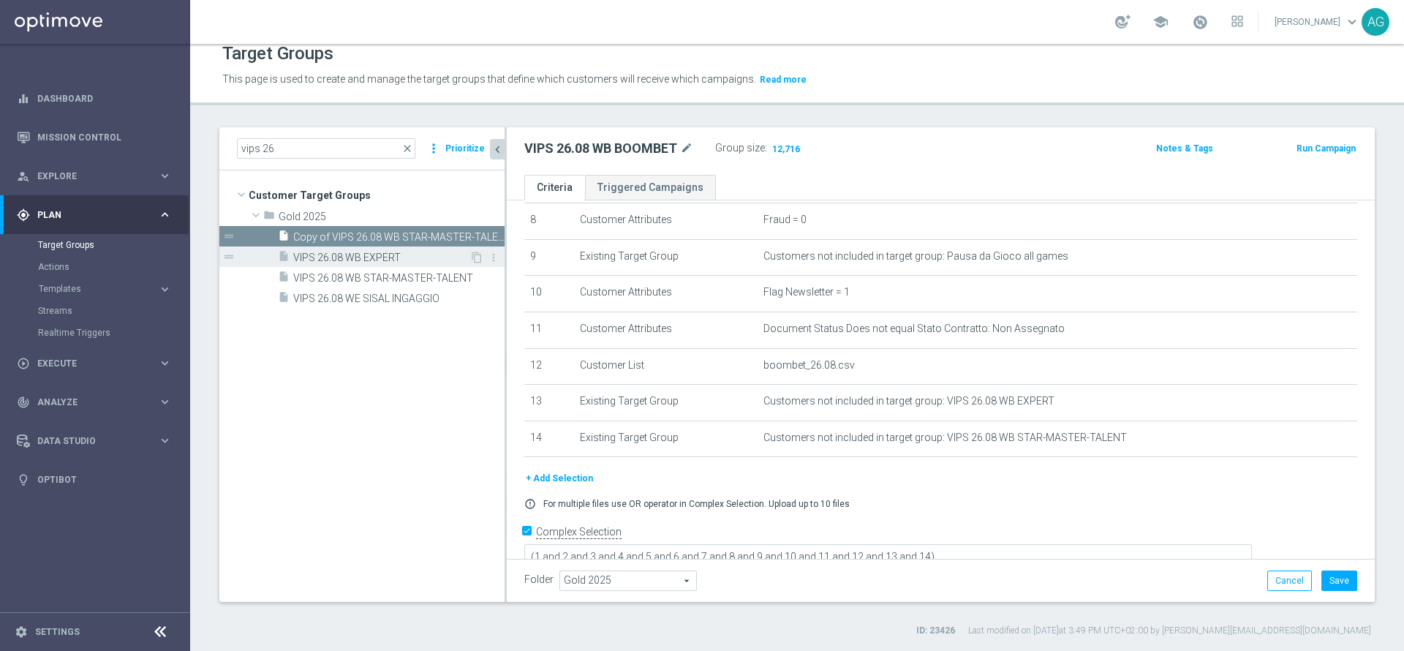
click at [431, 265] on div "insert_drive_file VIPS 26.08 WB EXPERT" at bounding box center [374, 256] width 192 height 20
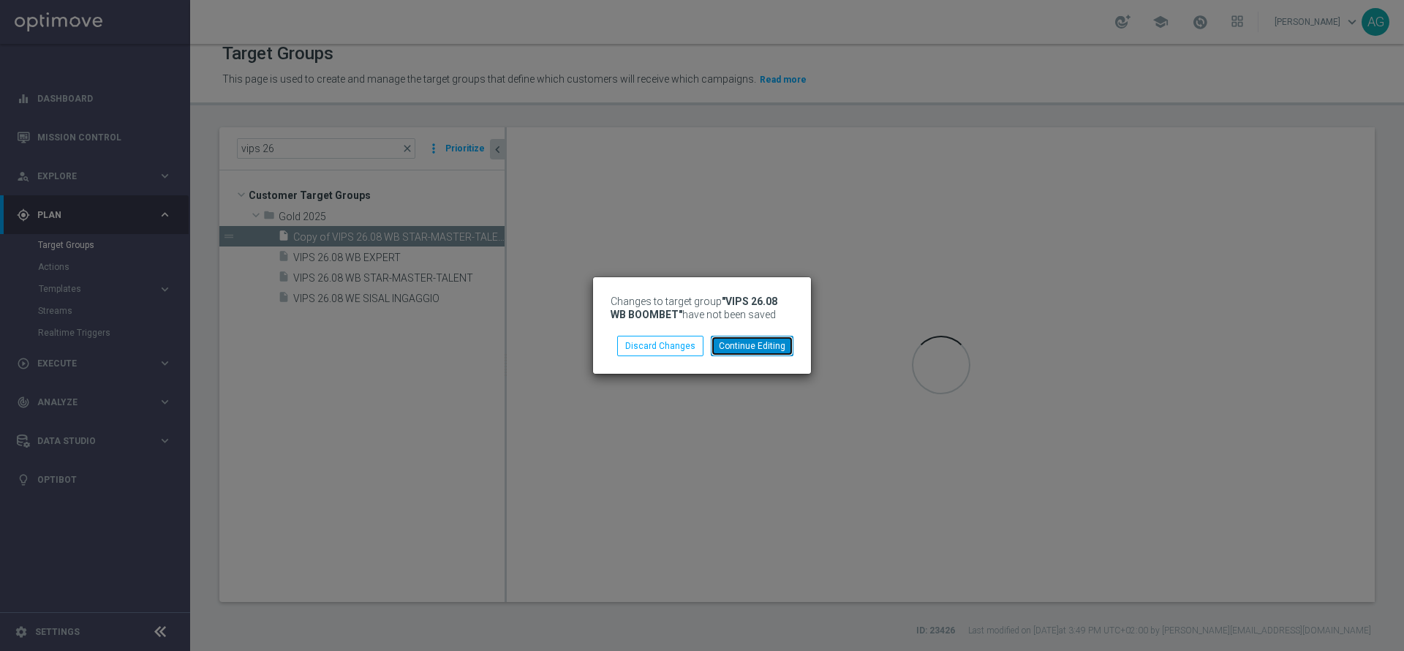
click at [735, 341] on button "Continue Editing" at bounding box center [752, 346] width 83 height 20
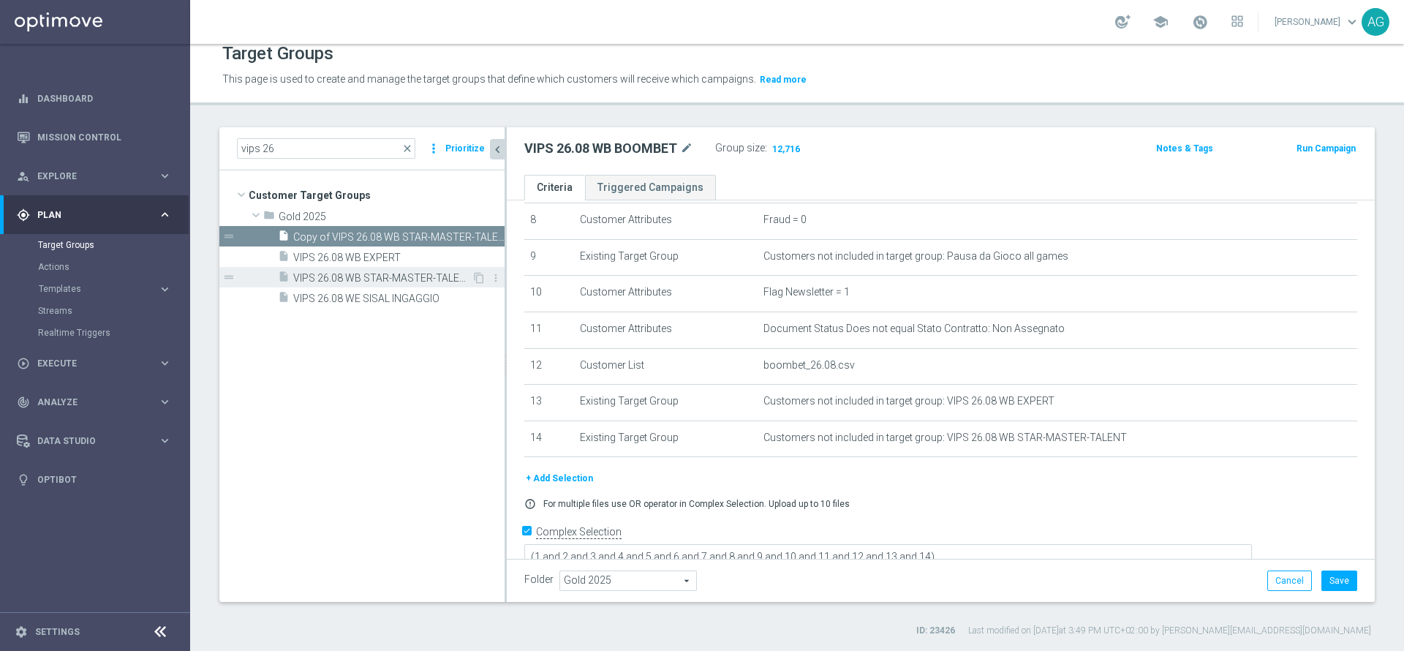
click at [405, 277] on span "VIPS 26.08 WB STAR-MASTER-TALENT" at bounding box center [382, 278] width 178 height 12
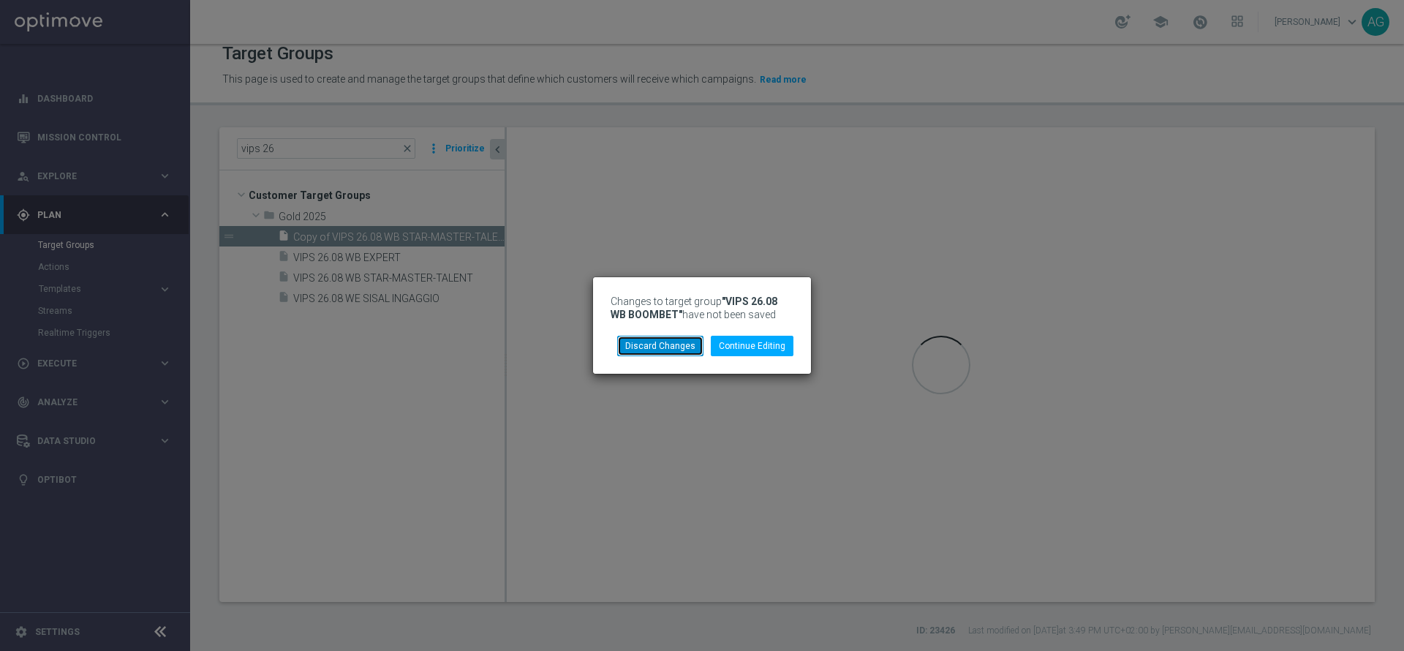
click at [690, 339] on button "Discard Changes" at bounding box center [660, 346] width 86 height 20
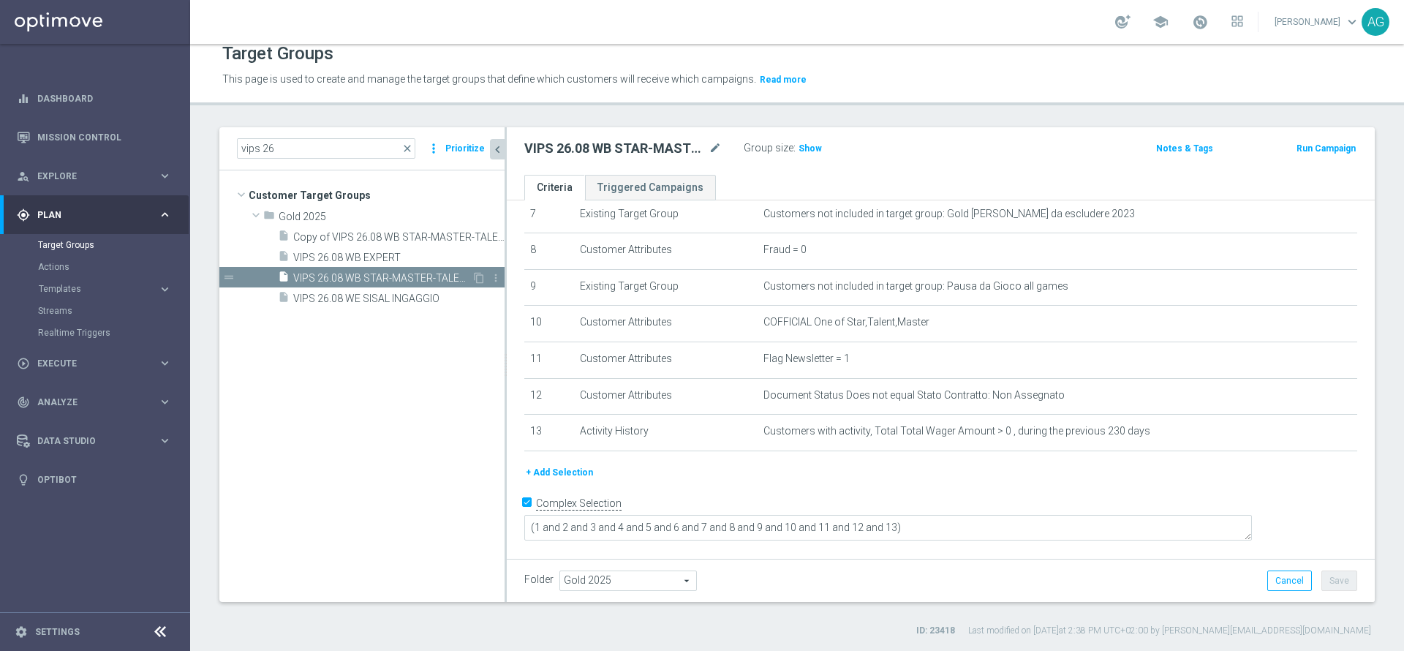
scroll to position [259, 0]
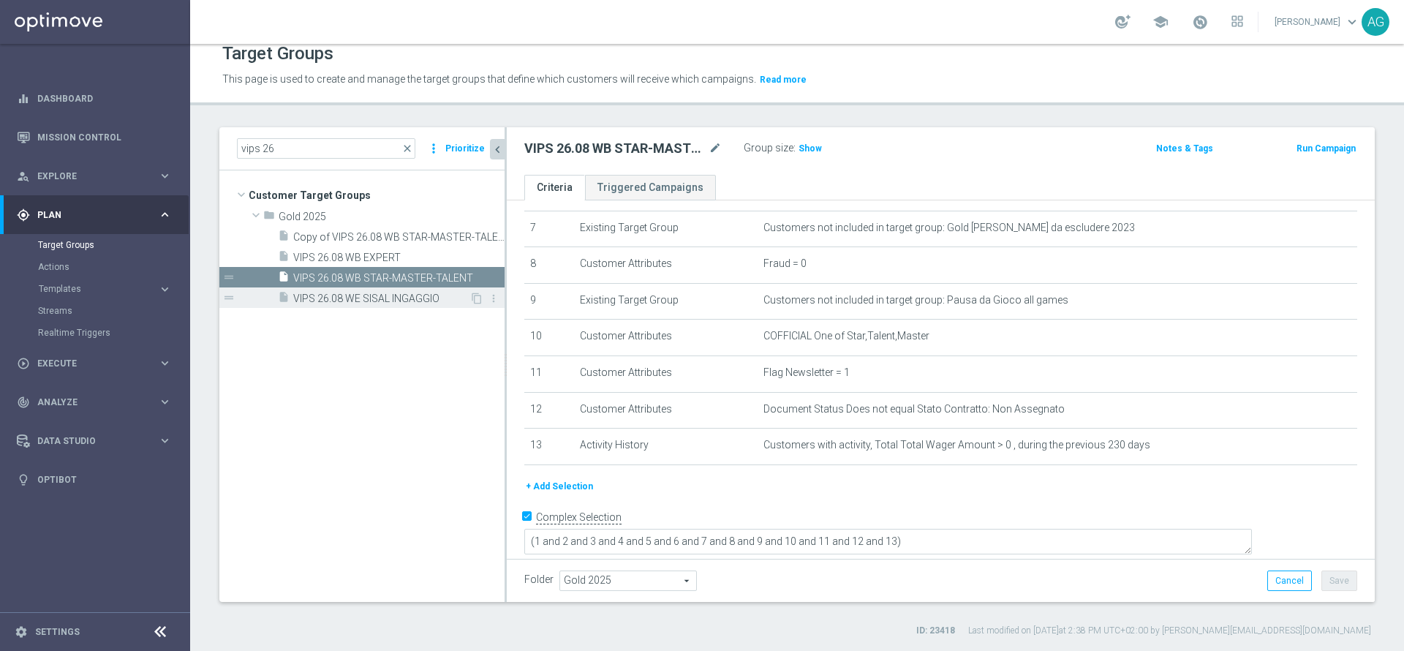
click at [401, 289] on div "insert_drive_file VIPS 26.08 WE SISAL INGAGGIO" at bounding box center [374, 297] width 192 height 20
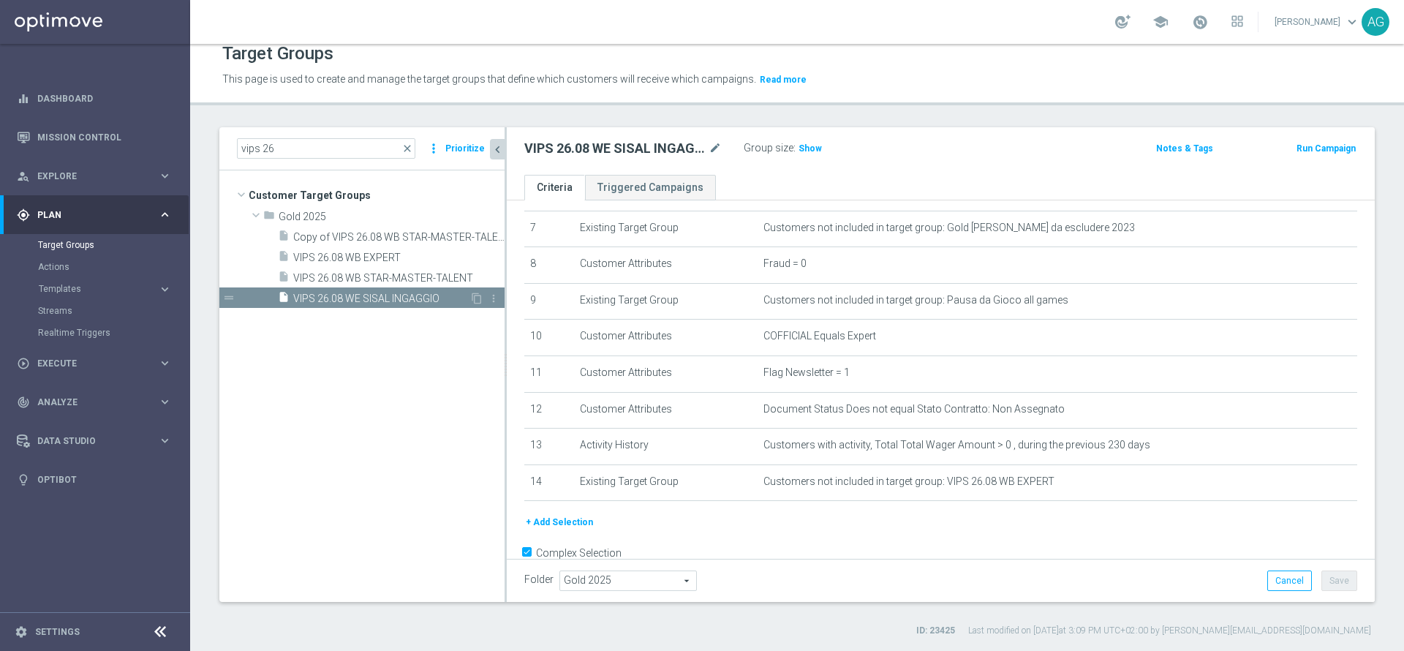
scroll to position [295, 0]
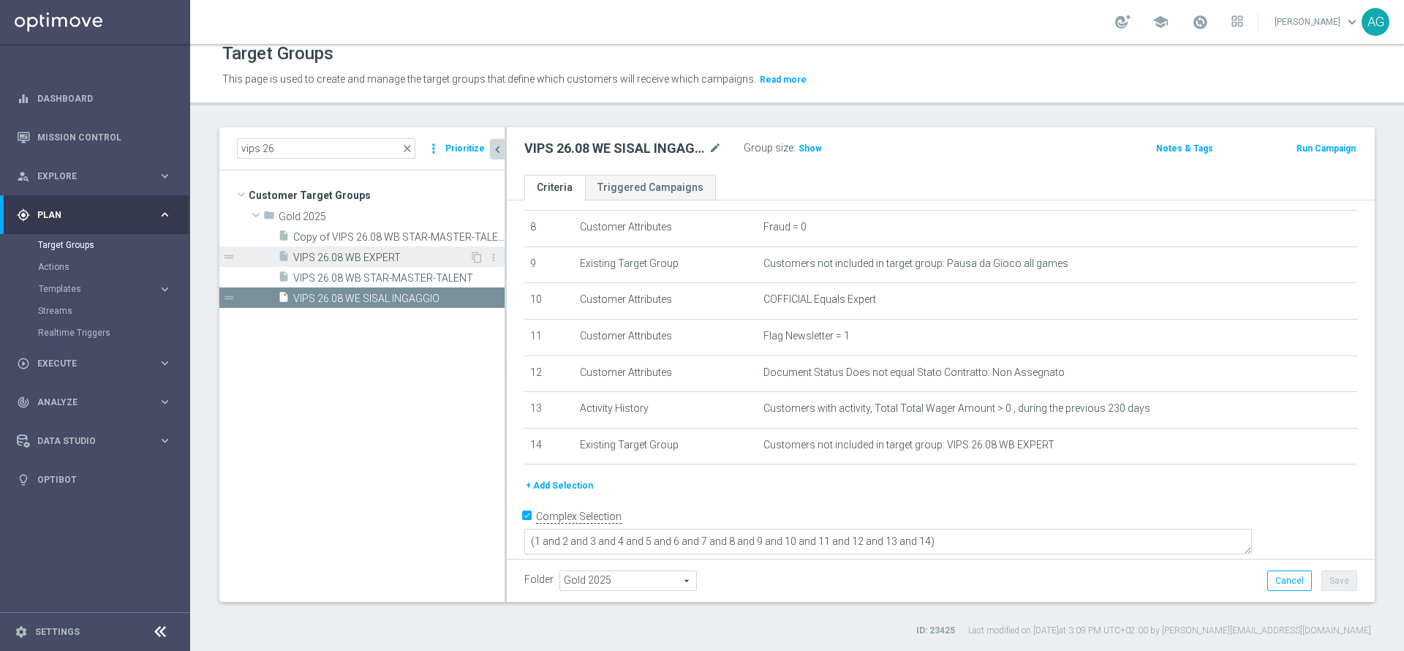
click at [376, 257] on span "VIPS 26.08 WB EXPERT" at bounding box center [381, 258] width 176 height 12
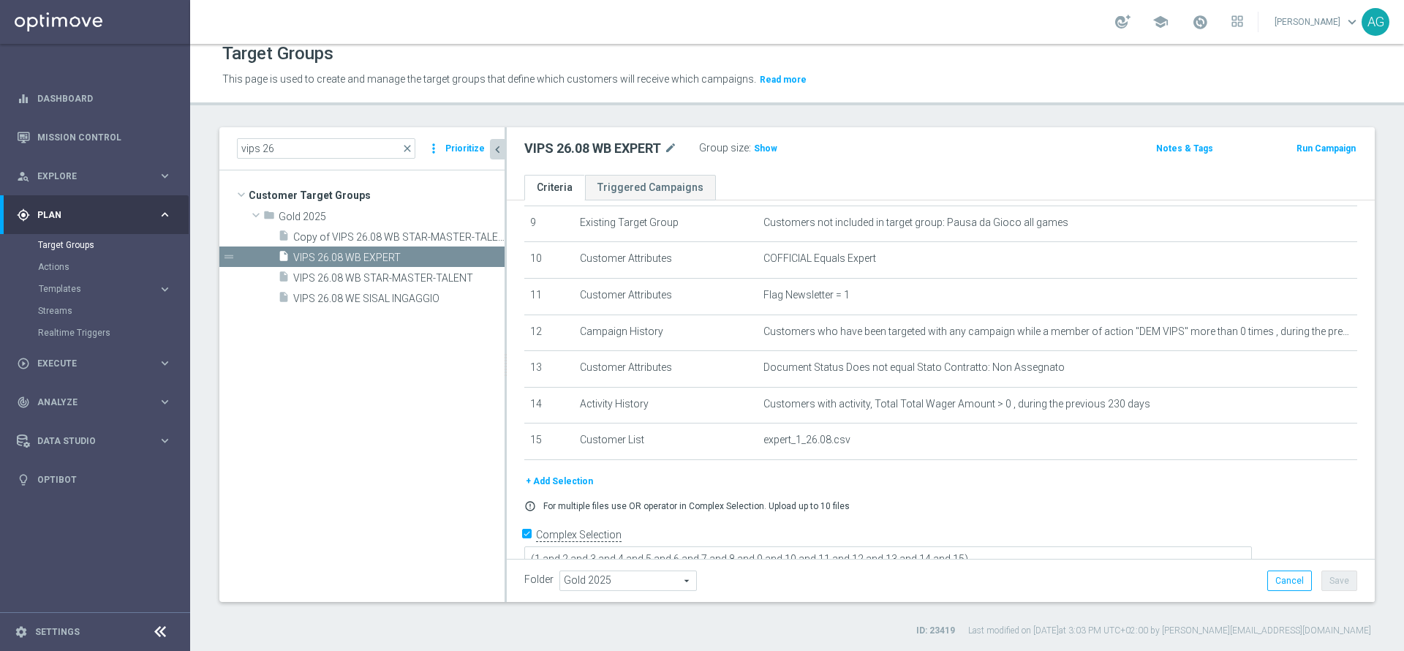
scroll to position [355, 0]
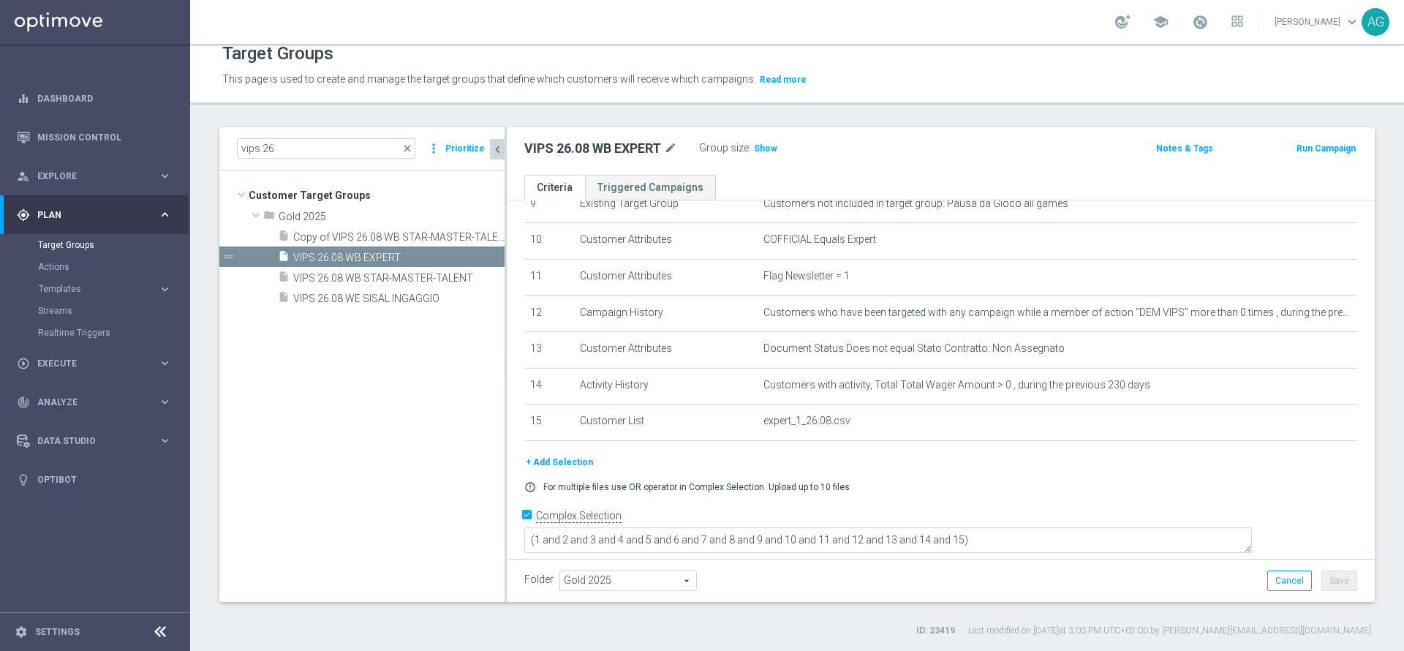
click at [542, 470] on button "+ Add Selection" at bounding box center [559, 462] width 70 height 16
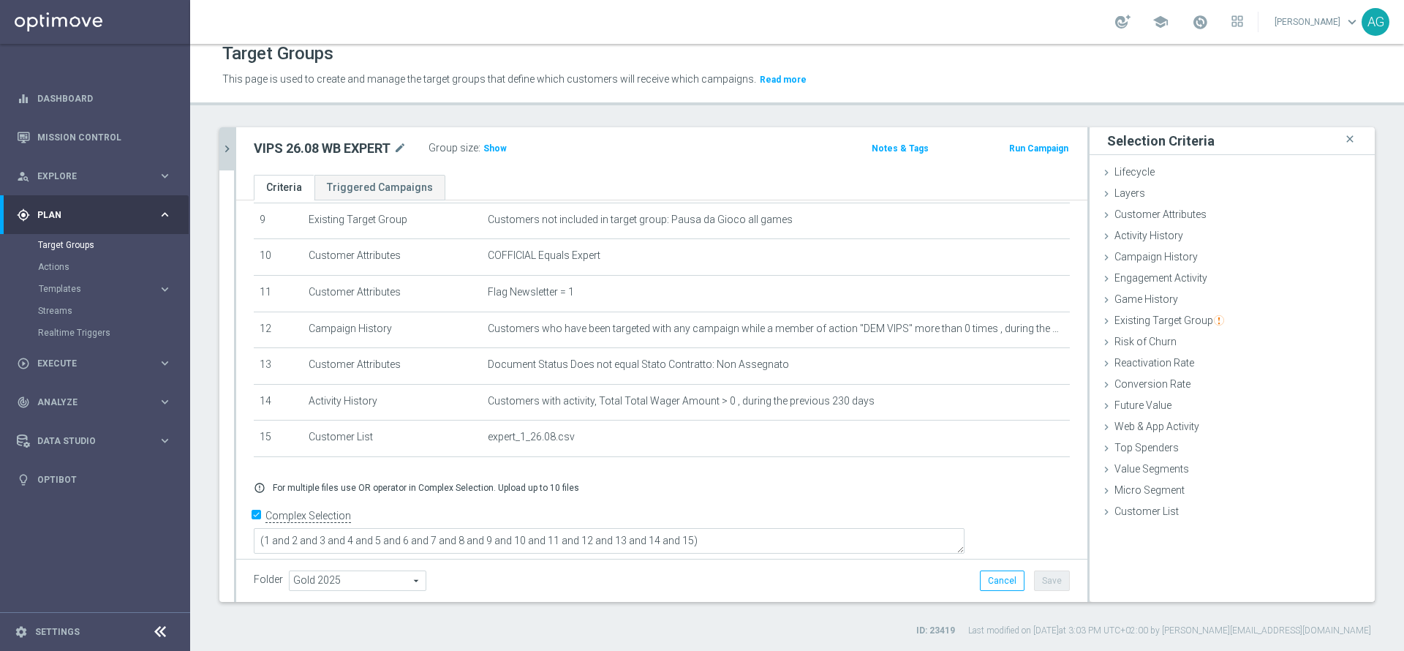
click at [1190, 526] on div "Selection Criteria close Lifecycle done Cancel Add Layers done Cancel Add done" at bounding box center [1231, 364] width 285 height 475
click at [1178, 515] on div "Customer List done selection saved" at bounding box center [1231, 513] width 285 height 22
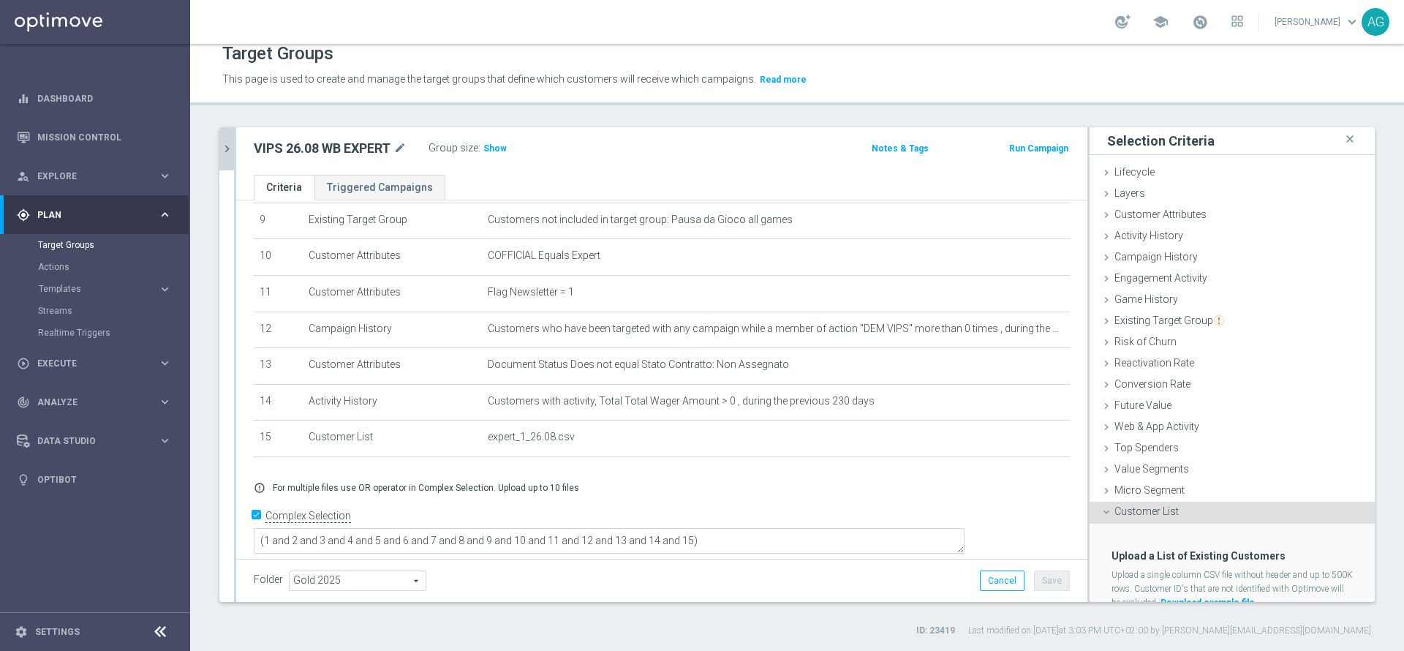
scroll to position [53, 0]
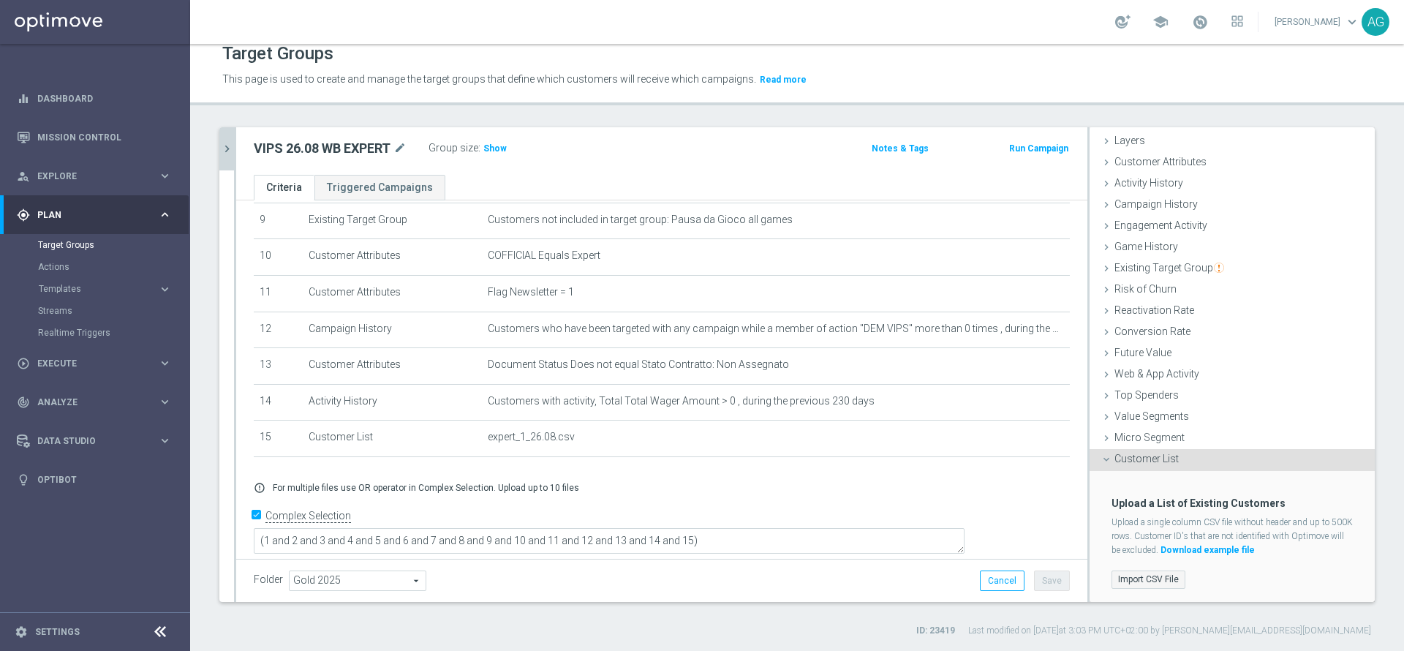
click at [1135, 583] on label "Import CSV File" at bounding box center [1148, 579] width 74 height 18
click at [0, 0] on input "Import CSV File" at bounding box center [0, 0] width 0 height 0
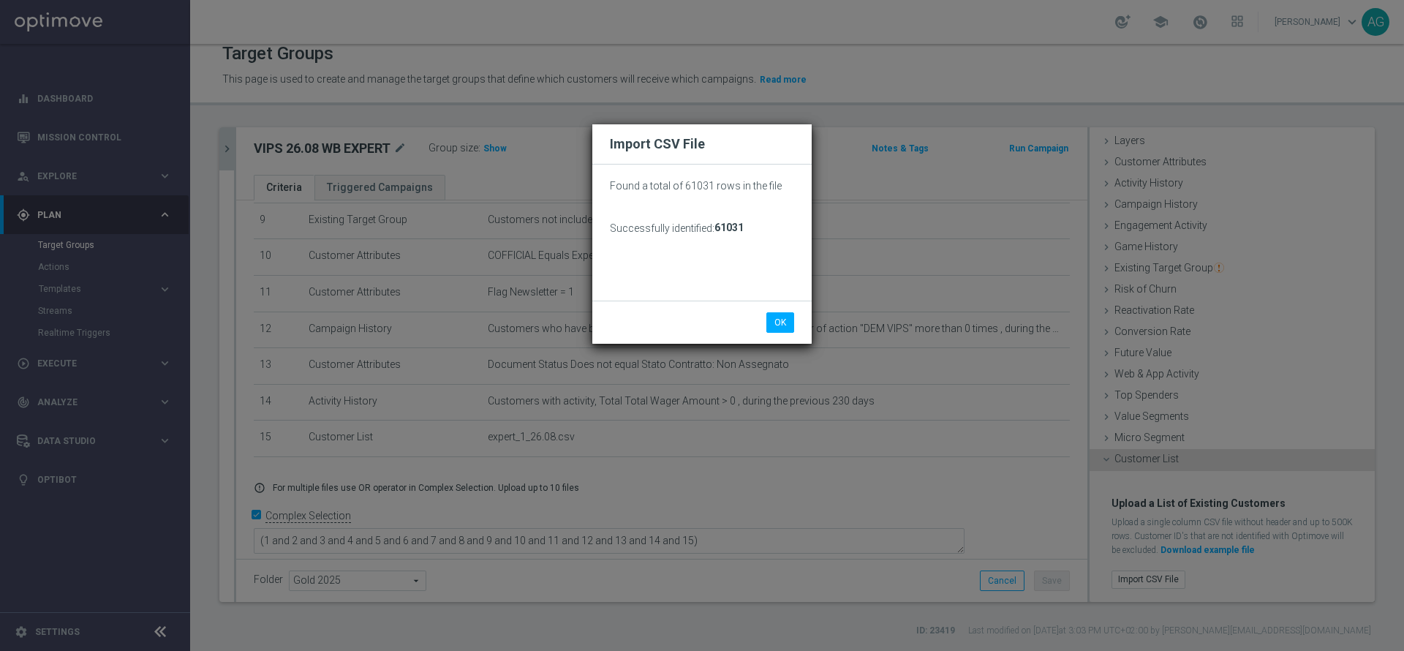
click at [784, 298] on div "Found a total of 61031 rows in the file Successfully identified: 61031" at bounding box center [702, 237] width 184 height 125
click at [783, 326] on button "OK" at bounding box center [780, 322] width 28 height 20
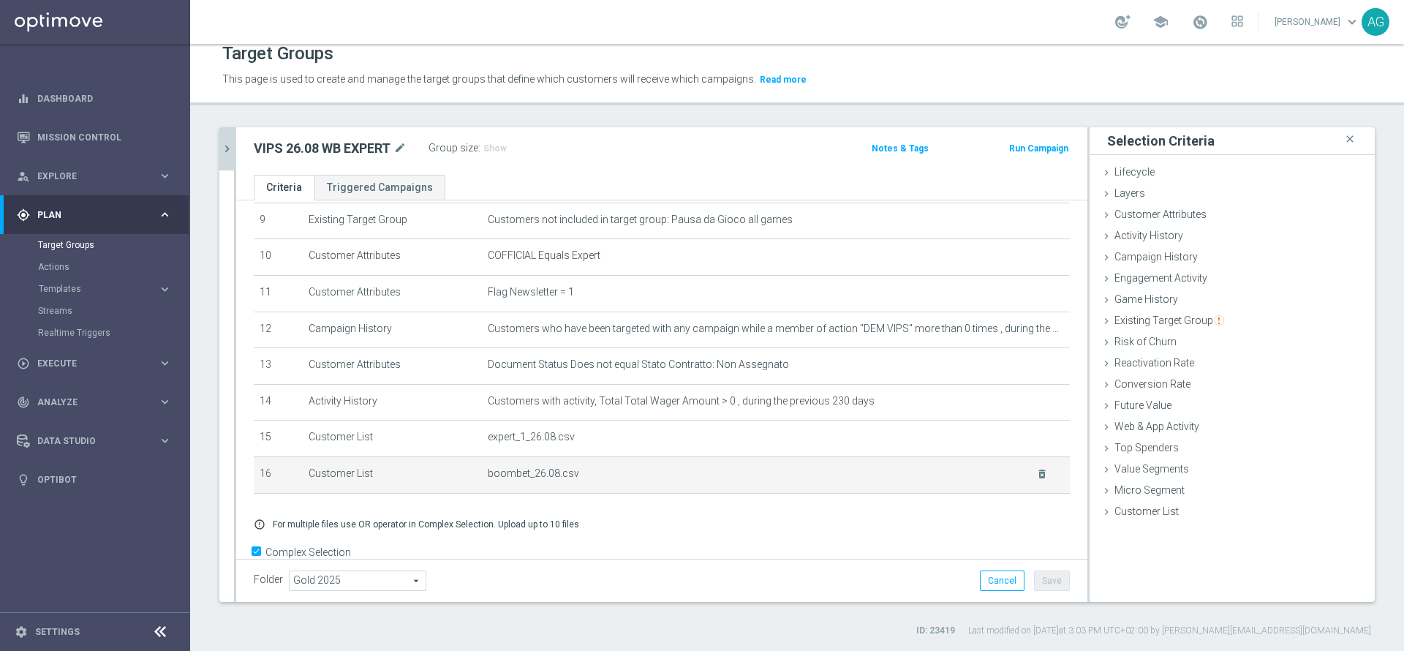
scroll to position [378, 0]
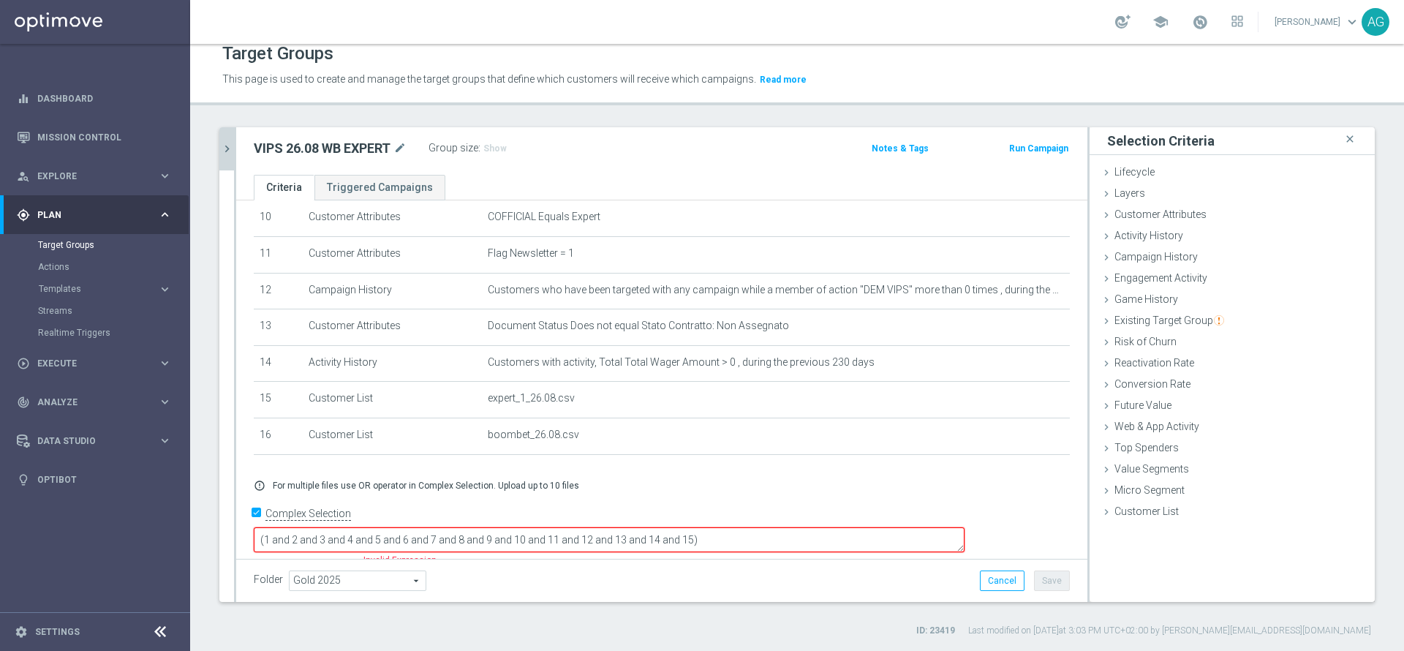
click at [367, 531] on textarea "(1 and 2 and 3 and 4 and 5 and 6 and 7 and 8 and 9 and 10 and 11 and 12 and 13 …" at bounding box center [609, 540] width 711 height 26
click at [964, 527] on textarea "(10 OR (16) AND (1 and 2 and 3 and 4 and 5 and 6 and 7 and 8 and 9 and 10 and 1…" at bounding box center [609, 540] width 711 height 26
click at [711, 529] on textarea "(10 OR (16) AND (1 and 2 and 3 and 4 and 5 and 6 and 7 and 8 and 9 and 10 and 1…" at bounding box center [609, 540] width 711 height 26
click at [700, 529] on textarea "(10 OR (16) AND (1 and 2 and 3 and 4 and 5 and 6 and 7 and 8 and 9 and 10 and 1…" at bounding box center [609, 540] width 711 height 26
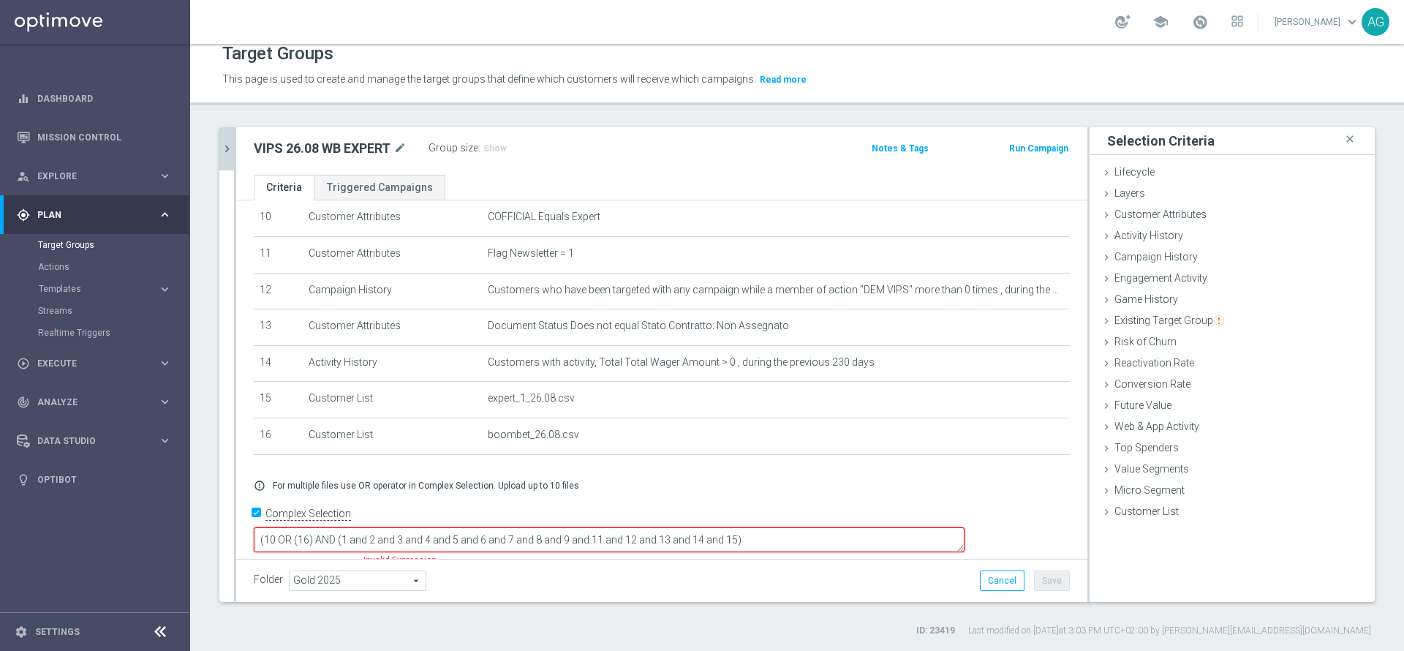
click at [705, 481] on div "+ Add Selection error_outline For multiple files use OR operator in Complex Sel…" at bounding box center [662, 485] width 838 height 34
click at [384, 527] on textarea "(10 OR (16) AND (1 and 2 and 3 and 4 and 5 and 6 and 7 and 8 and 9 and 11 and 1…" at bounding box center [609, 540] width 711 height 26
click at [402, 527] on textarea "(10 OR (16) AND (1 and 2 and 3 and 4 and 5 and 6 and 7 and 8 and 9 and 11 and 1…" at bounding box center [609, 540] width 711 height 26
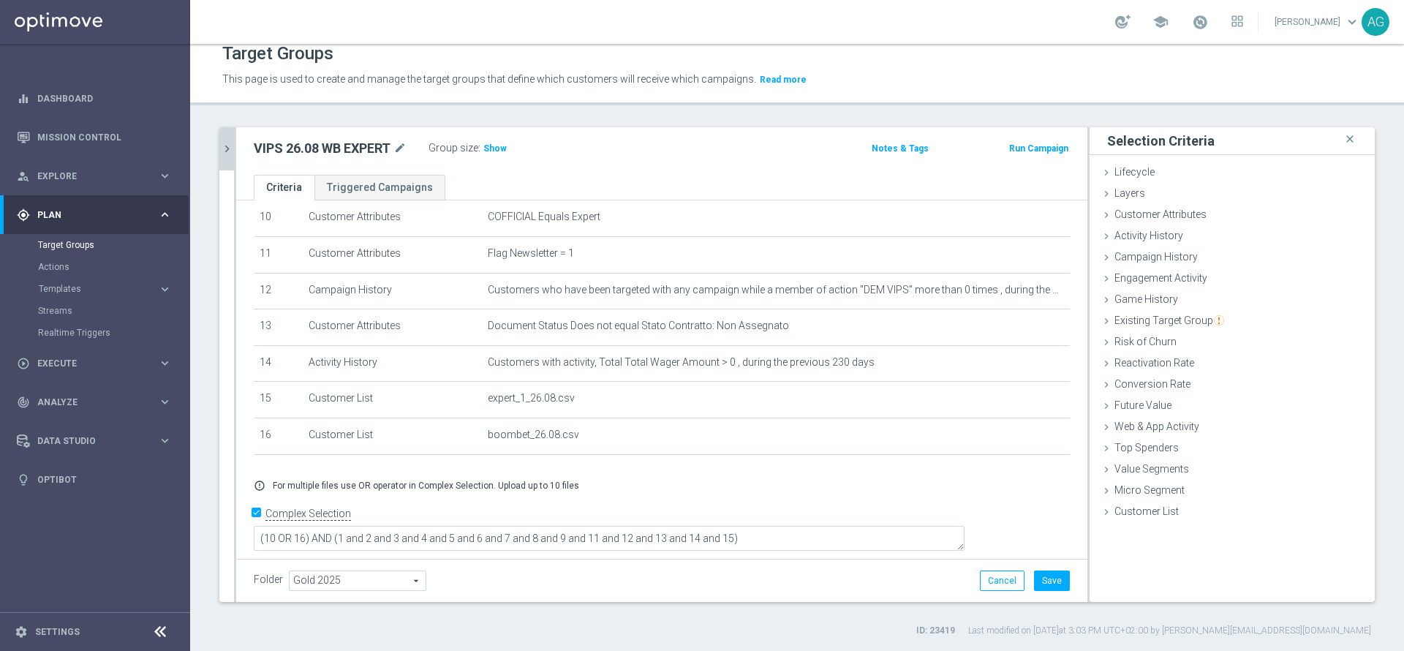
click at [826, 491] on div "+ Add Selection error_outline For multiple files use OR operator in Complex Sel…" at bounding box center [662, 485] width 838 height 34
click at [499, 148] on span "Show" at bounding box center [494, 148] width 23 height 10
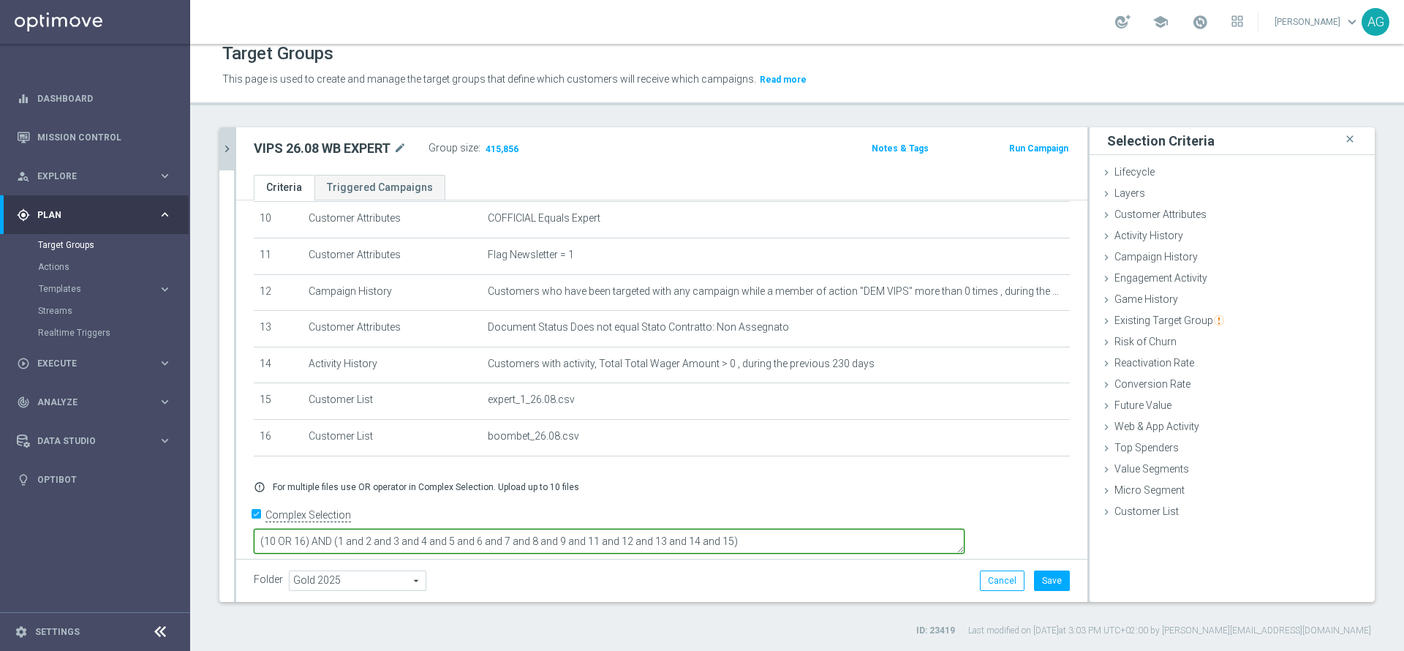
click at [396, 529] on textarea "(10 OR 16) AND (1 and 2 and 3 and 4 and 5 and 6 and 7 and 8 and 9 and 11 and 12…" at bounding box center [609, 542] width 711 height 26
click at [404, 529] on textarea "(10 OR 16) AND (1 and 2 and 3 and 4 and 5 and 6 and 7 and 8 and 9 and 11 and 12…" at bounding box center [609, 542] width 711 height 26
click at [409, 529] on textarea "(10 OR 16) AND (1 and 2 and 3 and 4 and 5 and 6 and 7 and 8 and 9 and 11 and 12…" at bounding box center [609, 542] width 711 height 26
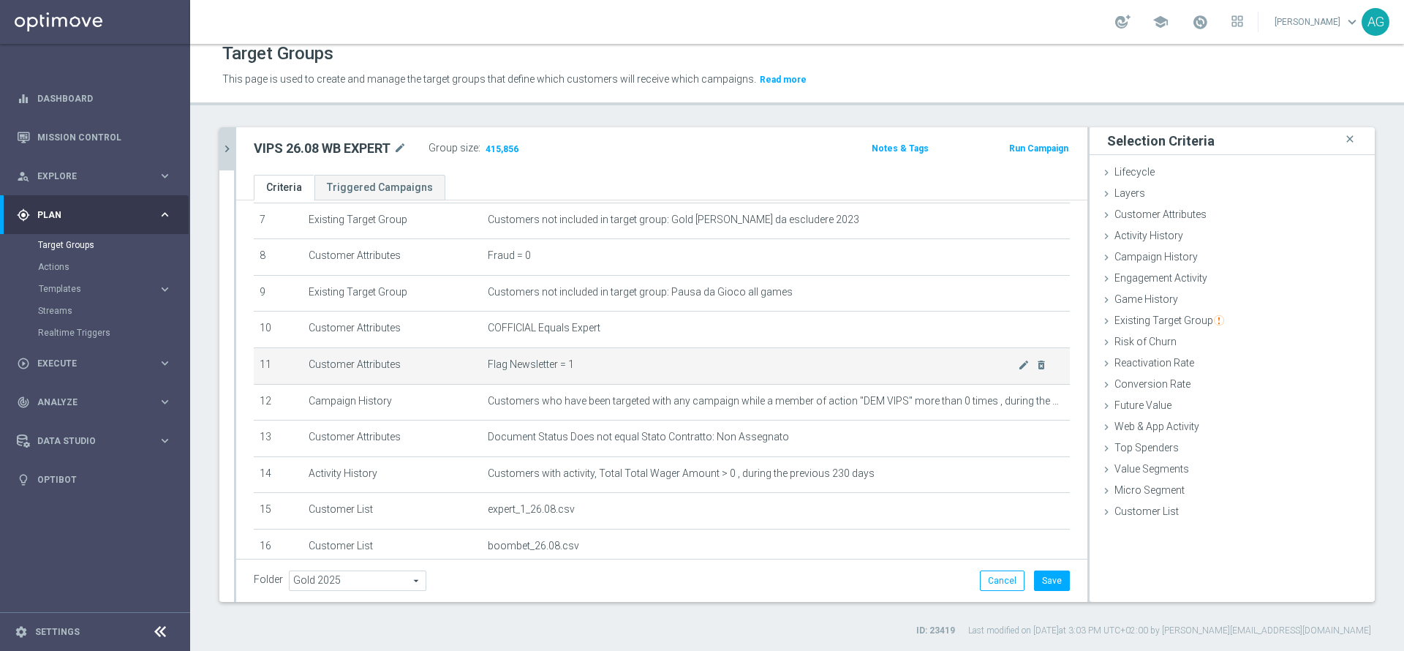
scroll to position [378, 0]
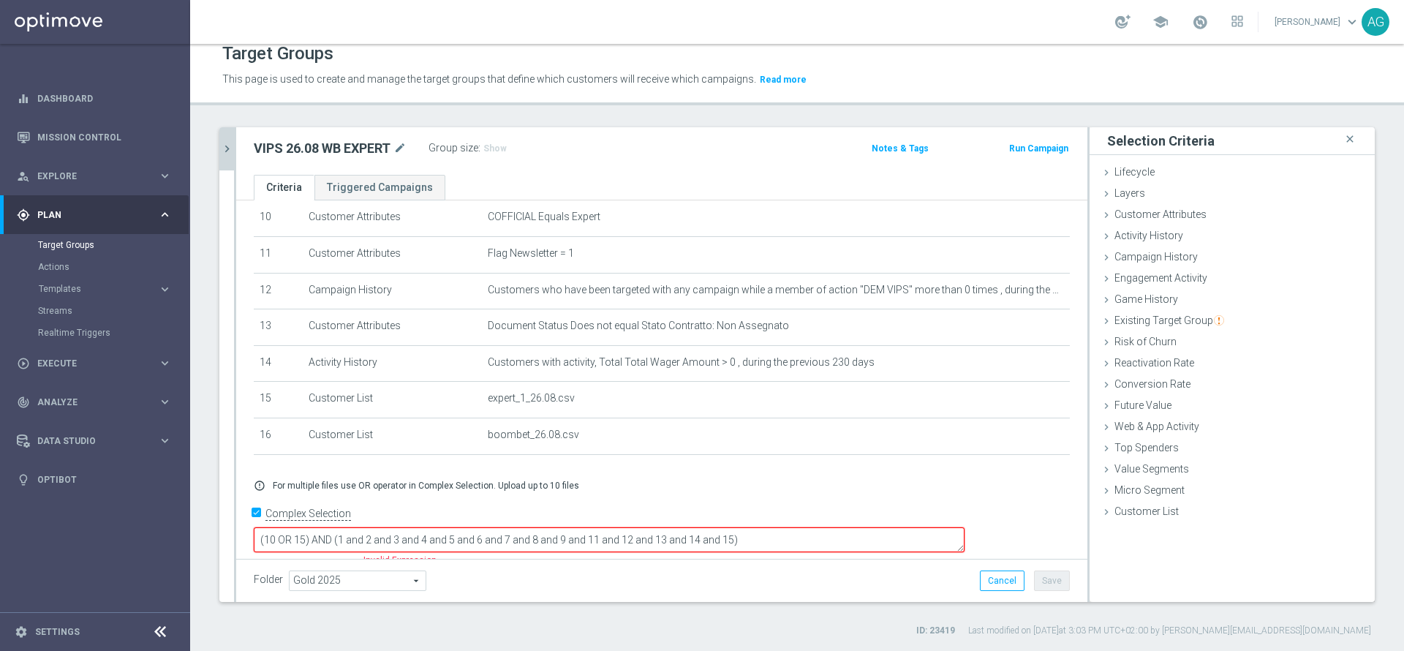
click at [834, 529] on textarea "(10 OR 15) AND (1 and 2 and 3 and 4 and 5 and 6 and 7 and 8 and 9 and 11 and 12…" at bounding box center [609, 540] width 711 height 26
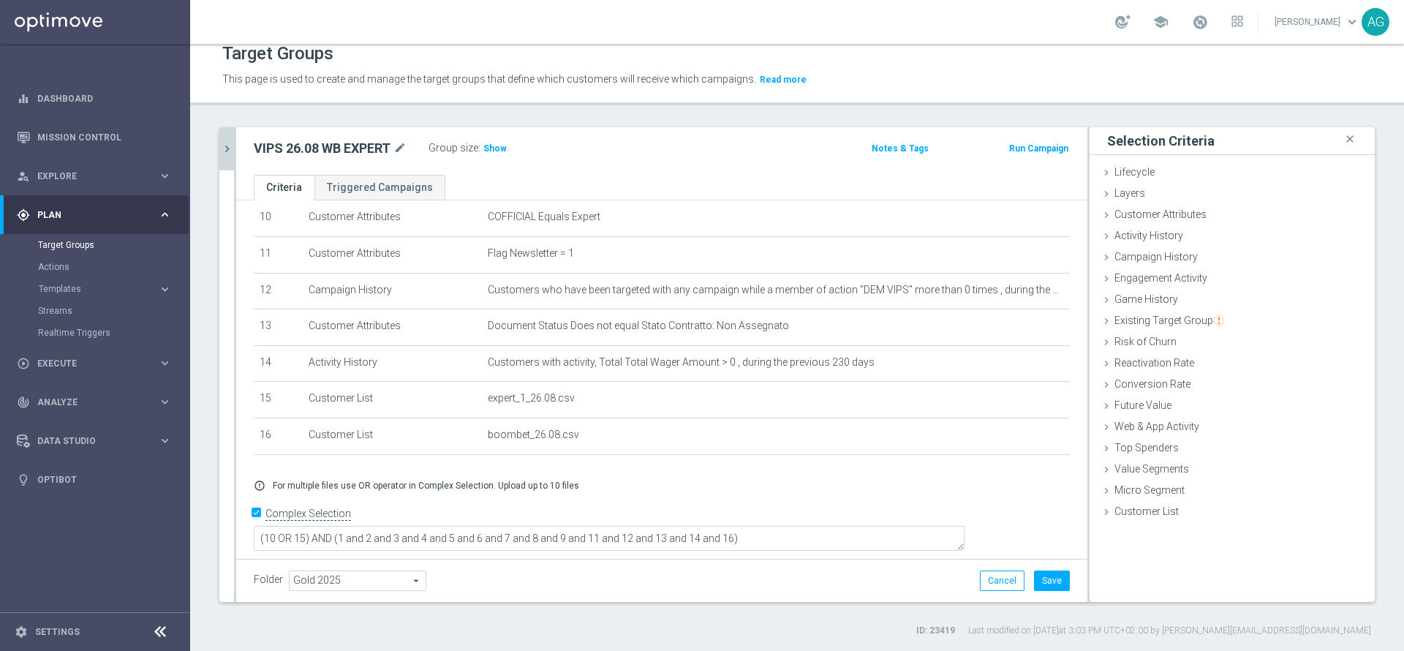
click at [864, 491] on div "error_outline For multiple files use OR operator in Complex Selection. Upload u…" at bounding box center [662, 486] width 838 height 12
click at [497, 147] on span "Show" at bounding box center [494, 148] width 23 height 10
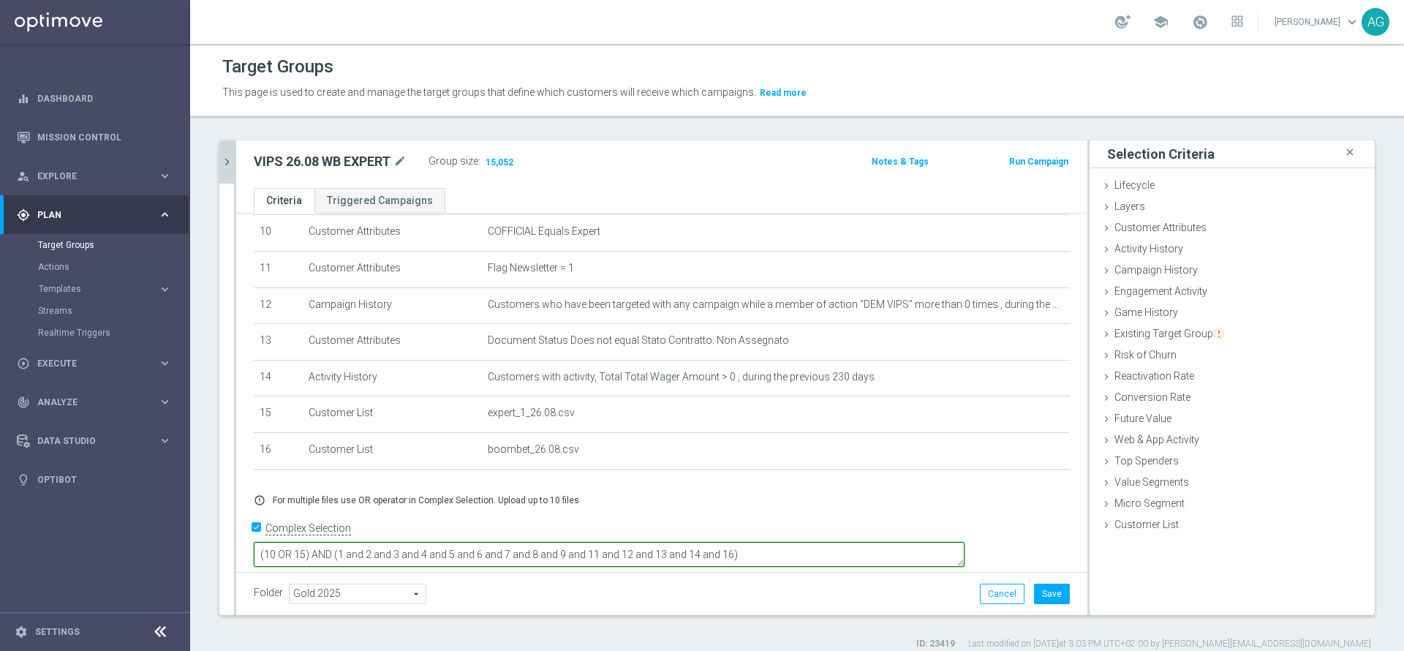
click at [409, 548] on textarea "(10 OR 15) AND (1 and 2 and 3 and 4 and 5 and 6 and 7 and 8 and 9 and 11 and 12…" at bounding box center [609, 555] width 711 height 26
click at [415, 545] on textarea "(10 OR 15) AND (1 and 2 and 3 and 4 and 5 and 6 and 7 and 8 and 9 and 11 and 12…" at bounding box center [609, 555] width 711 height 26
click at [439, 540] on textarea "(10 OR 15) AND (1 and 2 and 3 and 4 and 5 and 6 and 7 and 8 and 9 and 11 and 12…" at bounding box center [609, 553] width 711 height 26
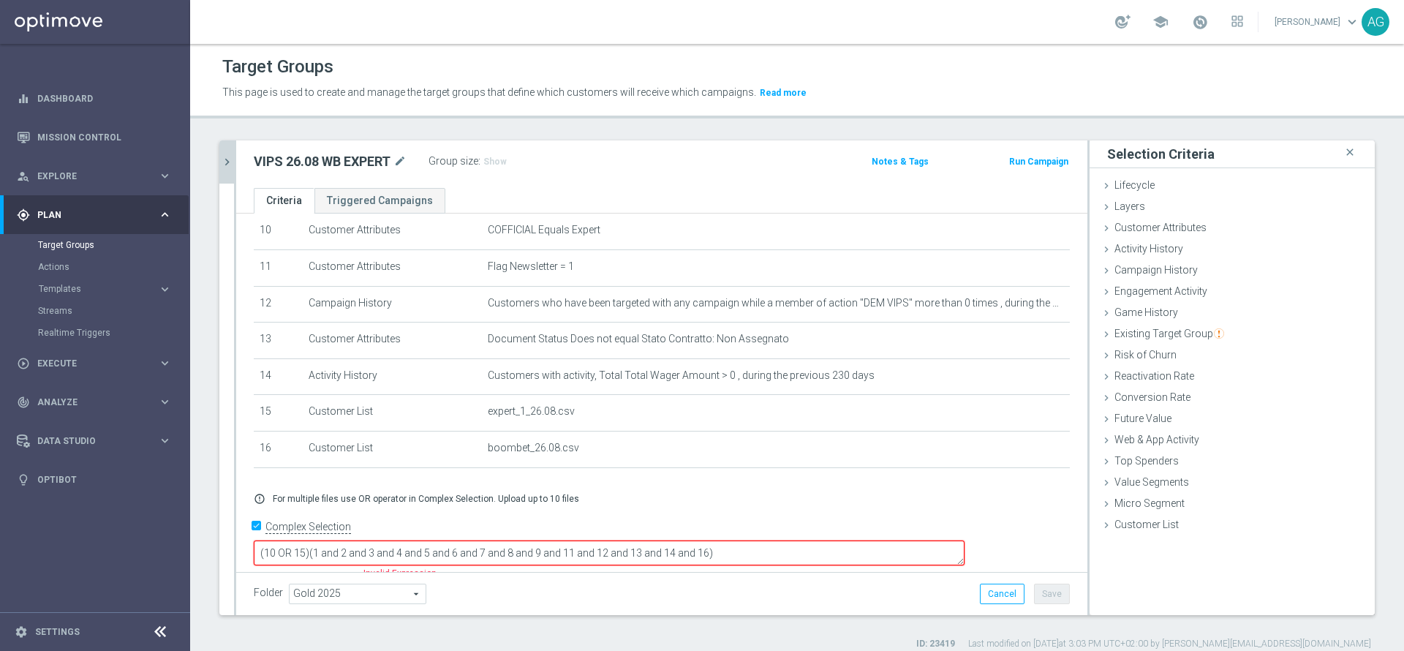
click at [379, 548] on textarea "(10 OR 15)(1 and 2 and 3 and 4 and 5 and 6 and 7 and 8 and 9 and 11 and 12 and …" at bounding box center [609, 553] width 711 height 26
click at [656, 551] on textarea "(15 OR 16) and (1 and 2 and 3 and 4 and 5 and 6 and 7 and 8 and 9 and 11 and 12…" at bounding box center [609, 553] width 711 height 26
click at [668, 543] on textarea "(15 OR 16) and (1 and 2 and 3 and 4 and 5 and 6 and 7 and 8 and 9 and 11 and 12…" at bounding box center [609, 553] width 711 height 26
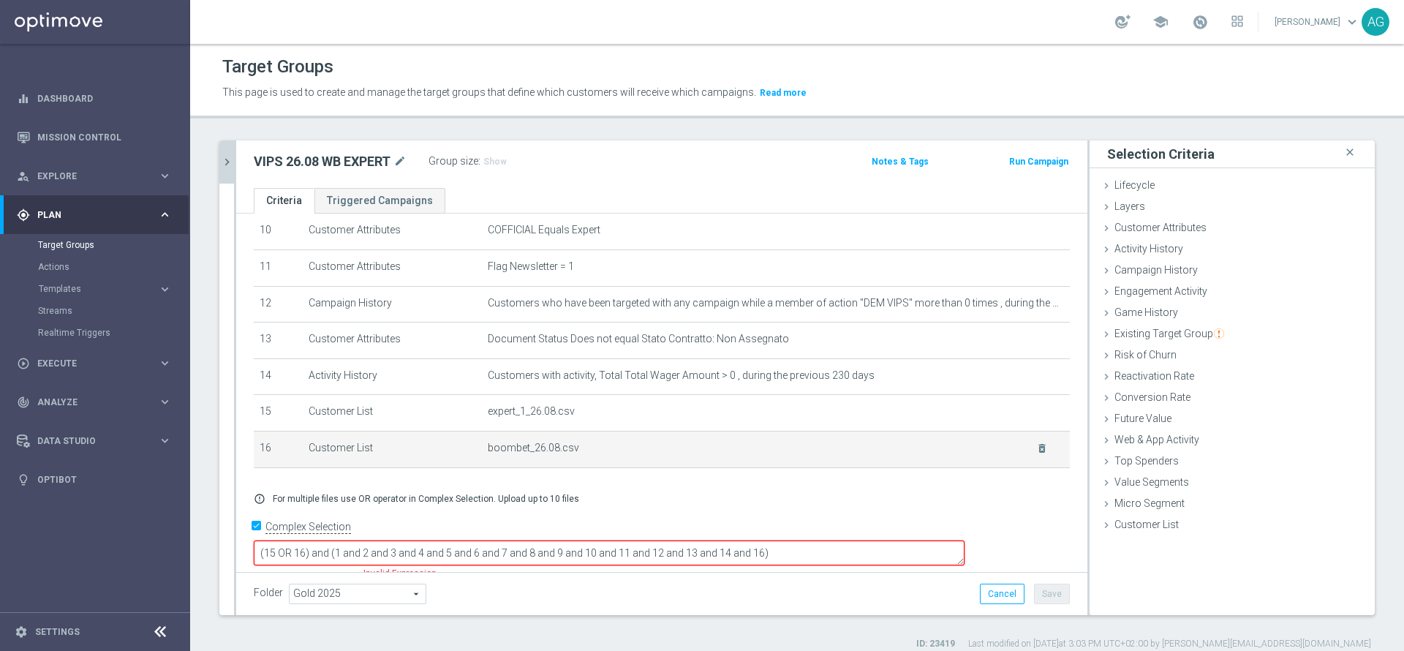
click at [719, 465] on td "boombet_26.08.csv delete_forever" at bounding box center [776, 449] width 588 height 37
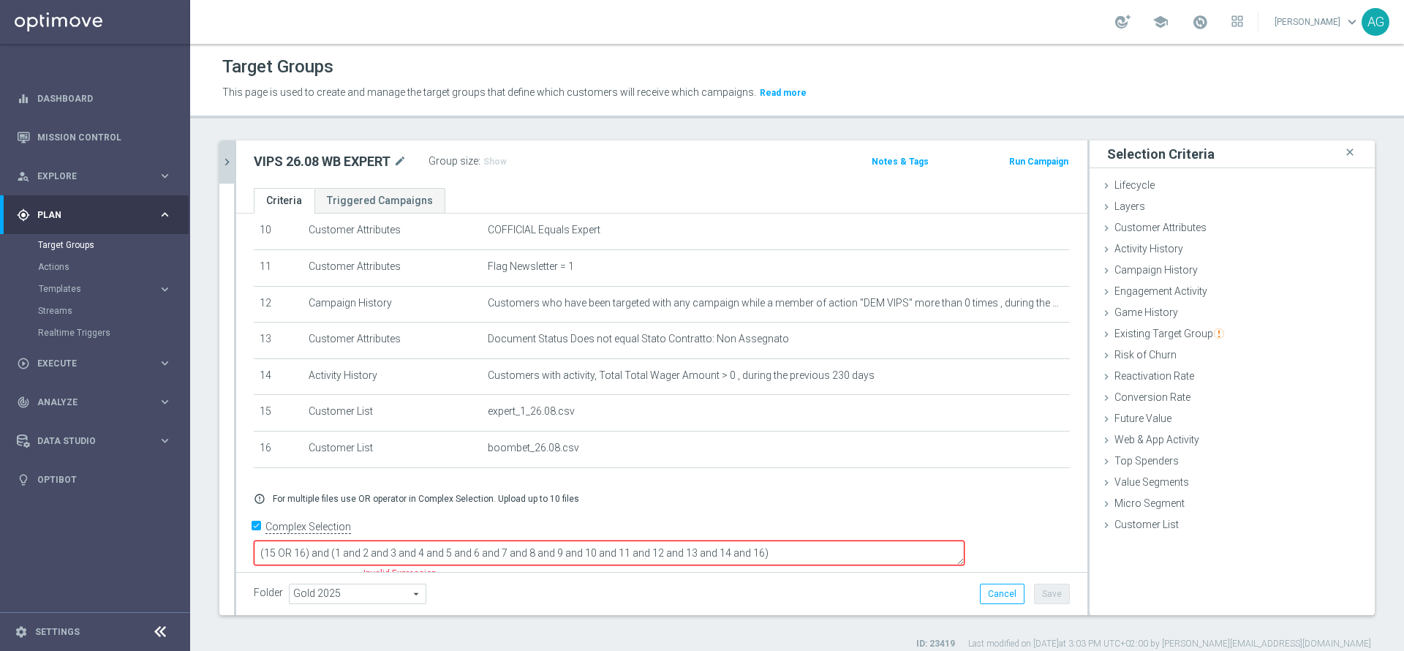
click at [765, 496] on div "+ Add Selection error_outline For multiple files use OR operator in Complex Sel…" at bounding box center [662, 498] width 838 height 34
click at [861, 545] on textarea "(15 OR 16) and (1 and 2 and 3 and 4 and 5 and 6 and 7 and 8 and 9 and 10 and 11…" at bounding box center [609, 553] width 711 height 26
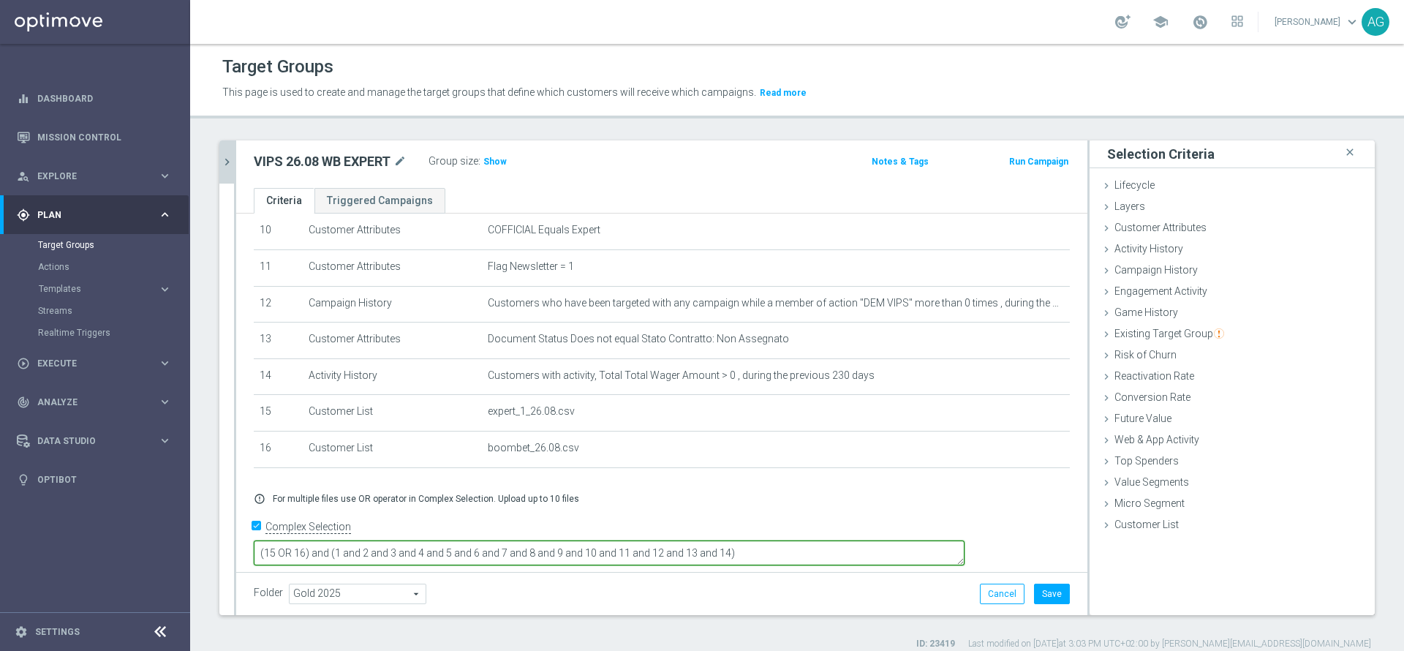
type textarea "(15 OR 16) and (1 and 2 and 3 and 4 and 5 and 6 and 7 and 8 and 9 and 10 and 11…"
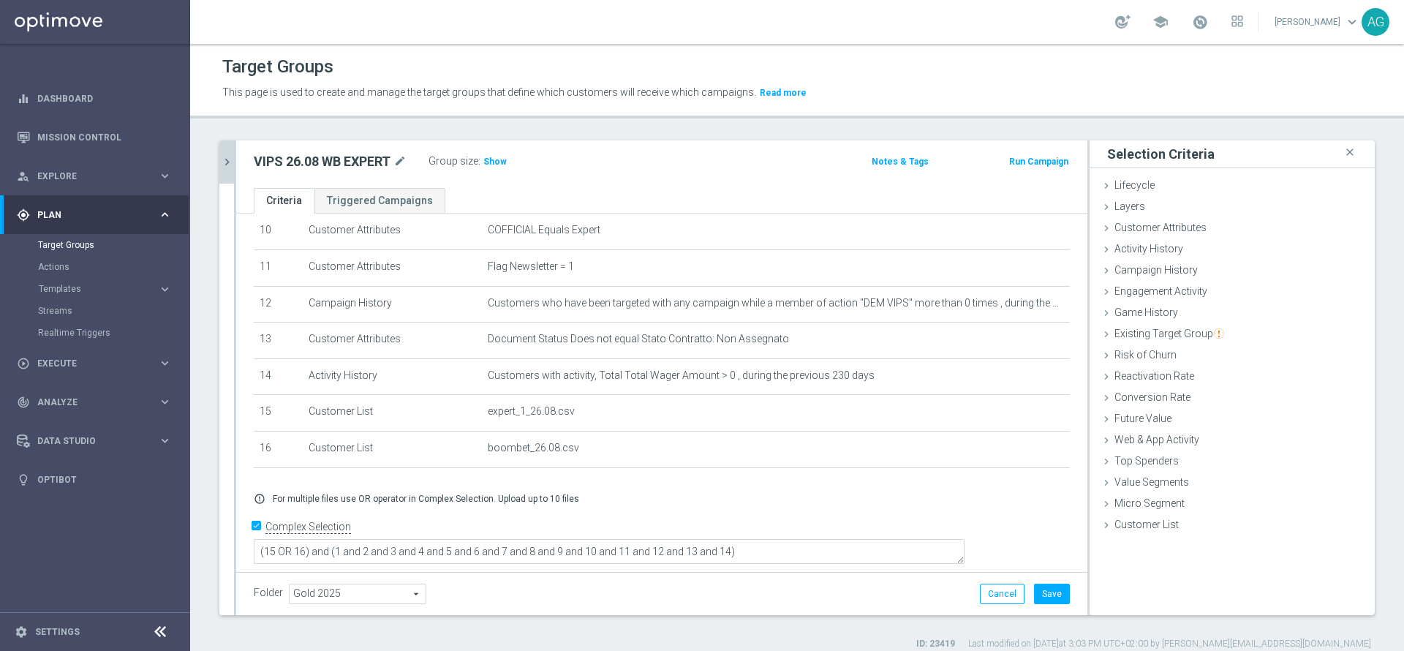
click at [869, 480] on div "# Selection Type Criteria delete_forever 1 Customer Attributes Flag Privacy = 1…" at bounding box center [662, 166] width 838 height 627
click at [491, 163] on span "Show" at bounding box center [494, 161] width 23 height 10
click at [718, 177] on div "VIPS 26.08 WB EXPERT mode_edit Group size : 420,503 Notes & Tags Run Campaign" at bounding box center [661, 164] width 851 height 48
click at [747, 189] on ul "Criteria Triggered Campaigns" at bounding box center [661, 201] width 851 height 26
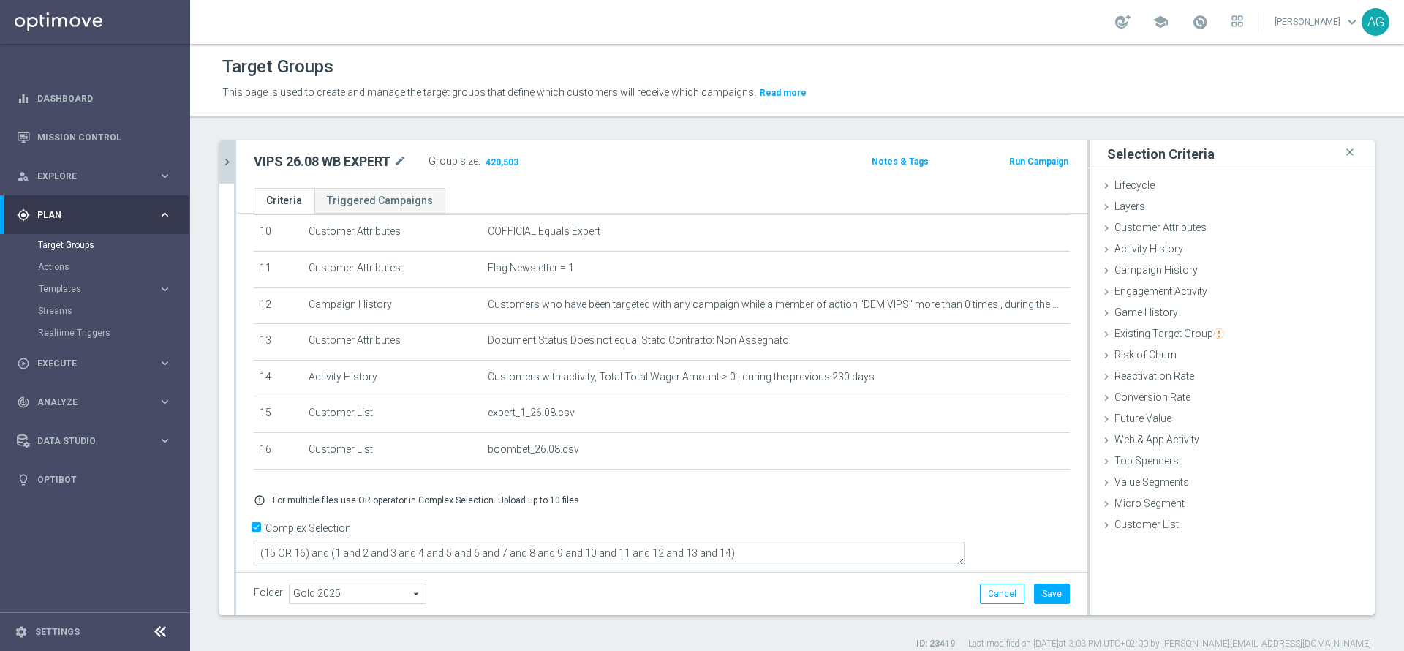
click at [683, 124] on div "Target Groups This page is used to create and manage the target groups that def…" at bounding box center [797, 347] width 1214 height 607
click at [681, 151] on div "VIPS 26.08 WB EXPERT mode_edit Group size : 420,503" at bounding box center [522, 161] width 559 height 20
click at [980, 592] on button "Cancel" at bounding box center [1002, 593] width 45 height 20
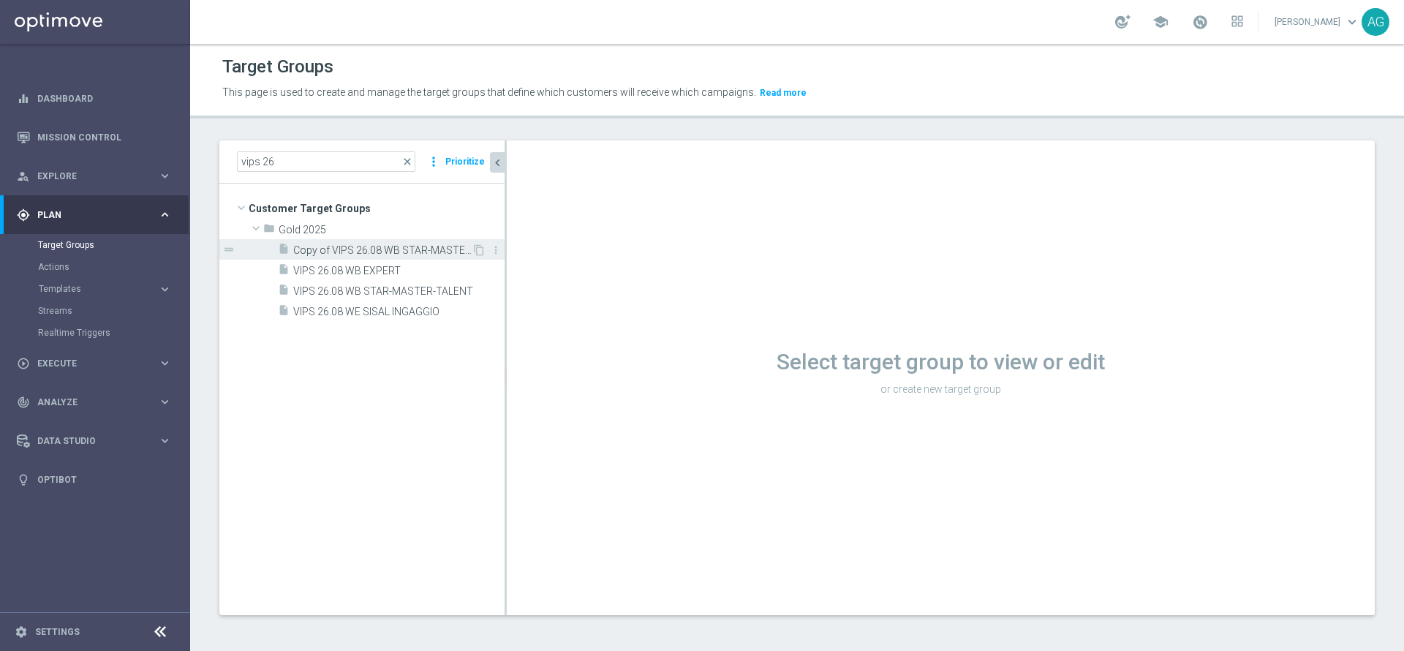
click at [327, 249] on span "Copy of VIPS 26.08 WB STAR-MASTER-TALENT" at bounding box center [382, 250] width 178 height 12
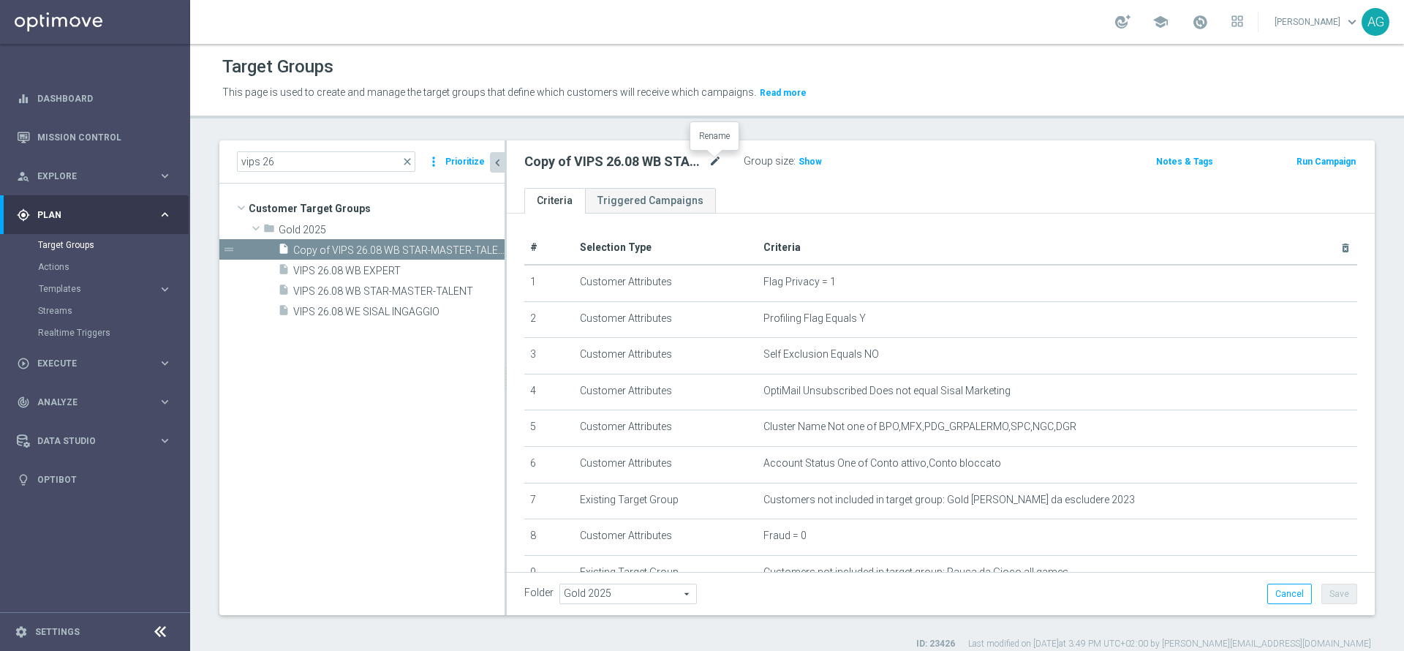
click at [714, 158] on icon "mode_edit" at bounding box center [714, 162] width 13 height 18
click at [714, 158] on input "Copy of VIPS 26.08 WB STAR-MASTER-TALENT" at bounding box center [622, 163] width 197 height 20
click at [551, 156] on input "Copy of VIPS 26.08 WB STAR-MASTER-TALENT" at bounding box center [622, 163] width 197 height 20
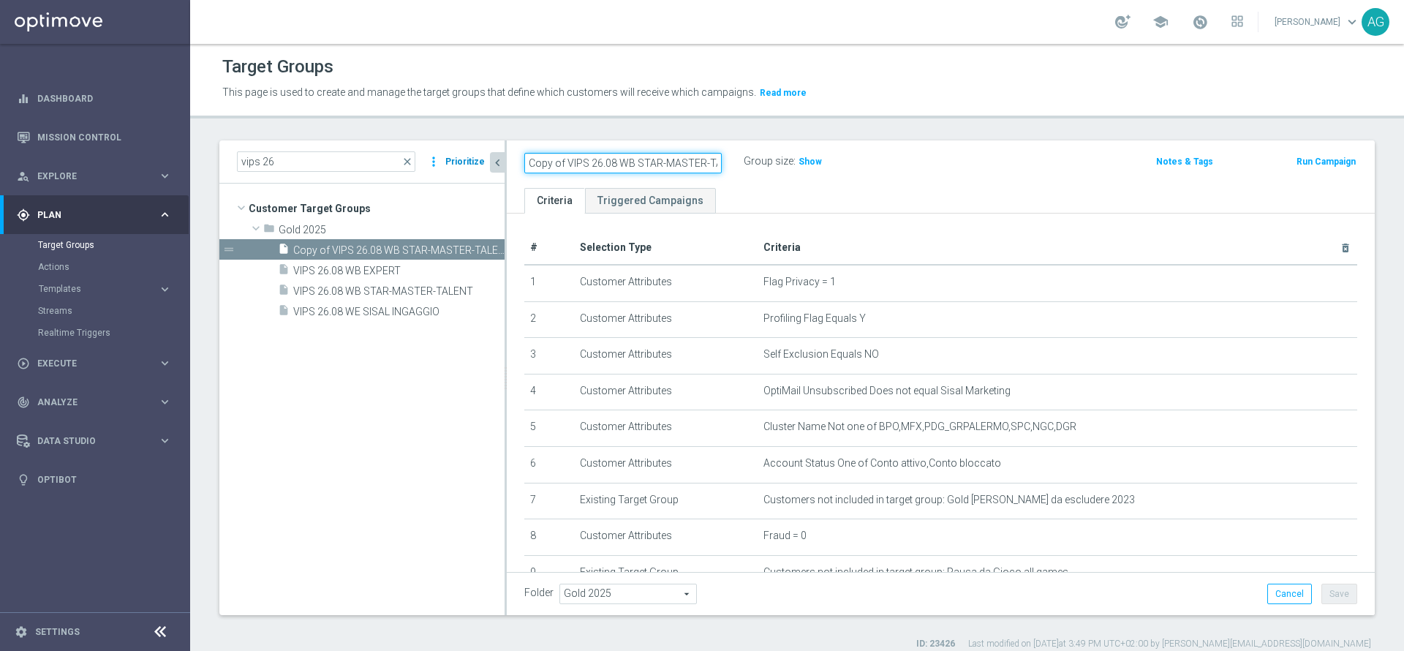
drag, startPoint x: 543, startPoint y: 157, endPoint x: 473, endPoint y: 159, distance: 69.5
click at [473, 159] on as-split "vips 26 close more_vert Prioritize Customer Target Groups library_add create_ne…" at bounding box center [796, 377] width 1155 height 475
drag, startPoint x: 711, startPoint y: 156, endPoint x: 623, endPoint y: 162, distance: 87.9
click at [623, 162] on input "VIPS 26.08 WB STAR-MASTER-TALENT" at bounding box center [622, 163] width 197 height 20
click at [871, 208] on ul "Criteria Triggered Campaigns" at bounding box center [941, 201] width 868 height 26
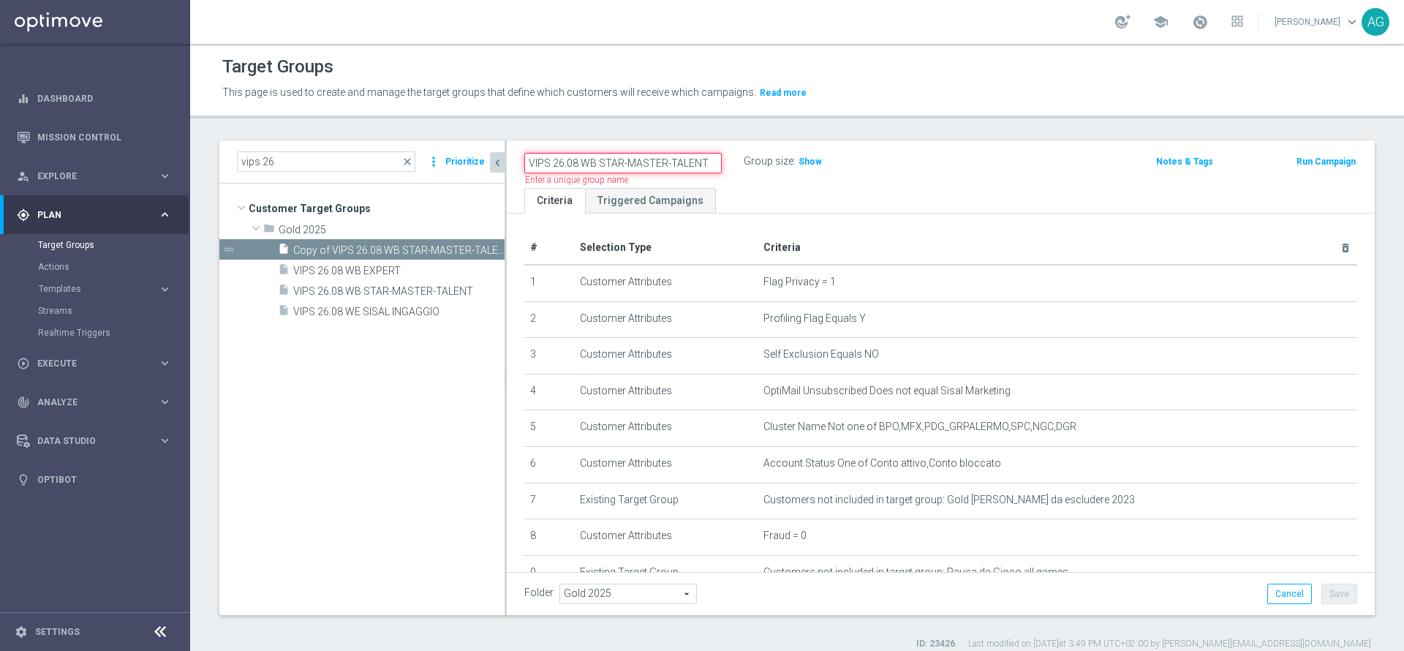
drag, startPoint x: 719, startPoint y: 165, endPoint x: 597, endPoint y: 164, distance: 122.8
click at [597, 164] on input "VIPS 26.08 WB STAR-MASTER-TALENT" at bounding box center [622, 163] width 197 height 20
type input "VIPS 26.08 WB BOOMBET"
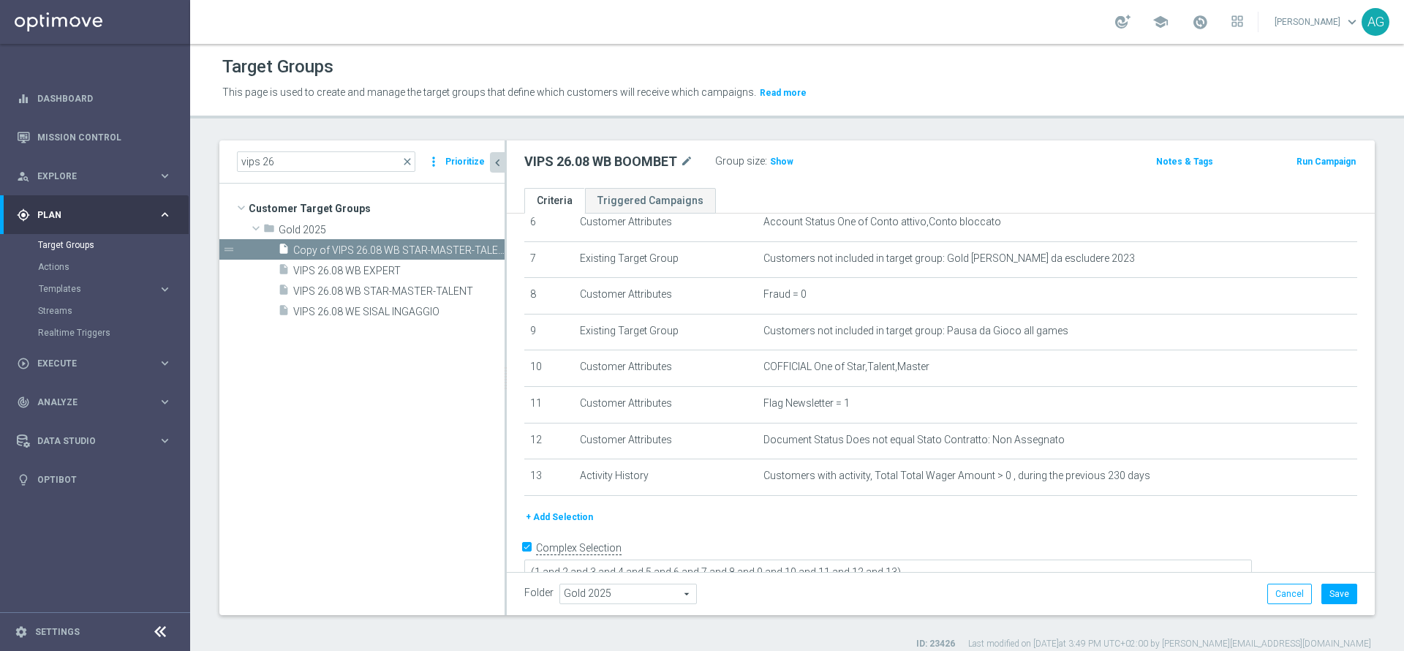
scroll to position [259, 0]
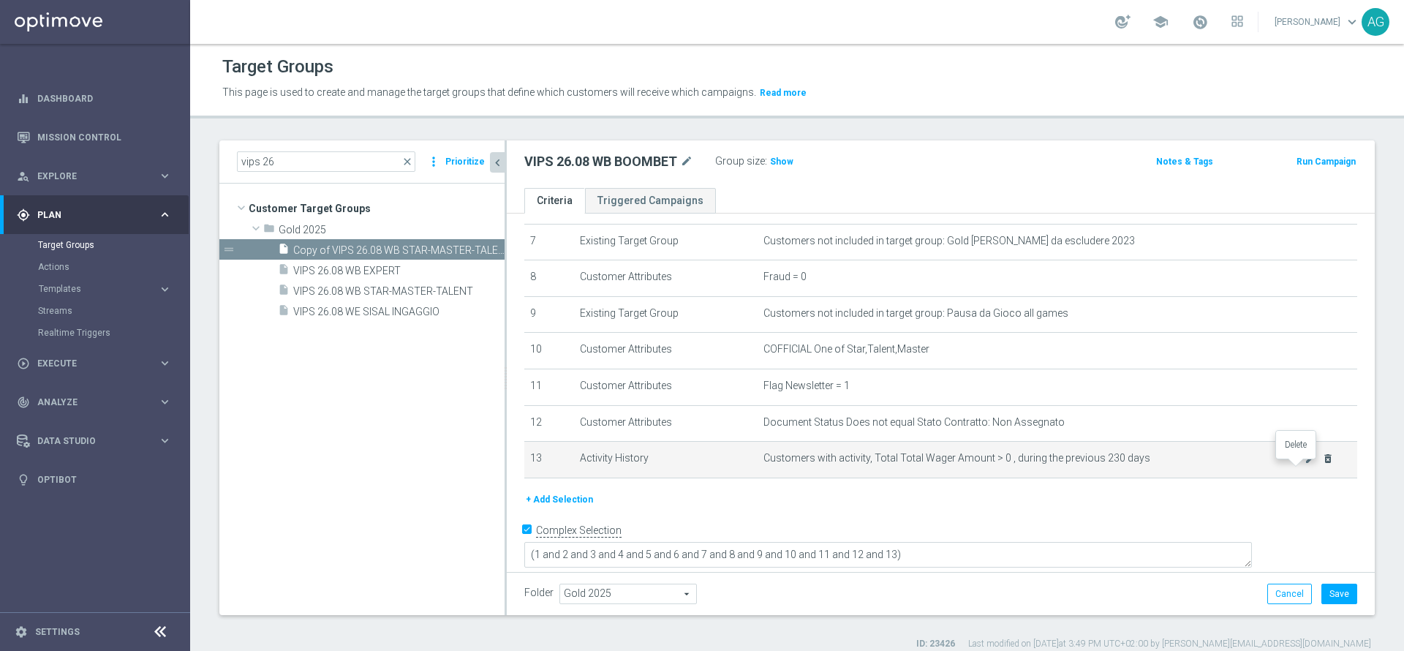
click at [1322, 464] on icon "delete_forever" at bounding box center [1328, 459] width 12 height 12
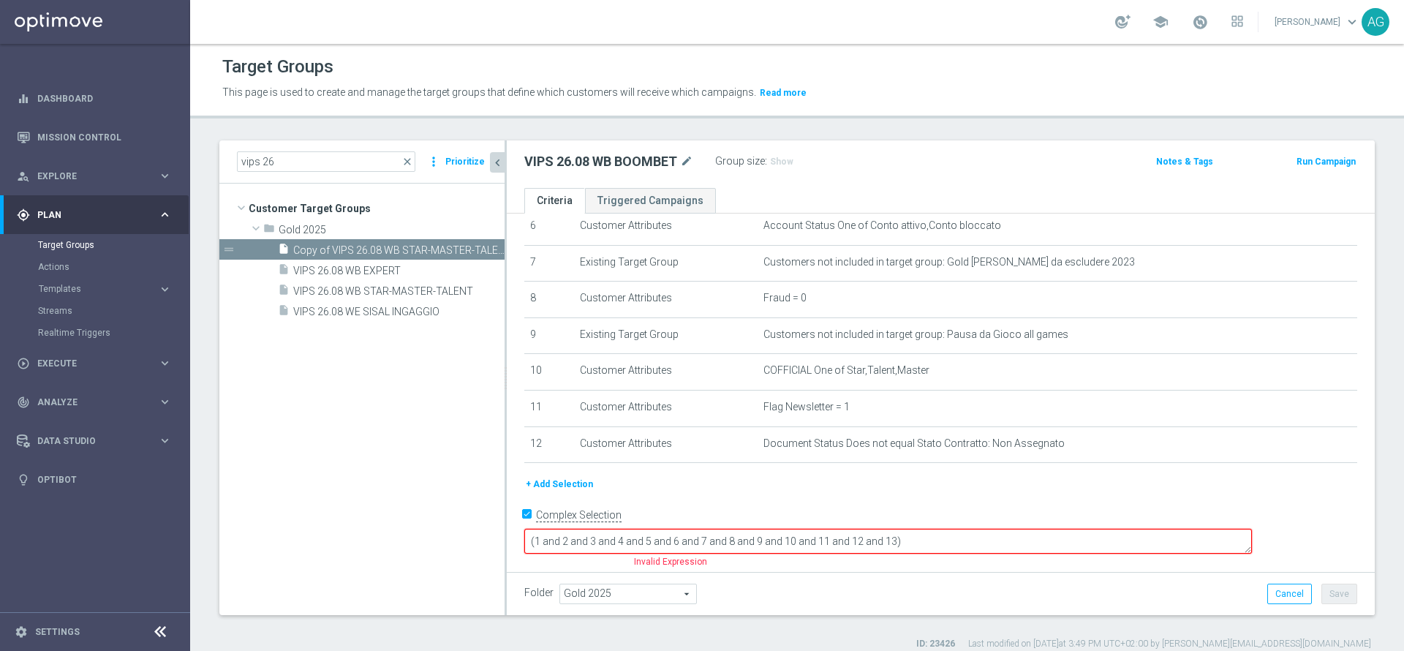
scroll to position [223, 0]
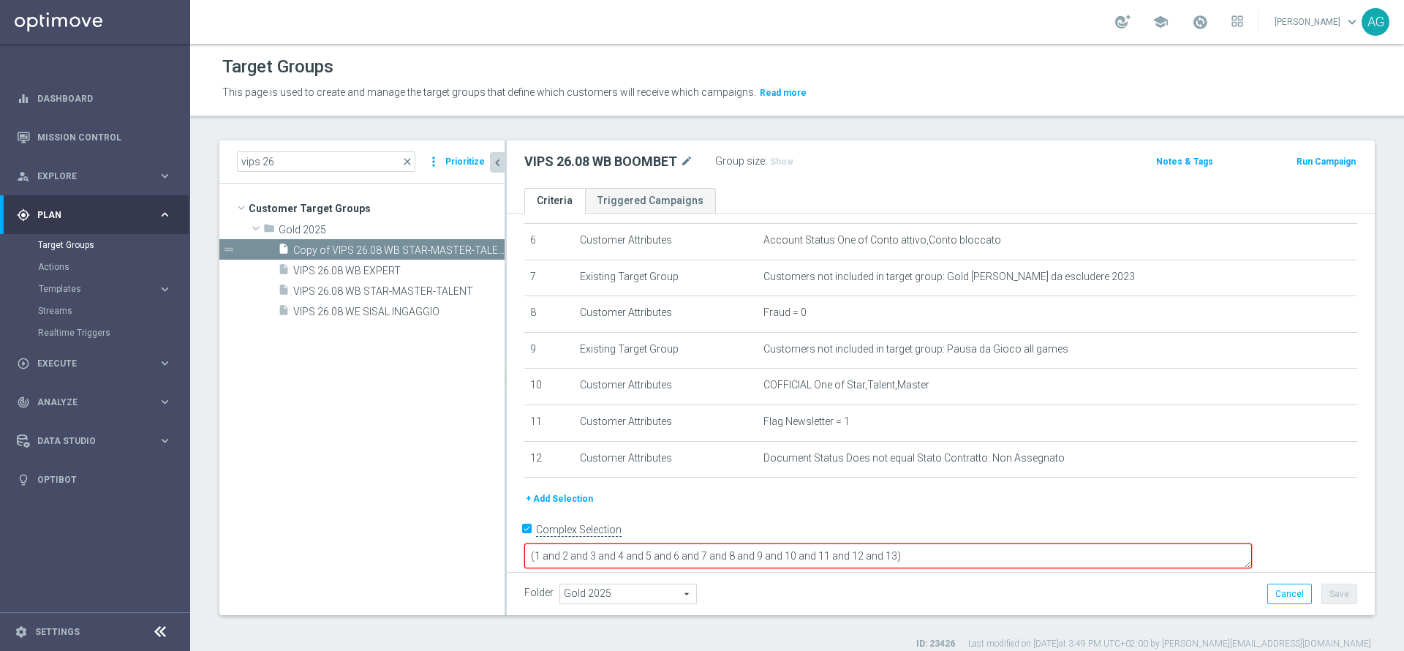
click at [545, 502] on button "+ Add Selection" at bounding box center [559, 499] width 70 height 16
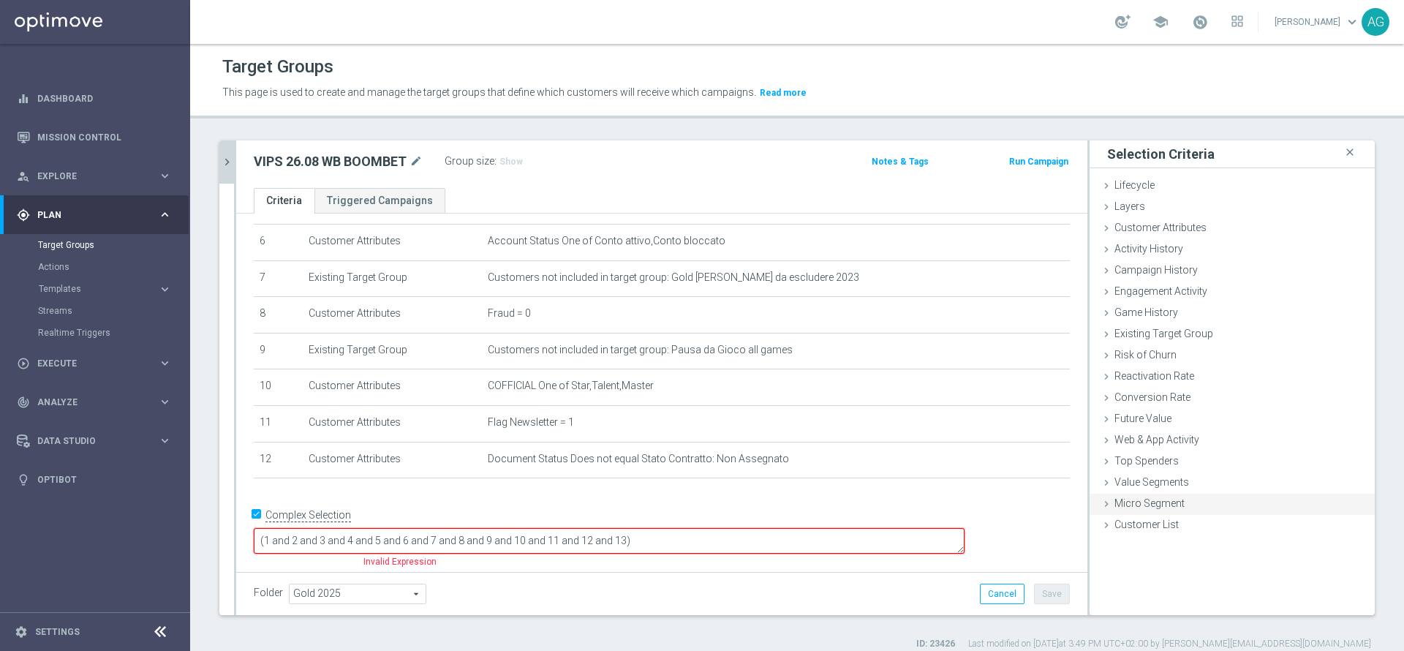
scroll to position [208, 0]
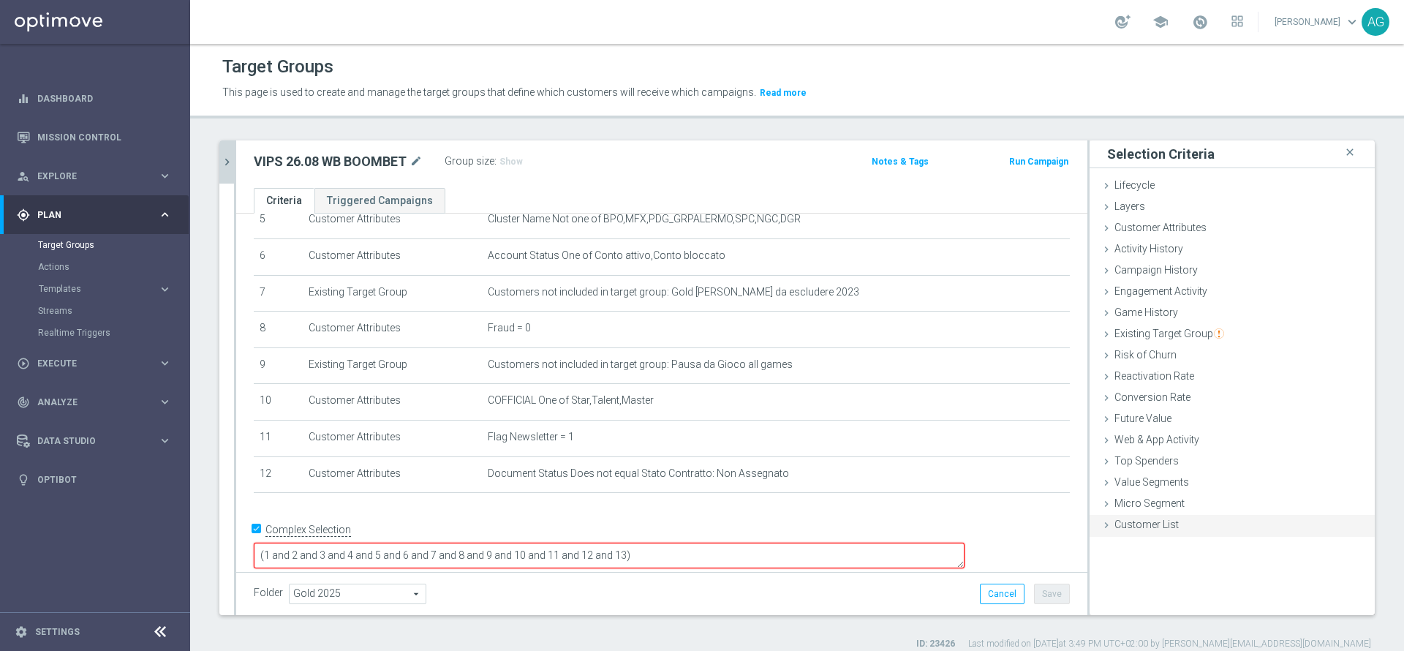
click at [1198, 518] on div "Customer List done selection saved" at bounding box center [1231, 526] width 285 height 22
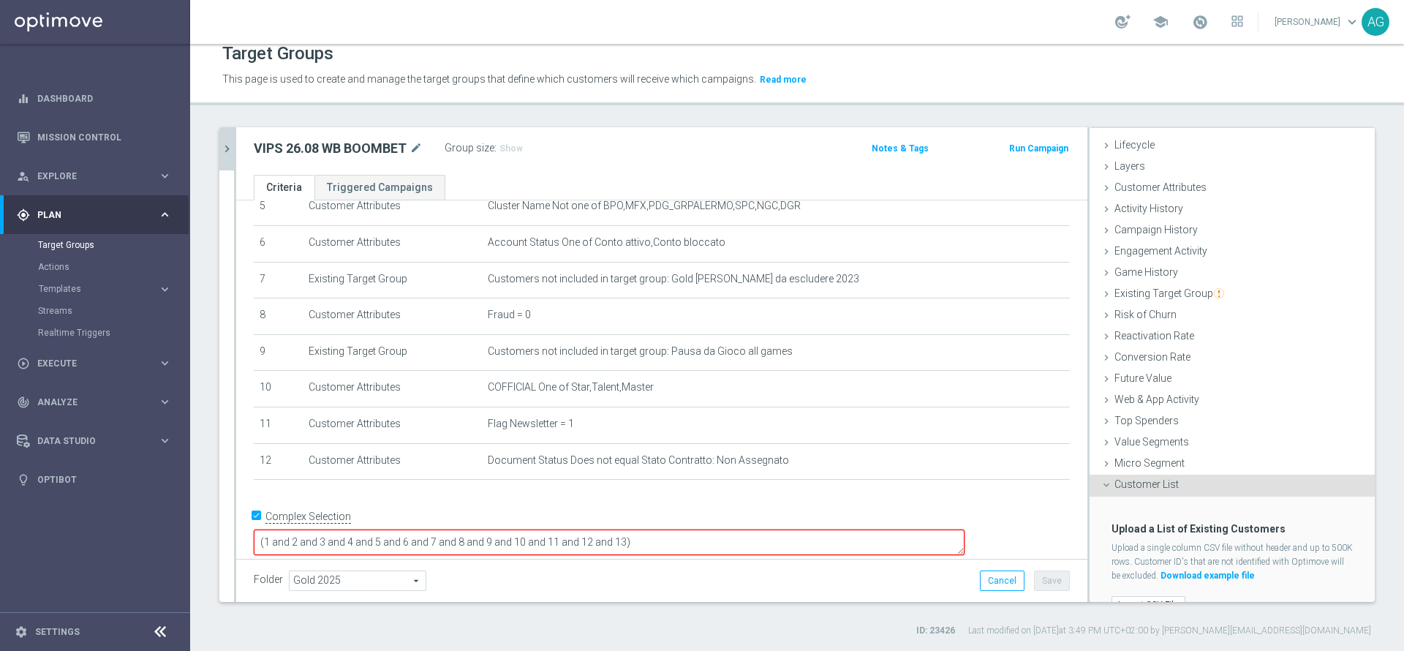
scroll to position [53, 0]
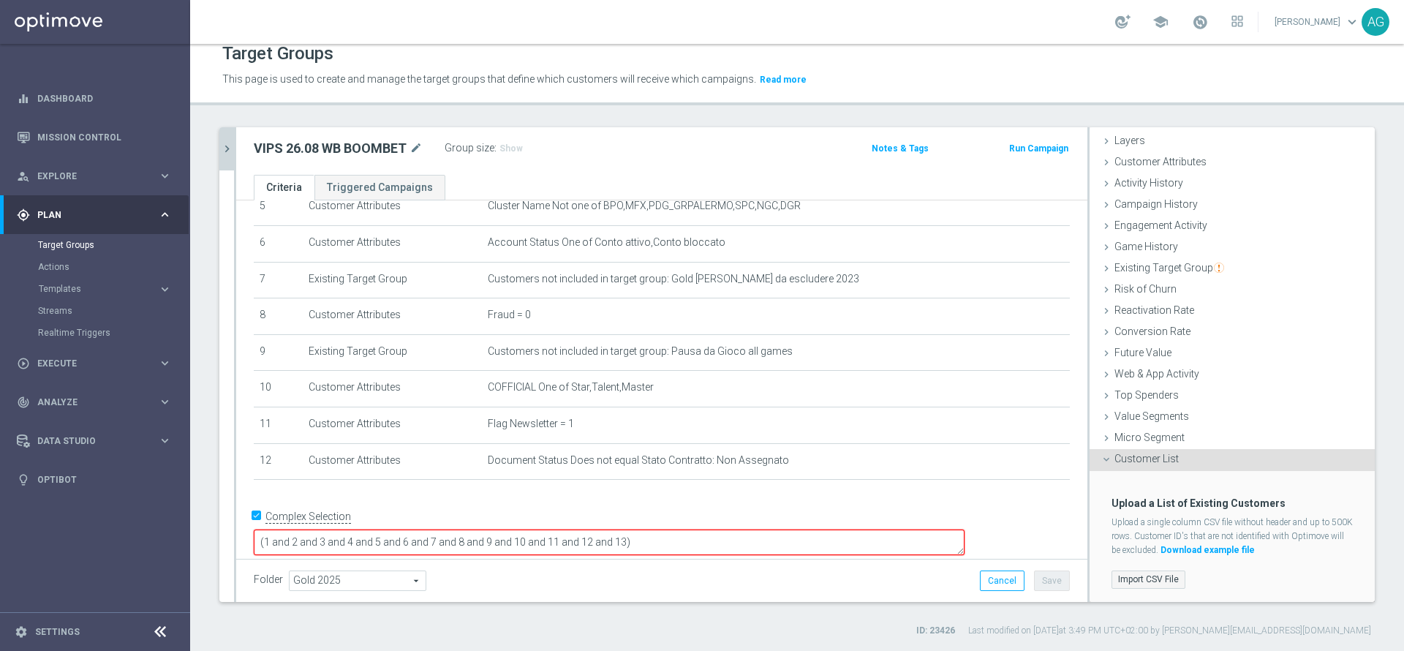
click at [1130, 576] on label "Import CSV File" at bounding box center [1148, 579] width 74 height 18
click at [0, 0] on input "Import CSV File" at bounding box center [0, 0] width 0 height 0
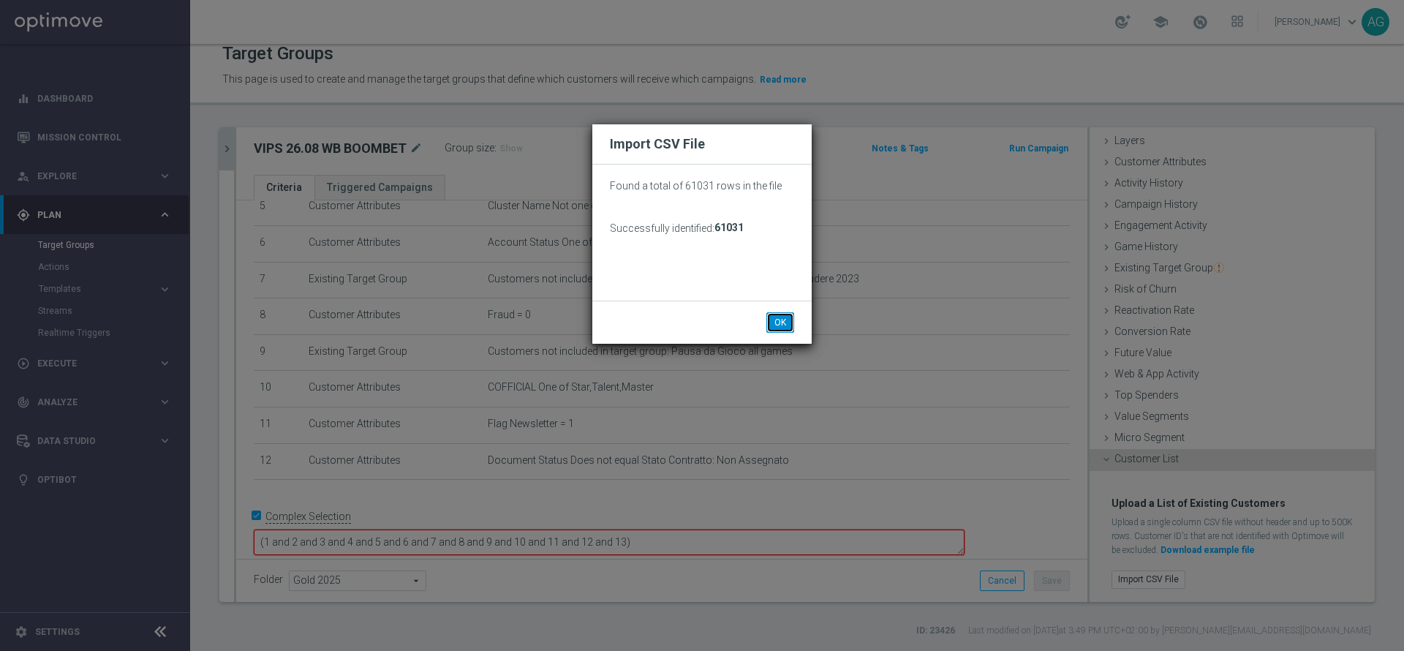
click at [771, 313] on button "OK" at bounding box center [780, 322] width 28 height 20
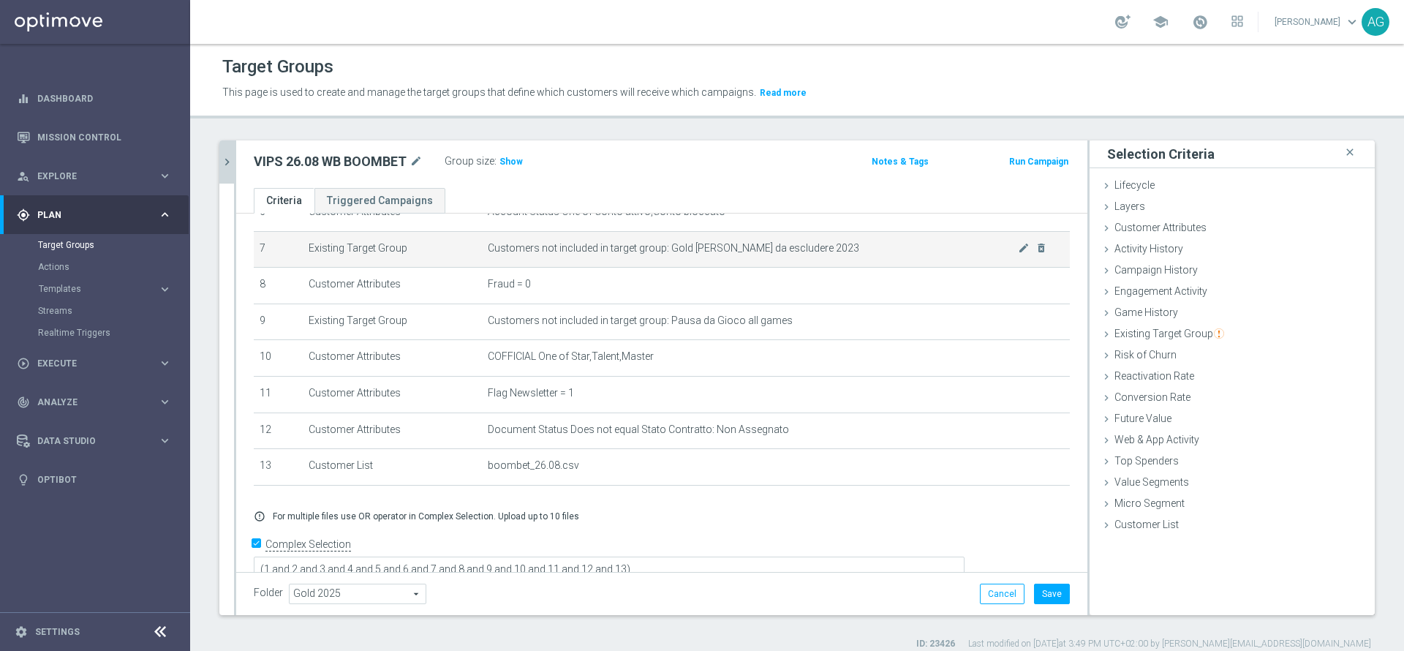
scroll to position [265, 0]
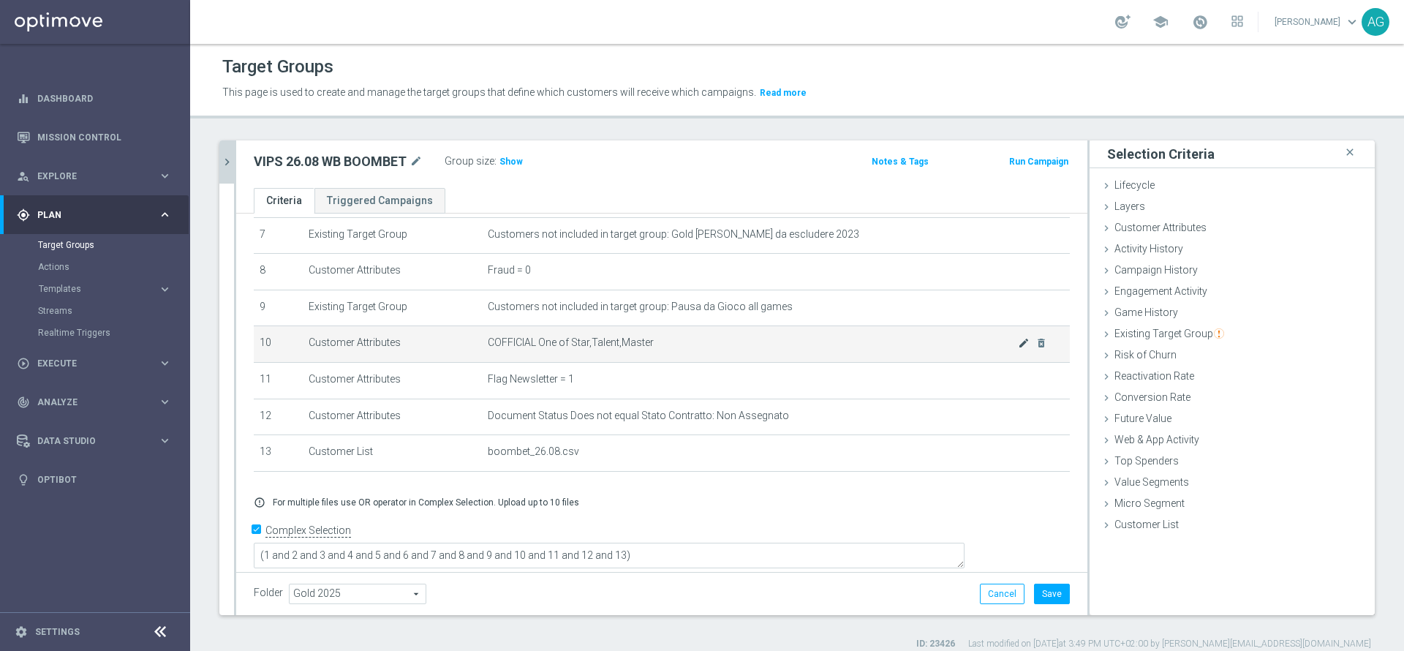
click at [985, 349] on span "COFFICIAL One of Star,Talent,Master" at bounding box center [753, 342] width 530 height 12
click at [1018, 349] on icon "mode_edit" at bounding box center [1024, 343] width 12 height 12
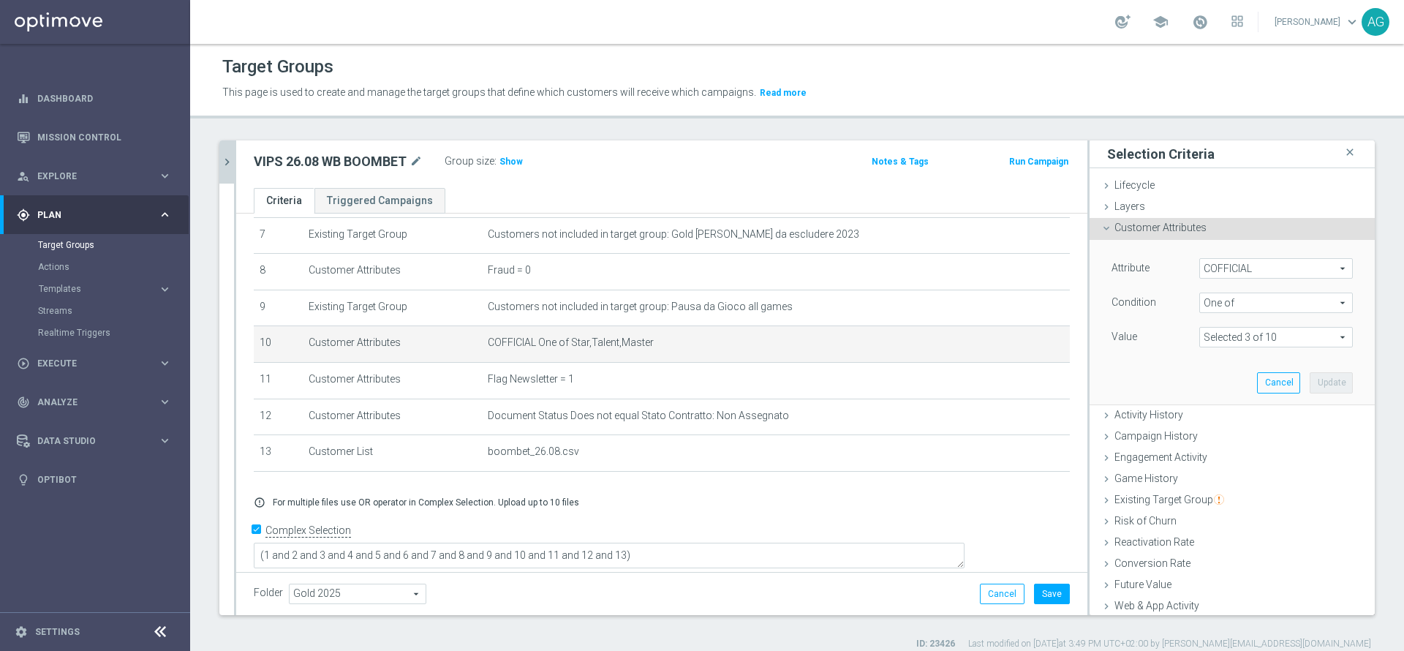
click at [1217, 308] on span "One of" at bounding box center [1276, 302] width 152 height 19
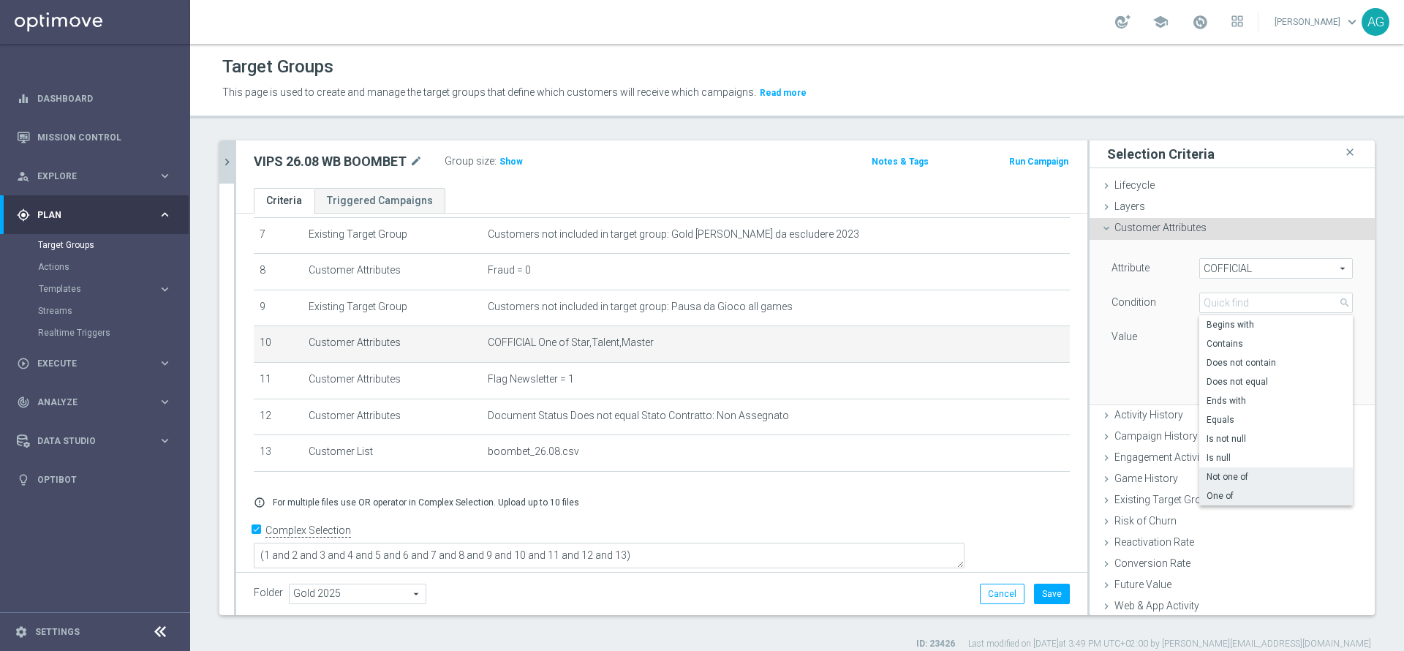
click at [1206, 473] on span "Not one of" at bounding box center [1275, 477] width 139 height 12
type input "Not one of"
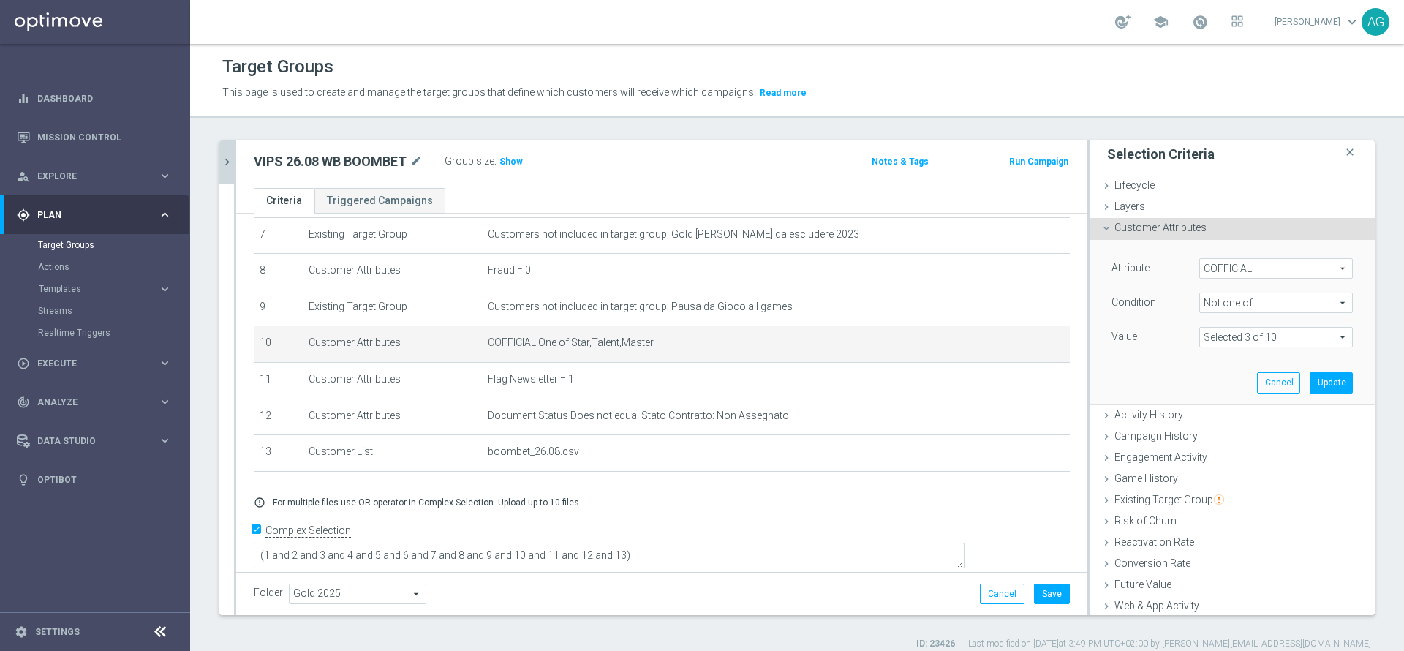
click at [1222, 337] on span at bounding box center [1276, 337] width 152 height 19
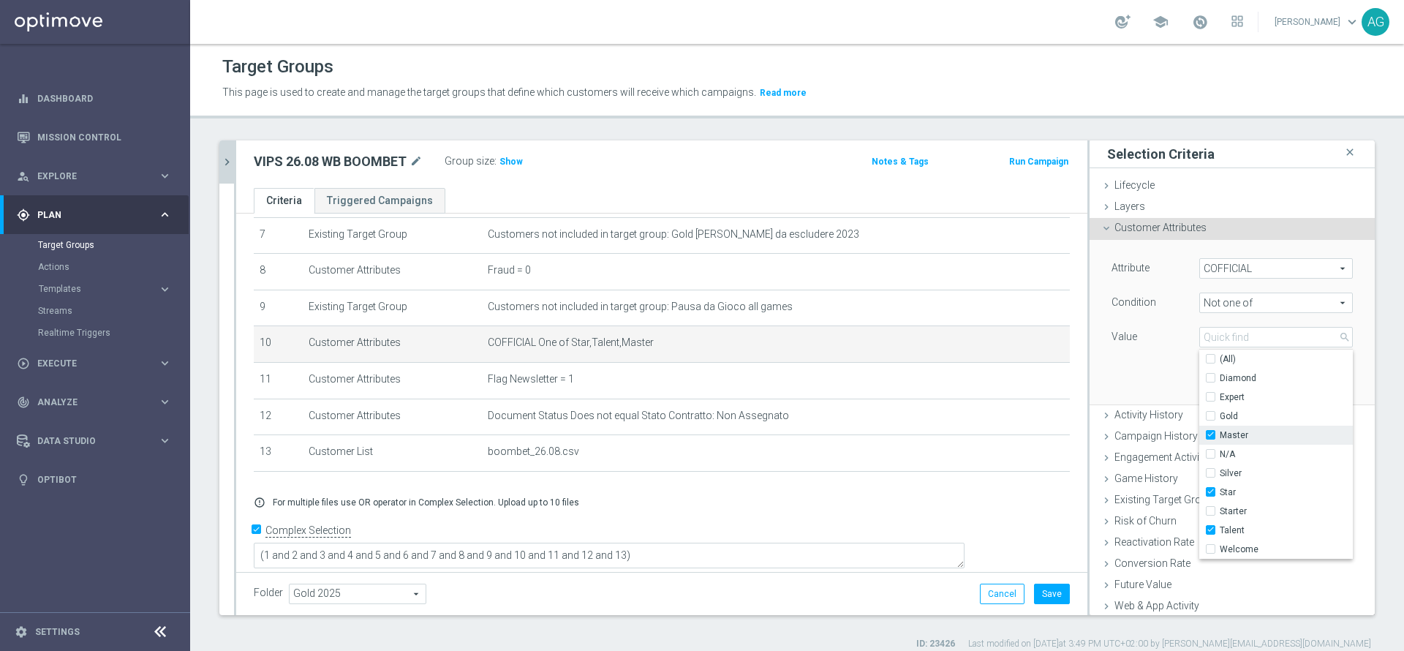
click at [1199, 442] on div "Master" at bounding box center [1276, 435] width 154 height 19
click at [1220, 431] on label "Master" at bounding box center [1286, 435] width 133 height 19
click at [1210, 431] on input "Master" at bounding box center [1215, 436] width 10 height 10
checkbox input "false"
type input "Selected 2 of 10"
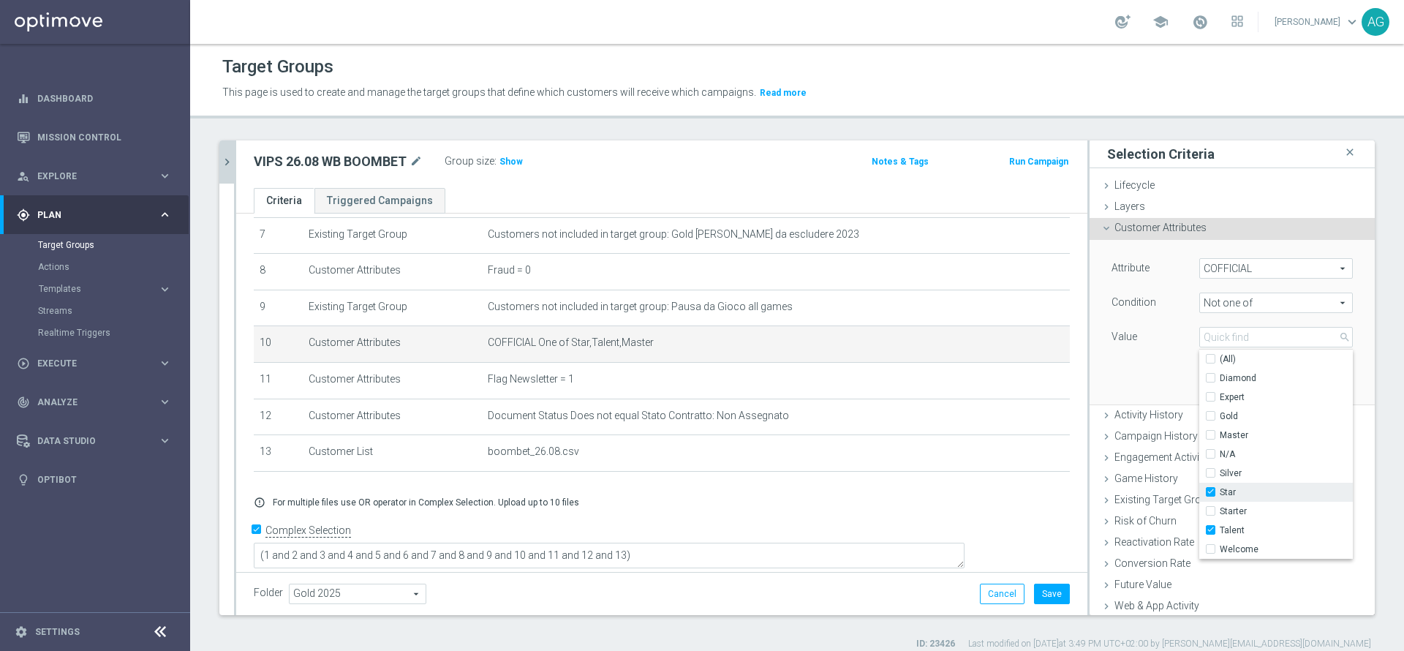
click at [1220, 486] on label "Star" at bounding box center [1286, 492] width 133 height 19
click at [1210, 488] on input "Star" at bounding box center [1215, 493] width 10 height 10
checkbox input "false"
type input "Talent"
click at [1200, 309] on span "Not one of" at bounding box center [1276, 302] width 152 height 19
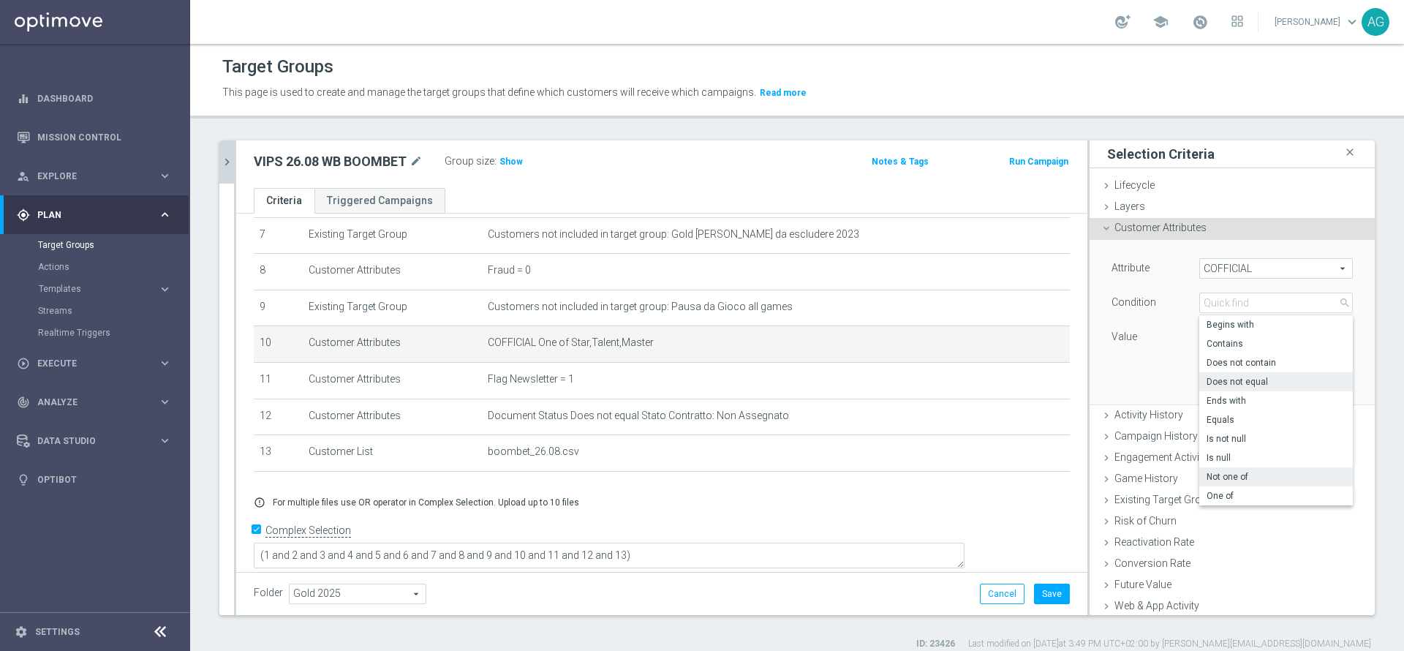
click at [1206, 380] on span "Does not equal" at bounding box center [1275, 382] width 139 height 12
type input "Does not equal"
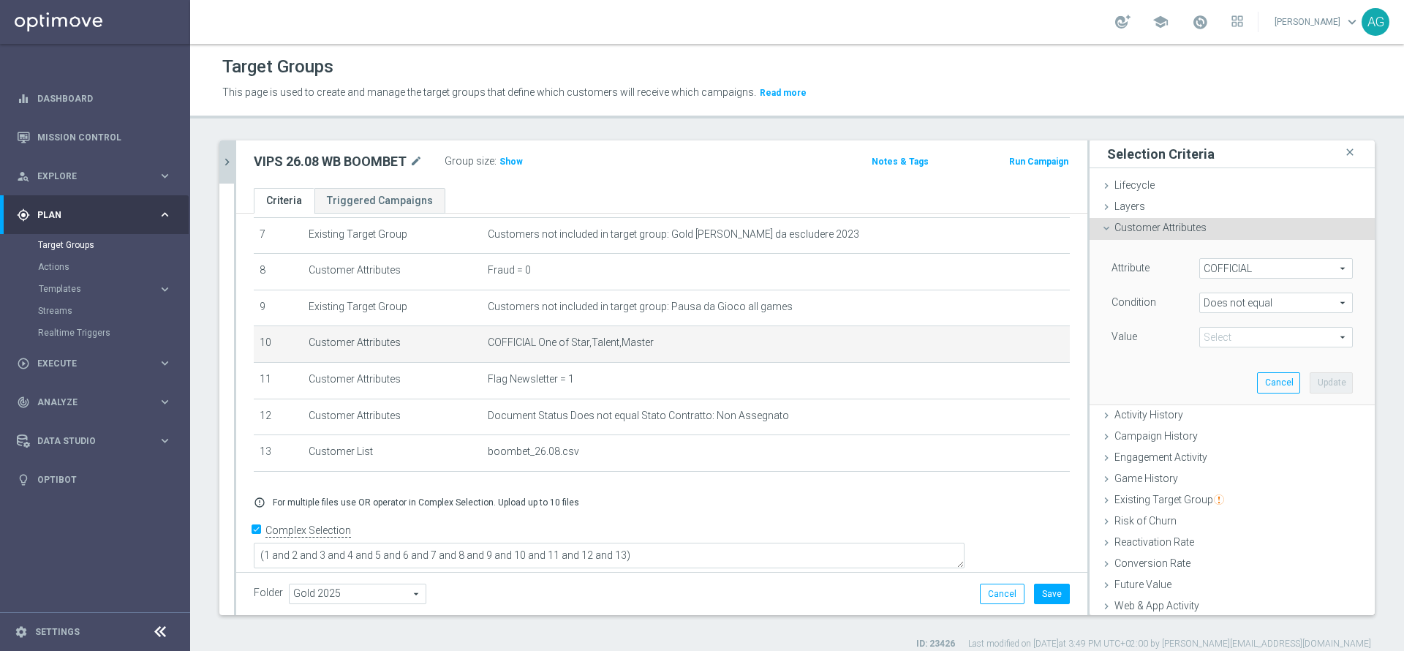
click at [1205, 345] on span at bounding box center [1276, 337] width 152 height 19
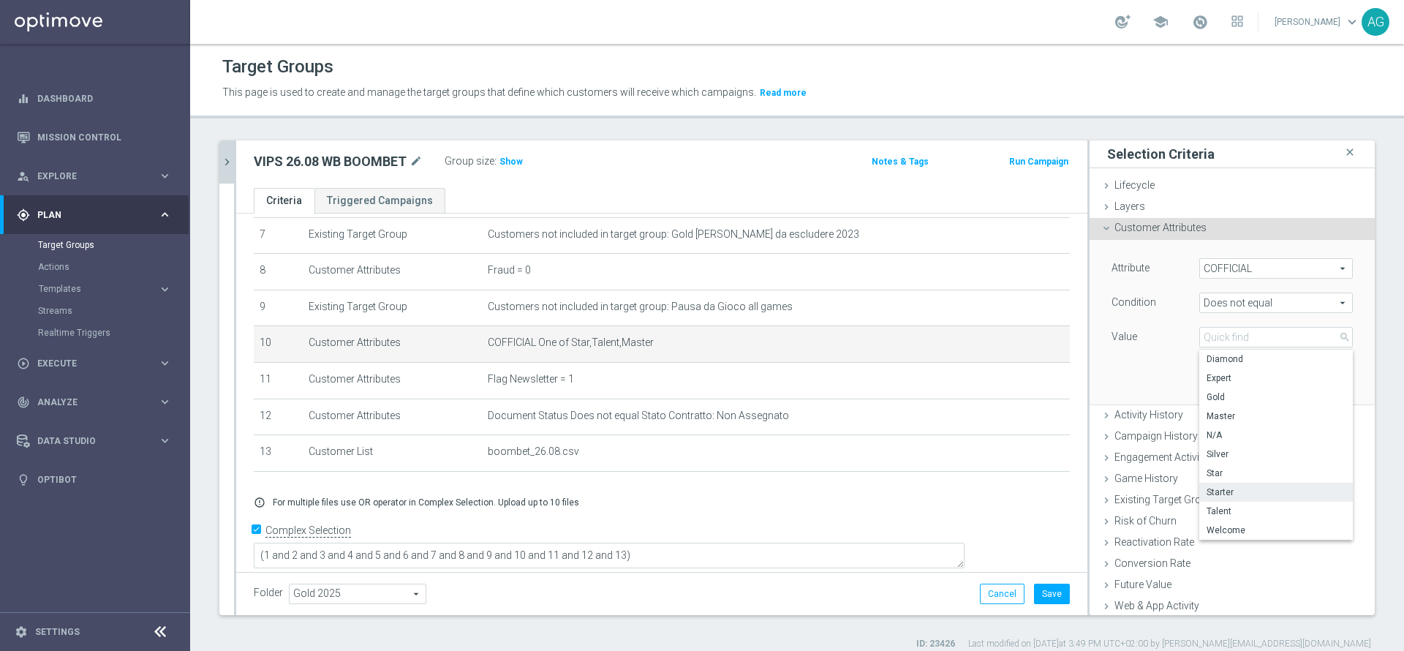
click at [1206, 494] on span "Starter" at bounding box center [1275, 492] width 139 height 12
type input "Starter"
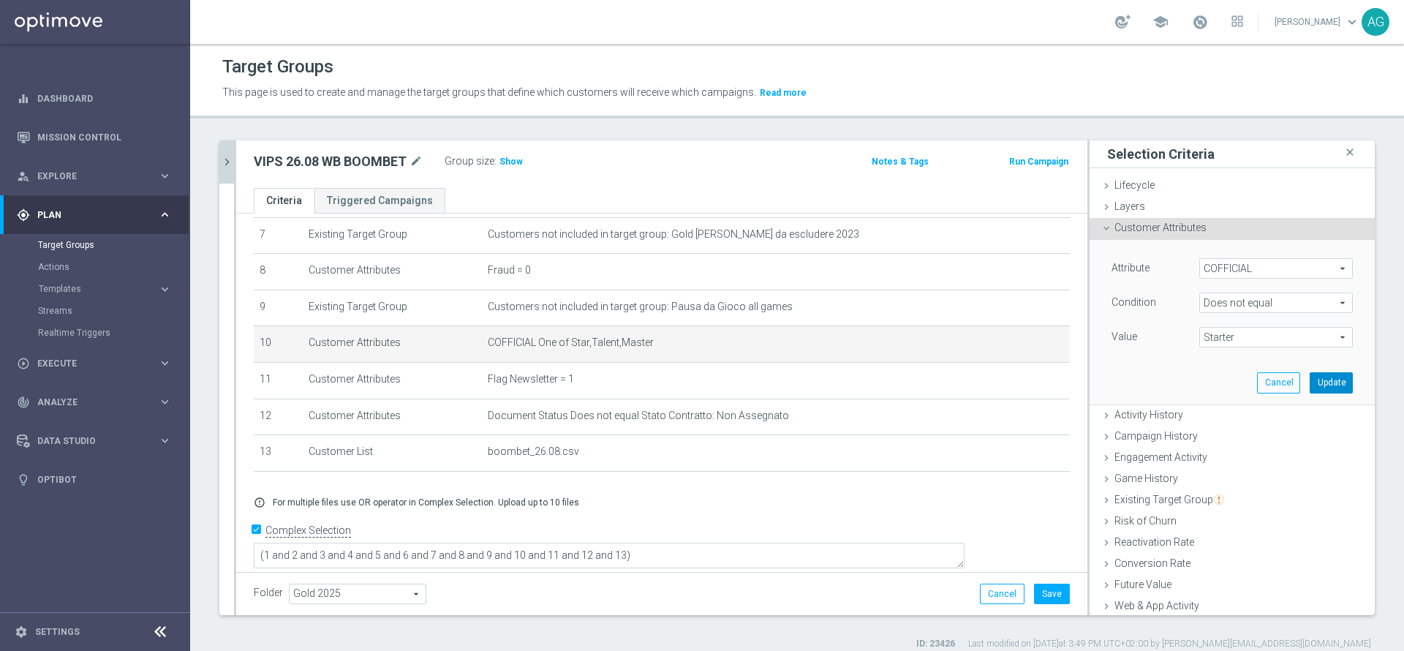
click at [1309, 382] on button "Update" at bounding box center [1330, 382] width 43 height 20
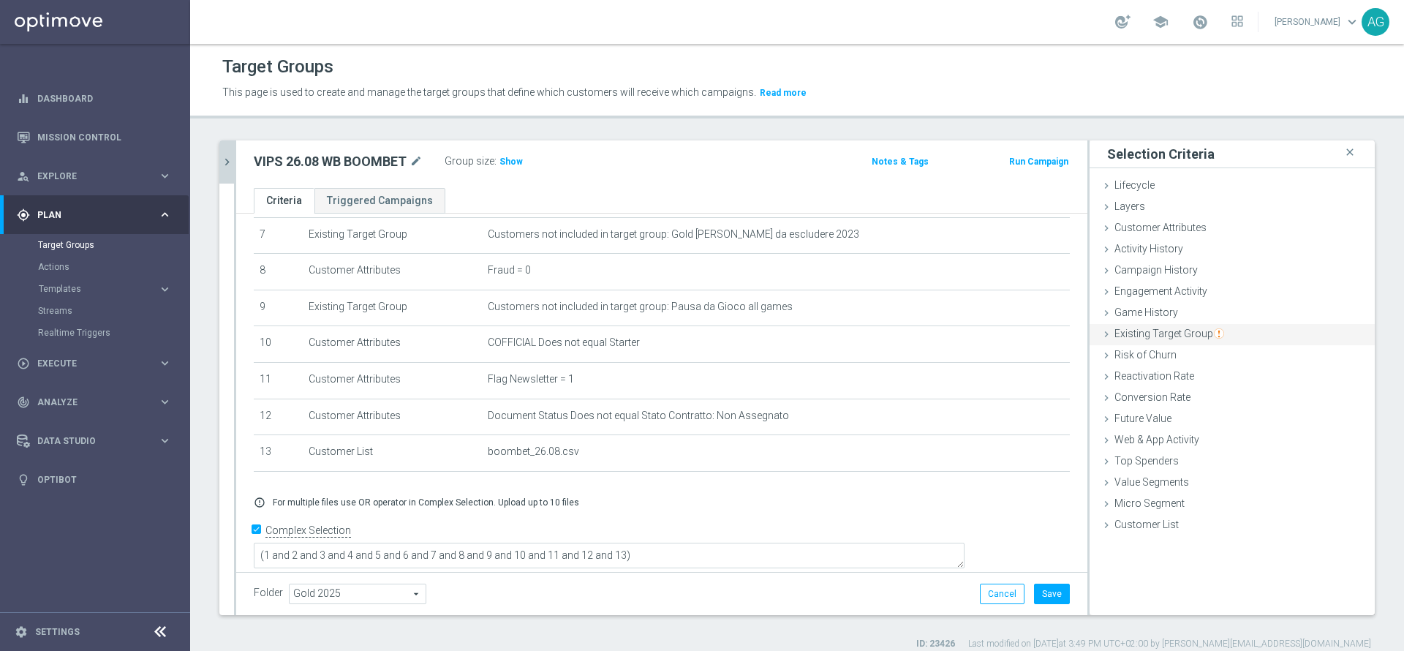
click at [1152, 337] on span "Existing Target Group" at bounding box center [1169, 334] width 110 height 12
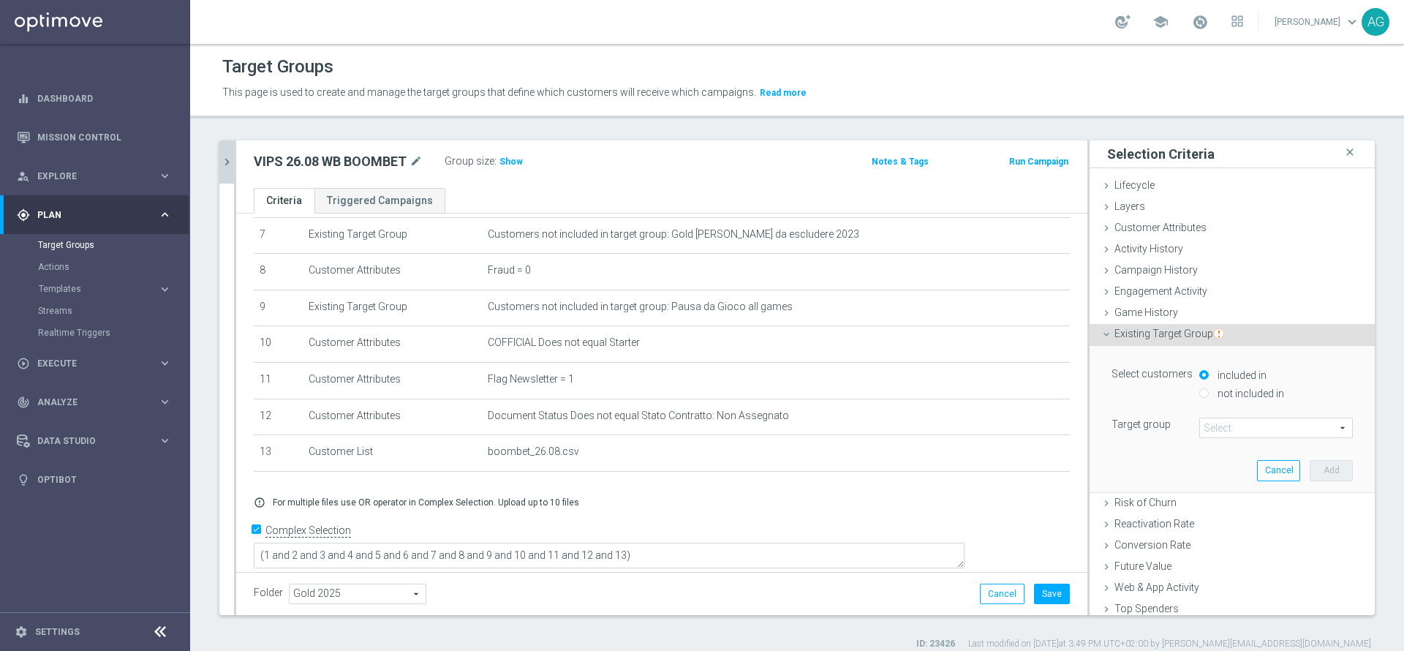
click at [1199, 390] on input "not included in" at bounding box center [1204, 393] width 10 height 10
radio input "true"
click at [1200, 425] on span at bounding box center [1276, 427] width 152 height 19
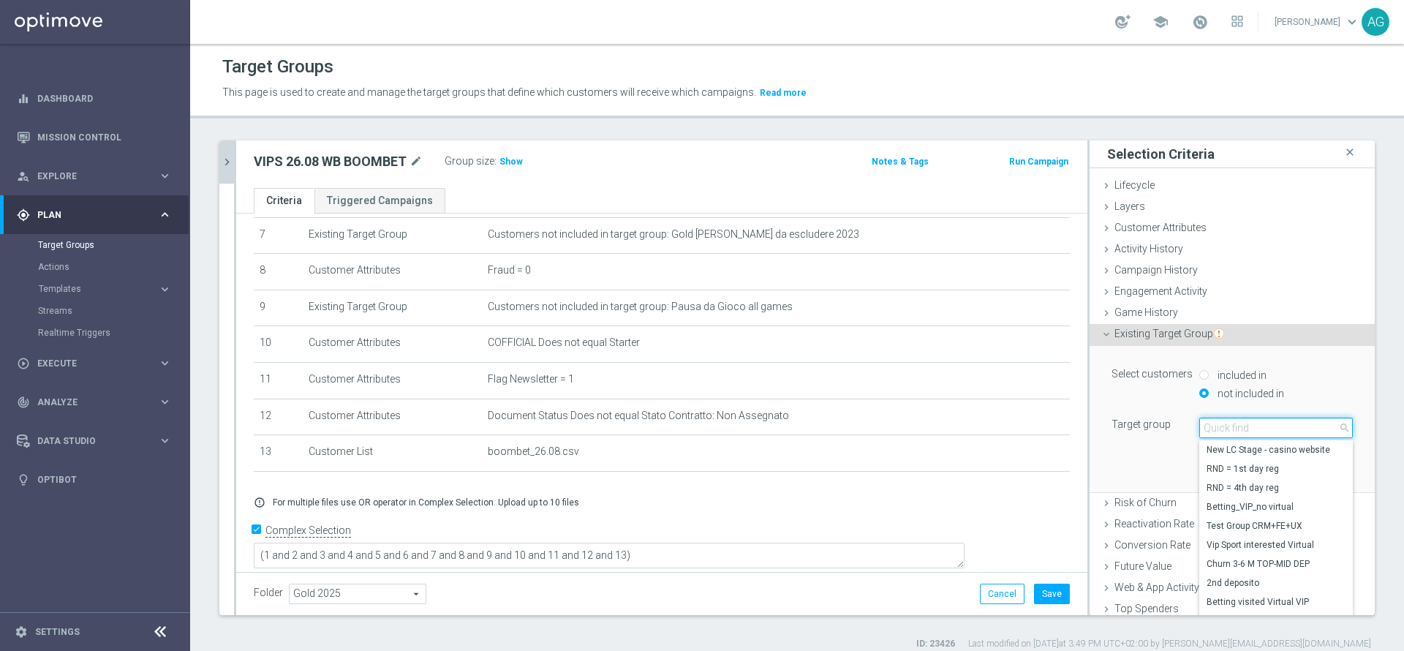
click at [1199, 425] on input "search" at bounding box center [1276, 427] width 154 height 20
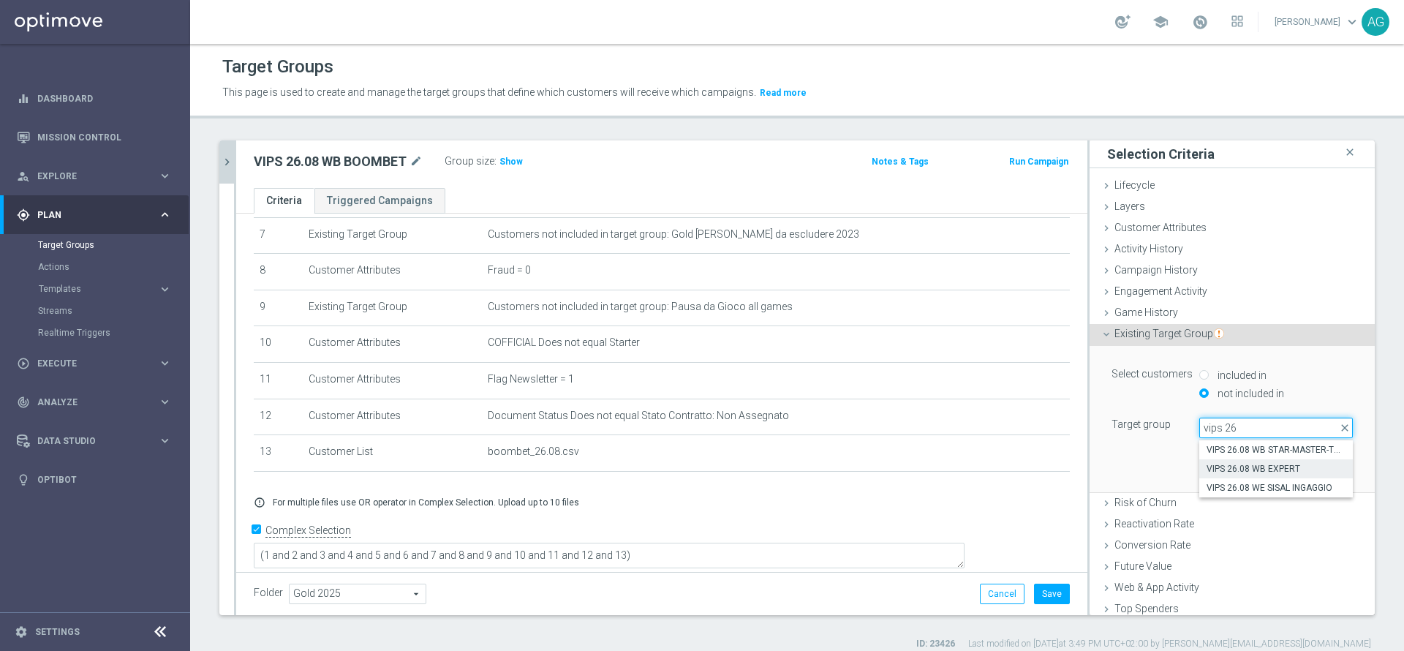
type input "vips 26"
click at [1252, 466] on span "VIPS 26.08 WB EXPERT" at bounding box center [1275, 469] width 139 height 12
type input "VIPS 26.08 WB EXPERT"
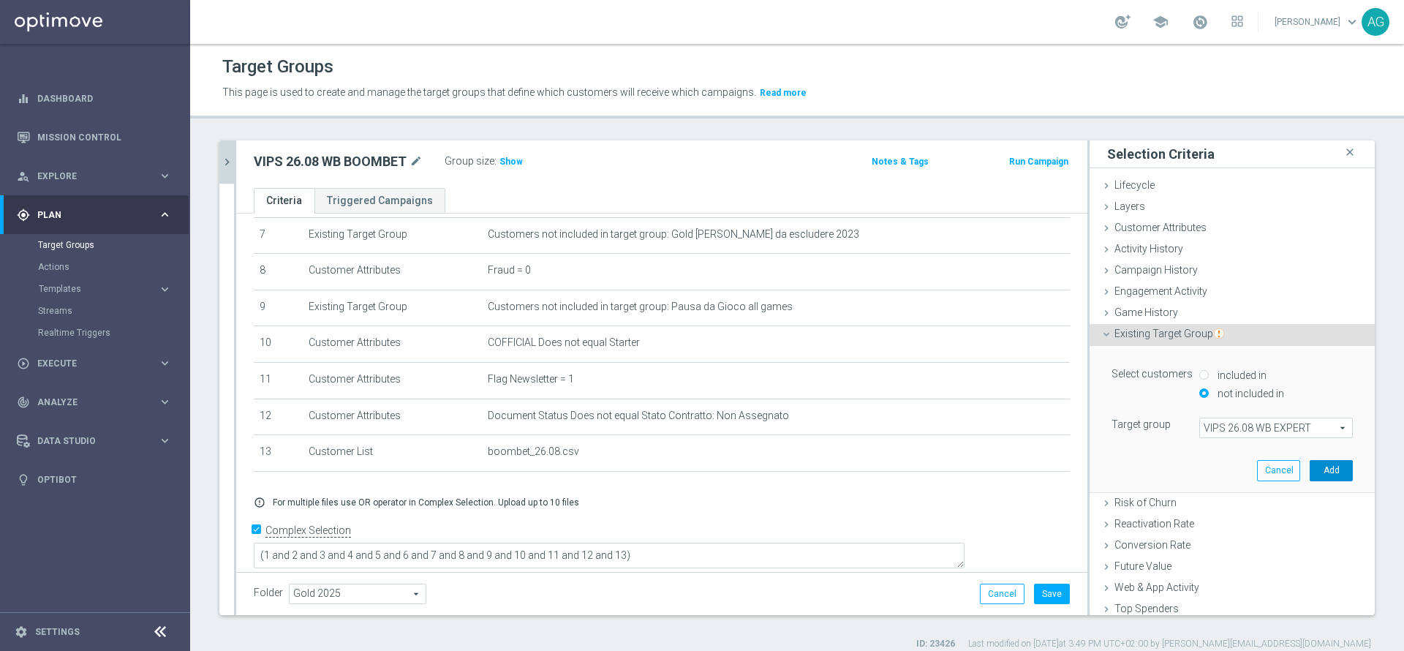
click at [1309, 477] on button "Add" at bounding box center [1330, 470] width 43 height 20
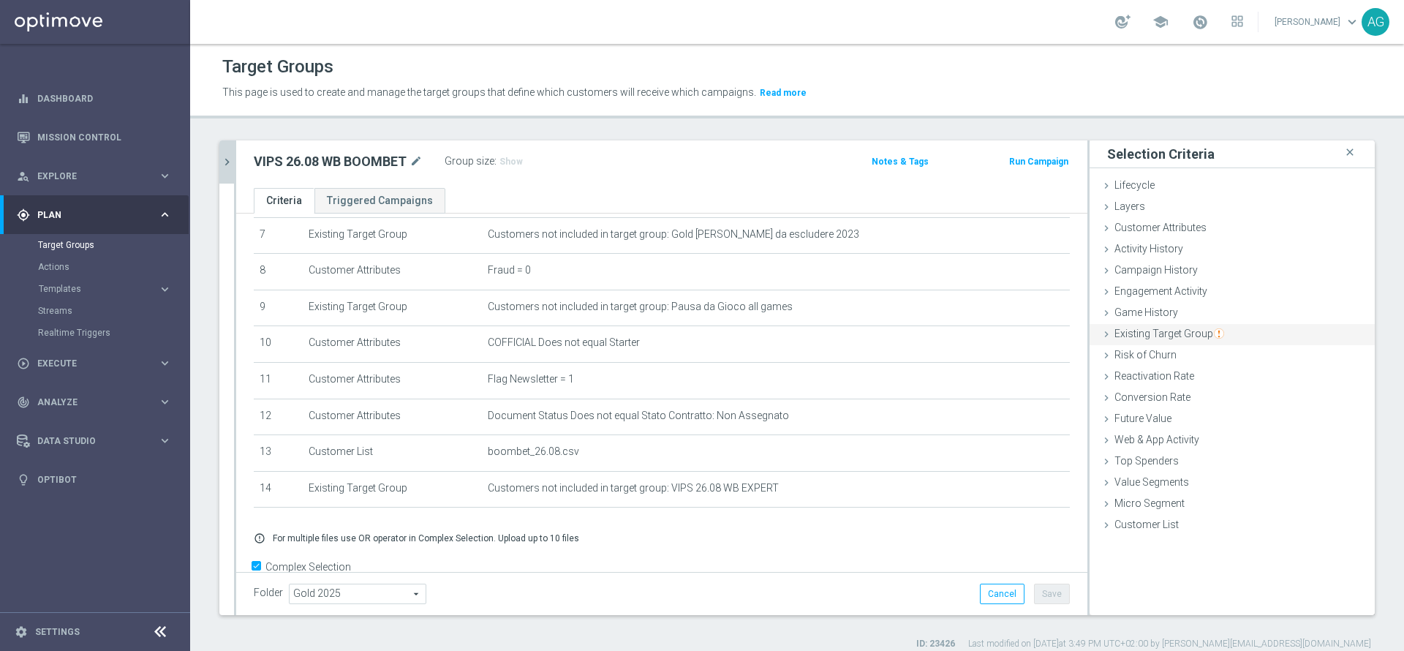
click at [1163, 330] on span "Existing Target Group" at bounding box center [1169, 334] width 110 height 12
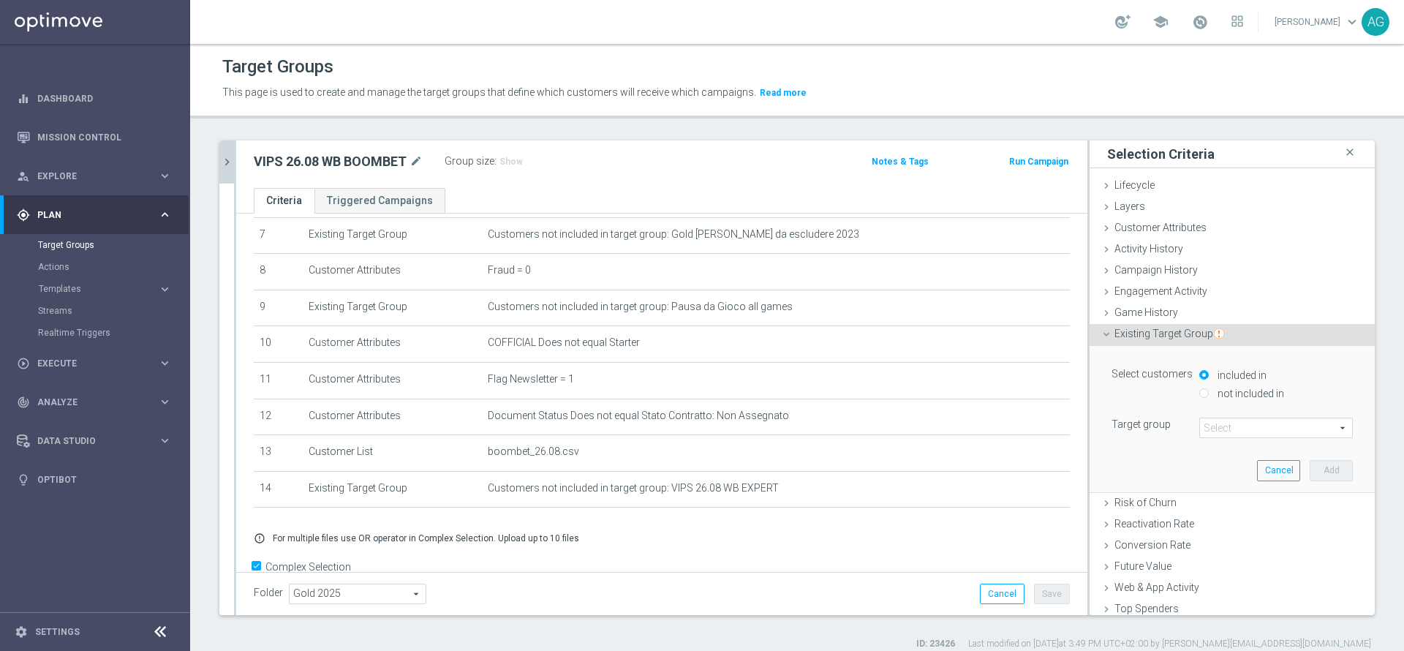
click at [1199, 391] on input "not included in" at bounding box center [1204, 393] width 10 height 10
radio input "true"
click at [1200, 427] on span at bounding box center [1276, 427] width 152 height 19
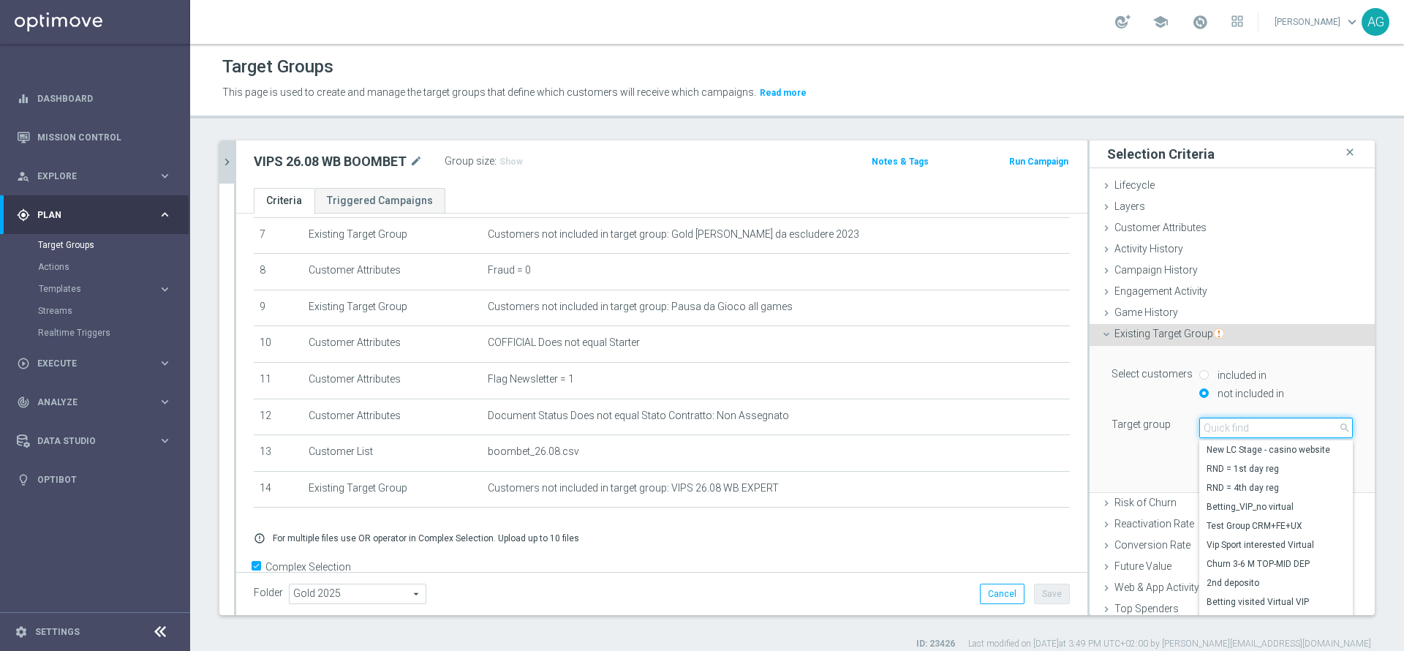
click at [1206, 427] on input "search" at bounding box center [1276, 427] width 154 height 20
type input "v"
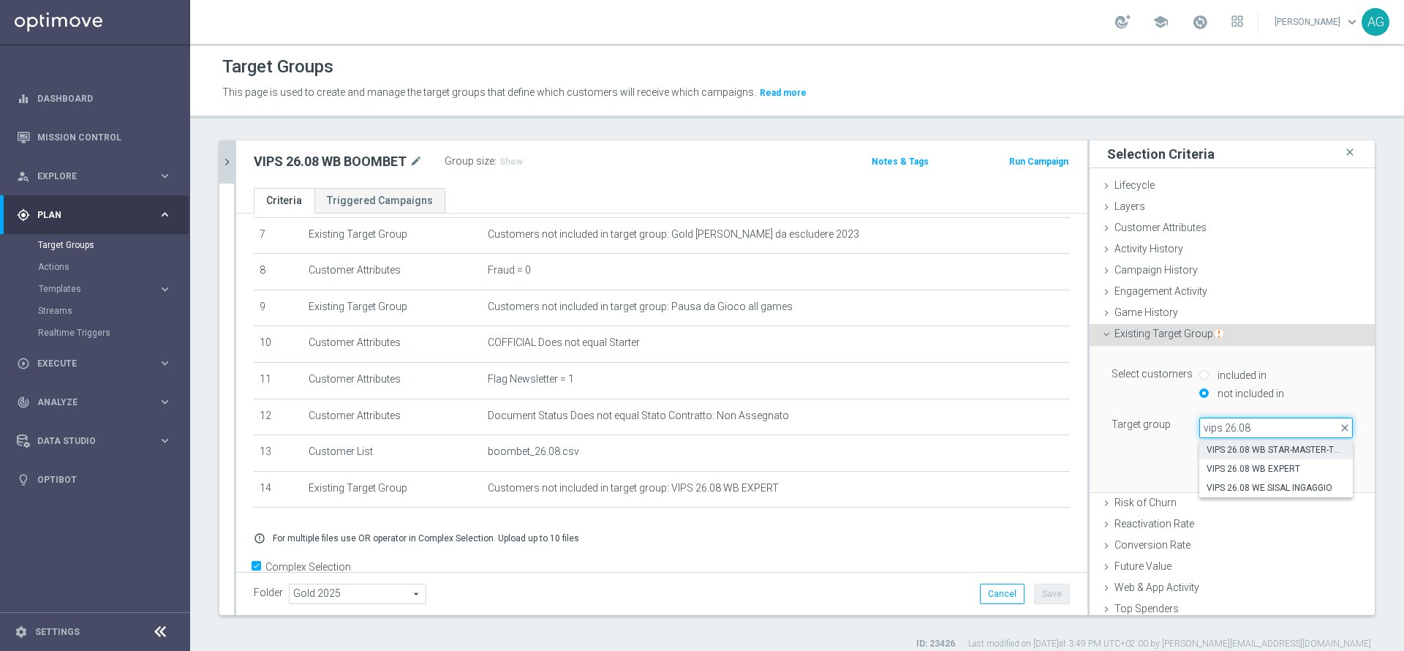
type input "vips 26.08"
click at [1228, 442] on label "VIPS 26.08 WB STAR-MASTER-TALENT" at bounding box center [1276, 449] width 154 height 19
type input "VIPS 26.08 WB STAR-MASTER-TALENT"
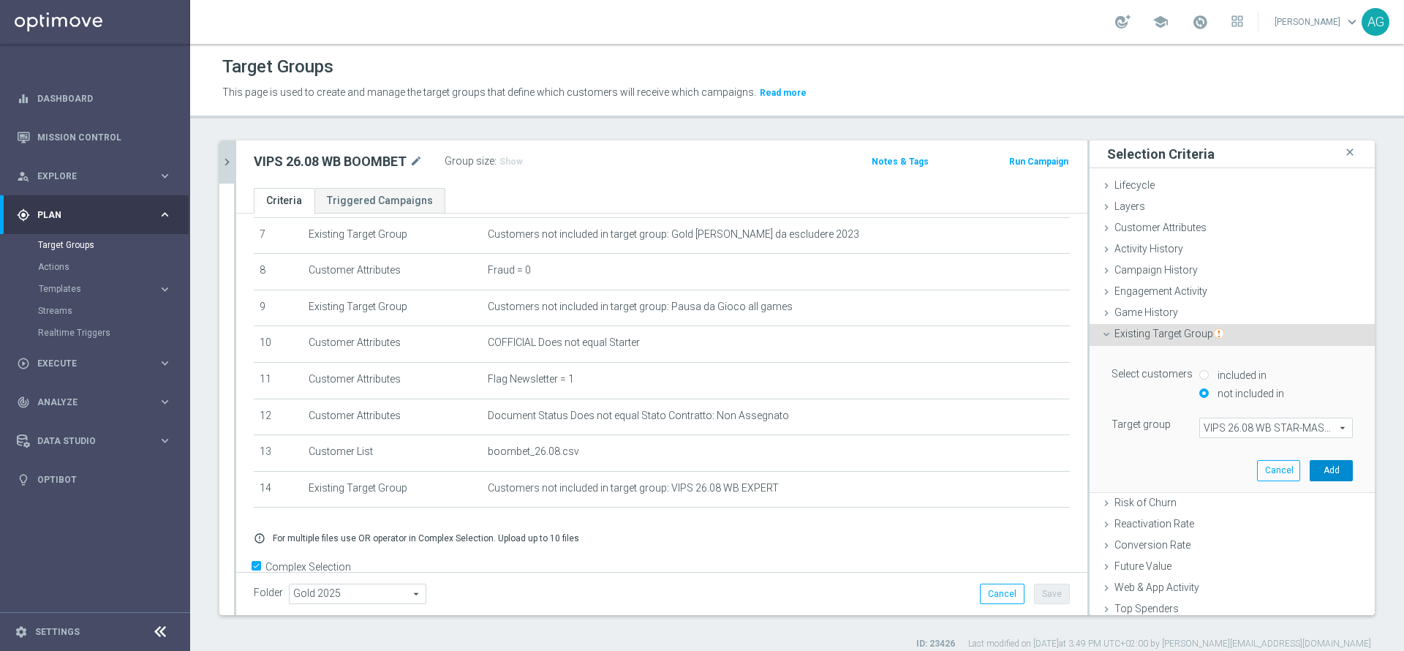
click at [1309, 476] on button "Add" at bounding box center [1330, 470] width 43 height 20
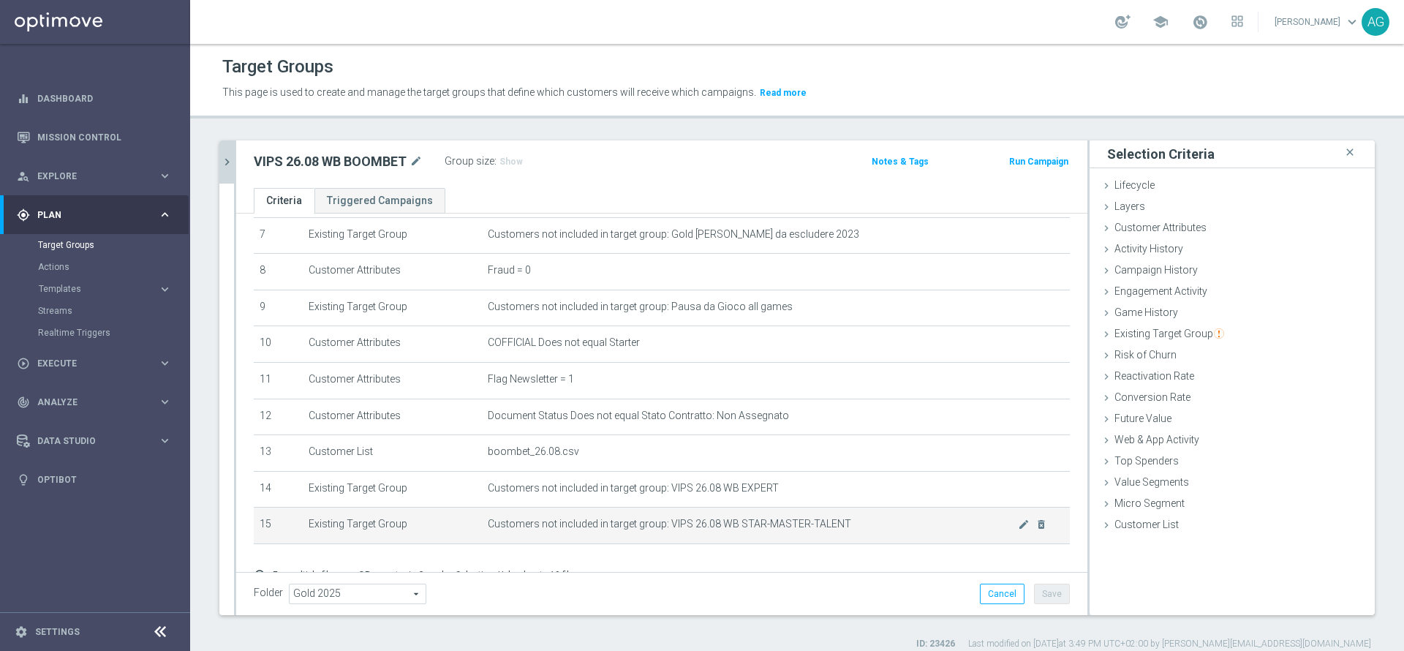
scroll to position [341, 0]
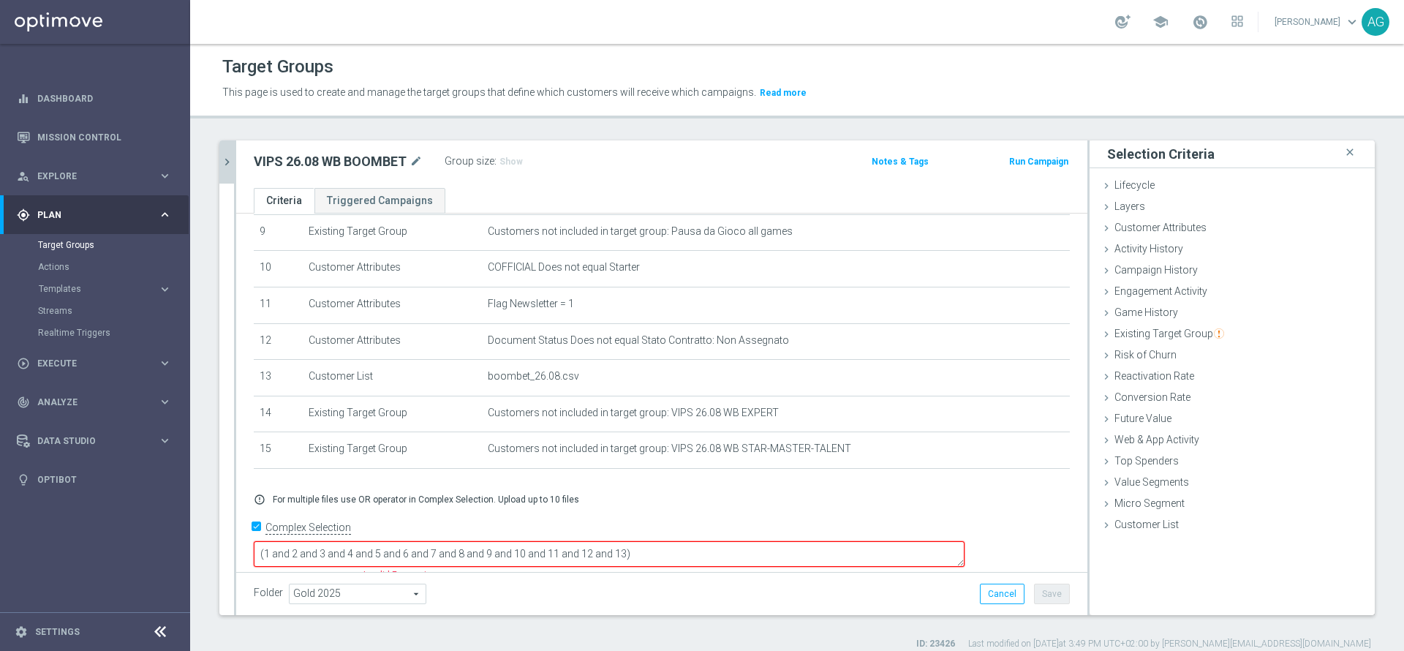
click at [747, 541] on textarea "(1 and 2 and 3 and 4 and 5 and 6 and 7 and 8 and 9 and 10 and 11 and 12 and 13)" at bounding box center [609, 554] width 711 height 26
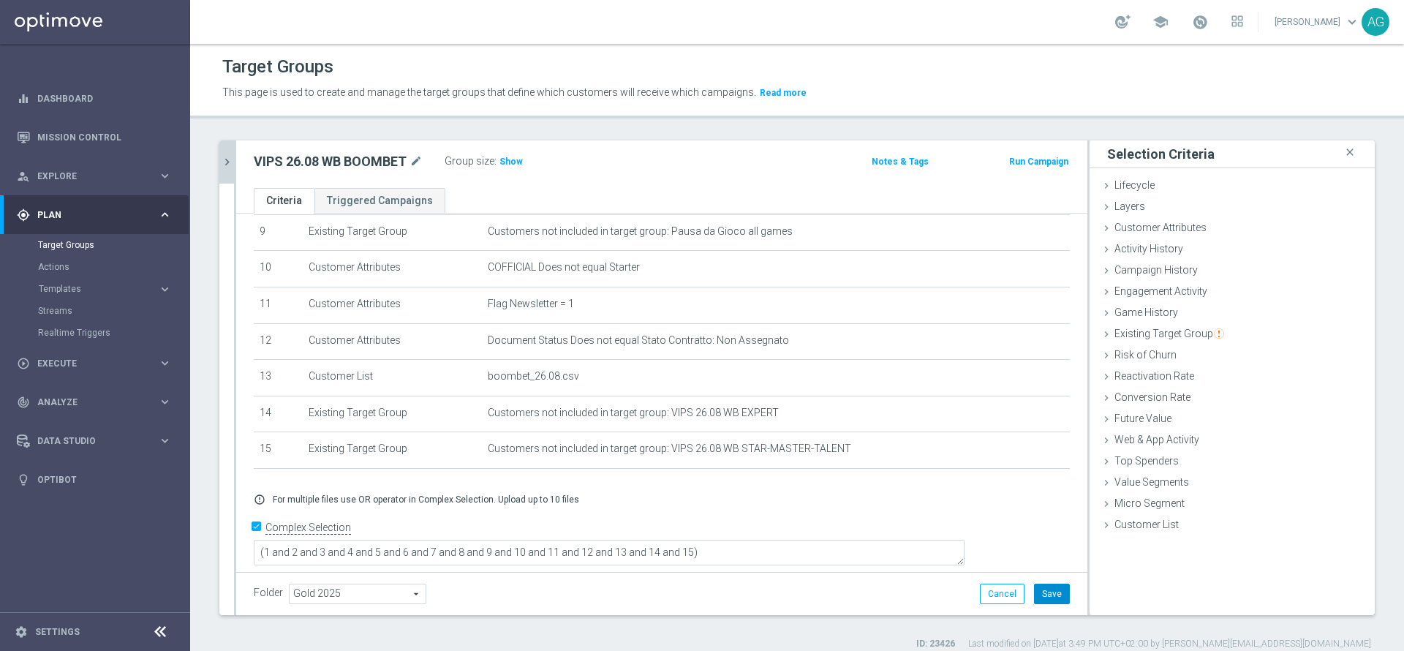
click at [1040, 589] on button "Save" at bounding box center [1052, 593] width 36 height 20
click at [506, 155] on h3 "Show" at bounding box center [511, 162] width 26 height 16
click at [230, 179] on button "chevron_right" at bounding box center [226, 161] width 15 height 43
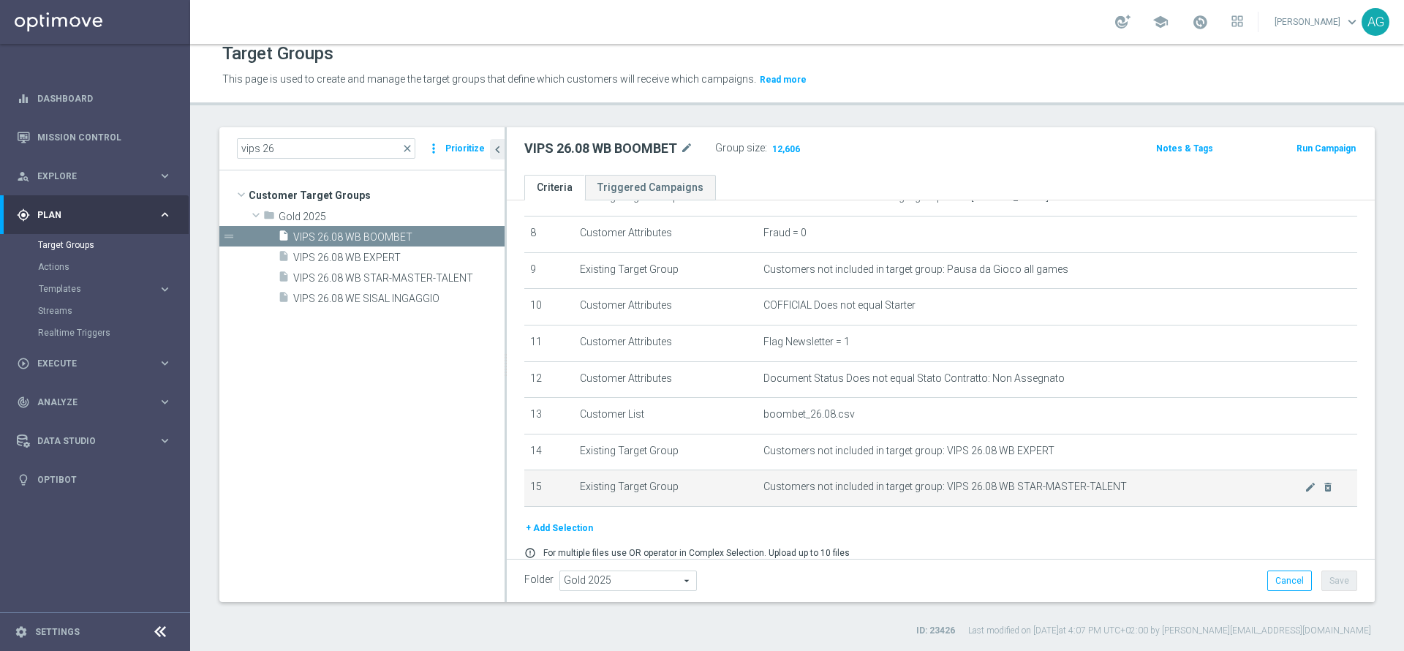
scroll to position [355, 0]
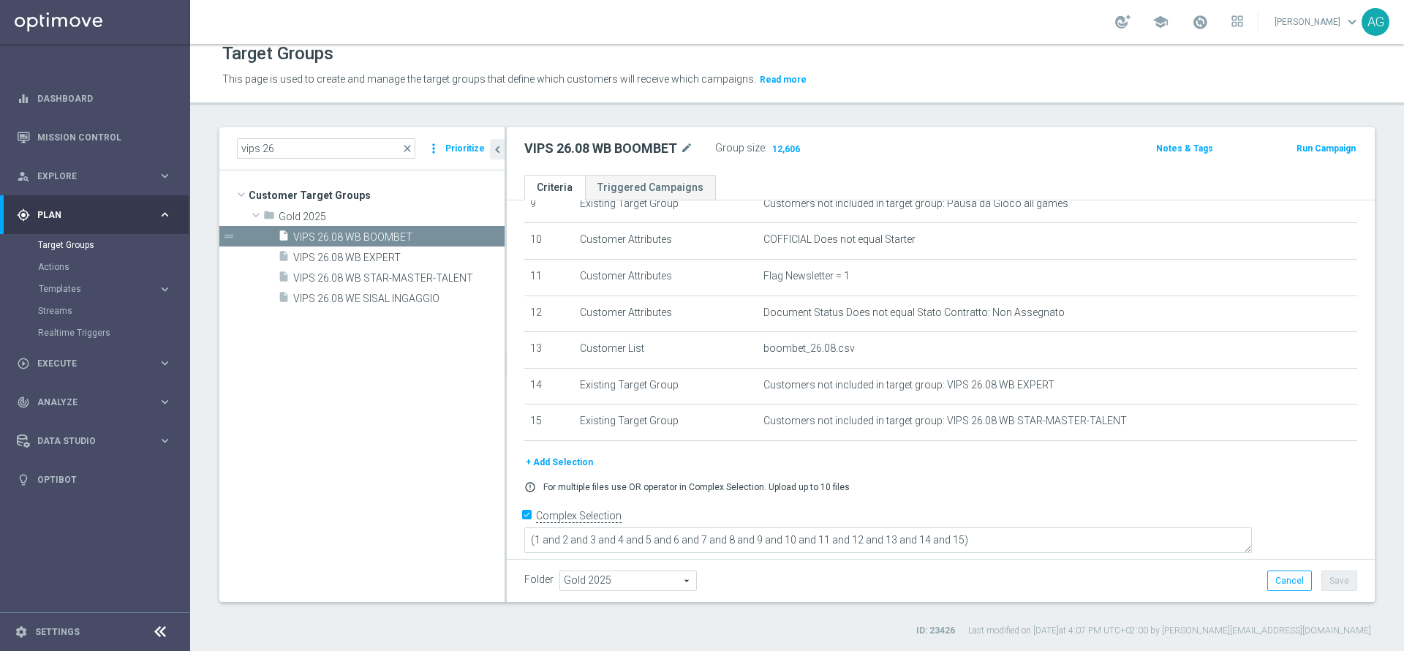
click at [805, 470] on div "+ Add Selection" at bounding box center [940, 462] width 855 height 16
click at [390, 253] on span "VIPS 26.08 WB EXPERT" at bounding box center [381, 258] width 176 height 12
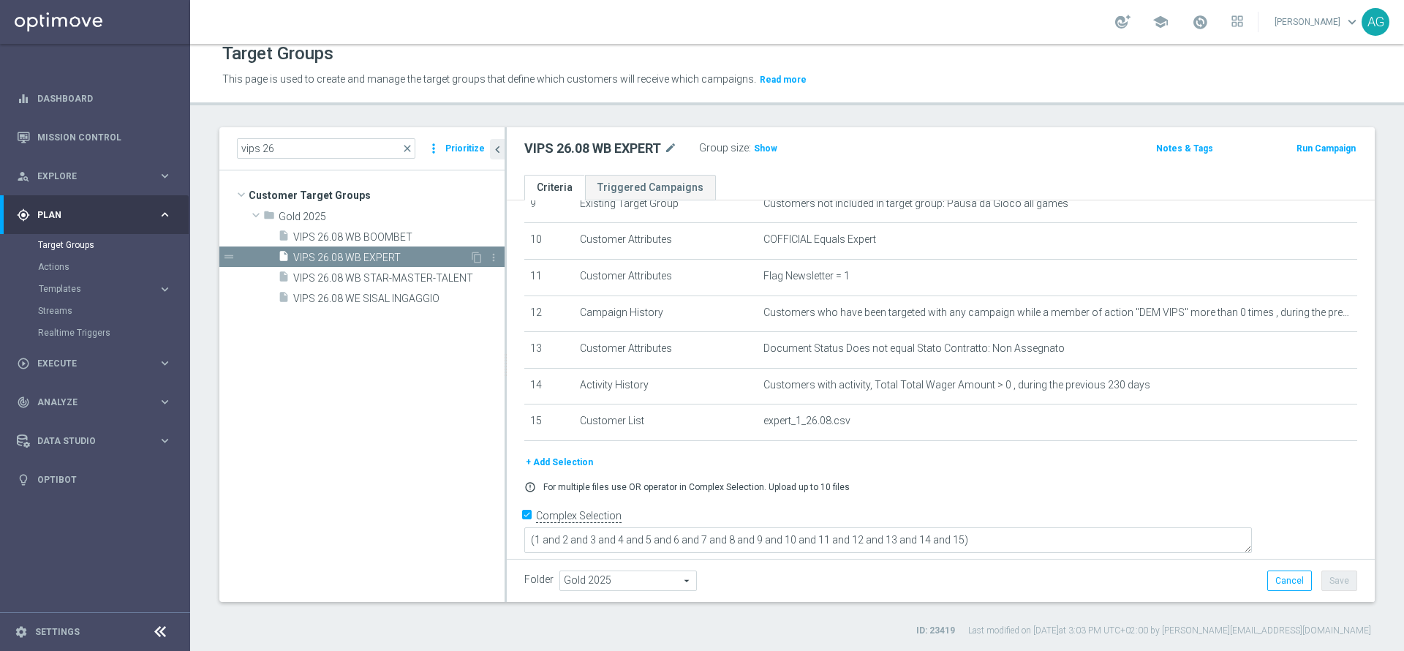
click at [384, 265] on div "insert_drive_file VIPS 26.08 WB EXPERT" at bounding box center [374, 256] width 192 height 20
click at [364, 265] on div "insert_drive_file VIPS 26.08 WB EXPERT" at bounding box center [374, 256] width 192 height 20
click at [364, 267] on div "insert_drive_file VIPS 26.08 WB STAR-MASTER-TALENT" at bounding box center [375, 277] width 194 height 20
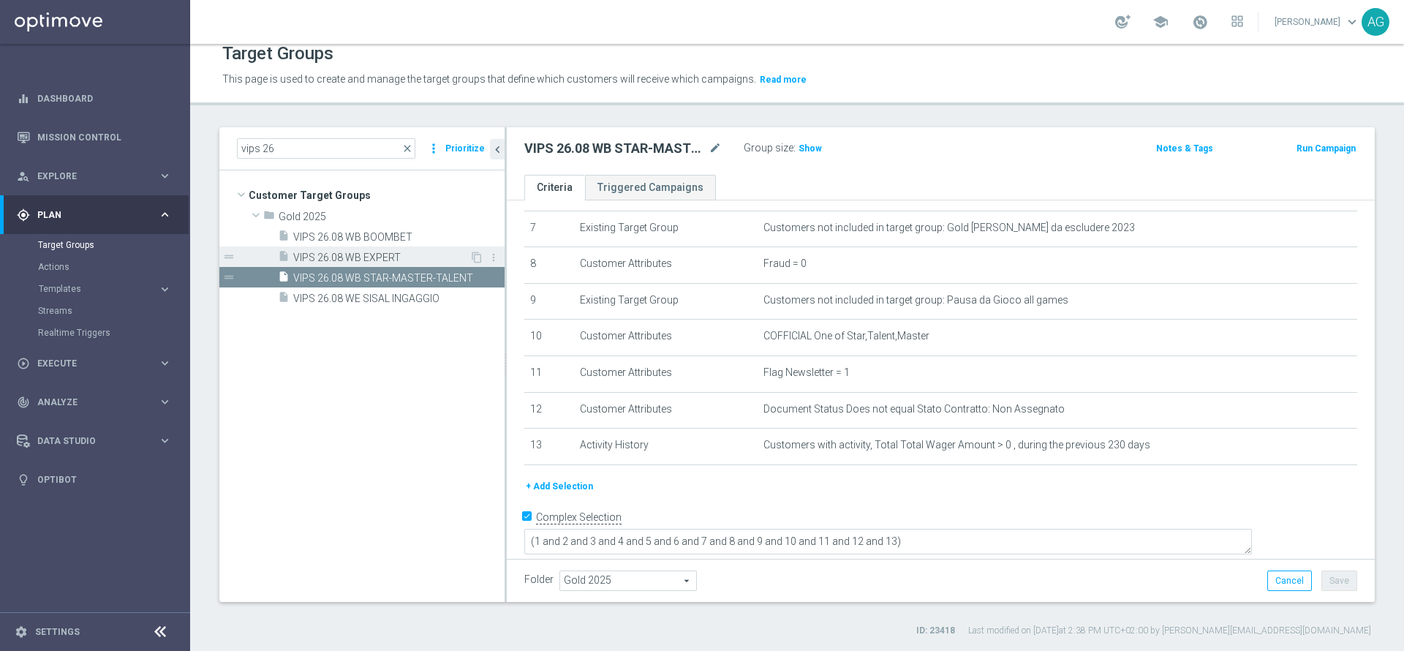
click at [358, 252] on span "VIPS 26.08 WB EXPERT" at bounding box center [381, 258] width 176 height 12
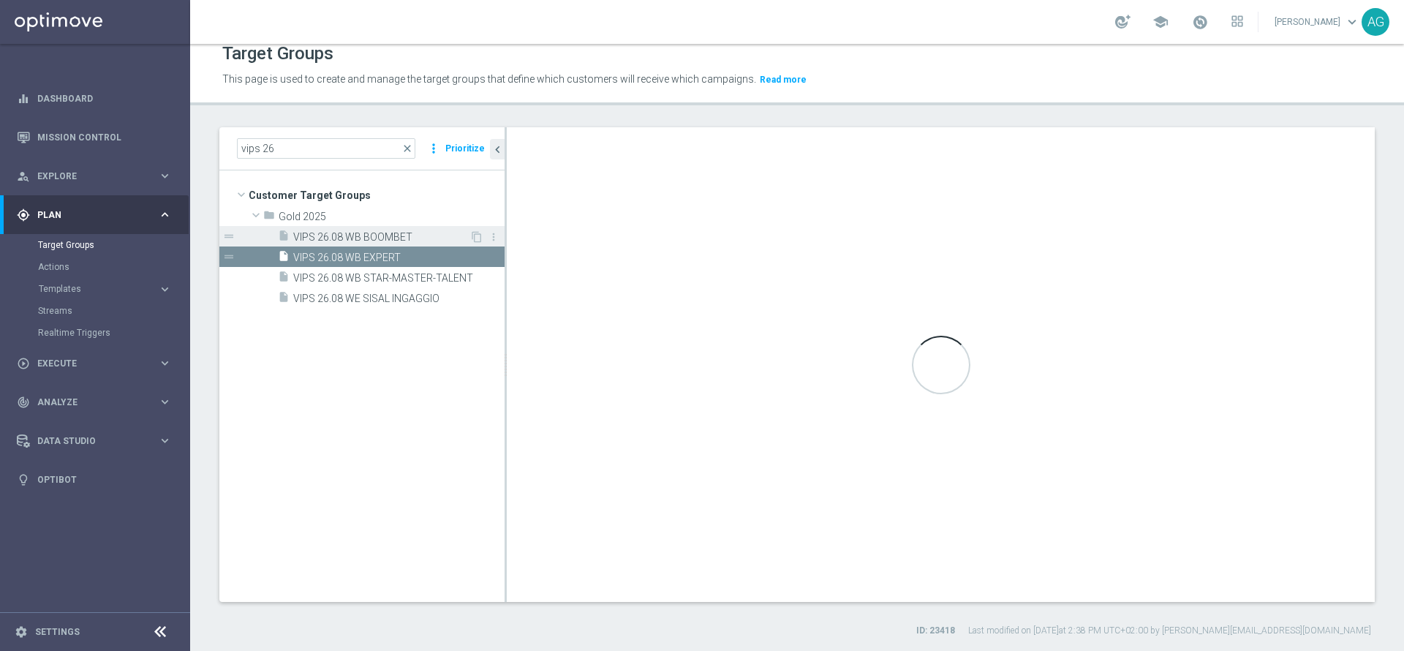
click at [358, 233] on span "VIPS 26.08 WB BOOMBET" at bounding box center [381, 237] width 176 height 12
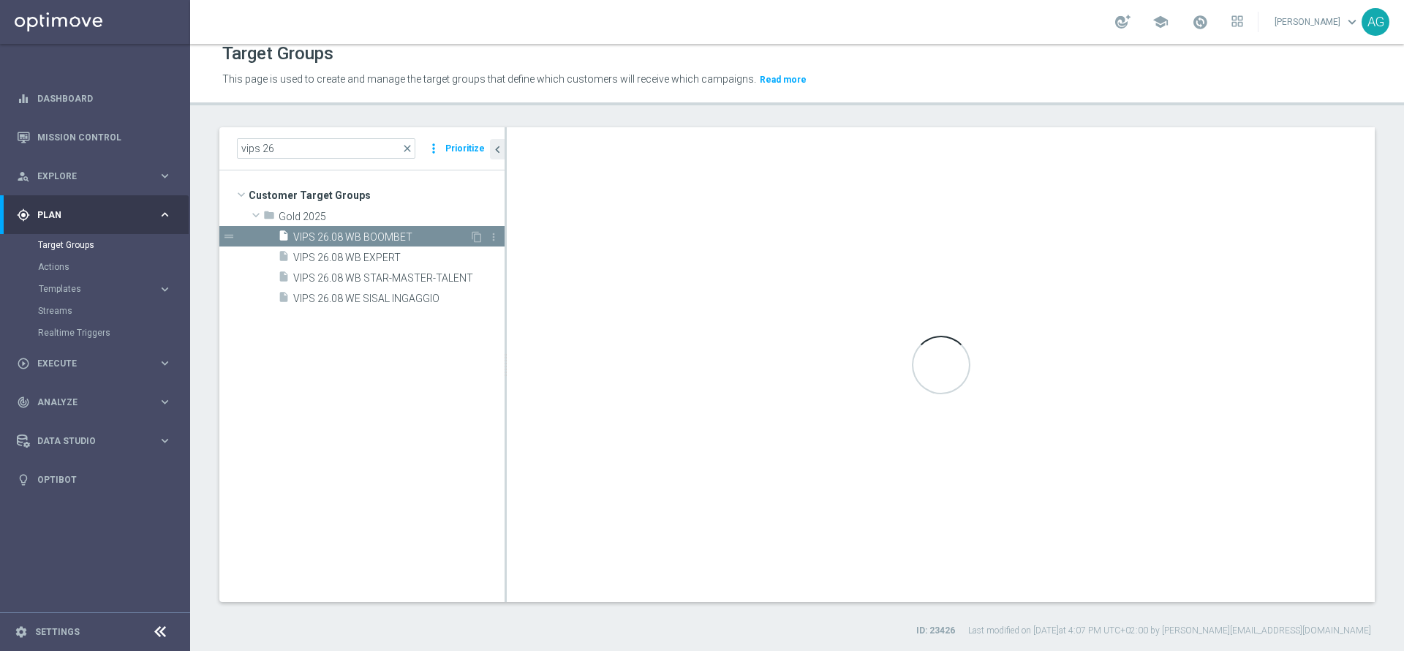
scroll to position [355, 0]
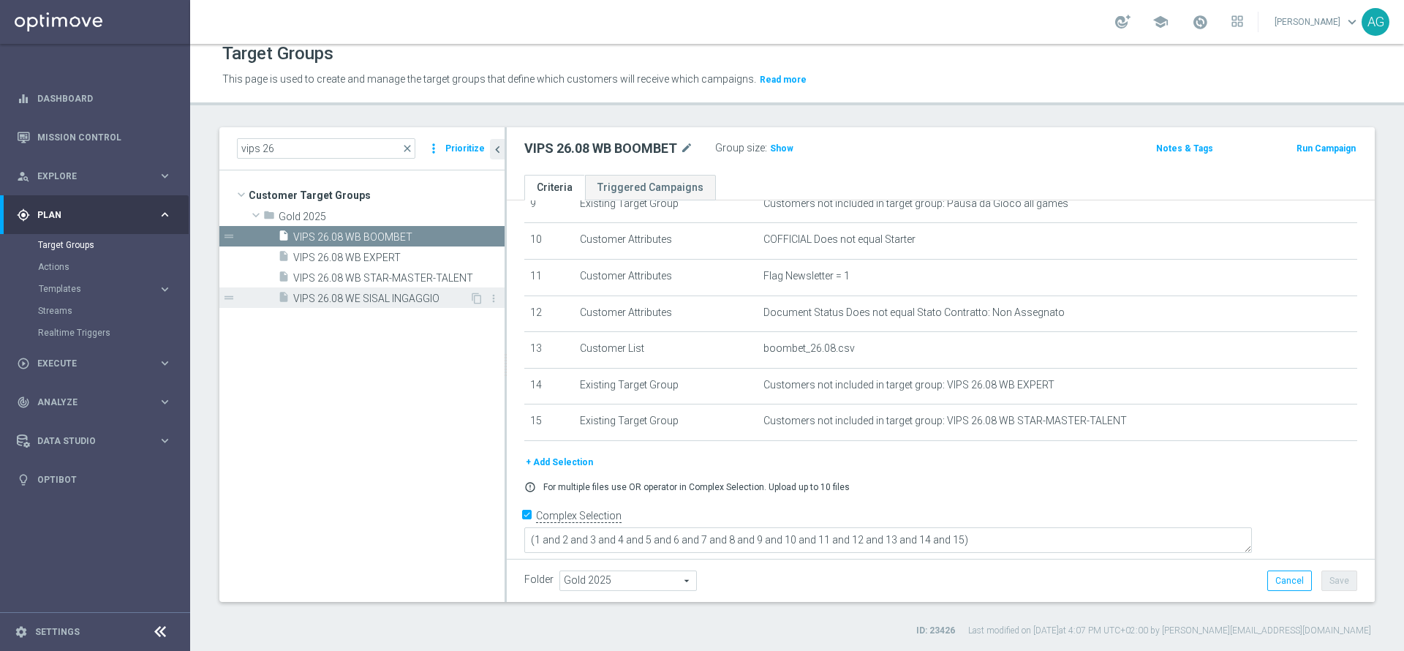
click at [352, 297] on span "VIPS 26.08 WE SISAL INGAGGIO" at bounding box center [381, 298] width 176 height 12
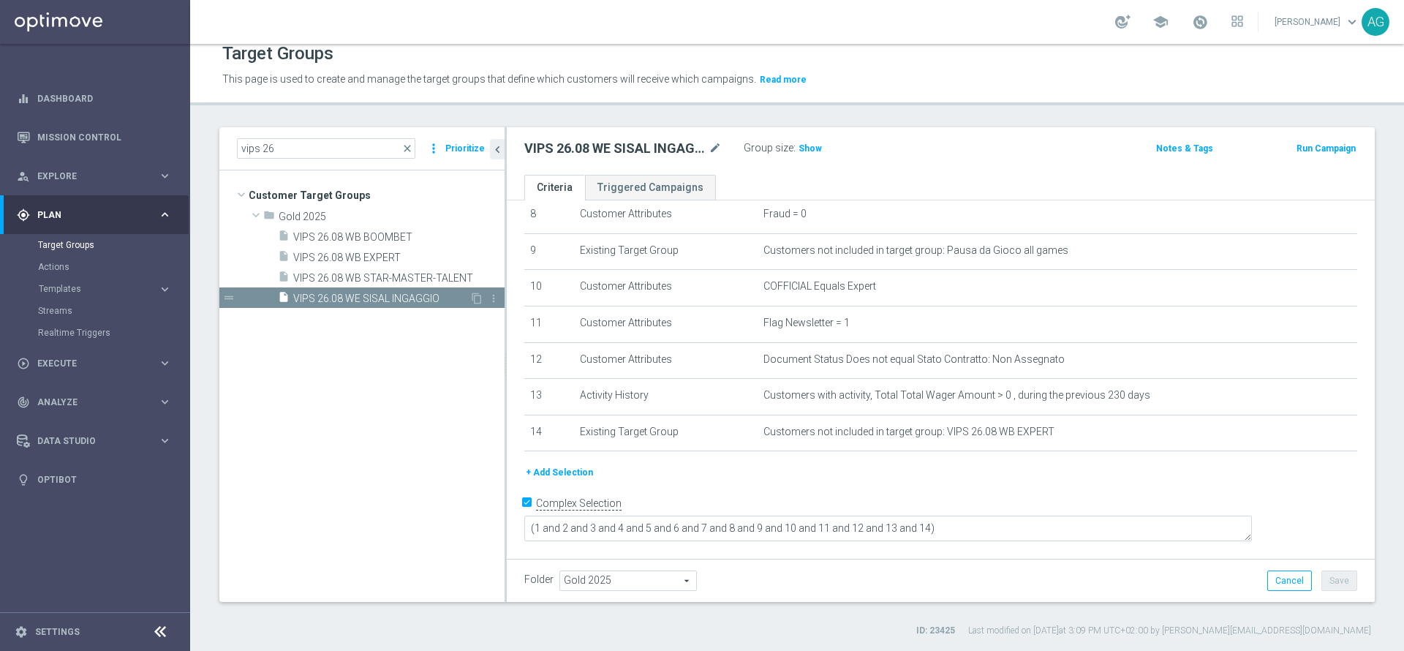
scroll to position [295, 0]
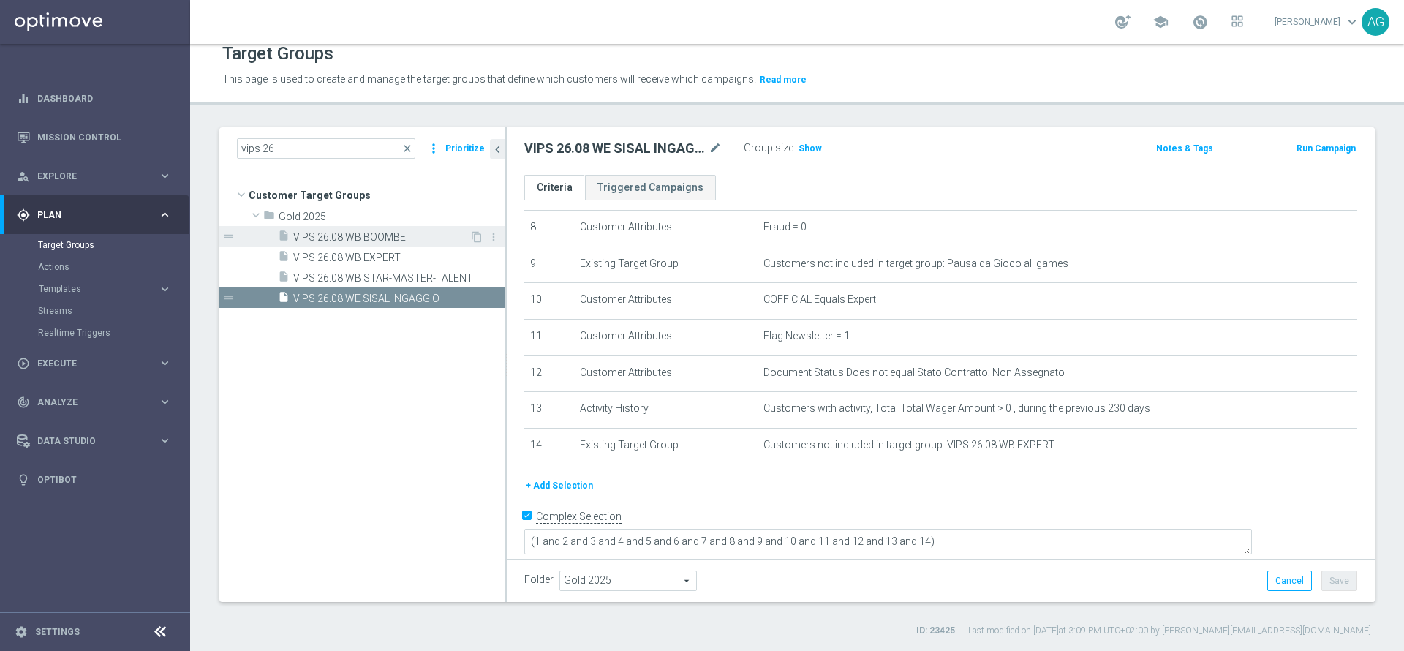
click at [367, 235] on span "VIPS 26.08 WB BOOMBET" at bounding box center [381, 237] width 176 height 12
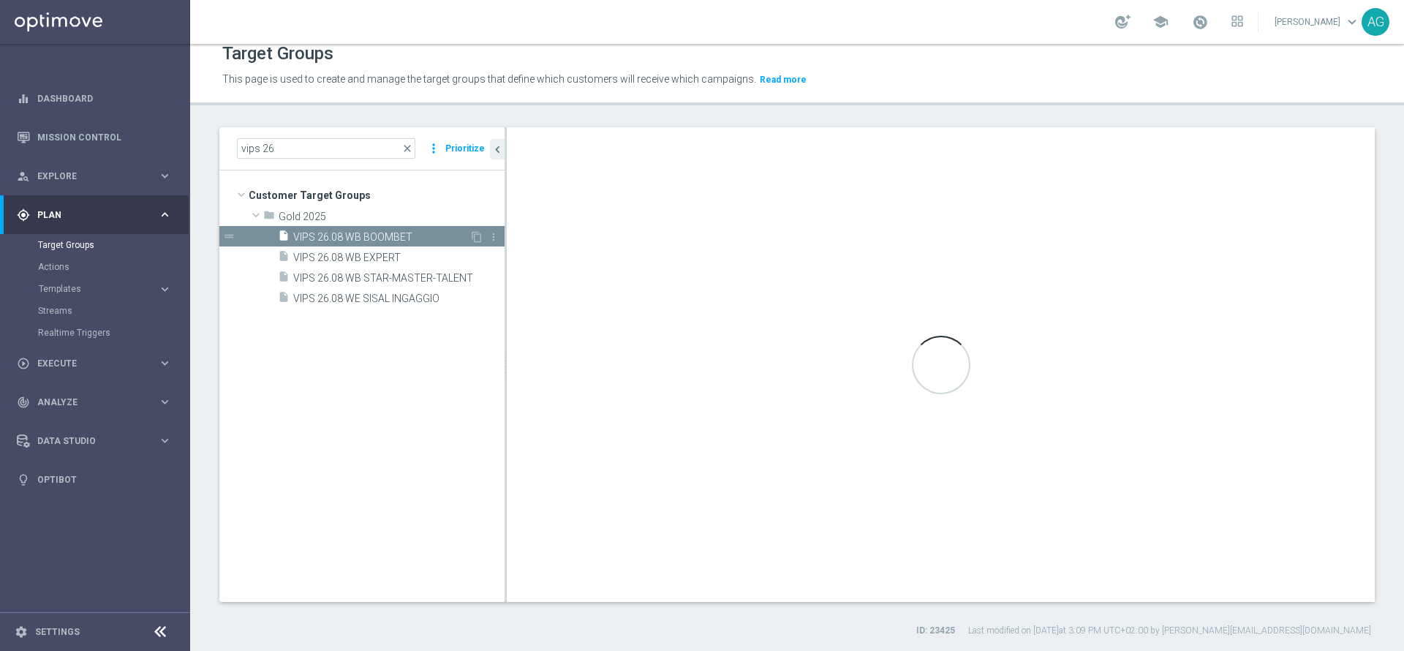
type textarea "(1 and 2 and 3 and 4 and 5 and 6 and 7 and 8 and 9 and 10 and 11 and 12 and 13 …"
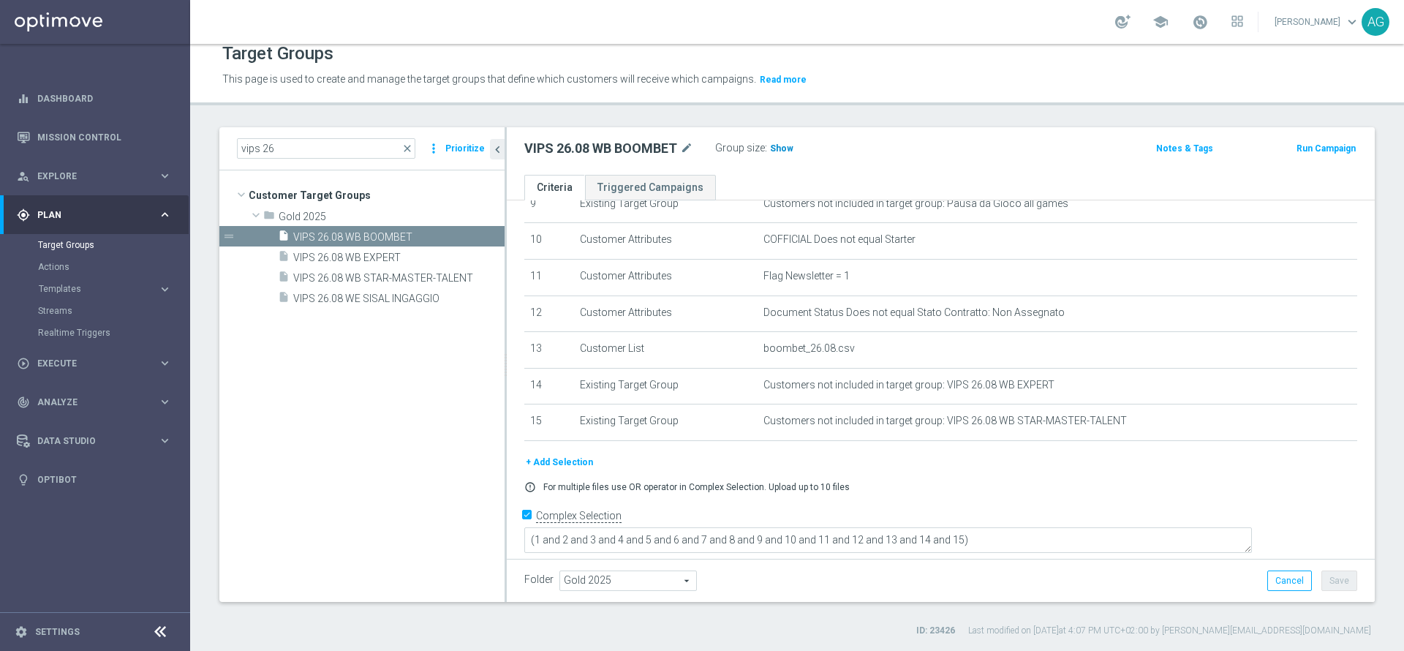
click at [778, 151] on span "Show" at bounding box center [781, 148] width 23 height 10
click at [557, 469] on button "+ Add Selection" at bounding box center [559, 462] width 70 height 16
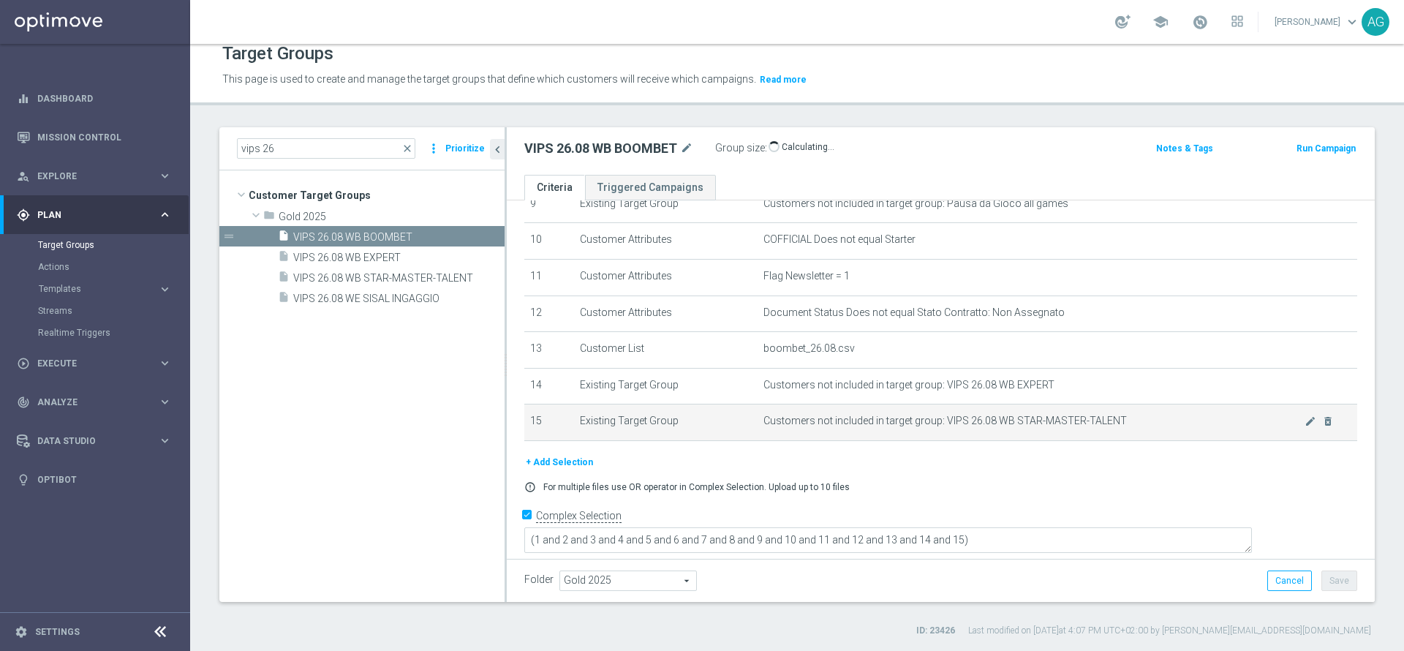
scroll to position [339, 0]
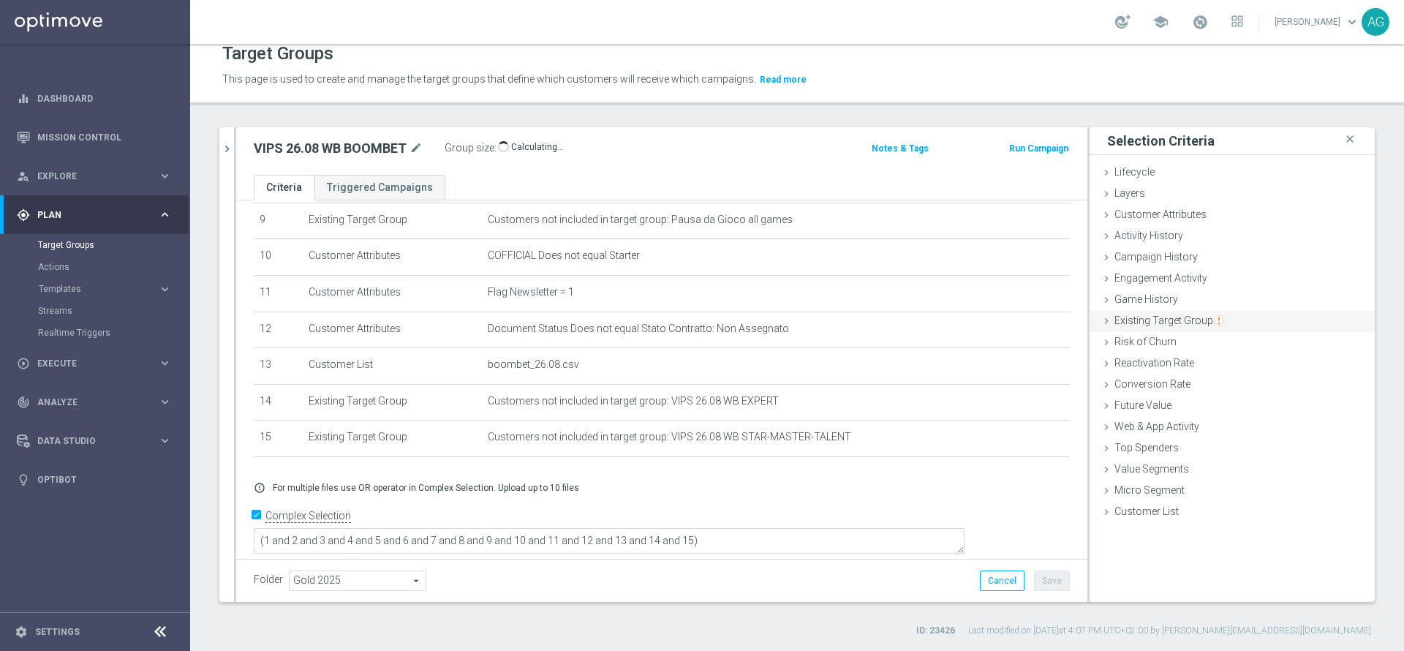
click at [1133, 317] on span "Existing Target Group" at bounding box center [1169, 320] width 110 height 12
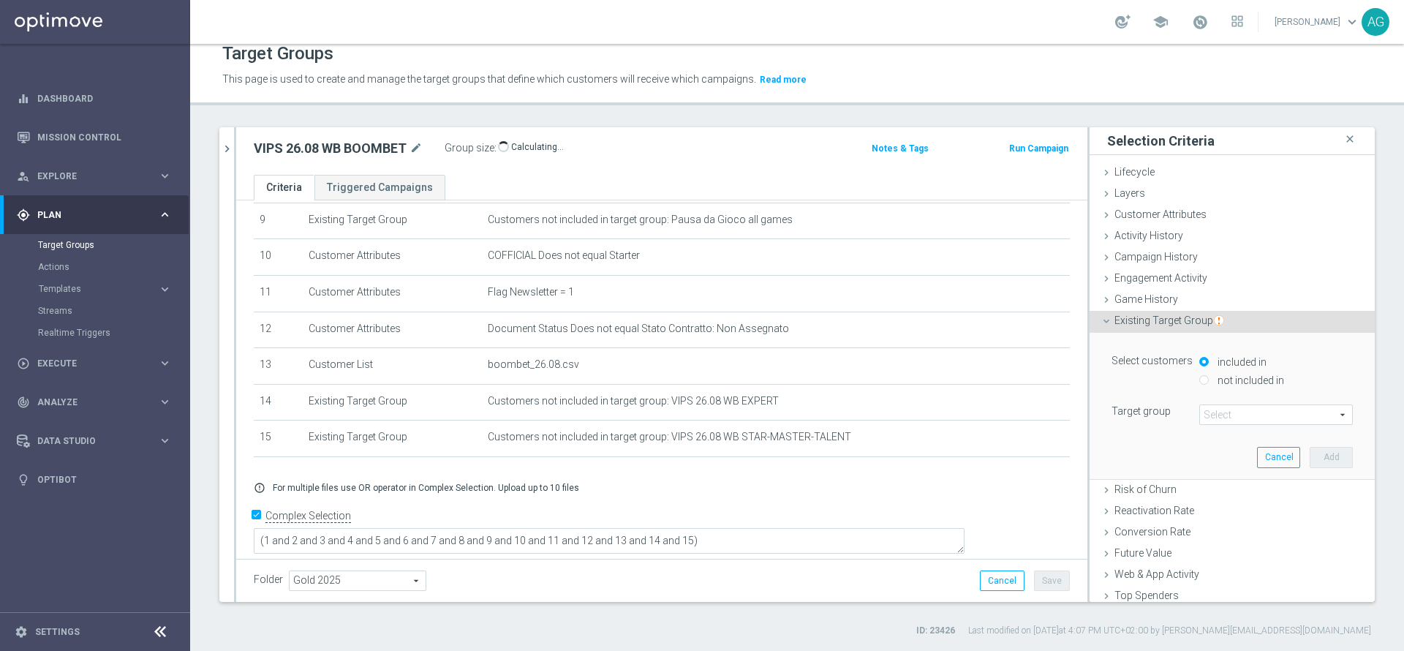
click at [1199, 375] on input "not included in" at bounding box center [1204, 380] width 10 height 10
radio input "true"
click at [1217, 425] on div "Select customers included in not included in Target group Select arrow_drop_dow…" at bounding box center [1231, 405] width 263 height 145
click at [1206, 414] on span at bounding box center [1276, 414] width 152 height 19
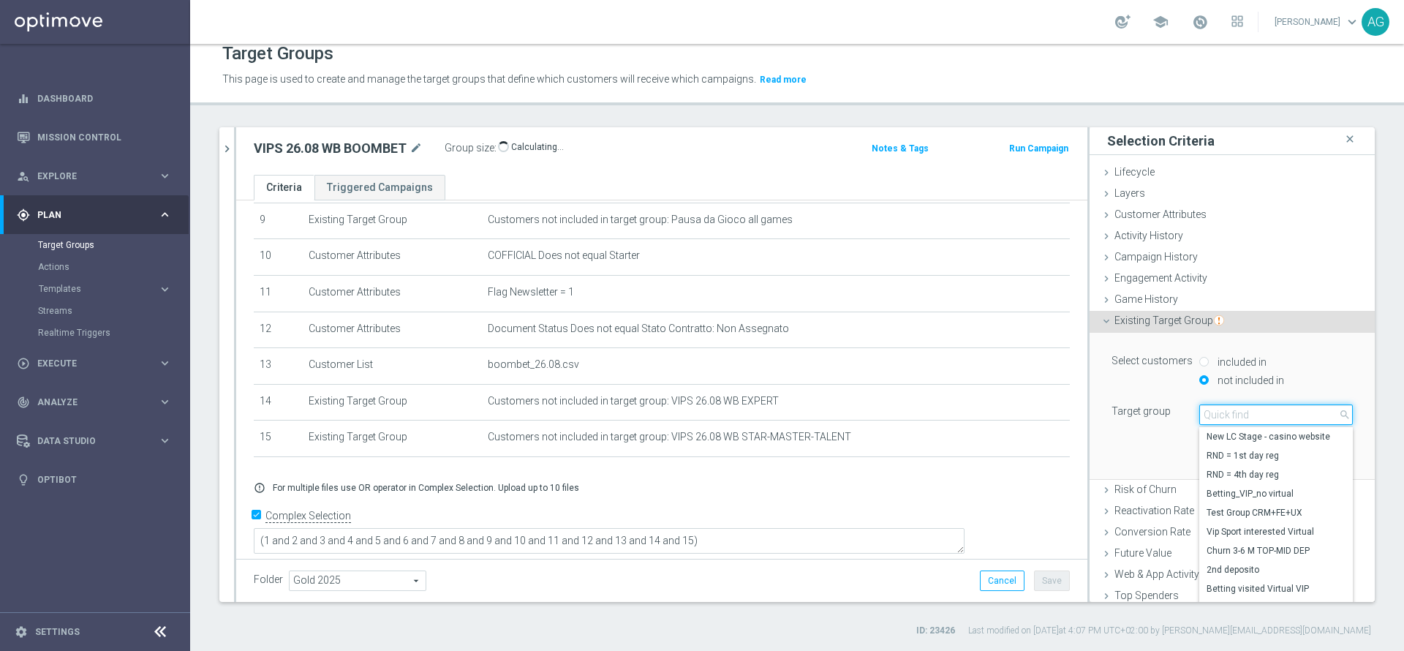
click at [1205, 414] on input "search" at bounding box center [1276, 414] width 154 height 20
type input "vips 26"
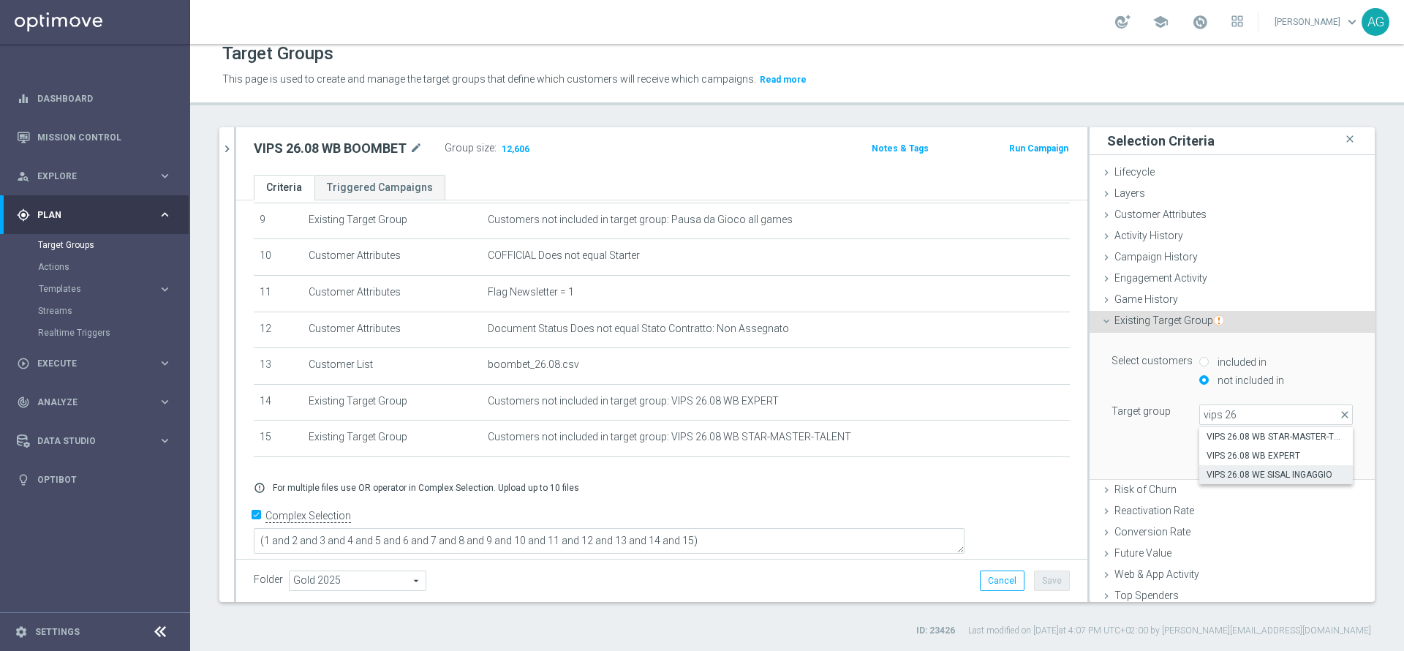
click at [1220, 474] on span "VIPS 26.08 WE SISAL INGAGGIO" at bounding box center [1275, 475] width 139 height 12
type input "VIPS 26.08 WE SISAL INGAGGIO"
click at [1309, 450] on button "Add" at bounding box center [1330, 457] width 43 height 20
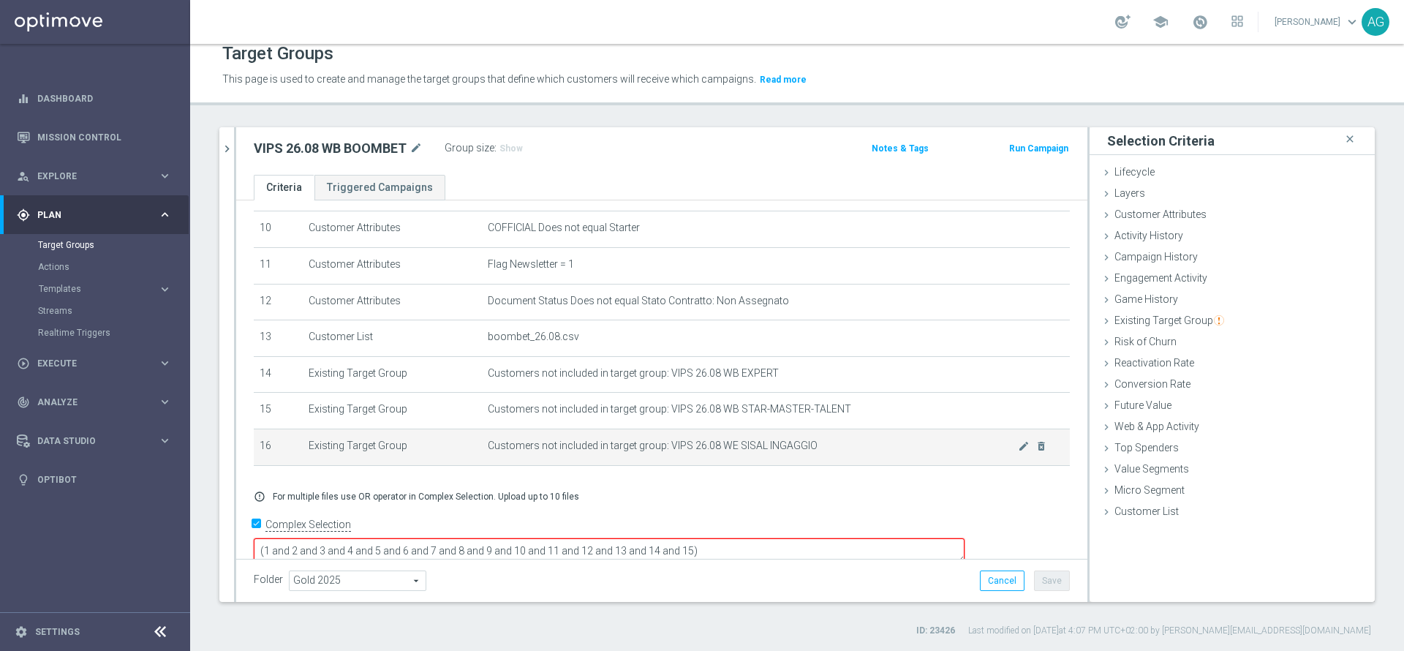
scroll to position [378, 0]
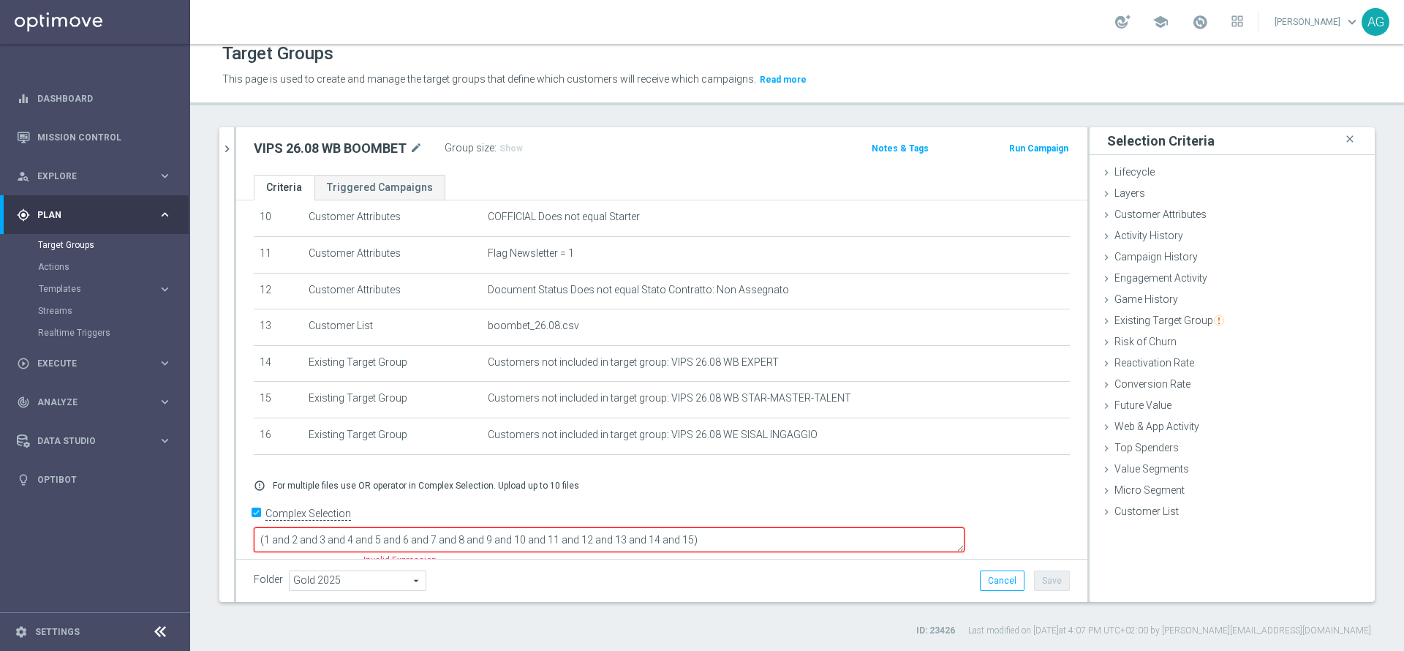
click at [822, 536] on textarea "(1 and 2 and 3 and 4 and 5 and 6 and 7 and 8 and 9 and 10 and 11 and 12 and 13 …" at bounding box center [609, 540] width 711 height 26
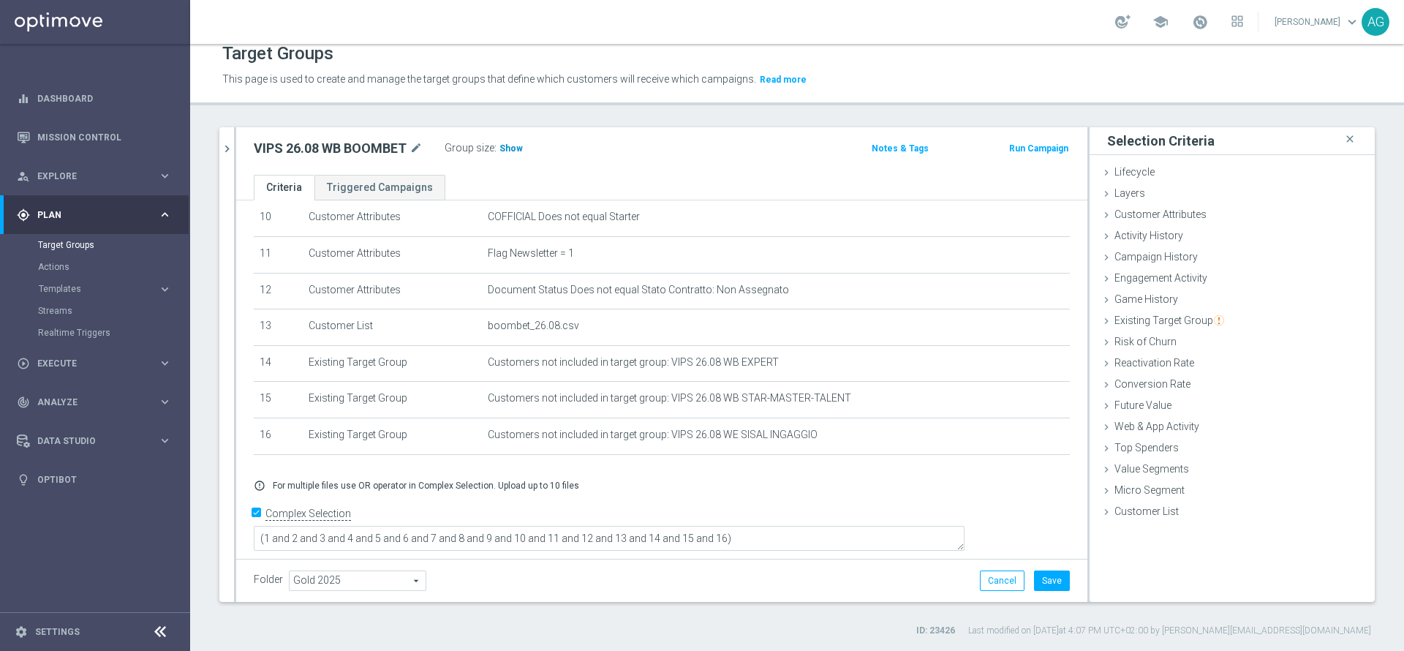
click at [510, 144] on span "Show" at bounding box center [510, 148] width 23 height 10
click at [222, 138] on button "chevron_right" at bounding box center [226, 148] width 15 height 43
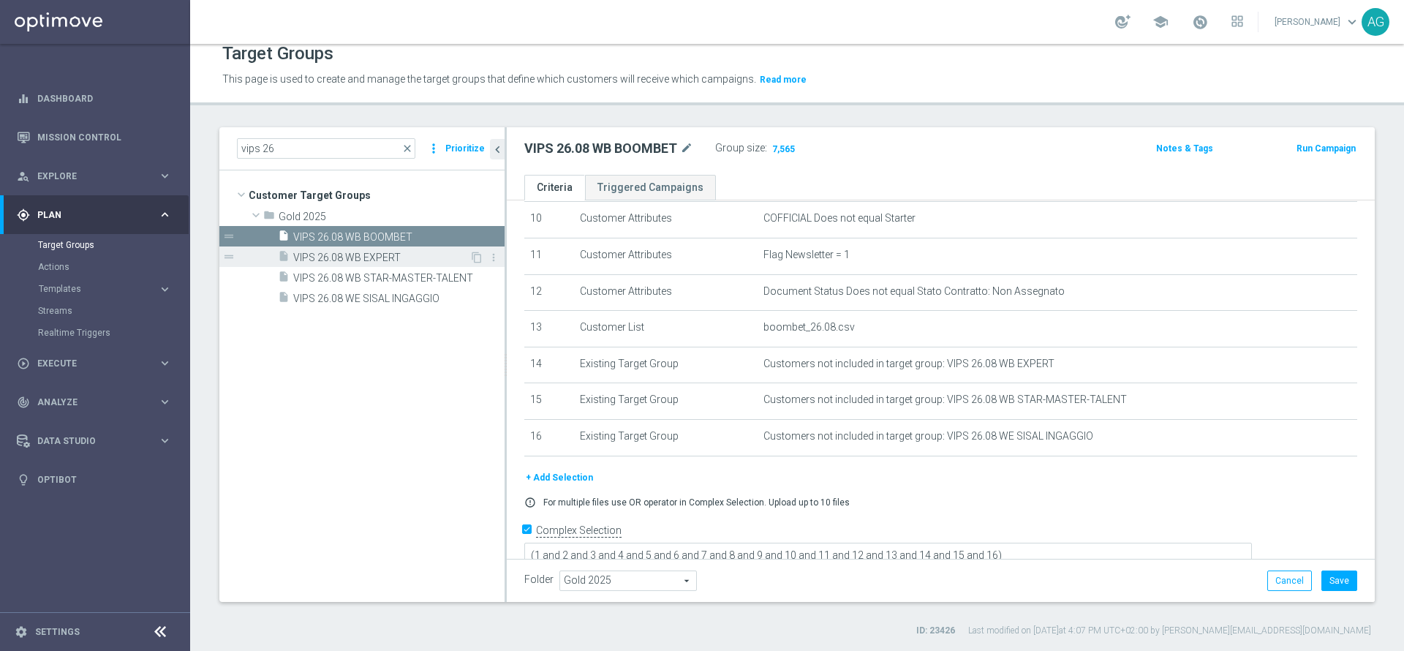
click at [329, 263] on span "VIPS 26.08 WB EXPERT" at bounding box center [381, 258] width 176 height 12
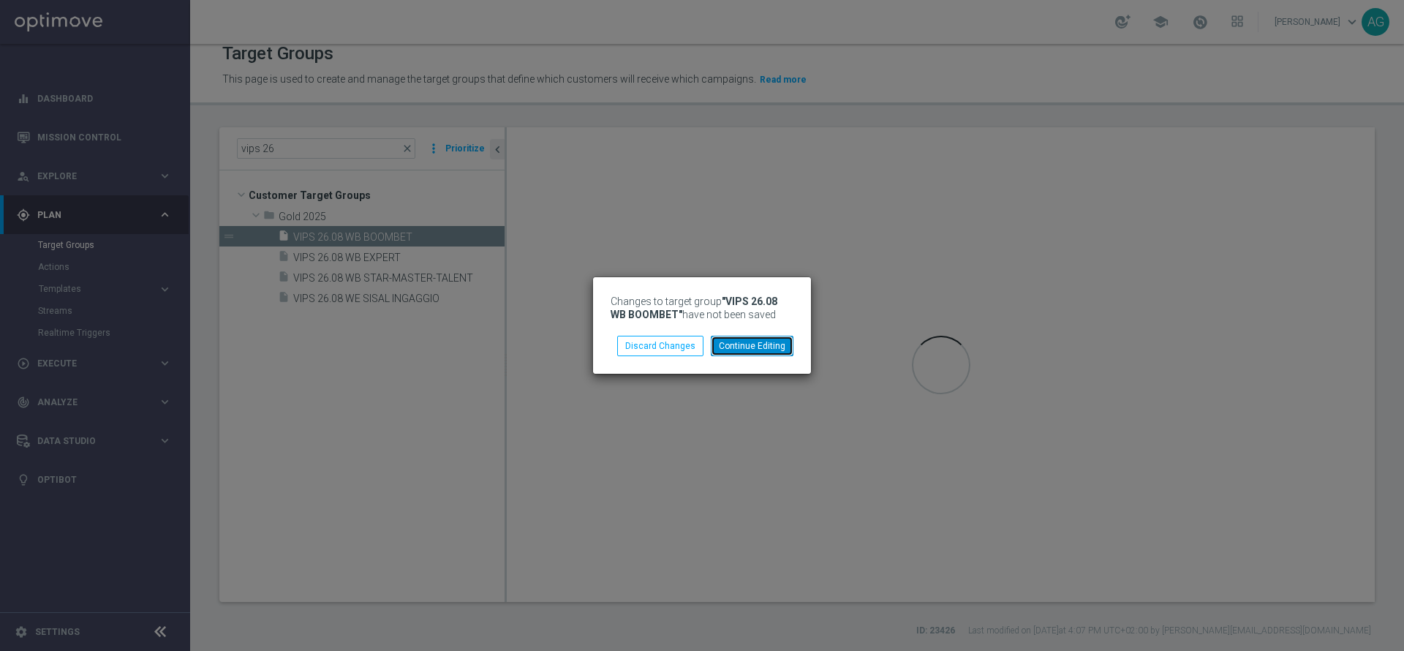
click at [730, 348] on button "Continue Editing" at bounding box center [752, 346] width 83 height 20
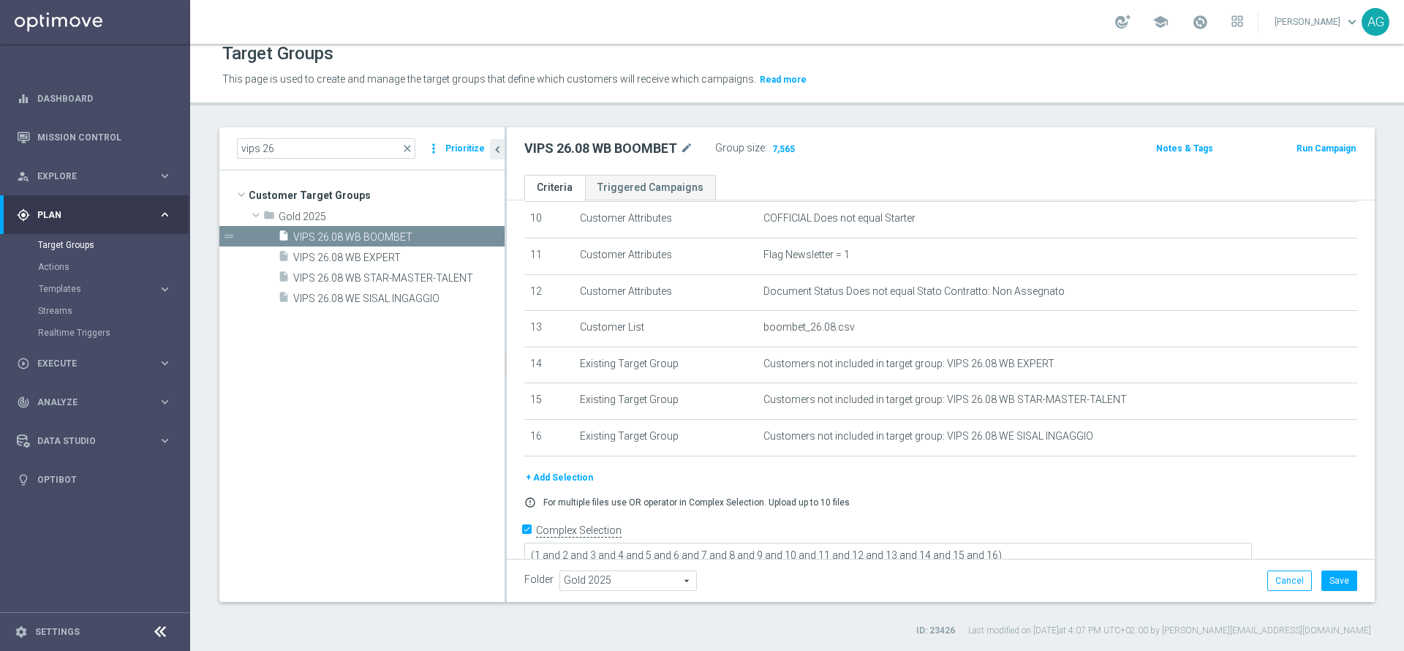
click at [1318, 569] on div "Folder Gold 2025 Gold 2025 arrow_drop_down search Cancel Save Saving..." at bounding box center [941, 580] width 868 height 43
click at [1321, 575] on button "Save" at bounding box center [1339, 580] width 36 height 20
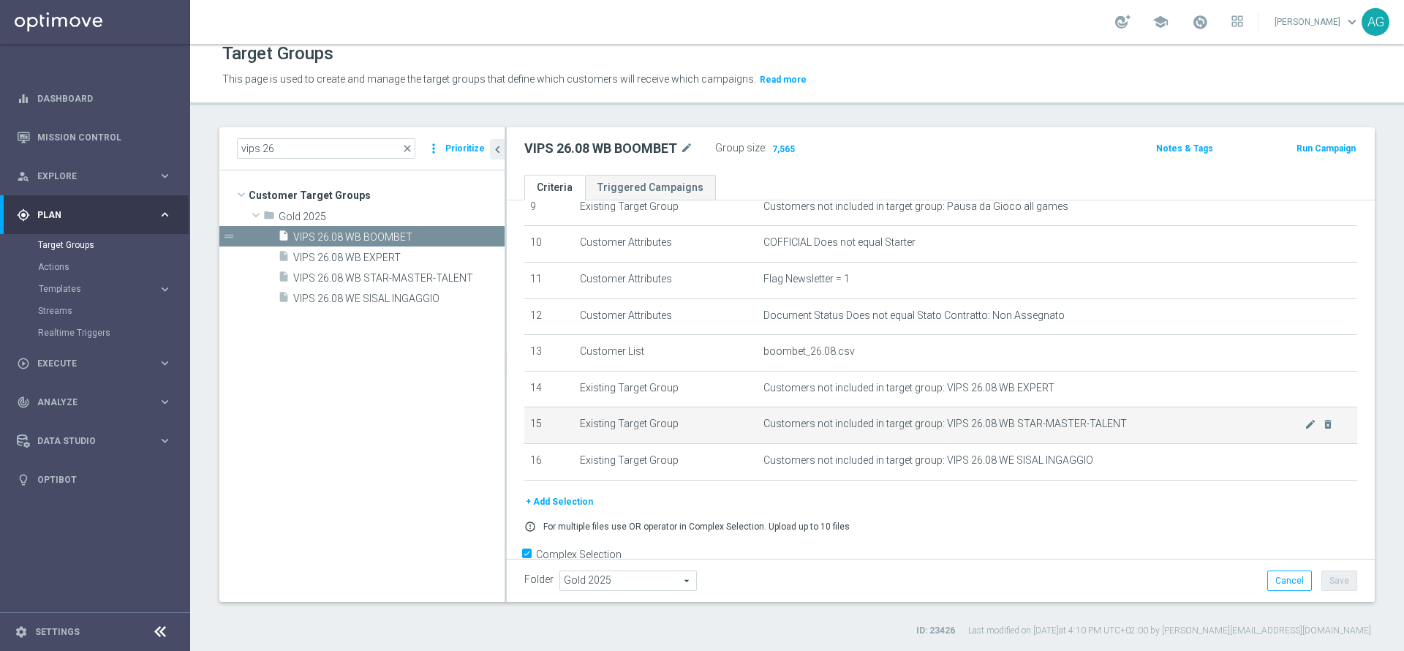
scroll to position [392, 0]
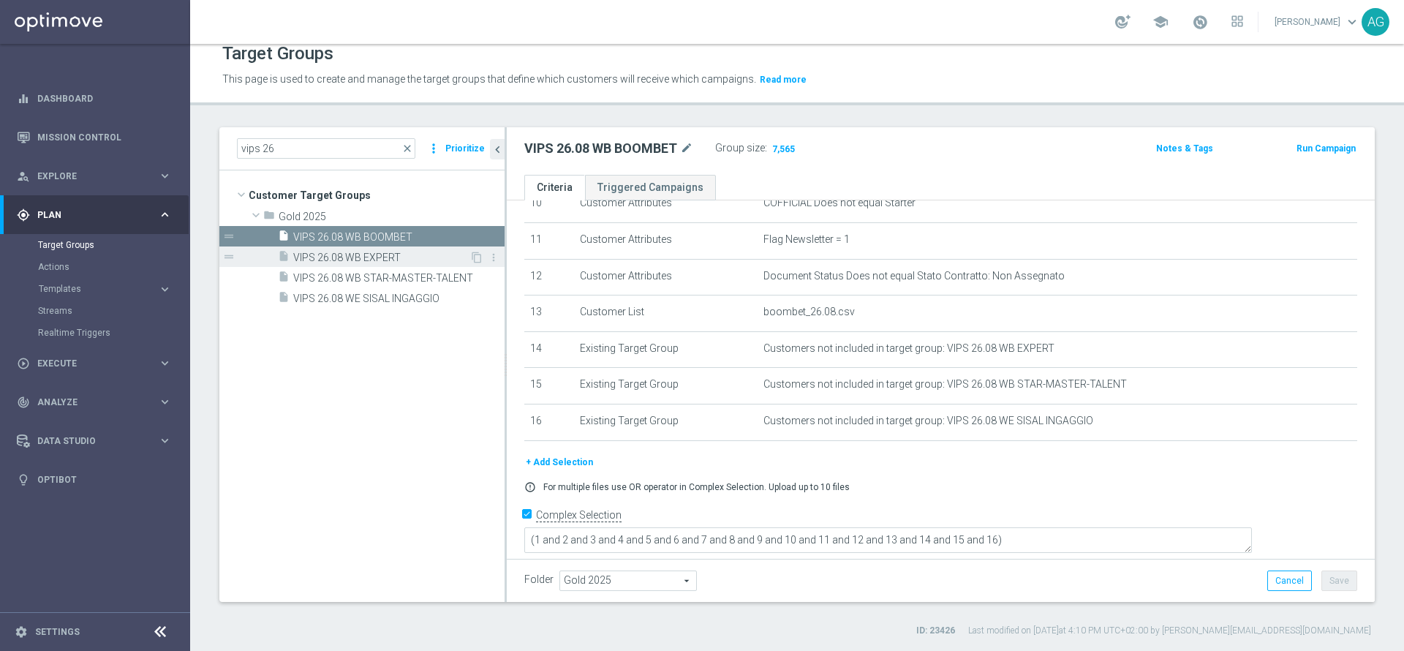
click at [360, 265] on div "insert_drive_file VIPS 26.08 WB EXPERT" at bounding box center [374, 256] width 192 height 20
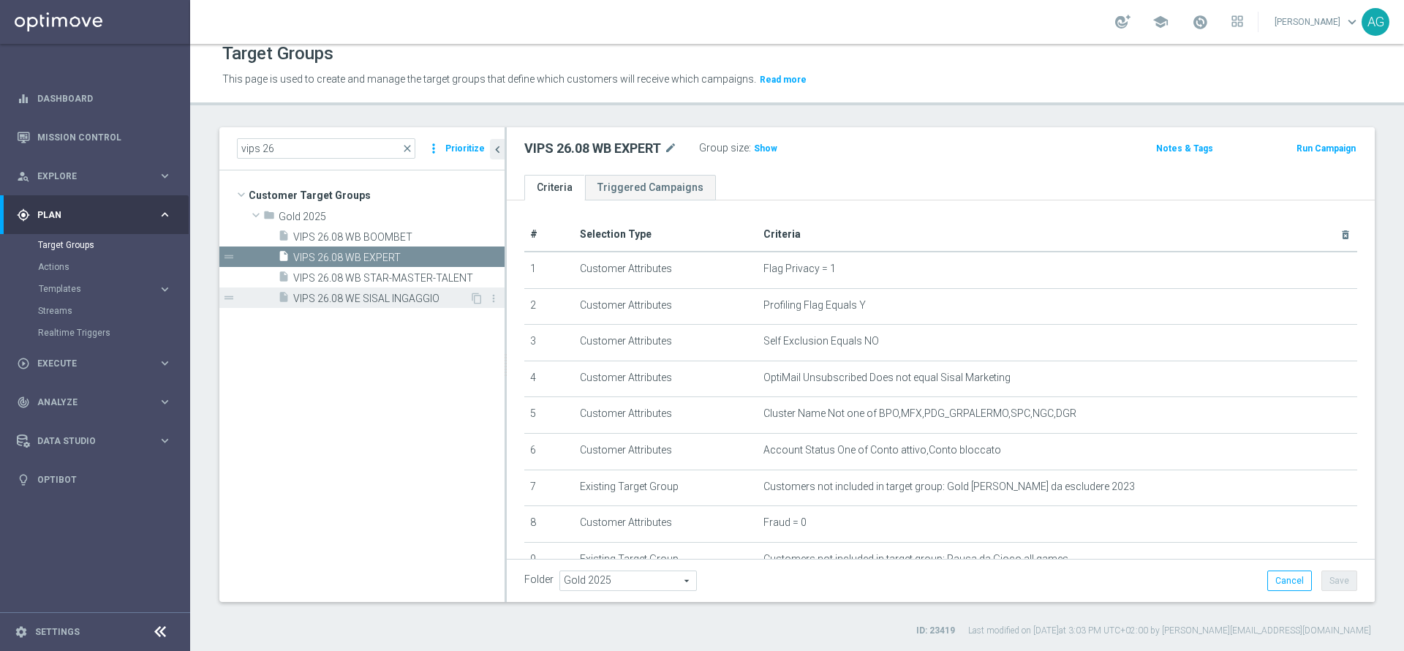
click at [370, 292] on span "VIPS 26.08 WE SISAL INGAGGIO" at bounding box center [381, 298] width 176 height 12
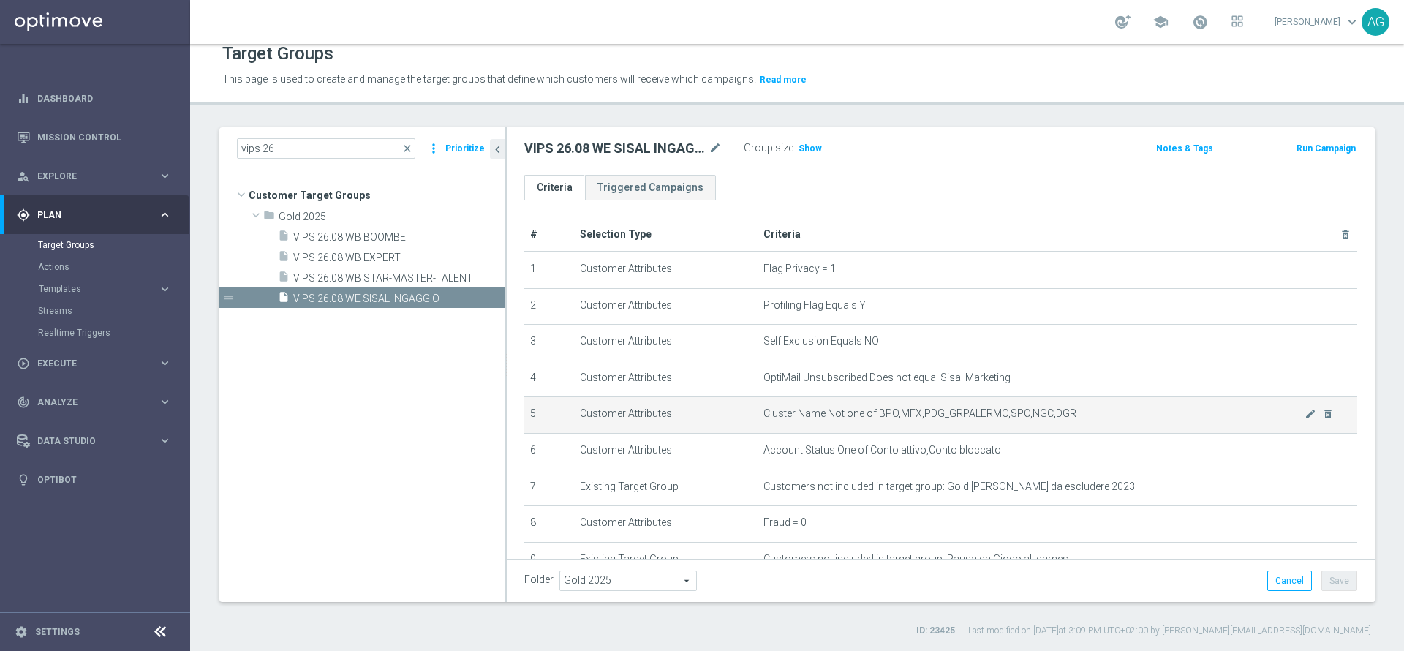
scroll to position [295, 0]
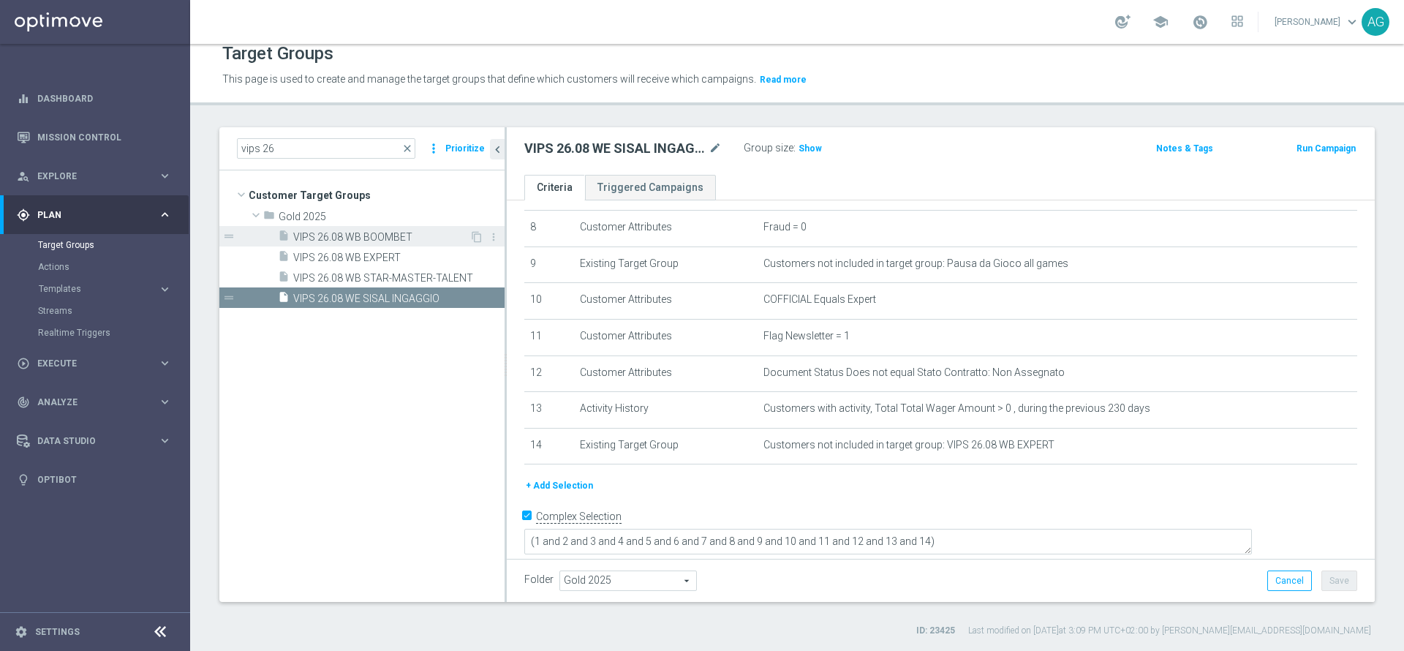
click at [378, 240] on span "VIPS 26.08 WB BOOMBET" at bounding box center [381, 237] width 176 height 12
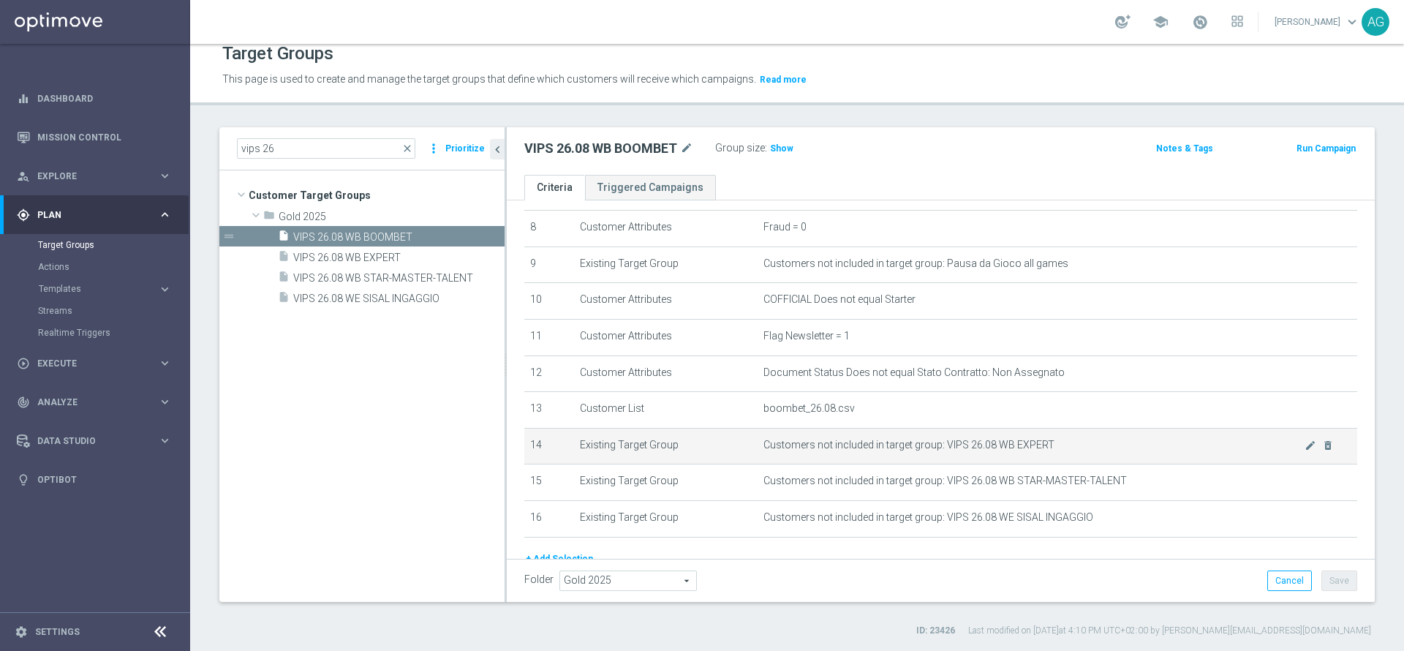
scroll to position [392, 0]
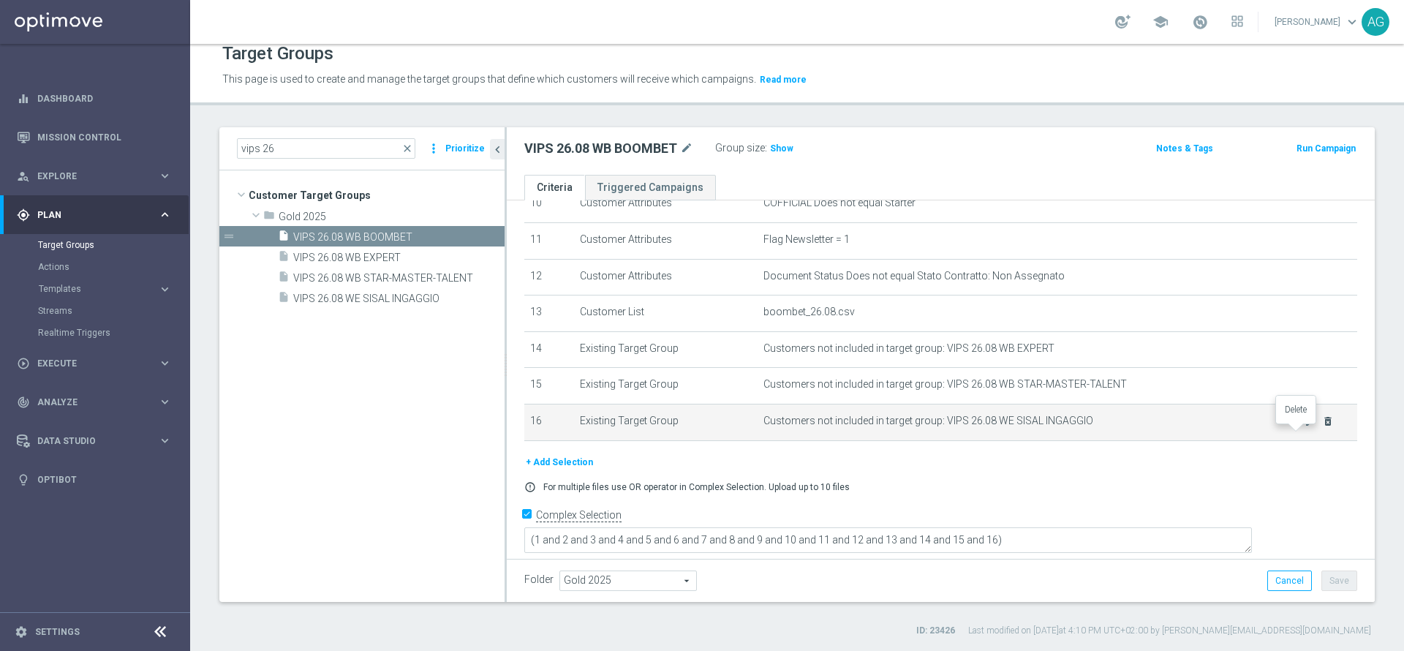
click at [1322, 427] on icon "delete_forever" at bounding box center [1328, 421] width 12 height 12
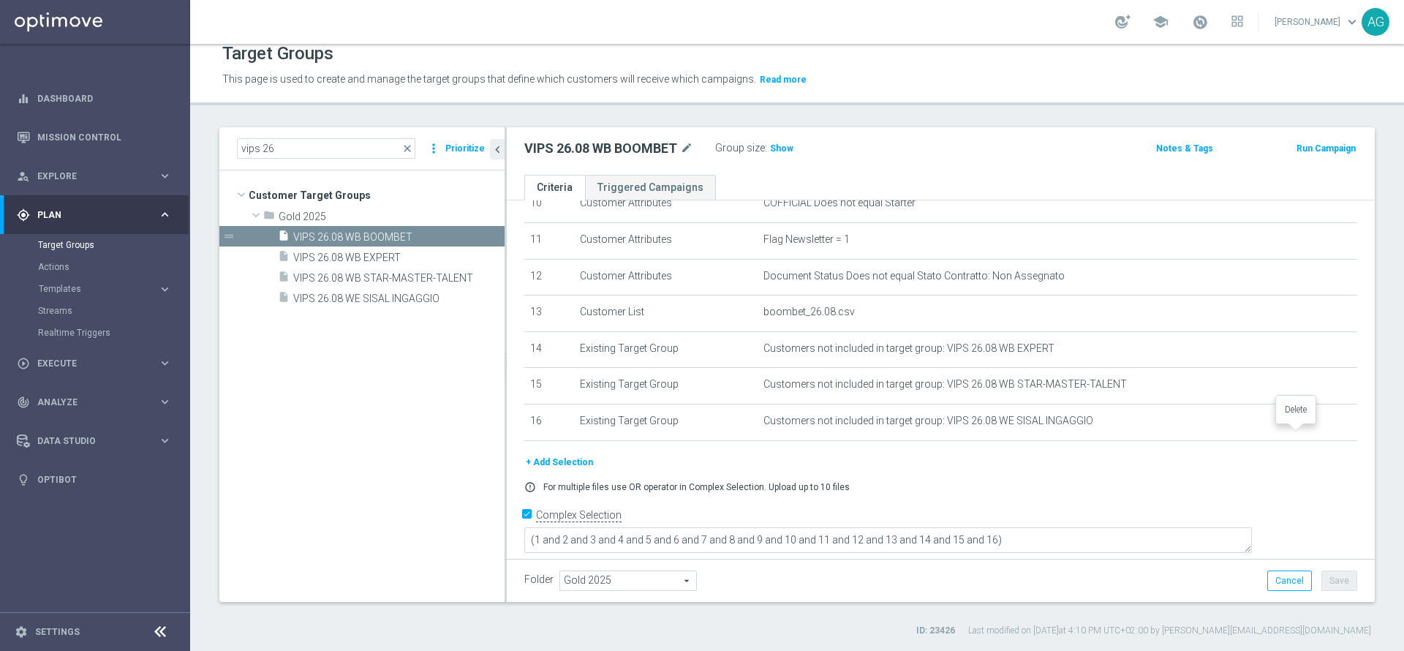
scroll to position [357, 0]
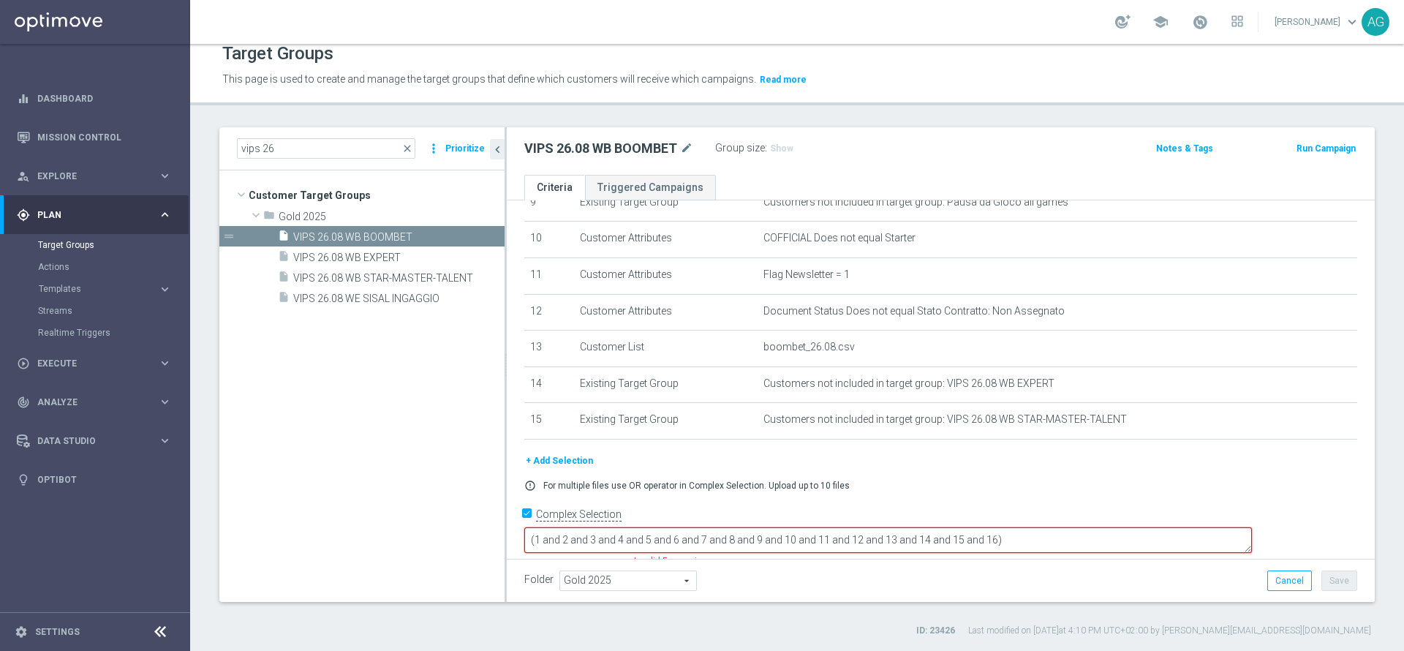
click at [1119, 529] on textarea "(1 and 2 and 3 and 4 and 5 and 6 and 7 and 8 and 9 and 10 and 11 and 12 and 13 …" at bounding box center [887, 540] width 727 height 26
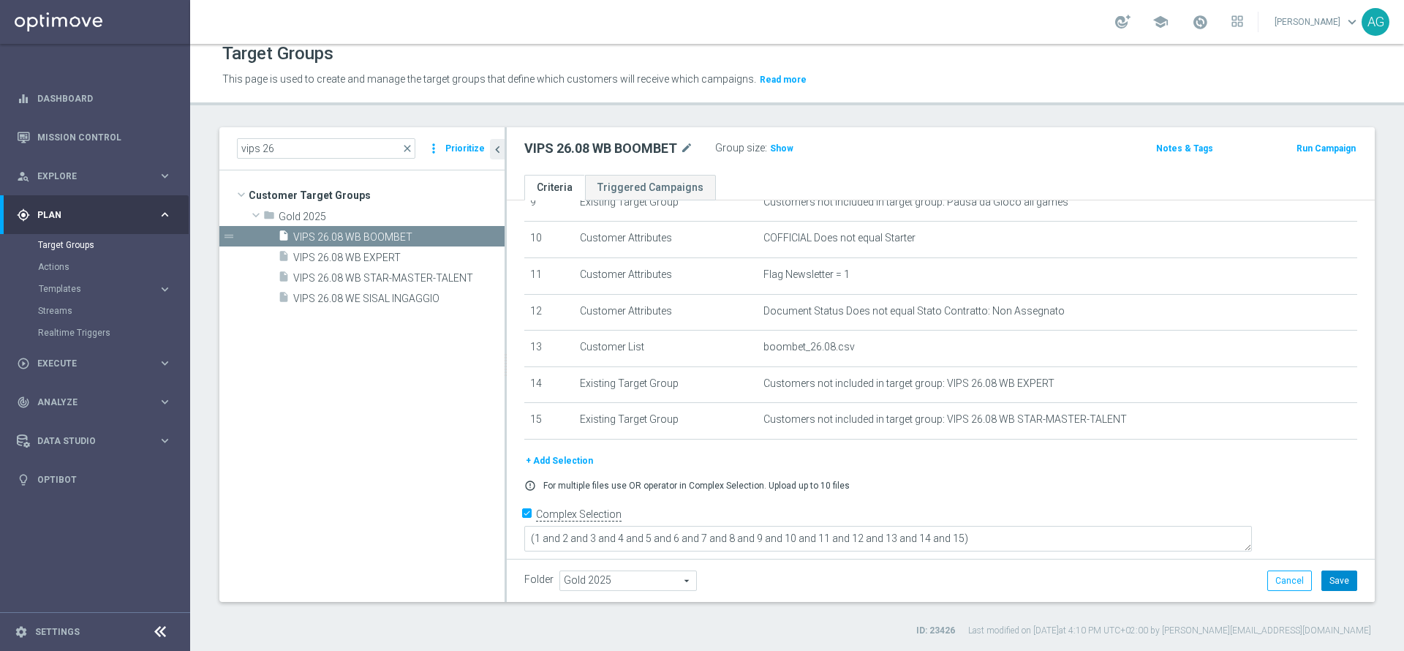
click at [1326, 584] on button "Save" at bounding box center [1339, 580] width 36 height 20
click at [347, 295] on span "VIPS 26.08 WE SISAL INGAGGIO" at bounding box center [381, 298] width 176 height 12
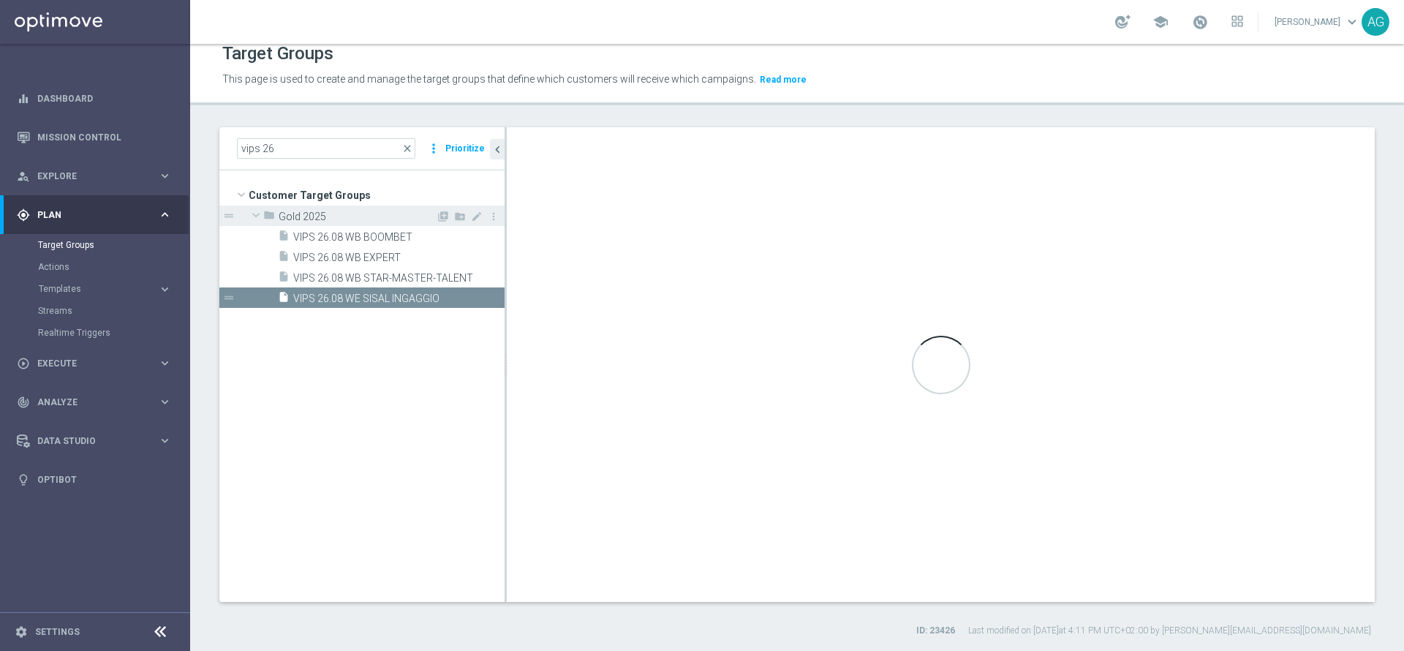
type textarea "(1 and 2 and 3 and 4 and 5 and 6 and 7 and 8 and 9 and 10 and 11 and 12 and 13 …"
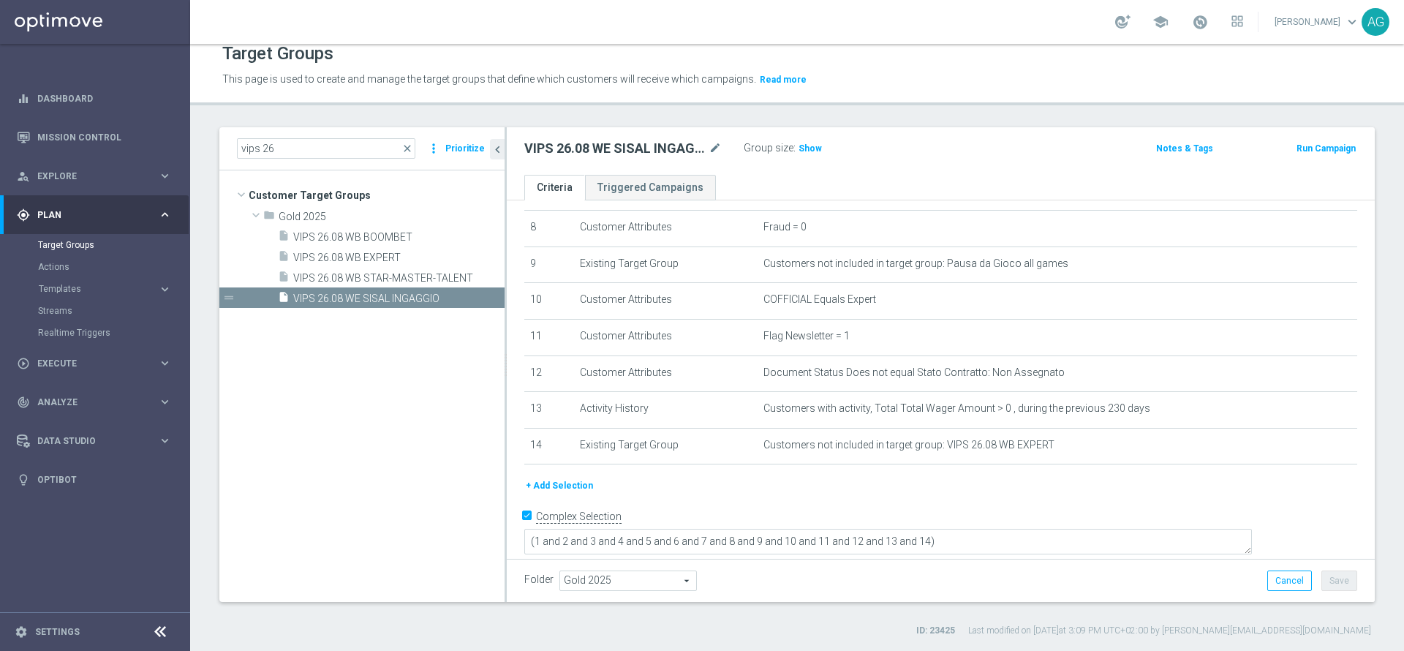
click at [570, 488] on button "+ Add Selection" at bounding box center [559, 485] width 70 height 16
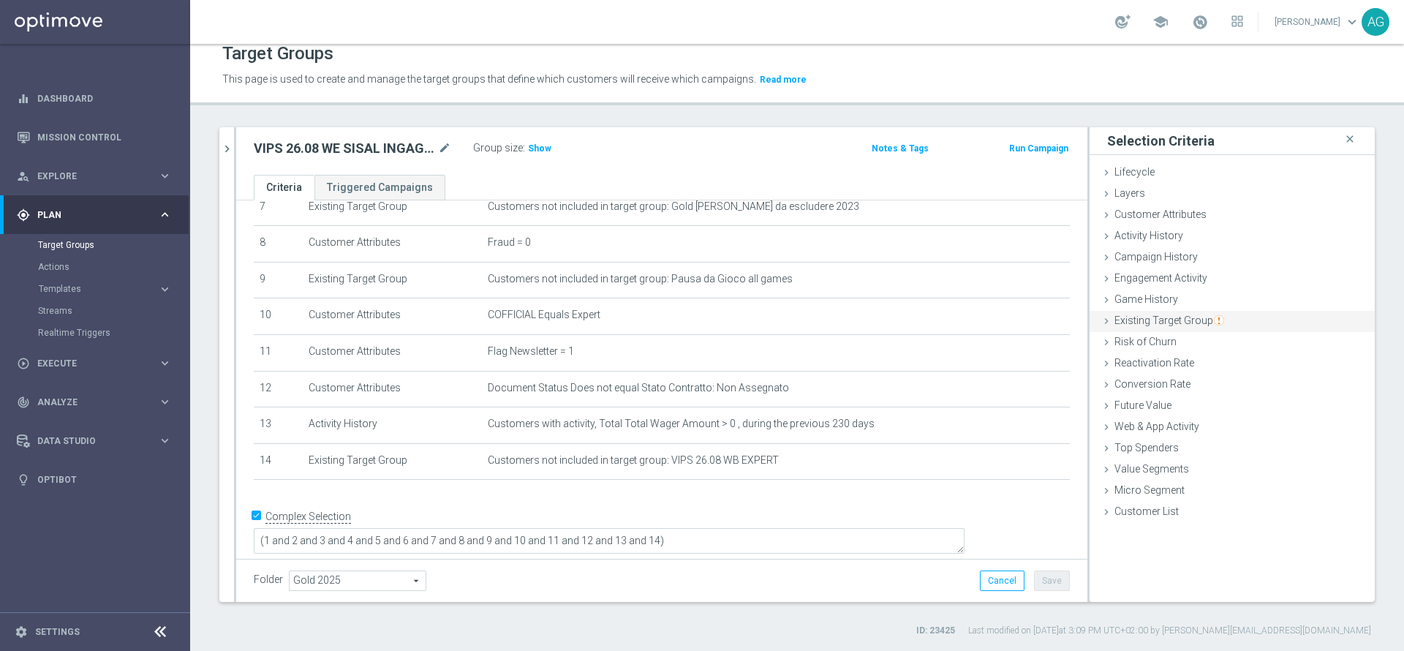
click at [1152, 311] on div "Existing Target Group done selection saved" at bounding box center [1231, 322] width 285 height 22
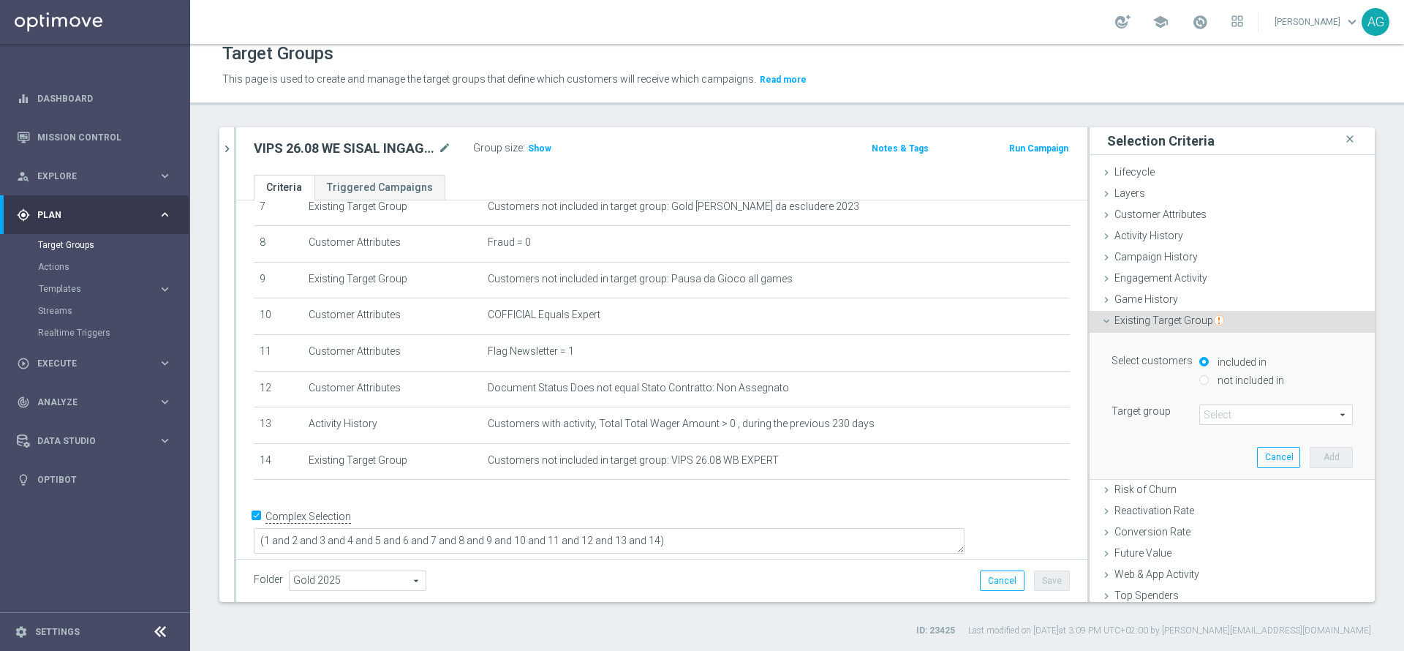
click at [1199, 379] on input "not included in" at bounding box center [1204, 380] width 10 height 10
radio input "true"
click at [1201, 417] on span at bounding box center [1276, 414] width 152 height 19
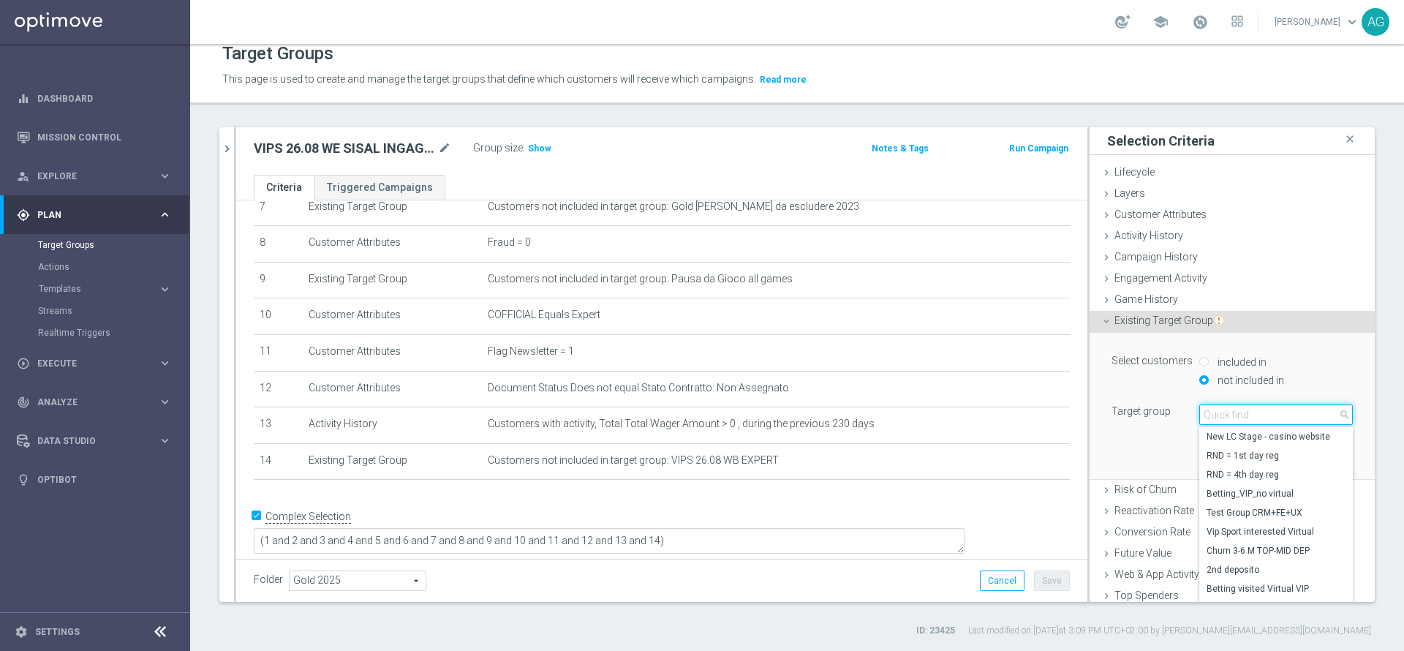
click at [1199, 417] on input "search" at bounding box center [1276, 414] width 154 height 20
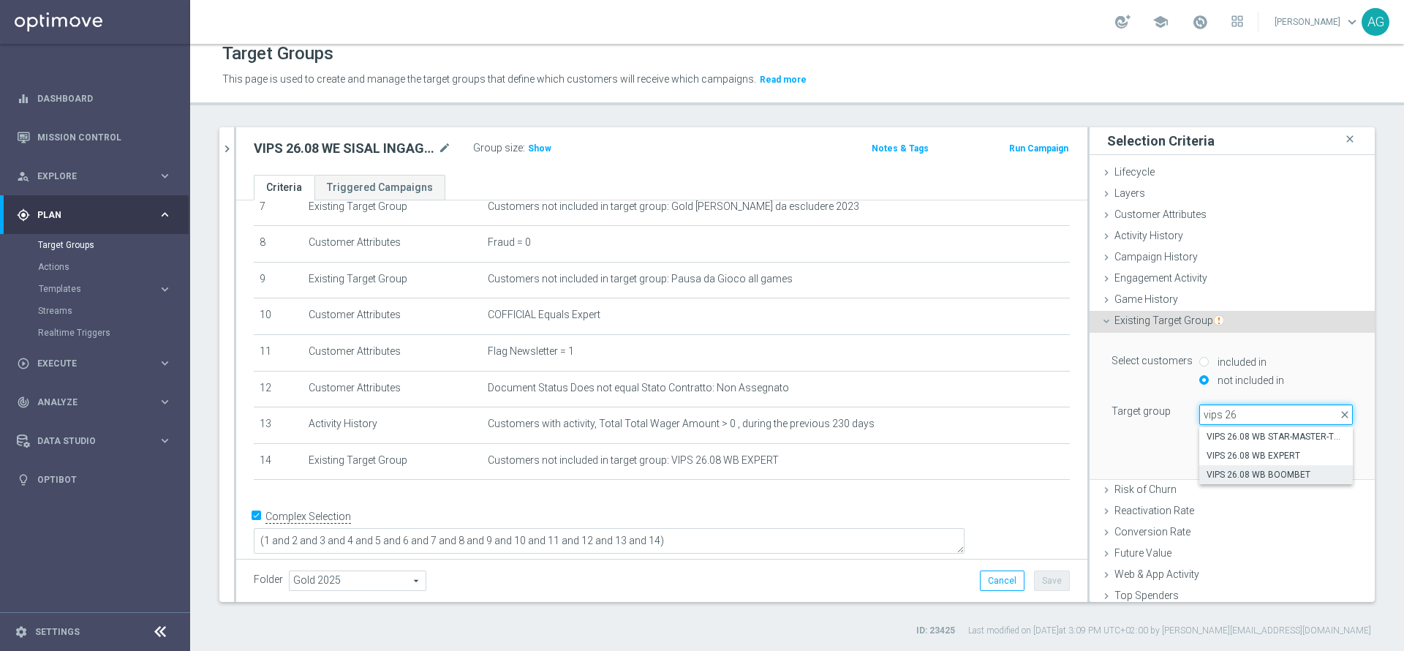
type input "vips 26"
click at [1256, 477] on span "VIPS 26.08 WB BOOMBET" at bounding box center [1275, 475] width 139 height 12
type input "VIPS 26.08 WB BOOMBET"
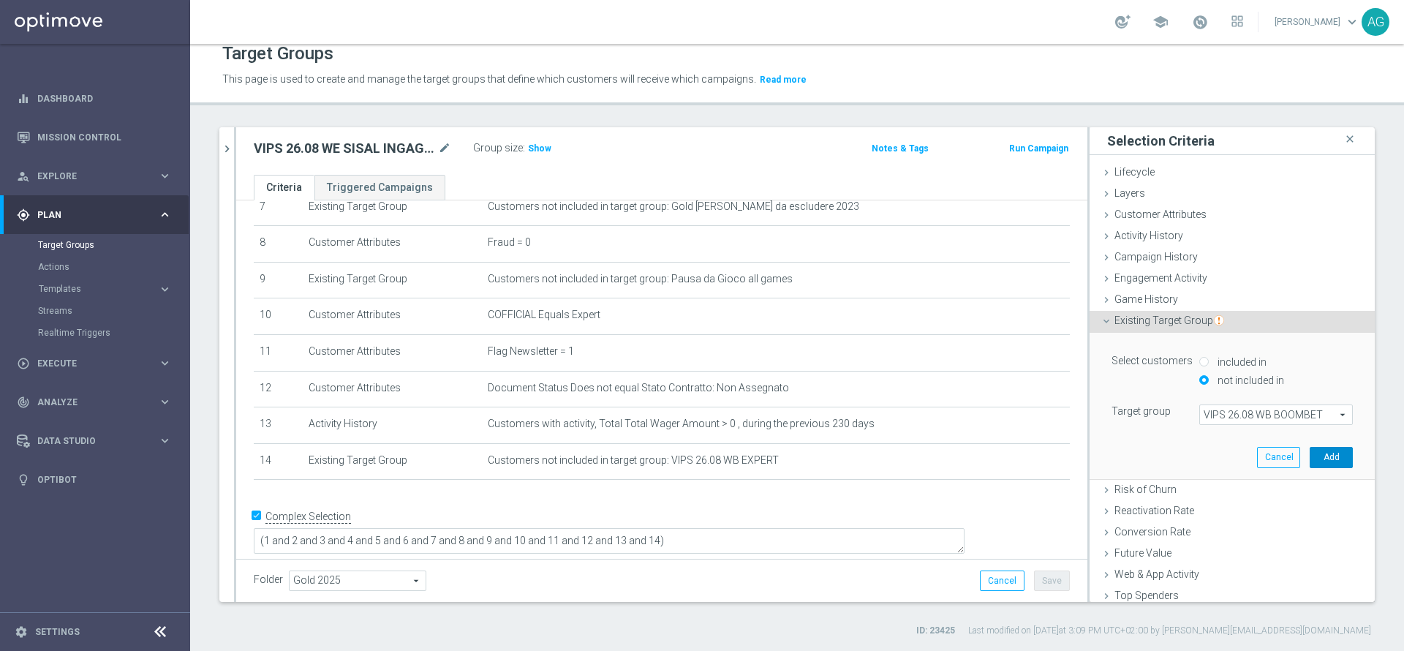
click at [1309, 455] on button "Add" at bounding box center [1330, 457] width 43 height 20
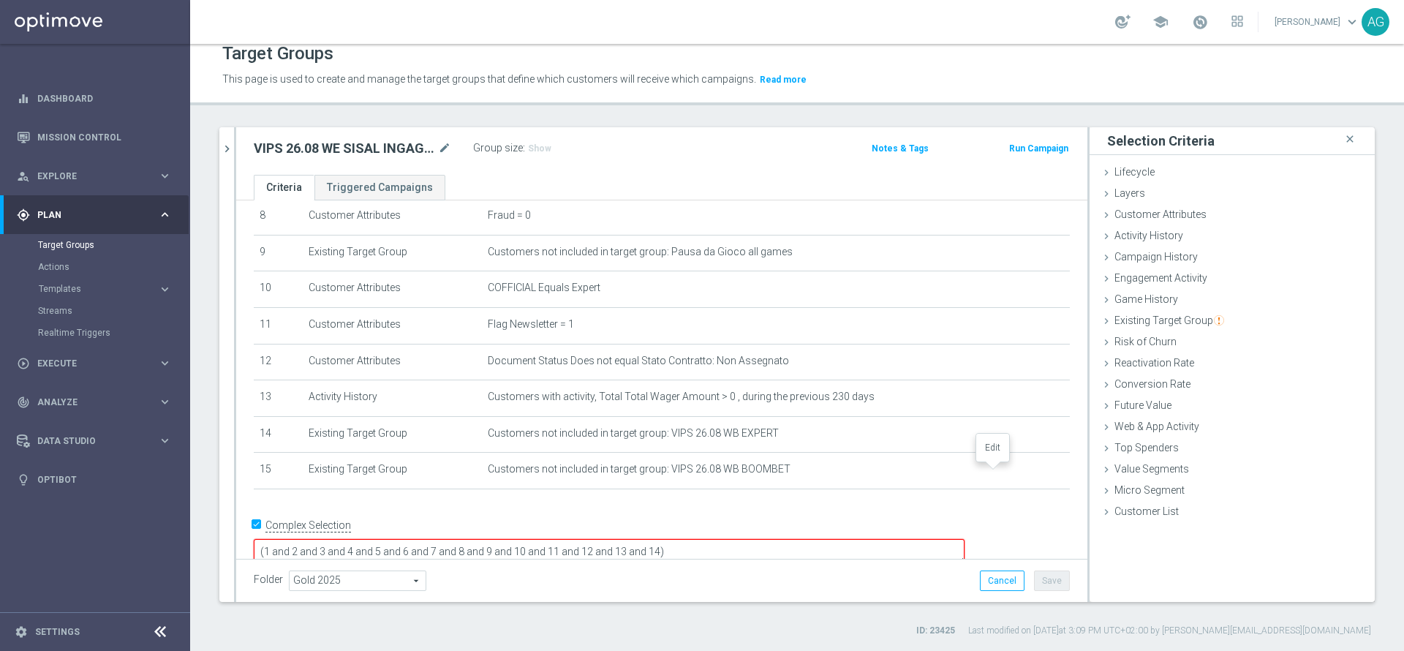
scroll to position [318, 0]
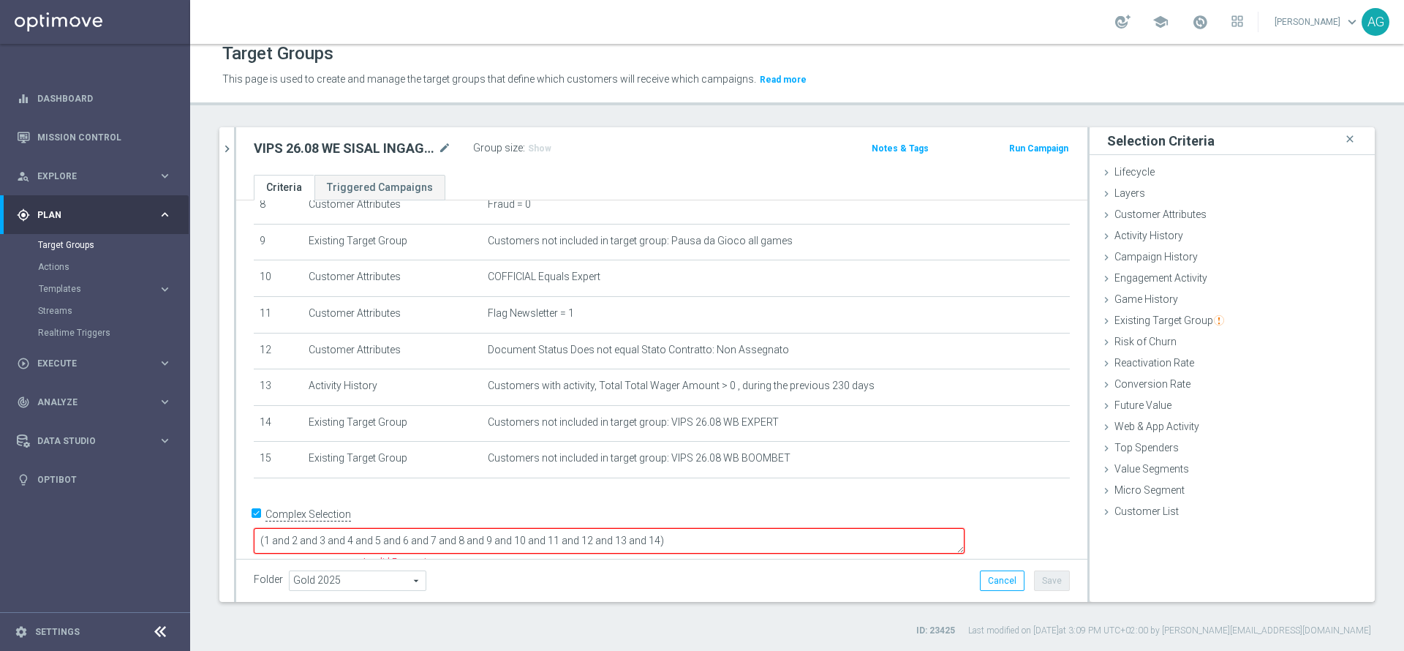
click at [784, 528] on textarea "(1 and 2 and 3 and 4 and 5 and 6 and 7 and 8 and 9 and 10 and 11 and 12 and 13 …" at bounding box center [609, 541] width 711 height 26
click at [792, 572] on div "Folder Gold 2025 Gold 2025 arrow_drop_down search Cancel Save Saving..." at bounding box center [662, 580] width 816 height 20
click at [782, 528] on textarea "(1 and 2 and 3 and 4 and 5 and 6 and 7 and 8 and 9 and 10 and 11 and 12 and 13 …" at bounding box center [609, 541] width 711 height 26
click at [750, 491] on div "# Selection Type Criteria delete_forever 1 Customer Attributes Flag Privacy = 1…" at bounding box center [662, 195] width 838 height 591
click at [758, 491] on div "# Selection Type Criteria delete_forever 1 Customer Attributes Flag Privacy = 1…" at bounding box center [662, 195] width 838 height 591
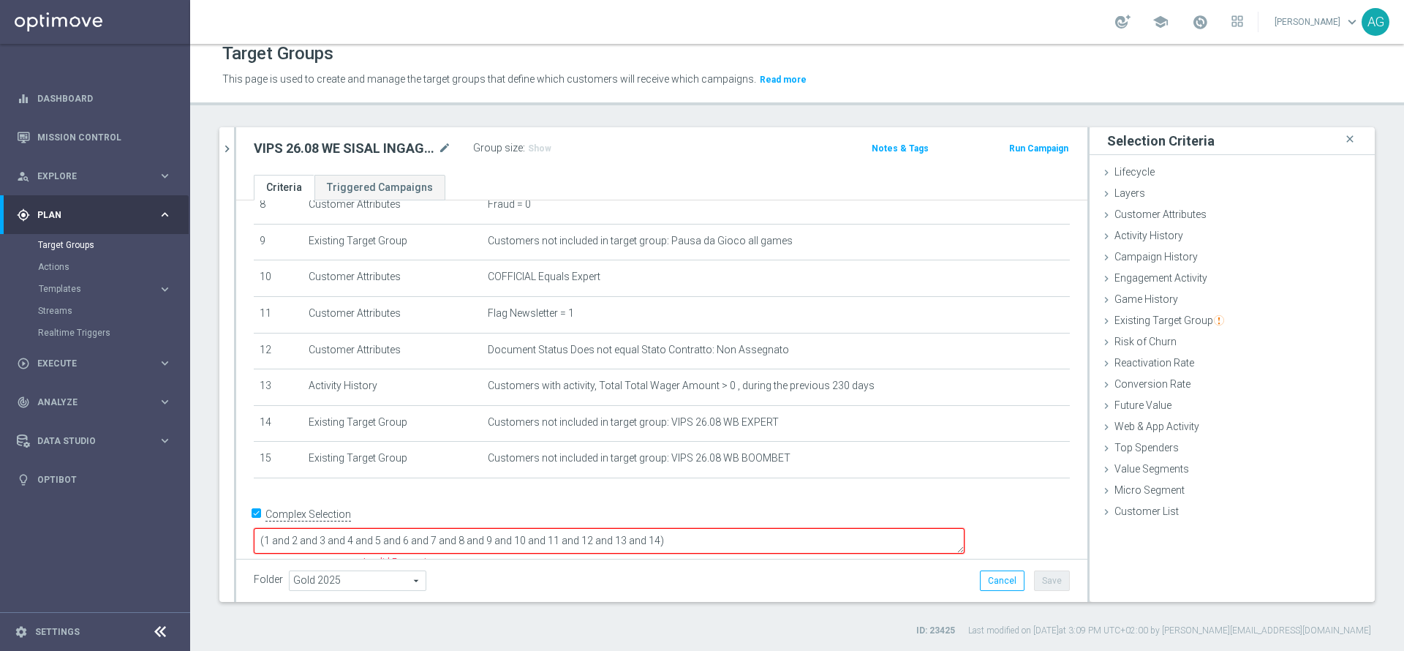
click at [779, 528] on textarea "(1 and 2 and 3 and 4 and 5 and 6 and 7 and 8 and 9 and 10 and 11 and 12 and 13 …" at bounding box center [609, 541] width 711 height 26
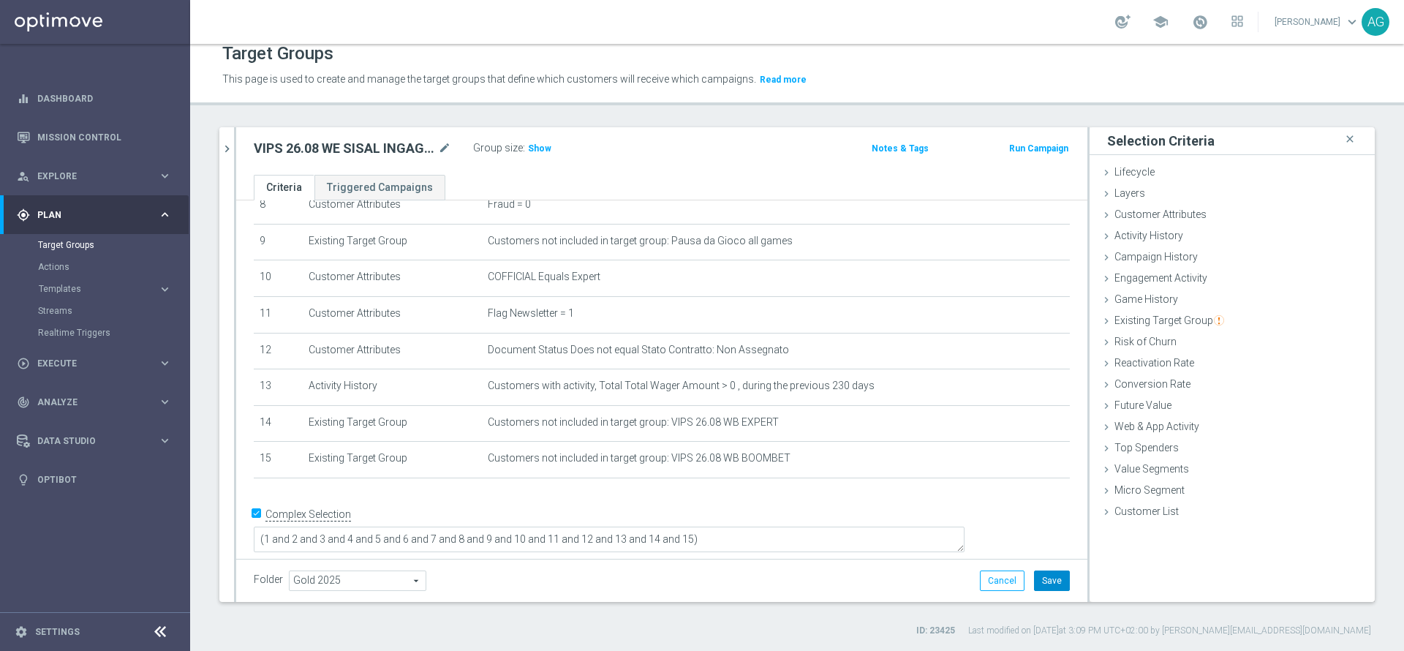
click at [1034, 579] on button "Save" at bounding box center [1052, 580] width 36 height 20
click at [533, 148] on span "Show" at bounding box center [539, 148] width 23 height 10
click at [233, 151] on icon "chevron_right" at bounding box center [227, 149] width 14 height 14
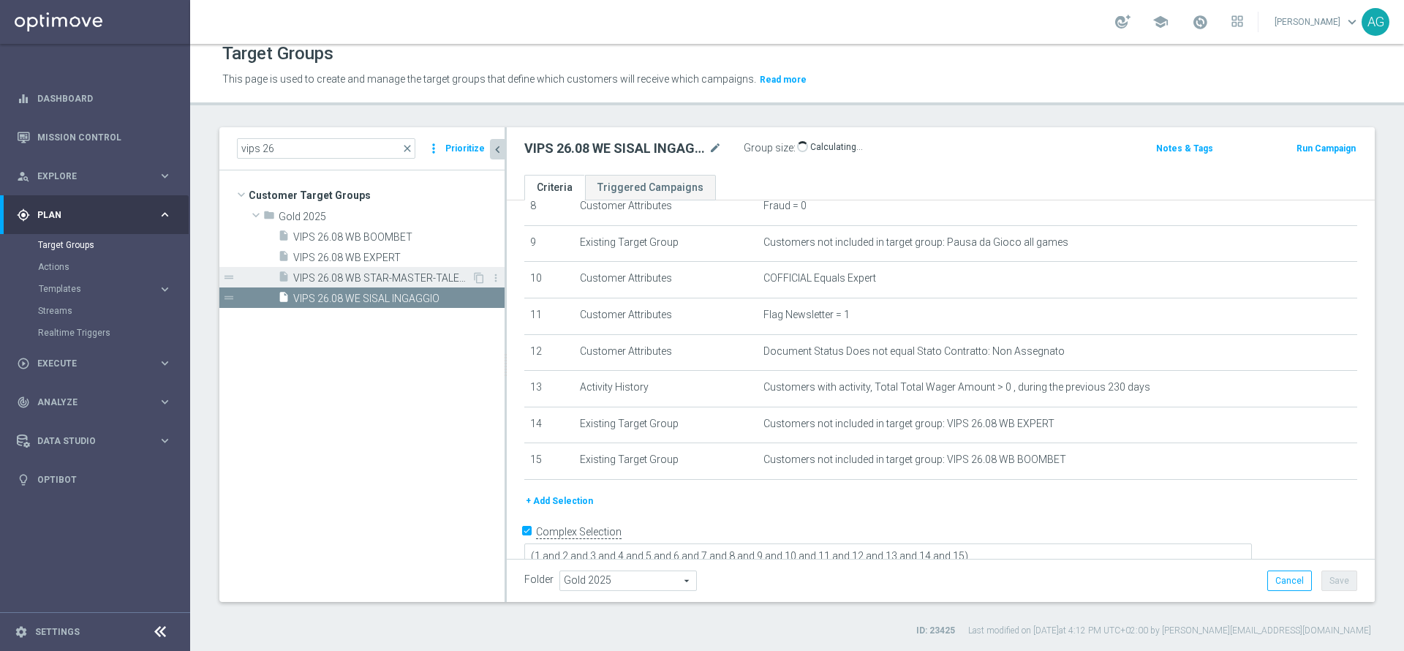
click at [407, 273] on span "VIPS 26.08 WB STAR-MASTER-TALENT" at bounding box center [382, 278] width 178 height 12
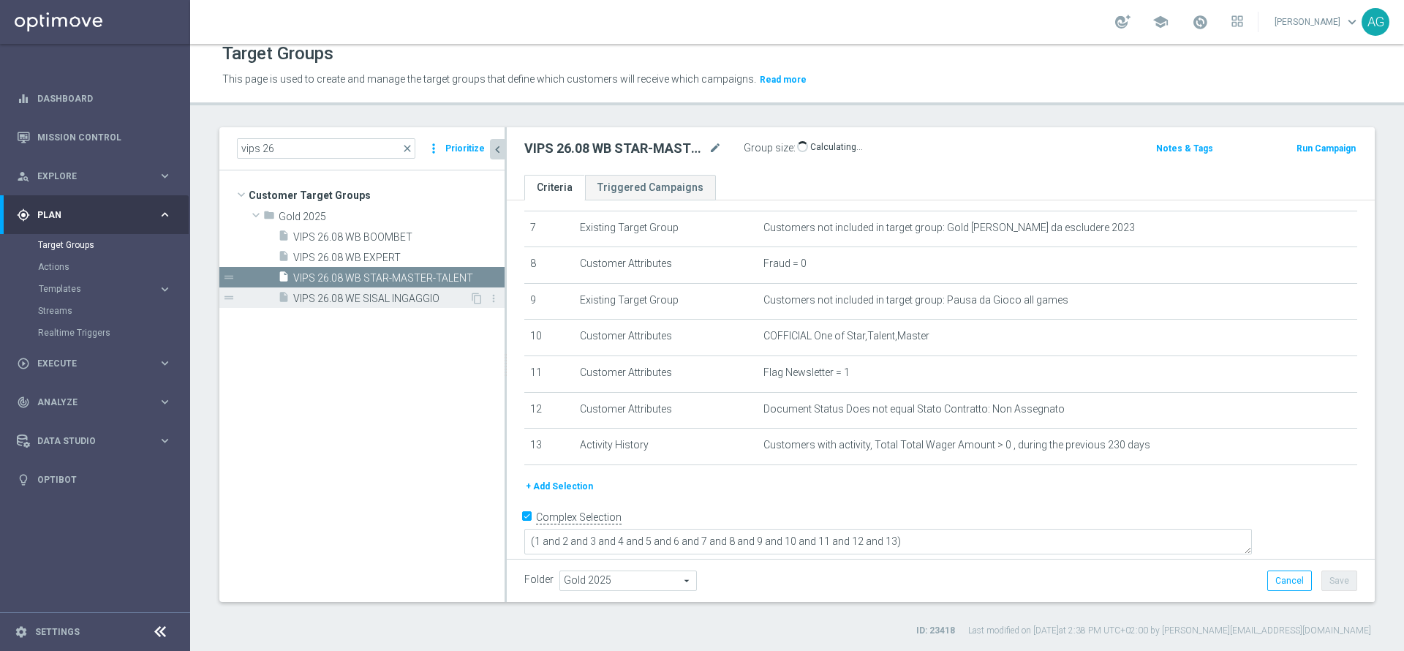
click at [402, 301] on span "VIPS 26.08 WE SISAL INGAGGIO" at bounding box center [381, 298] width 176 height 12
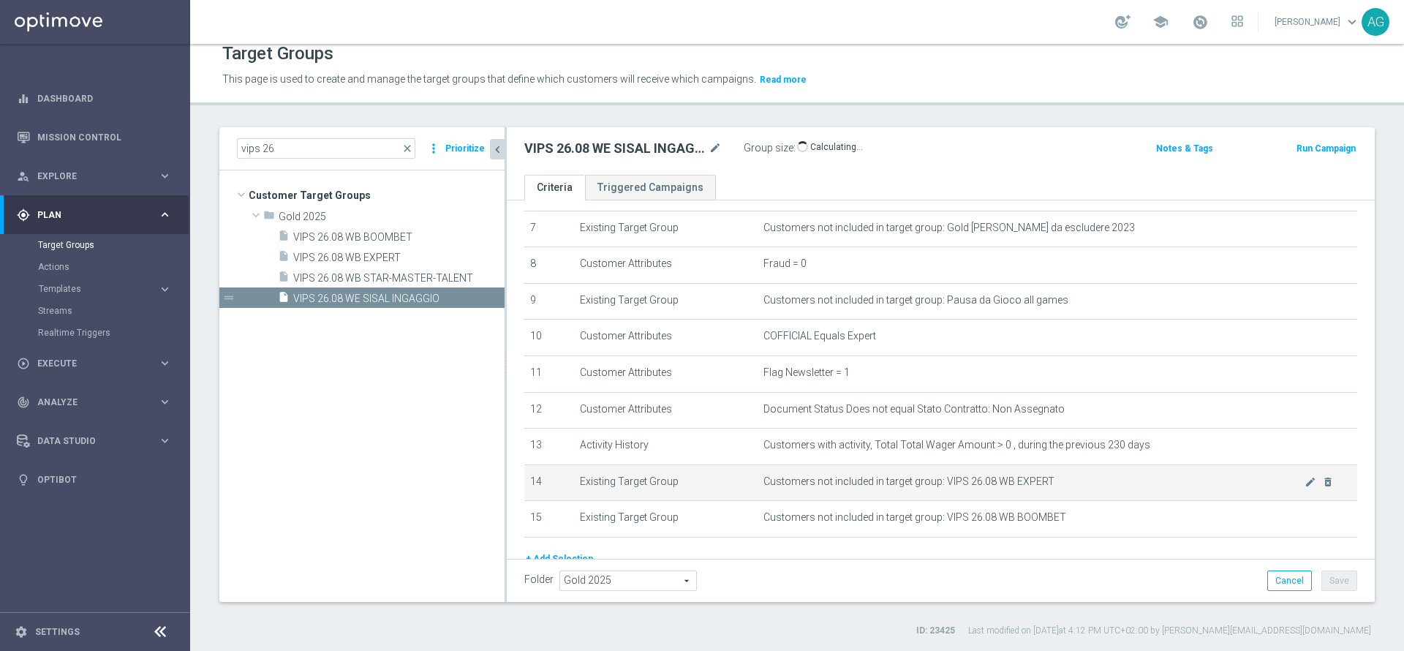
scroll to position [317, 0]
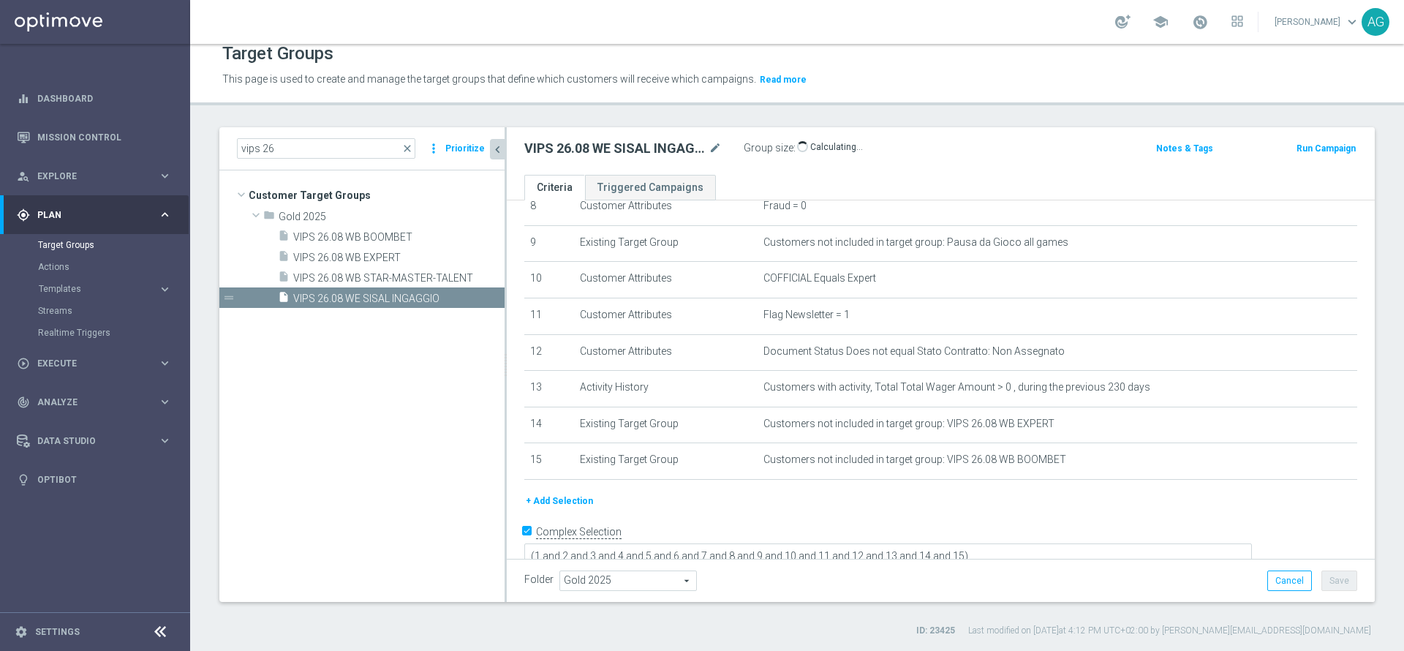
click at [805, 162] on div "VIPS 26.08 WE SISAL INGAGGIO mode_edit Group size : Show Calculating… Notes & T…" at bounding box center [941, 151] width 868 height 48
click at [863, 165] on div "VIPS 26.08 WE SISAL INGAGGIO mode_edit Group size : 270,782 Notes & Tags Run Ca…" at bounding box center [941, 151] width 868 height 48
click at [788, 175] on ul "Criteria Triggered Campaigns" at bounding box center [941, 188] width 868 height 26
click at [405, 265] on div "insert_drive_file VIPS 26.08 WB EXPERT" at bounding box center [374, 256] width 192 height 20
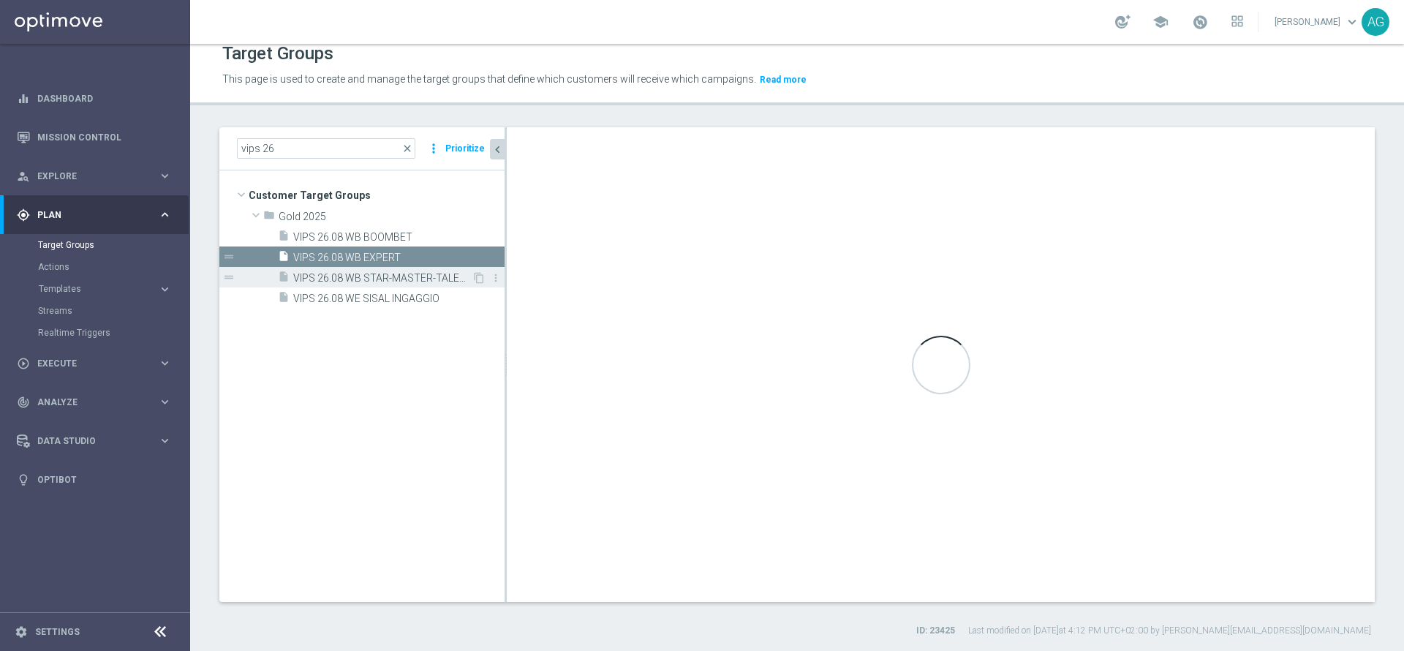
click at [405, 276] on span "VIPS 26.08 WB STAR-MASTER-TALENT" at bounding box center [382, 278] width 178 height 12
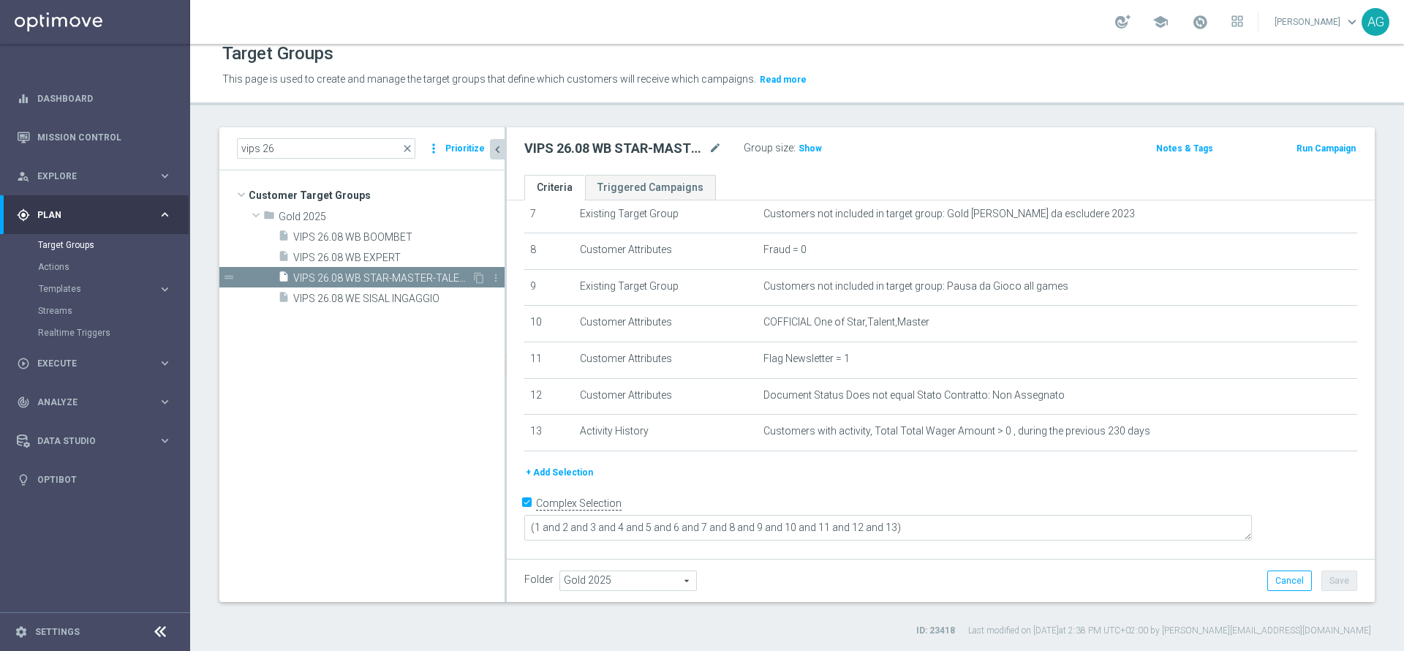
click at [401, 285] on div "insert_drive_file VIPS 26.08 WB STAR-MASTER-TALENT" at bounding box center [375, 277] width 194 height 20
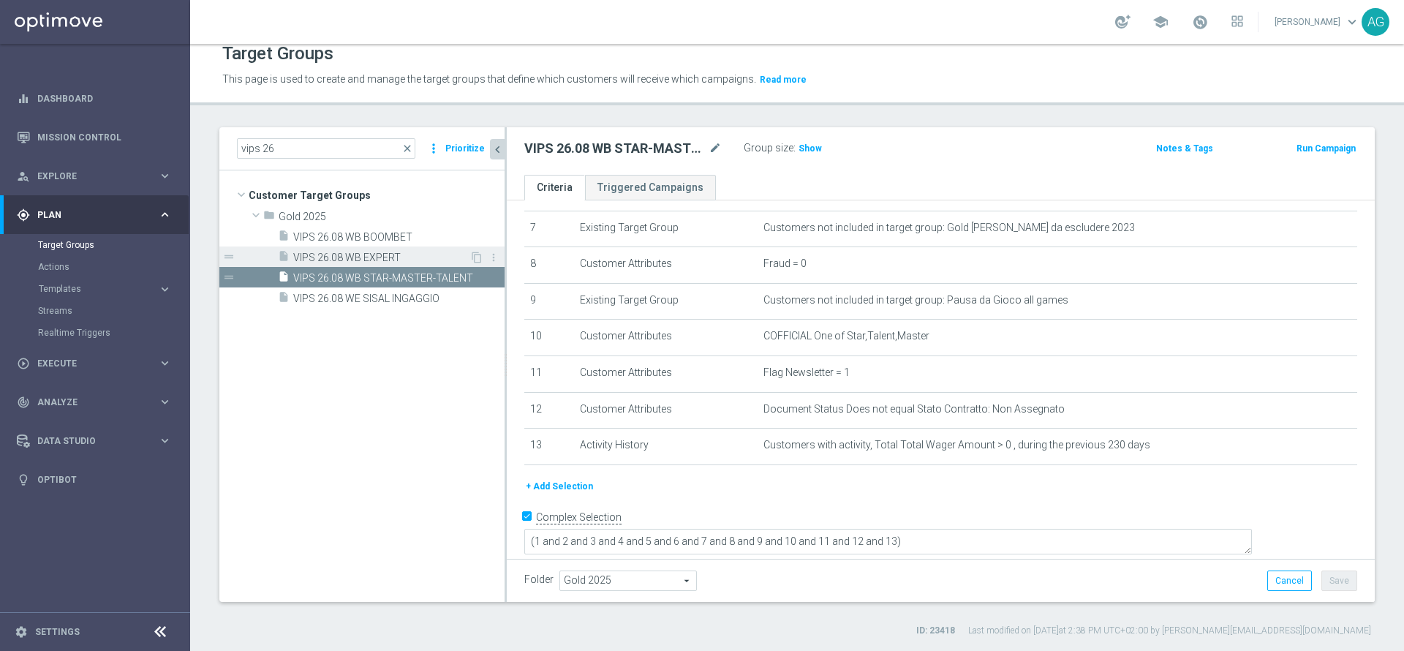
click at [361, 257] on span "VIPS 26.08 WB EXPERT" at bounding box center [381, 258] width 176 height 12
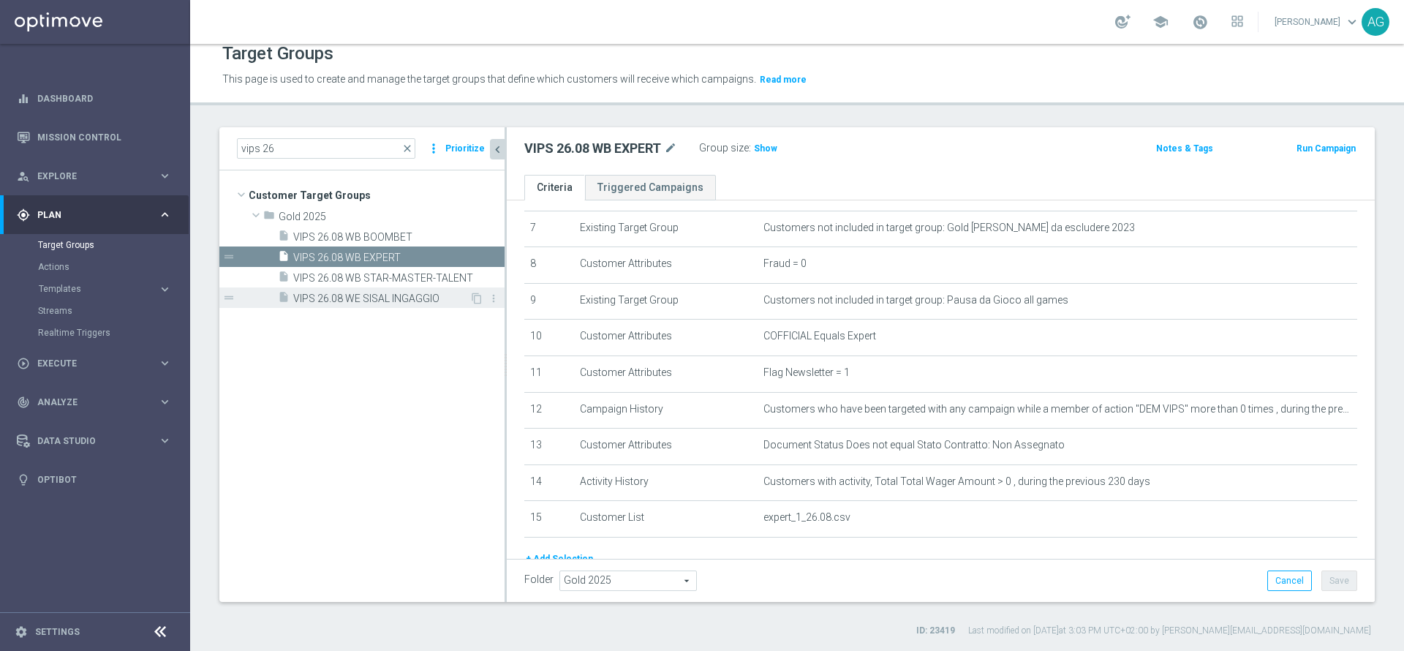
scroll to position [317, 0]
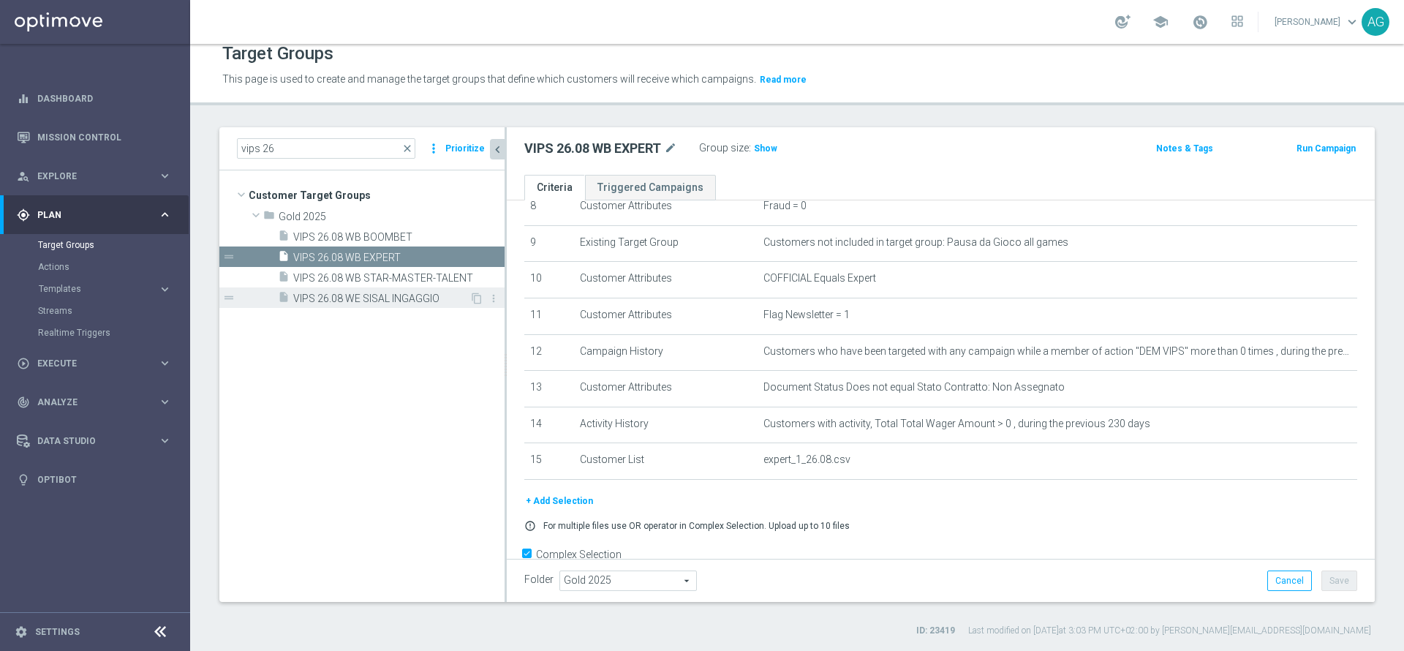
click at [384, 298] on span "VIPS 26.08 WE SISAL INGAGGIO" at bounding box center [381, 298] width 176 height 12
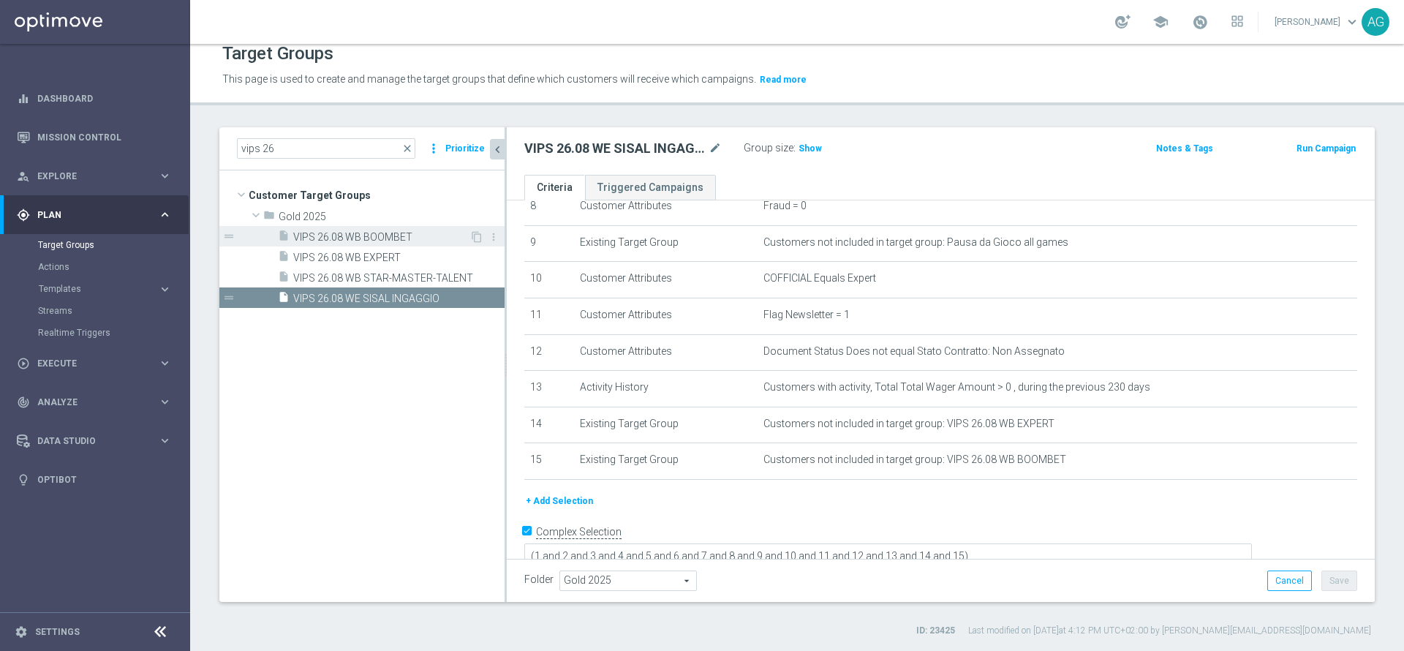
click at [379, 235] on span "VIPS 26.08 WB BOOMBET" at bounding box center [381, 237] width 176 height 12
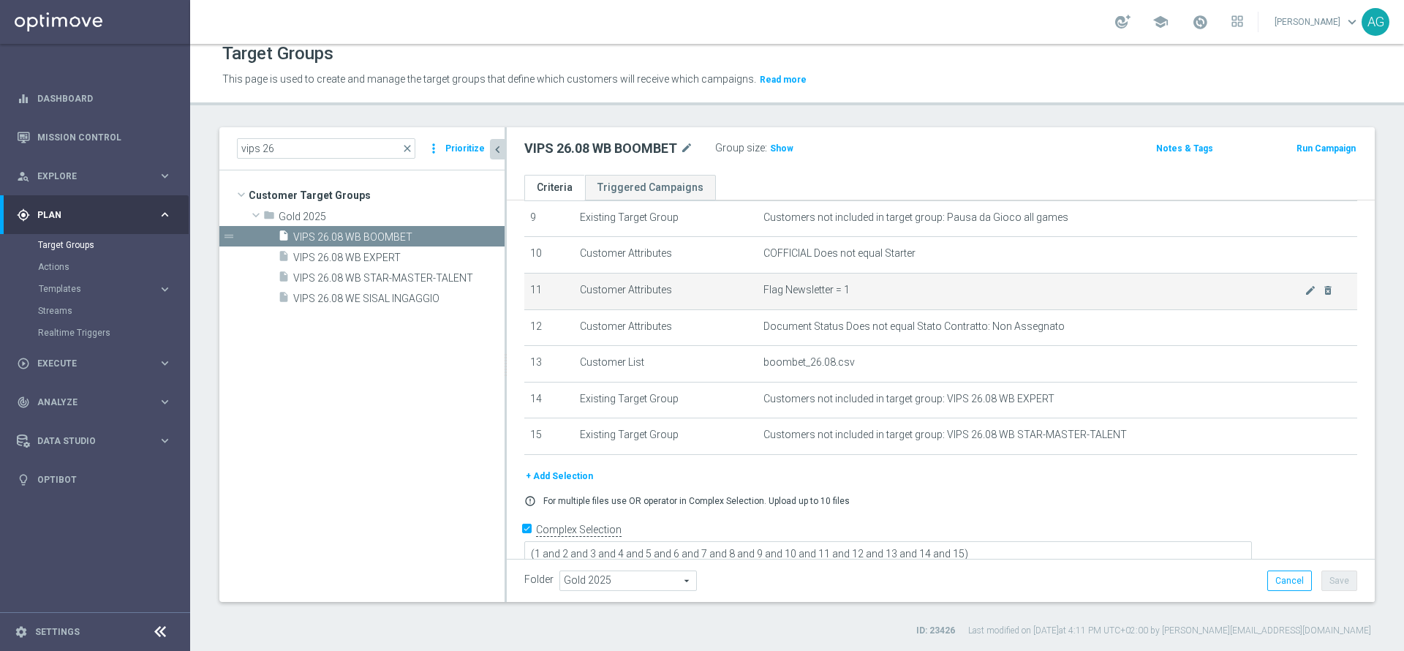
scroll to position [355, 0]
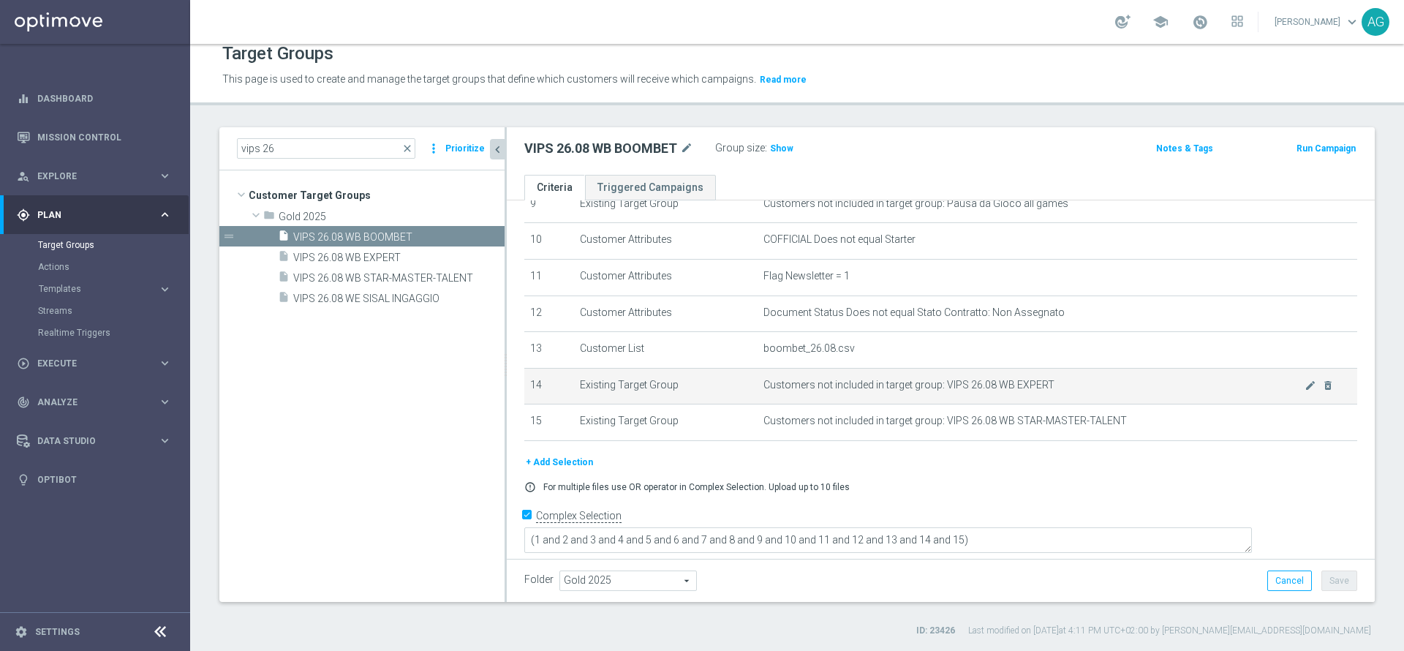
drag, startPoint x: 882, startPoint y: 382, endPoint x: 1134, endPoint y: 387, distance: 251.6
click at [1134, 387] on td "Customers not included in target group: VIPS 26.08 WB EXPERT mode_edit delete_f…" at bounding box center [1057, 386] width 600 height 37
drag, startPoint x: 891, startPoint y: 396, endPoint x: 1070, endPoint y: 401, distance: 178.5
click at [1070, 401] on td "Customers not included in target group: VIPS 26.08 WB EXPERT mode_edit delete_f…" at bounding box center [1057, 386] width 600 height 37
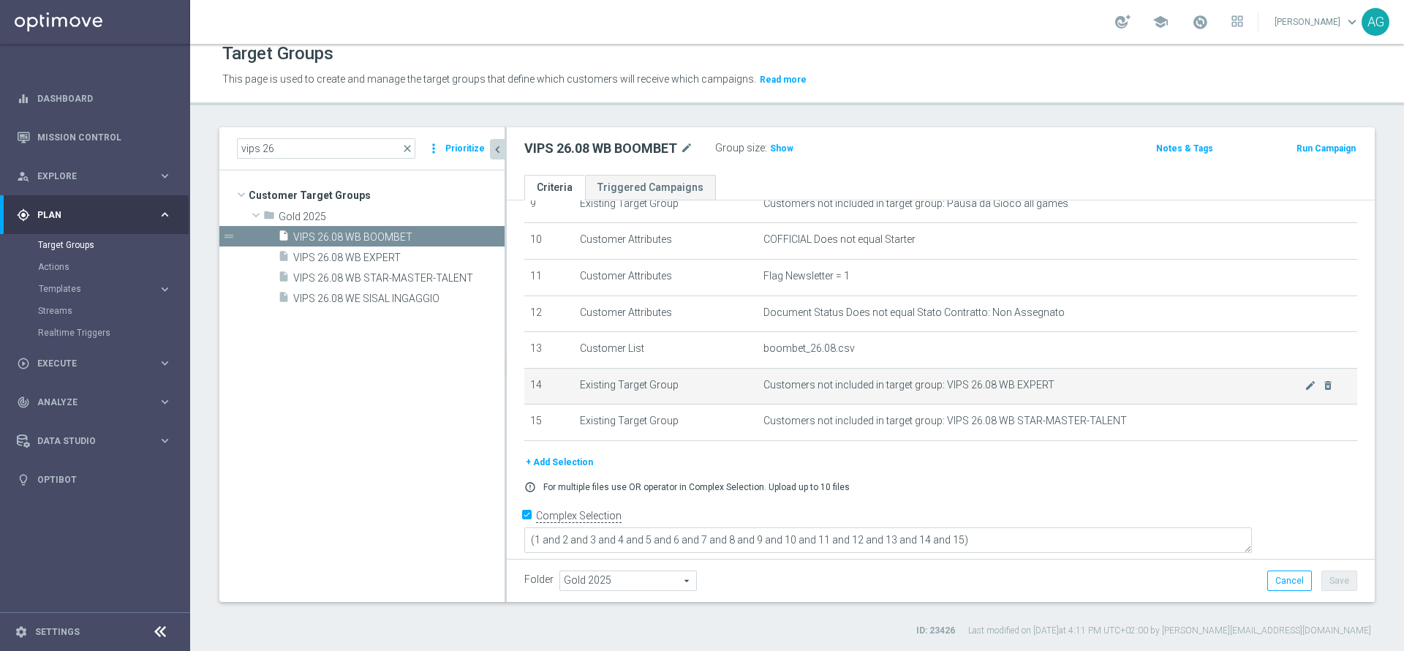
click at [1070, 401] on td "Customers not included in target group: VIPS 26.08 WB EXPERT mode_edit delete_f…" at bounding box center [1057, 386] width 600 height 37
drag, startPoint x: 1023, startPoint y: 397, endPoint x: 1109, endPoint y: 410, distance: 87.3
click at [1109, 404] on td "Customers not included in target group: VIPS 26.08 WB EXPERT mode_edit delete_f…" at bounding box center [1057, 386] width 600 height 37
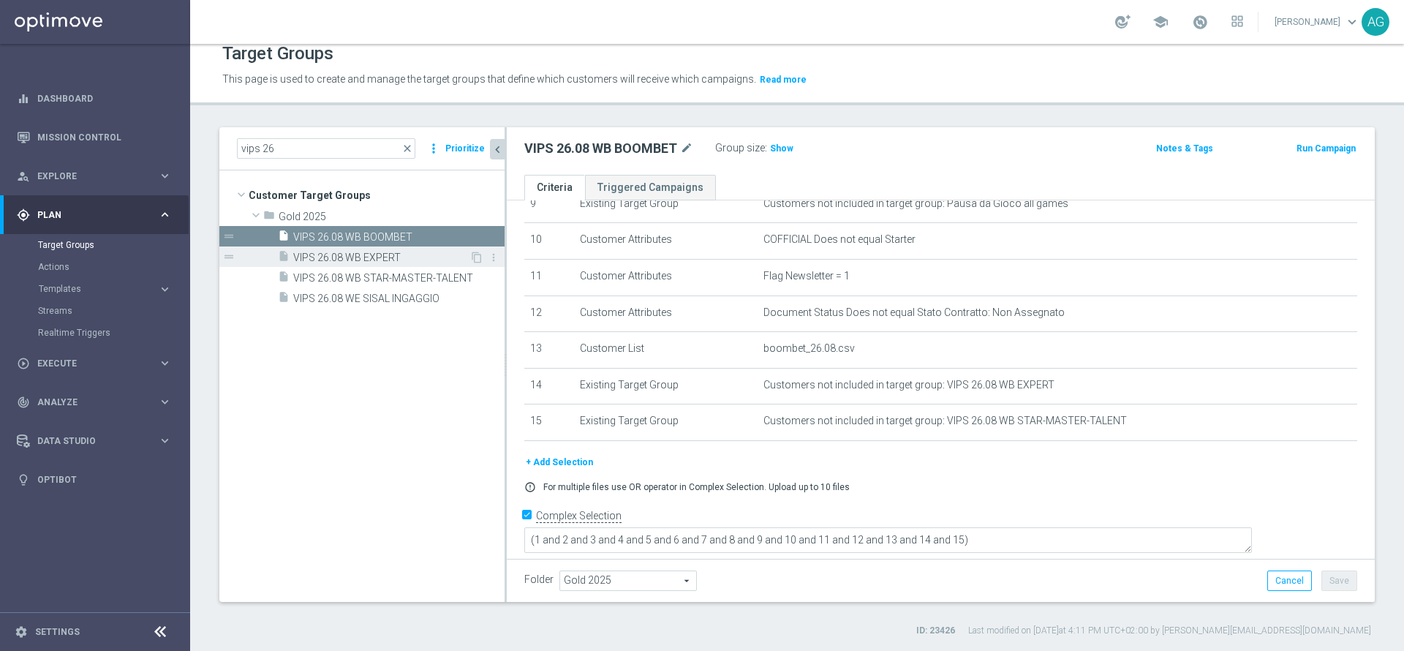
click at [393, 253] on span "VIPS 26.08 WB EXPERT" at bounding box center [381, 258] width 176 height 12
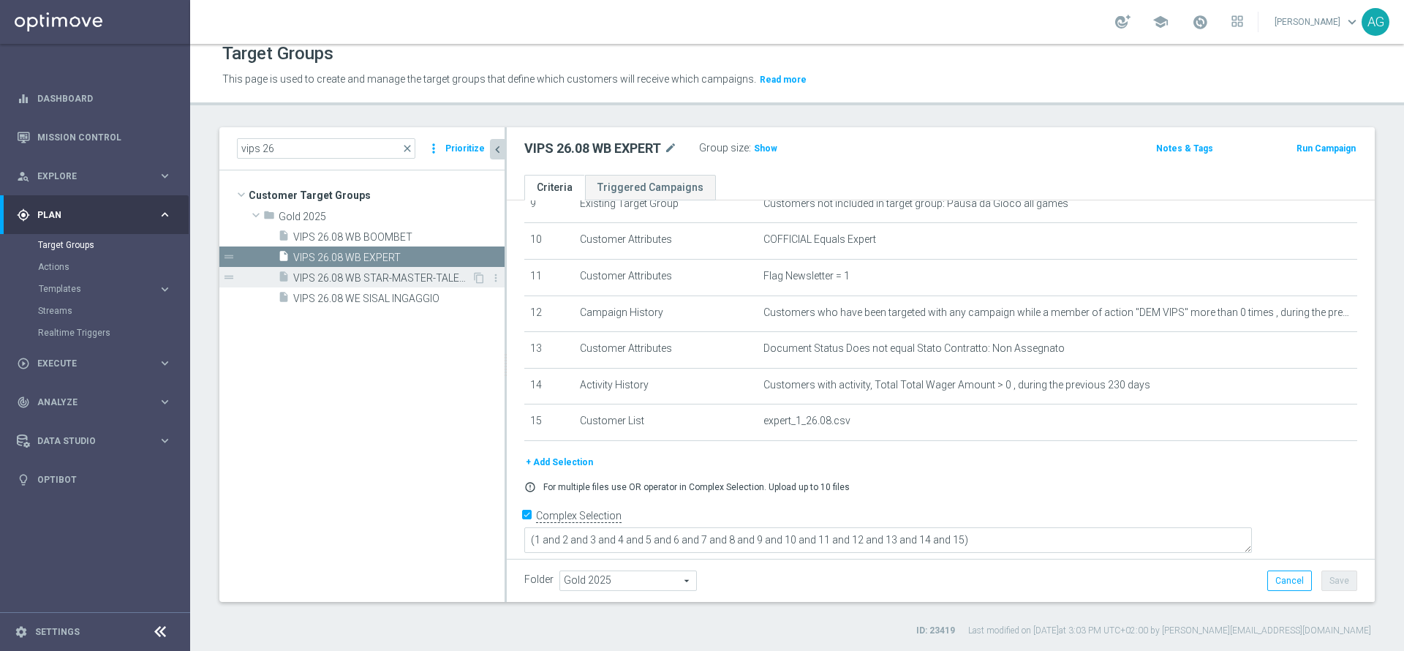
click at [397, 267] on div "insert_drive_file VIPS 26.08 WB STAR-MASTER-TALENT" at bounding box center [375, 277] width 194 height 20
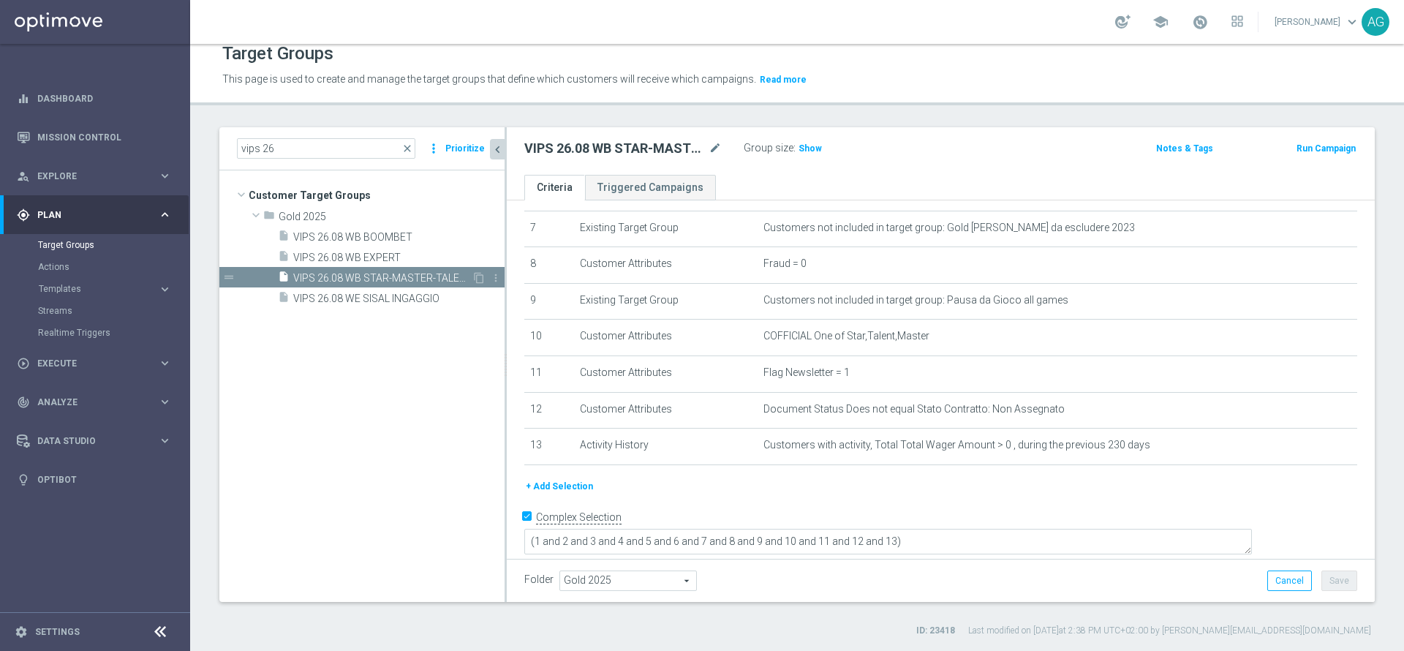
click at [397, 287] on div "insert_drive_file VIPS 26.08 WE SISAL INGAGGIO" at bounding box center [391, 297] width 227 height 20
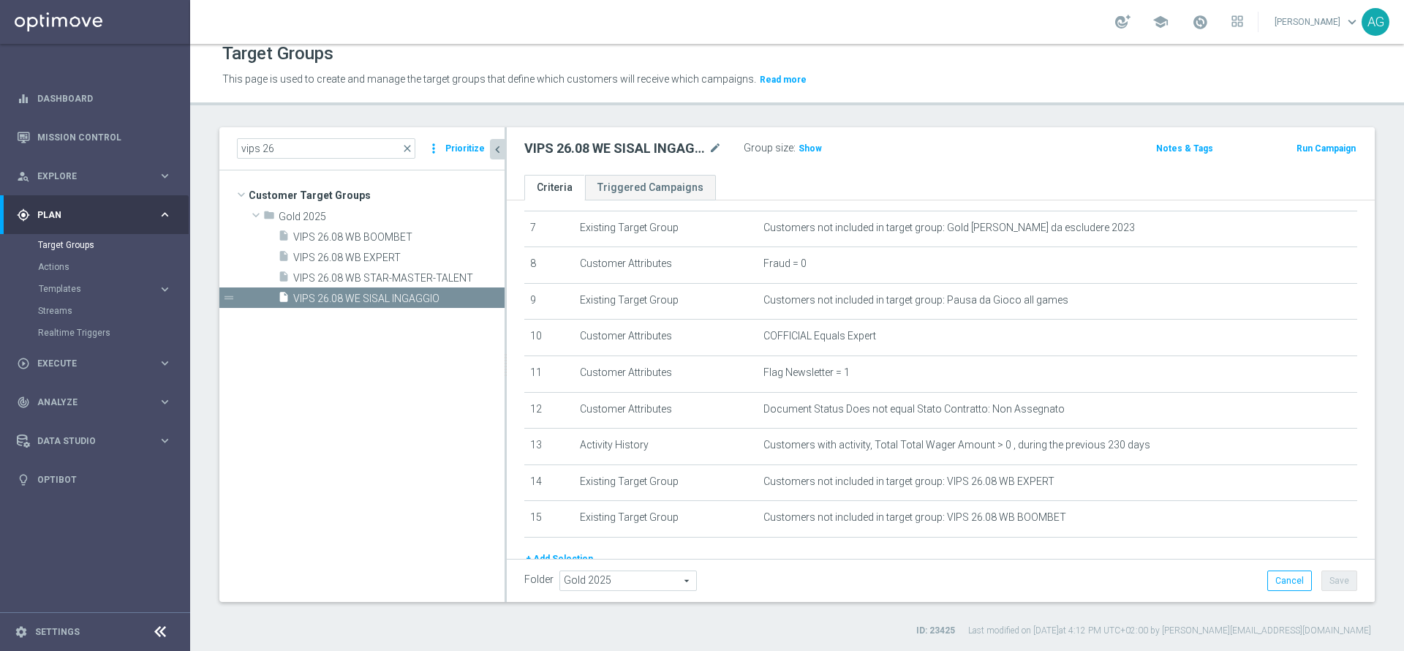
scroll to position [333, 0]
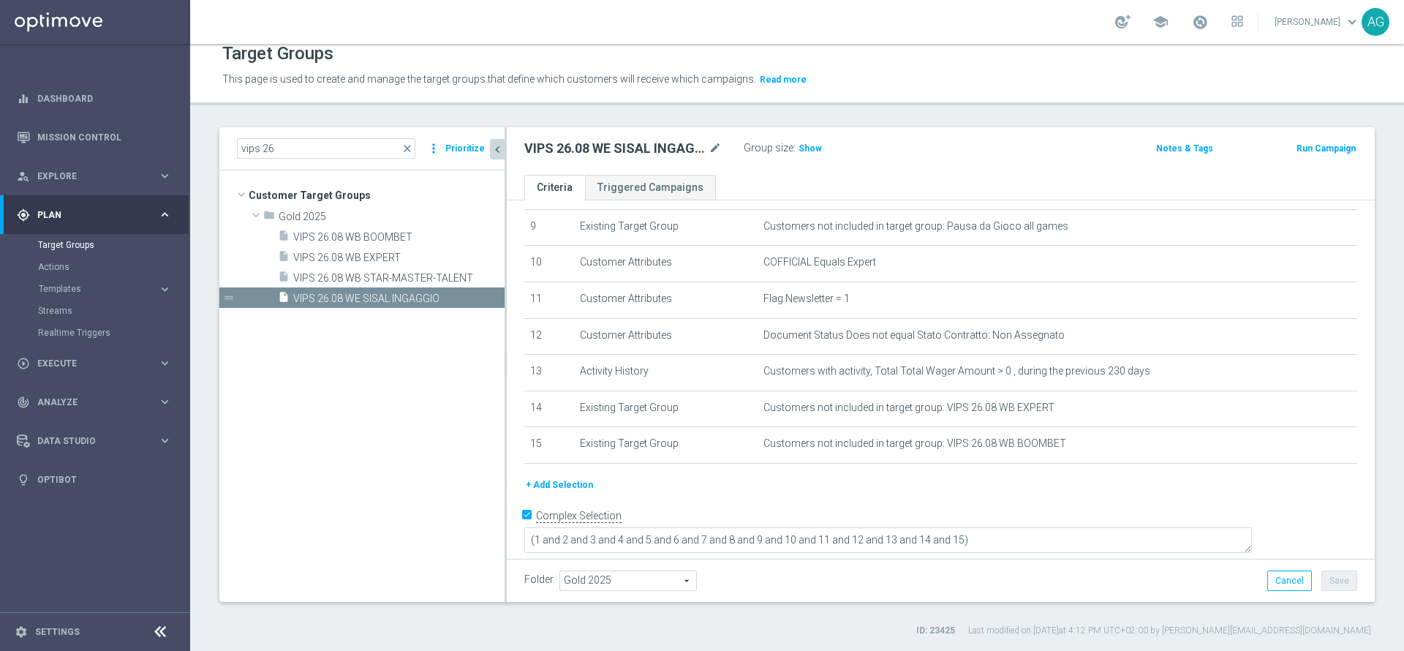
click at [408, 336] on tree-viewport "Customer Target Groups library_add create_new_folder folder" at bounding box center [361, 385] width 285 height 431
click at [411, 481] on tree-viewport "Customer Target Groups library_add create_new_folder folder" at bounding box center [361, 385] width 285 height 431
click at [736, 589] on div "Folder Gold 2025 Gold 2025 arrow_drop_down search Cancel Save Saving..." at bounding box center [940, 580] width 833 height 20
click at [343, 325] on tree-viewport "Customer Target Groups library_add create_new_folder folder" at bounding box center [361, 385] width 285 height 431
click at [356, 279] on span "VIPS 26.08 WB STAR-MASTER-TALENT" at bounding box center [382, 278] width 178 height 12
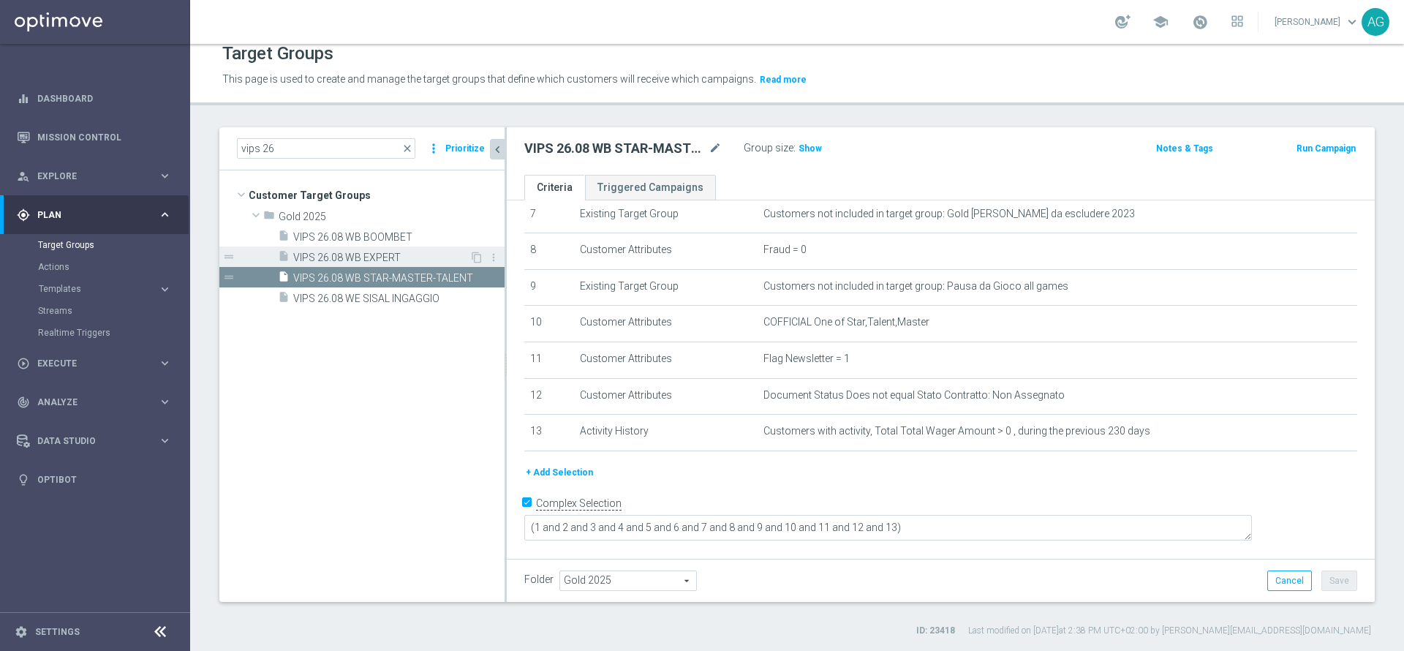
scroll to position [259, 0]
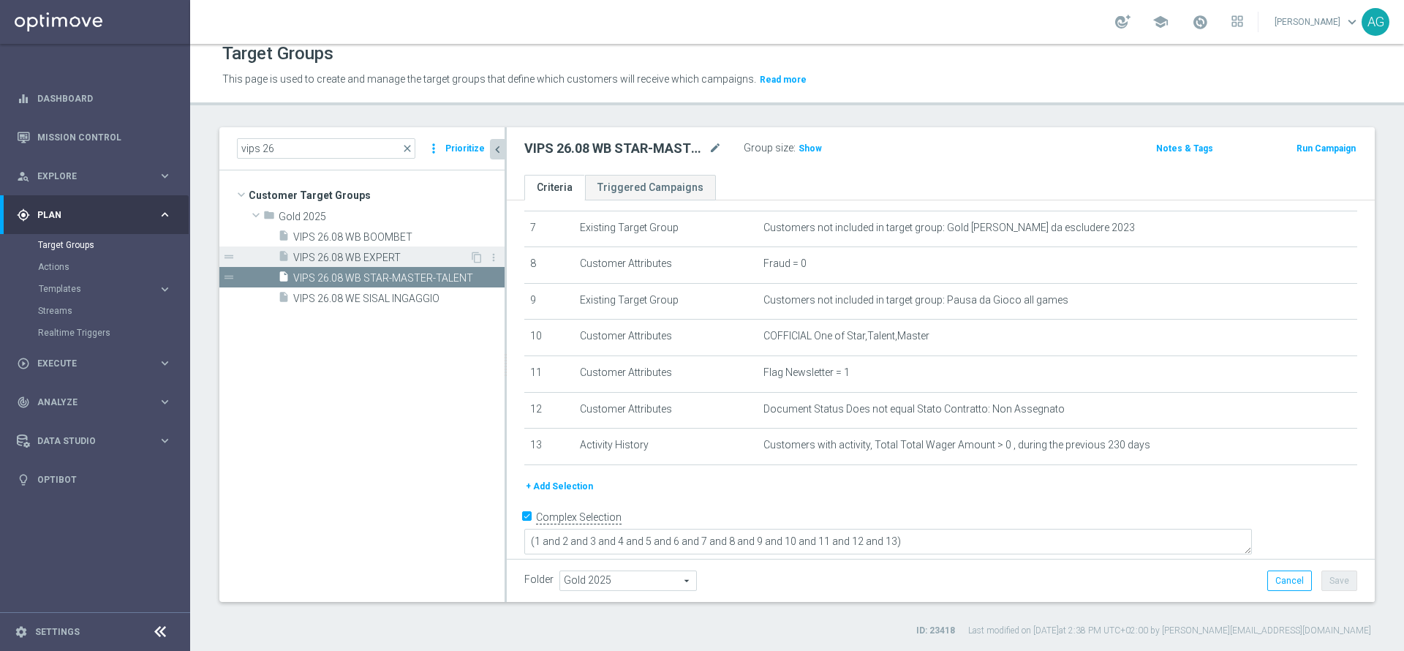
click at [356, 257] on span "VIPS 26.08 WB EXPERT" at bounding box center [381, 258] width 176 height 12
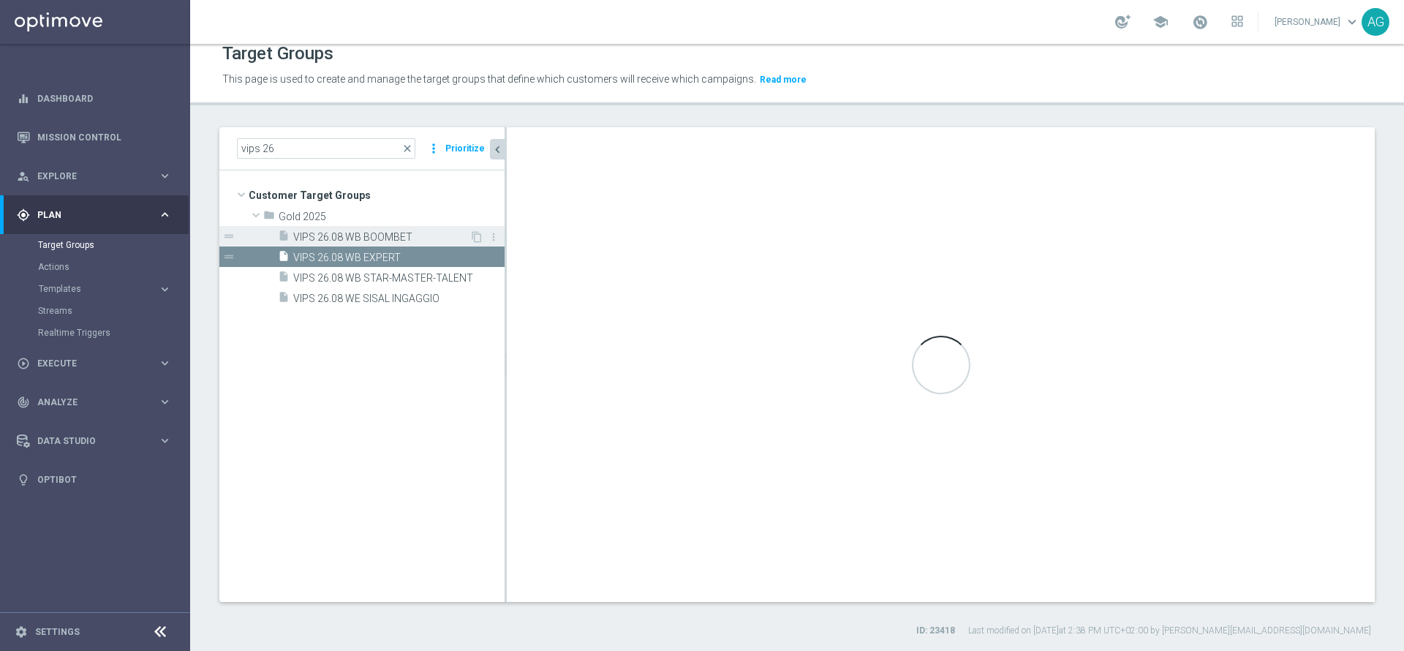
type textarea "(1 and 2 and 3 and 4 and 5 and 6 and 7 and 8 and 9 and 10 and 11 and 12 and 13 …"
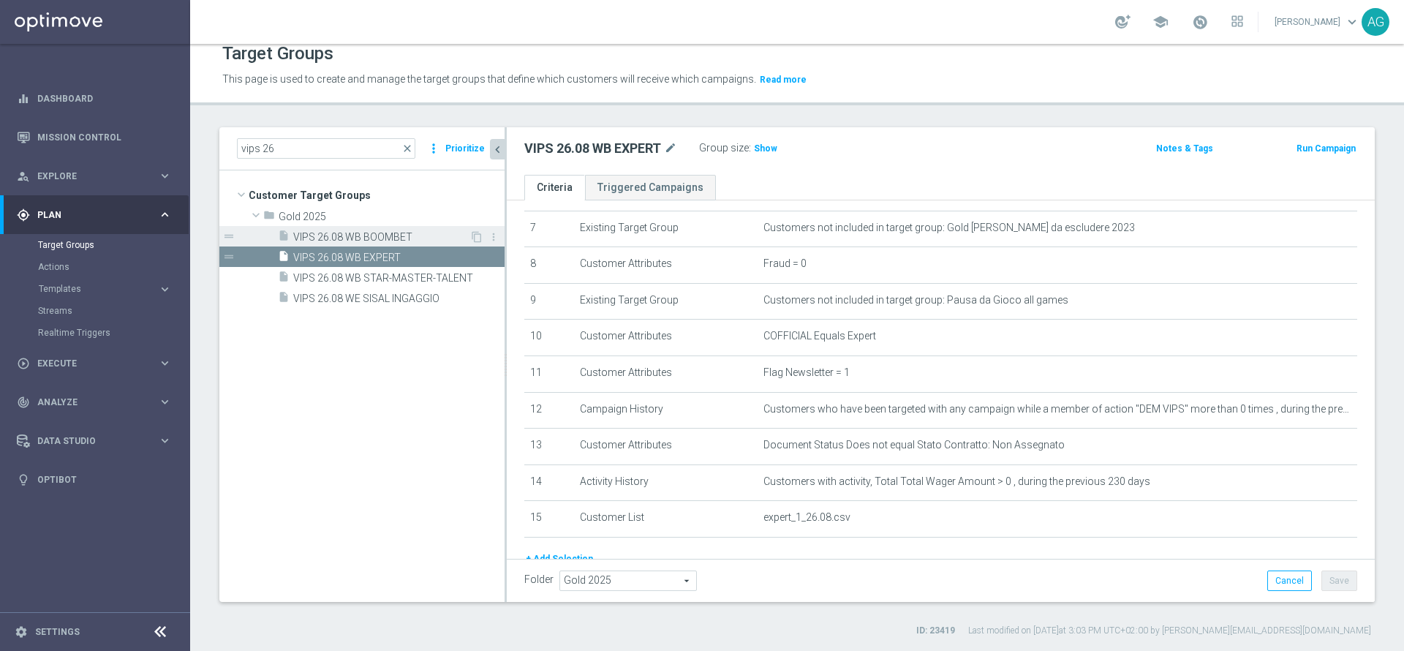
scroll to position [355, 0]
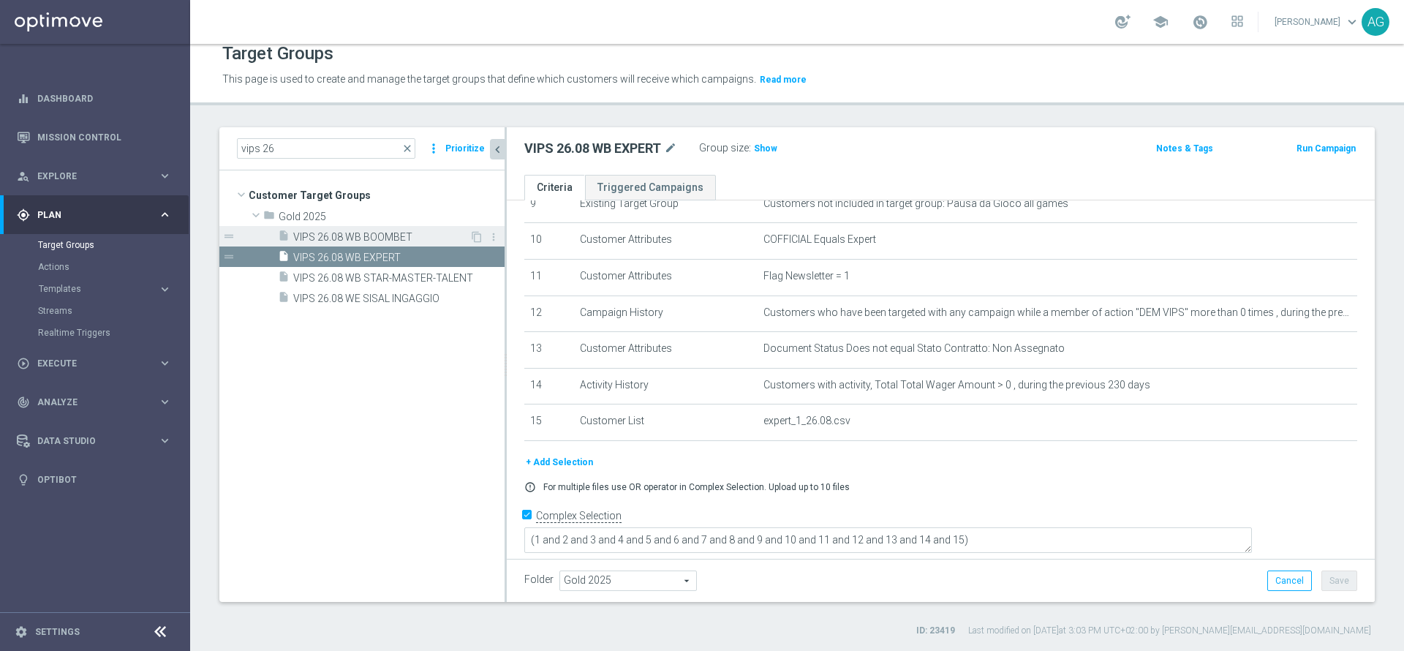
click at [371, 228] on div "insert_drive_file VIPS 26.08 WB BOOMBET" at bounding box center [374, 236] width 192 height 20
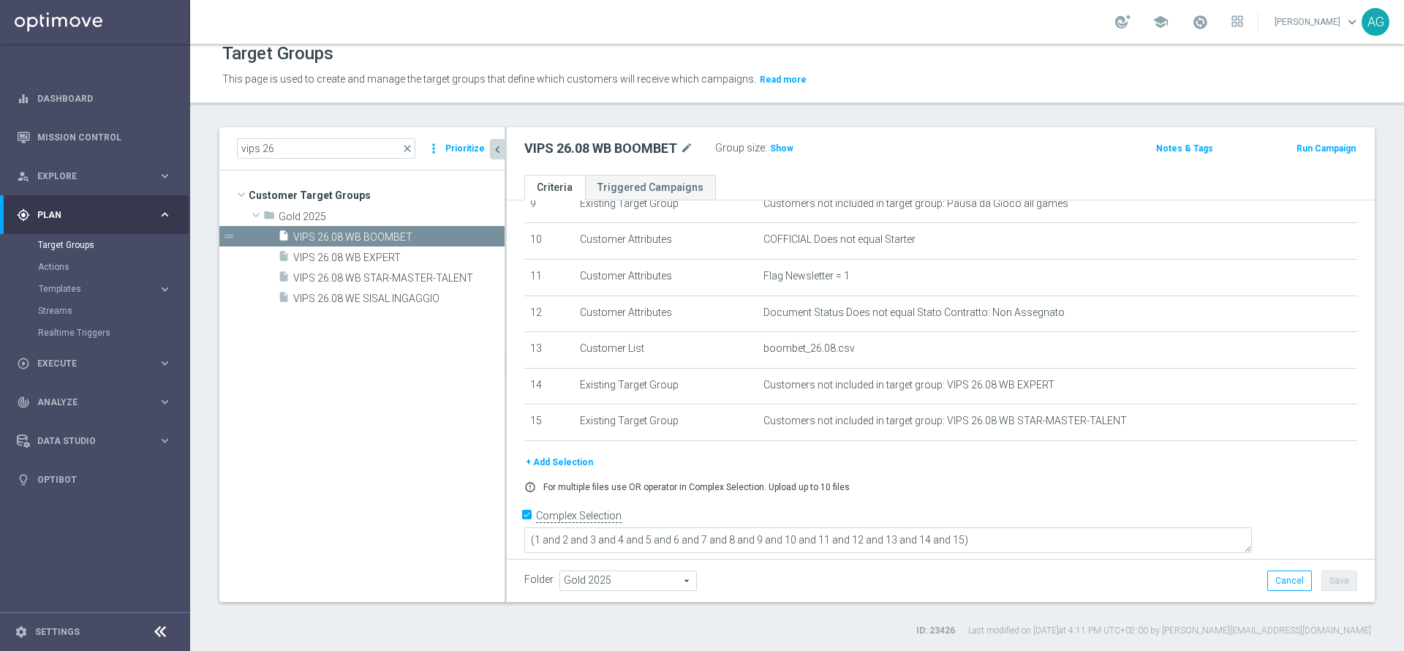
click at [429, 383] on tree-viewport "Customer Target Groups library_add create_new_folder folder" at bounding box center [361, 385] width 285 height 431
